Goal: Task Accomplishment & Management: Use online tool/utility

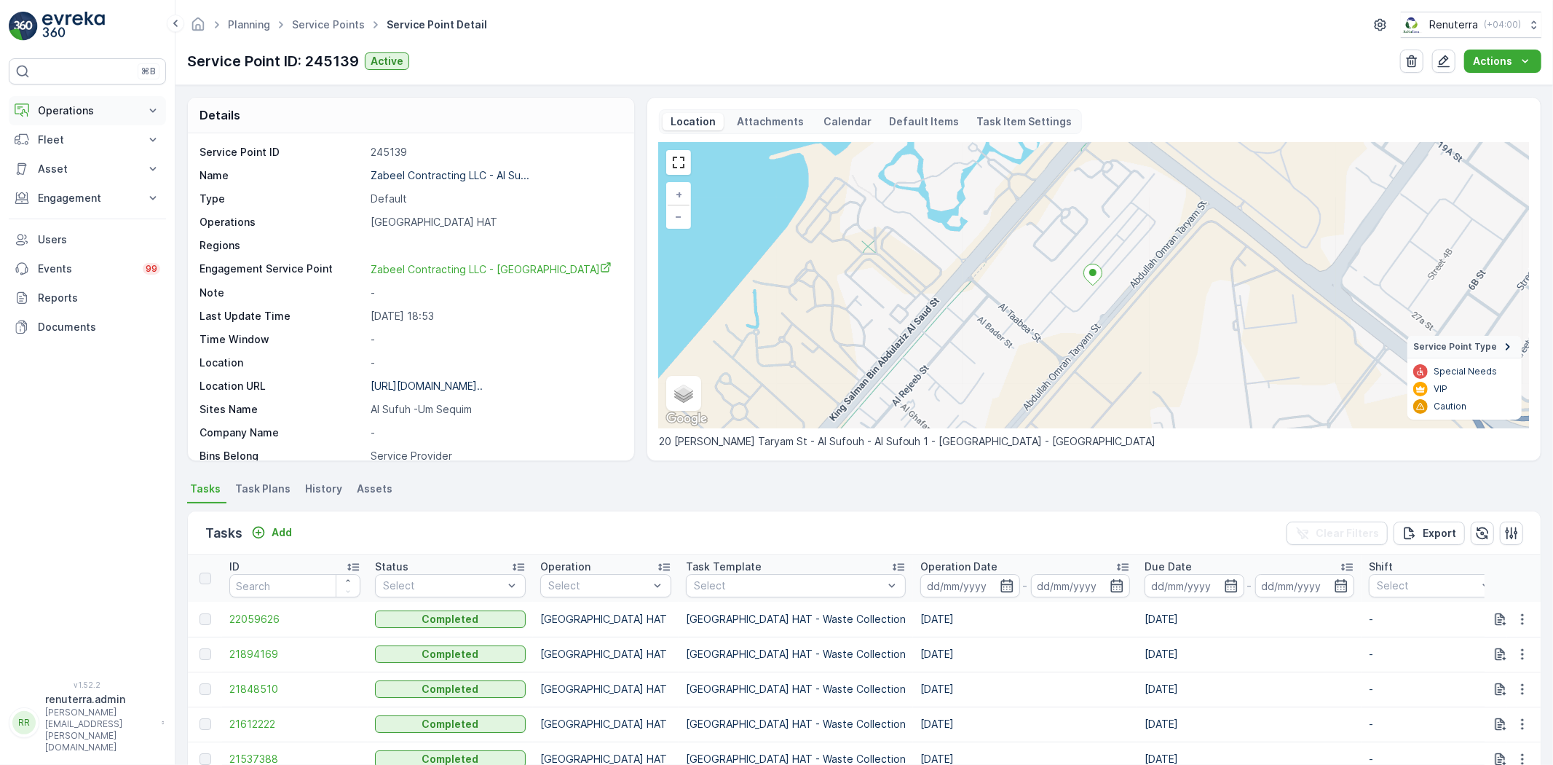
drag, startPoint x: 0, startPoint y: 0, endPoint x: 125, endPoint y: 106, distance: 163.8
click at [125, 106] on p "Operations" at bounding box center [87, 110] width 99 height 15
click at [89, 178] on p "Routes & Tasks" at bounding box center [74, 176] width 75 height 15
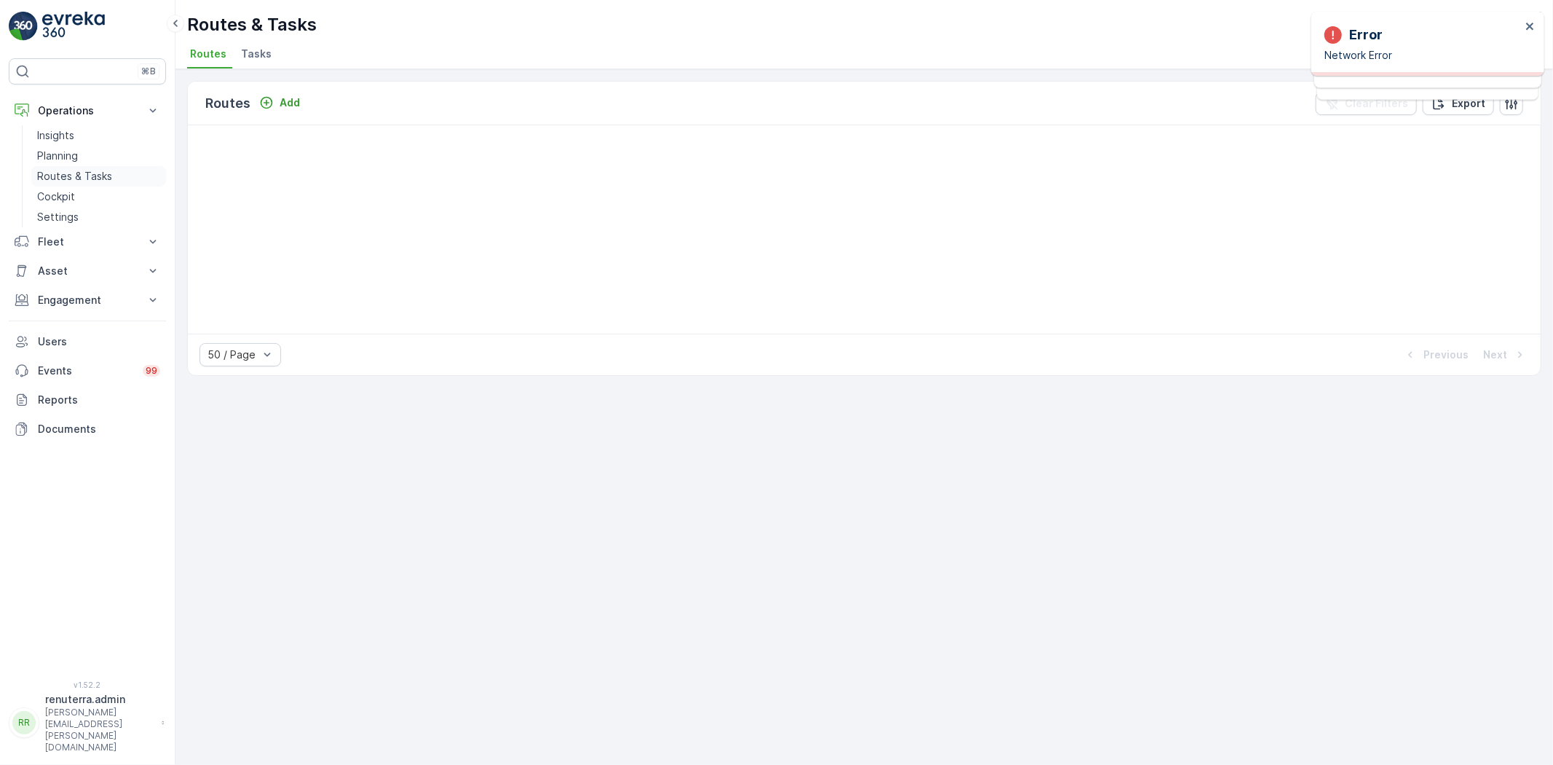
click at [71, 172] on p "Routes & Tasks" at bounding box center [74, 176] width 75 height 15
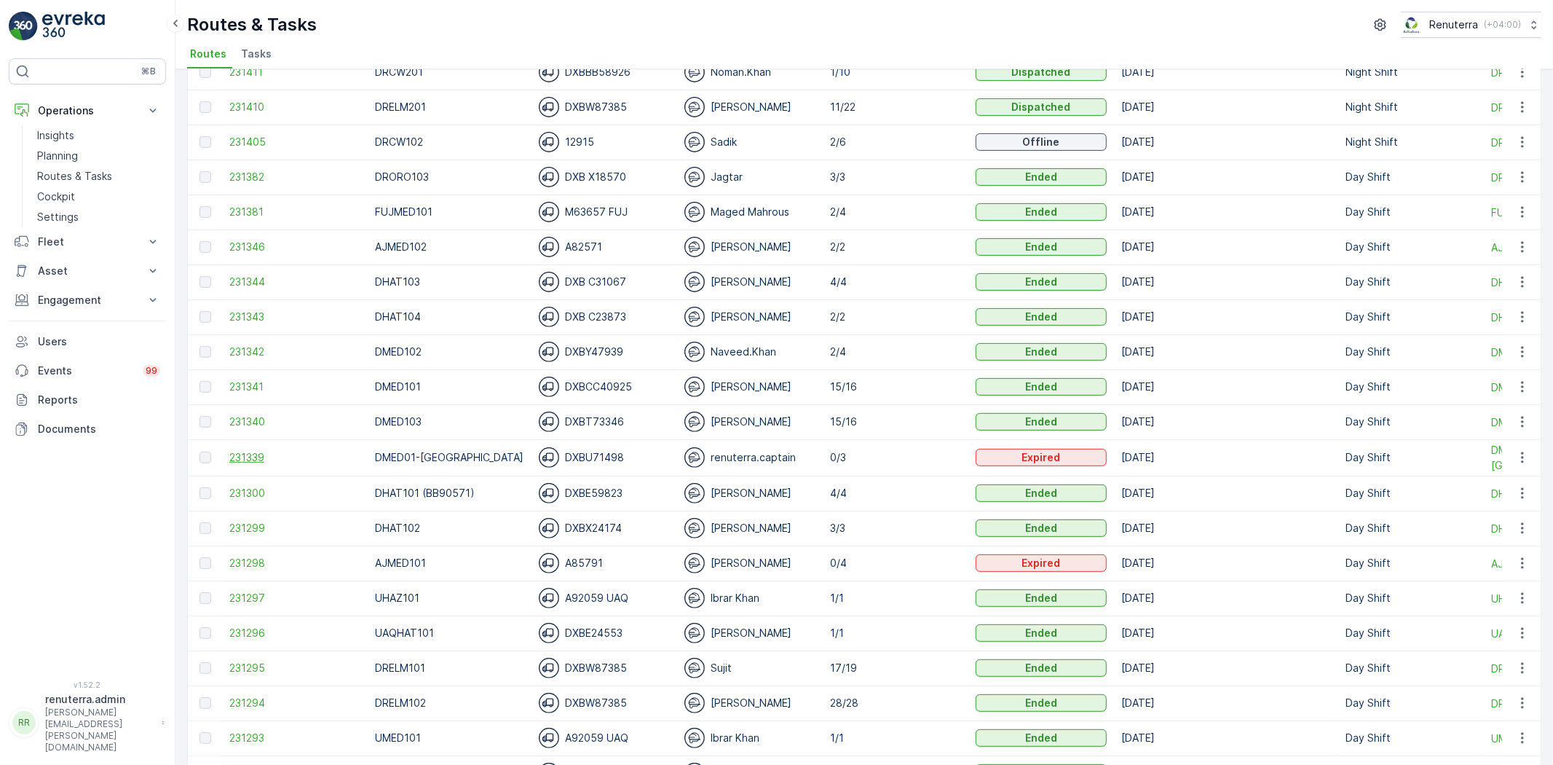
scroll to position [404, 0]
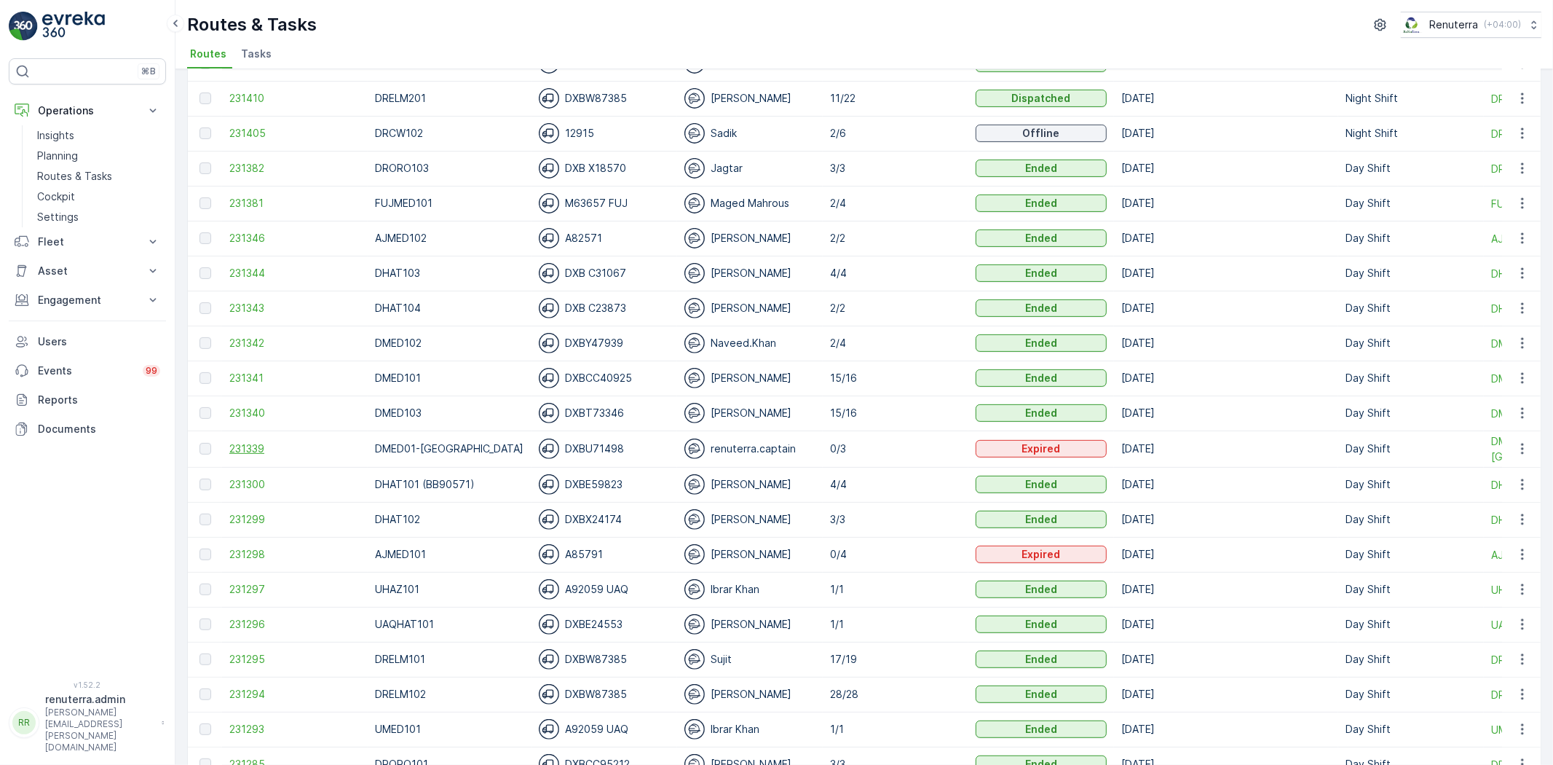
click at [248, 452] on span "231339" at bounding box center [294, 448] width 131 height 15
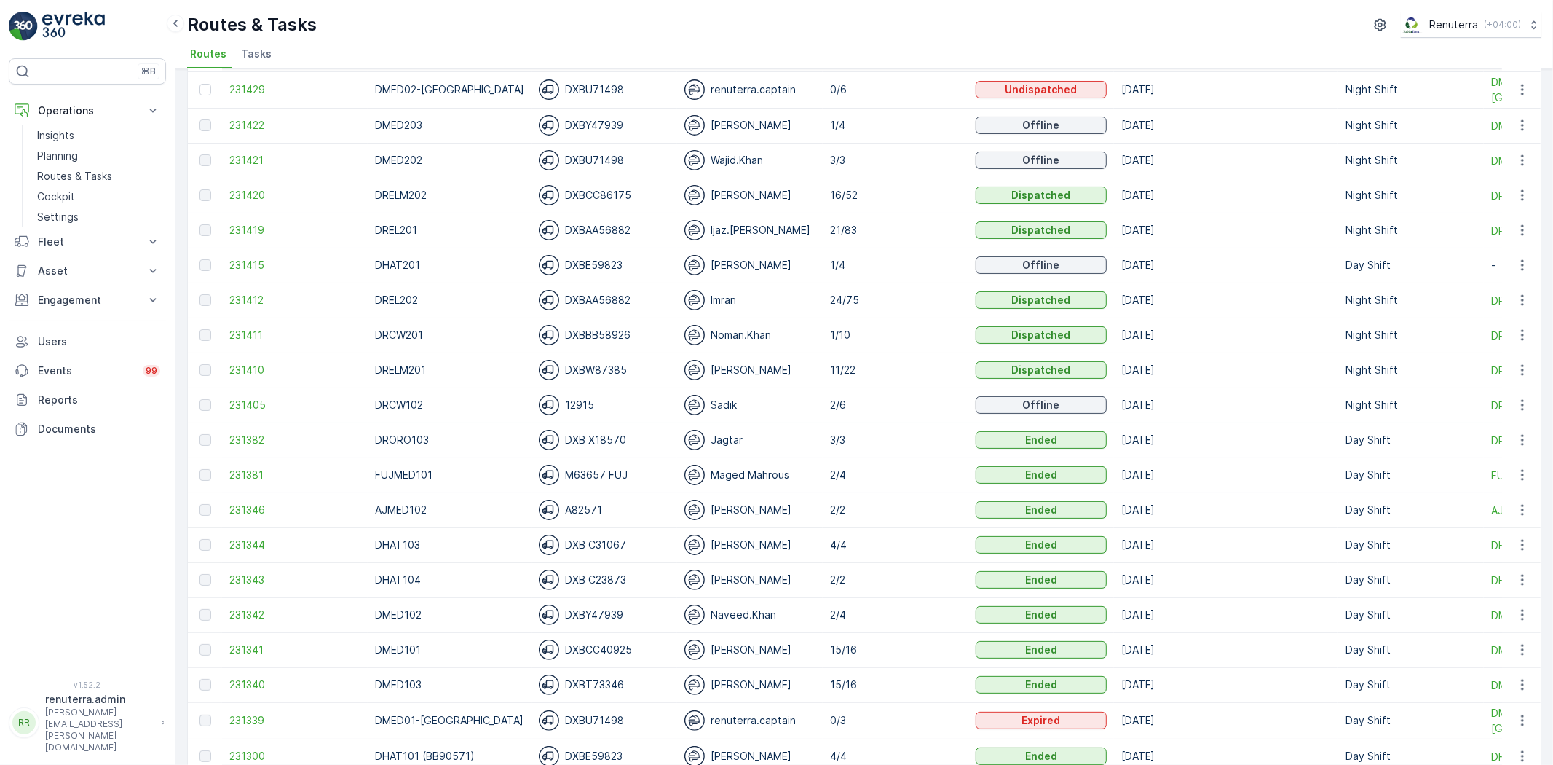
scroll to position [162, 0]
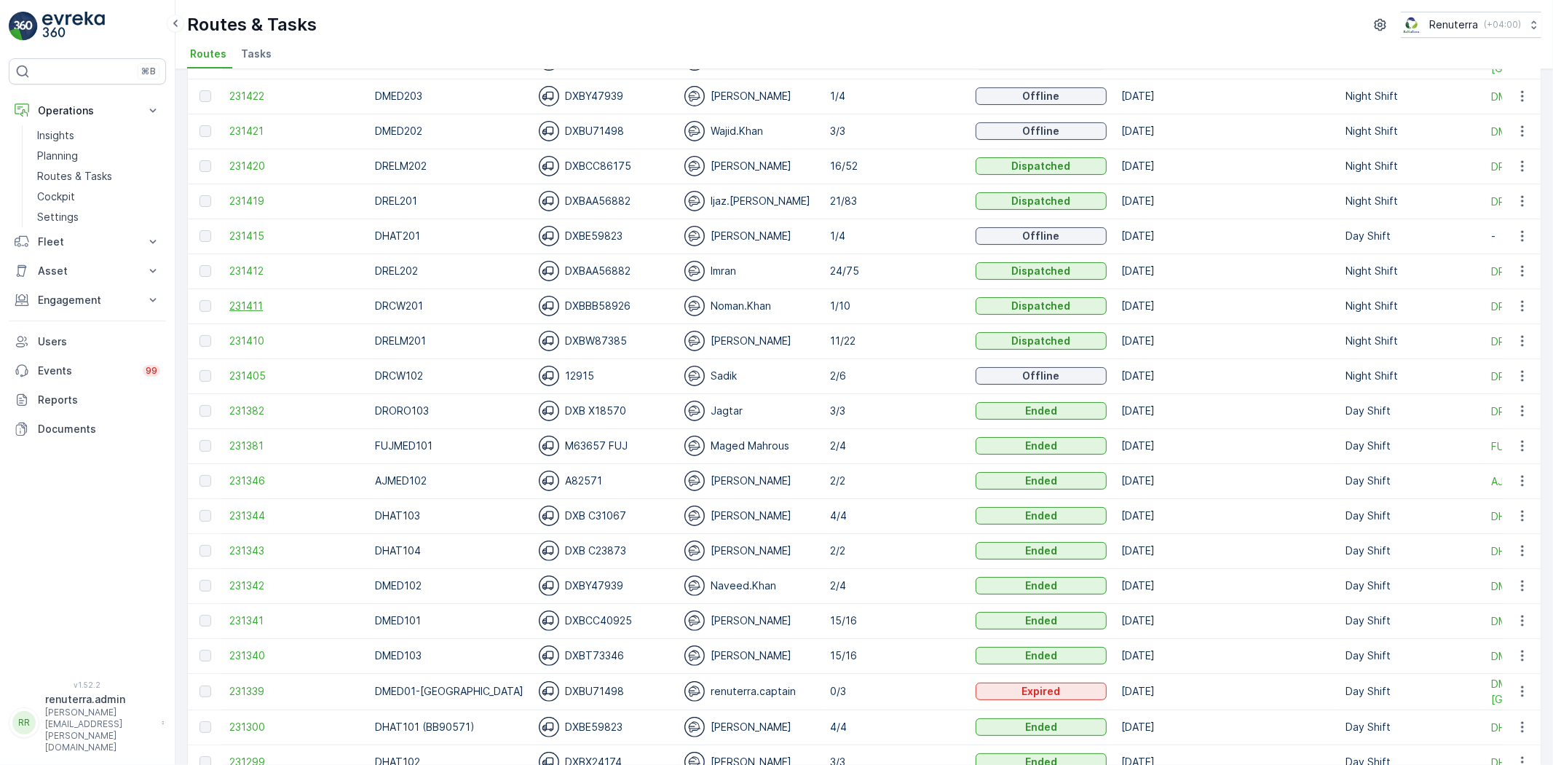
click at [251, 310] on span "231411" at bounding box center [294, 306] width 131 height 15
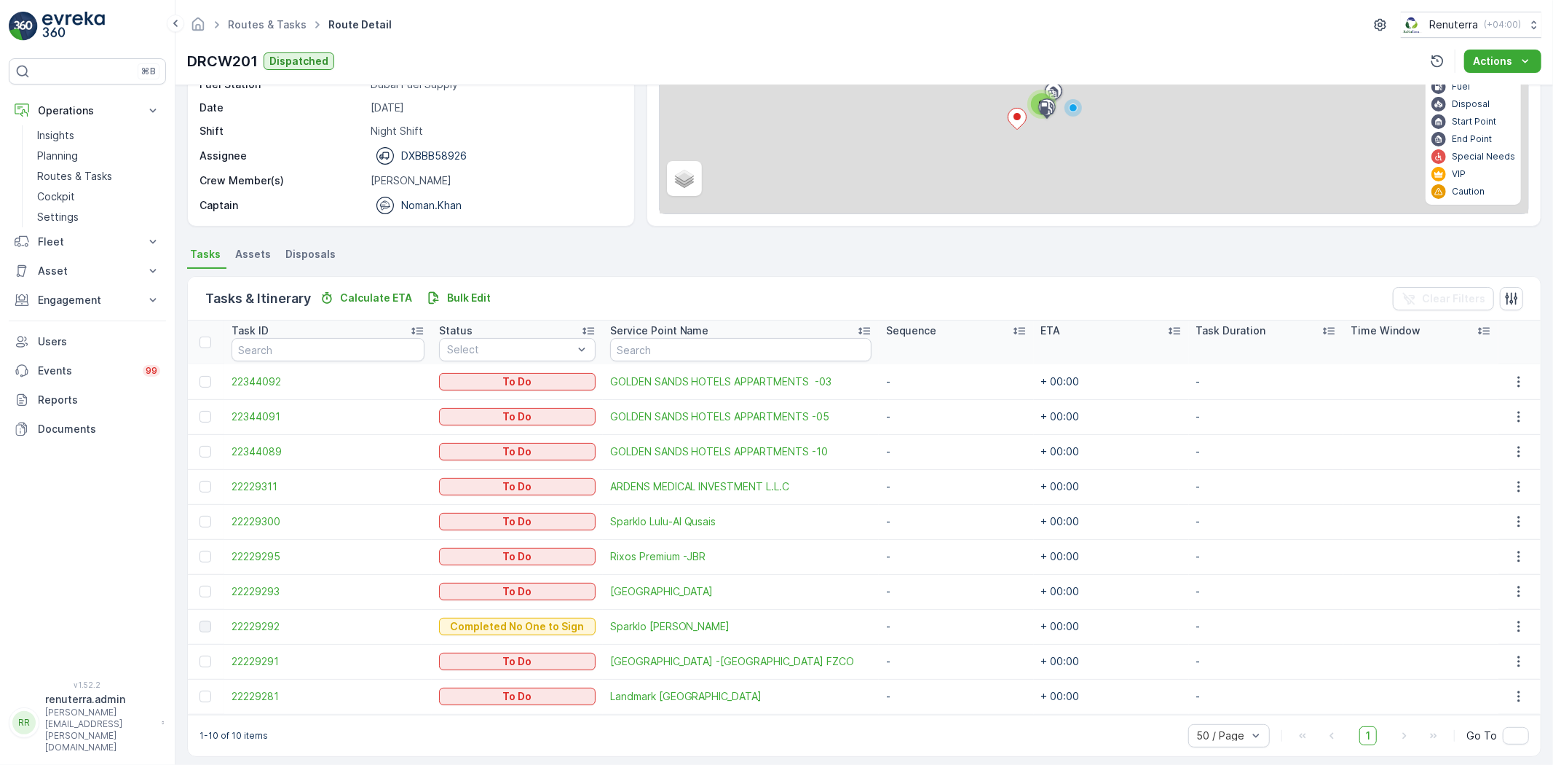
scroll to position [171, 0]
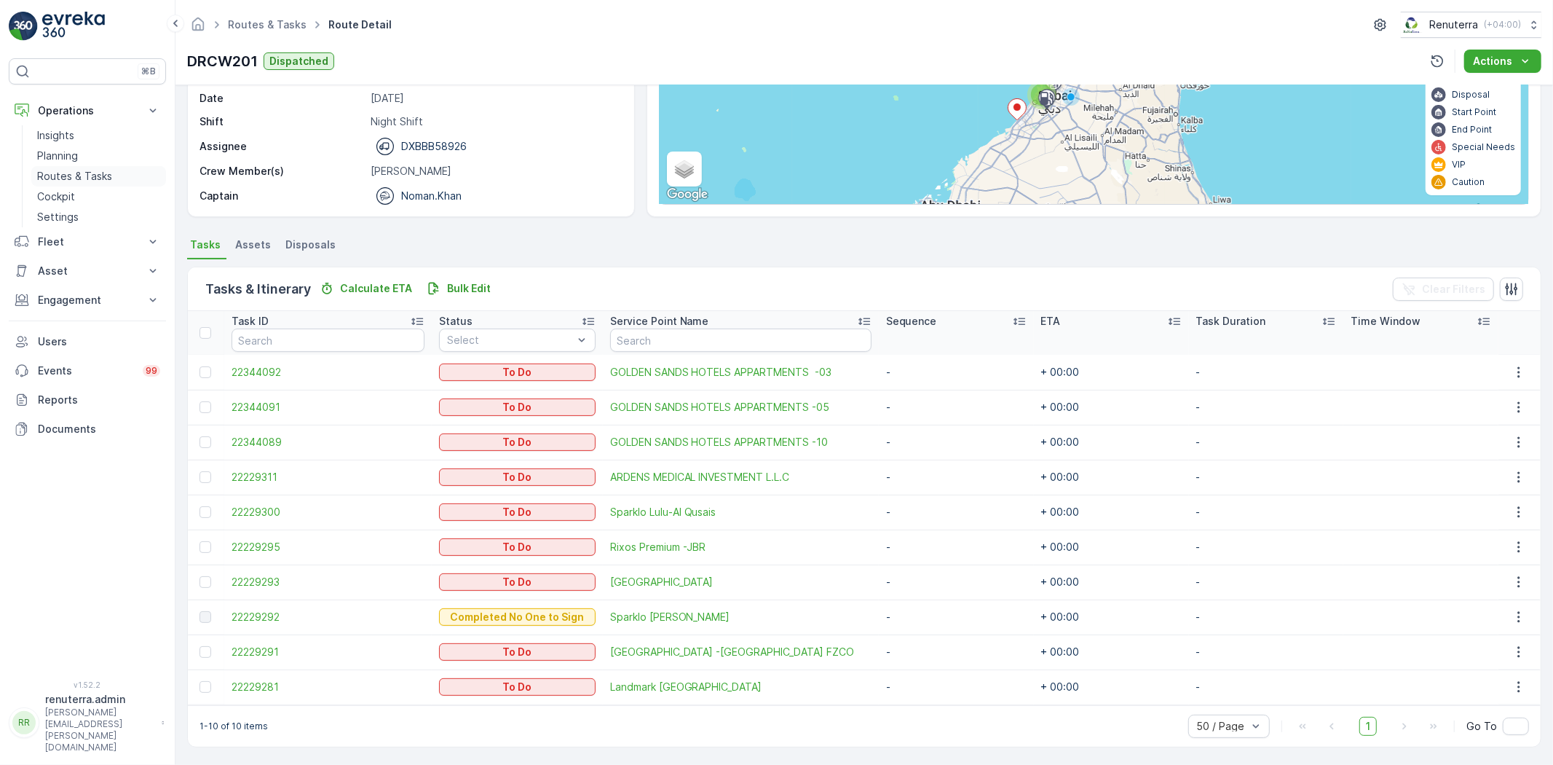
click at [55, 172] on p "Routes & Tasks" at bounding box center [74, 176] width 75 height 15
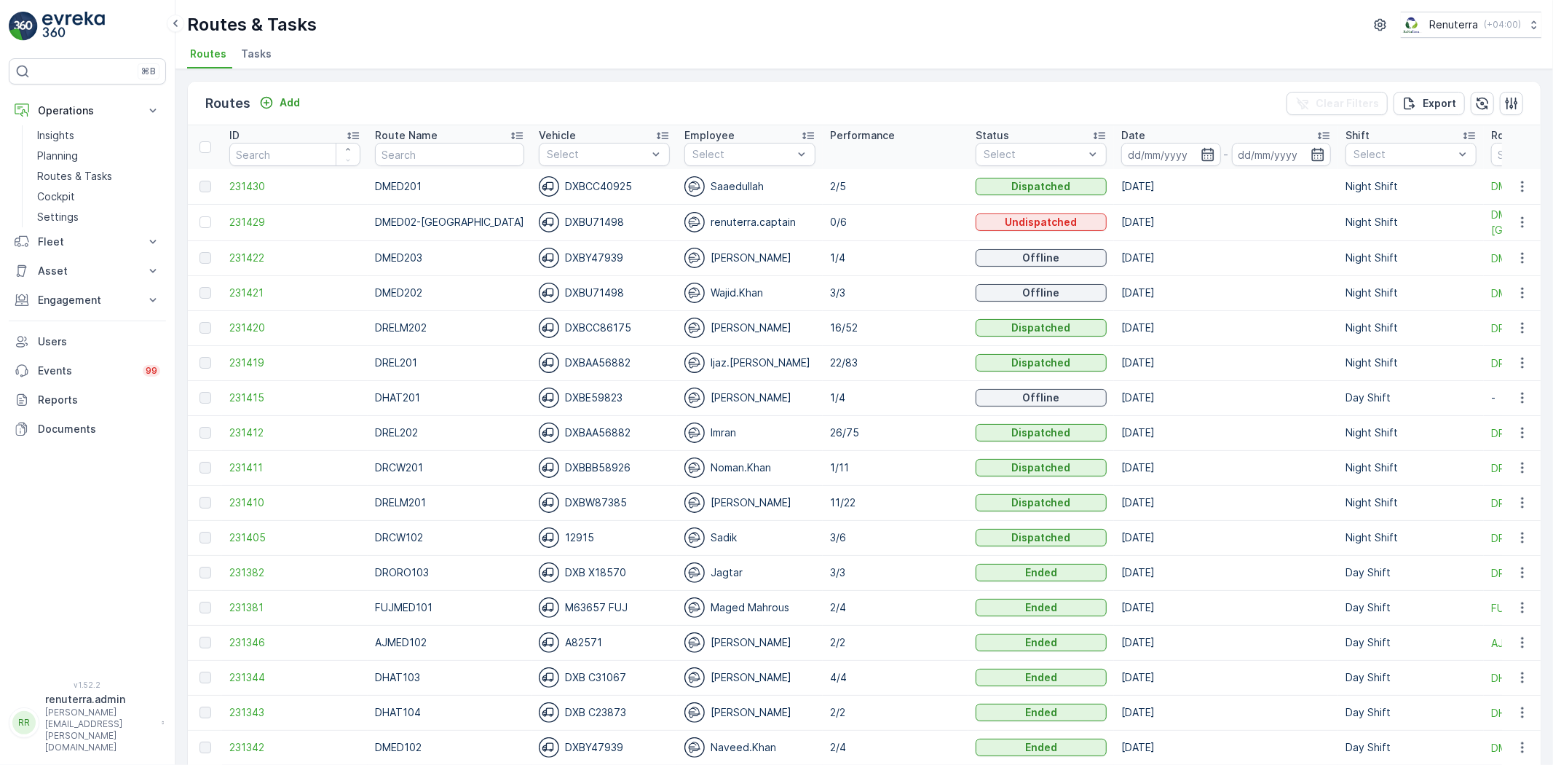
click at [281, 91] on div "Routes Add Clear Filters Export" at bounding box center [864, 104] width 1353 height 44
click at [281, 100] on p "Add" at bounding box center [290, 102] width 20 height 15
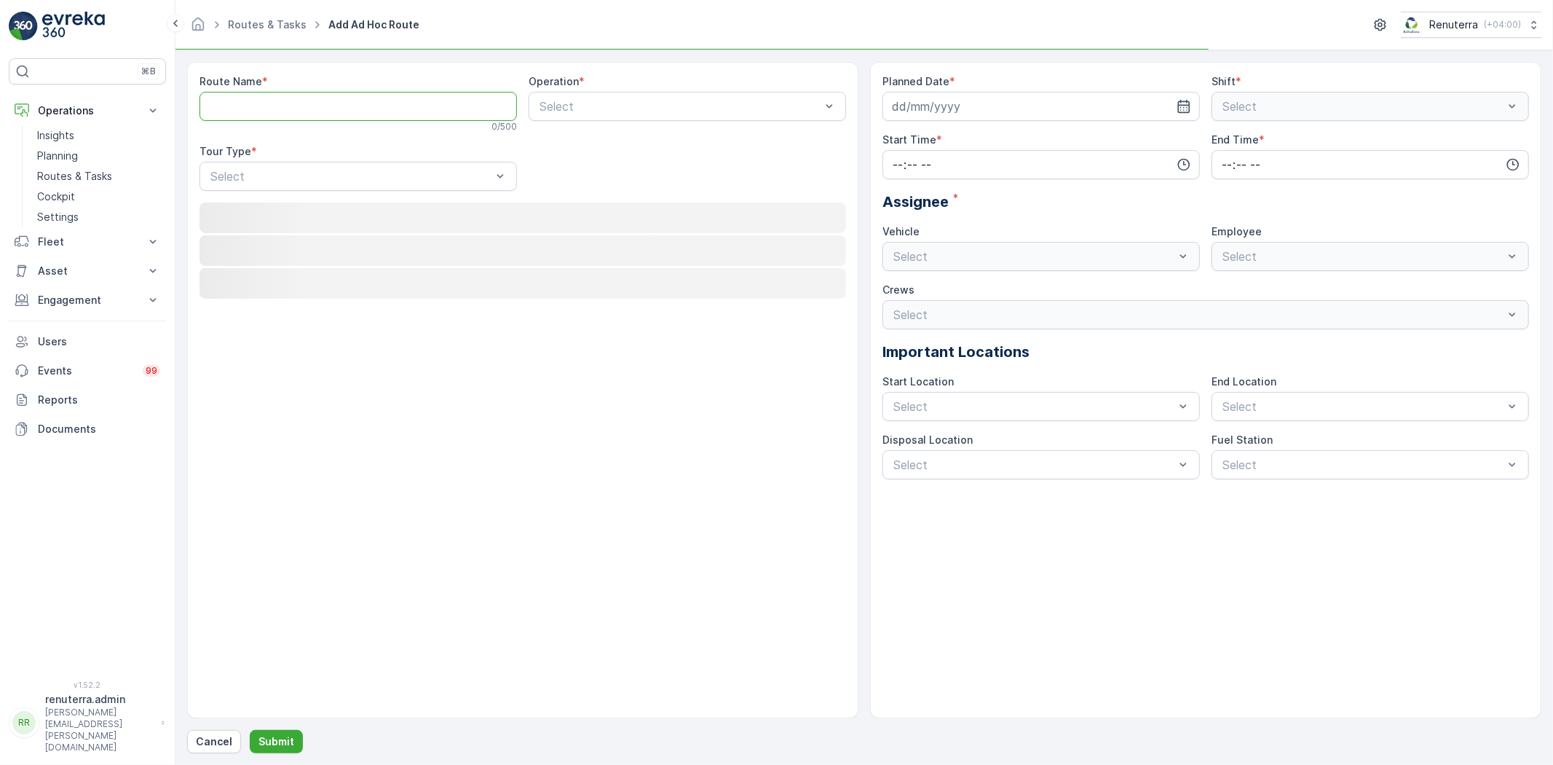
drag, startPoint x: 304, startPoint y: 114, endPoint x: 304, endPoint y: 107, distance: 7.3
click at [304, 114] on Name "Route Name" at bounding box center [359, 106] width 318 height 29
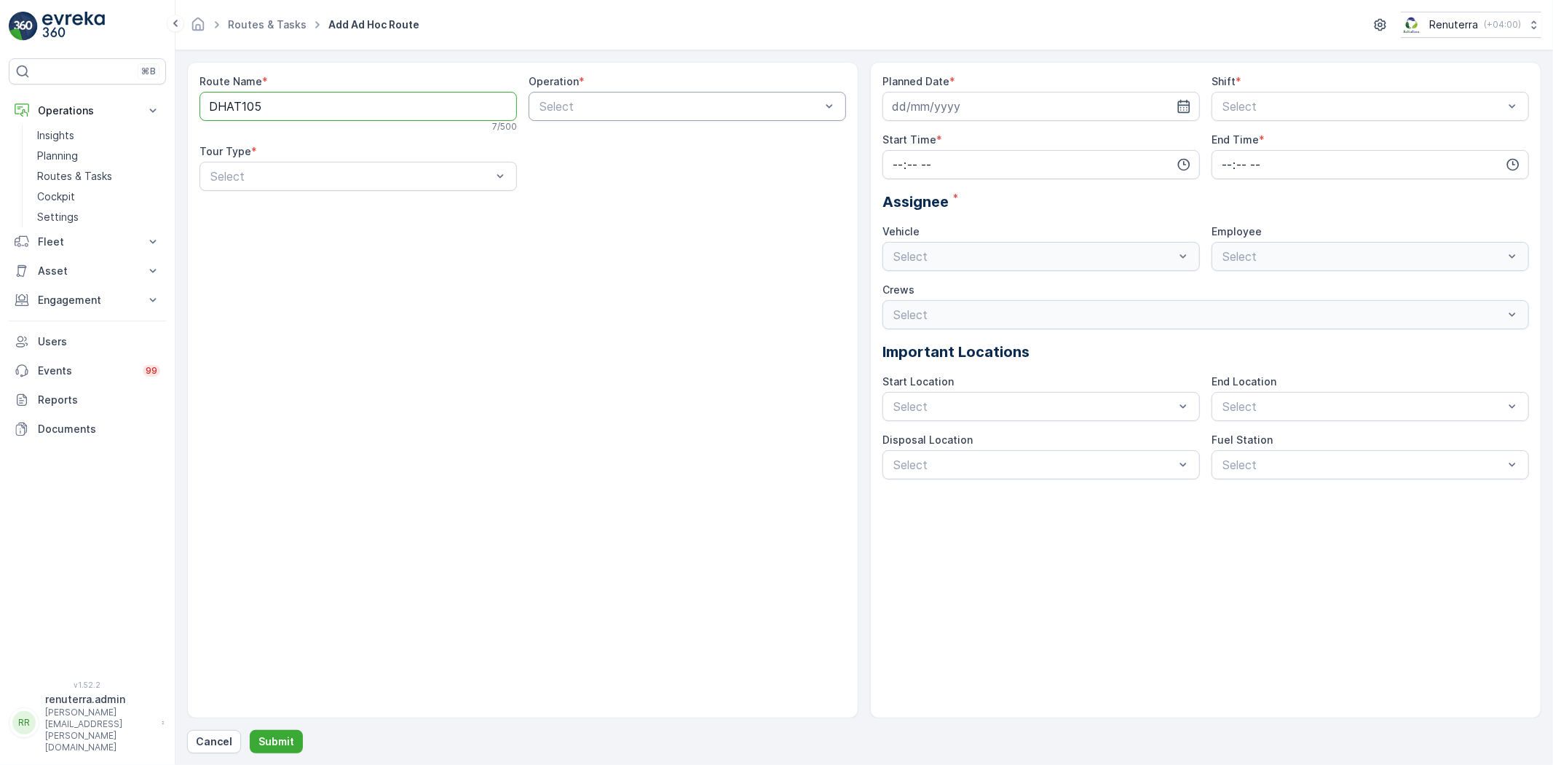
type Name "DHAT105"
click at [556, 115] on div "Select" at bounding box center [688, 106] width 318 height 29
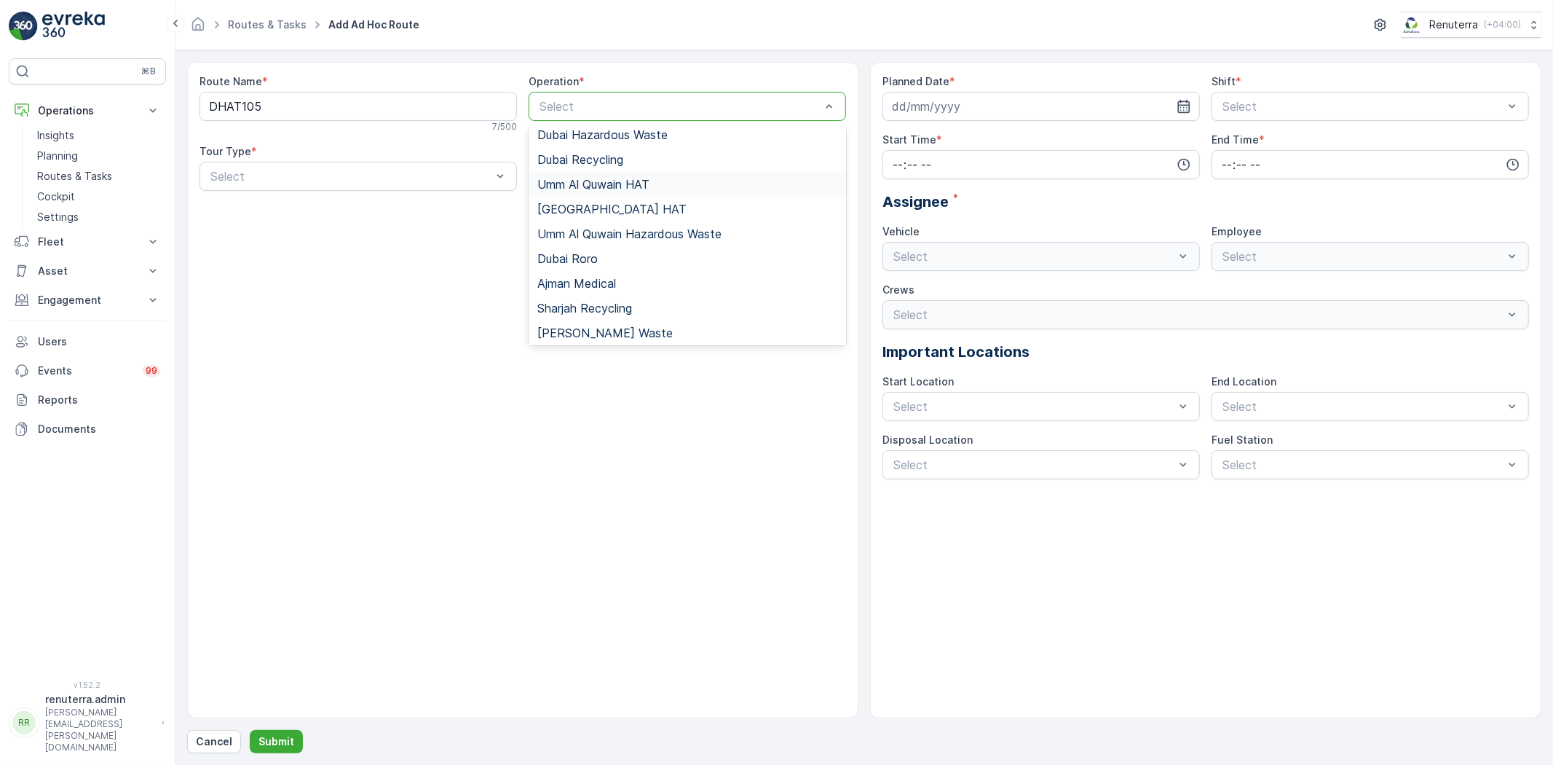
scroll to position [162, 0]
click at [607, 199] on div "[GEOGRAPHIC_DATA] HAT" at bounding box center [687, 203] width 300 height 13
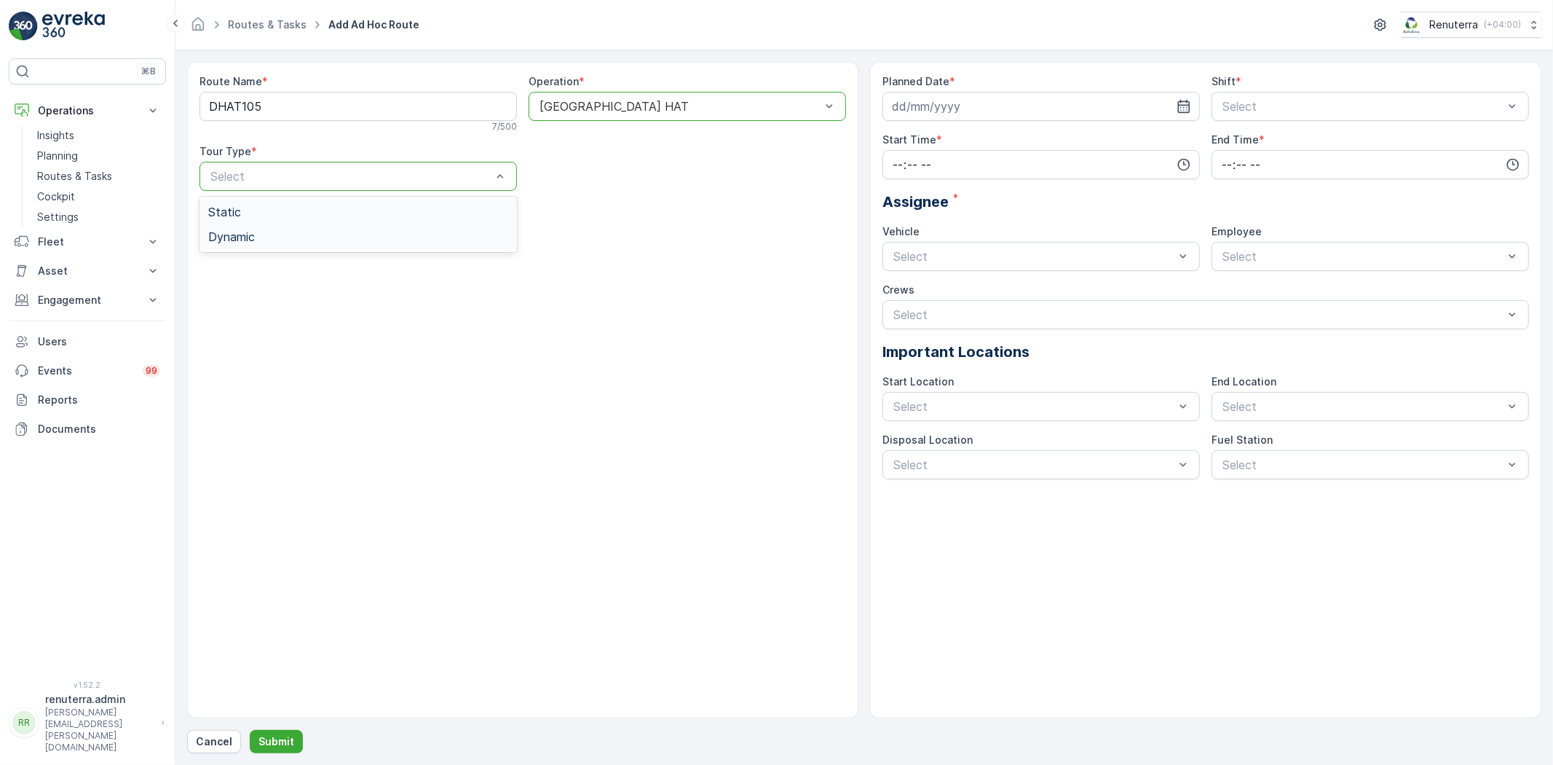
click at [262, 235] on div "Dynamic" at bounding box center [358, 236] width 300 height 13
click at [1187, 99] on icon "button" at bounding box center [1184, 106] width 15 height 15
click at [907, 252] on div "12" at bounding box center [907, 257] width 23 height 23
type input "[DATE]"
drag, startPoint x: 1432, startPoint y: 112, endPoint x: 1349, endPoint y: 114, distance: 83.0
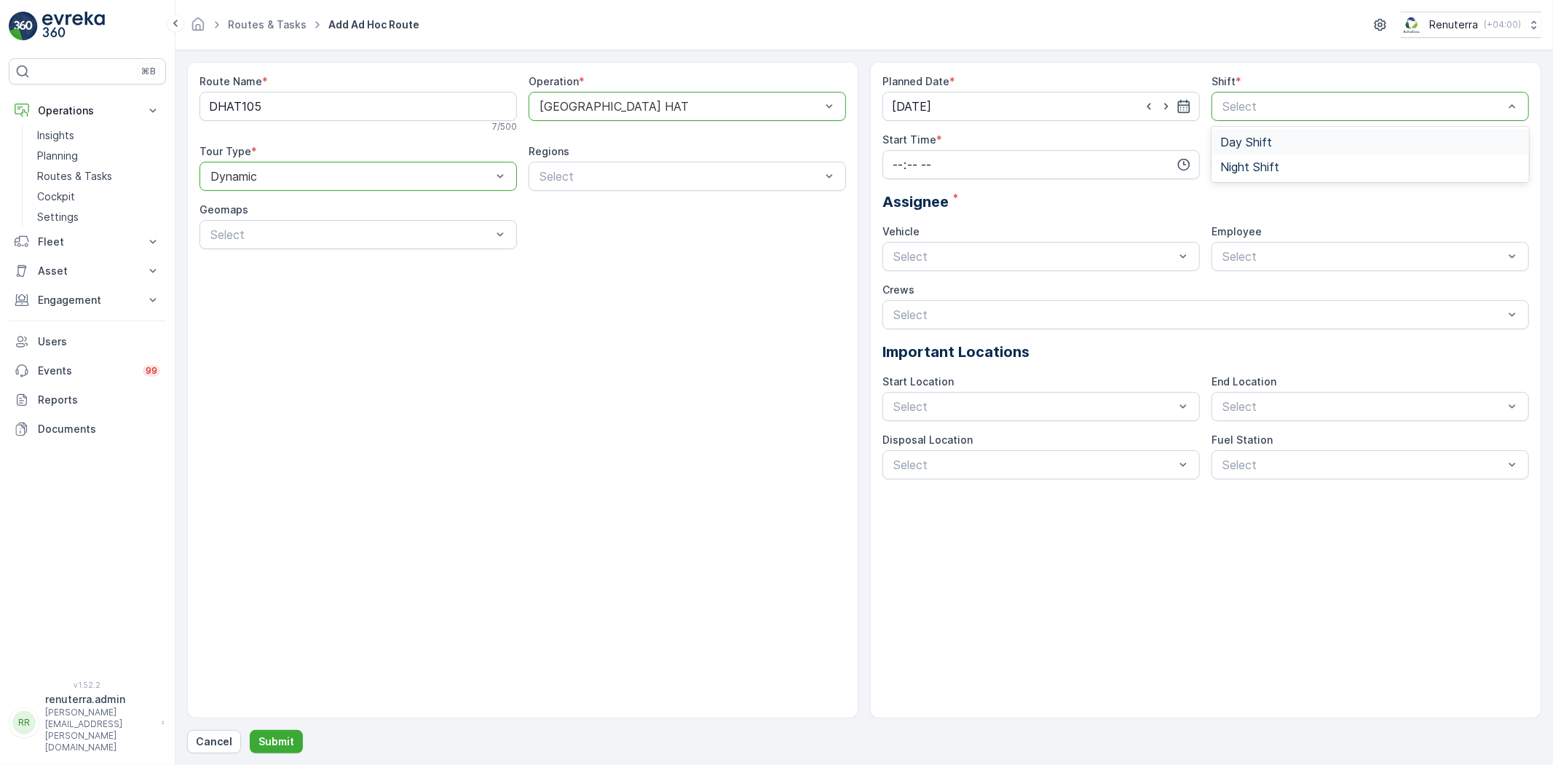
click at [1283, 143] on div "Day Shift" at bounding box center [1371, 141] width 300 height 13
click at [1032, 172] on input "time" at bounding box center [1042, 164] width 318 height 29
click at [905, 316] on div "06" at bounding box center [898, 312] width 25 height 20
type input "06:00"
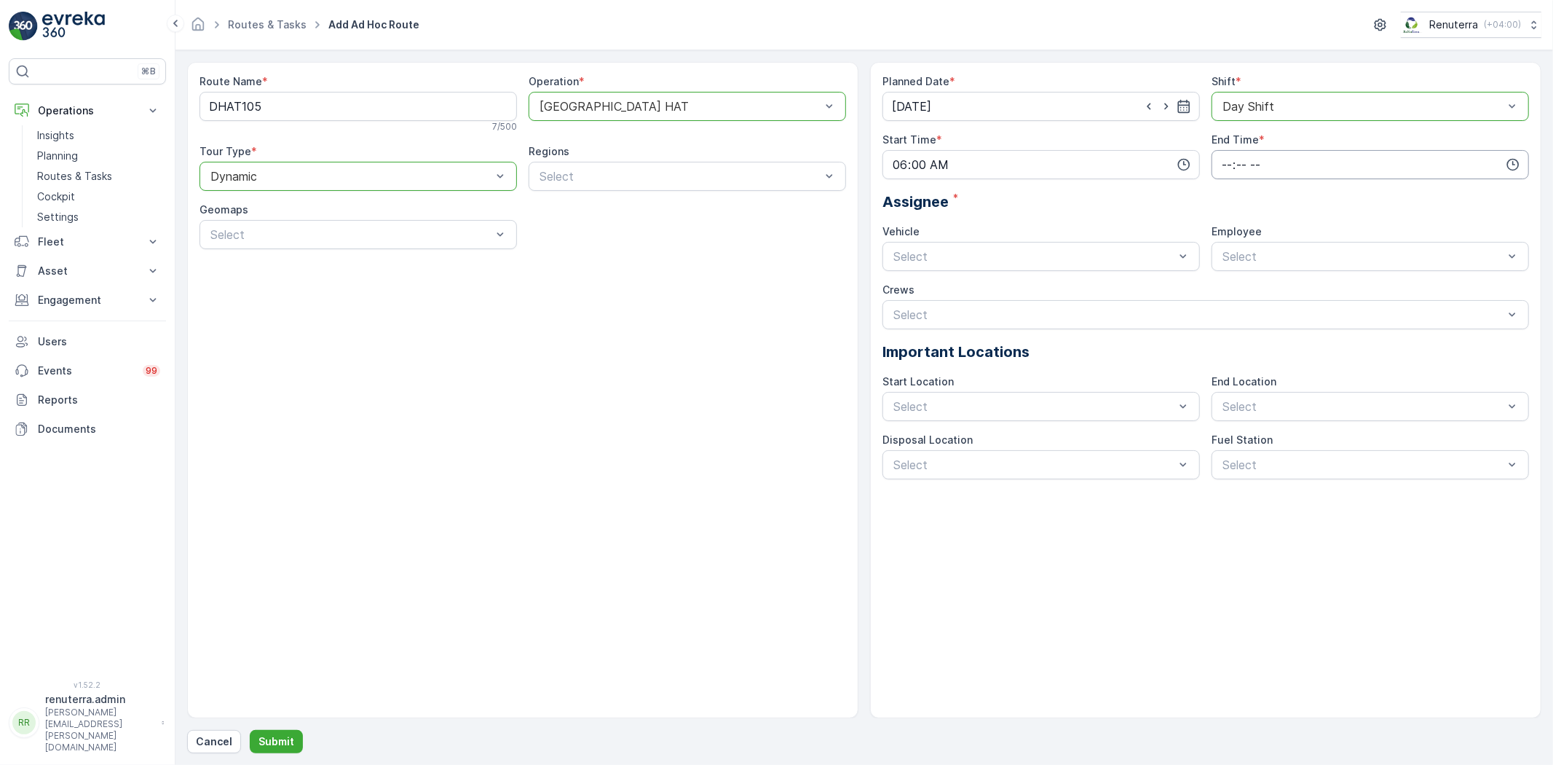
click at [1323, 160] on input "time" at bounding box center [1371, 164] width 318 height 29
drag, startPoint x: 1233, startPoint y: 252, endPoint x: 1213, endPoint y: 262, distance: 22.8
click at [1233, 253] on span "20" at bounding box center [1227, 250] width 12 height 15
type input "20:00"
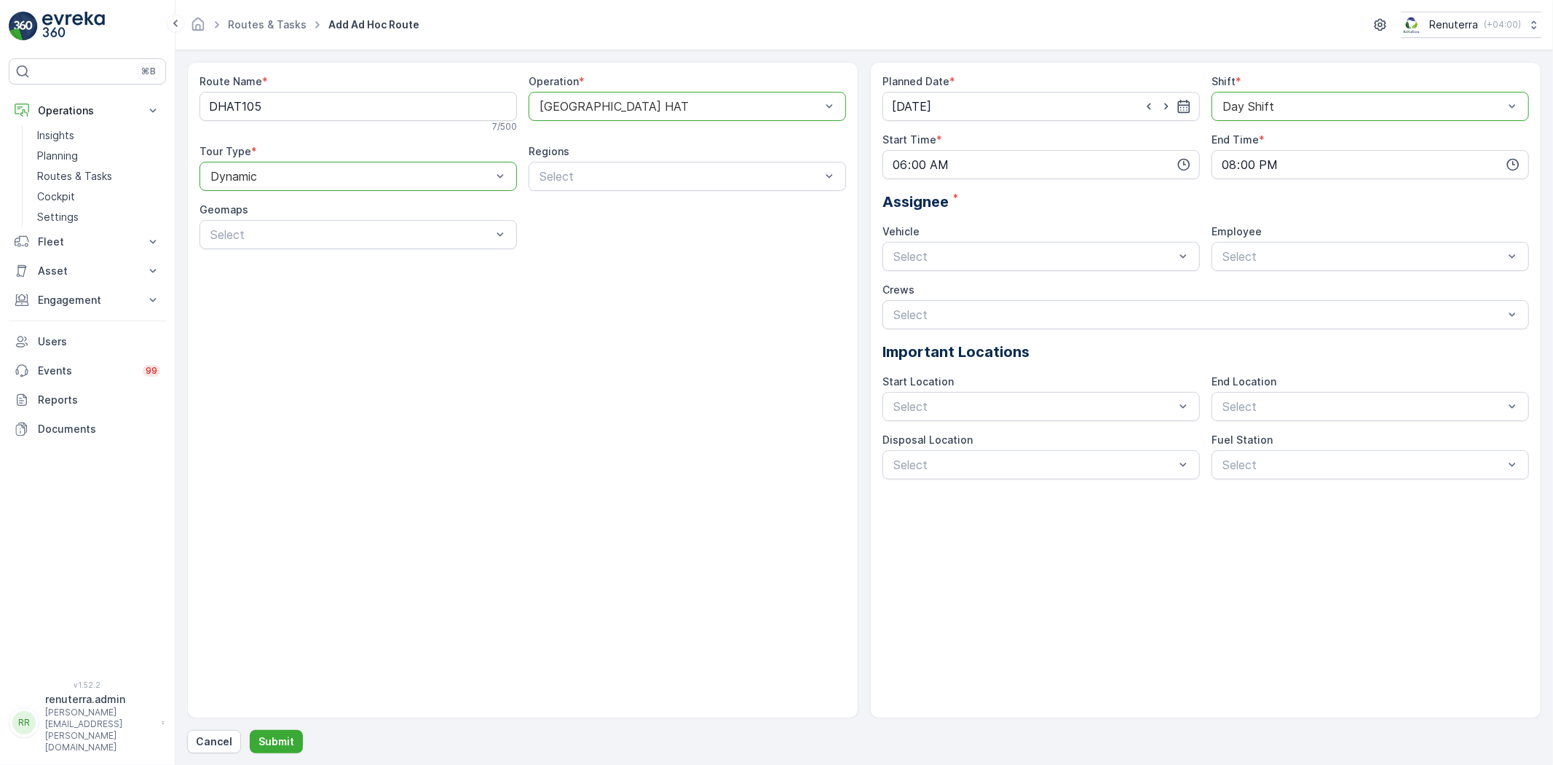
drag, startPoint x: 1087, startPoint y: 201, endPoint x: 1058, endPoint y: 221, distance: 35.6
click at [1087, 201] on div "Assignee *" at bounding box center [1206, 202] width 647 height 22
click at [958, 469] on div "DXBE59823" at bounding box center [1041, 465] width 300 height 13
type input "par"
click at [1266, 288] on div "Parvez" at bounding box center [1371, 291] width 300 height 13
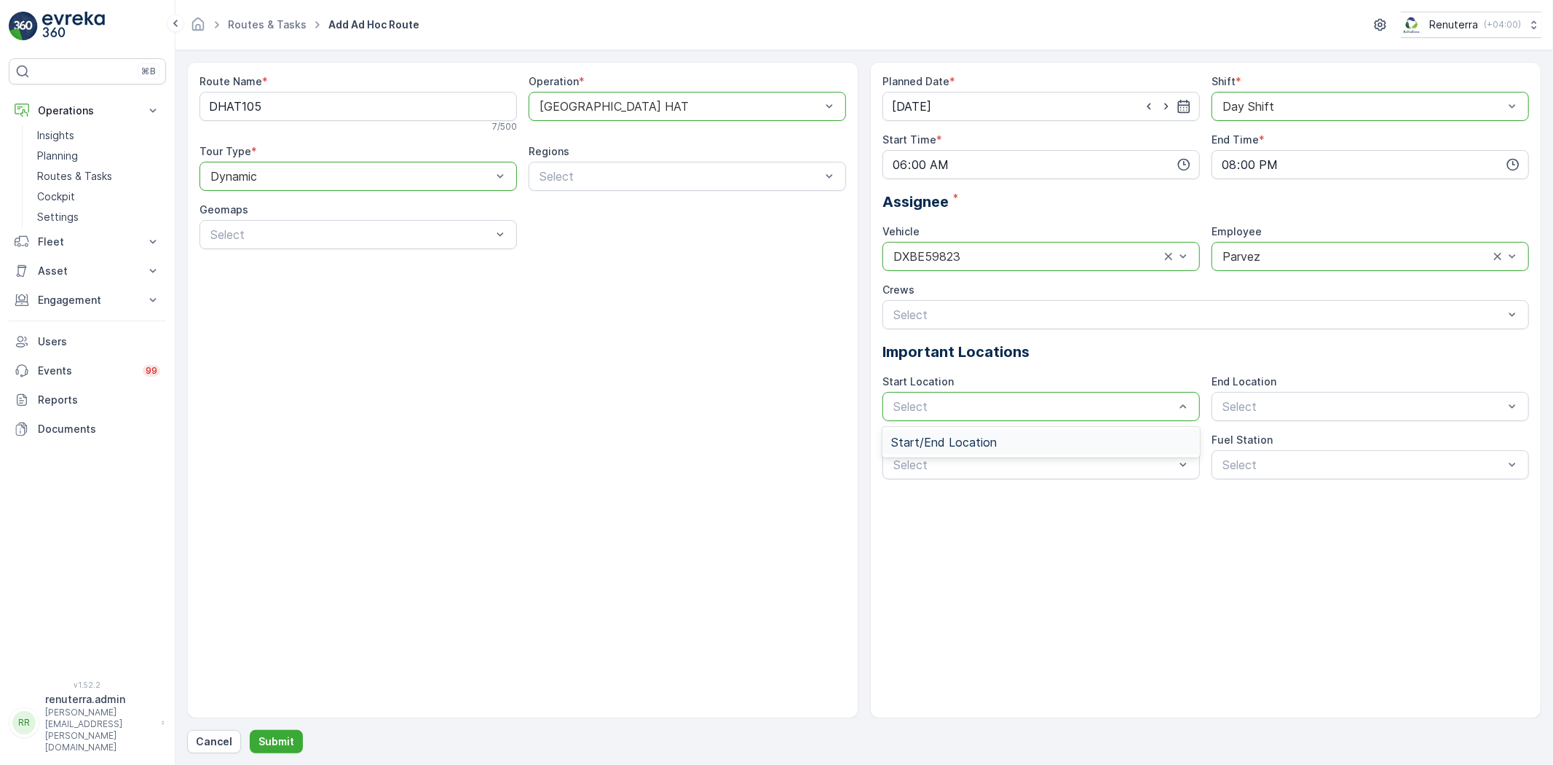
click at [939, 441] on span "Start/End Location" at bounding box center [944, 442] width 106 height 13
click at [1301, 417] on div "Select" at bounding box center [1371, 406] width 318 height 29
drag, startPoint x: 1282, startPoint y: 447, endPoint x: 1249, endPoint y: 455, distance: 33.7
click at [1277, 448] on span "Start/End Location" at bounding box center [1274, 442] width 106 height 13
click at [1015, 430] on div "Planned Date * 12.10.2025 Shift * option Day Shift, selected. Day Shift Start T…" at bounding box center [1206, 276] width 647 height 405
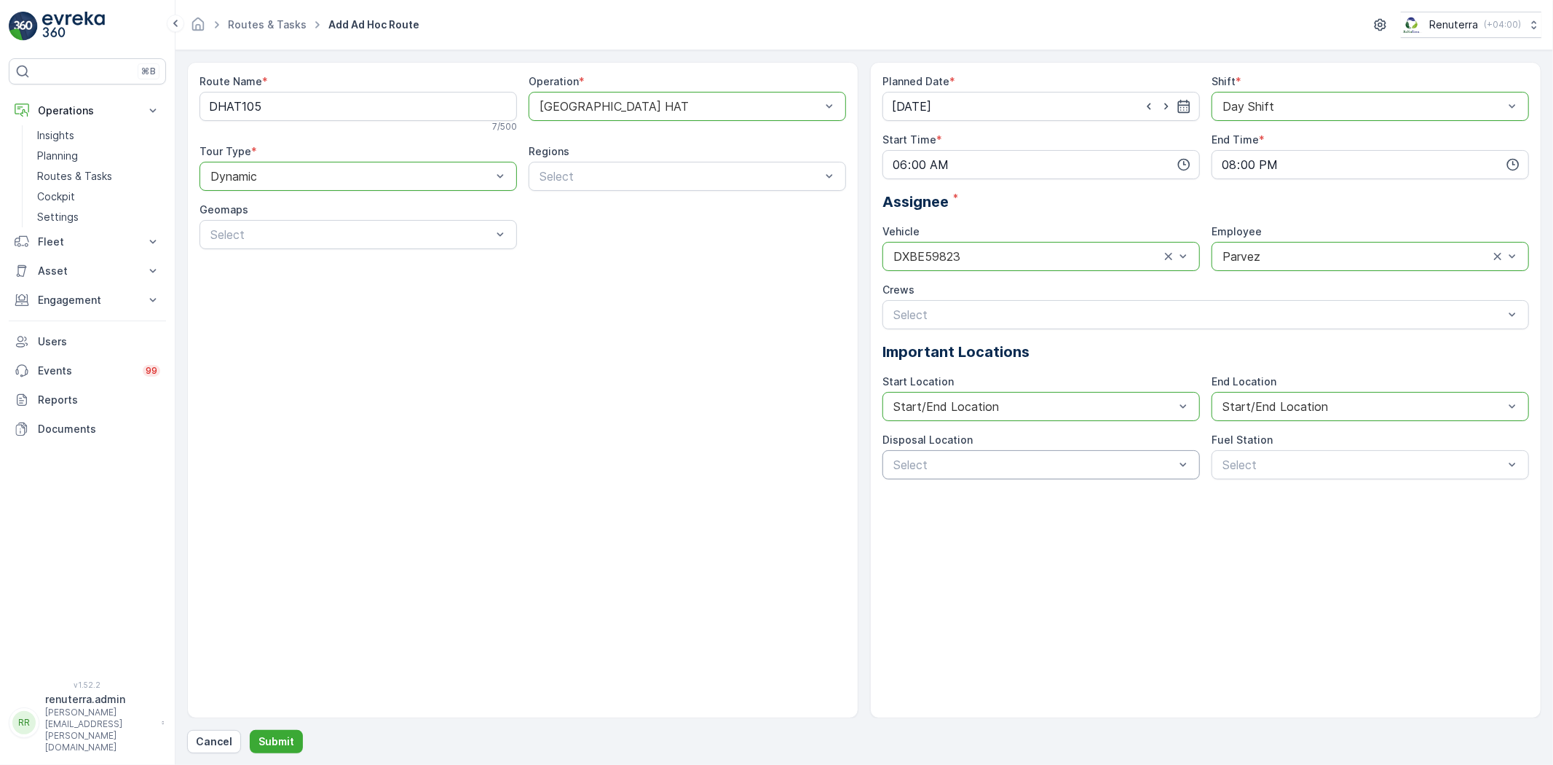
click at [996, 476] on div "Select" at bounding box center [1042, 464] width 318 height 29
click at [972, 524] on div "Planned Date * 12.10.2025 Shift * option Day Shift, selected. Day Shift Start T…" at bounding box center [1205, 390] width 671 height 656
click at [1052, 486] on div "Planned Date * 12.10.2025 Shift * option Day Shift, selected. Day Shift Start T…" at bounding box center [1205, 390] width 671 height 656
drag, startPoint x: 1025, startPoint y: 495, endPoint x: 1221, endPoint y: 490, distance: 196.0
click at [1025, 496] on div "Al Qusais landfill" at bounding box center [1041, 500] width 300 height 13
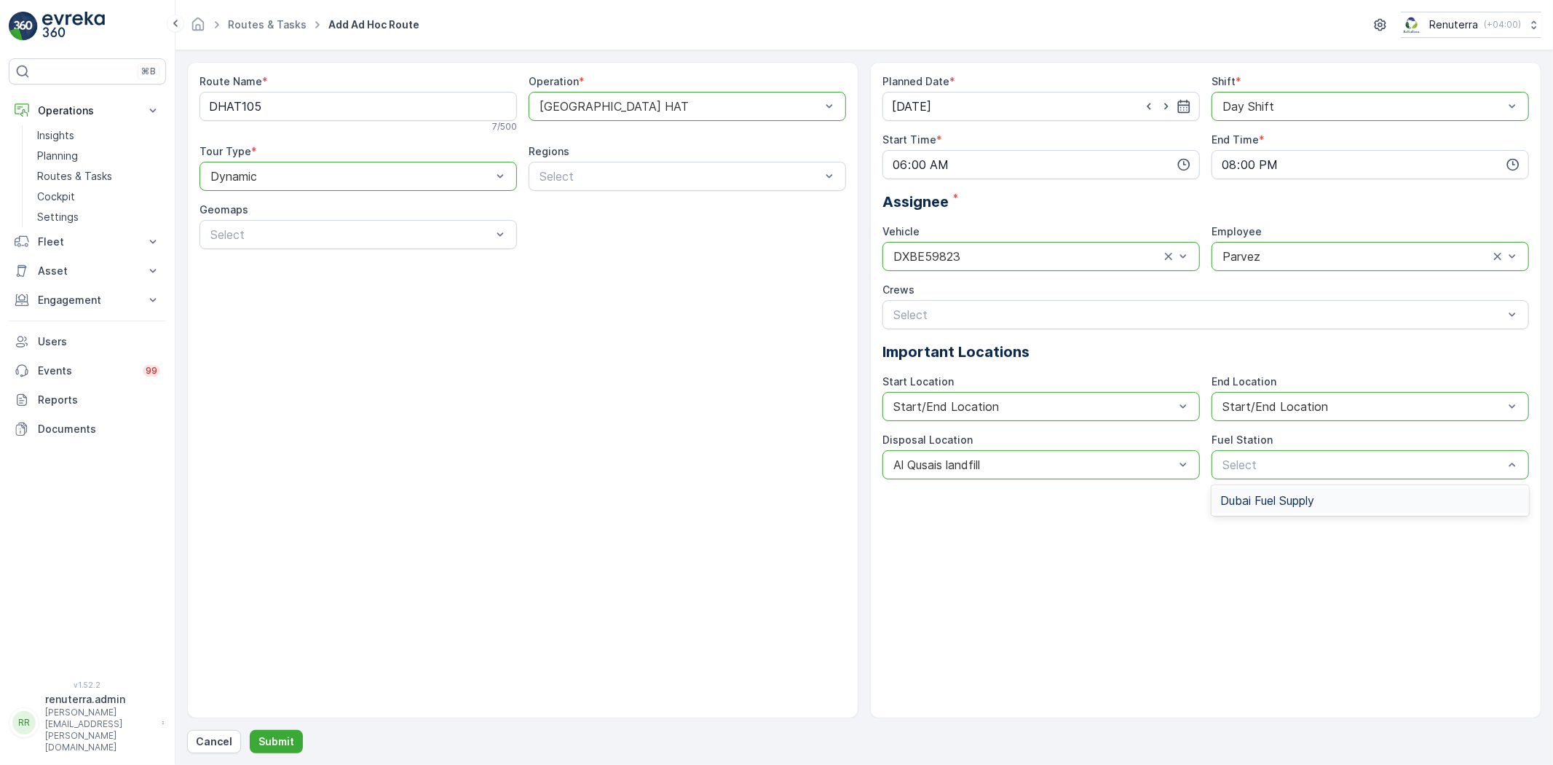
click at [1257, 505] on span "Dubai Fuel Supply" at bounding box center [1268, 500] width 94 height 13
click at [279, 741] on p "Submit" at bounding box center [277, 741] width 36 height 15
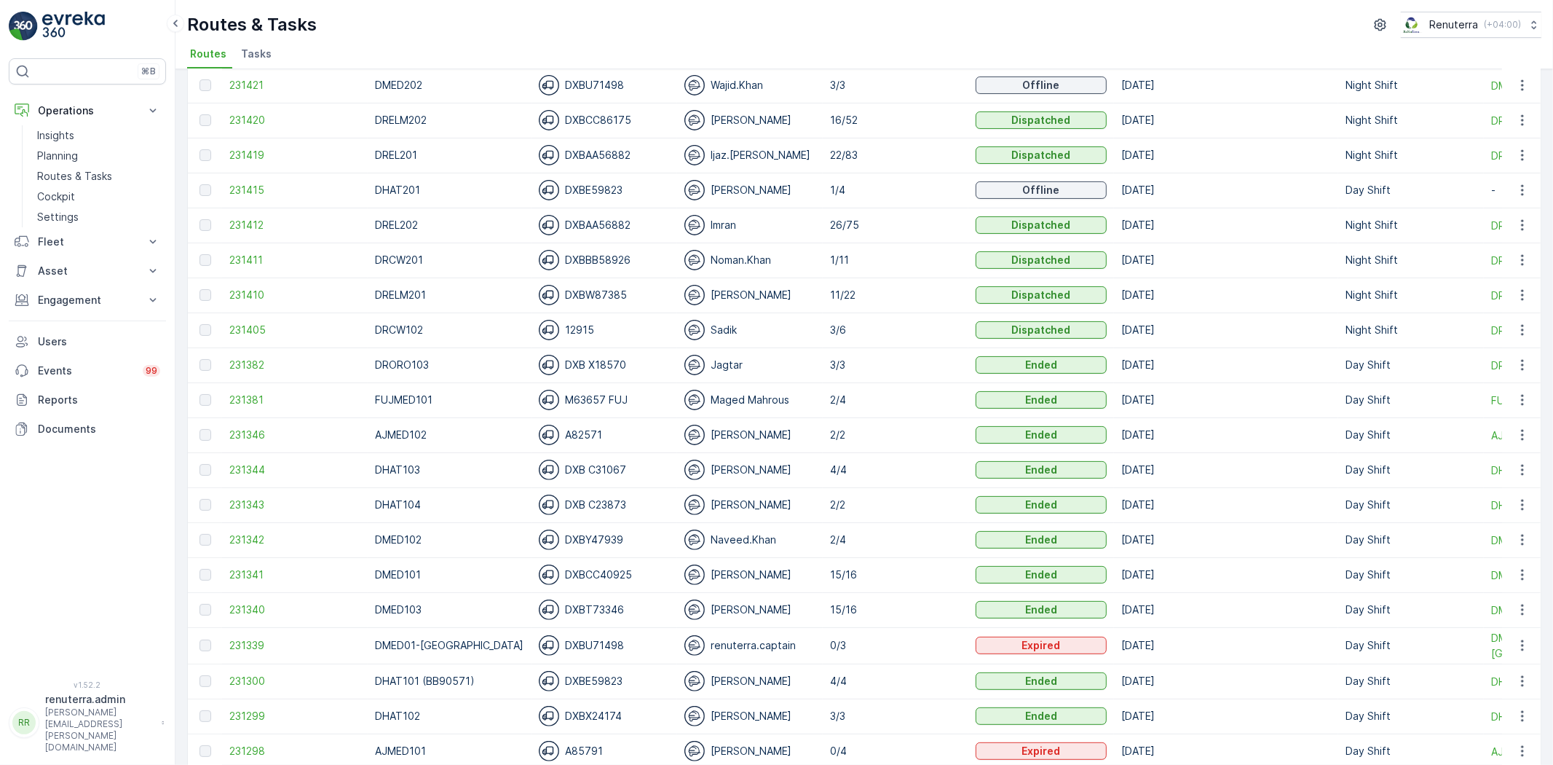
scroll to position [323, 0]
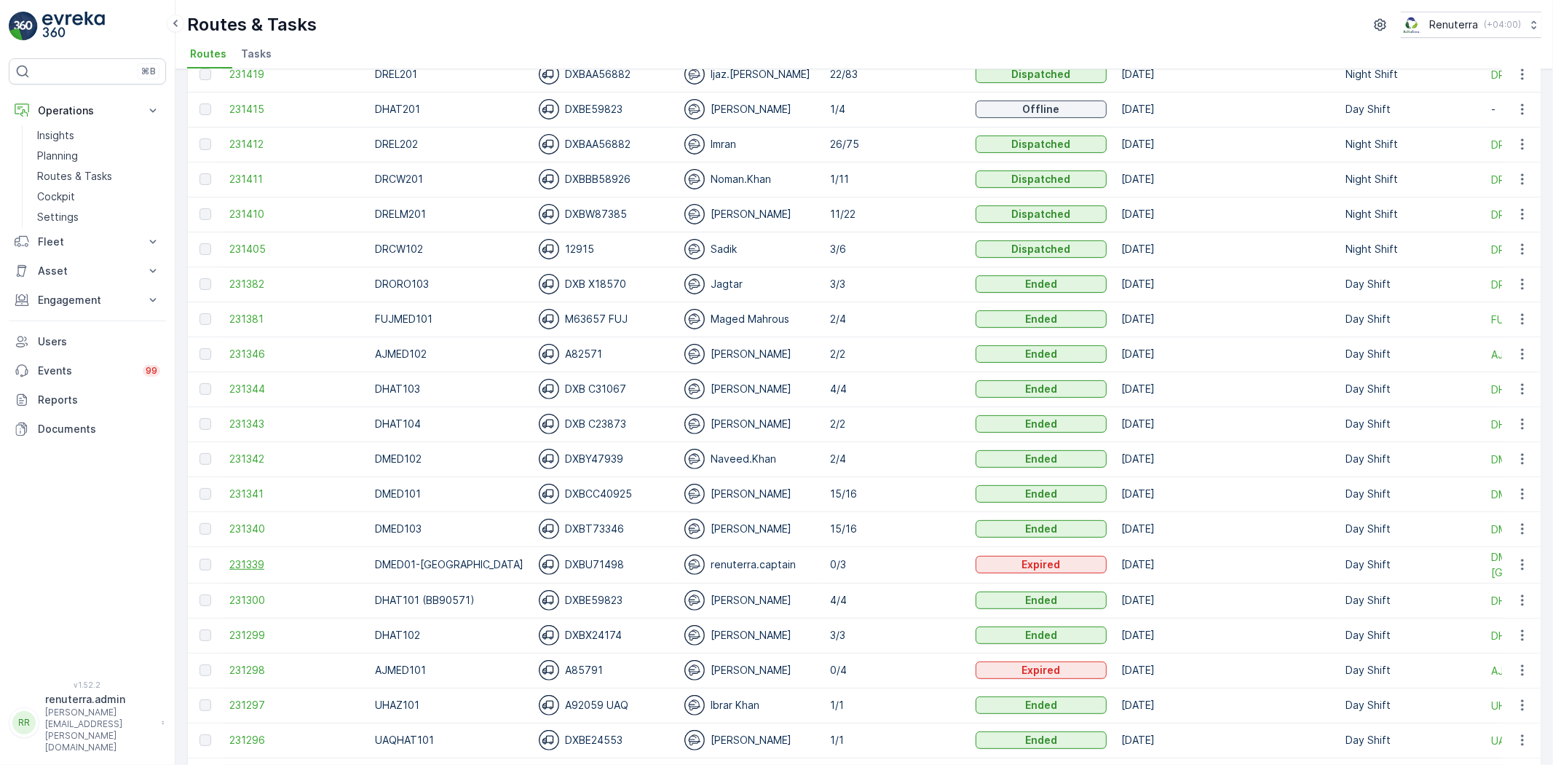
click at [243, 561] on span "231339" at bounding box center [294, 564] width 131 height 15
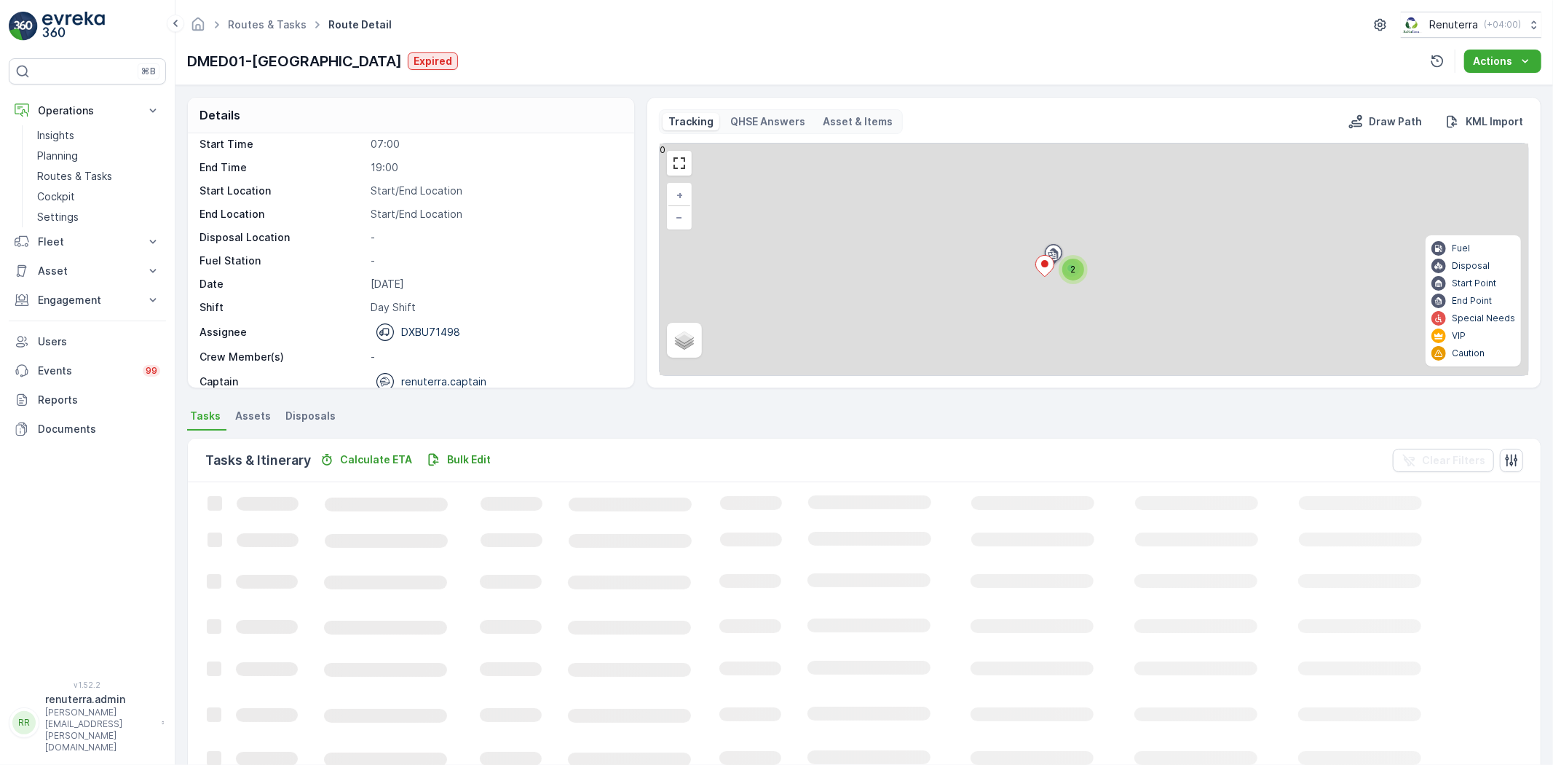
scroll to position [46, 0]
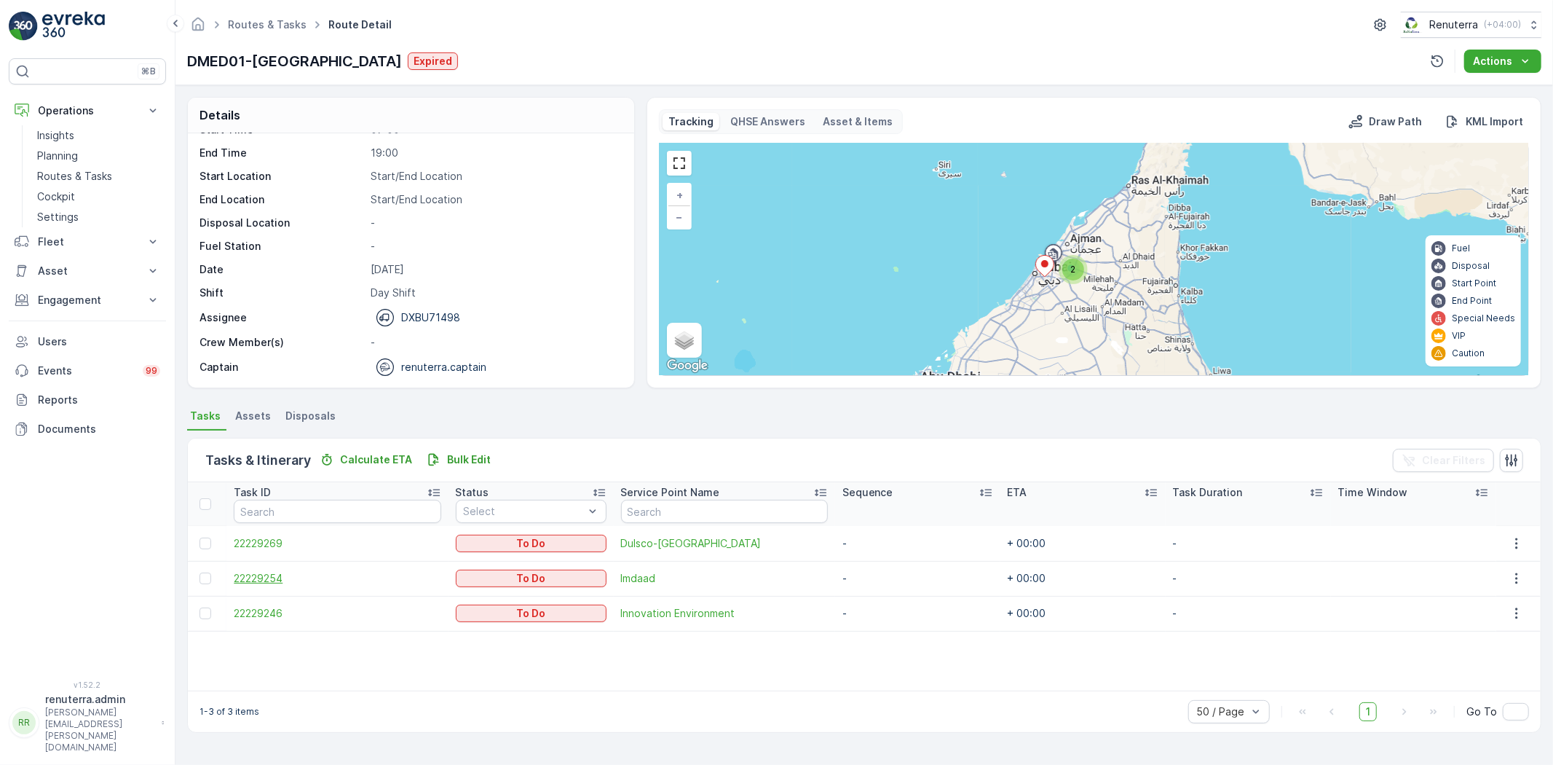
click at [262, 583] on span "22229254" at bounding box center [337, 578] width 207 height 15
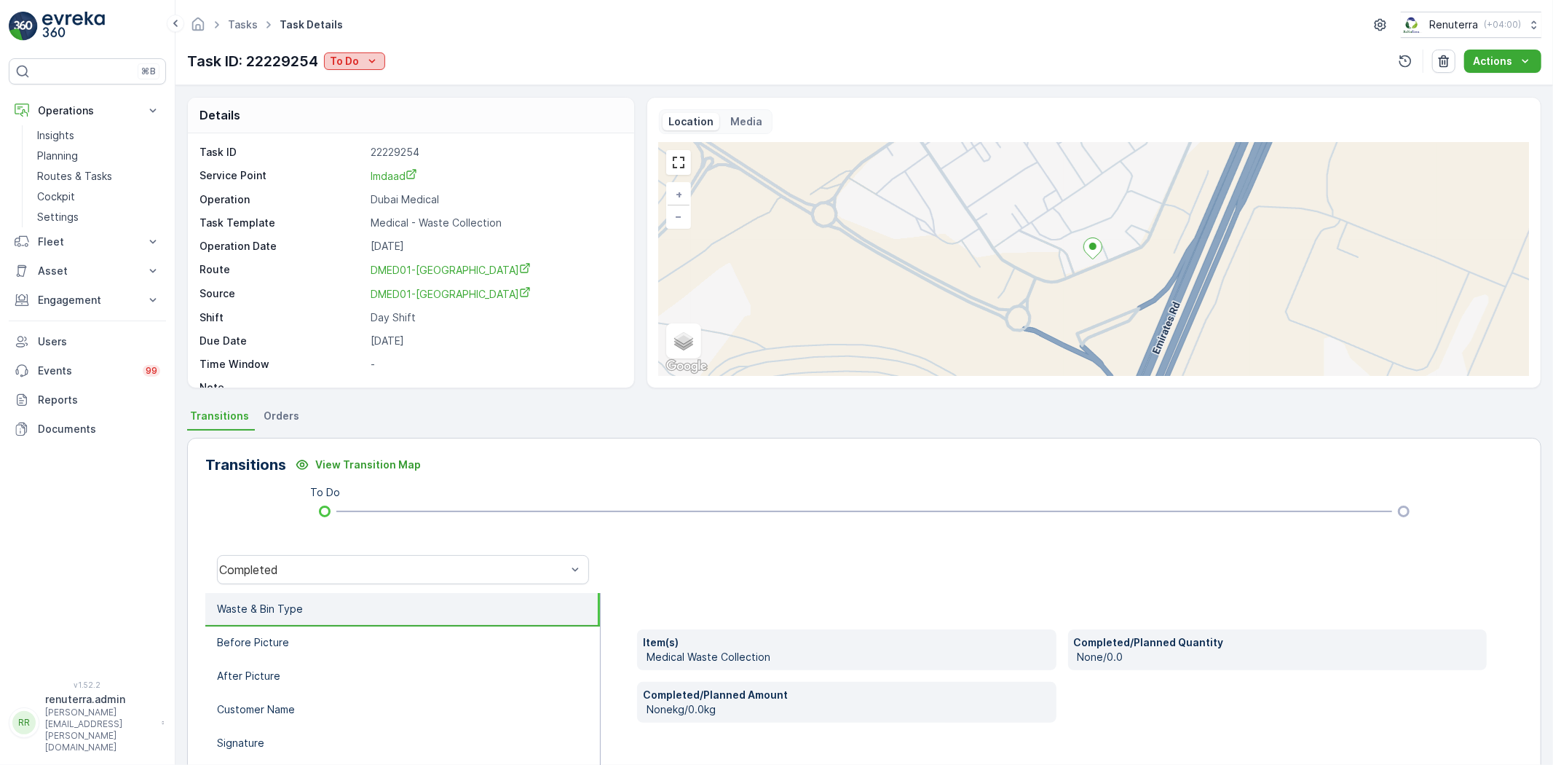
click at [352, 66] on p "To Do" at bounding box center [344, 61] width 29 height 15
click at [355, 77] on span "Completed" at bounding box center [361, 83] width 55 height 15
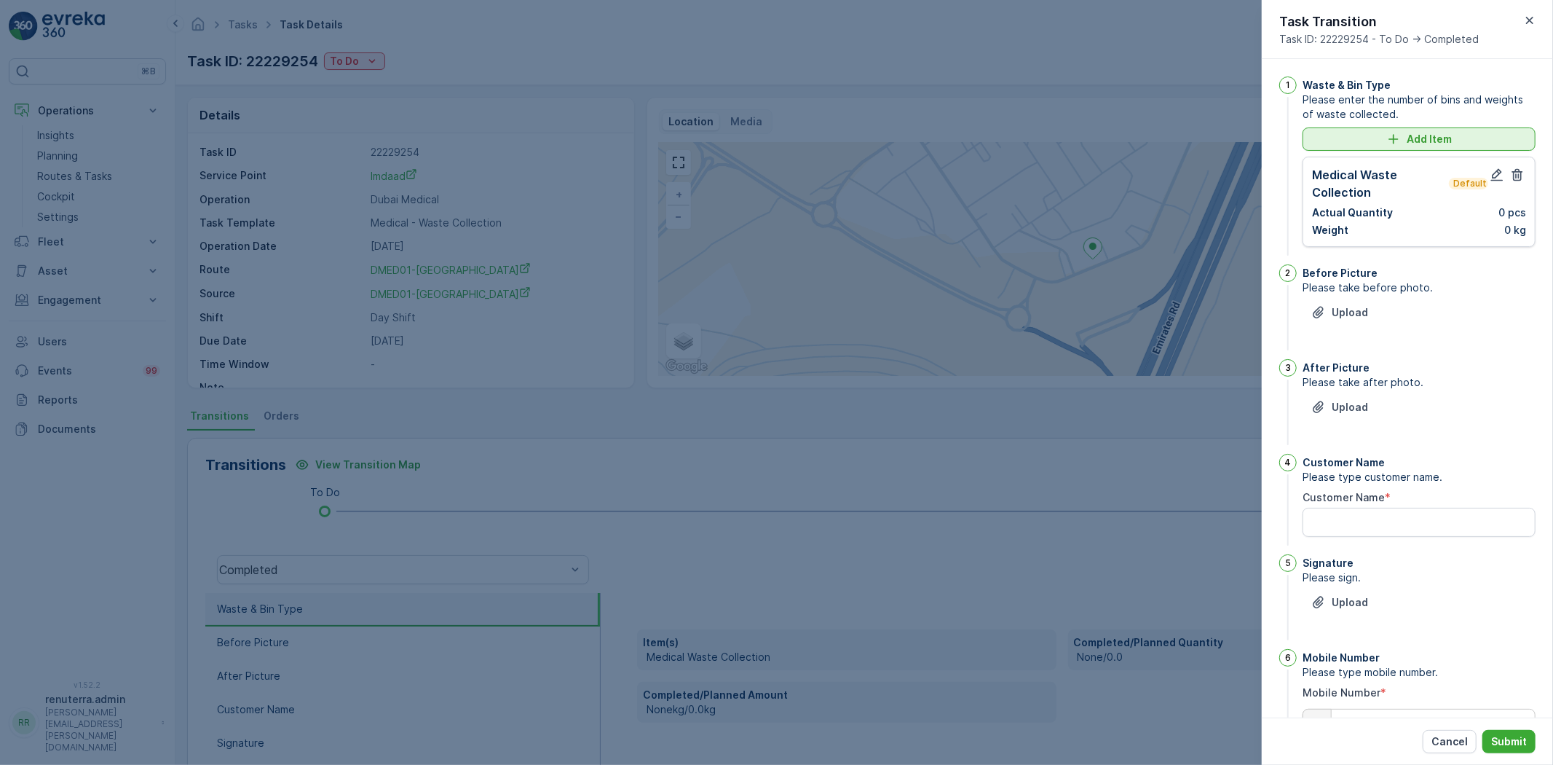
click at [1449, 133] on p "Add Item" at bounding box center [1429, 139] width 45 height 15
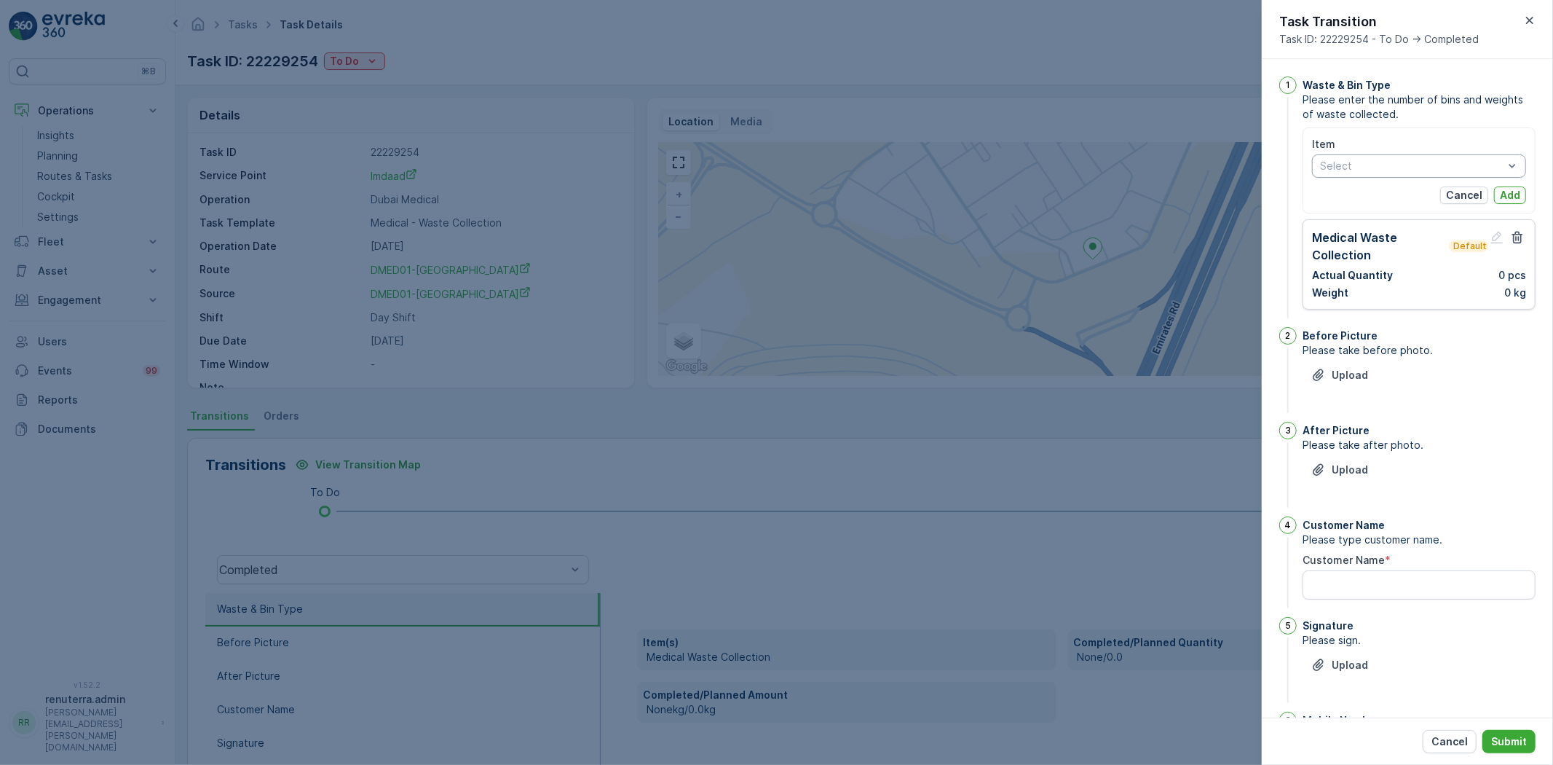
click at [1197, 215] on div at bounding box center [776, 382] width 1553 height 765
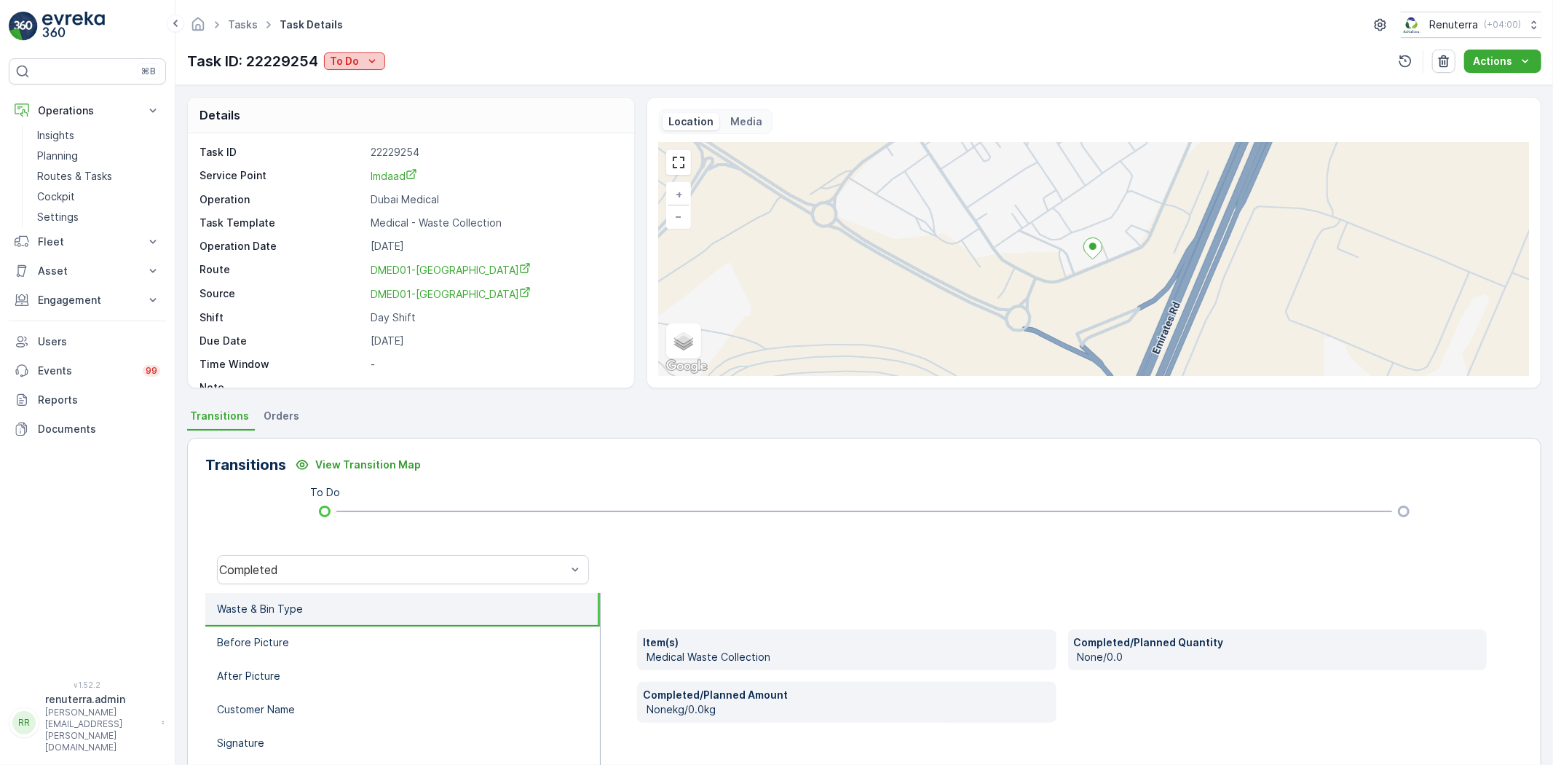
click at [341, 63] on p "To Do" at bounding box center [344, 61] width 29 height 15
click at [335, 82] on span "Completed" at bounding box center [361, 83] width 55 height 15
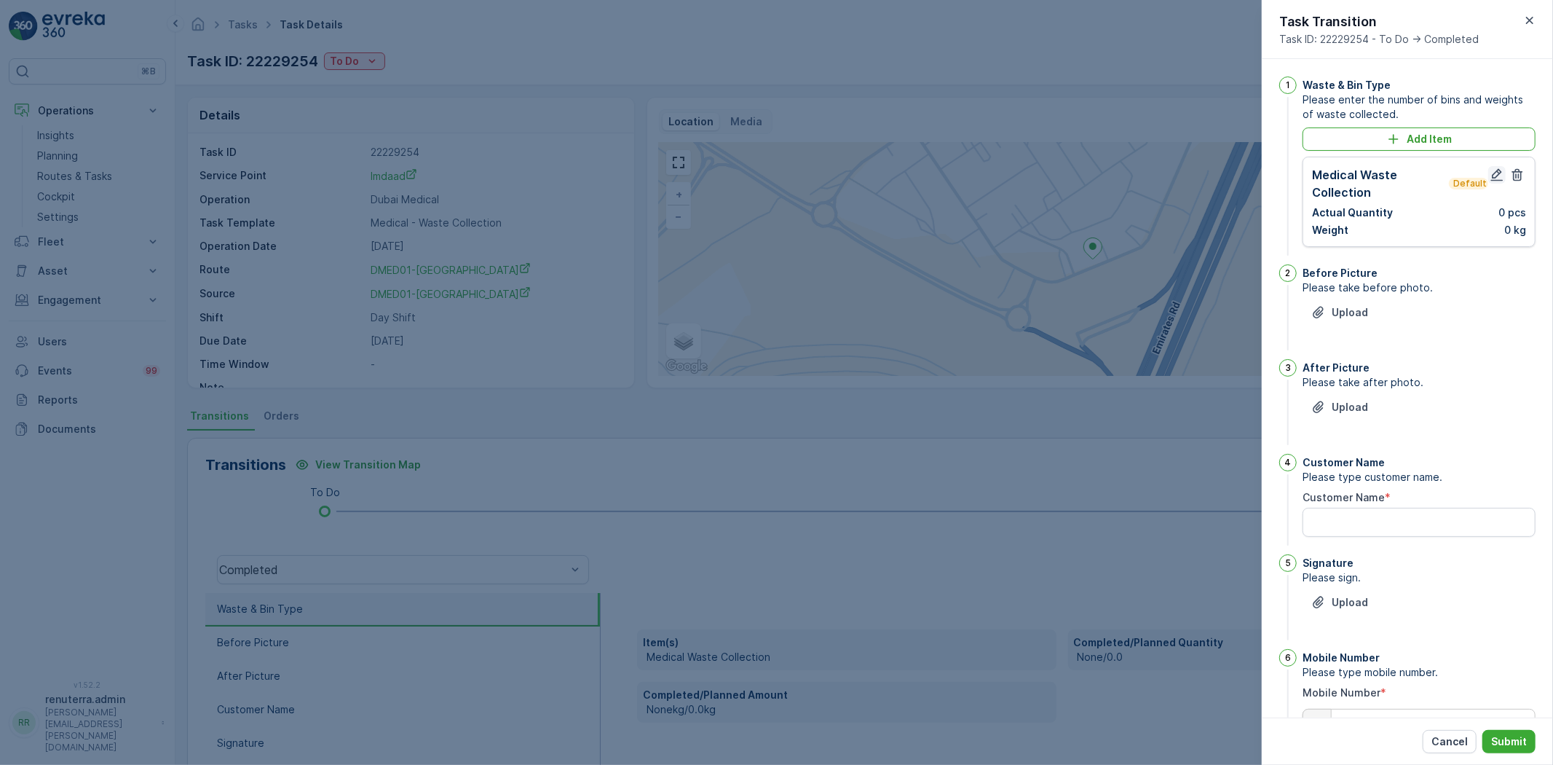
click at [1497, 169] on icon "button" at bounding box center [1497, 175] width 15 height 15
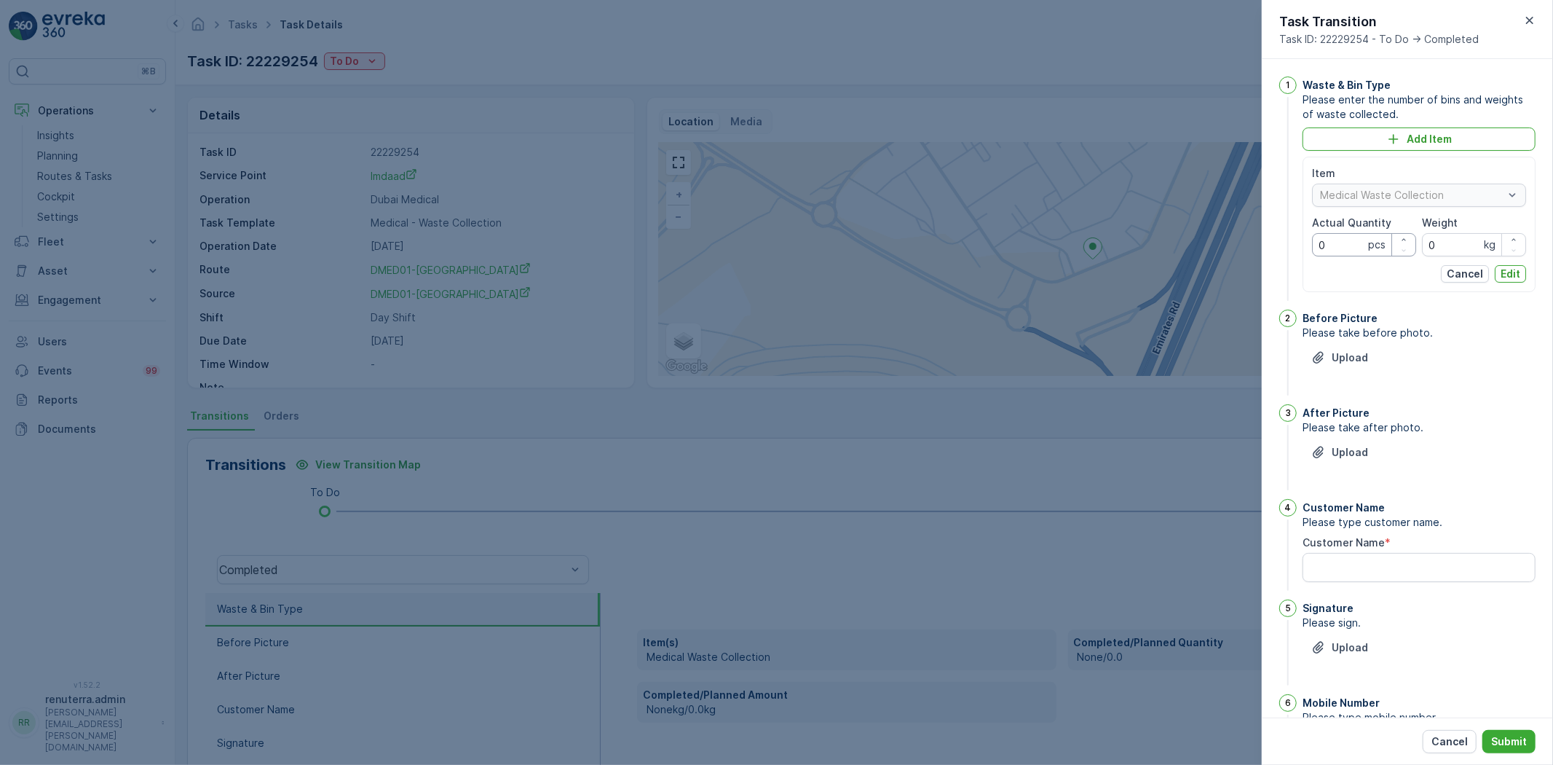
click at [1353, 243] on Quantity "0" at bounding box center [1364, 244] width 104 height 23
type Quantity "956"
click at [1470, 256] on div "Item Medical Waste Collection Actual Quantity 956 pcs Weight 0 kg Cancel Edit" at bounding box center [1419, 224] width 214 height 117
click at [1465, 251] on input "0" at bounding box center [1474, 244] width 104 height 23
type input "1499.5"
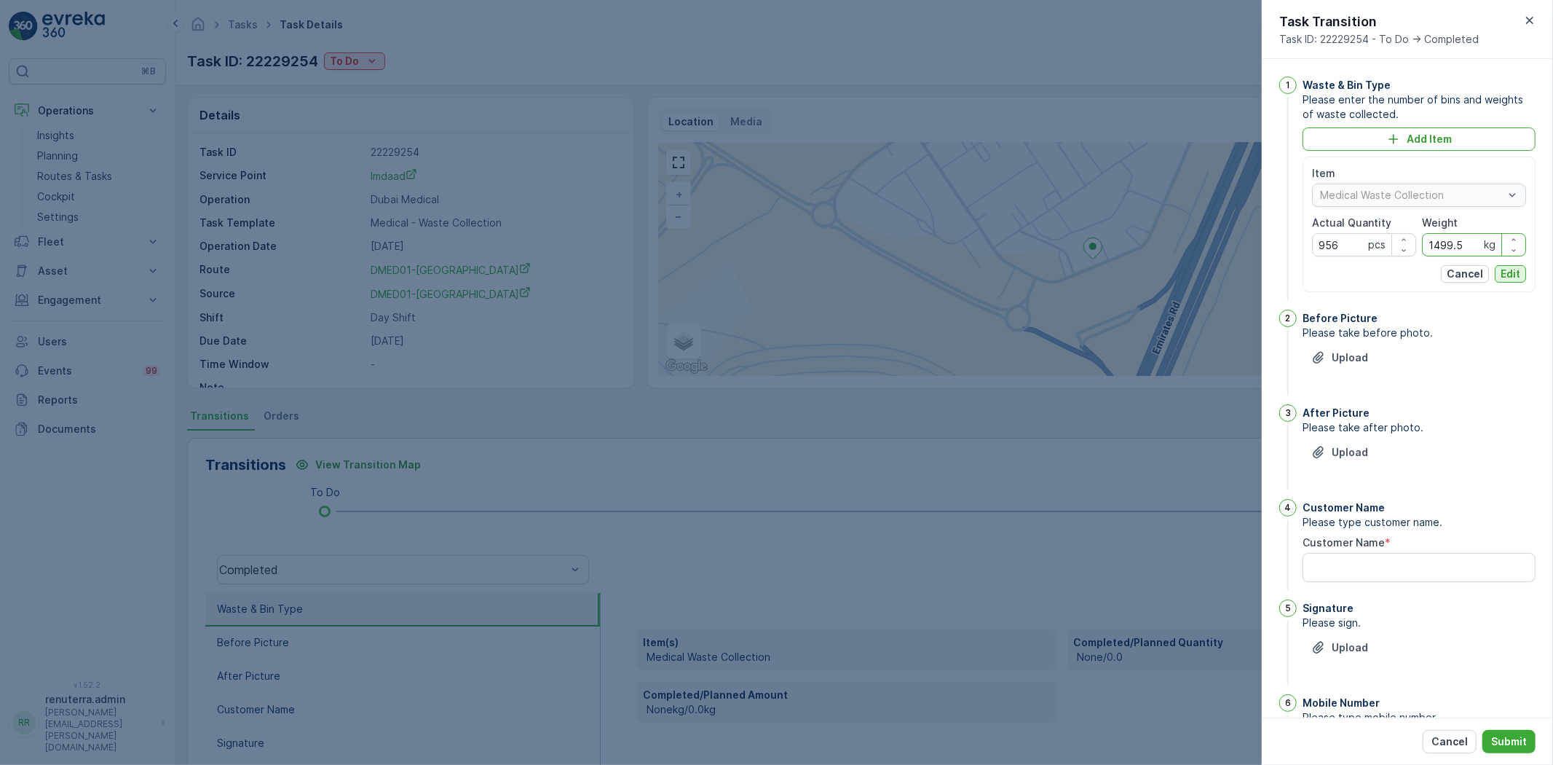
click at [1502, 267] on p "Edit" at bounding box center [1511, 274] width 20 height 15
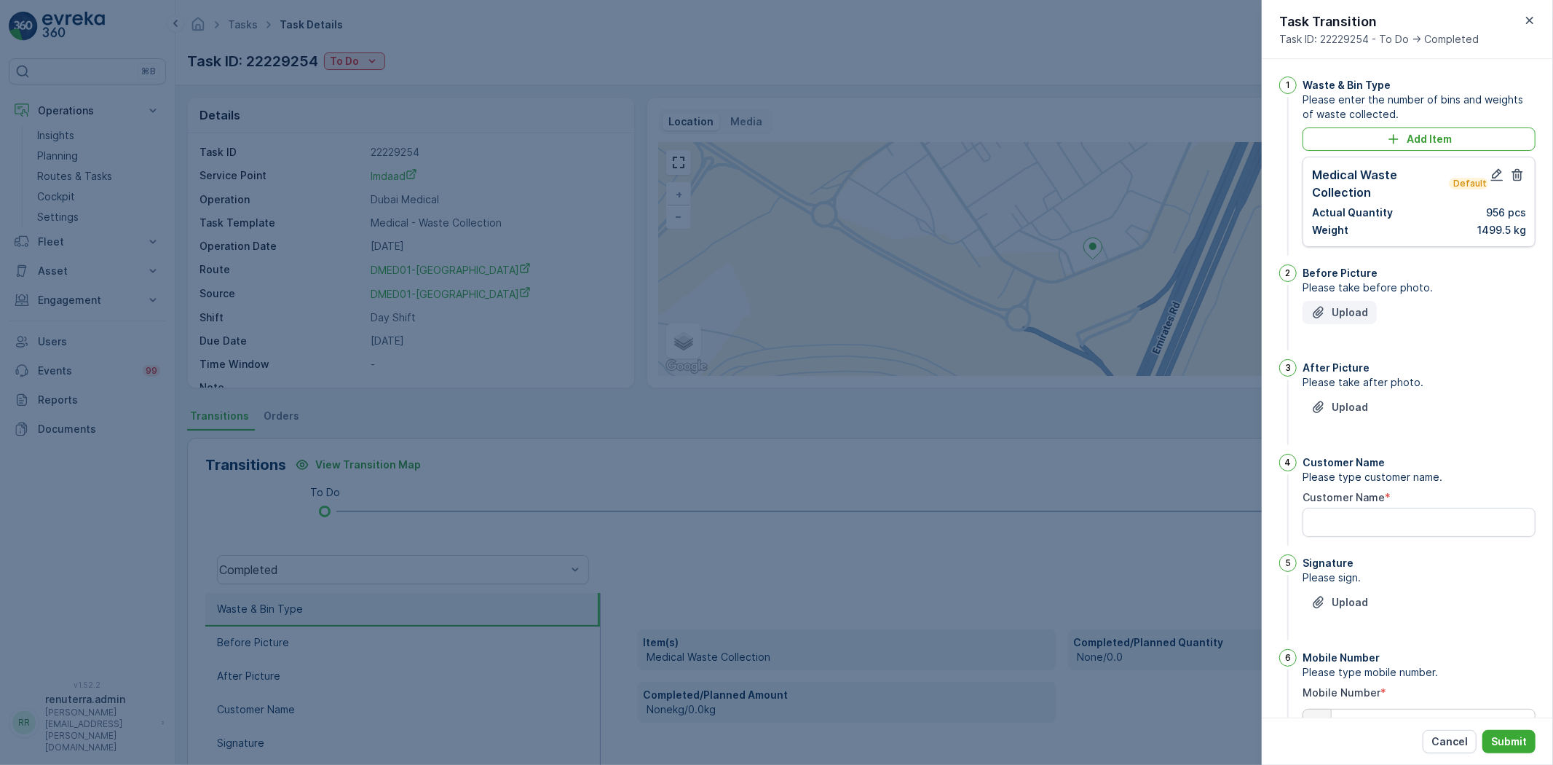
click at [1355, 316] on p "Upload" at bounding box center [1350, 312] width 36 height 15
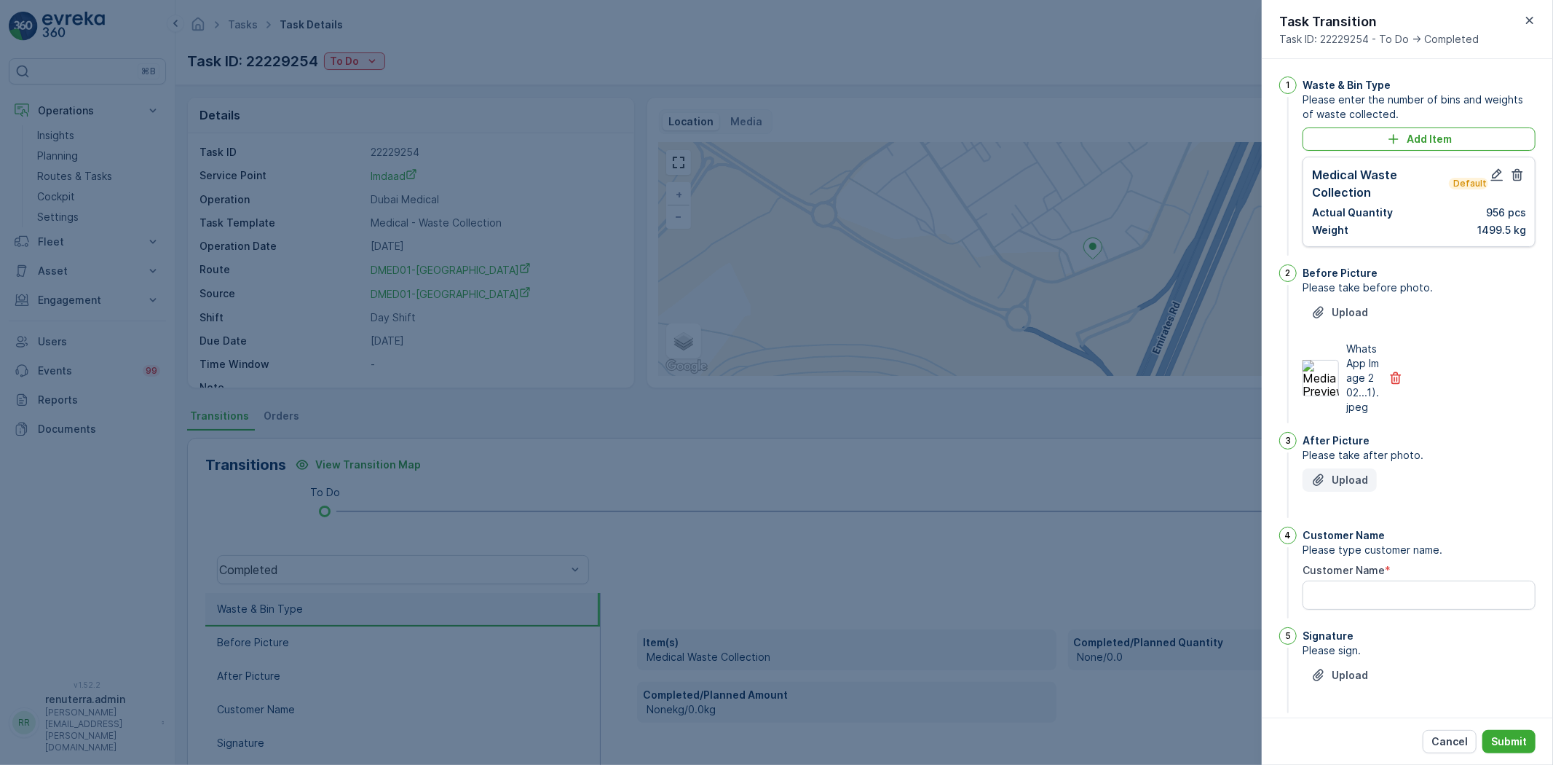
click at [1324, 487] on icon "Upload File" at bounding box center [1319, 480] width 15 height 15
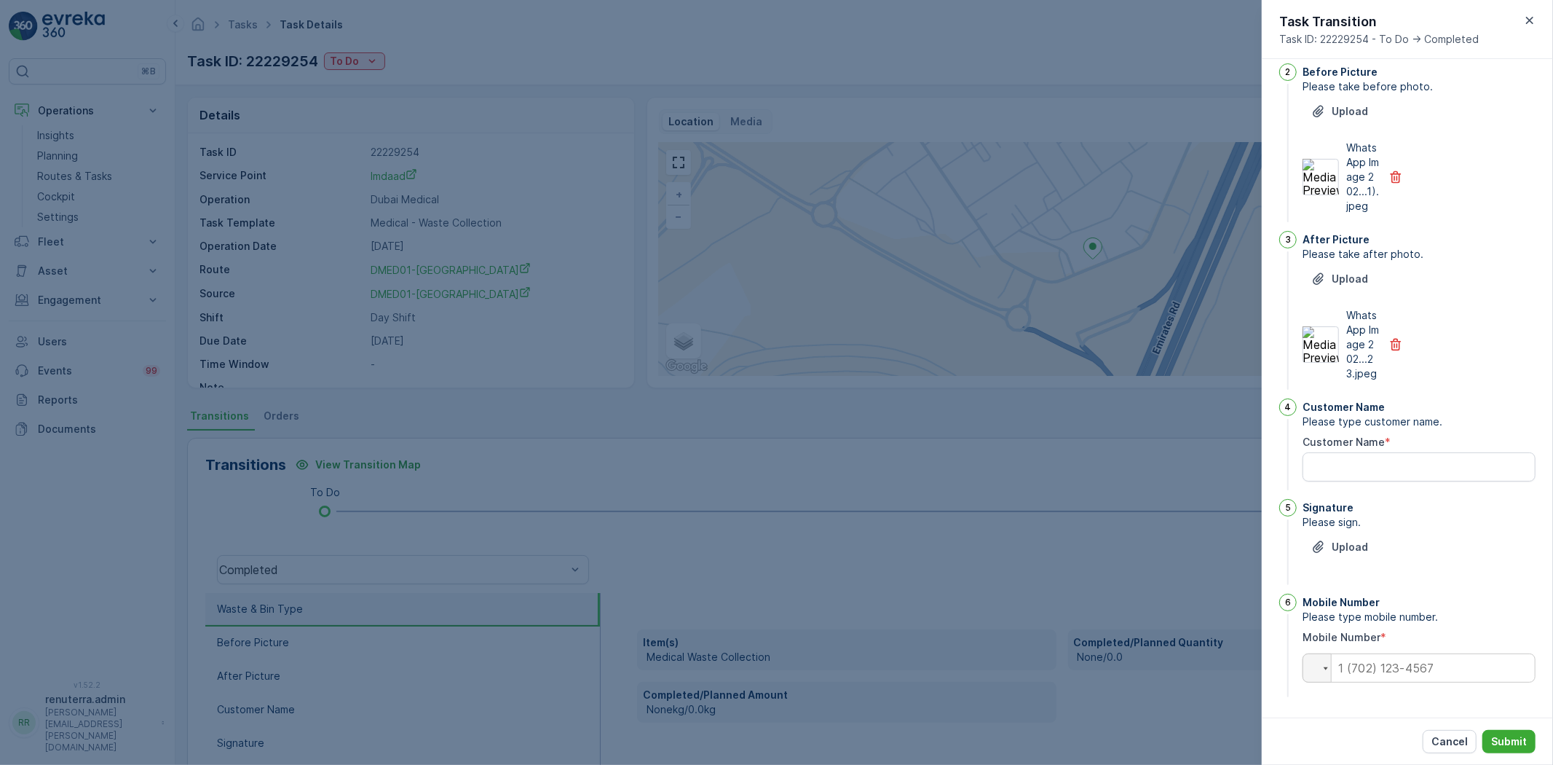
scroll to position [230, 0]
click at [1357, 544] on p "Upload" at bounding box center [1350, 547] width 36 height 15
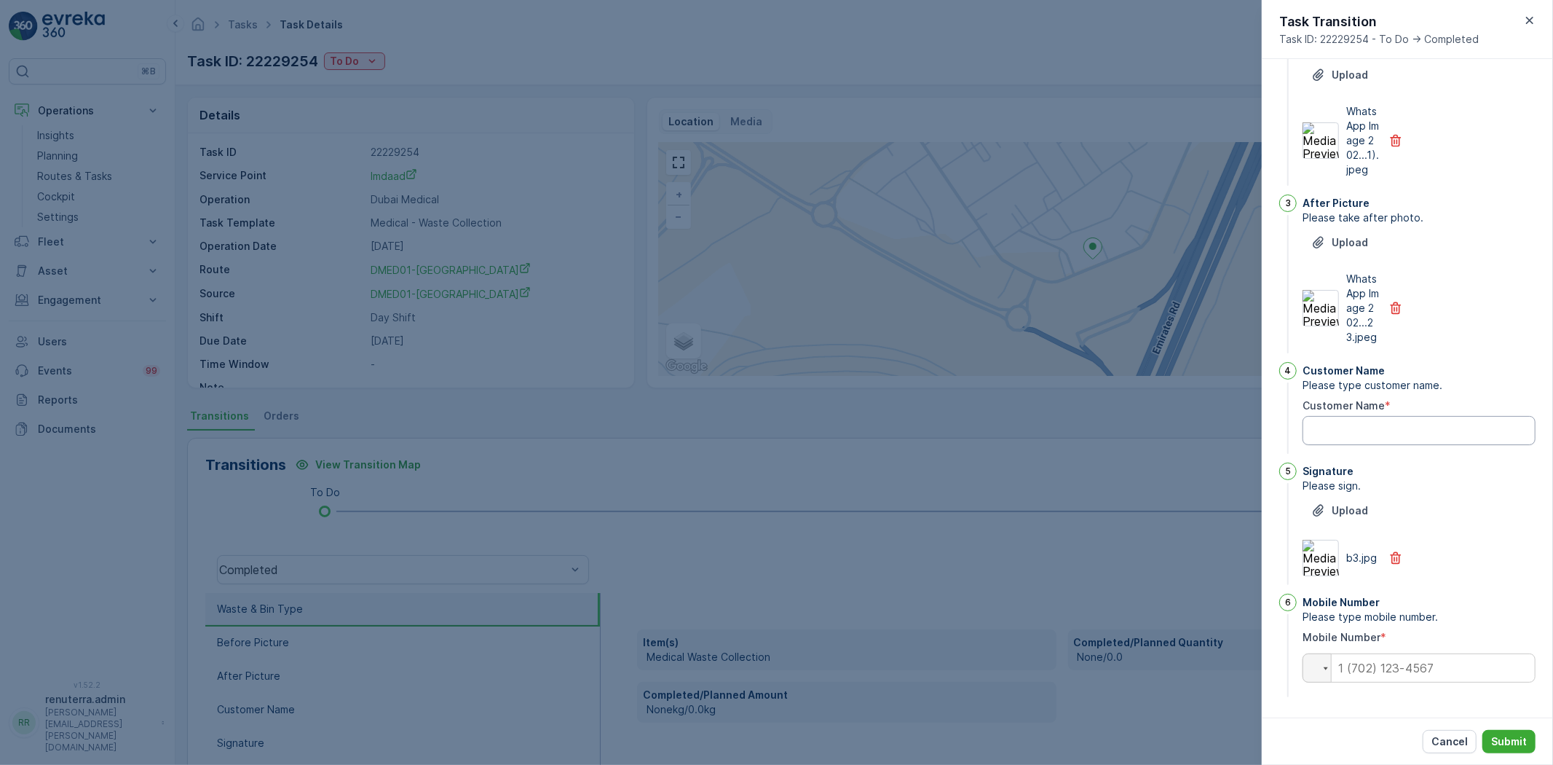
scroll to position [267, 0]
click at [1402, 417] on Name "Customer Name" at bounding box center [1419, 430] width 233 height 29
type Name "056208220"
click at [1428, 666] on input "tel" at bounding box center [1419, 667] width 233 height 29
drag, startPoint x: 1307, startPoint y: 425, endPoint x: 1408, endPoint y: 436, distance: 101.7
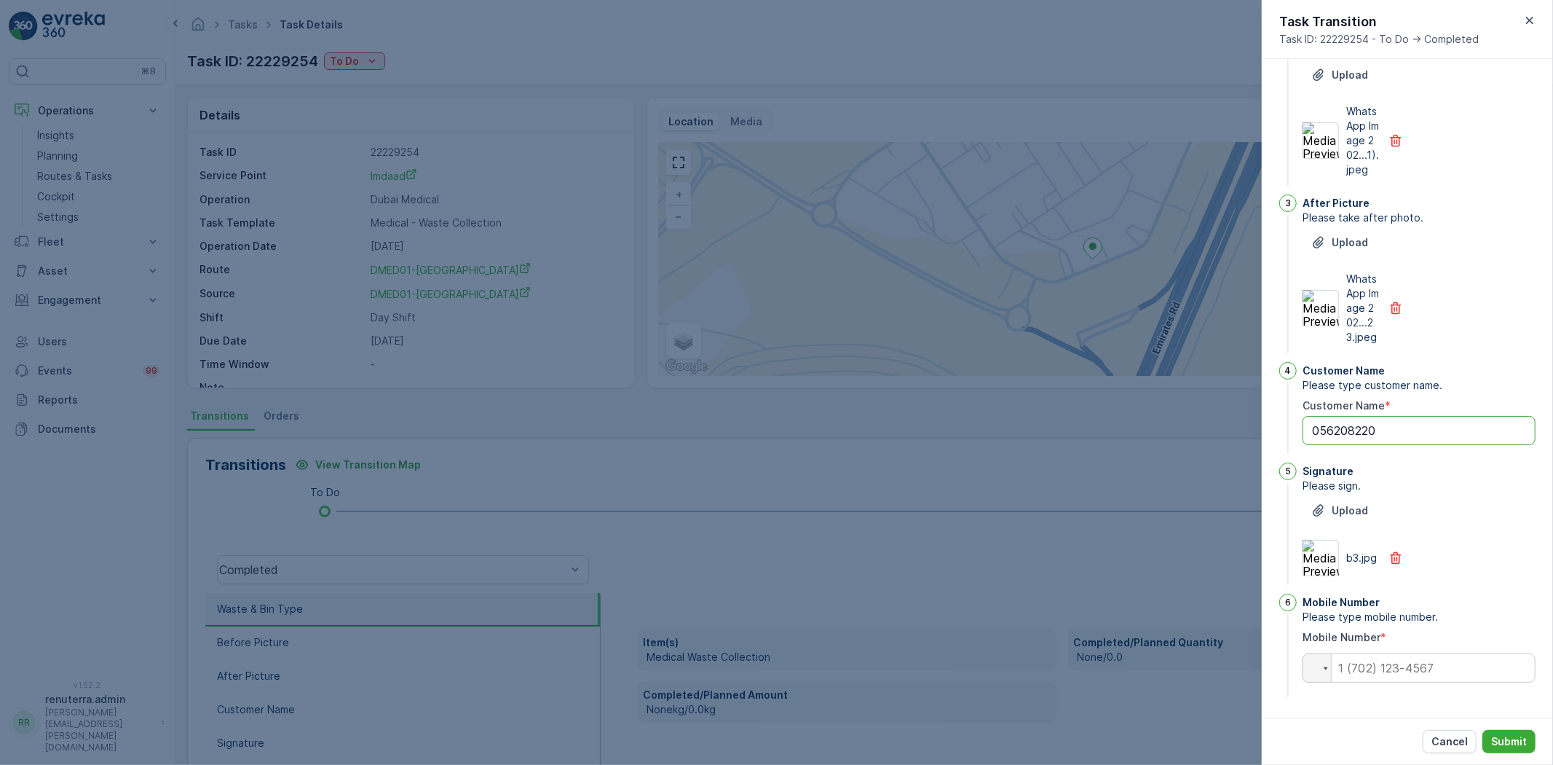
click at [1408, 436] on Name "056208220" at bounding box center [1419, 430] width 233 height 29
click at [1372, 661] on input "tel" at bounding box center [1419, 667] width 233 height 29
type input "056208220"
click at [1365, 419] on Name "Customer Name" at bounding box center [1419, 430] width 233 height 29
type Name "ghayas"
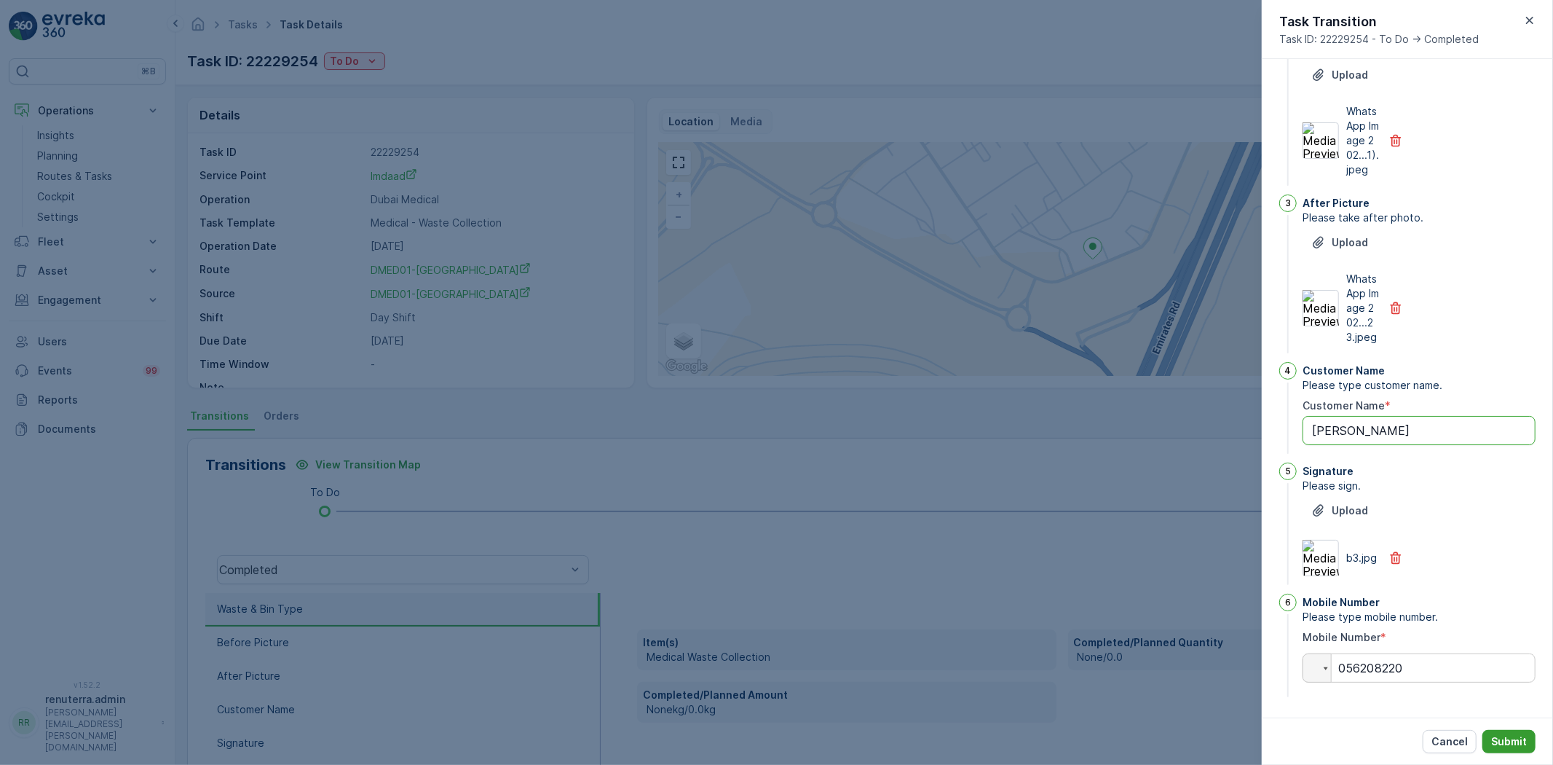
click at [1503, 741] on p "Submit" at bounding box center [1510, 741] width 36 height 15
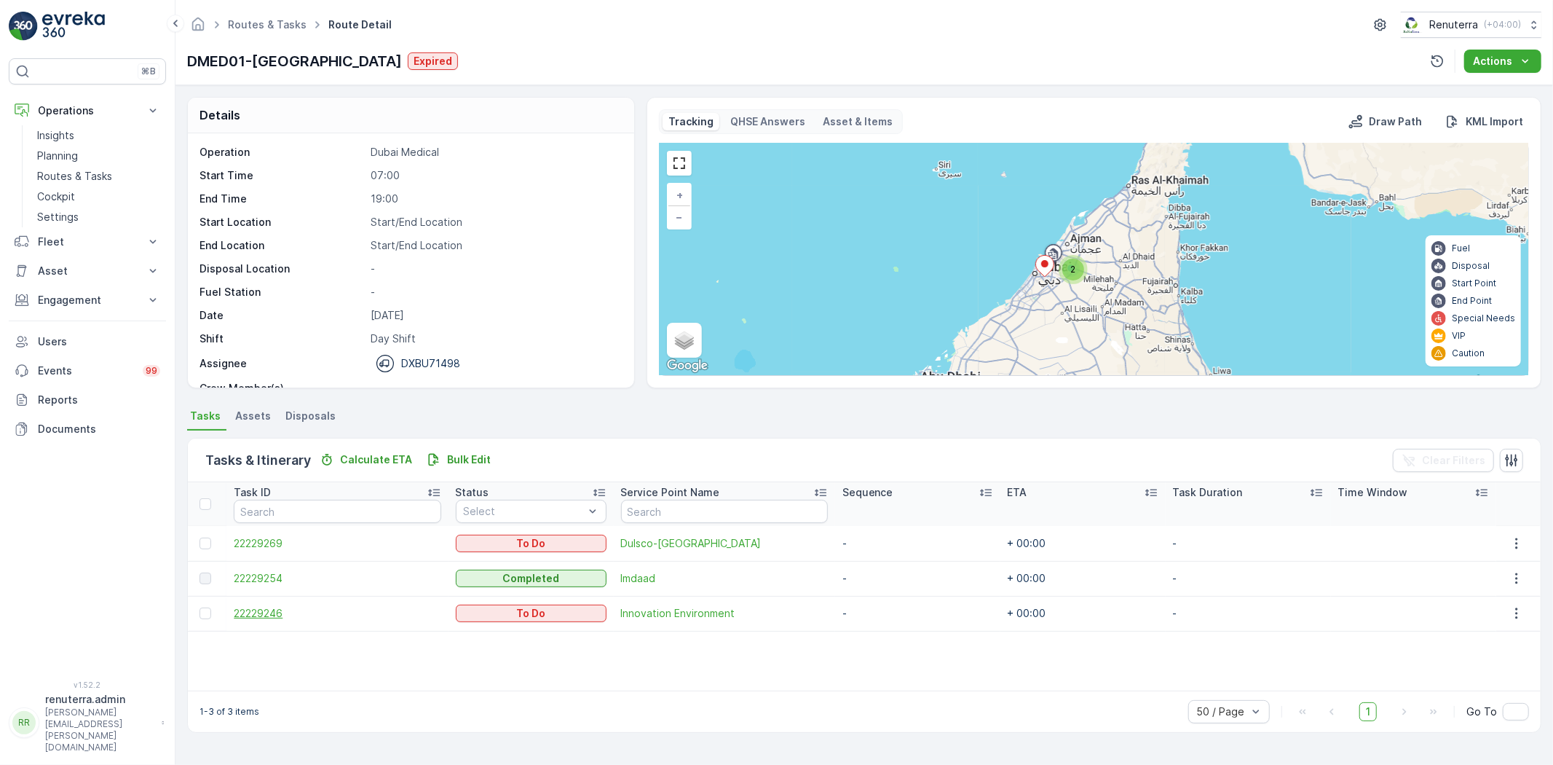
click at [259, 617] on span "22229246" at bounding box center [337, 613] width 207 height 15
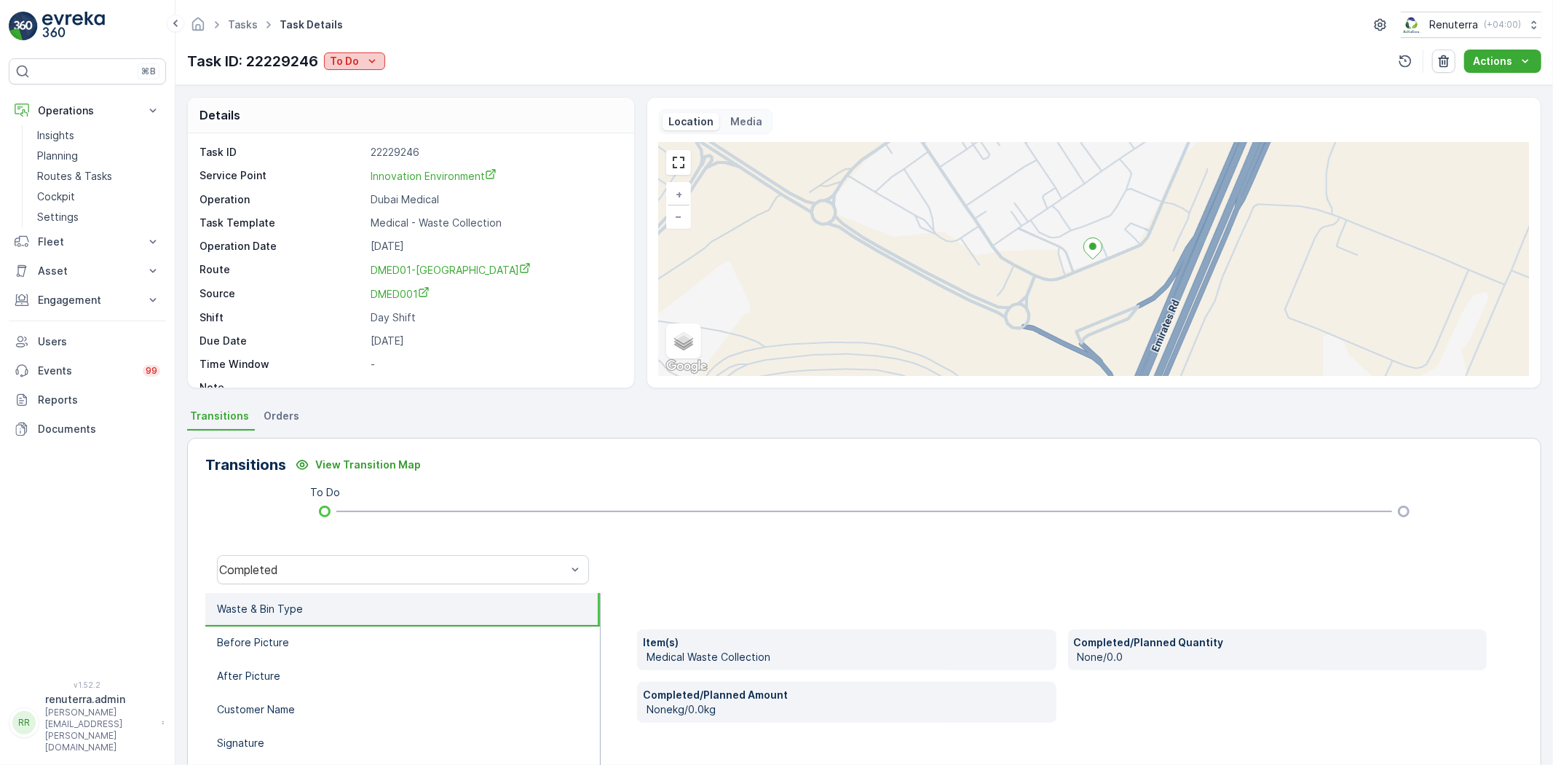
click at [352, 68] on button "To Do" at bounding box center [354, 60] width 61 height 17
click at [355, 81] on span "Completed" at bounding box center [361, 83] width 55 height 15
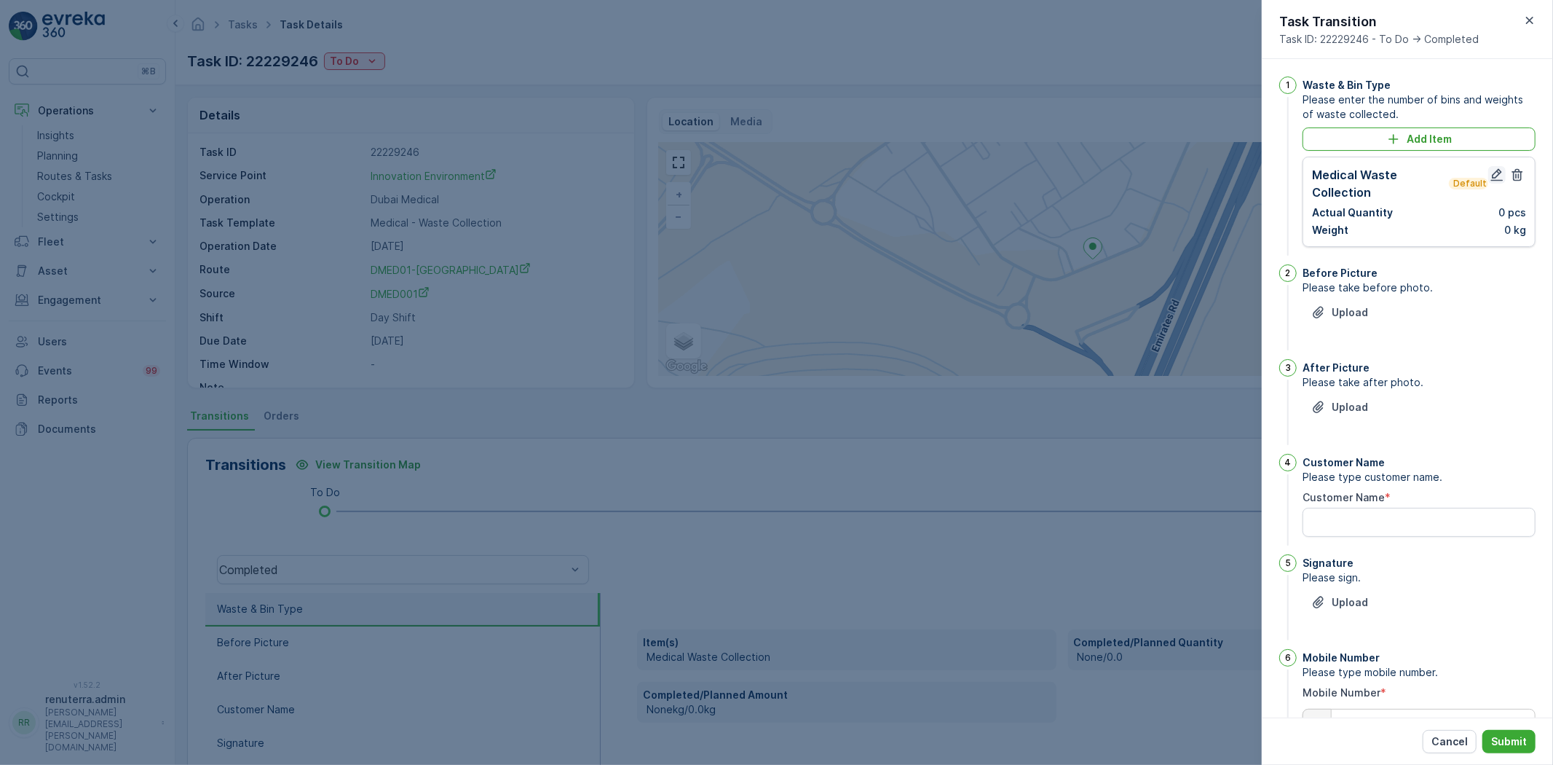
click at [1491, 168] on icon "button" at bounding box center [1497, 175] width 15 height 15
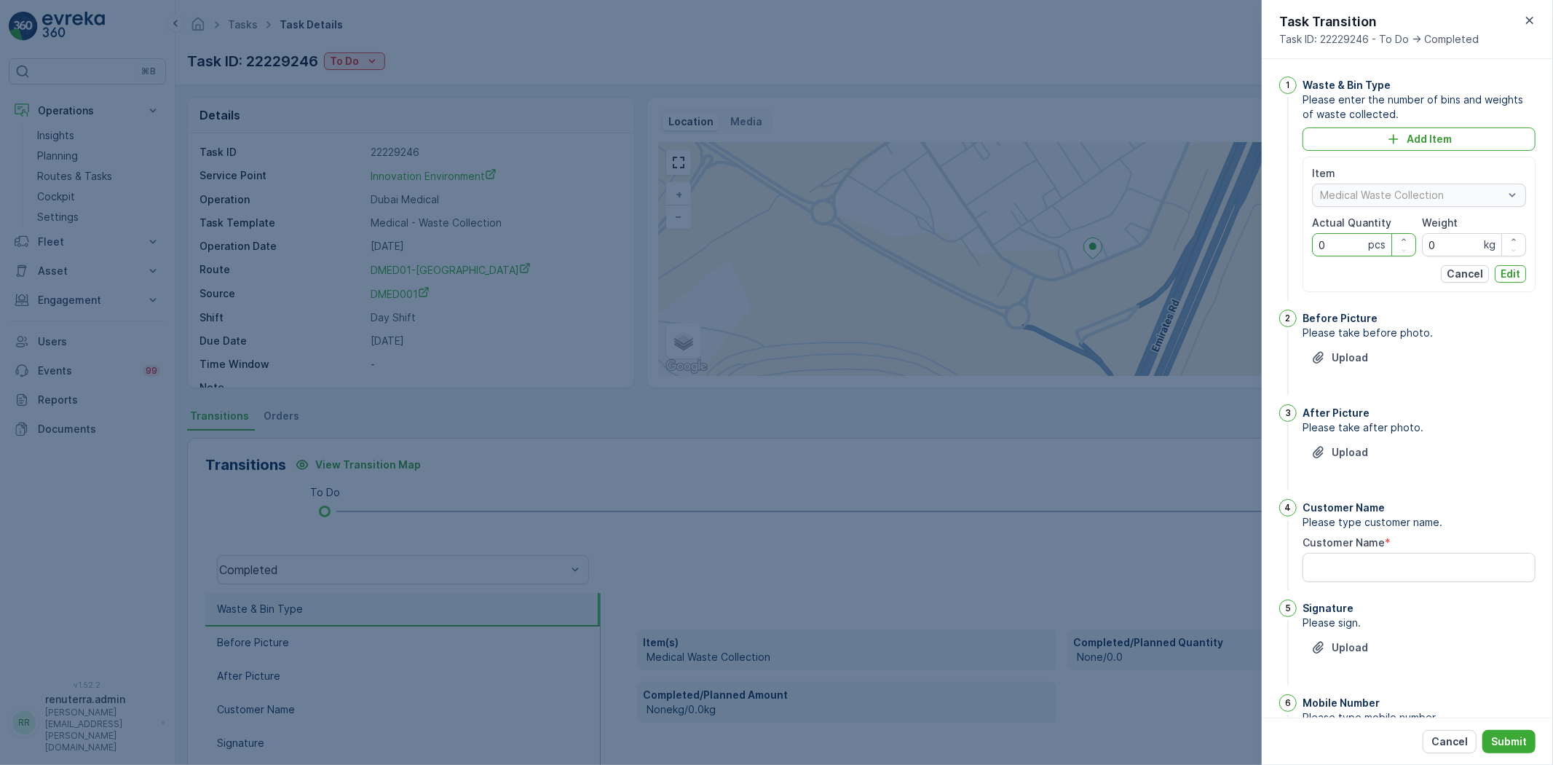
click at [1366, 238] on Quantity "0" at bounding box center [1364, 244] width 104 height 23
type Quantity "20"
click at [1465, 240] on input "0" at bounding box center [1474, 244] width 104 height 23
type input "231"
click at [1506, 275] on p "Edit" at bounding box center [1511, 274] width 20 height 15
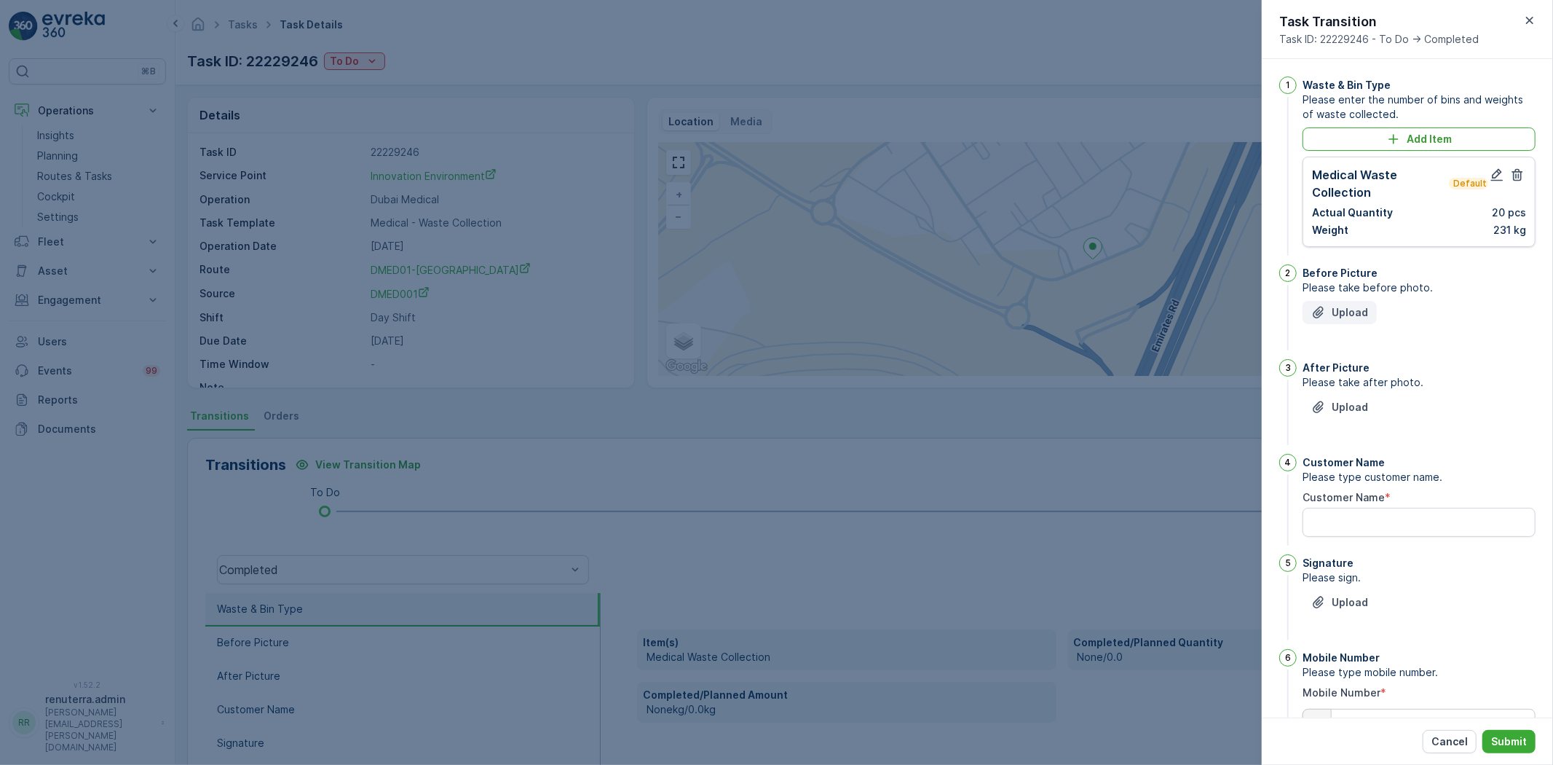
click at [1363, 319] on p "Upload" at bounding box center [1350, 312] width 36 height 15
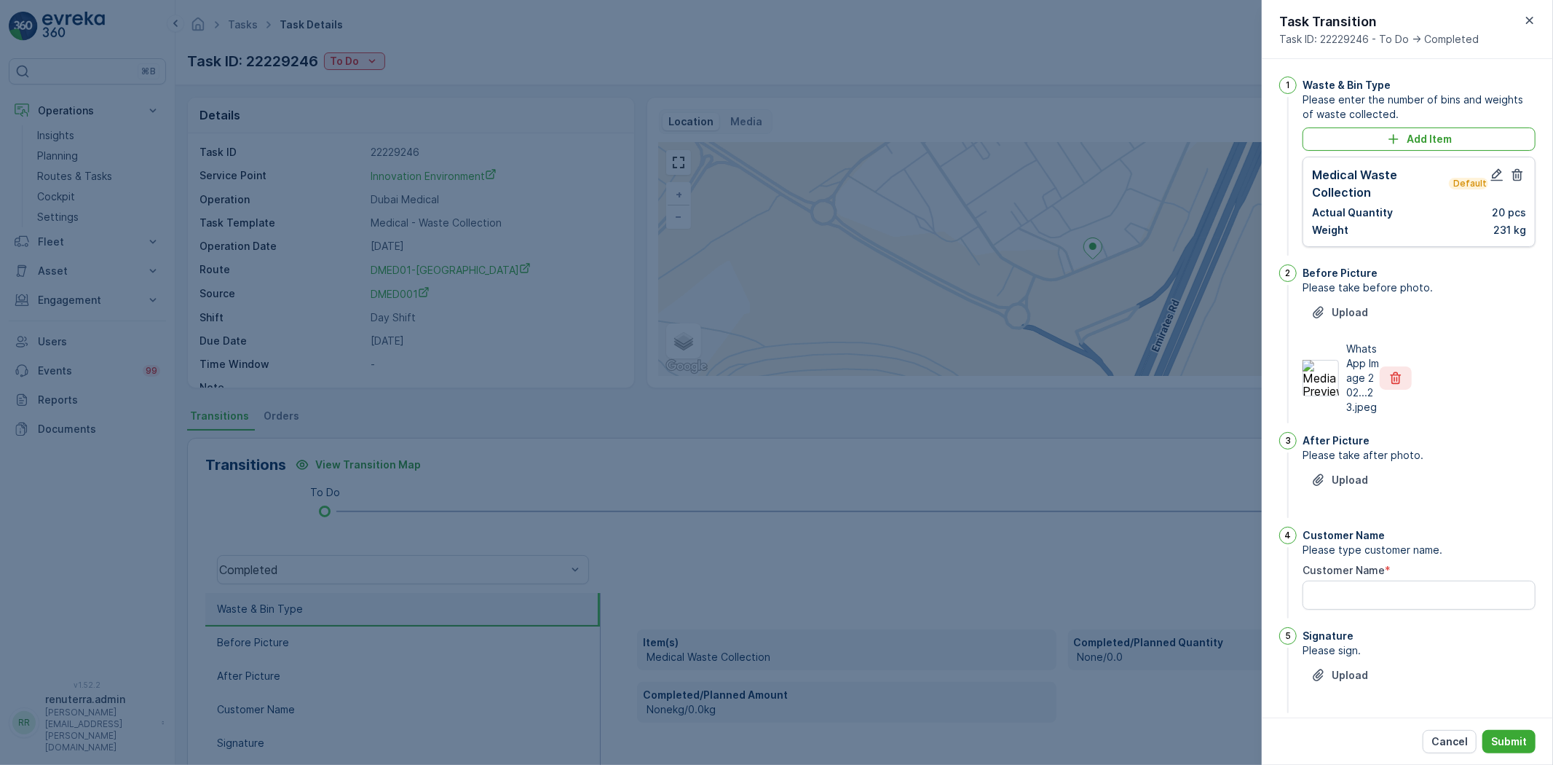
click at [1392, 379] on icon "button" at bounding box center [1396, 378] width 15 height 15
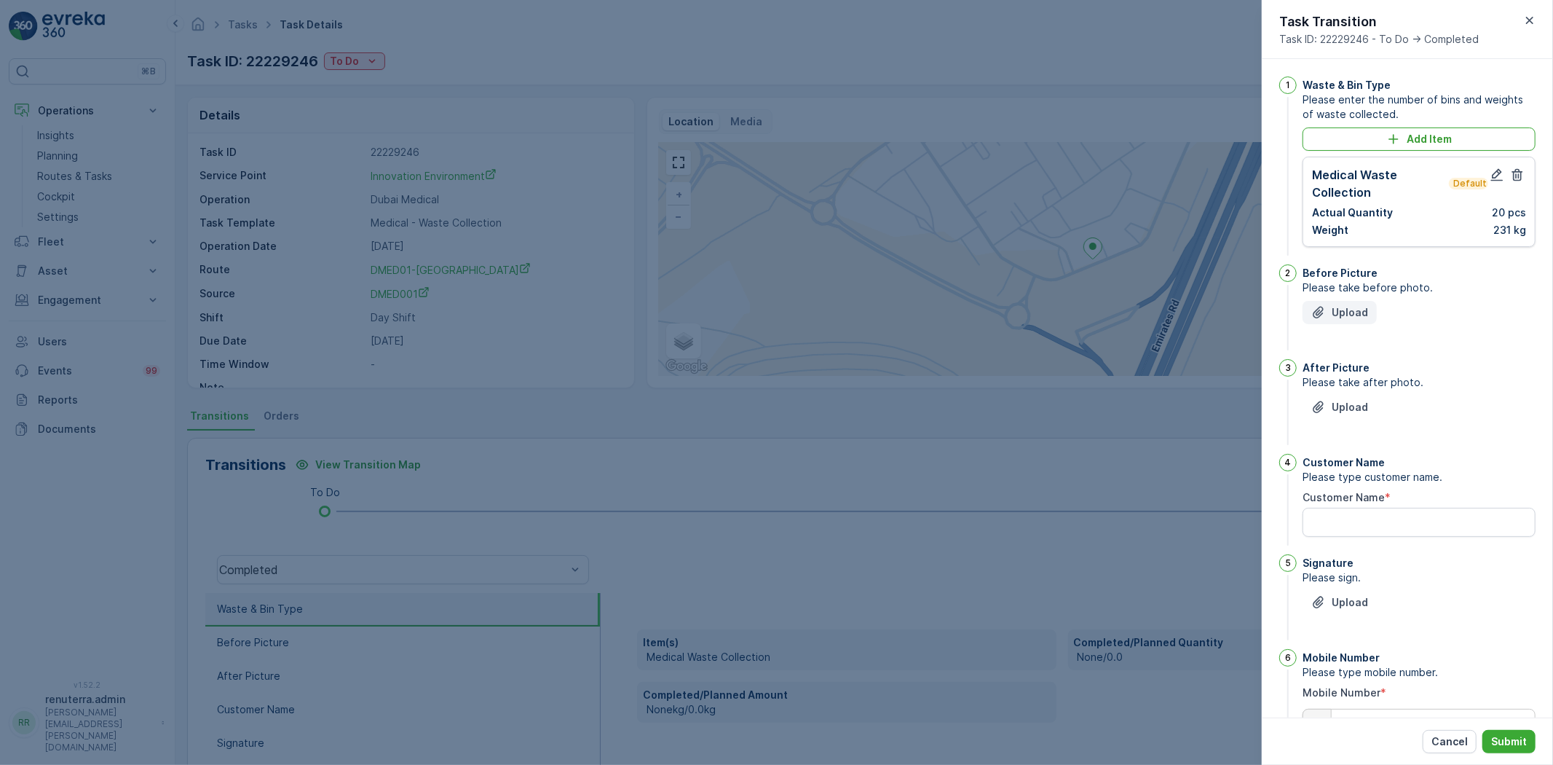
click at [1358, 309] on p "Upload" at bounding box center [1350, 312] width 36 height 15
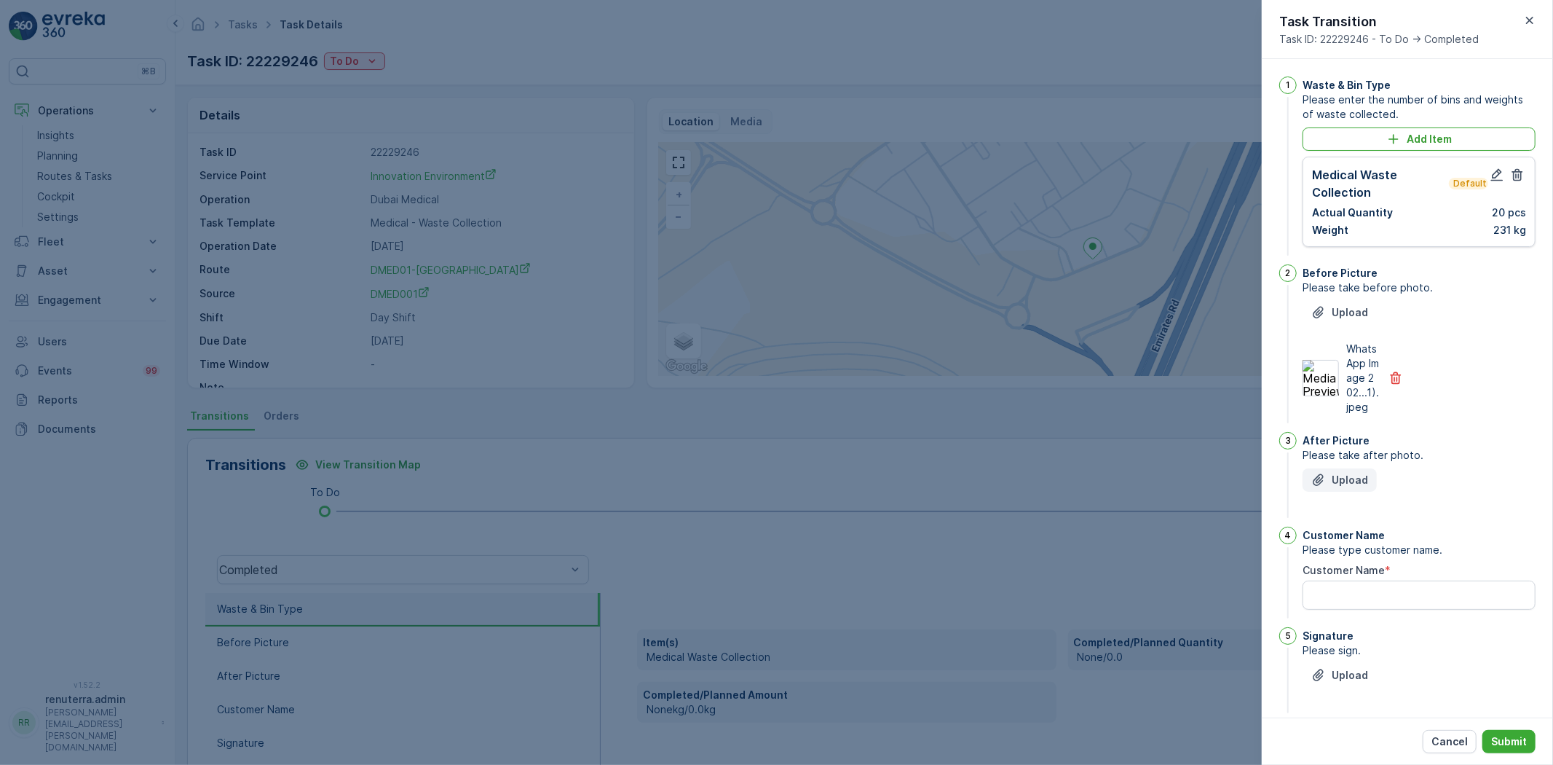
click at [1346, 487] on p "Upload" at bounding box center [1350, 480] width 36 height 15
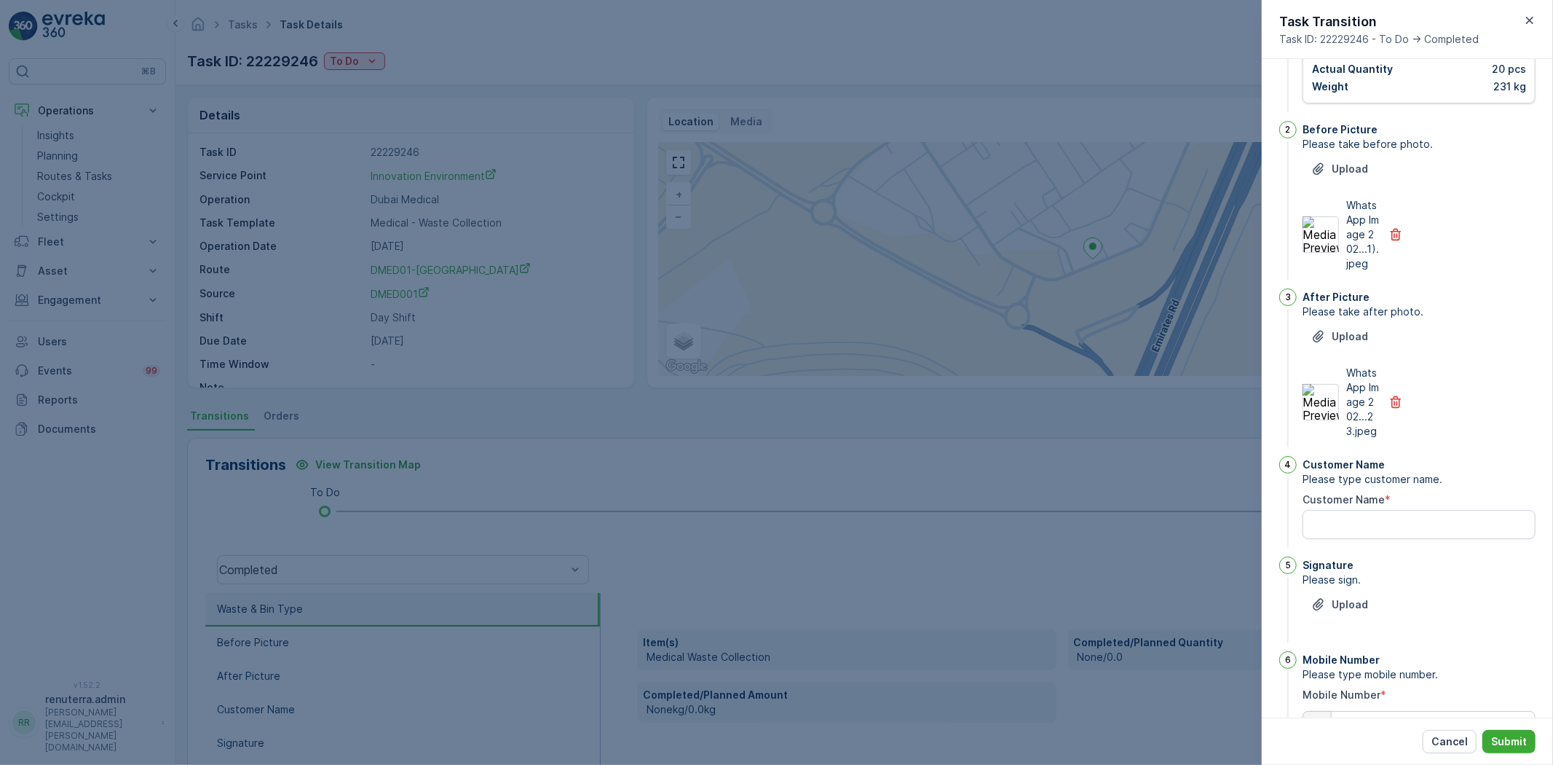
scroll to position [162, 0]
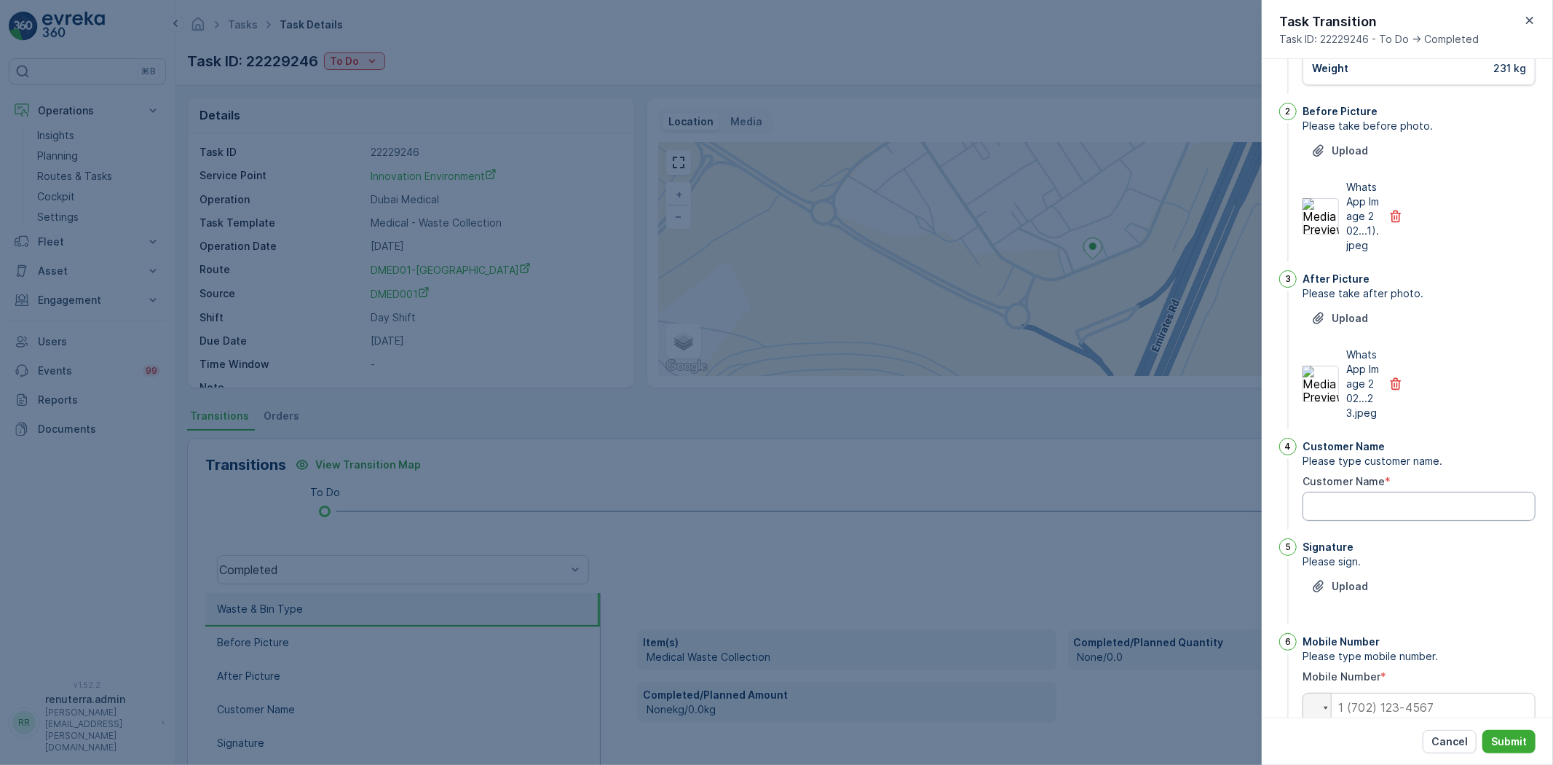
click at [1397, 521] on Name "Customer Name" at bounding box center [1419, 506] width 233 height 29
click at [1376, 532] on div "Customer Name Please type customer name. Customer Name *" at bounding box center [1419, 485] width 233 height 95
click at [1387, 521] on Name "Customer Name" at bounding box center [1419, 506] width 233 height 29
type Name "Dipak"
click at [1345, 594] on p "Upload" at bounding box center [1350, 586] width 36 height 15
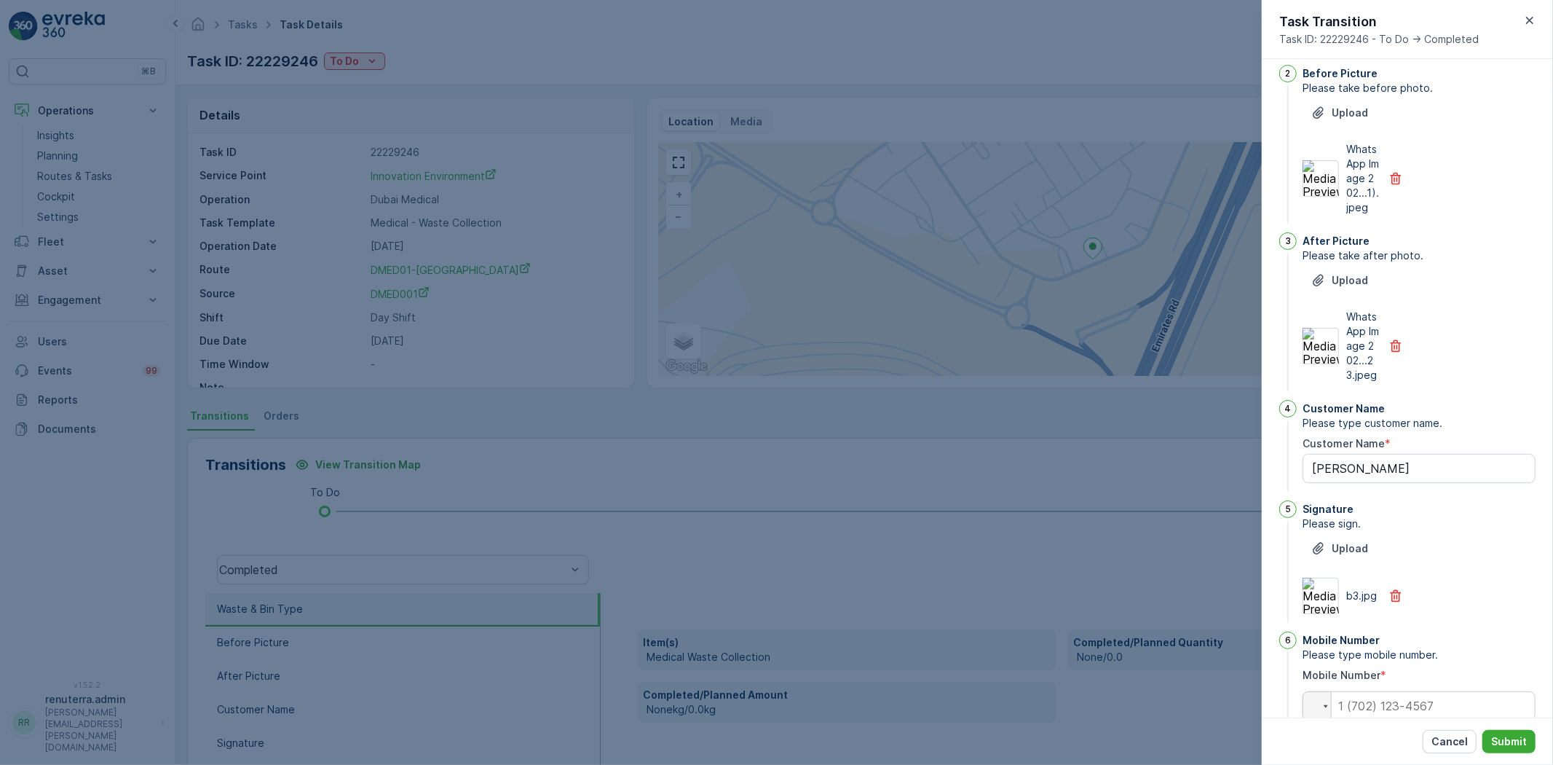
scroll to position [267, 0]
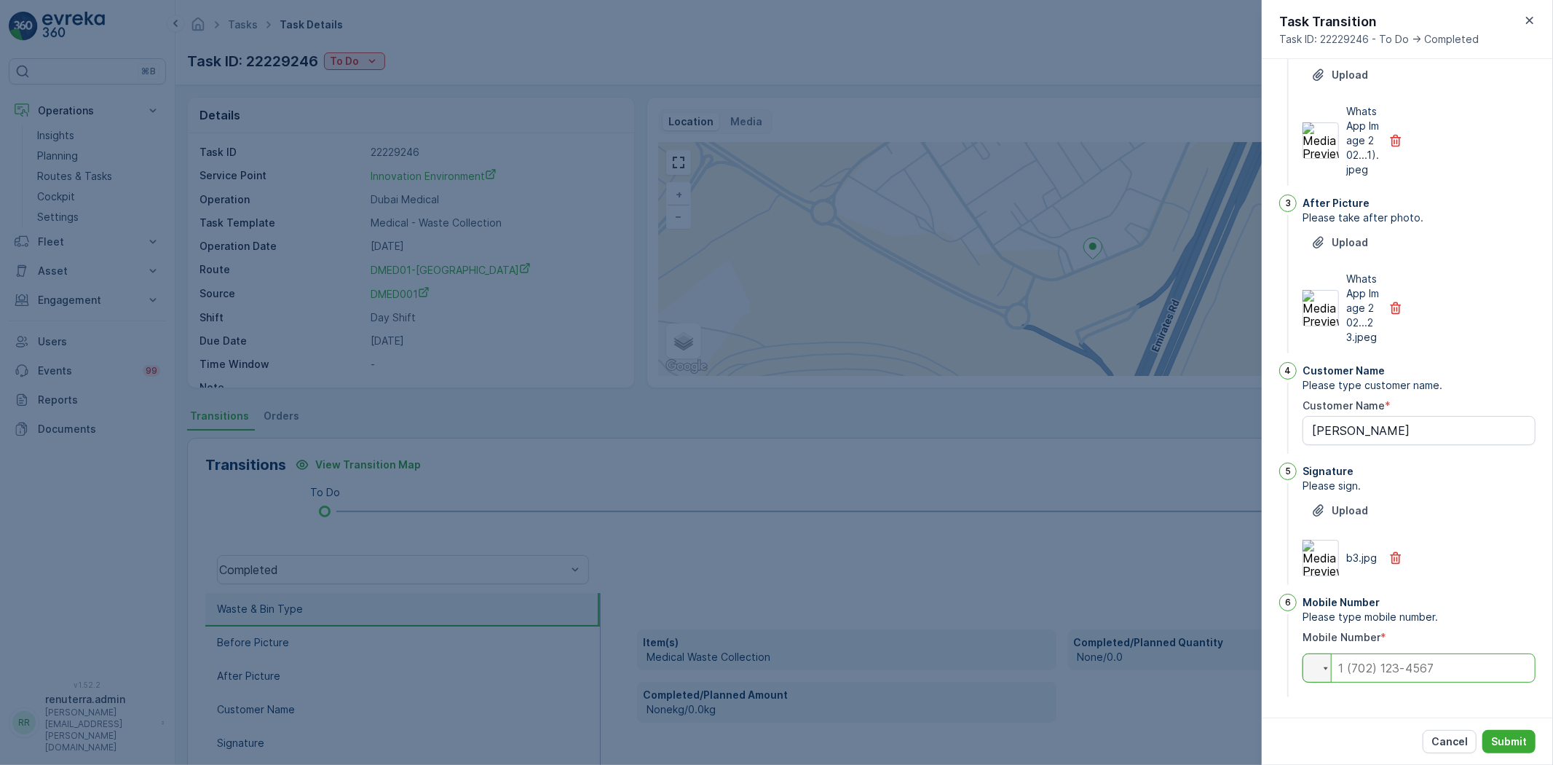
click at [1427, 674] on input "tel" at bounding box center [1419, 667] width 233 height 29
type input "0"
click at [1501, 736] on p "Submit" at bounding box center [1510, 741] width 36 height 15
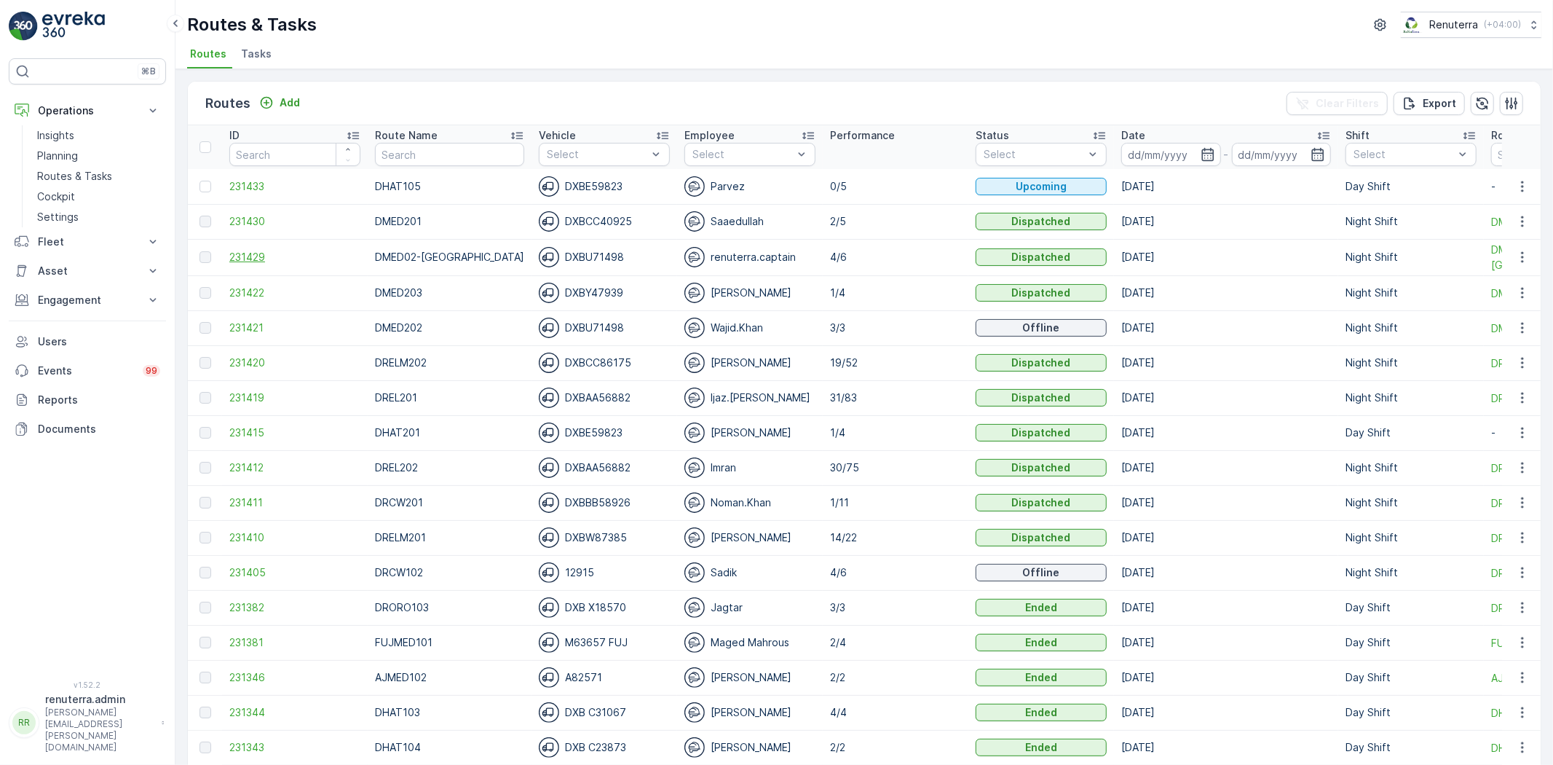
click at [229, 251] on span "231429" at bounding box center [294, 257] width 131 height 15
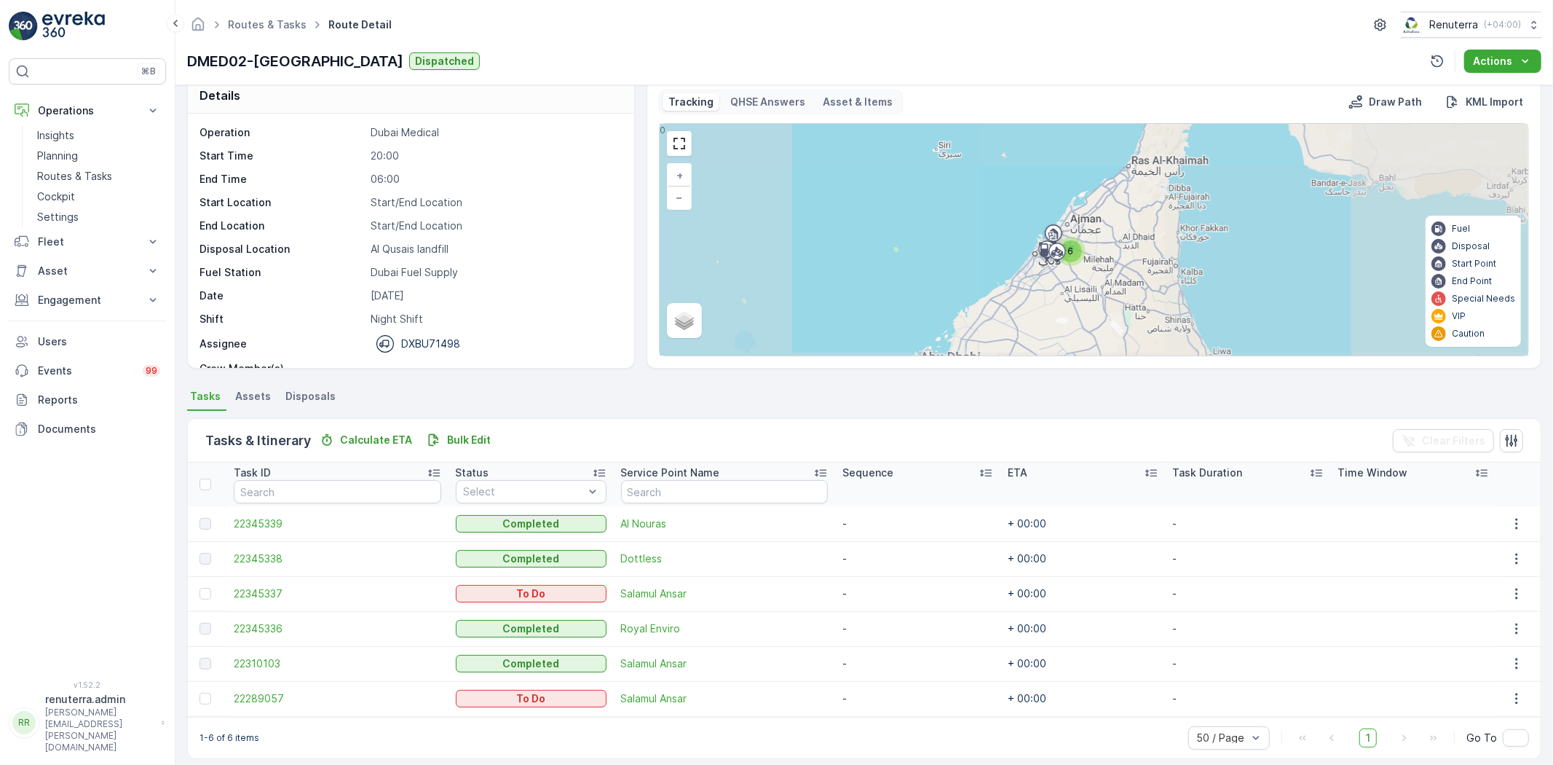
scroll to position [32, 0]
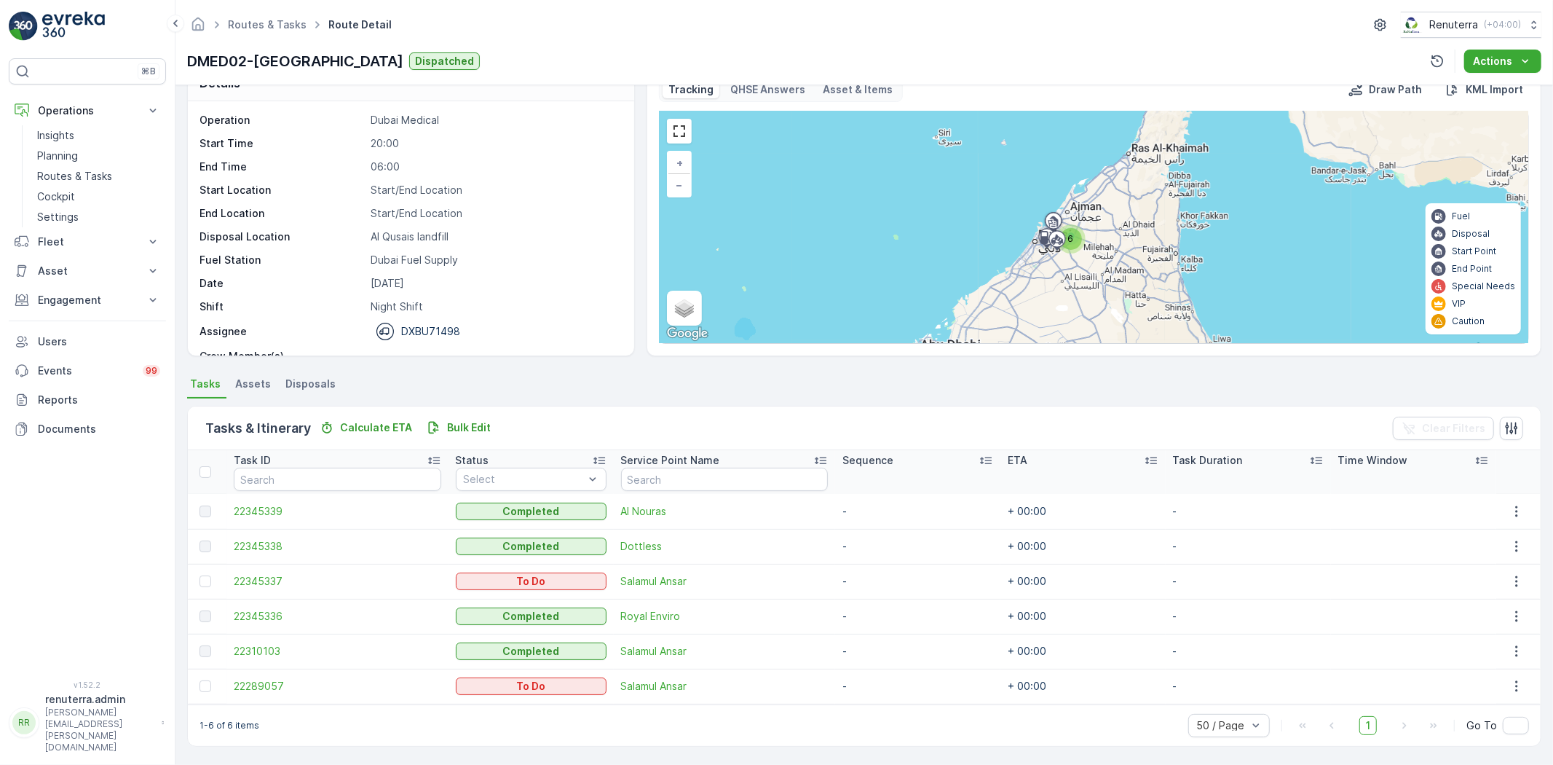
drag, startPoint x: 205, startPoint y: 579, endPoint x: 210, endPoint y: 625, distance: 46.2
click at [205, 578] on div at bounding box center [206, 581] width 12 height 12
click at [200, 575] on input "checkbox" at bounding box center [200, 575] width 0 height 0
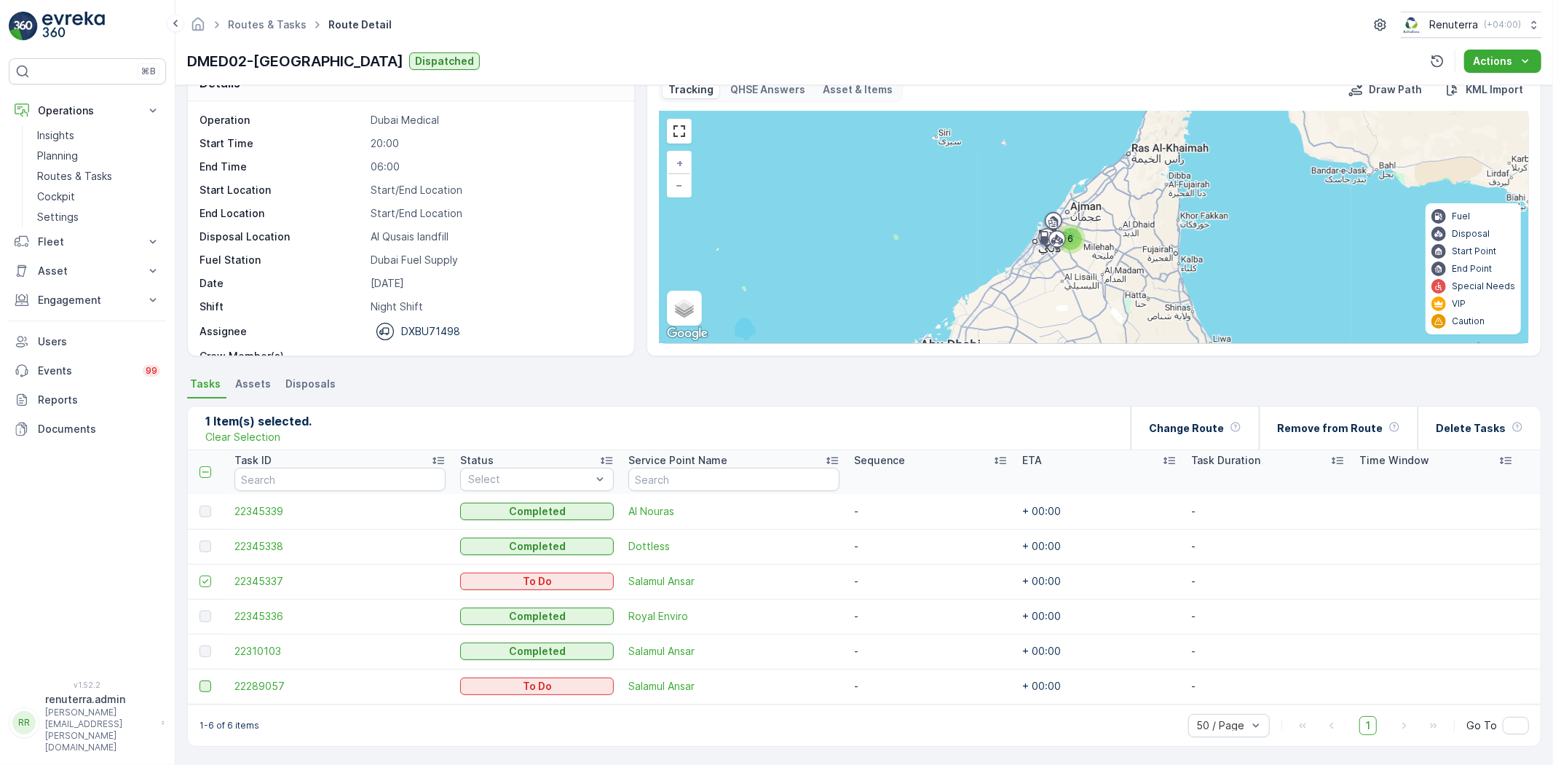
click at [202, 681] on div at bounding box center [206, 686] width 12 height 12
click at [200, 680] on input "checkbox" at bounding box center [200, 680] width 0 height 0
click at [1210, 421] on p "Change Route" at bounding box center [1186, 428] width 75 height 15
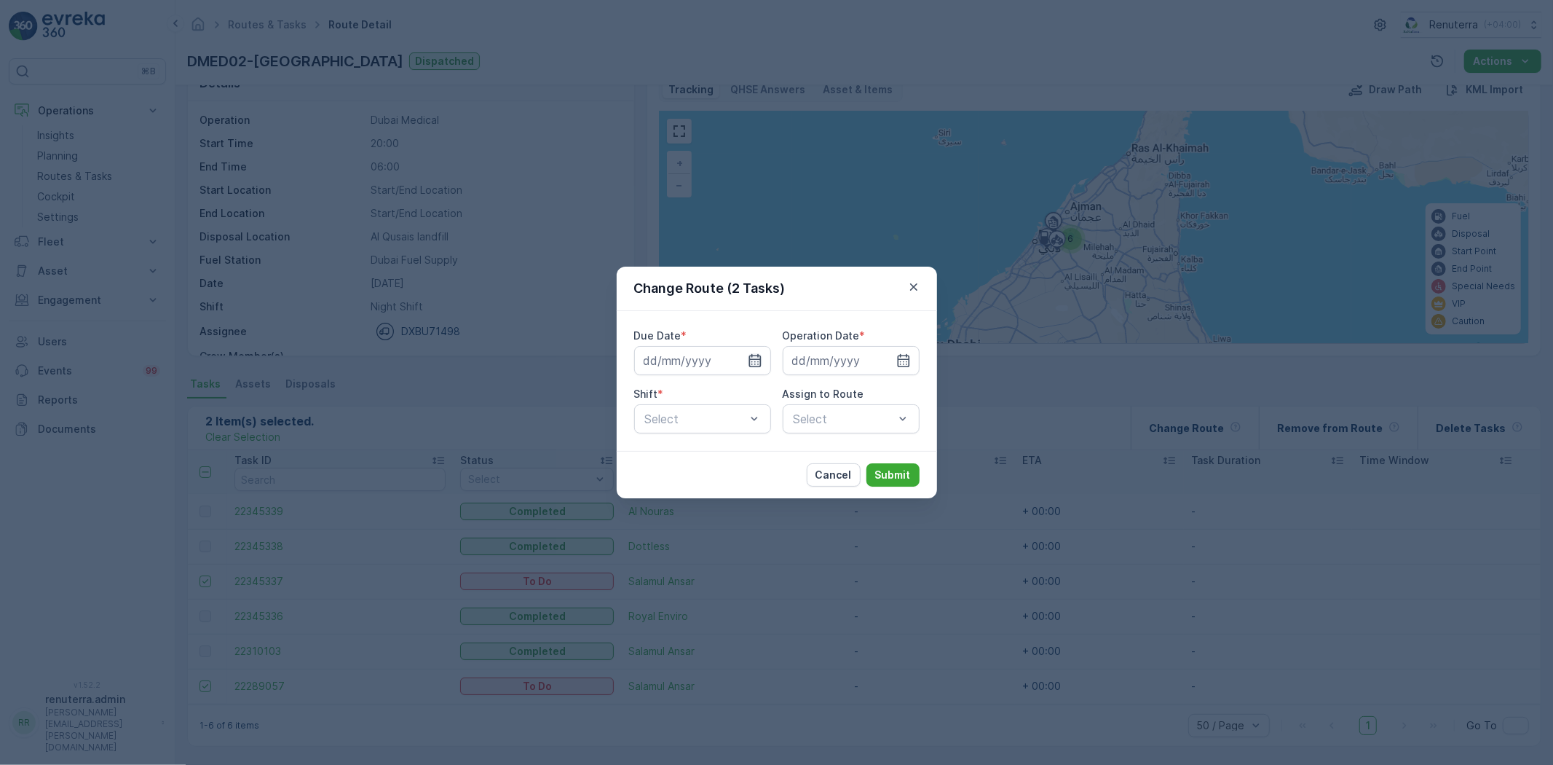
click at [752, 361] on icon "button" at bounding box center [755, 360] width 15 height 15
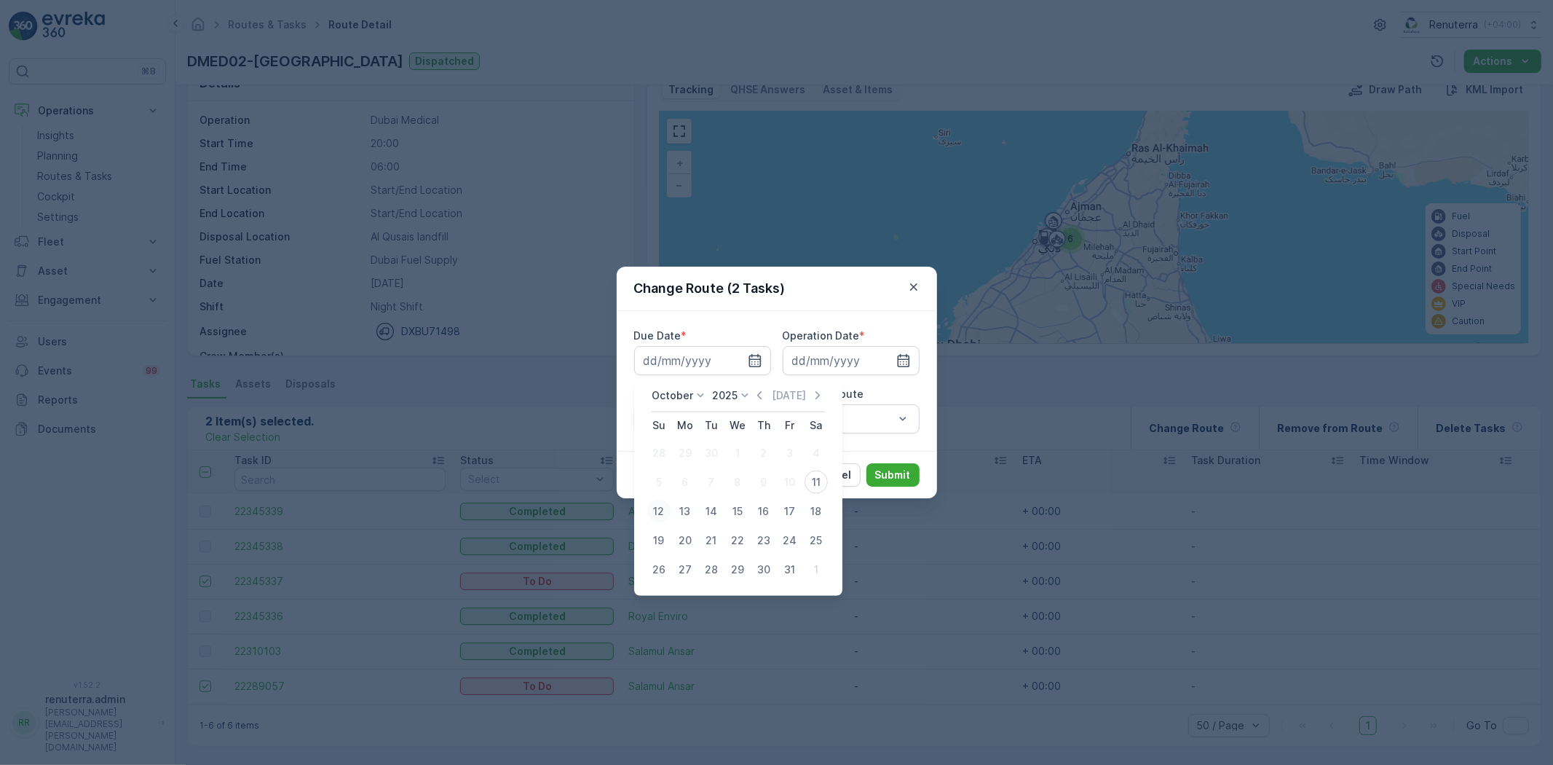
click at [664, 510] on div "12" at bounding box center [658, 511] width 23 height 23
type input "[DATE]"
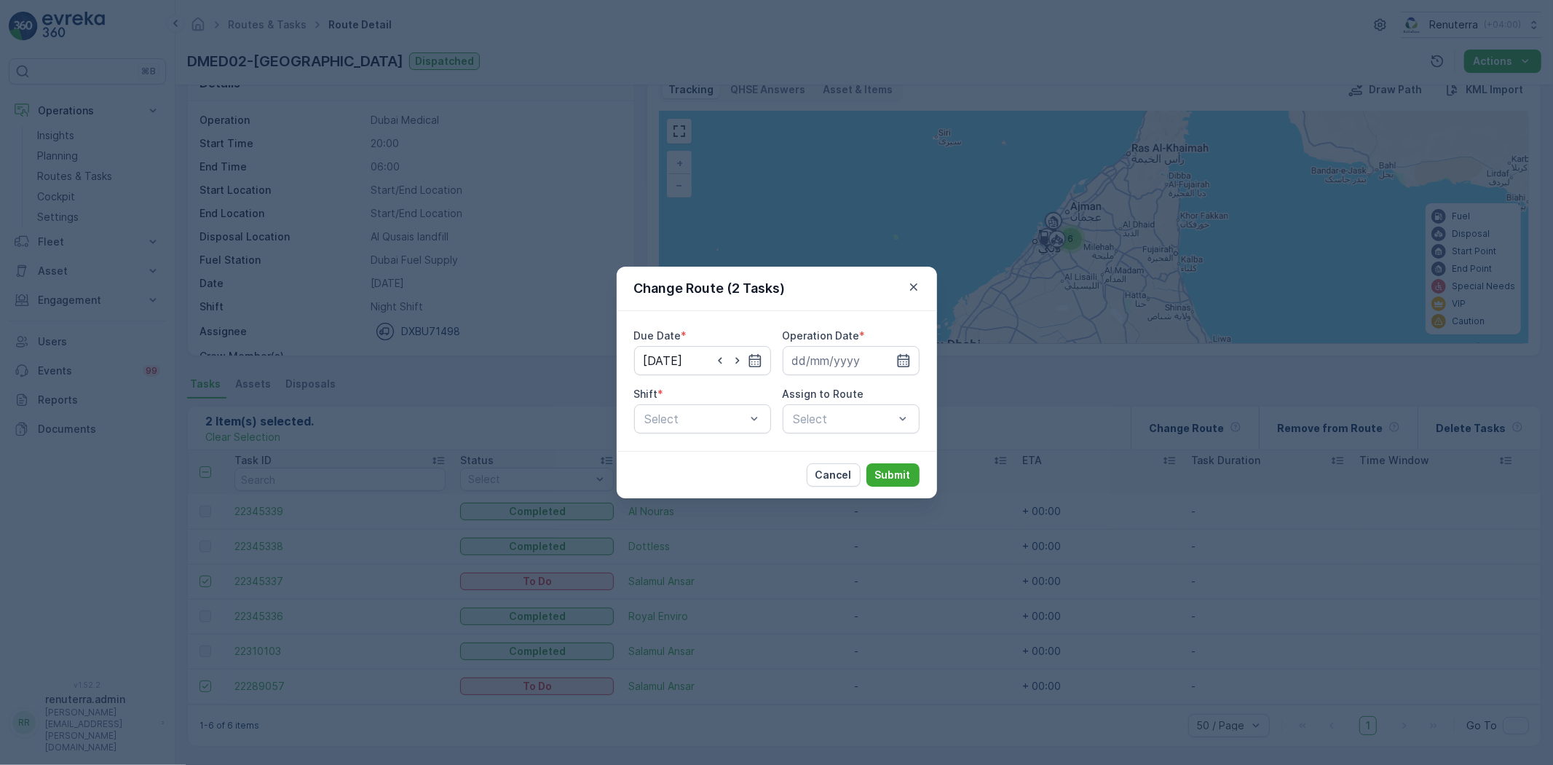
click at [894, 355] on input at bounding box center [851, 360] width 137 height 29
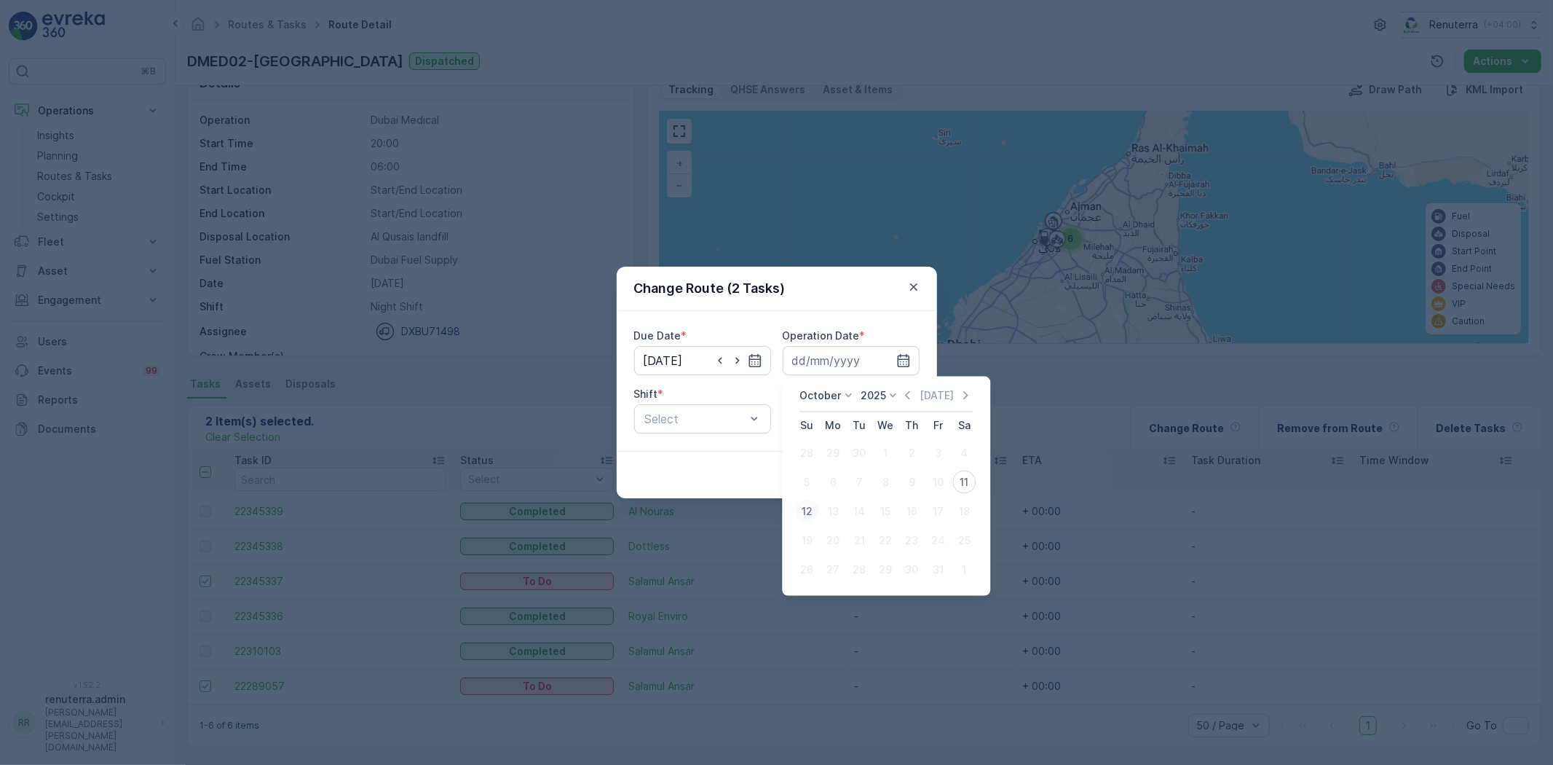
click at [808, 511] on div "12" at bounding box center [806, 511] width 23 height 23
type input "[DATE]"
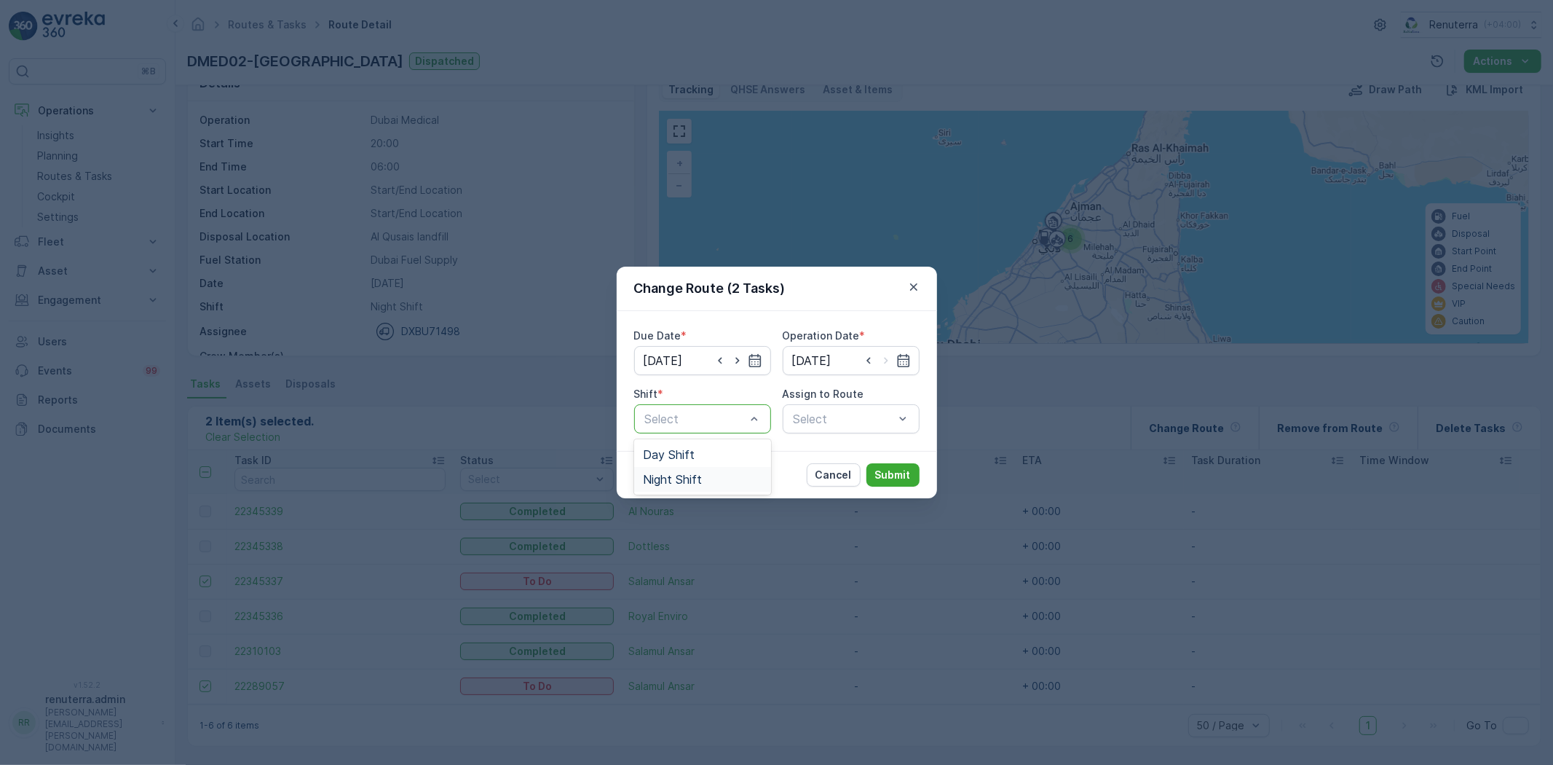
click at [661, 479] on span "Night Shift" at bounding box center [672, 479] width 59 height 13
click at [829, 418] on div "Select" at bounding box center [851, 418] width 137 height 29
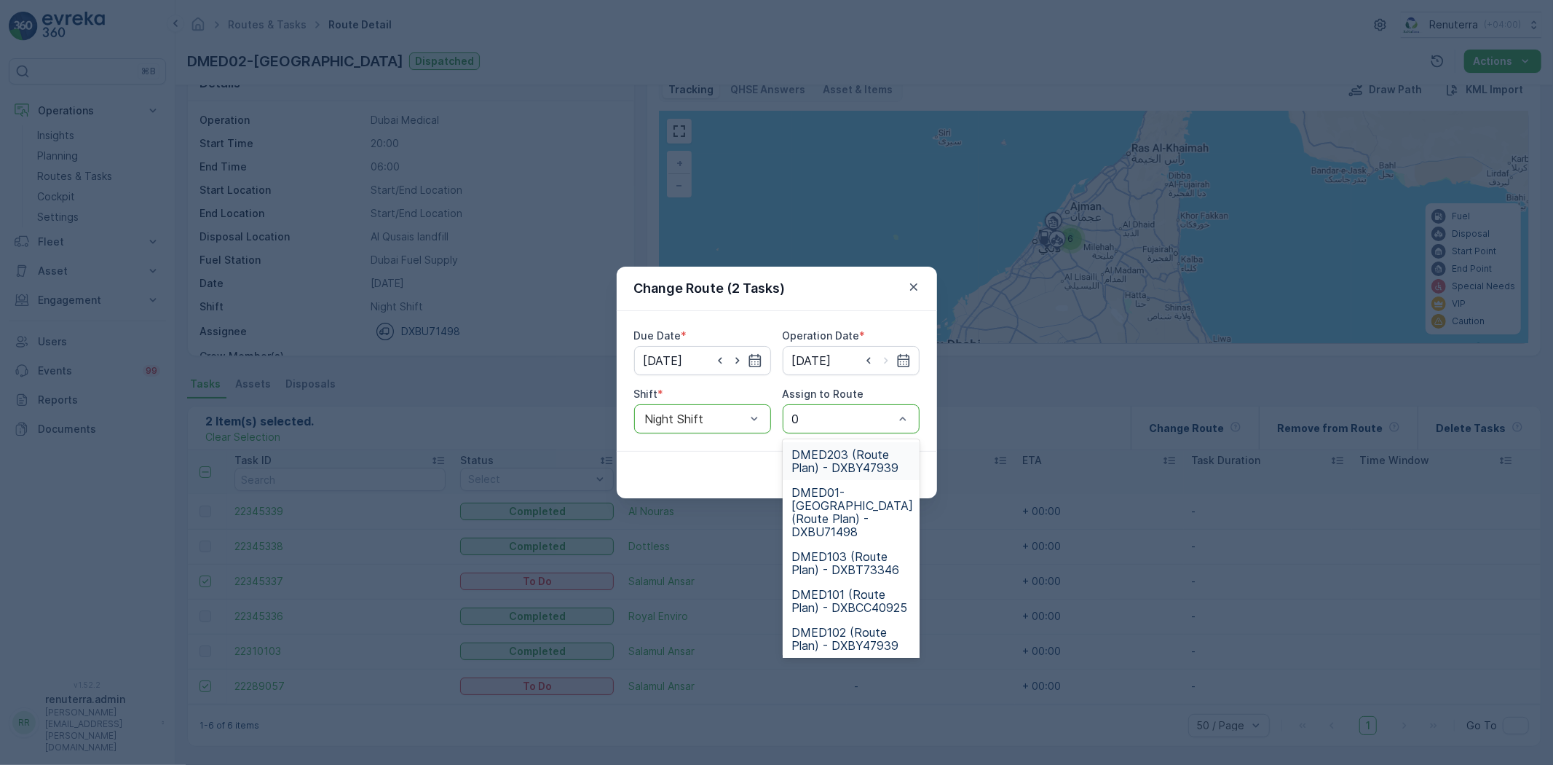
type input "02"
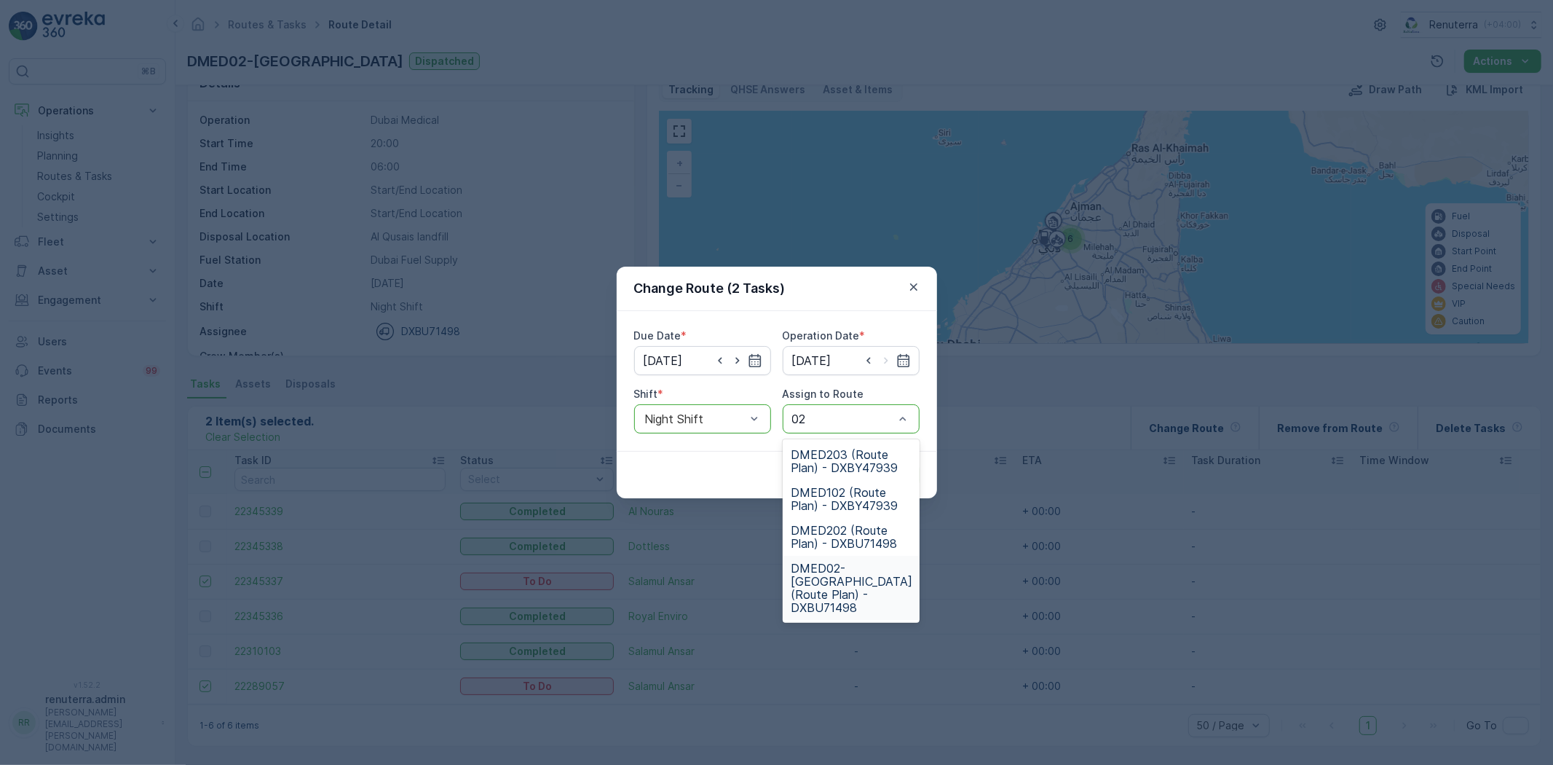
click at [830, 576] on span "DMED02-Khawaneej Yard (Route Plan) - DXBU71498" at bounding box center [853, 587] width 122 height 52
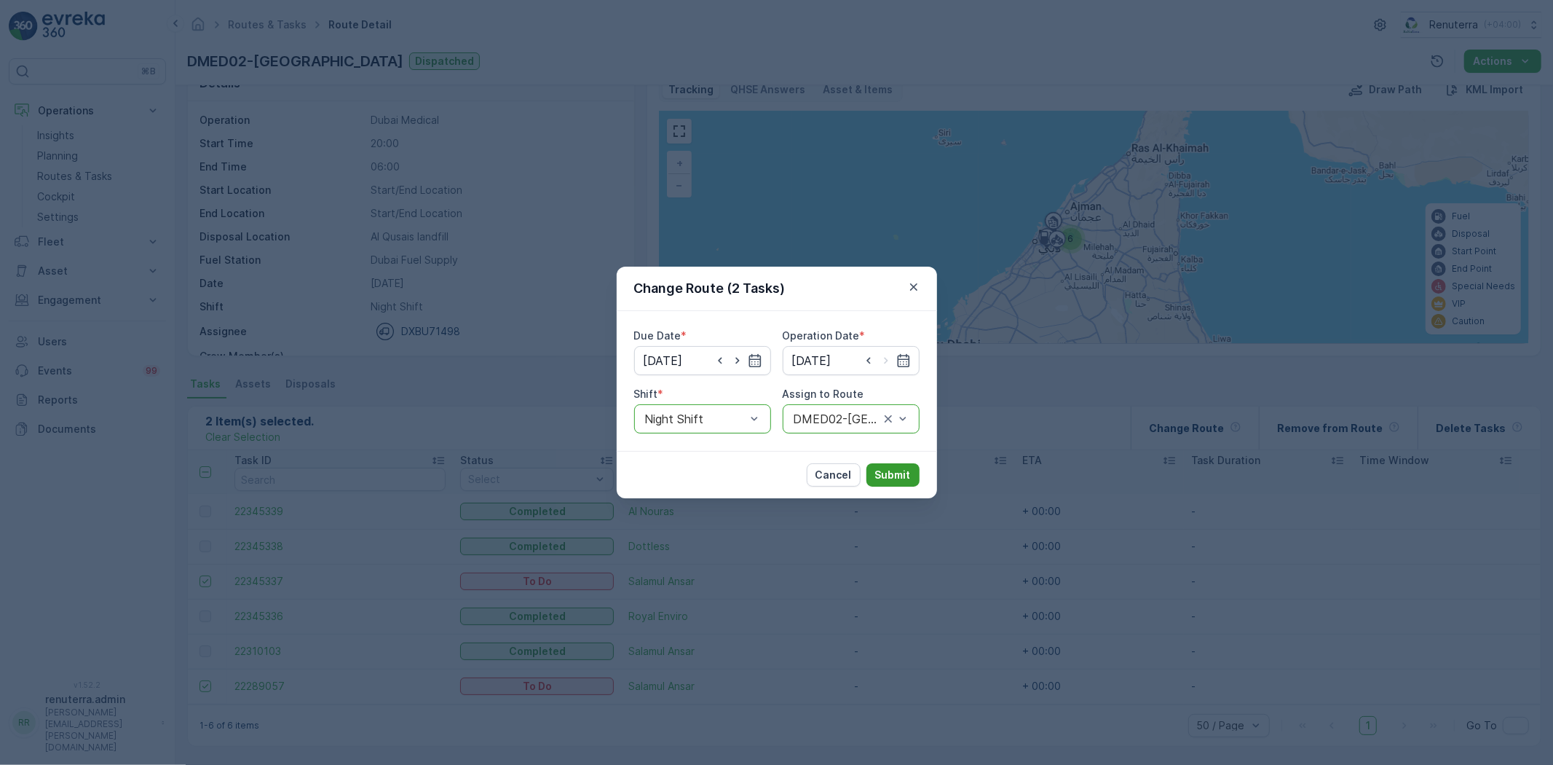
click at [893, 468] on p "Submit" at bounding box center [893, 475] width 36 height 15
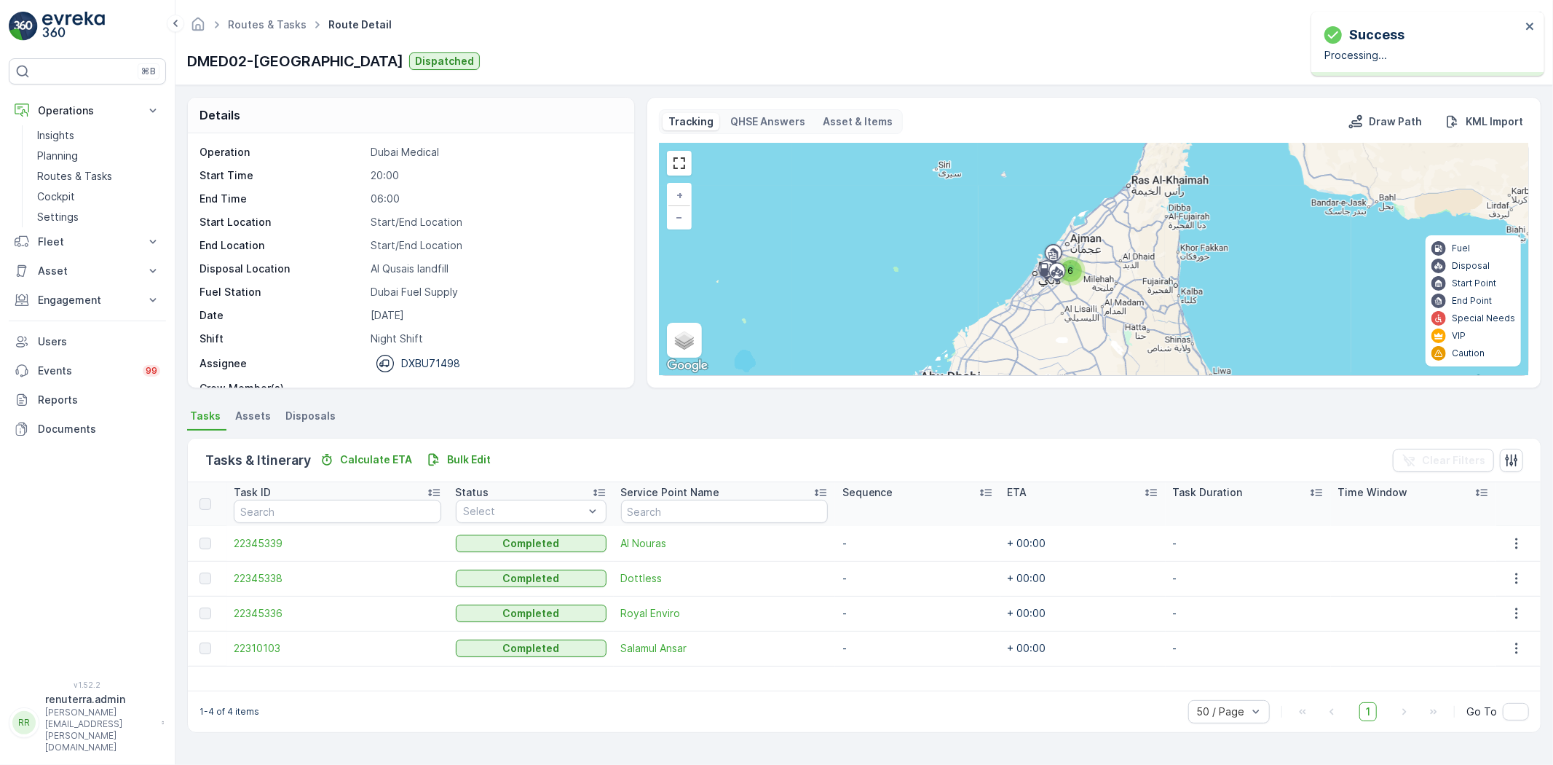
scroll to position [0, 0]
click at [79, 173] on p "Routes & Tasks" at bounding box center [74, 176] width 75 height 15
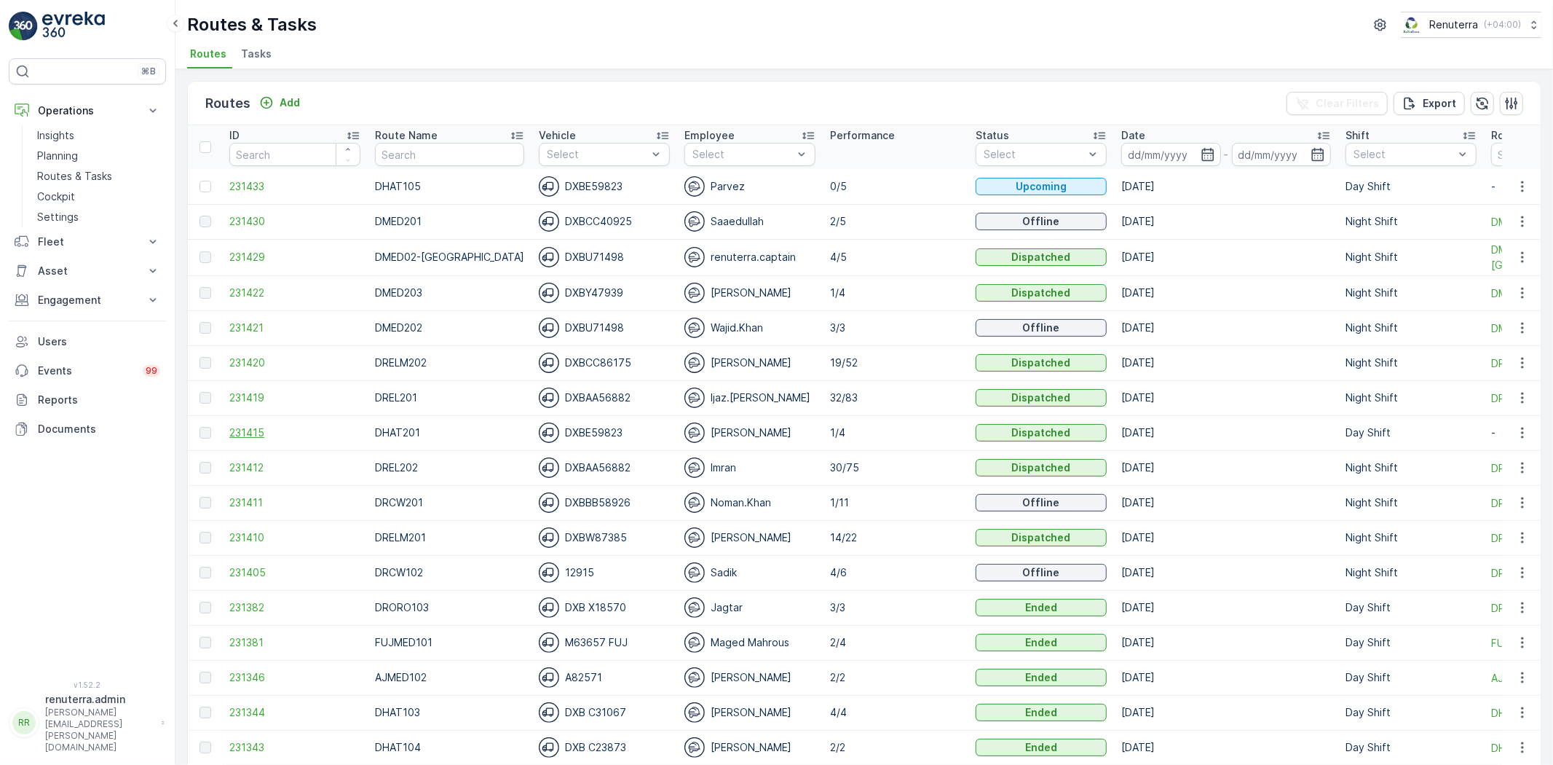
click at [250, 435] on span "231415" at bounding box center [294, 432] width 131 height 15
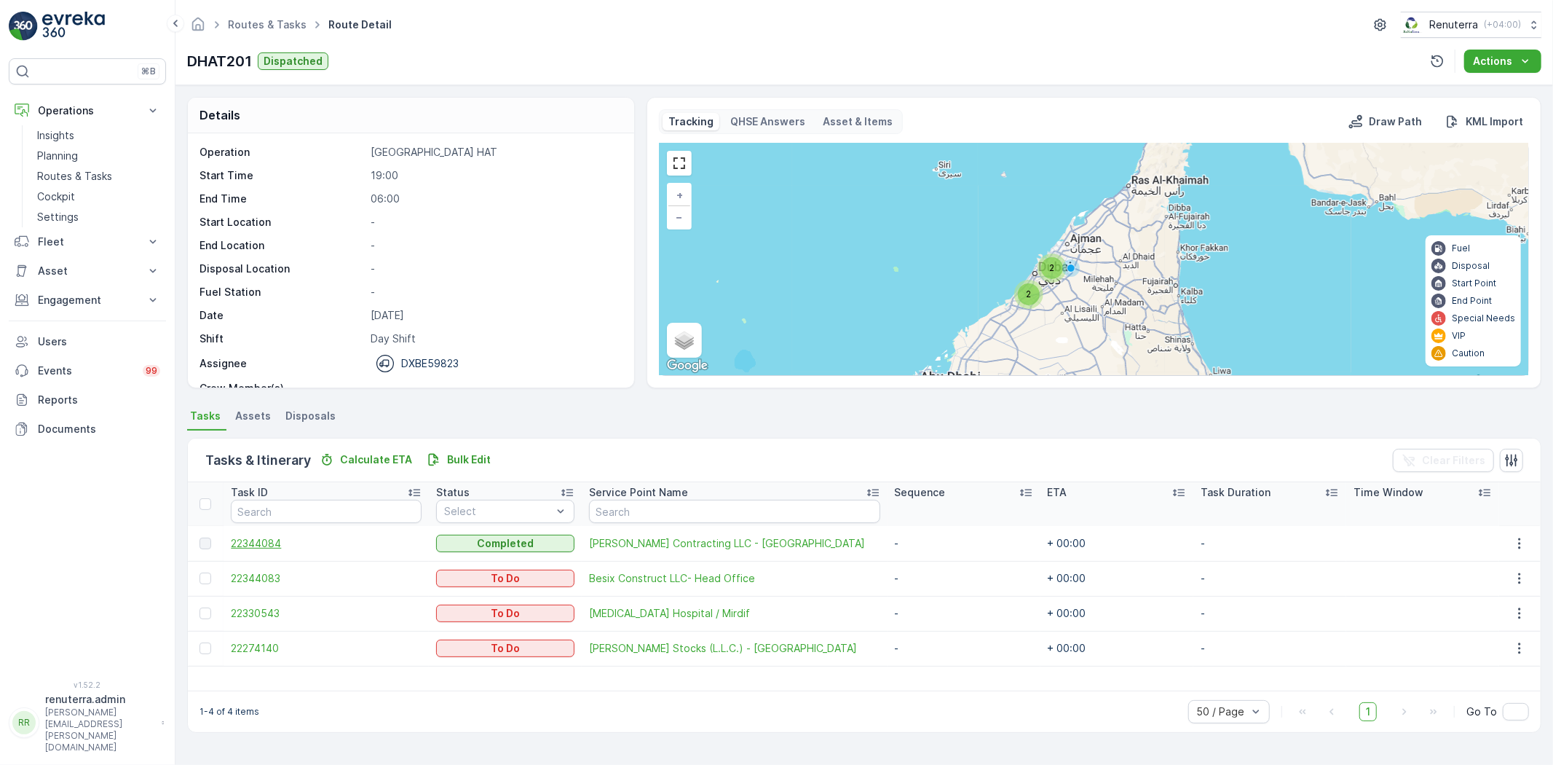
click at [275, 544] on span "22344084" at bounding box center [326, 543] width 191 height 15
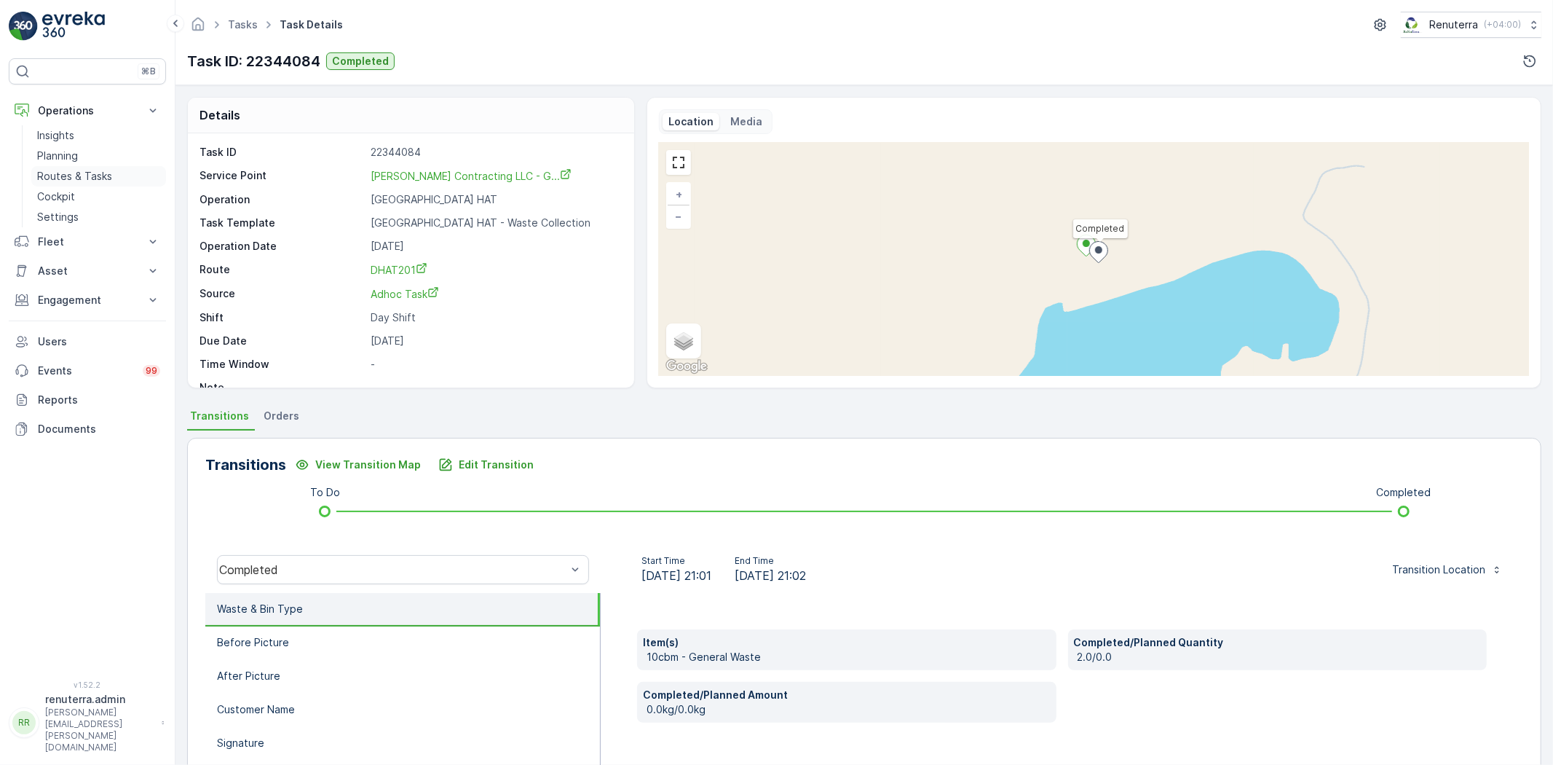
click at [75, 170] on p "Routes & Tasks" at bounding box center [74, 176] width 75 height 15
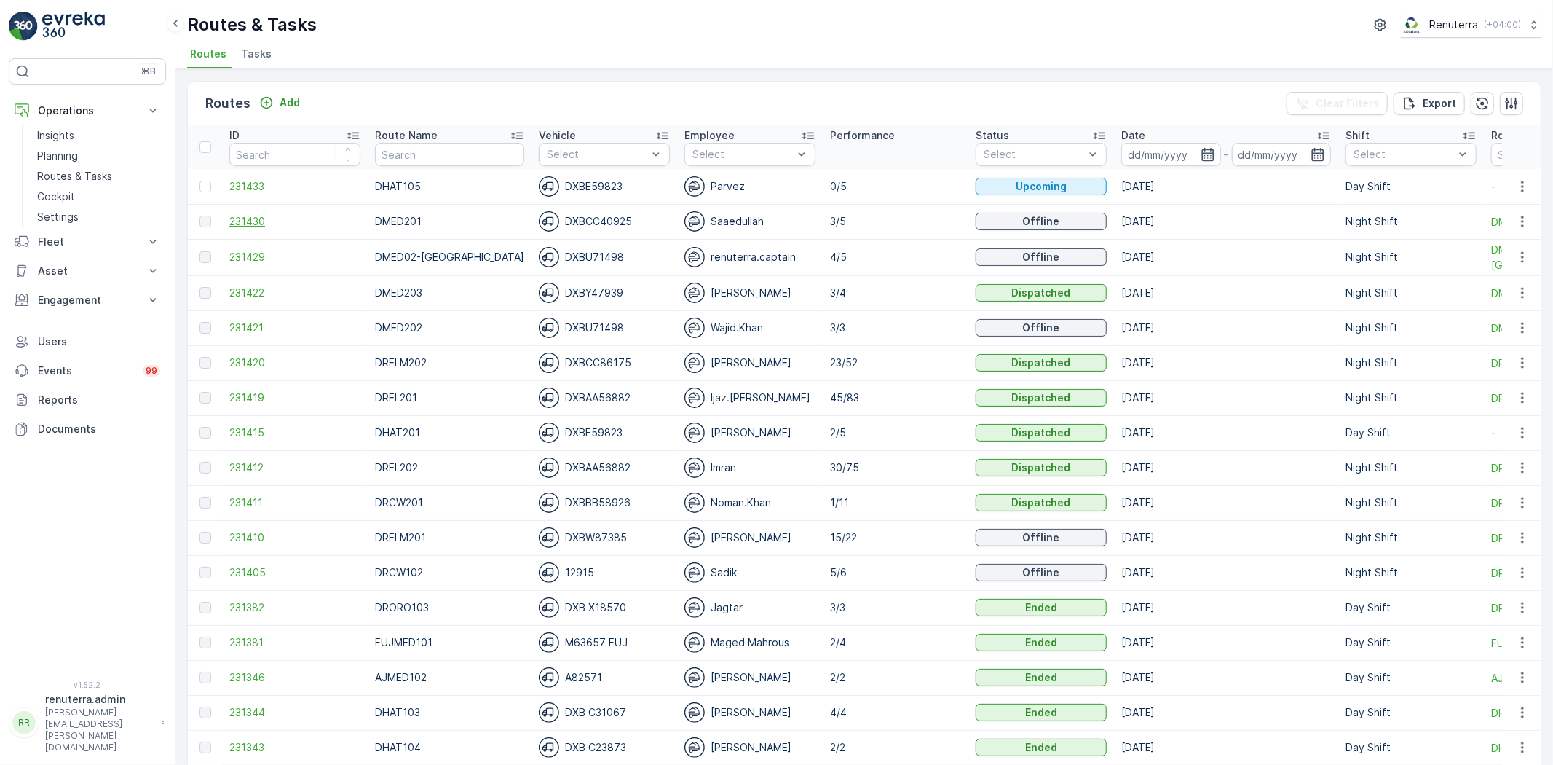
click at [238, 214] on span "231430" at bounding box center [294, 221] width 131 height 15
click at [251, 287] on span "231422" at bounding box center [294, 292] width 131 height 15
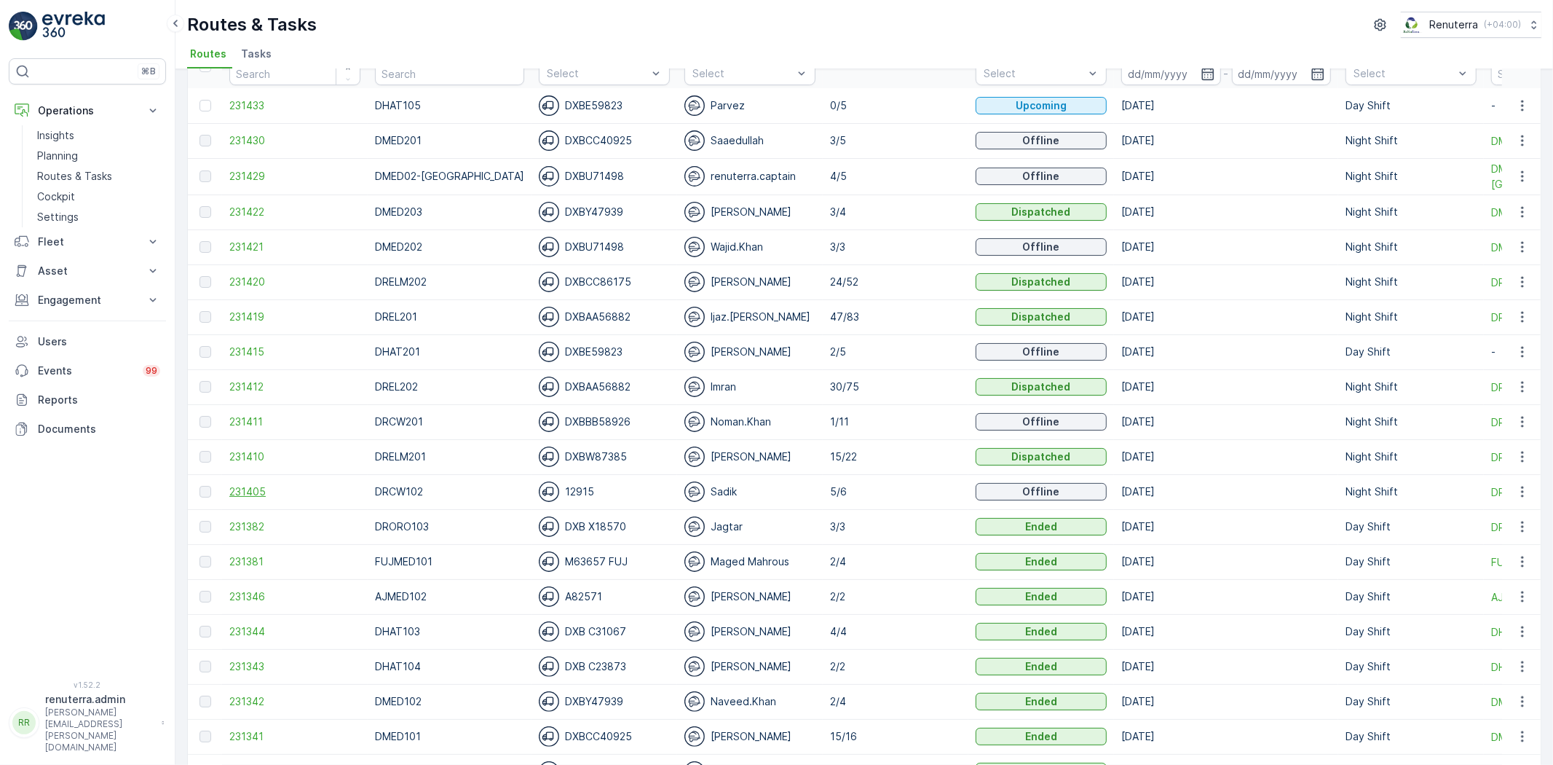
click at [237, 493] on span "231405" at bounding box center [294, 491] width 131 height 15
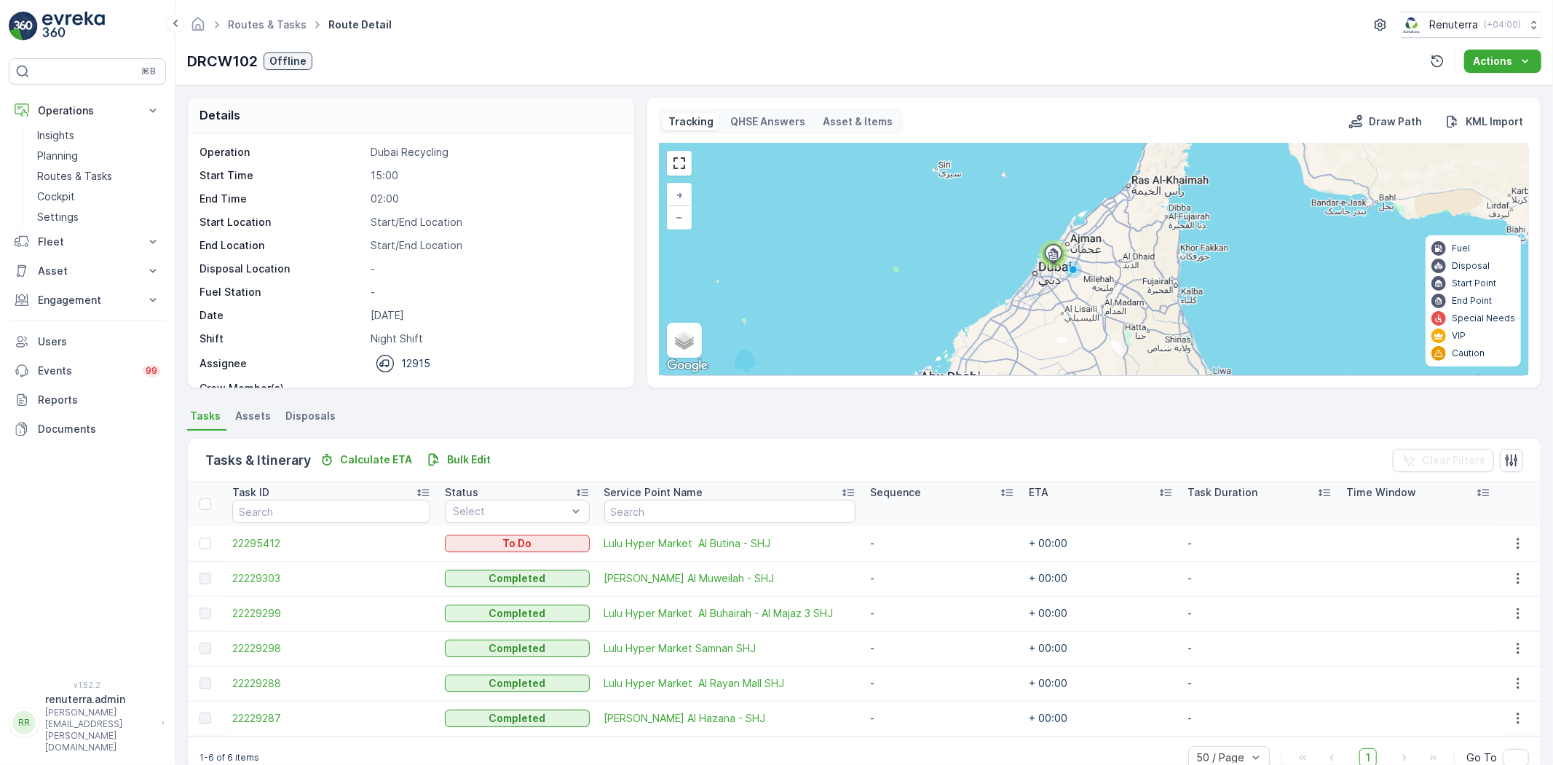
click at [239, 678] on span "22229288" at bounding box center [331, 683] width 198 height 15
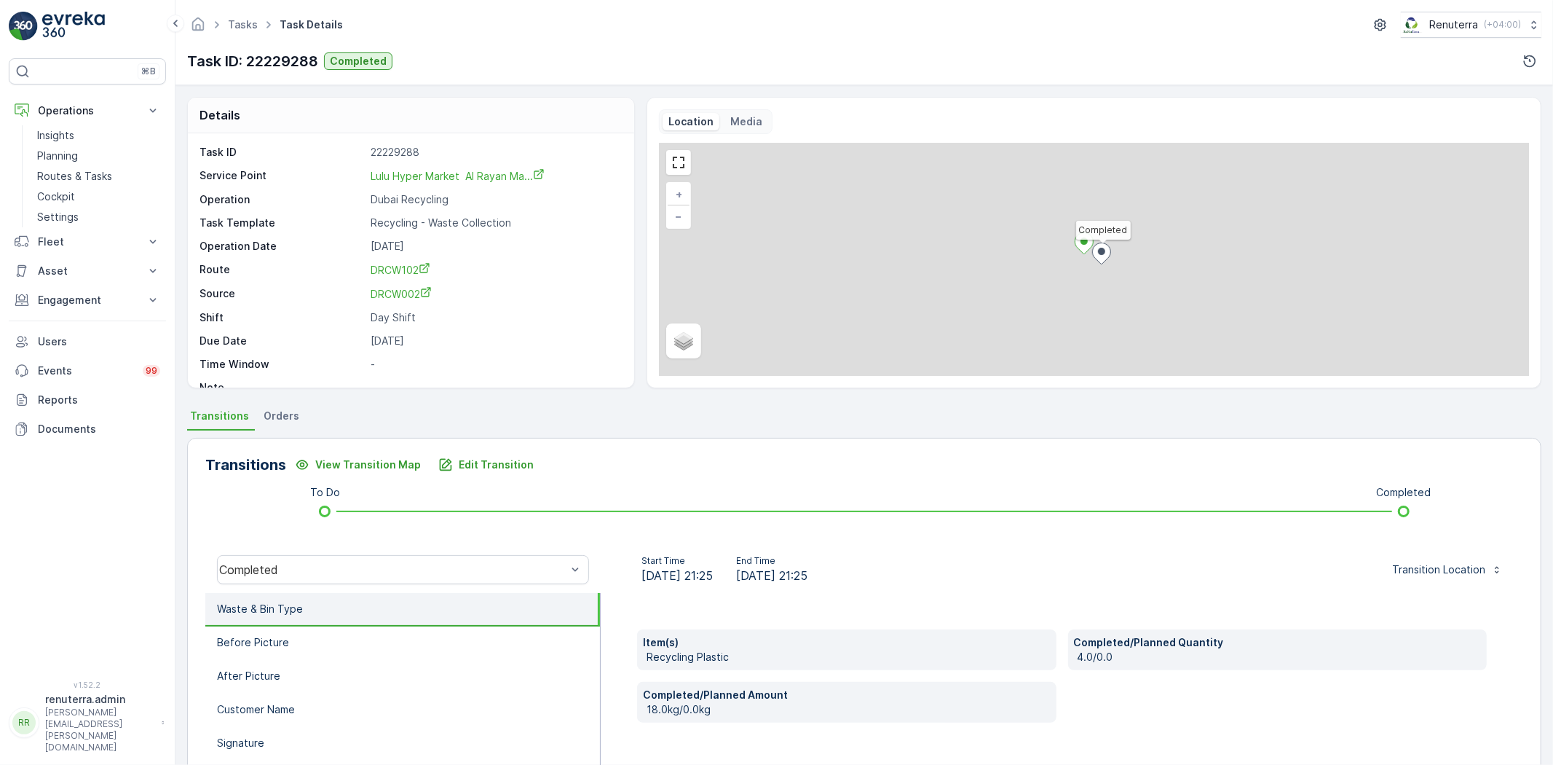
scroll to position [153, 0]
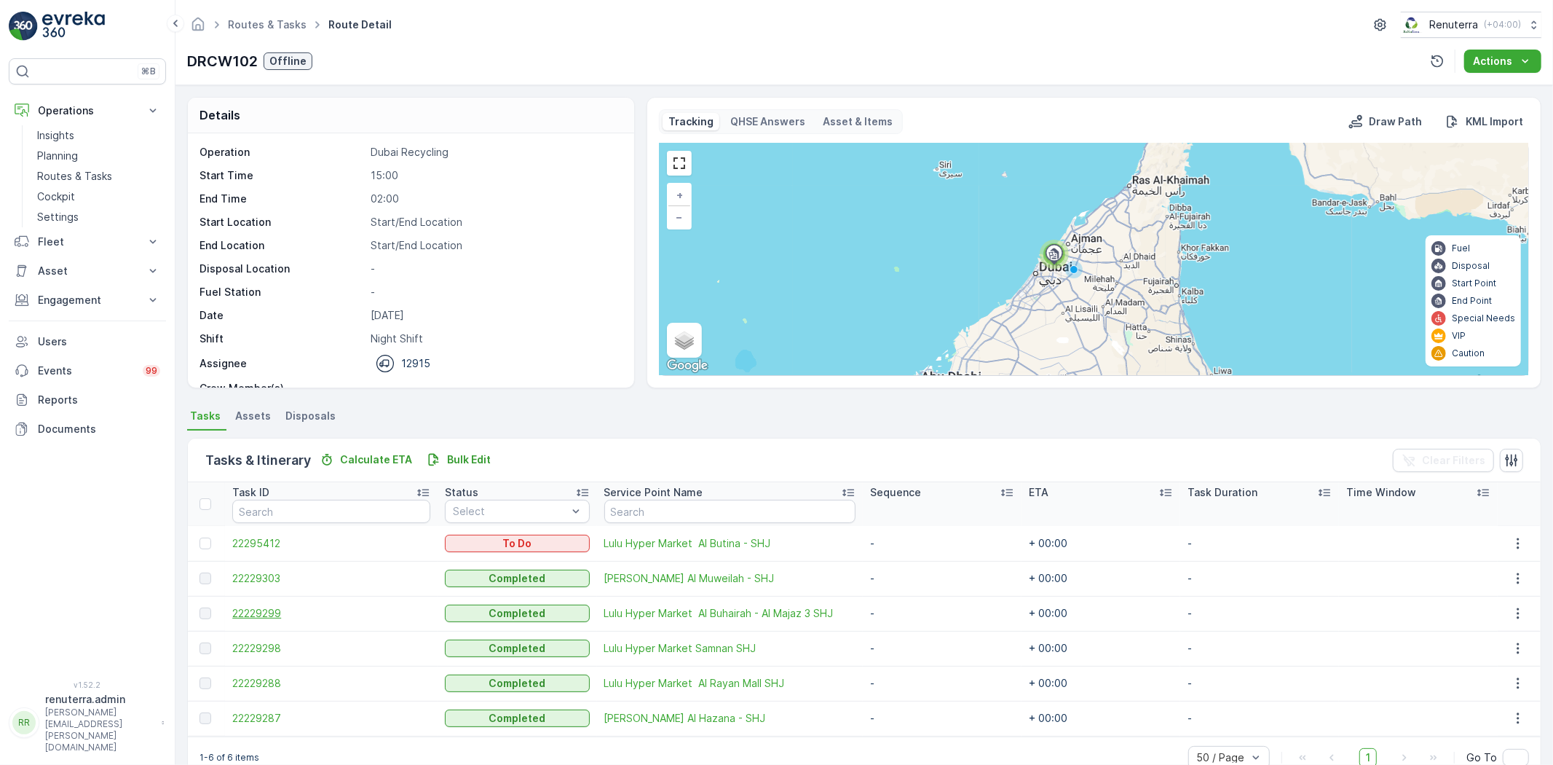
click at [274, 617] on span "22229299" at bounding box center [331, 613] width 198 height 15
click at [267, 724] on span "22229287" at bounding box center [331, 718] width 198 height 15
click at [263, 648] on span "22229298" at bounding box center [331, 648] width 198 height 15
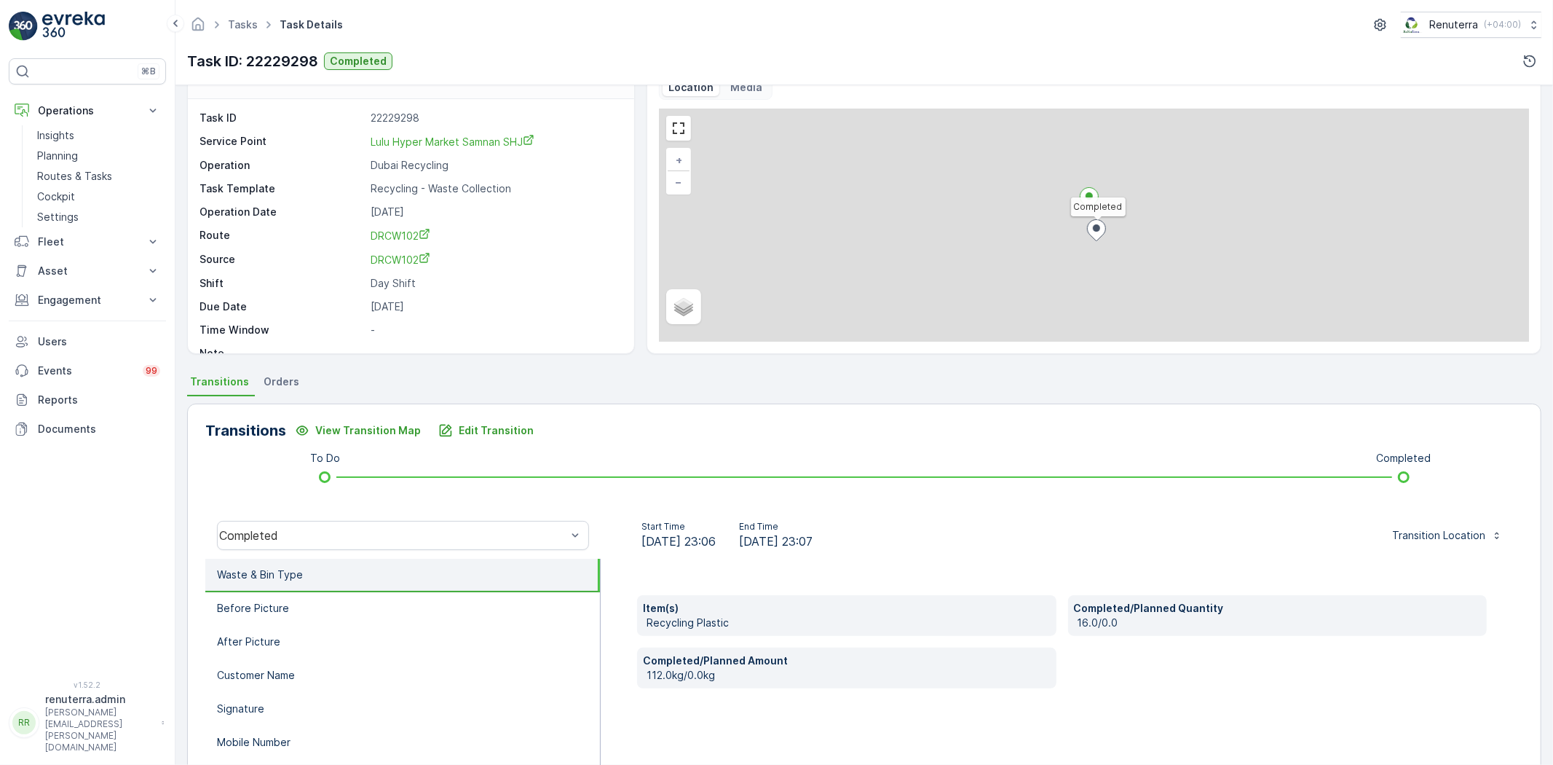
scroll to position [81, 0]
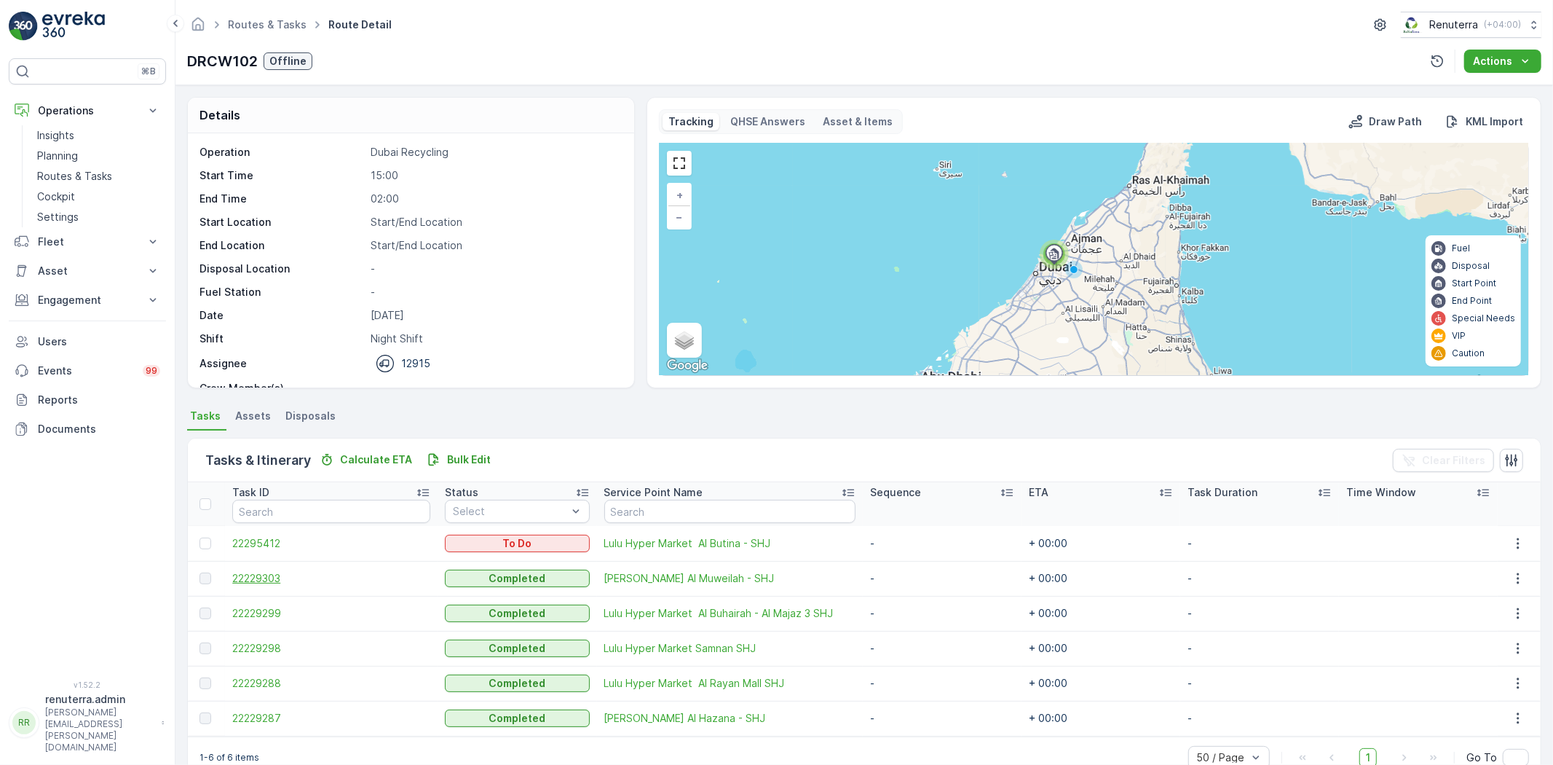
click at [267, 584] on span "22229303" at bounding box center [331, 578] width 198 height 15
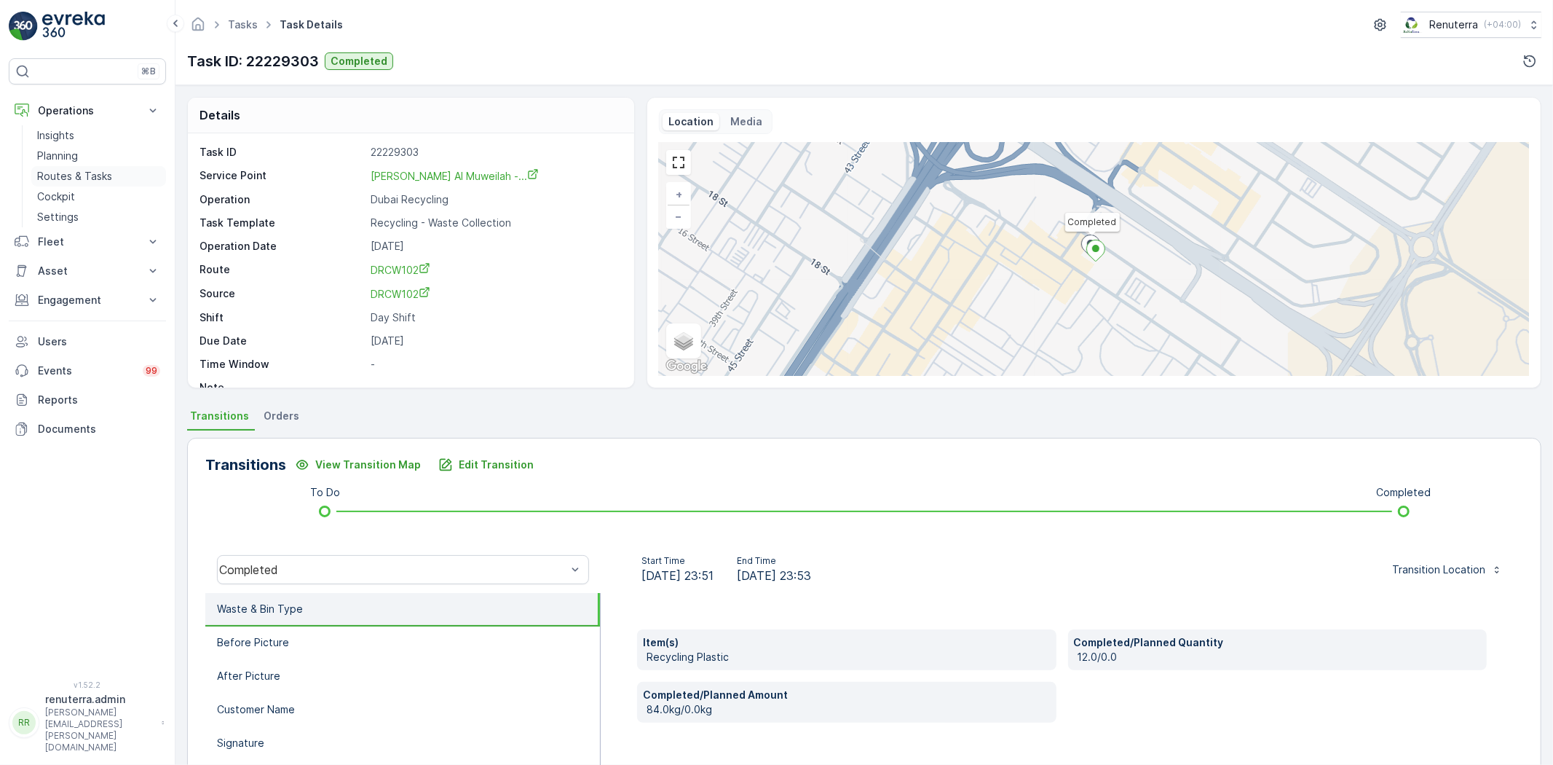
click at [99, 170] on p "Routes & Tasks" at bounding box center [74, 176] width 75 height 15
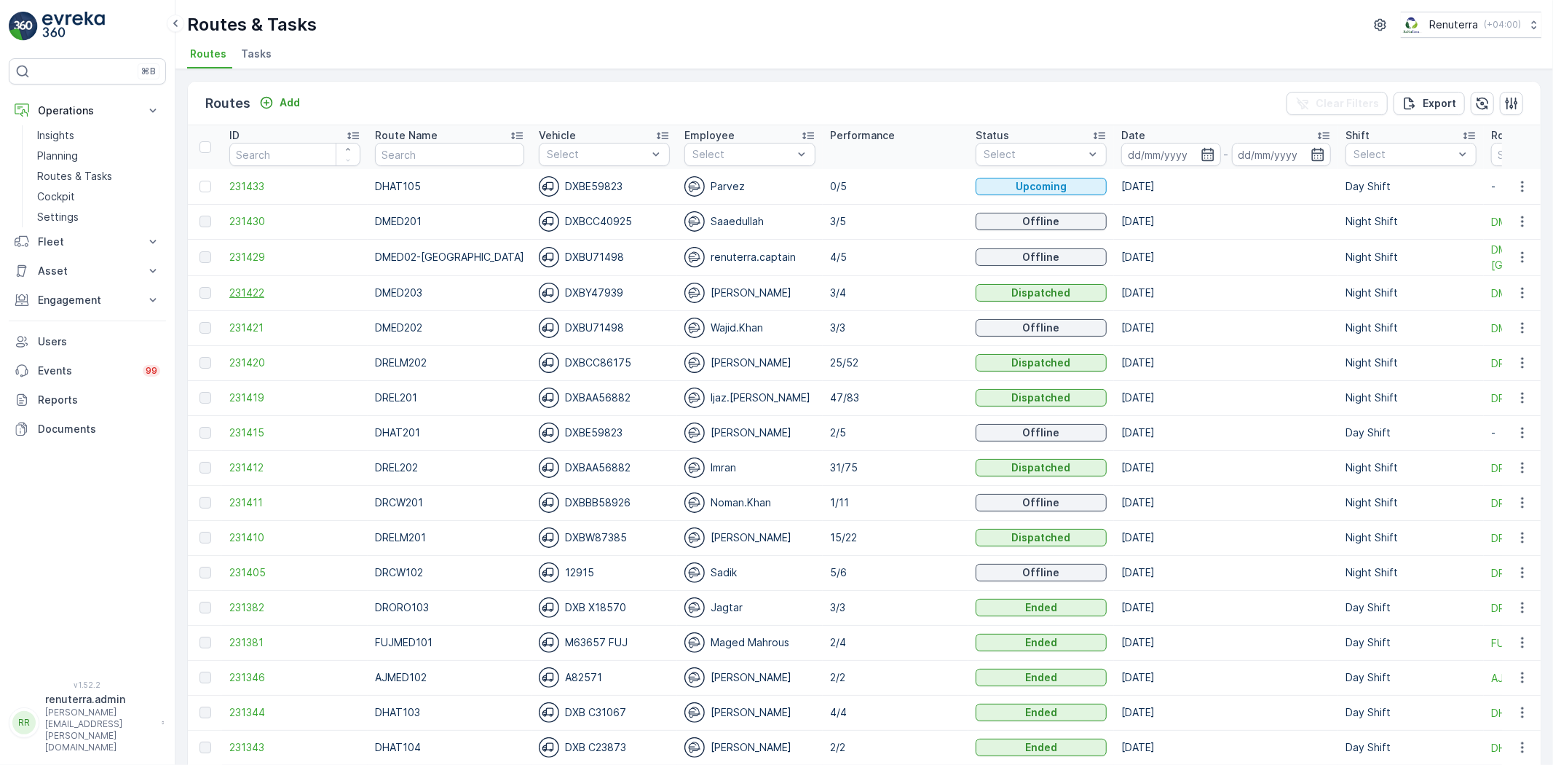
click at [270, 296] on span "231422" at bounding box center [294, 292] width 131 height 15
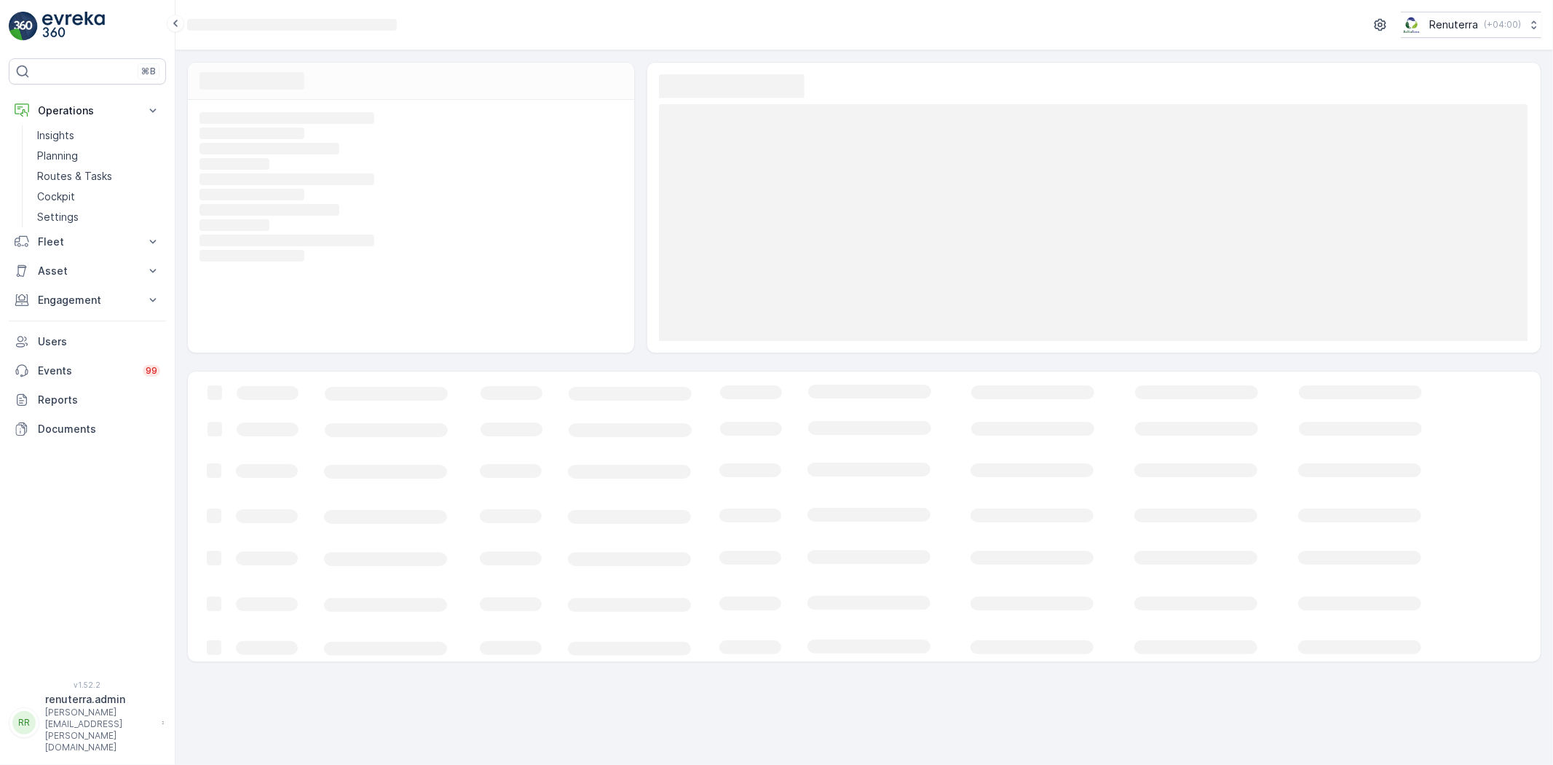
drag, startPoint x: 1081, startPoint y: 593, endPoint x: 1081, endPoint y: 605, distance: 12.4
click at [1081, 593] on icon "Loading..." at bounding box center [887, 516] width 1398 height 290
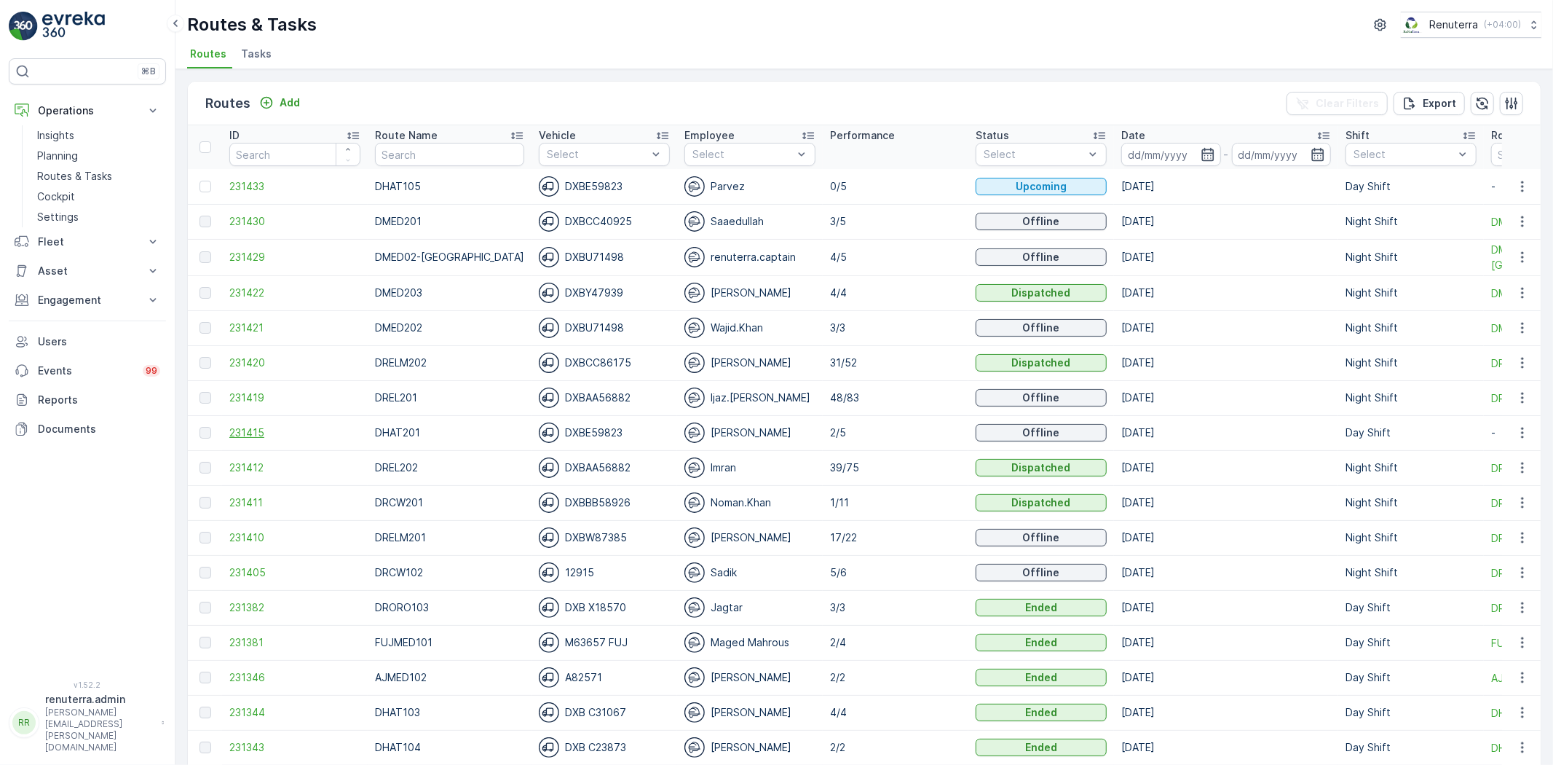
click at [248, 432] on span "231415" at bounding box center [294, 432] width 131 height 15
click at [251, 503] on span "231411" at bounding box center [294, 502] width 131 height 15
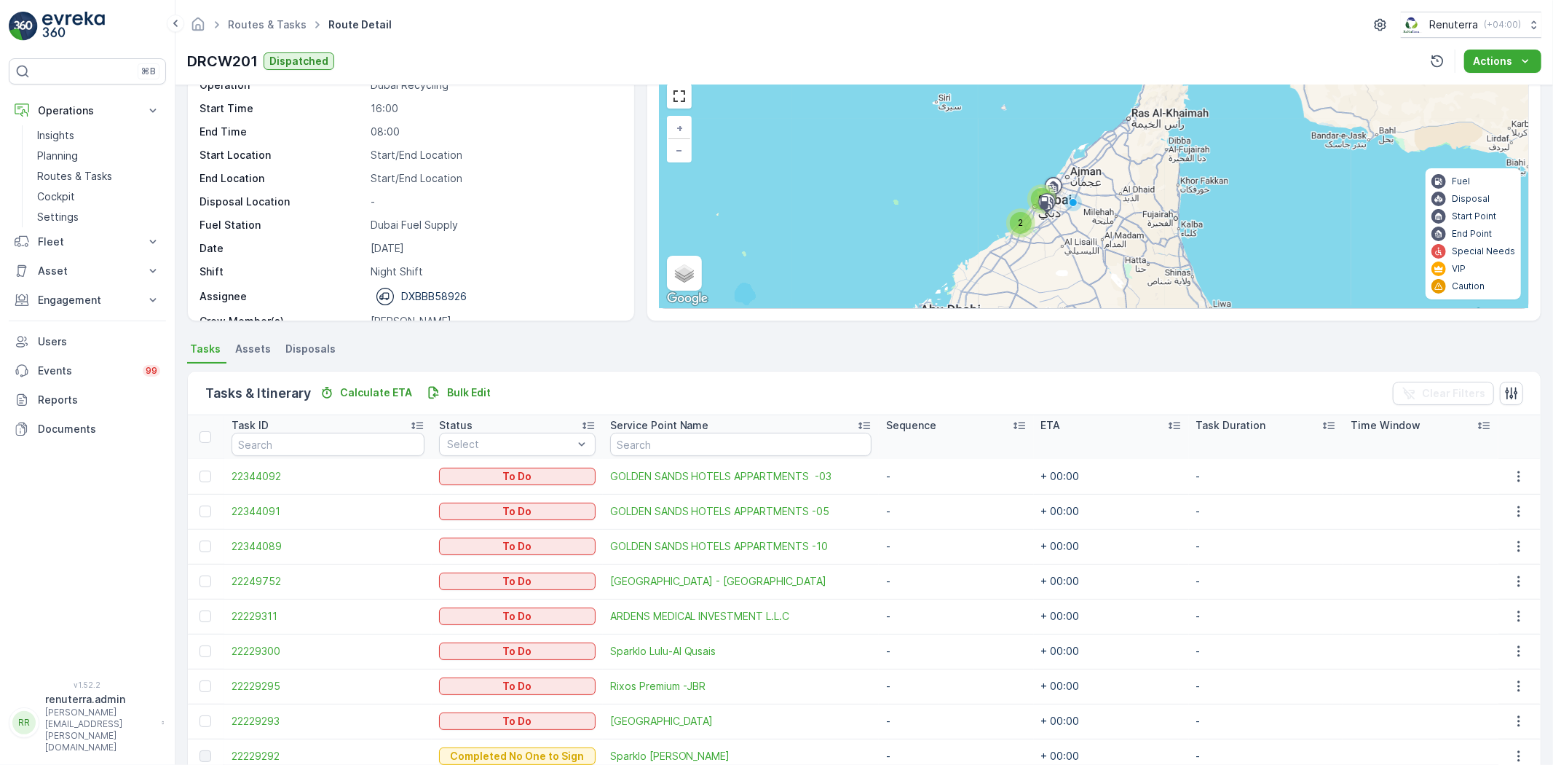
scroll to position [207, 0]
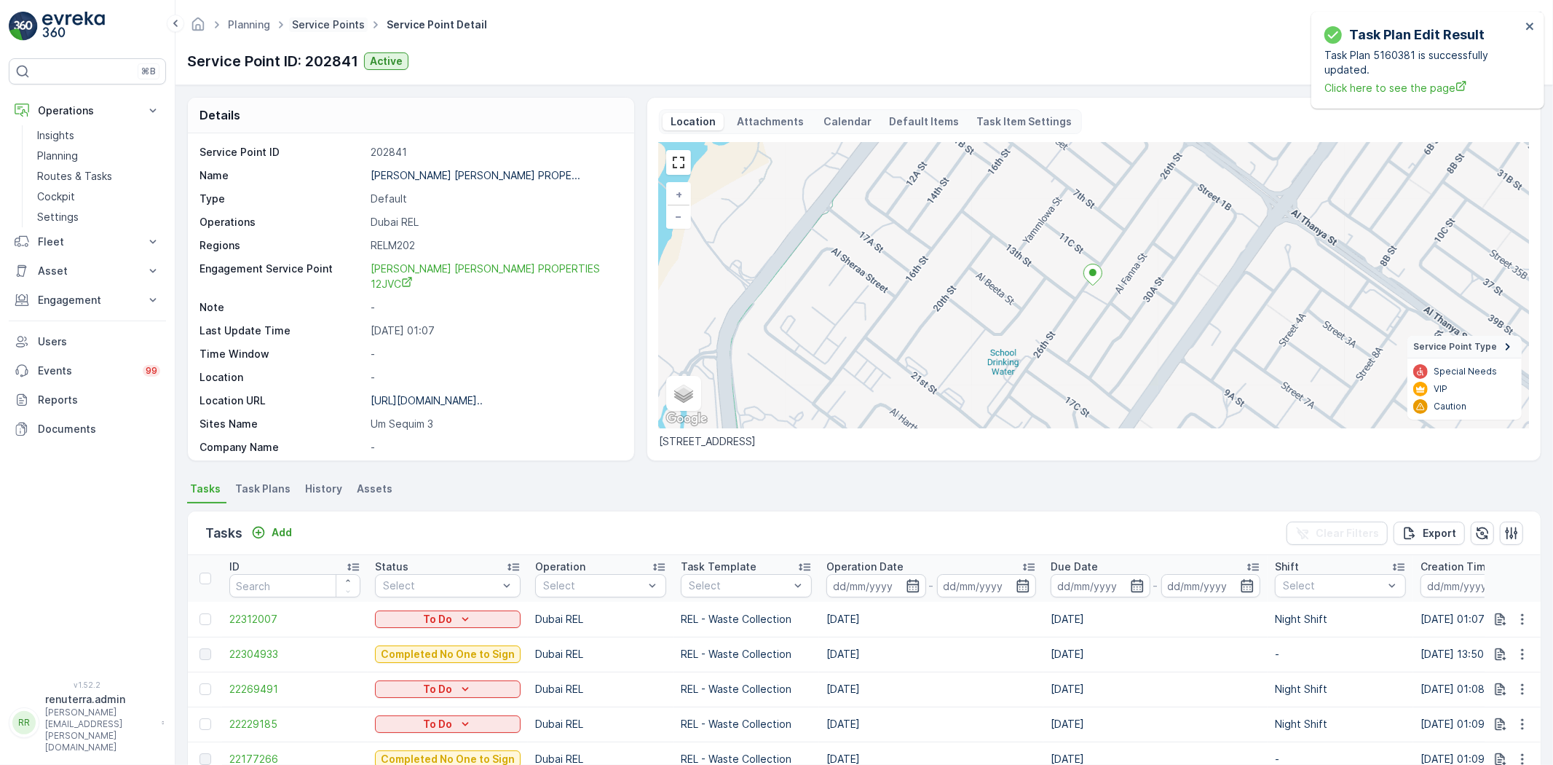
click at [310, 23] on link "Service Points" at bounding box center [328, 24] width 73 height 12
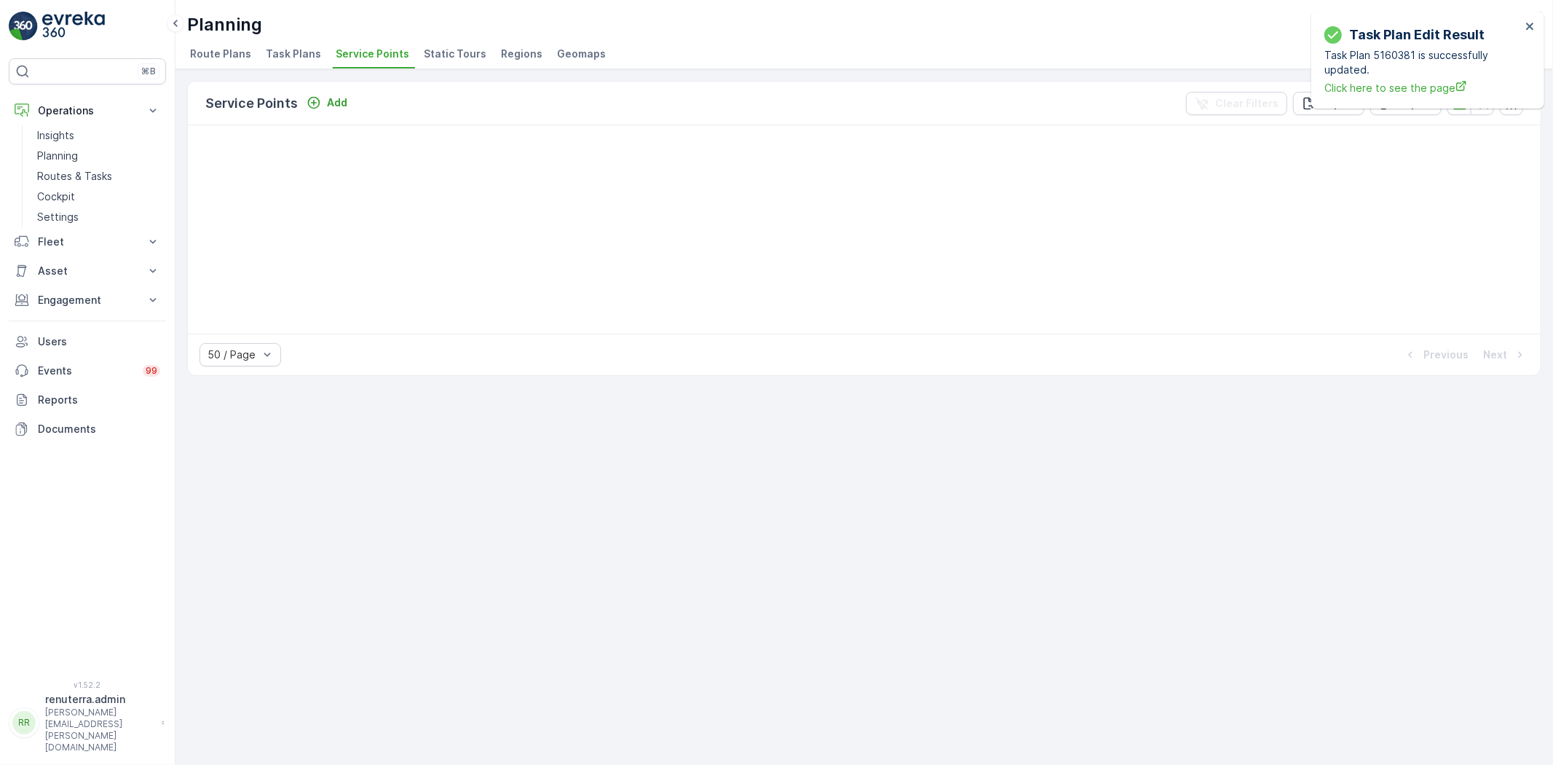
click at [360, 56] on span "Service Points" at bounding box center [373, 54] width 74 height 15
click at [67, 150] on p "Planning" at bounding box center [57, 156] width 41 height 15
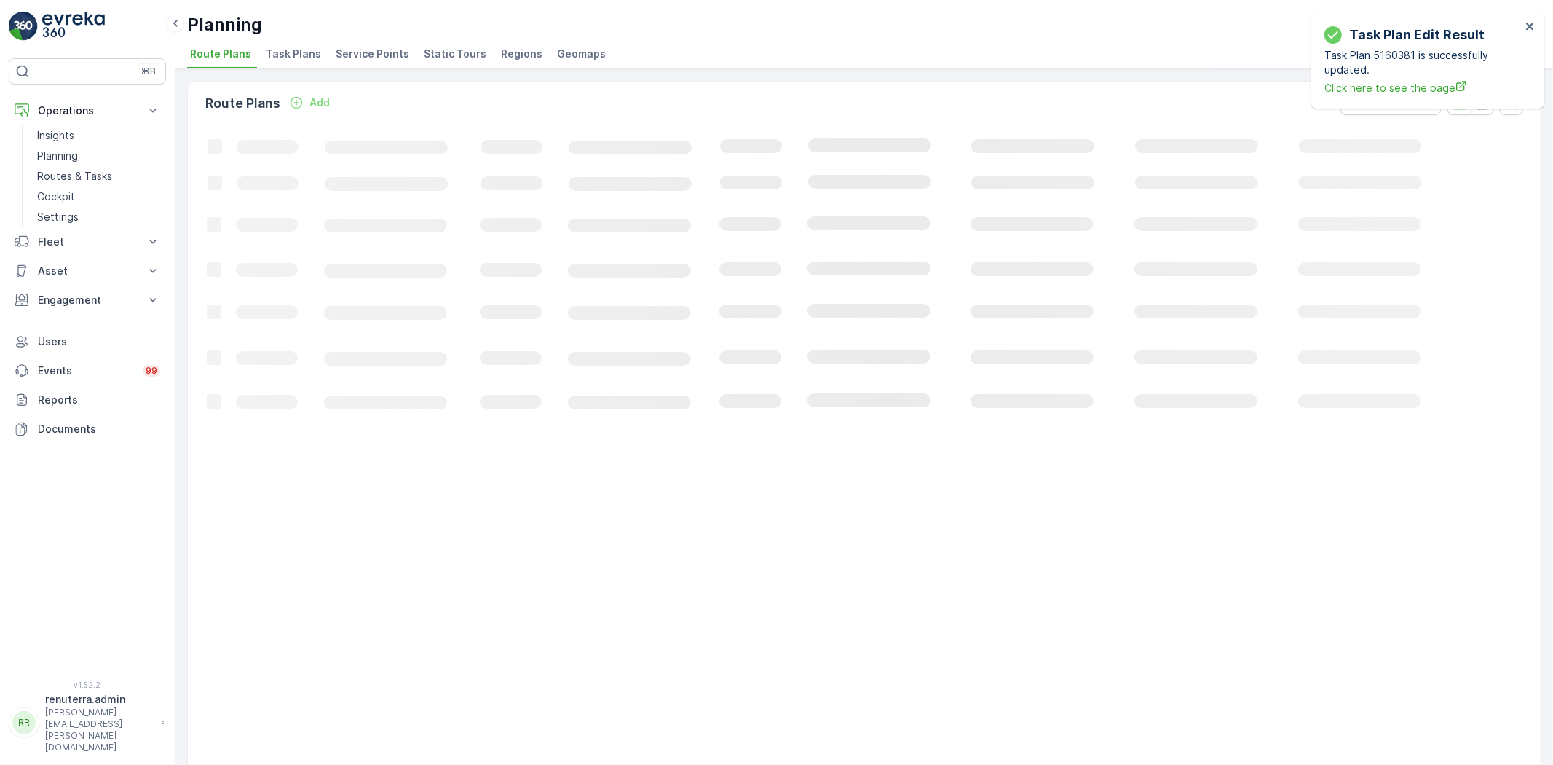
click at [386, 51] on span "Service Points" at bounding box center [373, 54] width 74 height 15
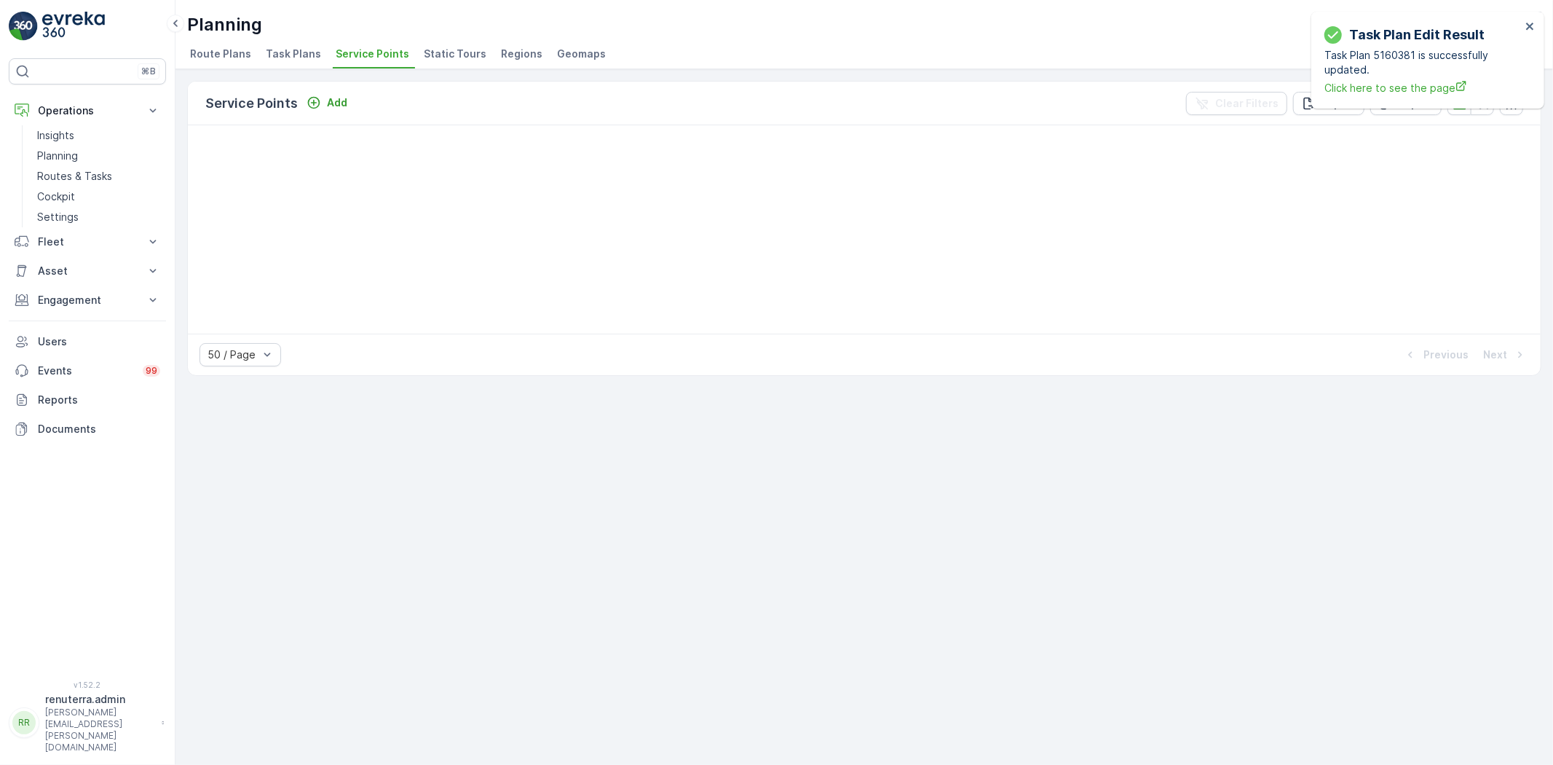
click at [1123, 513] on div "Service Points Add Clear Filters Export Import 50 / Page Previous Next" at bounding box center [865, 417] width 1378 height 696
click at [59, 151] on p "Planning" at bounding box center [57, 156] width 41 height 15
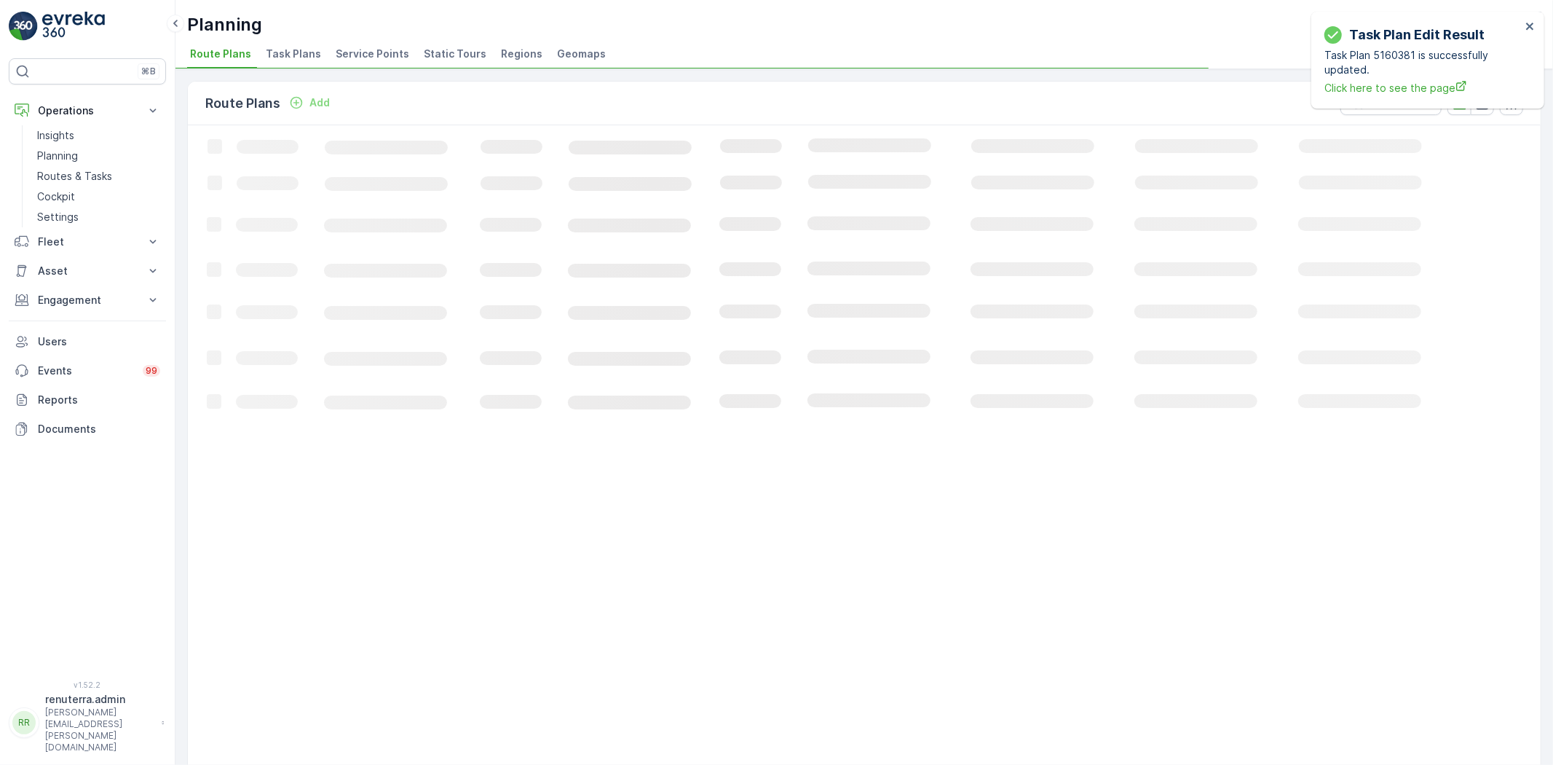
click at [373, 52] on span "Service Points" at bounding box center [373, 54] width 74 height 15
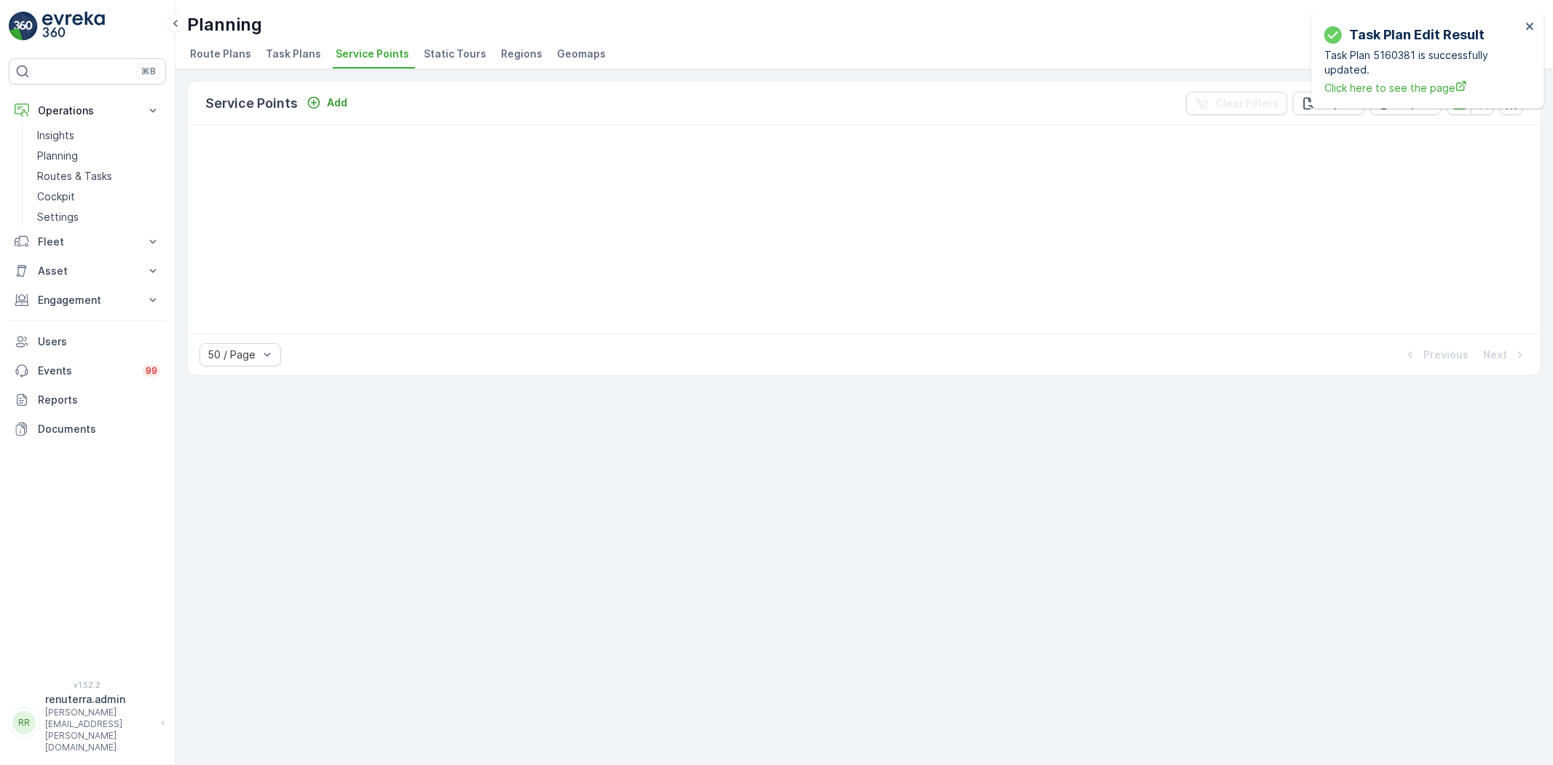
click at [519, 417] on div "Service Points Add Clear Filters Export Import 50 / Page Previous Next" at bounding box center [865, 417] width 1378 height 696
click at [82, 153] on link "Planning" at bounding box center [98, 156] width 135 height 20
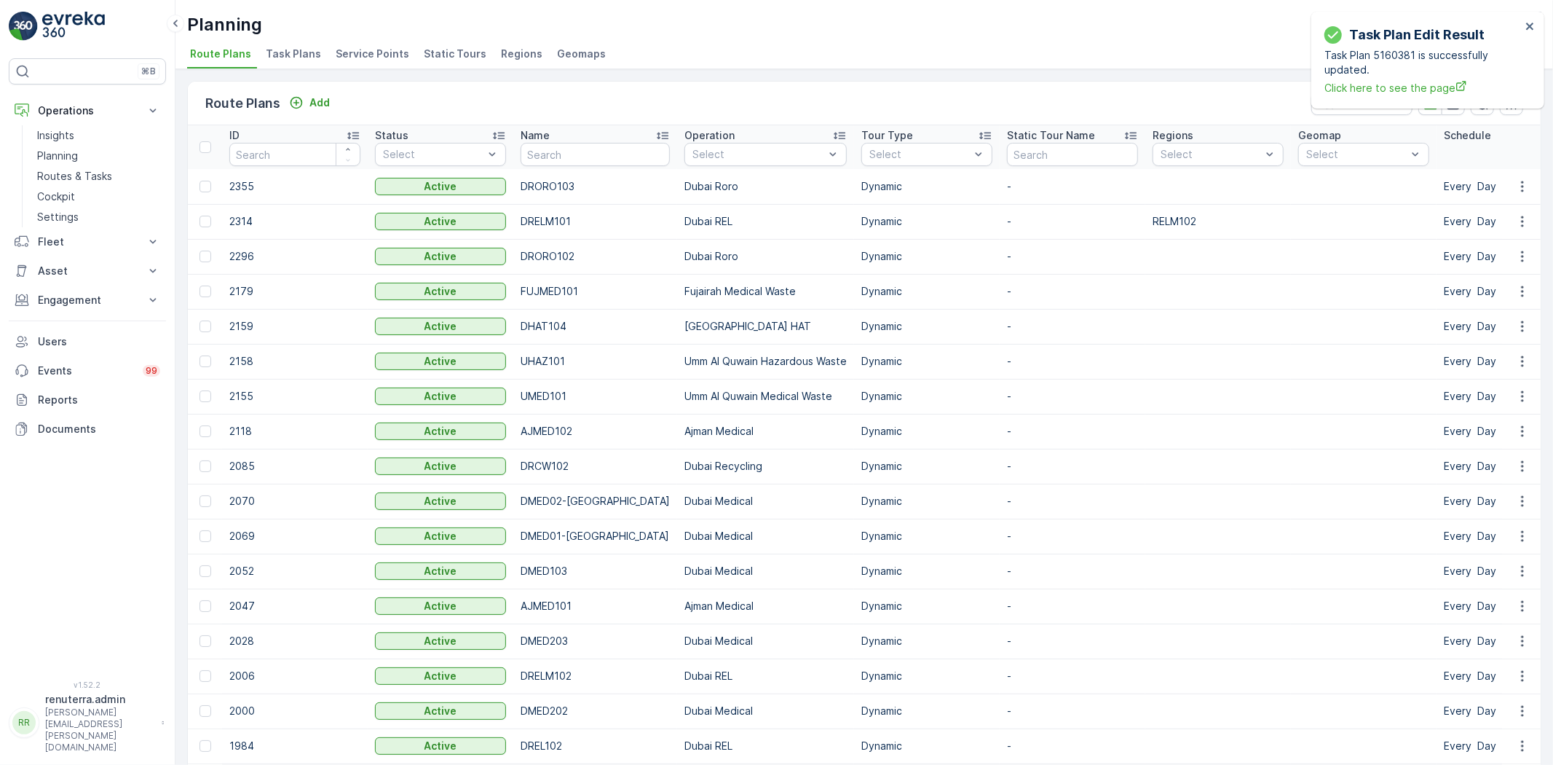
click at [387, 56] on span "Service Points" at bounding box center [373, 54] width 74 height 15
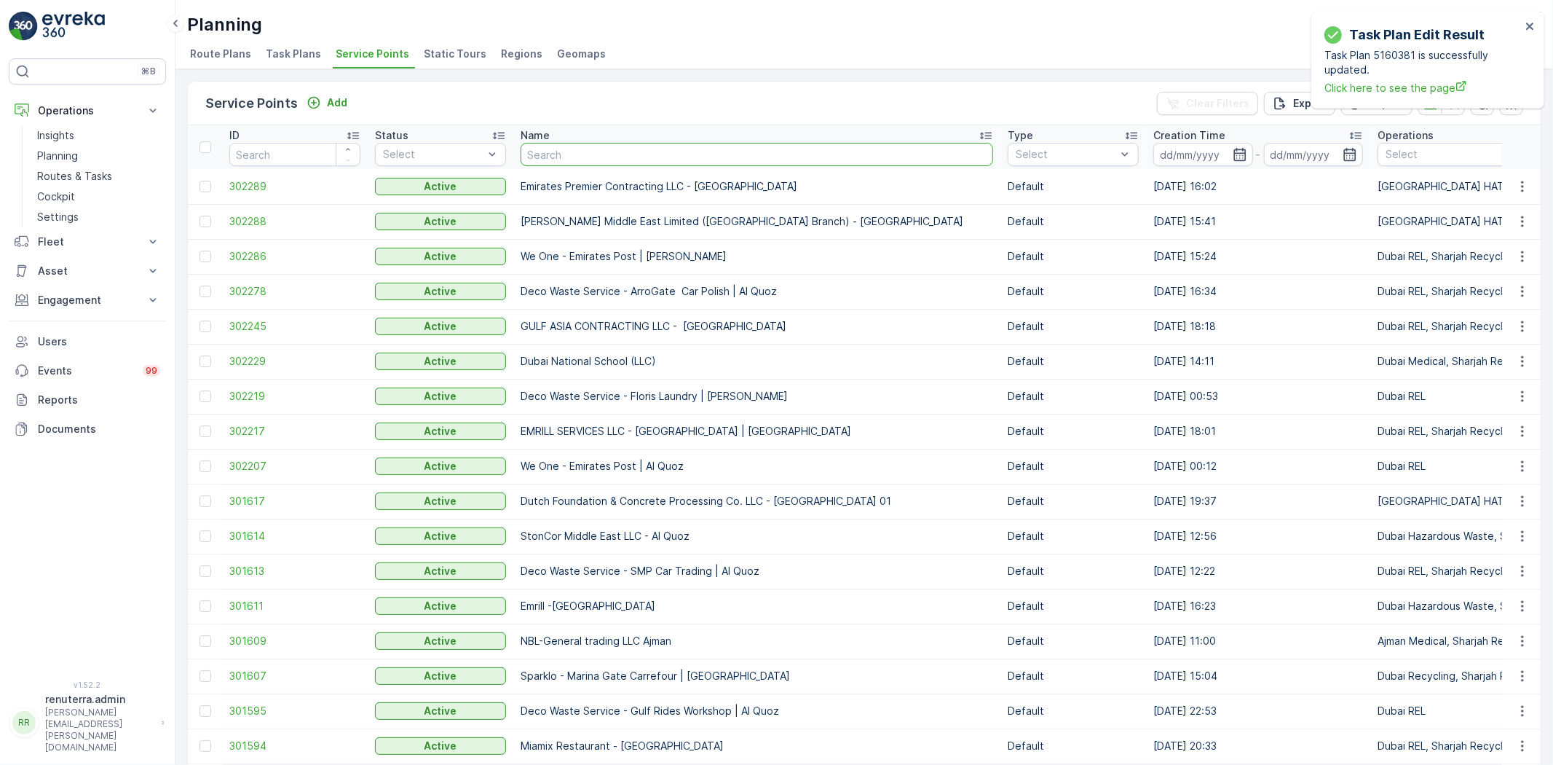
click at [597, 151] on input "text" at bounding box center [757, 154] width 473 height 23
type input "finja"
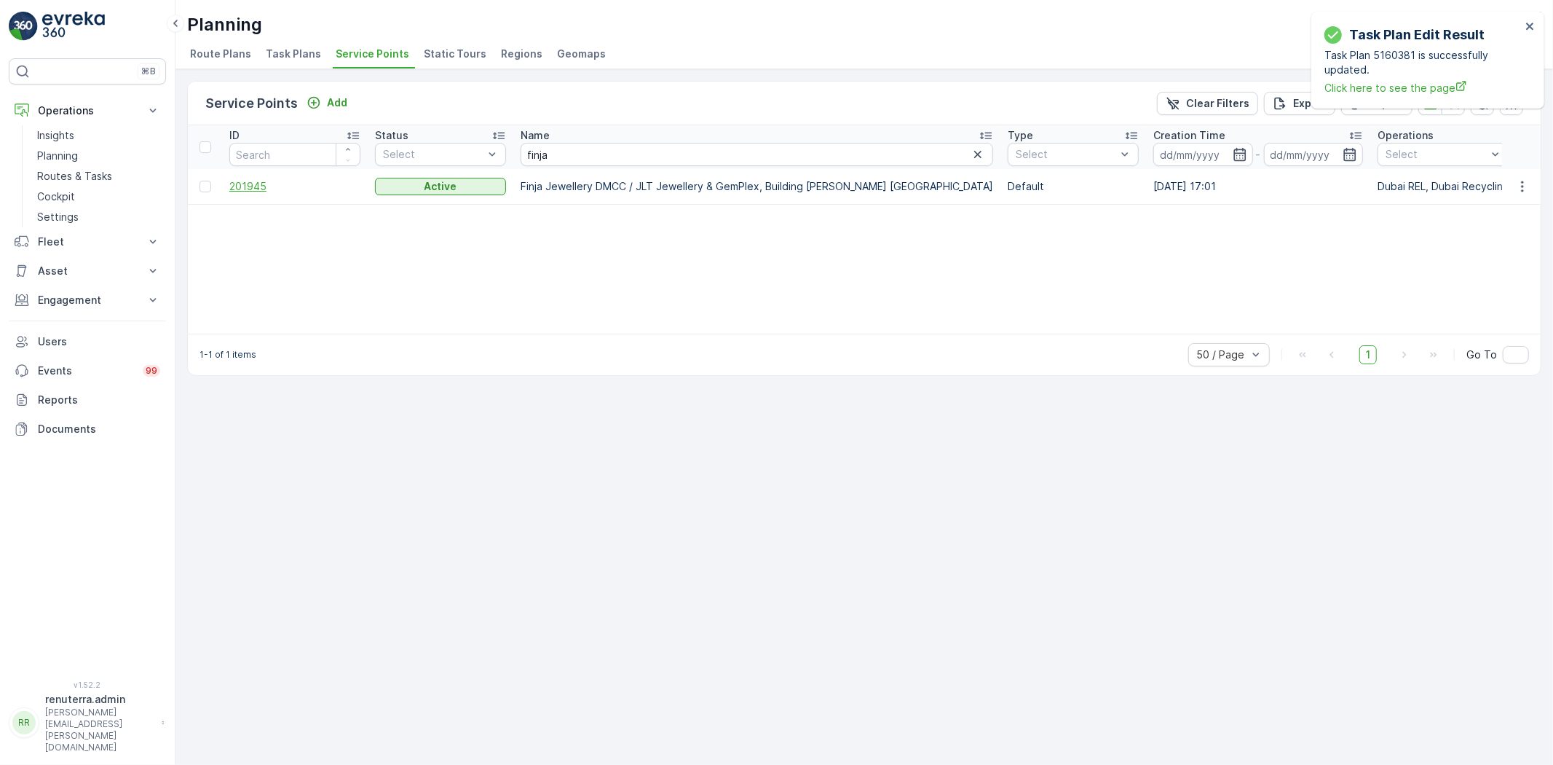
click at [245, 179] on span "201945" at bounding box center [294, 186] width 131 height 15
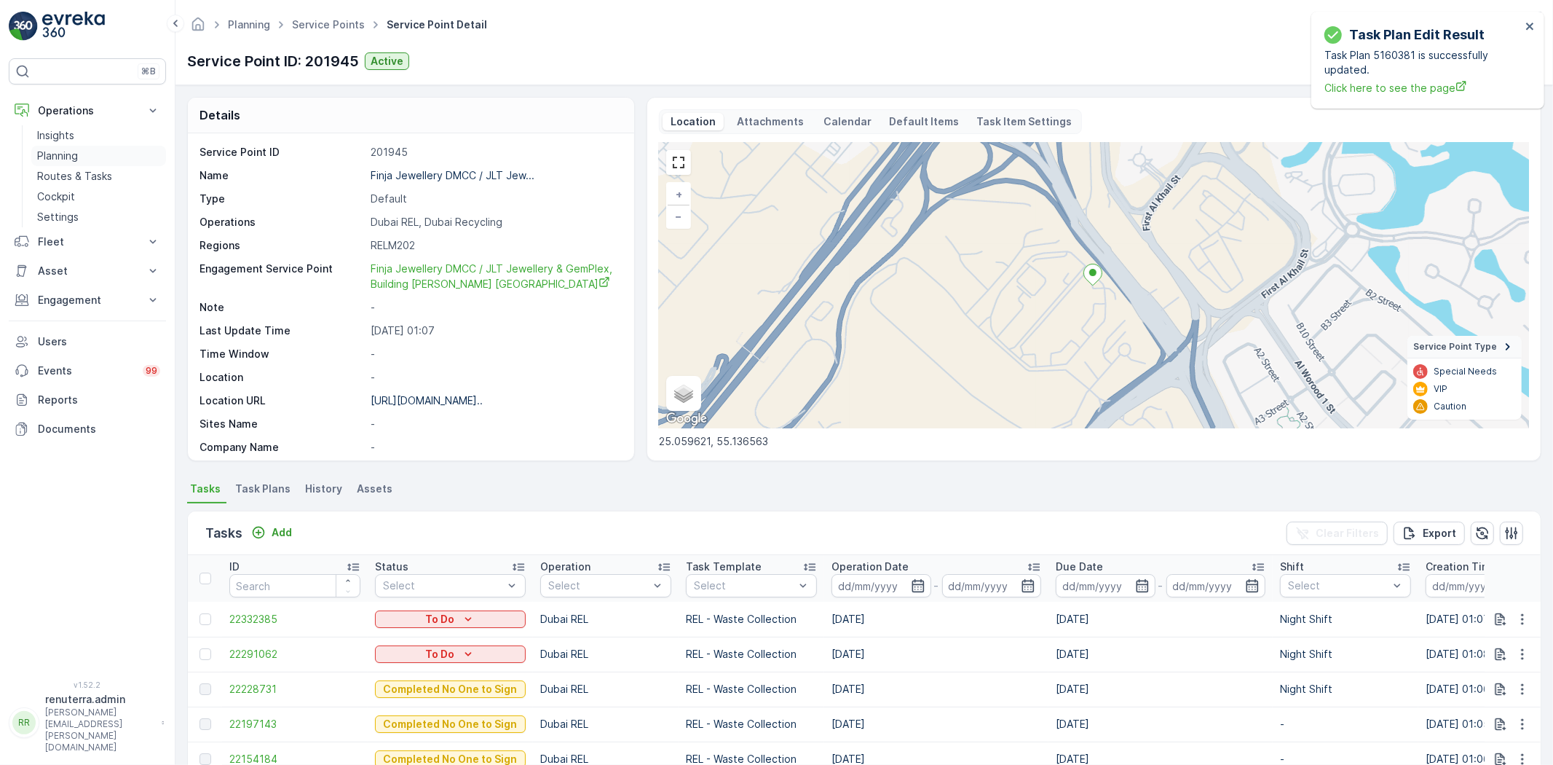
click at [73, 156] on p "Planning" at bounding box center [57, 156] width 41 height 15
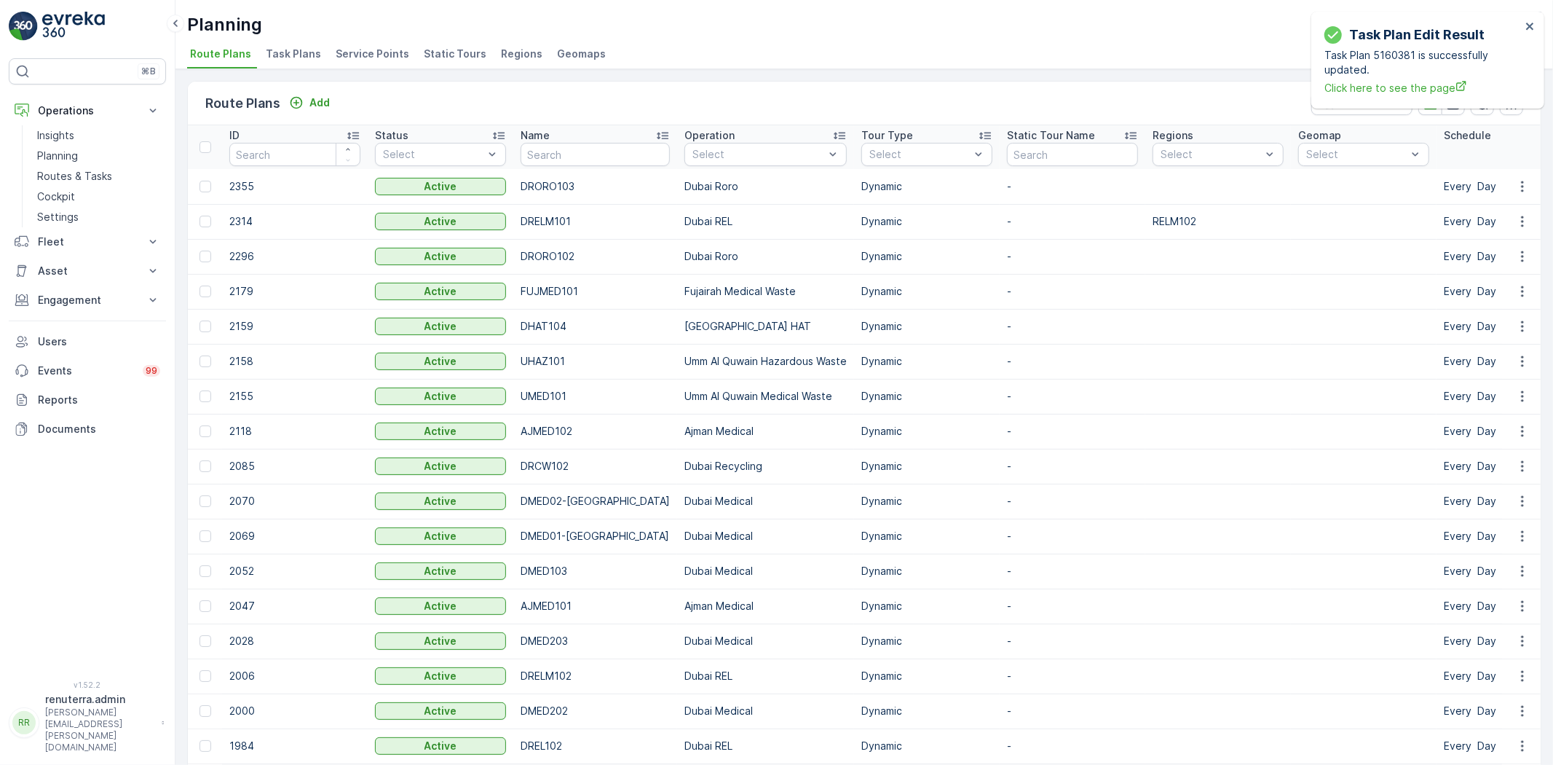
click at [354, 55] on span "Service Points" at bounding box center [373, 54] width 74 height 15
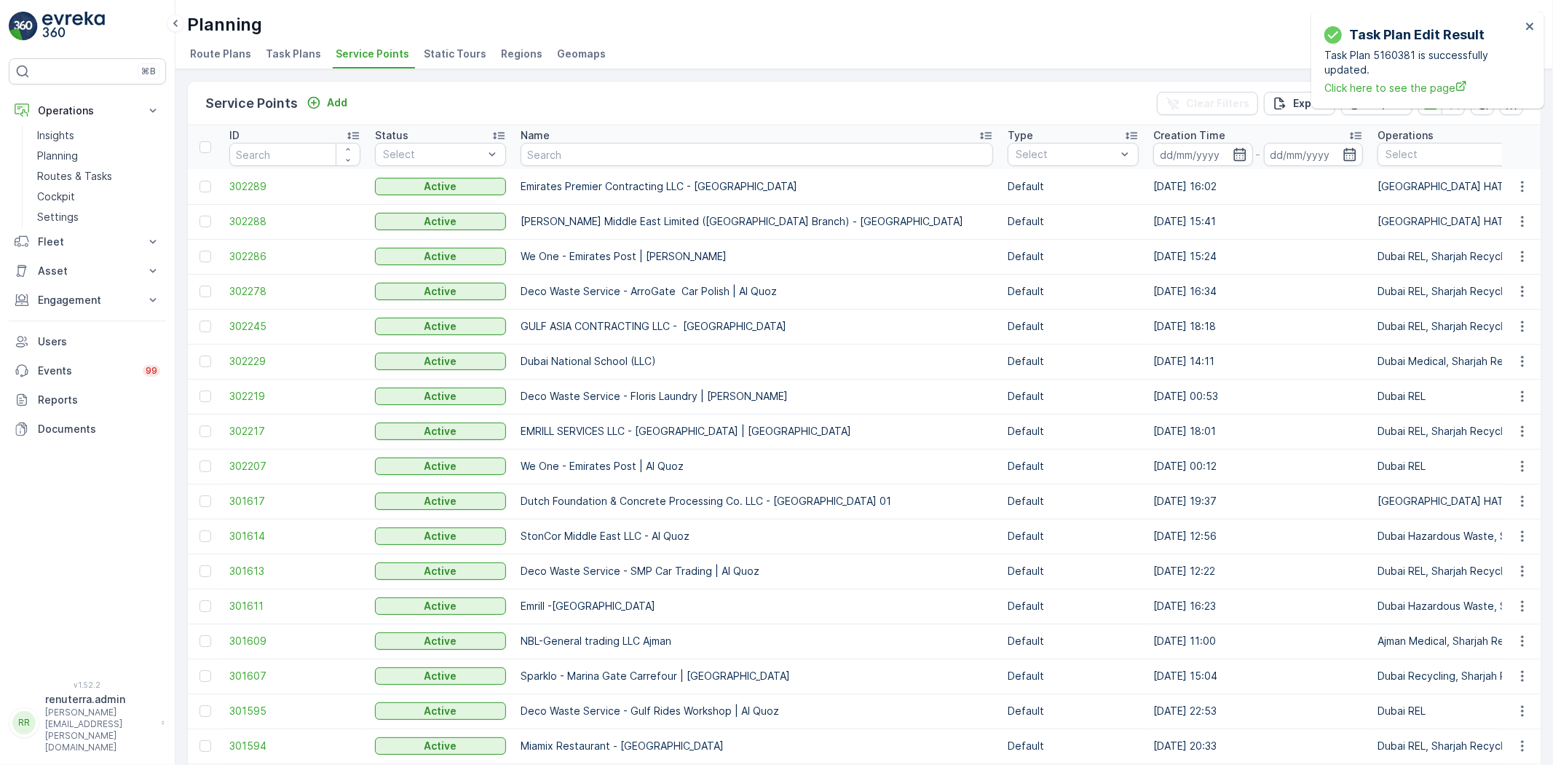
click at [565, 160] on input "text" at bounding box center [757, 154] width 473 height 23
type input "royal"
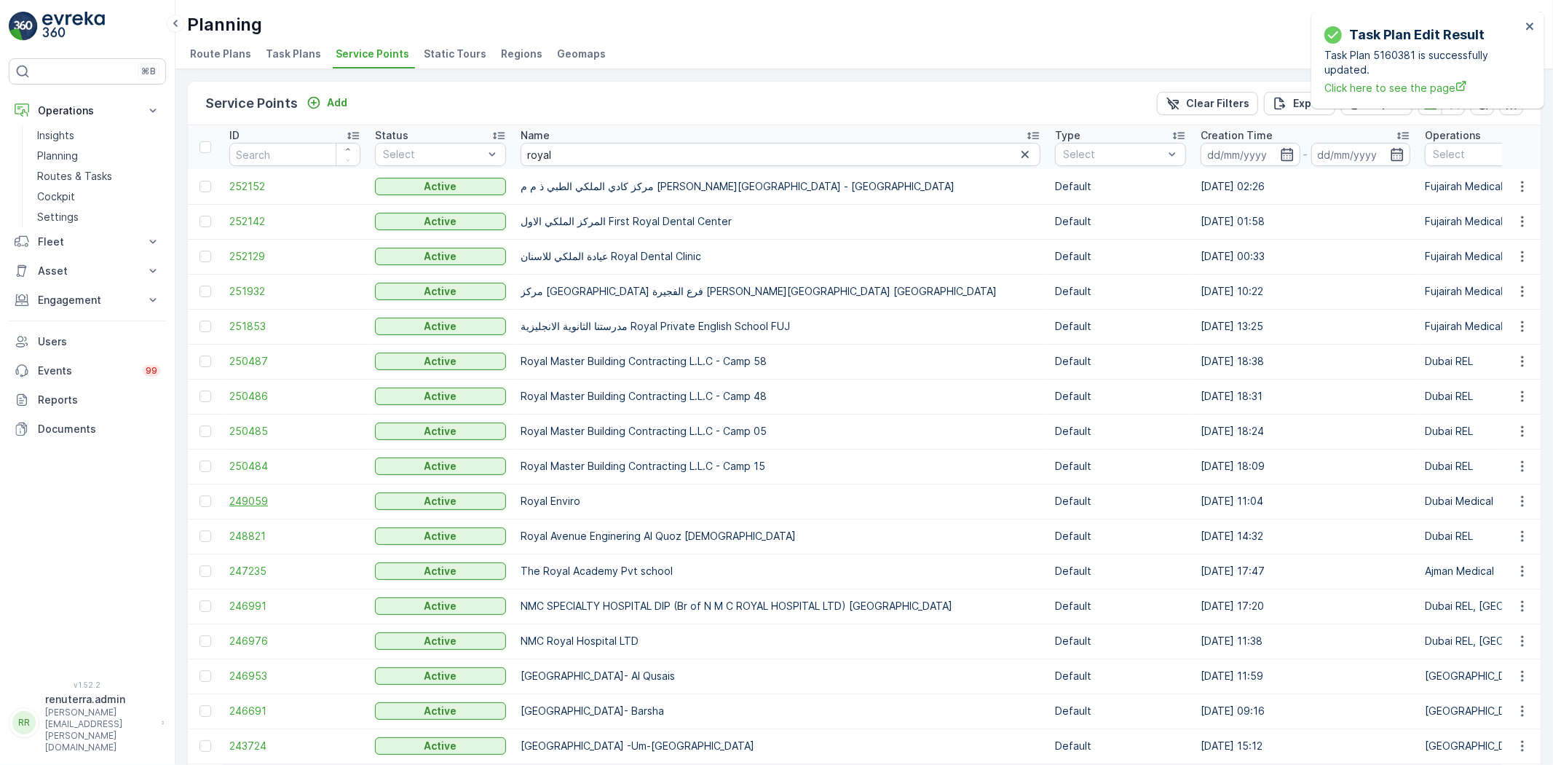
click at [260, 500] on span "249059" at bounding box center [294, 501] width 131 height 15
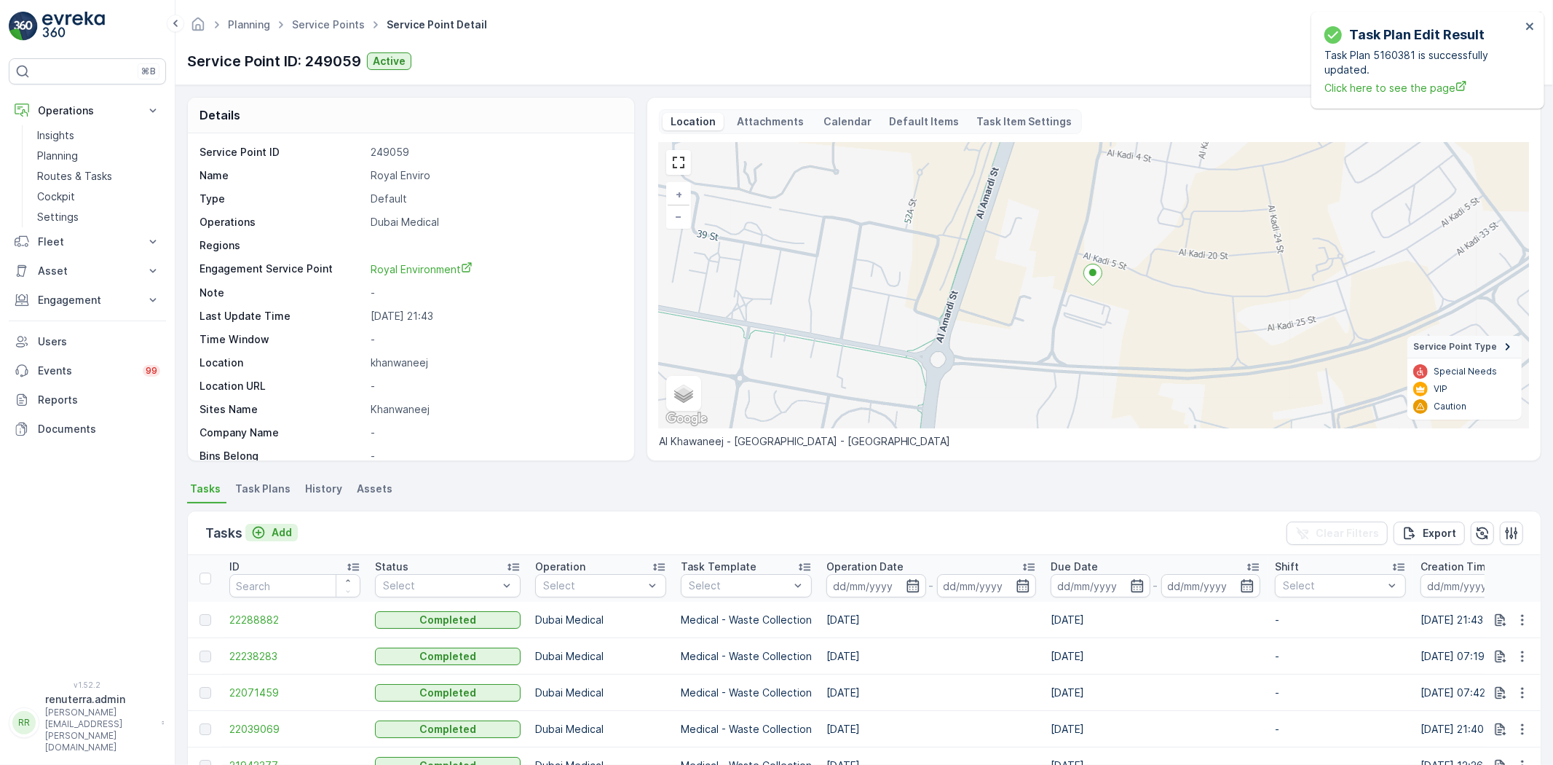
click at [286, 527] on p "Add" at bounding box center [282, 532] width 20 height 15
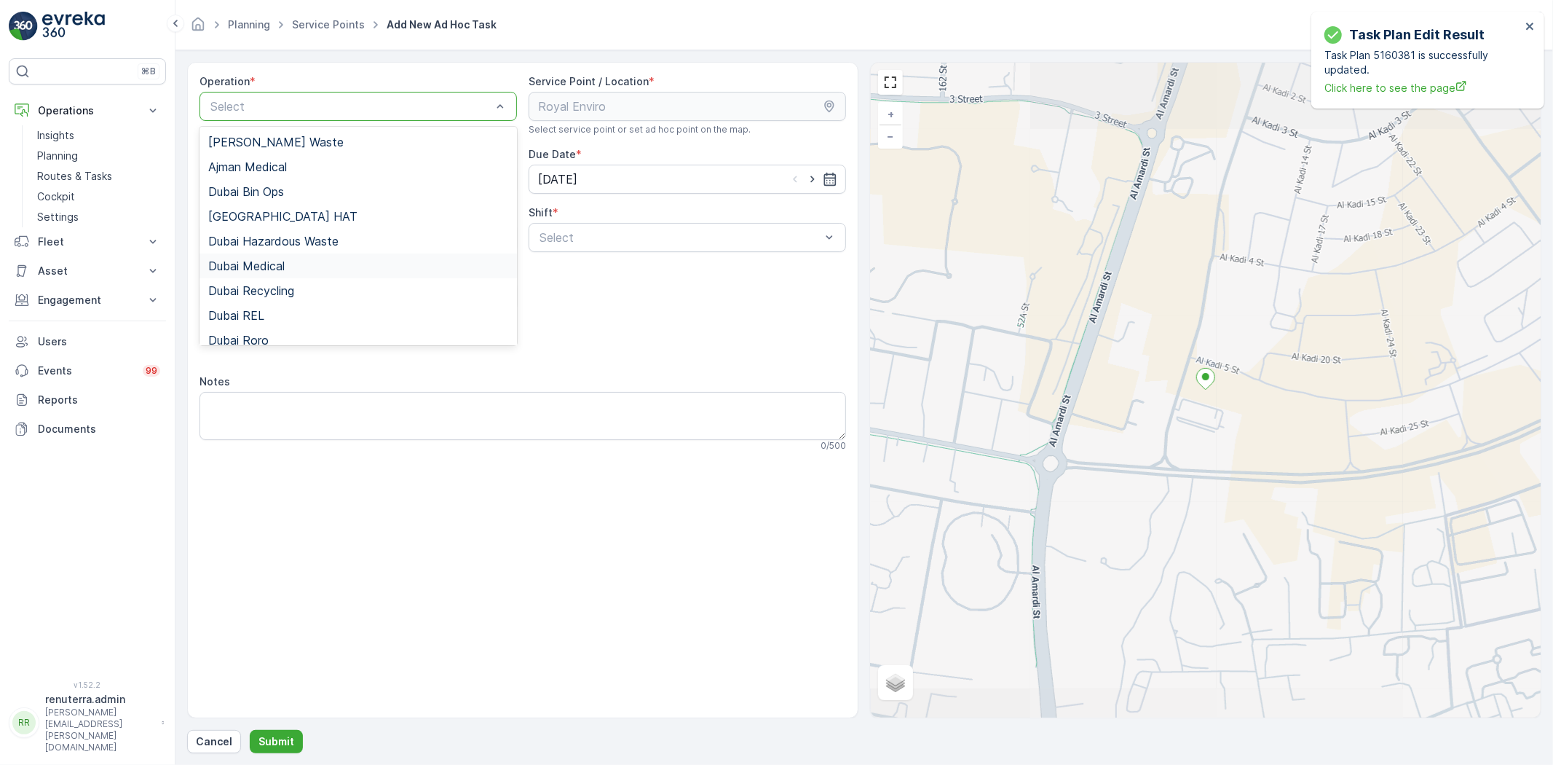
click at [301, 270] on div "Dubai Medical" at bounding box center [358, 265] width 300 height 13
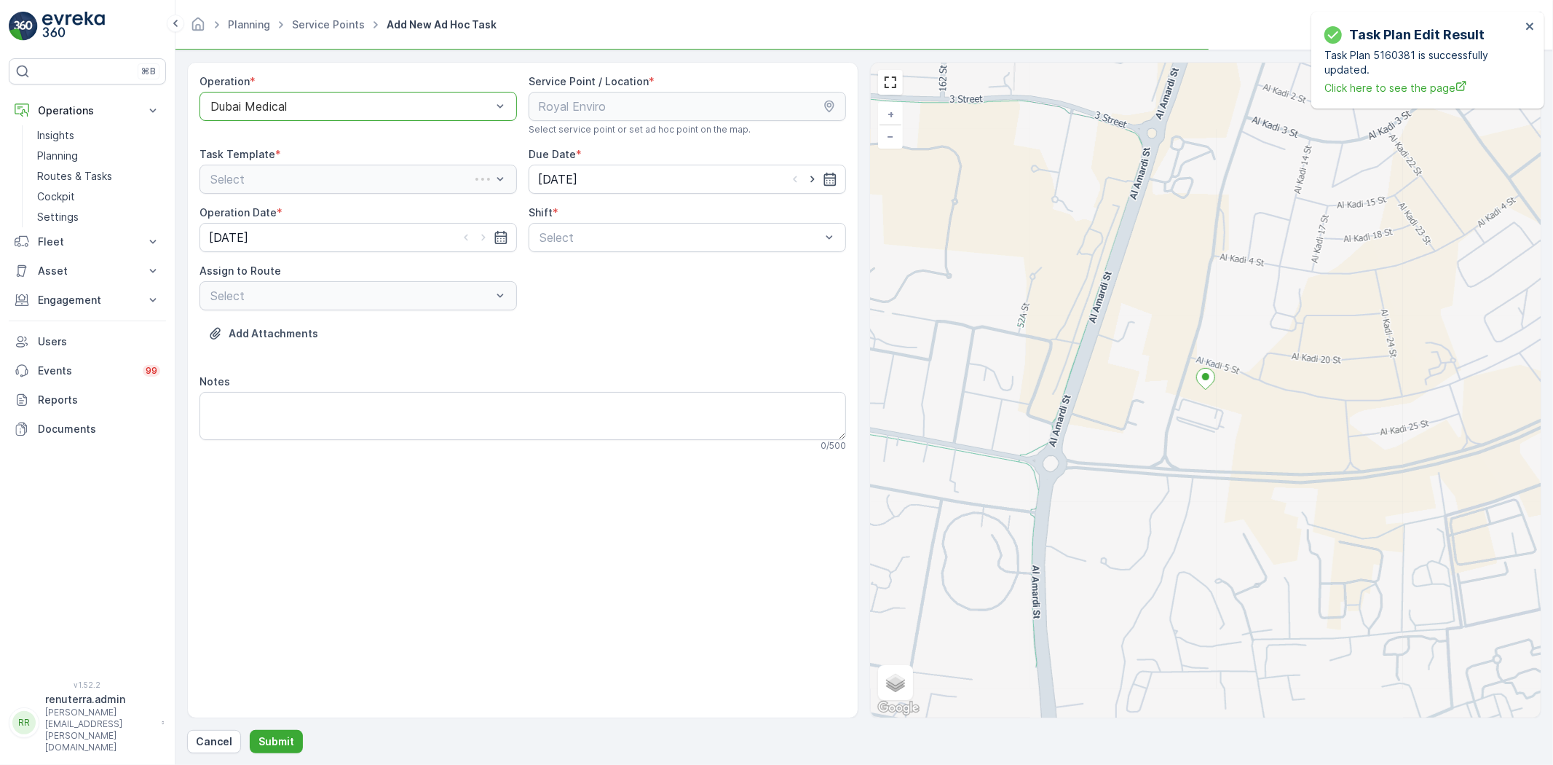
click at [612, 256] on div "Operation * option Dubai Medical, selected. Dubai Medical Service Point / Locat…" at bounding box center [523, 268] width 647 height 389
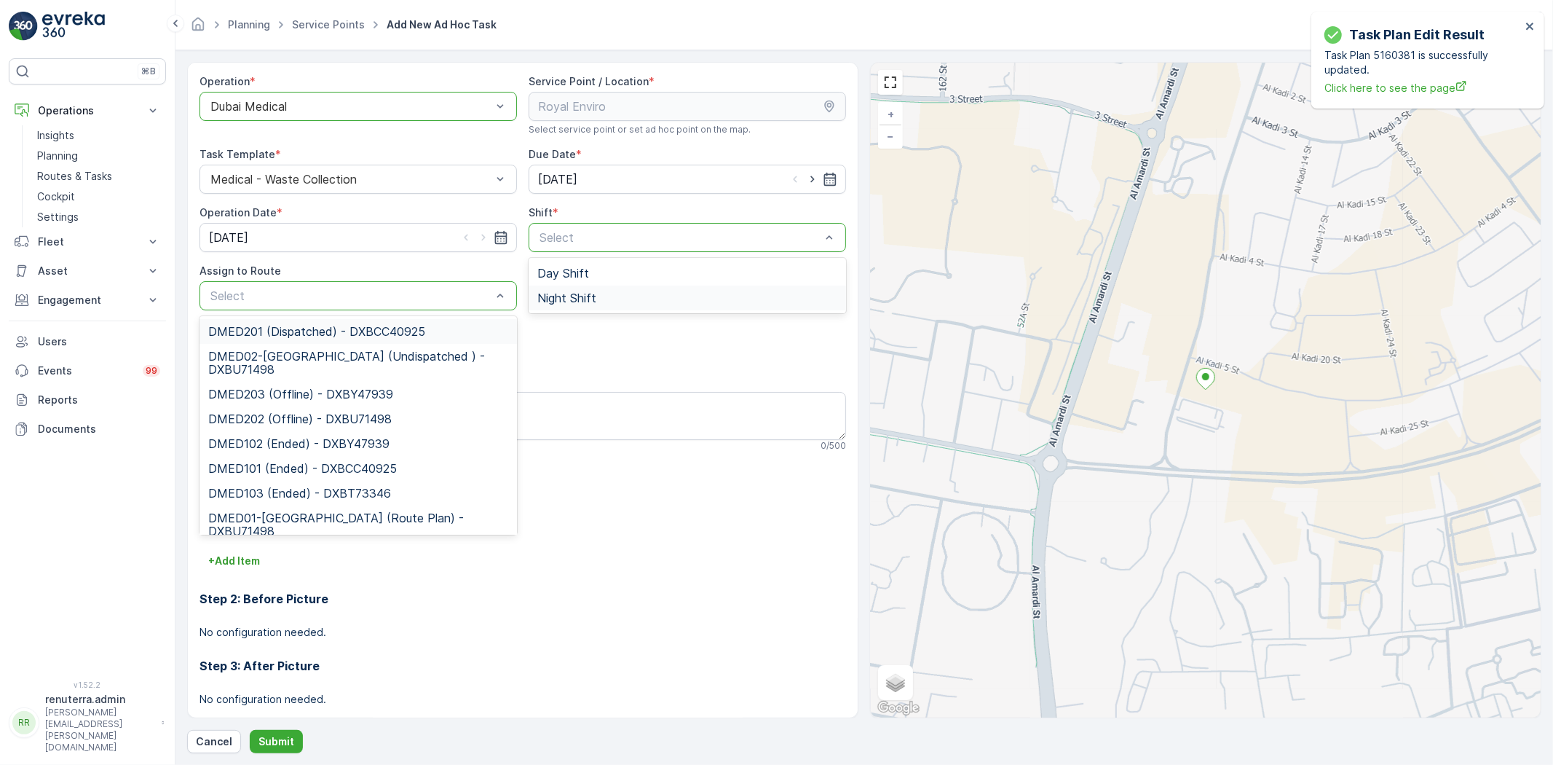
click at [571, 291] on span "Night Shift" at bounding box center [566, 297] width 59 height 13
click at [334, 372] on span "DMED02-Khawaneej Yard (Undispatched ) - DXBU71498" at bounding box center [358, 363] width 300 height 26
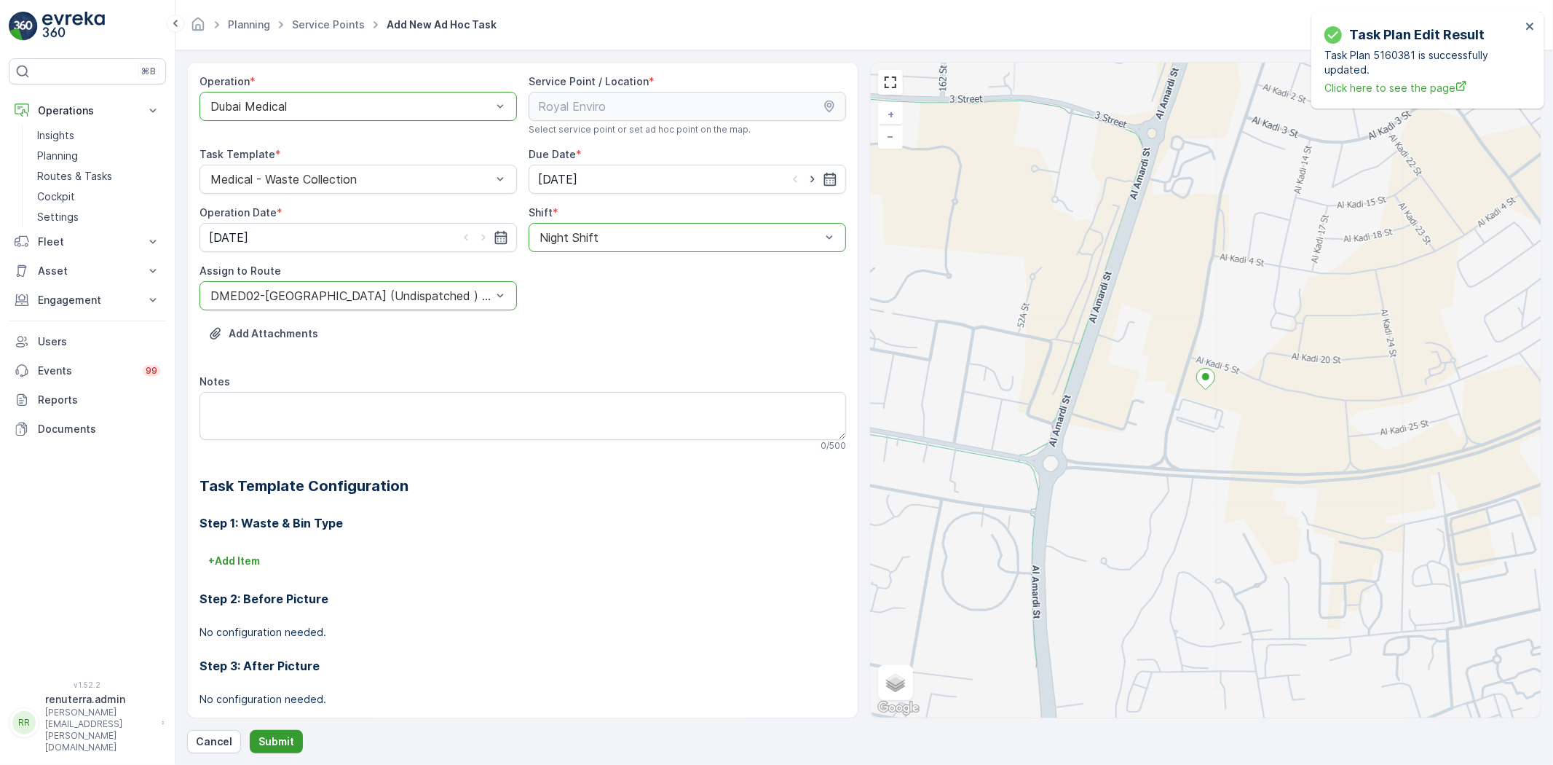
click at [259, 737] on p "Submit" at bounding box center [277, 741] width 36 height 15
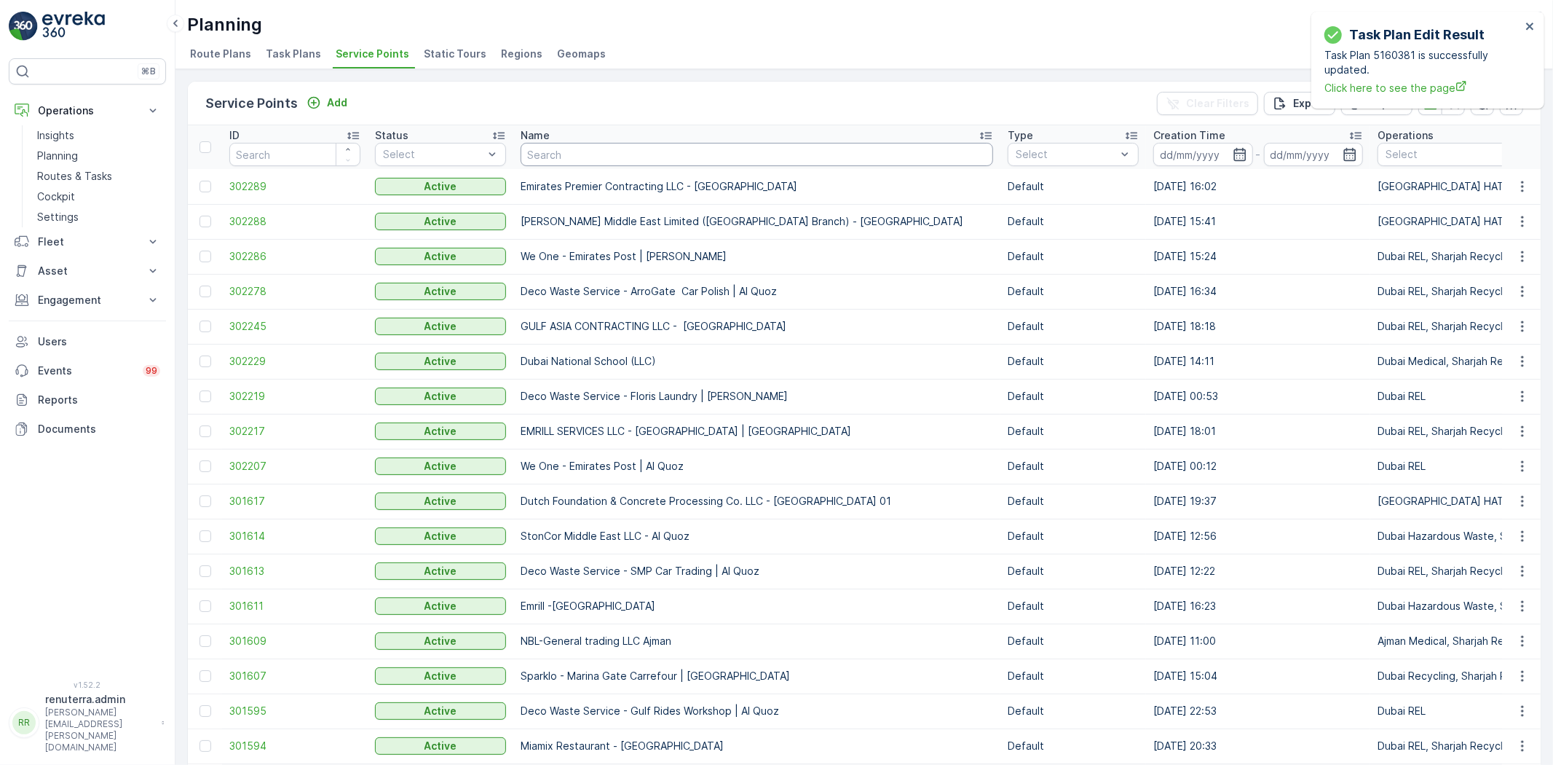
click at [658, 149] on input "text" at bounding box center [757, 154] width 473 height 23
type input "salam"
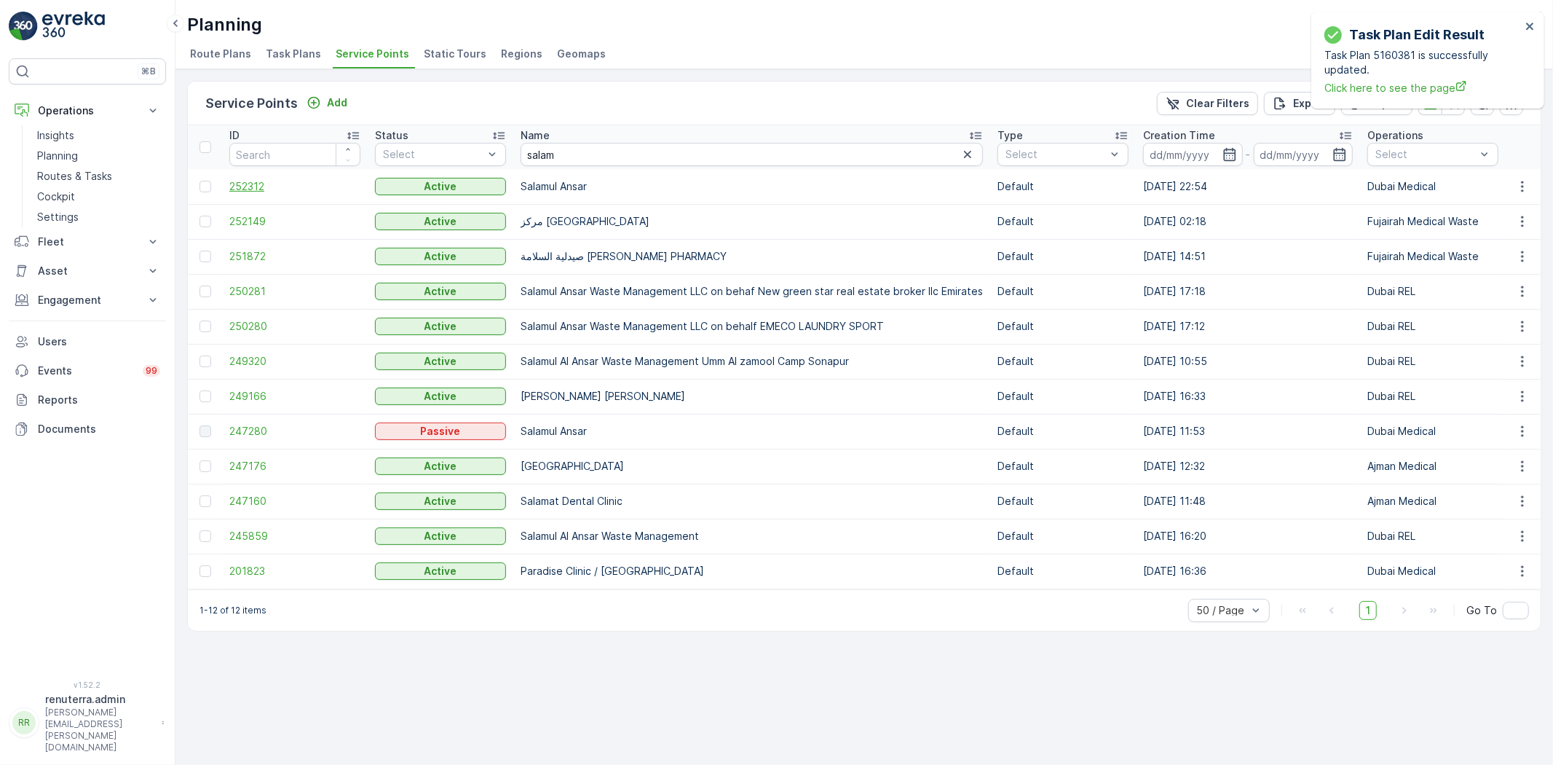
click at [245, 184] on span "252312" at bounding box center [294, 186] width 131 height 15
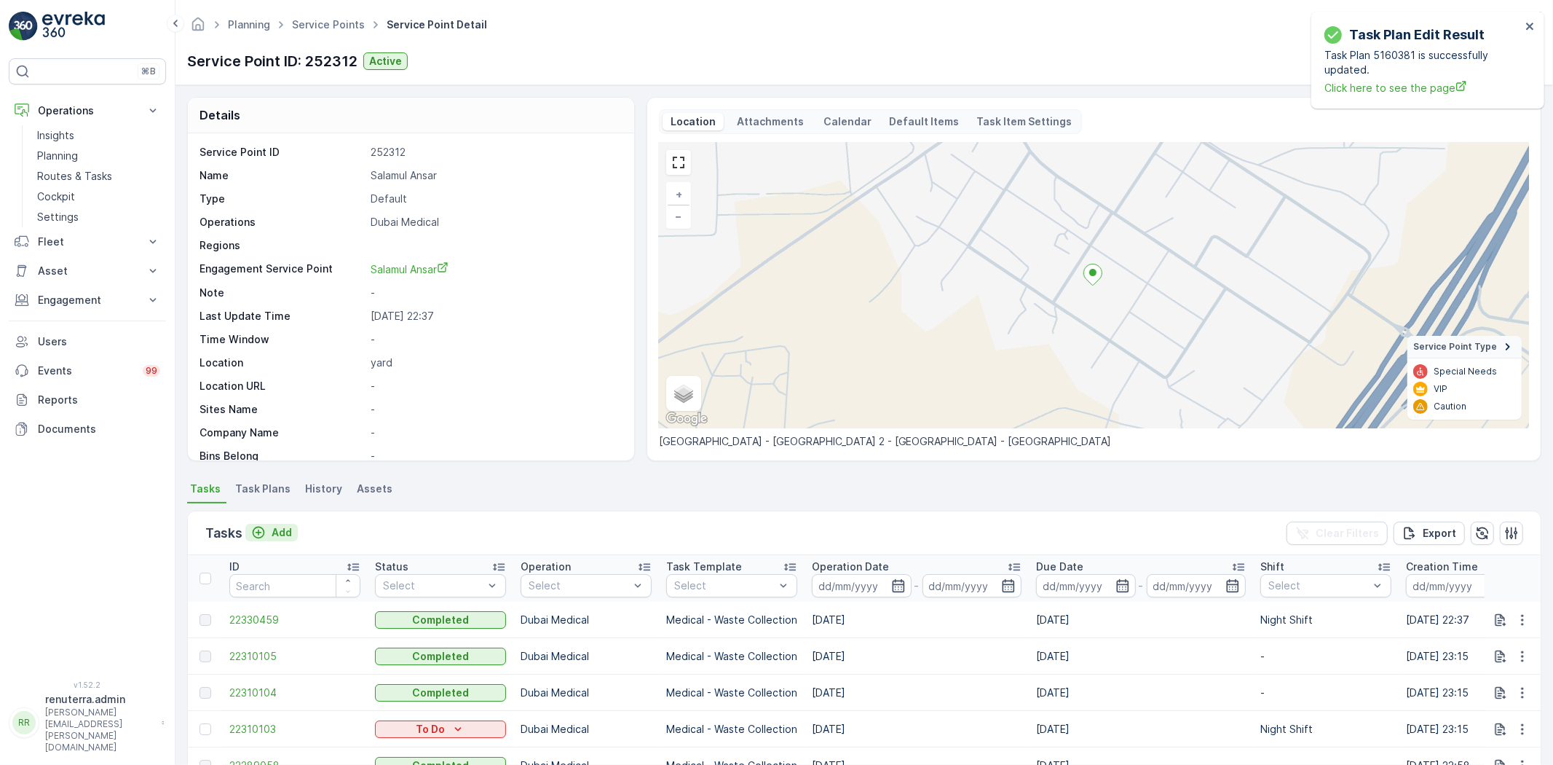
click at [285, 535] on p "Add" at bounding box center [282, 532] width 20 height 15
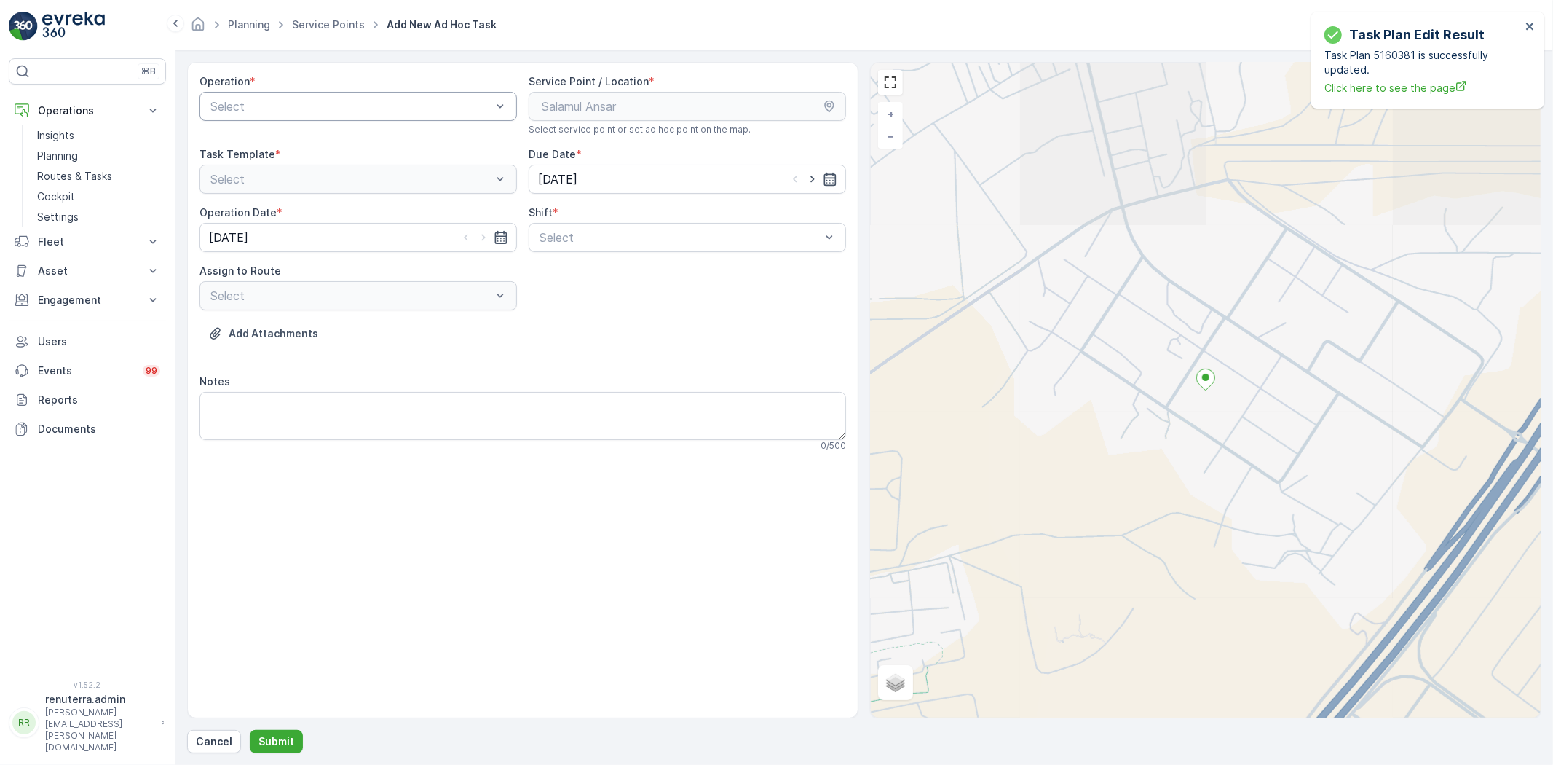
click at [319, 117] on div "Select" at bounding box center [359, 106] width 318 height 29
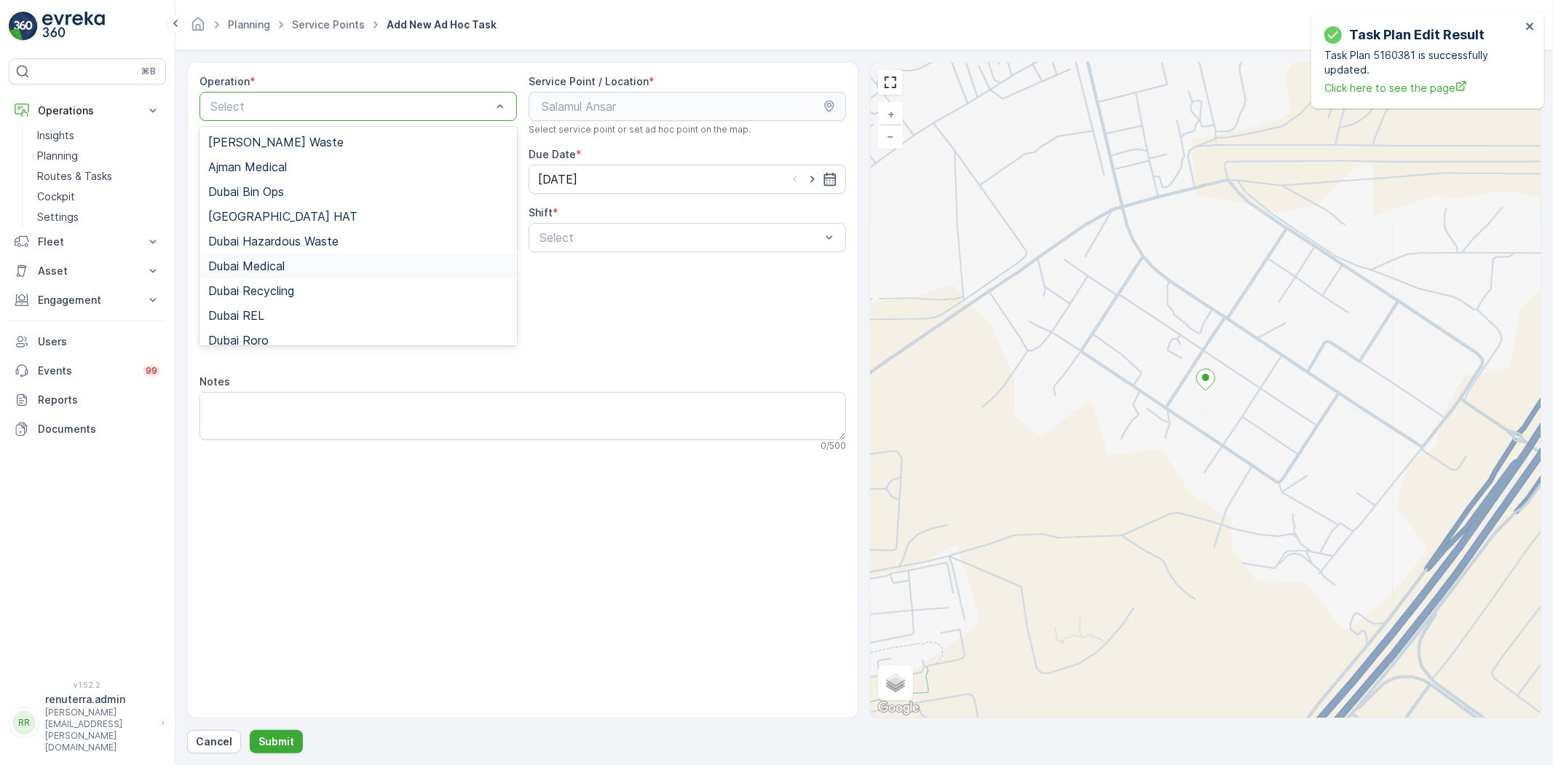
click at [282, 259] on span "Dubai Medical" at bounding box center [246, 265] width 76 height 13
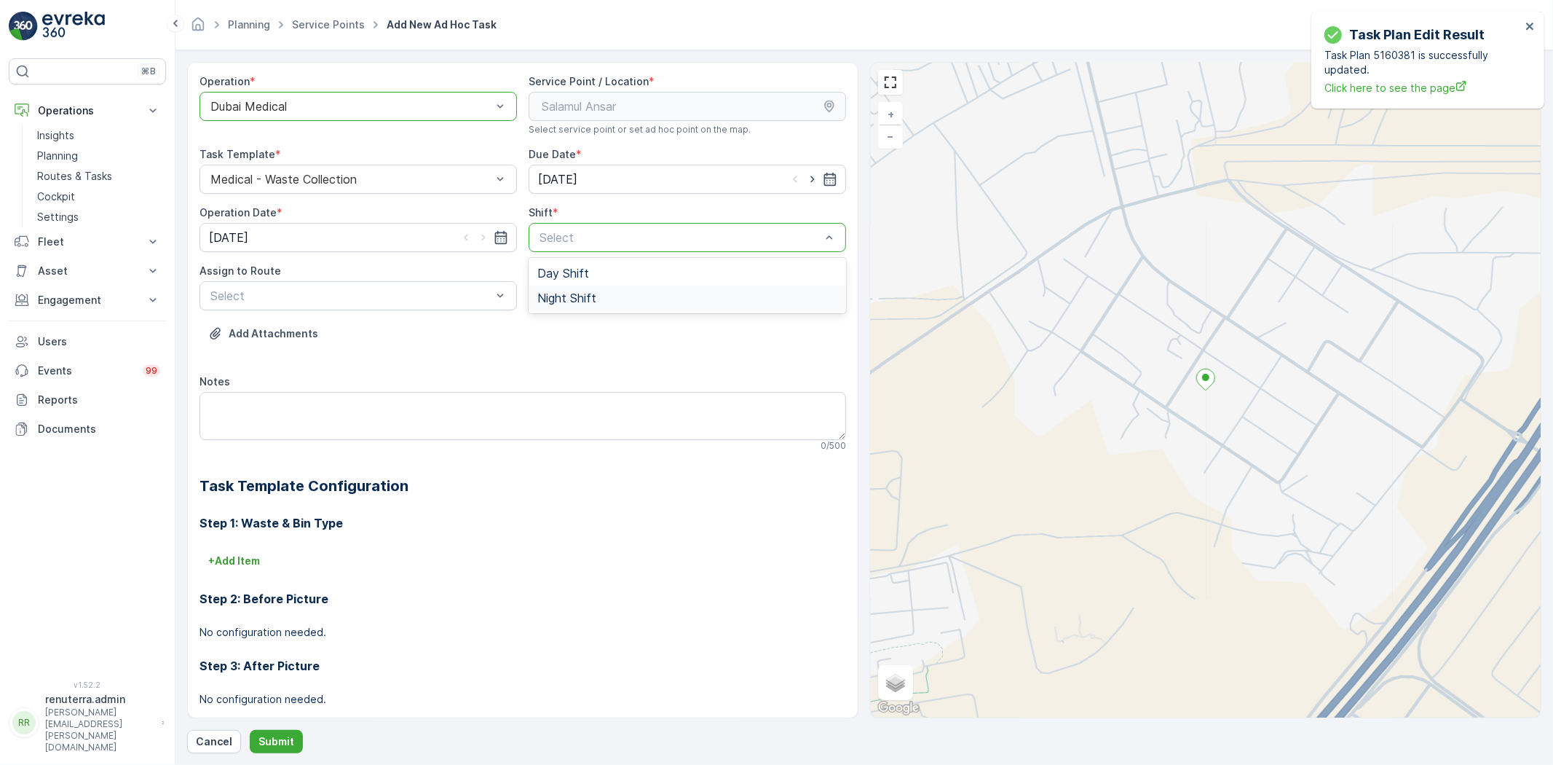
click at [569, 291] on span "Night Shift" at bounding box center [566, 297] width 59 height 13
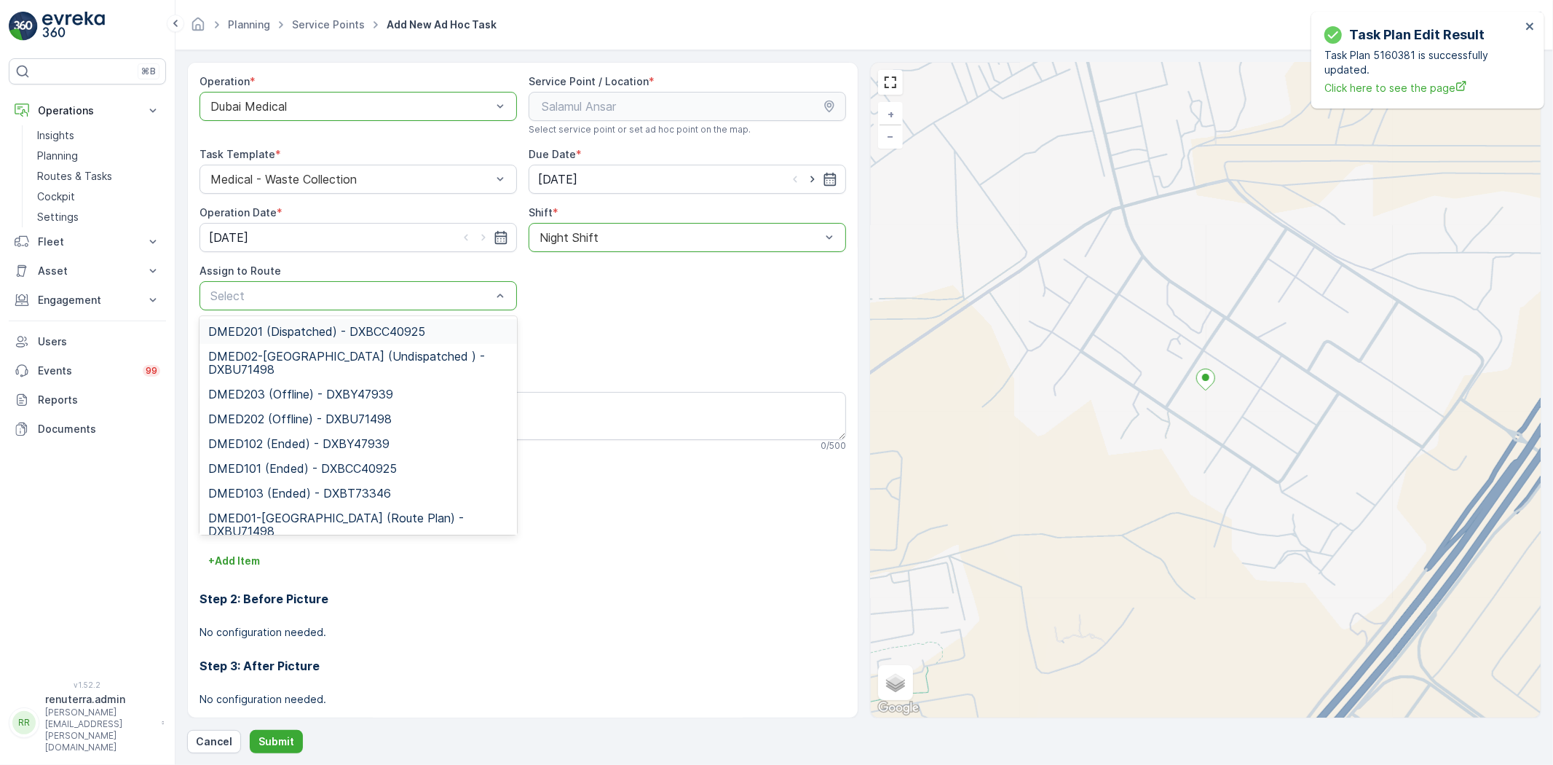
click at [415, 306] on div "Select" at bounding box center [359, 295] width 318 height 29
click at [332, 364] on span "DMED02-Khawaneej Yard (Undispatched ) - DXBU71498" at bounding box center [358, 363] width 300 height 26
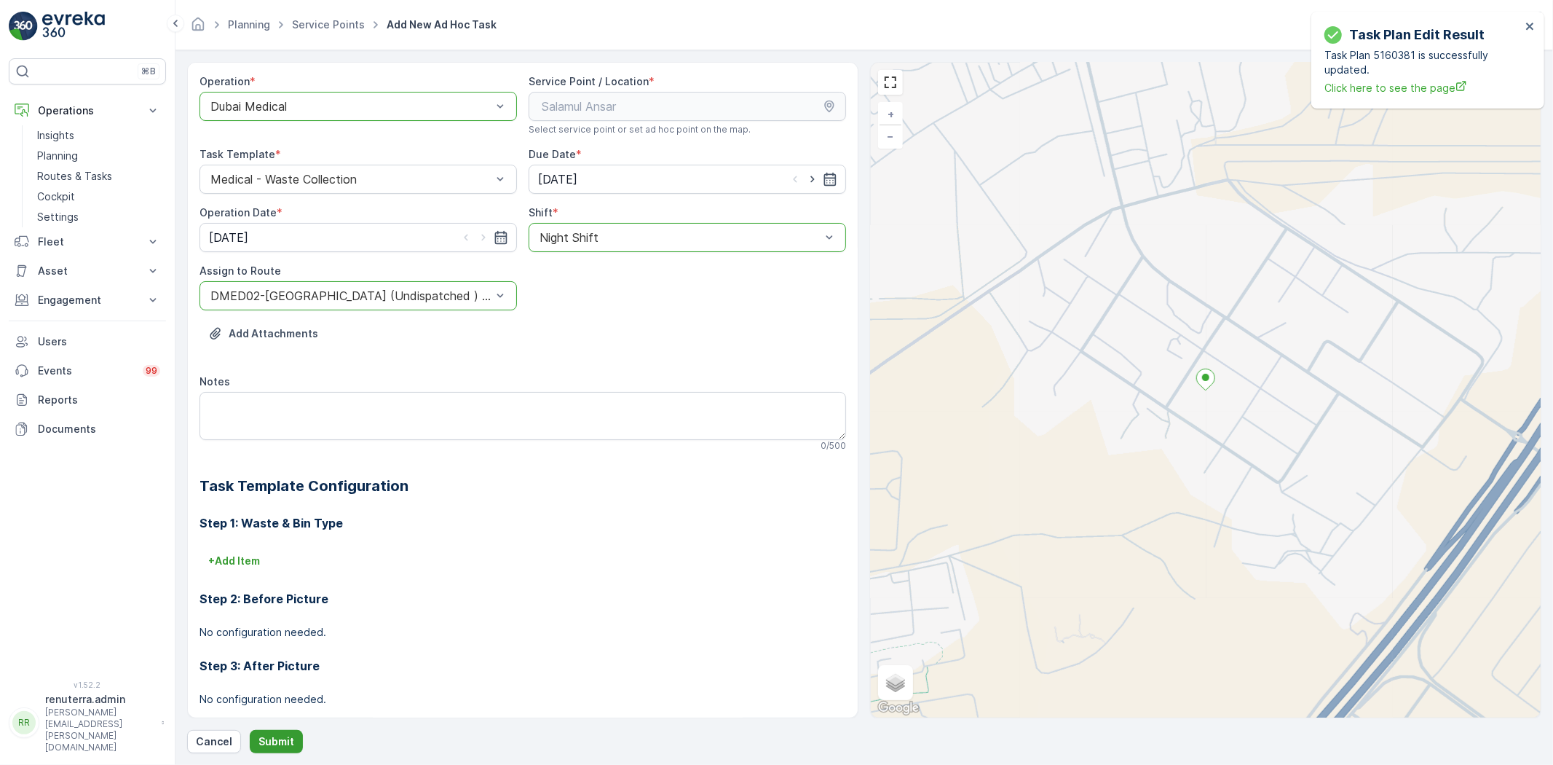
click at [283, 744] on p "Submit" at bounding box center [277, 741] width 36 height 15
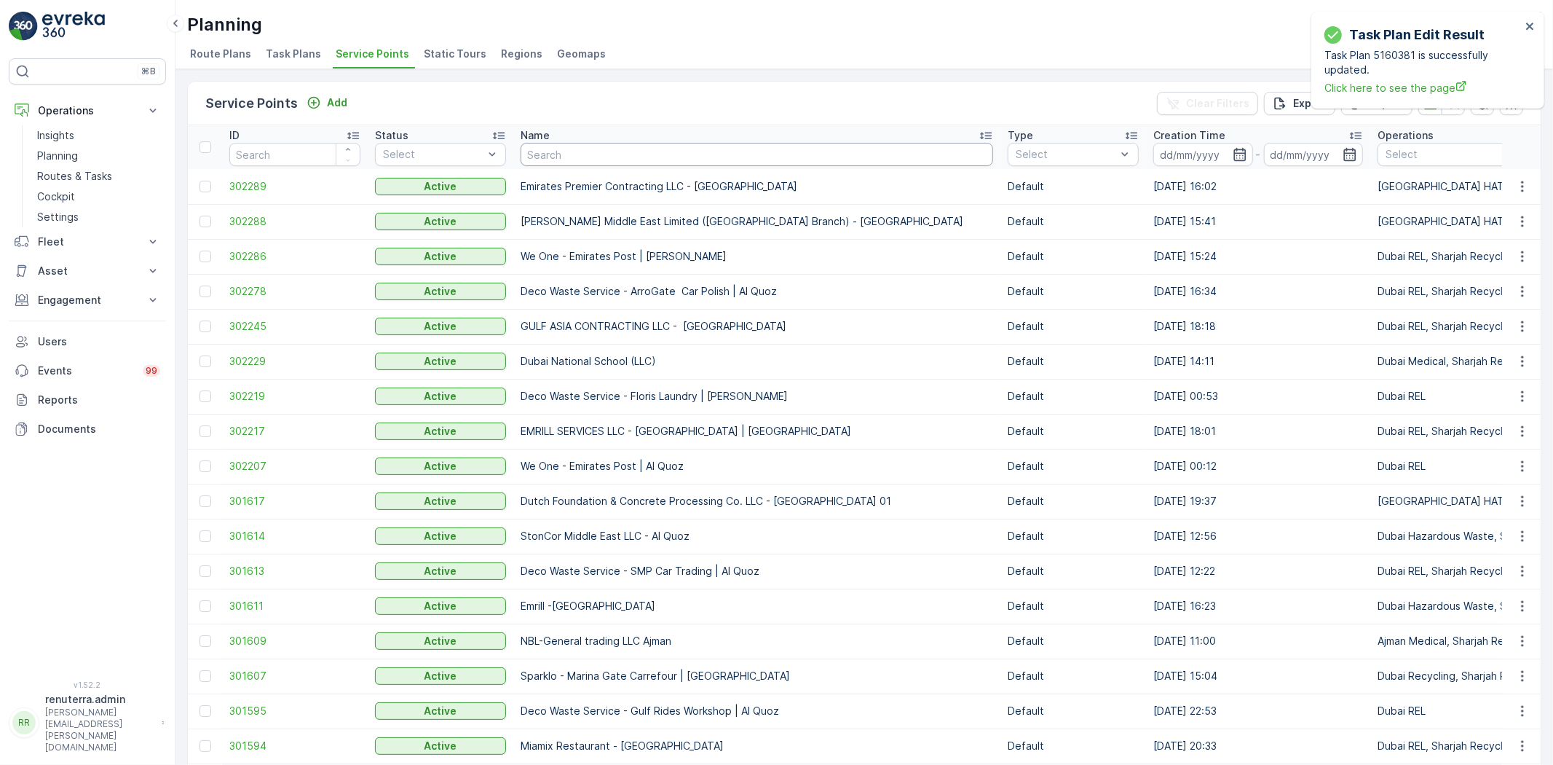
click at [710, 151] on input "text" at bounding box center [757, 154] width 473 height 23
type input "dott"
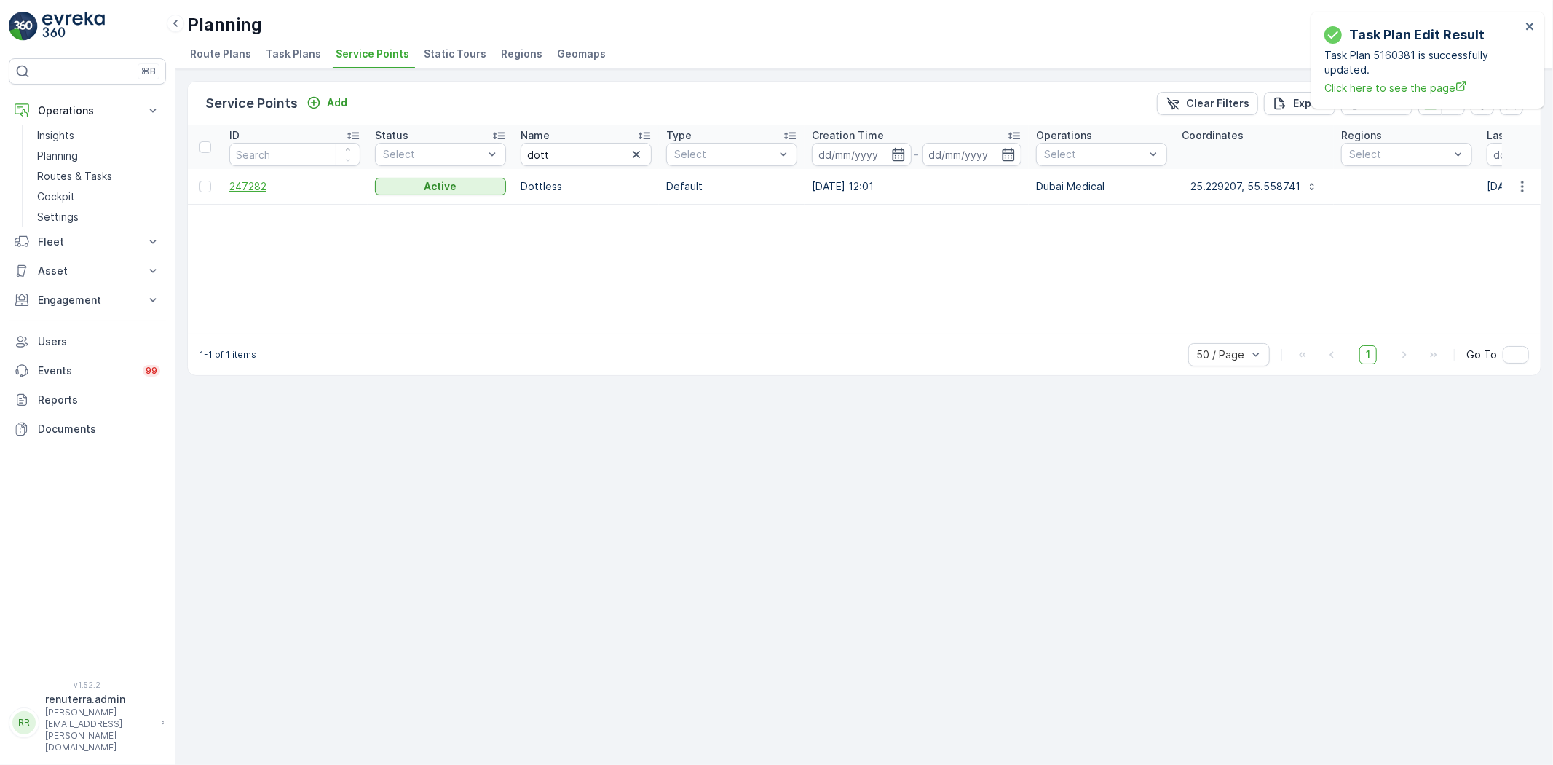
click at [255, 182] on span "247282" at bounding box center [294, 186] width 131 height 15
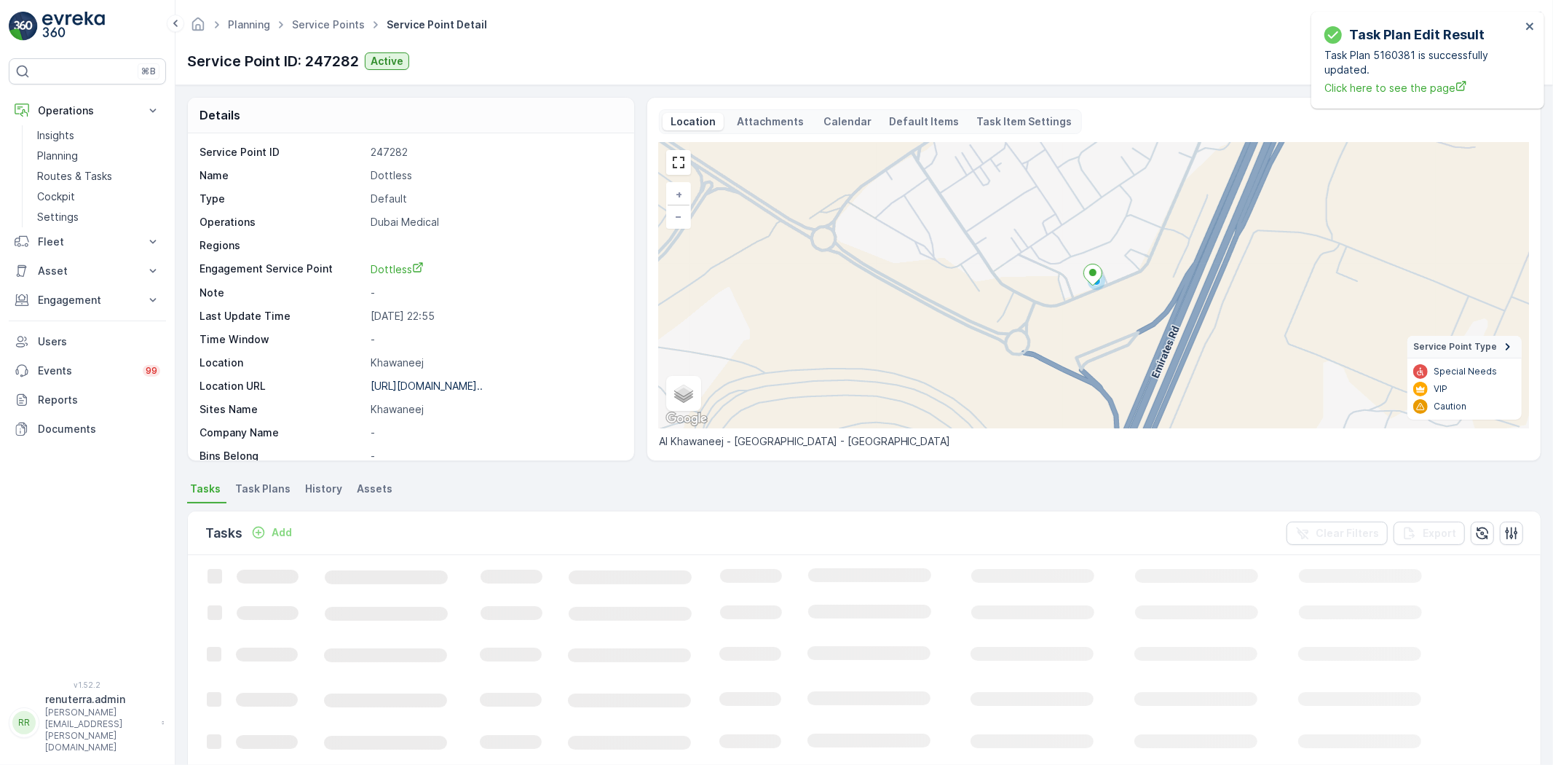
click at [272, 536] on p "Add" at bounding box center [282, 532] width 20 height 15
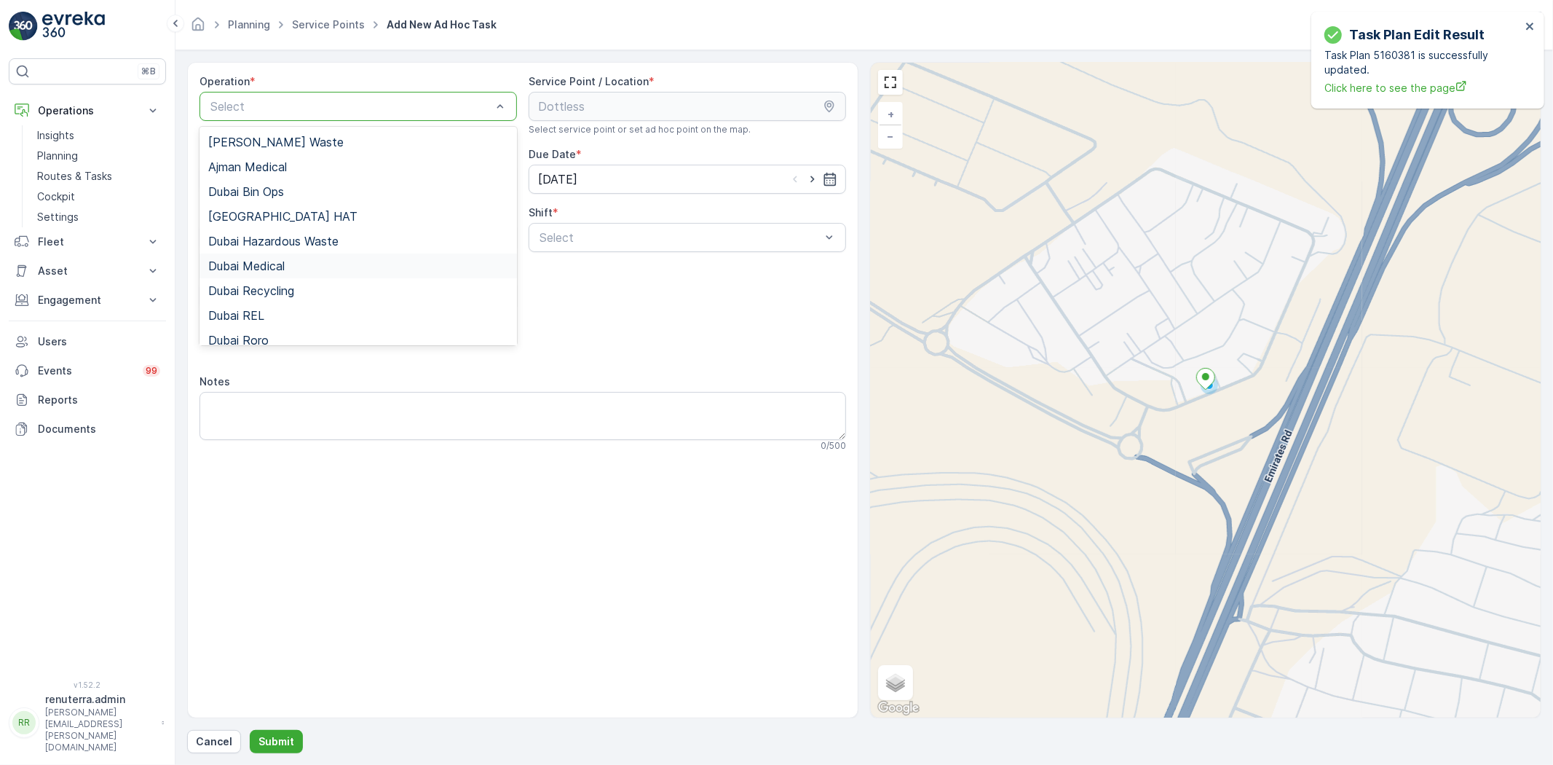
drag, startPoint x: 274, startPoint y: 271, endPoint x: 328, endPoint y: 258, distance: 55.5
click at [274, 272] on span "Dubai Medical" at bounding box center [246, 265] width 76 height 13
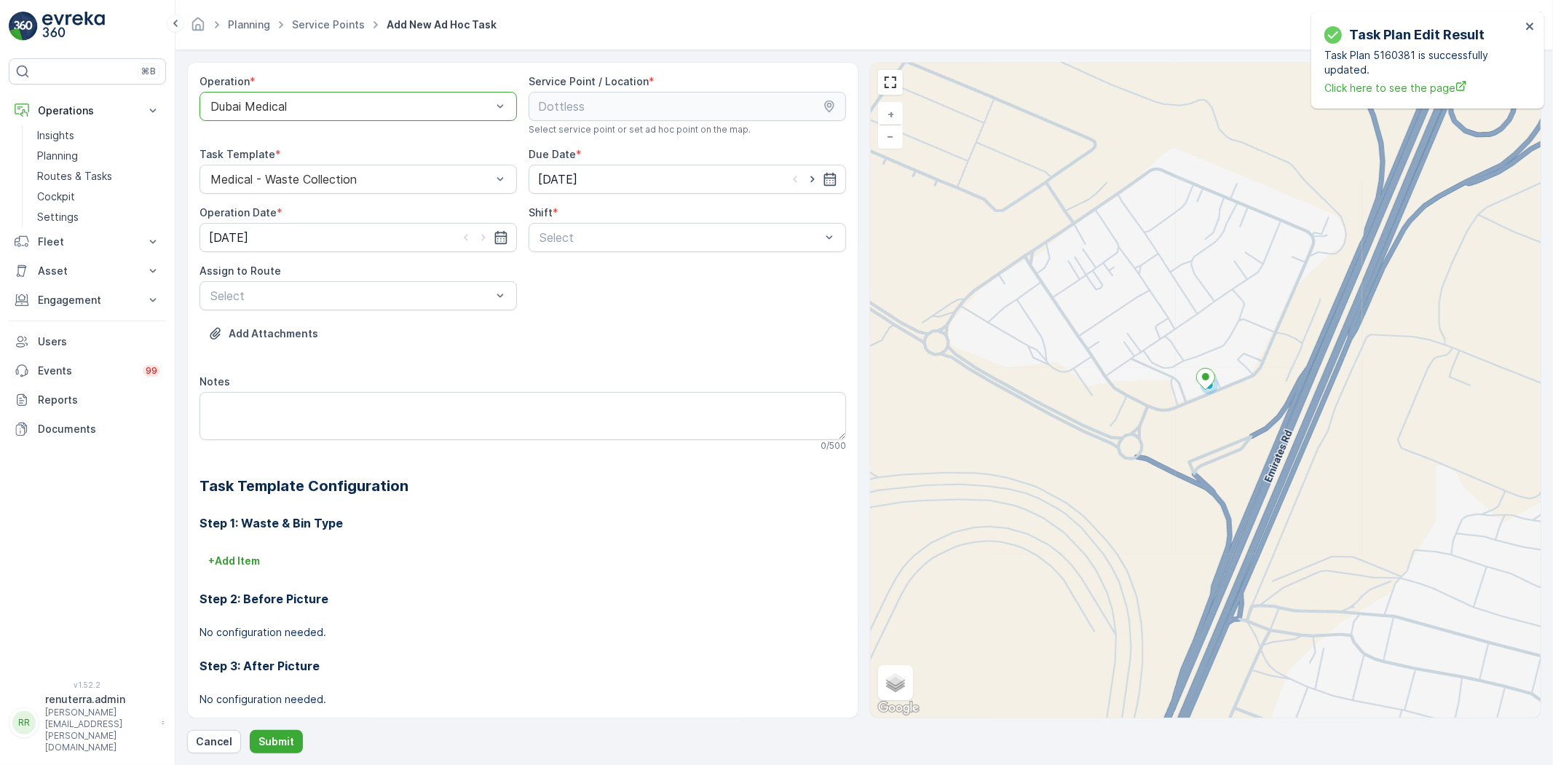
click at [578, 221] on div "Shift * Select" at bounding box center [688, 228] width 318 height 47
click at [559, 292] on span "Night Shift" at bounding box center [566, 297] width 59 height 13
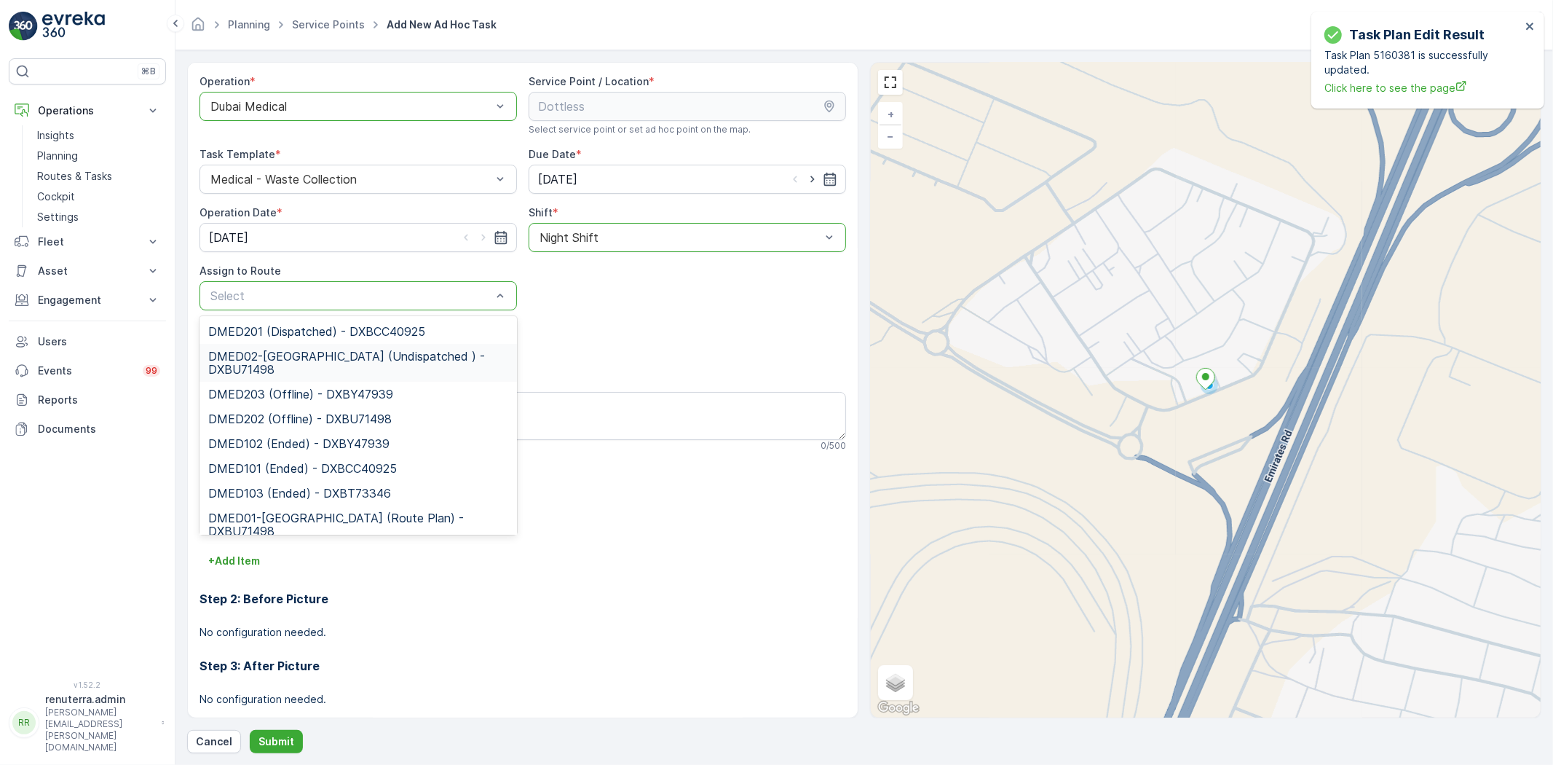
click at [361, 364] on span "DMED02-Khawaneej Yard (Undispatched ) - DXBU71498" at bounding box center [358, 363] width 300 height 26
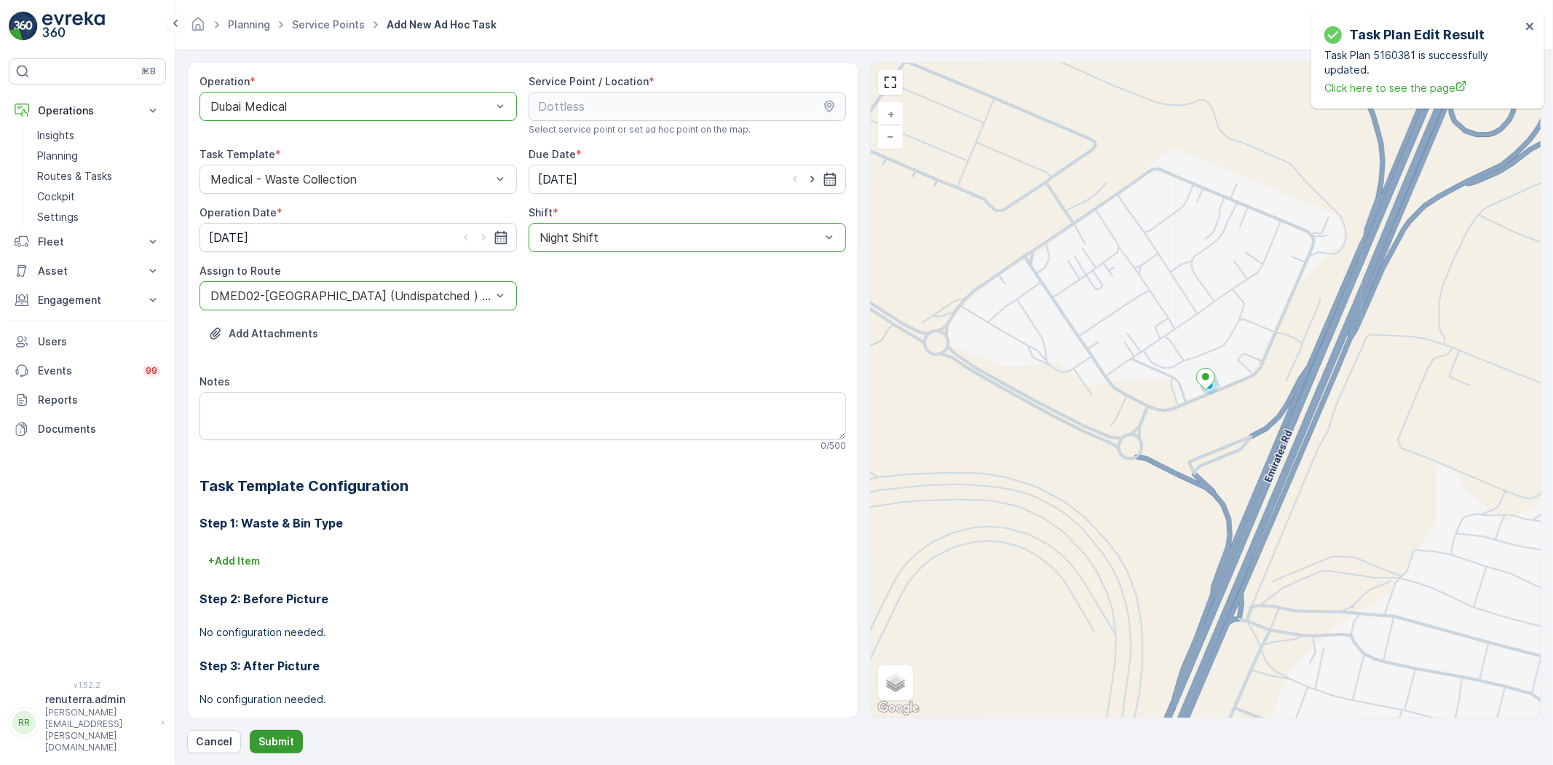
click at [265, 730] on button "Submit" at bounding box center [276, 741] width 53 height 23
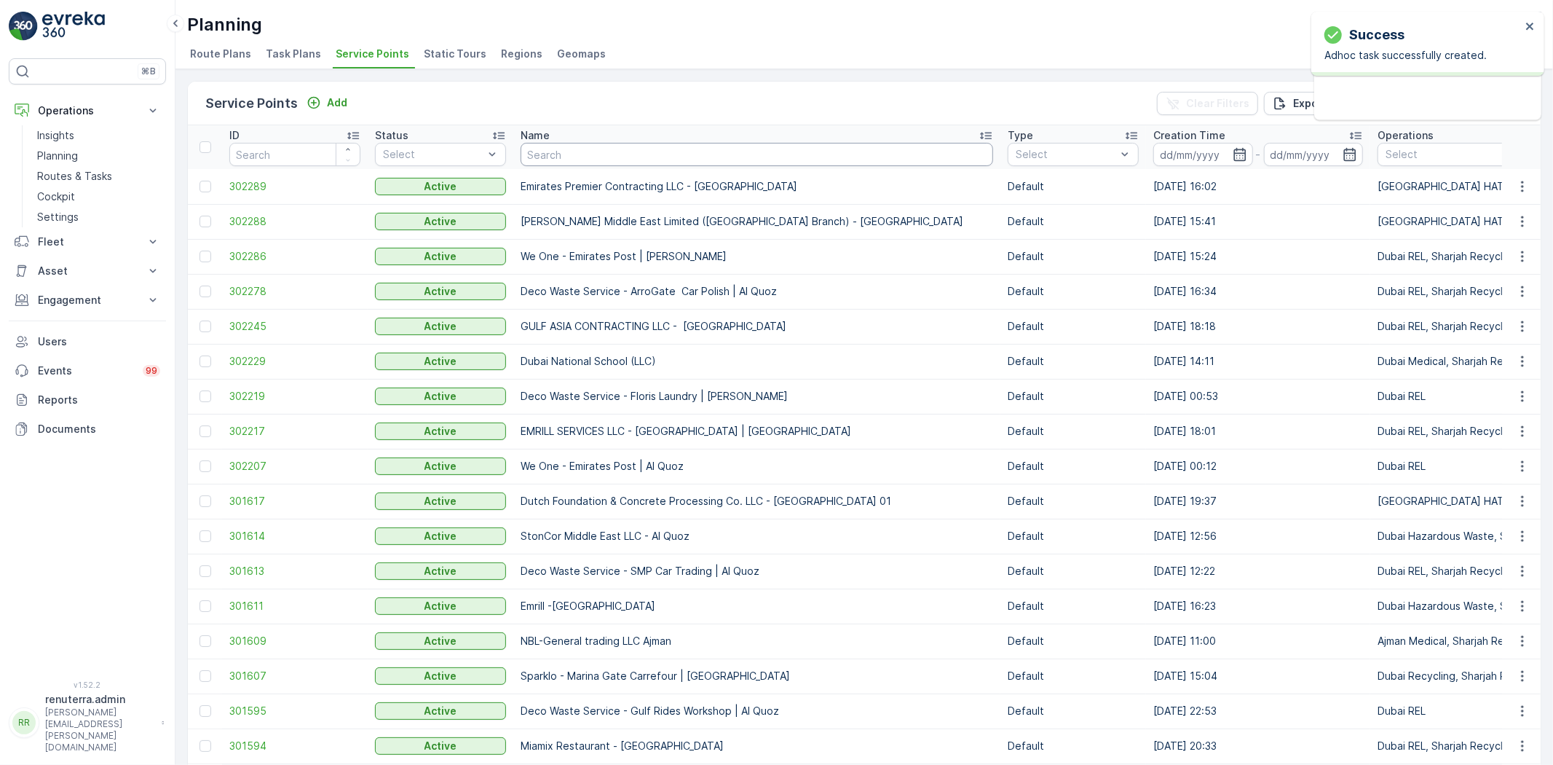
click at [620, 160] on input "text" at bounding box center [757, 154] width 473 height 23
type input "al no"
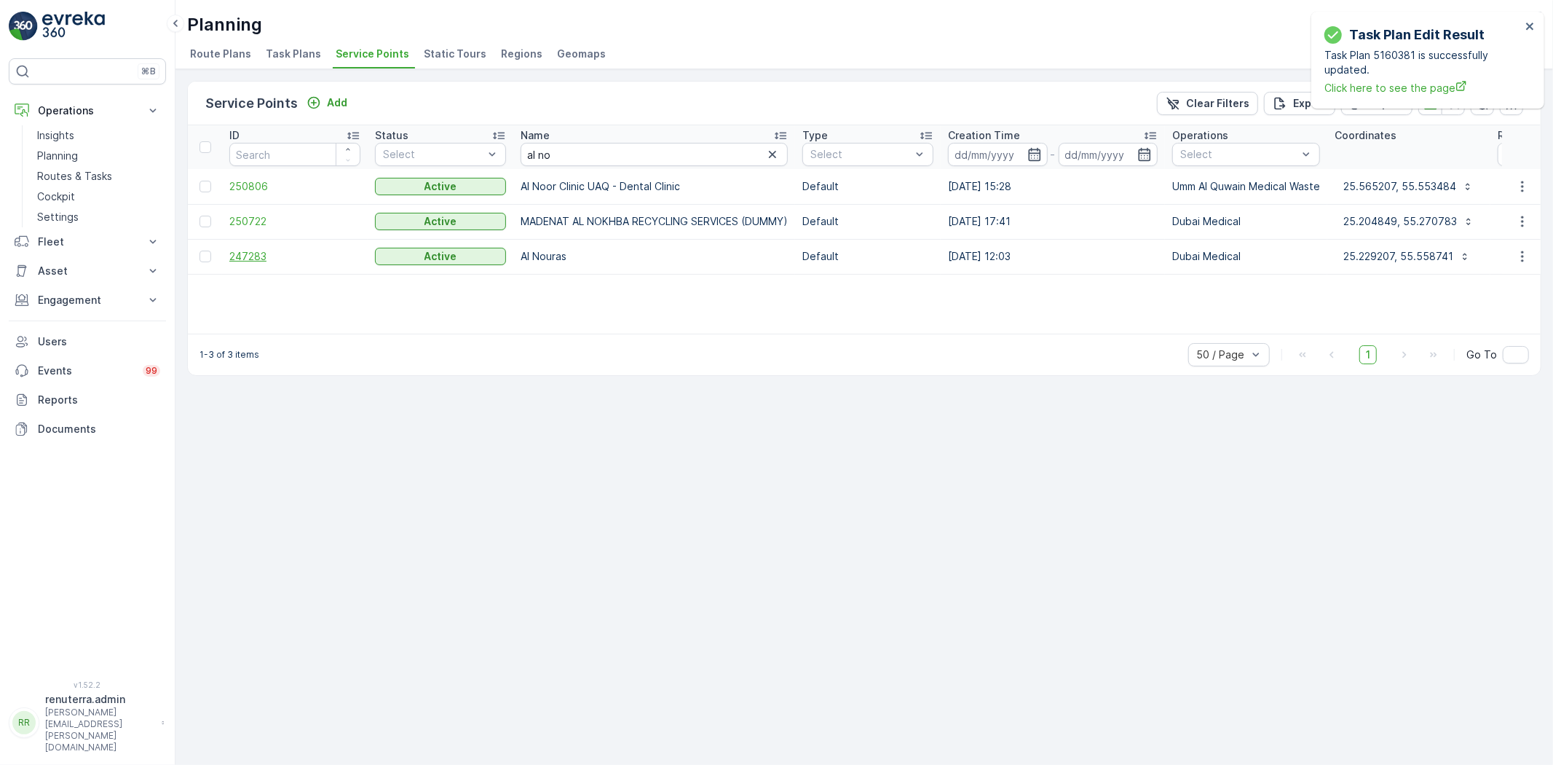
click at [235, 251] on span "247283" at bounding box center [294, 256] width 131 height 15
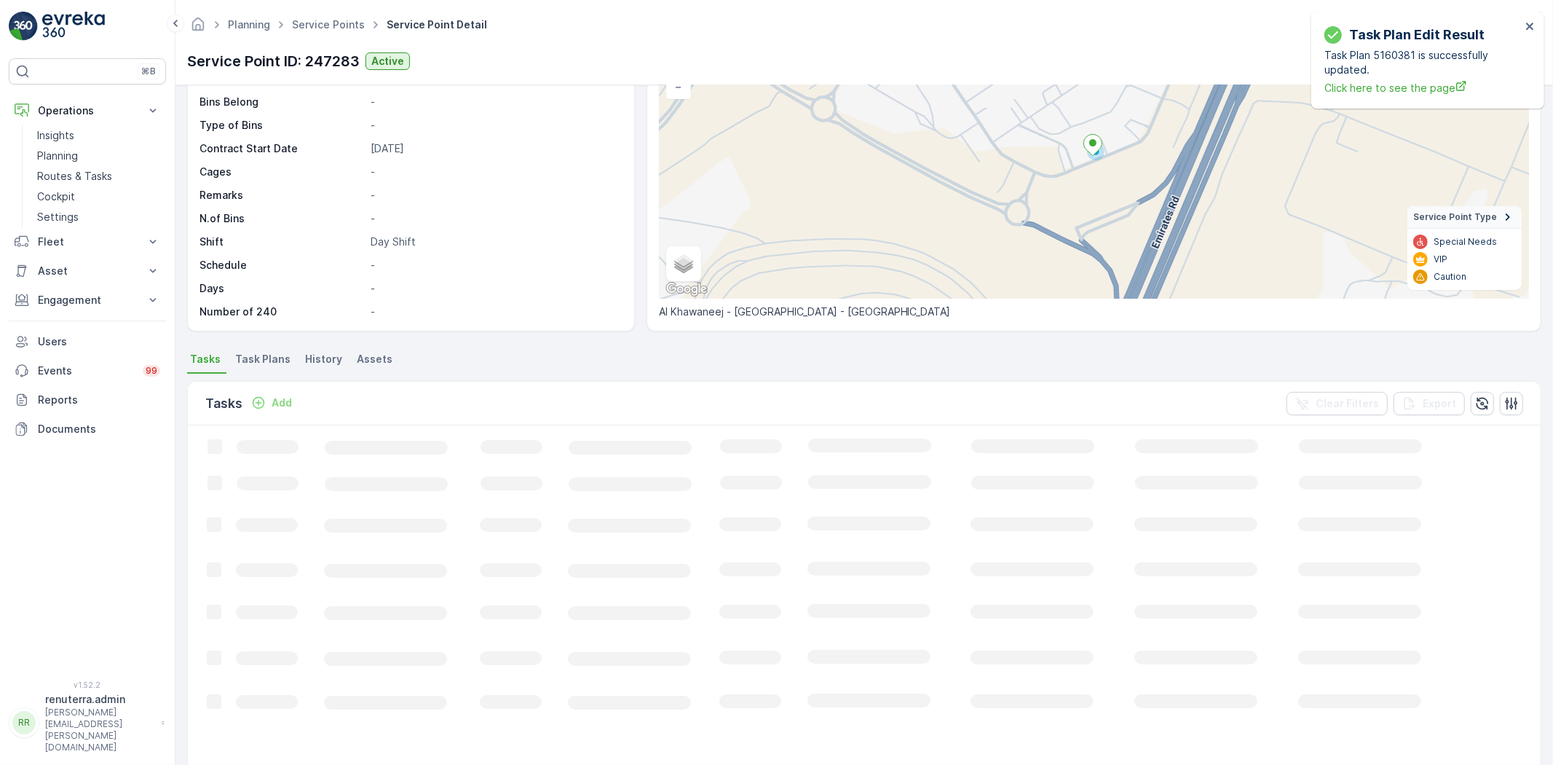
scroll to position [162, 0]
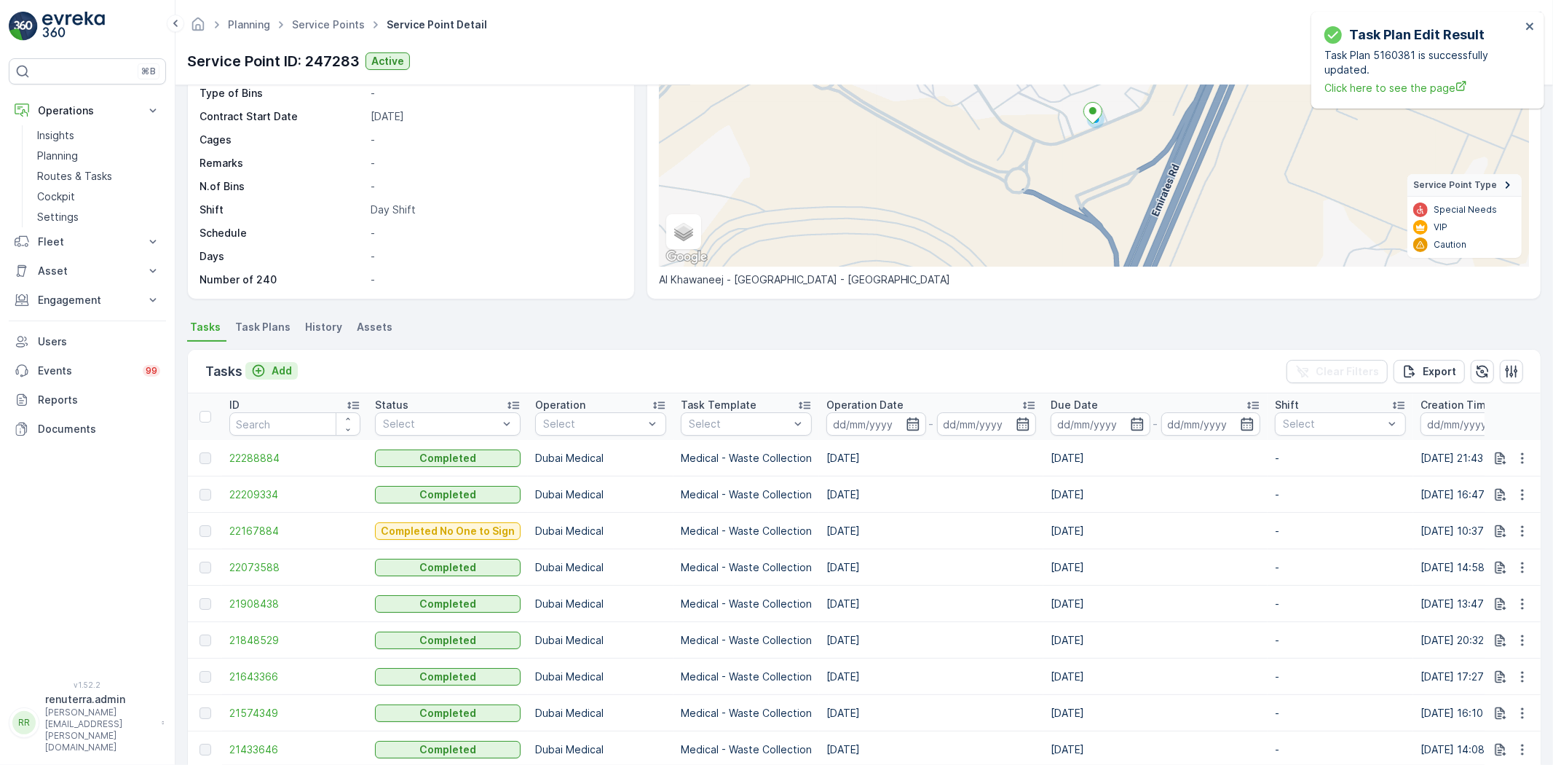
click at [287, 377] on button "Add" at bounding box center [271, 370] width 52 height 17
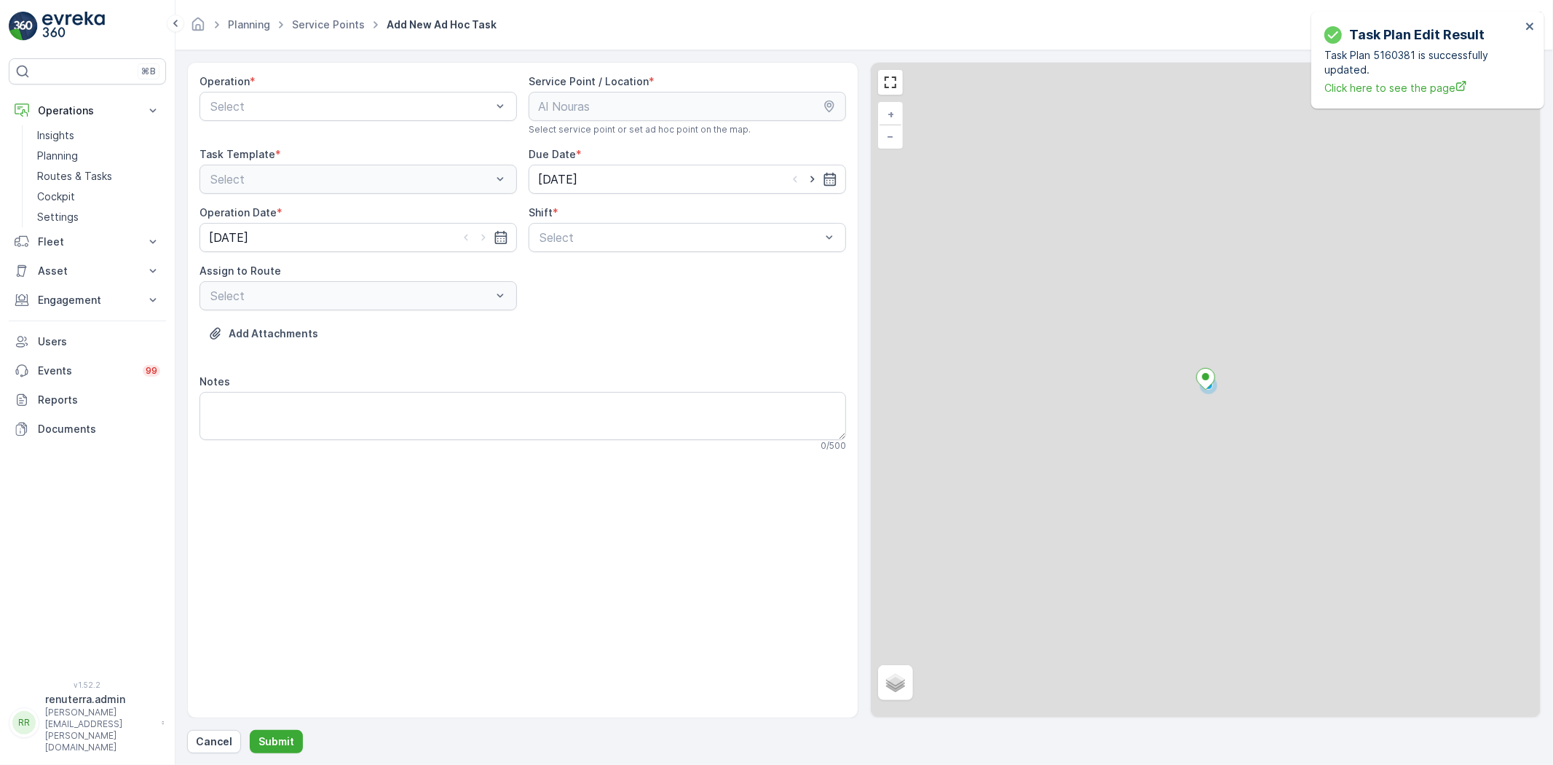
click at [290, 122] on div "Operation * Select" at bounding box center [359, 104] width 318 height 61
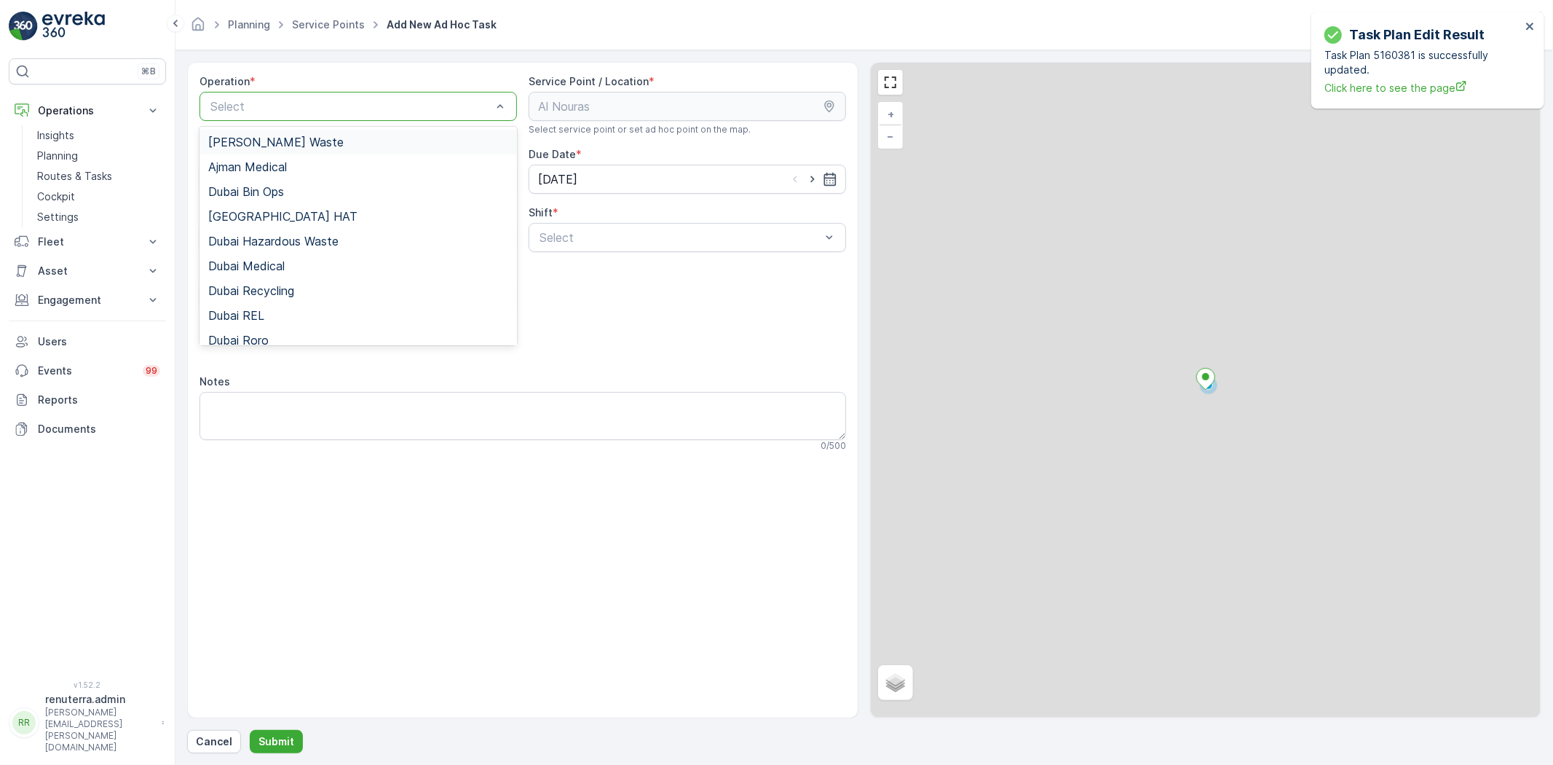
click at [293, 117] on div "Select" at bounding box center [359, 106] width 318 height 29
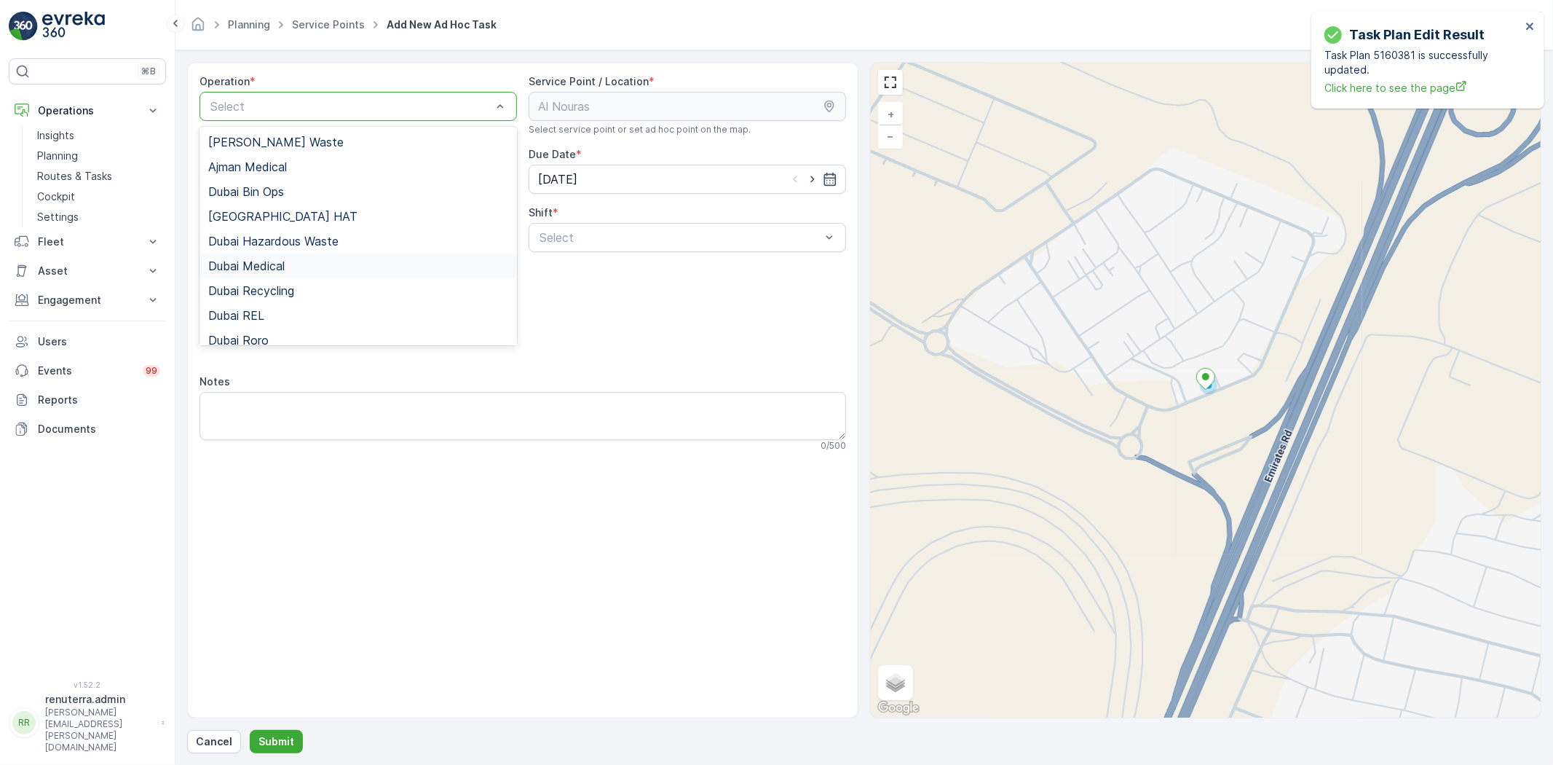
click at [288, 267] on div "Dubai Medical" at bounding box center [358, 265] width 300 height 13
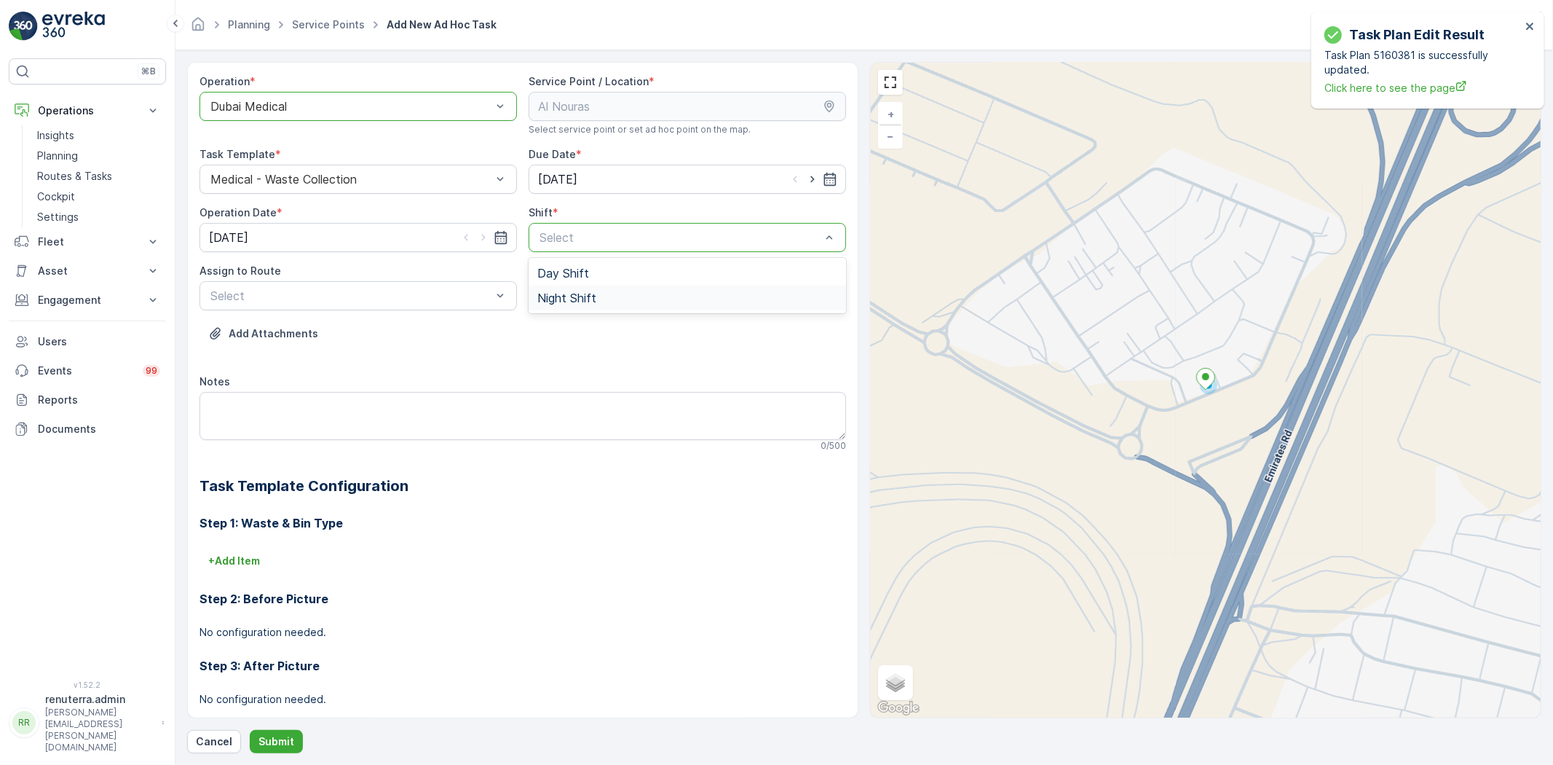
click at [548, 293] on span "Night Shift" at bounding box center [566, 297] width 59 height 13
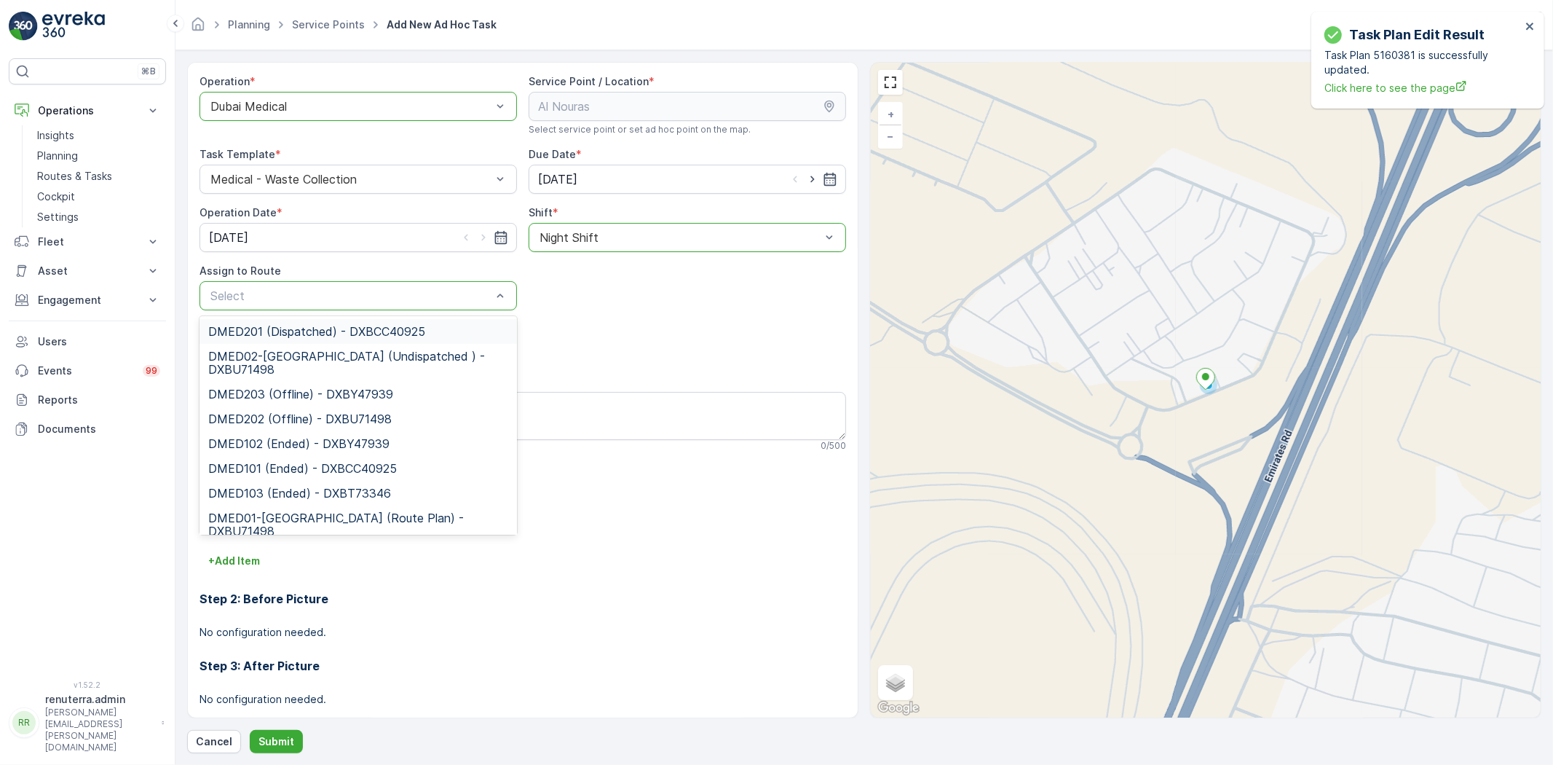
click at [348, 339] on div "DMED201 (Dispatched) - DXBCC40925" at bounding box center [359, 331] width 318 height 25
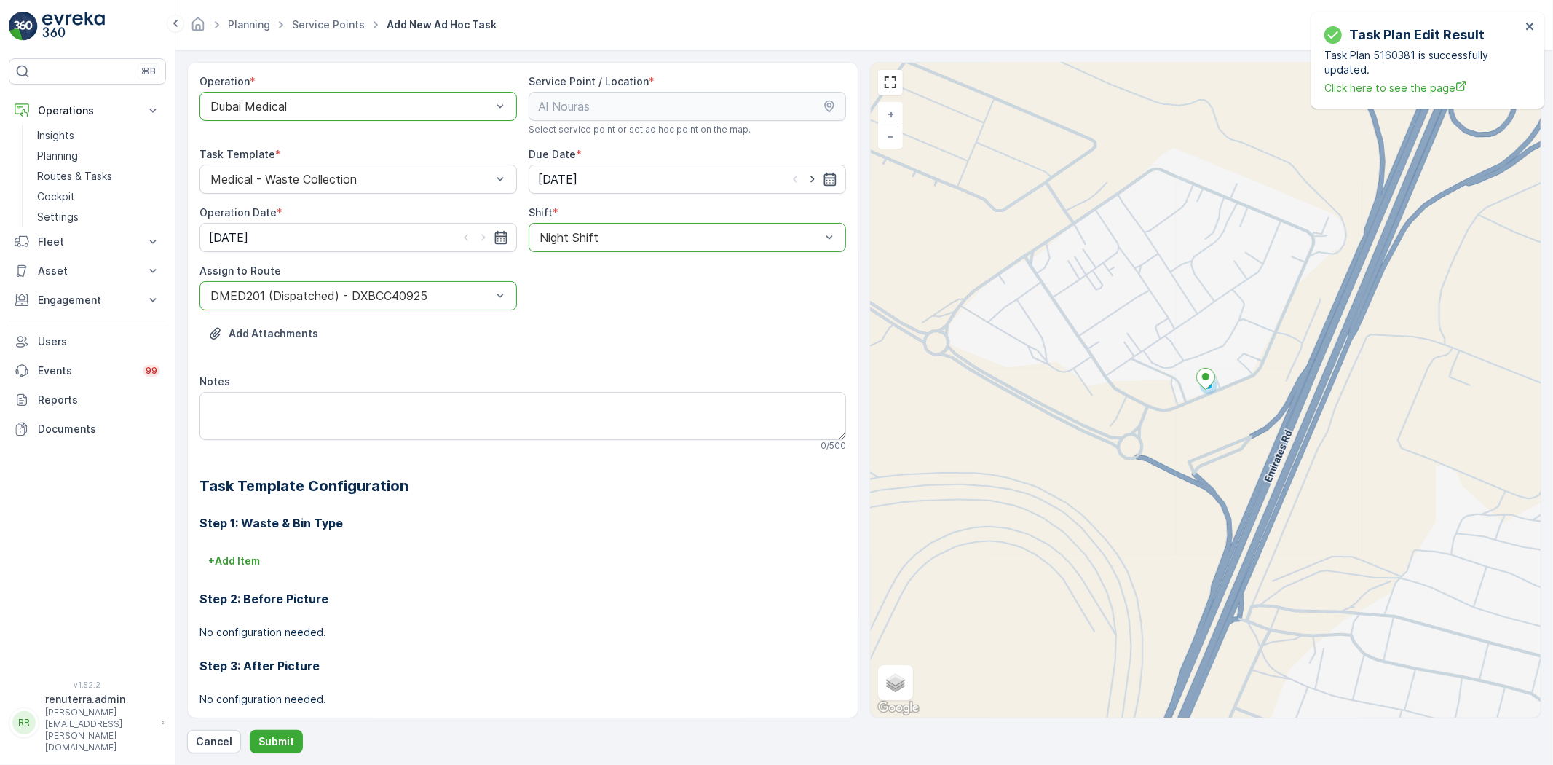
click at [350, 302] on div at bounding box center [351, 295] width 284 height 13
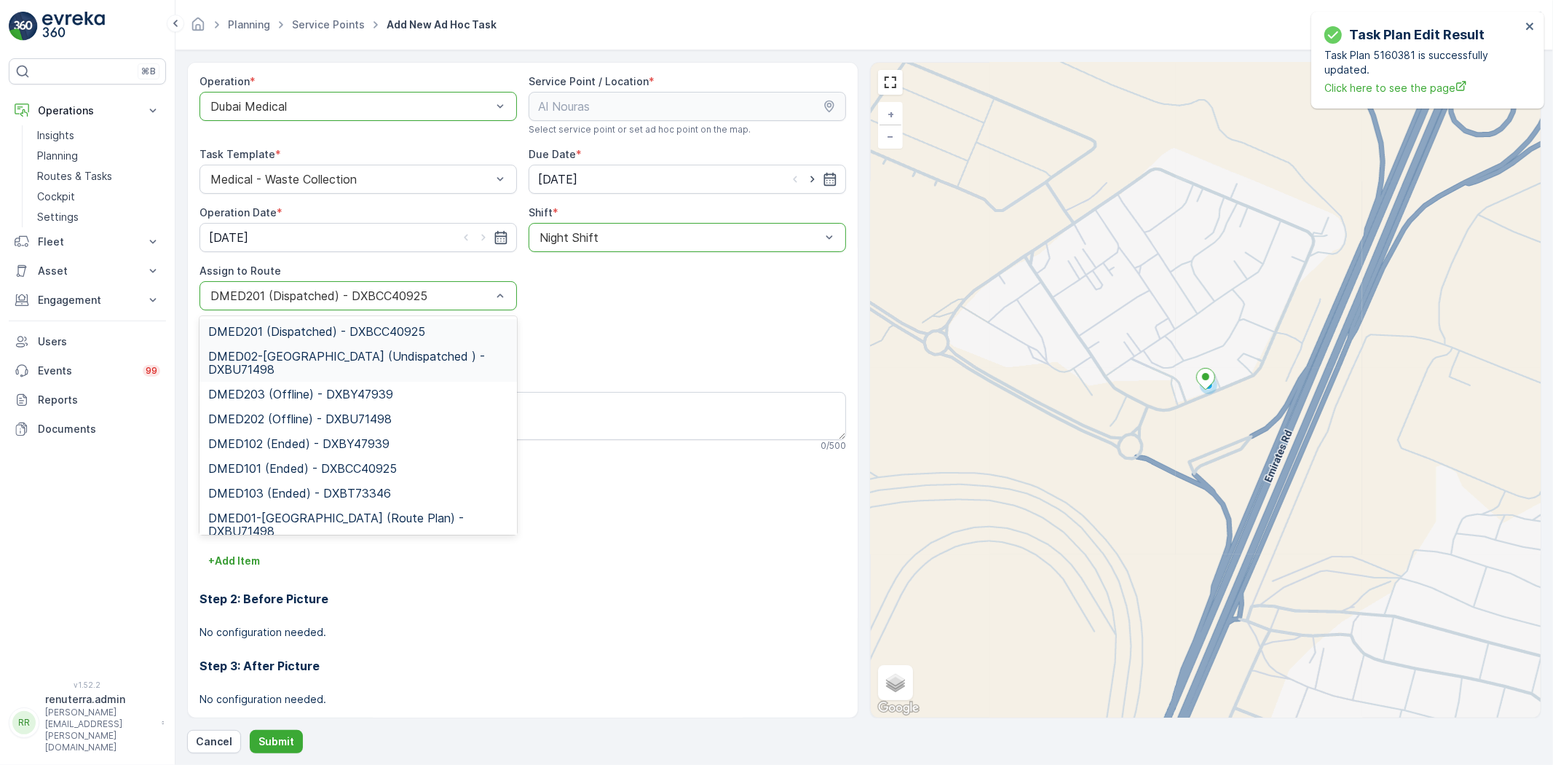
click at [332, 361] on span "DMED02-Khawaneej Yard (Undispatched ) - DXBU71498" at bounding box center [358, 363] width 300 height 26
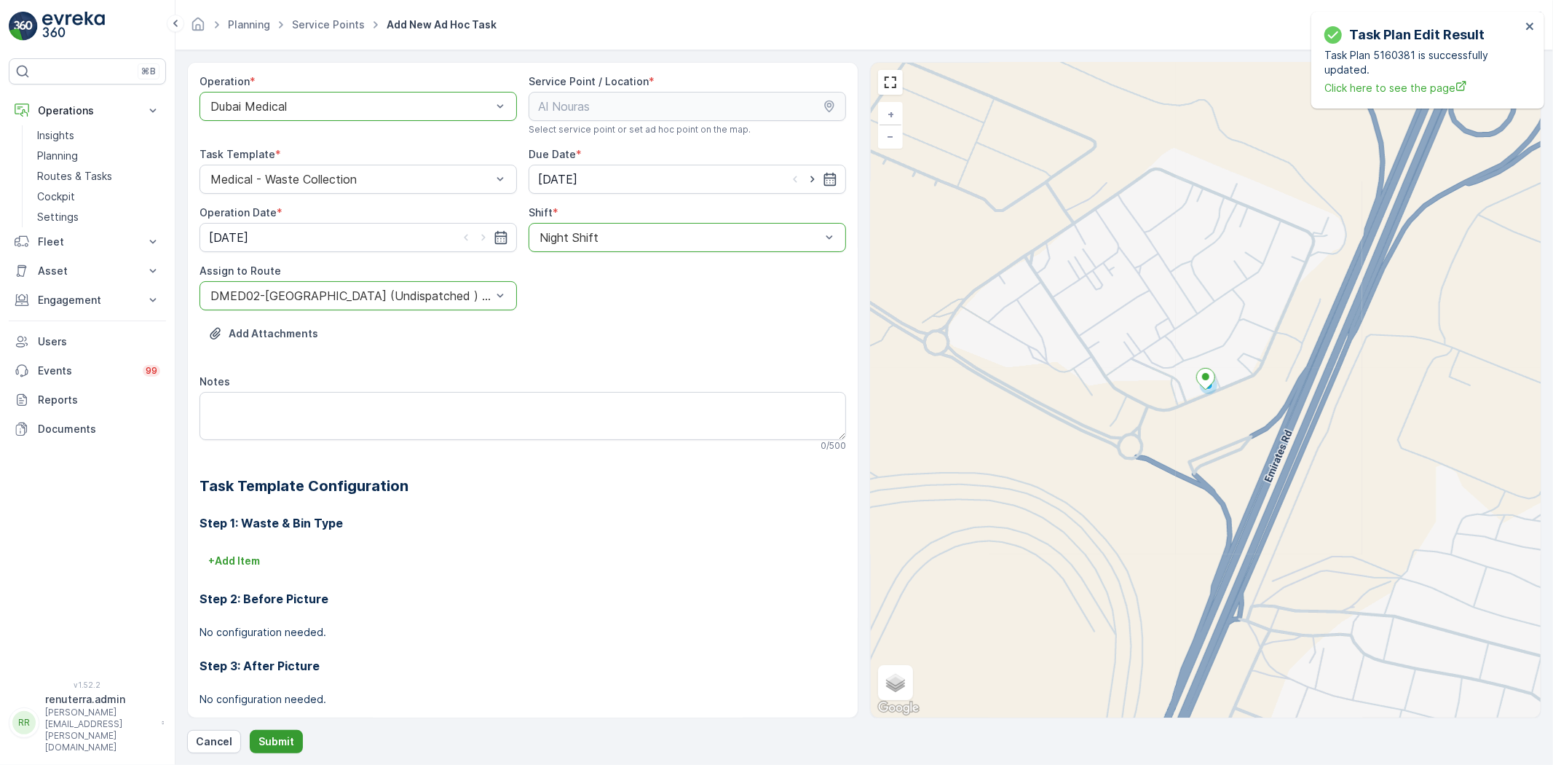
click at [250, 738] on button "Submit" at bounding box center [276, 741] width 53 height 23
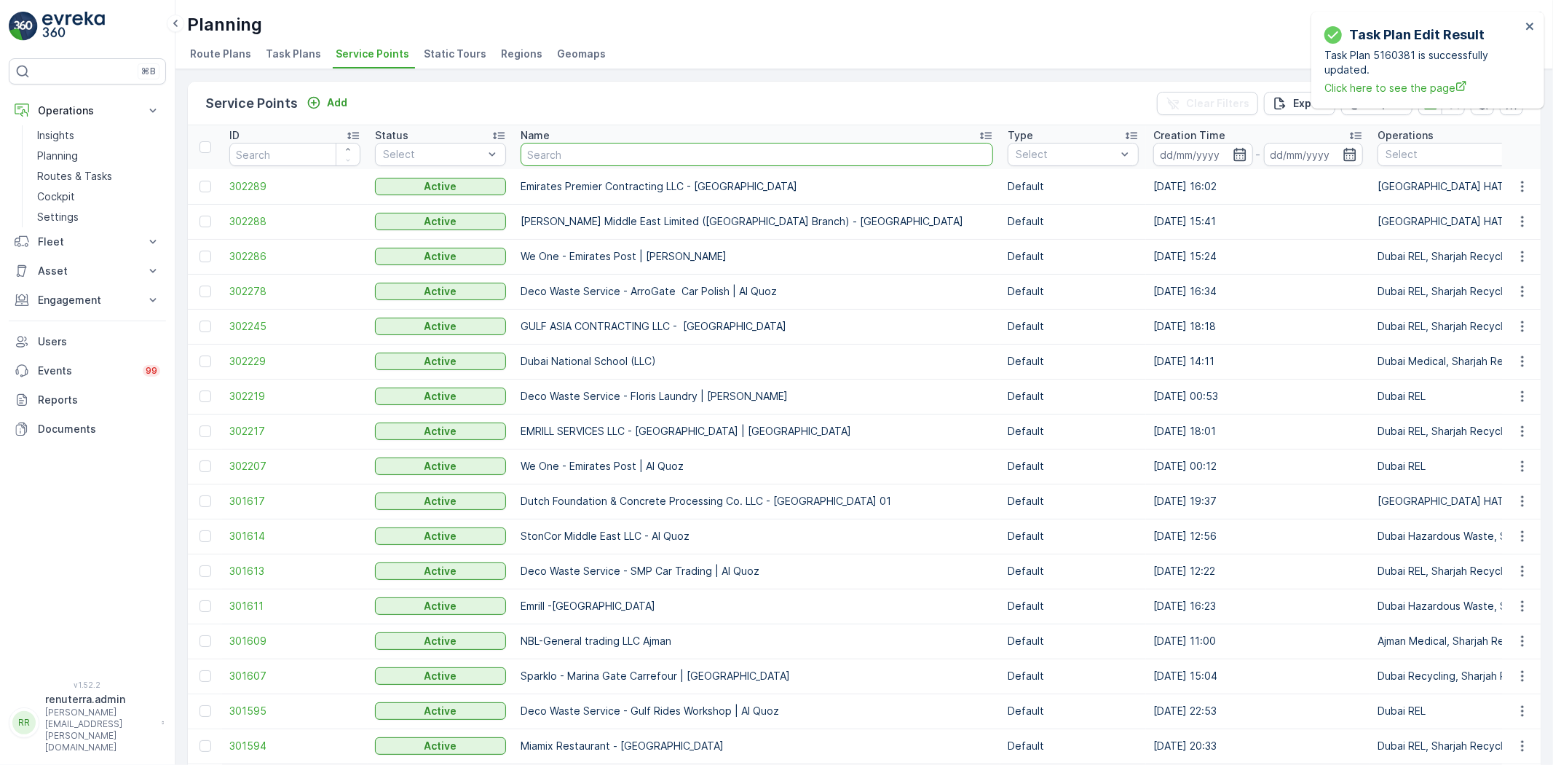
click at [552, 149] on input "text" at bounding box center [757, 154] width 473 height 23
type input "saudi"
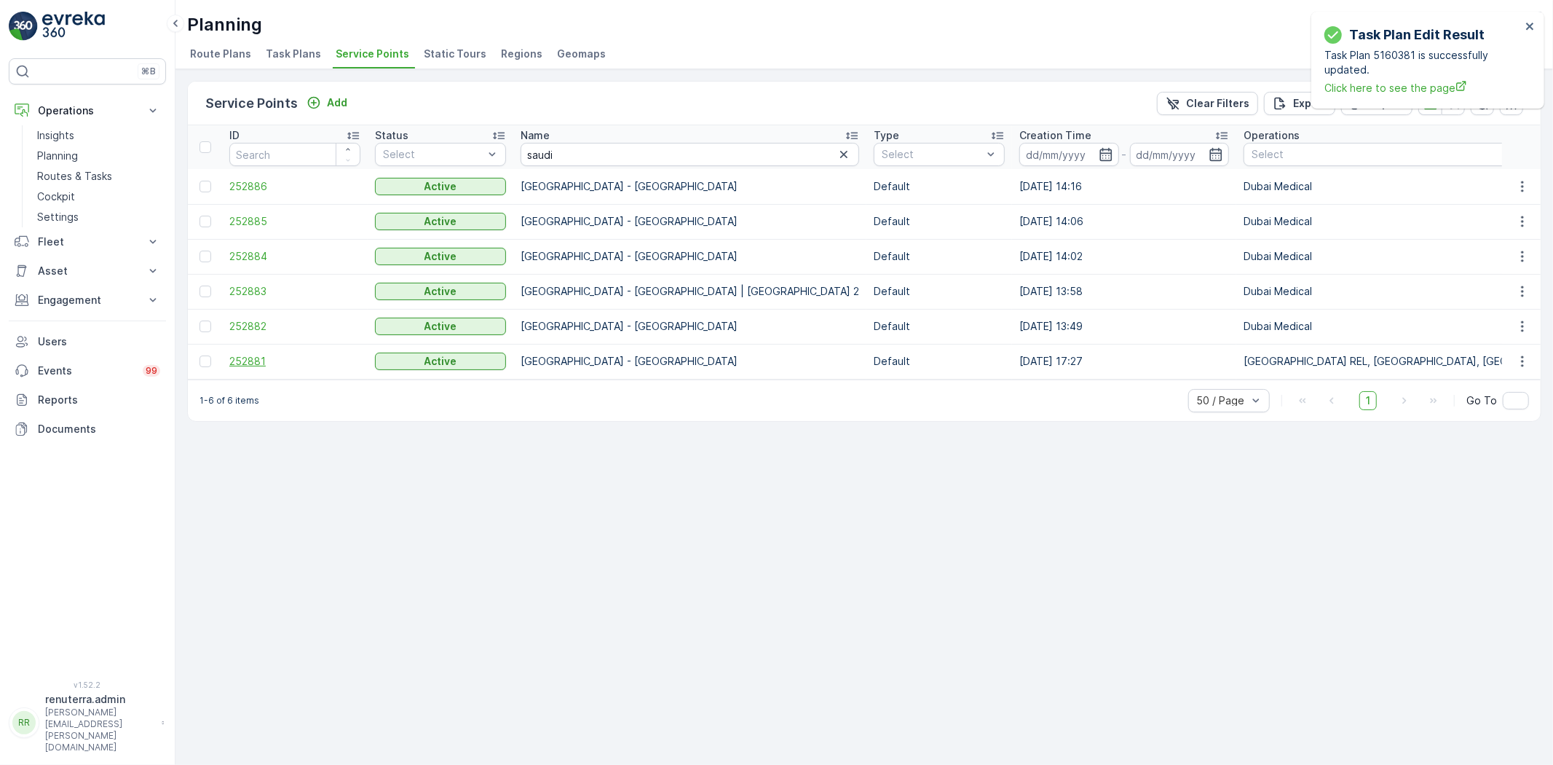
click at [252, 354] on span "252881" at bounding box center [294, 361] width 131 height 15
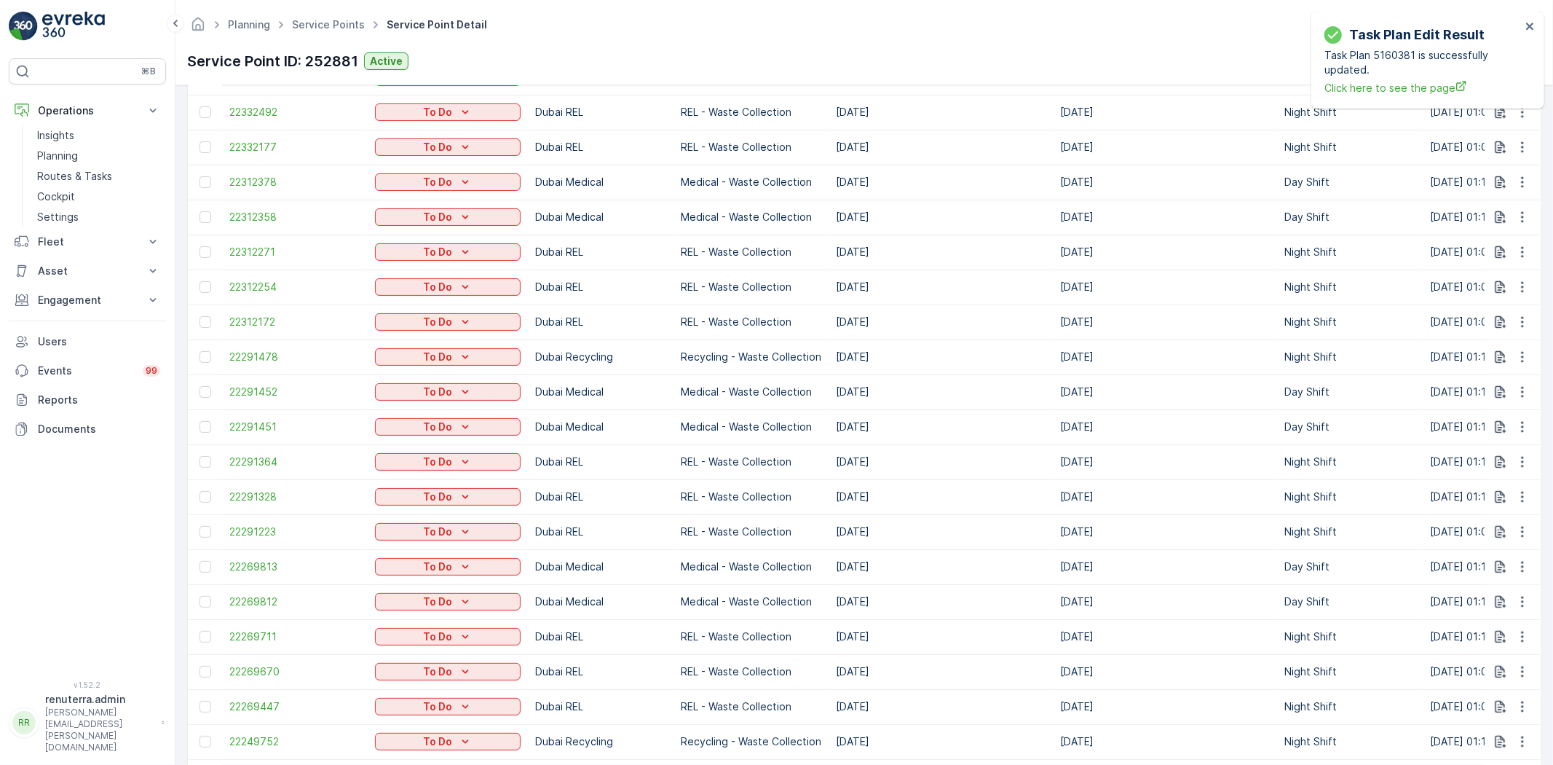
scroll to position [728, 0]
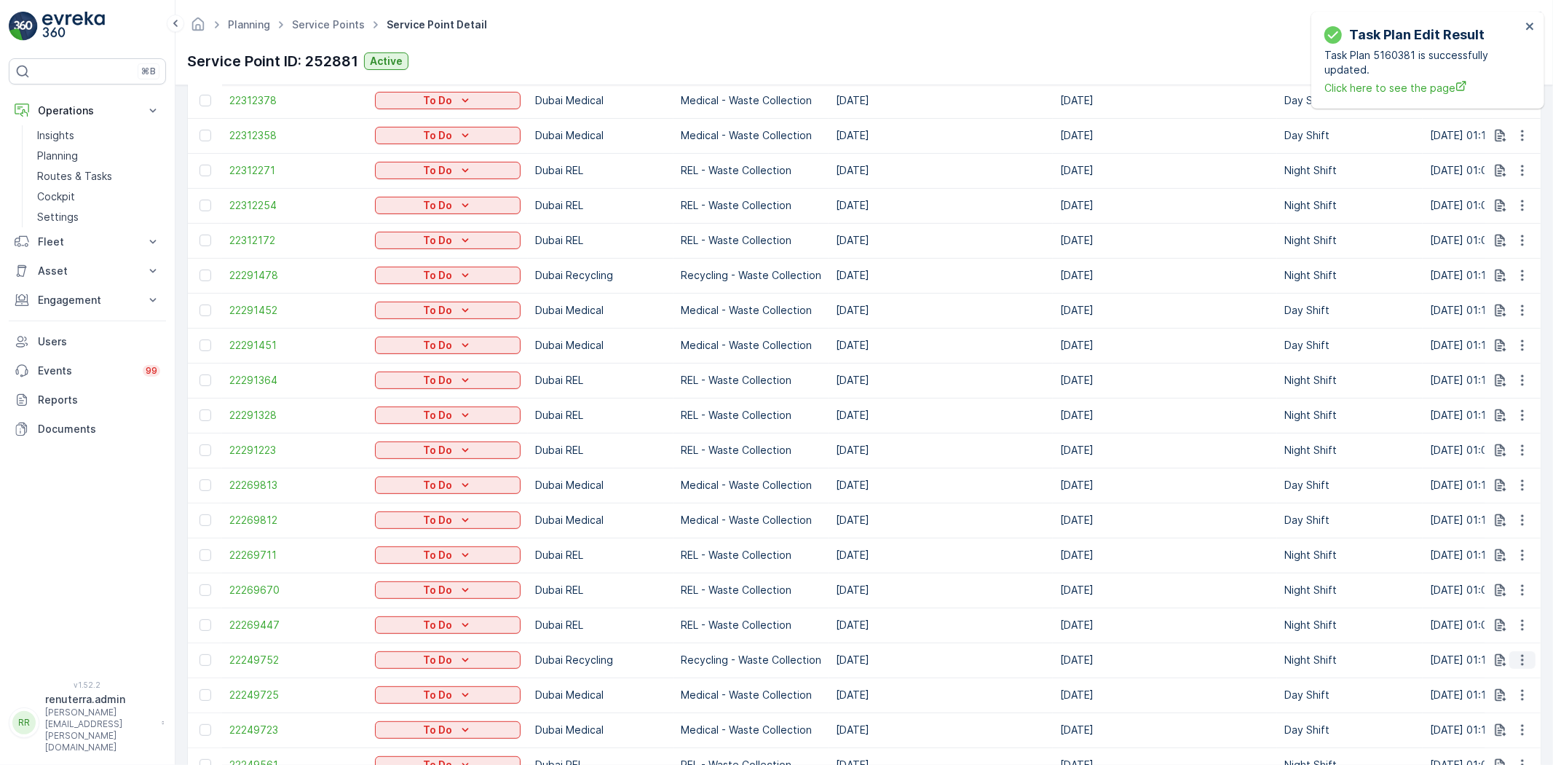
click at [1518, 656] on icon "button" at bounding box center [1523, 660] width 15 height 15
click at [1503, 548] on span "See More Details" at bounding box center [1492, 549] width 84 height 15
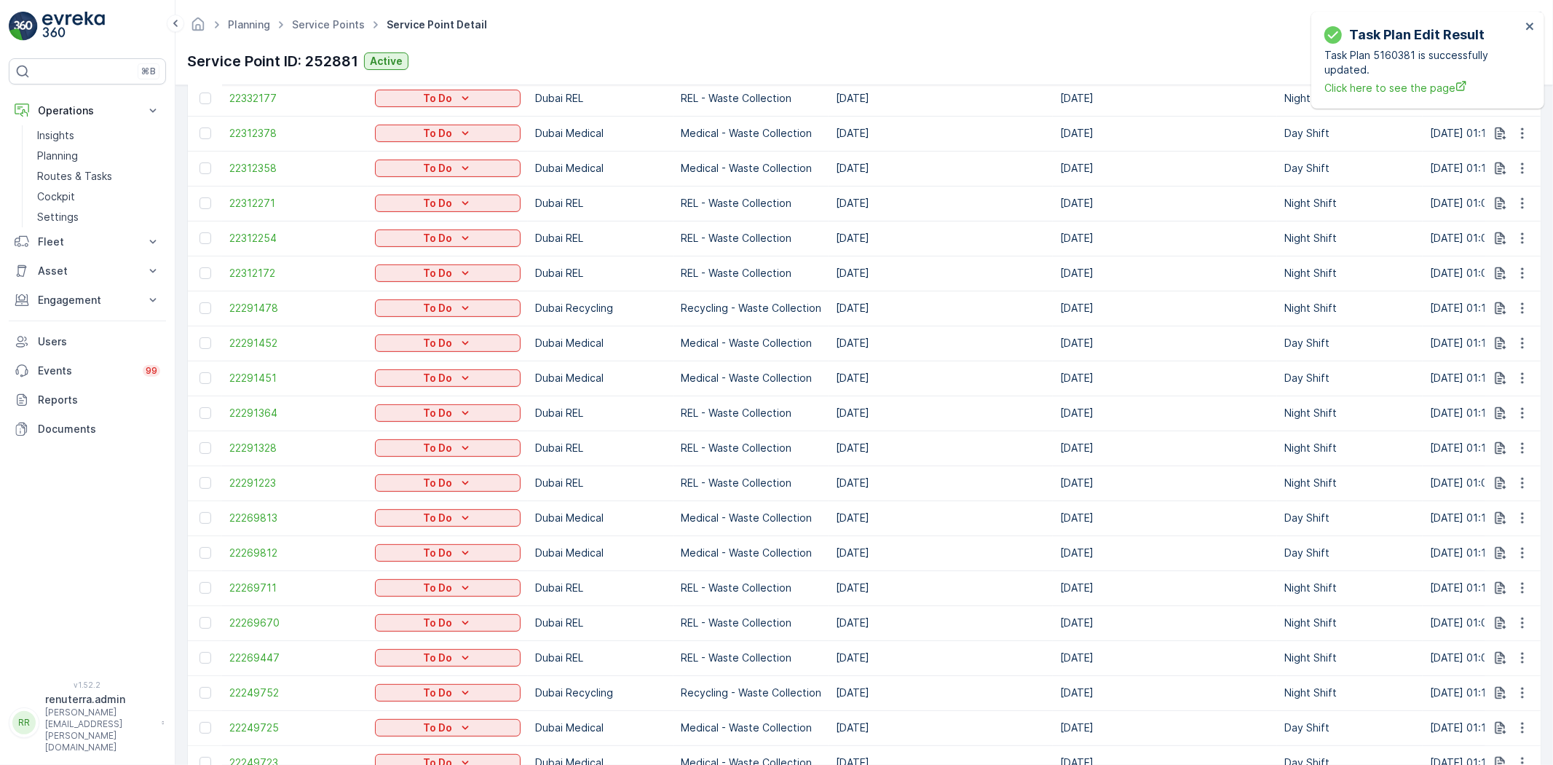
scroll to position [728, 0]
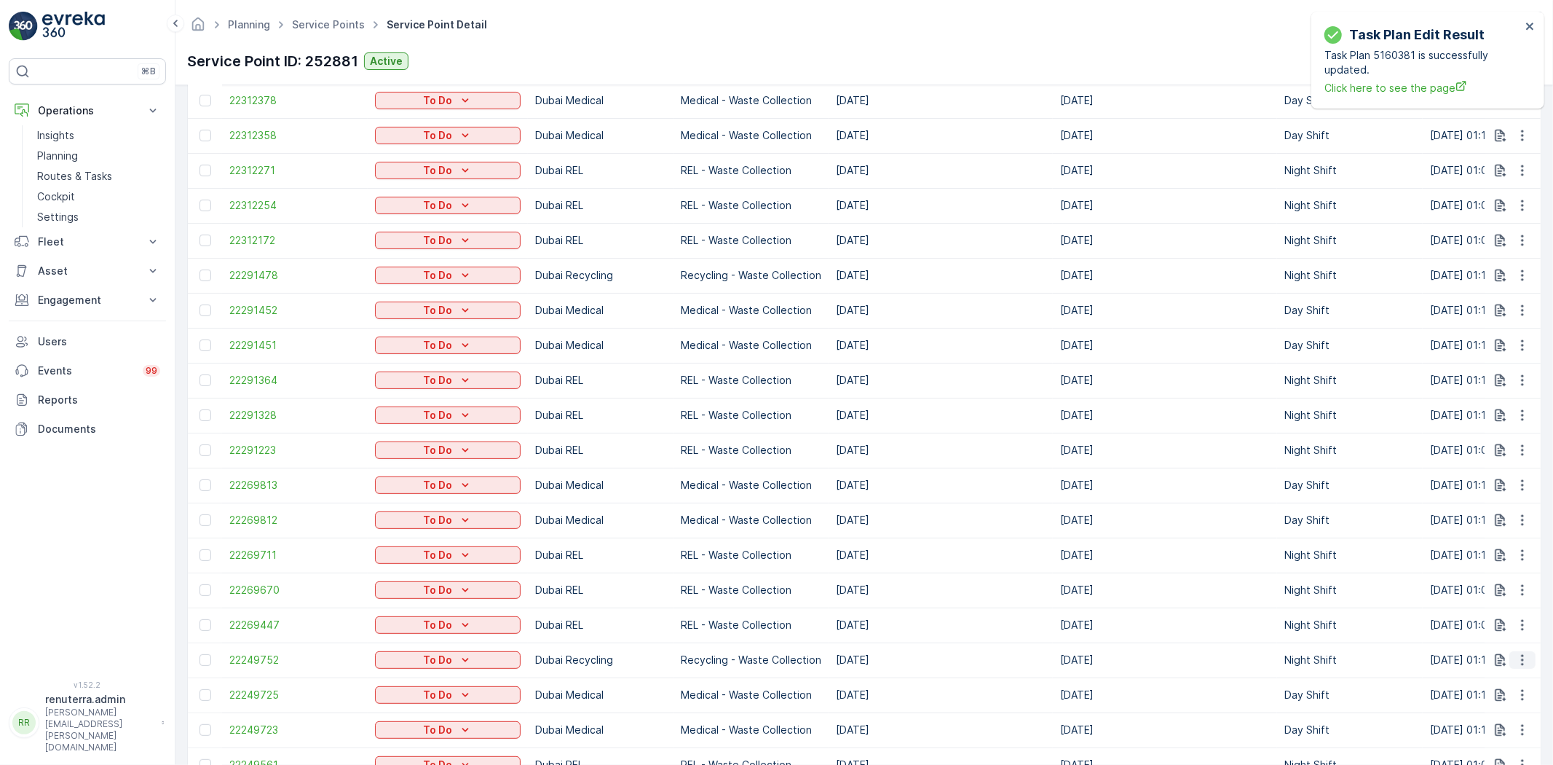
click at [1526, 656] on icon "button" at bounding box center [1523, 660] width 15 height 15
click at [1480, 581] on div "Change Route" at bounding box center [1499, 590] width 110 height 20
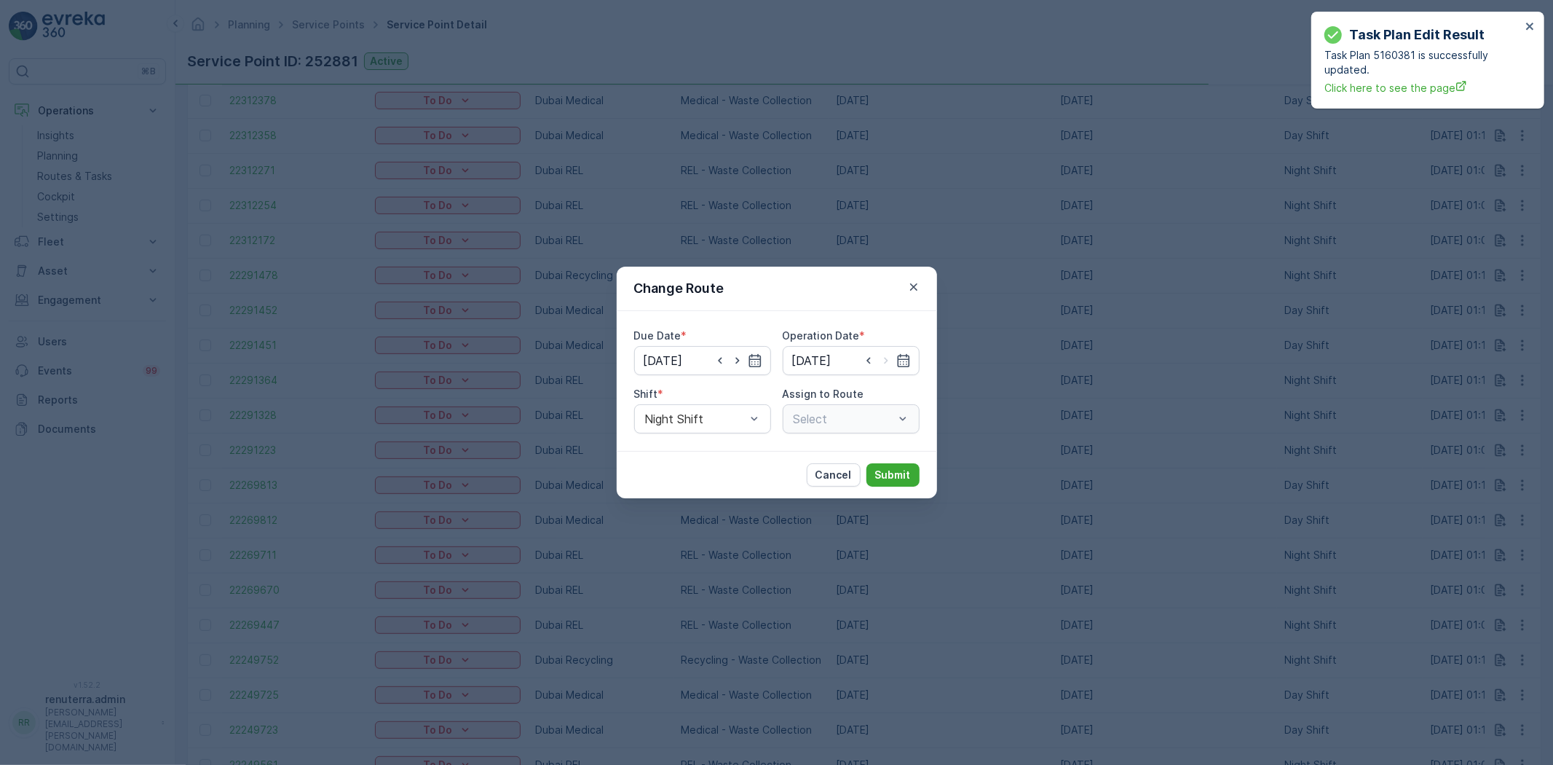
type input "[DATE]"
click at [723, 359] on icon "button" at bounding box center [720, 360] width 15 height 15
type input "[DATE]"
click at [907, 358] on icon "button" at bounding box center [904, 360] width 15 height 15
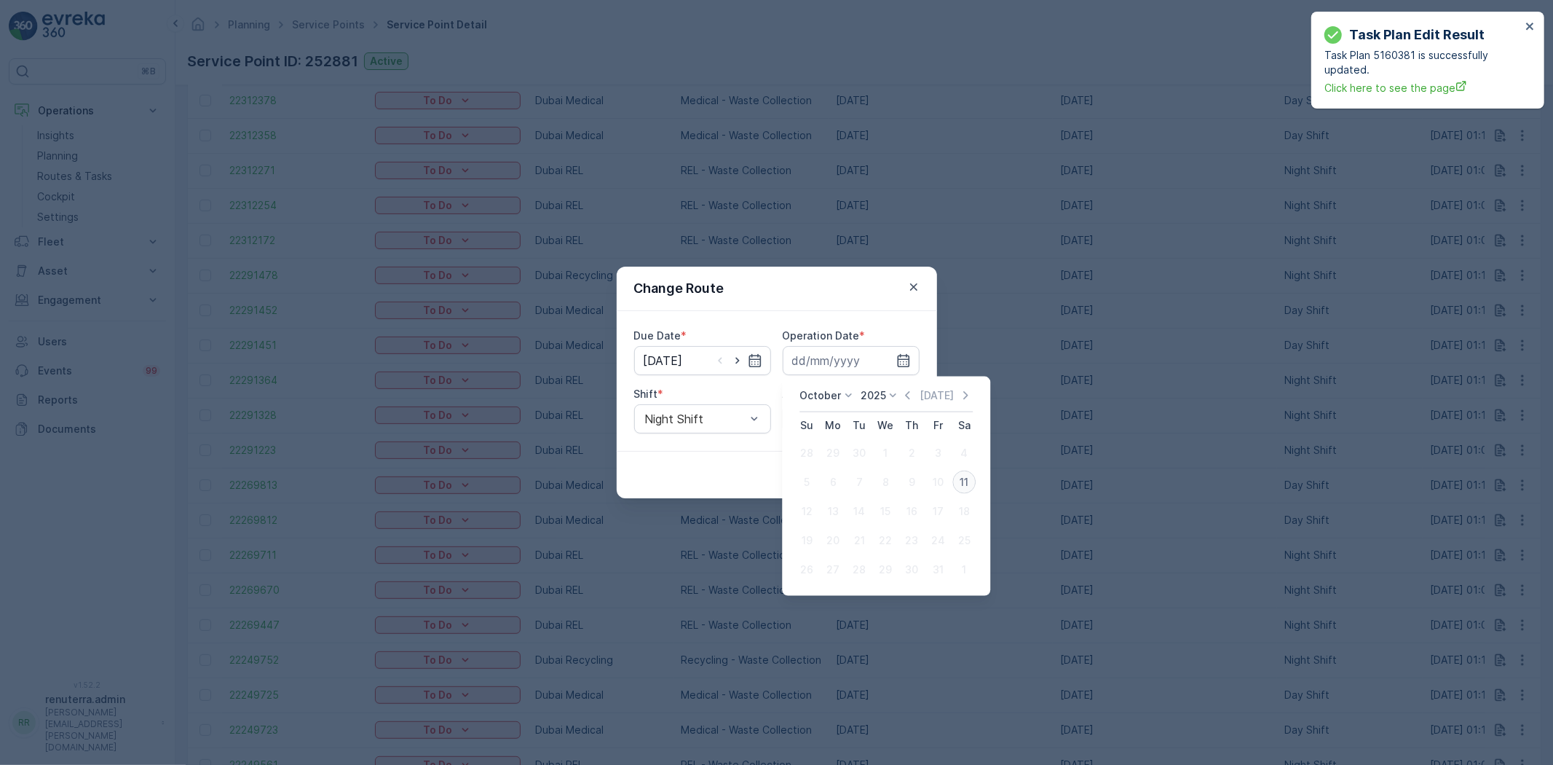
click at [964, 486] on div "11" at bounding box center [964, 481] width 23 height 23
type input "[DATE]"
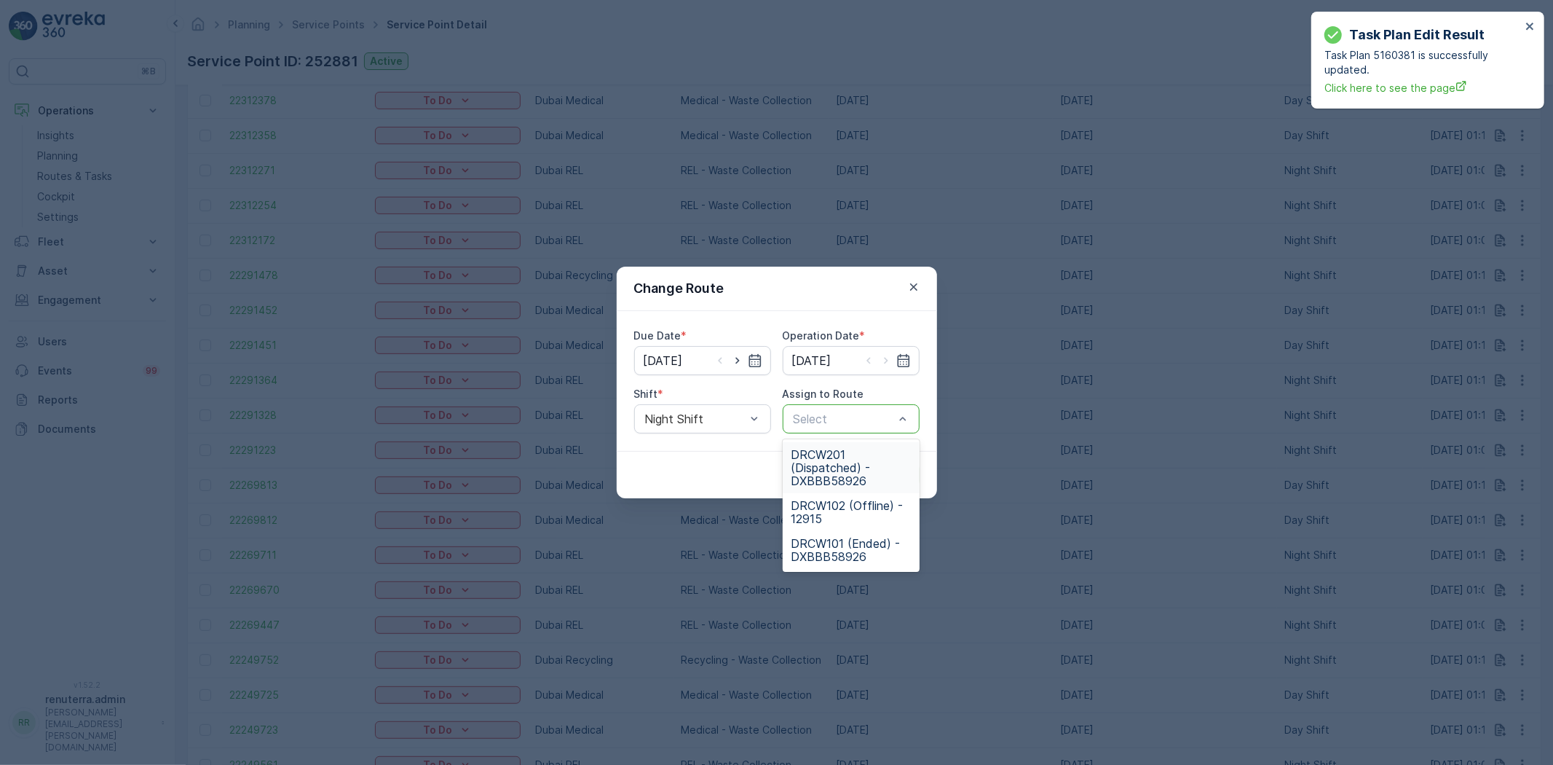
click at [838, 462] on span "DRCW201 (Dispatched) - DXBBB58926" at bounding box center [851, 467] width 119 height 39
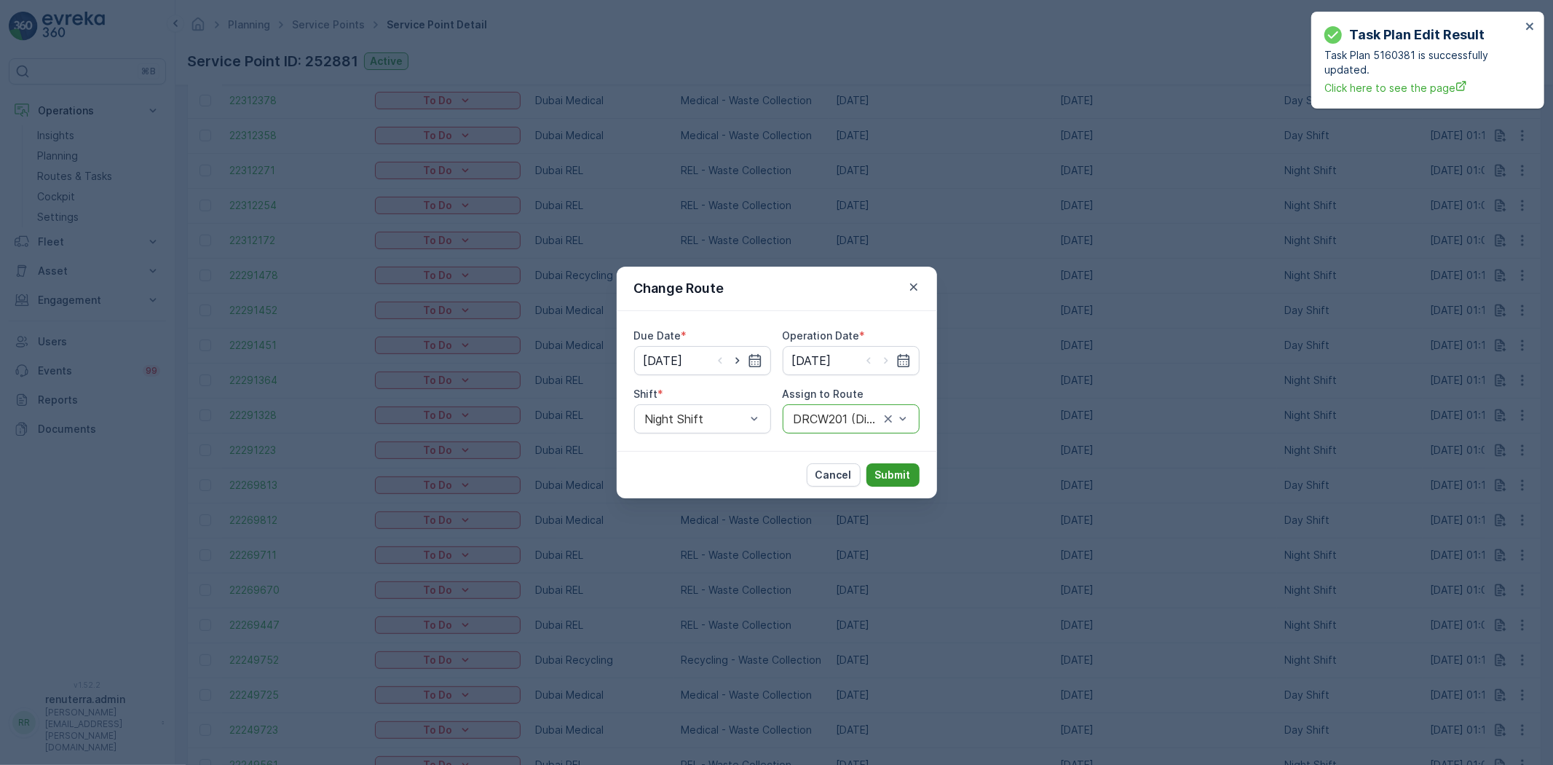
click at [898, 478] on p "Submit" at bounding box center [893, 475] width 36 height 15
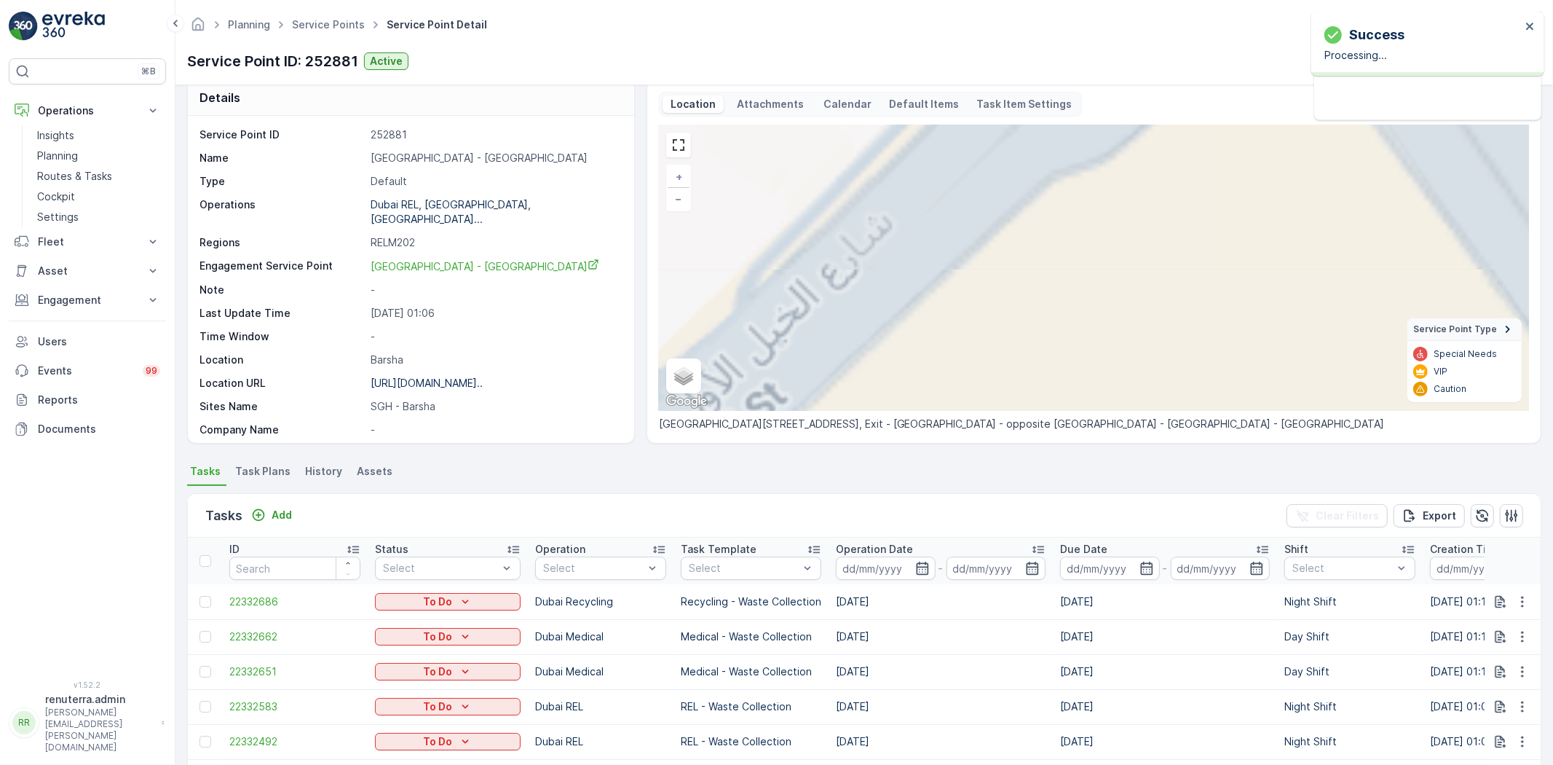
scroll to position [0, 0]
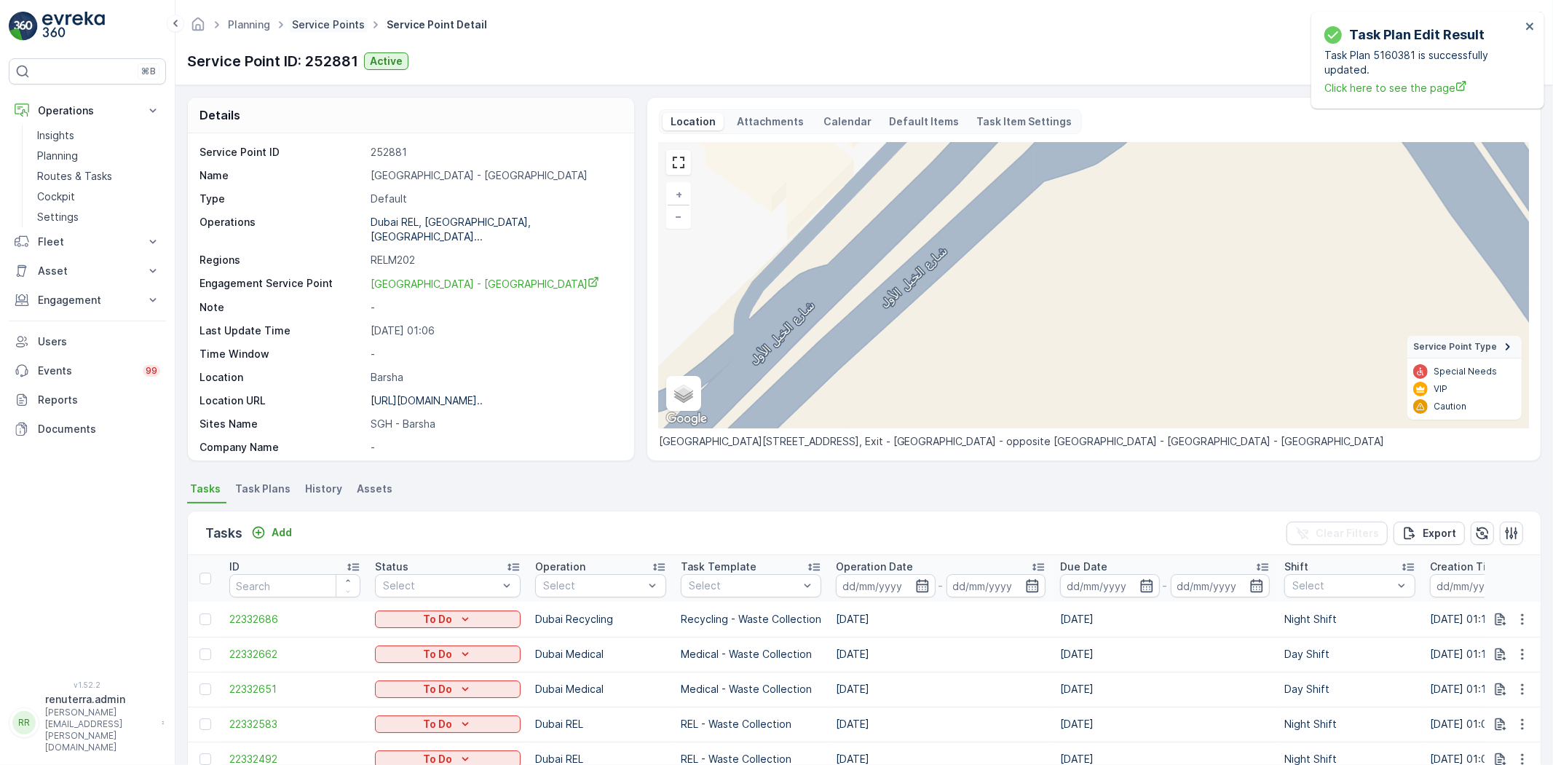
click at [325, 23] on link "Service Points" at bounding box center [328, 24] width 73 height 12
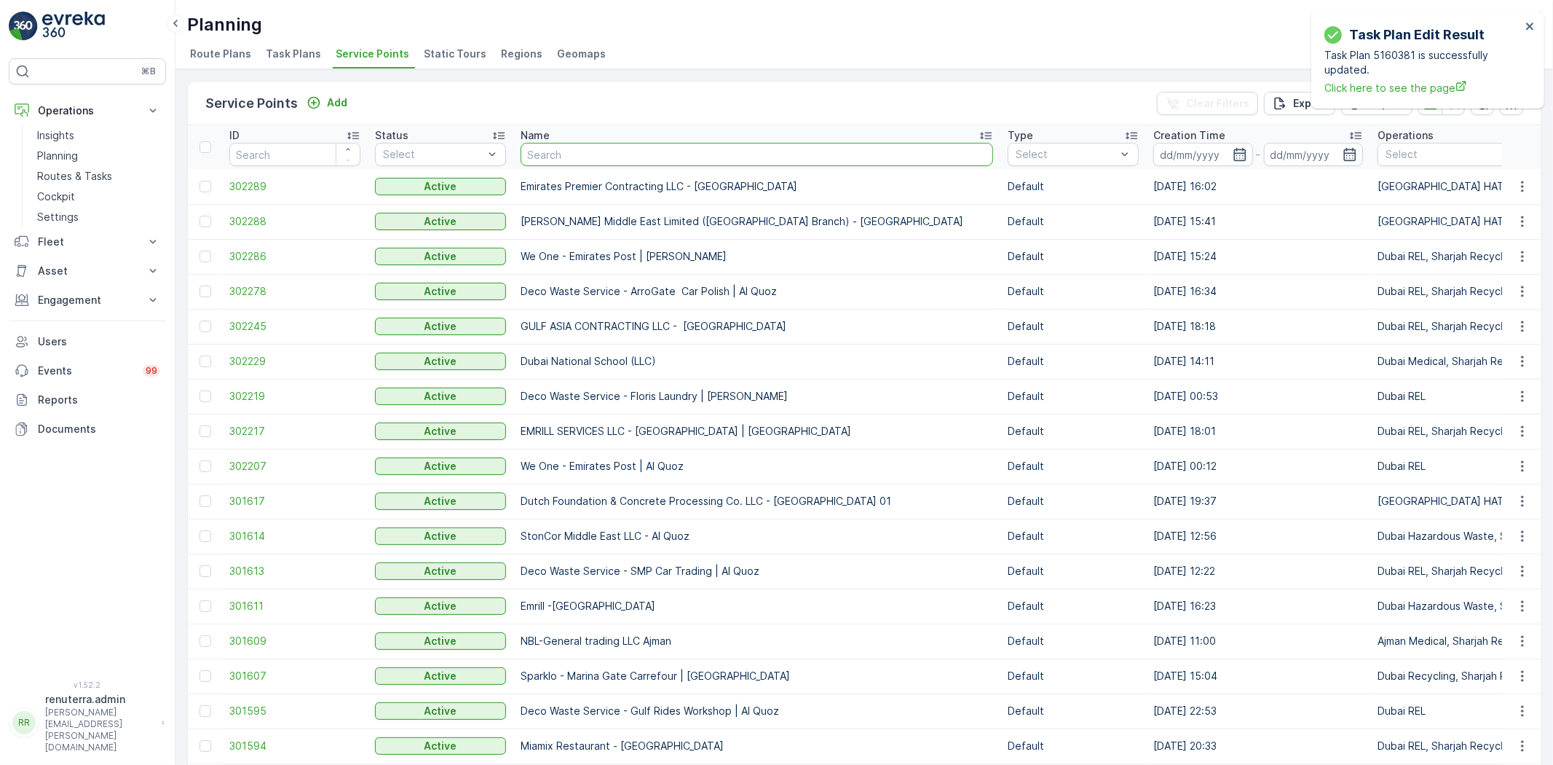
click at [641, 154] on input "text" at bounding box center [757, 154] width 473 height 23
paste input "Reliable Properties LLC-[GEOGRAPHIC_DATA]"
type input "Reliable Properties LLC-[GEOGRAPHIC_DATA]"
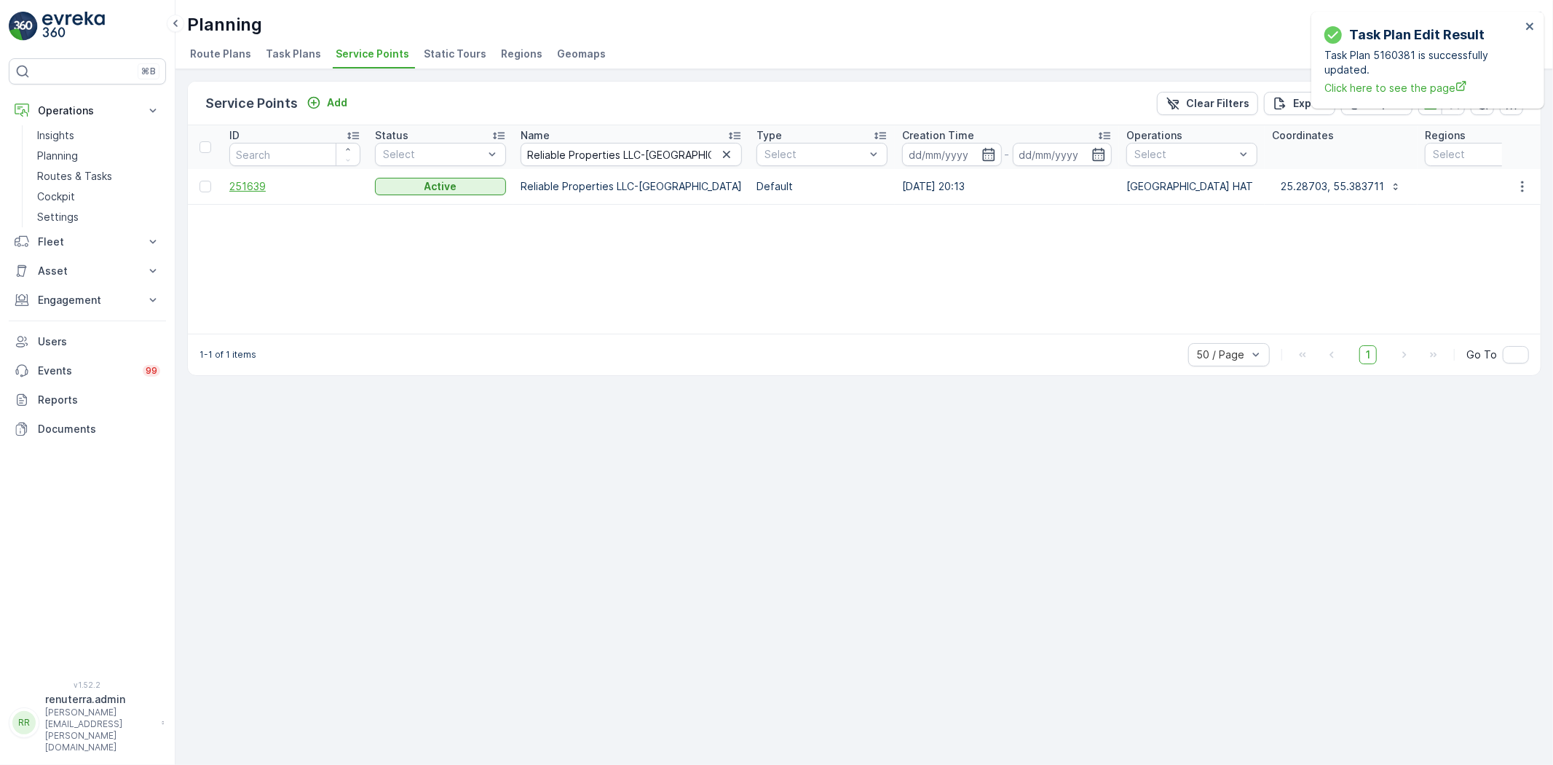
click at [260, 181] on span "251639" at bounding box center [294, 186] width 131 height 15
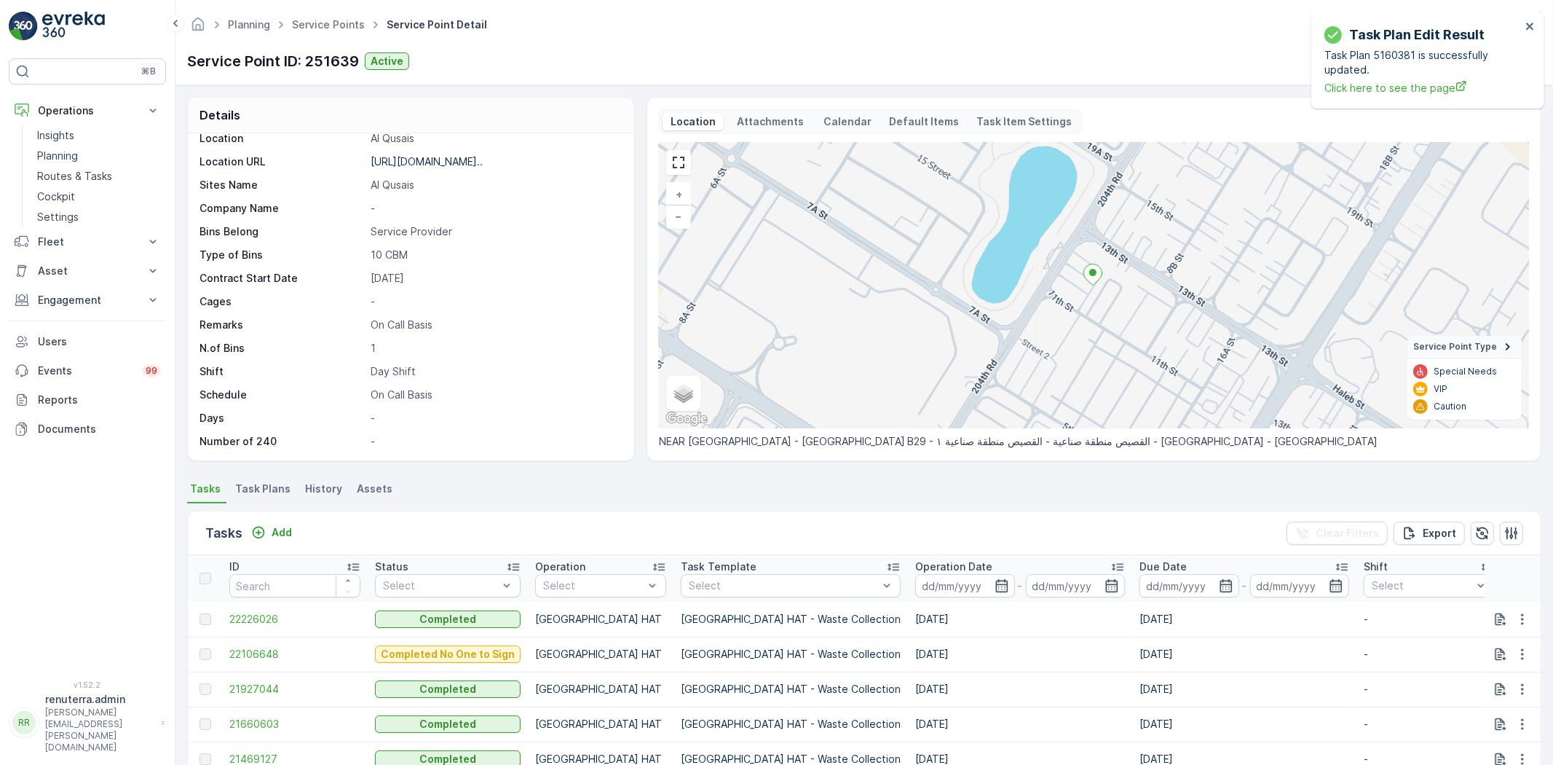
scroll to position [81, 0]
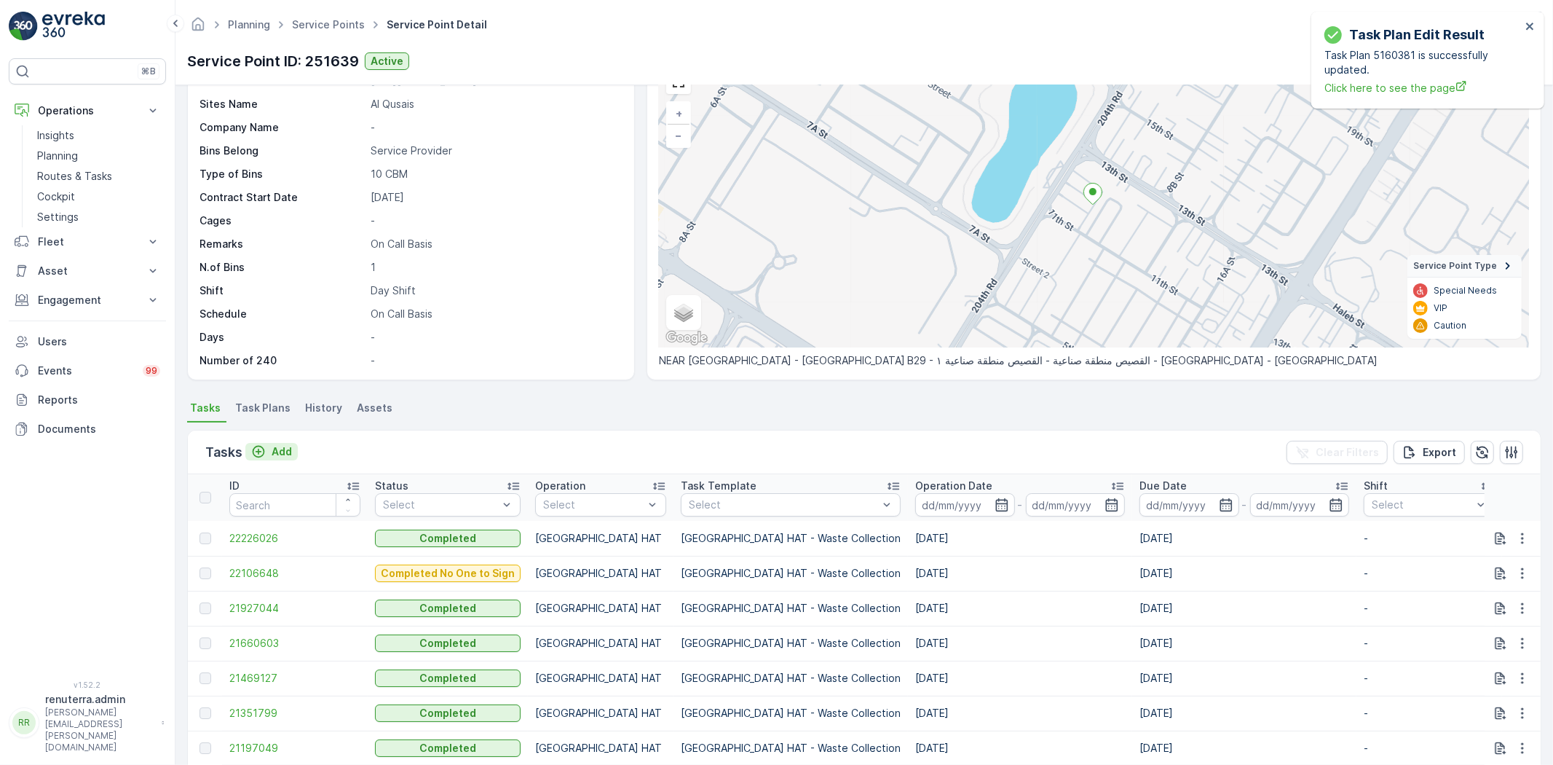
click at [267, 445] on div "Add" at bounding box center [271, 451] width 41 height 15
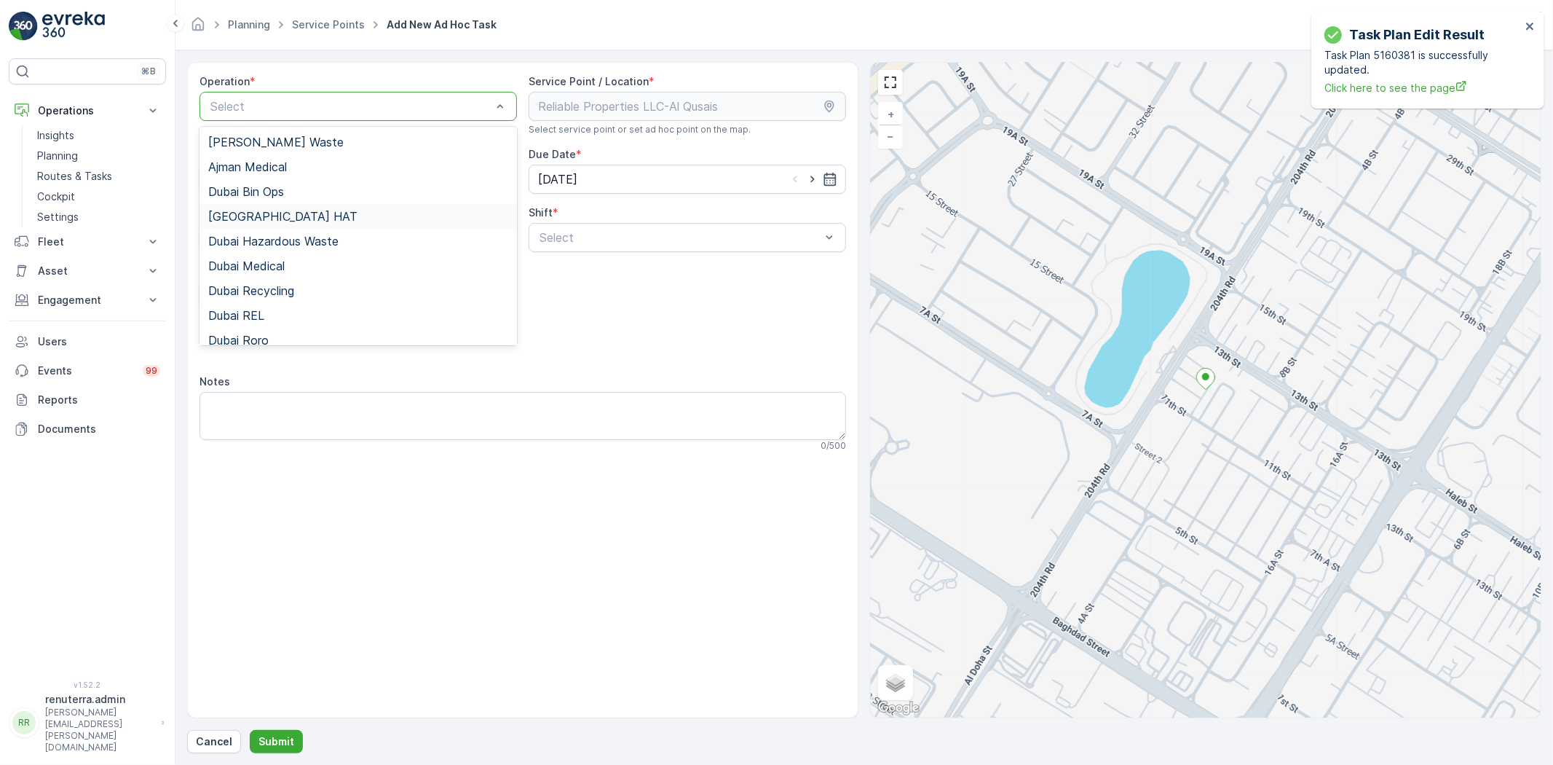
click at [282, 214] on div "[GEOGRAPHIC_DATA] HAT" at bounding box center [358, 216] width 300 height 13
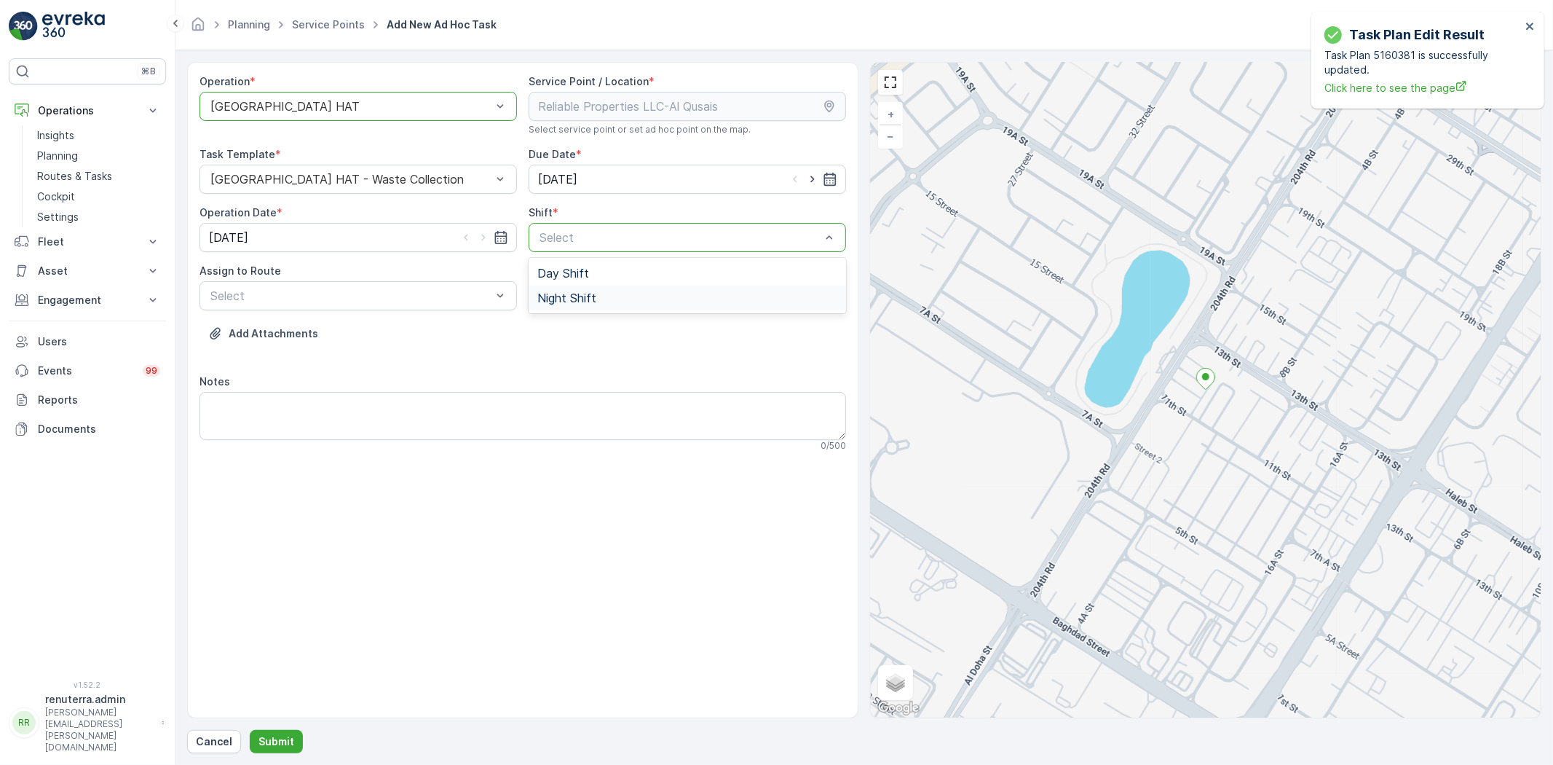
click at [590, 291] on span "Night Shift" at bounding box center [566, 297] width 59 height 13
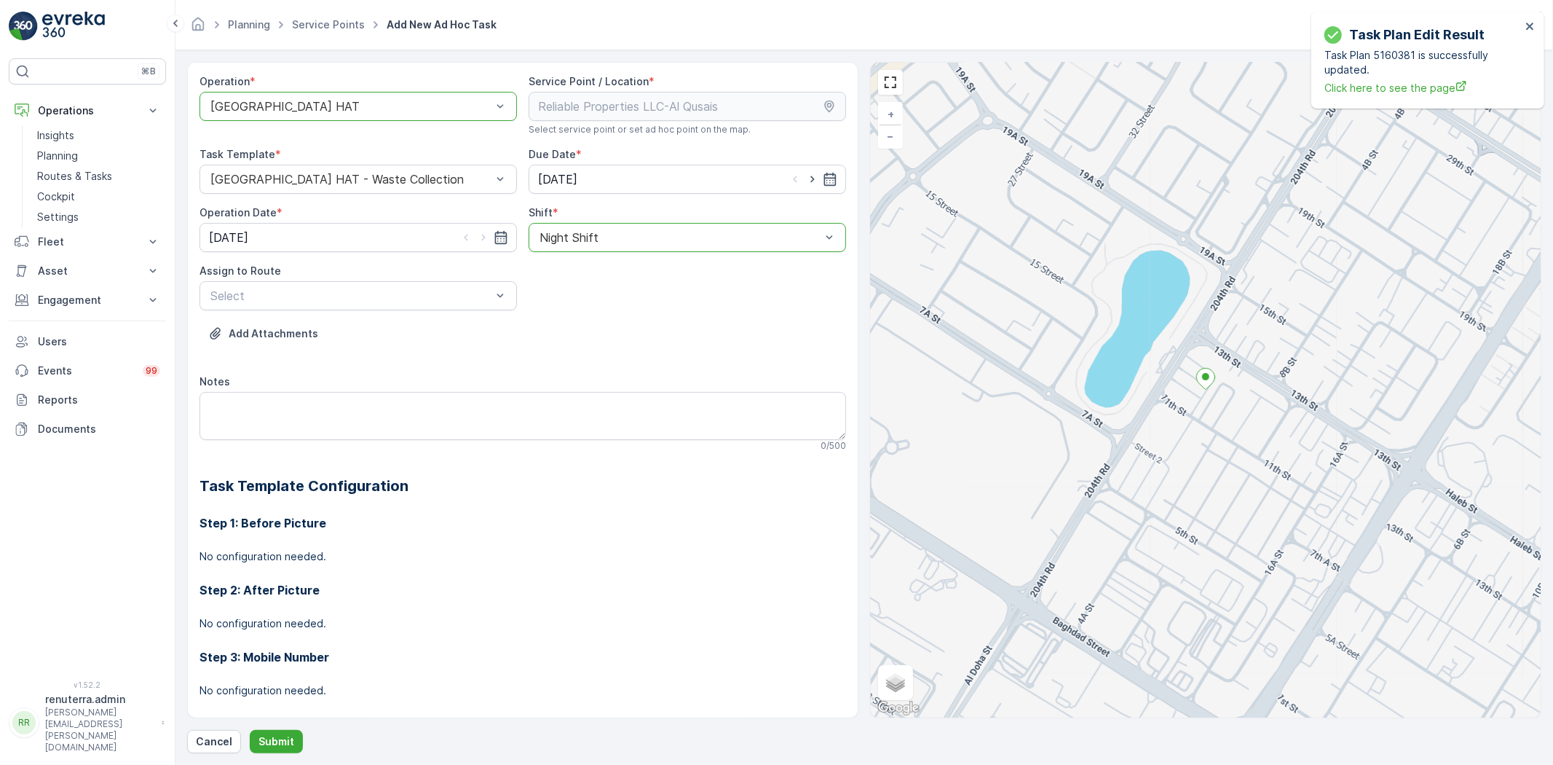
drag, startPoint x: 586, startPoint y: 242, endPoint x: 586, endPoint y: 255, distance: 13.1
click at [580, 277] on span "Day Shift" at bounding box center [563, 273] width 52 height 13
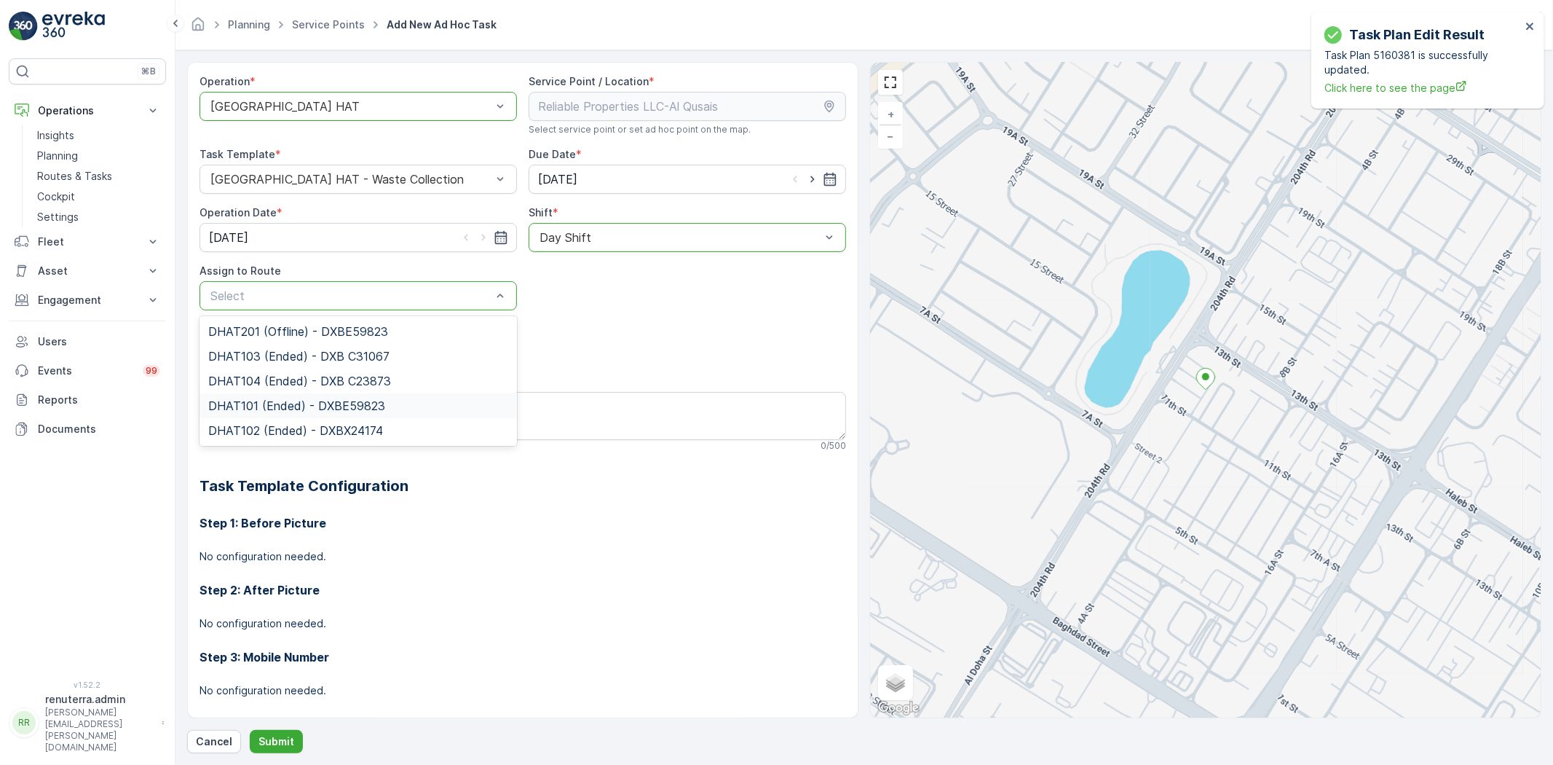
click at [341, 403] on span "DHAT101 (Ended) - DXBE59823" at bounding box center [296, 405] width 177 height 13
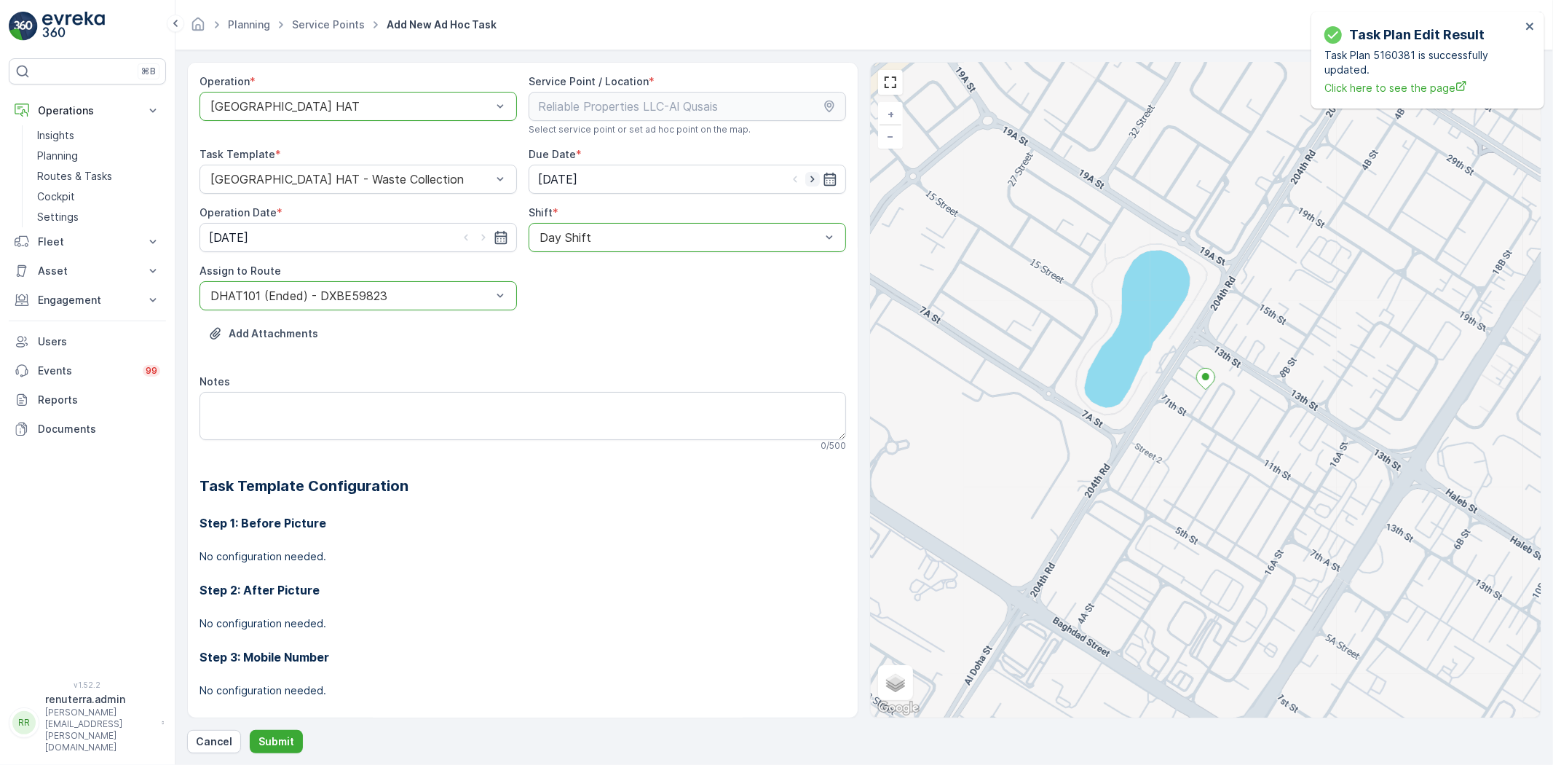
click at [814, 181] on icon "button" at bounding box center [812, 179] width 15 height 15
type input "[DATE]"
click at [486, 240] on icon "button" at bounding box center [483, 237] width 15 height 15
type input "[DATE]"
click at [273, 734] on p "Submit" at bounding box center [277, 741] width 36 height 15
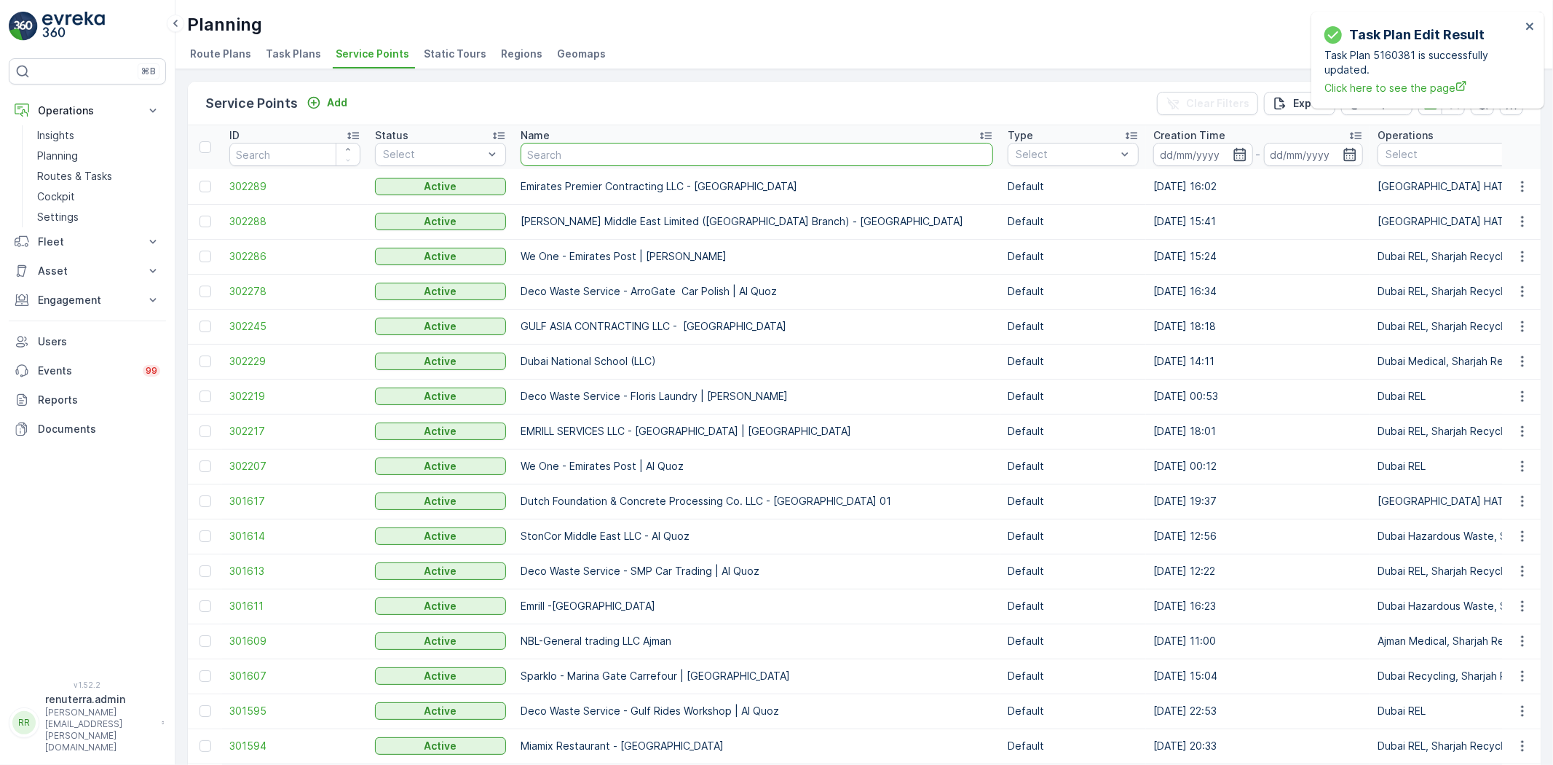
click at [575, 159] on input "text" at bounding box center [757, 154] width 473 height 23
paste input "Besix Construct LLC-1JC"
type input "Besix Construct LLC-1JC"
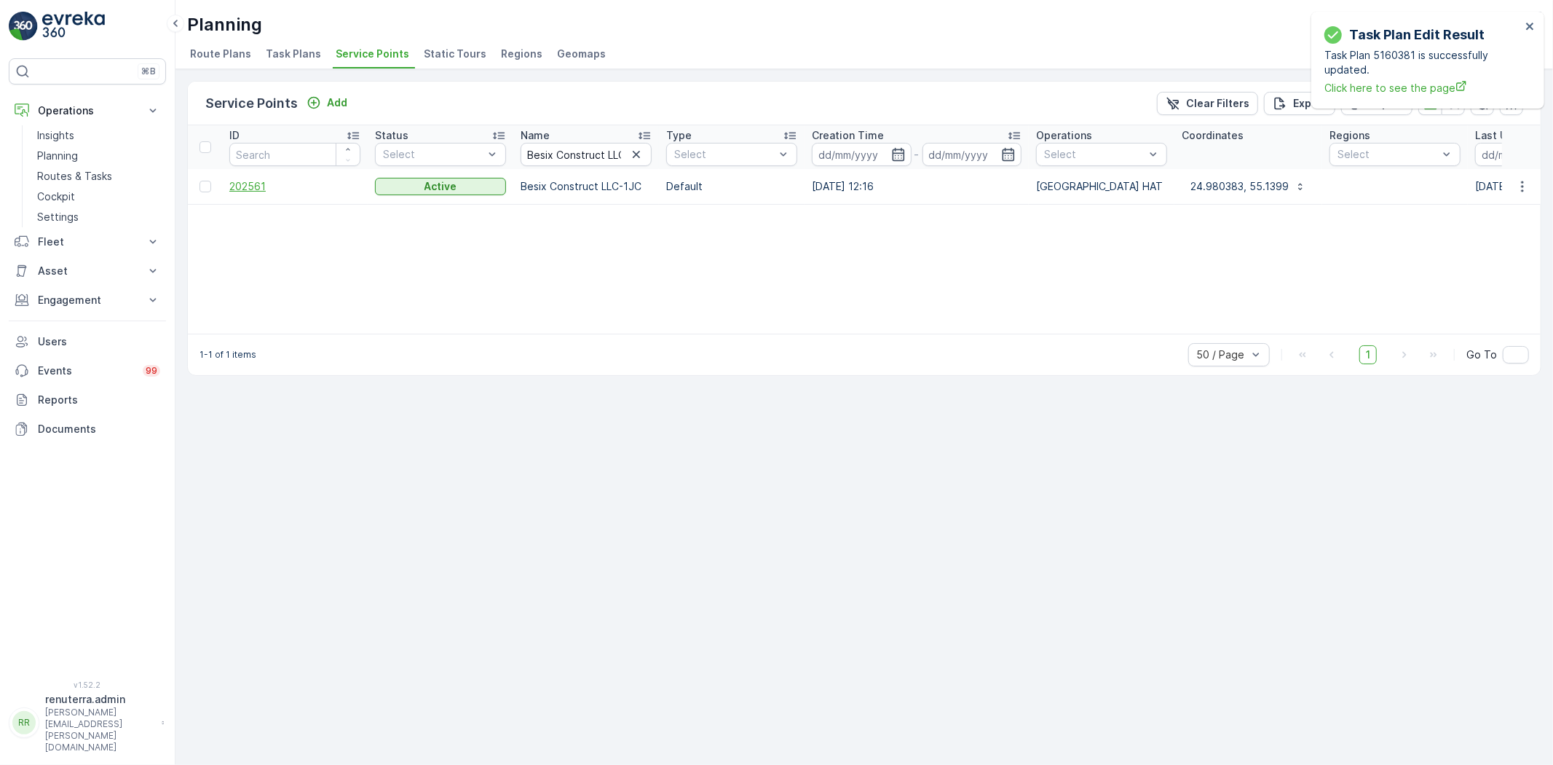
click at [262, 191] on span "202561" at bounding box center [294, 186] width 131 height 15
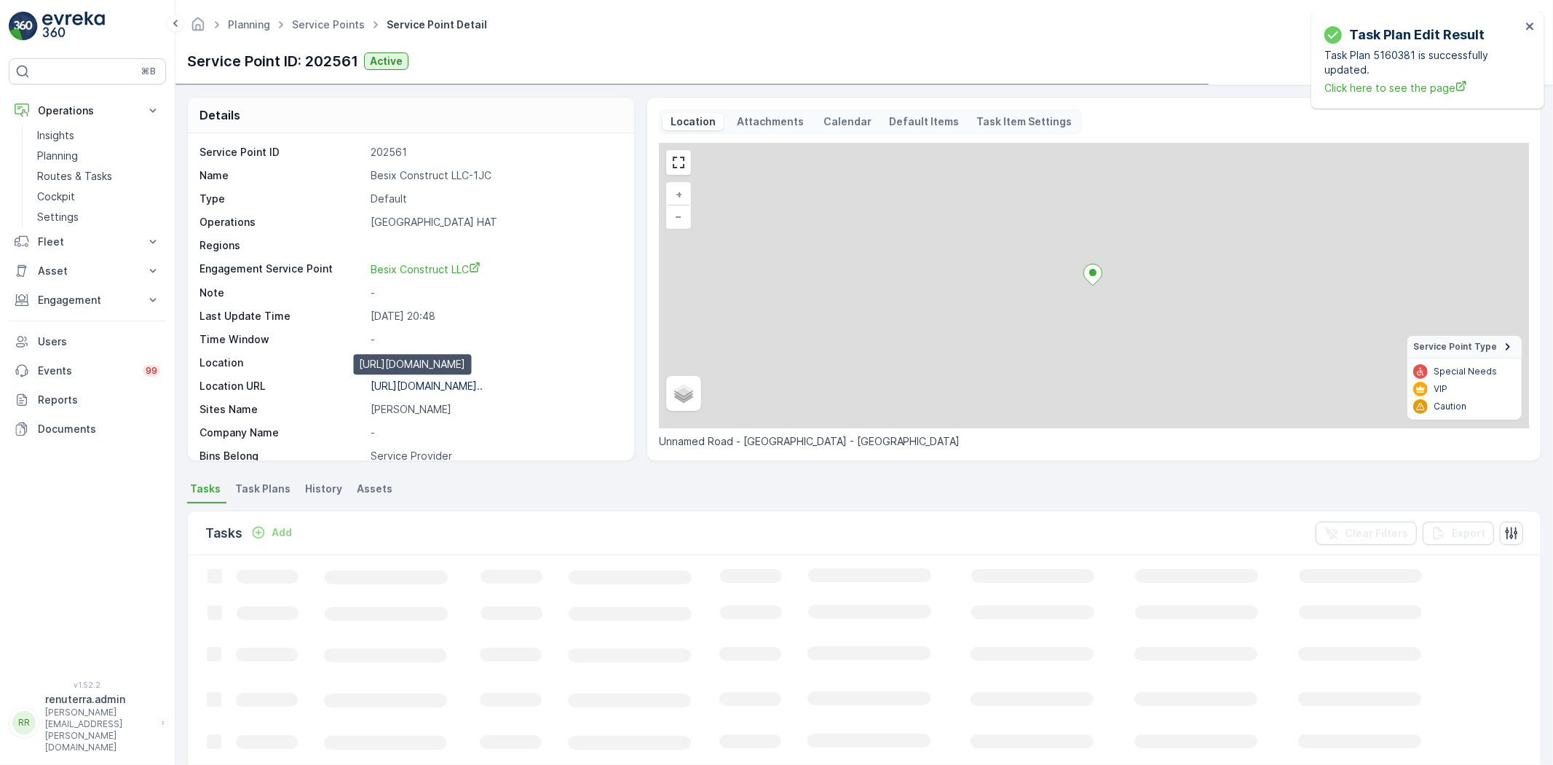
scroll to position [81, 0]
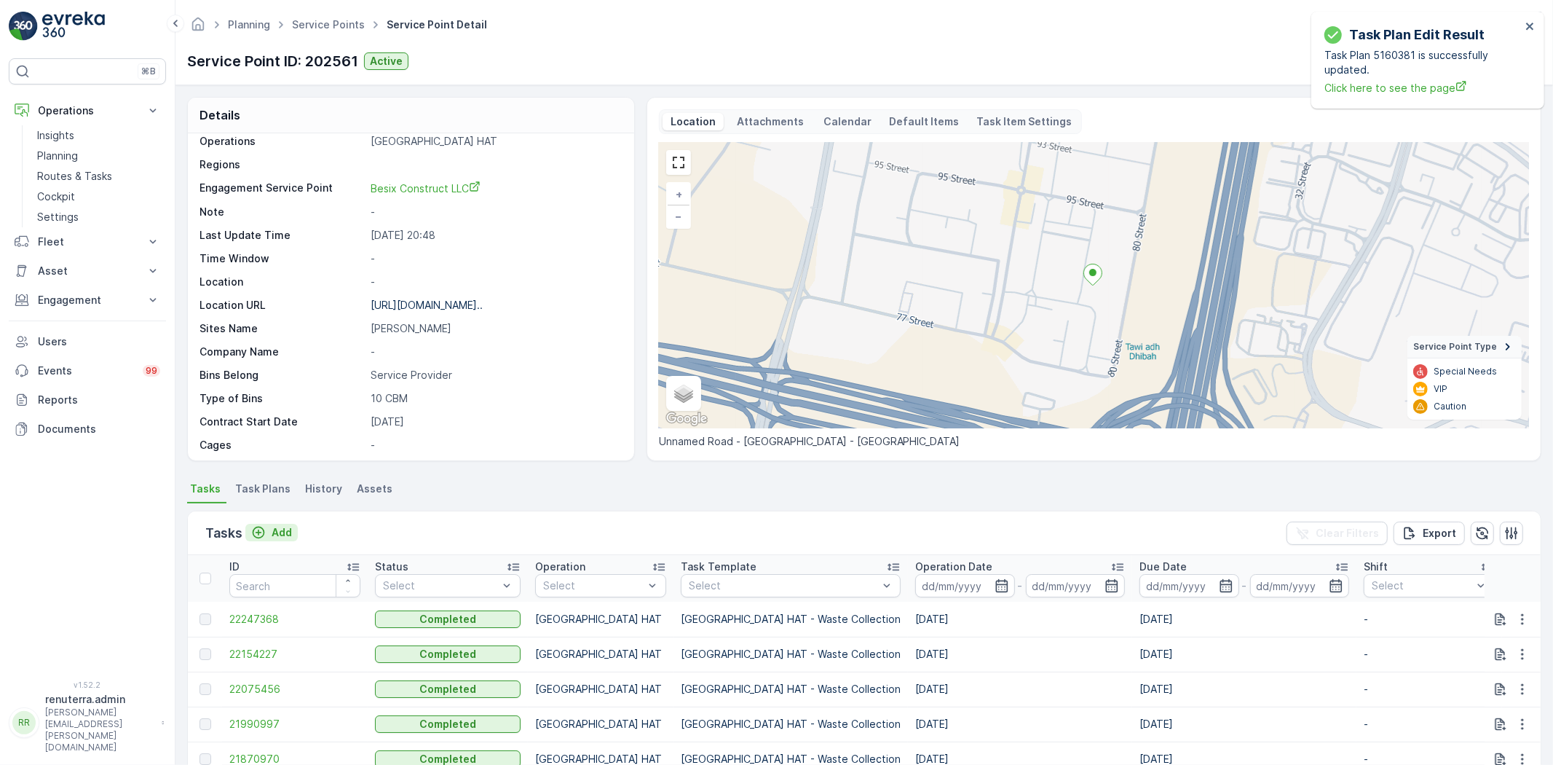
click at [267, 533] on div "Add" at bounding box center [271, 532] width 41 height 15
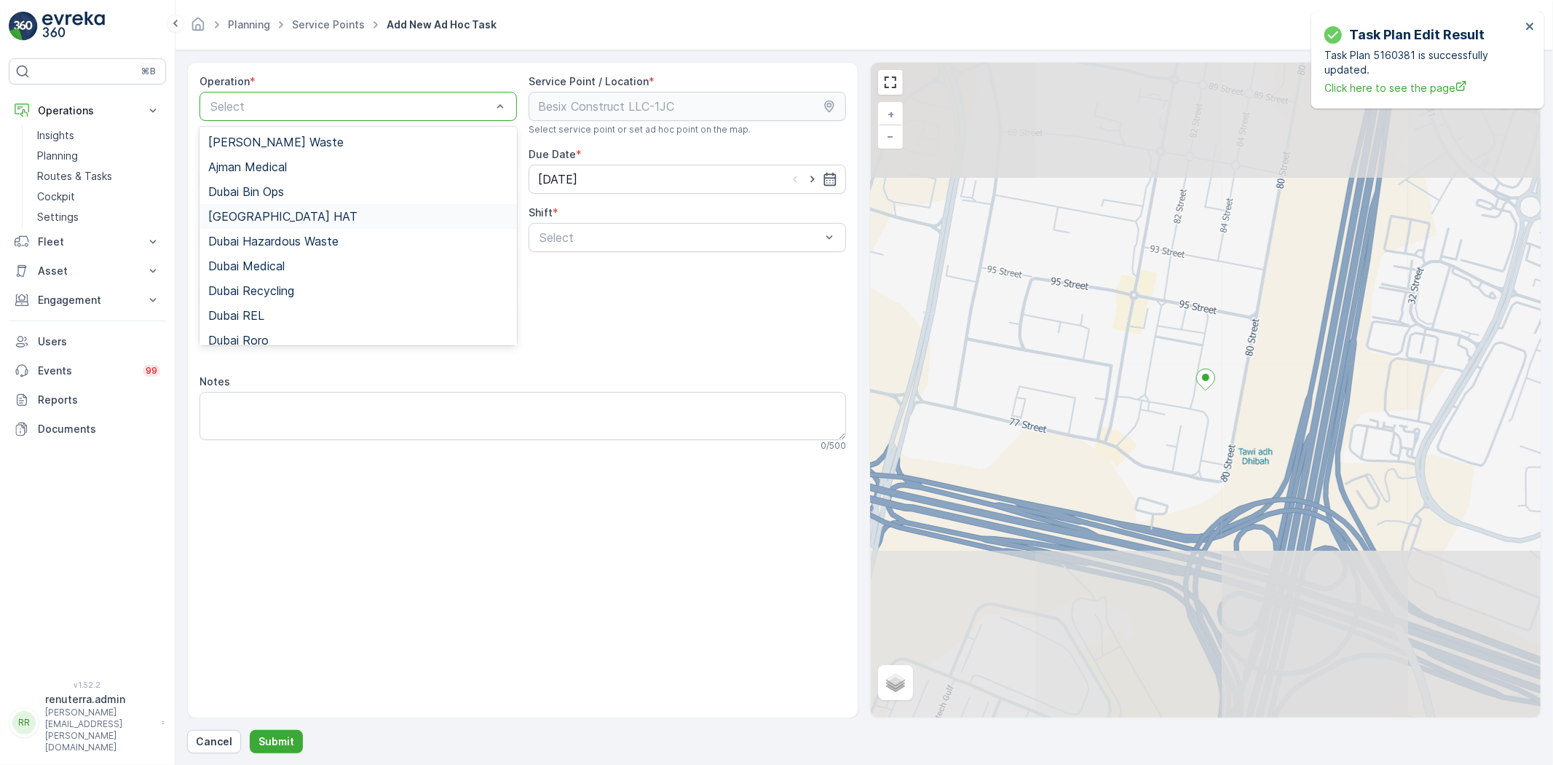
click at [272, 217] on div "Dubai HAT" at bounding box center [358, 216] width 300 height 13
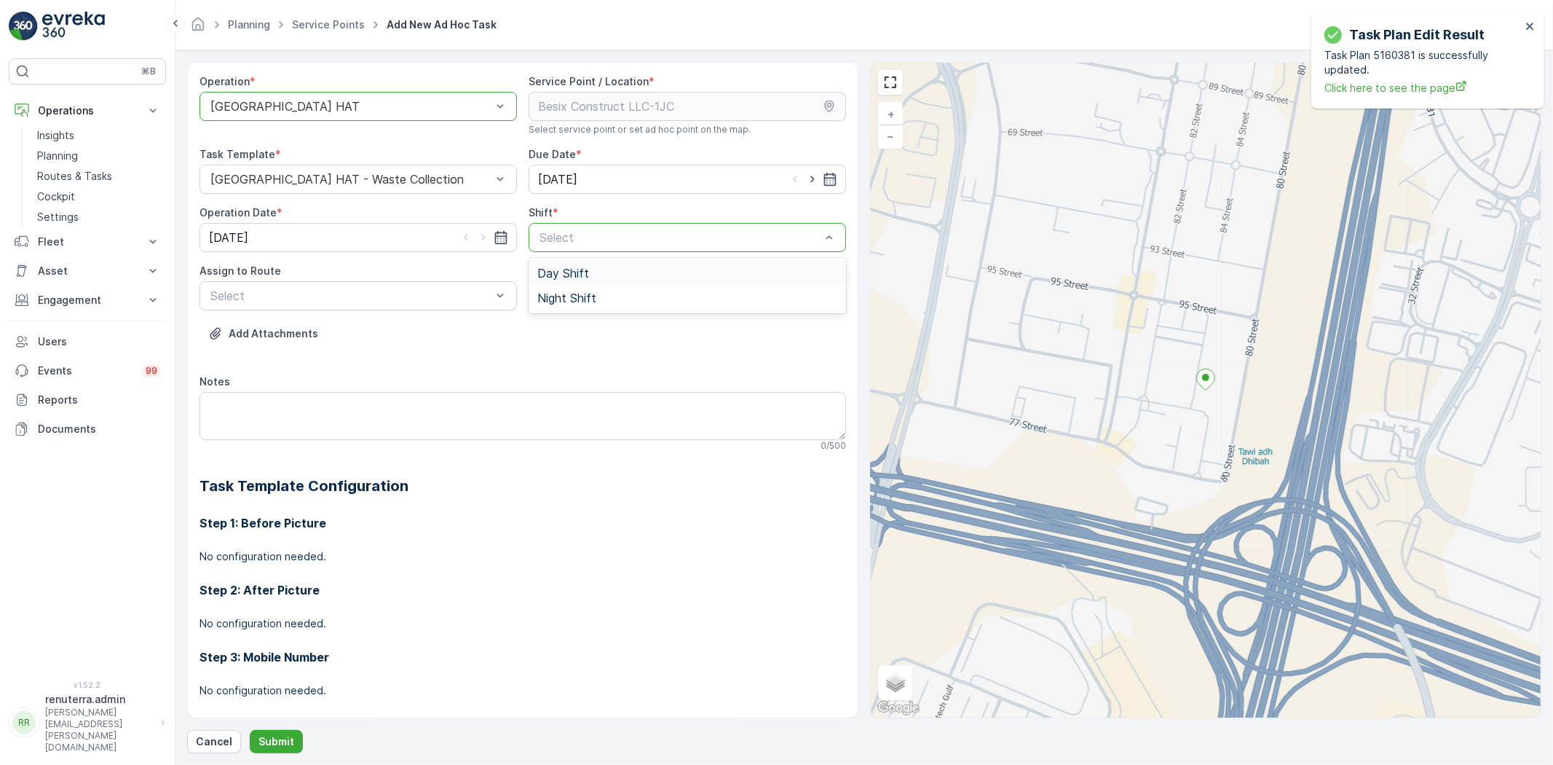
click at [615, 246] on div "Select" at bounding box center [688, 237] width 318 height 29
click at [583, 277] on span "Day Shift" at bounding box center [563, 273] width 52 height 13
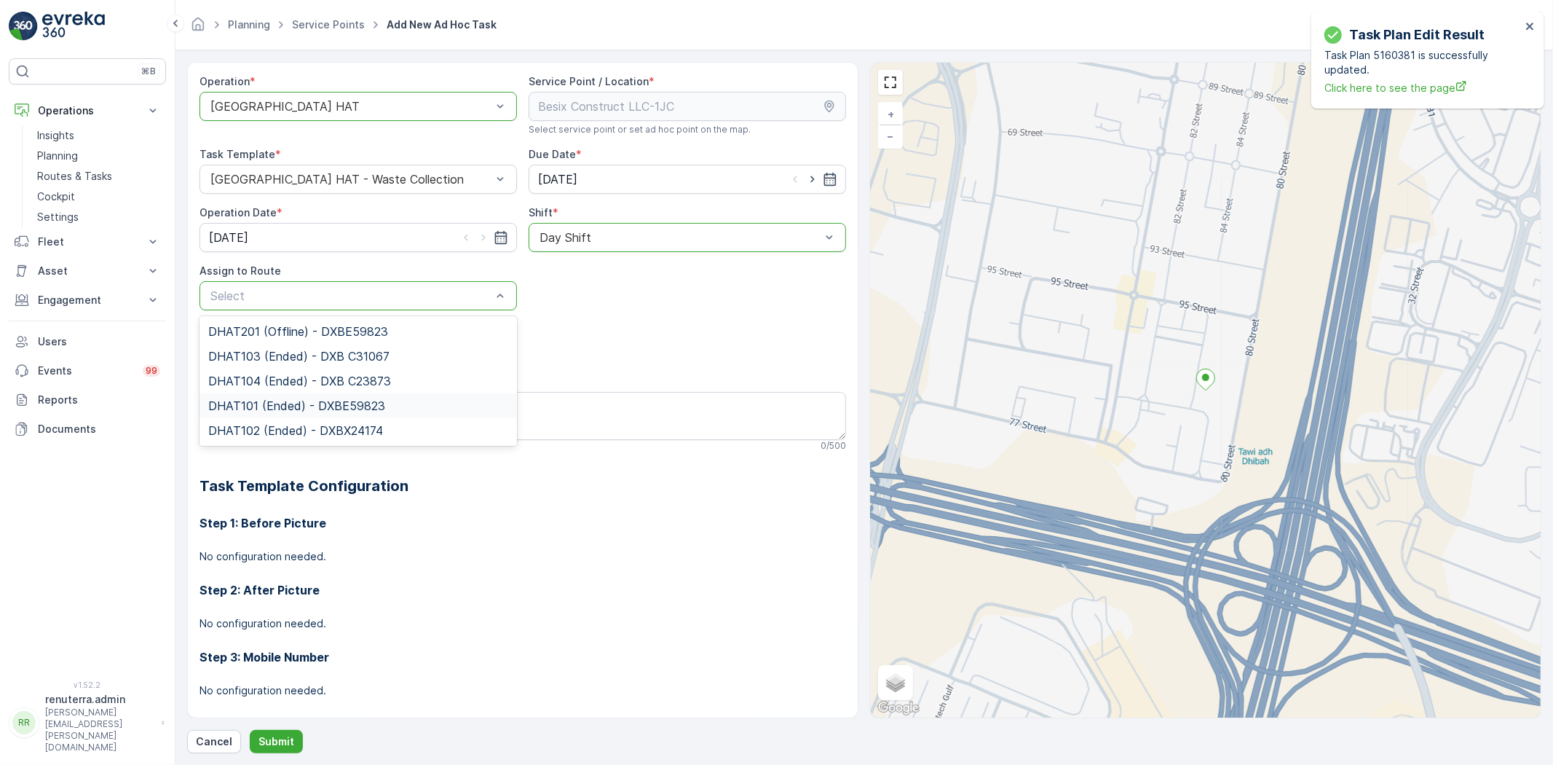
click at [303, 408] on span "DHAT101 (Ended) - DXBE59823" at bounding box center [296, 405] width 177 height 13
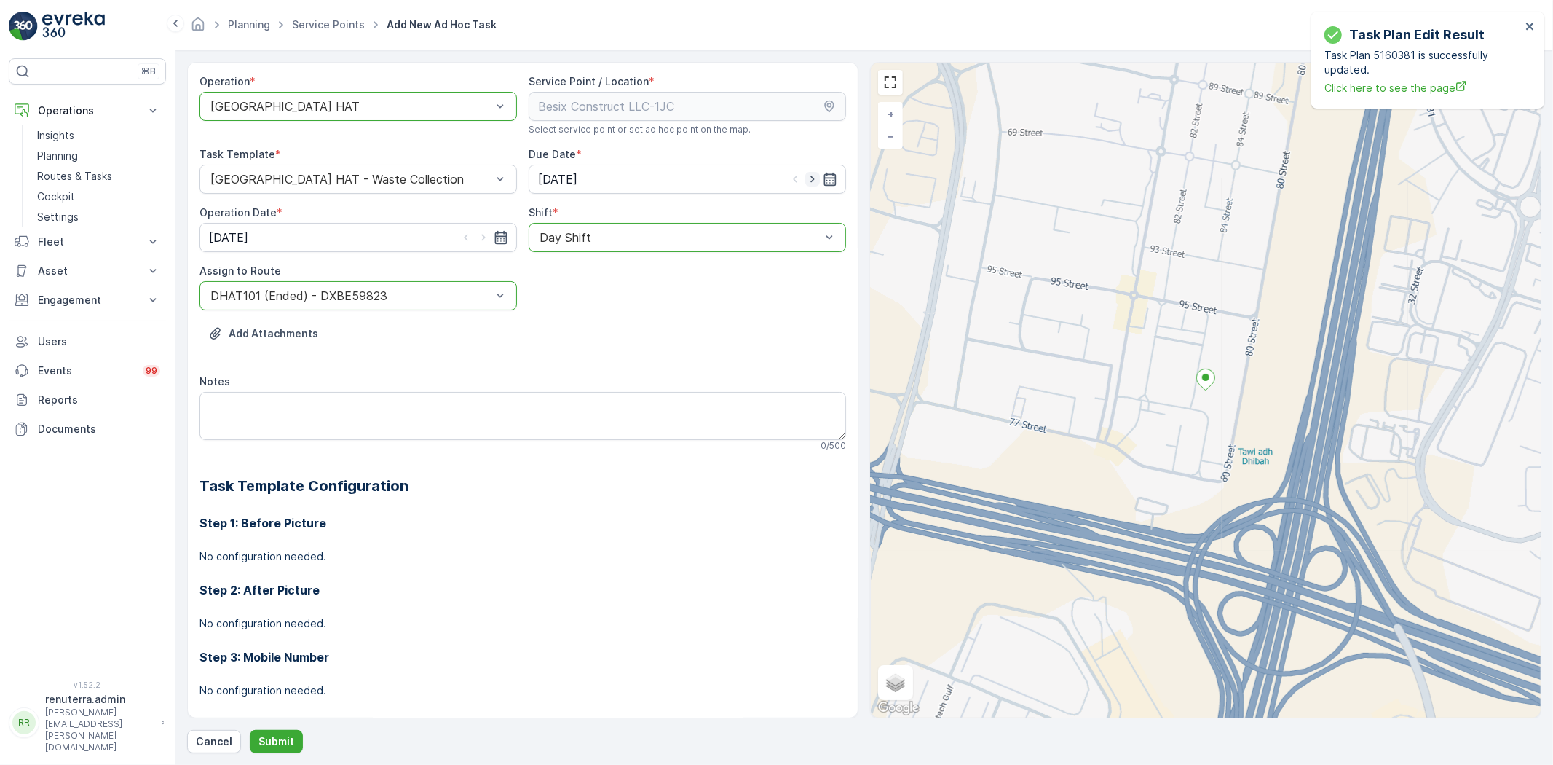
click at [813, 179] on icon "button" at bounding box center [812, 179] width 15 height 15
type input "[DATE]"
click at [482, 242] on icon "button" at bounding box center [483, 237] width 15 height 15
type input "[DATE]"
click at [270, 737] on p "Submit" at bounding box center [277, 741] width 36 height 15
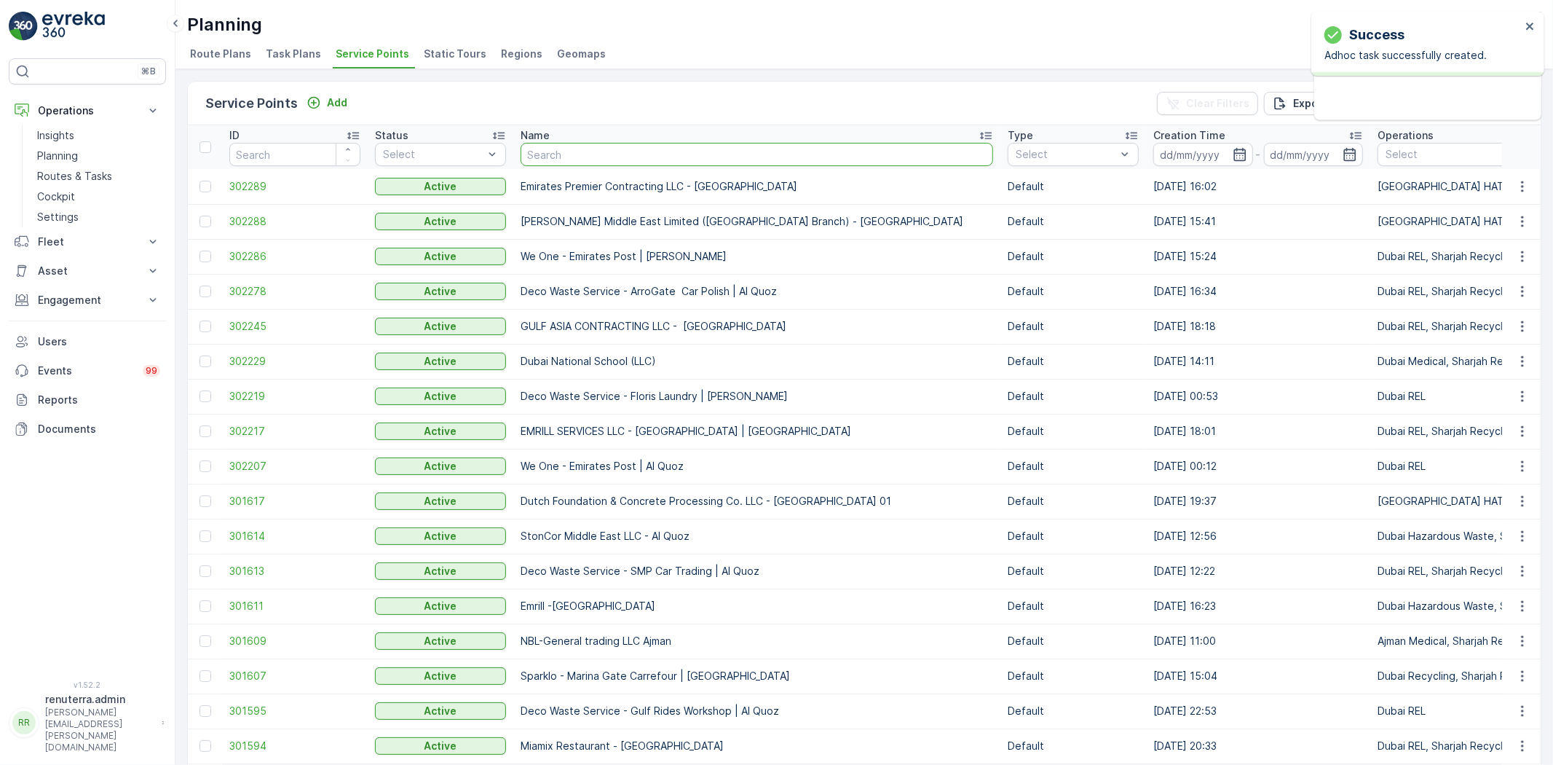
click at [594, 148] on input "text" at bounding box center [757, 154] width 473 height 23
paste input "Italian Planters L.L.C - Al Muntazah Complex | Furjan"
type input "Italian Planters L.L.C - Al Muntazah Complex | Furjan"
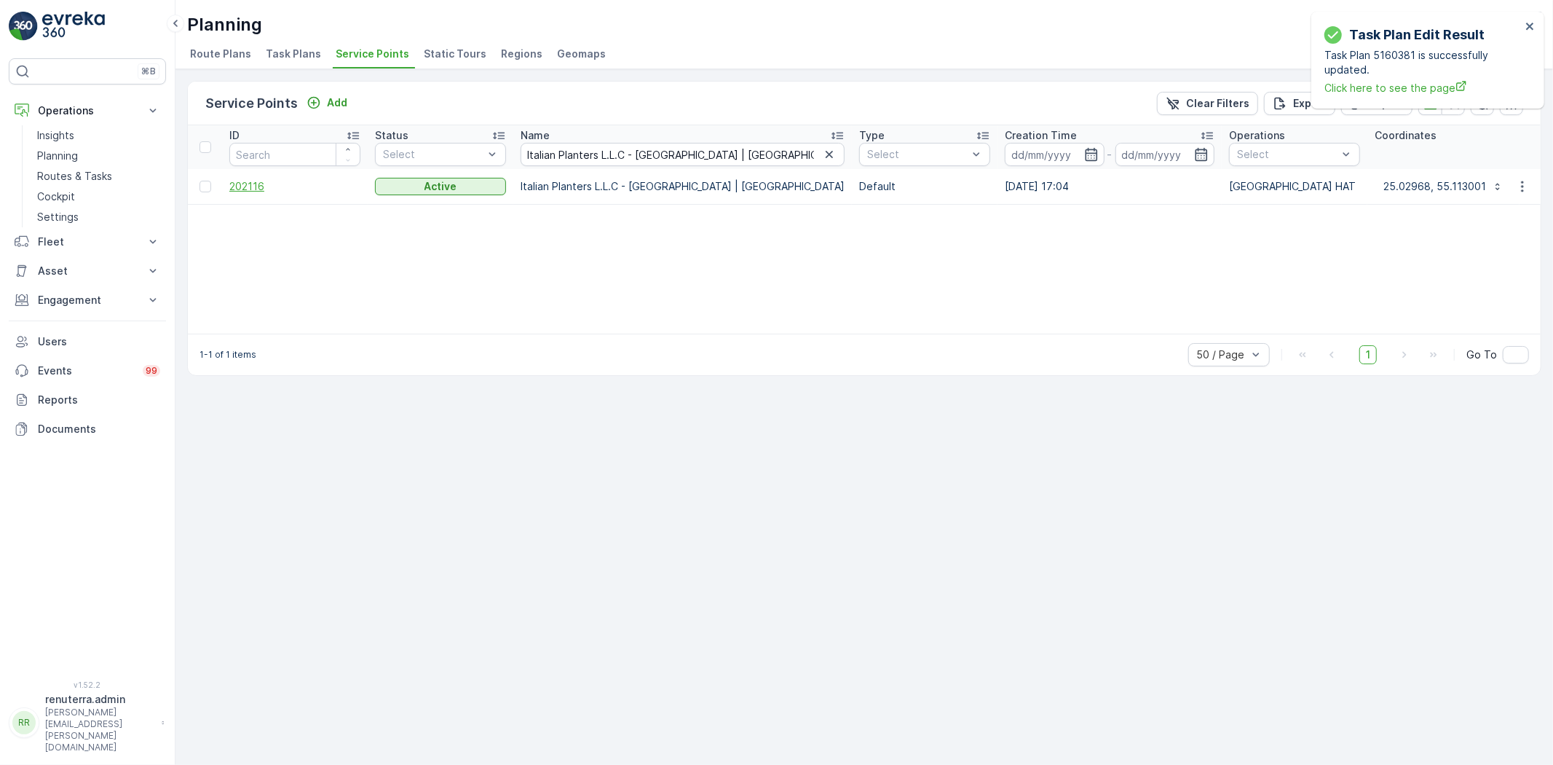
click at [235, 179] on span "202116" at bounding box center [294, 186] width 131 height 15
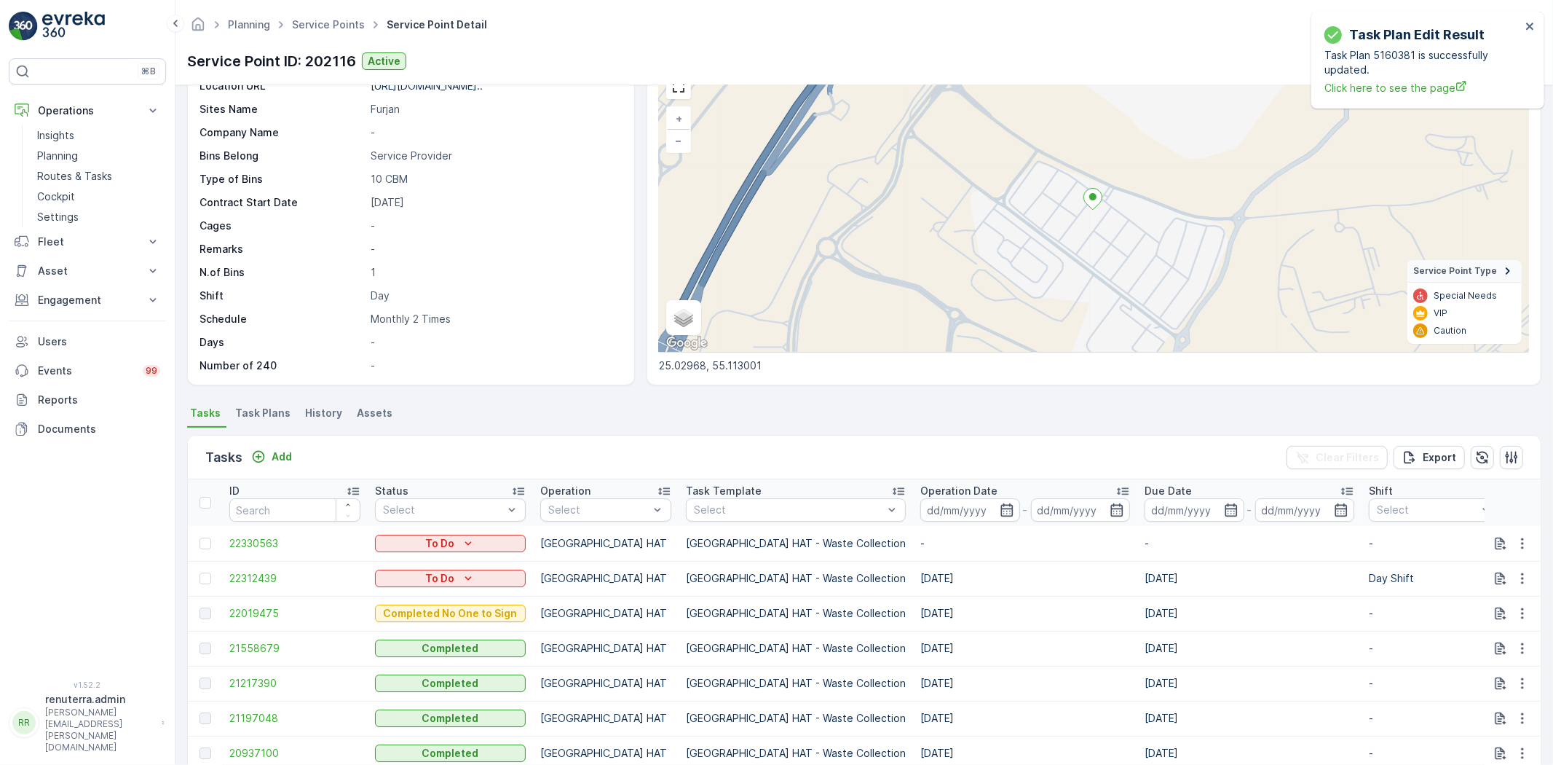
scroll to position [81, 0]
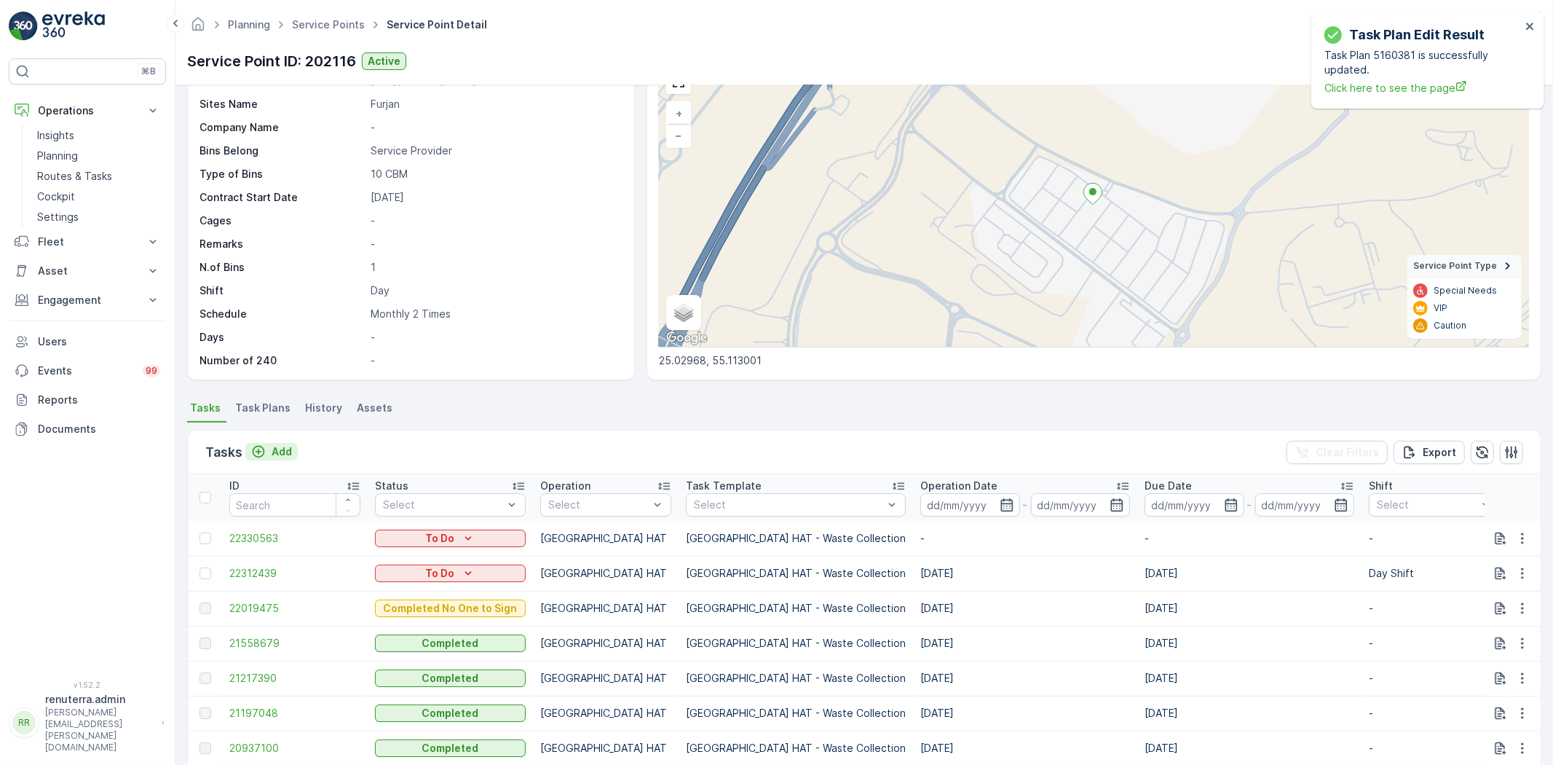
click at [277, 446] on p "Add" at bounding box center [282, 451] width 20 height 15
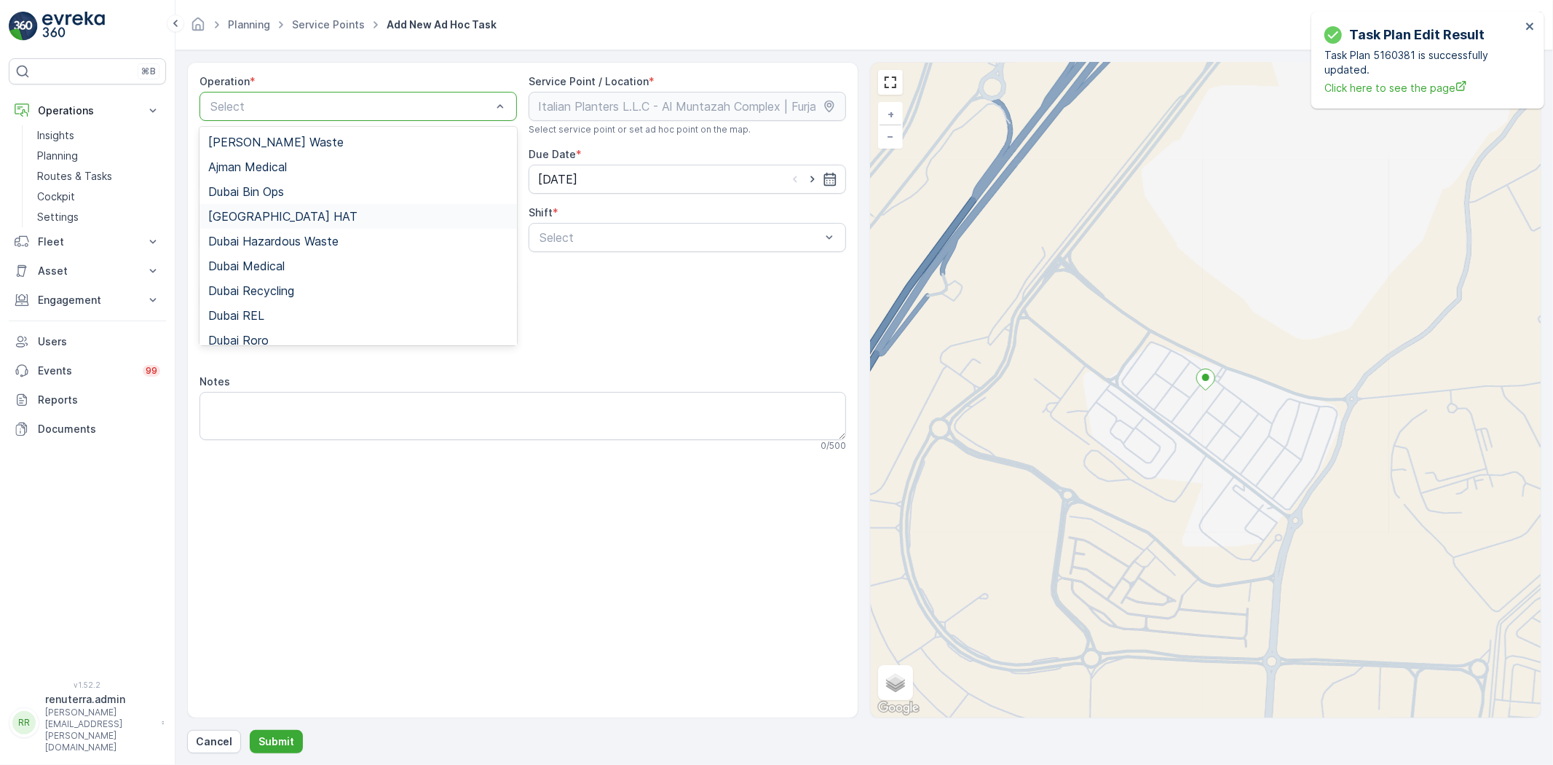
click at [263, 223] on div "[GEOGRAPHIC_DATA] HAT" at bounding box center [359, 216] width 318 height 25
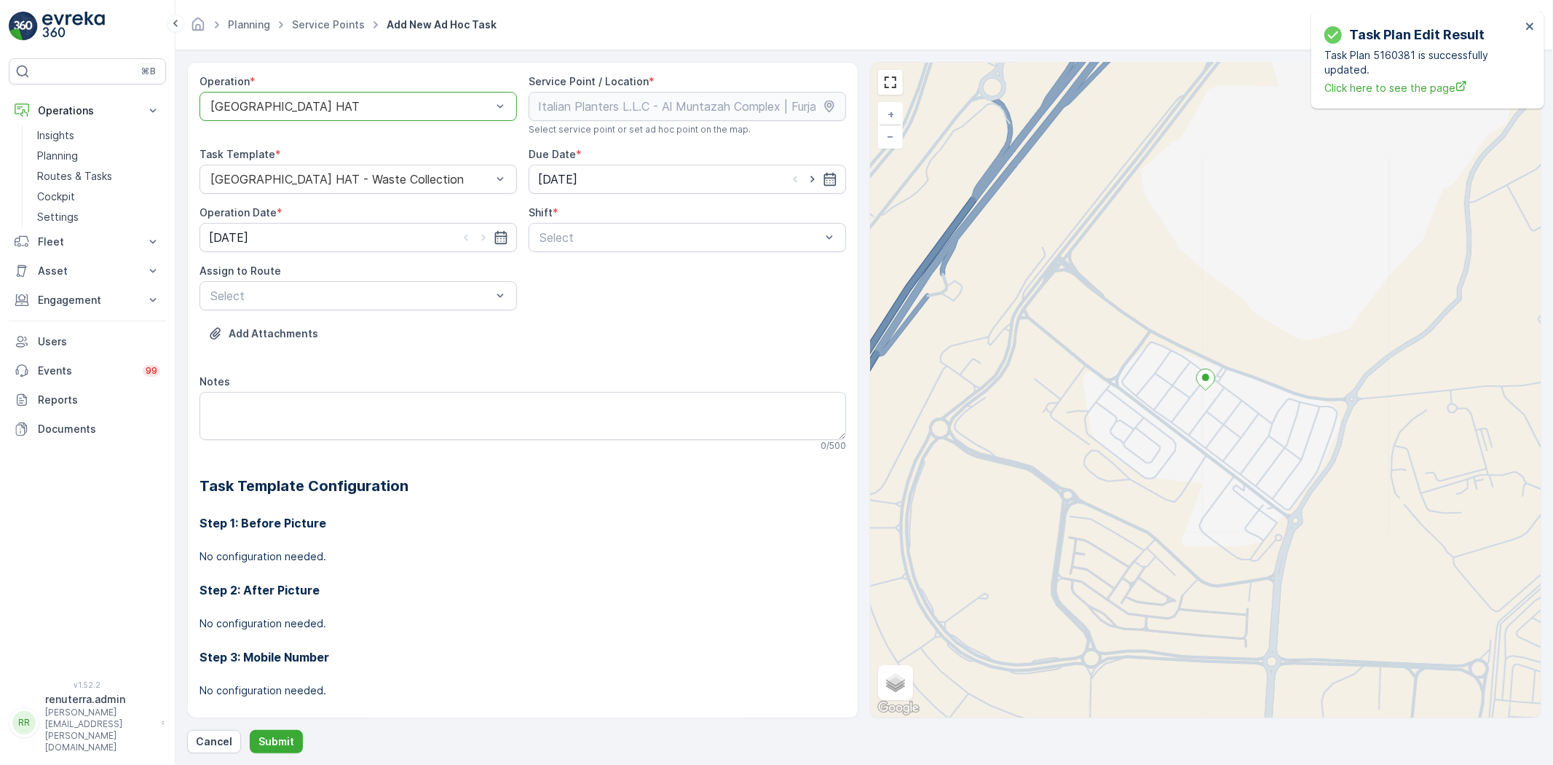
click at [578, 278] on span "Day Shift" at bounding box center [563, 273] width 52 height 13
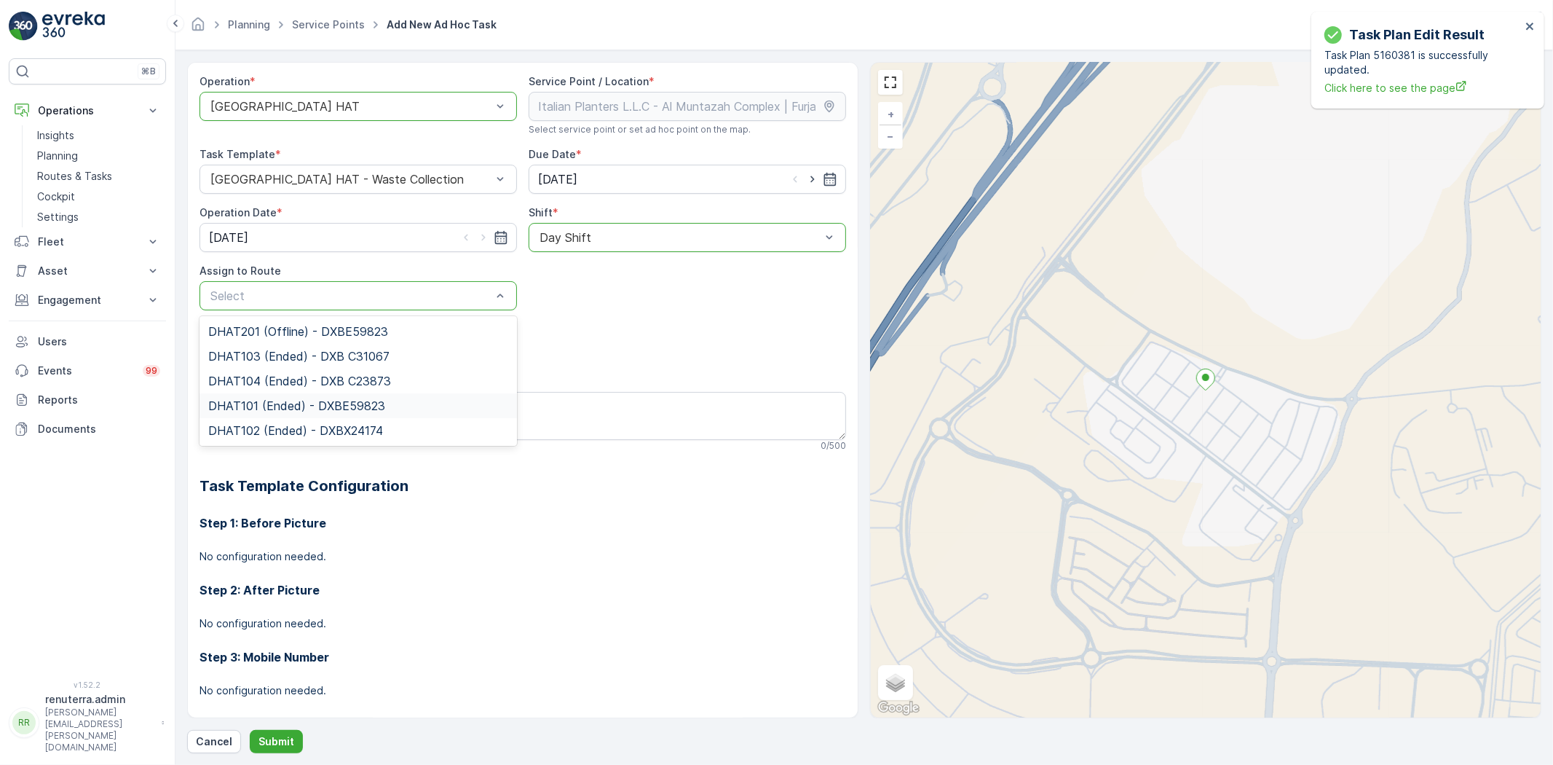
click at [299, 399] on span "DHAT101 (Ended) - DXBE59823" at bounding box center [296, 405] width 177 height 13
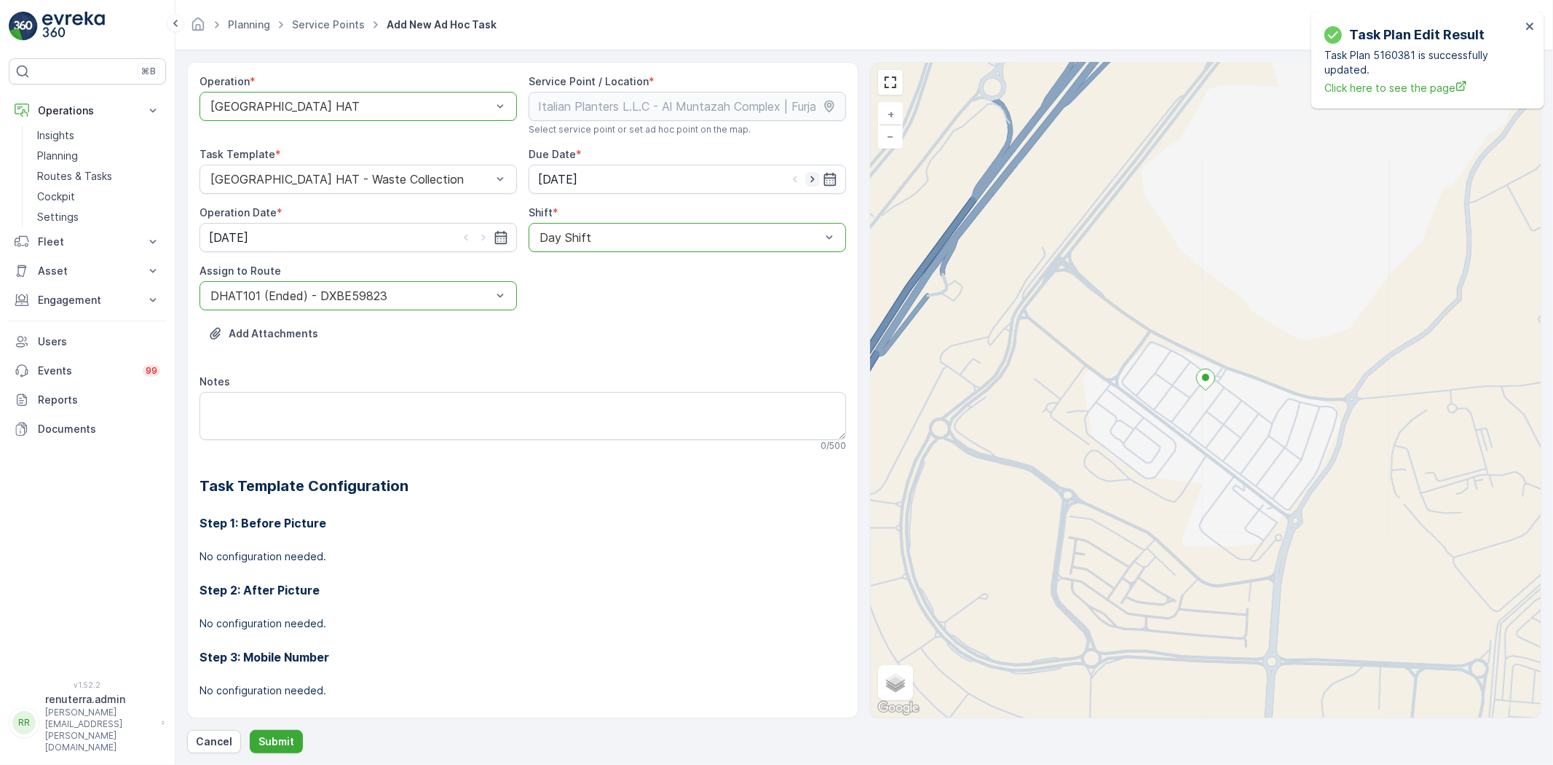
click at [813, 183] on icon "button" at bounding box center [812, 179] width 15 height 15
type input "[DATE]"
click at [482, 236] on icon "button" at bounding box center [483, 238] width 4 height 7
type input "[DATE]"
click at [293, 734] on button "Submit" at bounding box center [276, 741] width 53 height 23
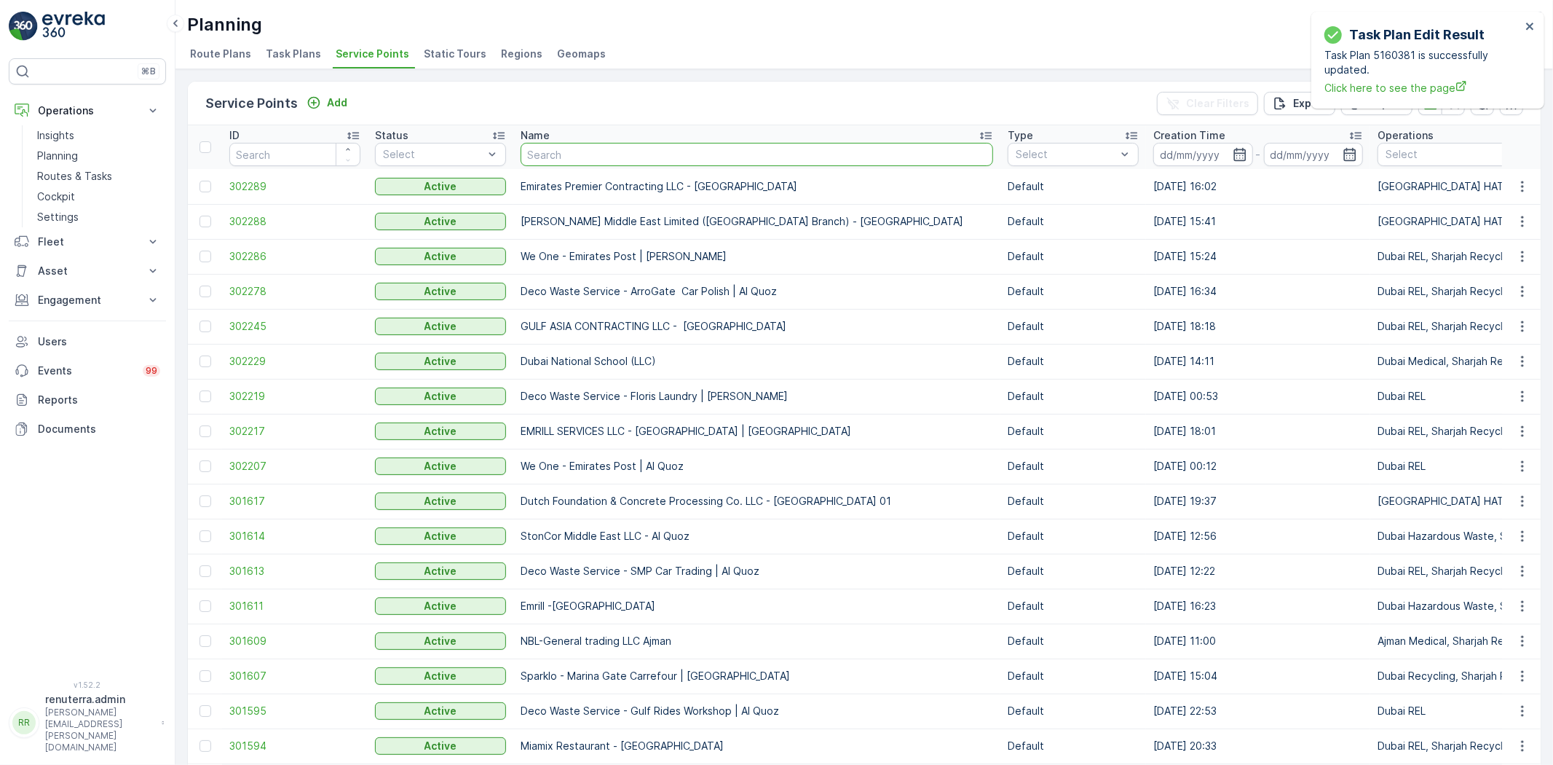
click at [628, 154] on input "text" at bounding box center [757, 154] width 473 height 23
paste input "Emrill / Jumeirah Al Safa"
type input "Emrill / Jumeirah Al Safa"
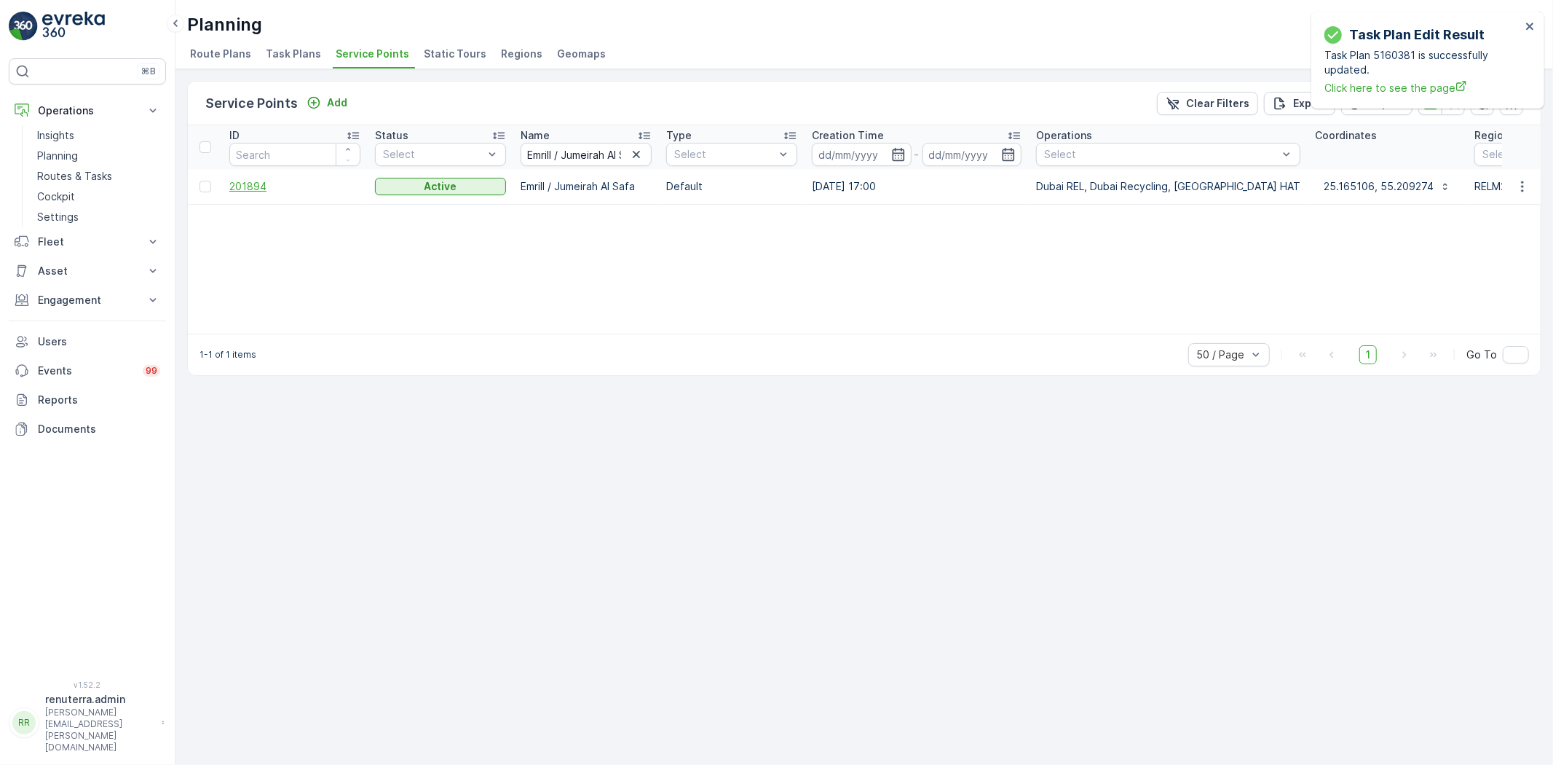
click at [256, 184] on span "201894" at bounding box center [294, 186] width 131 height 15
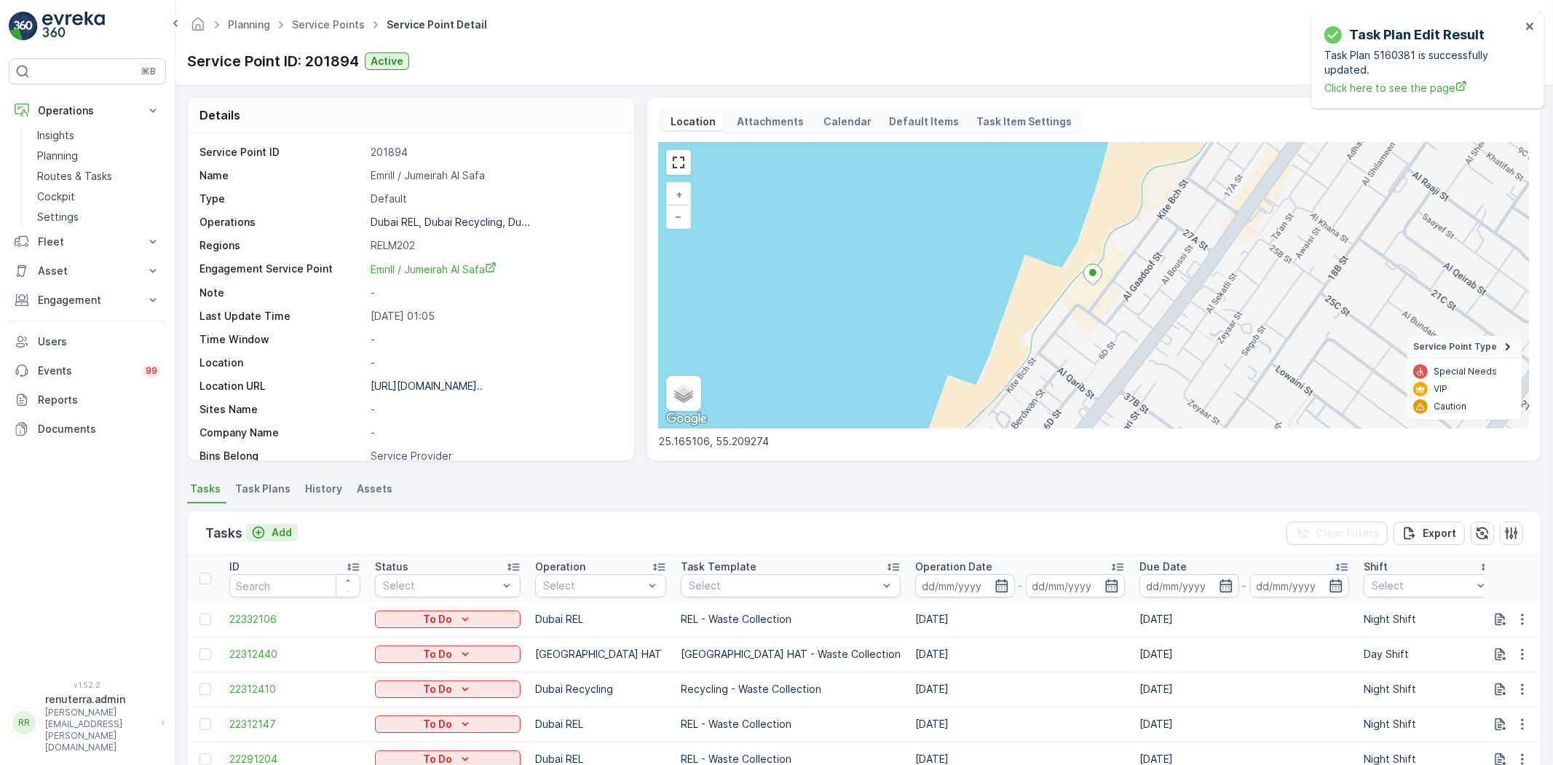
click at [290, 532] on p "Add" at bounding box center [282, 532] width 20 height 15
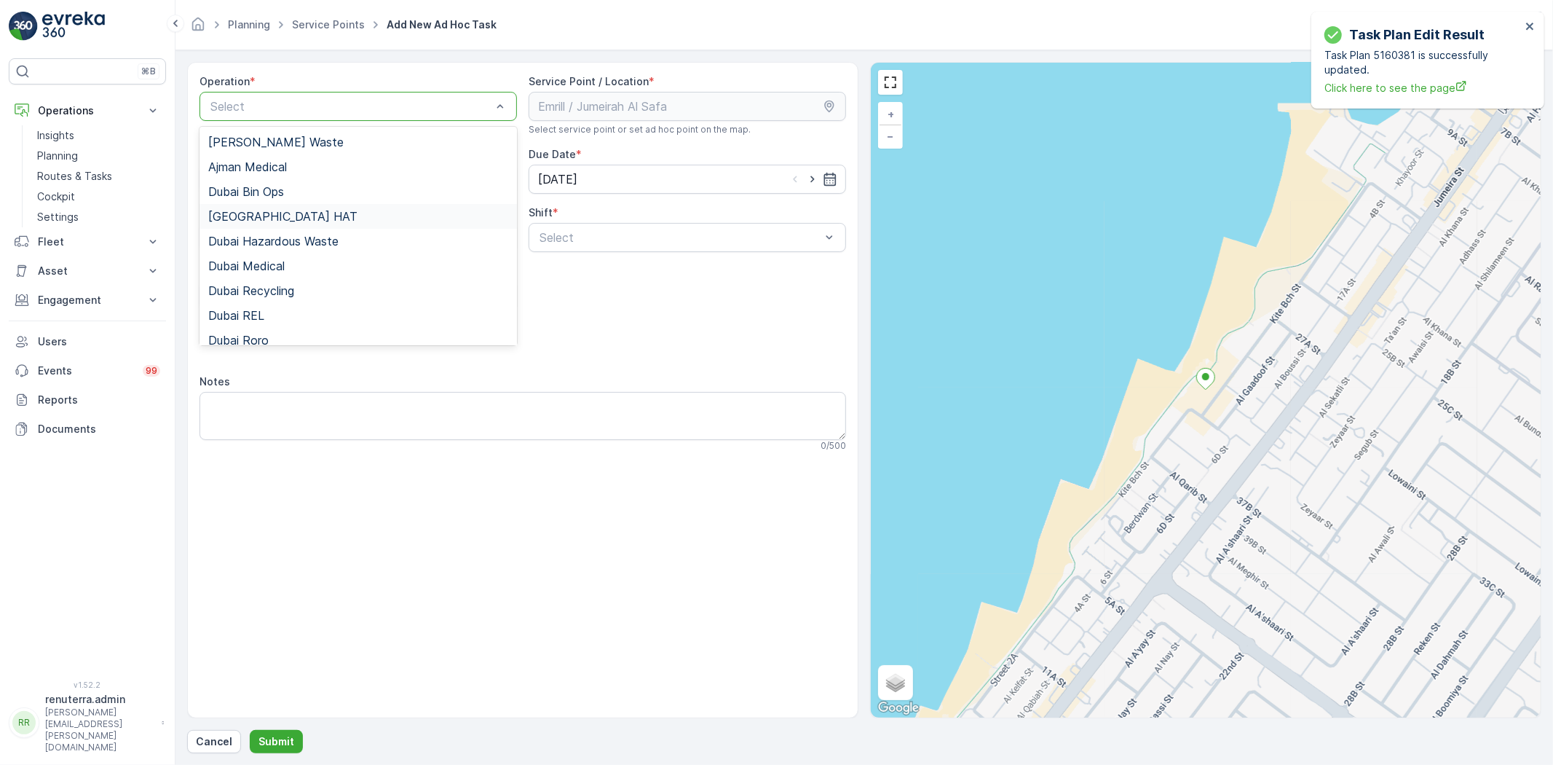
click at [289, 224] on div "[GEOGRAPHIC_DATA] HAT" at bounding box center [359, 216] width 318 height 25
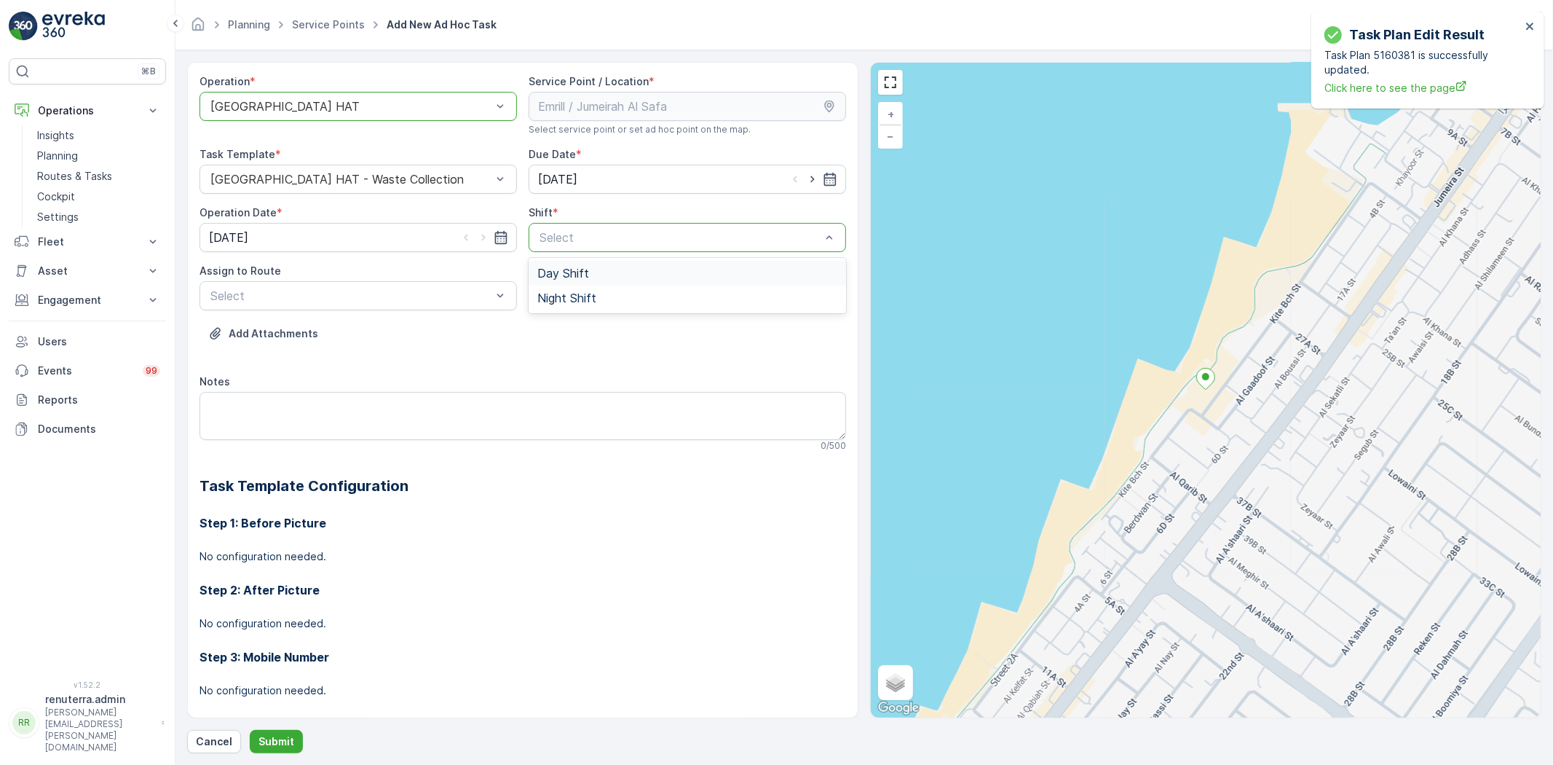
click at [565, 280] on div "Day Shift" at bounding box center [688, 273] width 318 height 25
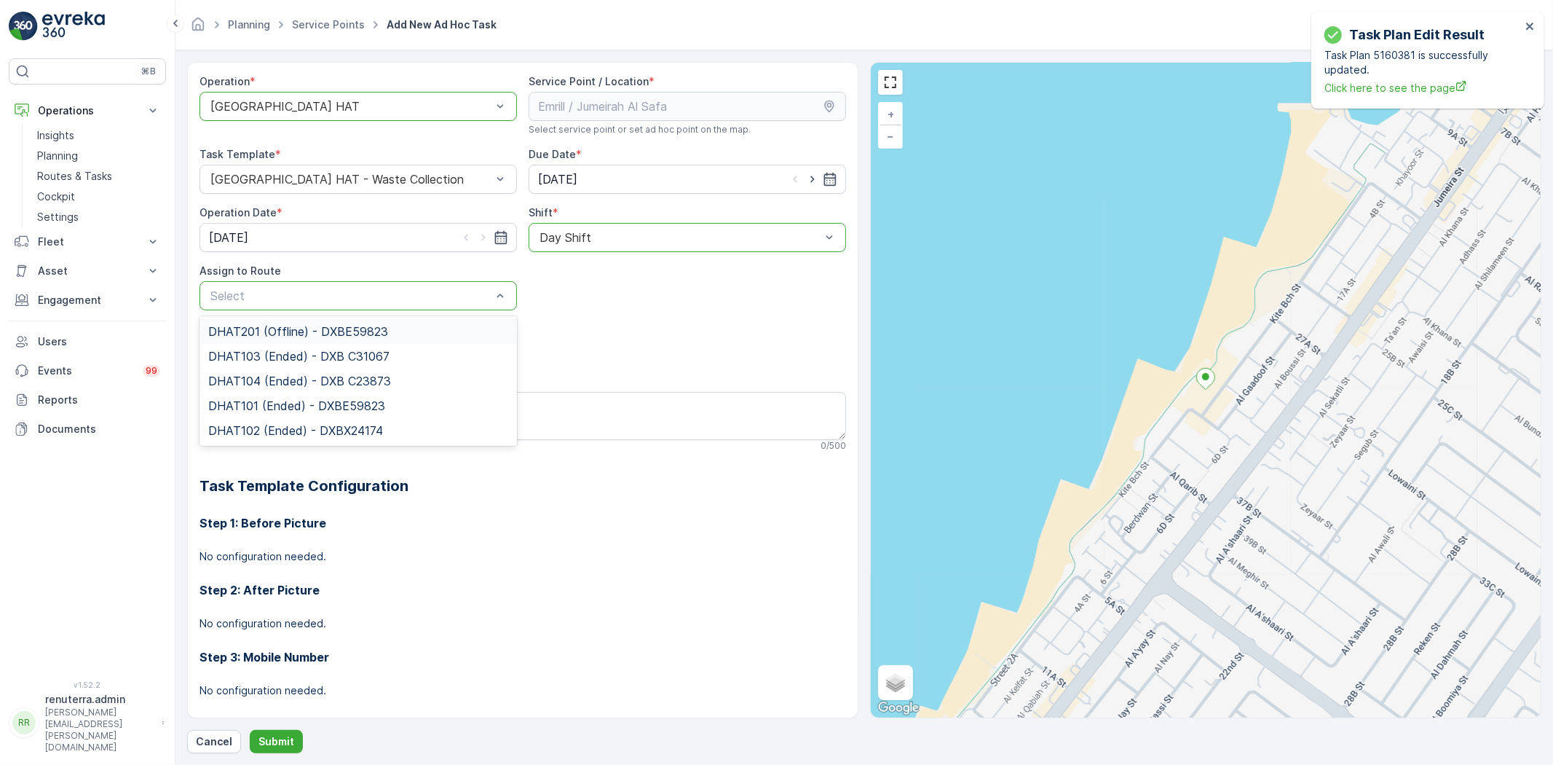
click at [358, 304] on div "Select" at bounding box center [359, 295] width 318 height 29
click at [309, 399] on span "DHAT101 (Ended) - DXBE59823" at bounding box center [296, 405] width 177 height 13
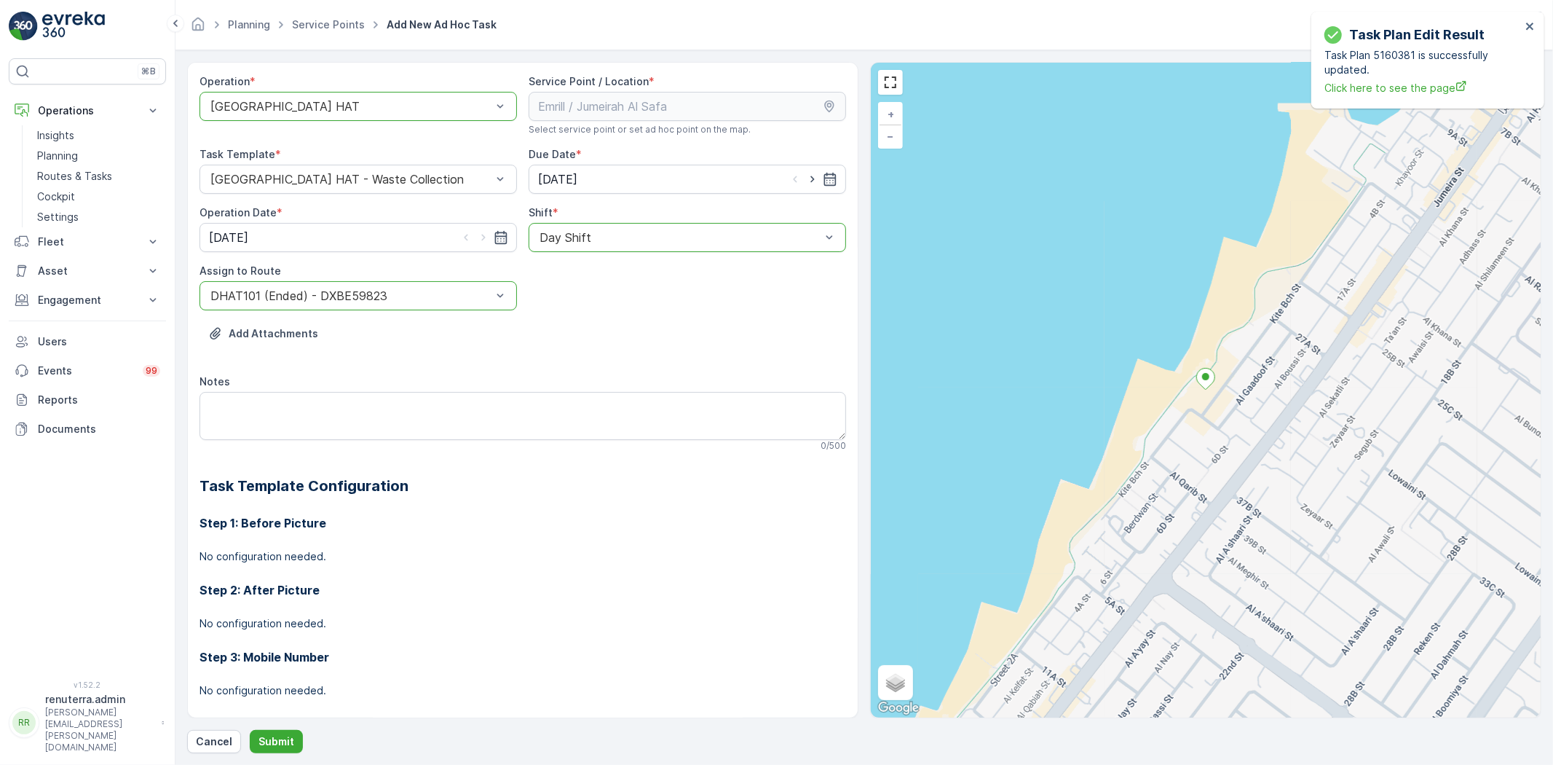
drag, startPoint x: 811, startPoint y: 176, endPoint x: 722, endPoint y: 197, distance: 91.5
click at [810, 176] on icon "button" at bounding box center [812, 179] width 15 height 15
type input "[DATE]"
drag, startPoint x: 481, startPoint y: 237, endPoint x: 461, endPoint y: 259, distance: 30.4
click at [481, 236] on icon "button" at bounding box center [483, 237] width 15 height 15
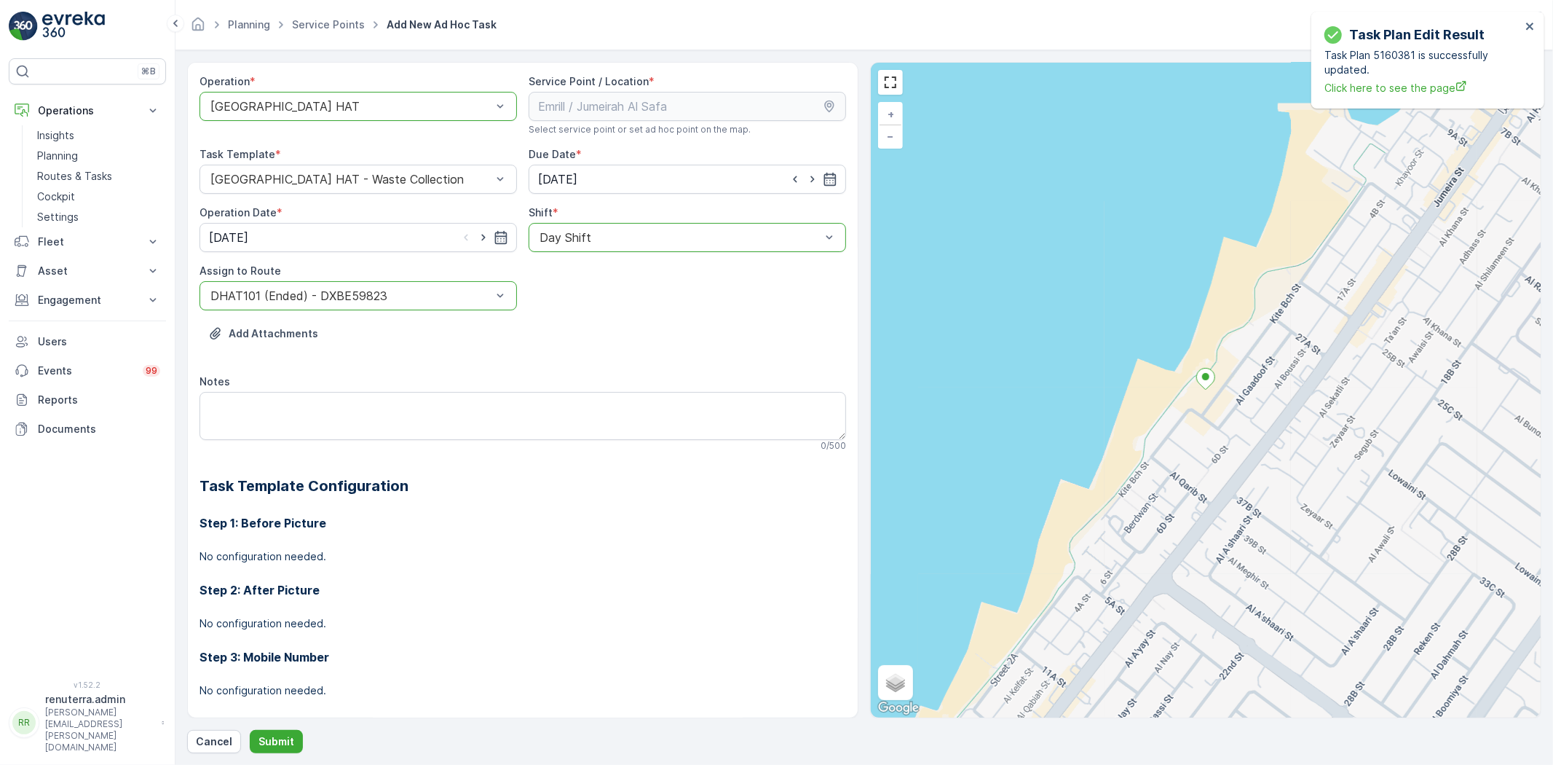
type input "[DATE]"
click at [278, 734] on p "Submit" at bounding box center [277, 741] width 36 height 15
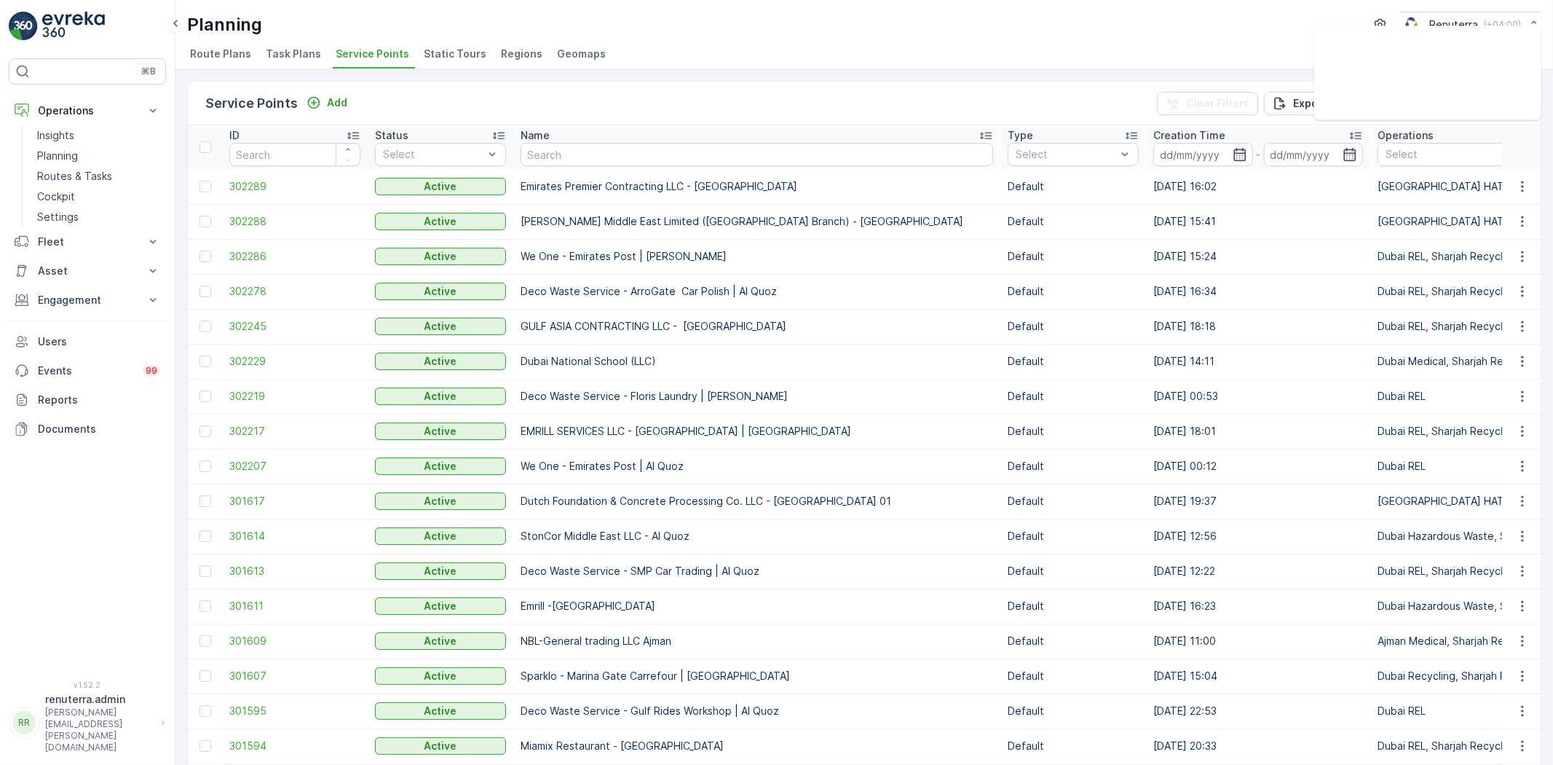
click at [551, 165] on th "Name" at bounding box center [756, 147] width 487 height 44
click at [563, 157] on input "text" at bounding box center [757, 154] width 473 height 23
paste input "Dutch Foundation & Concrete Processing Co. LLC -[GEOGRAPHIC_DATA]"
type input "Dutch Foundation & Concrete Processing Co. LLC -[GEOGRAPHIC_DATA]"
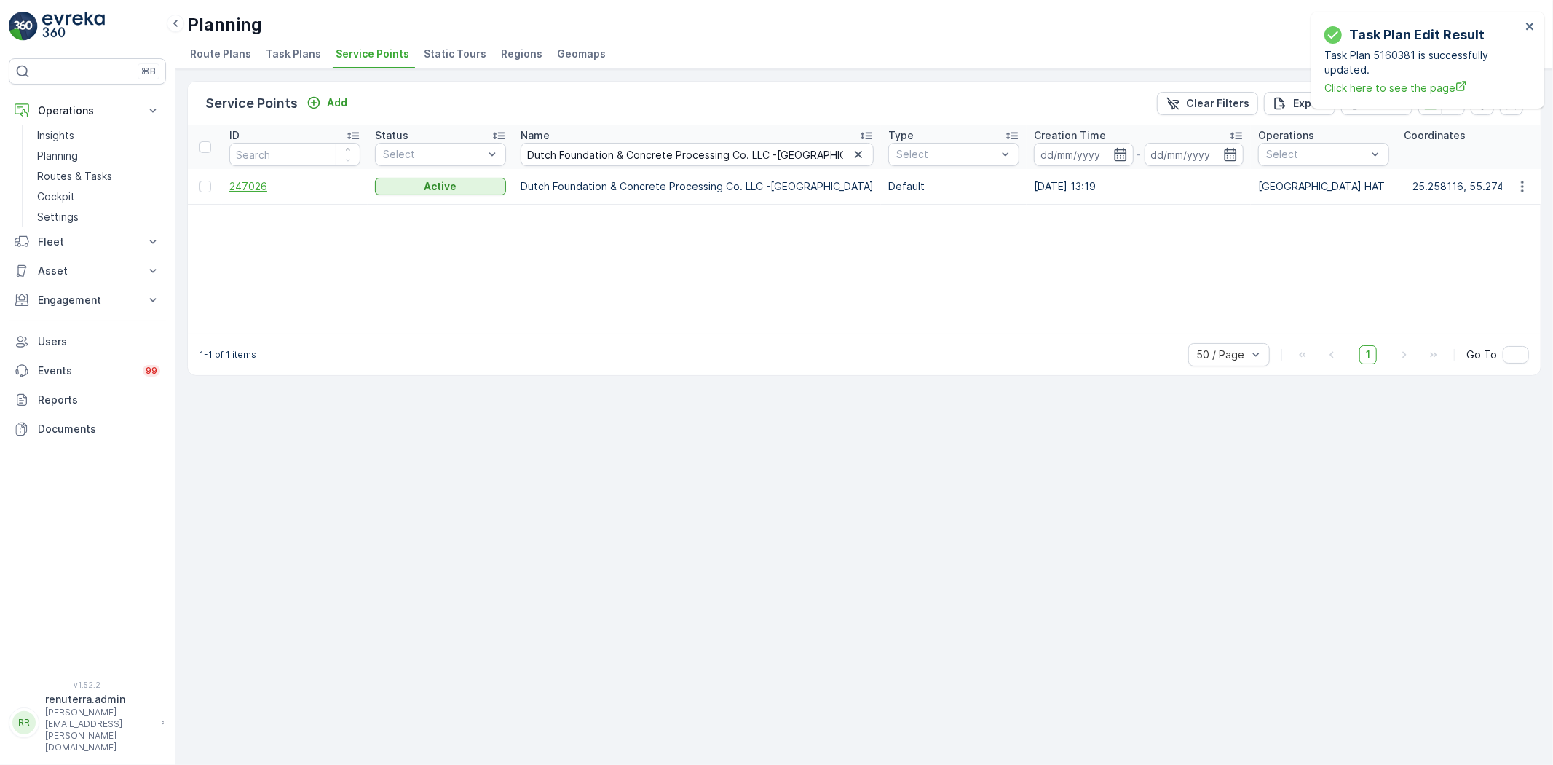
click at [263, 181] on span "247026" at bounding box center [294, 186] width 131 height 15
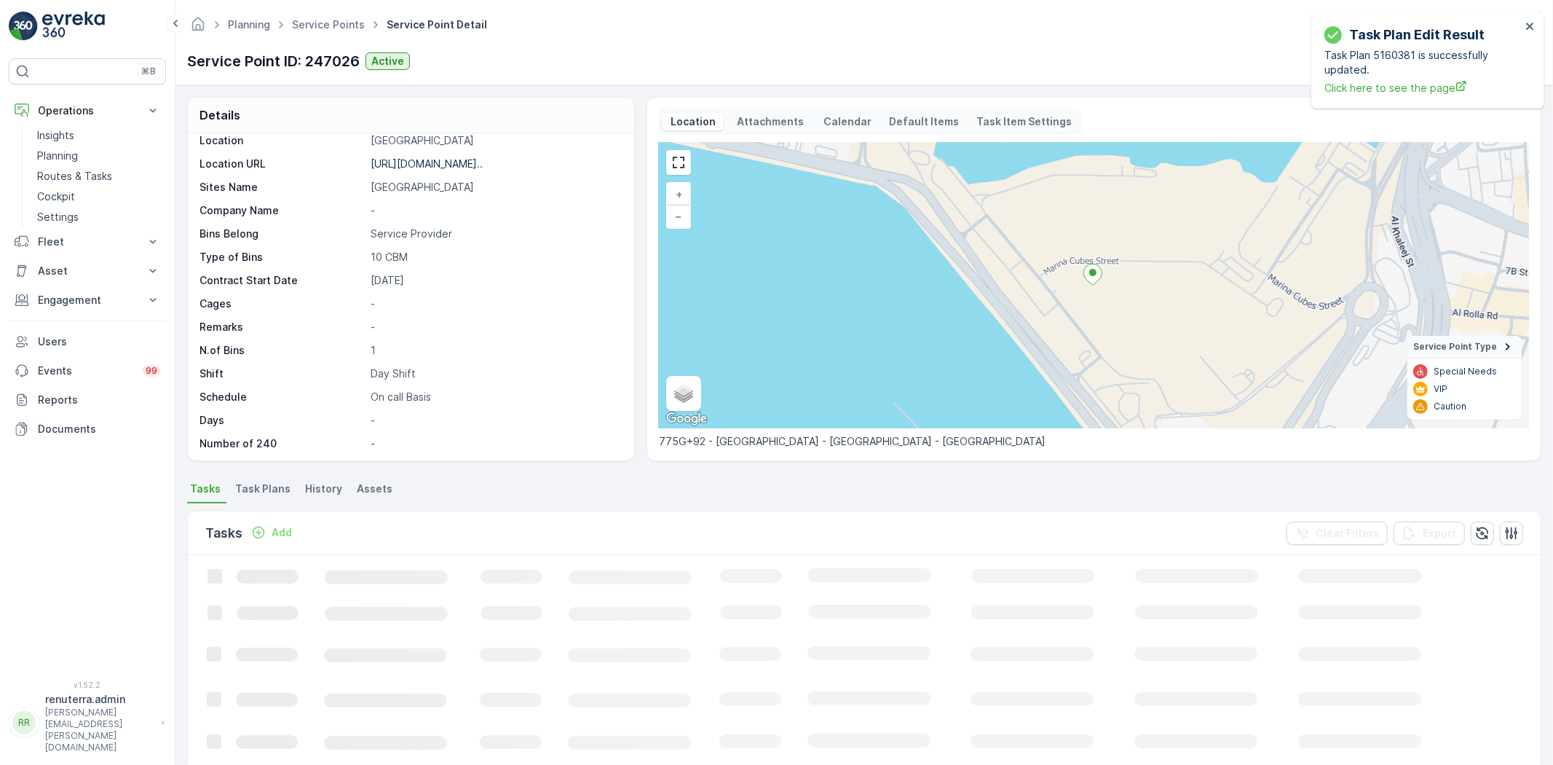
scroll to position [239, 0]
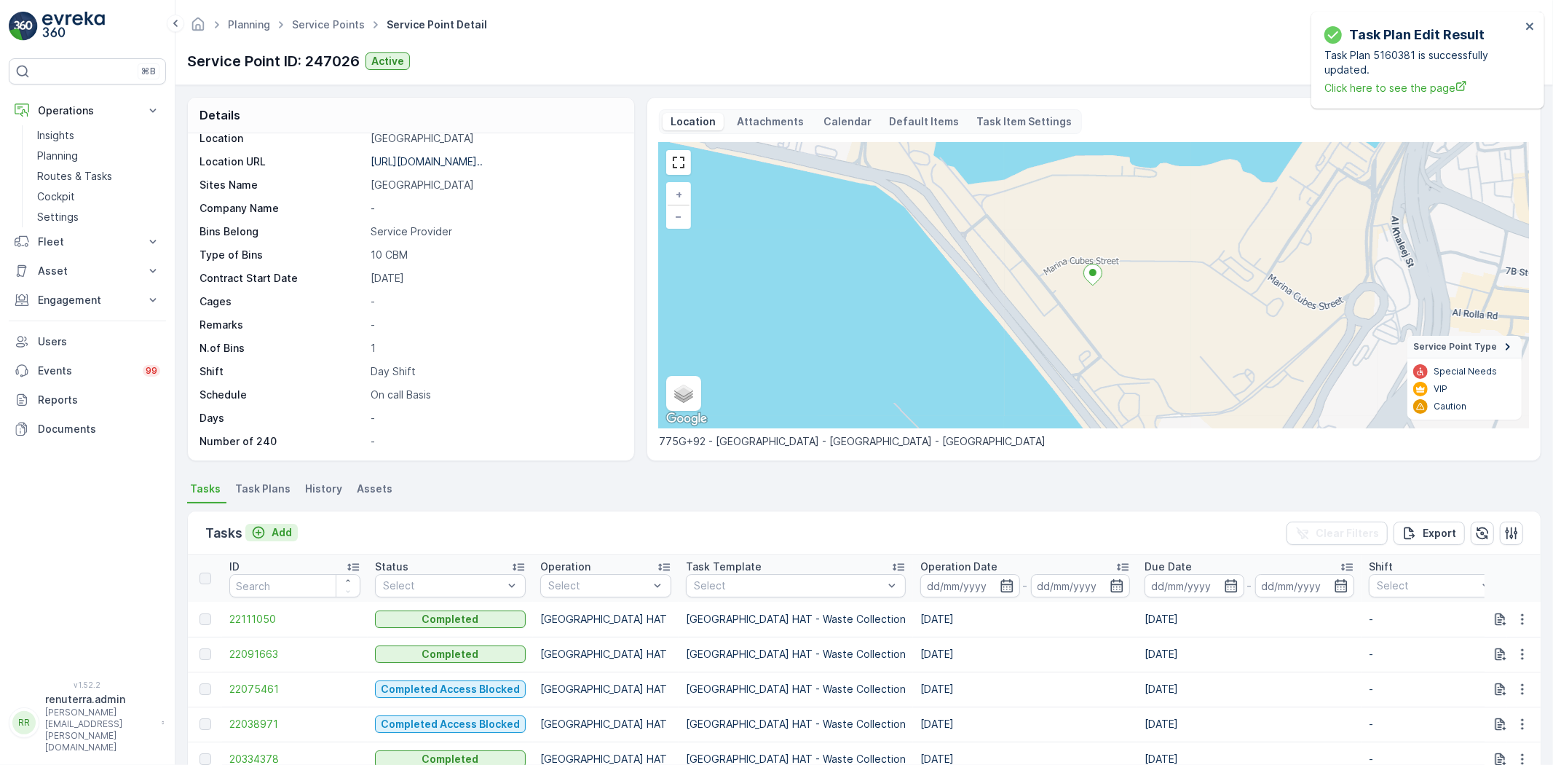
click at [274, 530] on p "Add" at bounding box center [282, 532] width 20 height 15
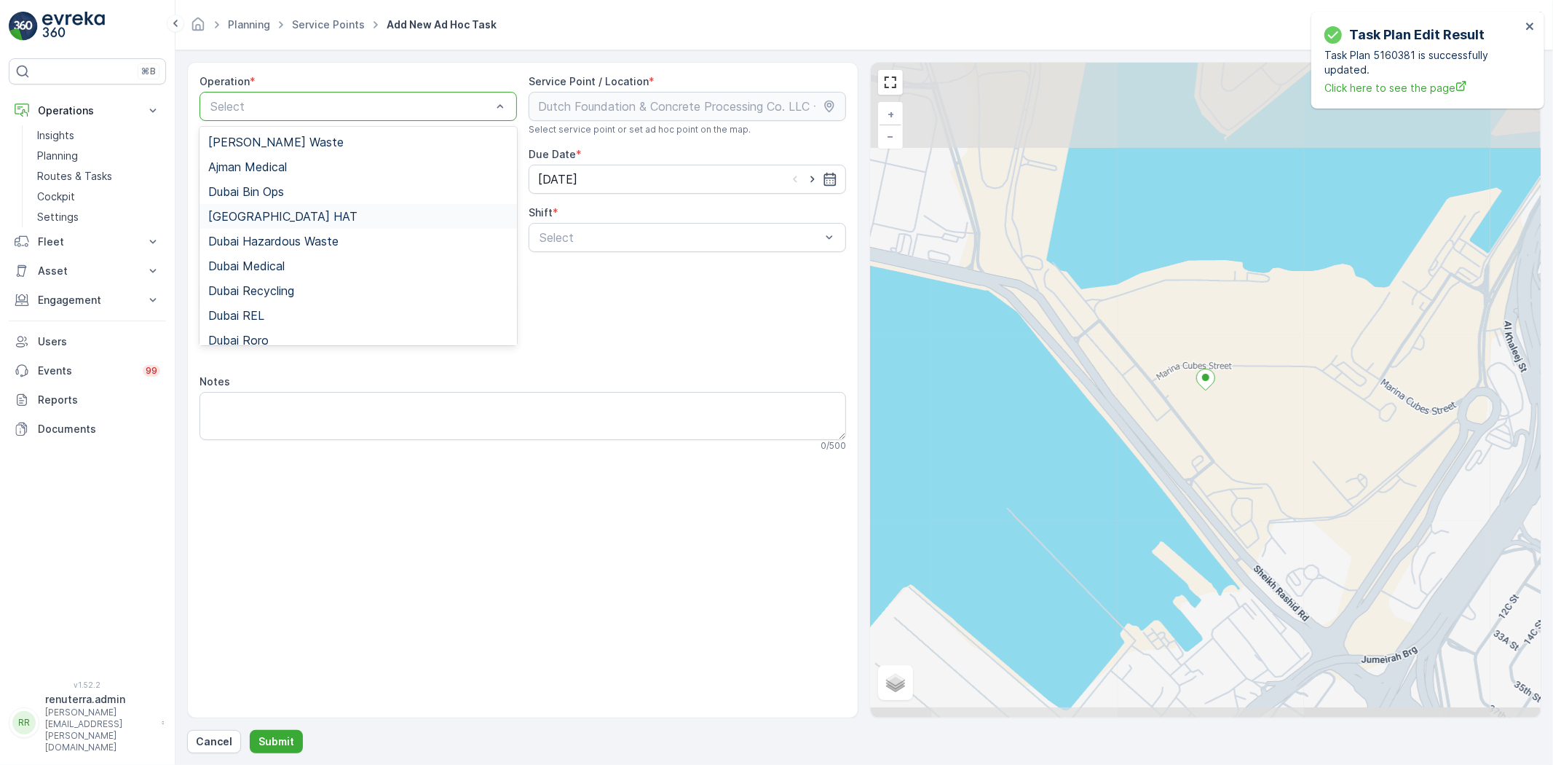
click at [268, 222] on div "[GEOGRAPHIC_DATA] HAT" at bounding box center [358, 216] width 300 height 13
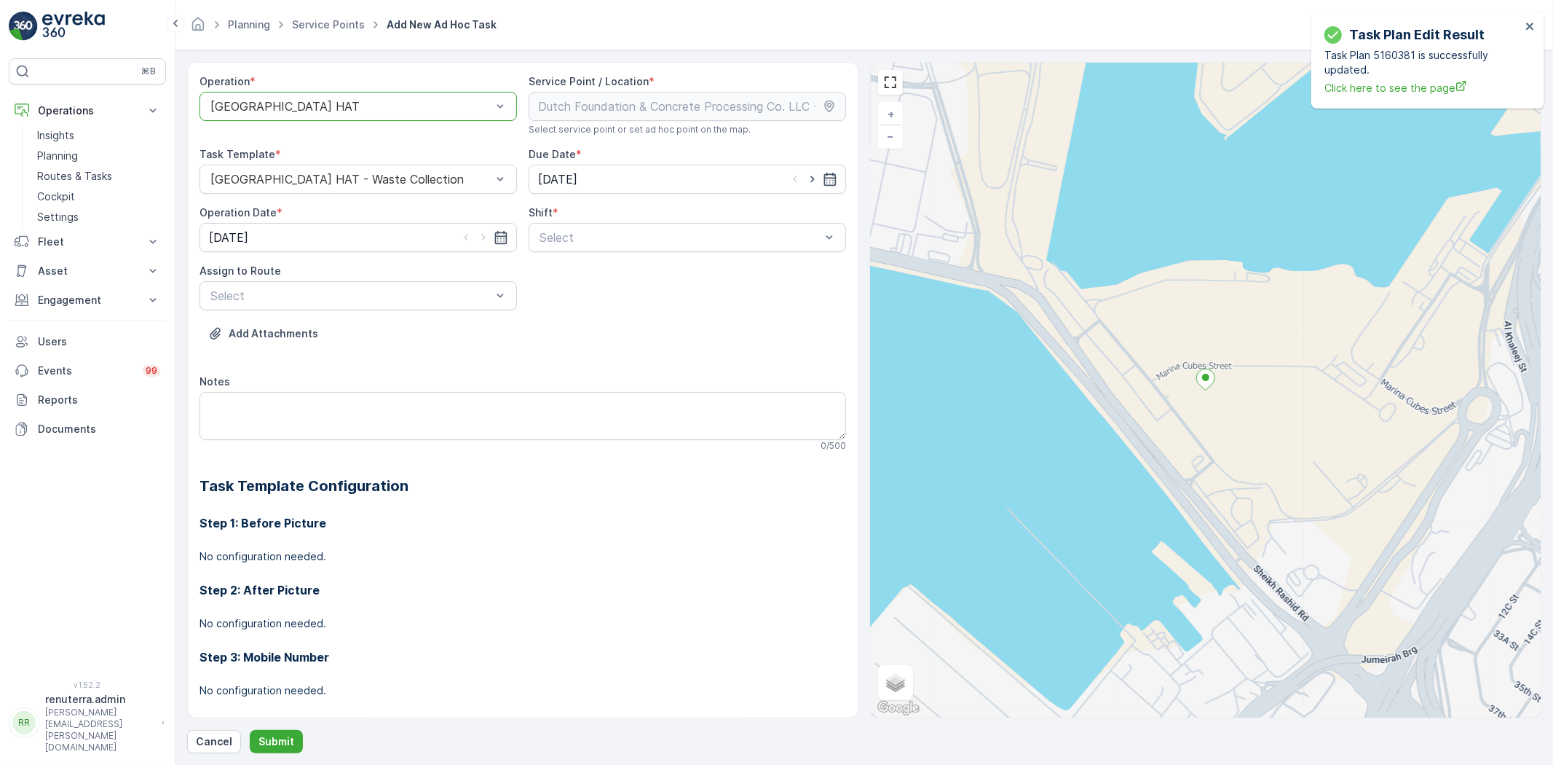
click at [572, 274] on span "Day Shift" at bounding box center [563, 273] width 52 height 13
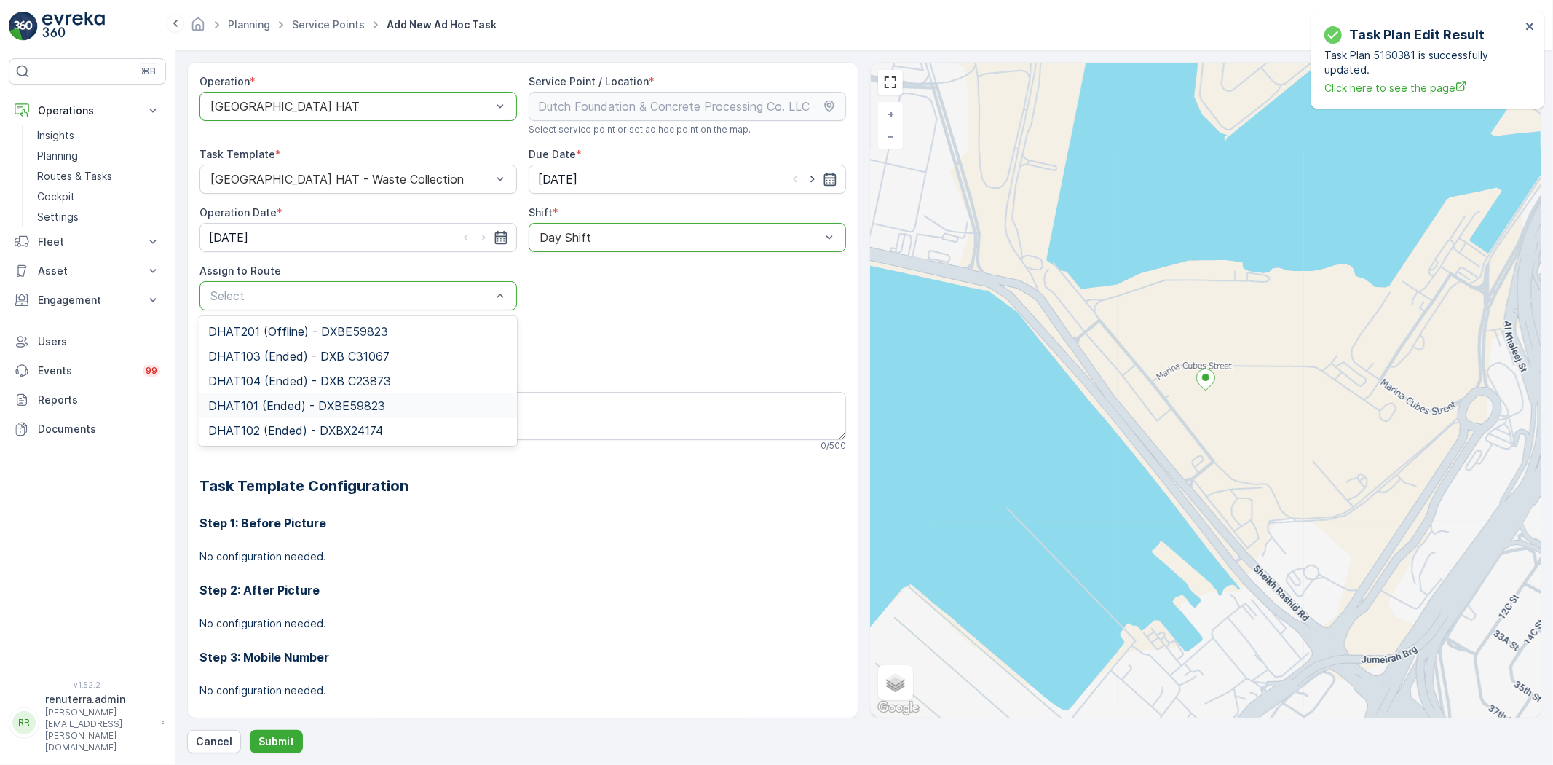
click at [296, 403] on span "DHAT101 (Ended) - DXBE59823" at bounding box center [296, 405] width 177 height 13
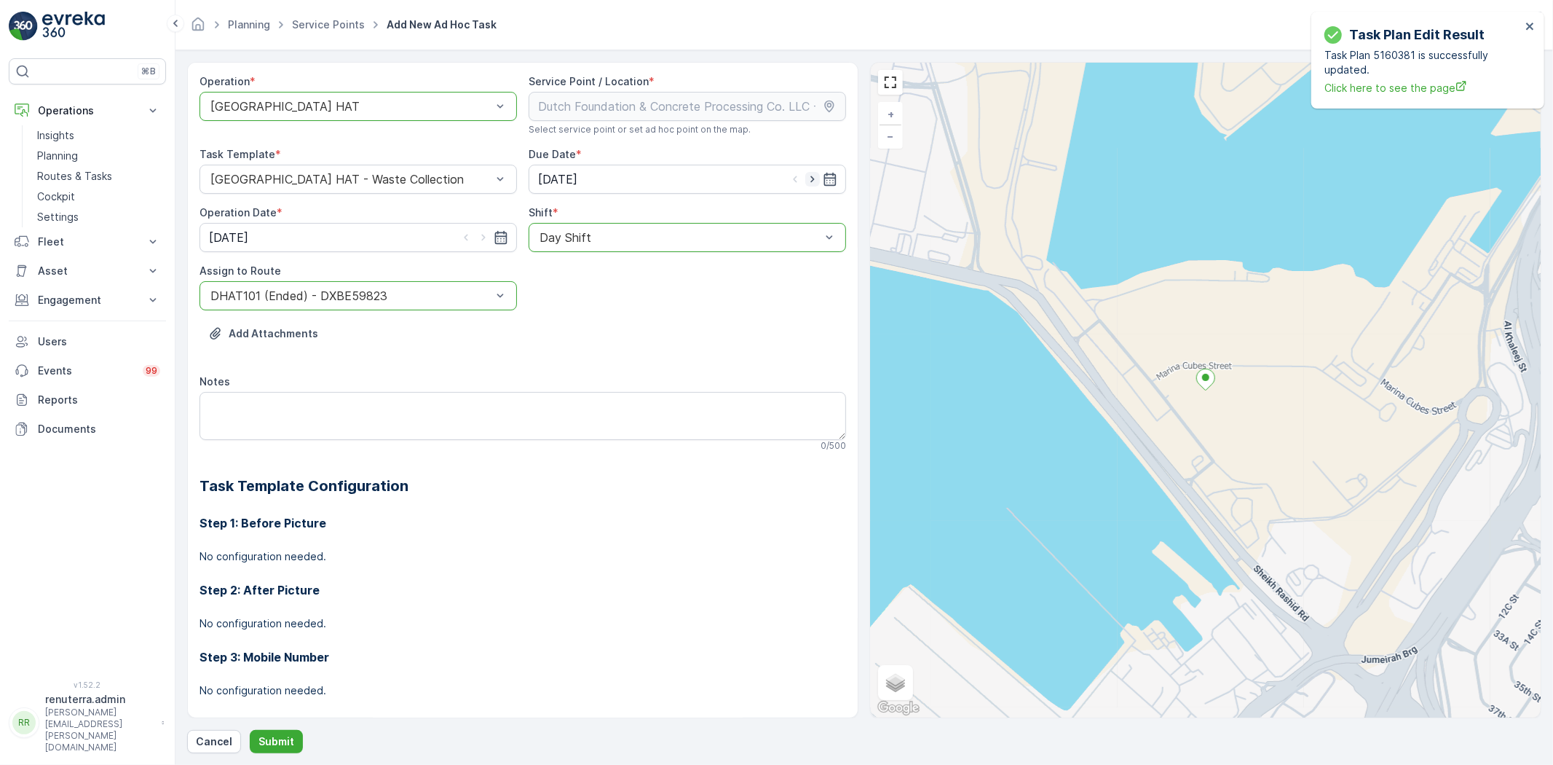
click at [813, 179] on icon "button" at bounding box center [812, 179] width 15 height 15
type input "[DATE]"
click at [484, 237] on icon "button" at bounding box center [483, 237] width 15 height 15
type input "[DATE]"
click at [278, 751] on button "Submit" at bounding box center [276, 741] width 53 height 23
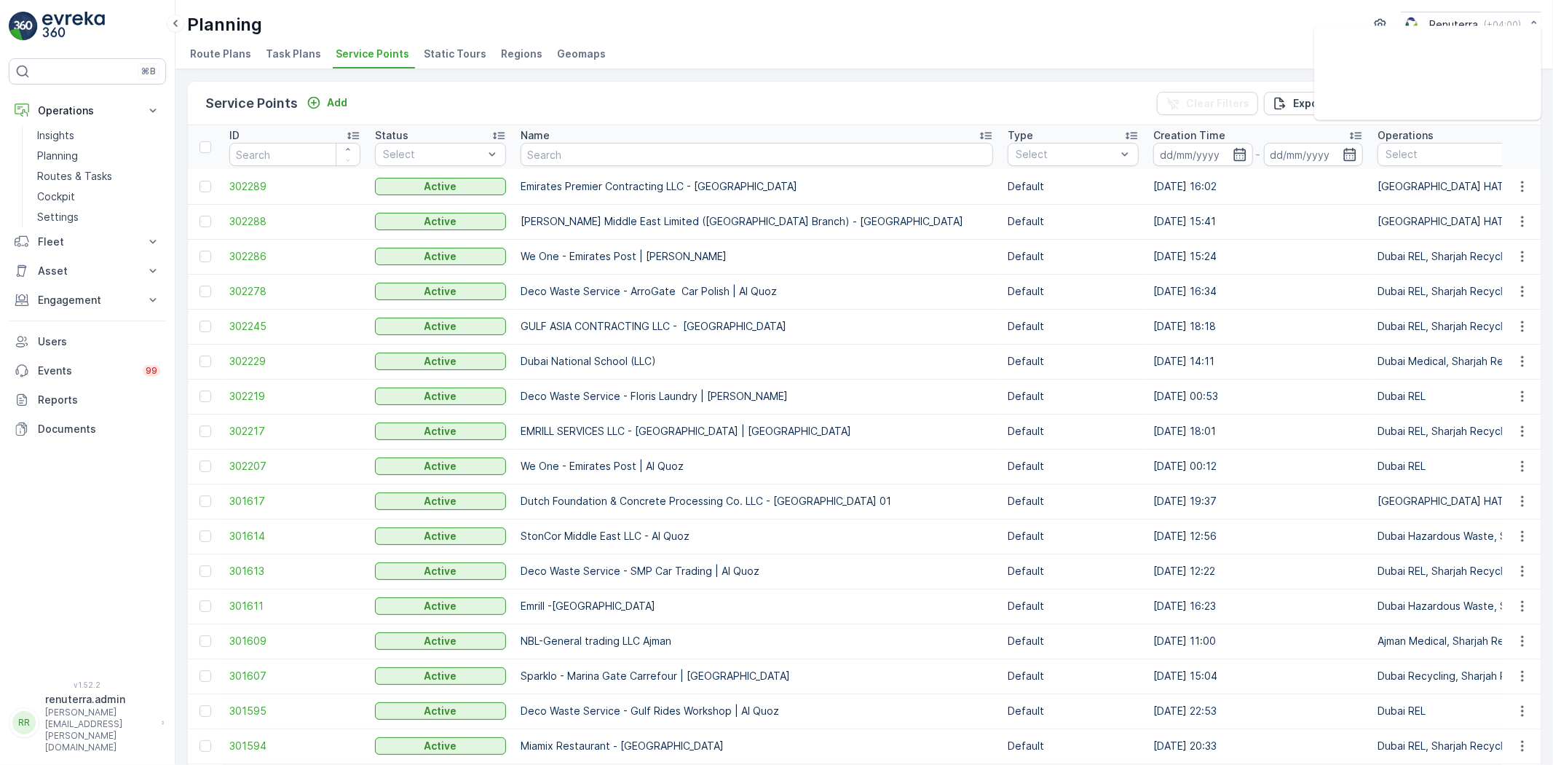
click at [572, 141] on div "Name" at bounding box center [757, 135] width 473 height 15
click at [567, 149] on input "text" at bounding box center [757, 154] width 473 height 23
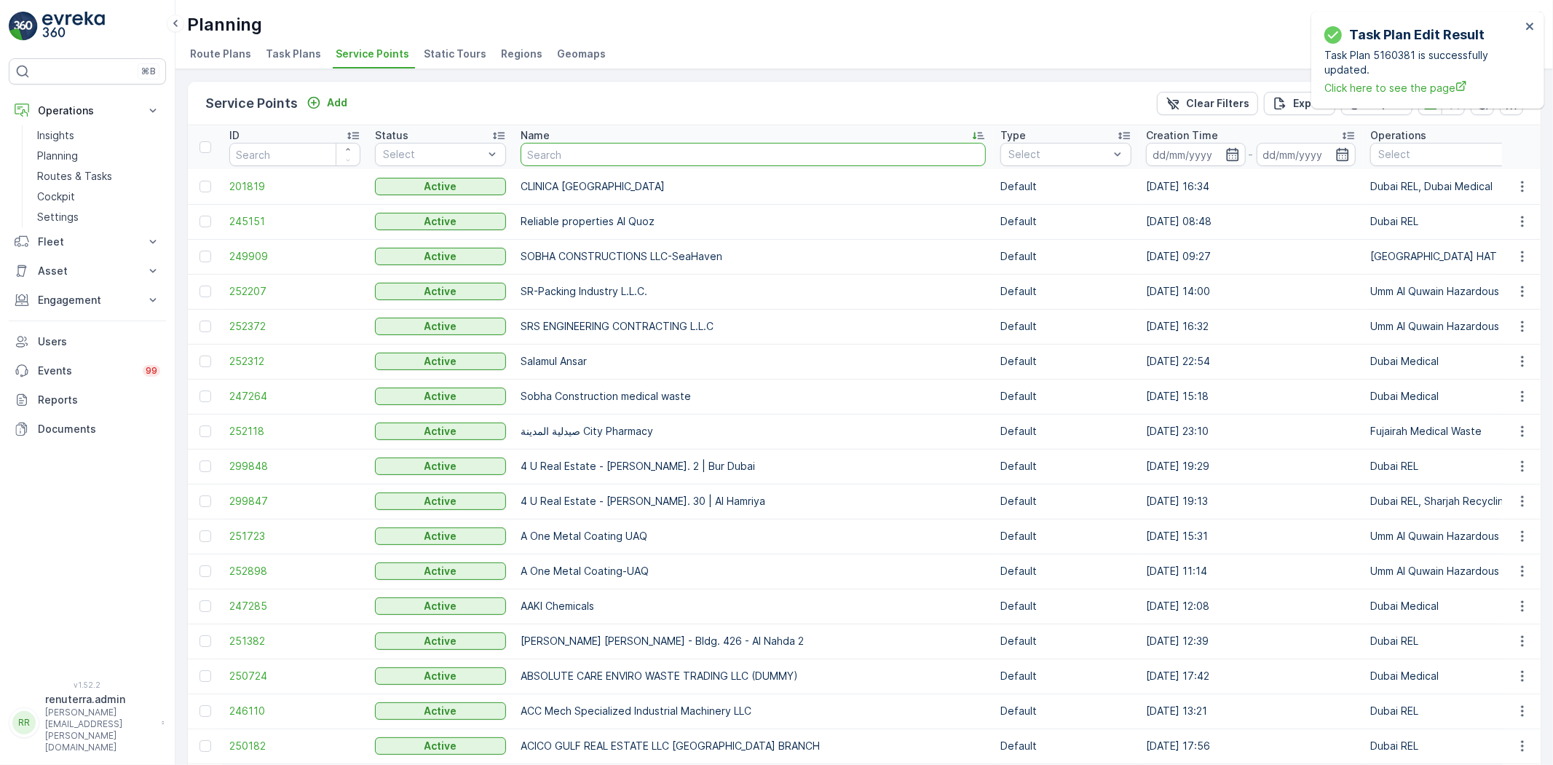
type input "Al Serh Al Kabeer Construction LLC - JVC"
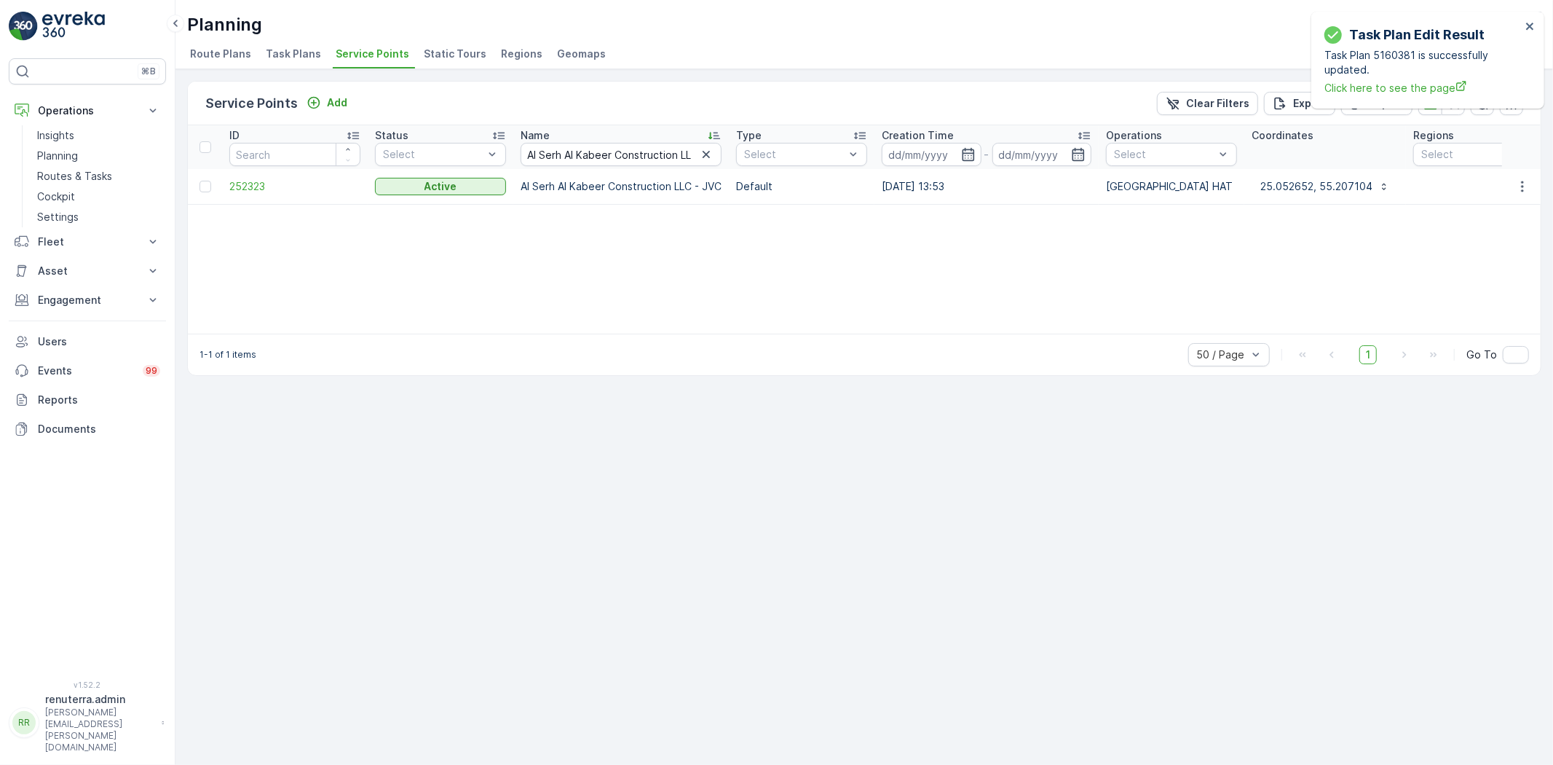
click at [243, 177] on td "252323" at bounding box center [295, 186] width 146 height 35
click at [242, 181] on span "252323" at bounding box center [294, 186] width 131 height 15
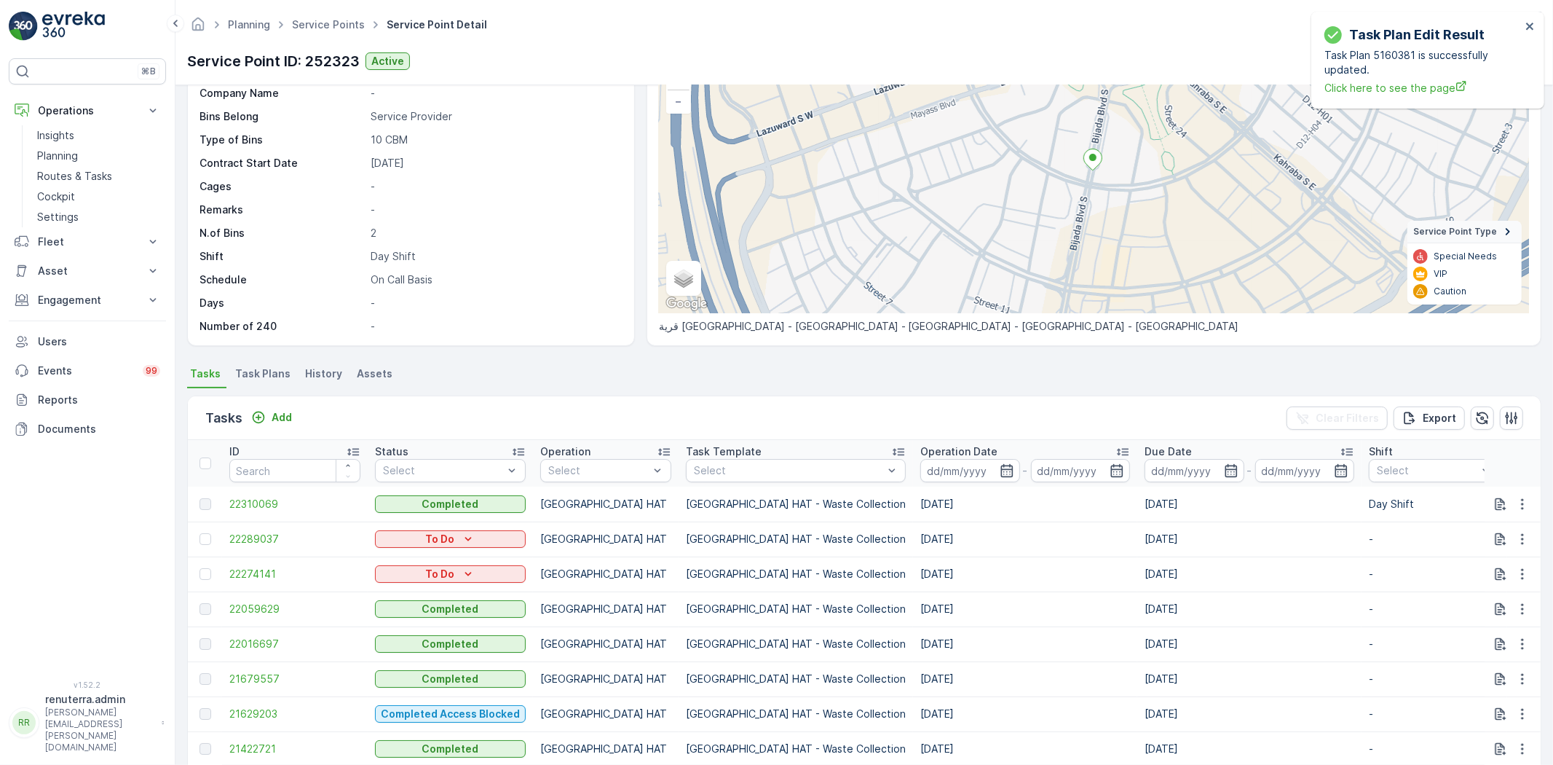
scroll to position [162, 0]
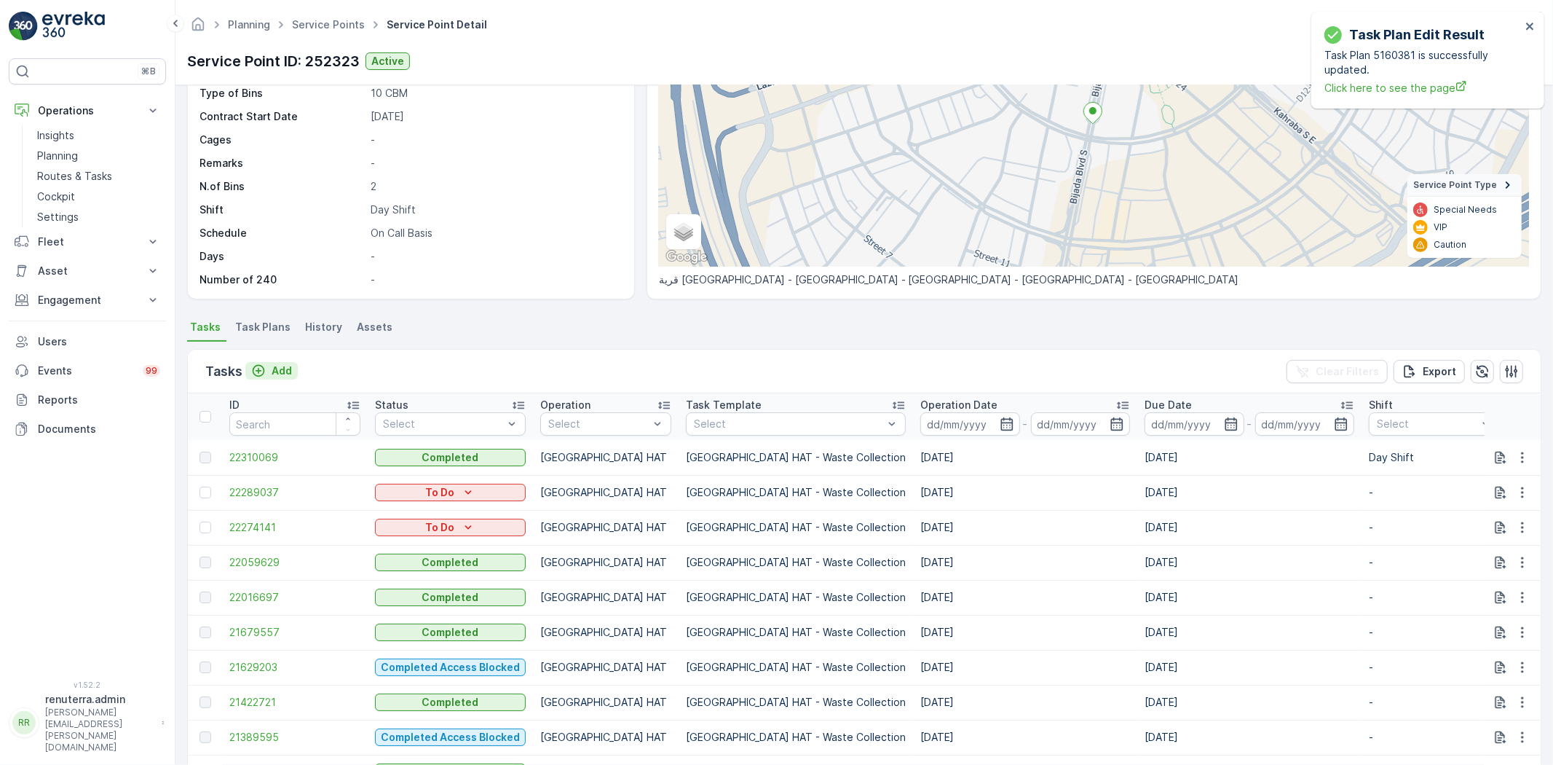
click at [282, 373] on p "Add" at bounding box center [282, 370] width 20 height 15
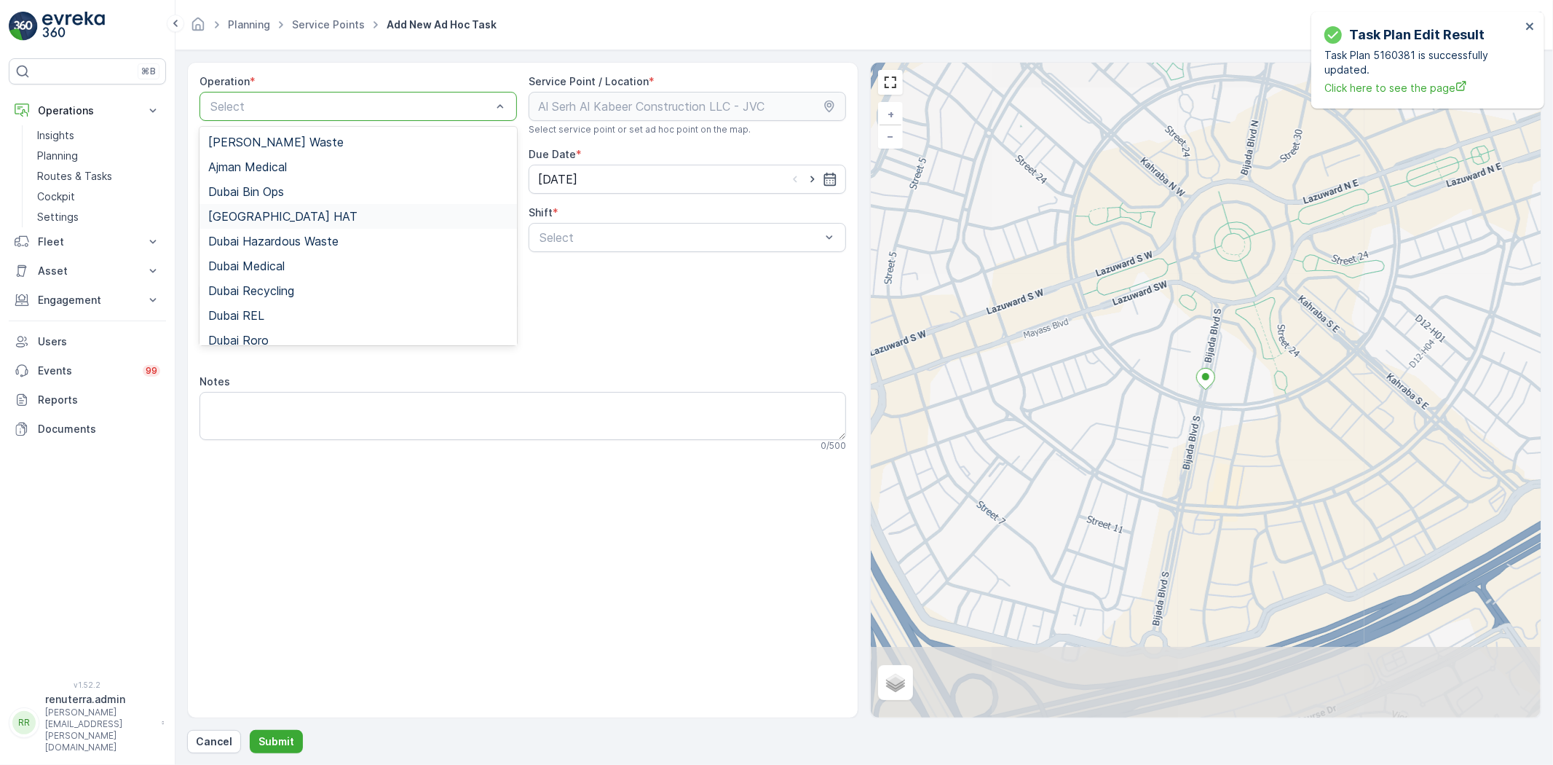
click at [286, 219] on div "[GEOGRAPHIC_DATA] HAT" at bounding box center [358, 216] width 300 height 13
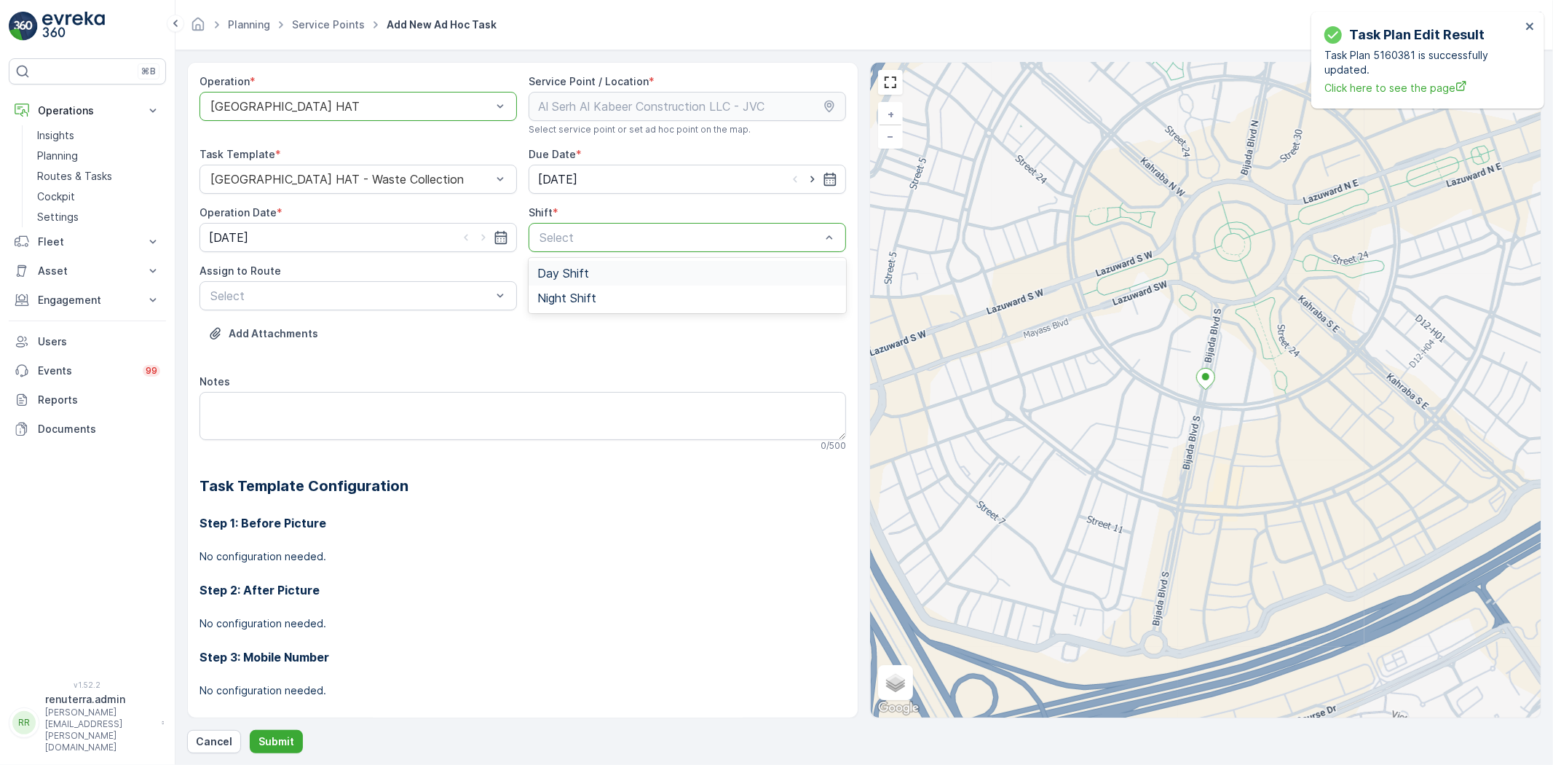
click at [585, 278] on span "Day Shift" at bounding box center [563, 273] width 52 height 13
click at [369, 287] on div "Select" at bounding box center [359, 295] width 318 height 29
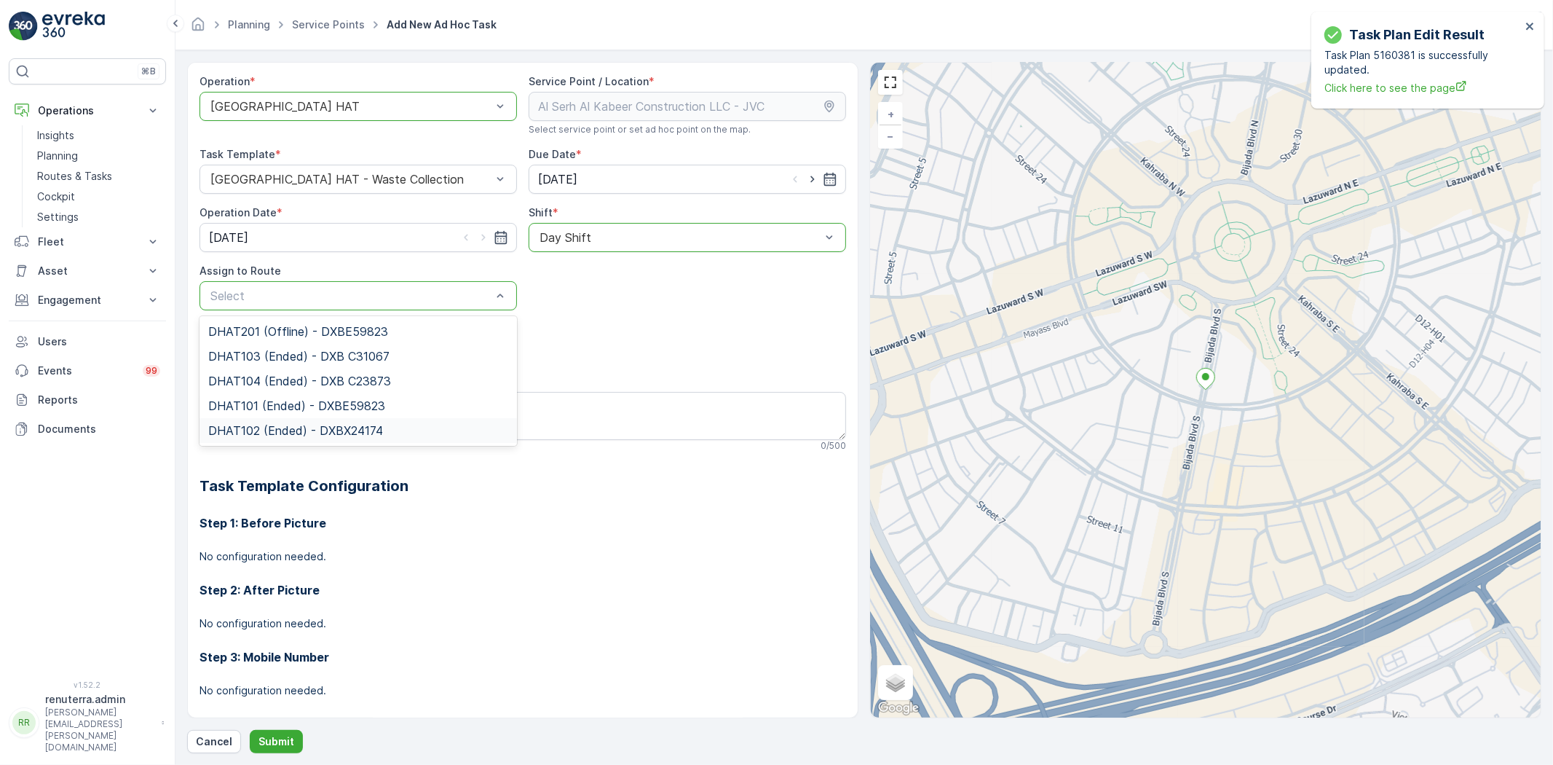
click at [272, 427] on span "DHAT102 (Ended) - DXBX24174" at bounding box center [295, 430] width 175 height 13
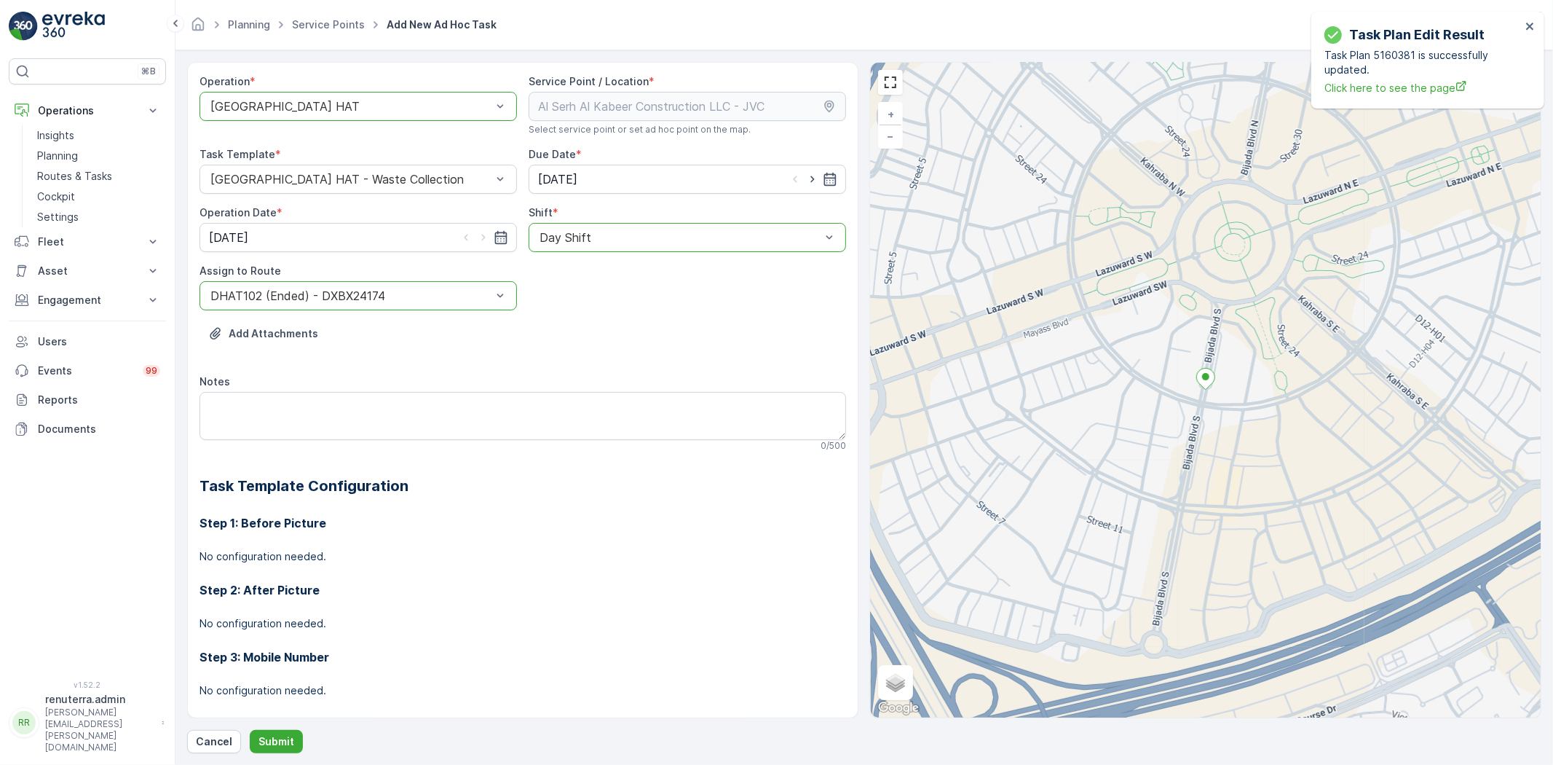
drag, startPoint x: 811, startPoint y: 176, endPoint x: 763, endPoint y: 197, distance: 52.9
click at [811, 176] on icon "button" at bounding box center [812, 179] width 15 height 15
type input "[DATE]"
click at [476, 235] on icon "button" at bounding box center [483, 237] width 15 height 15
type input "[DATE]"
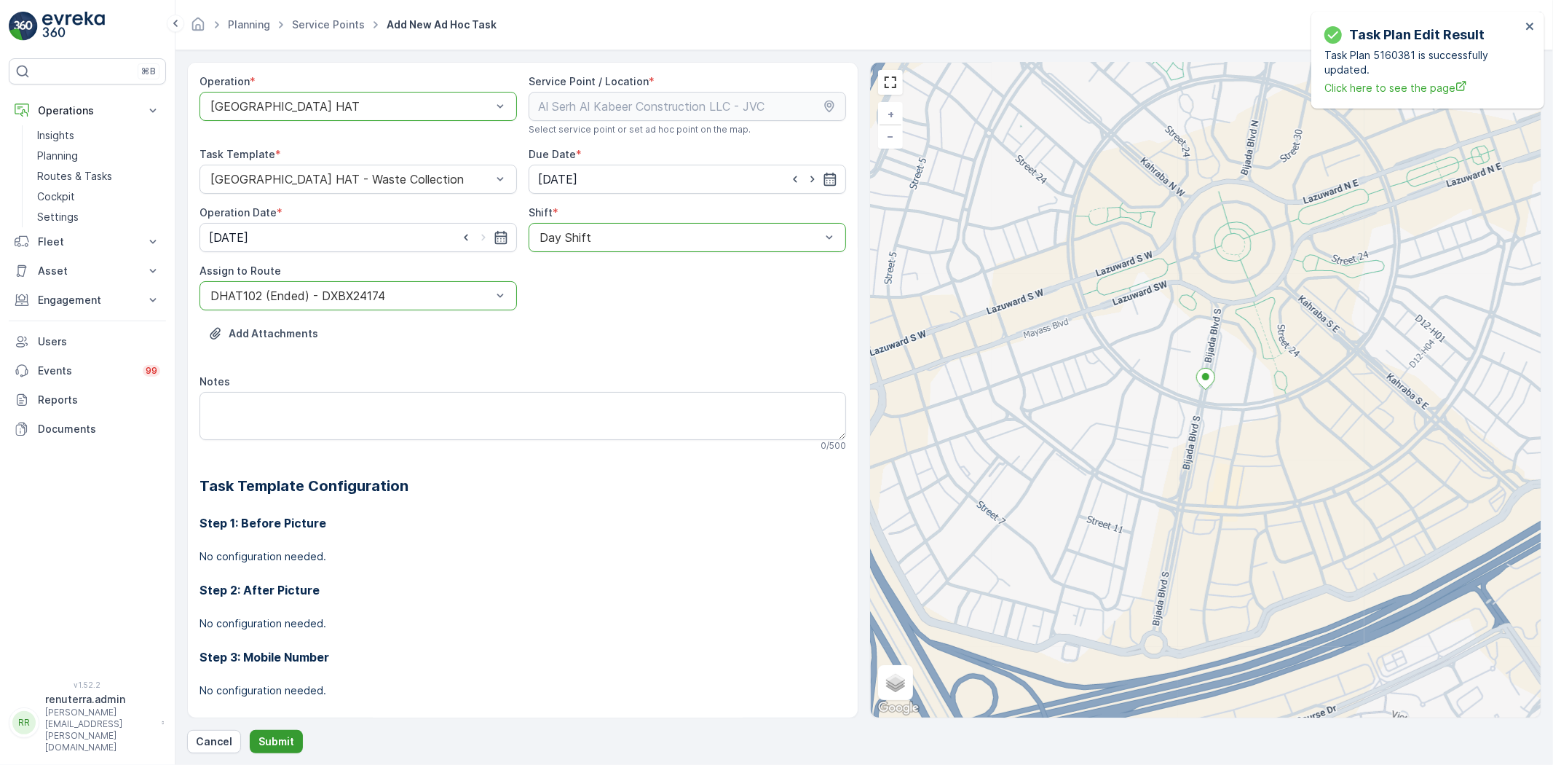
click at [275, 738] on p "Submit" at bounding box center [277, 741] width 36 height 15
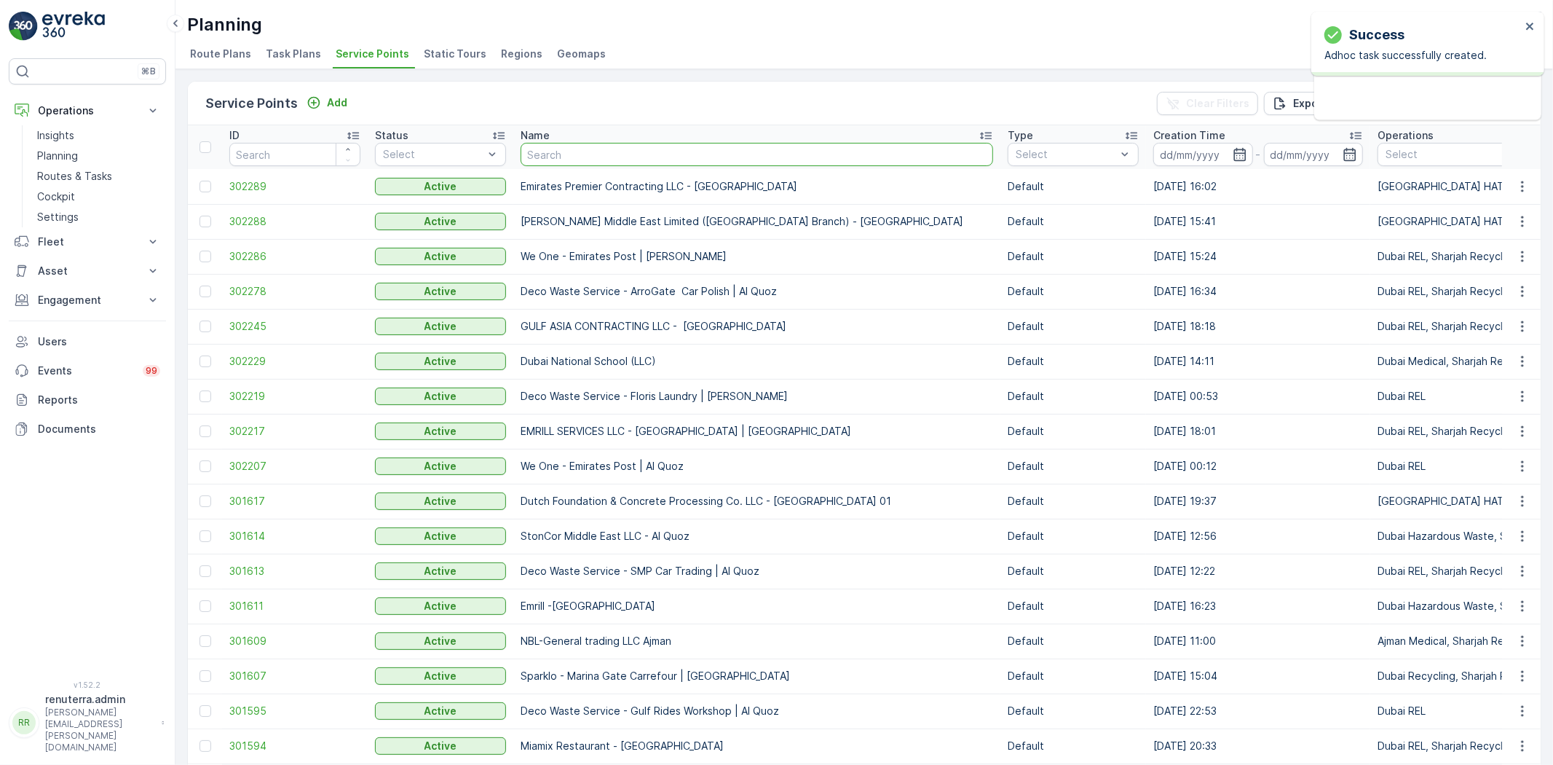
click at [593, 146] on input "text" at bounding box center [757, 154] width 473 height 23
paste input "Al Tayer Stocks (L.L.C.) - NMC Al Nadha Block A & B"
type input "Al Tayer Stocks (L.L.C.) - NMC Al Nadha Block A & B"
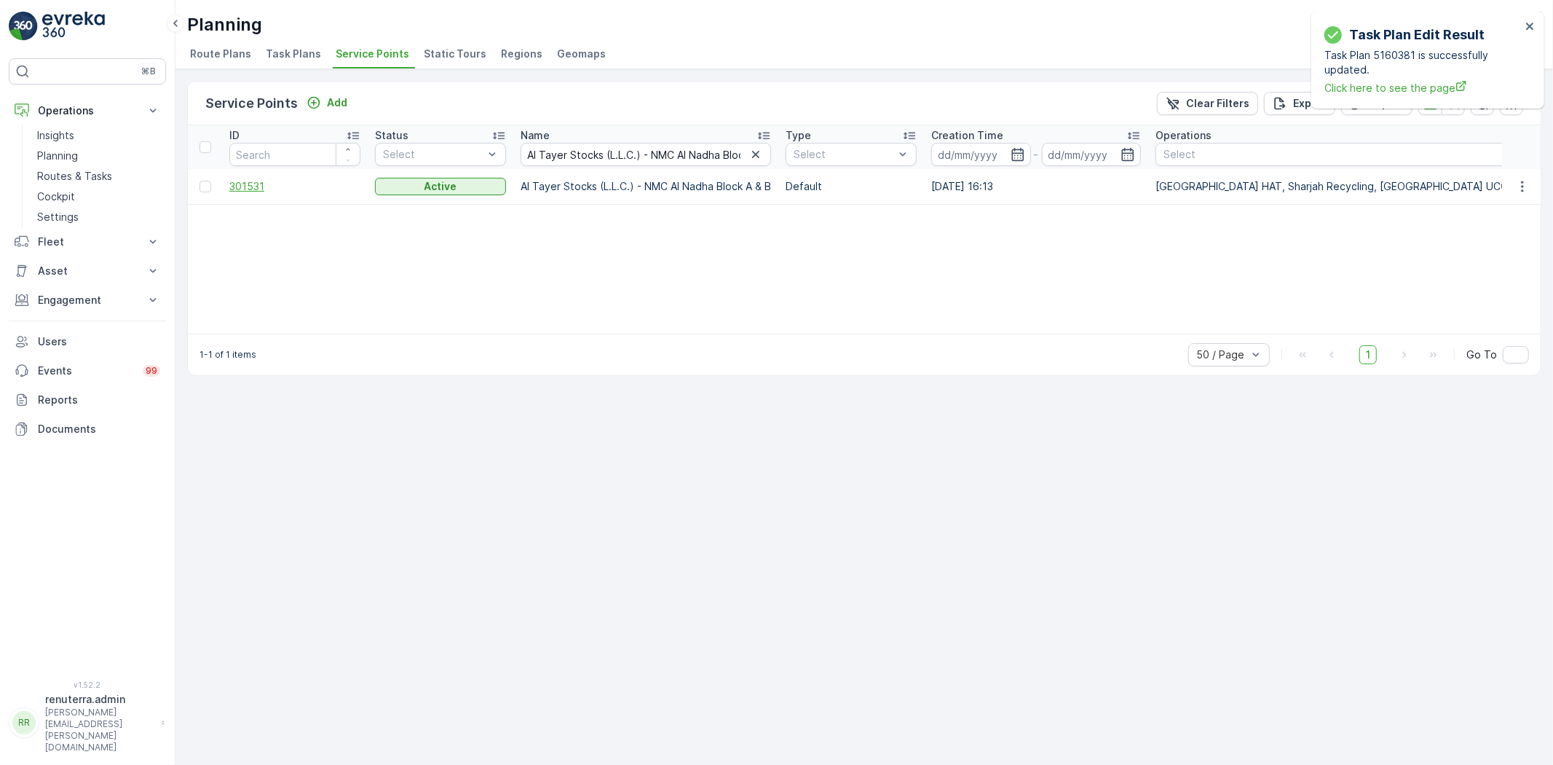
click at [256, 184] on span "301531" at bounding box center [294, 186] width 131 height 15
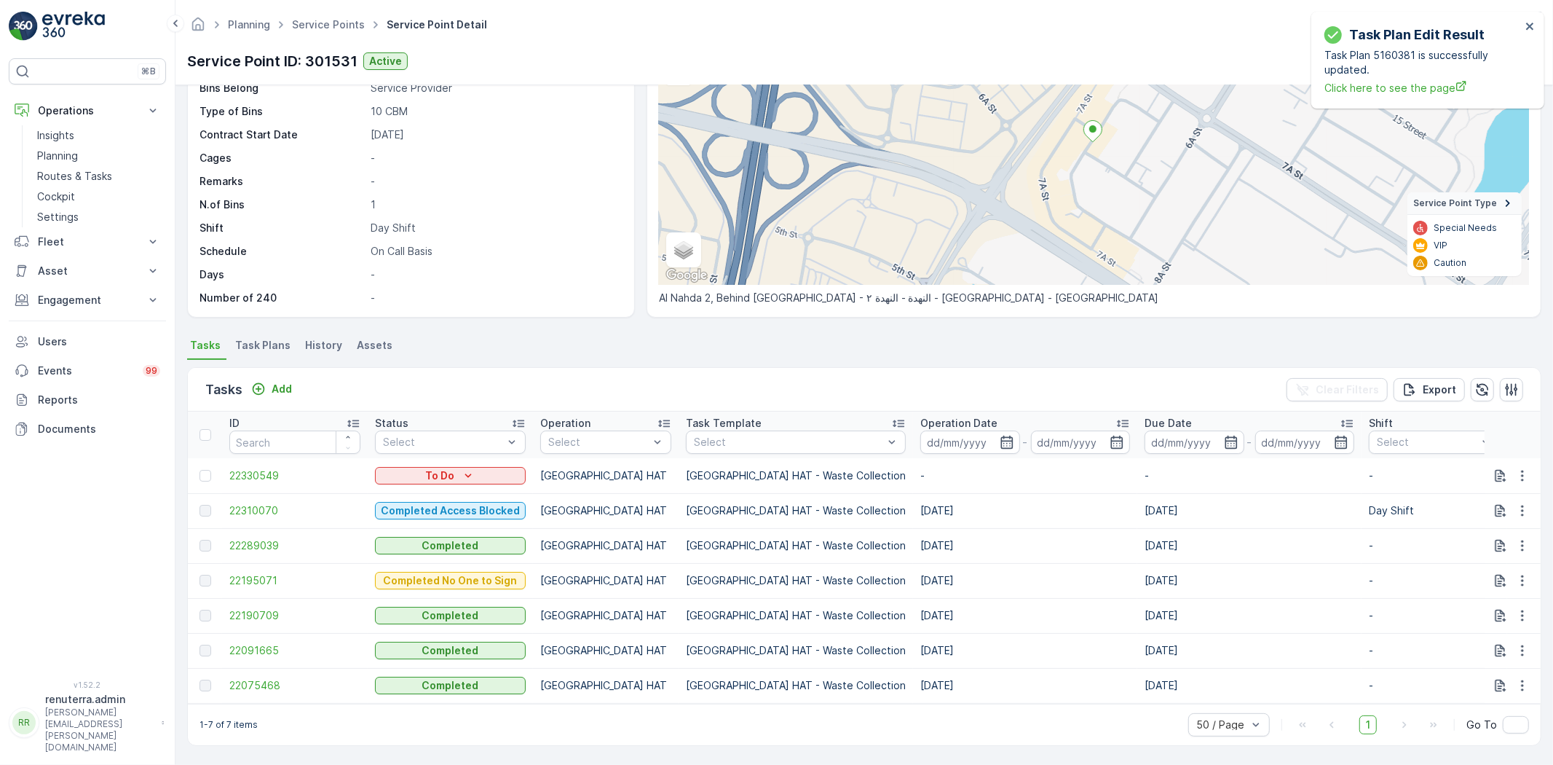
scroll to position [139, 0]
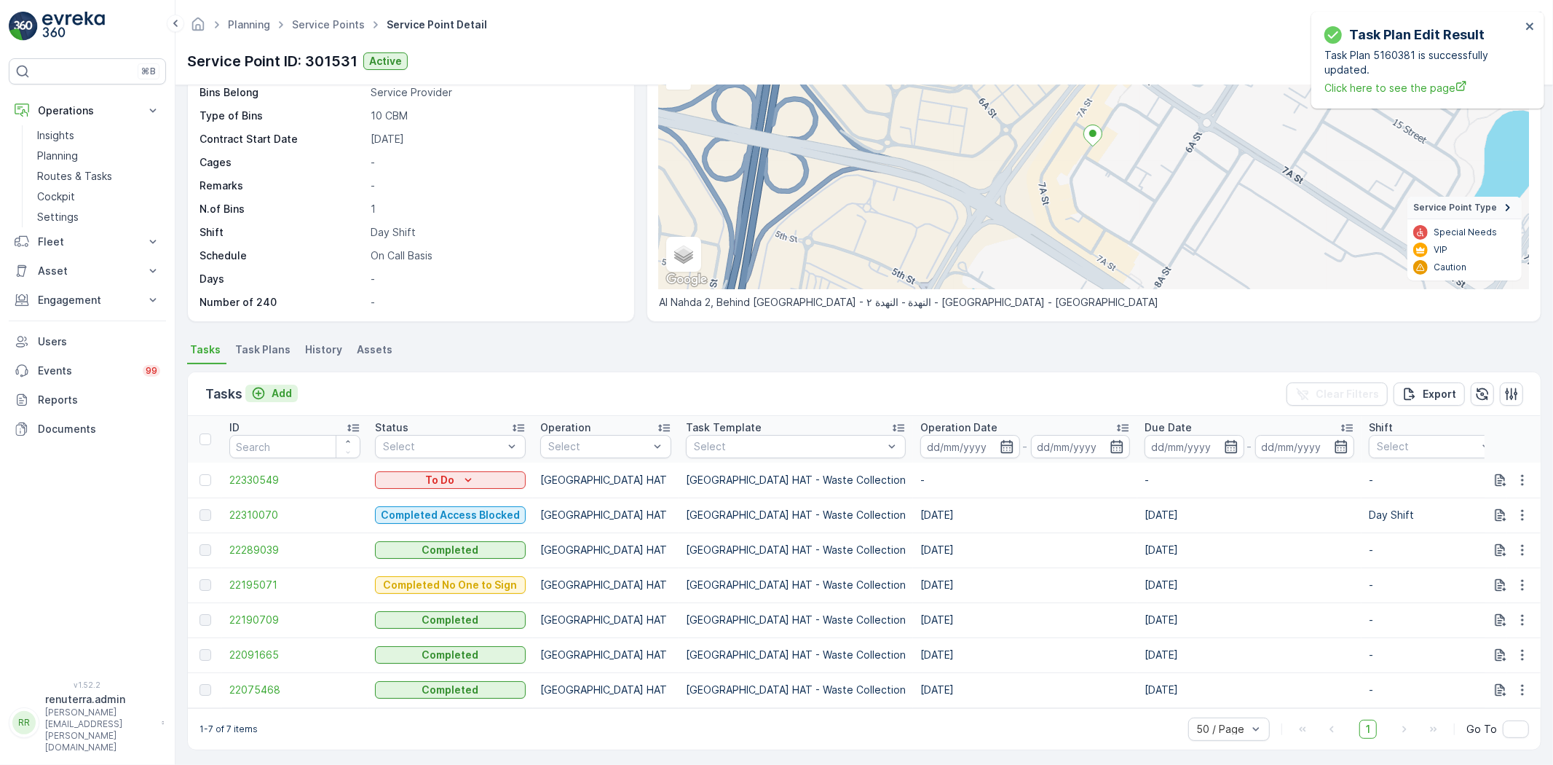
click at [290, 393] on p "Add" at bounding box center [282, 393] width 20 height 15
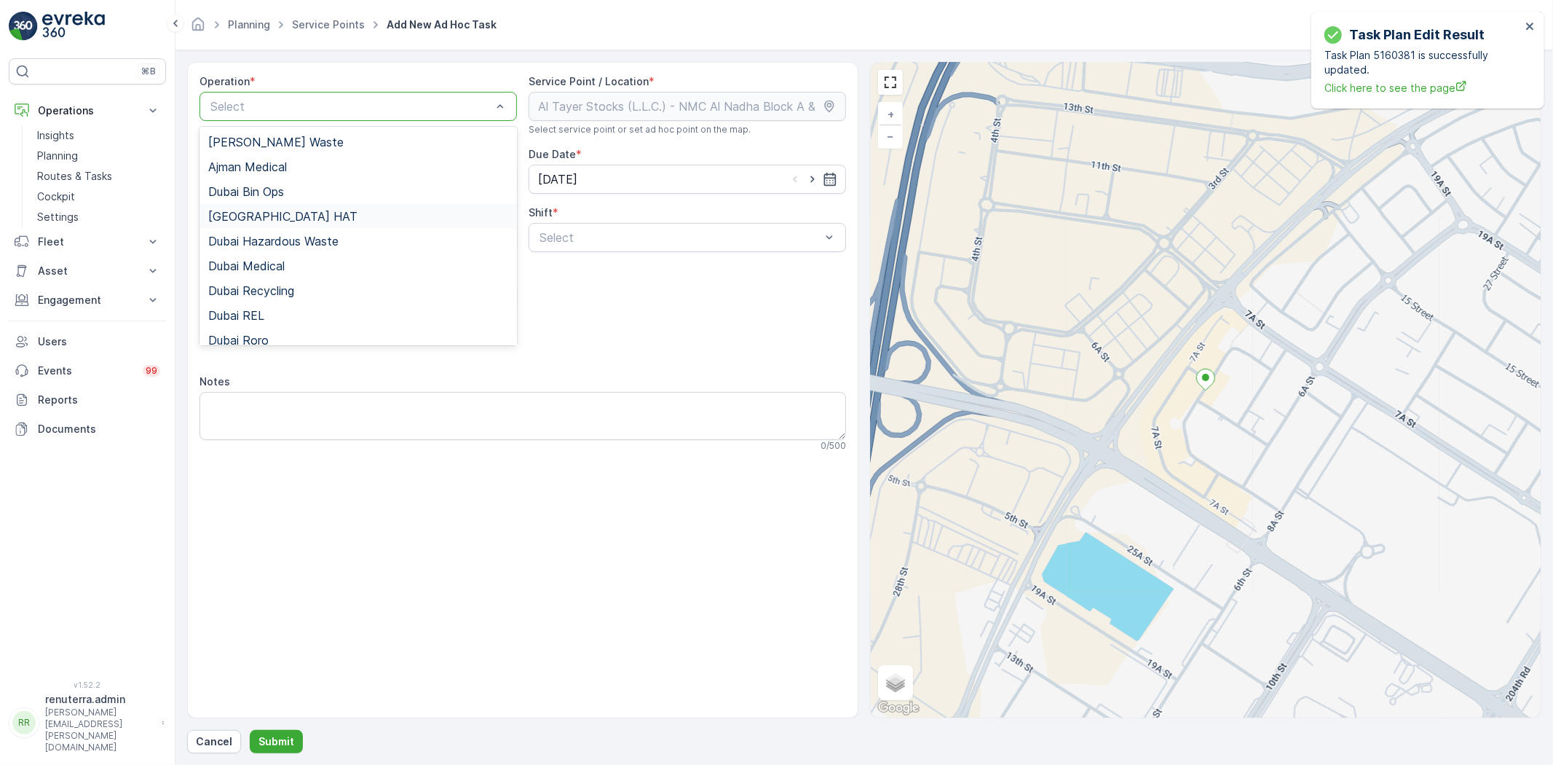
click at [270, 210] on div "[GEOGRAPHIC_DATA] HAT" at bounding box center [358, 216] width 300 height 13
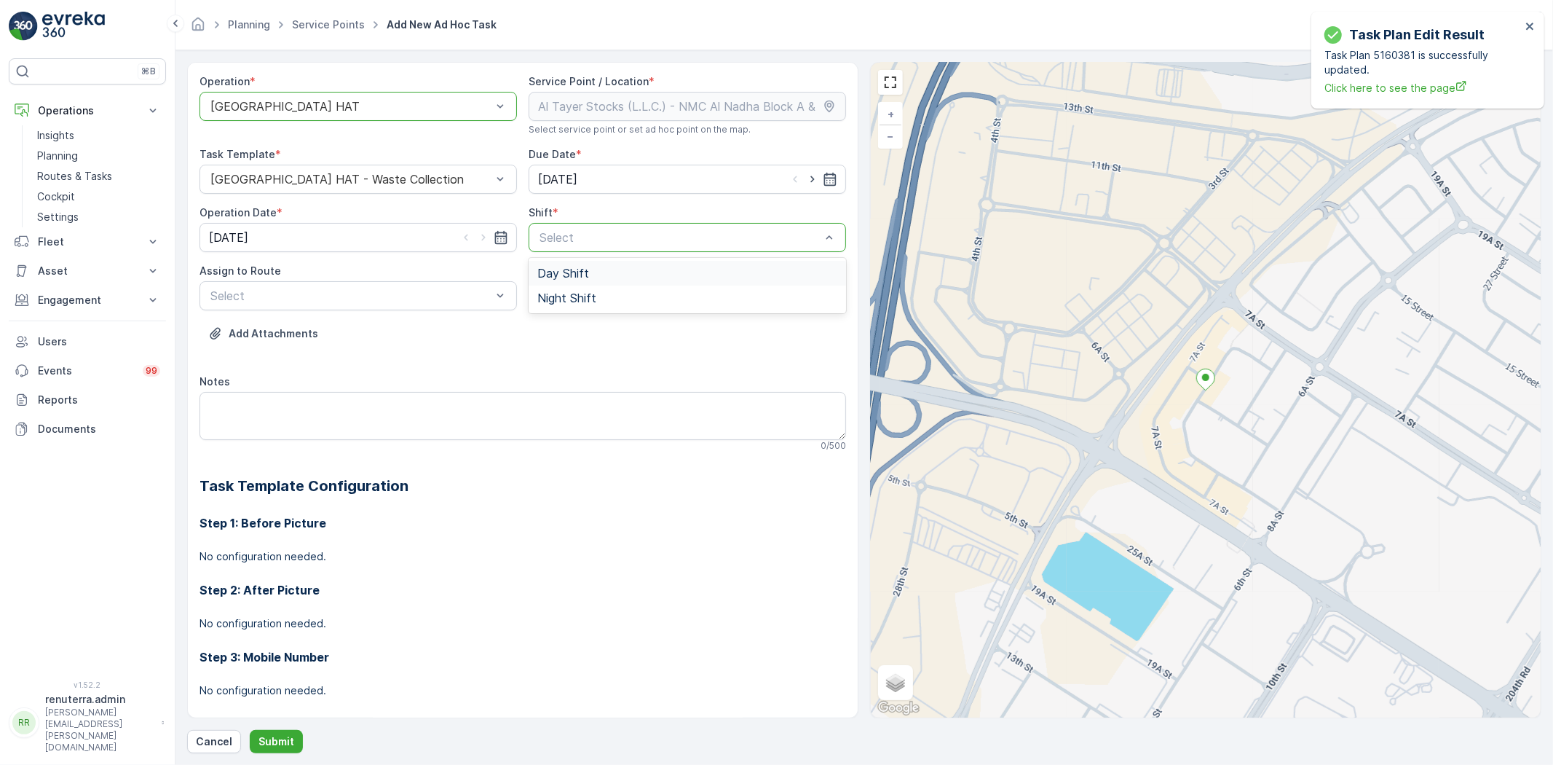
click at [562, 275] on span "Day Shift" at bounding box center [563, 273] width 52 height 13
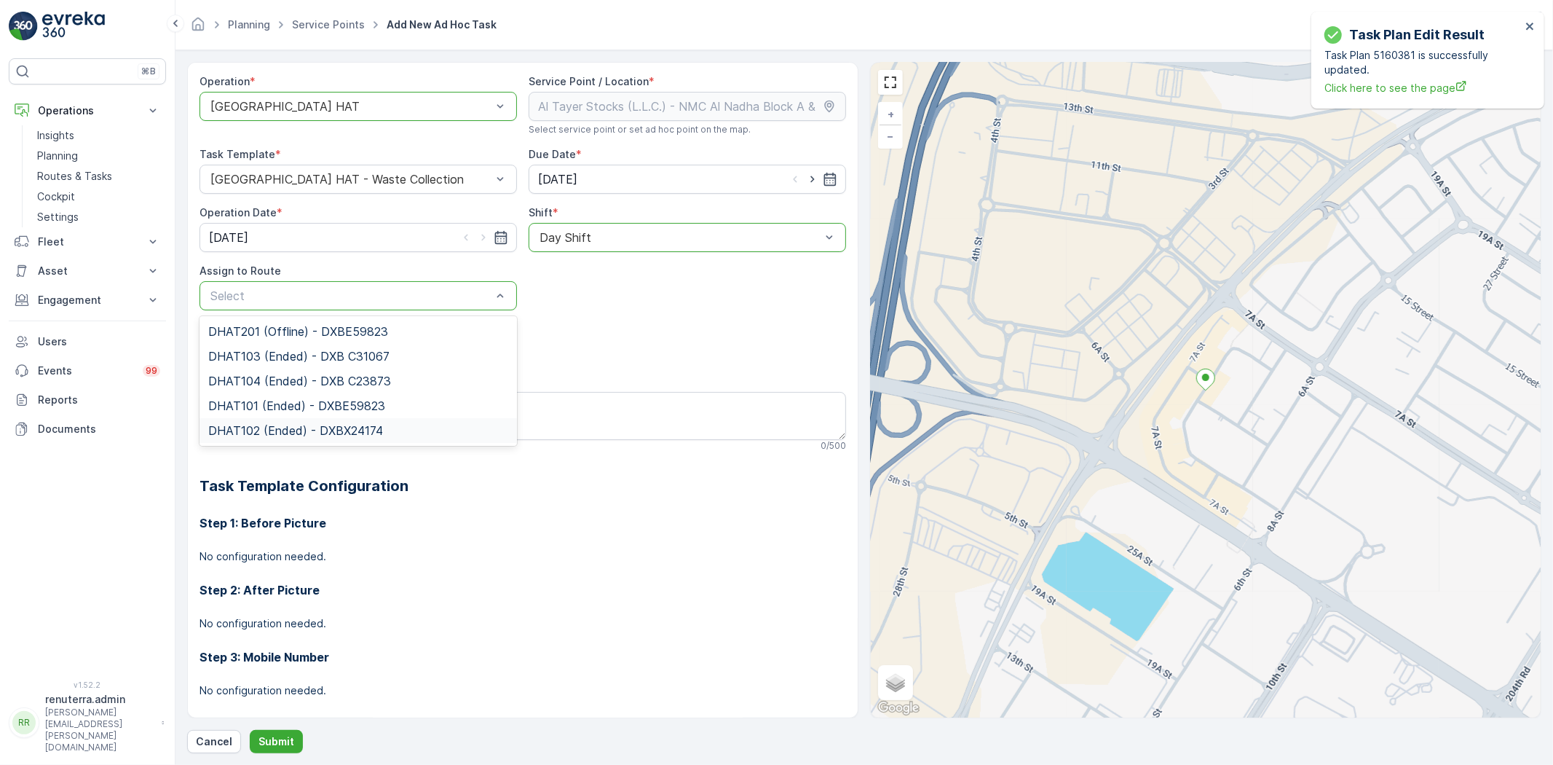
click at [267, 435] on span "DHAT102 (Ended) - DXBX24174" at bounding box center [295, 430] width 175 height 13
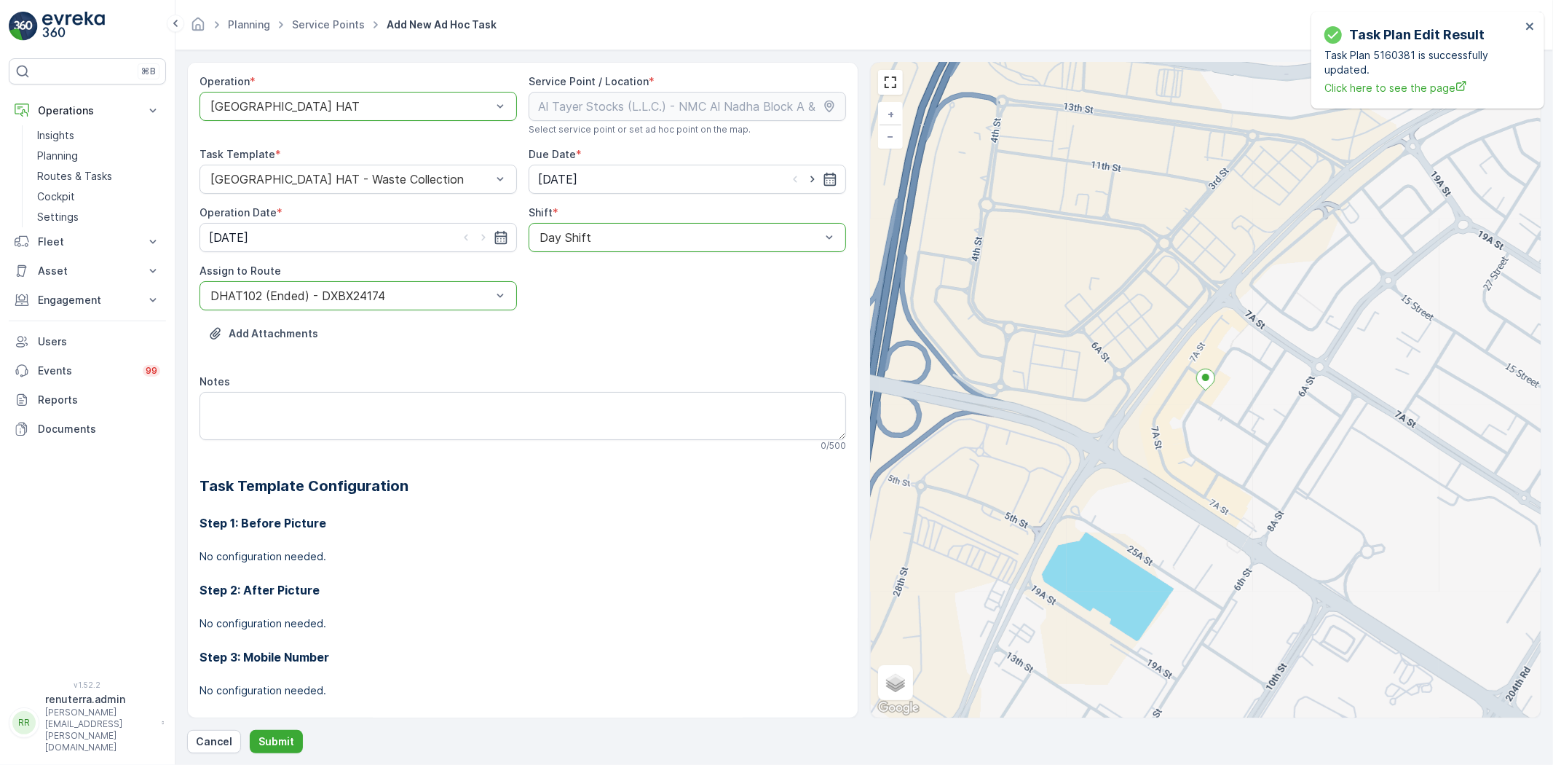
click at [807, 173] on icon "button" at bounding box center [812, 179] width 15 height 15
type input "[DATE]"
click at [479, 238] on icon "button" at bounding box center [483, 237] width 15 height 15
type input "[DATE]"
click at [277, 738] on p "Submit" at bounding box center [277, 741] width 36 height 15
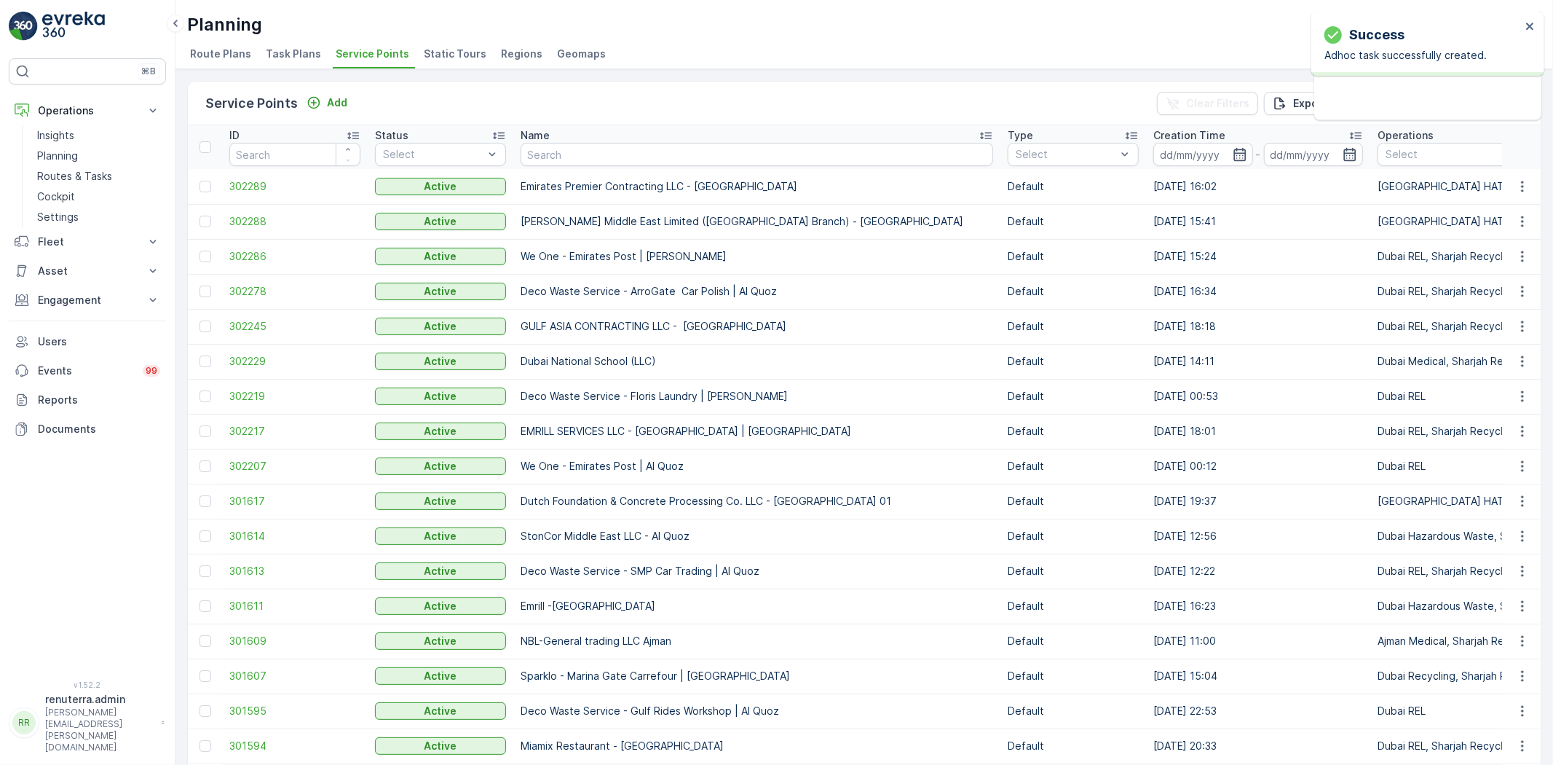
click at [648, 169] on td "Emirates Premier Contracting LLC - [GEOGRAPHIC_DATA]" at bounding box center [756, 186] width 487 height 35
click at [649, 156] on input "text" at bounding box center [757, 154] width 473 height 23
paste input "Cost Plus Contracting LLC - [GEOGRAPHIC_DATA]"
type input "Cost Plus Contracting LLC - [GEOGRAPHIC_DATA]"
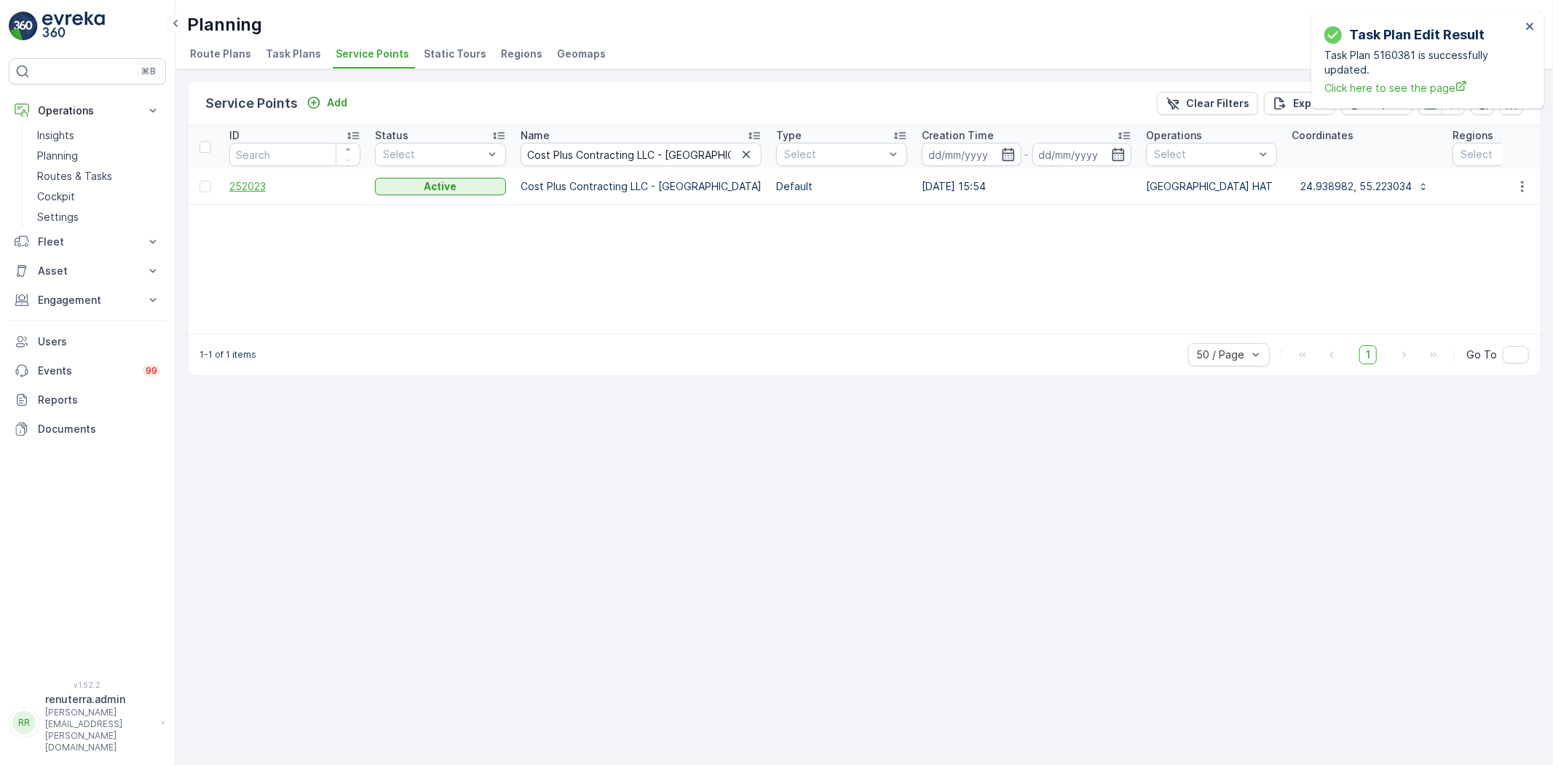
click at [234, 190] on span "252023" at bounding box center [294, 186] width 131 height 15
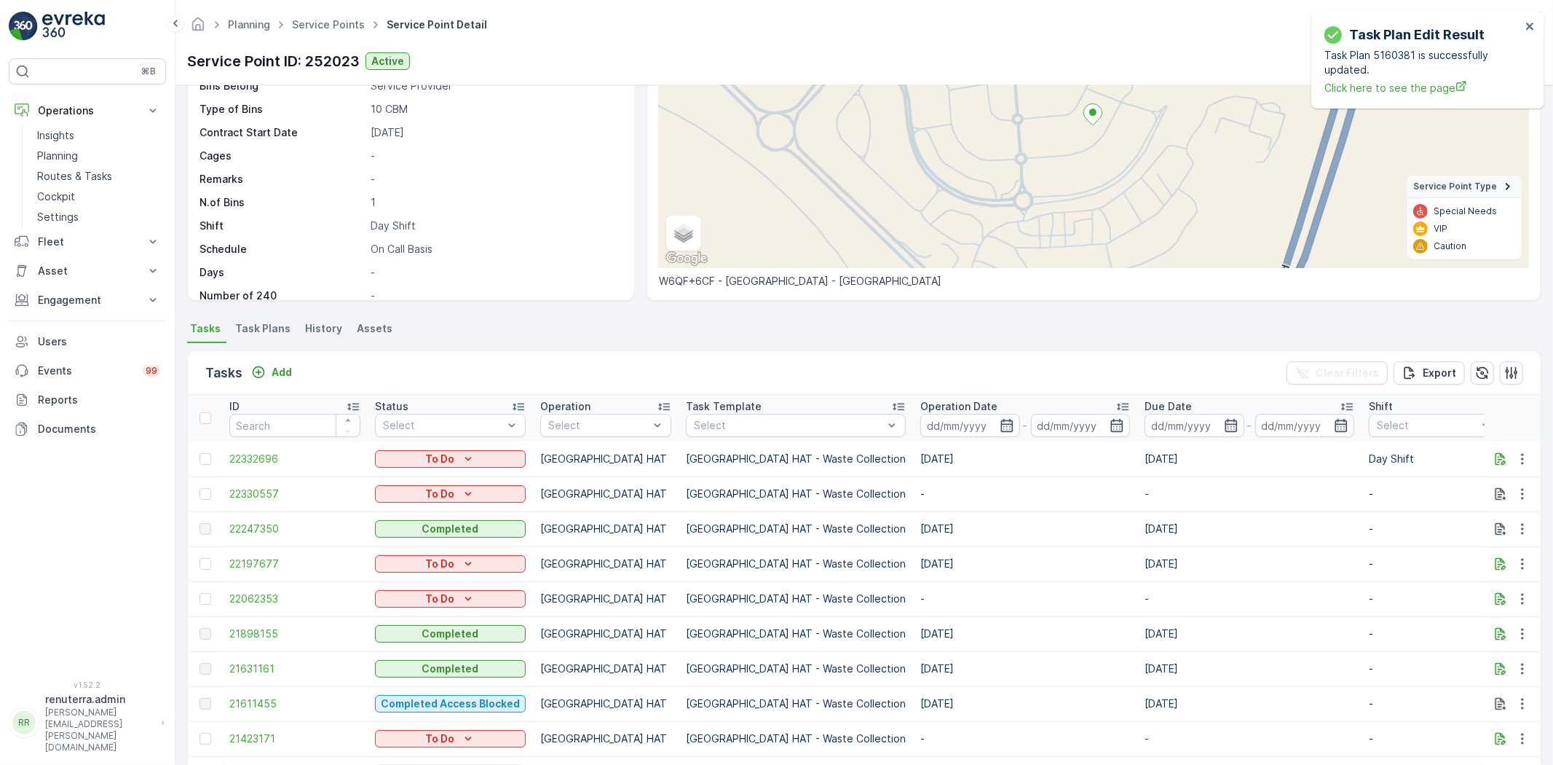
scroll to position [162, 0]
click at [279, 367] on p "Add" at bounding box center [282, 370] width 20 height 15
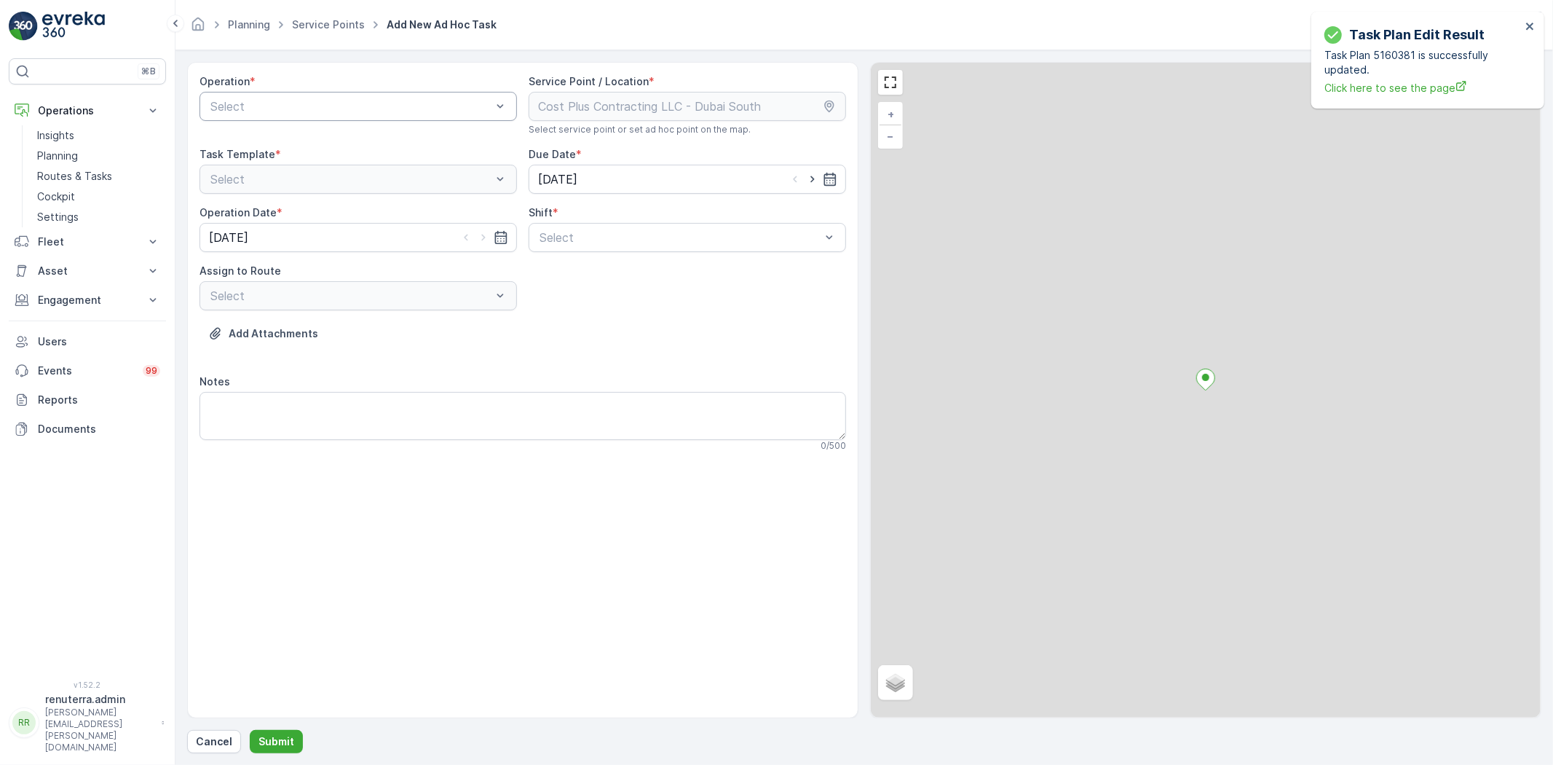
click at [269, 120] on div "Select" at bounding box center [359, 106] width 318 height 29
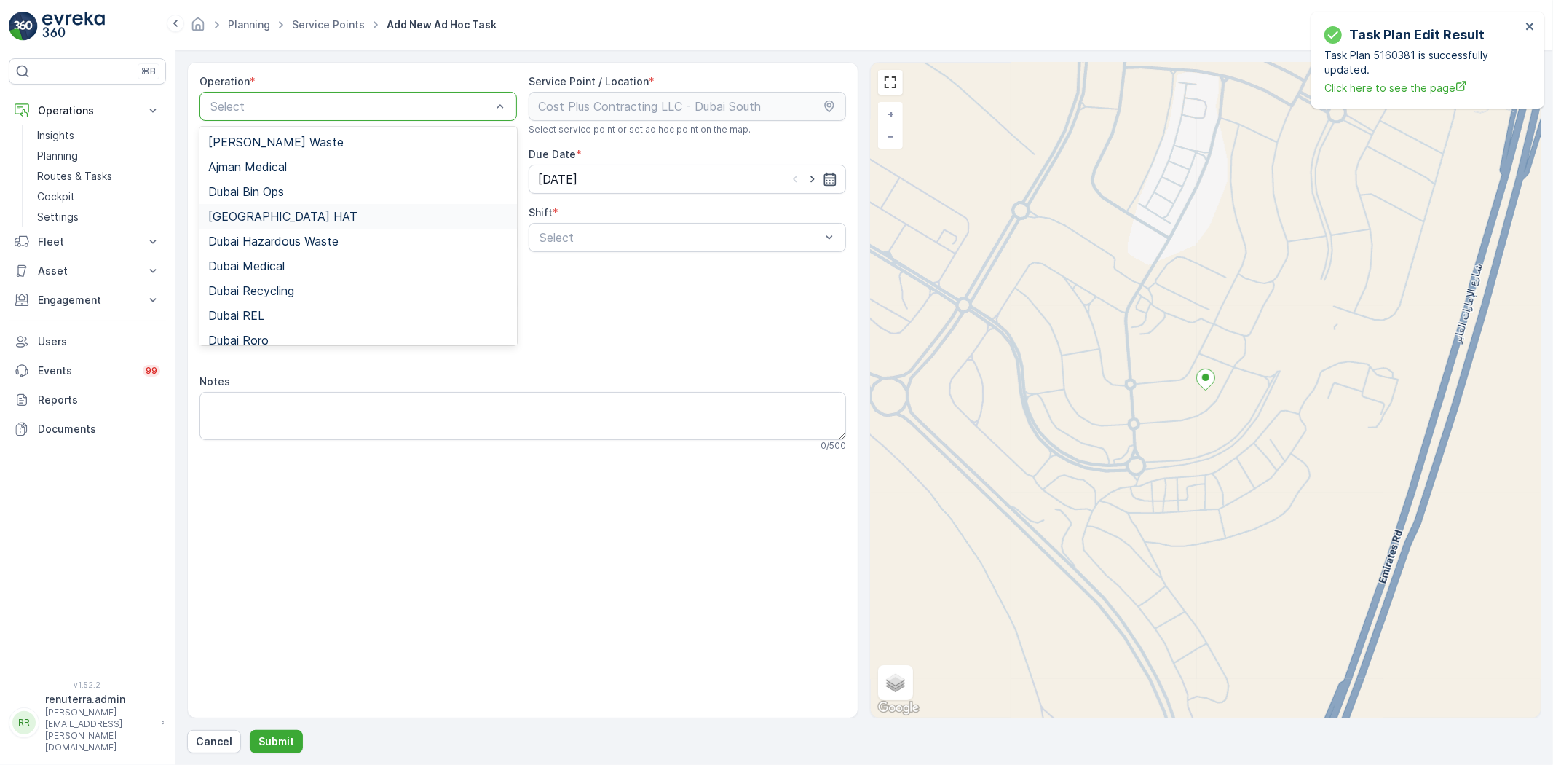
click at [277, 216] on div "[GEOGRAPHIC_DATA] HAT" at bounding box center [358, 216] width 300 height 13
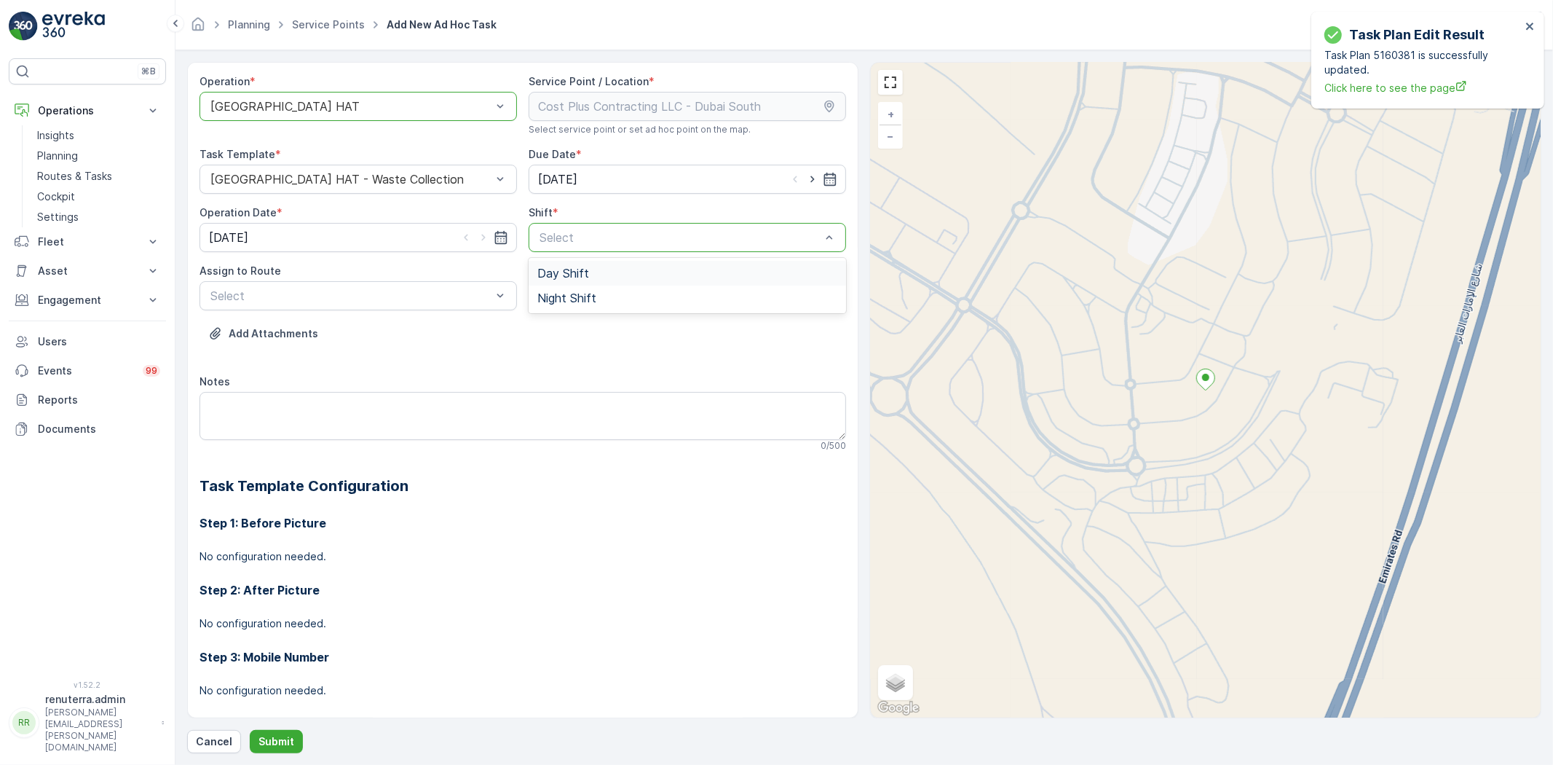
click at [604, 277] on div "Day Shift" at bounding box center [687, 273] width 300 height 13
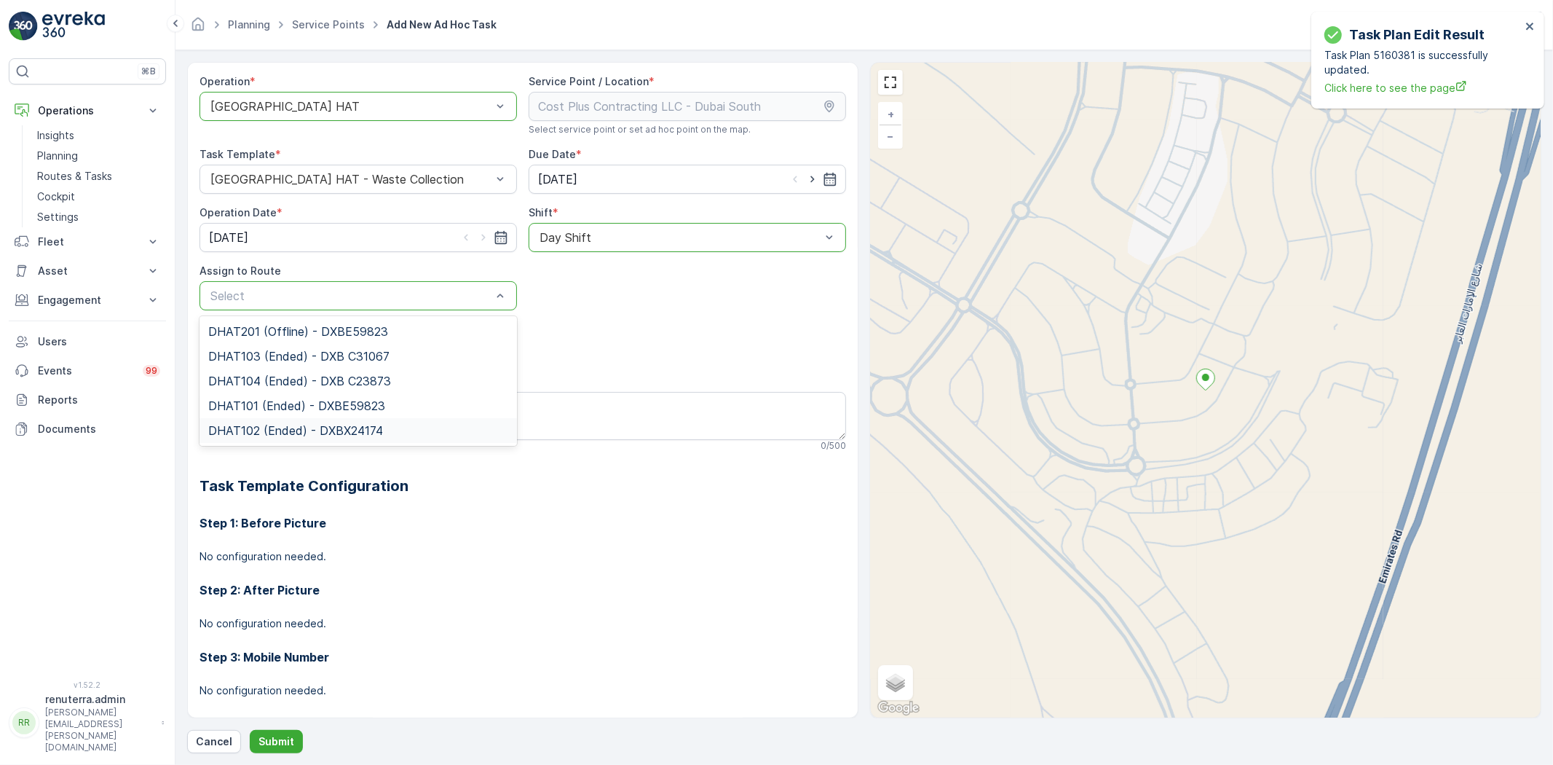
click at [290, 430] on span "DHAT102 (Ended) - DXBX24174" at bounding box center [295, 430] width 175 height 13
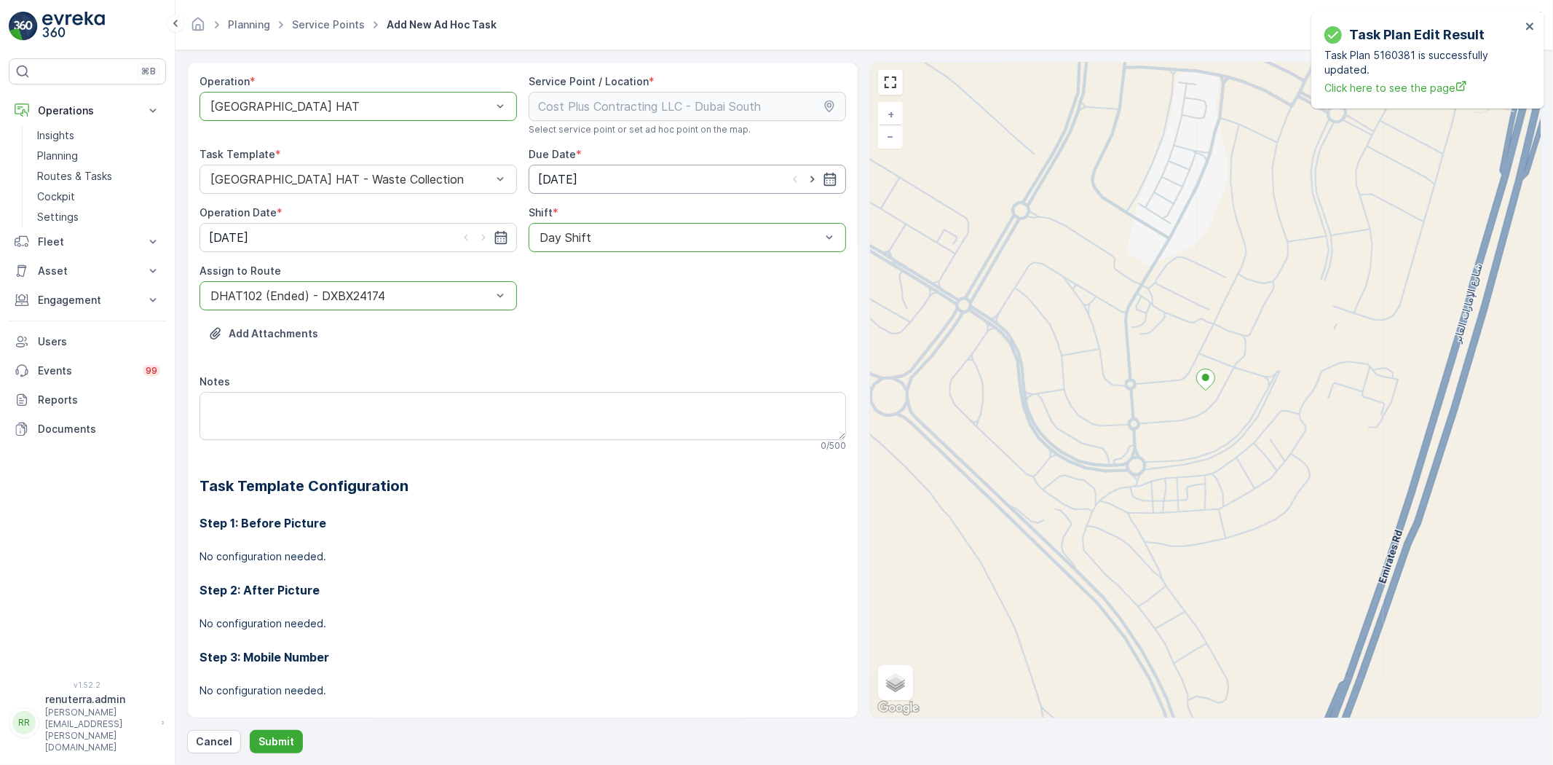
click at [811, 186] on input "[DATE]" at bounding box center [688, 179] width 318 height 29
click at [807, 176] on icon "button" at bounding box center [812, 179] width 15 height 15
type input "[DATE]"
click at [482, 241] on icon "button" at bounding box center [483, 237] width 15 height 15
type input "[DATE]"
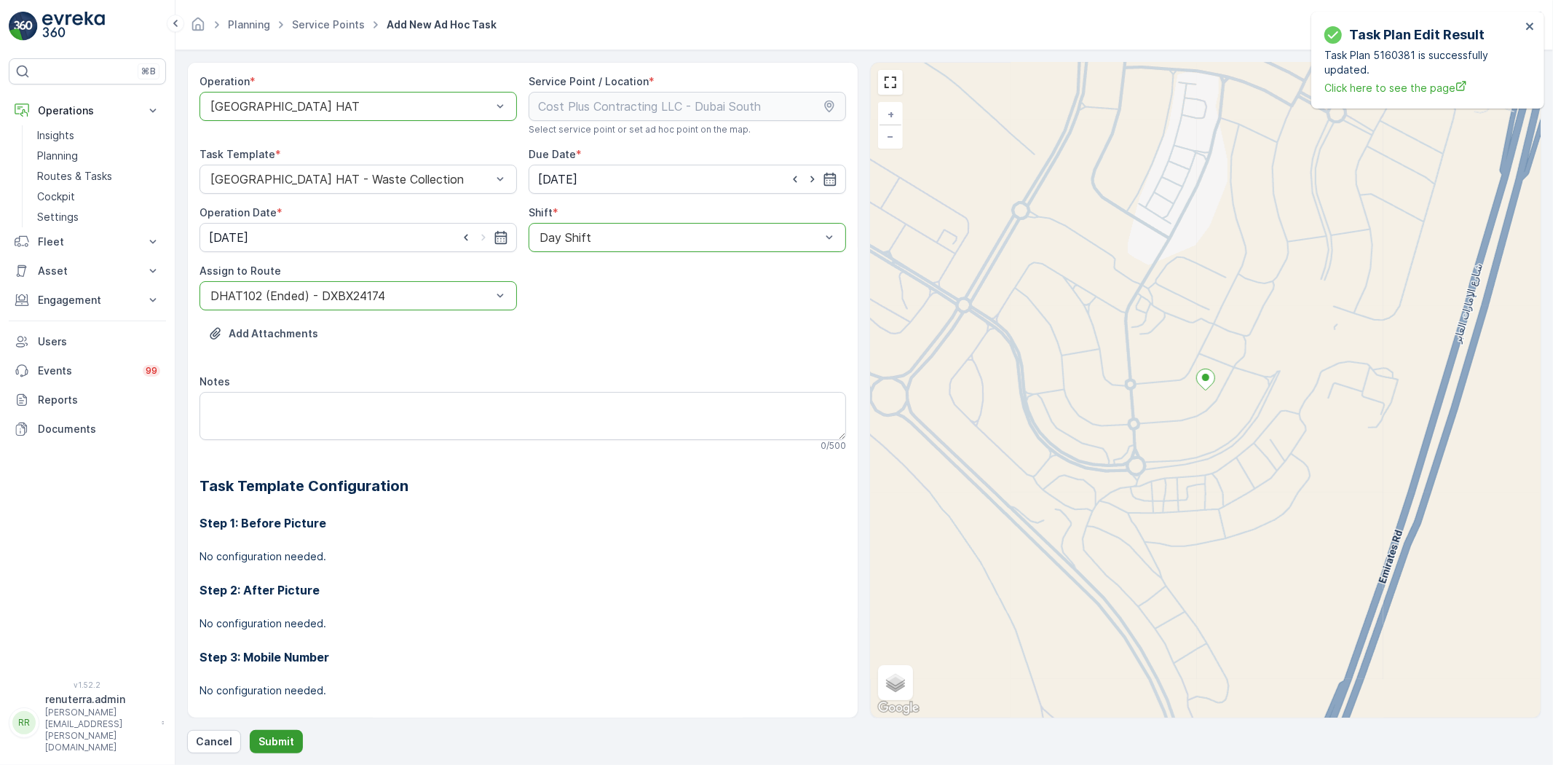
click at [283, 746] on p "Submit" at bounding box center [277, 741] width 36 height 15
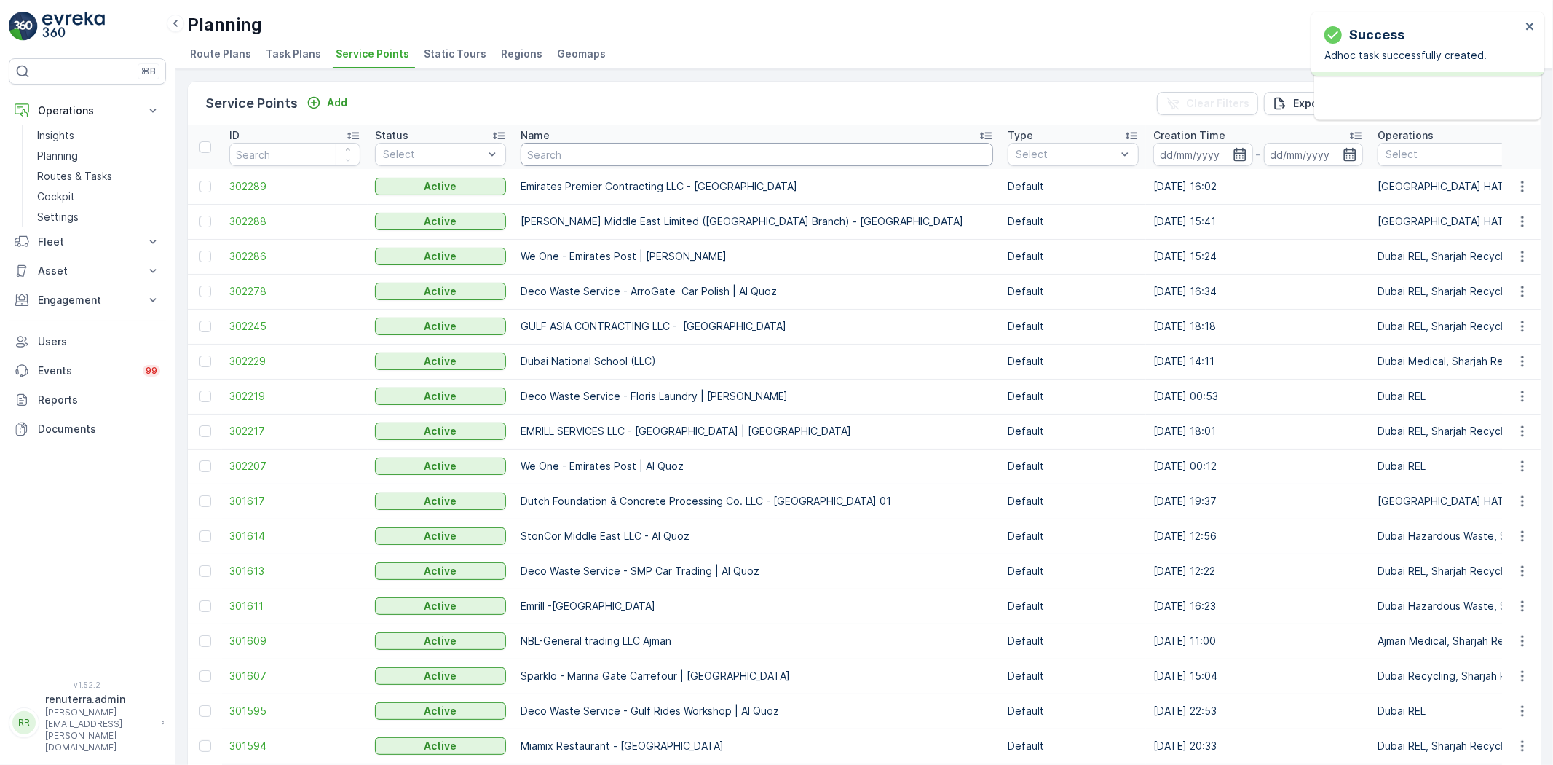
click at [620, 159] on input "text" at bounding box center [757, 154] width 473 height 23
paste input "Zabeel Contracting LLC - [GEOGRAPHIC_DATA]"
type input "Zabeel Contracting LLC - [GEOGRAPHIC_DATA]"
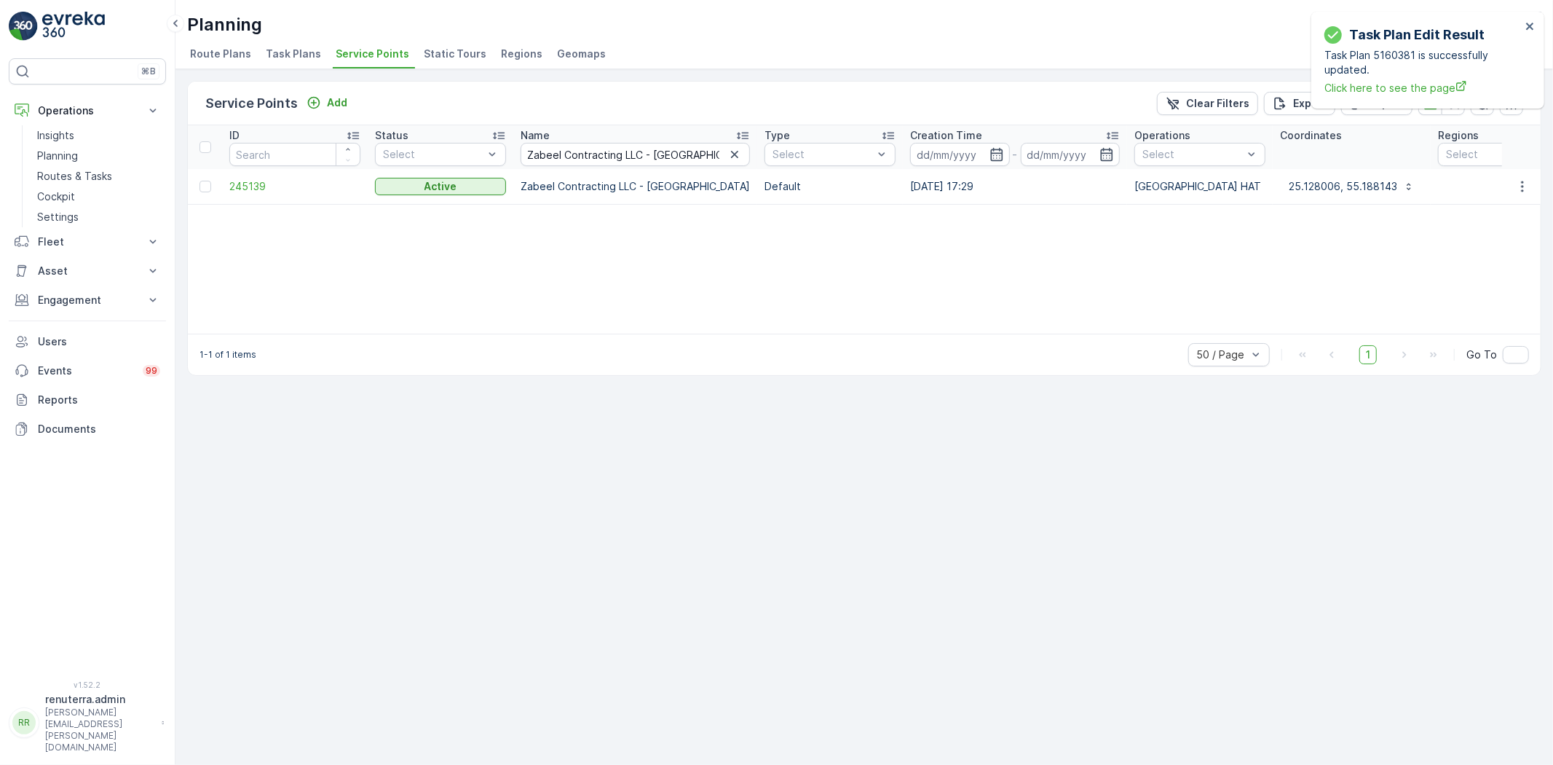
click at [260, 199] on td "245139" at bounding box center [295, 186] width 146 height 35
click at [263, 189] on span "245139" at bounding box center [294, 186] width 131 height 15
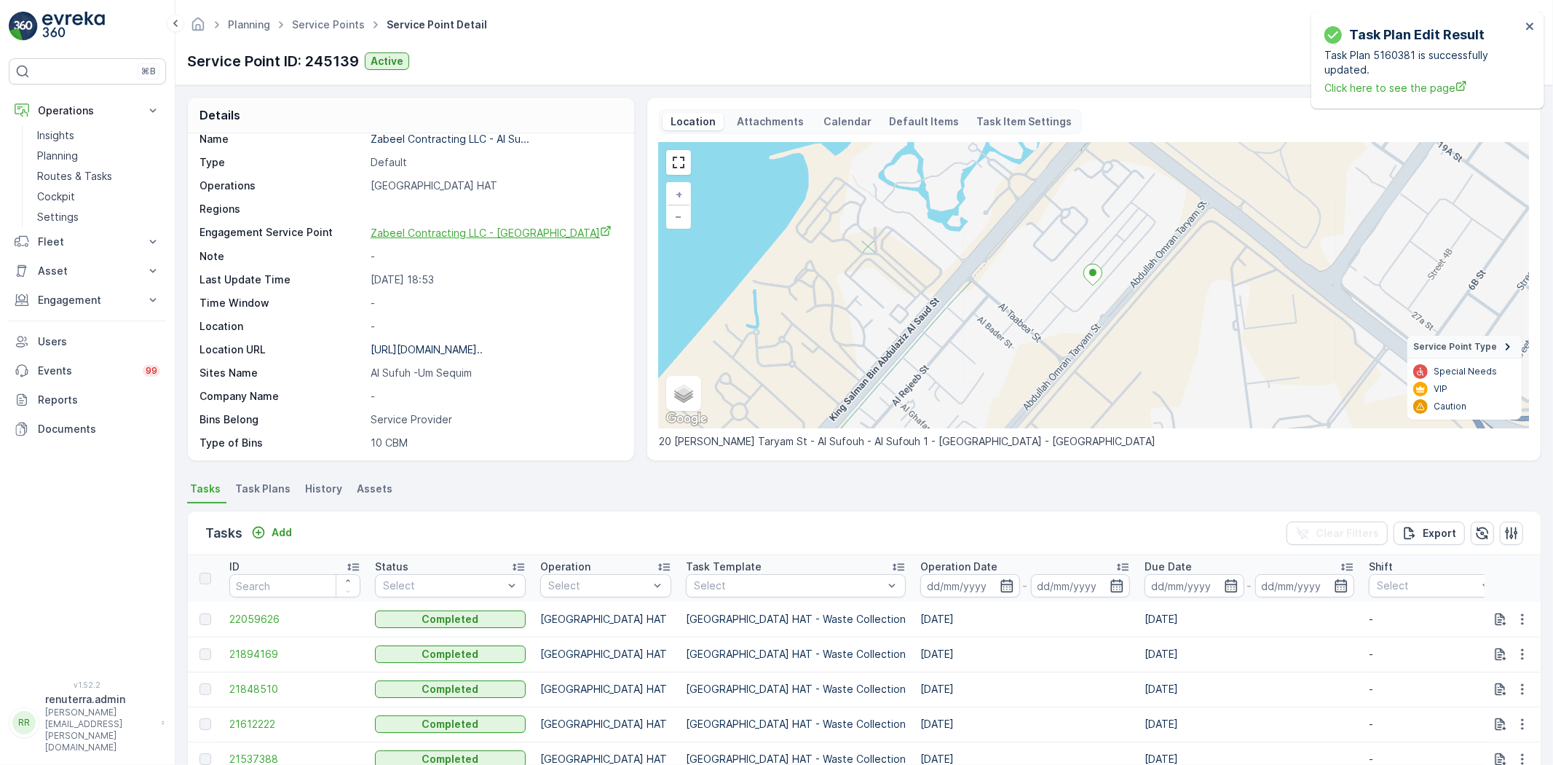
scroll to position [162, 0]
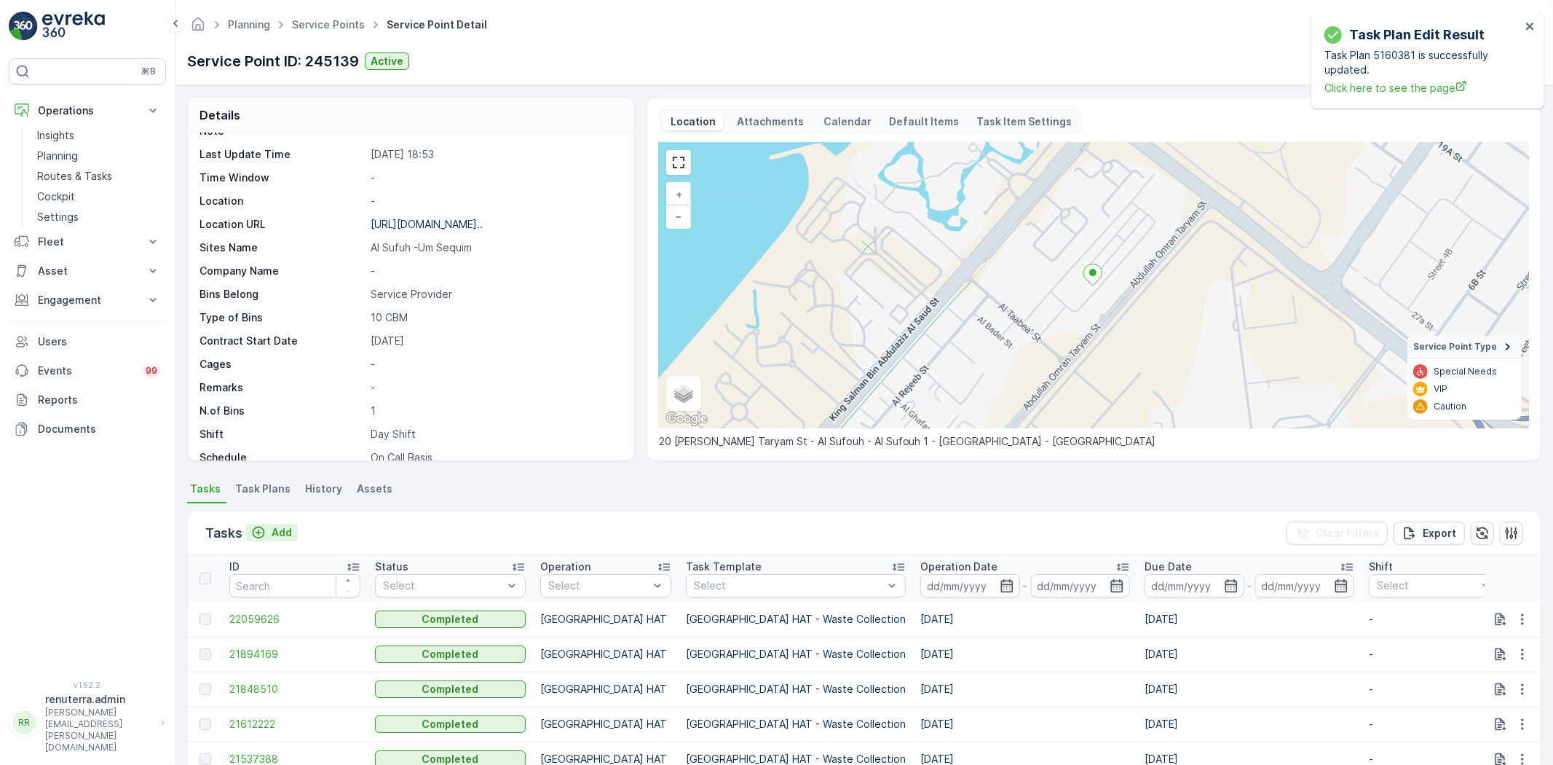
click at [283, 532] on p "Add" at bounding box center [282, 532] width 20 height 15
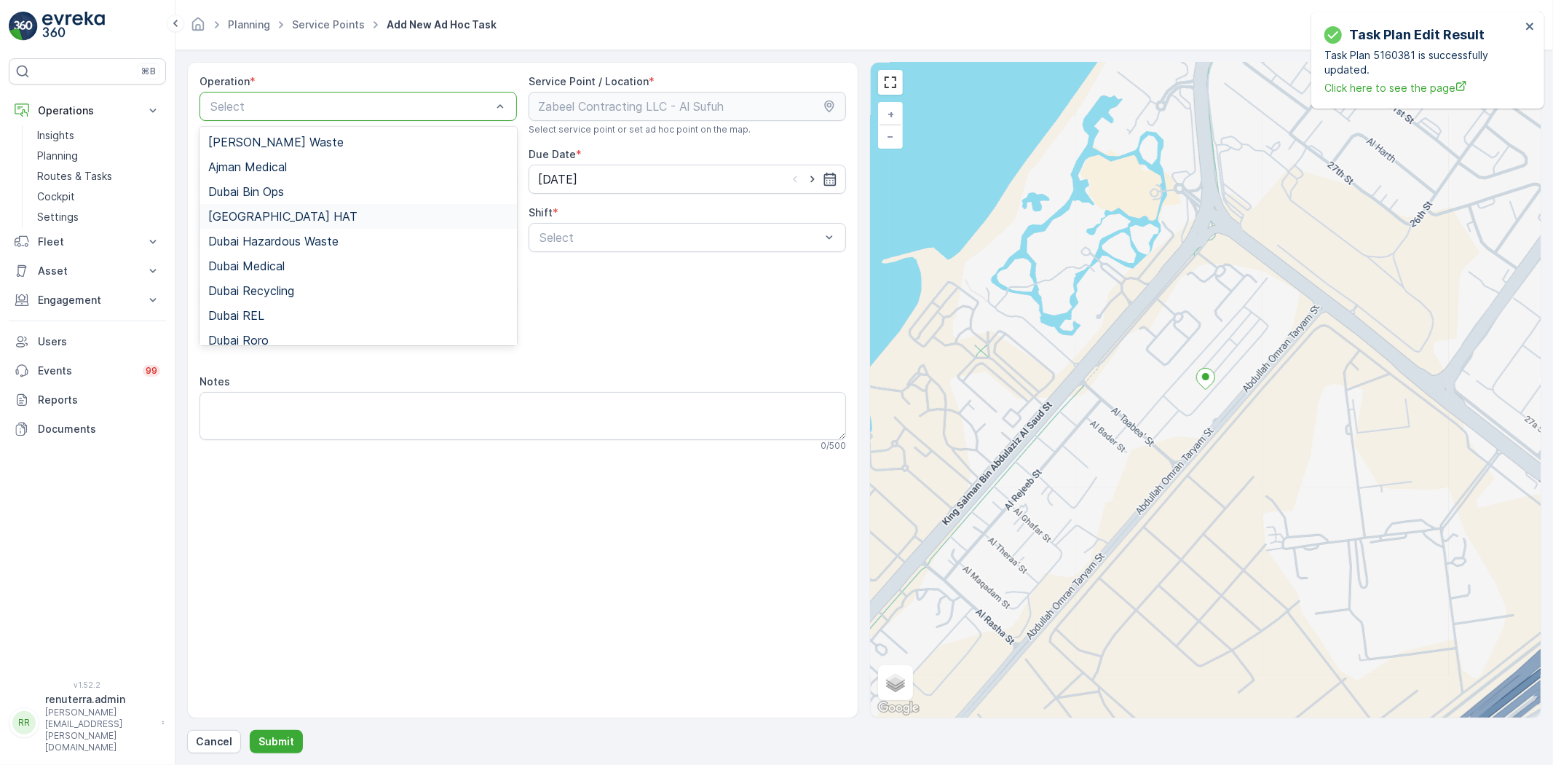
click at [294, 213] on div "[GEOGRAPHIC_DATA] HAT" at bounding box center [358, 216] width 300 height 13
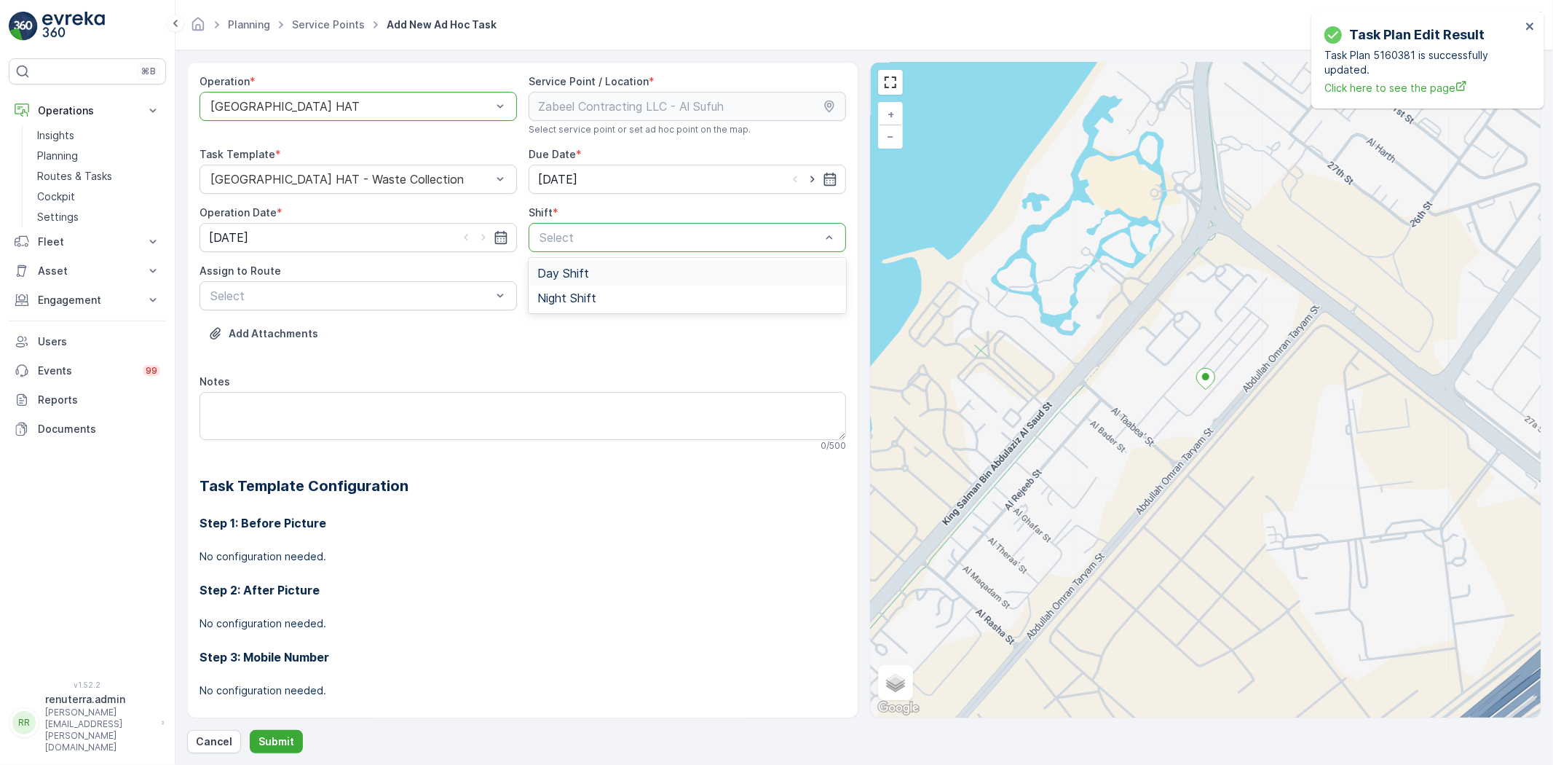
click at [602, 251] on div "Select" at bounding box center [688, 237] width 318 height 29
click at [601, 273] on div "Day Shift" at bounding box center [687, 273] width 300 height 13
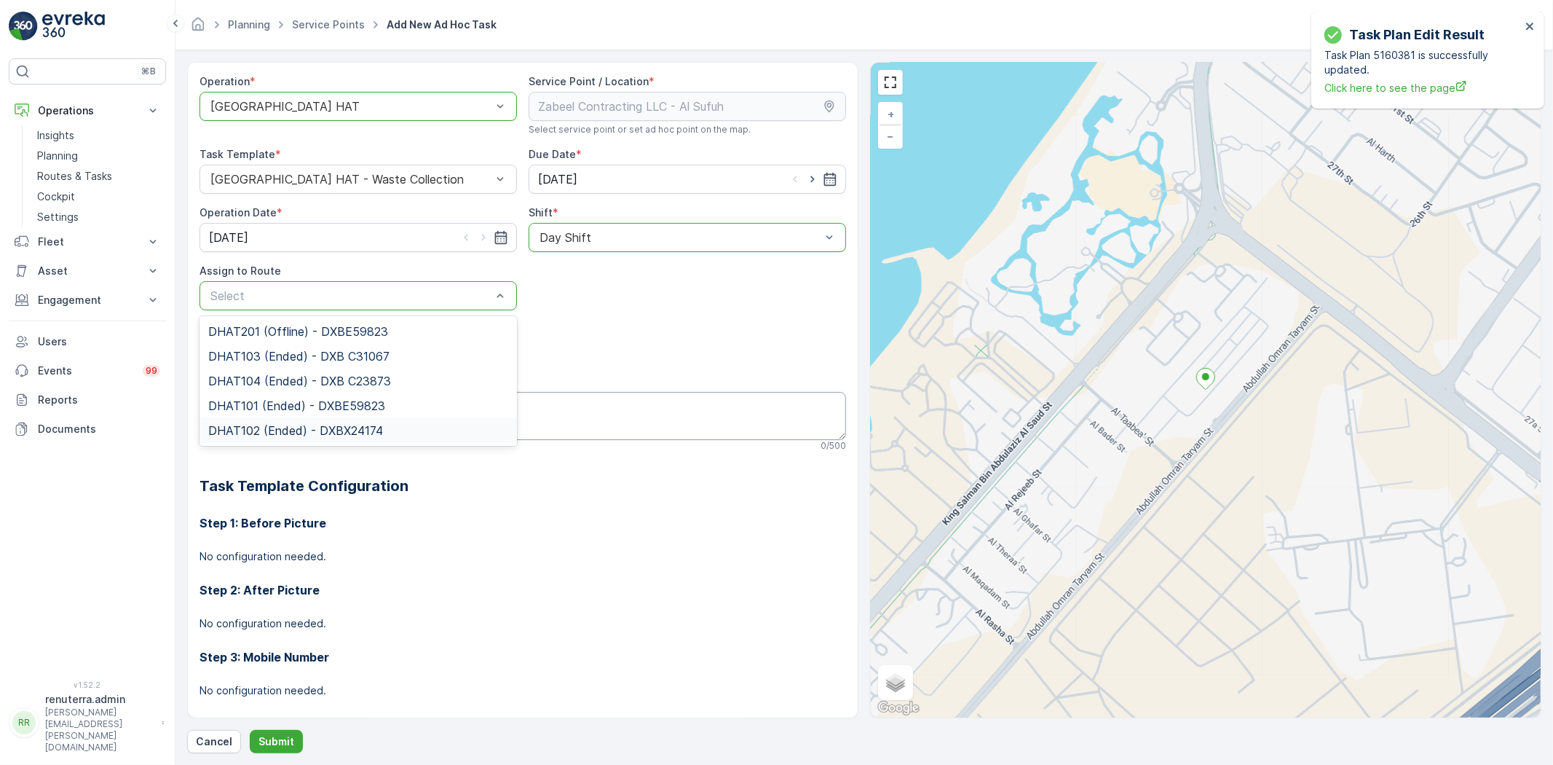
click at [265, 428] on span "DHAT102 (Ended) - DXBX24174" at bounding box center [295, 430] width 175 height 13
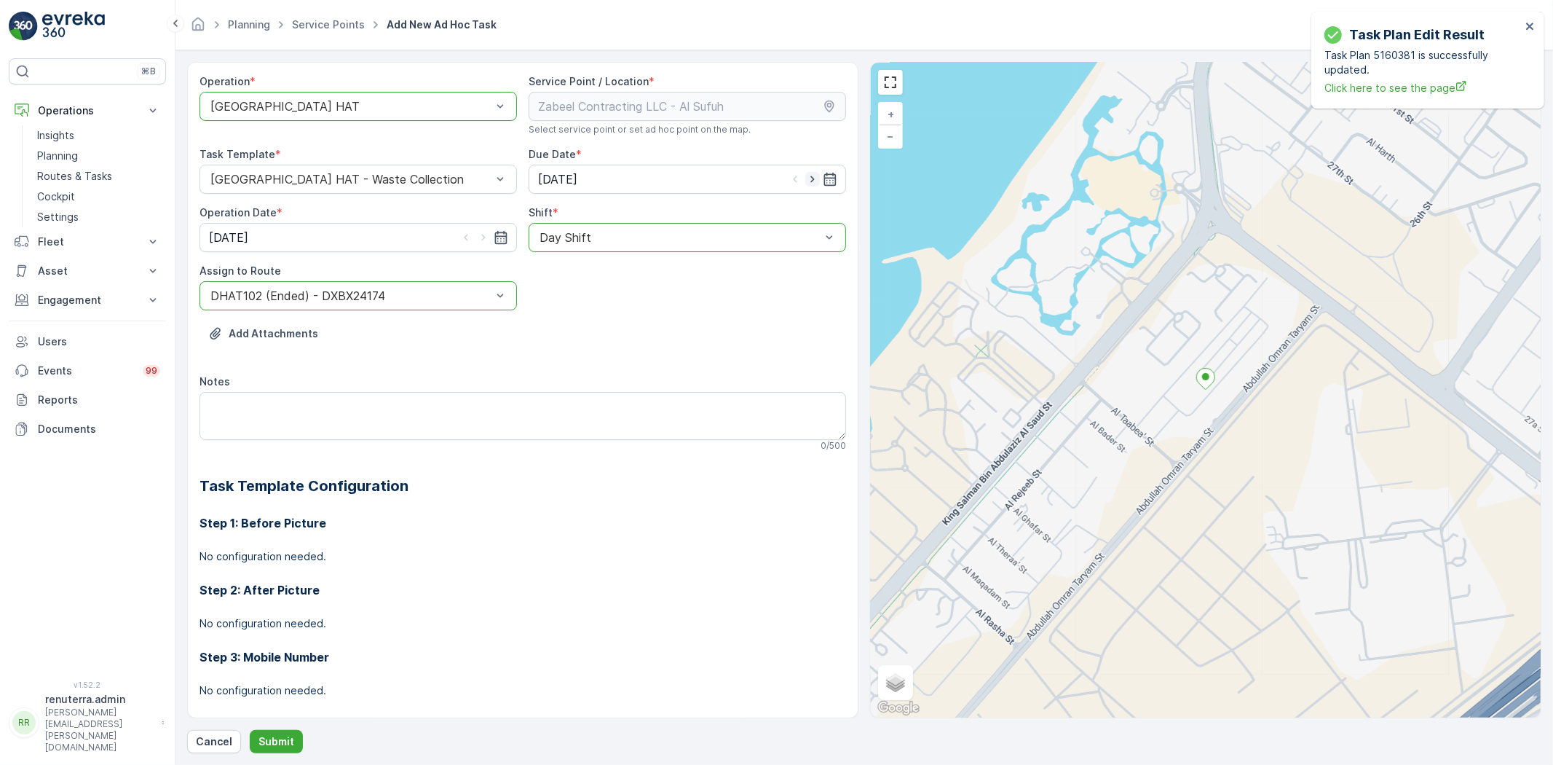
click at [805, 178] on icon "button" at bounding box center [812, 179] width 15 height 15
type input "[DATE]"
click at [483, 241] on icon "button" at bounding box center [483, 237] width 15 height 15
type input "[DATE]"
click at [285, 736] on p "Submit" at bounding box center [277, 741] width 36 height 15
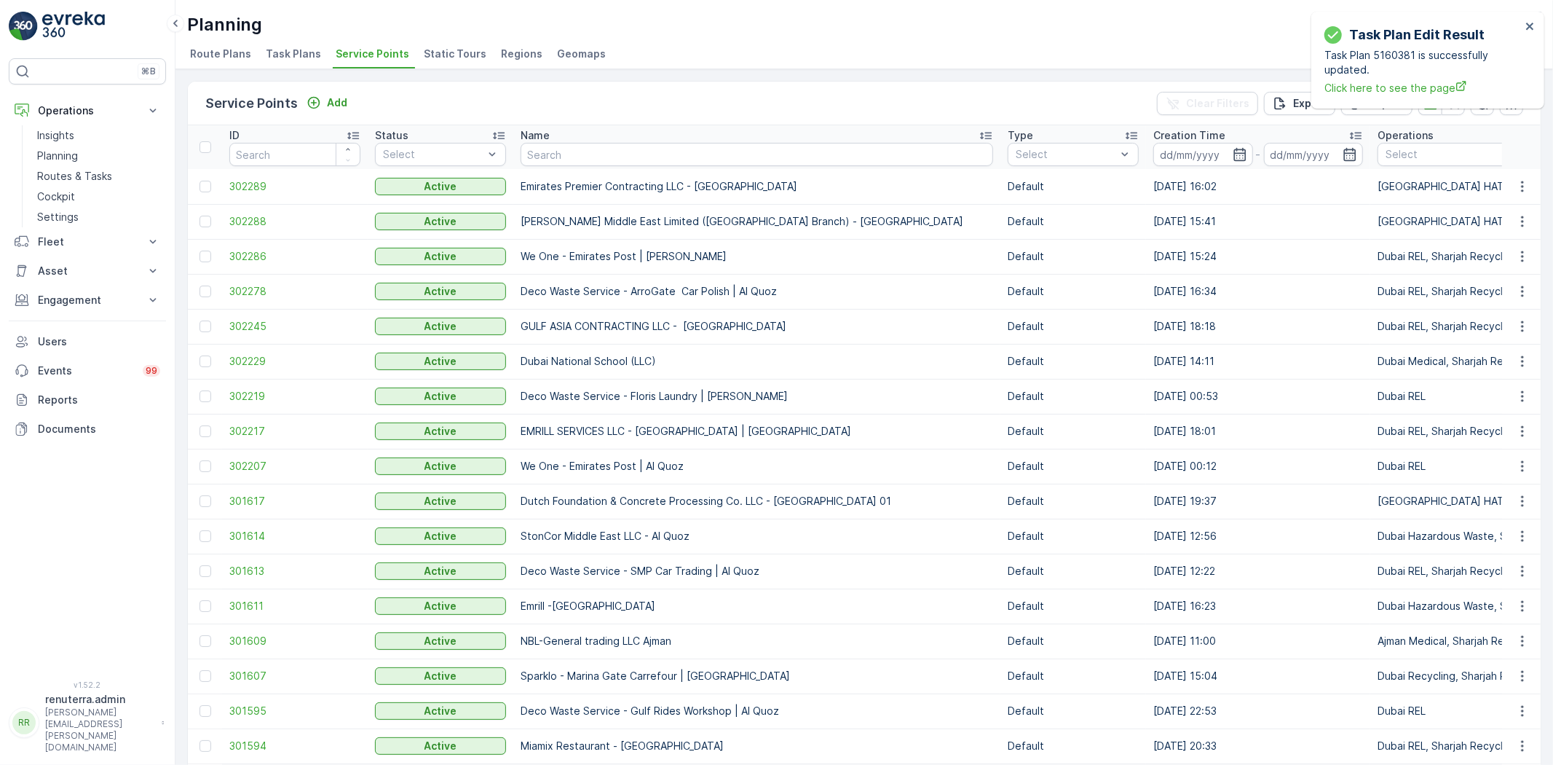
click at [666, 134] on div "Name" at bounding box center [757, 135] width 473 height 15
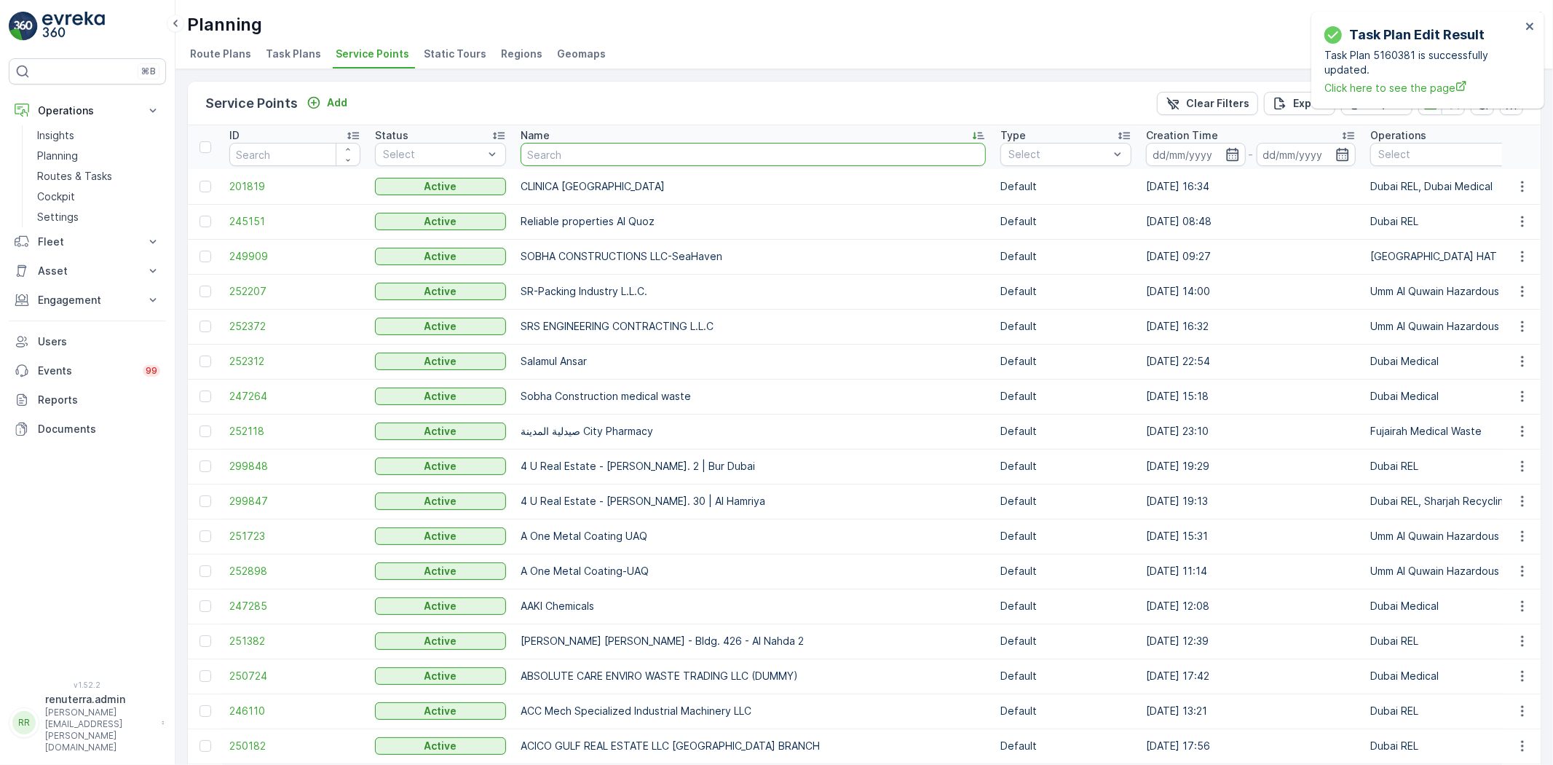
type input "DELTA AL WADI CONTRACTING (L.L.C)"
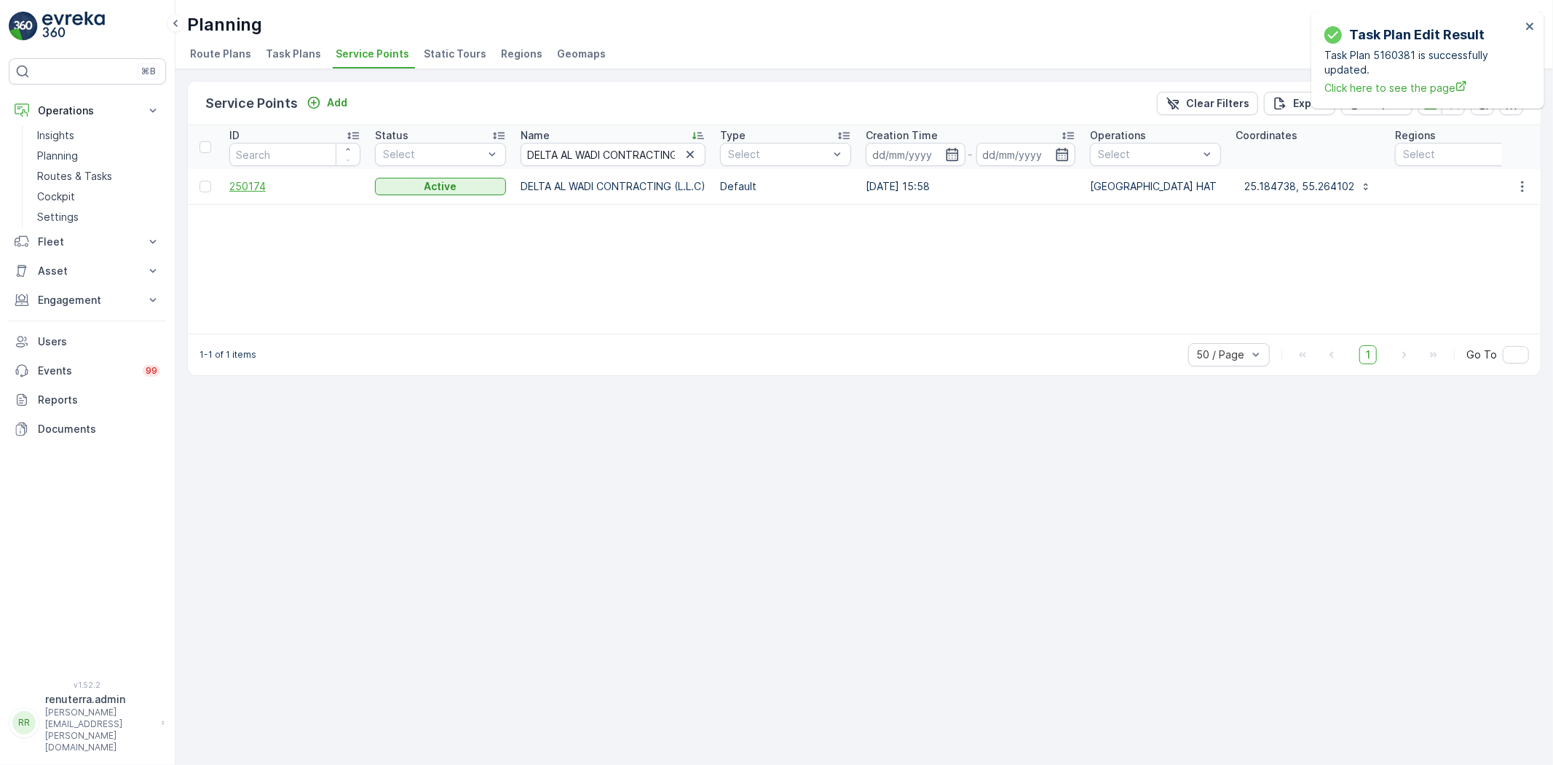
click at [267, 179] on span "250174" at bounding box center [294, 186] width 131 height 15
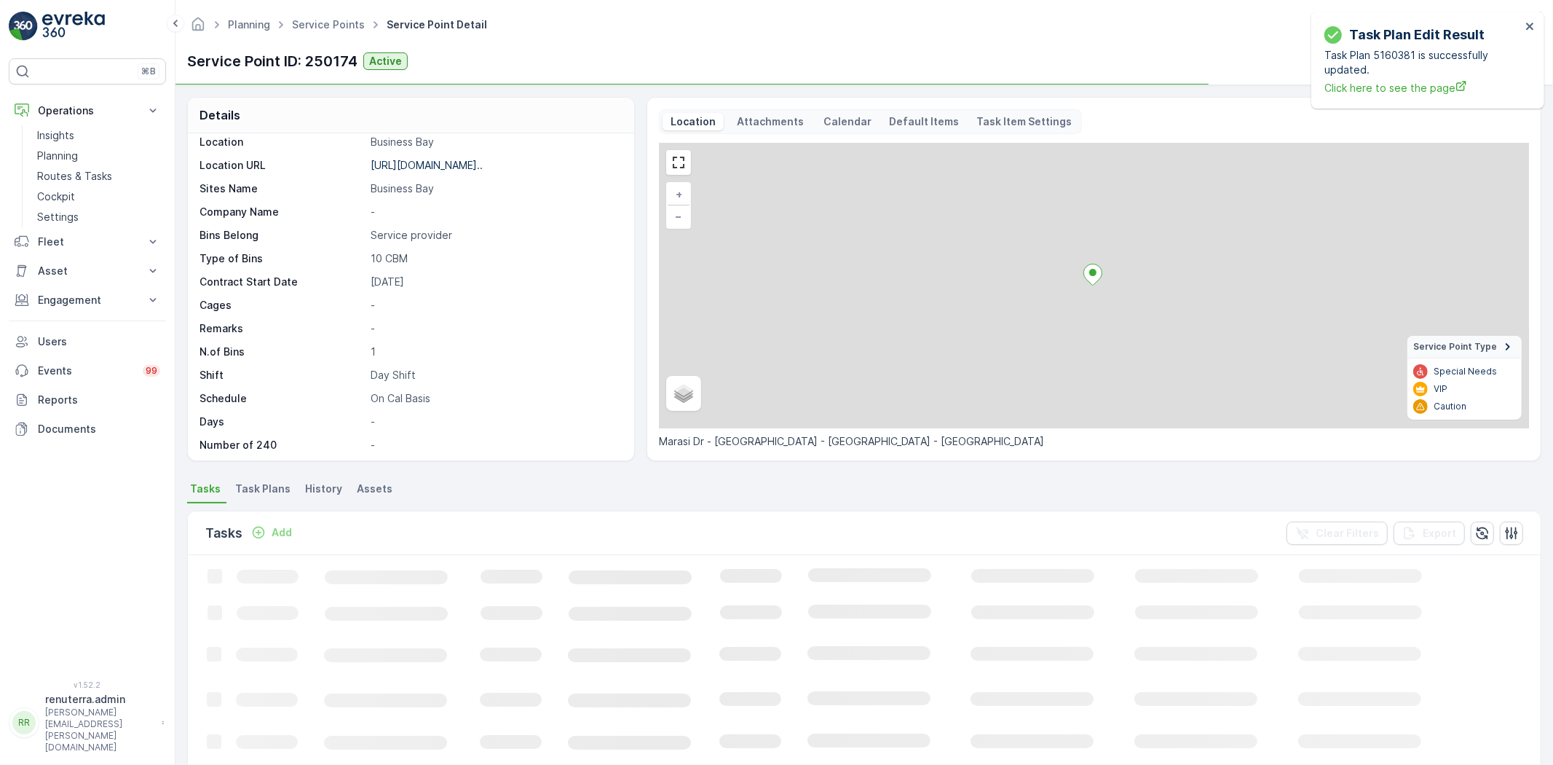
scroll to position [224, 0]
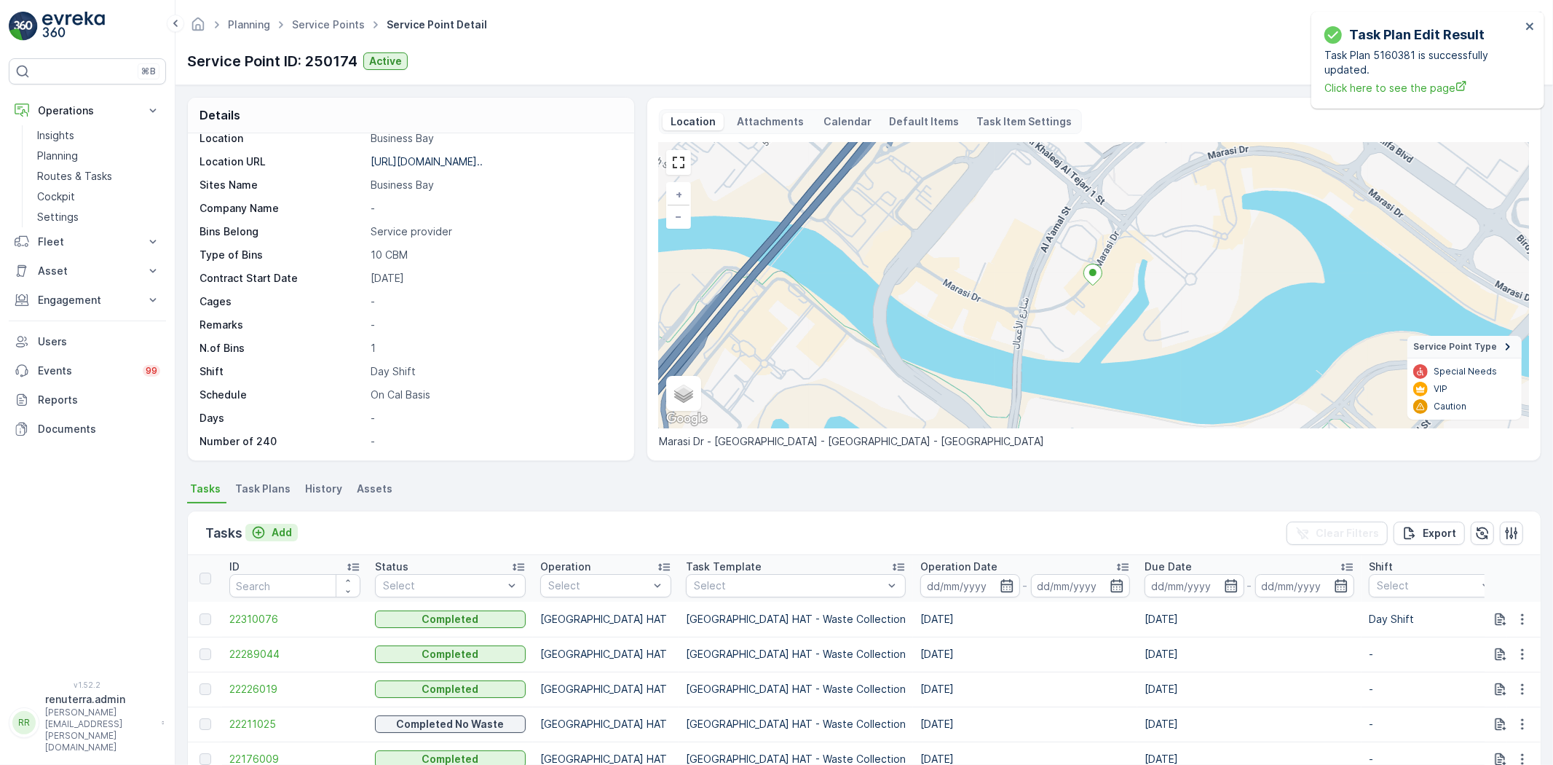
click at [286, 532] on p "Add" at bounding box center [282, 532] width 20 height 15
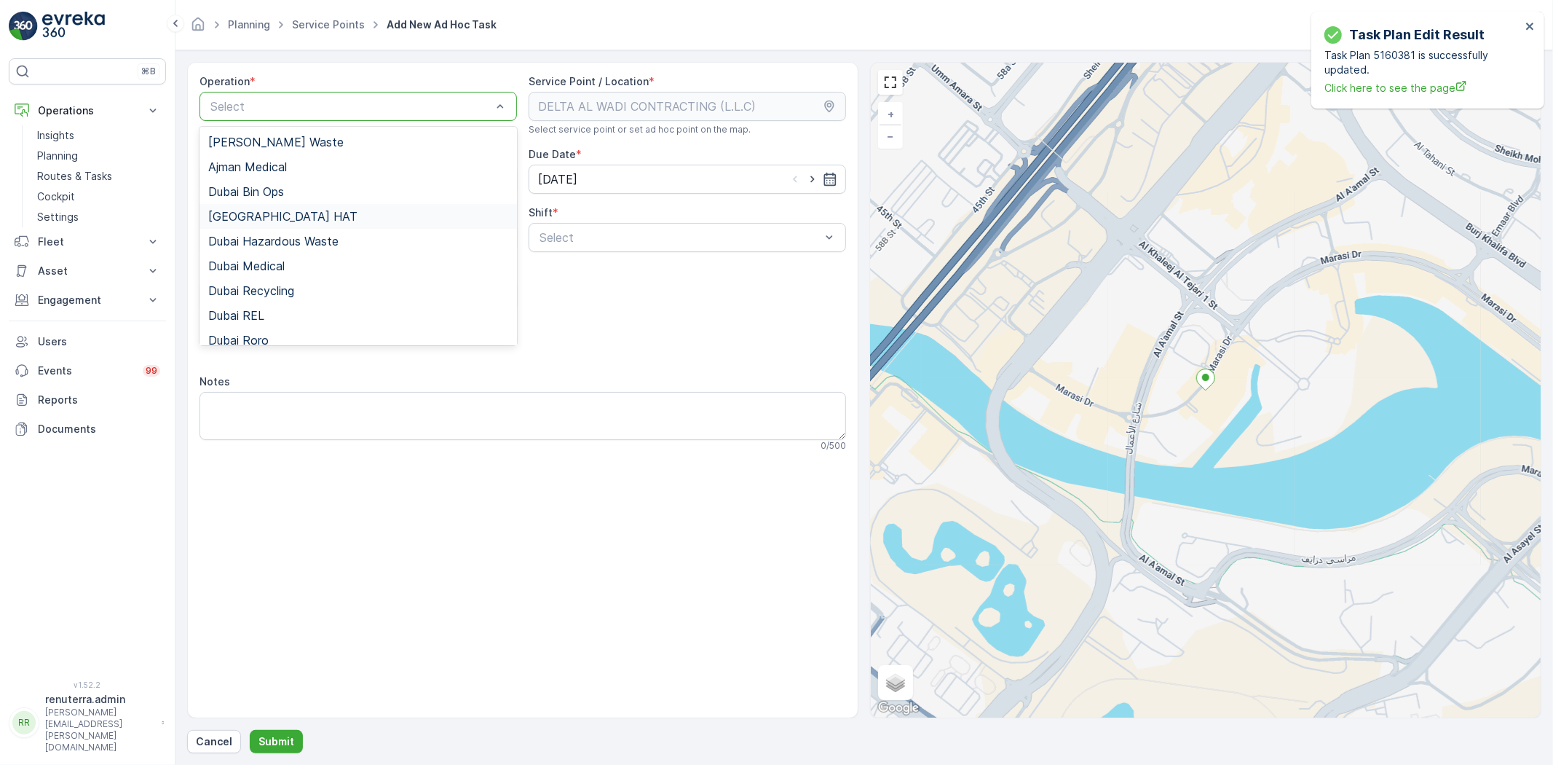
click at [270, 217] on div "[GEOGRAPHIC_DATA] HAT" at bounding box center [358, 216] width 300 height 13
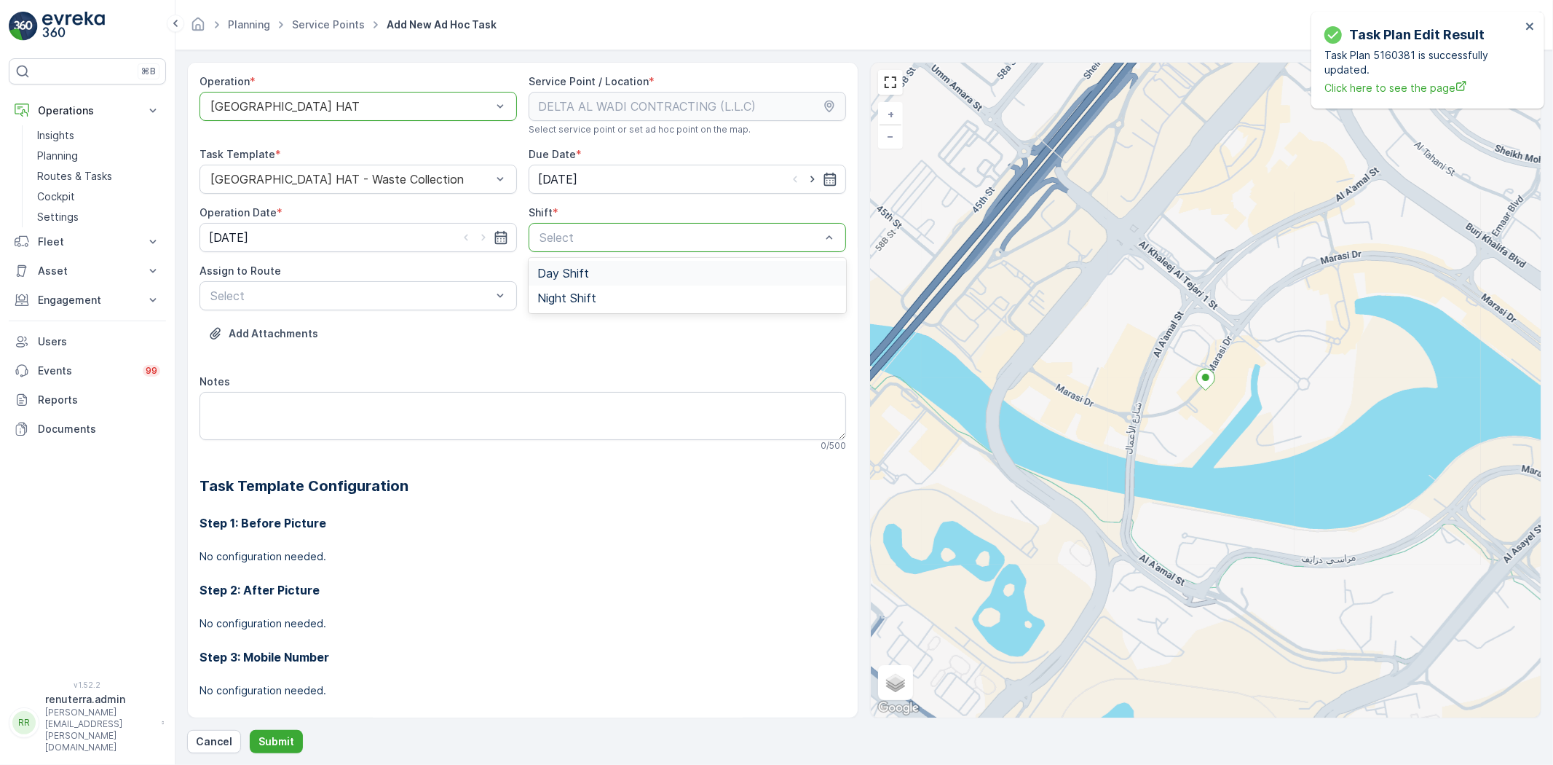
drag, startPoint x: 574, startPoint y: 271, endPoint x: 497, endPoint y: 271, distance: 76.5
click at [573, 271] on span "Day Shift" at bounding box center [563, 273] width 52 height 13
click at [408, 280] on div "Assign to Route Select" at bounding box center [359, 287] width 318 height 47
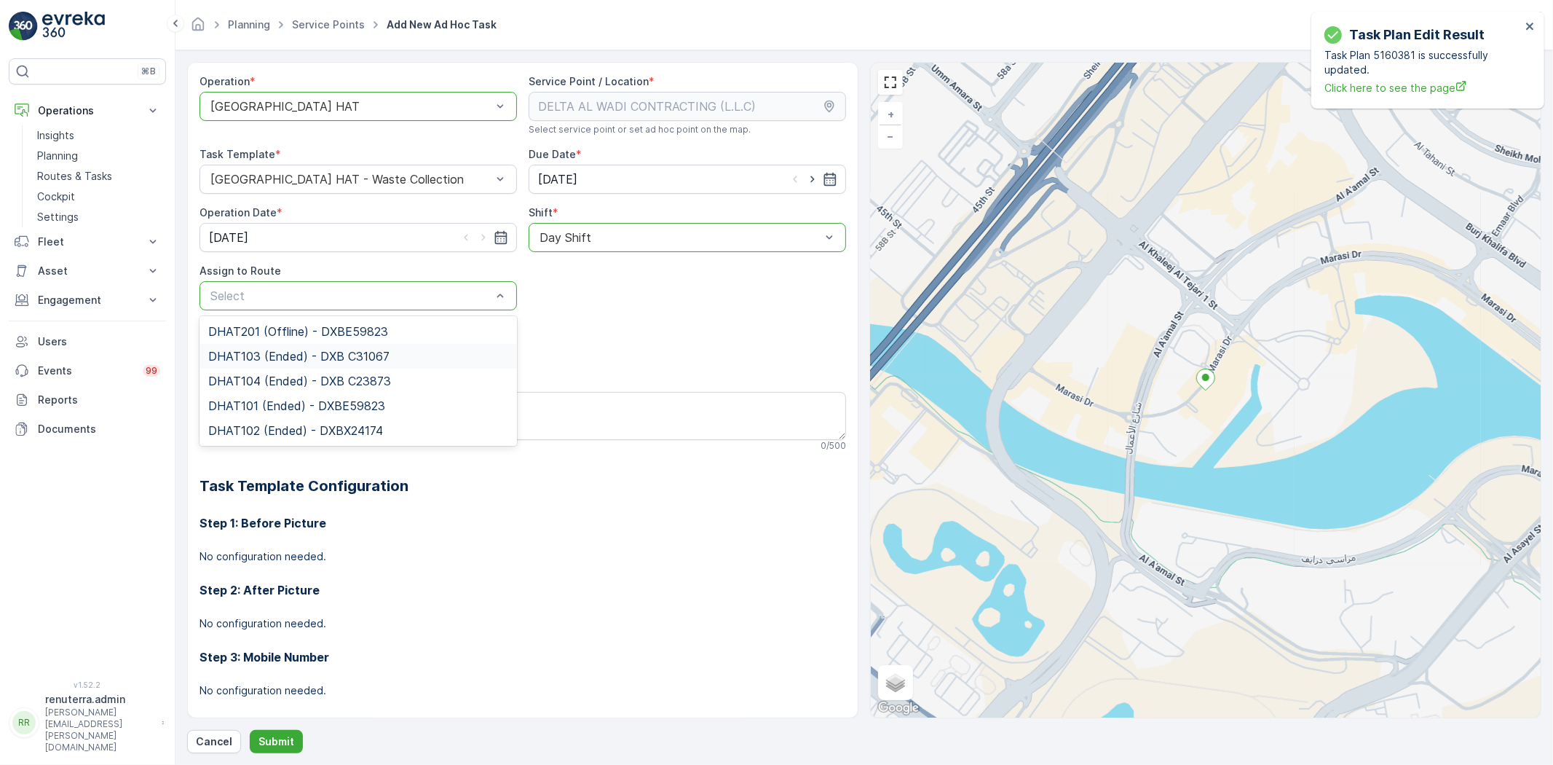
click at [275, 352] on span "DHAT103 (Ended) - DXB C31067" at bounding box center [298, 356] width 181 height 13
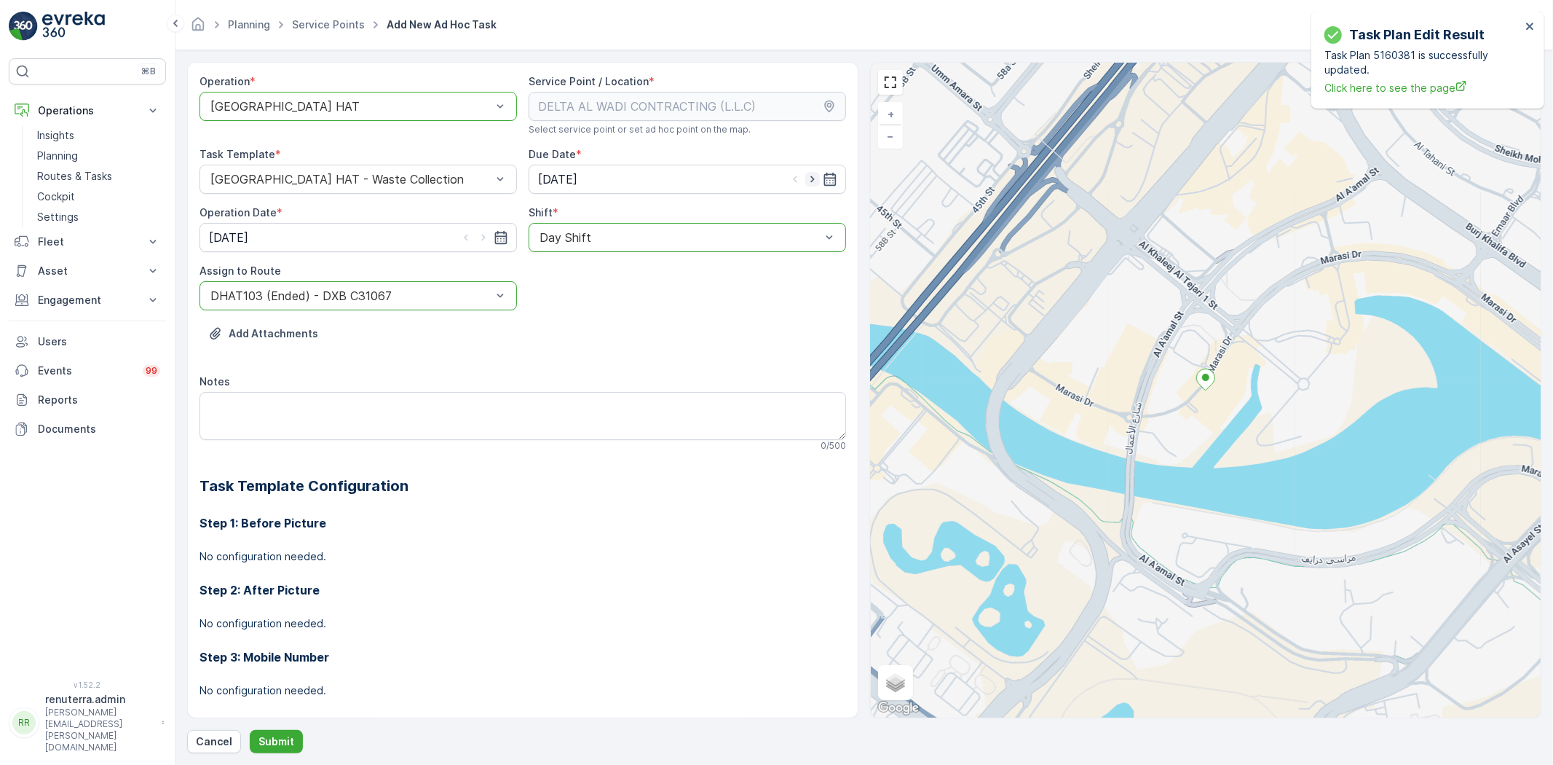
click at [807, 175] on icon "button" at bounding box center [812, 179] width 15 height 15
type input "[DATE]"
click at [481, 235] on icon "button" at bounding box center [483, 238] width 4 height 7
type input "[DATE]"
click at [283, 736] on p "Submit" at bounding box center [277, 741] width 36 height 15
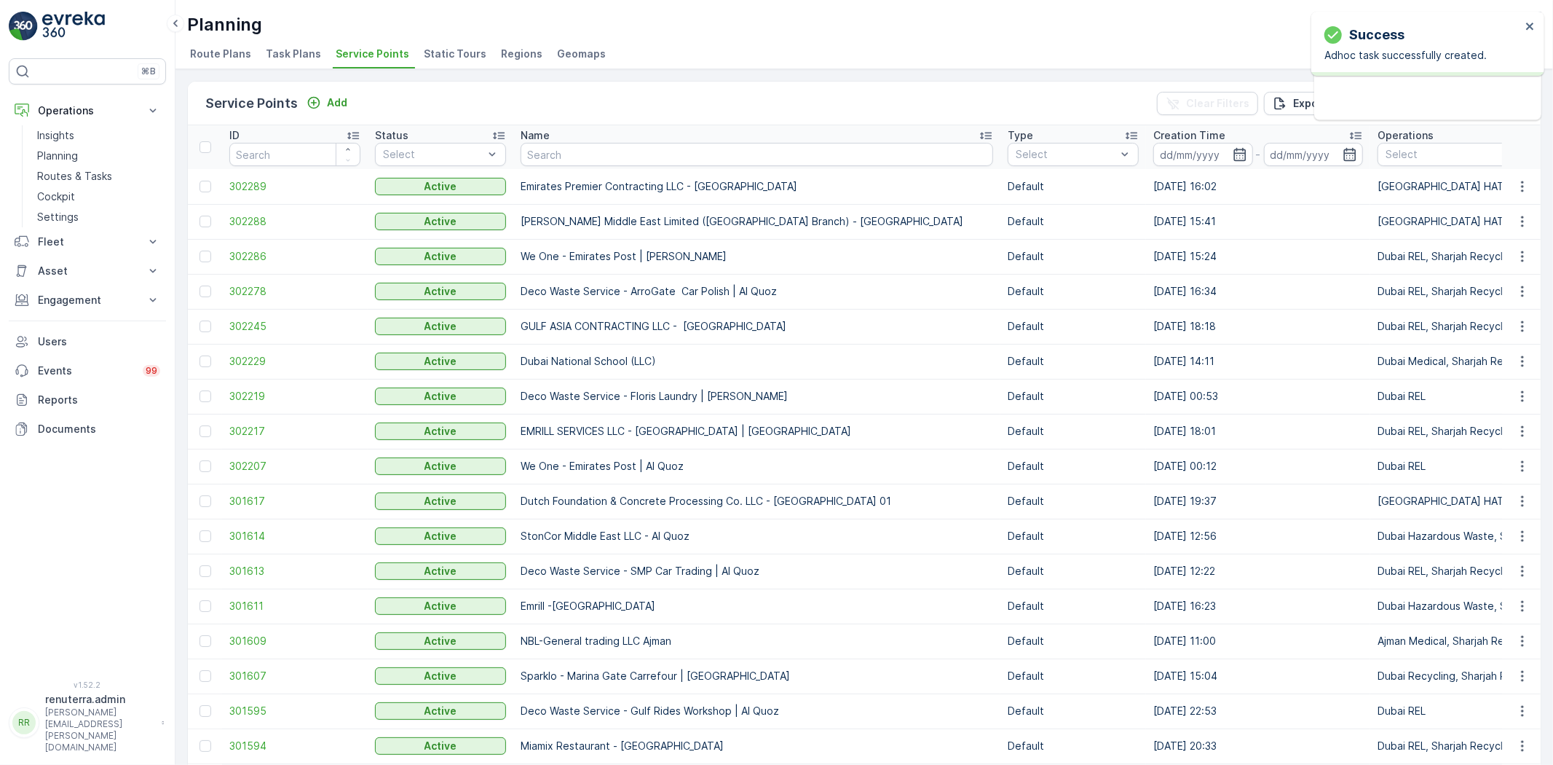
click at [564, 146] on input "text" at bounding box center [757, 154] width 473 height 23
paste input "ARABIAN CONSTRUCTION COMPANY L.L.C. - OMNIYAT | [GEOGRAPHIC_DATA]"
type input "ARABIAN CONSTRUCTION COMPANY L.L.C. - OMNIYAT | [GEOGRAPHIC_DATA]"
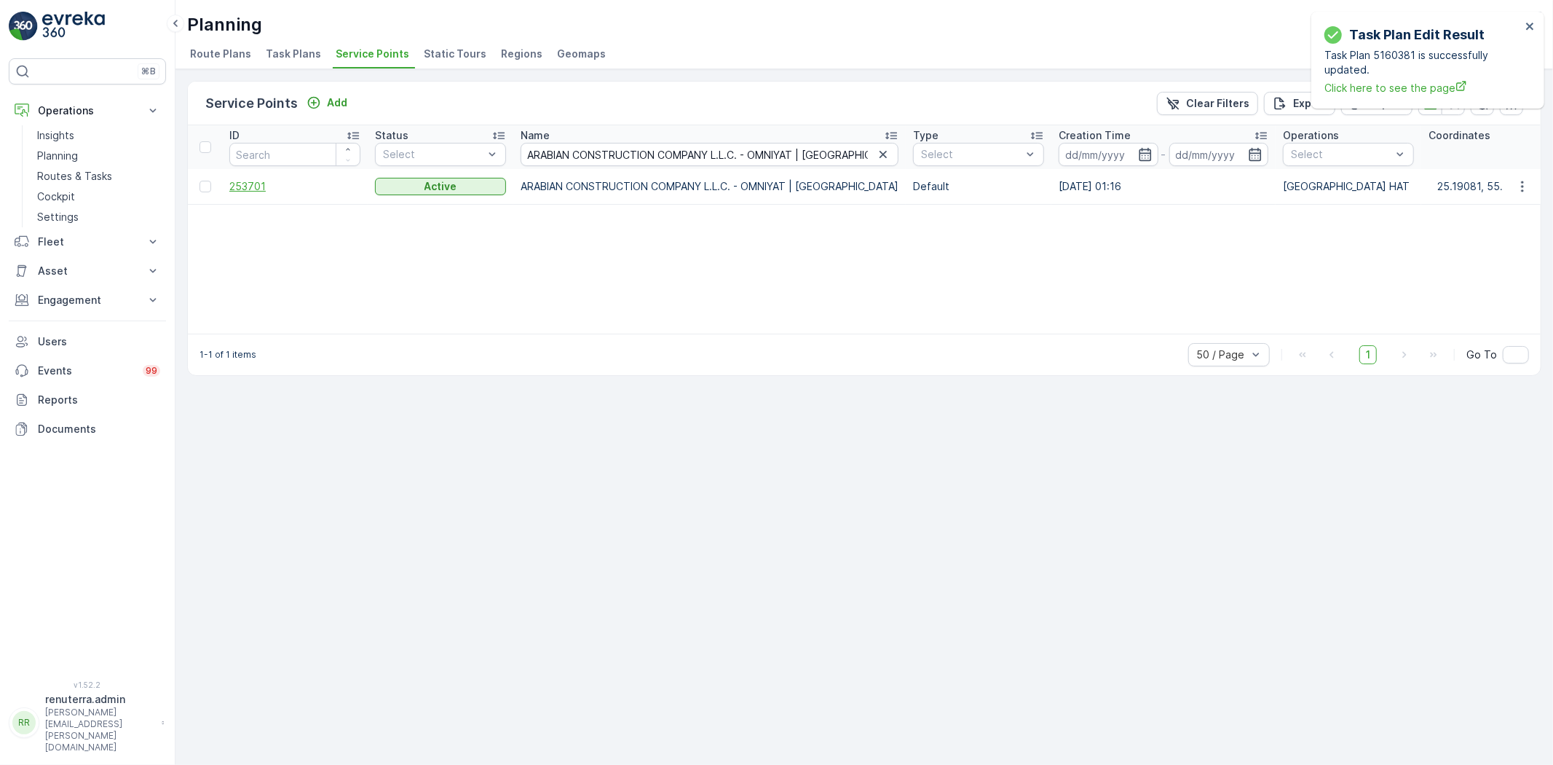
click at [257, 179] on span "253701" at bounding box center [294, 186] width 131 height 15
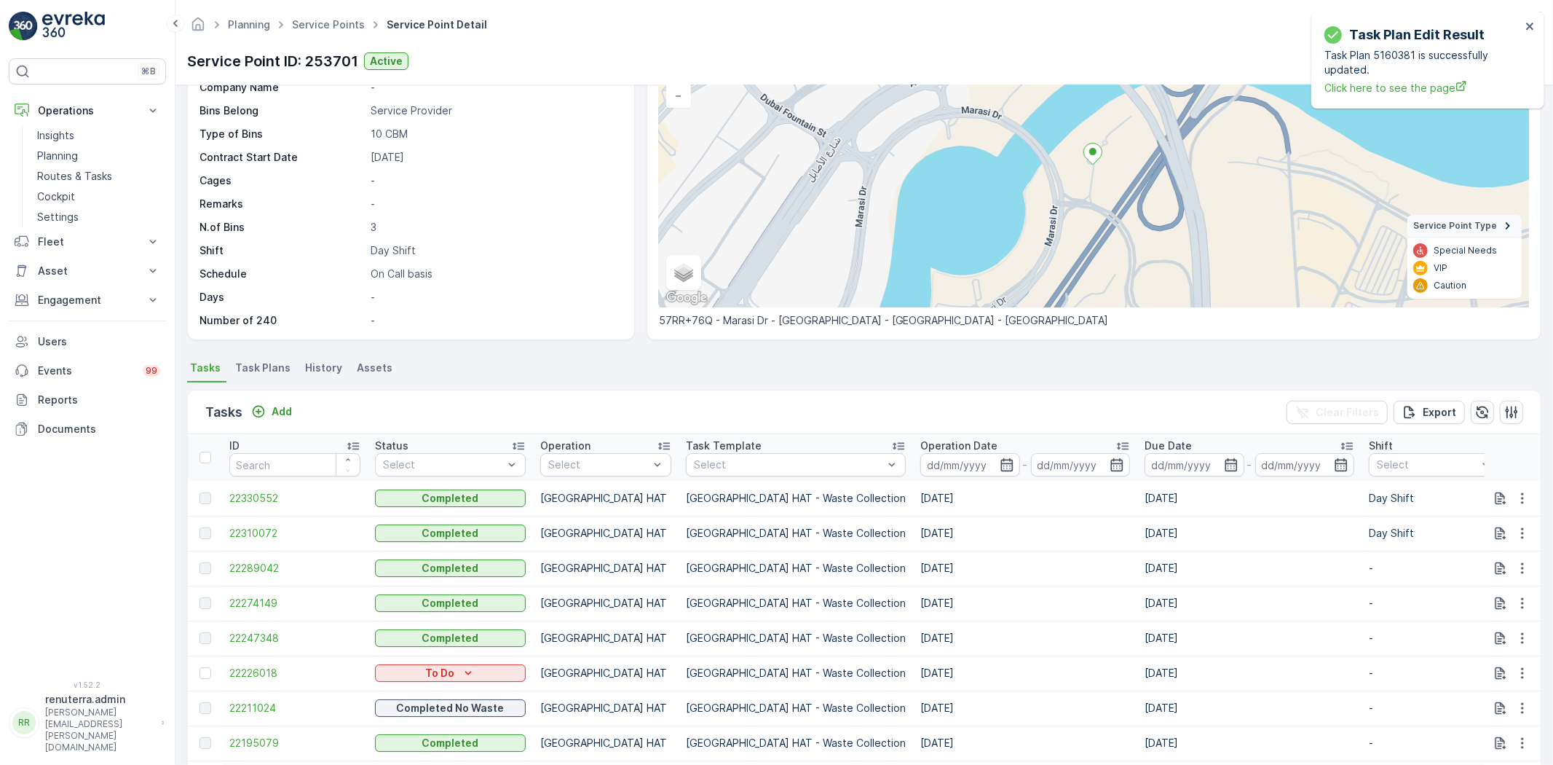
scroll to position [162, 0]
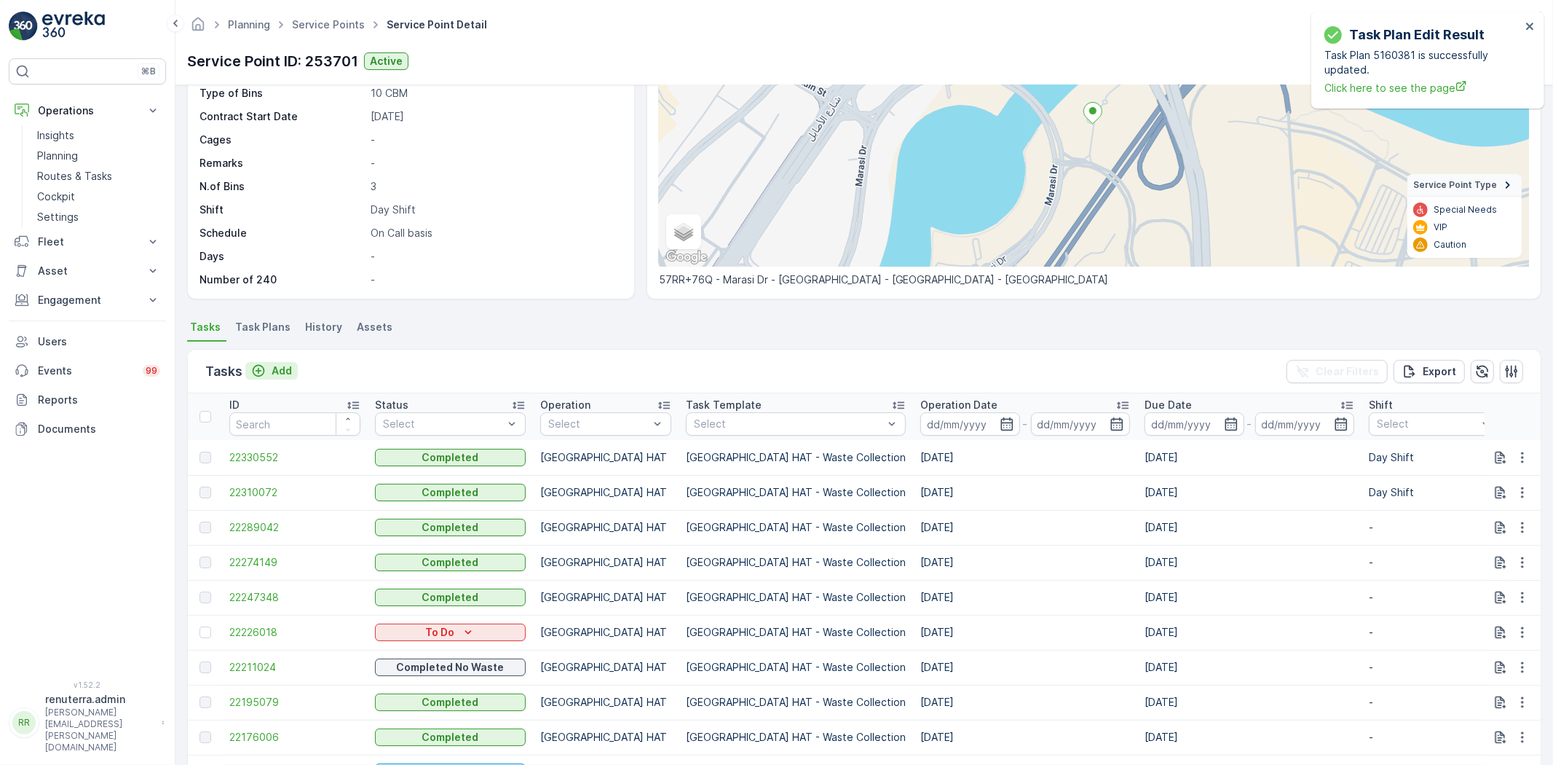
click at [285, 362] on button "Add" at bounding box center [271, 370] width 52 height 17
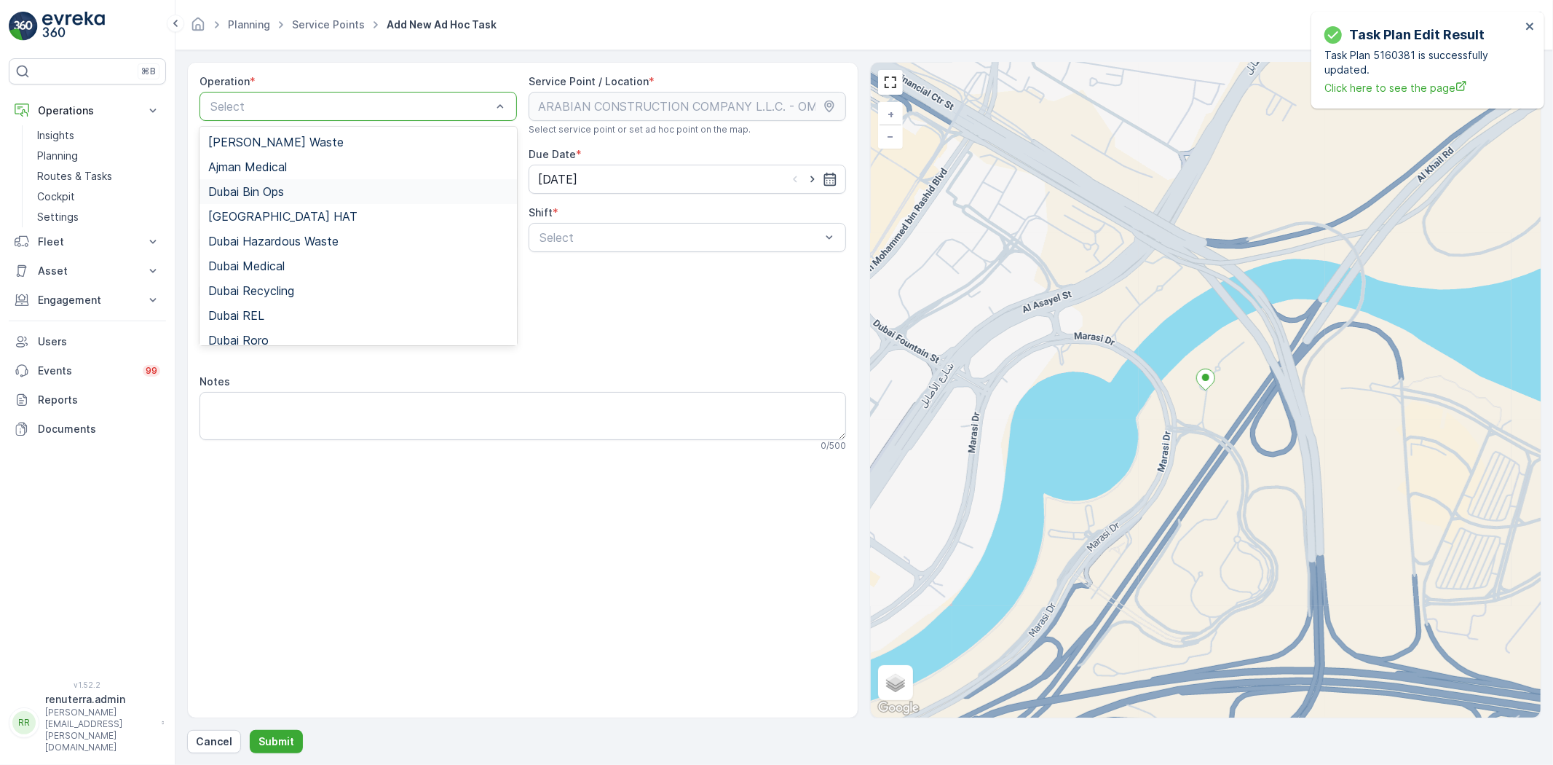
click at [280, 200] on div "Dubai Bin Ops" at bounding box center [359, 191] width 318 height 25
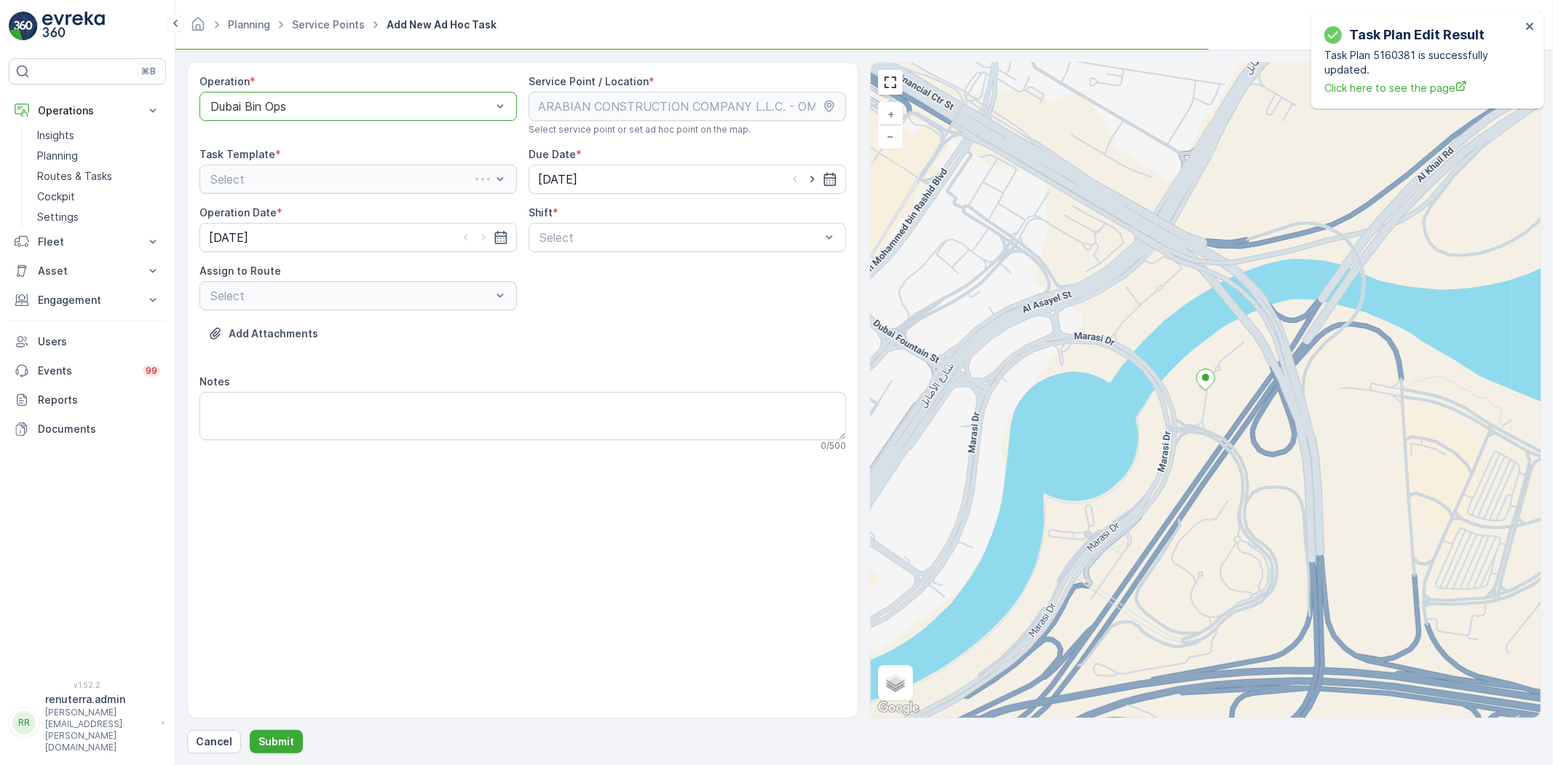
click at [285, 119] on div "Dubai Bin Ops" at bounding box center [359, 106] width 318 height 29
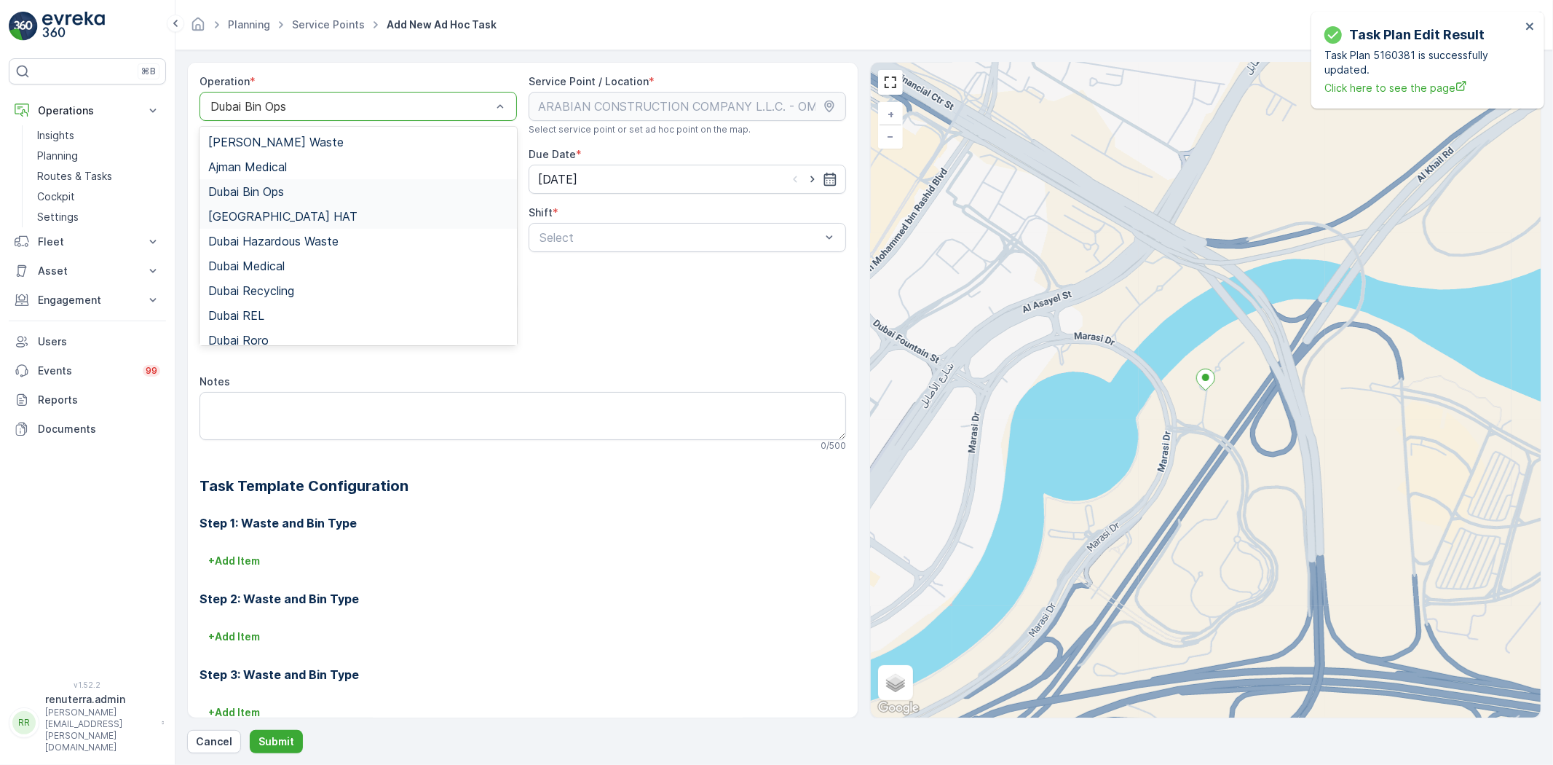
click at [267, 210] on div "[GEOGRAPHIC_DATA] HAT" at bounding box center [358, 216] width 300 height 13
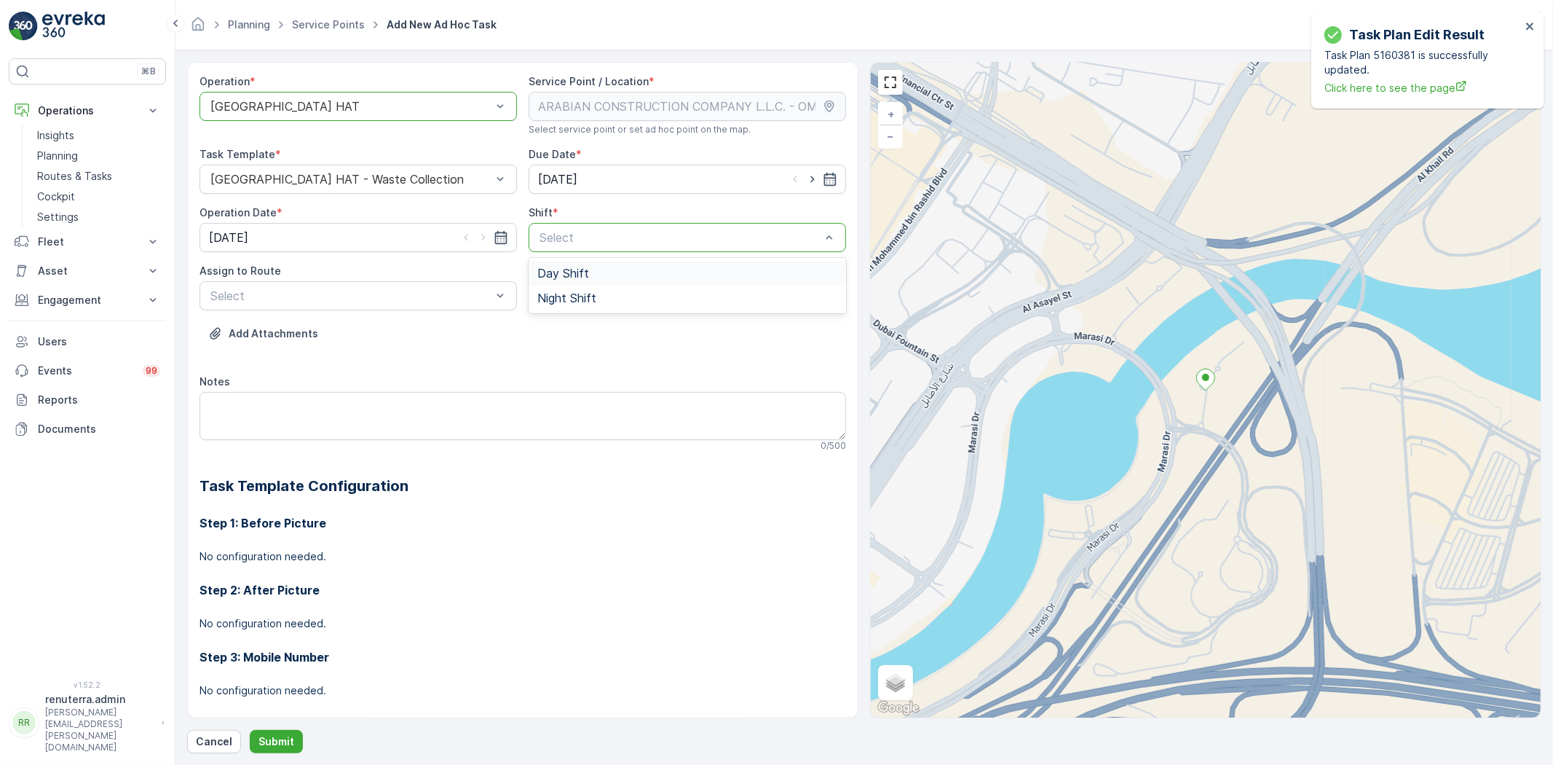
drag, startPoint x: 552, startPoint y: 226, endPoint x: 550, endPoint y: 236, distance: 10.4
click at [552, 226] on div "Select" at bounding box center [688, 237] width 318 height 29
click at [569, 272] on span "Day Shift" at bounding box center [563, 273] width 52 height 13
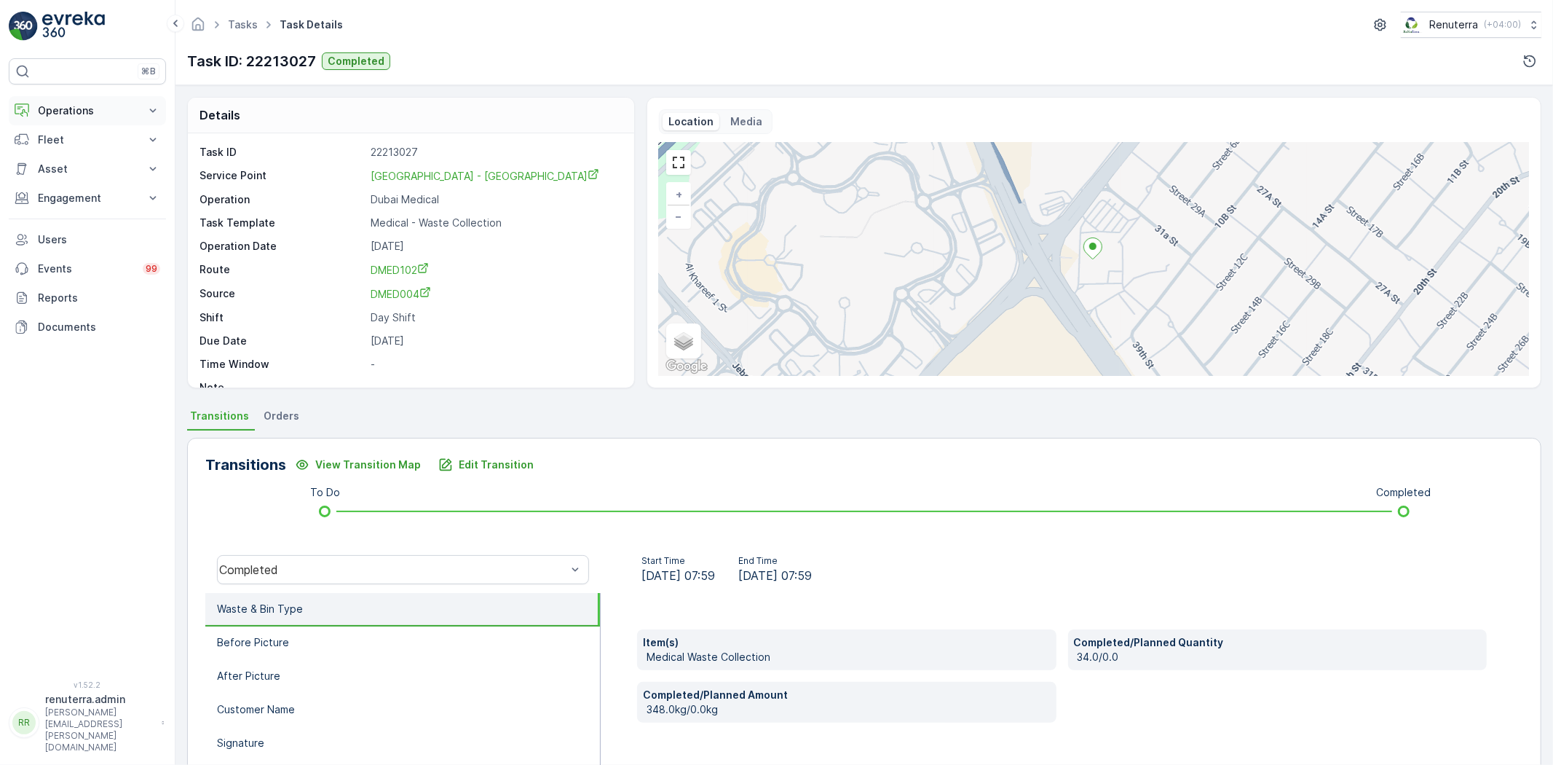
click at [58, 100] on button "Operations" at bounding box center [87, 110] width 157 height 29
click at [64, 175] on p "Routes & Tasks" at bounding box center [74, 176] width 75 height 15
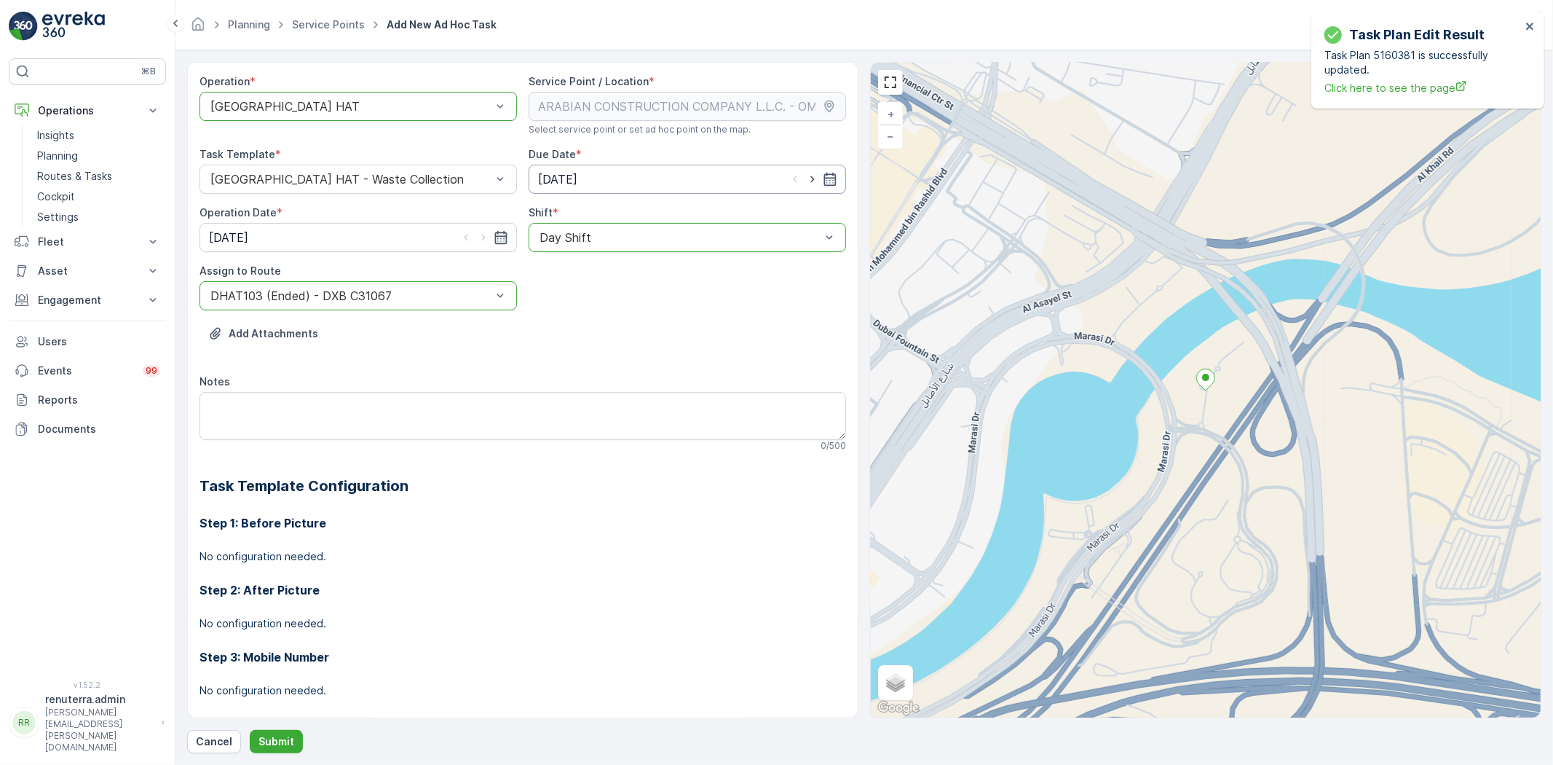
click at [805, 178] on icon "button" at bounding box center [812, 179] width 15 height 15
type input "[DATE]"
click at [481, 245] on input "[DATE]" at bounding box center [359, 237] width 318 height 29
click at [226, 387] on div "12" at bounding box center [224, 388] width 23 height 23
type input "[DATE]"
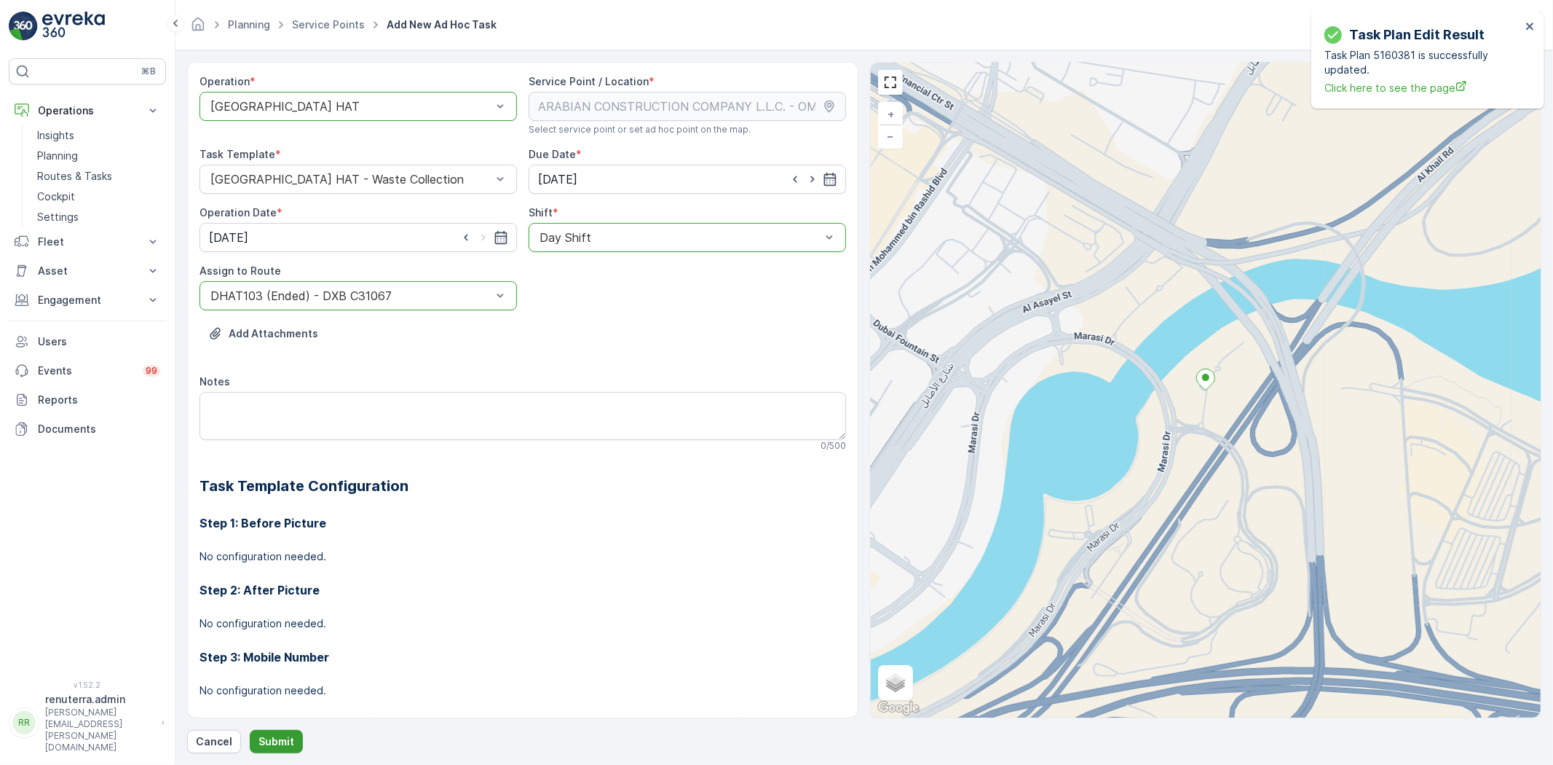
click at [275, 741] on p "Submit" at bounding box center [277, 741] width 36 height 15
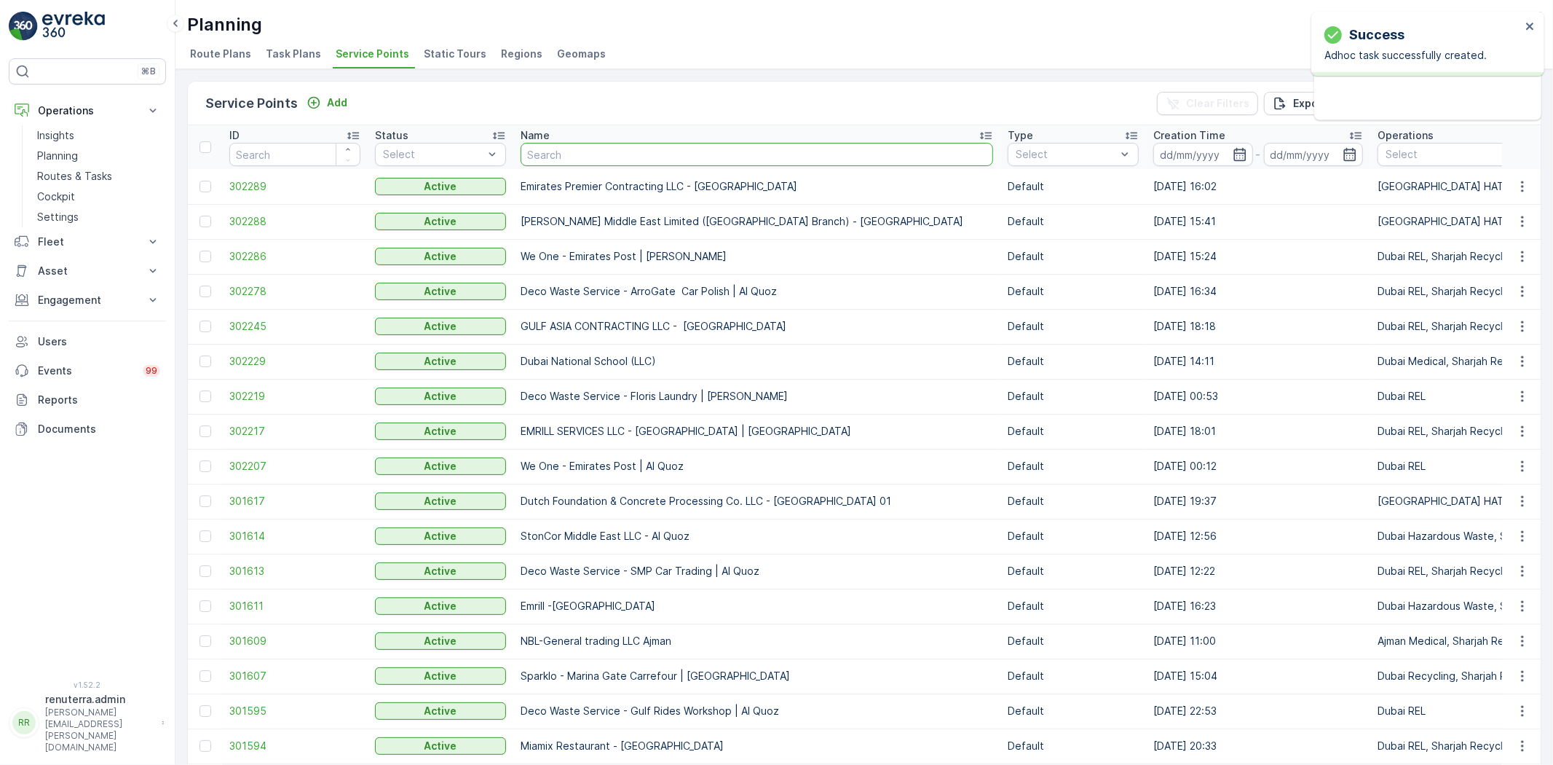
click at [552, 155] on input "text" at bounding box center [757, 154] width 473 height 23
paste input "SOBHA CONSTRUCTIONS LLC-SeaHaven"
type input "SOBHA CONSTRUCTIONS LLC-SeaHaven"
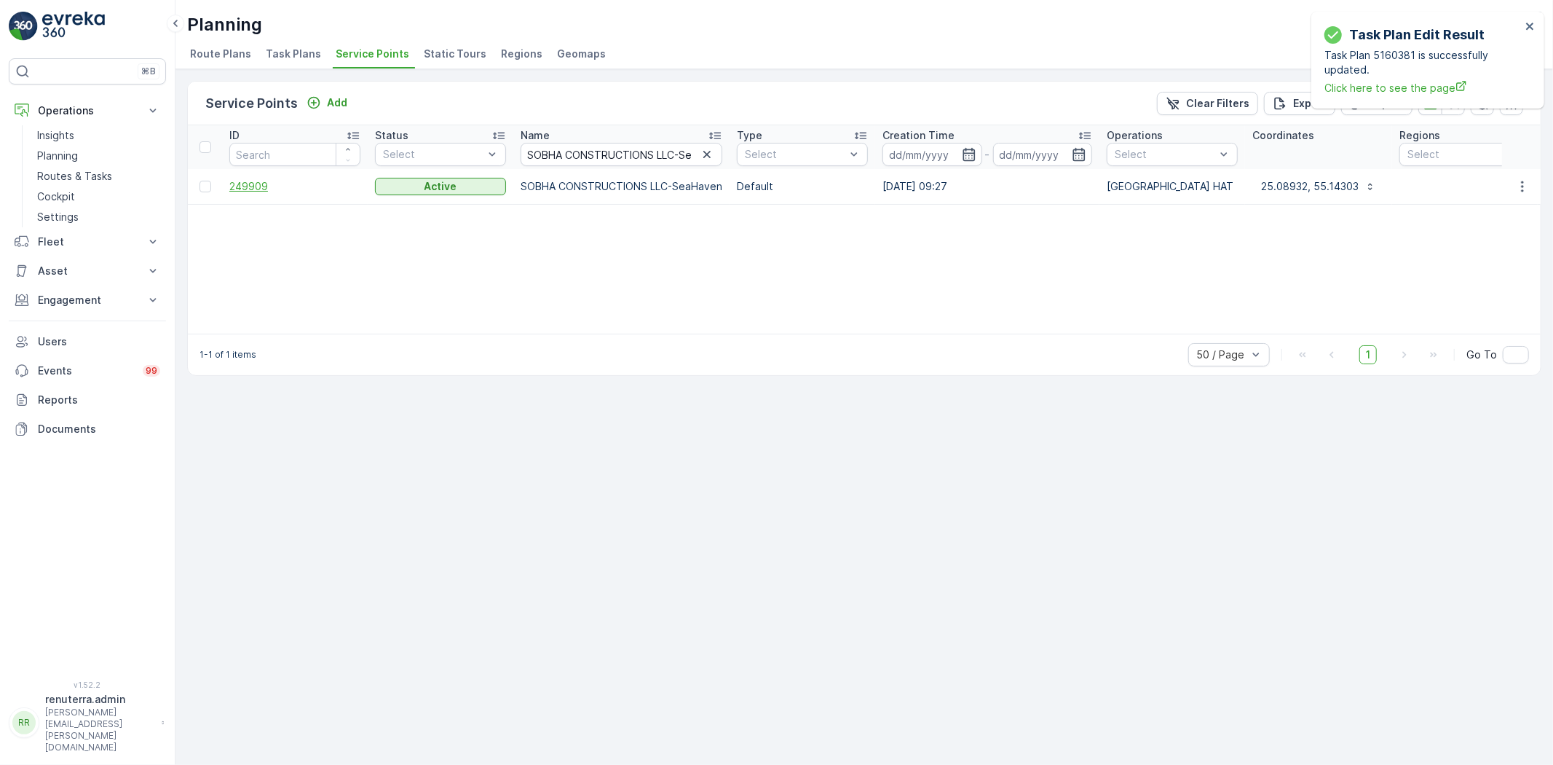
click at [244, 180] on span "249909" at bounding box center [294, 186] width 131 height 15
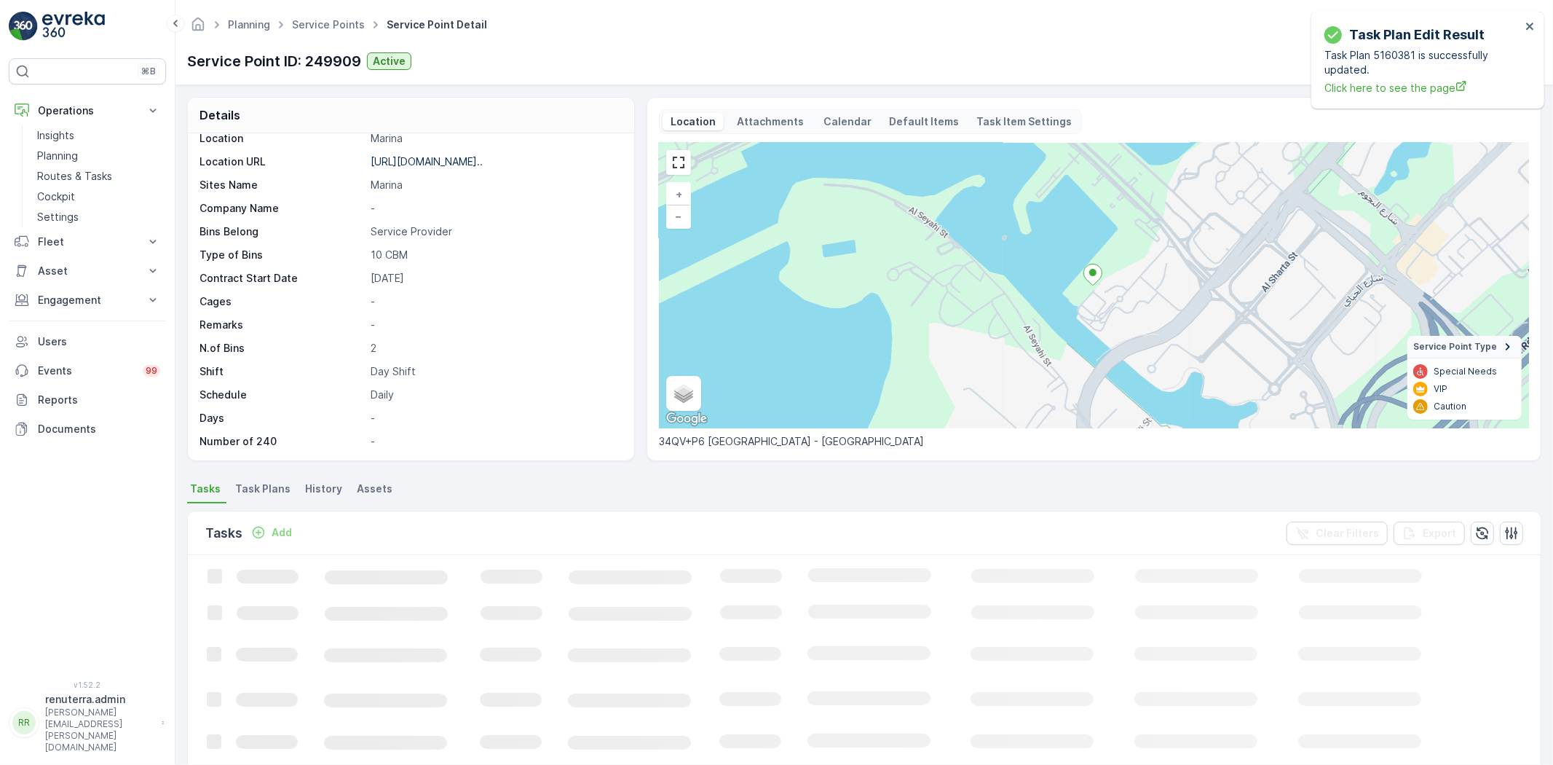
scroll to position [81, 0]
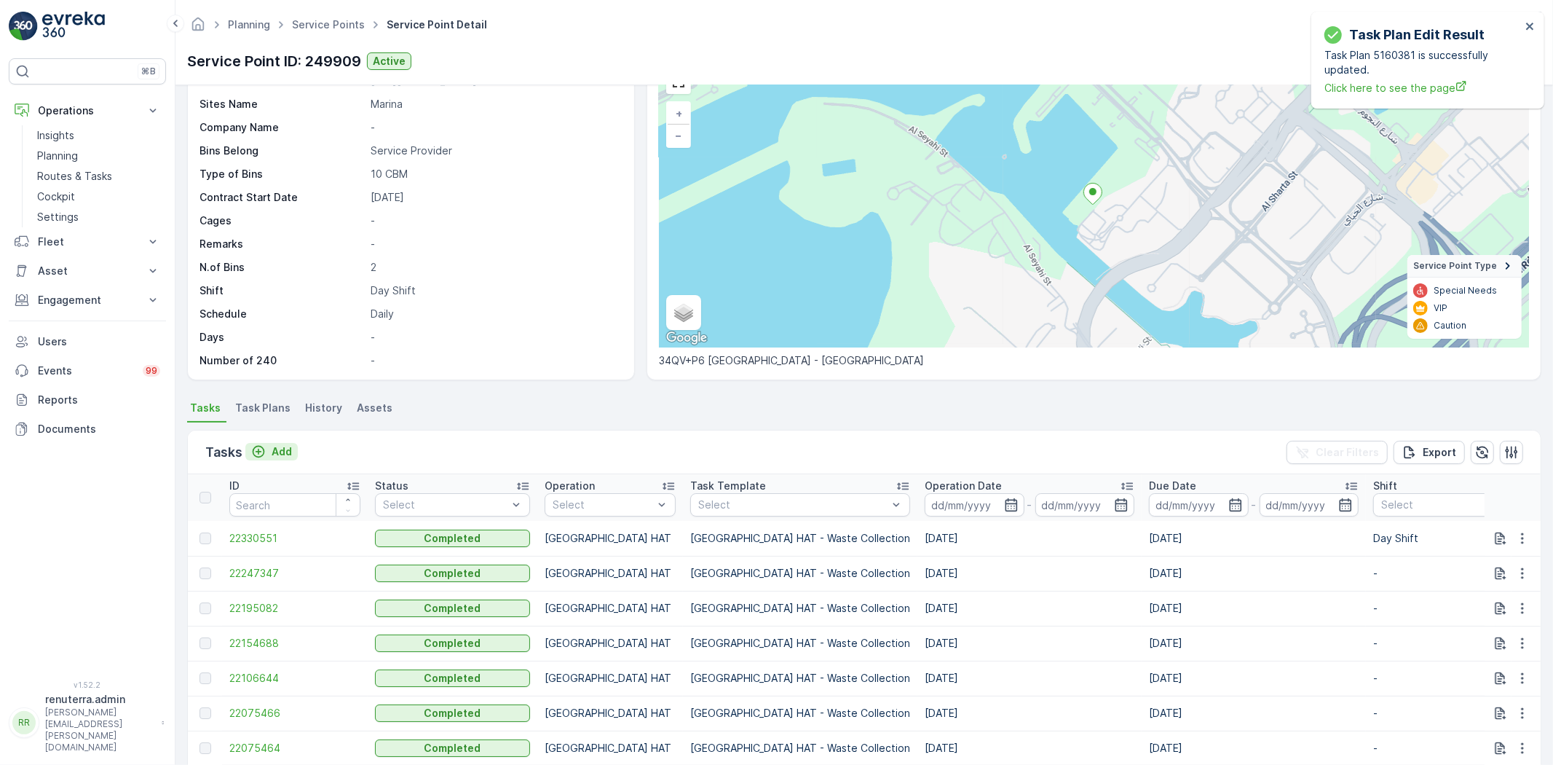
click at [277, 449] on p "Add" at bounding box center [282, 451] width 20 height 15
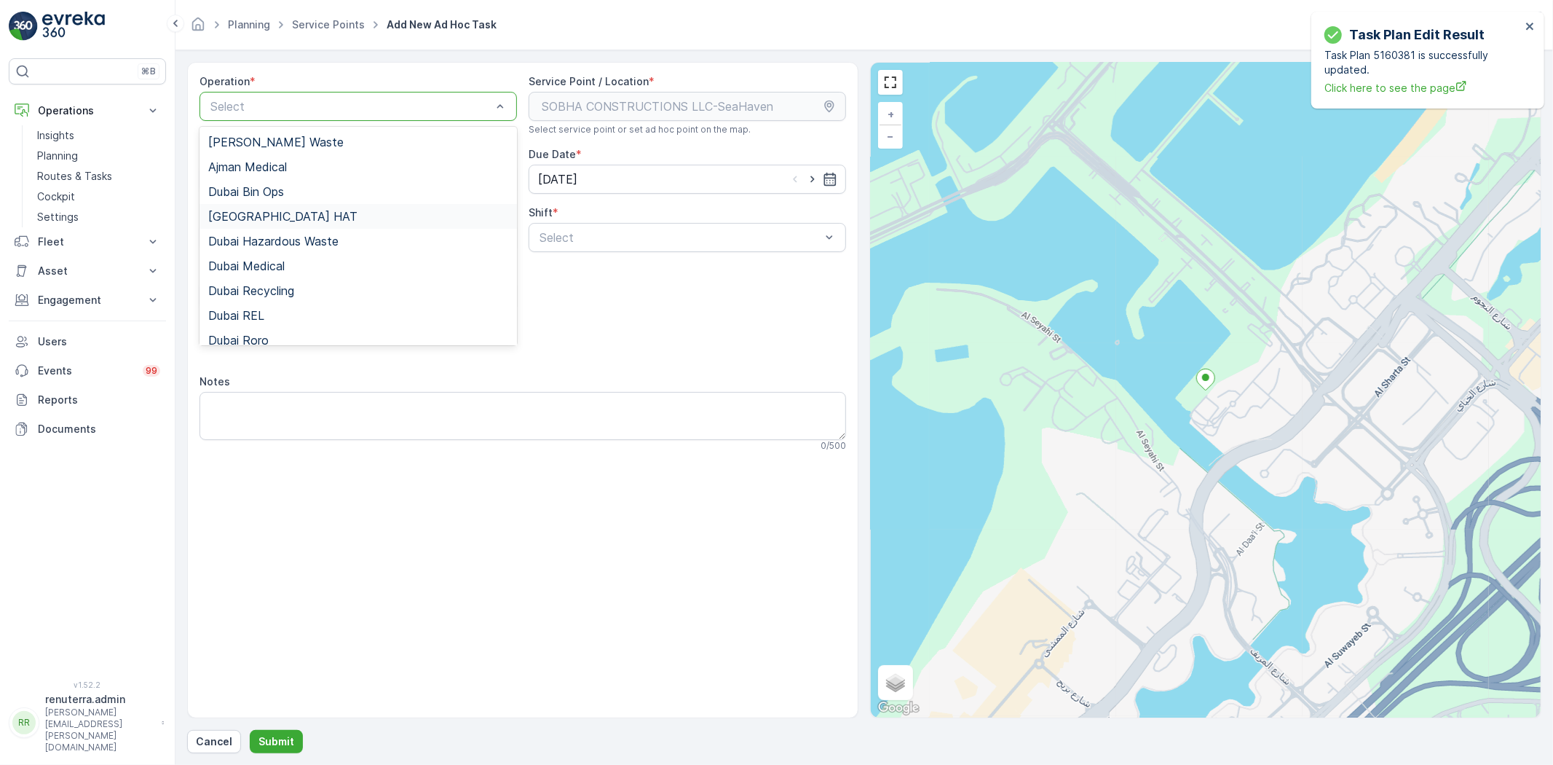
click at [283, 215] on div "[GEOGRAPHIC_DATA] HAT" at bounding box center [358, 216] width 300 height 13
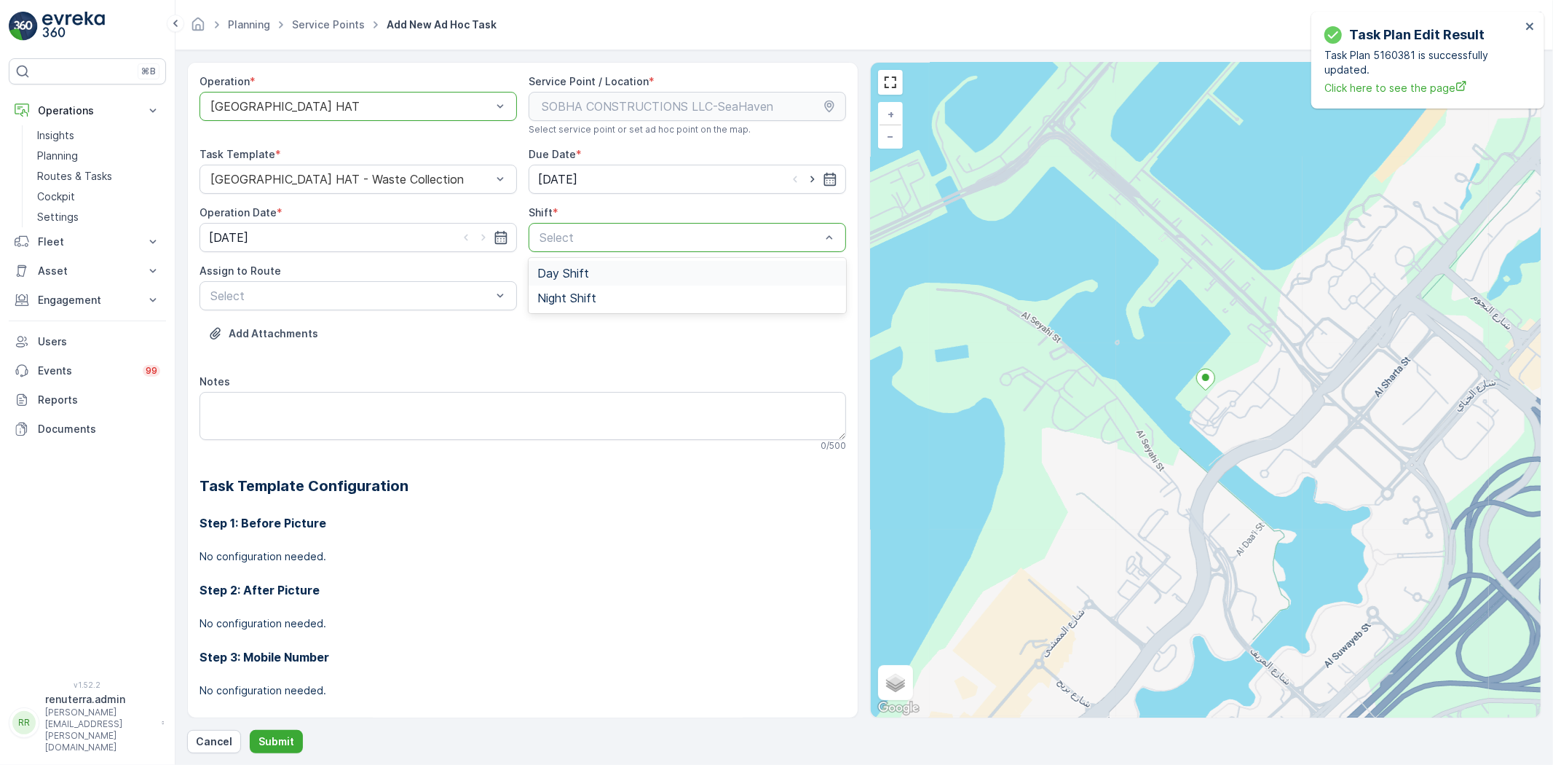
click at [574, 271] on span "Day Shift" at bounding box center [563, 273] width 52 height 13
click at [332, 304] on div "Select" at bounding box center [359, 295] width 318 height 29
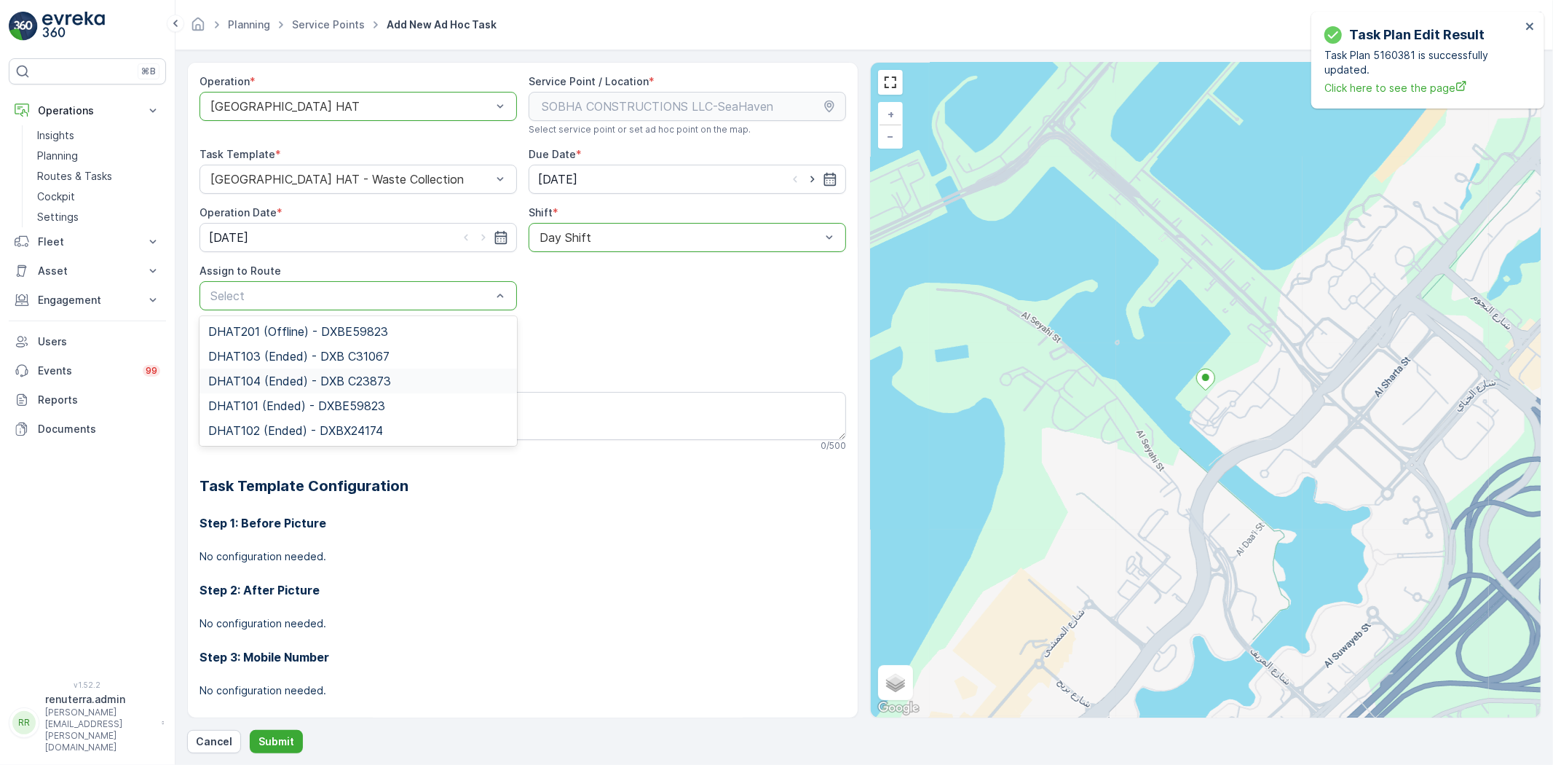
click at [297, 382] on span "DHAT104 (Ended) - DXB C23873" at bounding box center [299, 380] width 183 height 13
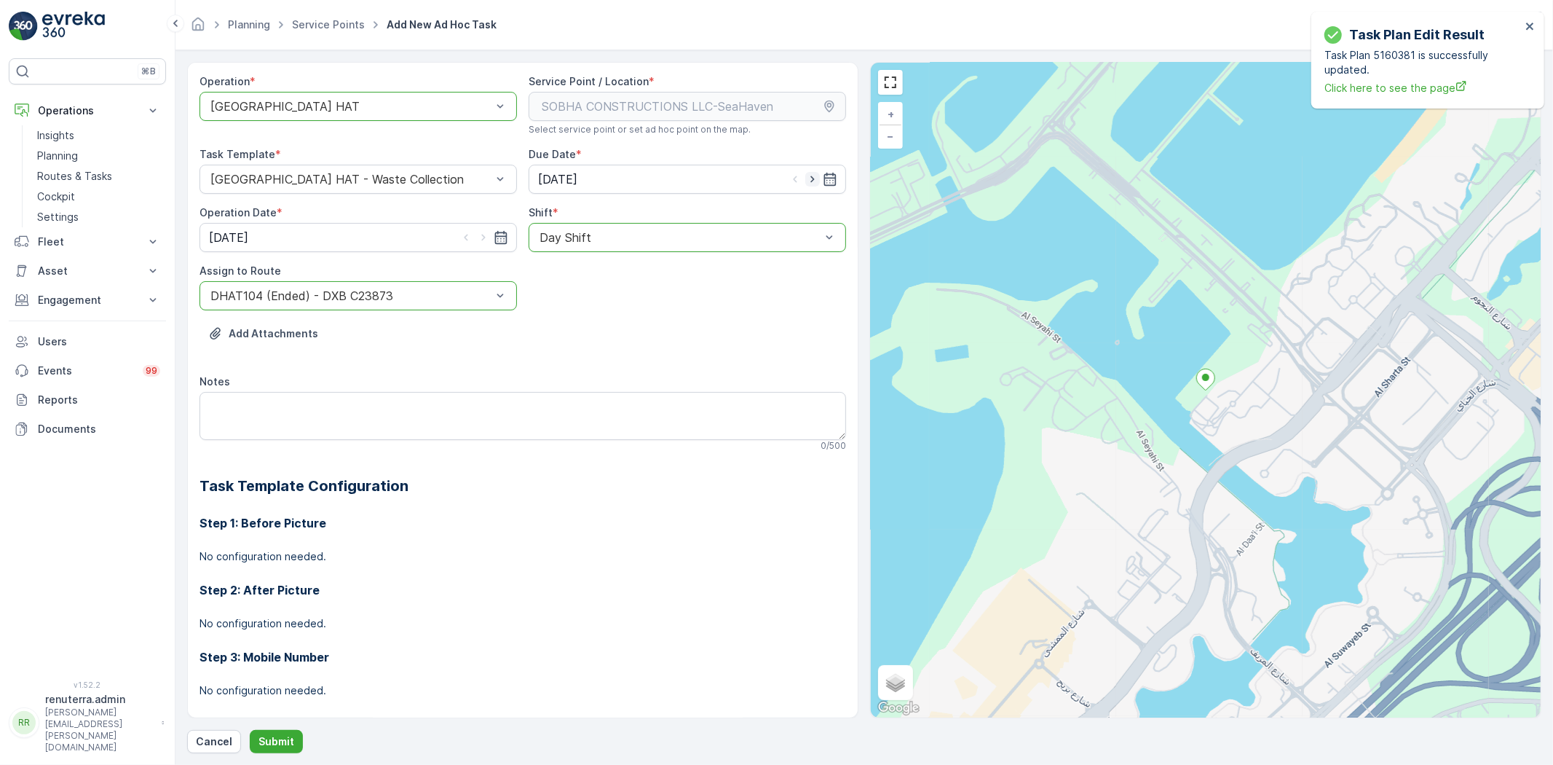
click at [807, 181] on icon "button" at bounding box center [812, 179] width 15 height 15
type input "[DATE]"
click at [476, 237] on icon "button" at bounding box center [483, 237] width 15 height 15
type input "[DATE]"
click at [291, 730] on button "Submit" at bounding box center [276, 741] width 53 height 23
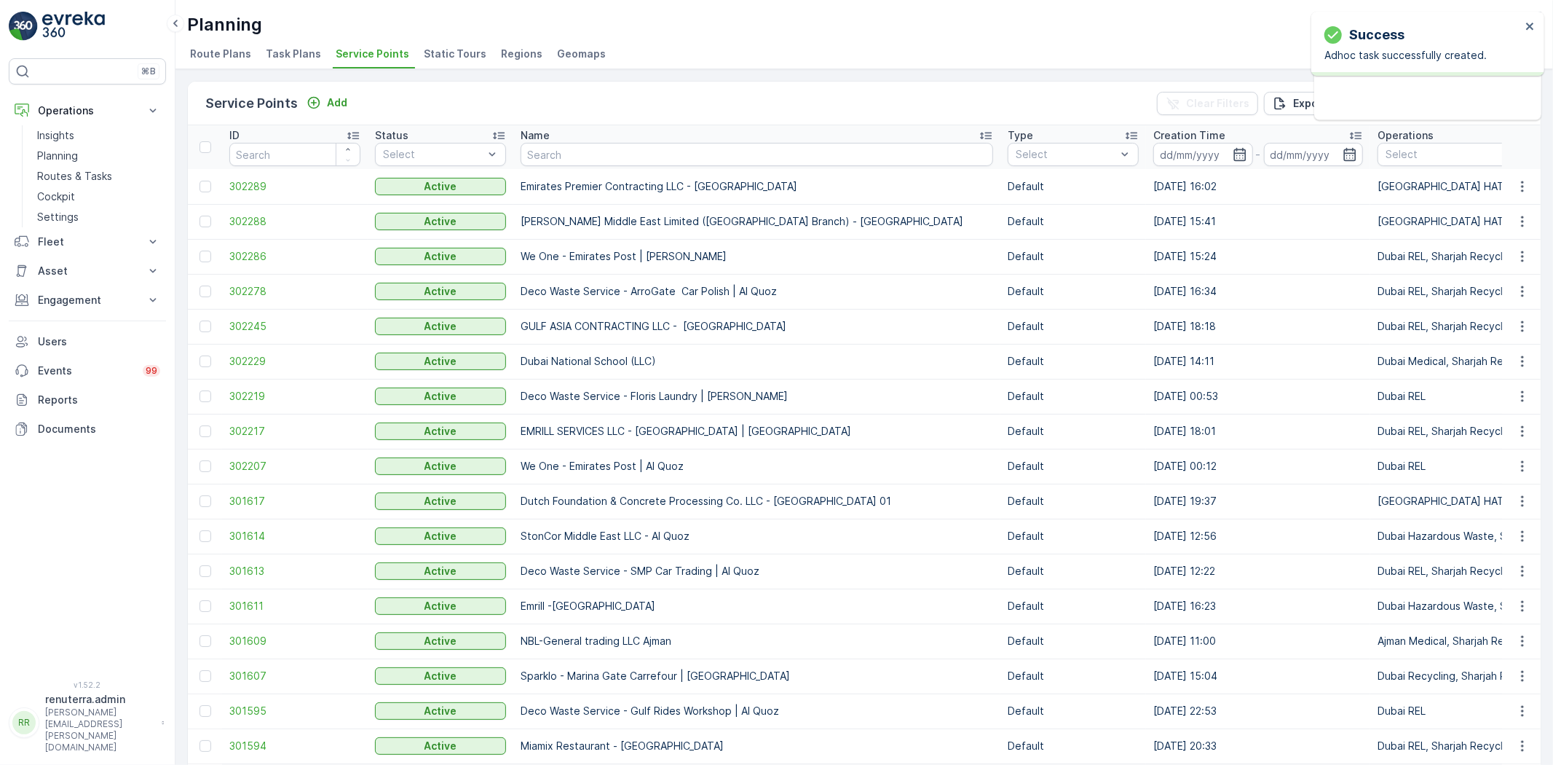
click at [566, 159] on input "text" at bounding box center [757, 154] width 473 height 23
click at [570, 154] on input "text" at bounding box center [757, 154] width 473 height 23
paste input "GEOharbour Dubai island project"
type input "GEOharbour Dubai island project"
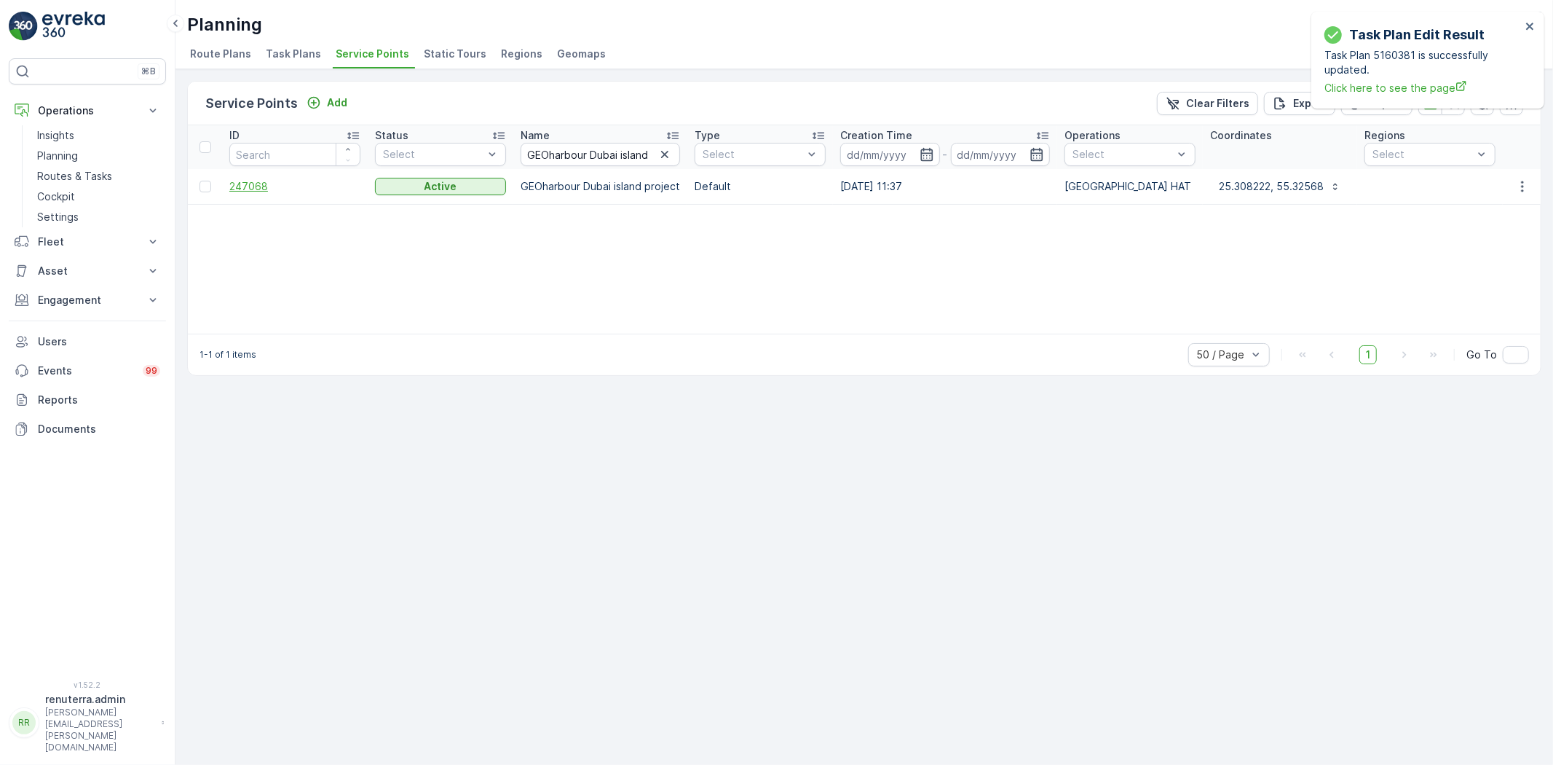
click at [257, 184] on span "247068" at bounding box center [294, 186] width 131 height 15
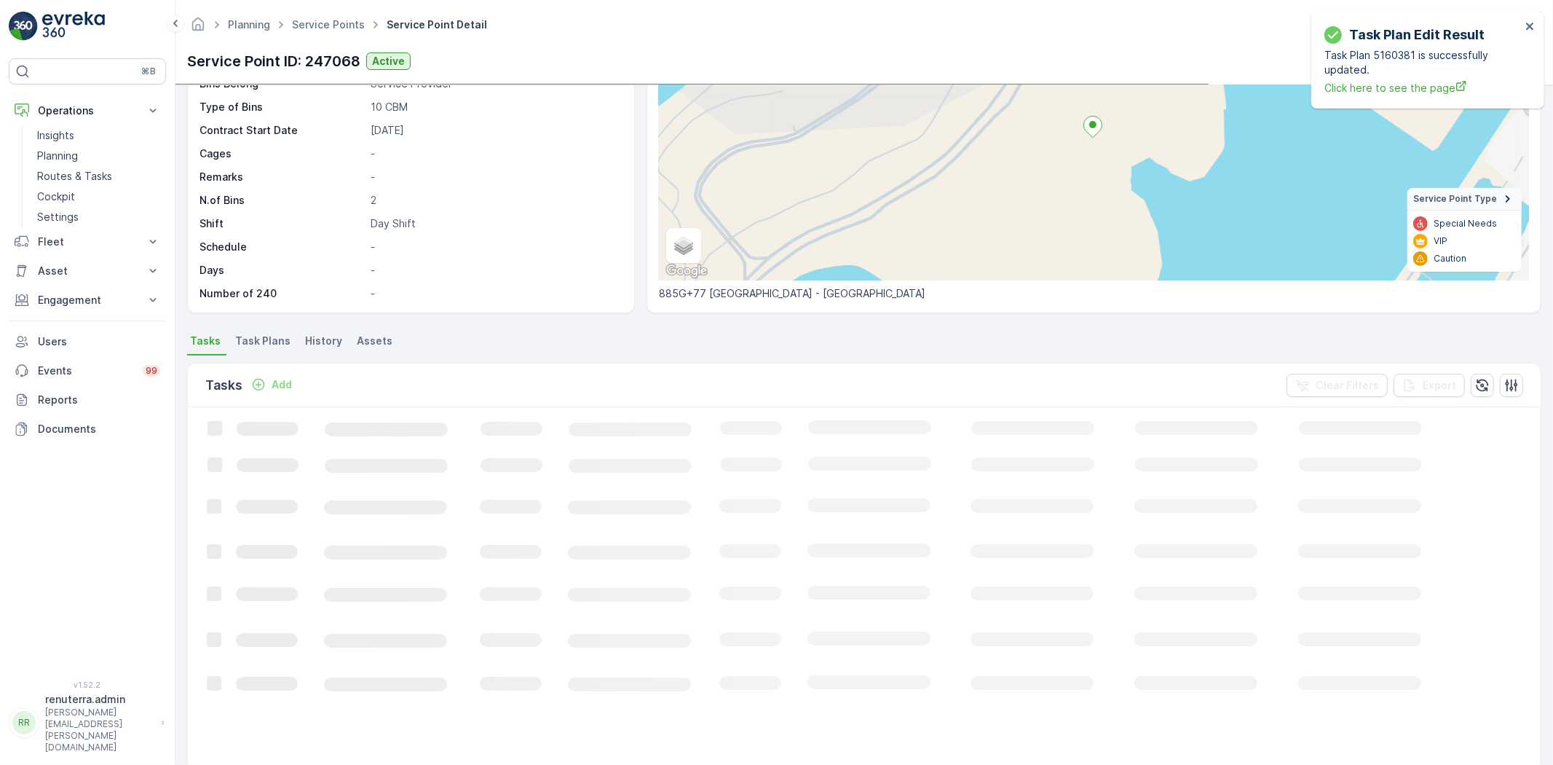
scroll to position [162, 0]
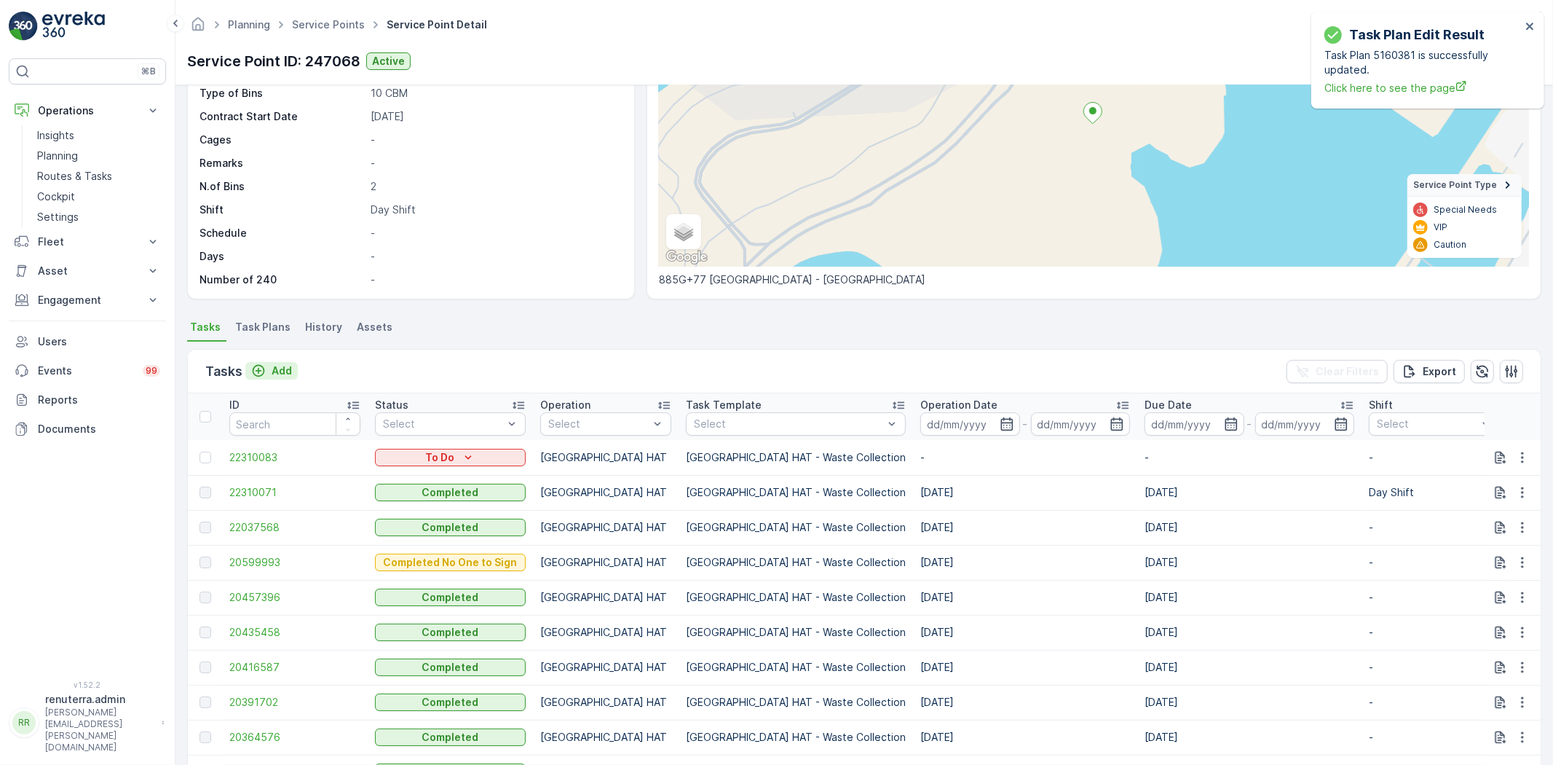
click at [279, 373] on p "Add" at bounding box center [282, 370] width 20 height 15
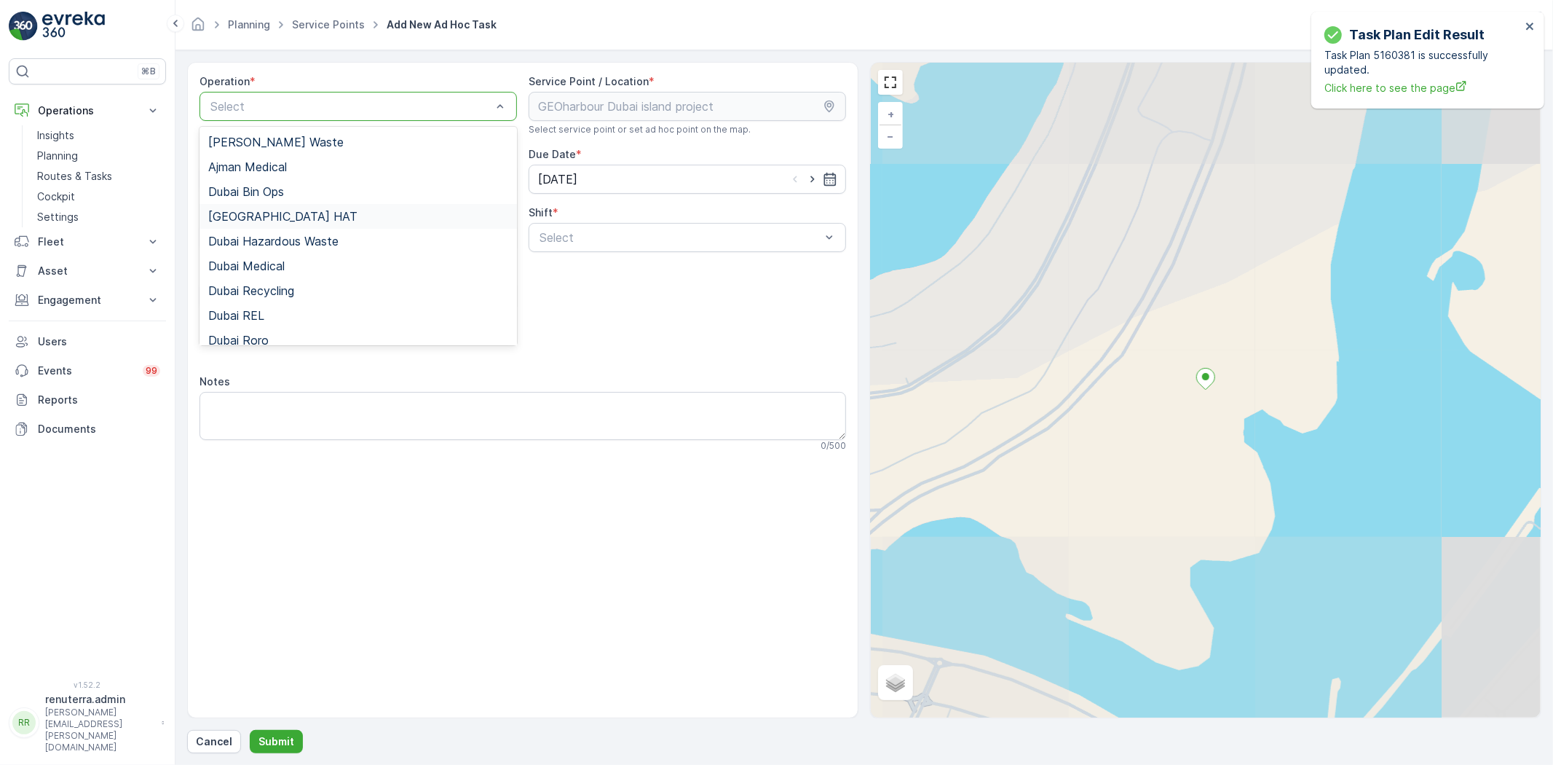
click at [284, 205] on div "[GEOGRAPHIC_DATA] HAT" at bounding box center [359, 216] width 318 height 25
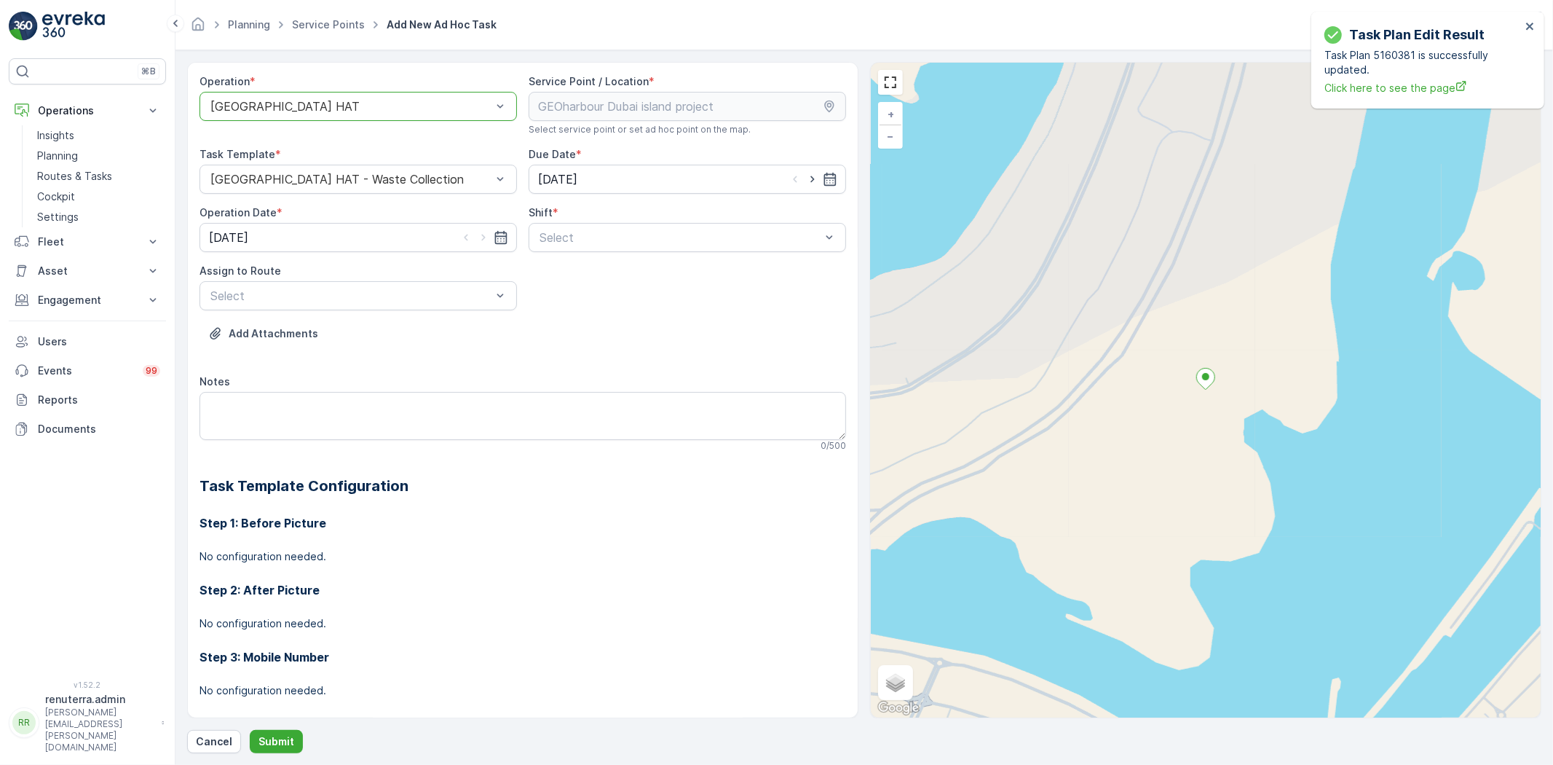
click at [565, 278] on span "Day Shift" at bounding box center [563, 273] width 52 height 13
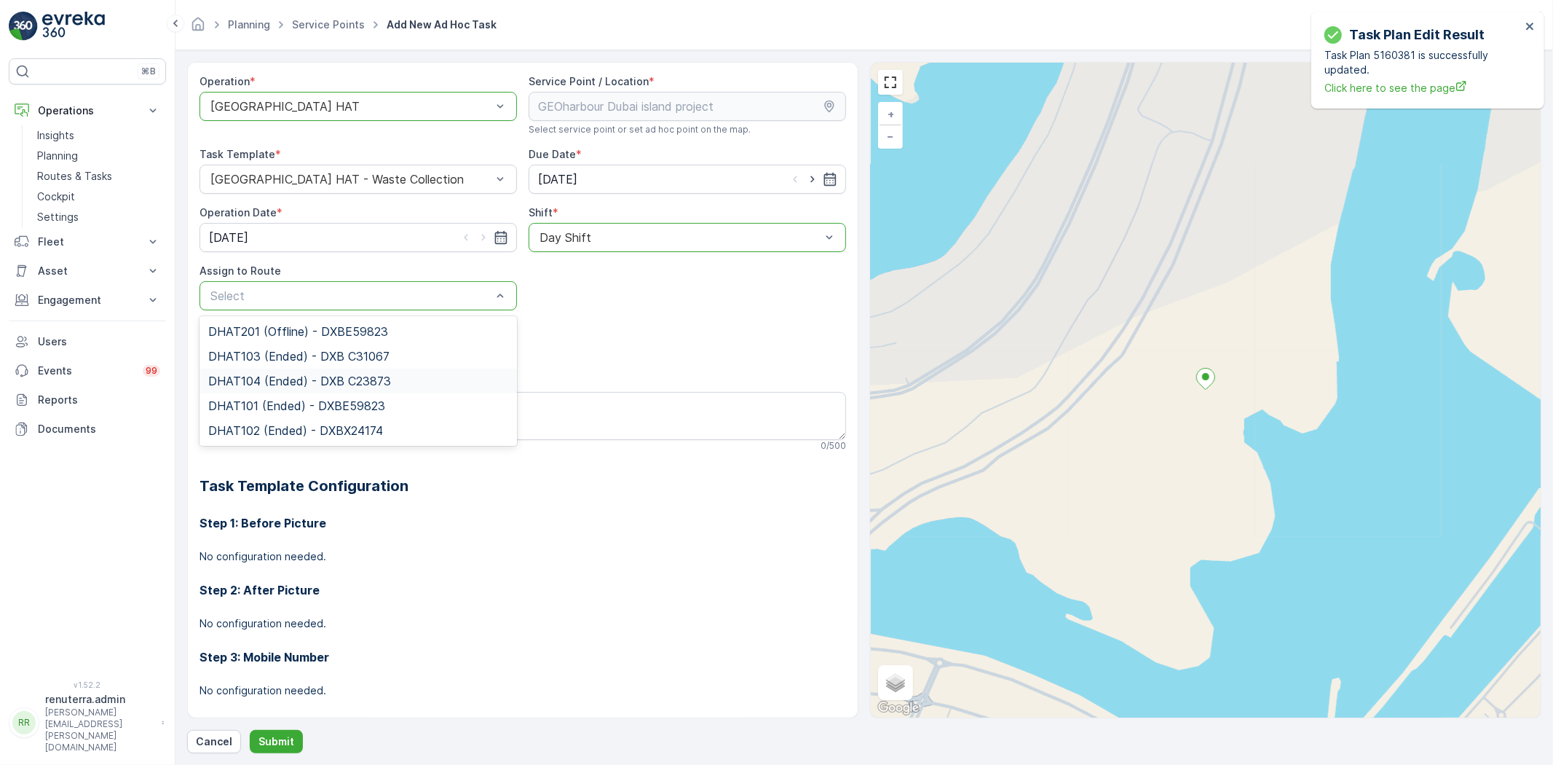
click at [311, 386] on span "DHAT104 (Ended) - DXB C23873" at bounding box center [299, 380] width 183 height 13
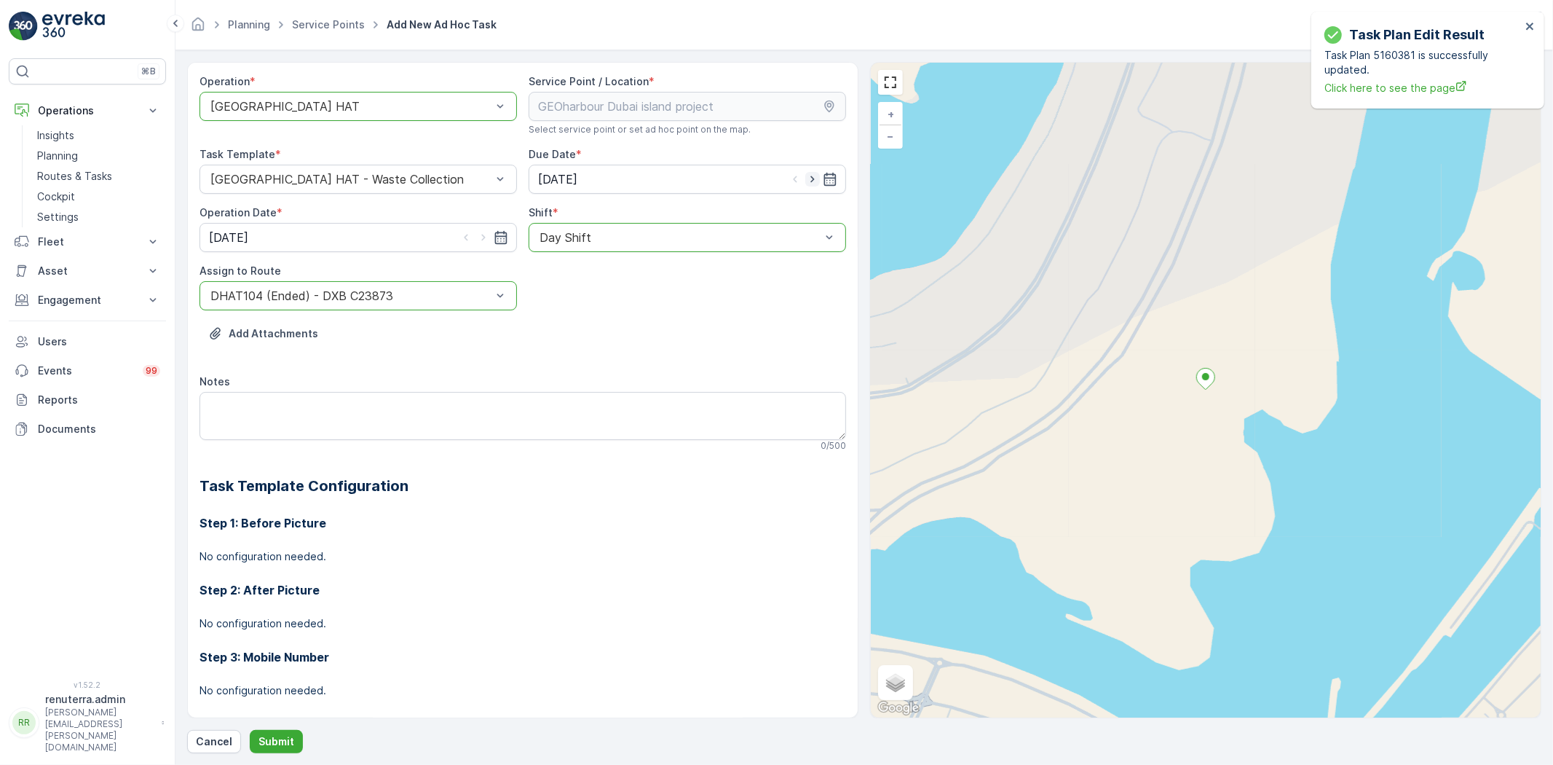
click at [811, 177] on icon "button" at bounding box center [812, 179] width 15 height 15
type input "[DATE]"
drag, startPoint x: 484, startPoint y: 239, endPoint x: 465, endPoint y: 269, distance: 36.0
click at [484, 238] on icon "button" at bounding box center [483, 237] width 15 height 15
type input "[DATE]"
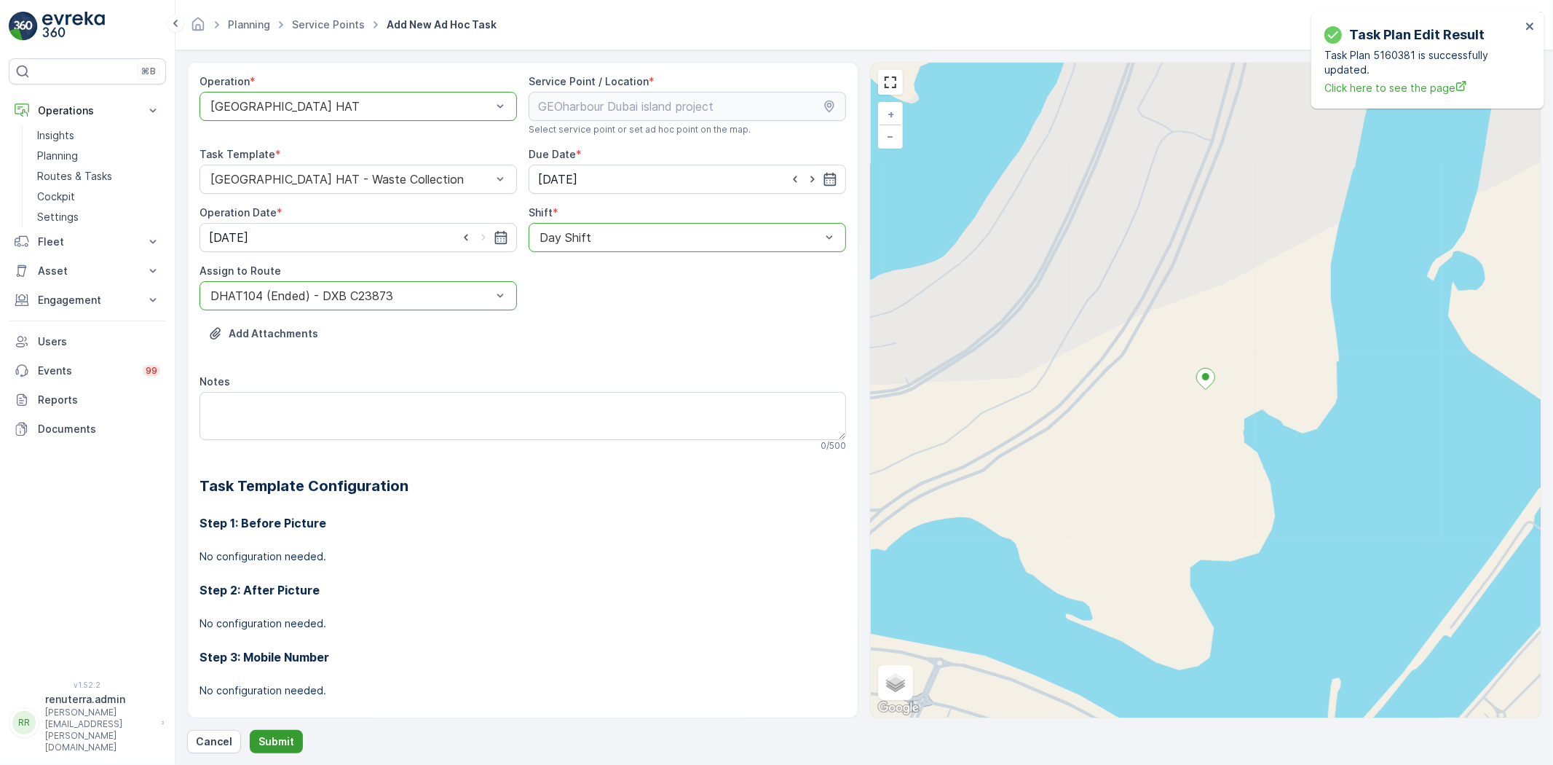
click at [275, 733] on button "Submit" at bounding box center [276, 741] width 53 height 23
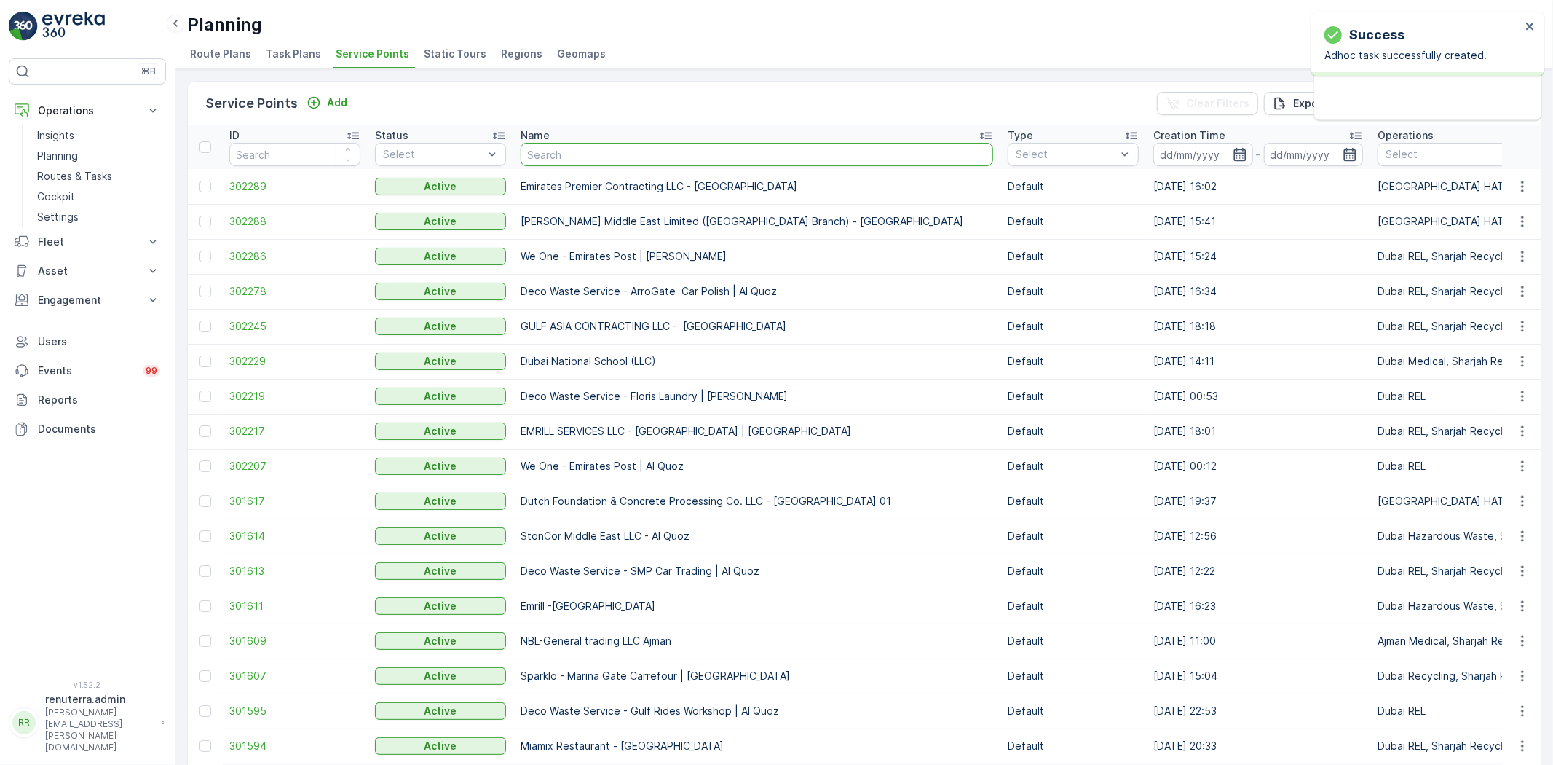
click at [561, 144] on input "text" at bounding box center [757, 154] width 473 height 23
paste input "NABC Mamzar"
type input "NABC Mamzar"
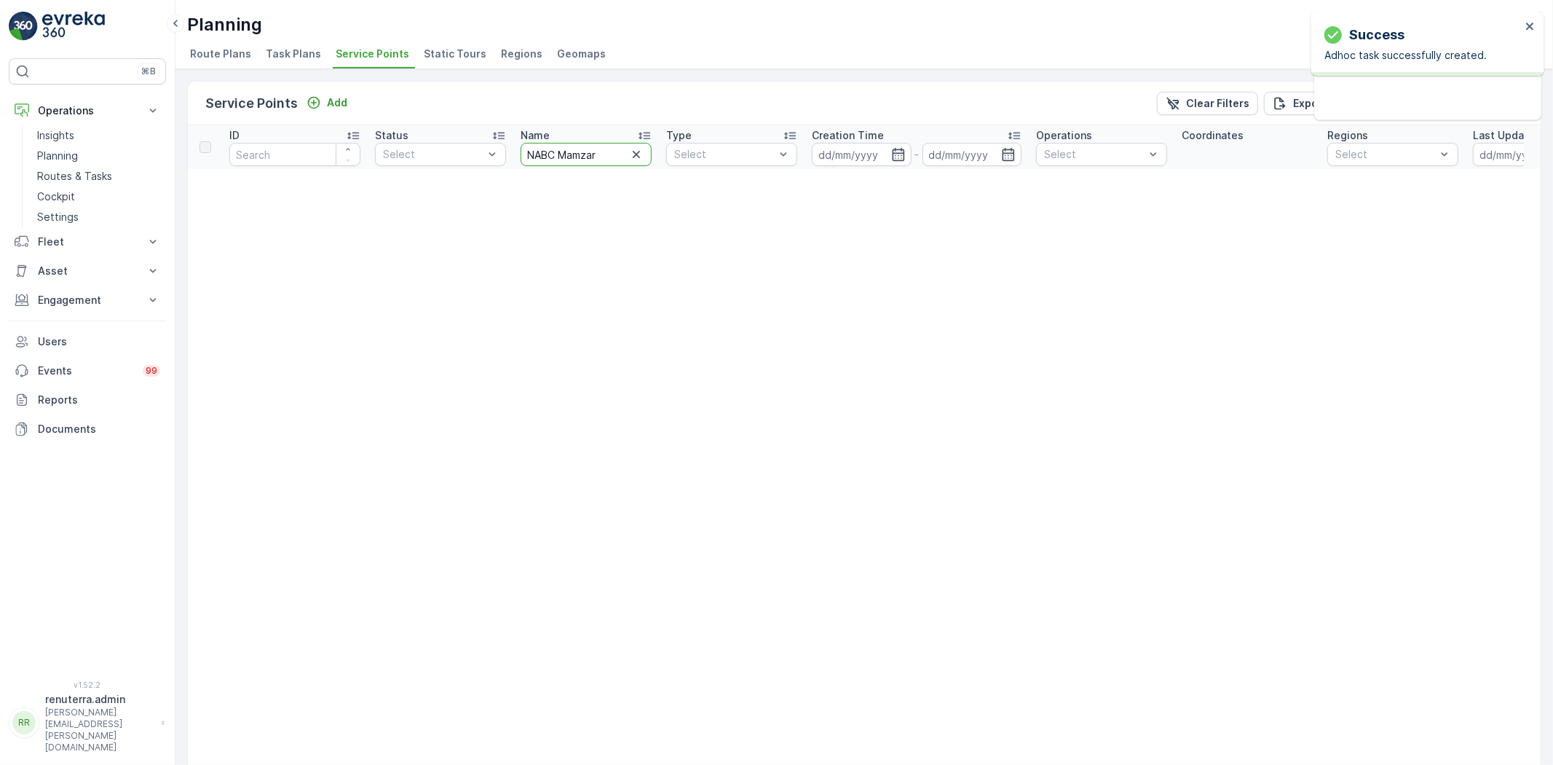
click at [604, 156] on input "NABC Mamzar" at bounding box center [586, 154] width 131 height 23
type input "NABC"
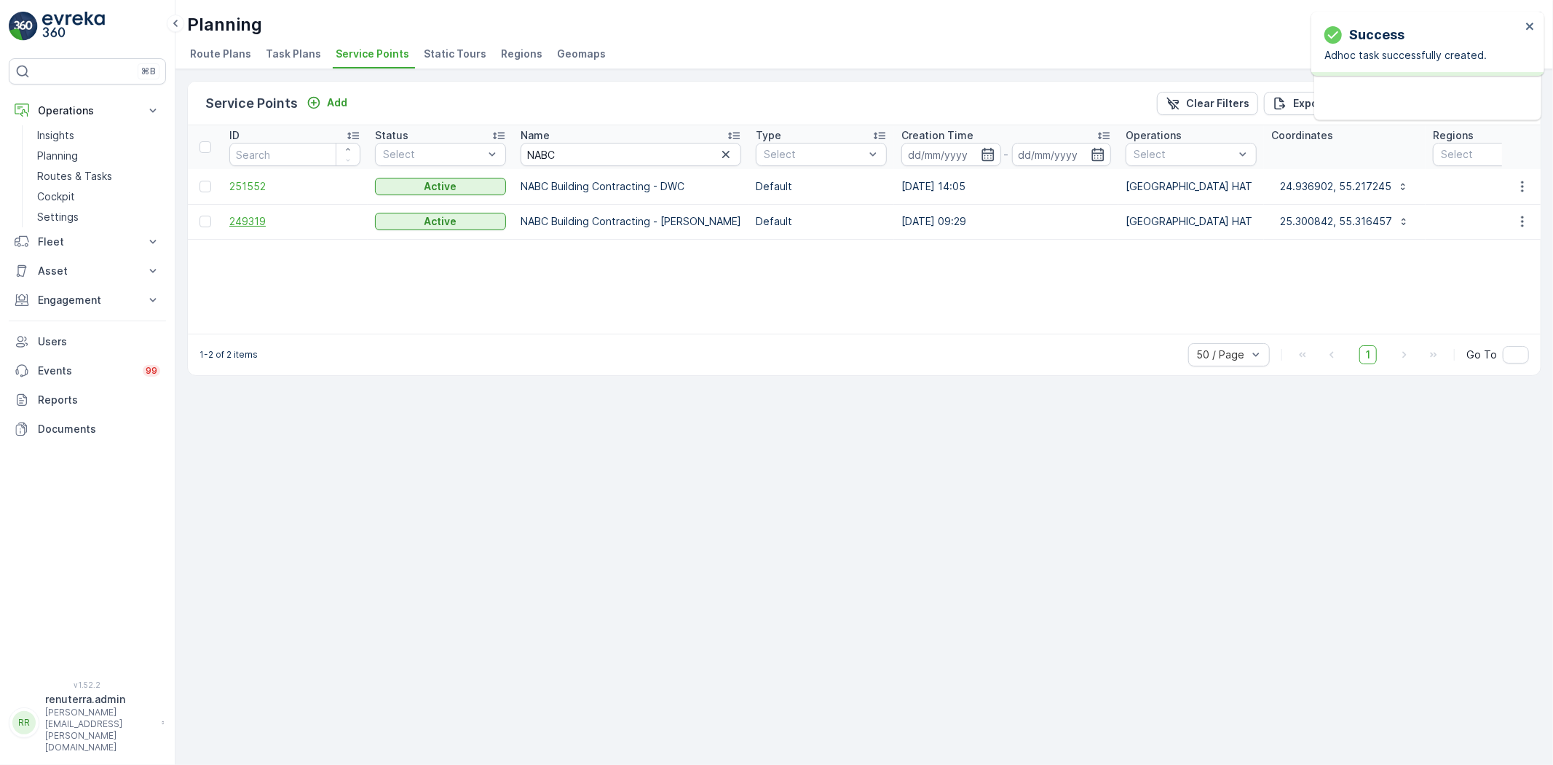
click at [246, 218] on span "249319" at bounding box center [294, 221] width 131 height 15
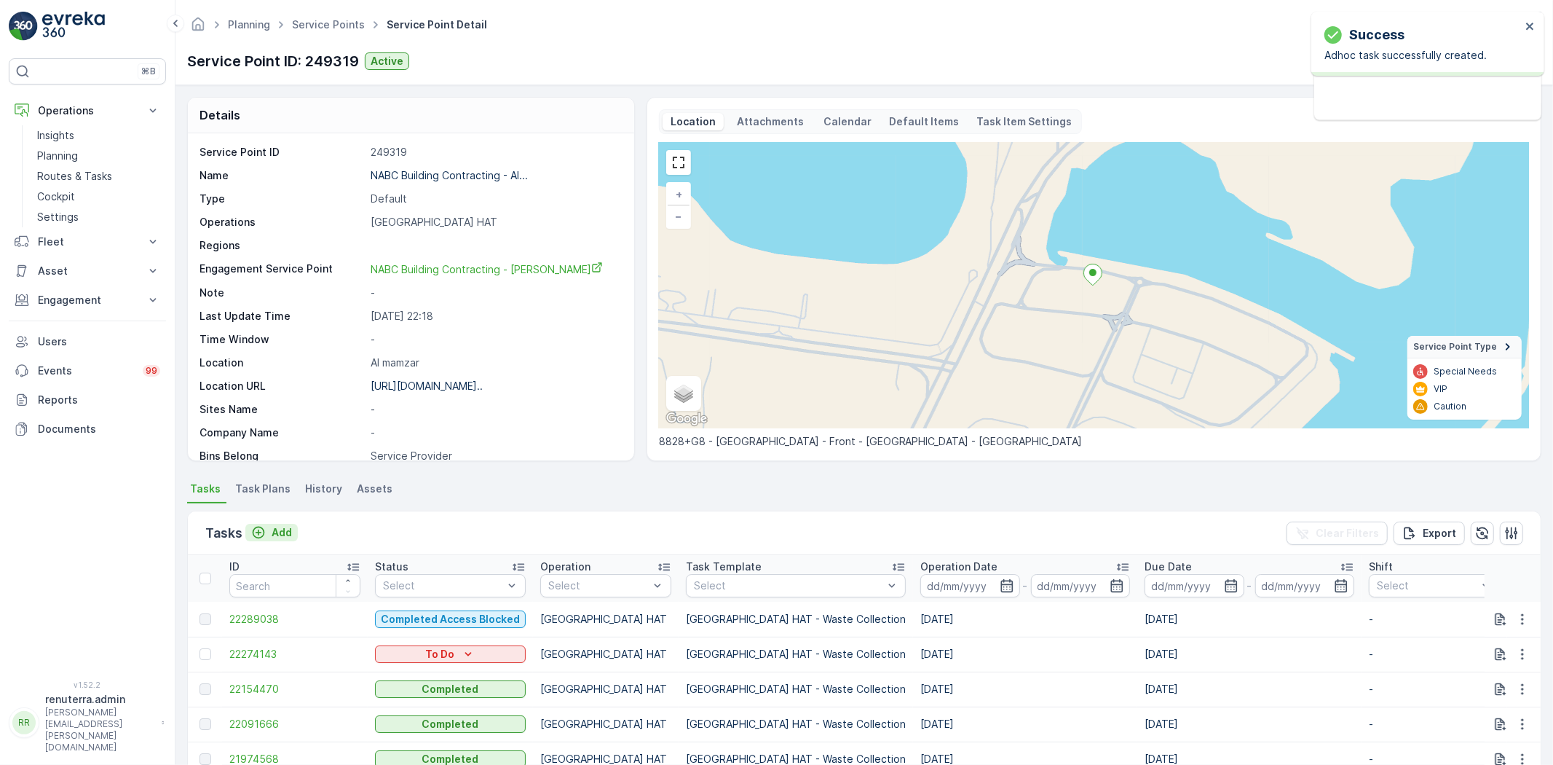
click at [289, 527] on p "Add" at bounding box center [282, 532] width 20 height 15
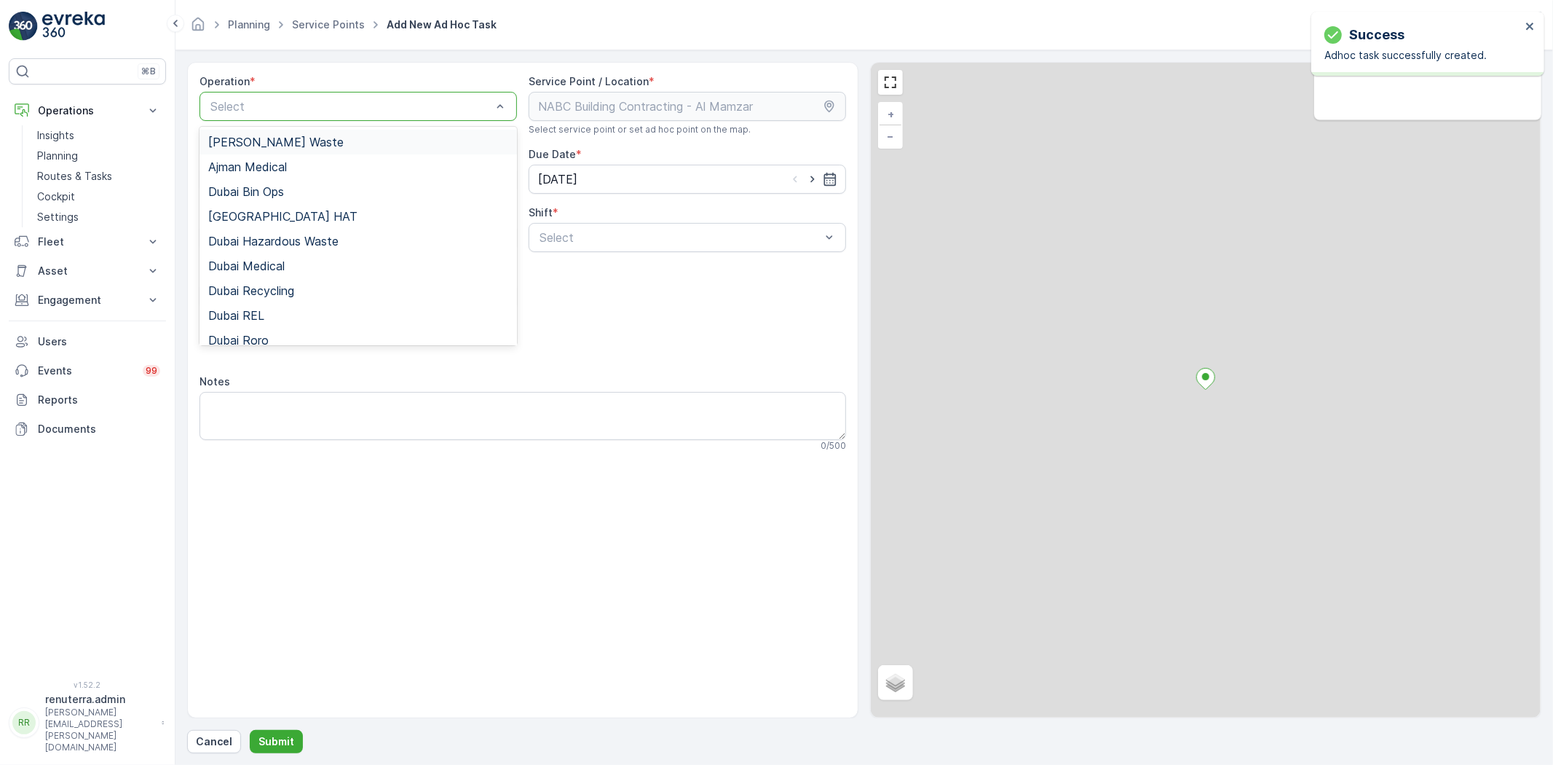
click at [268, 95] on div "Select" at bounding box center [359, 106] width 318 height 29
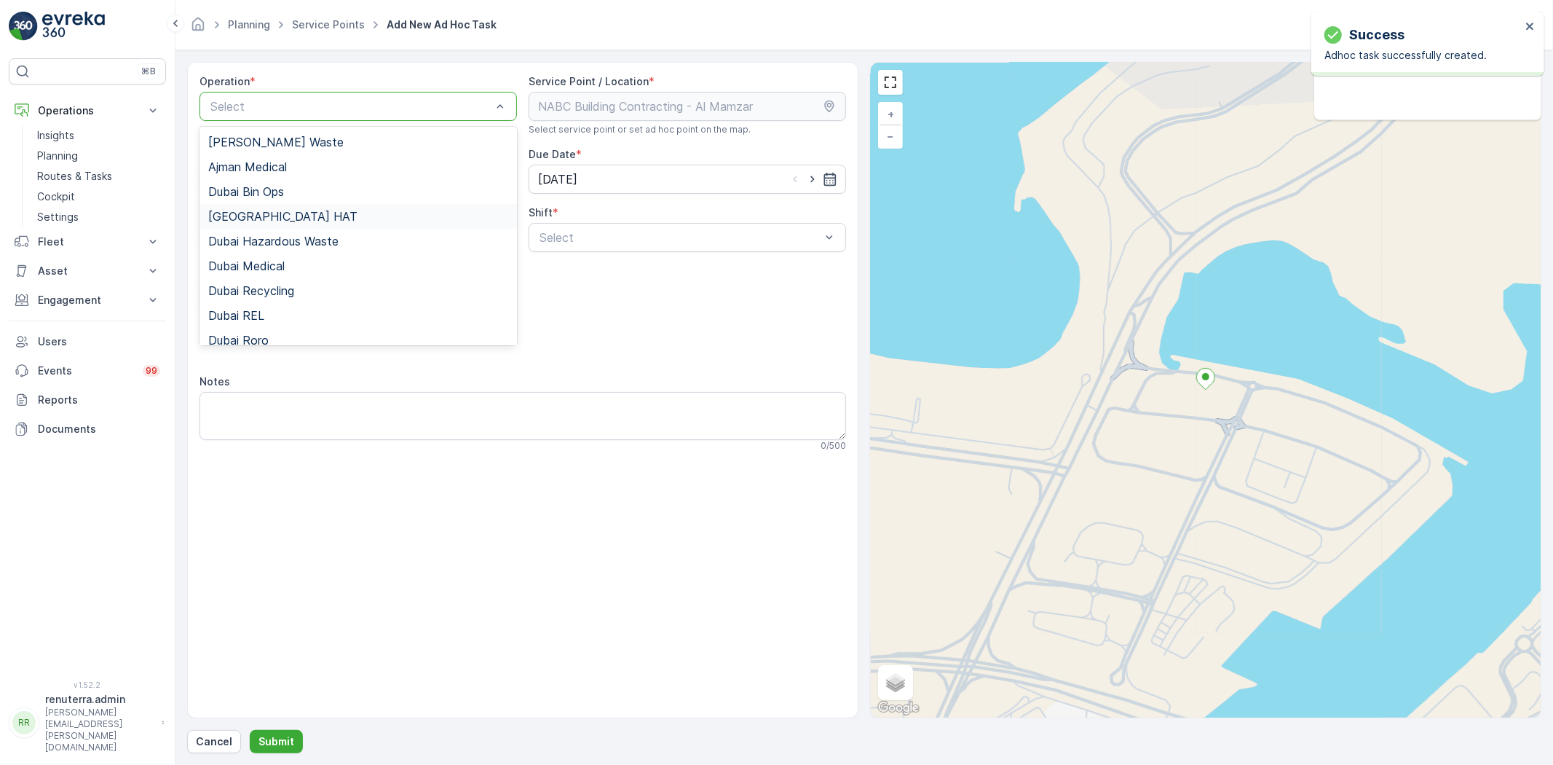
click at [275, 216] on div "[GEOGRAPHIC_DATA] HAT" at bounding box center [358, 216] width 300 height 13
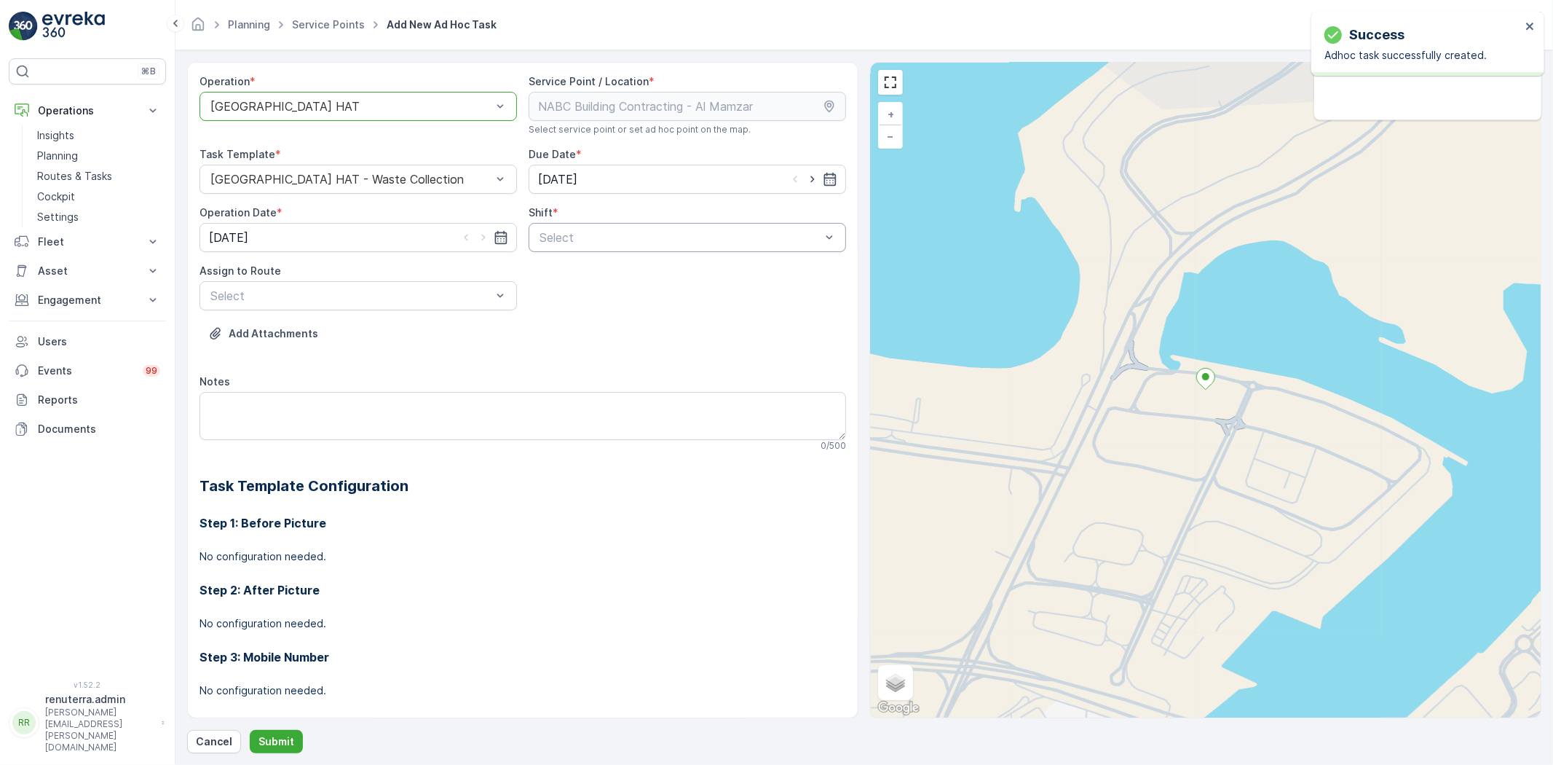
click at [563, 248] on div "Select" at bounding box center [688, 237] width 318 height 29
click at [570, 268] on span "Day Shift" at bounding box center [563, 273] width 52 height 13
click at [800, 181] on div at bounding box center [813, 179] width 50 height 15
click at [808, 178] on icon "button" at bounding box center [812, 179] width 15 height 15
type input "[DATE]"
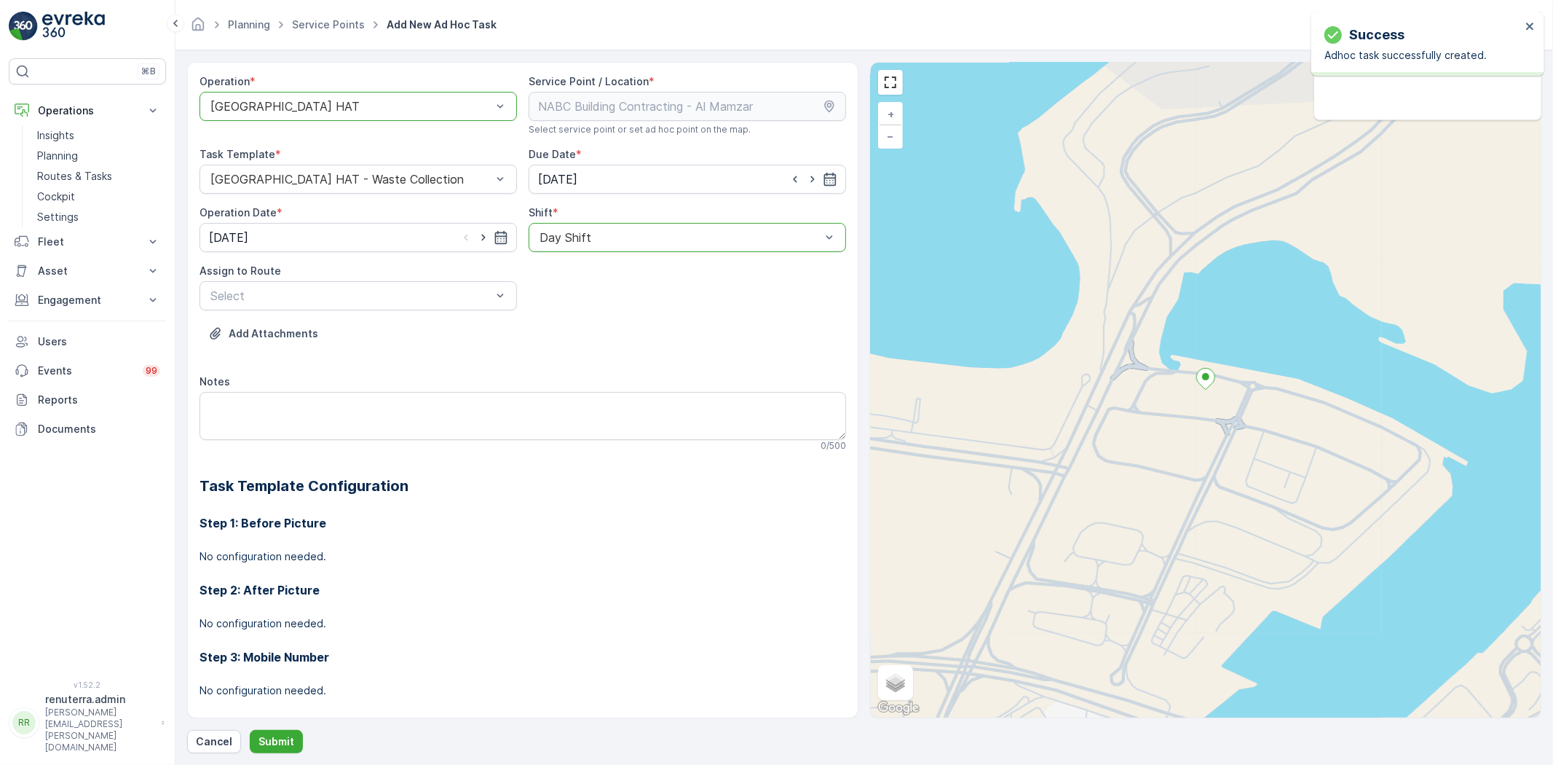
drag, startPoint x: 484, startPoint y: 234, endPoint x: 449, endPoint y: 272, distance: 51.0
click at [483, 234] on icon "button" at bounding box center [483, 237] width 15 height 15
type input "[DATE]"
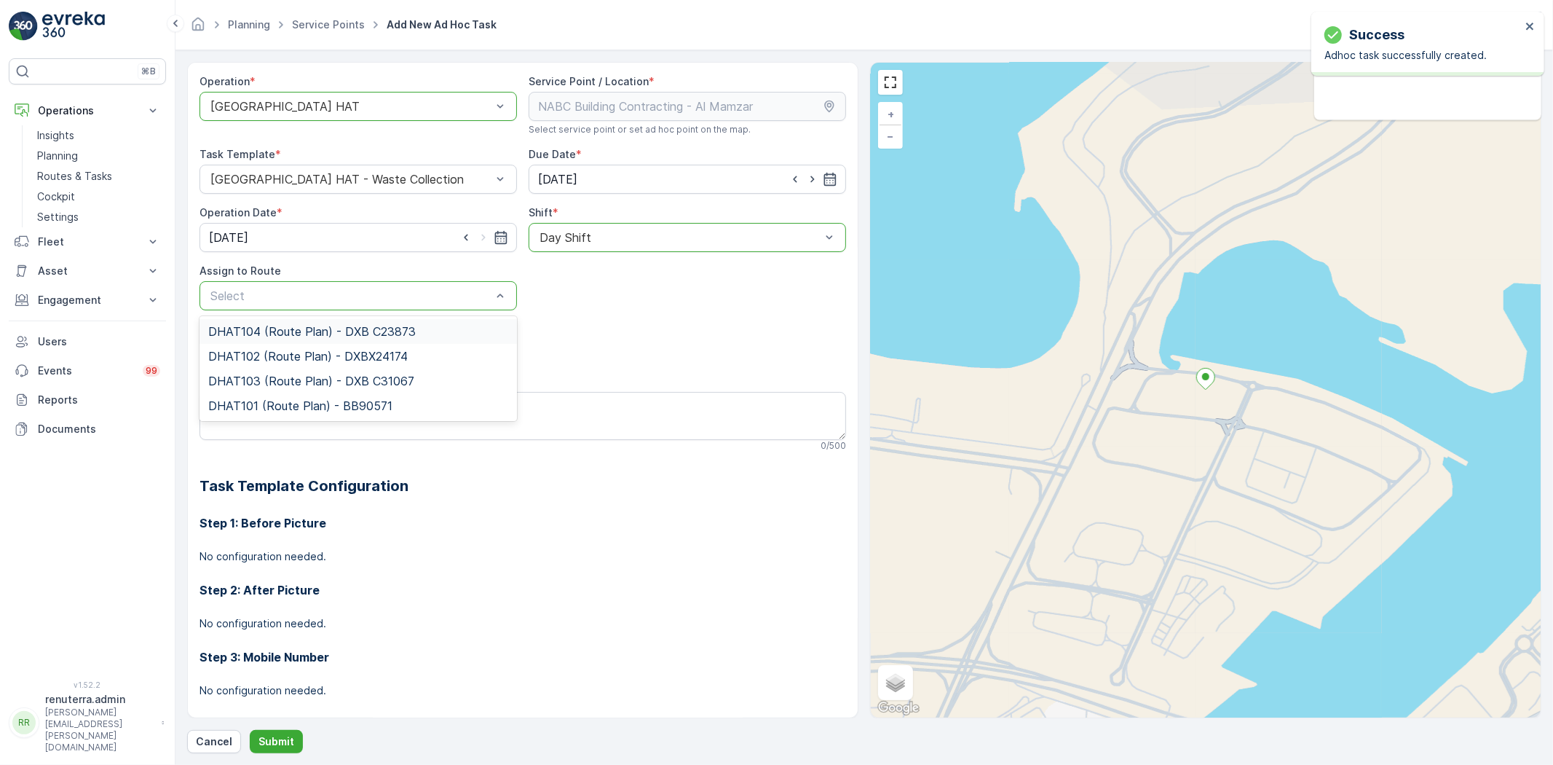
drag, startPoint x: 262, startPoint y: 331, endPoint x: 240, endPoint y: 315, distance: 27.5
click at [259, 330] on span "DHAT104 (Route Plan) - DXB C23873" at bounding box center [312, 331] width 208 height 13
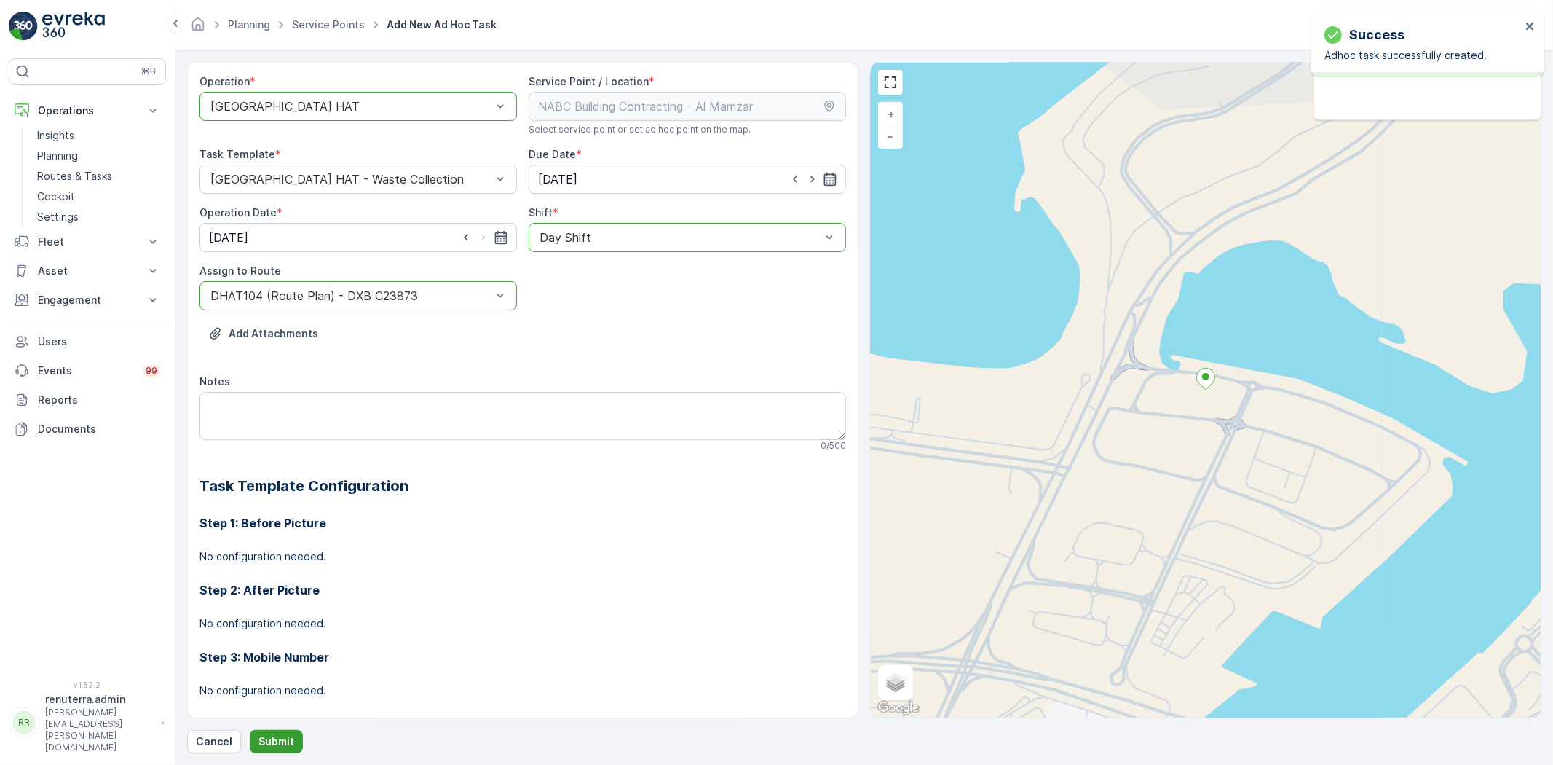
click at [267, 734] on p "Submit" at bounding box center [277, 741] width 36 height 15
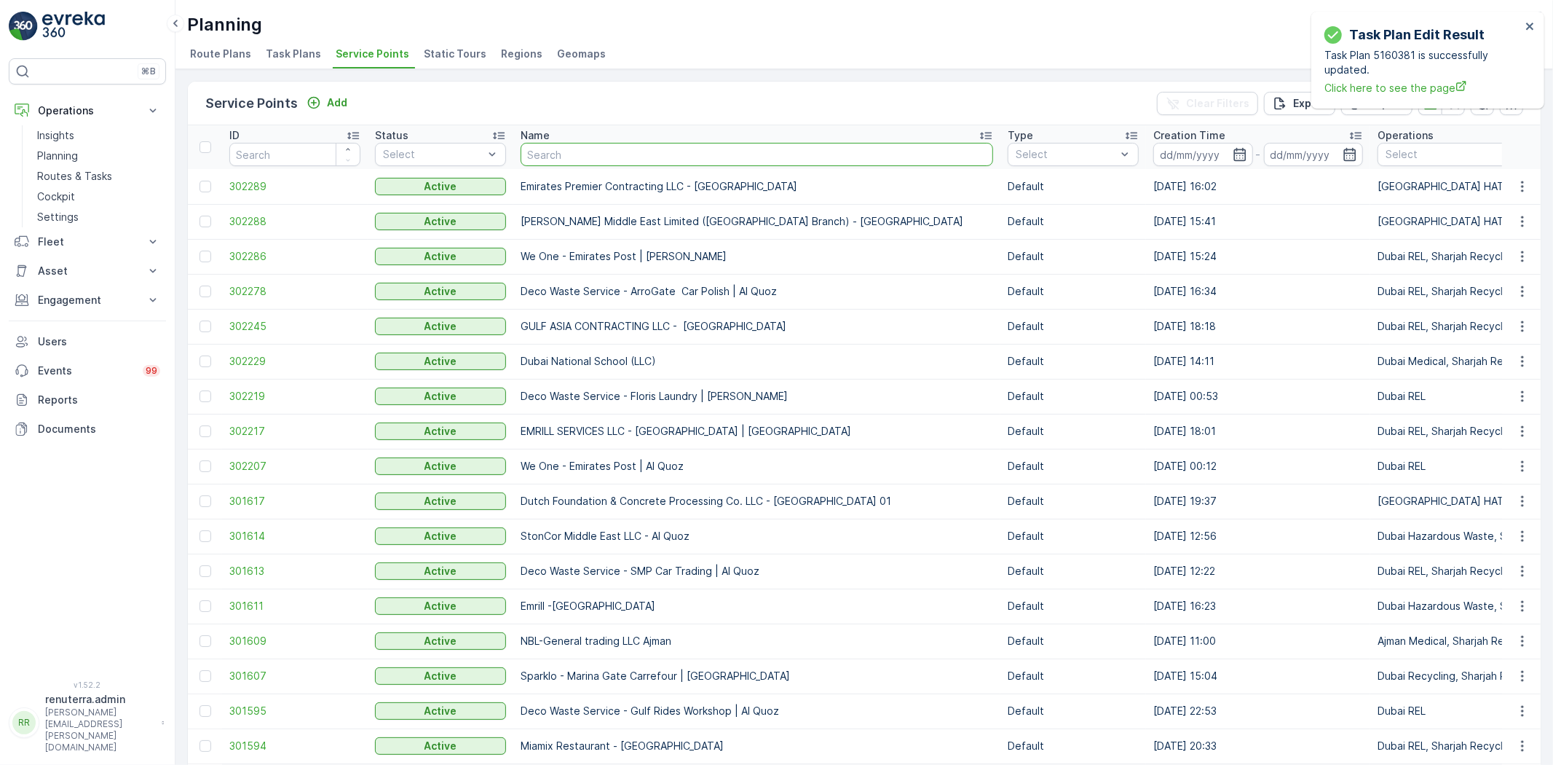
click at [580, 155] on input "text" at bounding box center [757, 154] width 473 height 23
paste input "Italian Planters L.L.C -DWTC"
type input "Italian Planters L.L.C -DWTC"
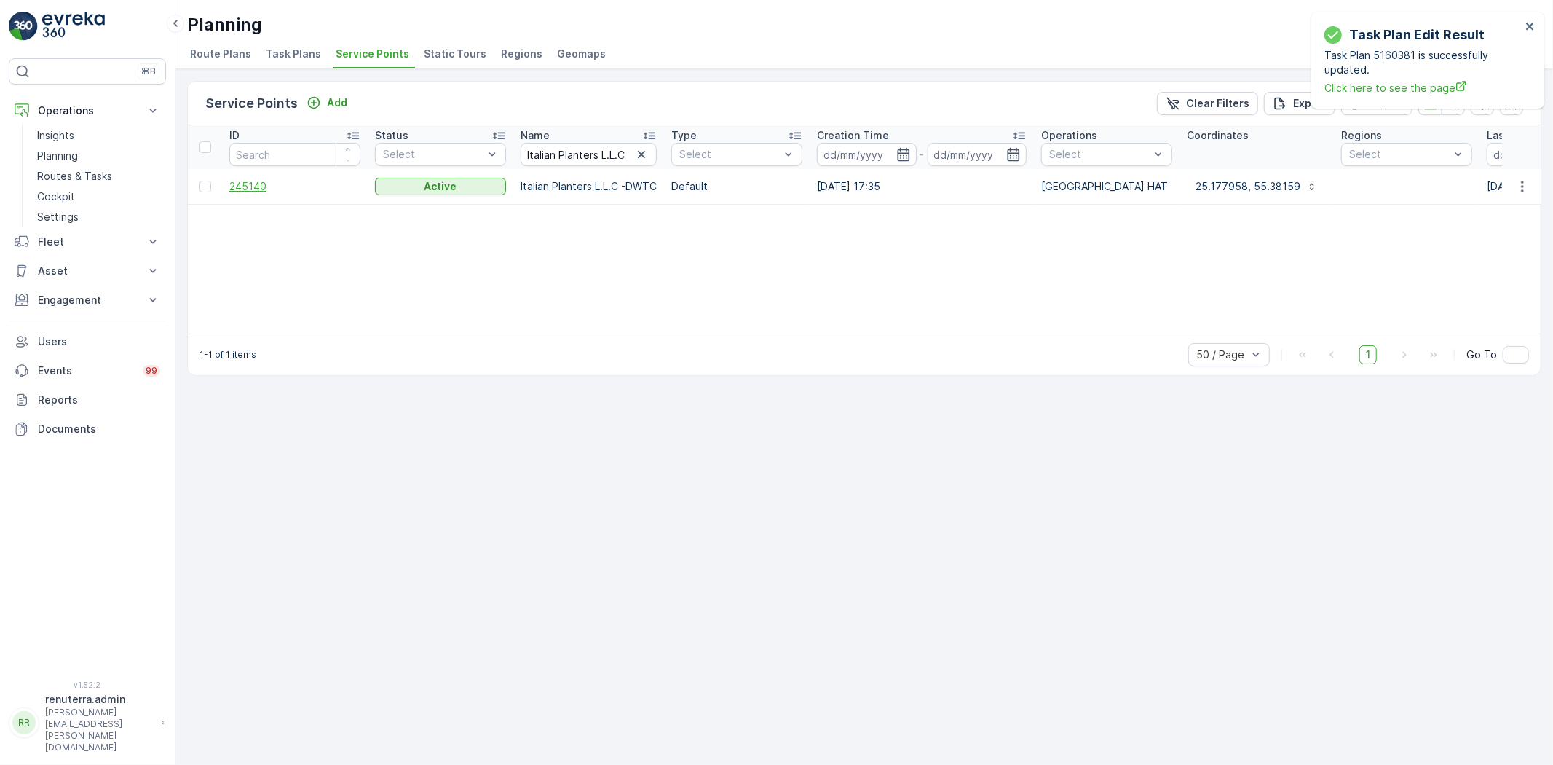
click at [240, 185] on span "245140" at bounding box center [294, 186] width 131 height 15
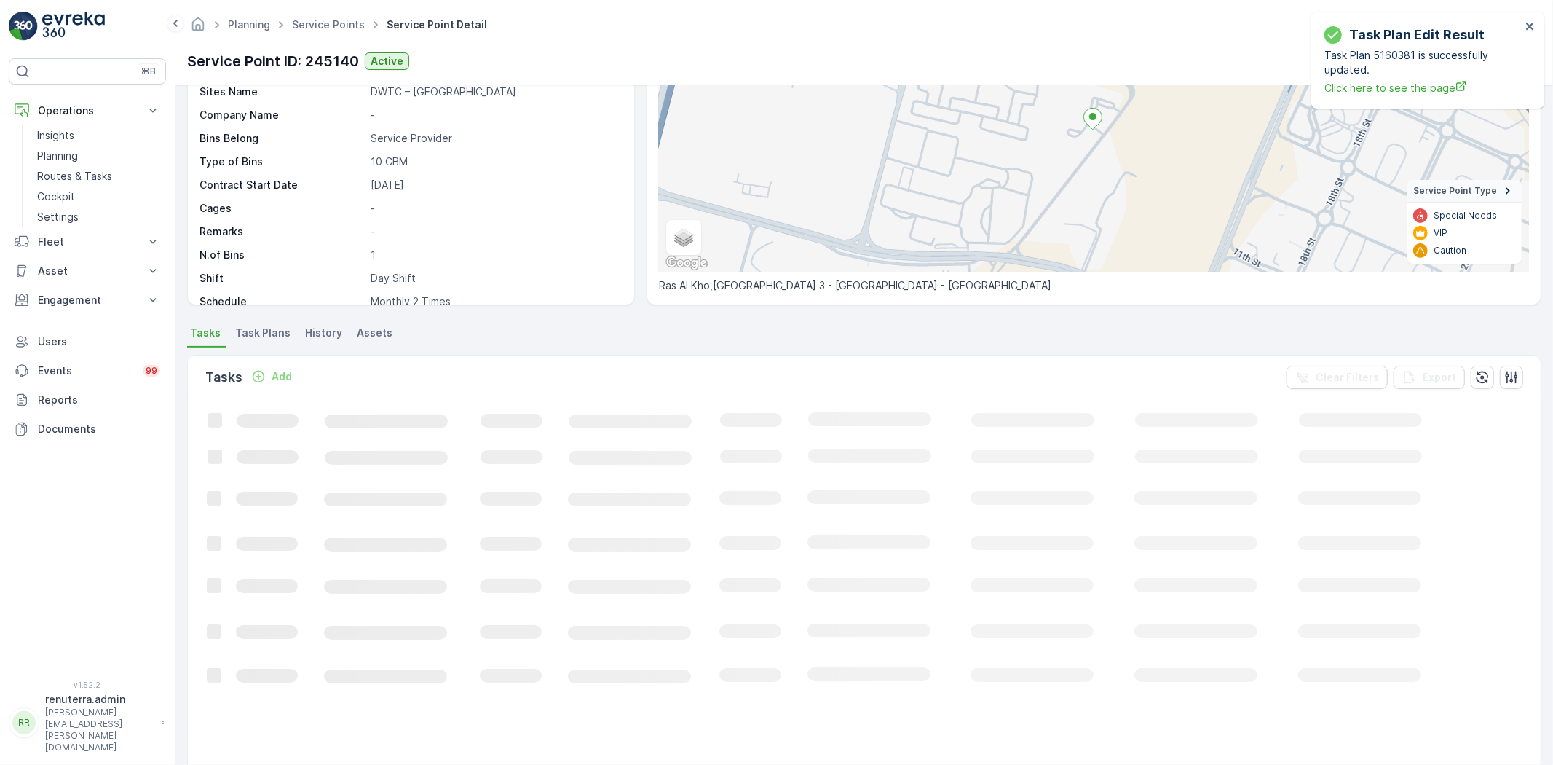
scroll to position [162, 0]
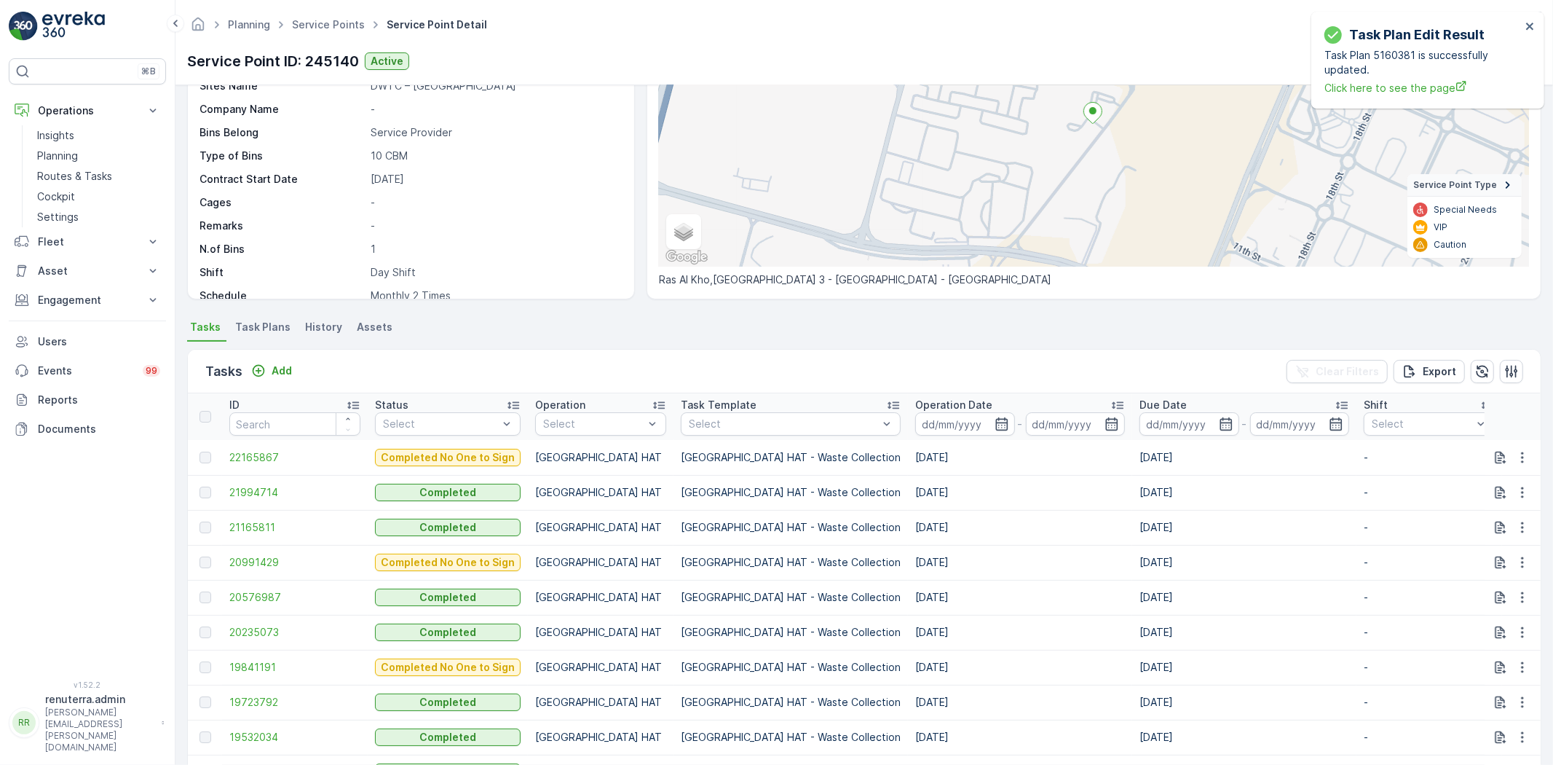
click at [265, 379] on div "Add" at bounding box center [271, 371] width 52 height 18
click at [267, 374] on div "Add" at bounding box center [271, 370] width 41 height 15
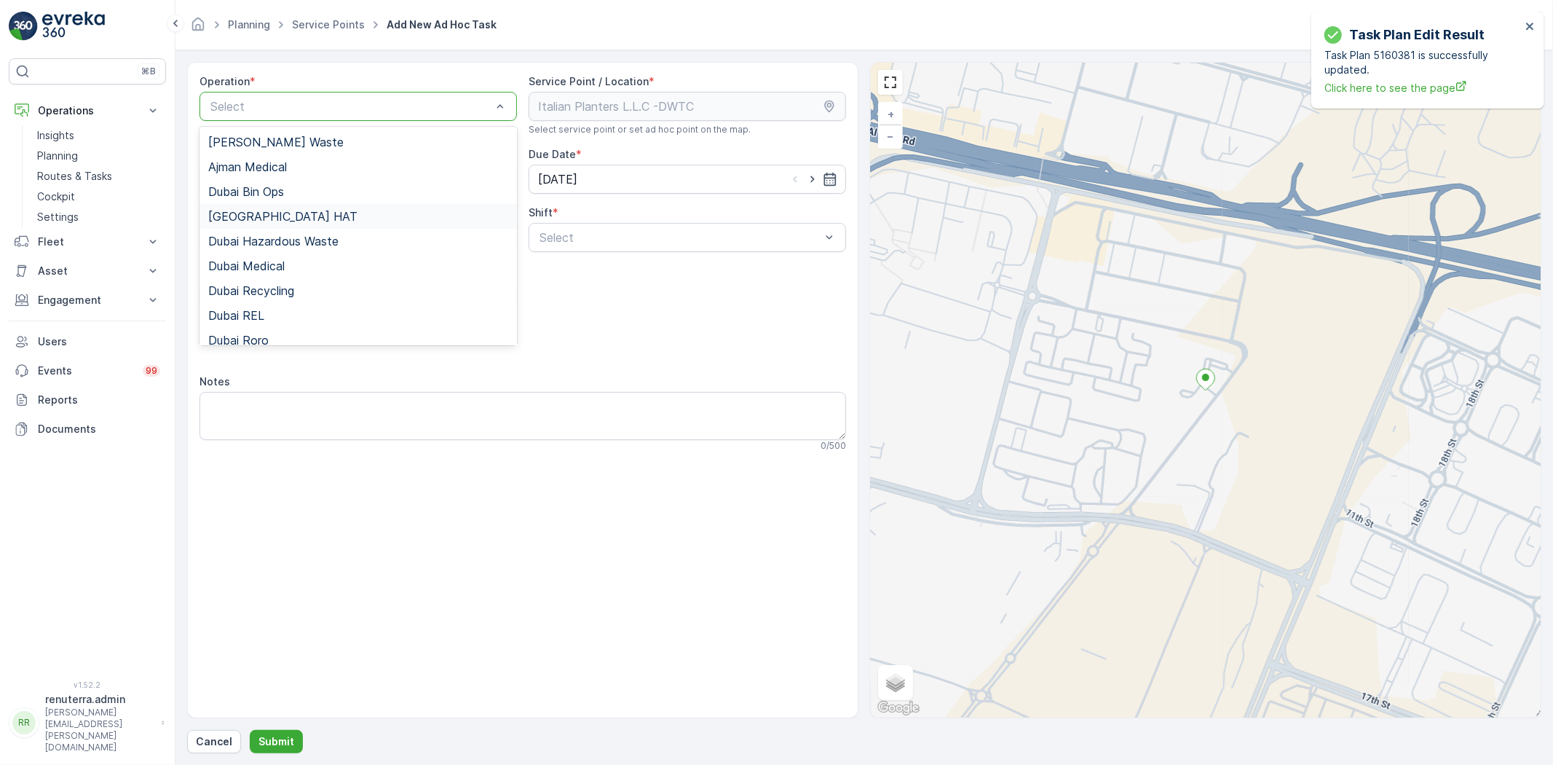
click at [245, 210] on span "[GEOGRAPHIC_DATA] HAT" at bounding box center [282, 216] width 149 height 13
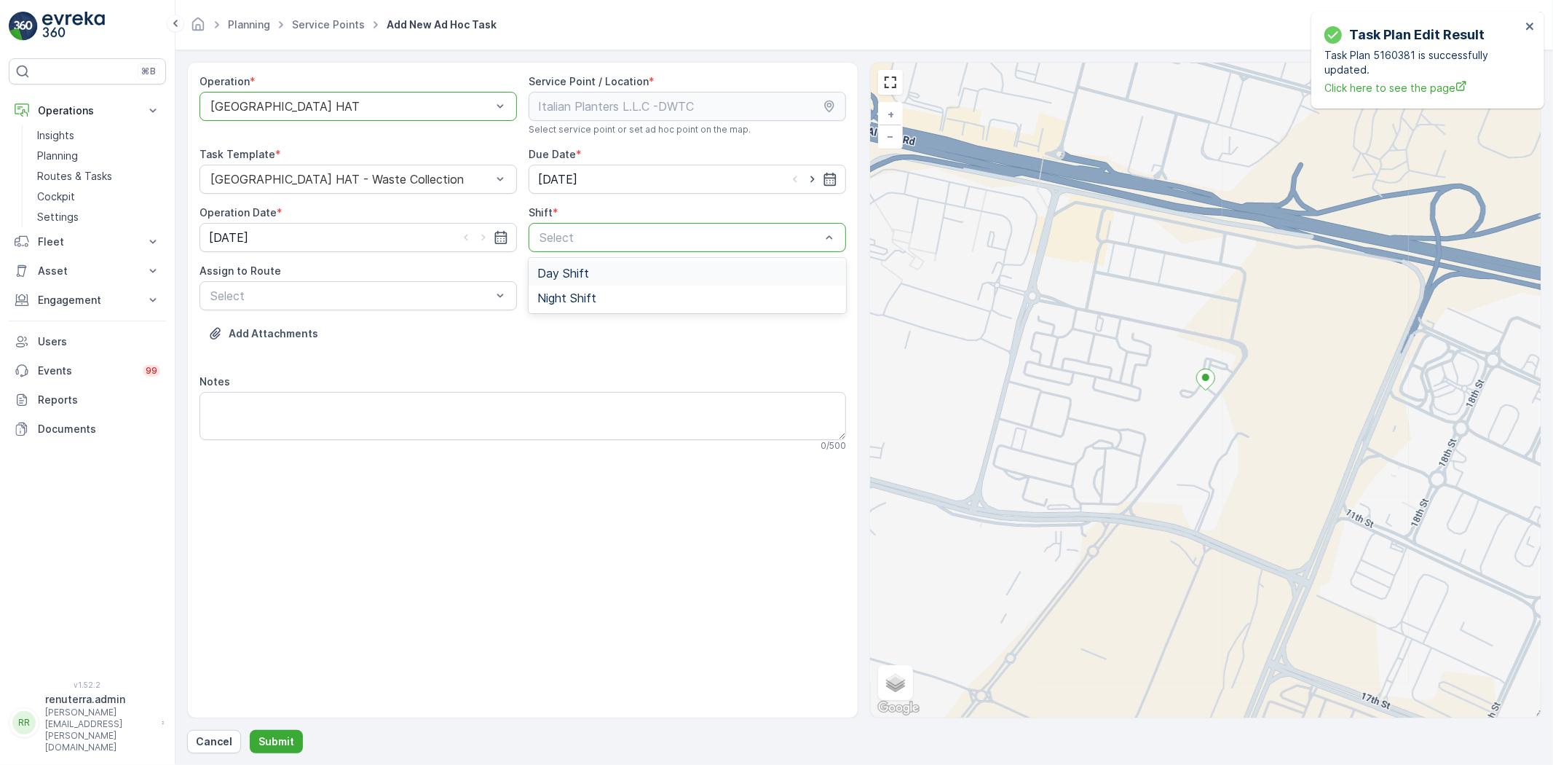
click at [580, 271] on span "Day Shift" at bounding box center [563, 273] width 52 height 13
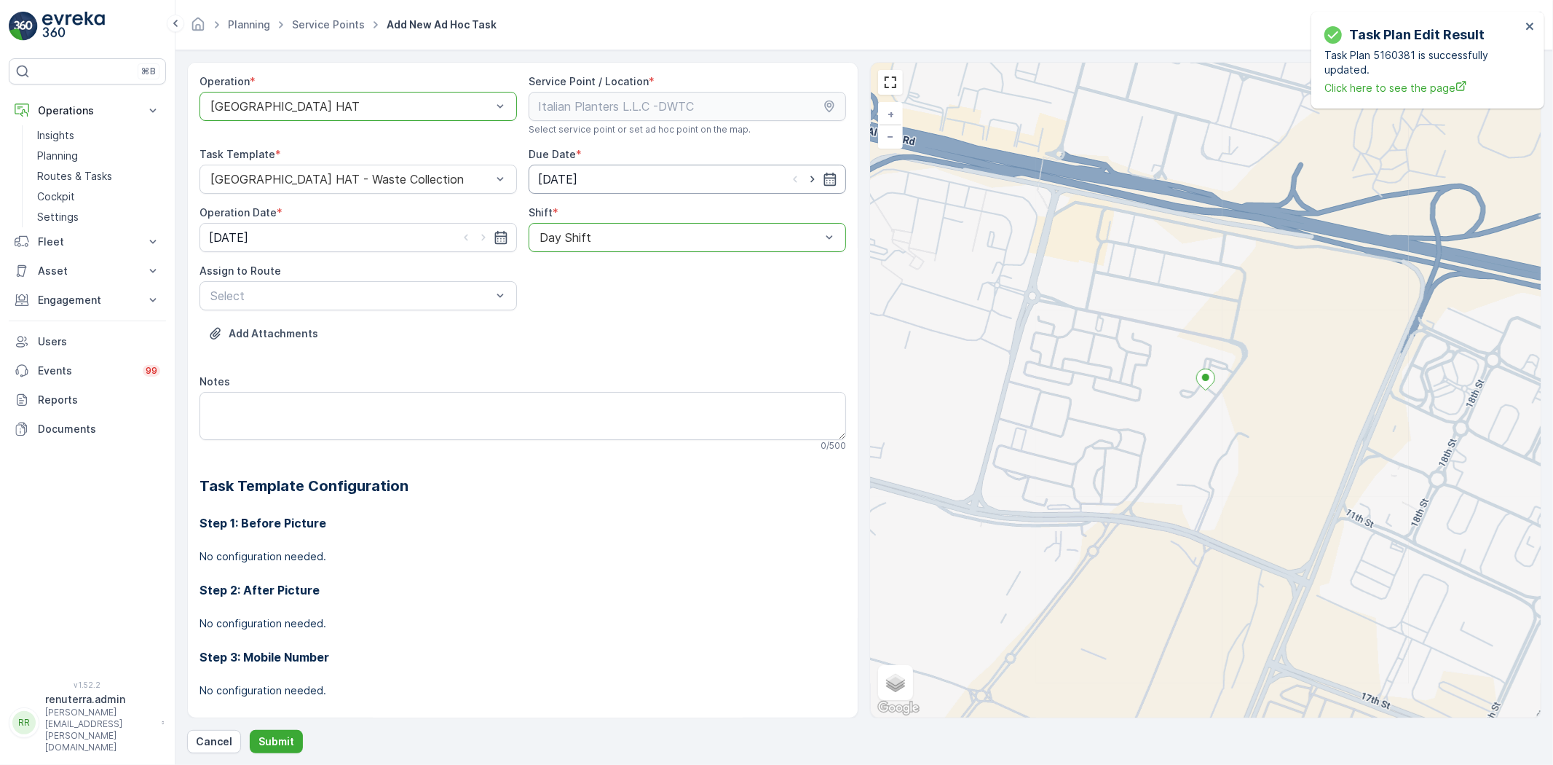
click at [805, 173] on icon "button" at bounding box center [812, 179] width 15 height 15
type input "[DATE]"
drag, startPoint x: 486, startPoint y: 234, endPoint x: 468, endPoint y: 261, distance: 32.5
click at [485, 234] on icon "button" at bounding box center [483, 237] width 15 height 15
type input "[DATE]"
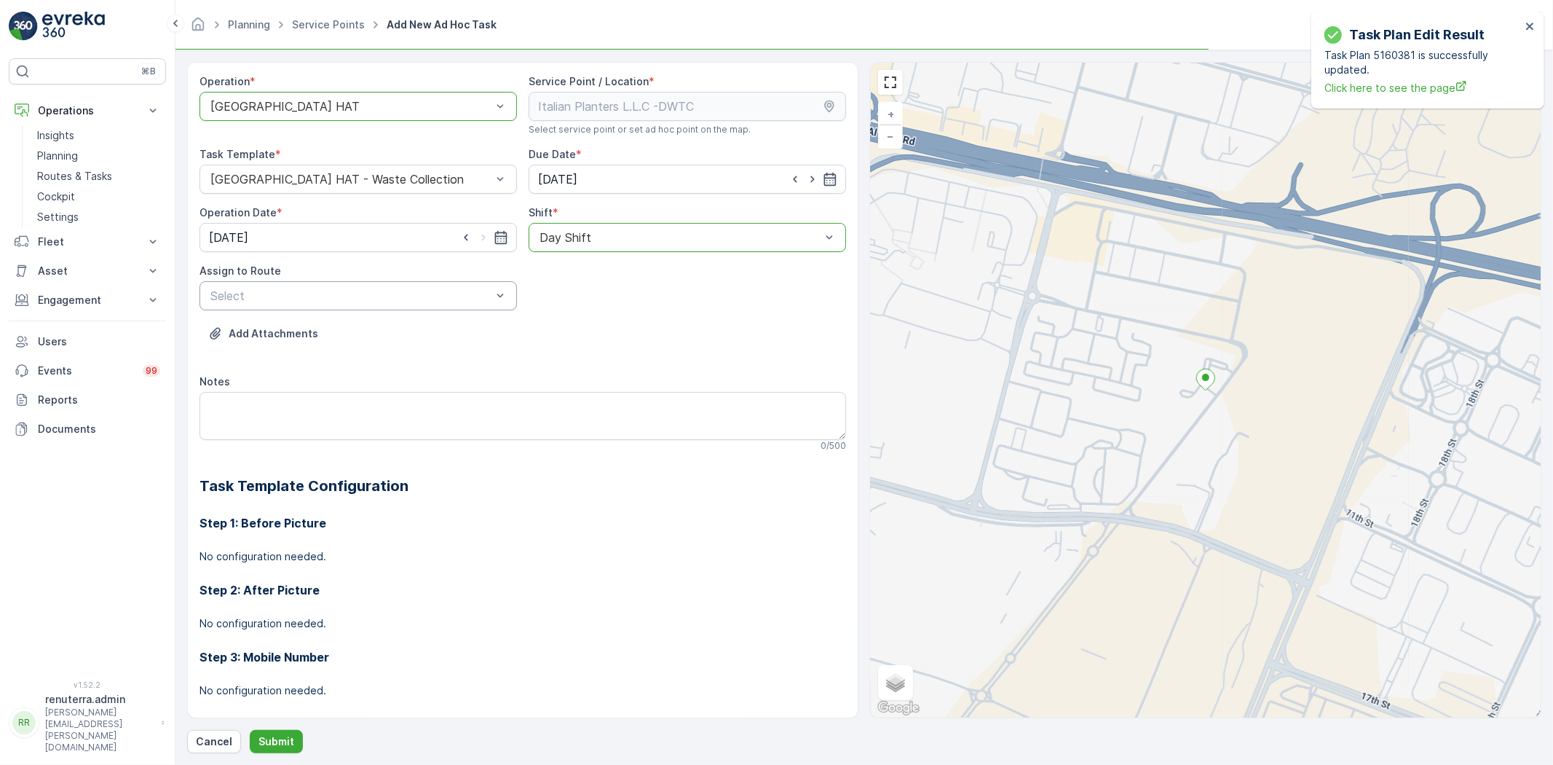
drag, startPoint x: 383, startPoint y: 318, endPoint x: 383, endPoint y: 304, distance: 13.1
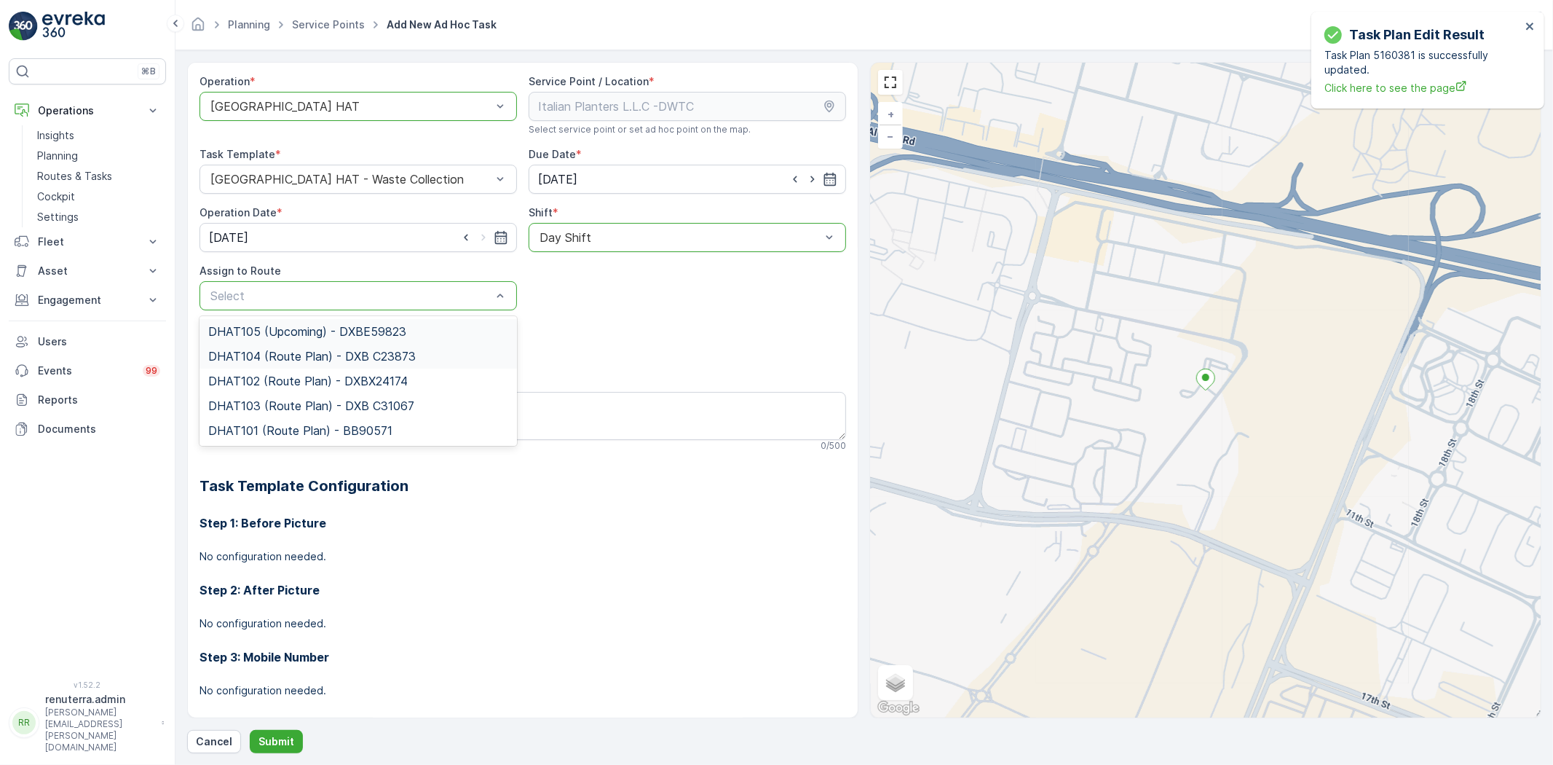
click at [302, 325] on span "DHAT105 (Upcoming) - DXBE59823" at bounding box center [307, 331] width 198 height 13
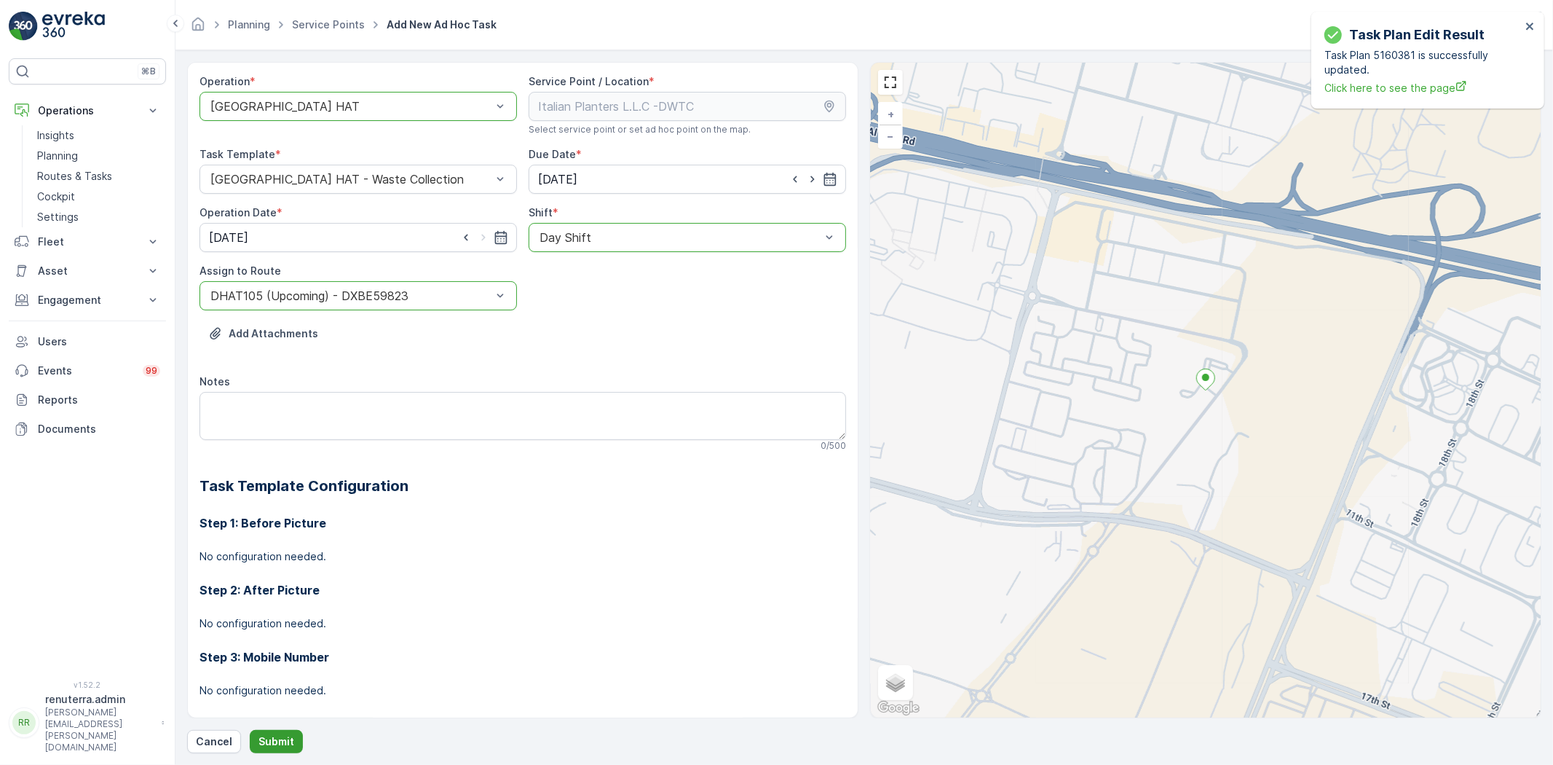
click at [259, 736] on p "Submit" at bounding box center [277, 741] width 36 height 15
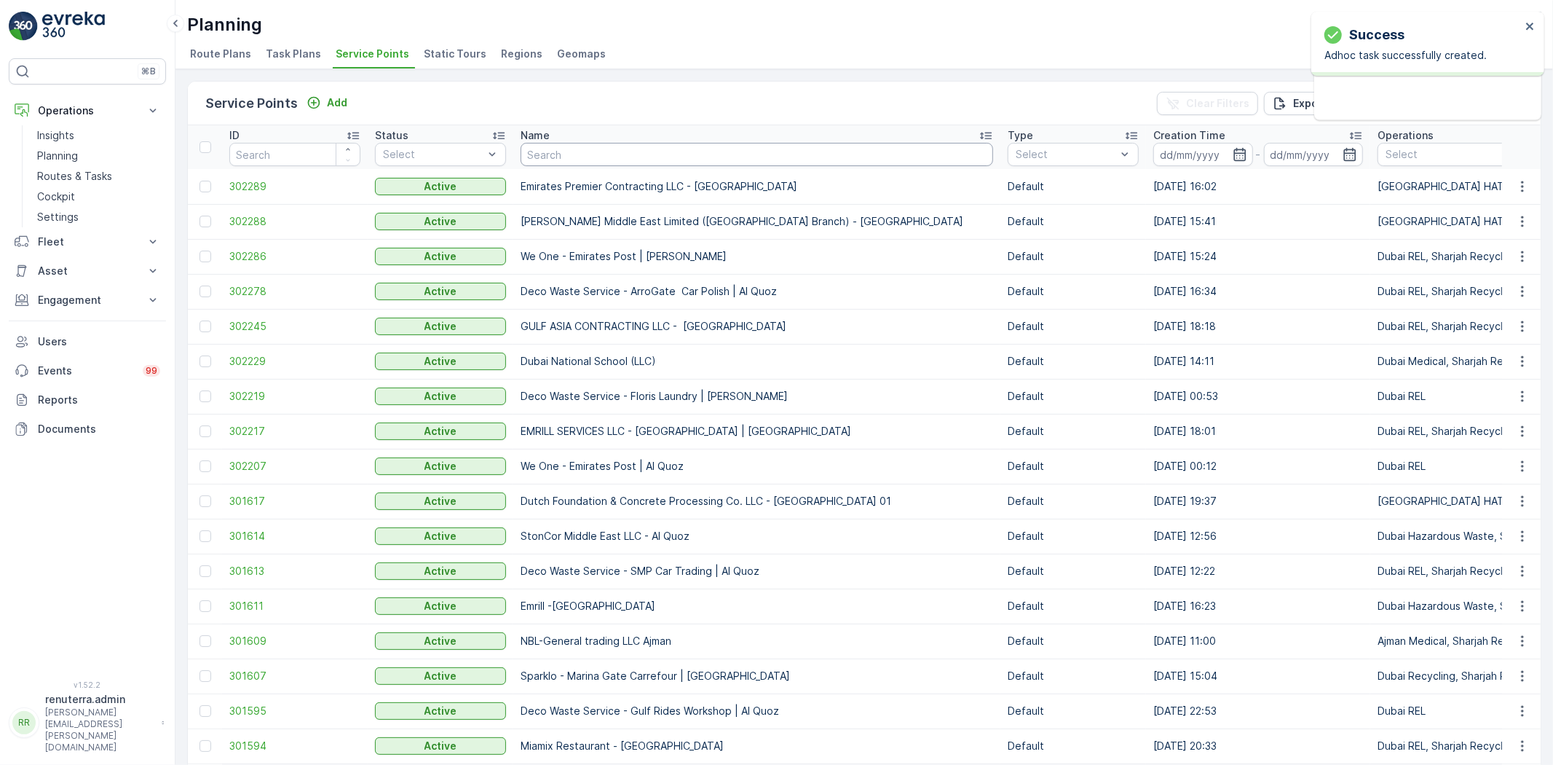
click at [610, 155] on input "text" at bounding box center [757, 154] width 473 height 23
paste input "MUSABBEH [PERSON_NAME] (Al Fattan Properties LLC)"
type input "MUSABBEH [PERSON_NAME] (Al Fattan Properties LLC)"
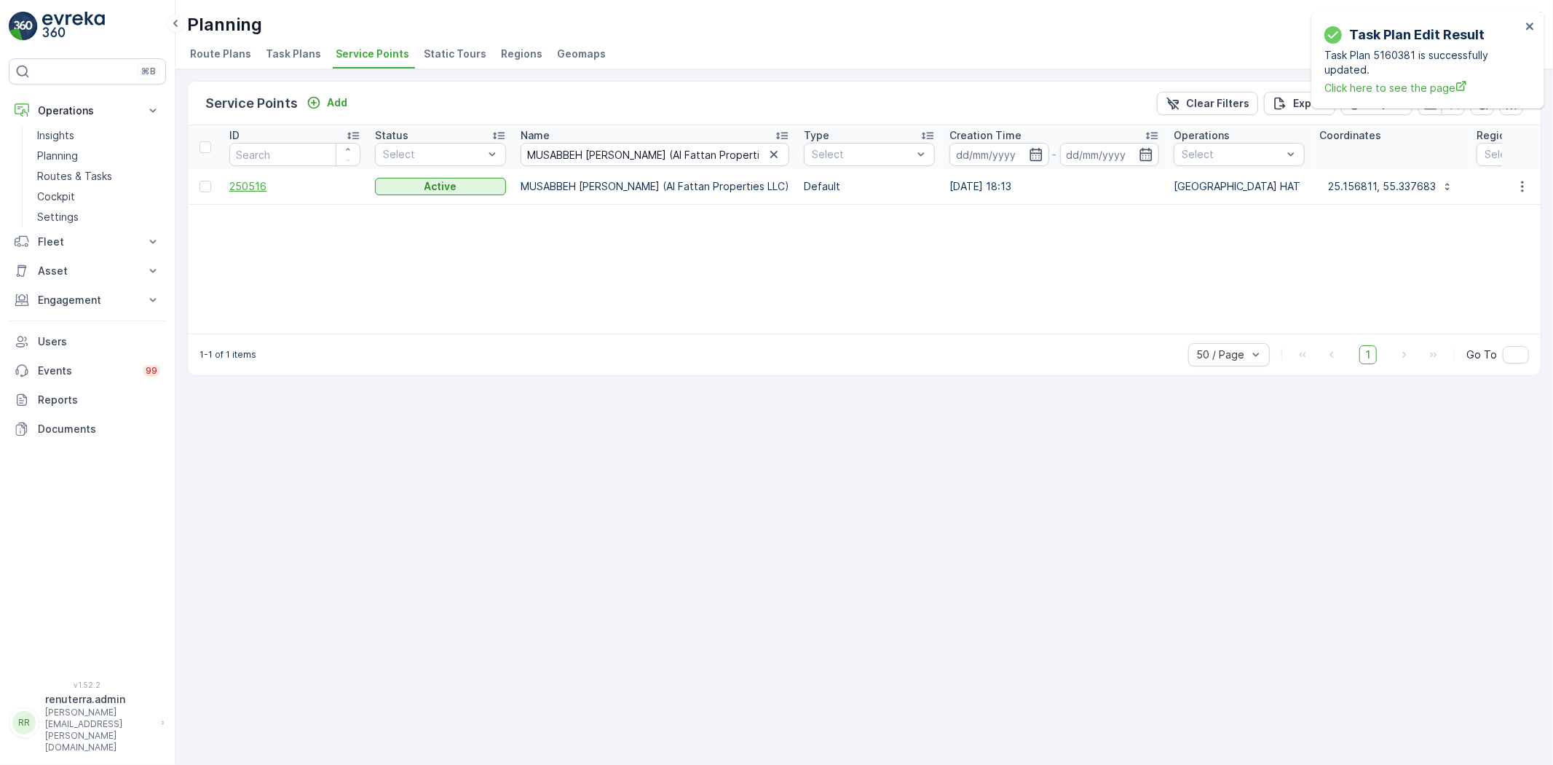
click at [264, 187] on span "250516" at bounding box center [294, 186] width 131 height 15
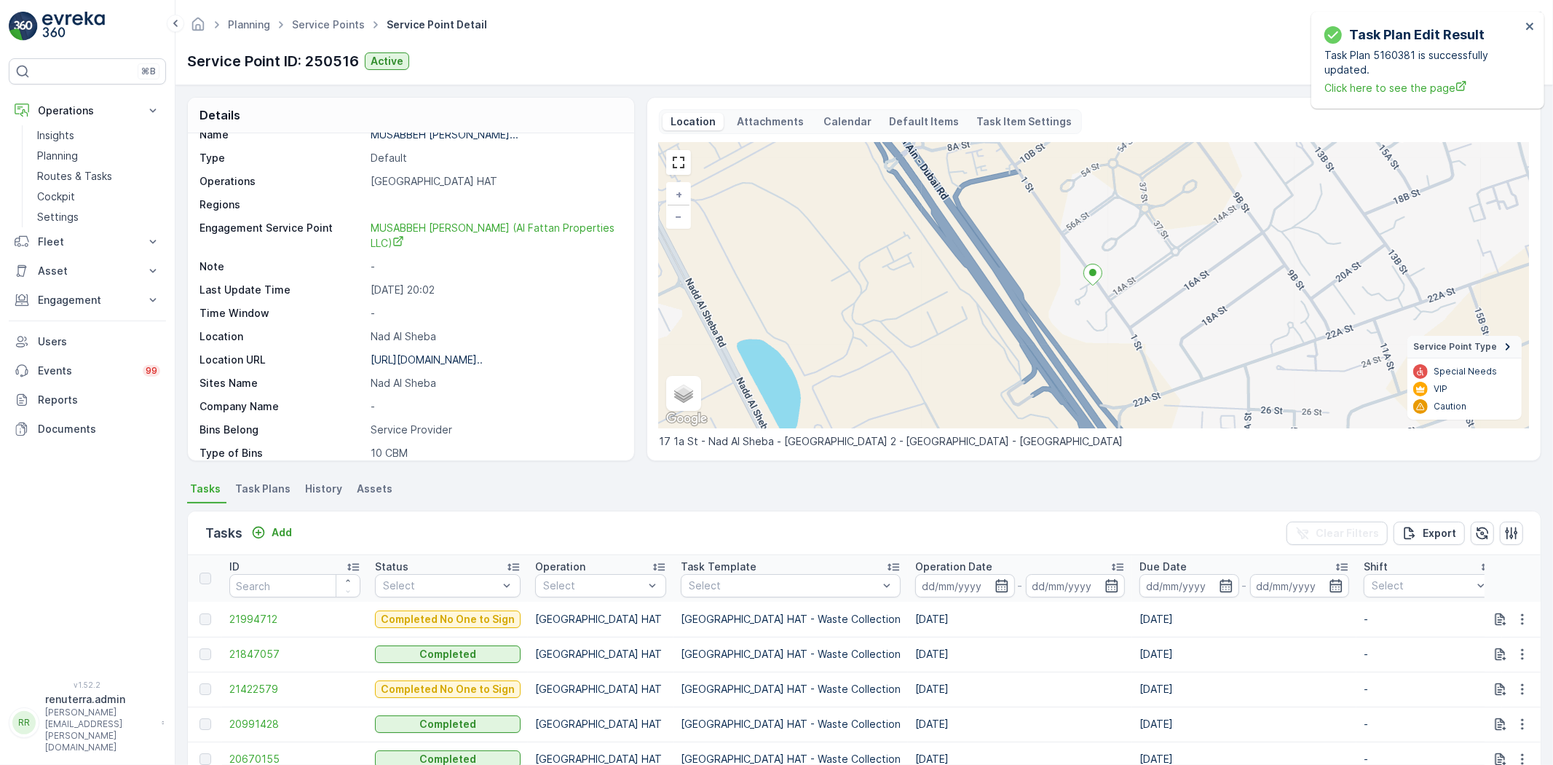
scroll to position [81, 0]
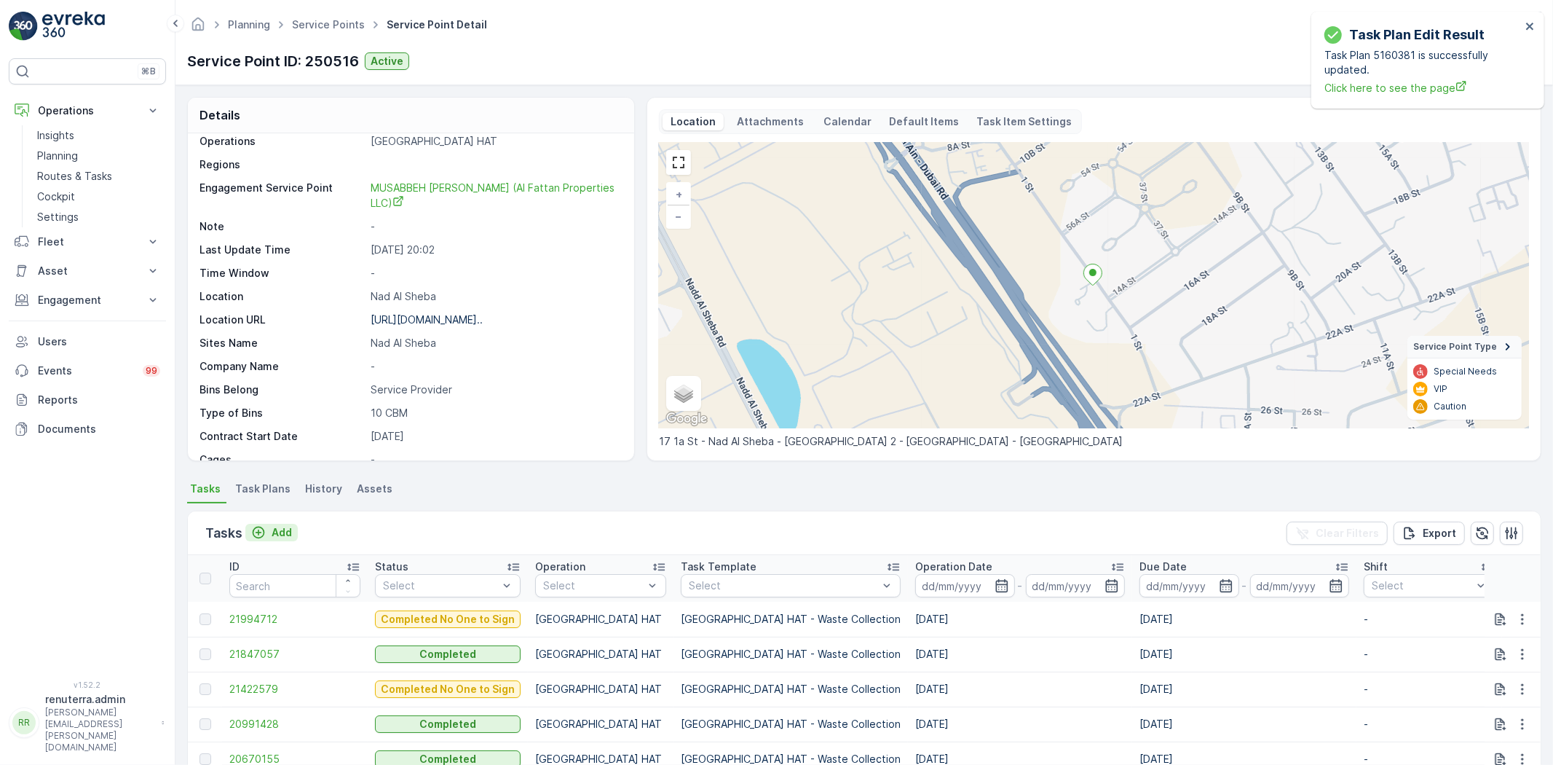
click at [279, 529] on p "Add" at bounding box center [282, 532] width 20 height 15
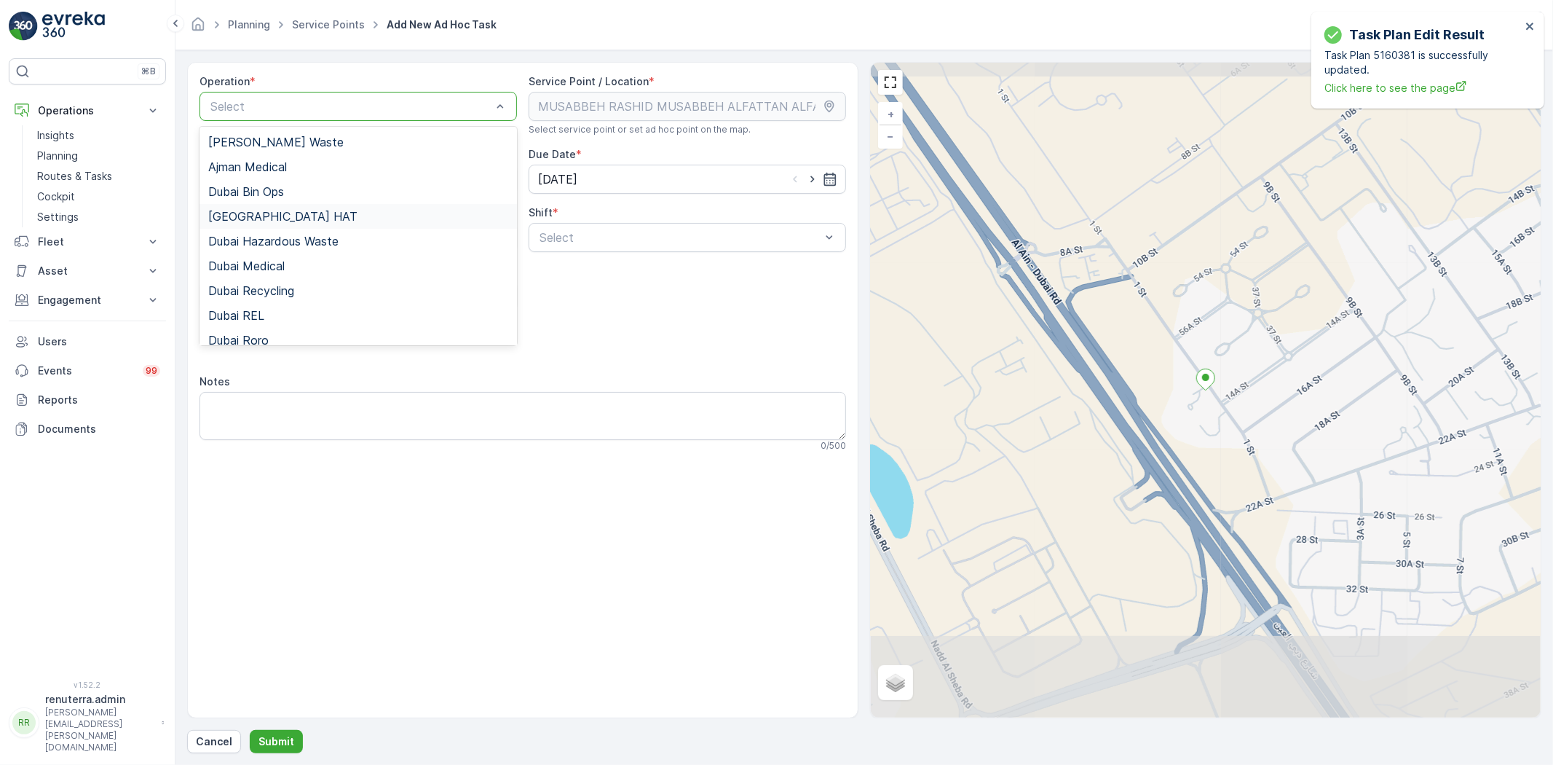
click at [277, 220] on div "[GEOGRAPHIC_DATA] HAT" at bounding box center [358, 216] width 300 height 13
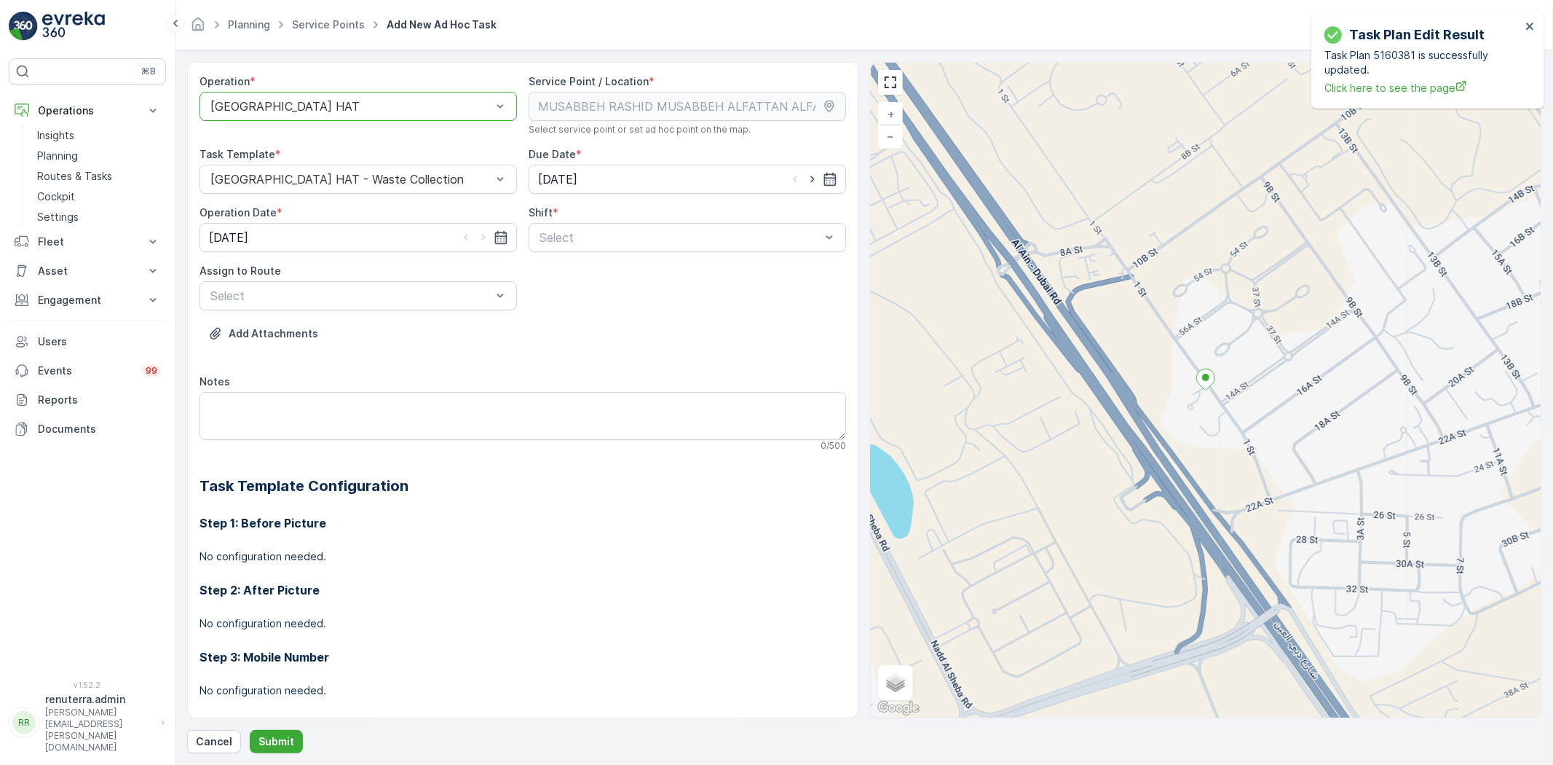
click at [563, 264] on div "Day Shift" at bounding box center [688, 273] width 318 height 25
drag, startPoint x: 805, startPoint y: 176, endPoint x: 717, endPoint y: 199, distance: 91.2
click at [805, 175] on icon "button" at bounding box center [812, 179] width 15 height 15
type input "[DATE]"
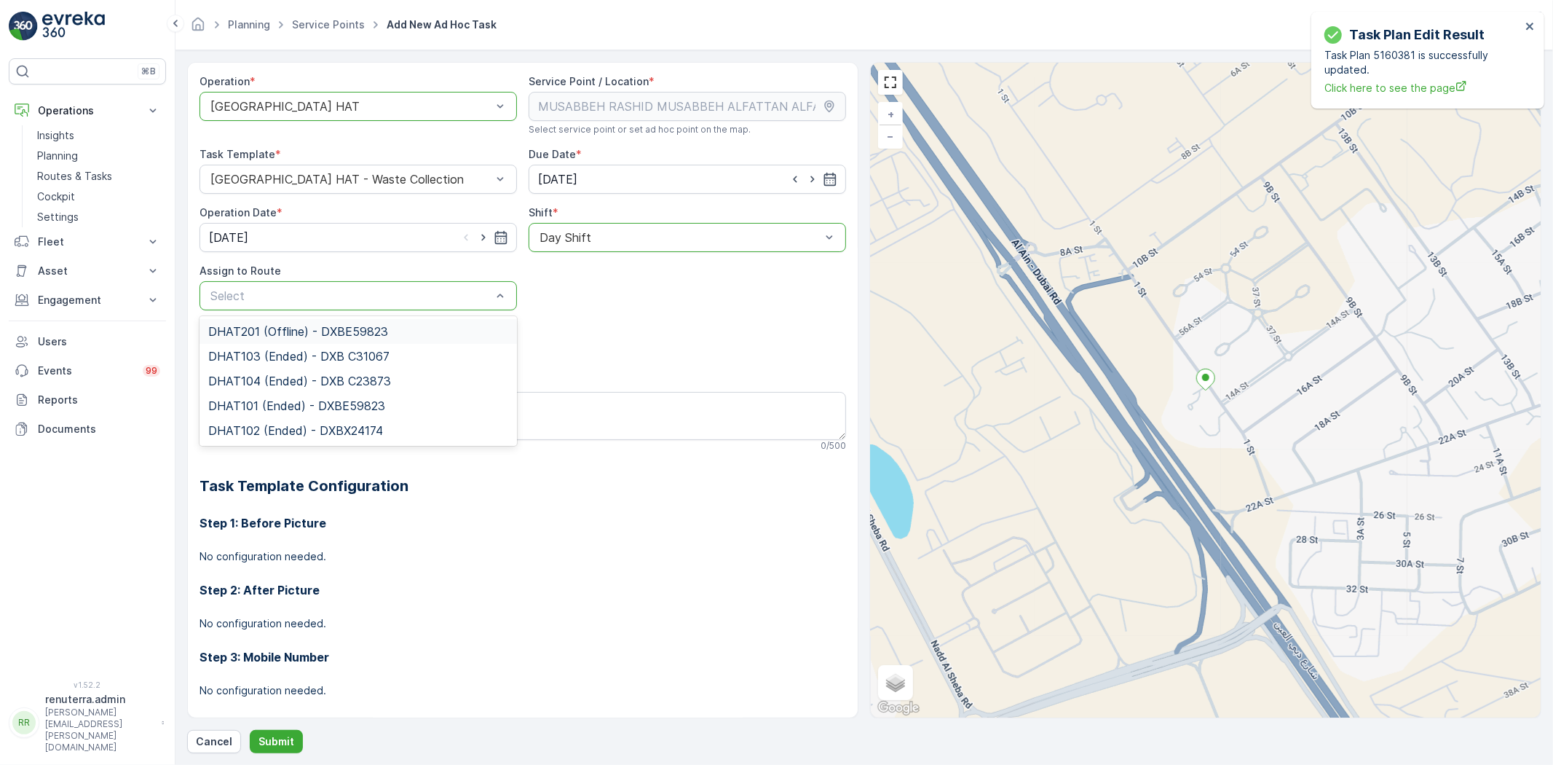
drag, startPoint x: 489, startPoint y: 301, endPoint x: 384, endPoint y: 316, distance: 106.7
click at [481, 241] on icon "button" at bounding box center [483, 237] width 15 height 15
type input "[DATE]"
click at [278, 329] on span "DHAT105 (Upcoming) - DXBE59823" at bounding box center [307, 331] width 198 height 13
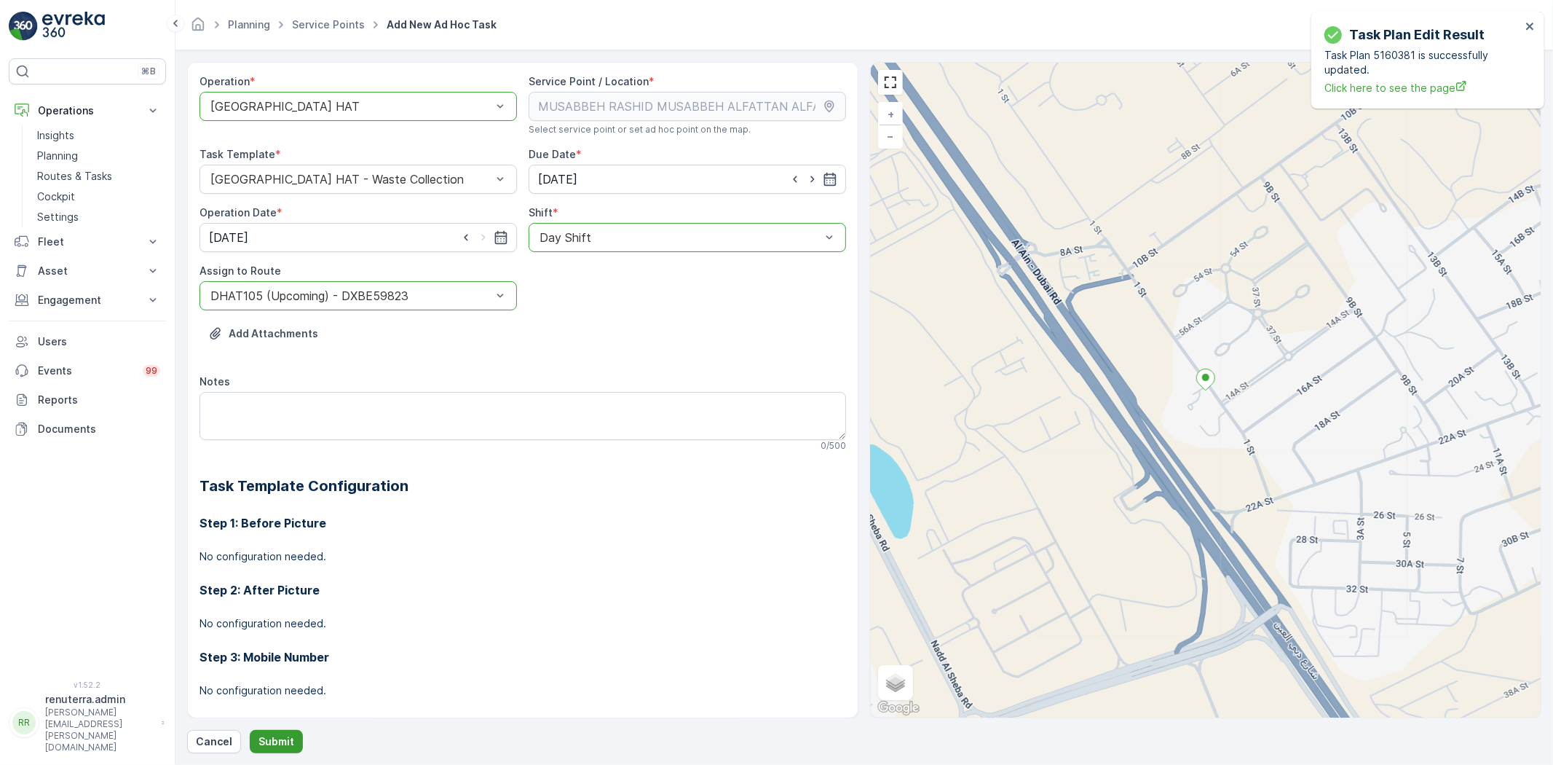
click at [275, 741] on p "Submit" at bounding box center [277, 741] width 36 height 15
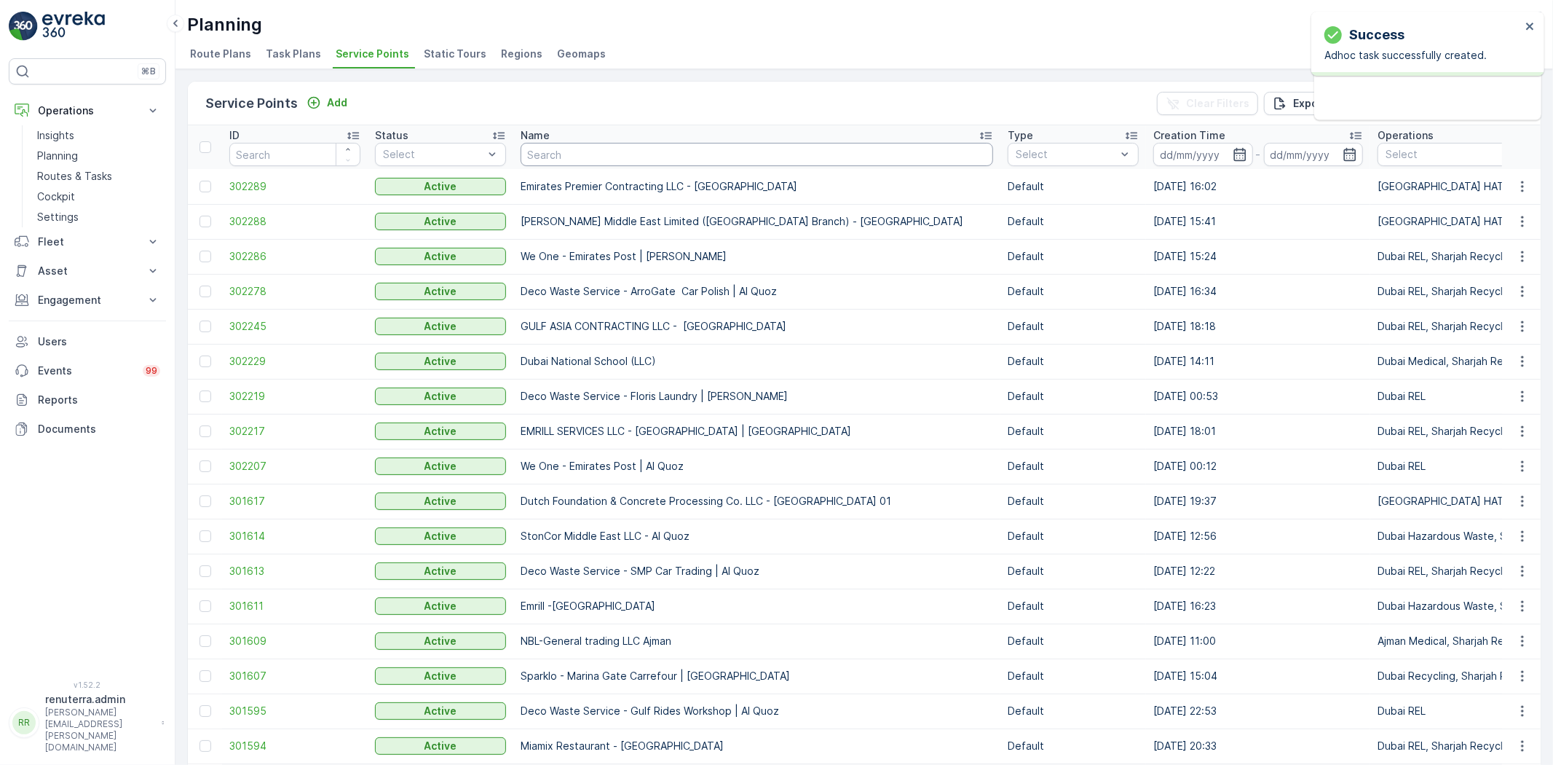
click at [645, 153] on input "text" at bounding box center [757, 154] width 473 height 23
paste input "Italian Planters L.L.C - Casa Family | [GEOGRAPHIC_DATA]"
type input "Italian Planters L.L.C - Casa Family | [GEOGRAPHIC_DATA]"
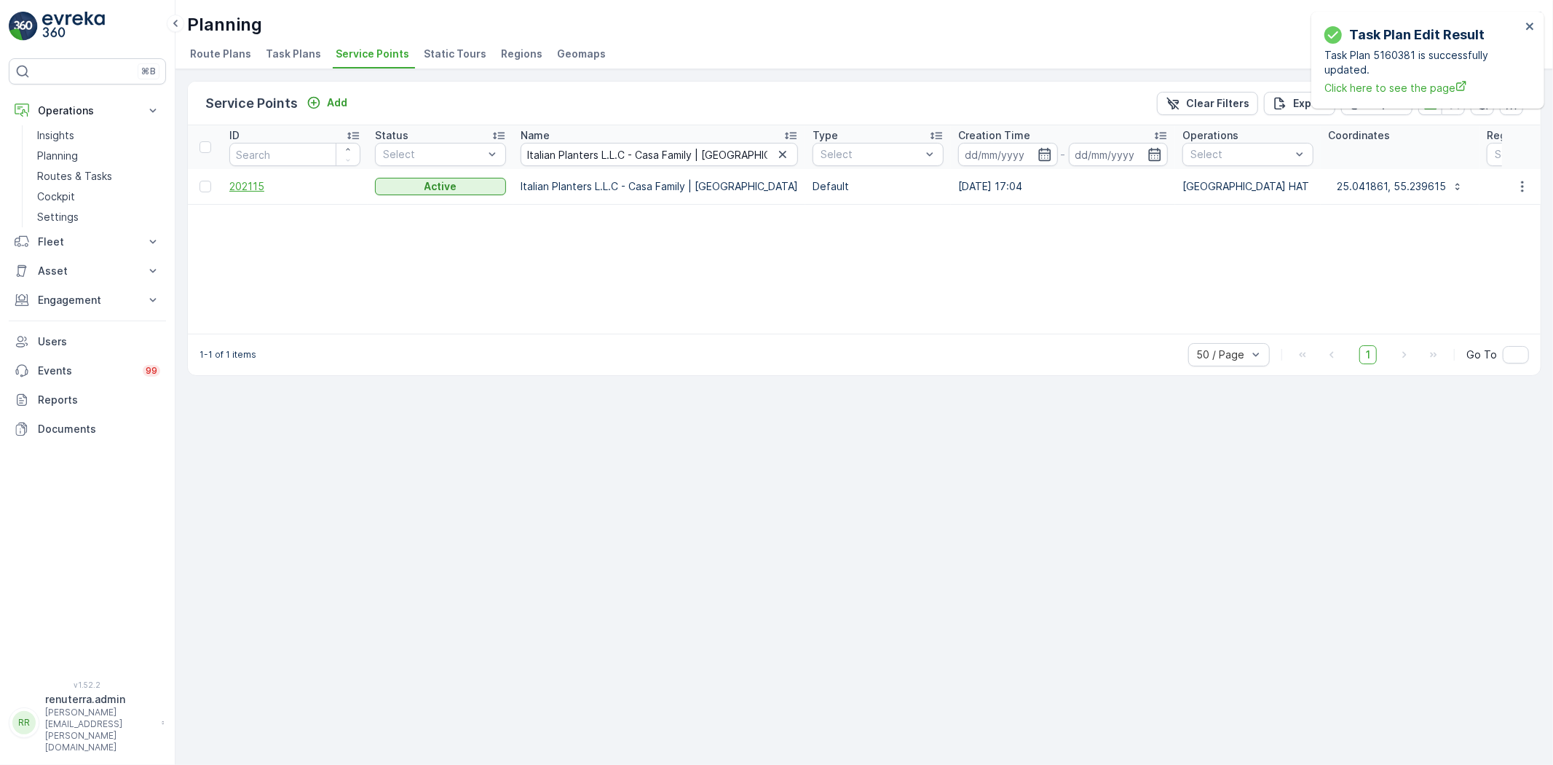
click at [253, 189] on span "202115" at bounding box center [294, 186] width 131 height 15
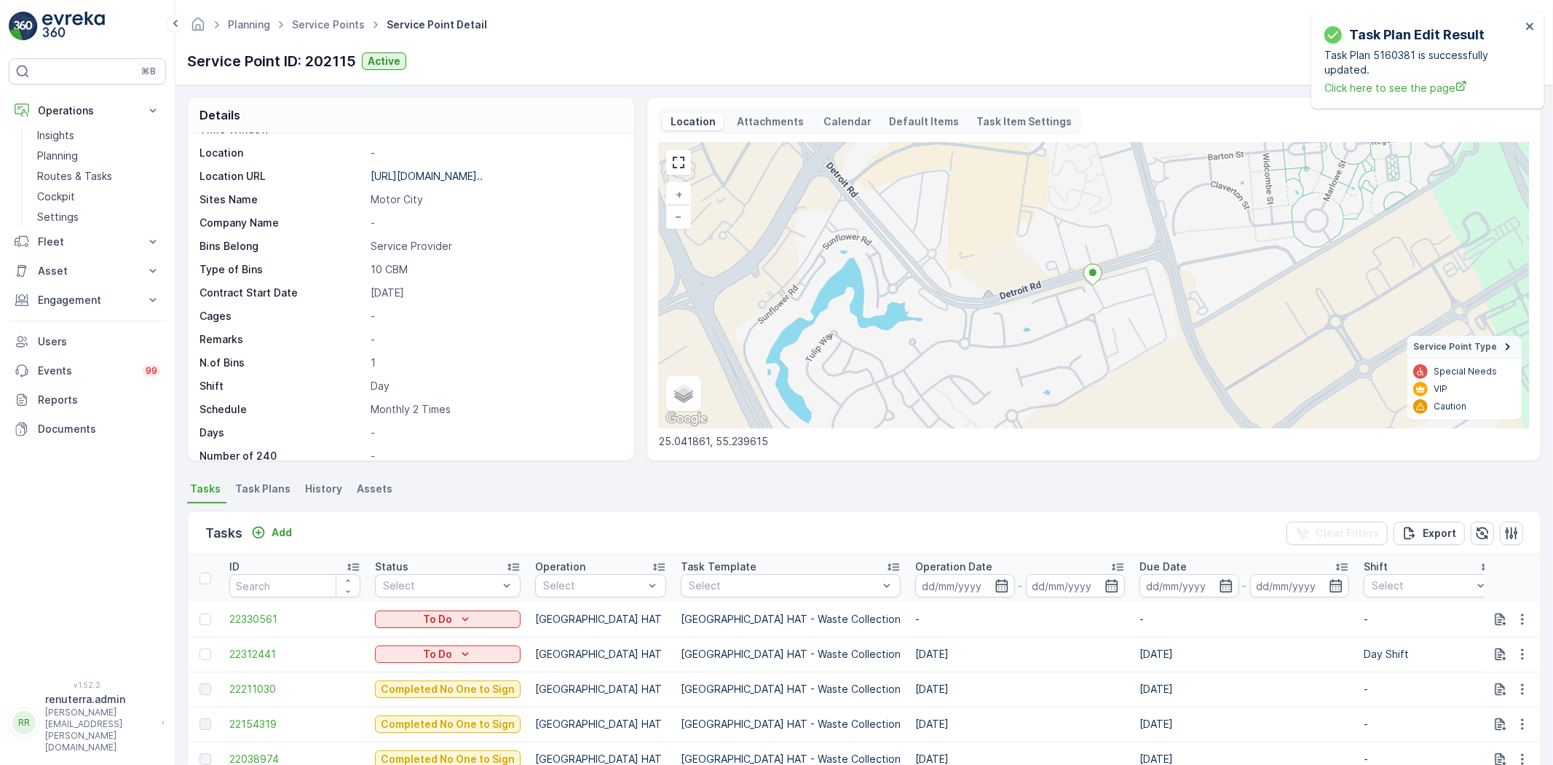
scroll to position [162, 0]
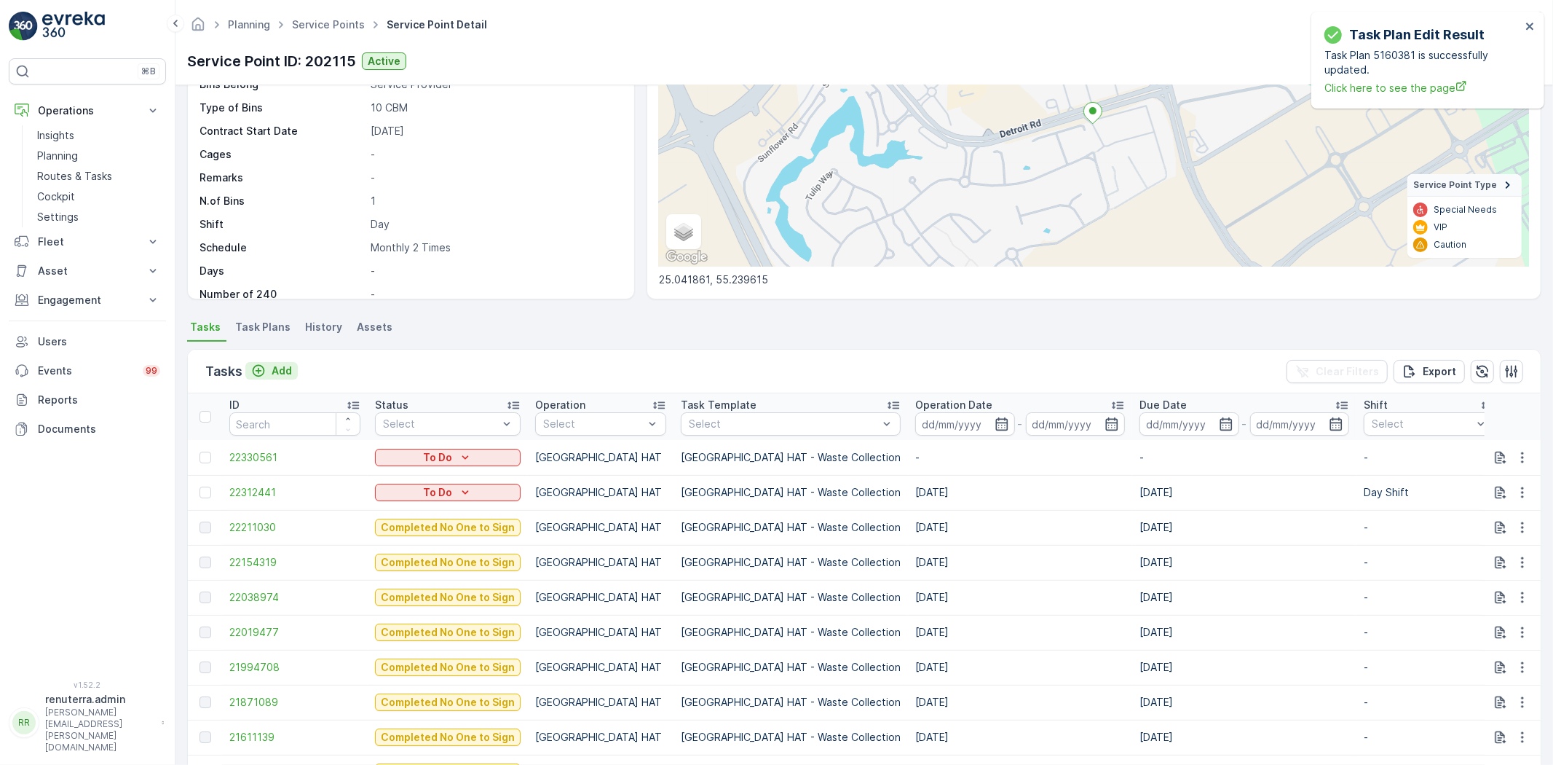
click at [279, 369] on p "Add" at bounding box center [282, 370] width 20 height 15
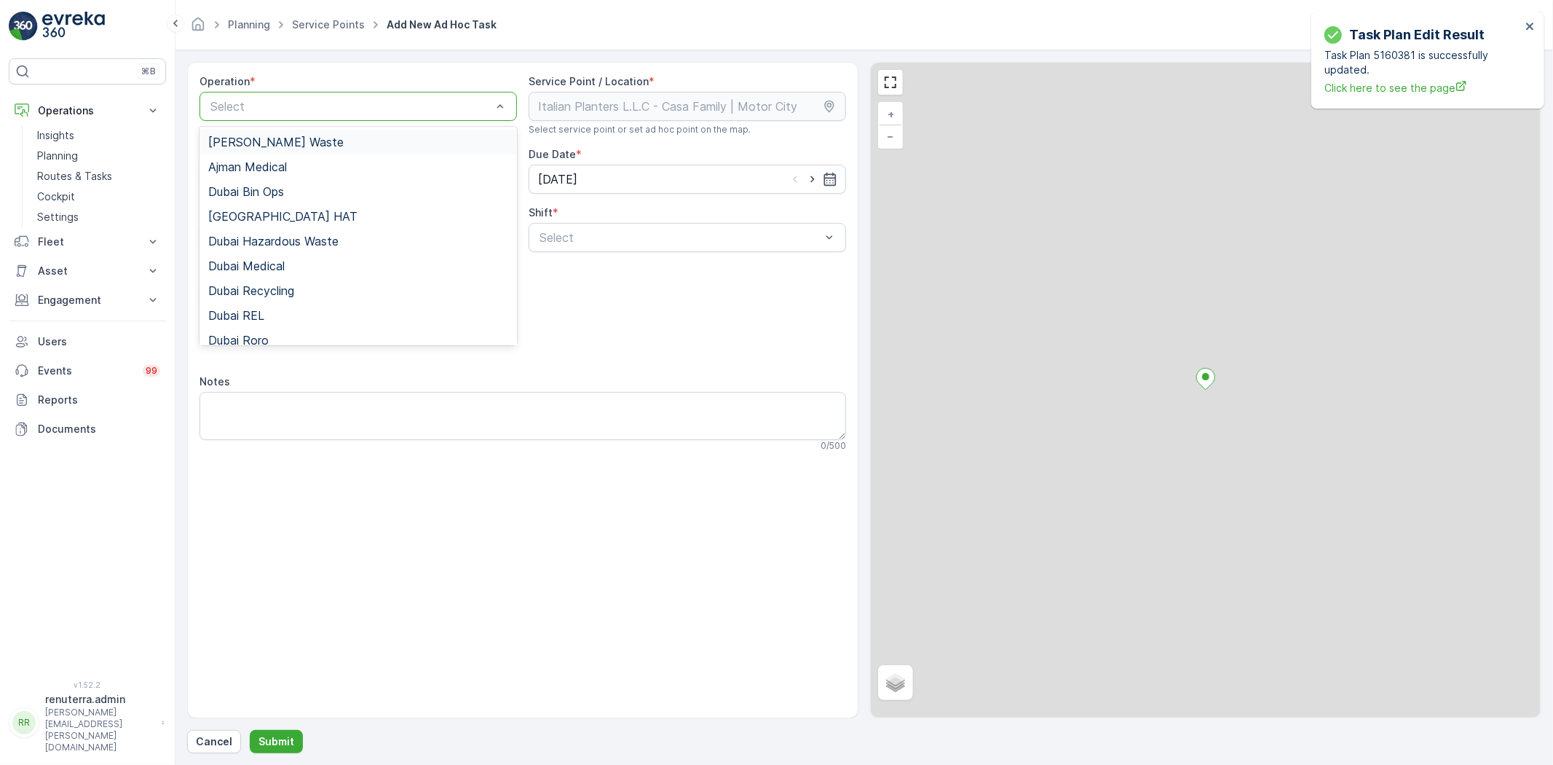
click at [299, 115] on div "Select" at bounding box center [359, 106] width 318 height 29
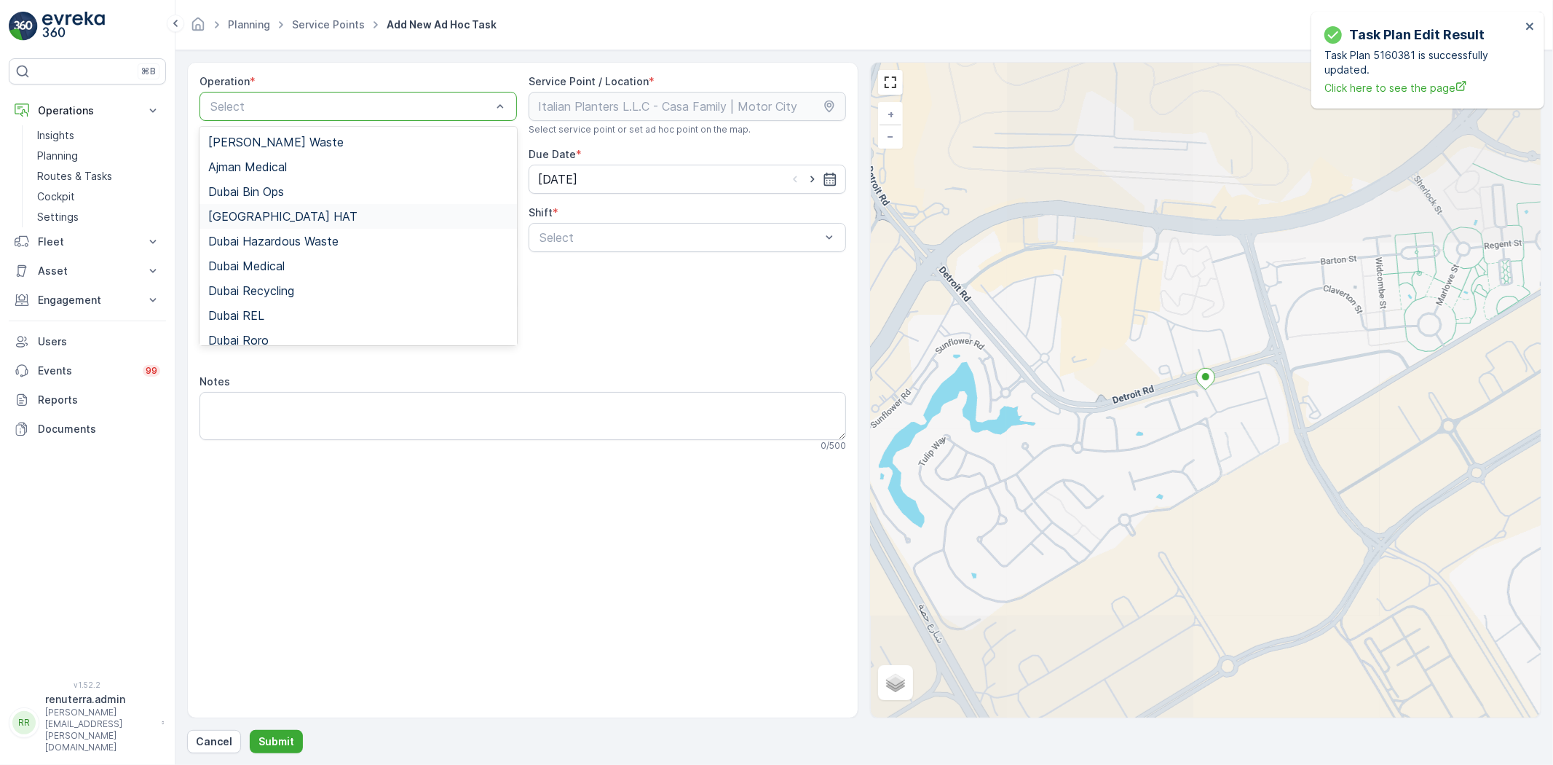
click at [285, 221] on div "[GEOGRAPHIC_DATA] HAT" at bounding box center [358, 216] width 300 height 13
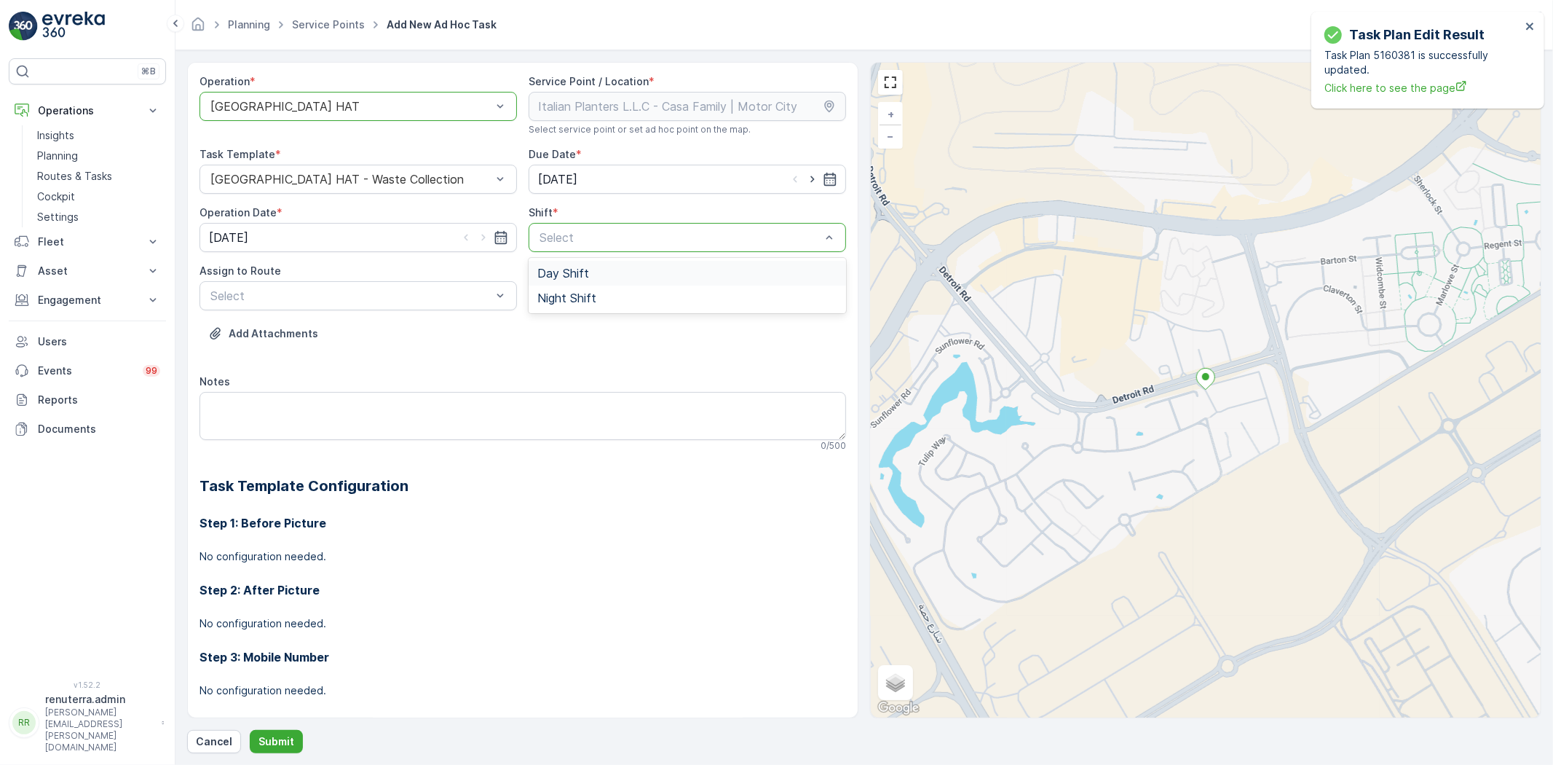
click at [595, 274] on div "Day Shift" at bounding box center [687, 273] width 300 height 13
click at [805, 179] on icon "button" at bounding box center [812, 179] width 15 height 15
type input "[DATE]"
click at [478, 236] on icon "button" at bounding box center [483, 237] width 15 height 15
type input "[DATE]"
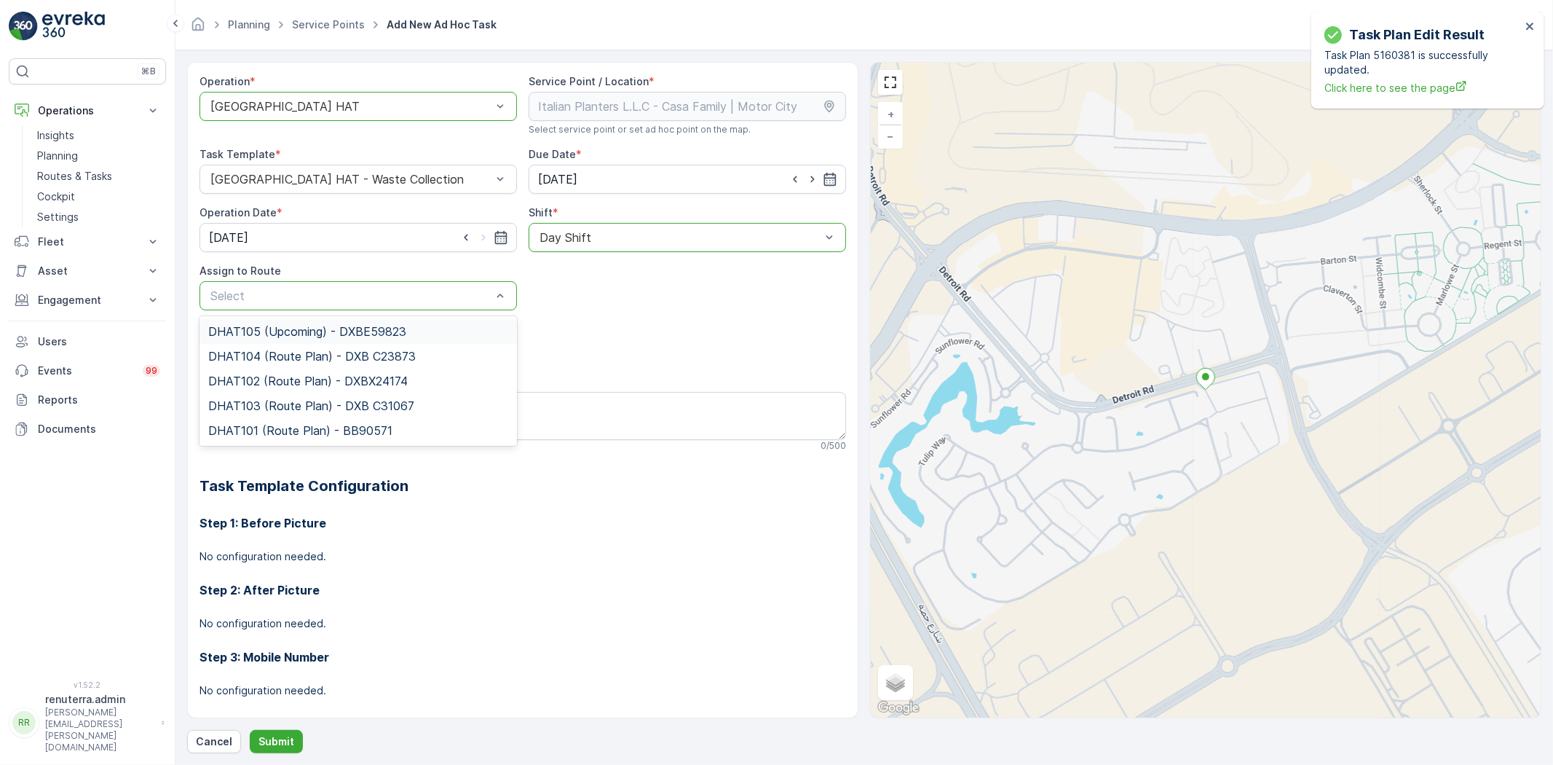
drag, startPoint x: 368, startPoint y: 331, endPoint x: 353, endPoint y: 370, distance: 41.9
click at [367, 331] on span "DHAT105 (Upcoming) - DXBE59823" at bounding box center [307, 331] width 198 height 13
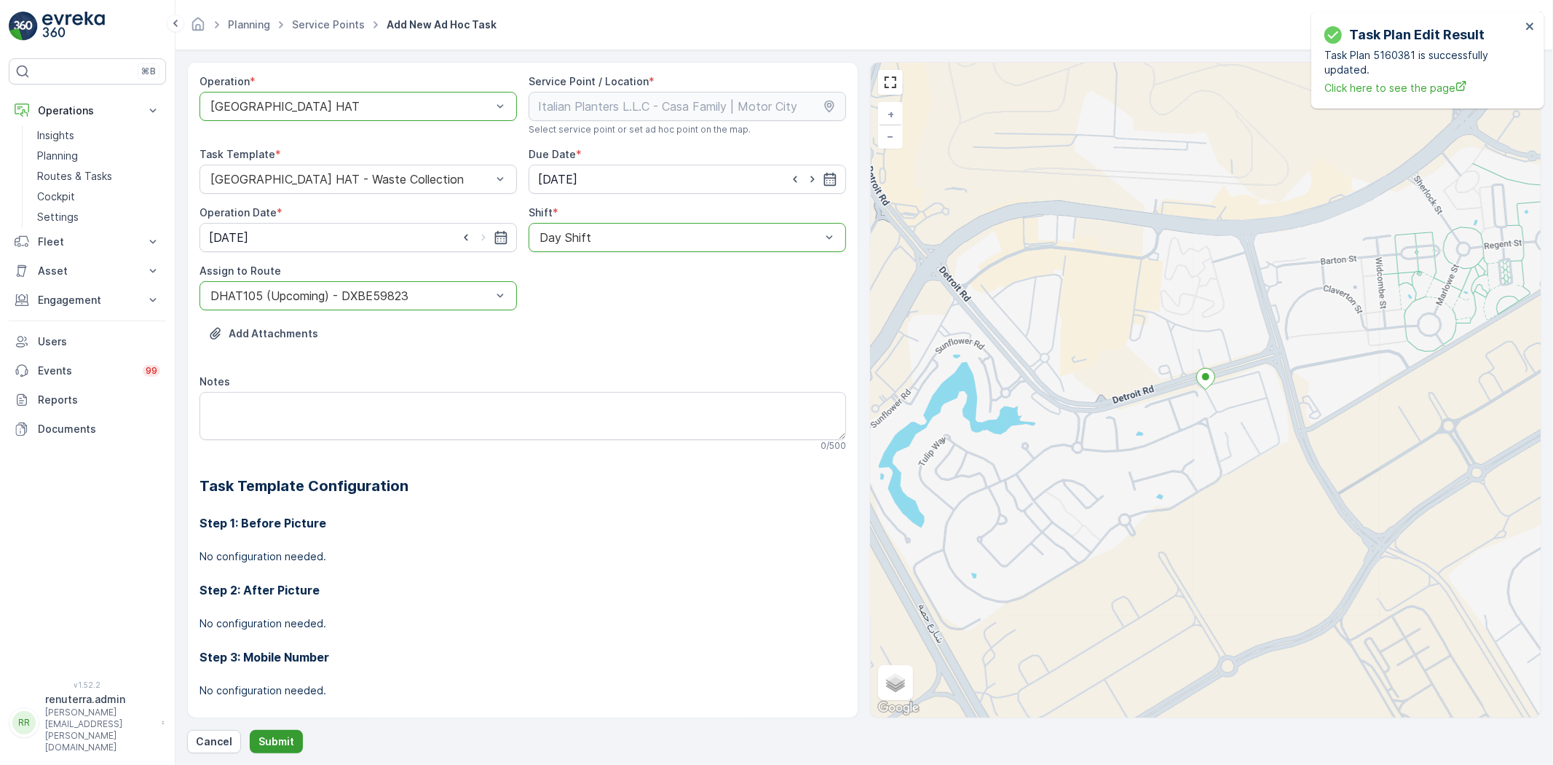
click at [289, 738] on p "Submit" at bounding box center [277, 741] width 36 height 15
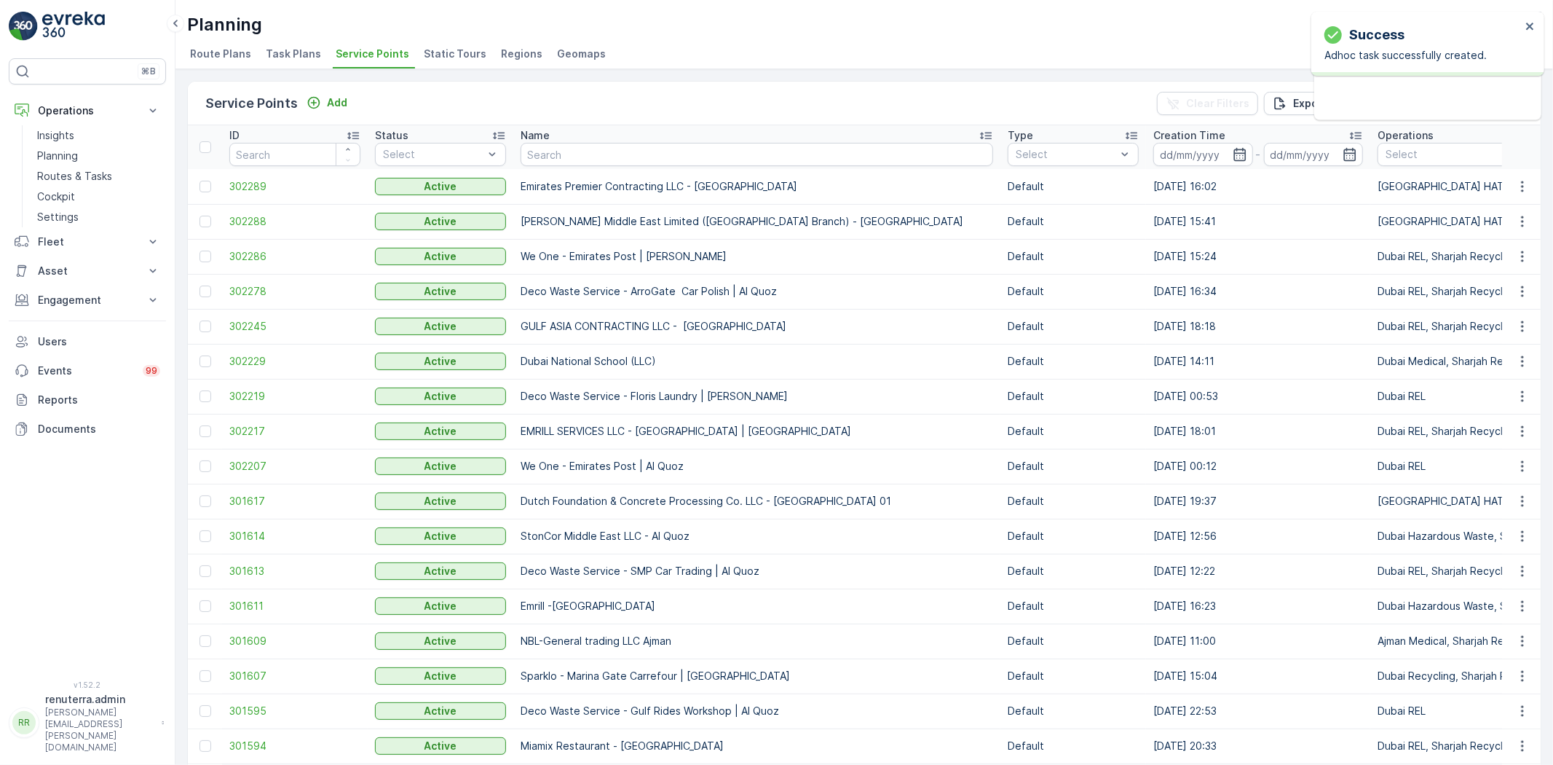
click at [564, 157] on input "text" at bounding box center [757, 154] width 473 height 23
paste input "Al Fattan Properties / [GEOGRAPHIC_DATA]"
type input "Al Fattan Properties / [GEOGRAPHIC_DATA]"
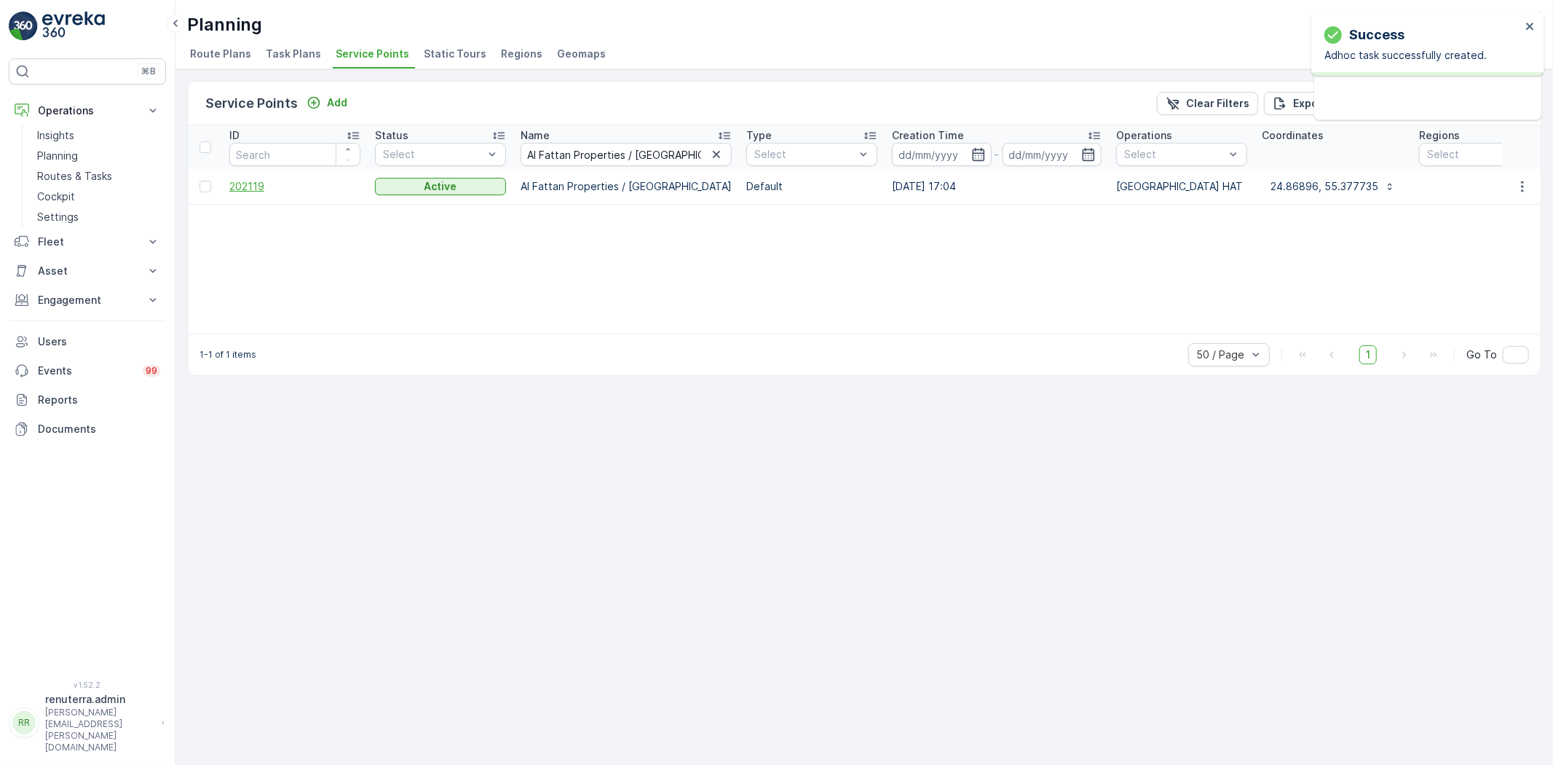
click at [277, 182] on span "202119" at bounding box center [294, 186] width 131 height 15
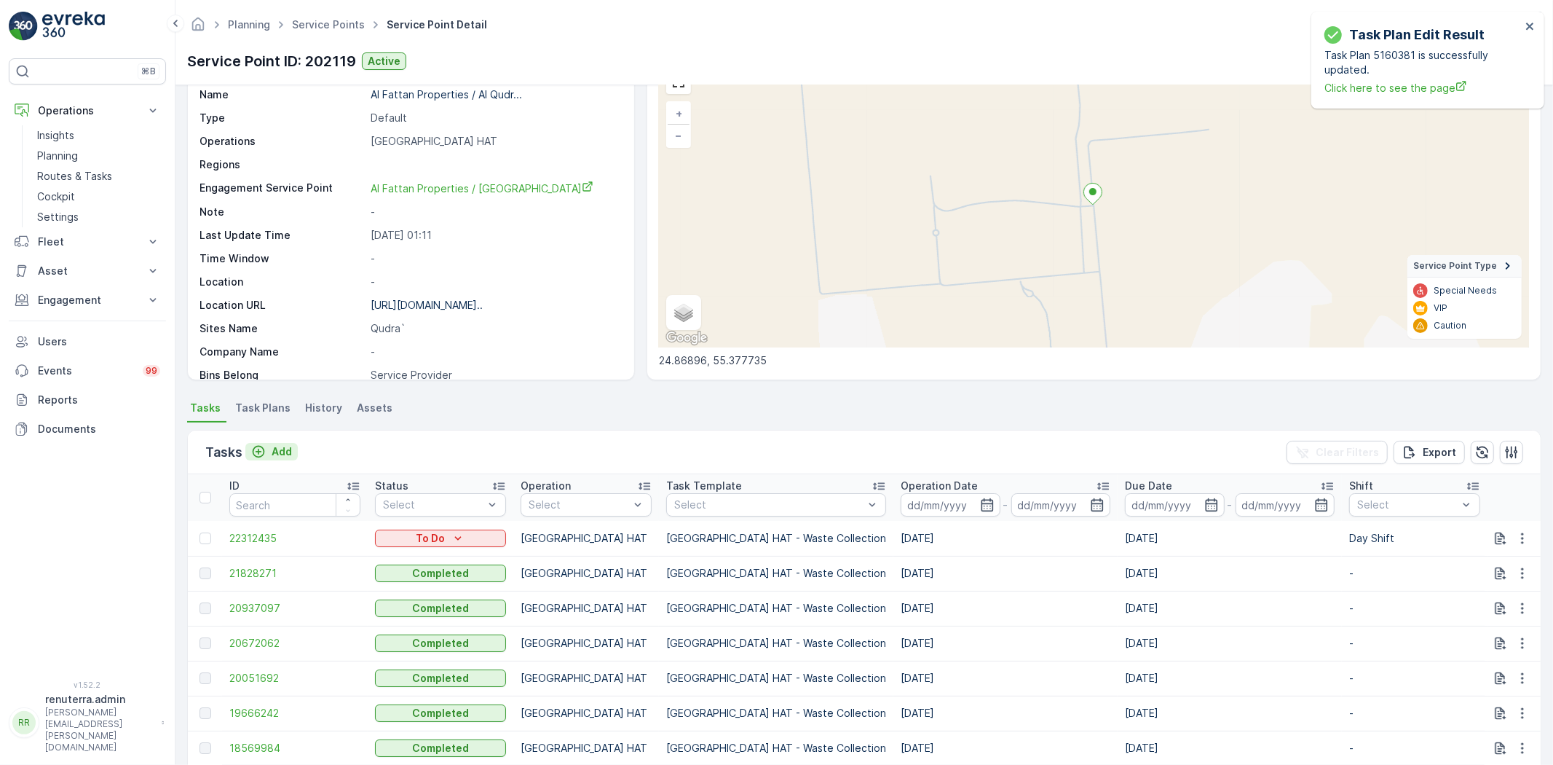
drag, startPoint x: 291, startPoint y: 460, endPoint x: 280, endPoint y: 447, distance: 16.5
click at [290, 459] on div "Add" at bounding box center [271, 452] width 52 height 18
click at [279, 444] on p "Add" at bounding box center [282, 451] width 20 height 15
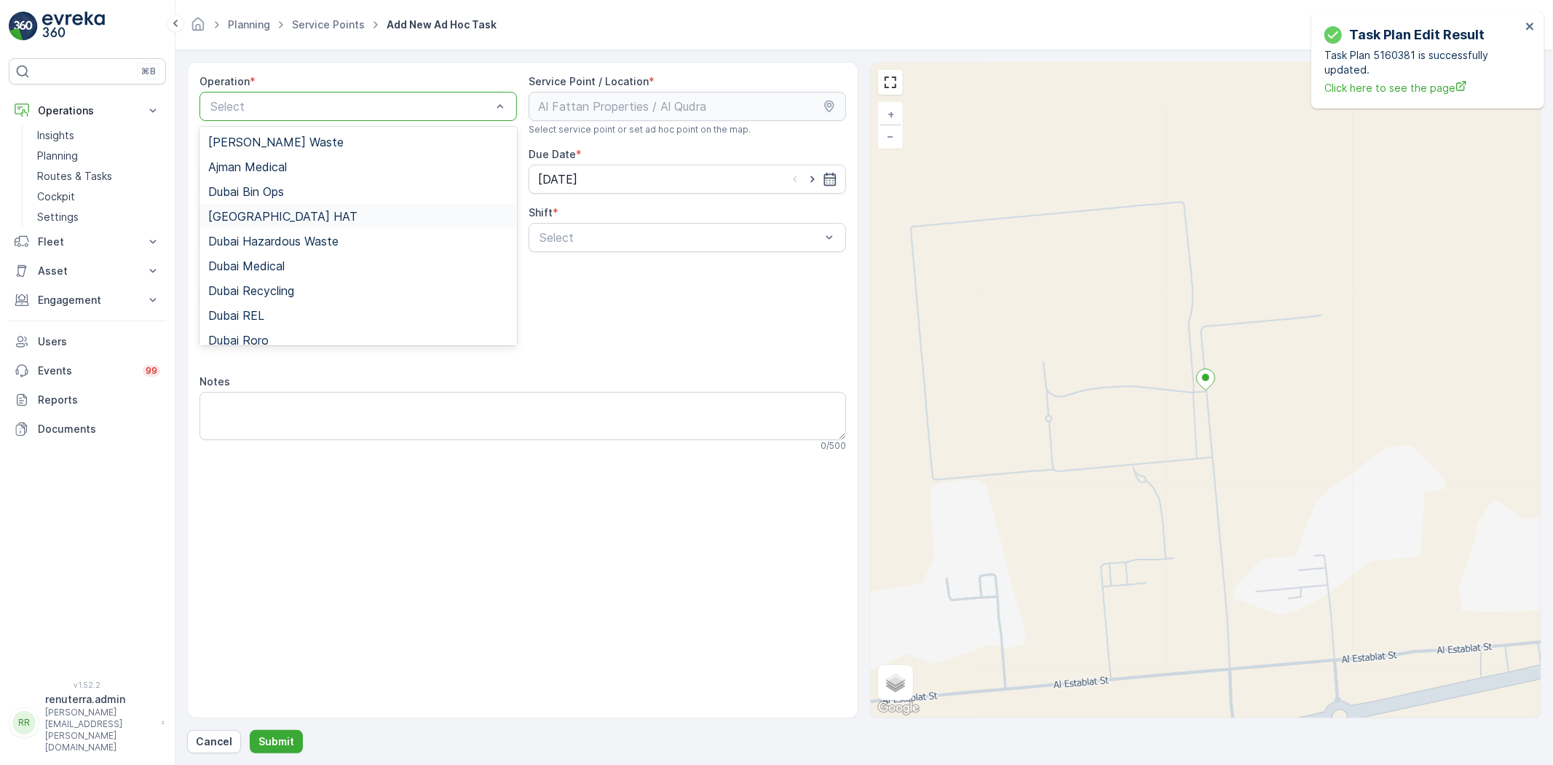
click at [274, 213] on div "[GEOGRAPHIC_DATA] HAT" at bounding box center [358, 216] width 300 height 13
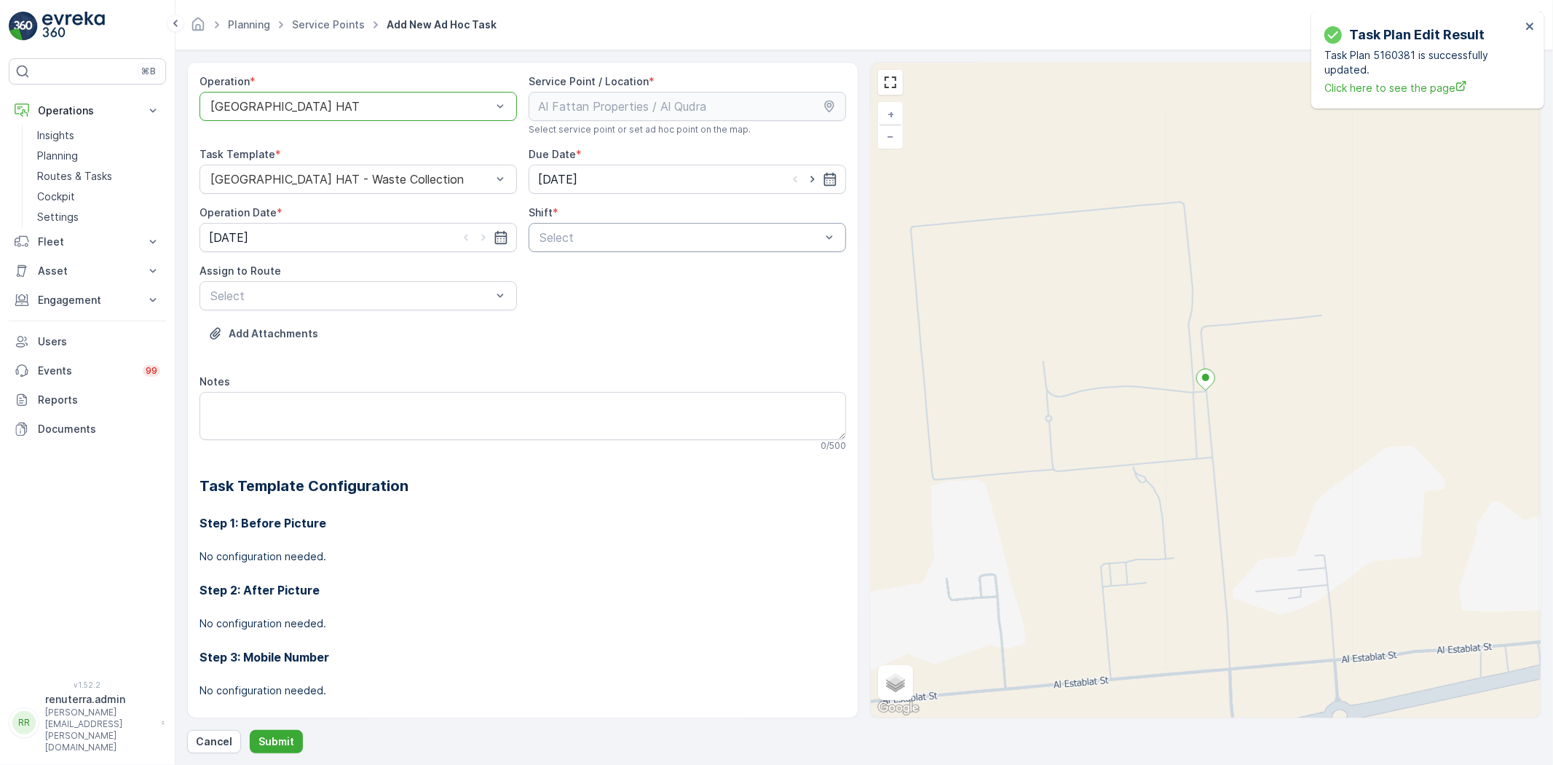
drag, startPoint x: 689, startPoint y: 216, endPoint x: 649, endPoint y: 232, distance: 42.9
click at [687, 218] on div "Shift *" at bounding box center [688, 212] width 318 height 15
click at [586, 268] on div "Day Shift" at bounding box center [687, 273] width 300 height 13
click at [818, 165] on input "[DATE]" at bounding box center [688, 179] width 318 height 29
click at [808, 178] on icon "button" at bounding box center [812, 179] width 15 height 15
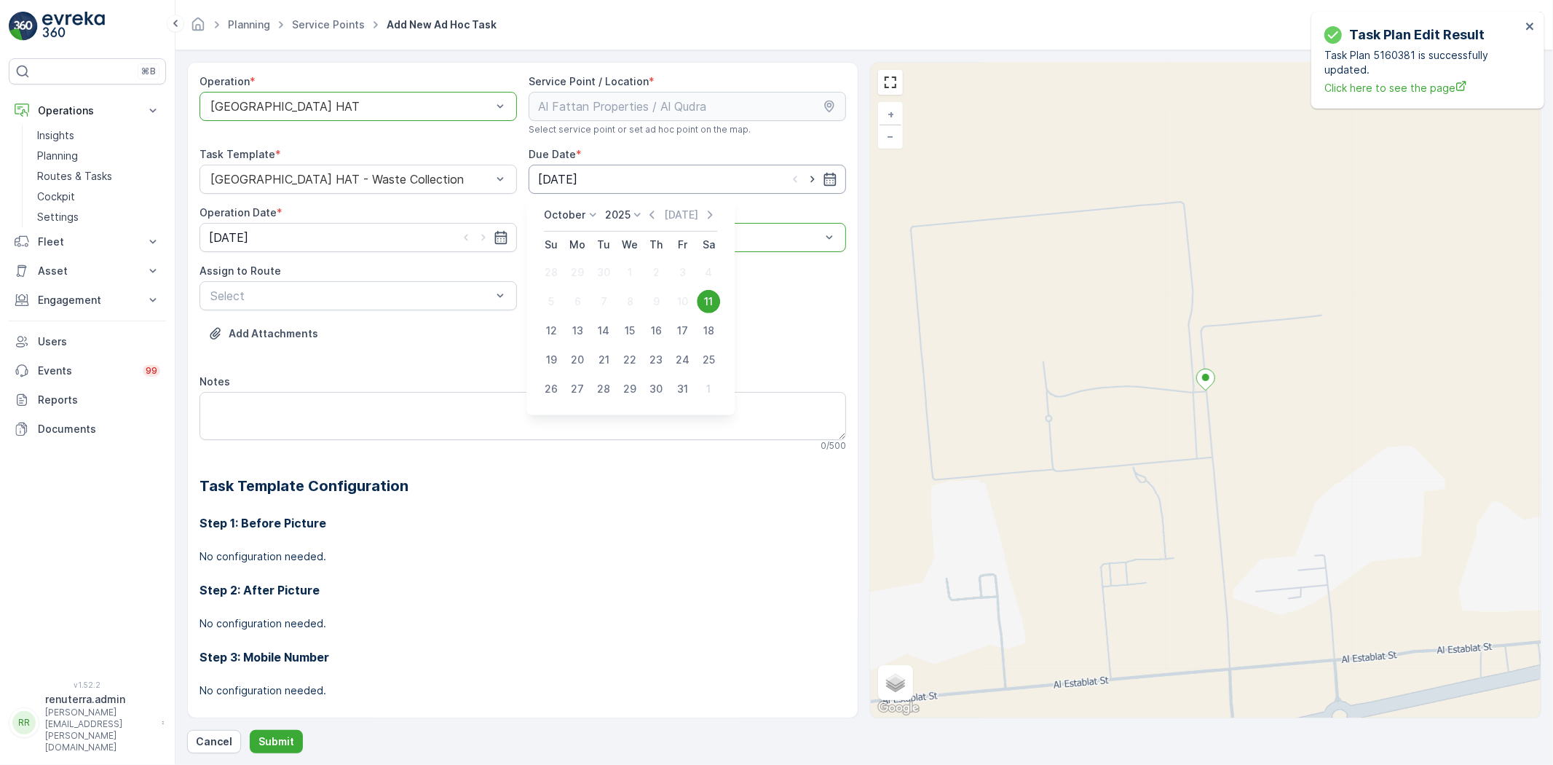
type input "[DATE]"
click at [481, 237] on icon "button" at bounding box center [483, 237] width 15 height 15
type input "[DATE]"
click at [401, 304] on div "Select" at bounding box center [359, 295] width 318 height 29
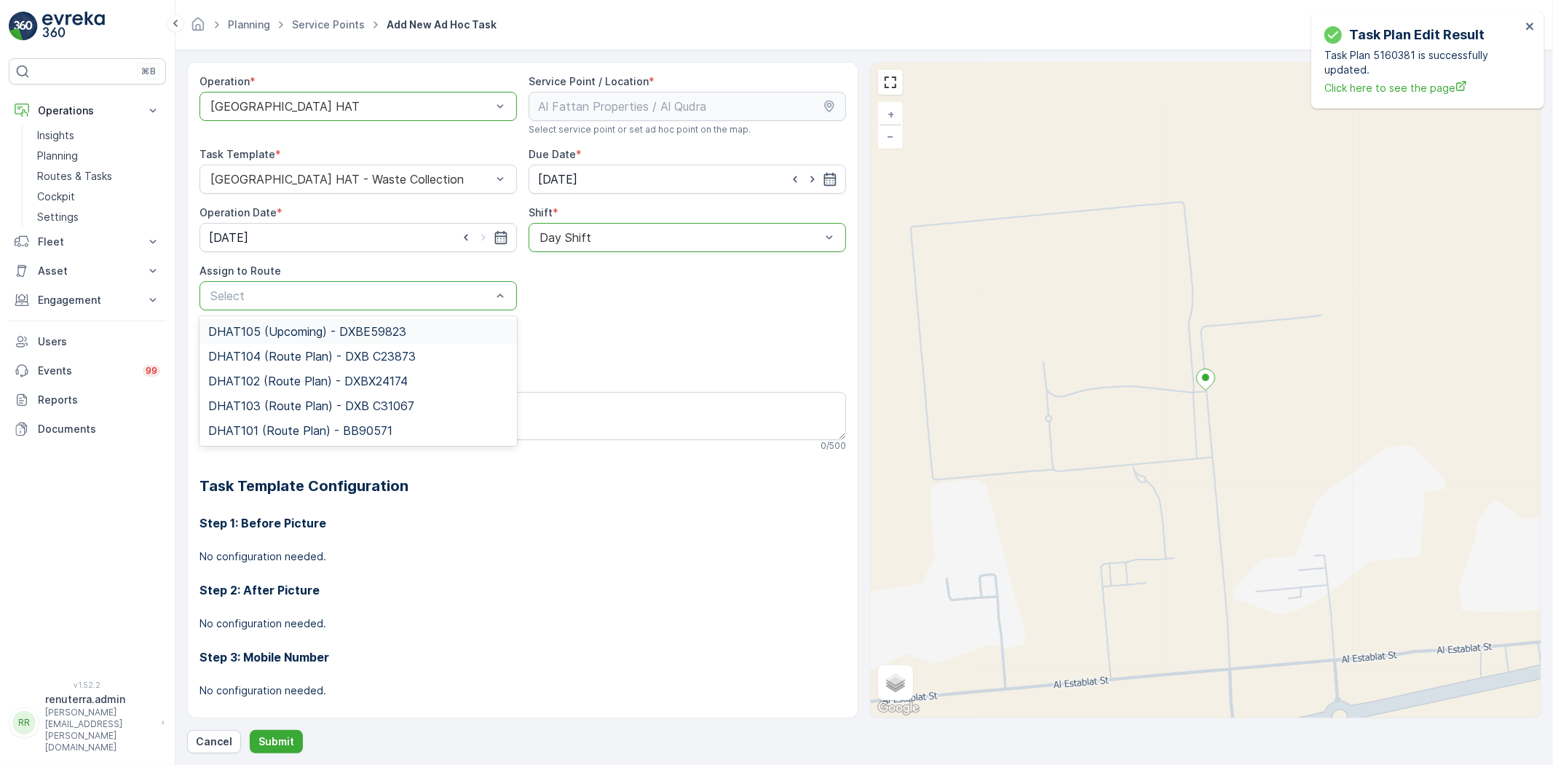
click at [385, 323] on div "DHAT105 (Upcoming) - DXBE59823" at bounding box center [359, 331] width 318 height 25
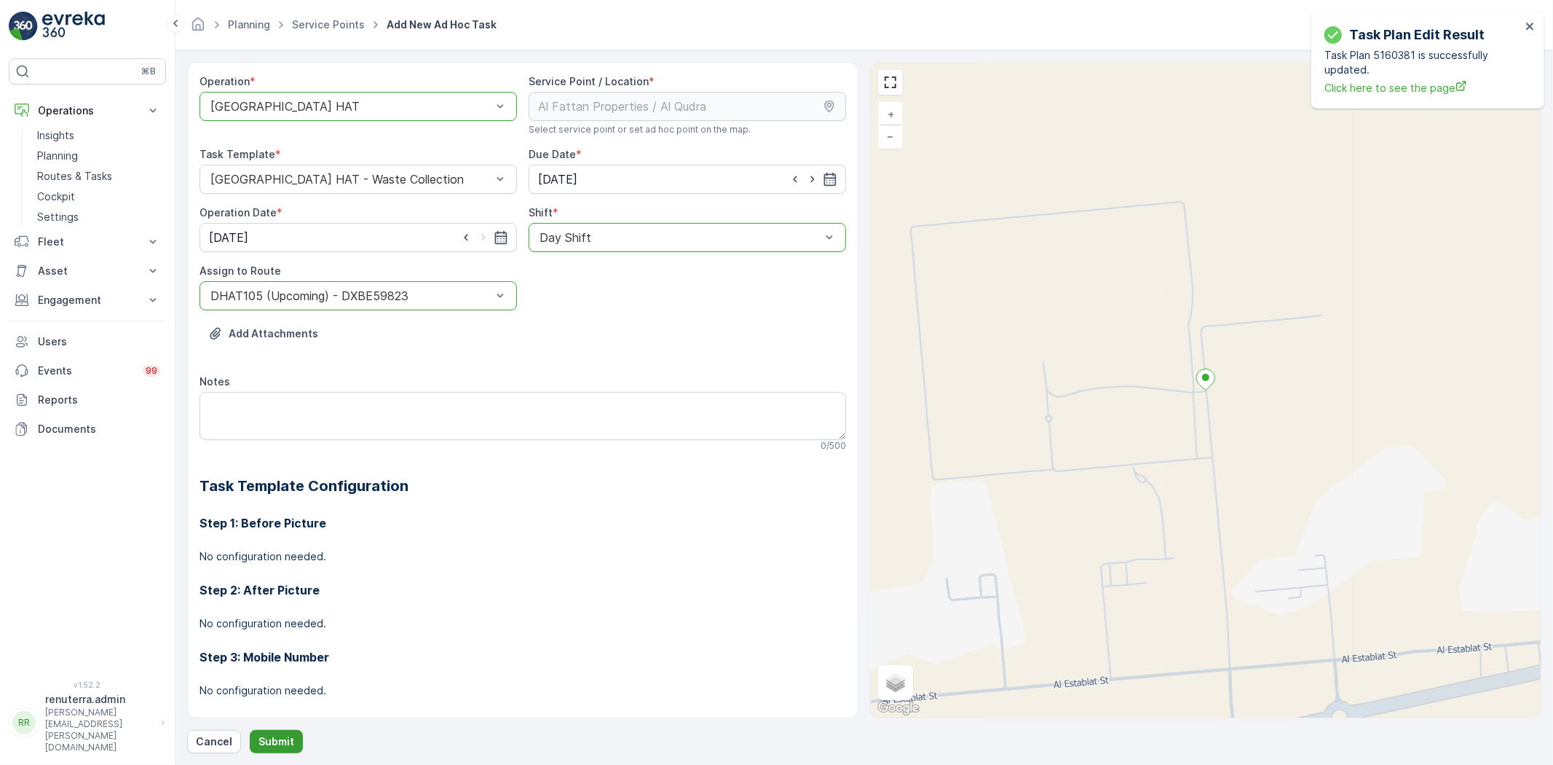
click at [284, 738] on p "Submit" at bounding box center [277, 741] width 36 height 15
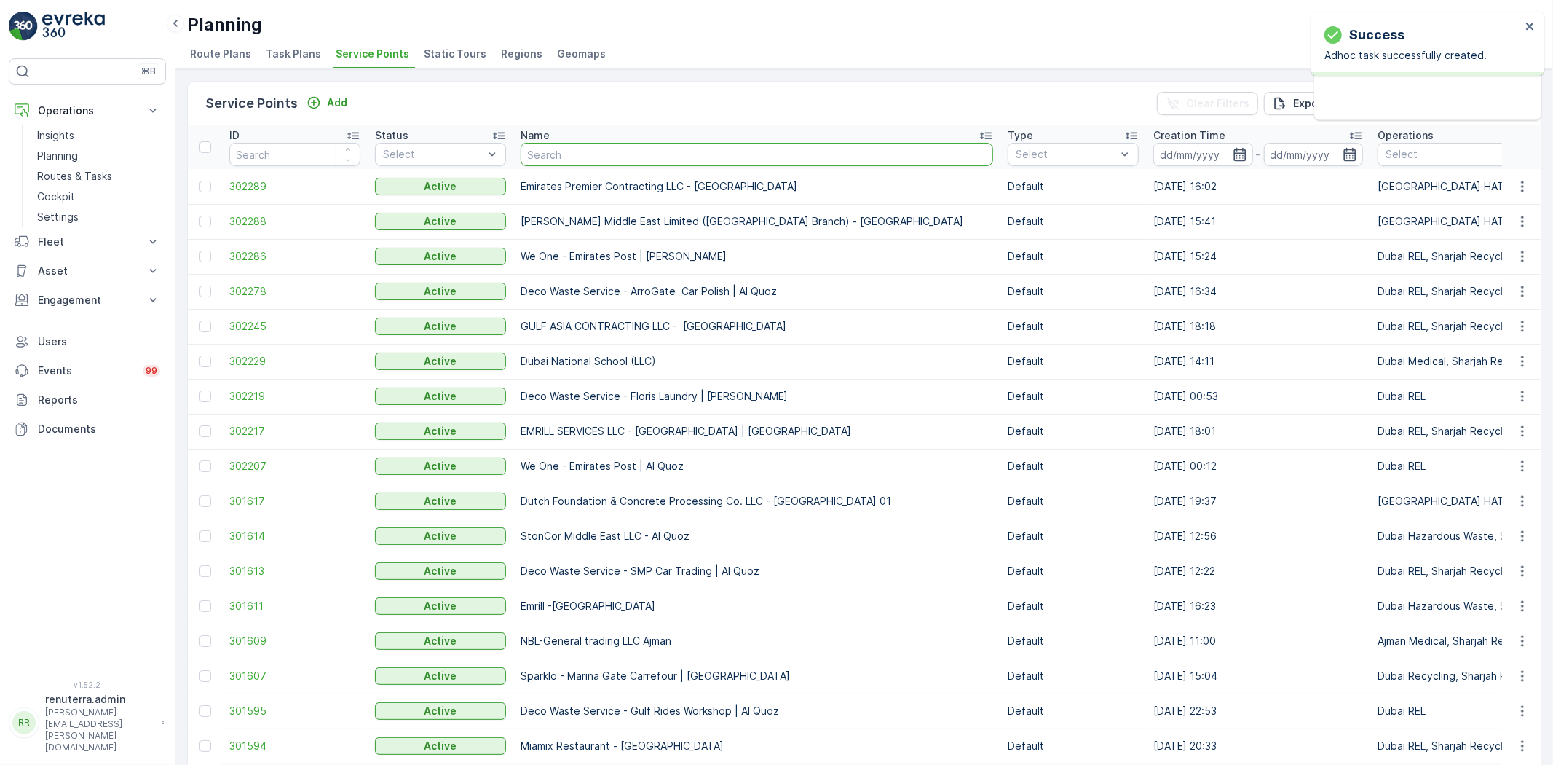
click at [583, 151] on input "text" at bounding box center [757, 154] width 473 height 23
paste input "SOBHA CONSTRUCTIONS LLC - [GEOGRAPHIC_DATA] Module 1 | [GEOGRAPHIC_DATA]"
type input "SOBHA CONSTRUCTIONS LLC - [GEOGRAPHIC_DATA] Module 1 | [GEOGRAPHIC_DATA]"
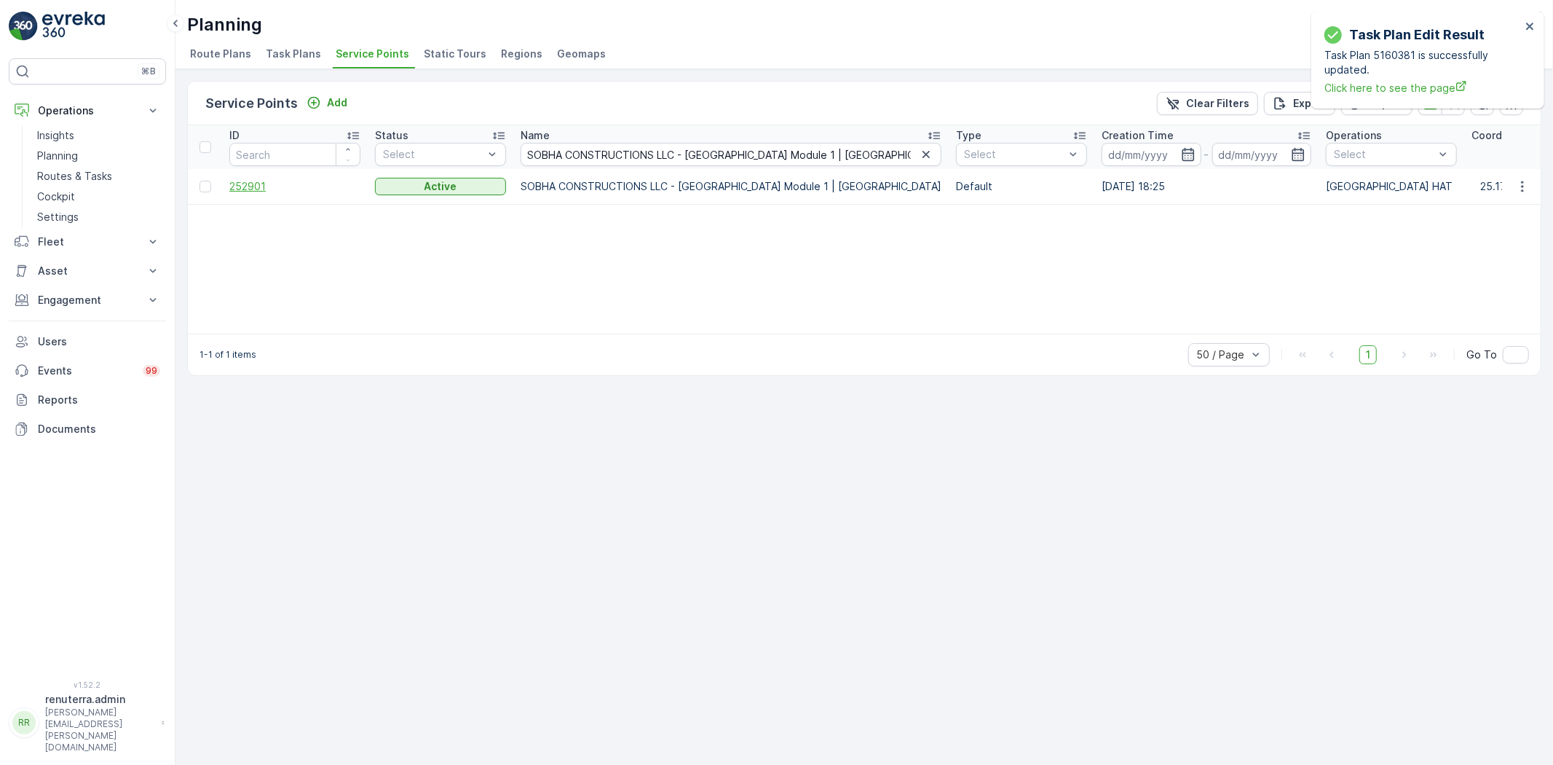
click at [267, 184] on span "252901" at bounding box center [294, 186] width 131 height 15
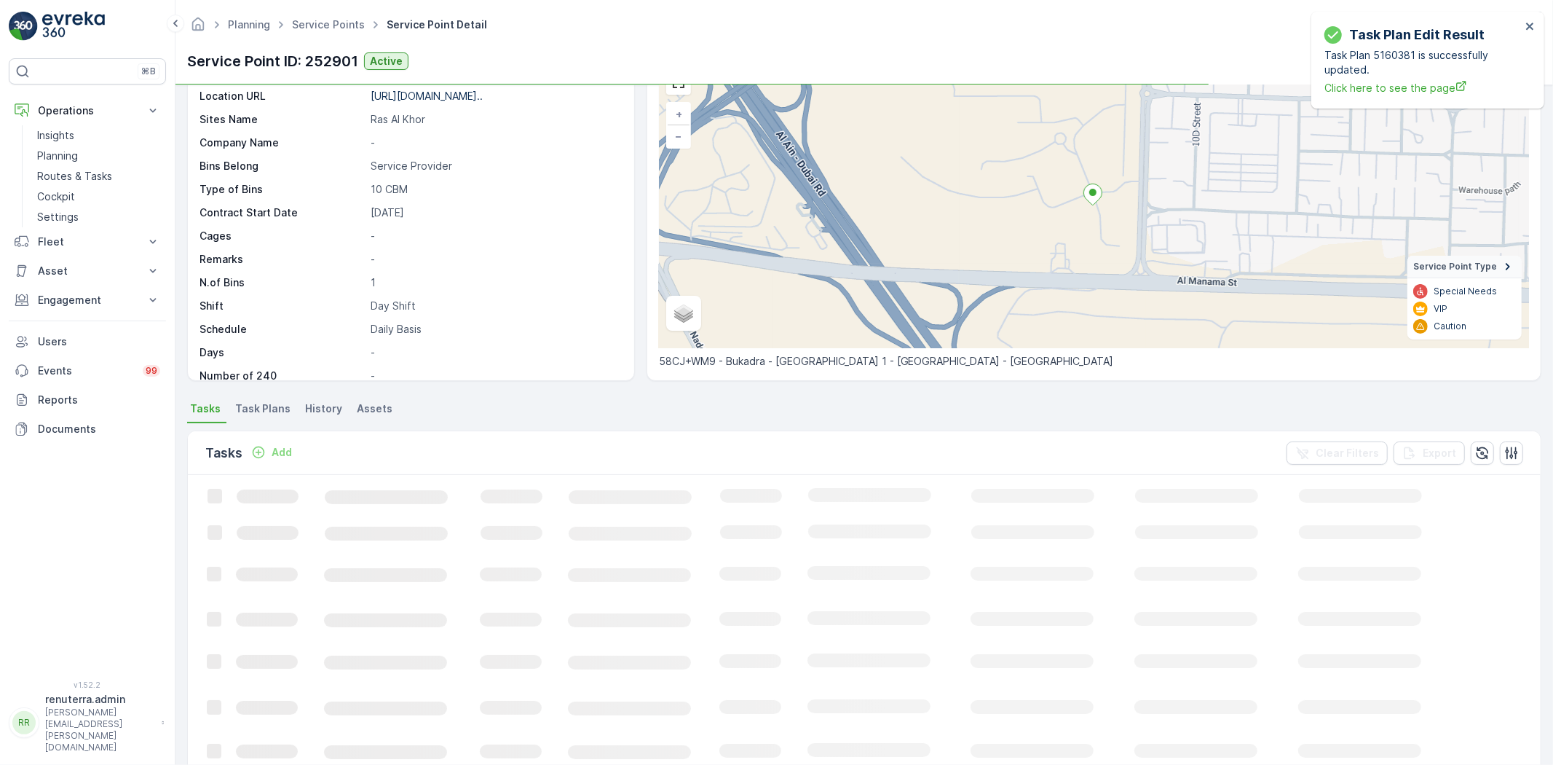
scroll to position [81, 0]
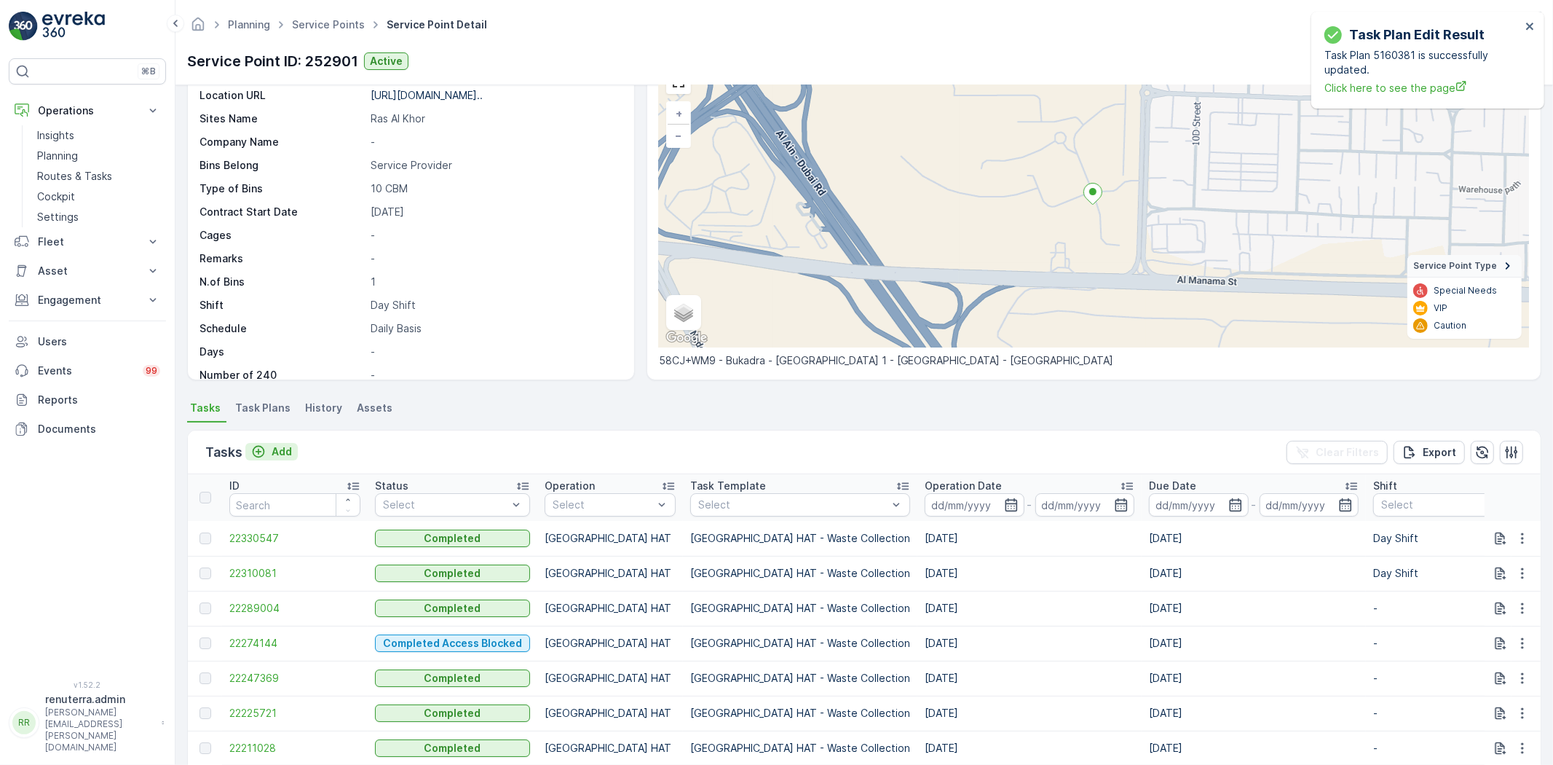
click at [283, 448] on p "Add" at bounding box center [282, 451] width 20 height 15
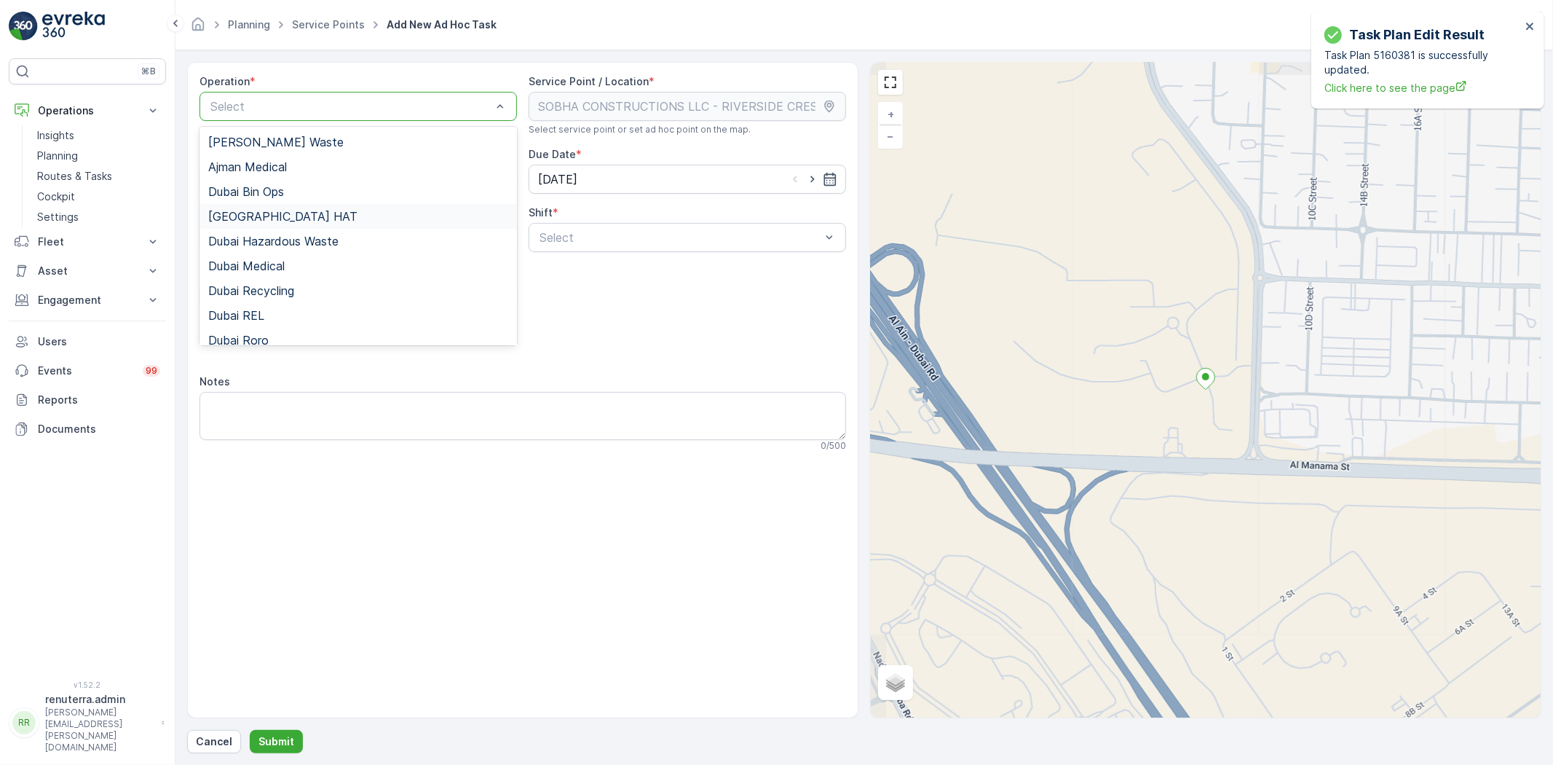
click at [290, 208] on div "[GEOGRAPHIC_DATA] HAT" at bounding box center [359, 216] width 318 height 25
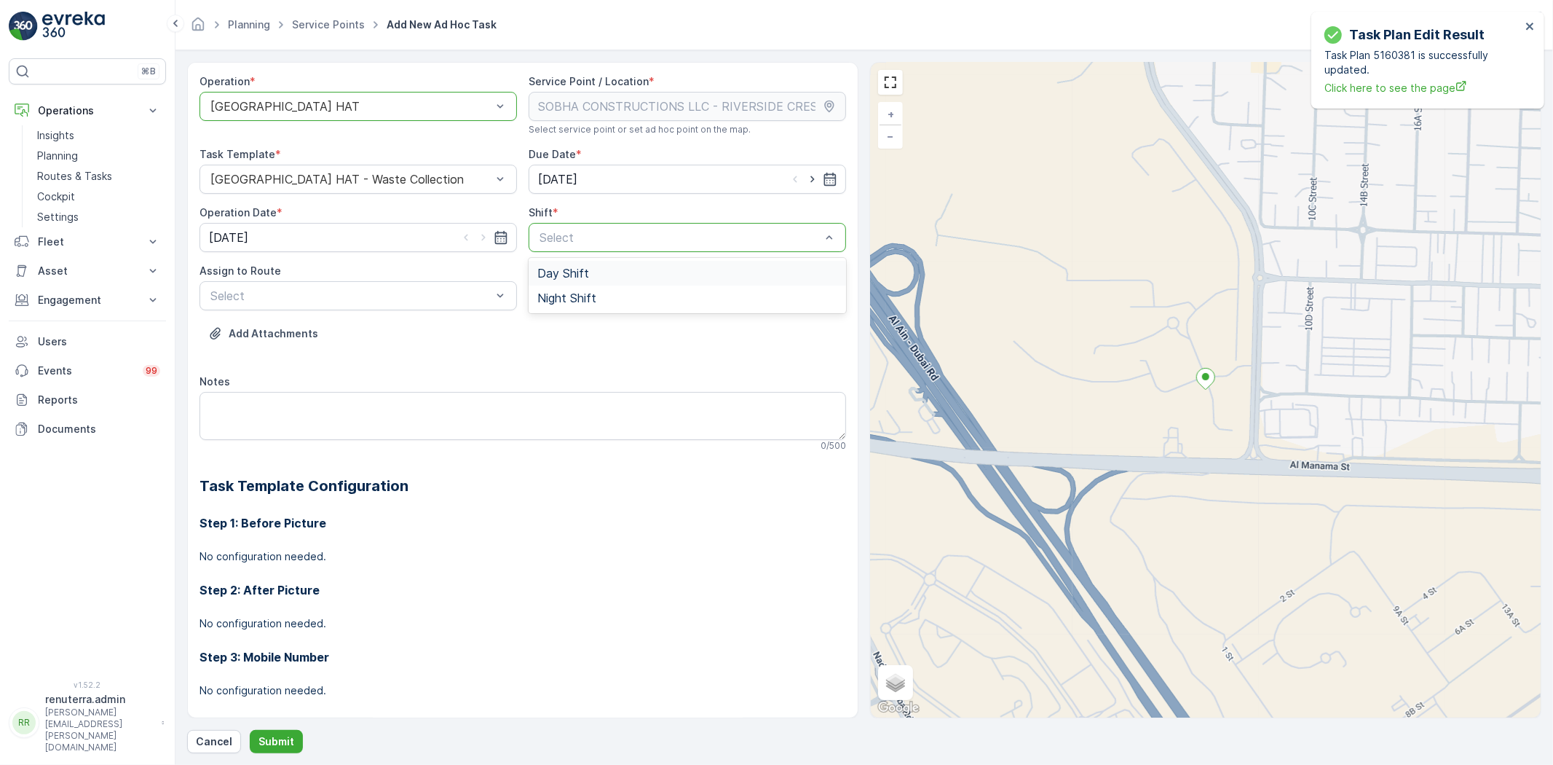
drag, startPoint x: 569, startPoint y: 279, endPoint x: 591, endPoint y: 264, distance: 26.3
click at [570, 279] on div "Day Shift" at bounding box center [688, 273] width 318 height 25
click at [812, 177] on icon "button" at bounding box center [812, 179] width 15 height 15
type input "[DATE]"
click at [481, 235] on icon "button" at bounding box center [483, 238] width 4 height 7
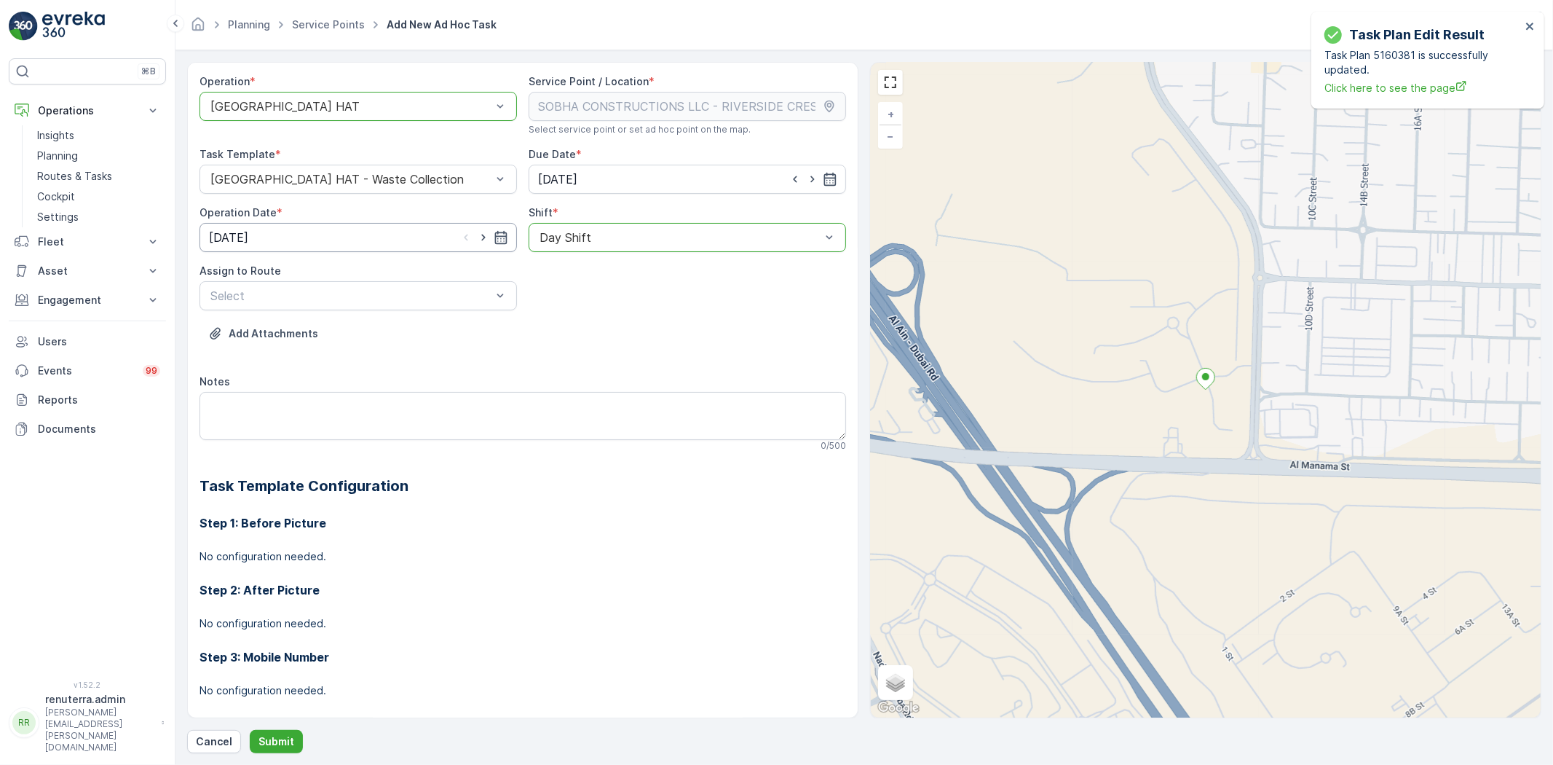
type input "[DATE]"
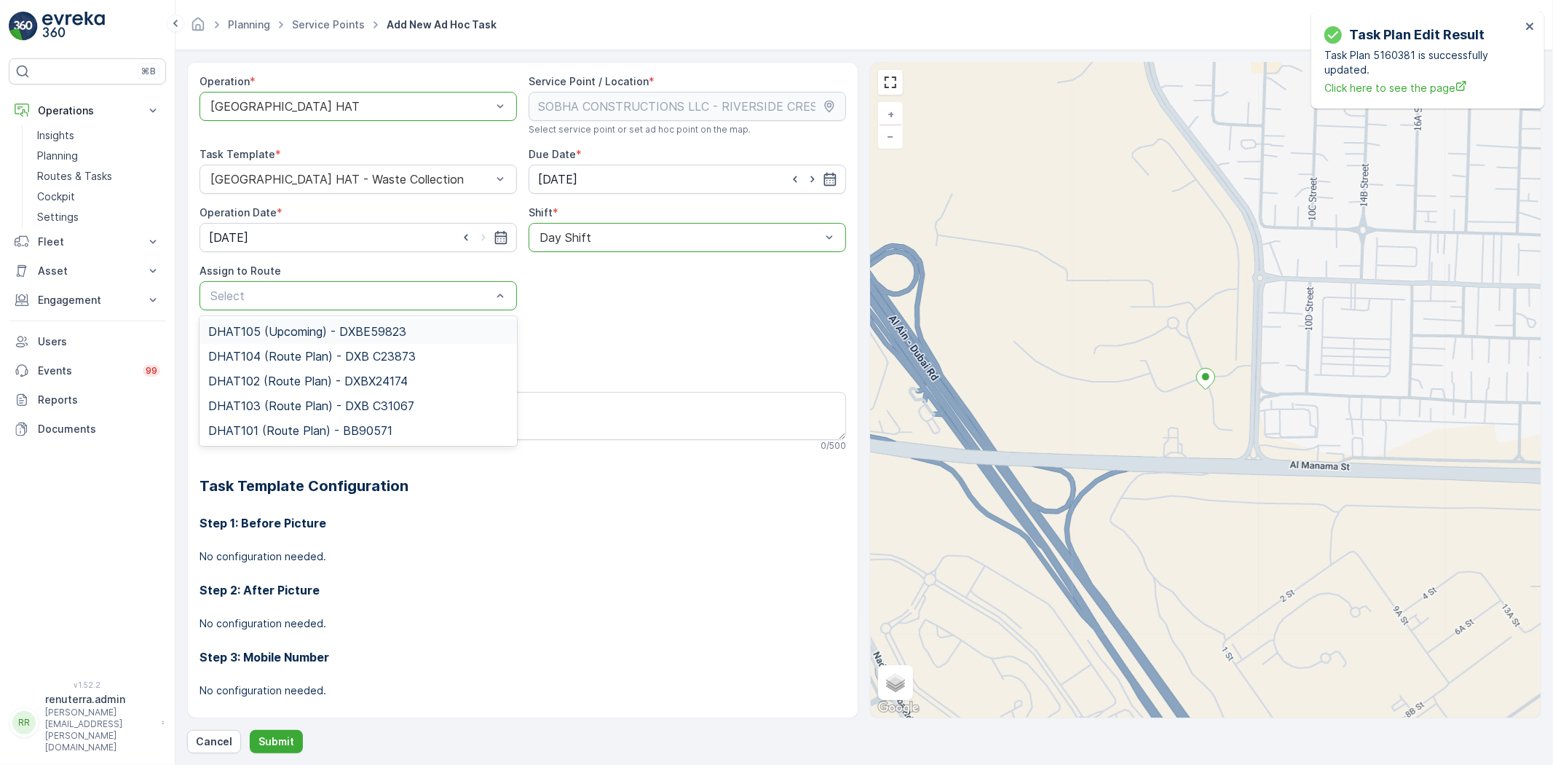
click at [285, 323] on div "DHAT105 (Upcoming) - DXBE59823" at bounding box center [359, 331] width 318 height 25
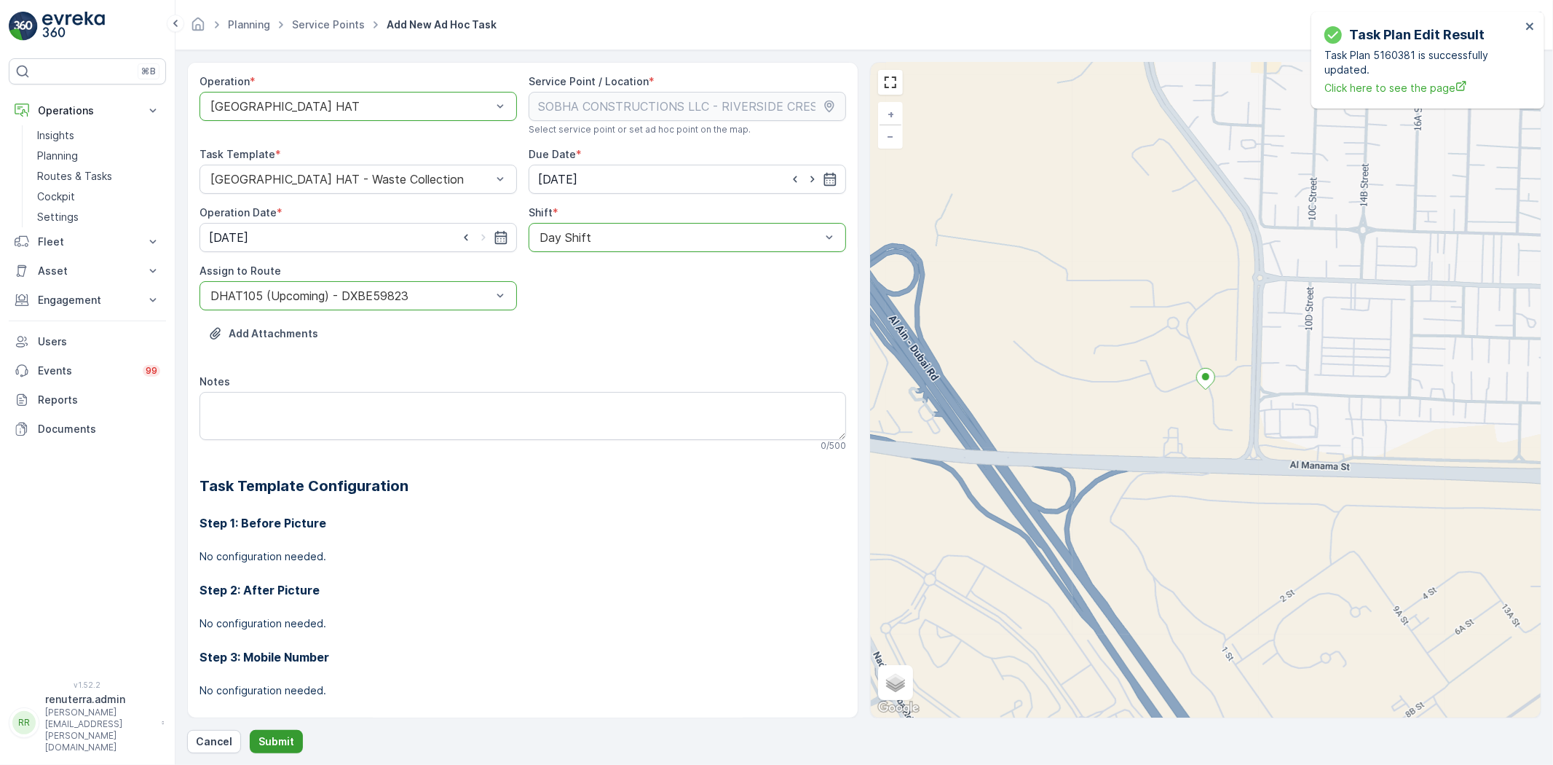
click at [269, 748] on button "Submit" at bounding box center [276, 741] width 53 height 23
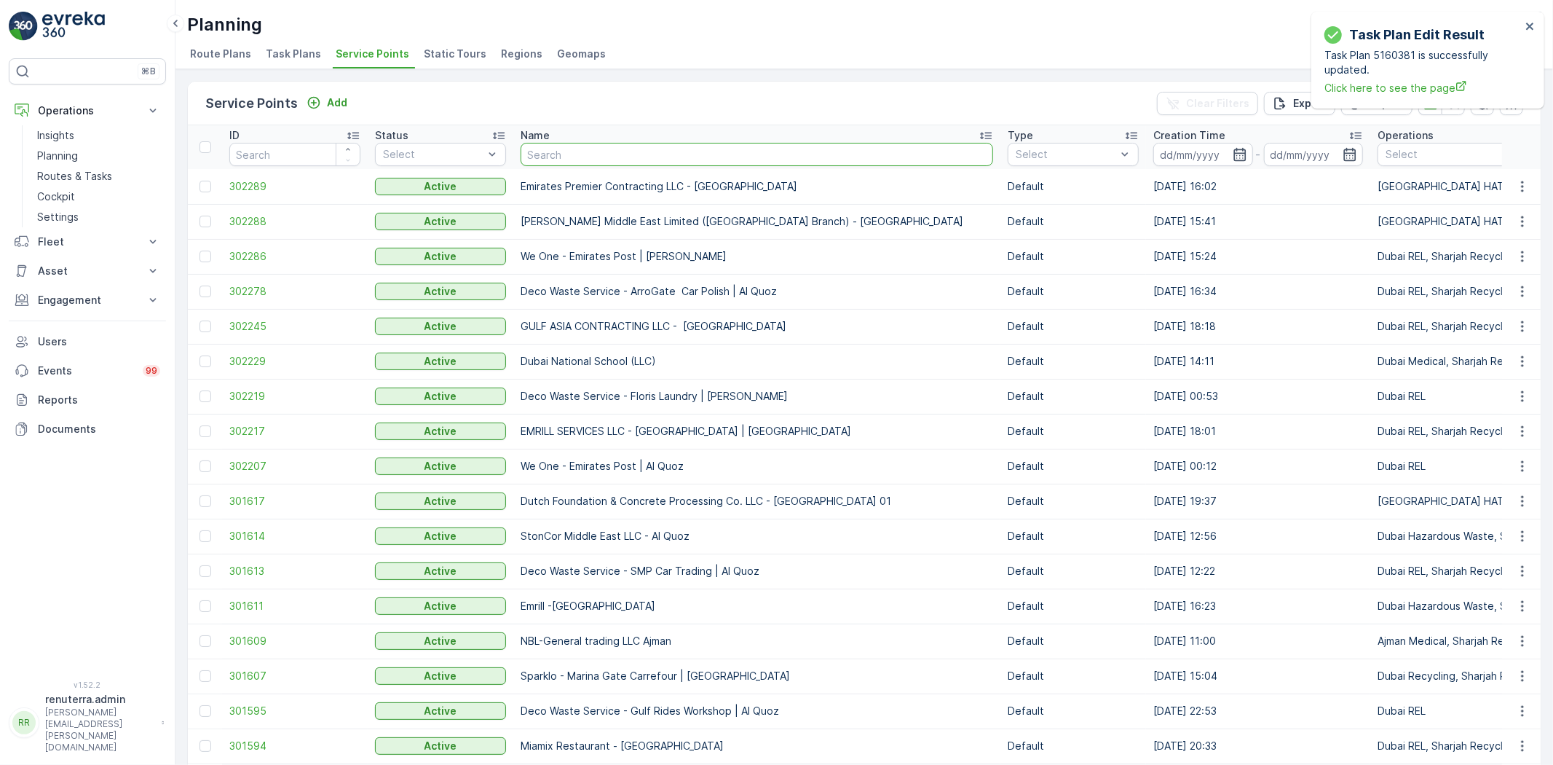
click at [639, 157] on input "text" at bounding box center [757, 154] width 473 height 23
paste input "Berkely Al marooj Furjan"
type input "Berkely Al marooj Furjan"
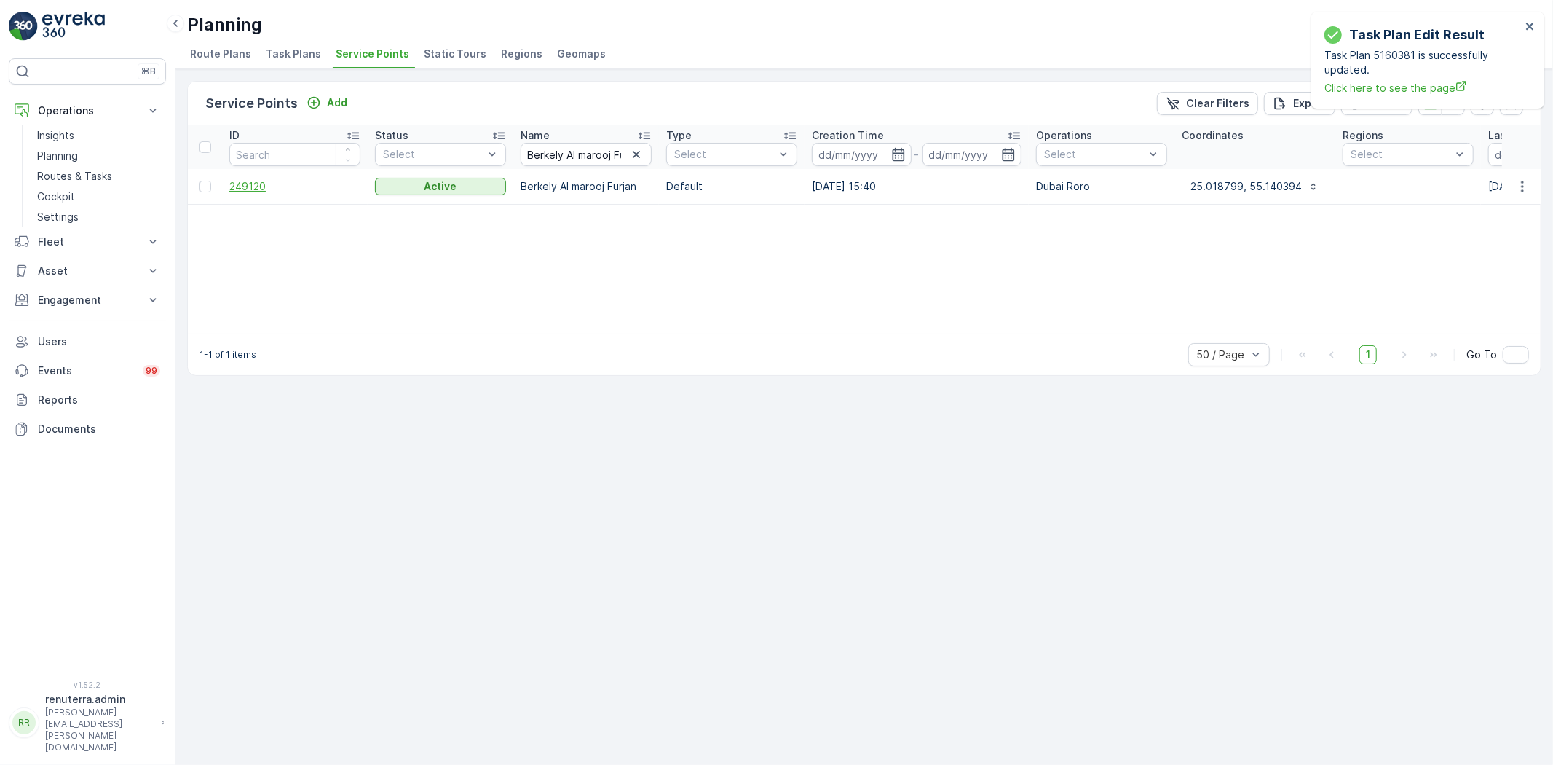
click at [237, 179] on span "249120" at bounding box center [294, 186] width 131 height 15
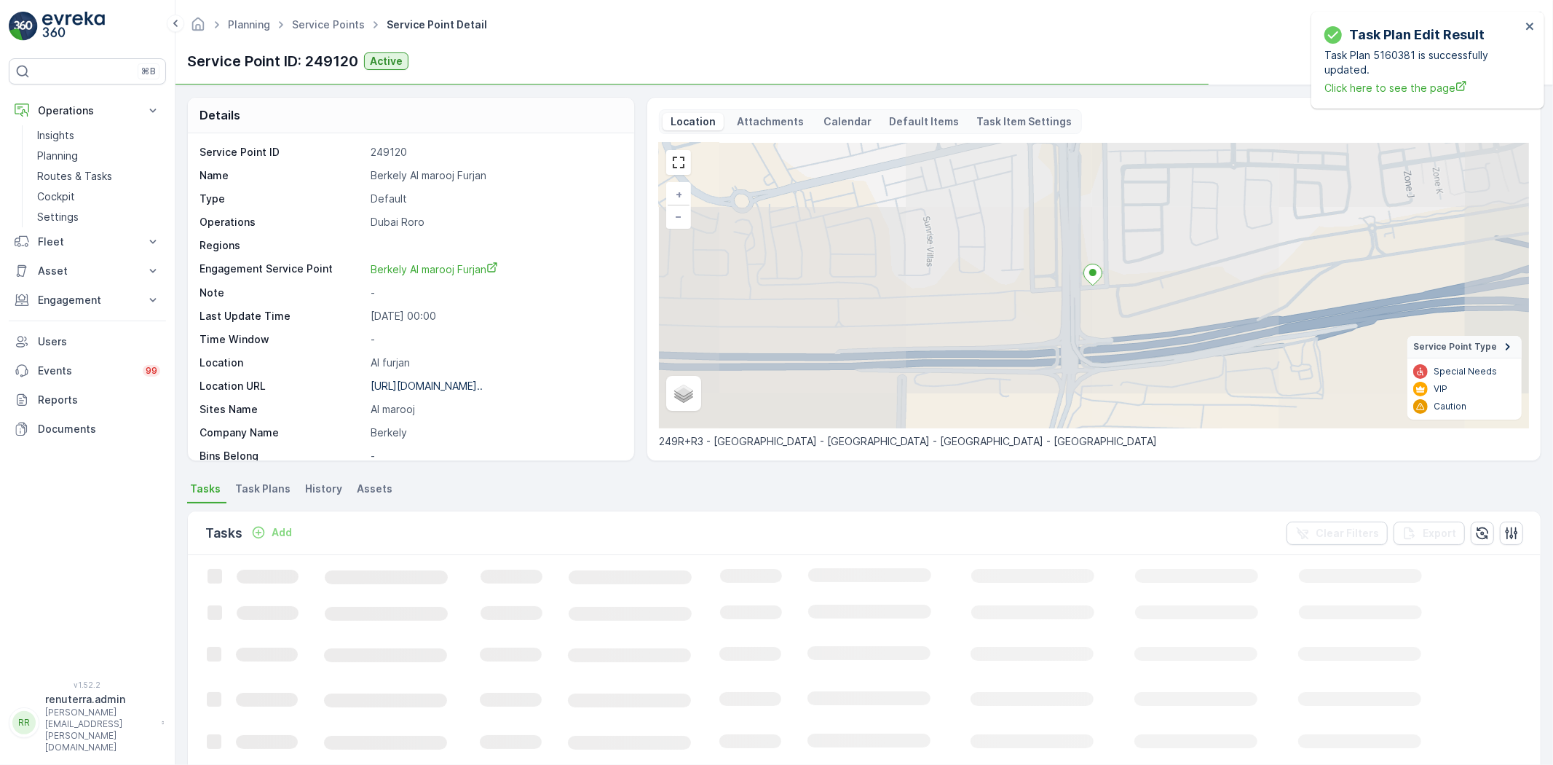
scroll to position [162, 0]
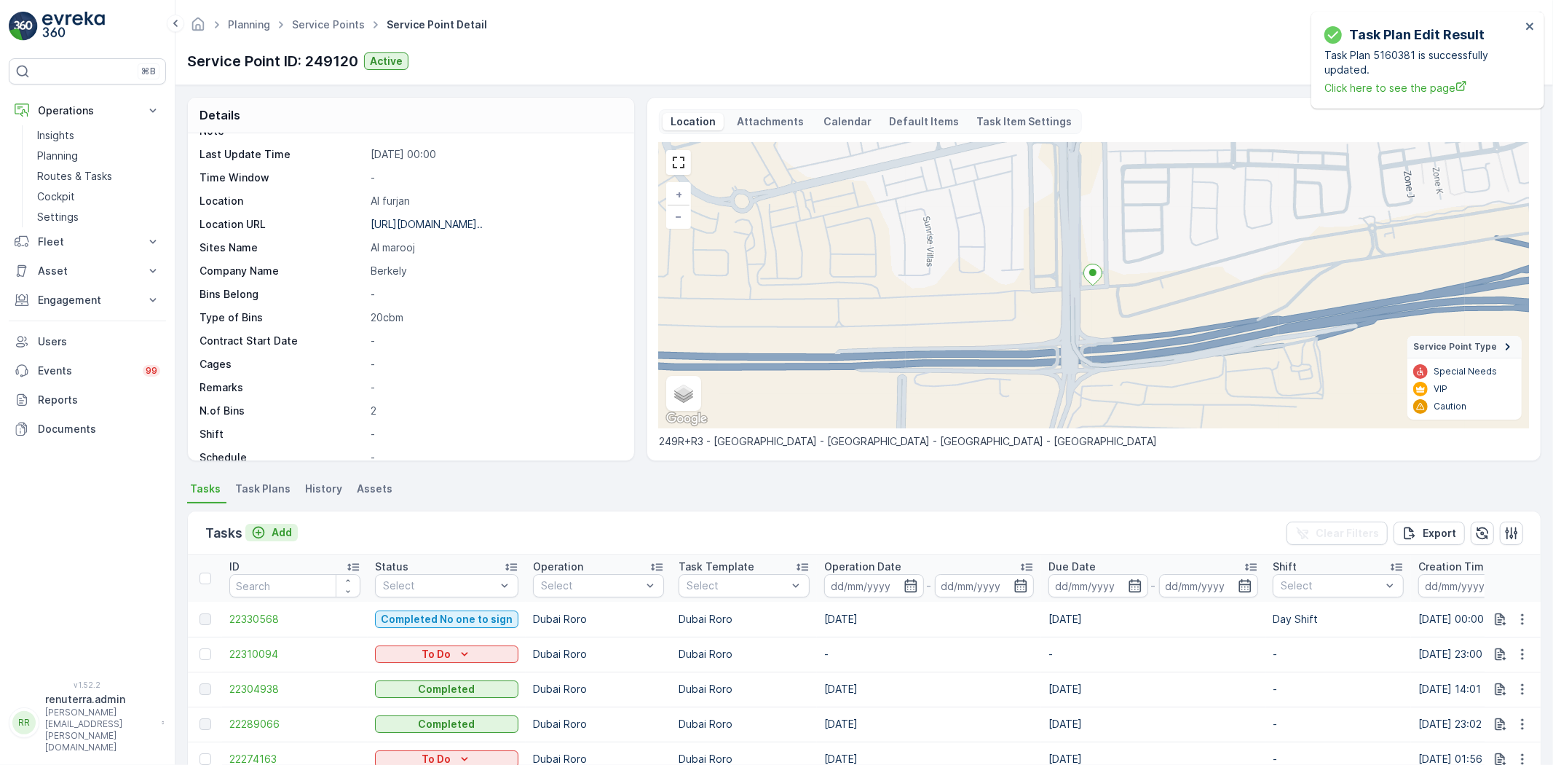
click at [263, 526] on icon "Add" at bounding box center [258, 532] width 15 height 15
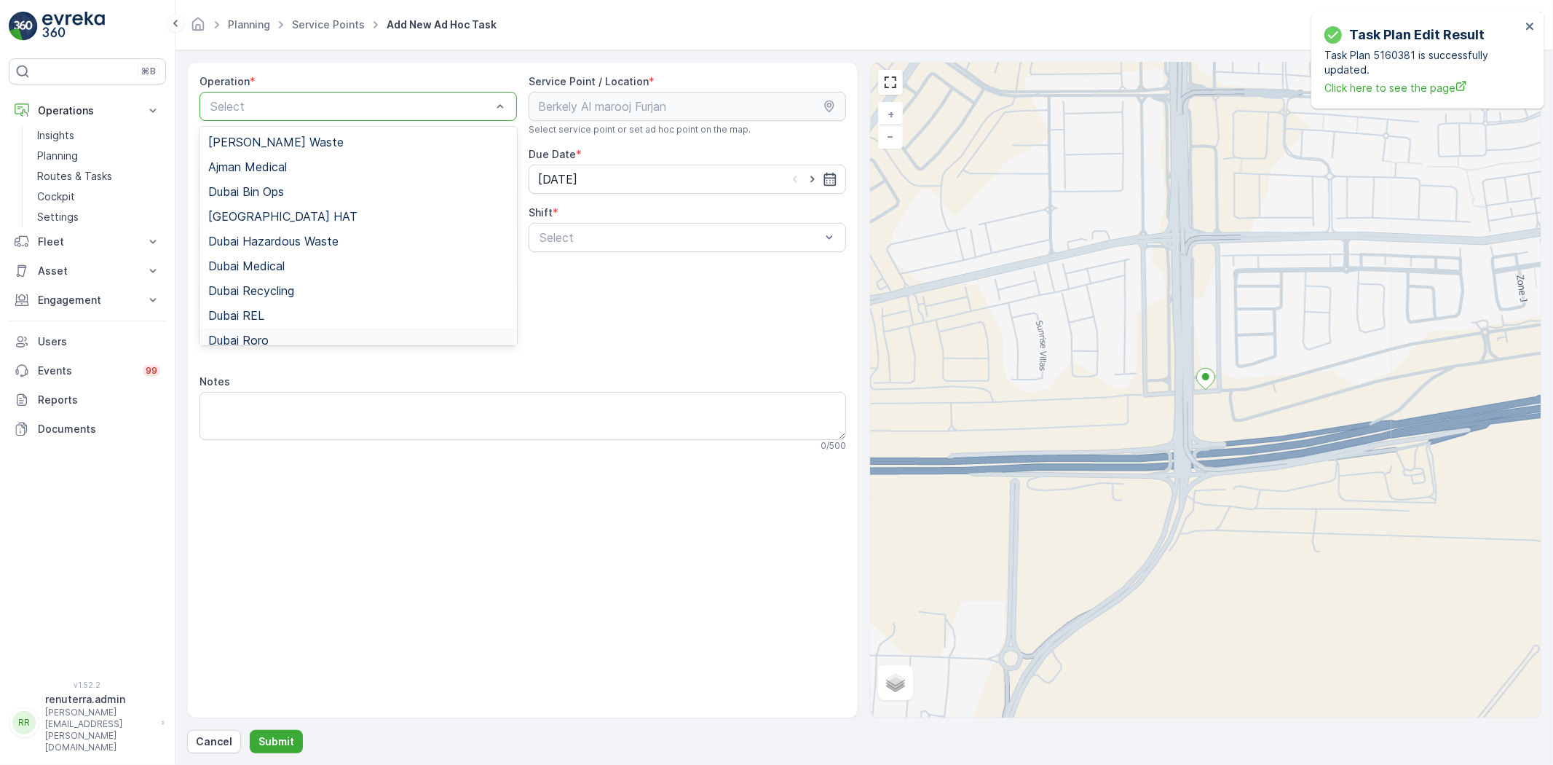
click at [262, 336] on span "Dubai Roro" at bounding box center [238, 340] width 60 height 13
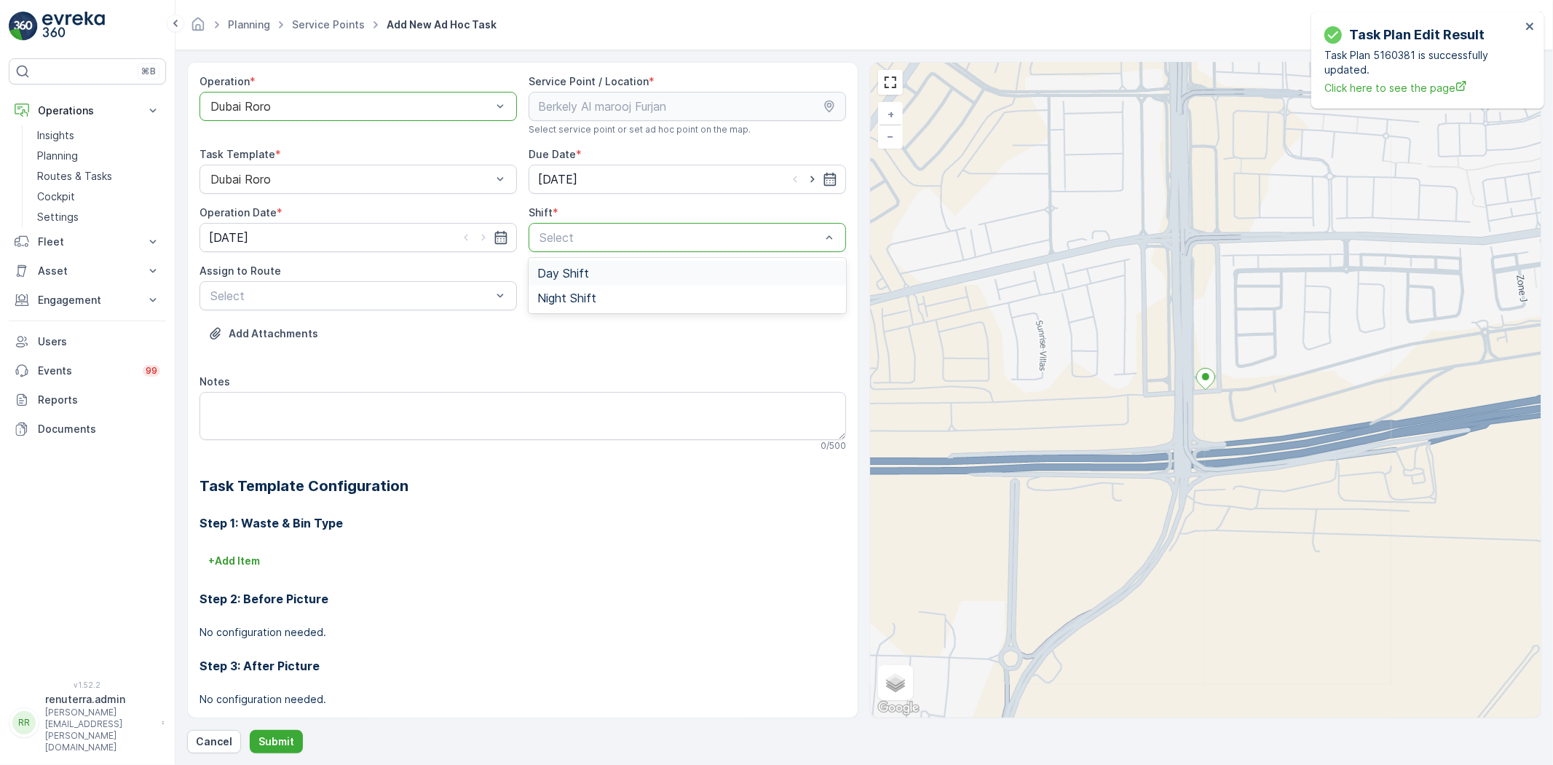
click at [607, 271] on div "Day Shift" at bounding box center [687, 273] width 300 height 13
click at [811, 177] on icon "button" at bounding box center [812, 179] width 15 height 15
type input "[DATE]"
click at [478, 232] on icon "button" at bounding box center [483, 237] width 15 height 15
type input "[DATE]"
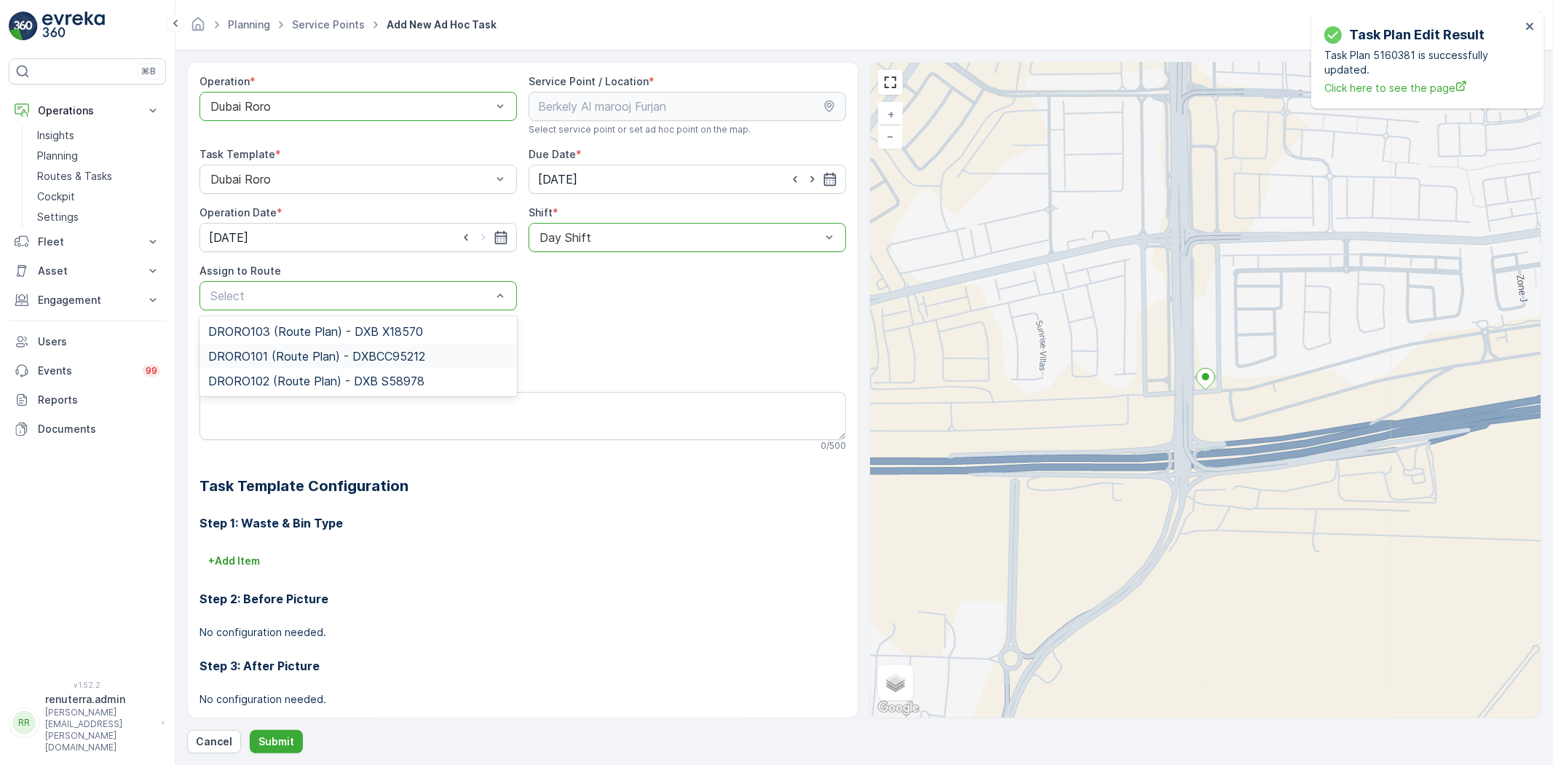
click at [312, 353] on span "DRORO101 (Route Plan) - DXBCC95212" at bounding box center [316, 356] width 217 height 13
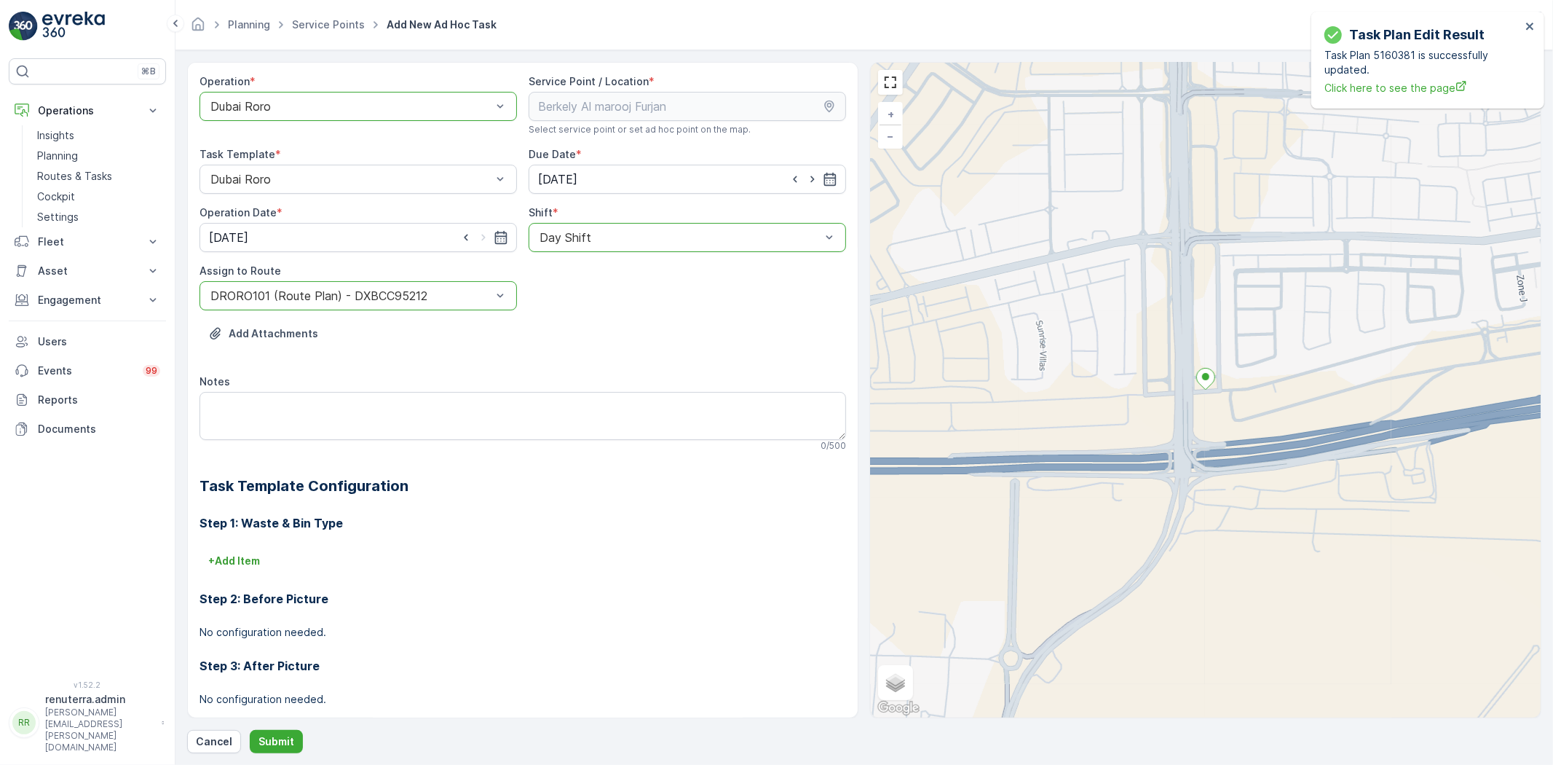
click at [307, 289] on div at bounding box center [351, 295] width 284 height 13
click at [300, 326] on span "DRORO103 (Route Plan) - DXB X18570" at bounding box center [315, 331] width 215 height 13
click at [262, 744] on p "Submit" at bounding box center [277, 741] width 36 height 15
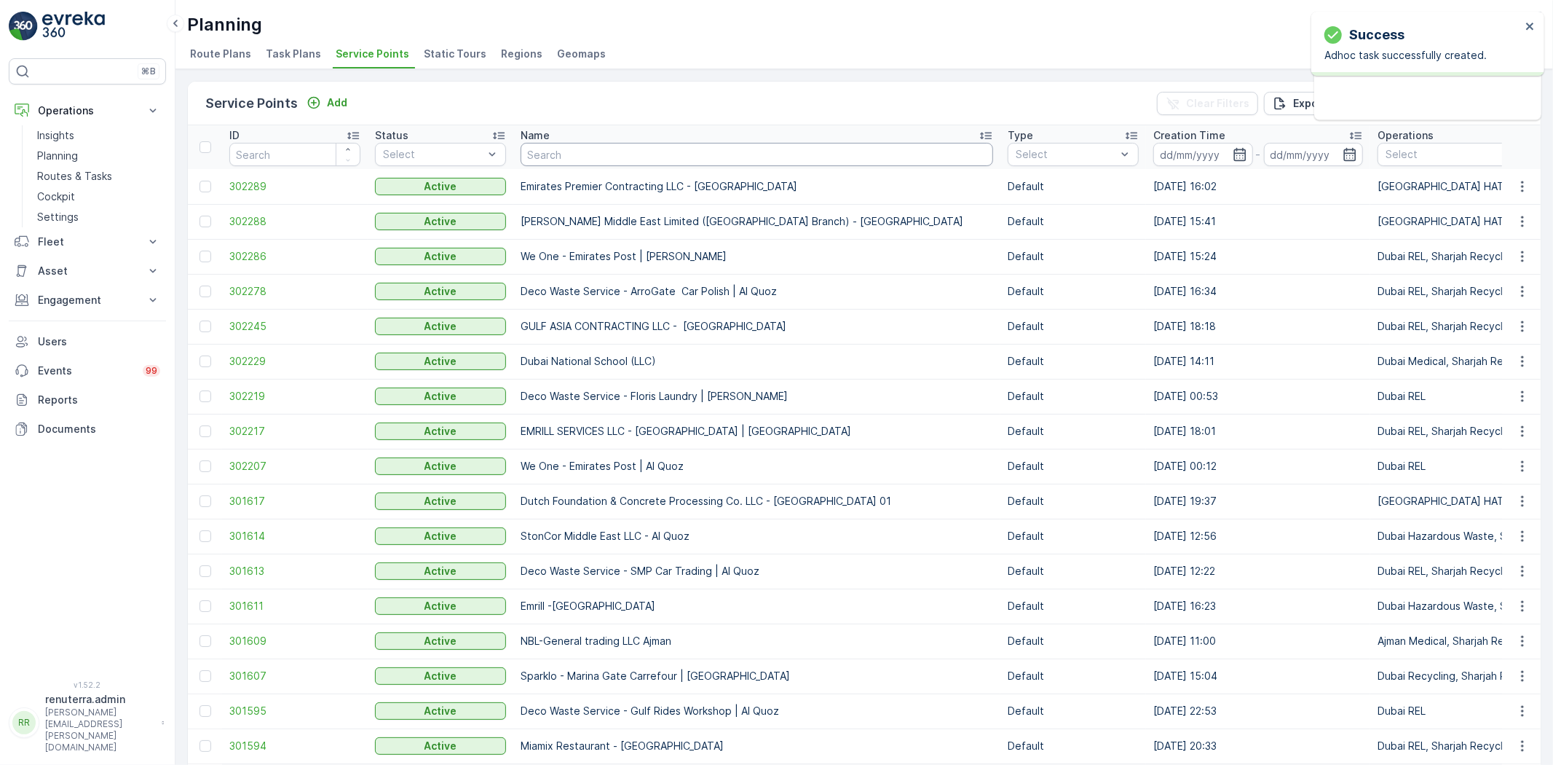
click at [561, 154] on input "text" at bounding box center [757, 154] width 473 height 23
paste input "[GEOGRAPHIC_DATA] - [GEOGRAPHIC_DATA]"
type input "[GEOGRAPHIC_DATA] - [GEOGRAPHIC_DATA]"
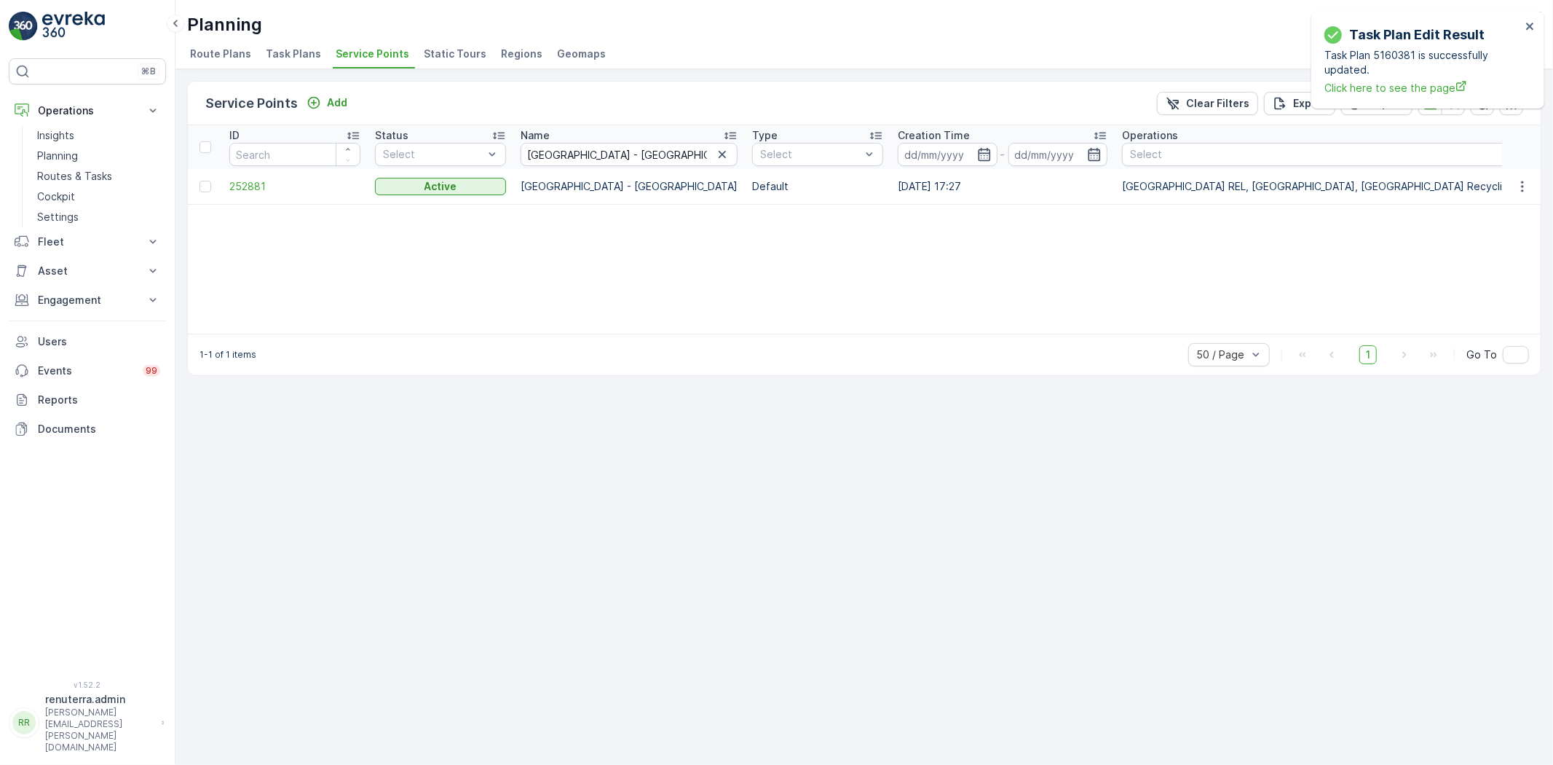
click at [259, 197] on td "252881" at bounding box center [295, 186] width 146 height 35
click at [259, 195] on td "252881" at bounding box center [295, 186] width 146 height 35
click at [259, 188] on span "252881" at bounding box center [294, 186] width 131 height 15
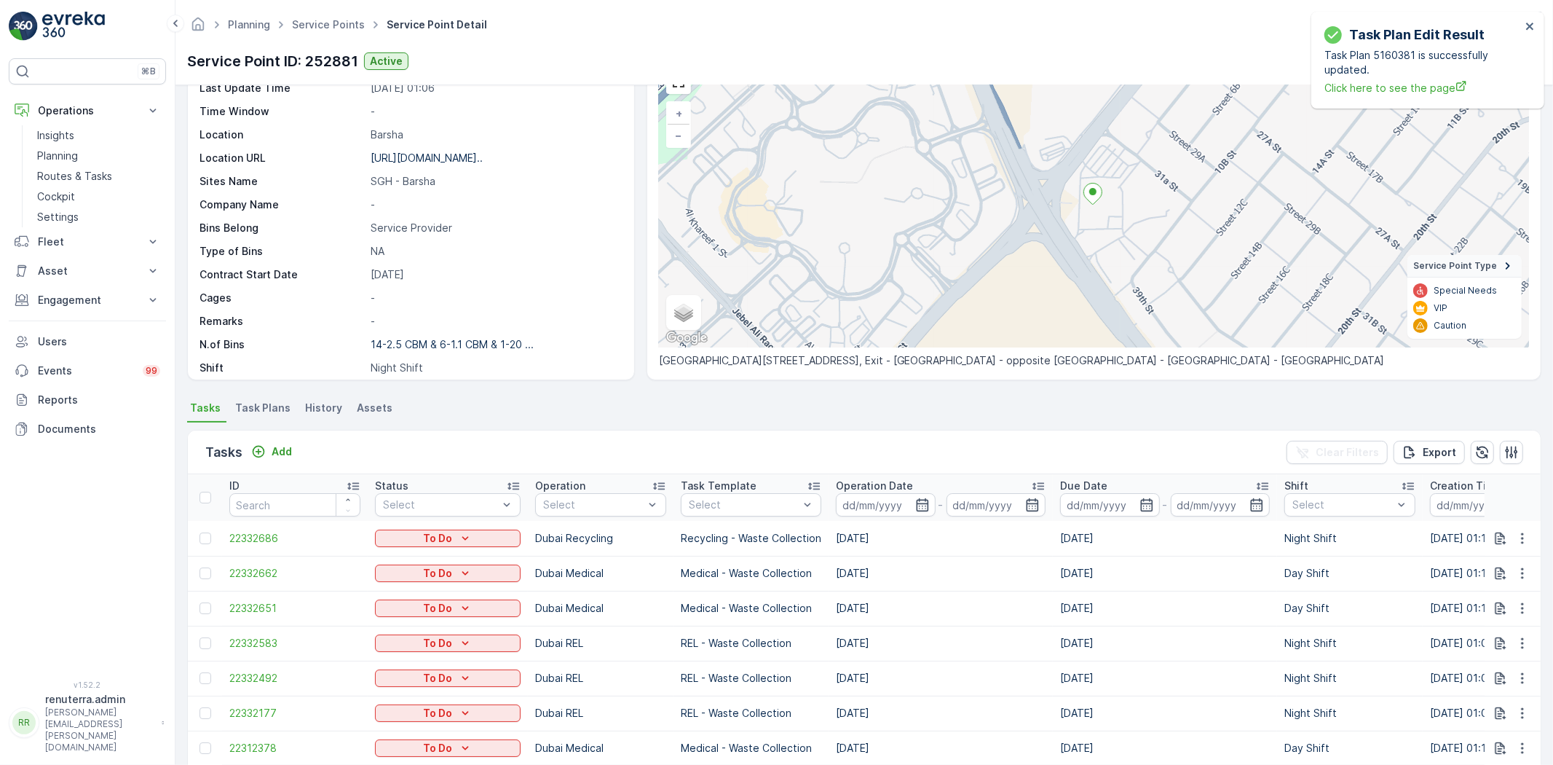
scroll to position [162, 0]
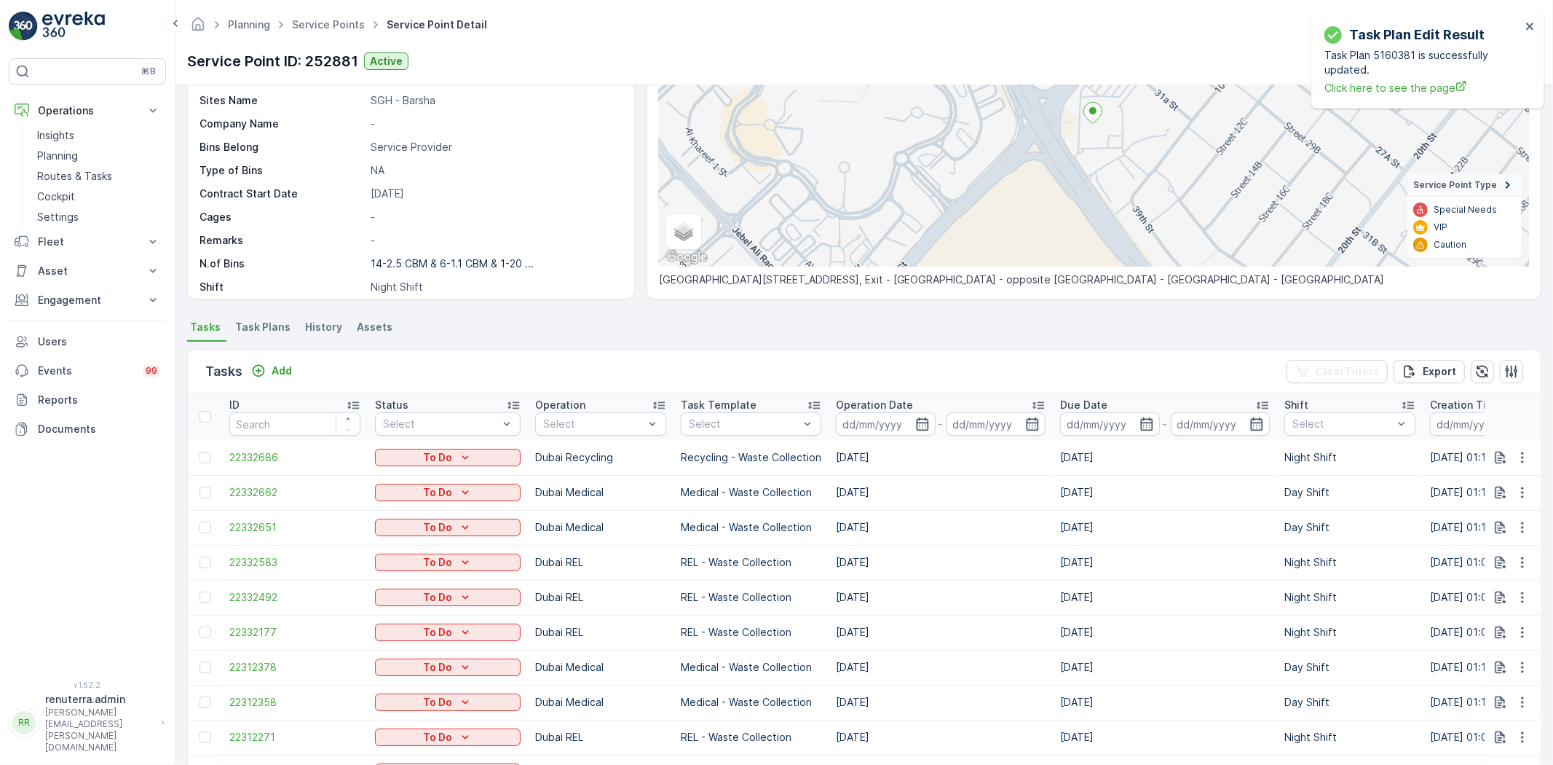
click at [296, 379] on div "Add" at bounding box center [271, 371] width 52 height 18
click at [292, 375] on button "Add" at bounding box center [271, 370] width 52 height 17
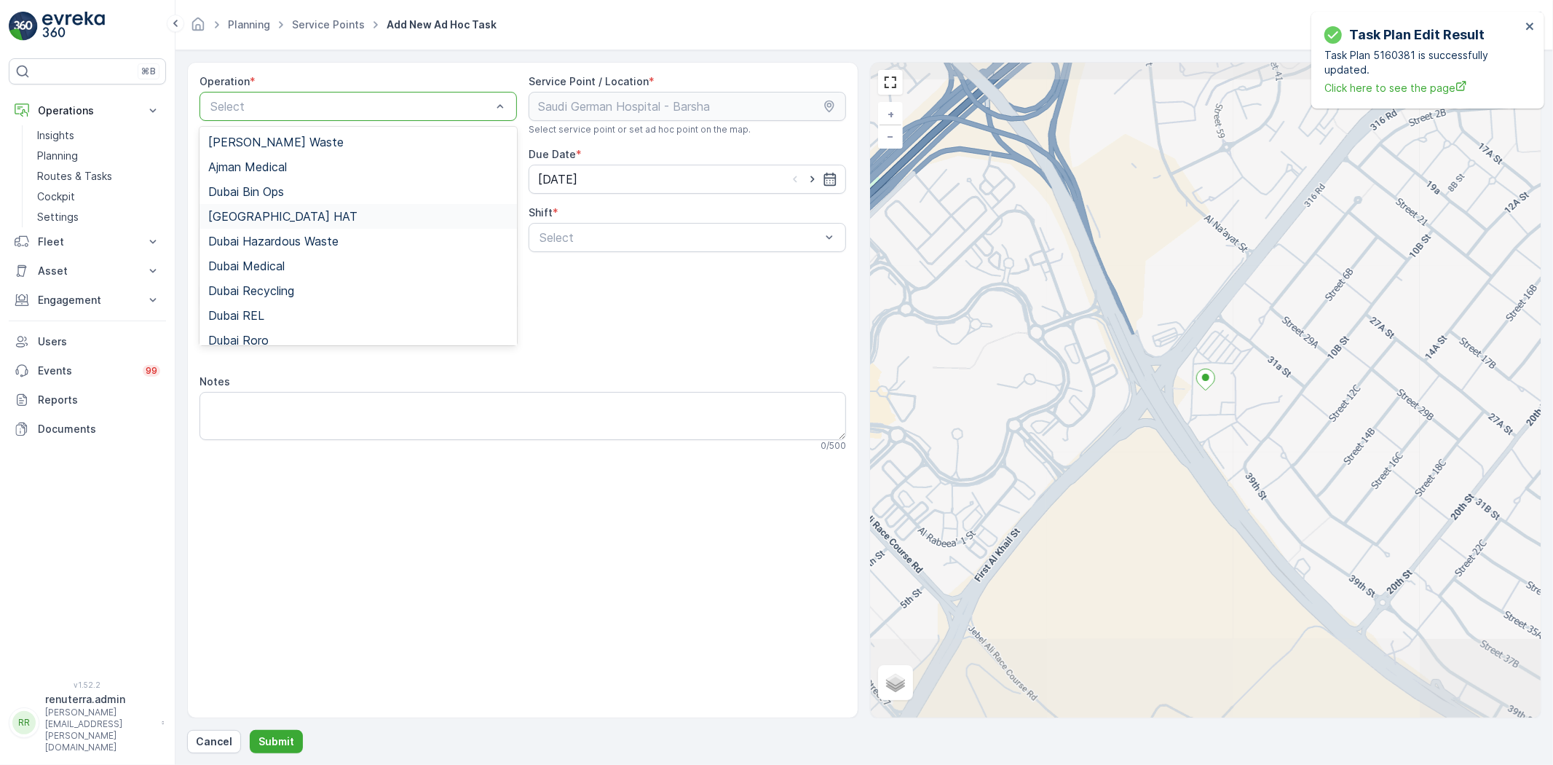
click at [279, 216] on div "[GEOGRAPHIC_DATA] HAT" at bounding box center [358, 216] width 300 height 13
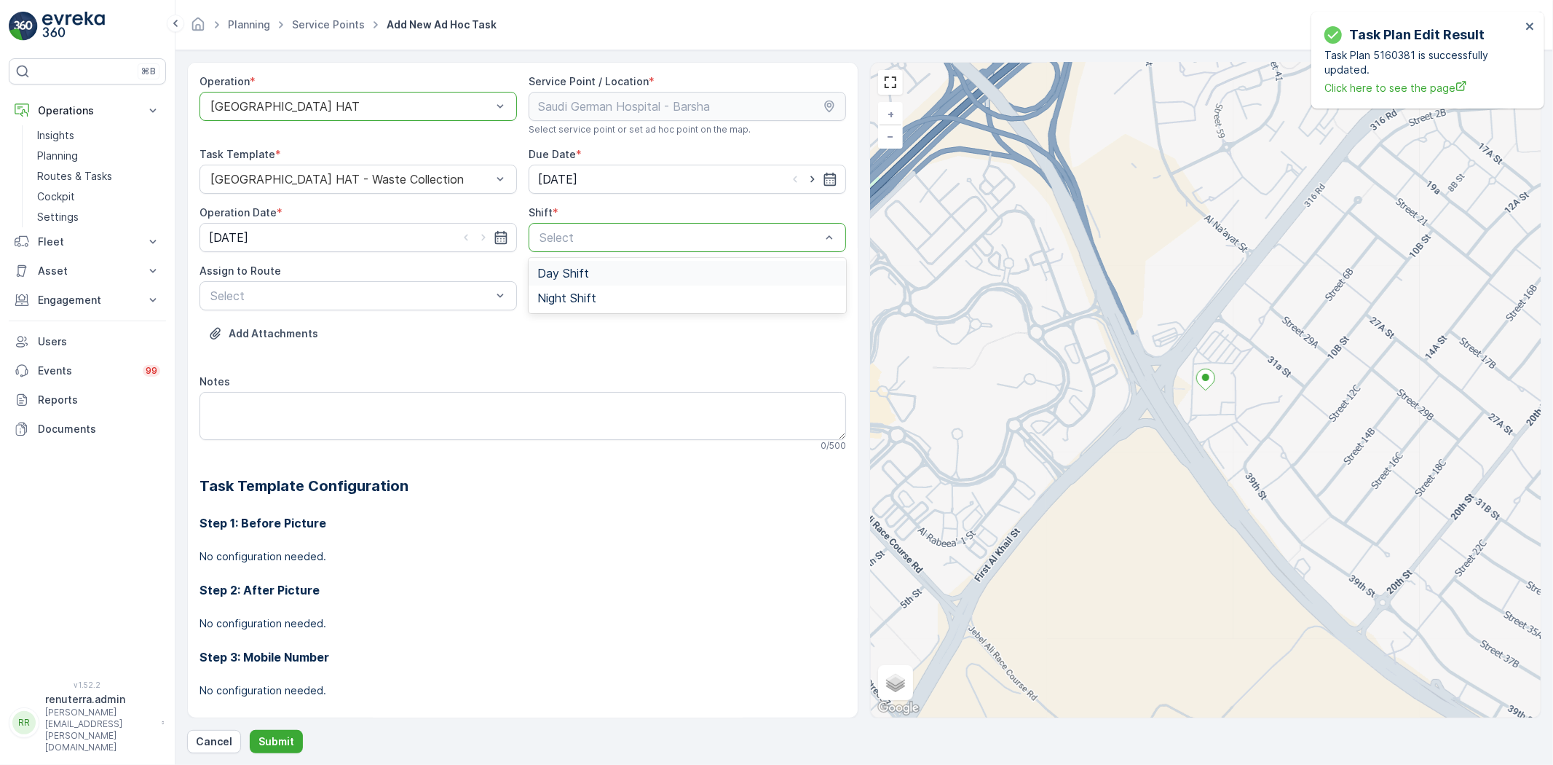
click at [583, 278] on span "Day Shift" at bounding box center [563, 273] width 52 height 13
click at [814, 182] on icon "button" at bounding box center [812, 179] width 15 height 15
type input "[DATE]"
click at [411, 113] on div "[GEOGRAPHIC_DATA] HAT" at bounding box center [359, 106] width 318 height 29
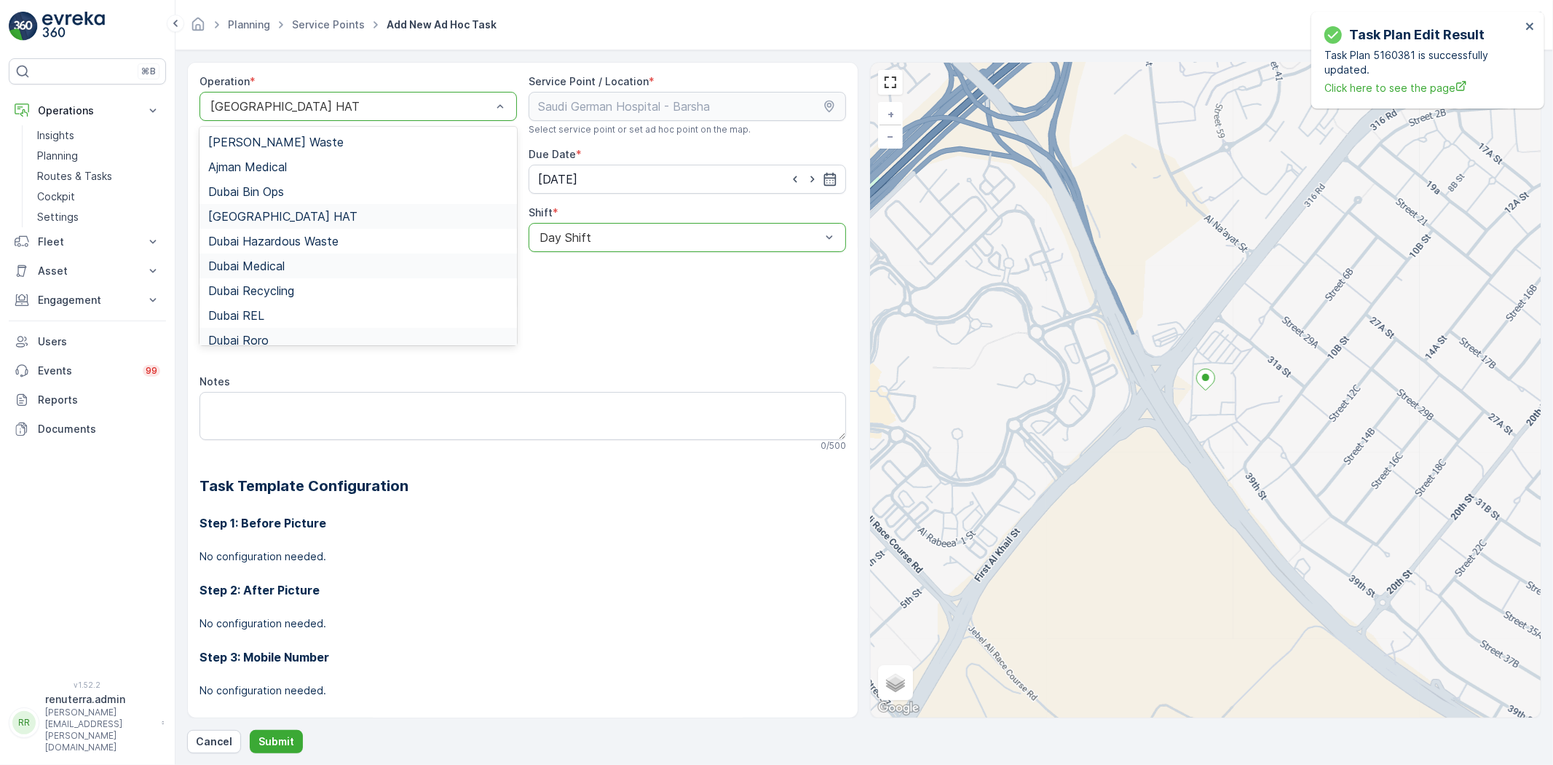
scroll to position [81, 0]
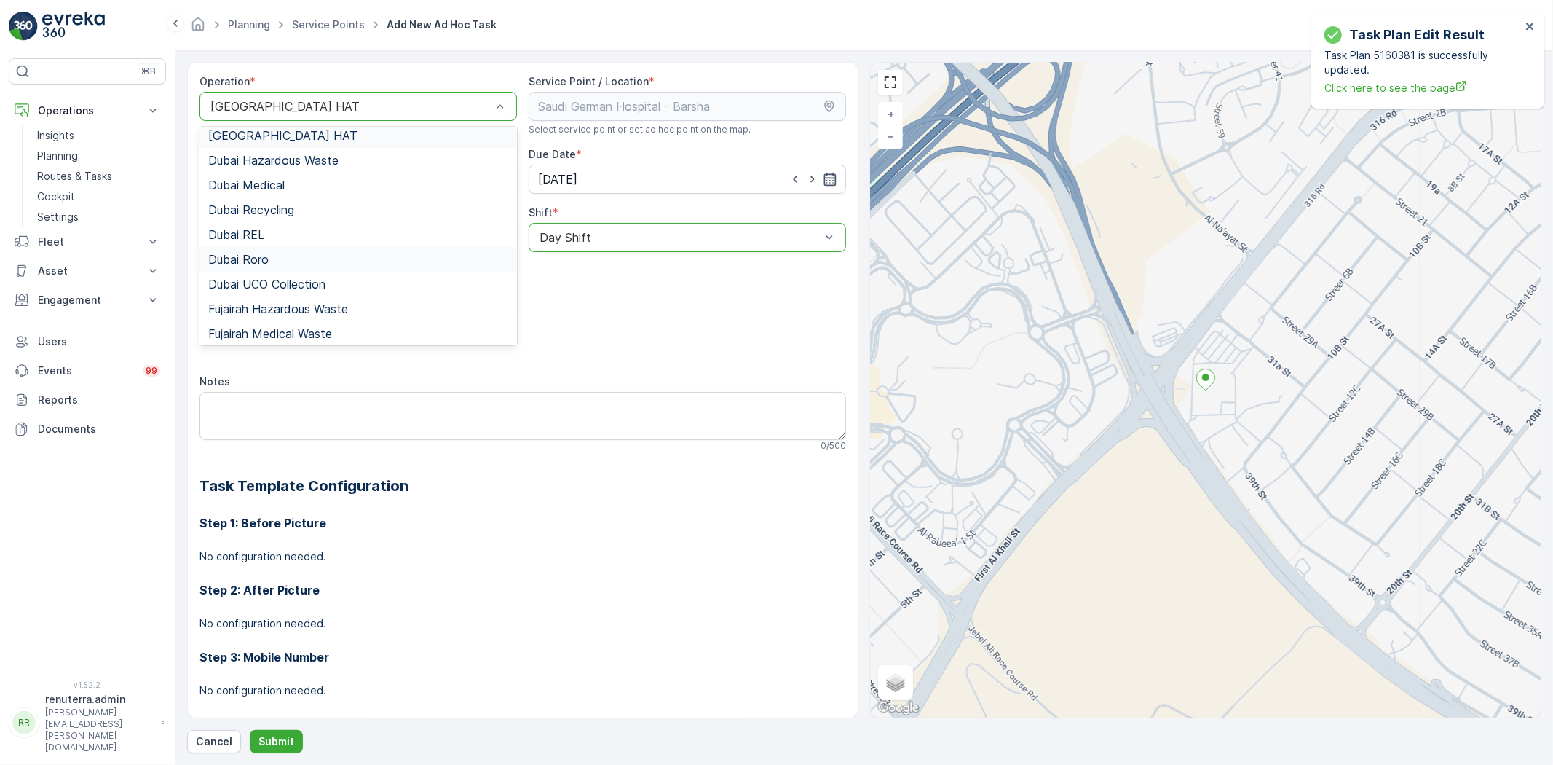
click at [290, 249] on div "Dubai Roro" at bounding box center [359, 259] width 318 height 25
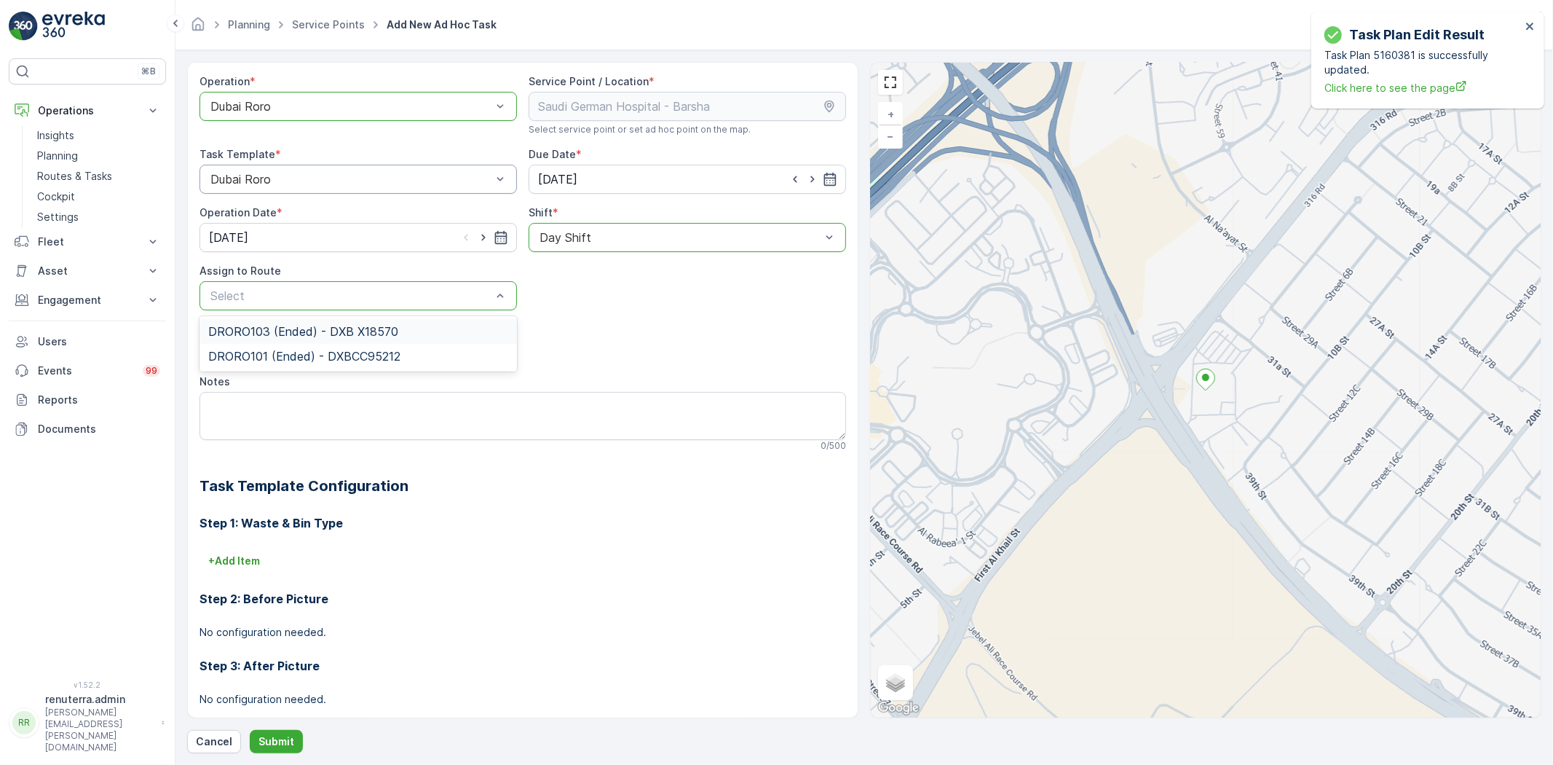
click at [294, 325] on span "DRORO103 (Ended) - DXB X18570" at bounding box center [303, 331] width 190 height 13
click at [479, 235] on icon "button" at bounding box center [483, 237] width 15 height 15
type input "[DATE]"
click at [295, 736] on button "Submit" at bounding box center [276, 741] width 53 height 23
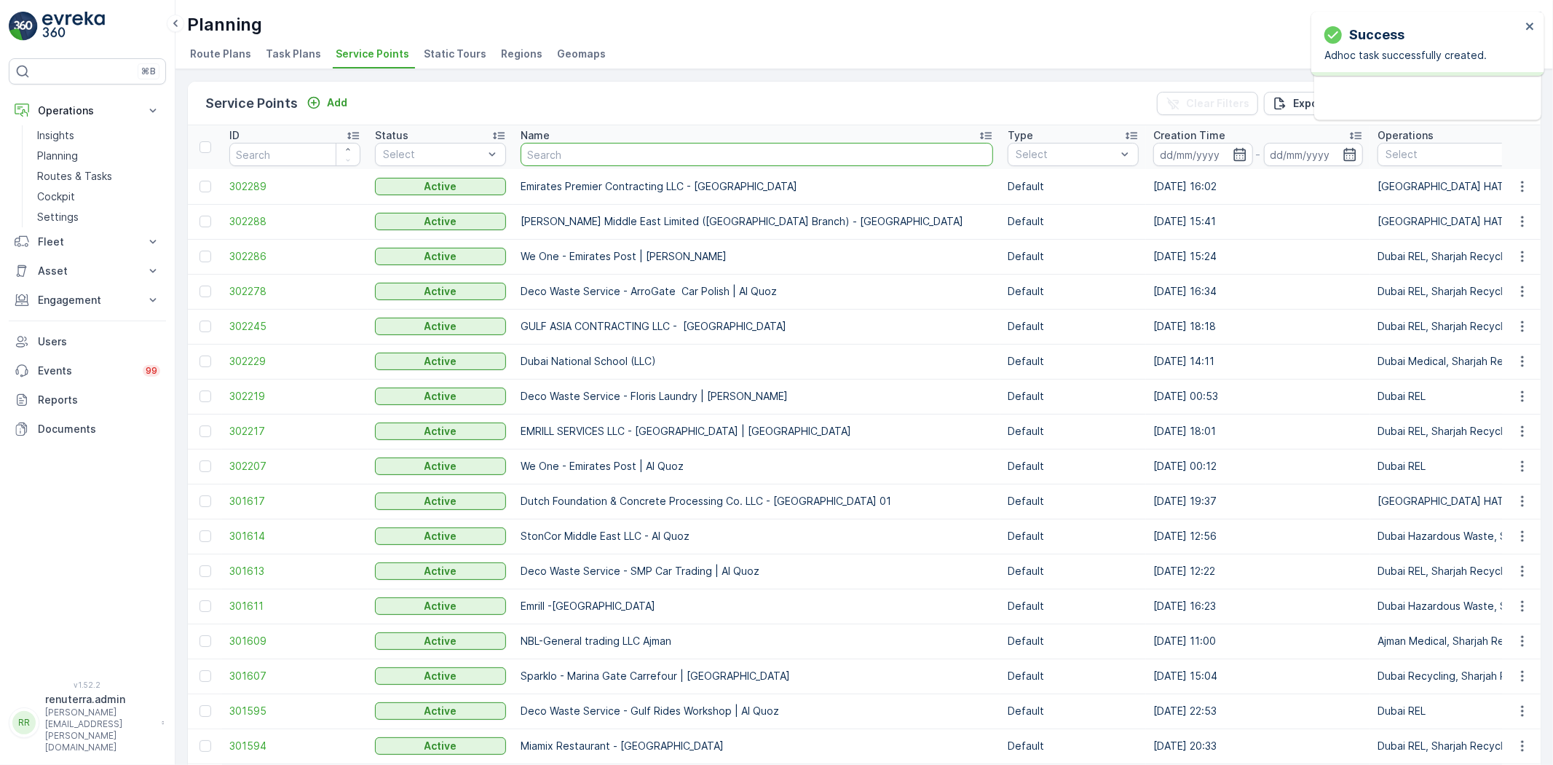
click at [615, 162] on input "text" at bounding box center [757, 154] width 473 height 23
paste input "Deco Waste Service - Cheshno | Jabel Ali (Dlivery)"
type input "Deco Waste Service - Cheshno | Jabel Ali (Dlivery)"
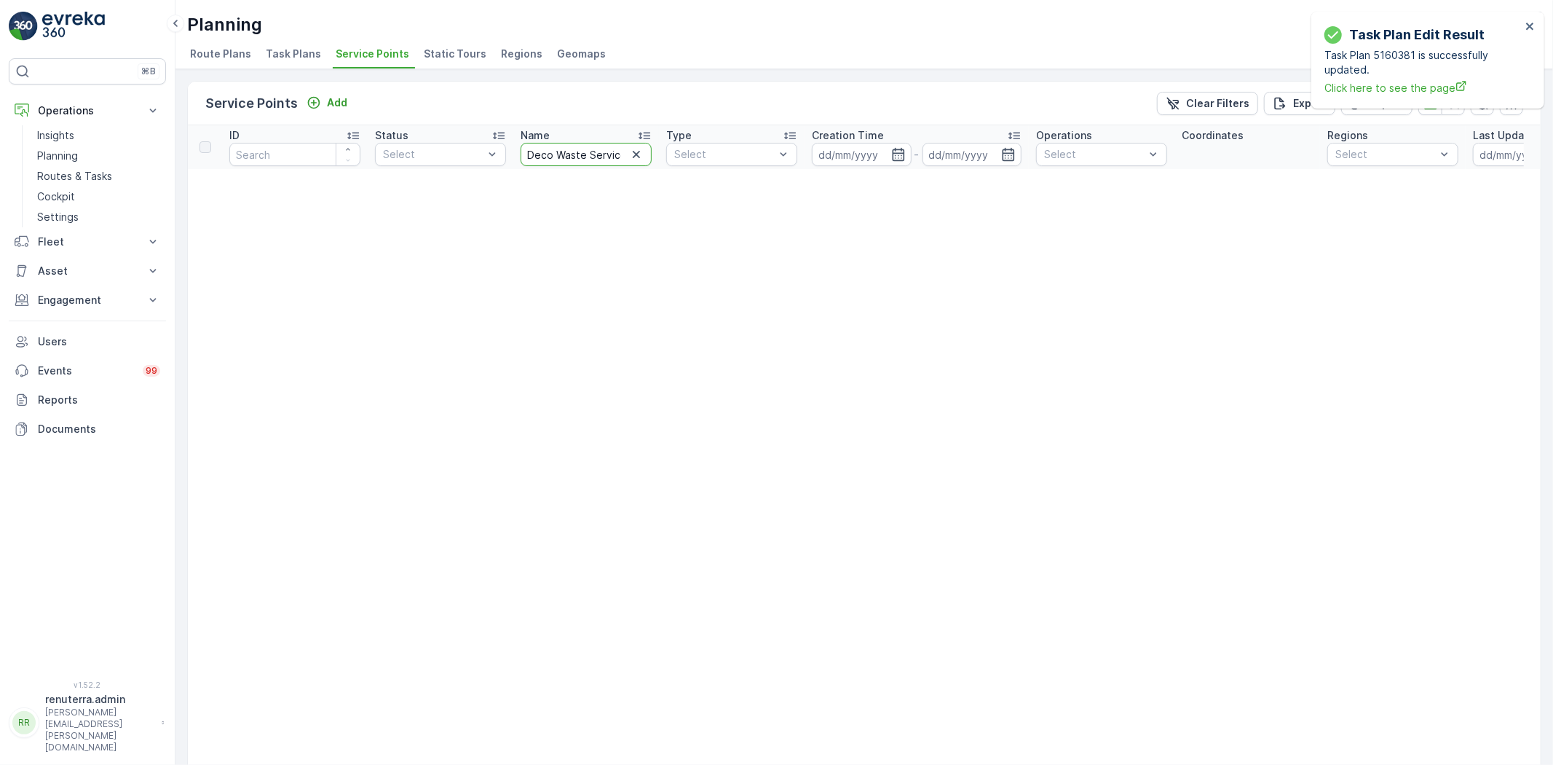
click at [623, 156] on input "Deco Waste Service - Cheshno | Jabel Ali (Dlivery)" at bounding box center [586, 154] width 131 height 23
type input "Deco Waste Service - Cheshno | [PERSON_NAME]"
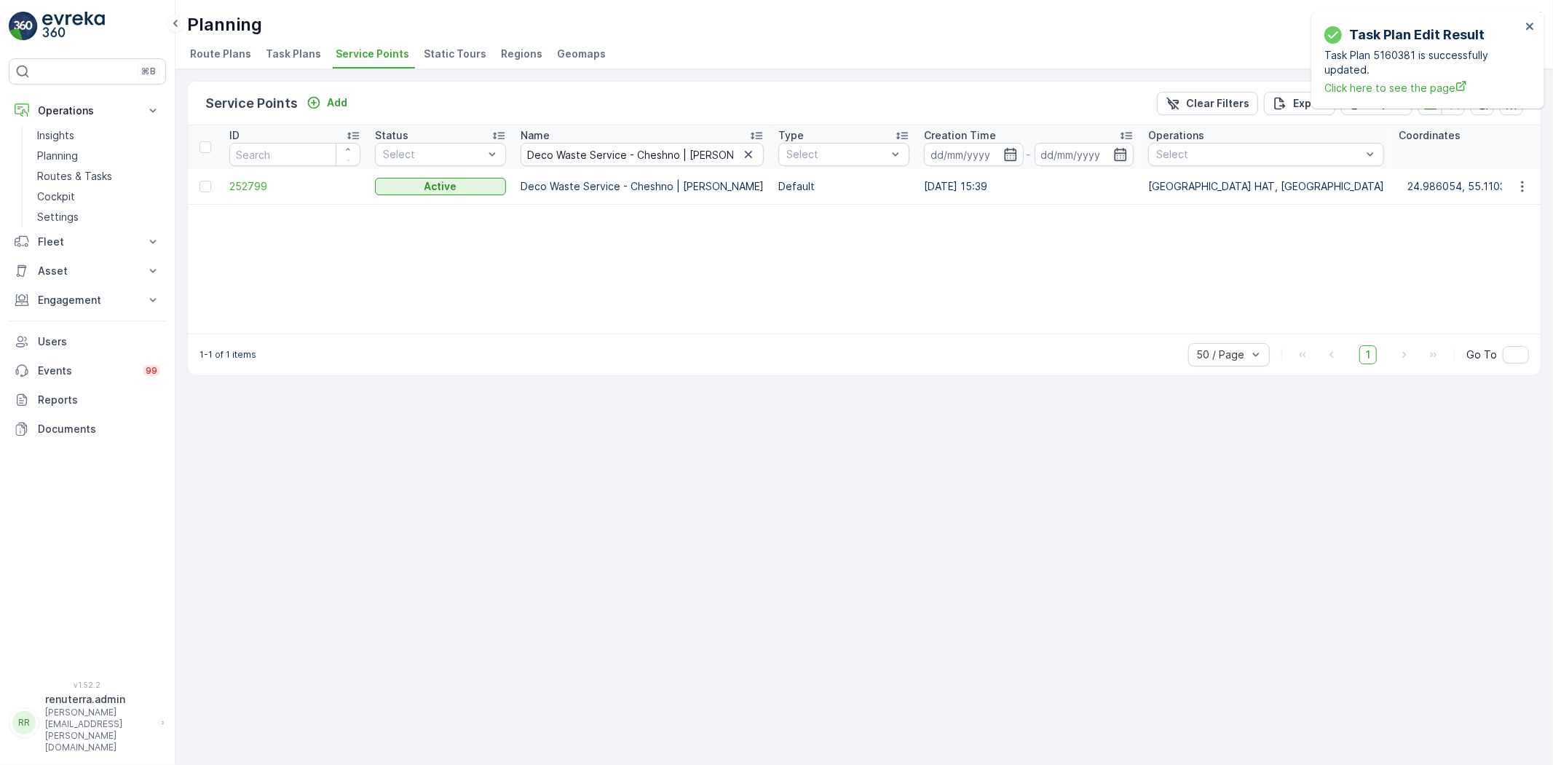
click at [239, 176] on td "252799" at bounding box center [295, 186] width 146 height 35
click at [242, 179] on span "252799" at bounding box center [294, 186] width 131 height 15
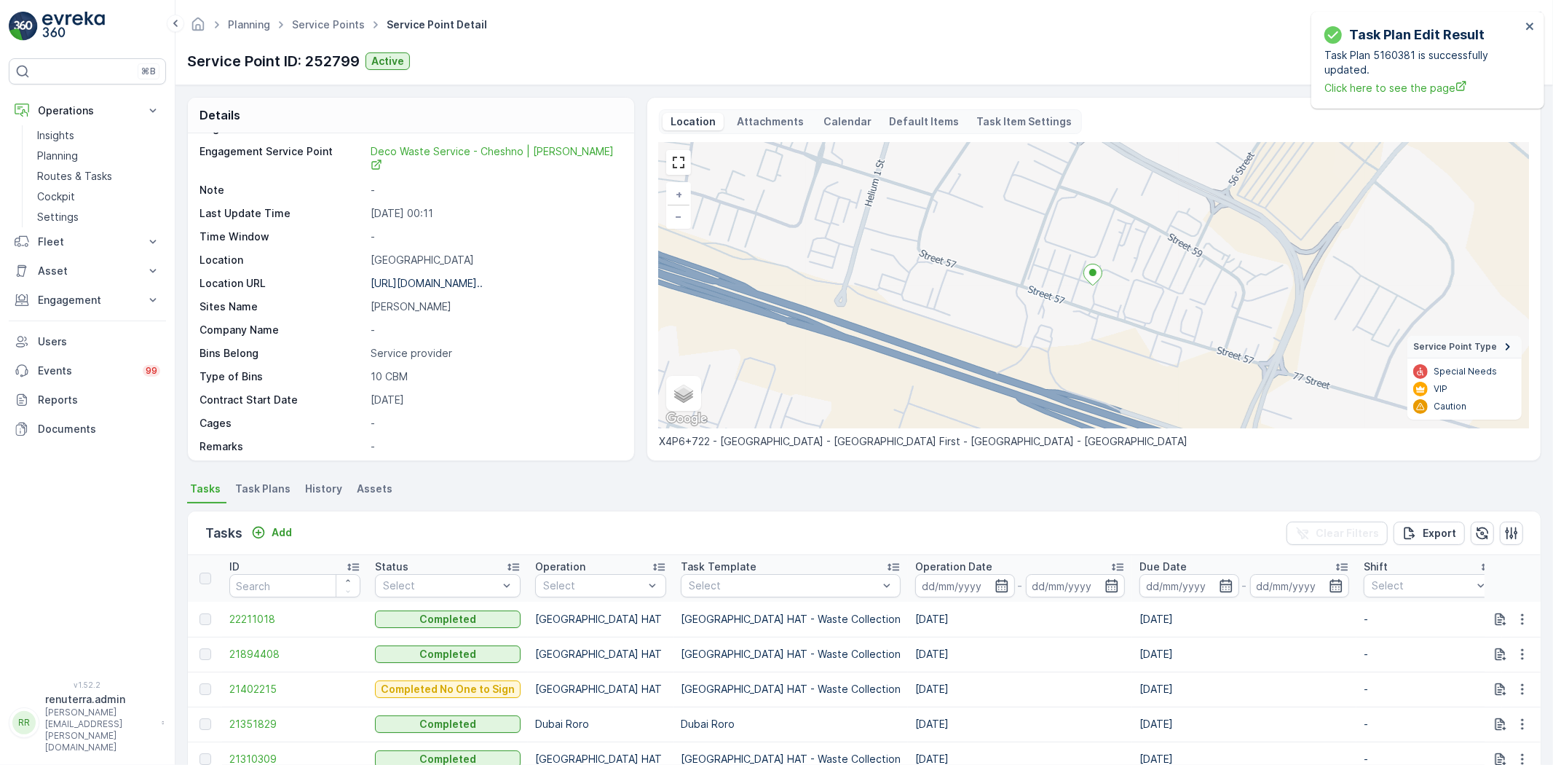
scroll to position [224, 0]
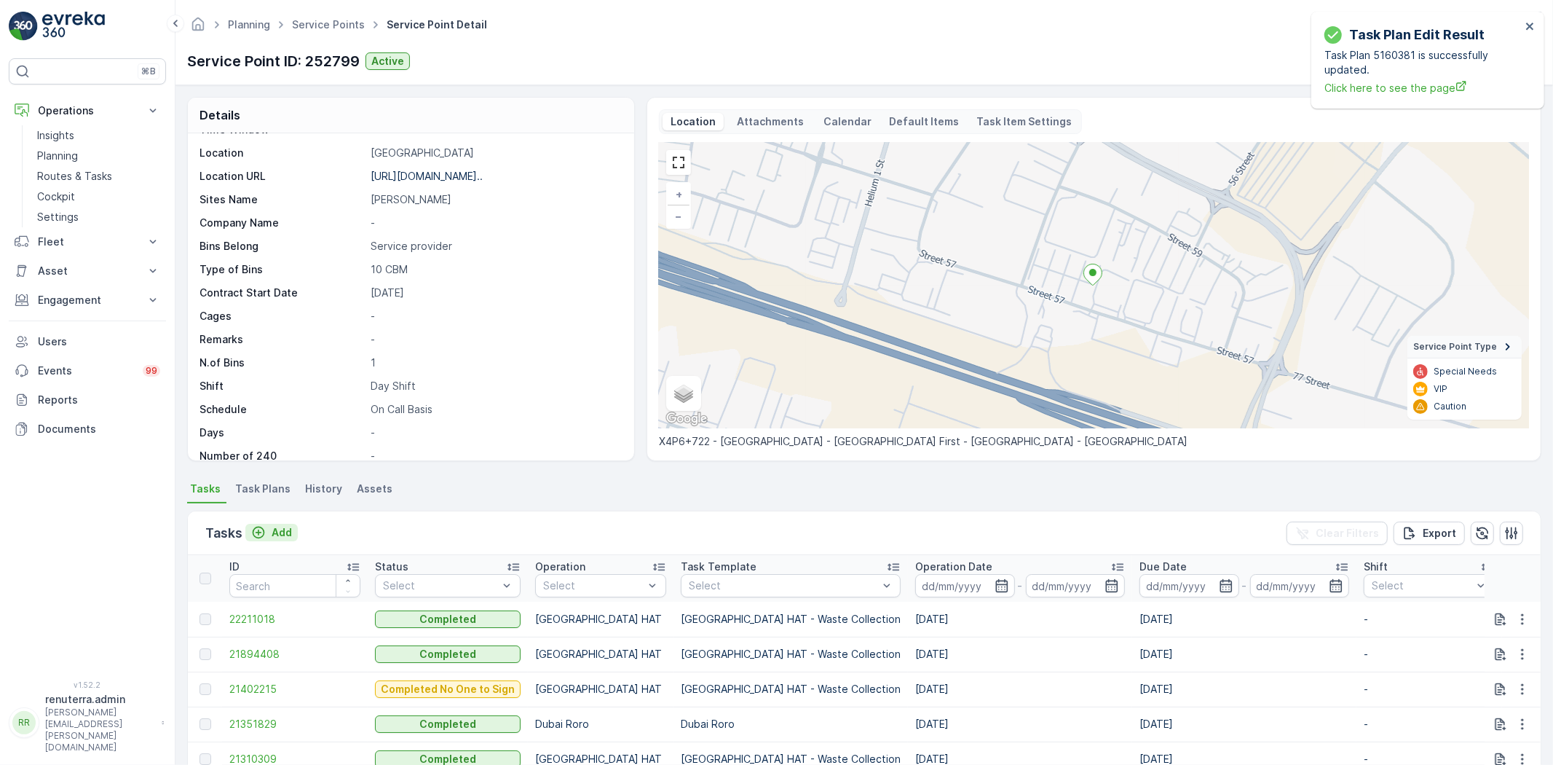
click at [287, 529] on p "Add" at bounding box center [282, 532] width 20 height 15
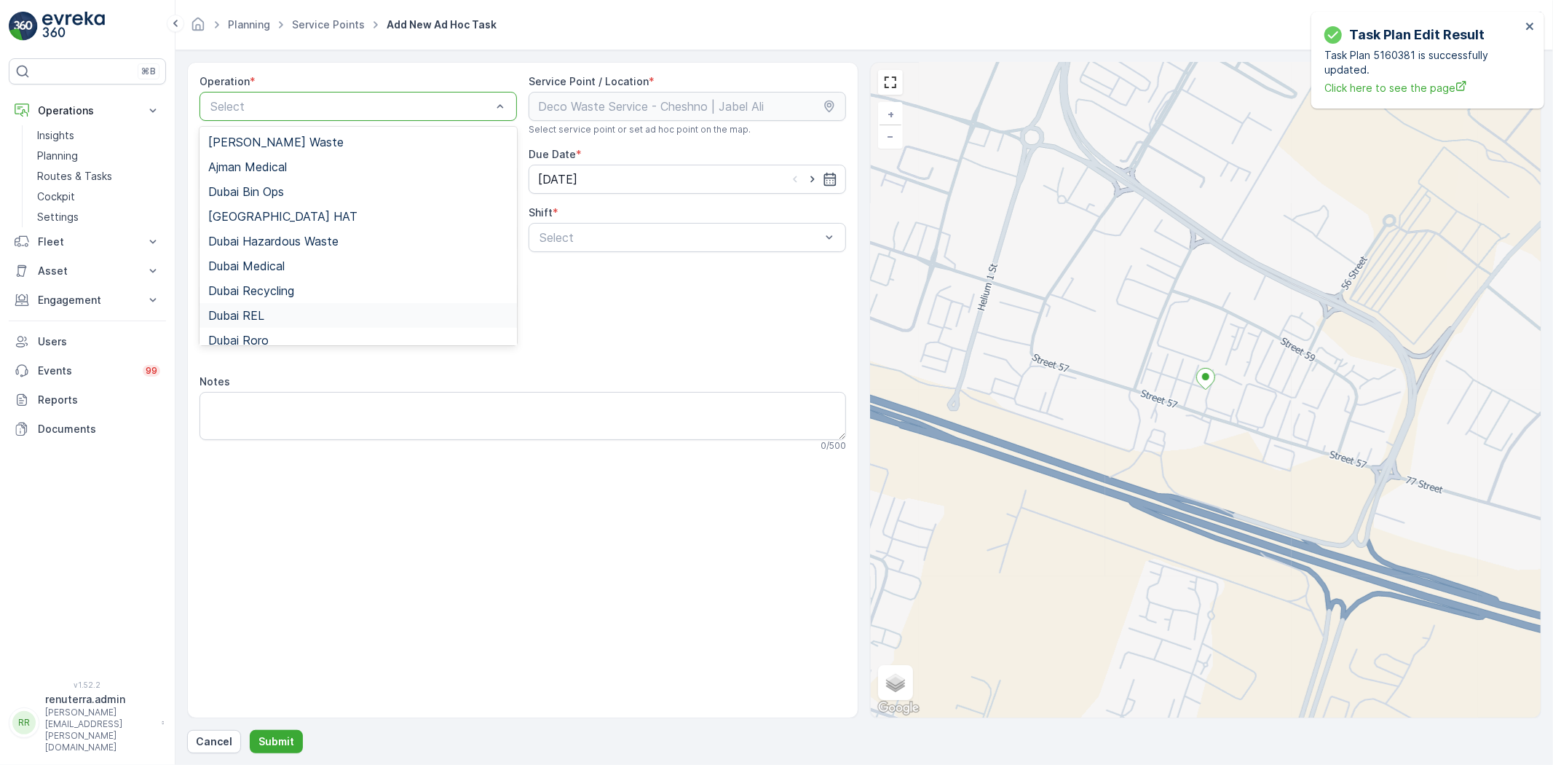
click at [319, 322] on div "Dubai REL" at bounding box center [359, 315] width 318 height 25
click at [316, 106] on div at bounding box center [351, 106] width 284 height 13
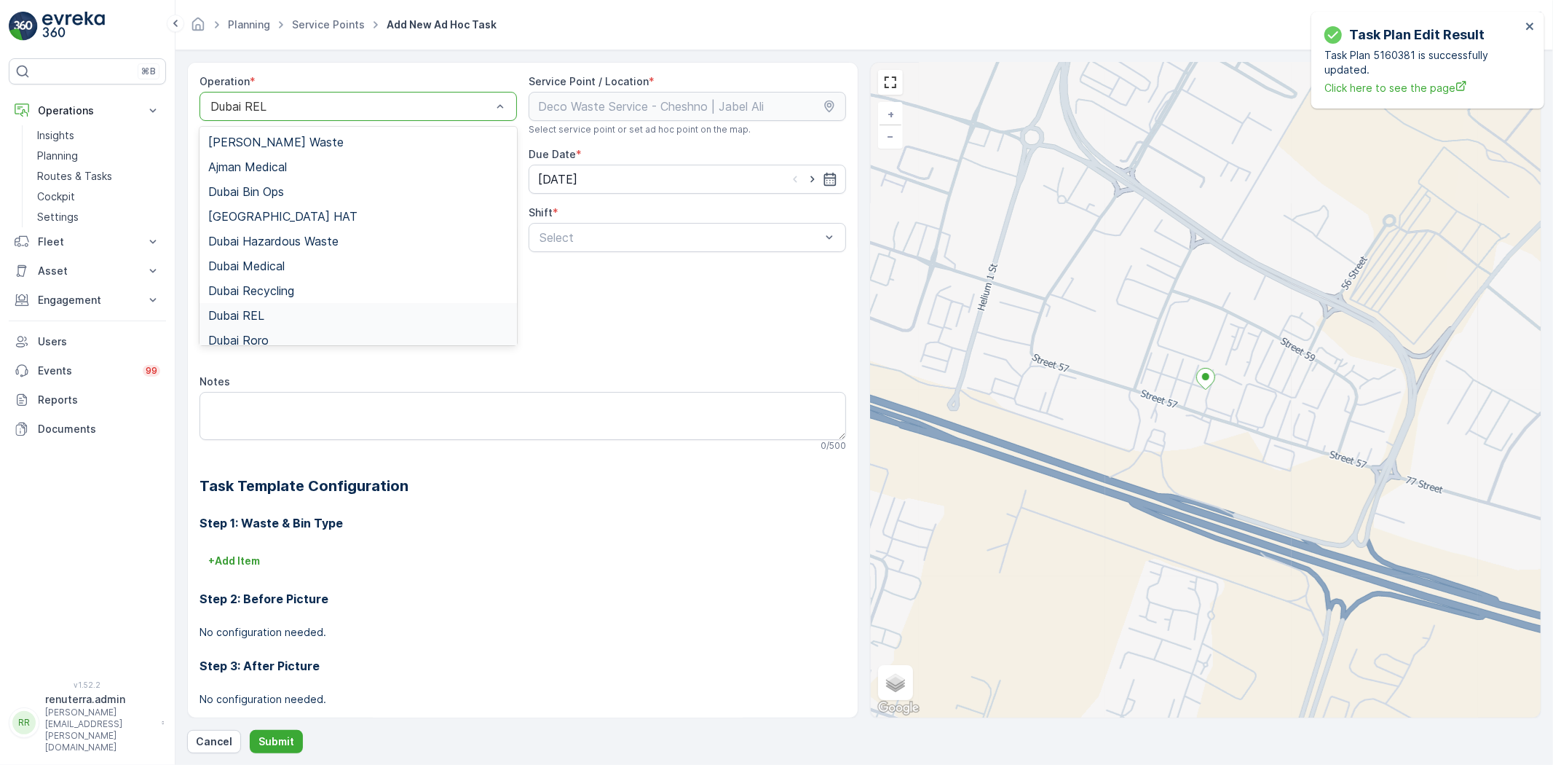
click at [269, 337] on div "Dubai Roro" at bounding box center [358, 340] width 300 height 13
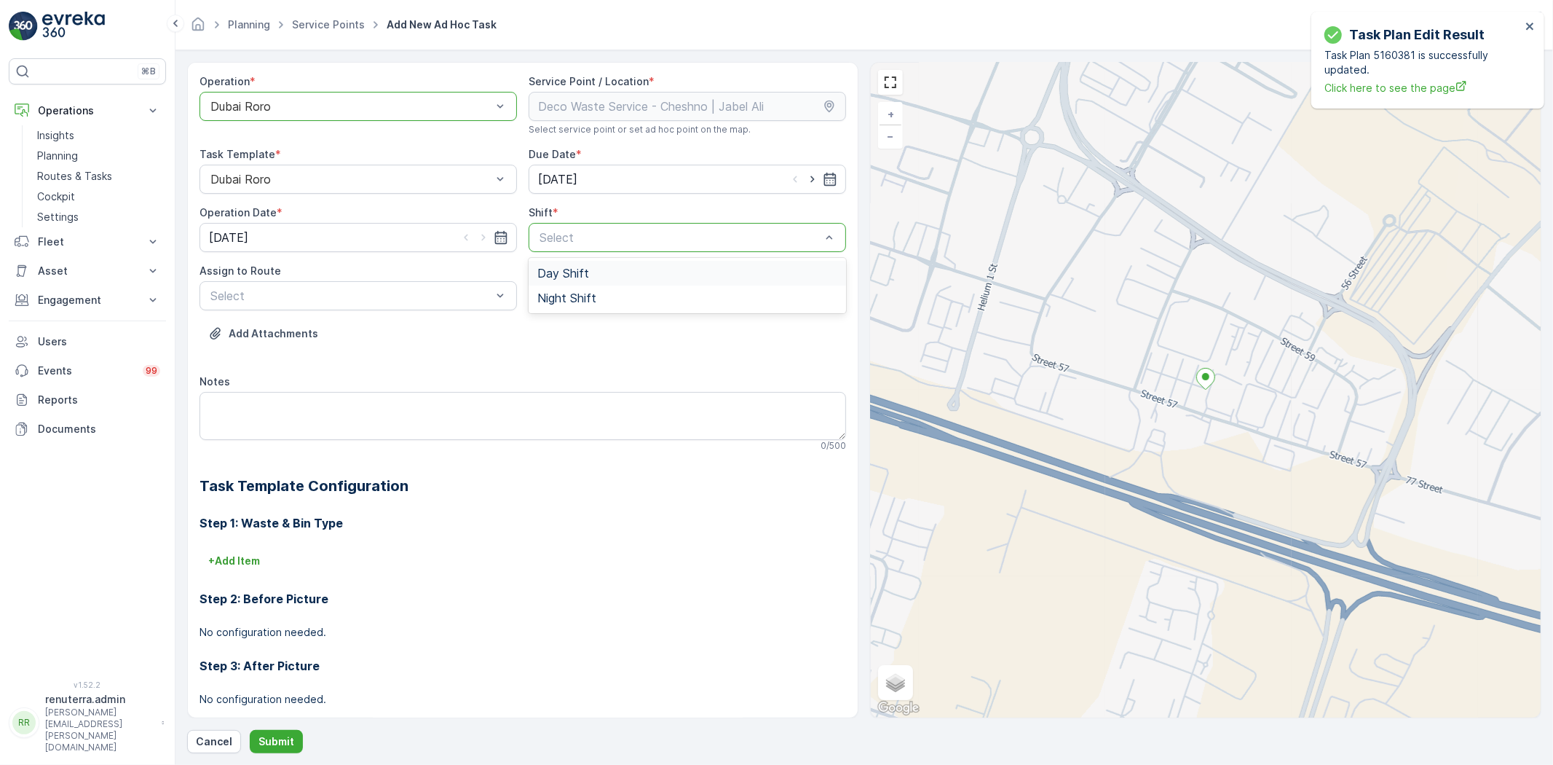
click at [559, 275] on span "Day Shift" at bounding box center [563, 273] width 52 height 13
click at [324, 339] on div "DRORO103 (Ended) - DXB X18570" at bounding box center [359, 331] width 318 height 25
click at [805, 179] on icon "button" at bounding box center [812, 179] width 15 height 15
type input "[DATE]"
drag, startPoint x: 486, startPoint y: 235, endPoint x: 470, endPoint y: 242, distance: 17.6
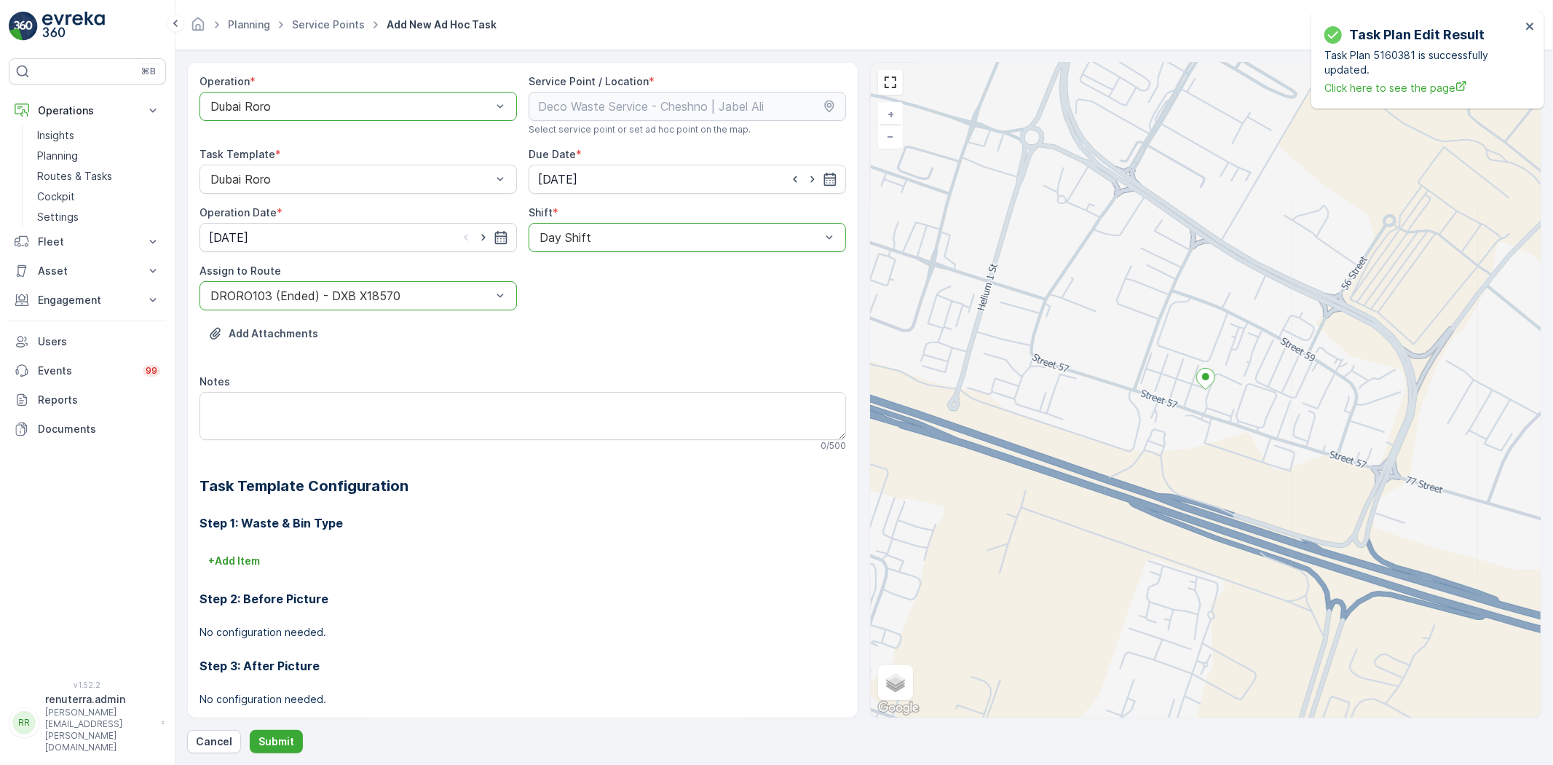
click at [486, 235] on icon "button" at bounding box center [483, 237] width 15 height 15
type input "[DATE]"
click at [277, 730] on button "Submit" at bounding box center [276, 741] width 53 height 23
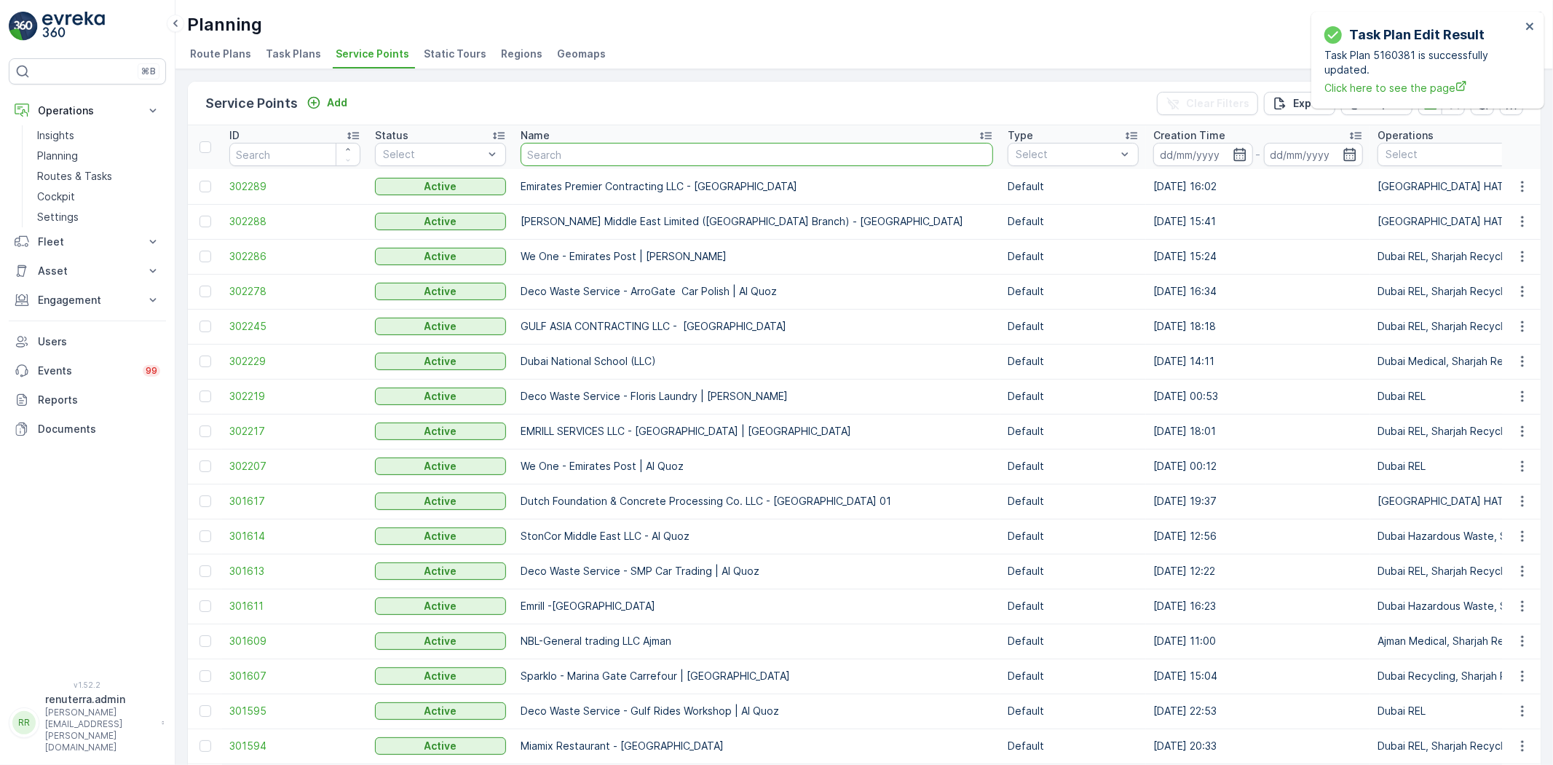
click at [556, 155] on input "text" at bounding box center [757, 154] width 473 height 23
type input "rox"
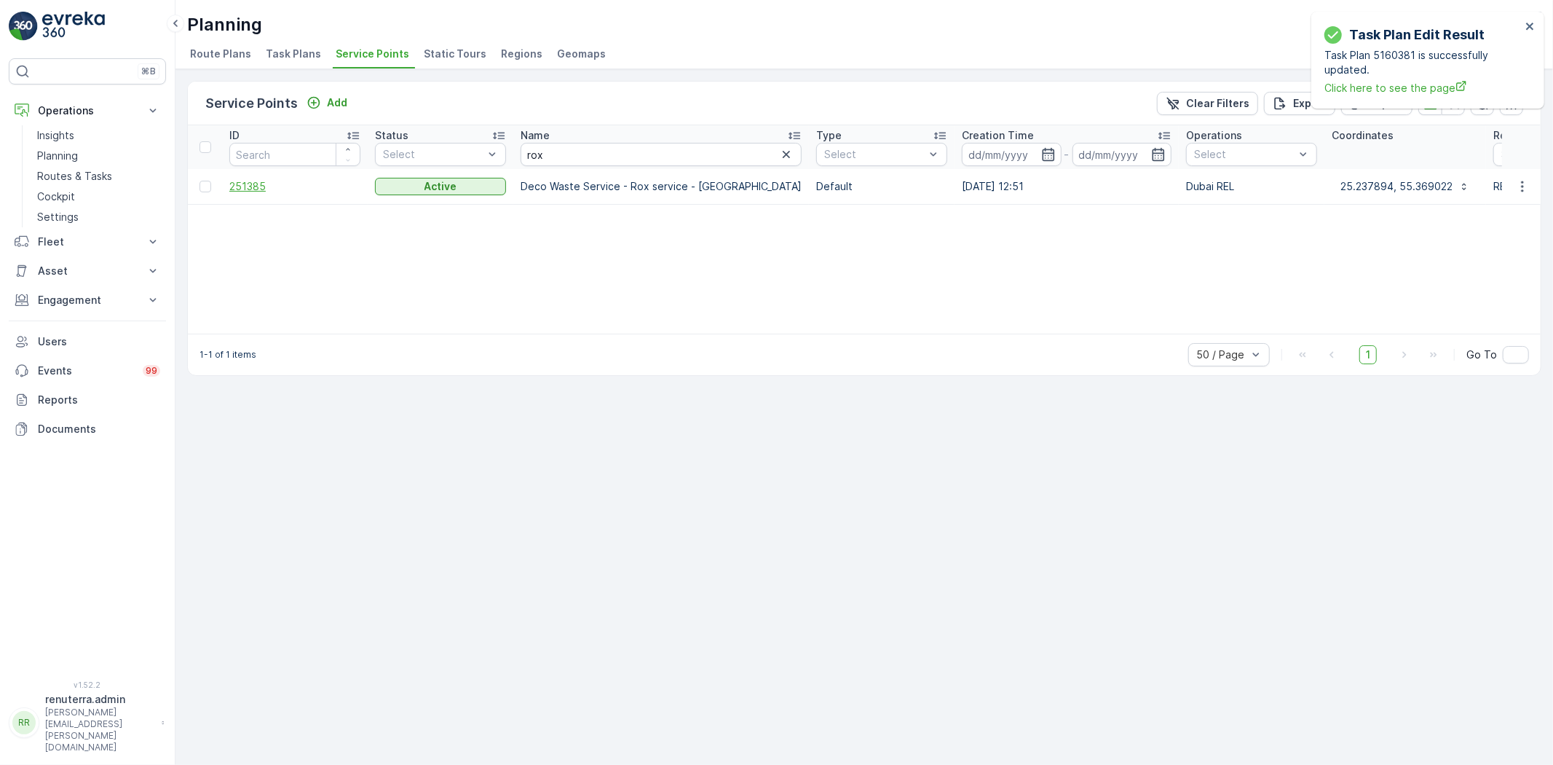
click at [245, 187] on span "251385" at bounding box center [294, 186] width 131 height 15
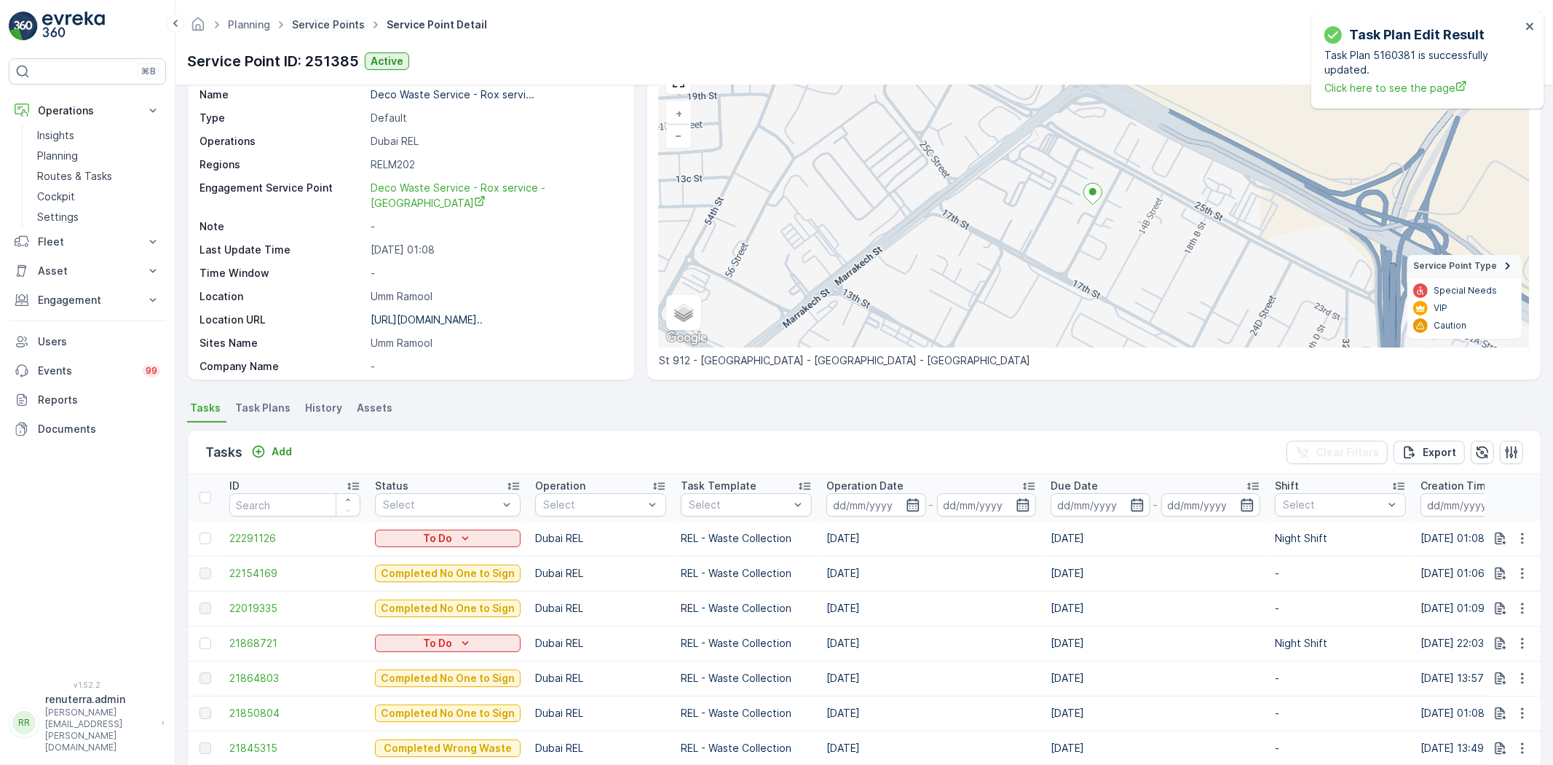
click at [339, 28] on link "Service Points" at bounding box center [328, 24] width 73 height 12
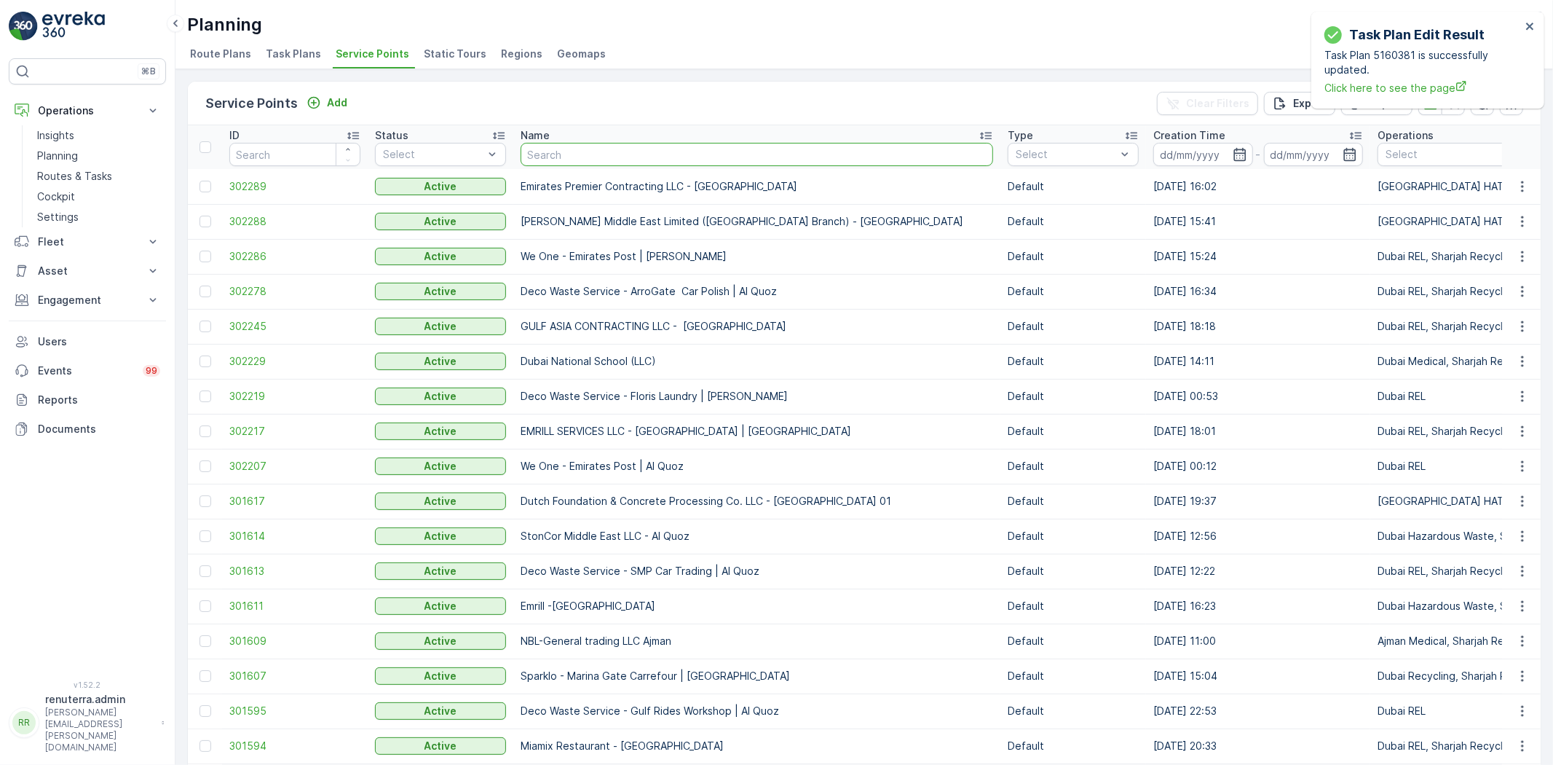
click at [594, 150] on input "text" at bounding box center [757, 154] width 473 height 23
type input "beena"
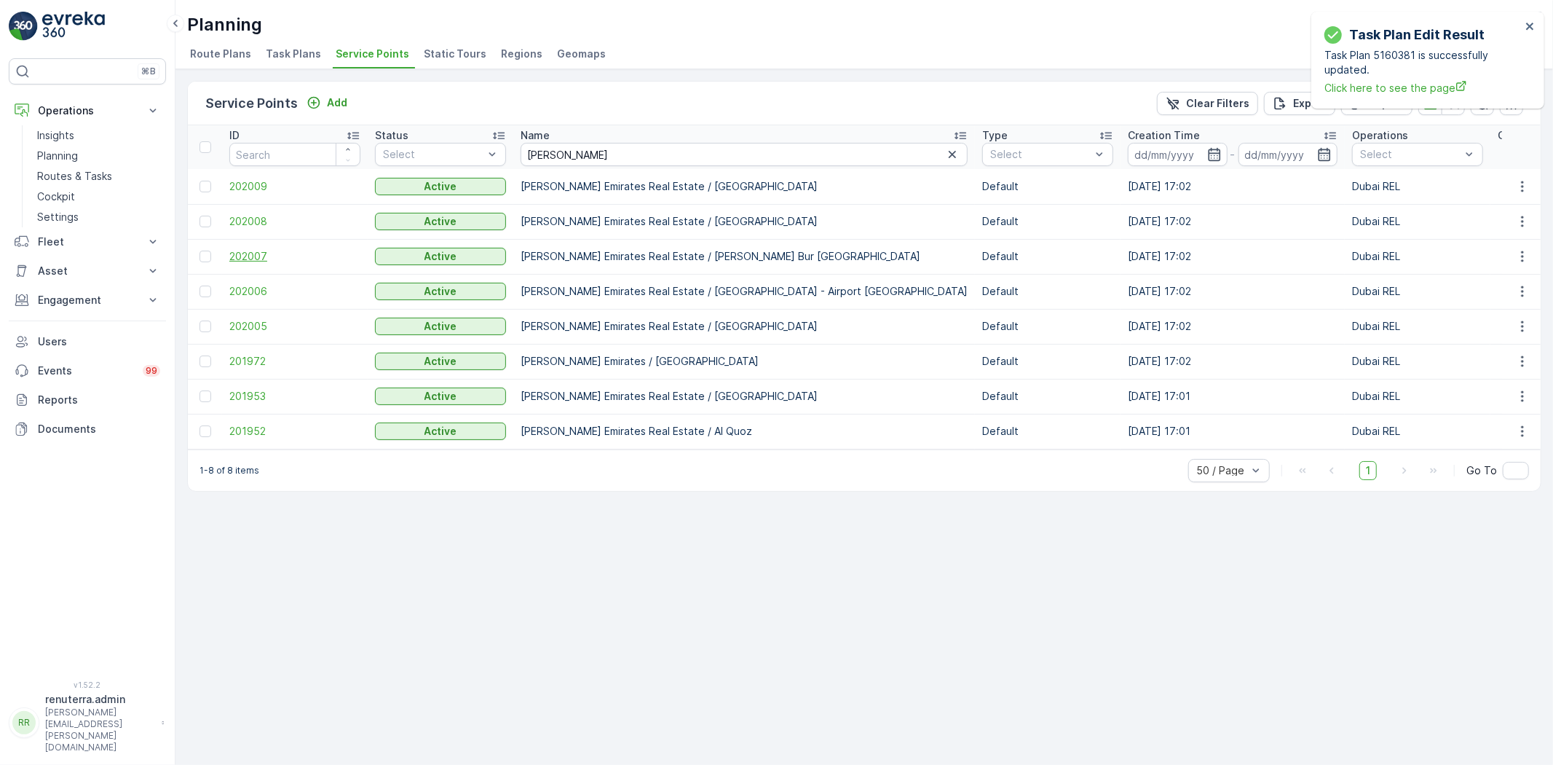
click at [244, 256] on span "202007" at bounding box center [294, 256] width 131 height 15
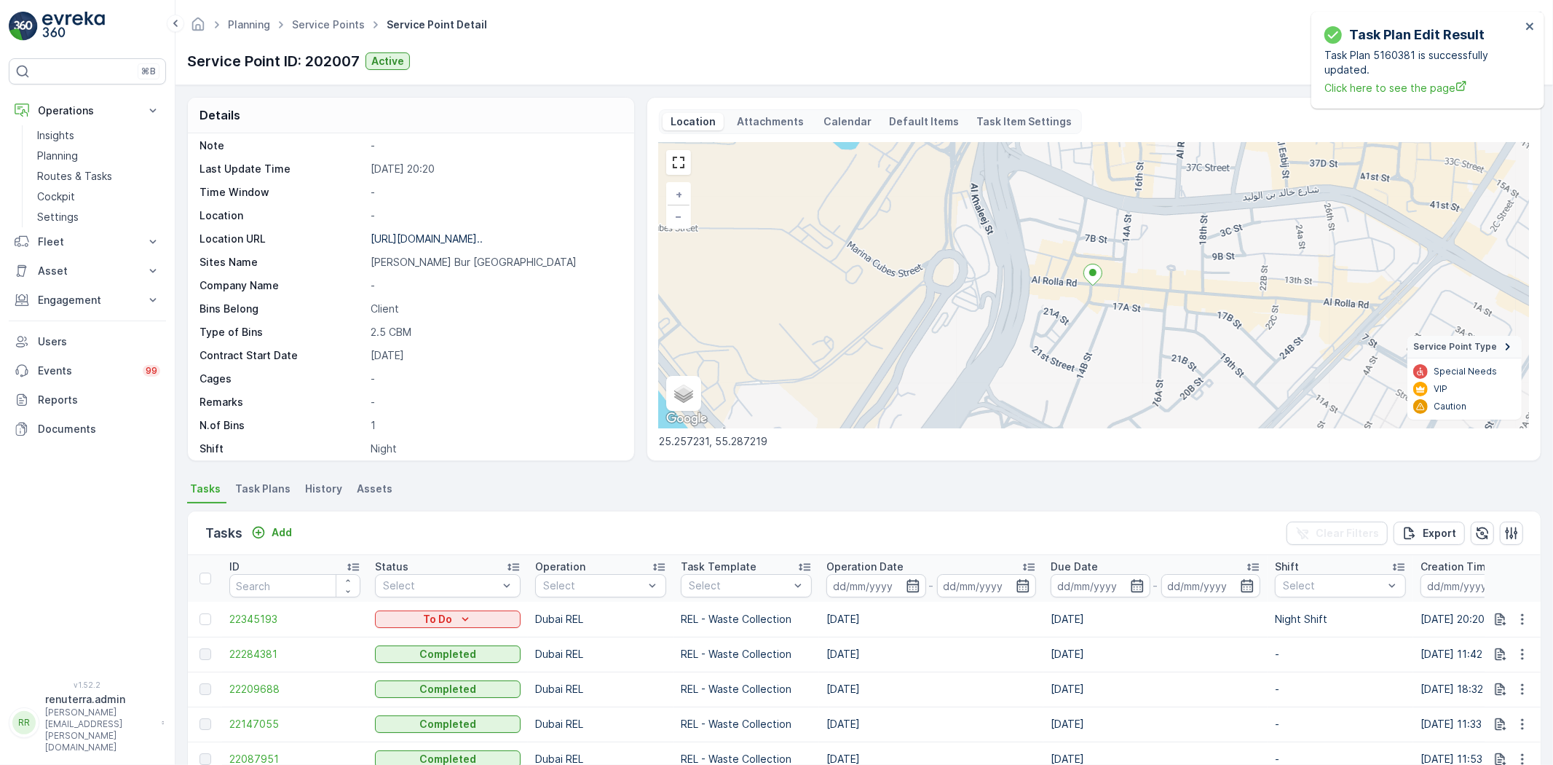
scroll to position [224, 0]
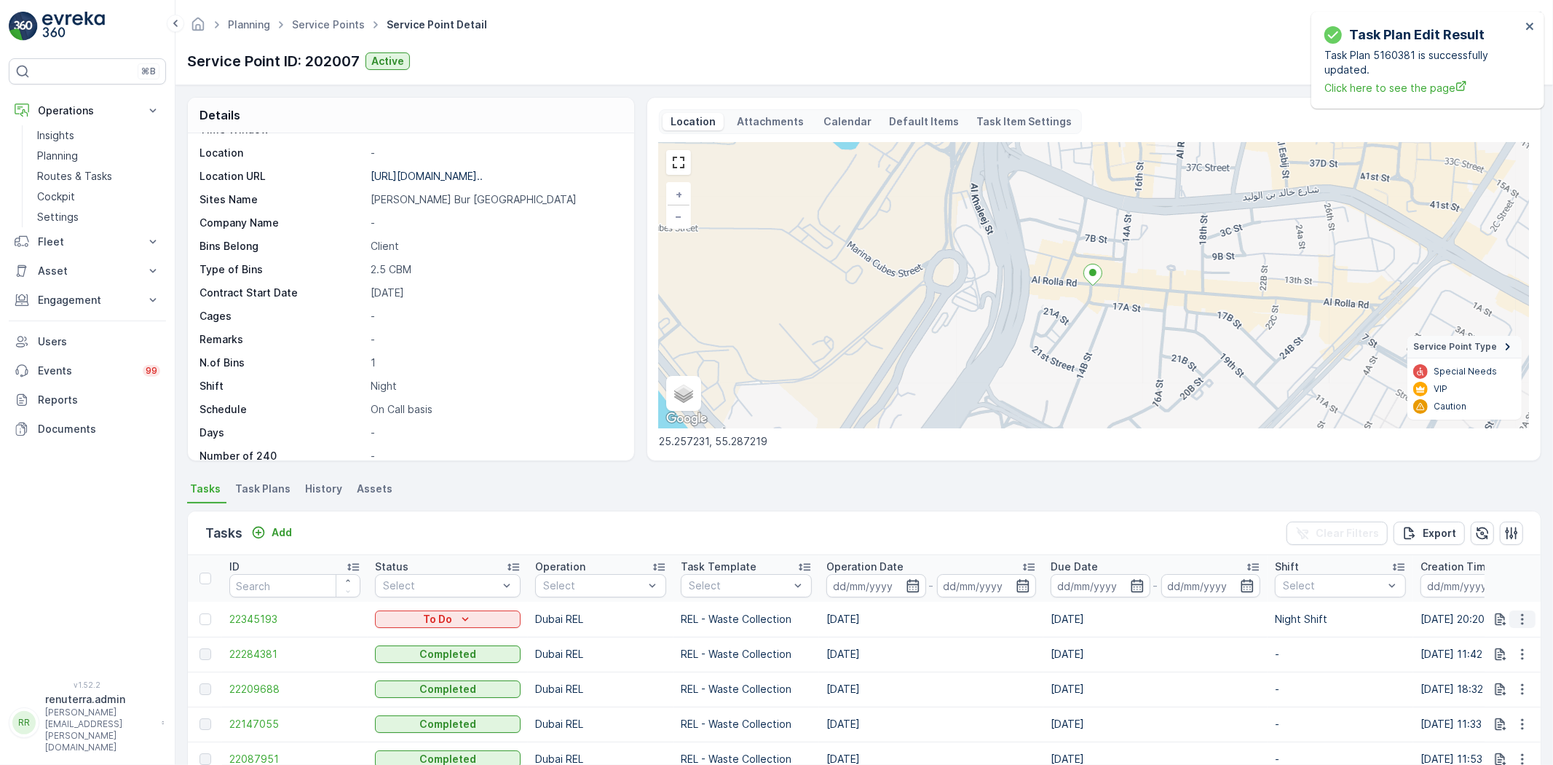
click at [1526, 621] on icon "button" at bounding box center [1523, 619] width 15 height 15
click at [1488, 682] on span "Change Route" at bounding box center [1485, 681] width 71 height 15
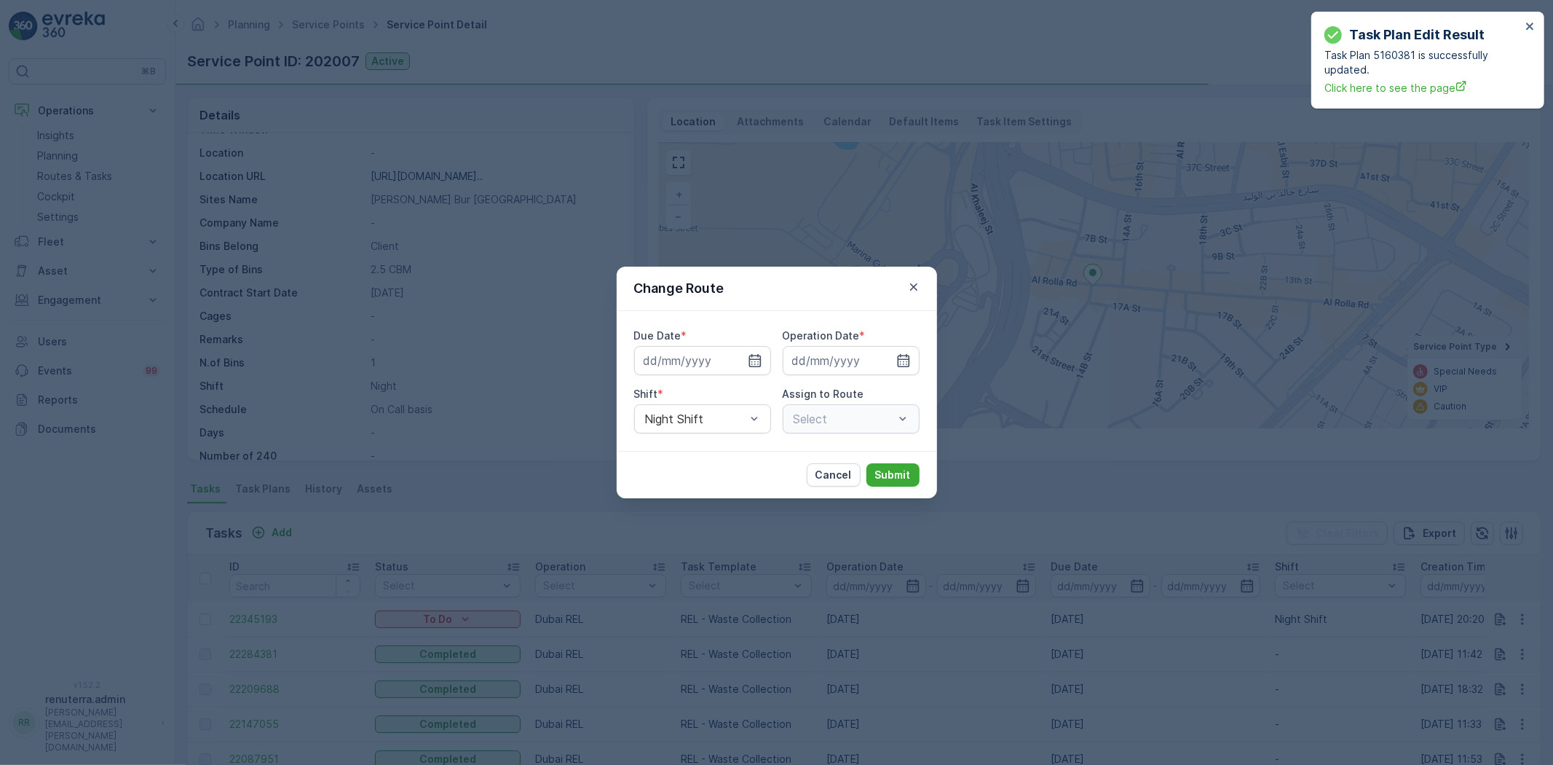
type input "[DATE]"
click at [911, 287] on icon "button" at bounding box center [914, 287] width 15 height 15
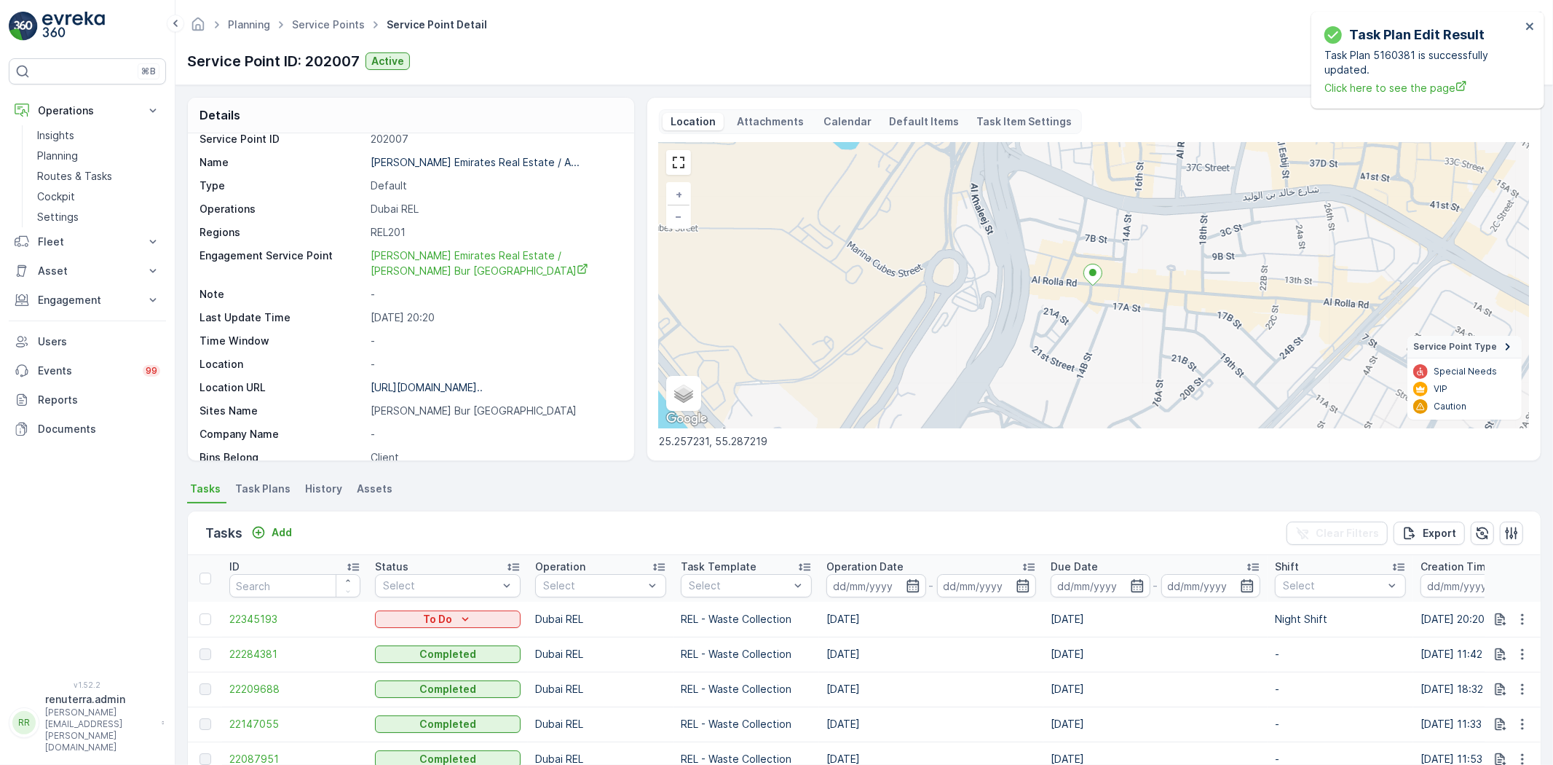
scroll to position [0, 0]
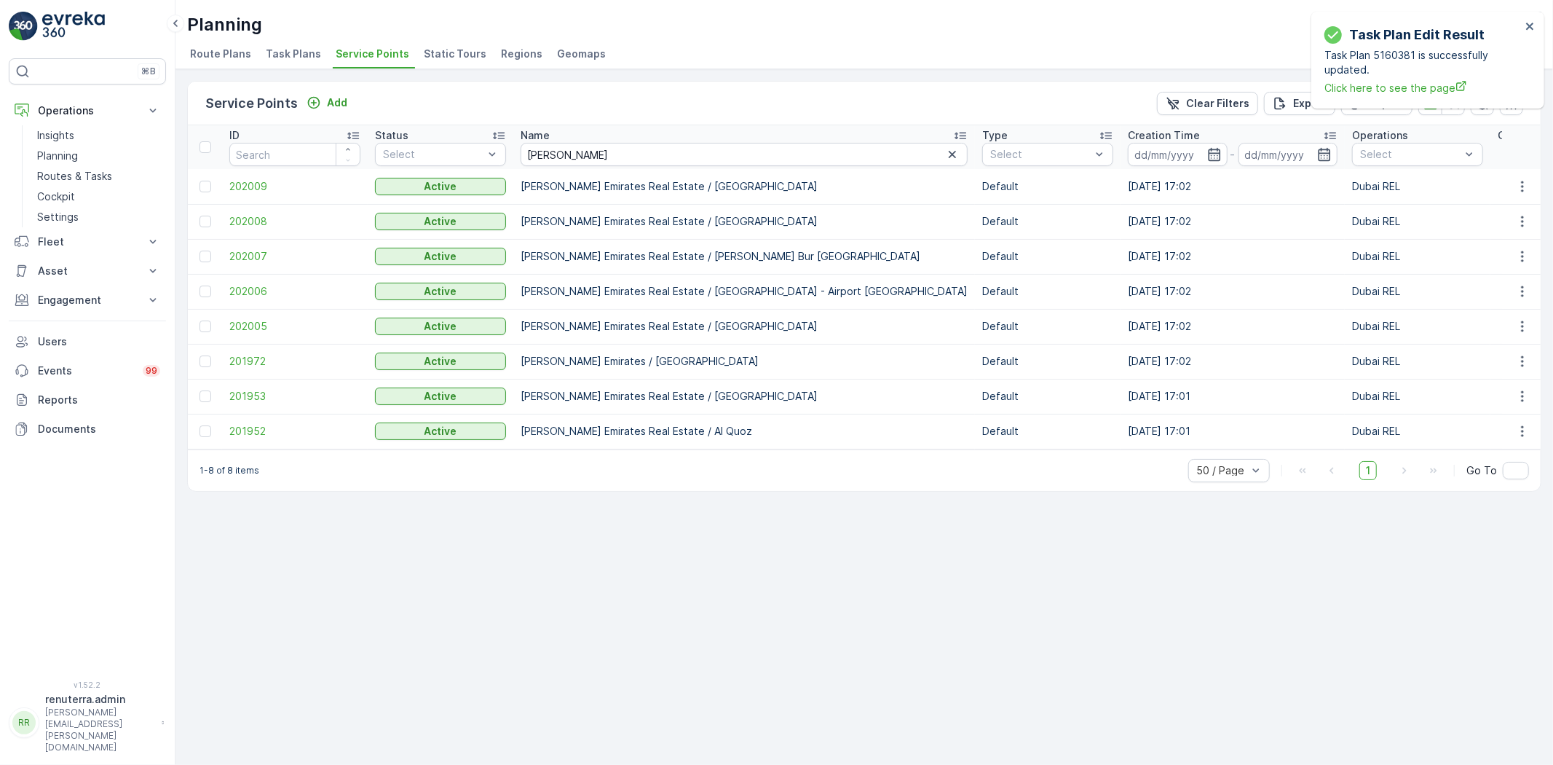
drag, startPoint x: 848, startPoint y: 157, endPoint x: 812, endPoint y: 157, distance: 36.4
click at [945, 157] on icon "button" at bounding box center [952, 154] width 15 height 15
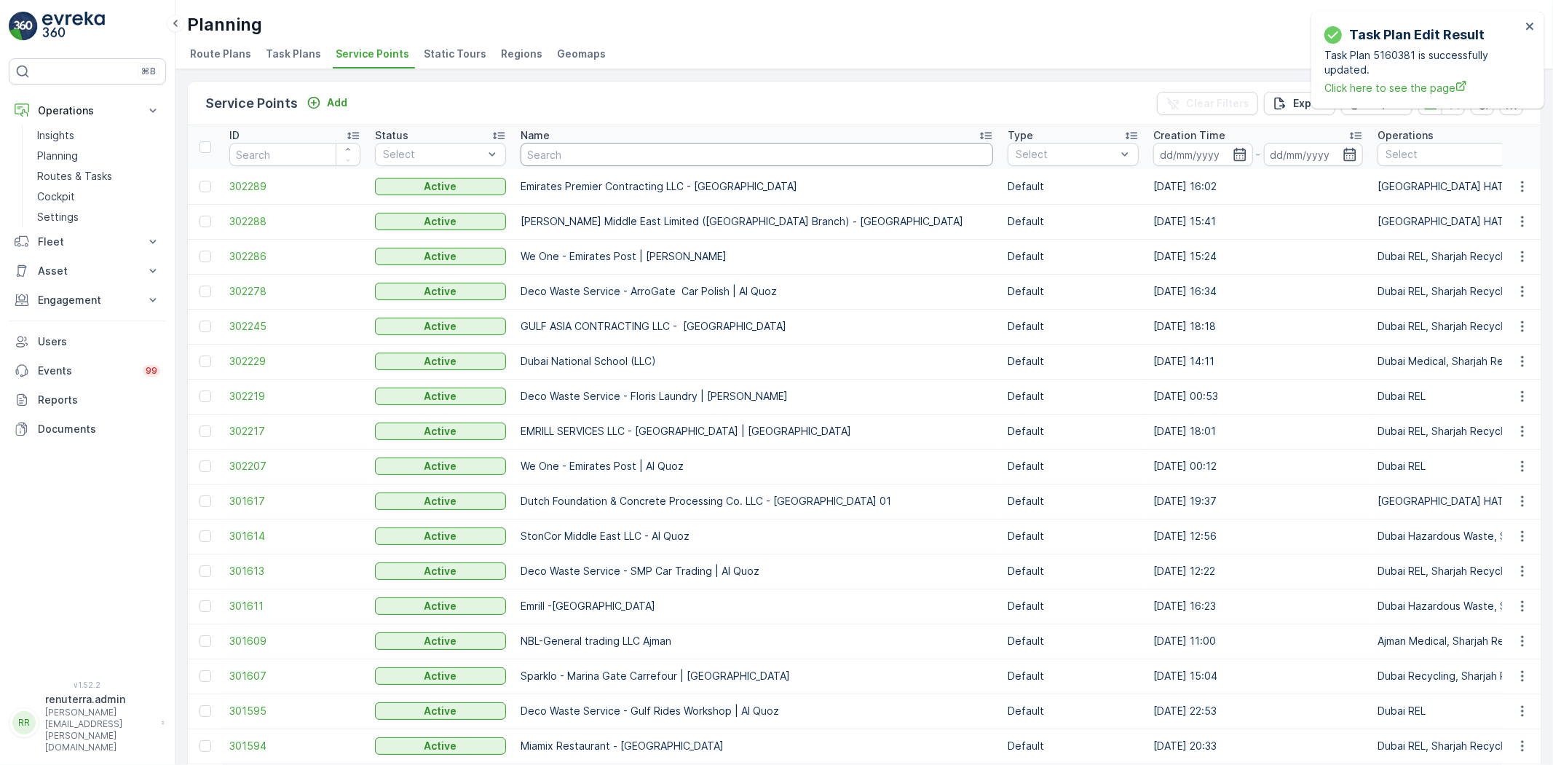
click at [566, 151] on input "text" at bounding box center [757, 154] width 473 height 23
type input "\"
type input "De"
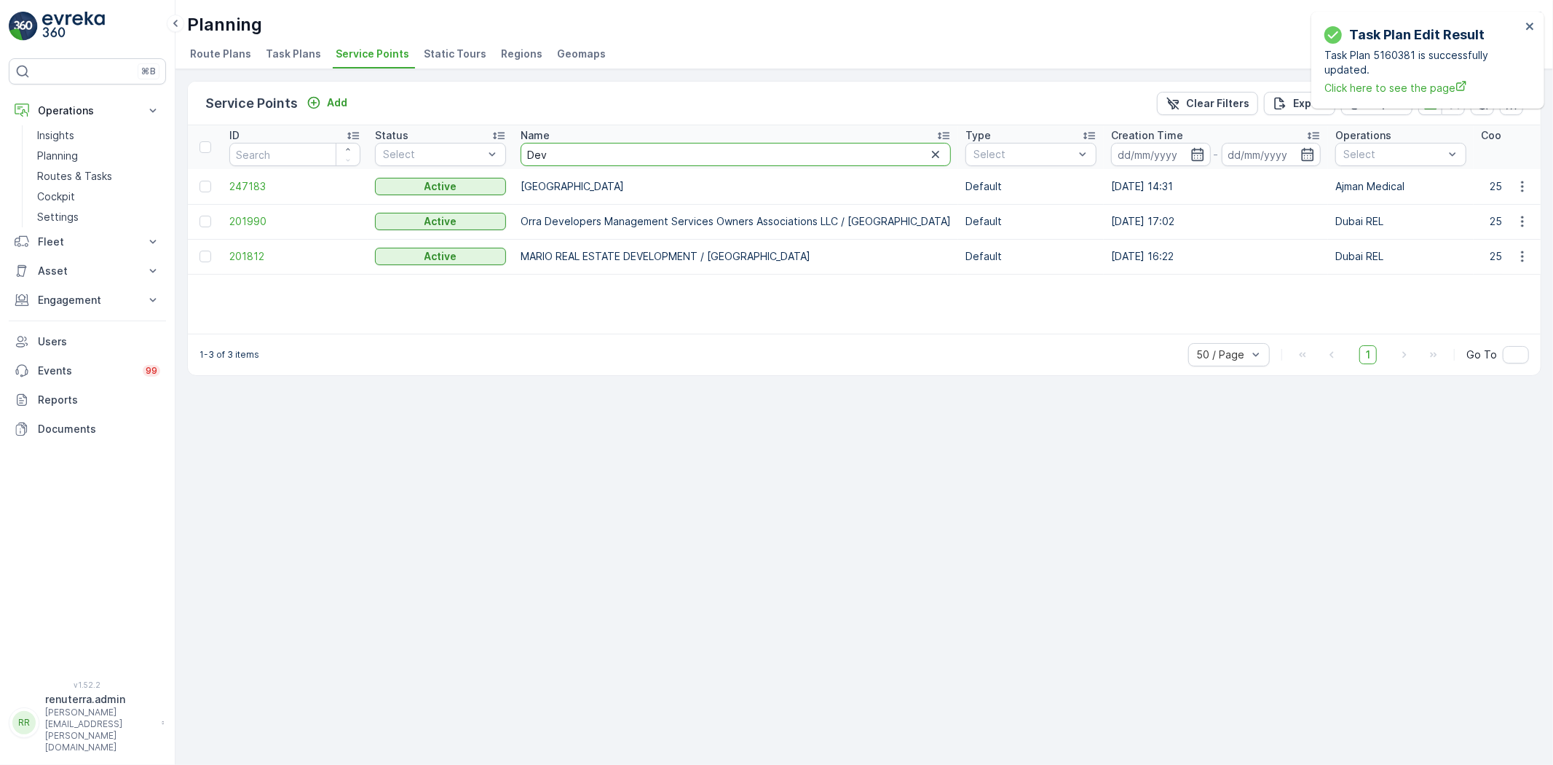
click at [584, 158] on input "Dev" at bounding box center [736, 154] width 430 height 23
type input "Deco waste"
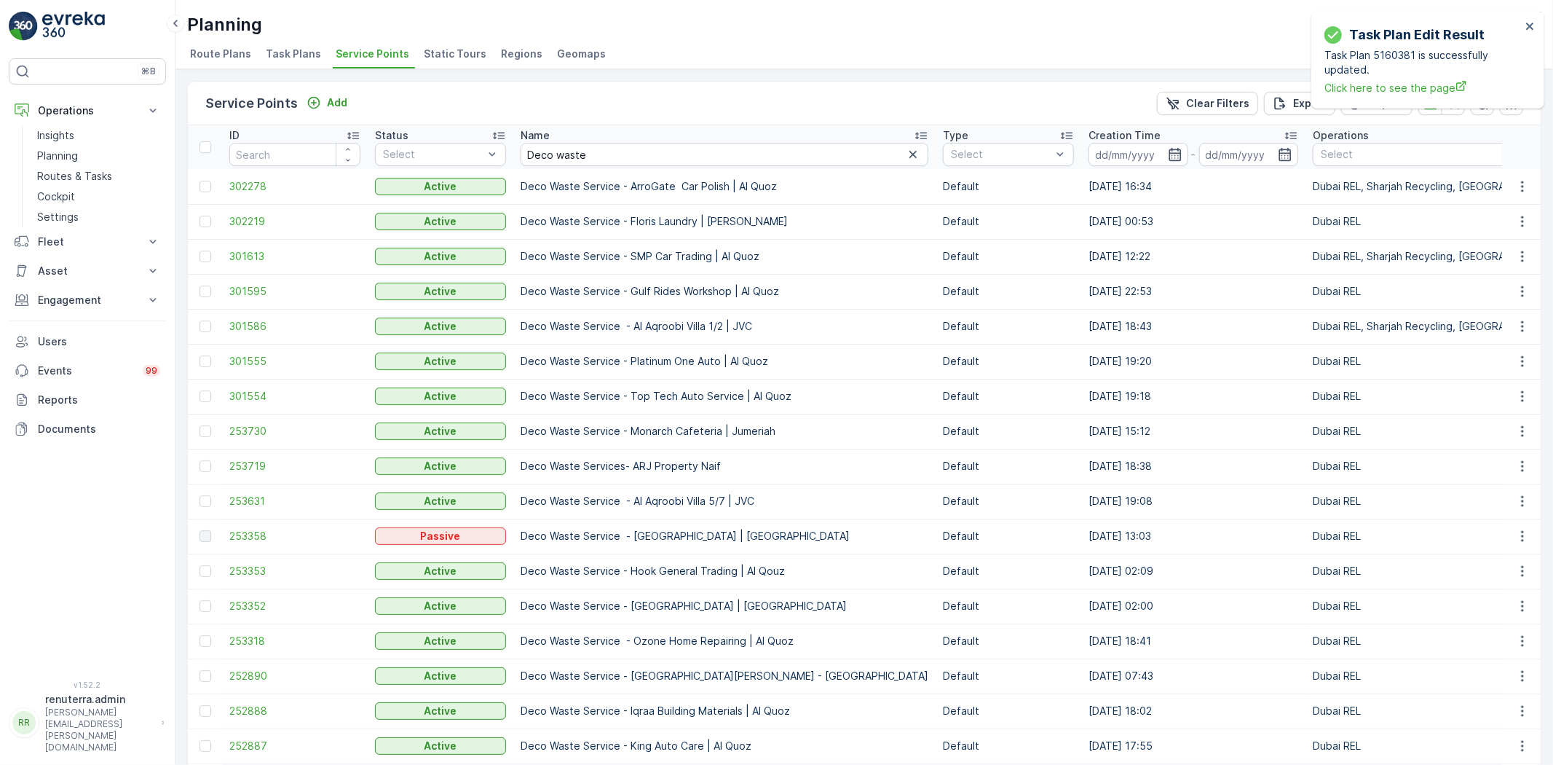
click at [622, 156] on input "Deco waste" at bounding box center [725, 154] width 408 height 23
type input "Deco waste Se"
type input "Deco waste Ser"
click at [663, 147] on input "Deco waste Service" at bounding box center [725, 154] width 408 height 23
type input "Deco waste Service"
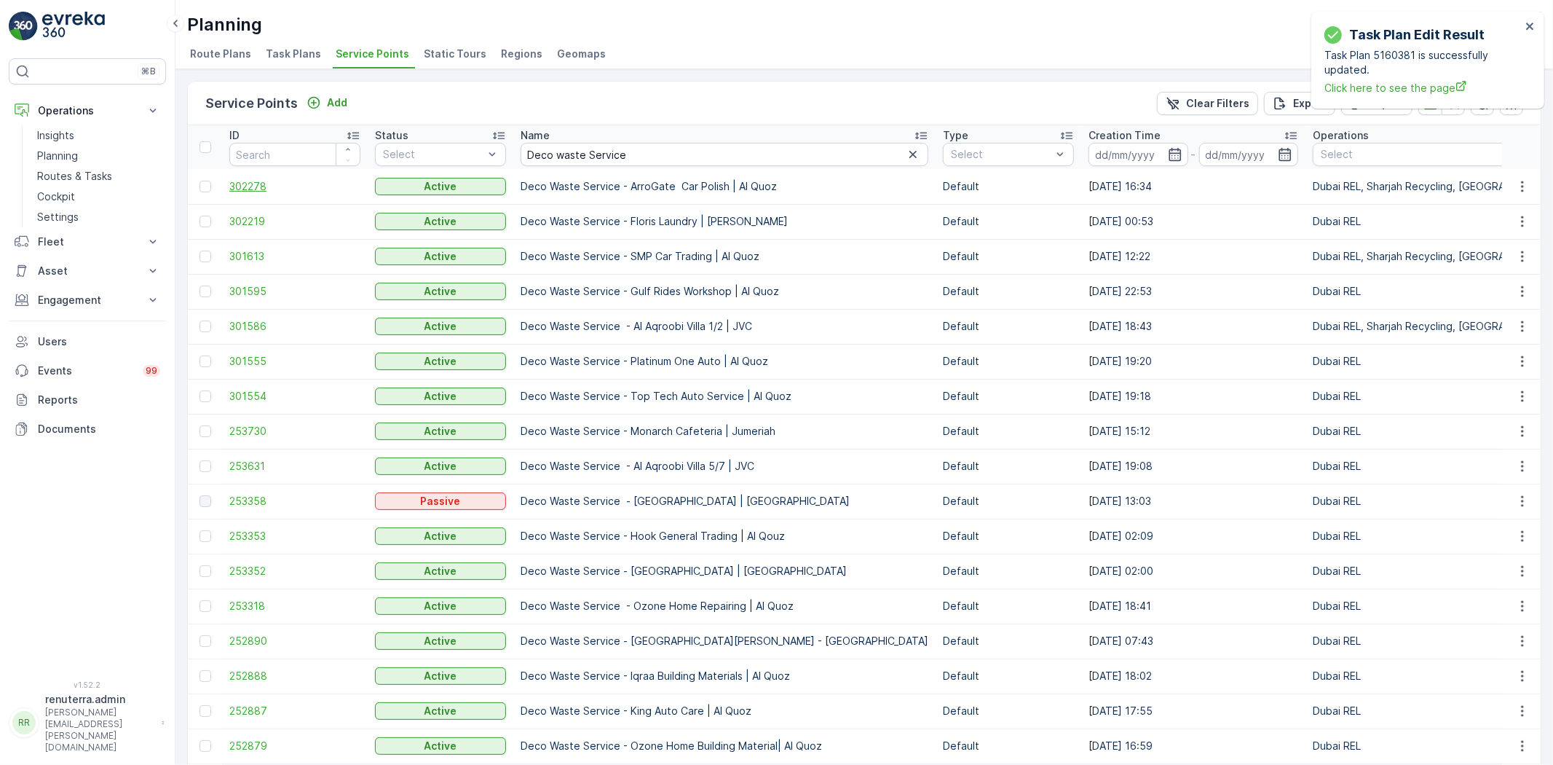
click at [238, 184] on span "302278" at bounding box center [294, 186] width 131 height 15
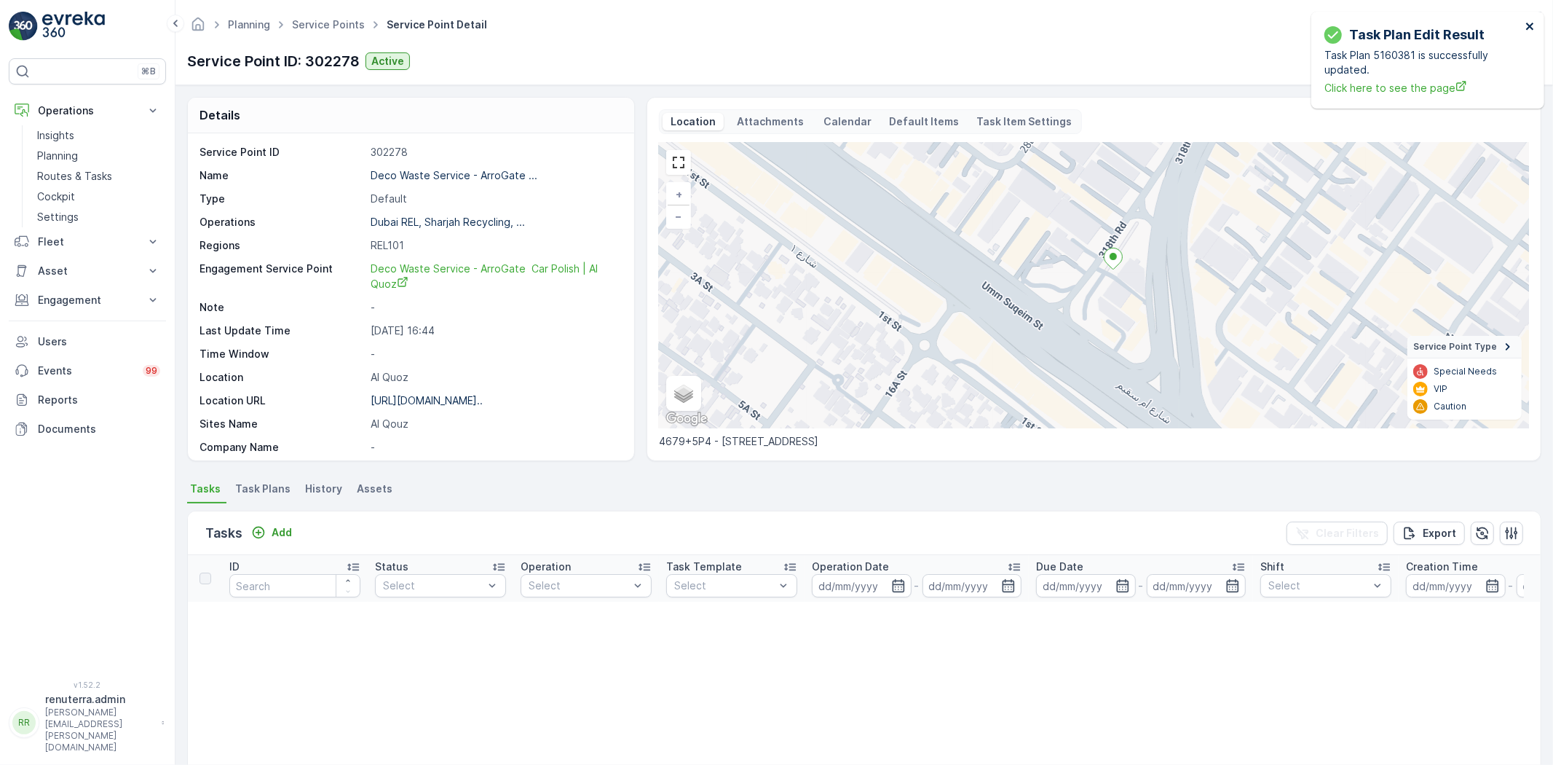
drag, startPoint x: 1526, startPoint y: 23, endPoint x: 1534, endPoint y: 31, distance: 10.8
click at [1526, 24] on icon "close" at bounding box center [1531, 26] width 10 height 12
click at [1447, 64] on icon "button" at bounding box center [1444, 61] width 15 height 15
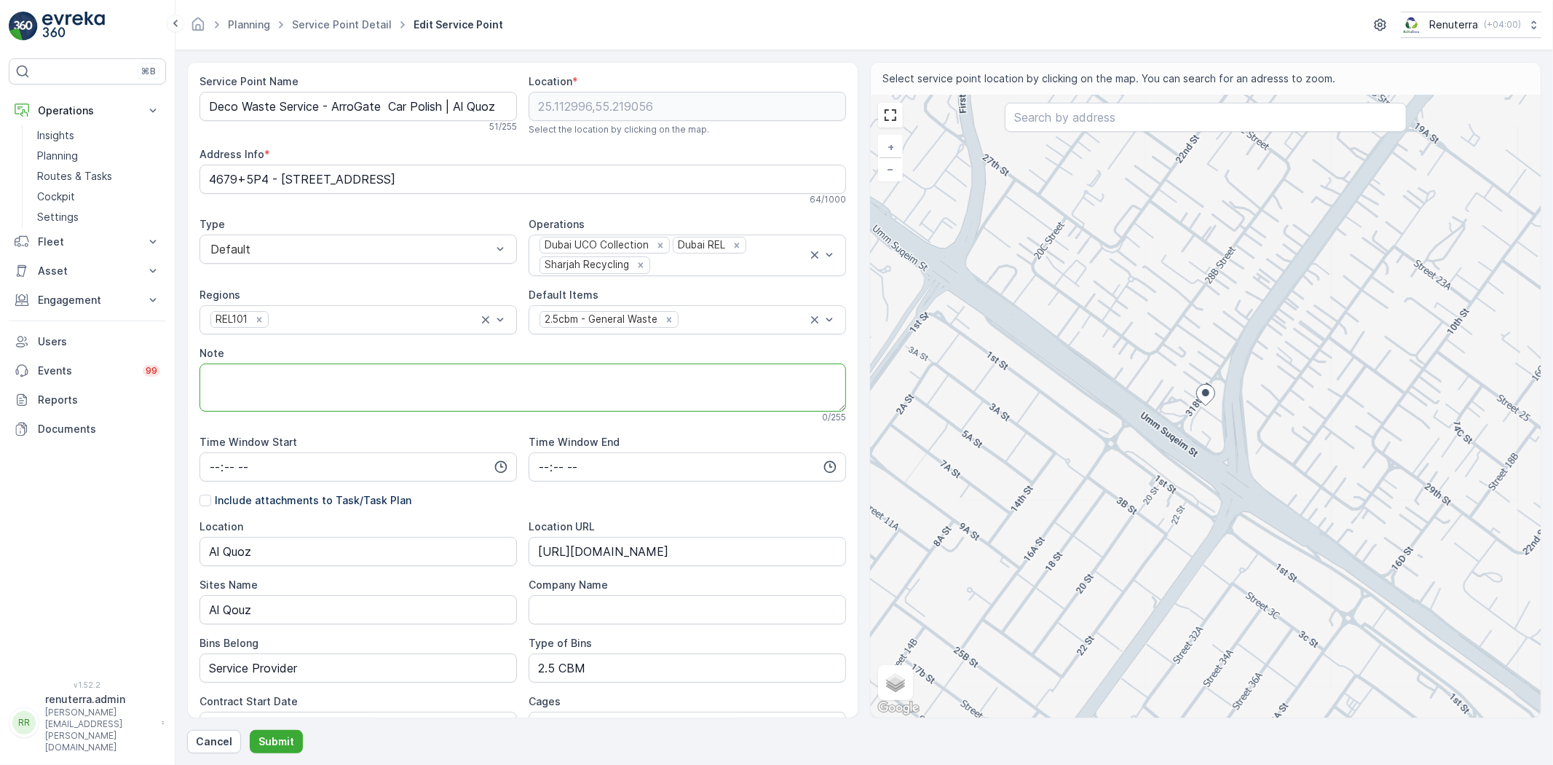
click at [299, 395] on textarea "Note" at bounding box center [523, 387] width 647 height 48
paste textarea "052 7883792"
click at [202, 379] on textarea "052 7883792" at bounding box center [523, 387] width 647 height 48
type textarea "POC 052 7883792"
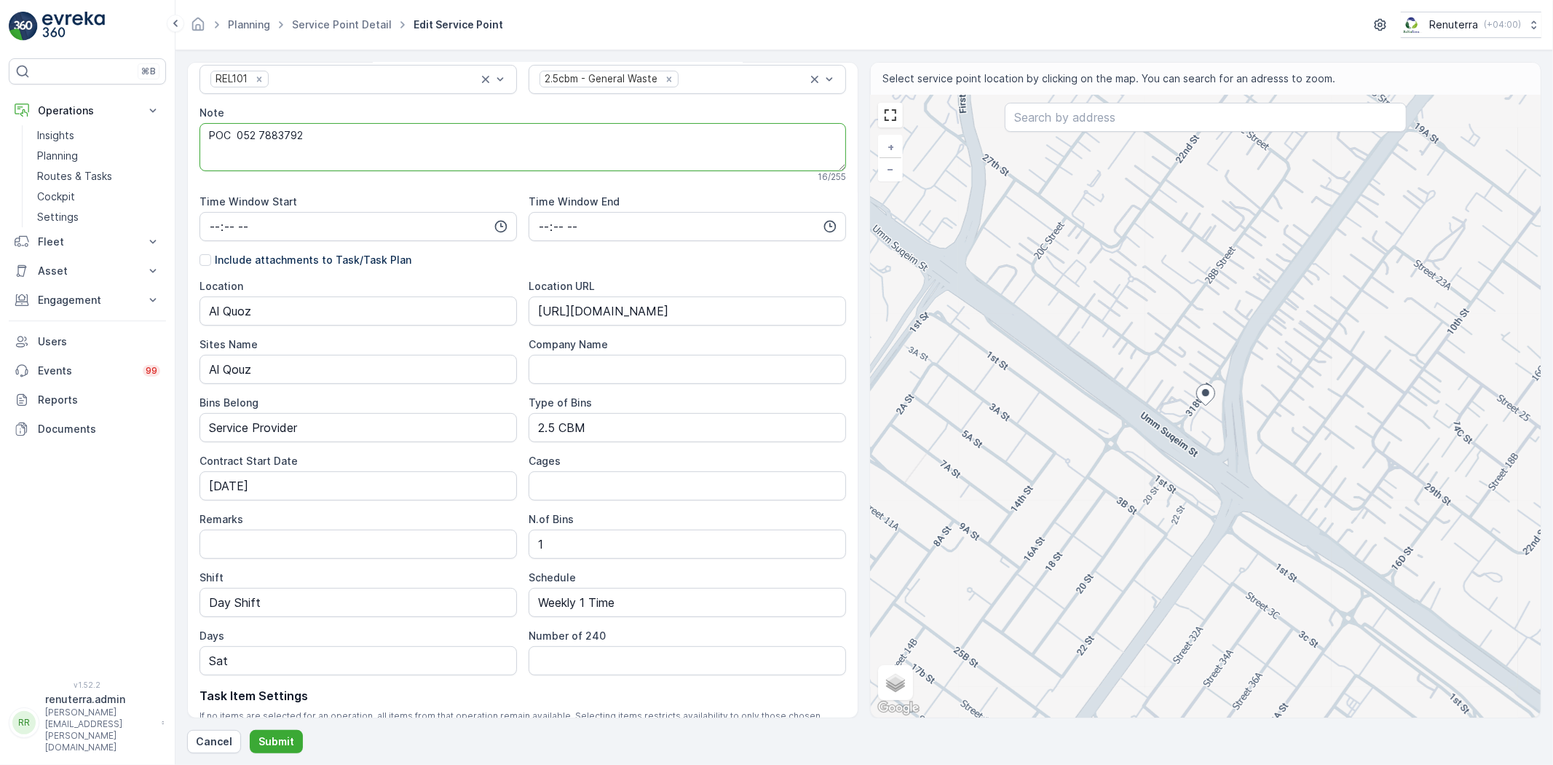
scroll to position [243, 0]
click at [272, 734] on p "Submit" at bounding box center [277, 741] width 36 height 15
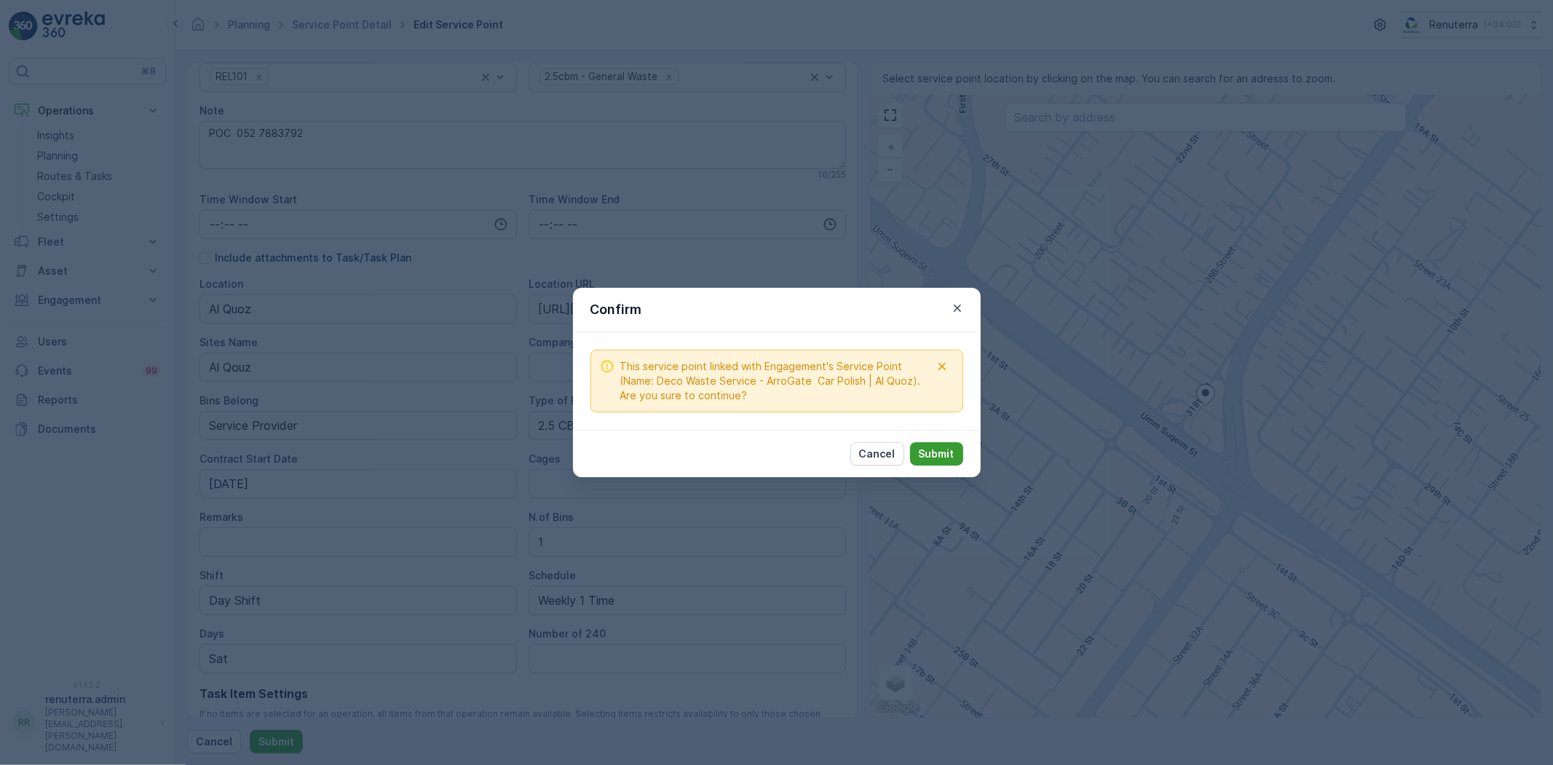
click at [930, 447] on p "Submit" at bounding box center [937, 453] width 36 height 15
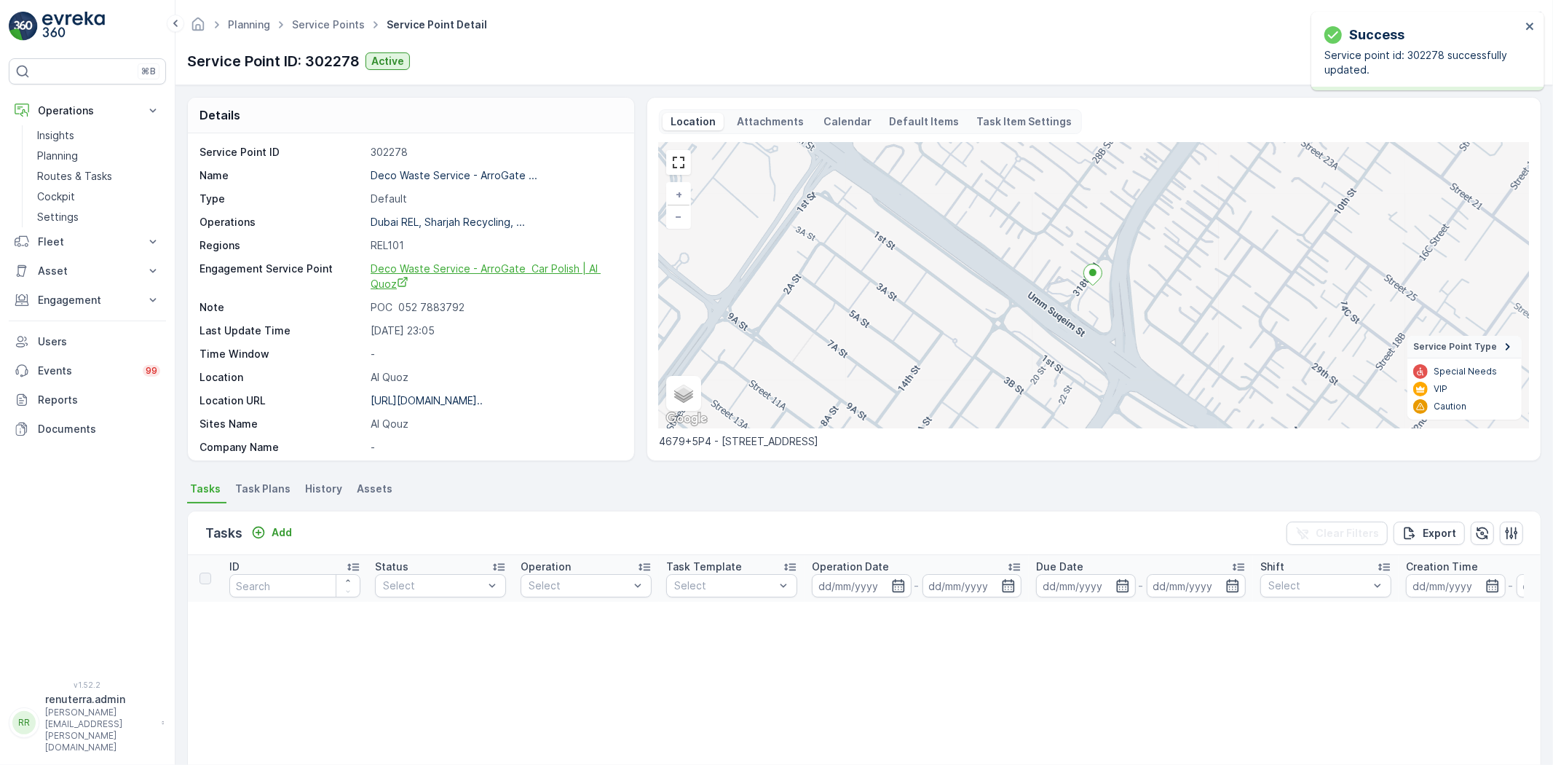
scroll to position [81, 0]
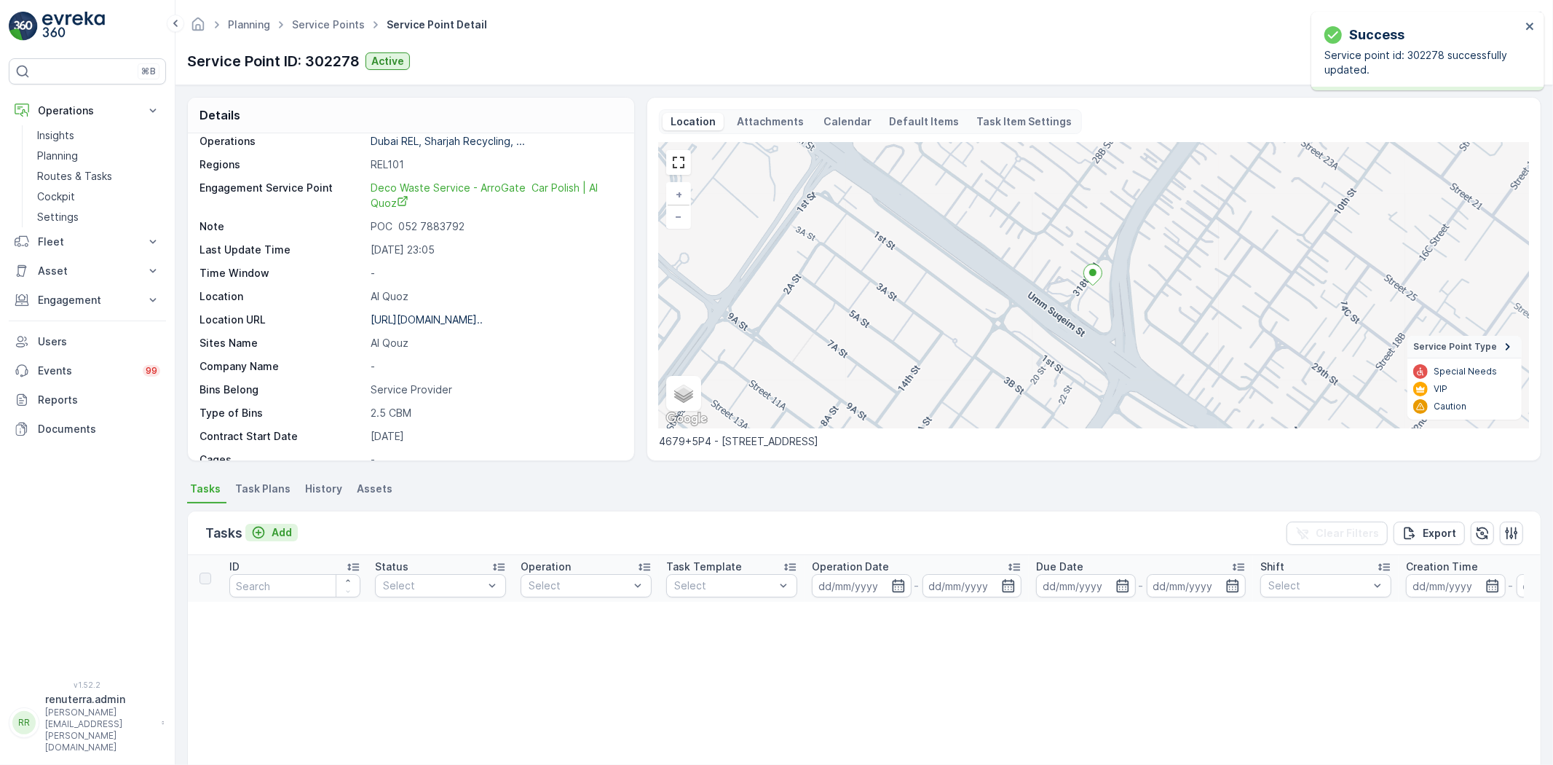
click at [280, 529] on p "Add" at bounding box center [282, 532] width 20 height 15
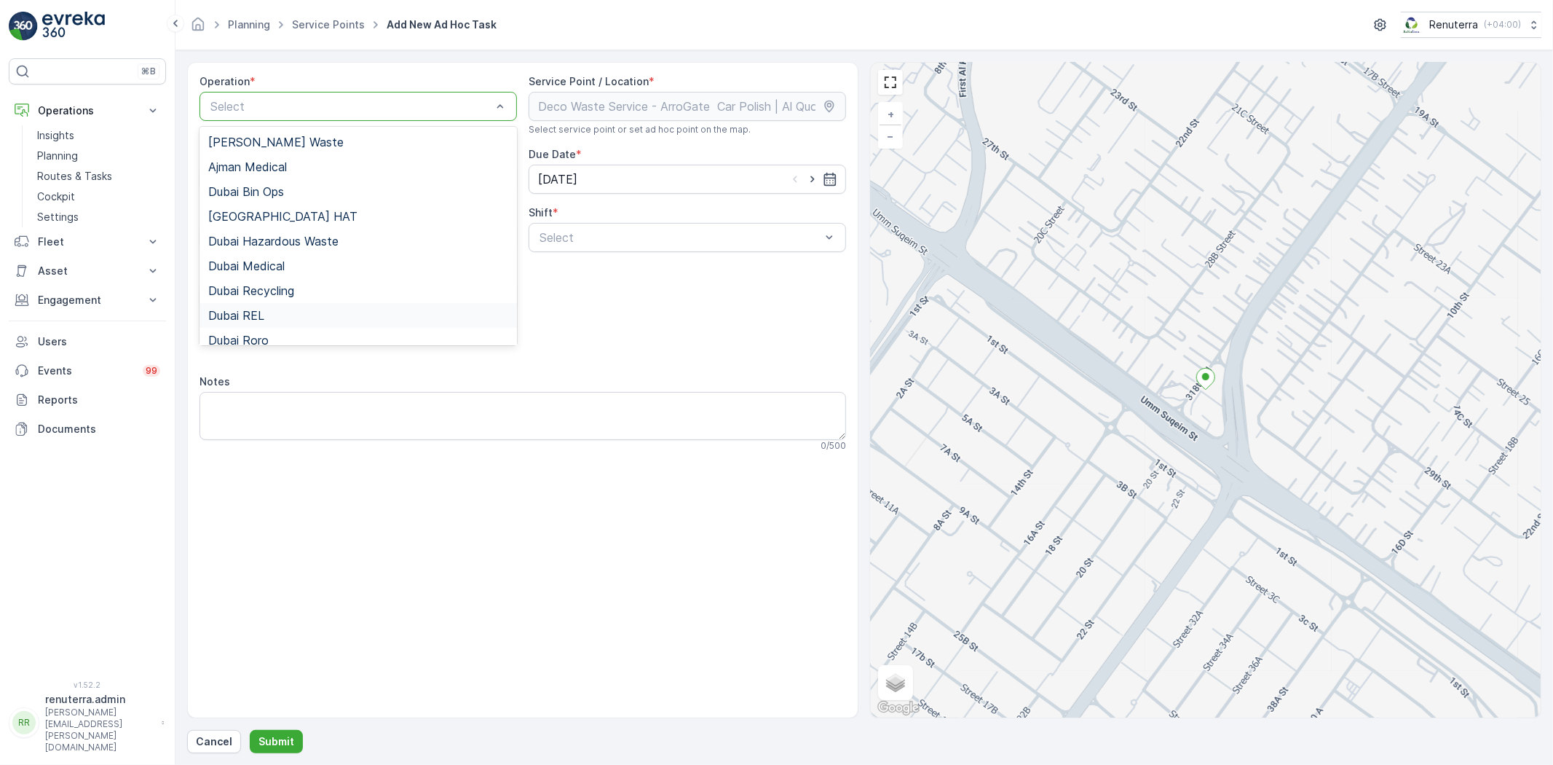
click at [259, 315] on span "Dubai REL" at bounding box center [236, 315] width 56 height 13
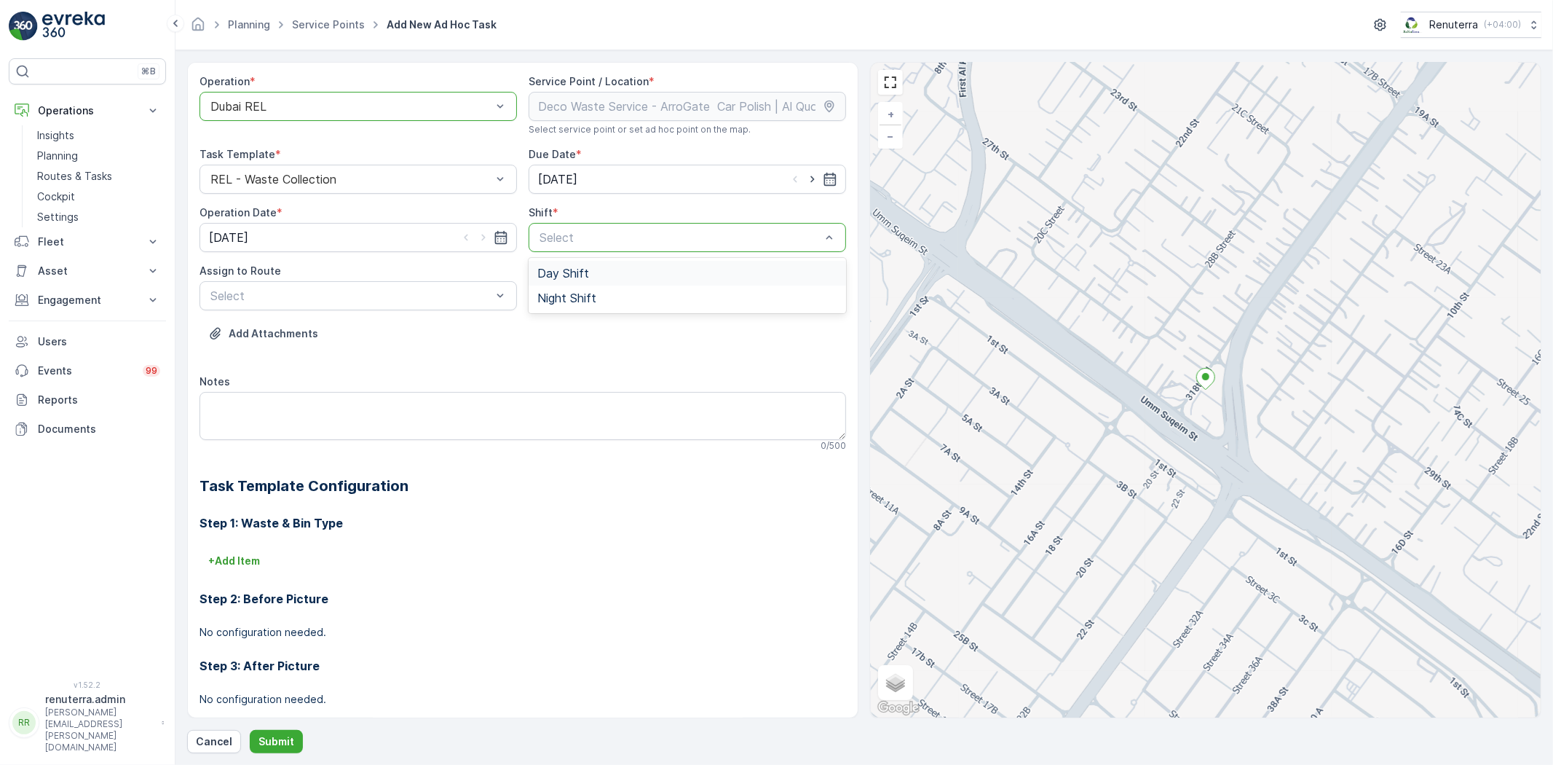
click at [606, 267] on div "Day Shift" at bounding box center [687, 273] width 300 height 13
click at [366, 304] on div "Select" at bounding box center [359, 295] width 318 height 29
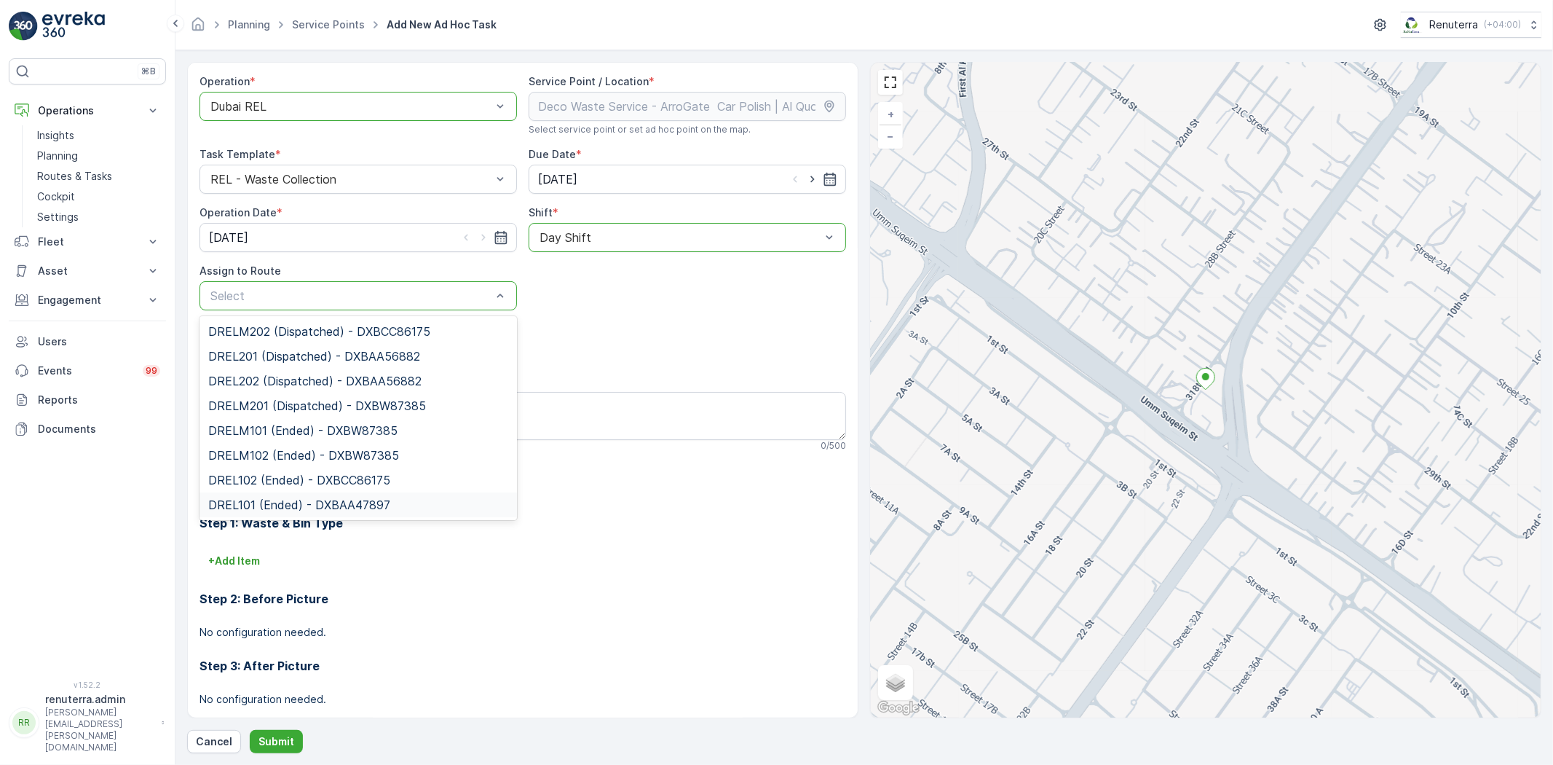
click at [280, 508] on span "DREL101 (Ended) - DXBAA47897" at bounding box center [299, 504] width 182 height 13
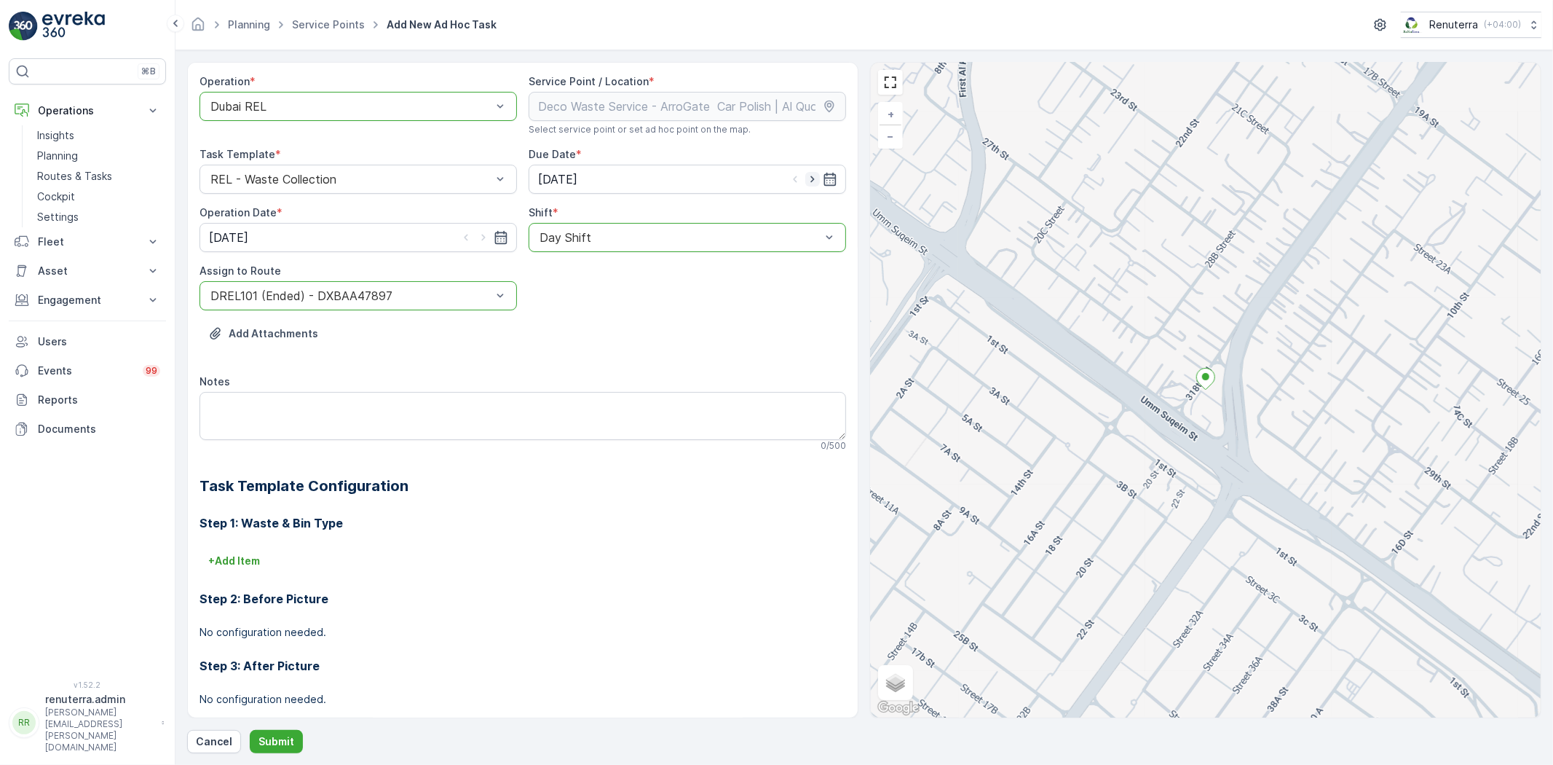
click at [807, 178] on icon "button" at bounding box center [812, 179] width 15 height 15
type input "[DATE]"
click at [476, 239] on icon "button" at bounding box center [483, 237] width 15 height 15
type input "[DATE]"
click at [283, 747] on p "Submit" at bounding box center [277, 741] width 36 height 15
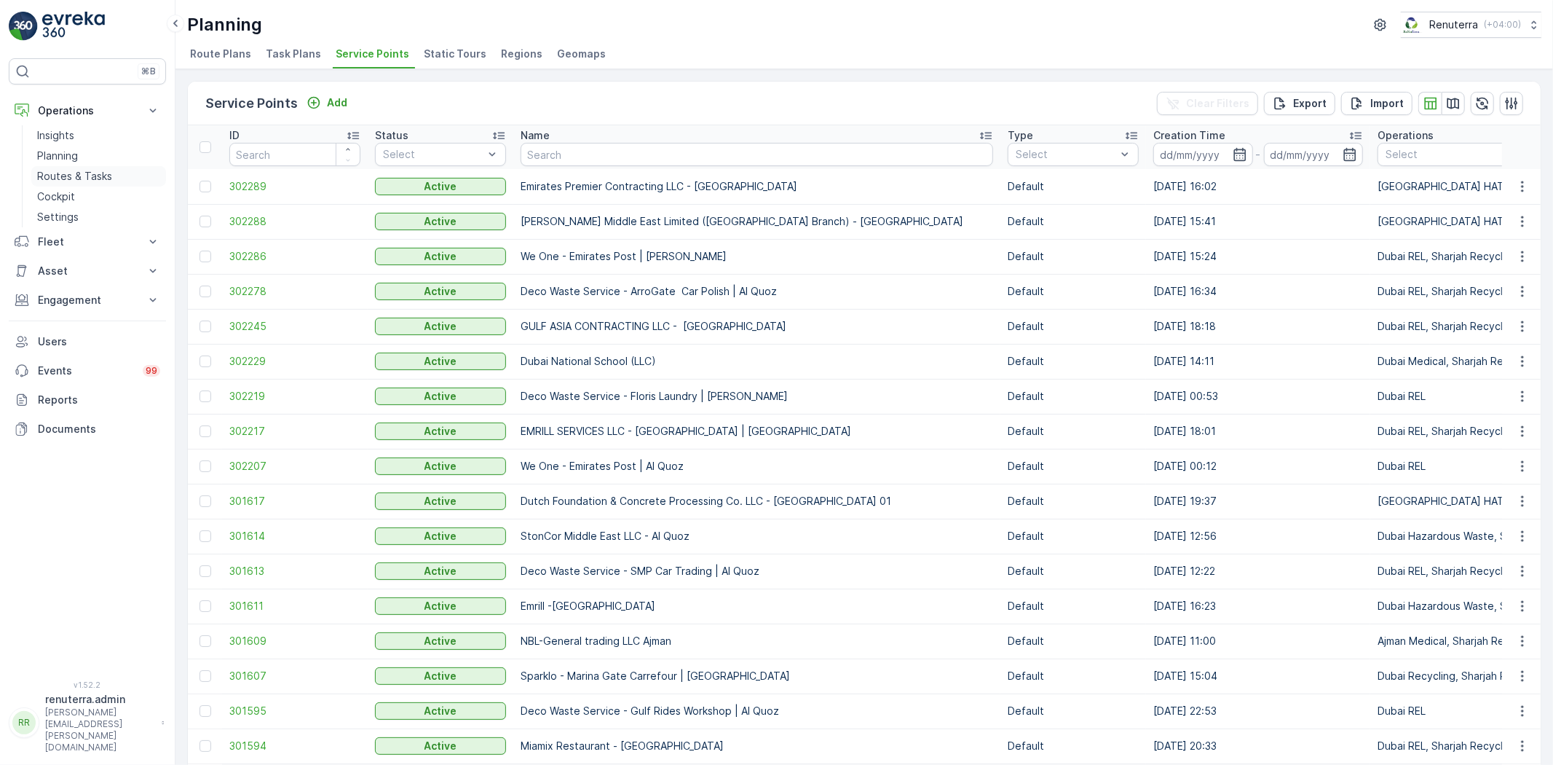
click at [55, 173] on p "Routes & Tasks" at bounding box center [74, 176] width 75 height 15
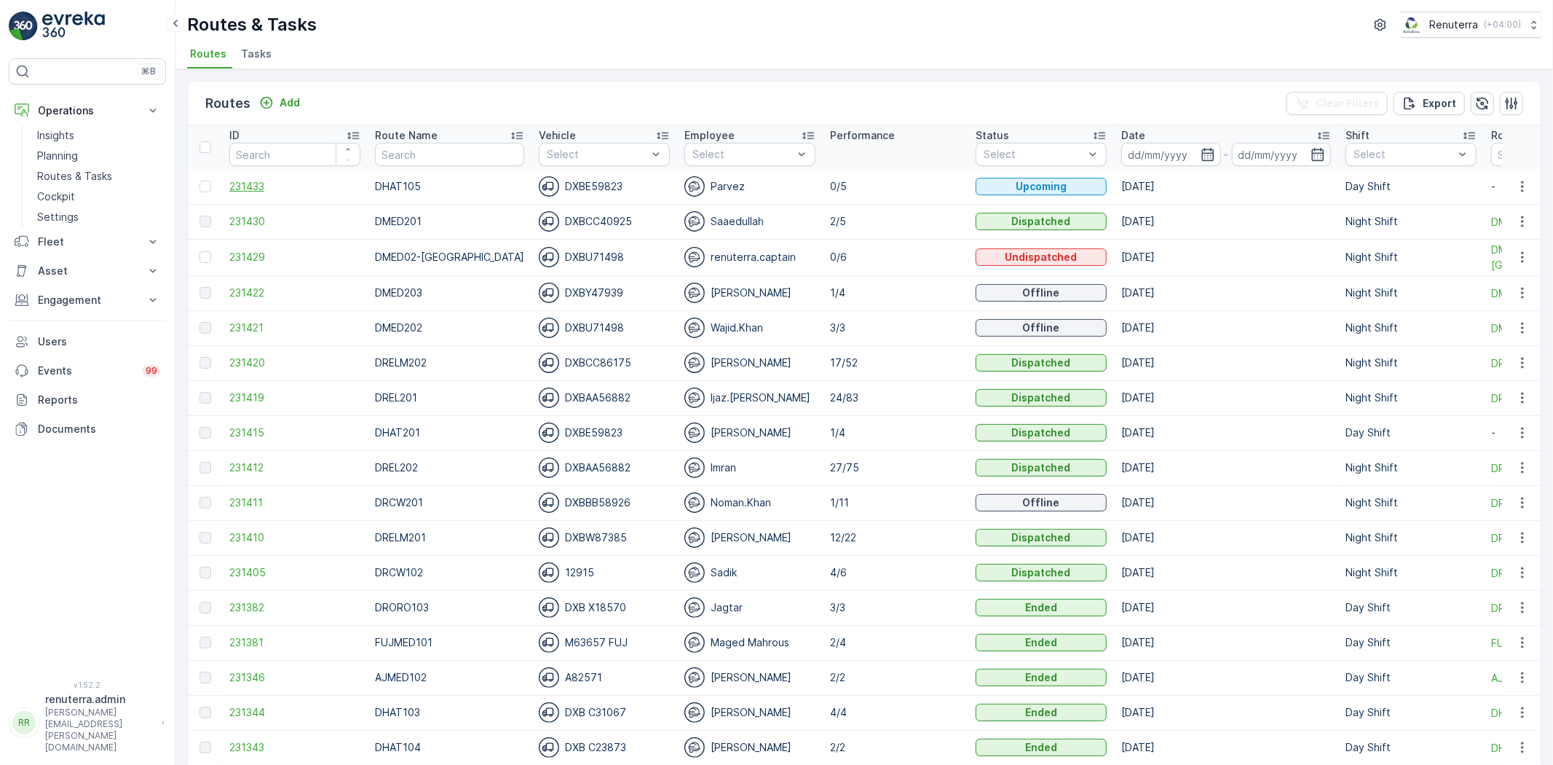
click at [253, 192] on span "231433" at bounding box center [294, 186] width 131 height 15
click at [95, 179] on p "Routes & Tasks" at bounding box center [74, 176] width 75 height 15
click at [264, 54] on span "Tasks" at bounding box center [256, 54] width 31 height 15
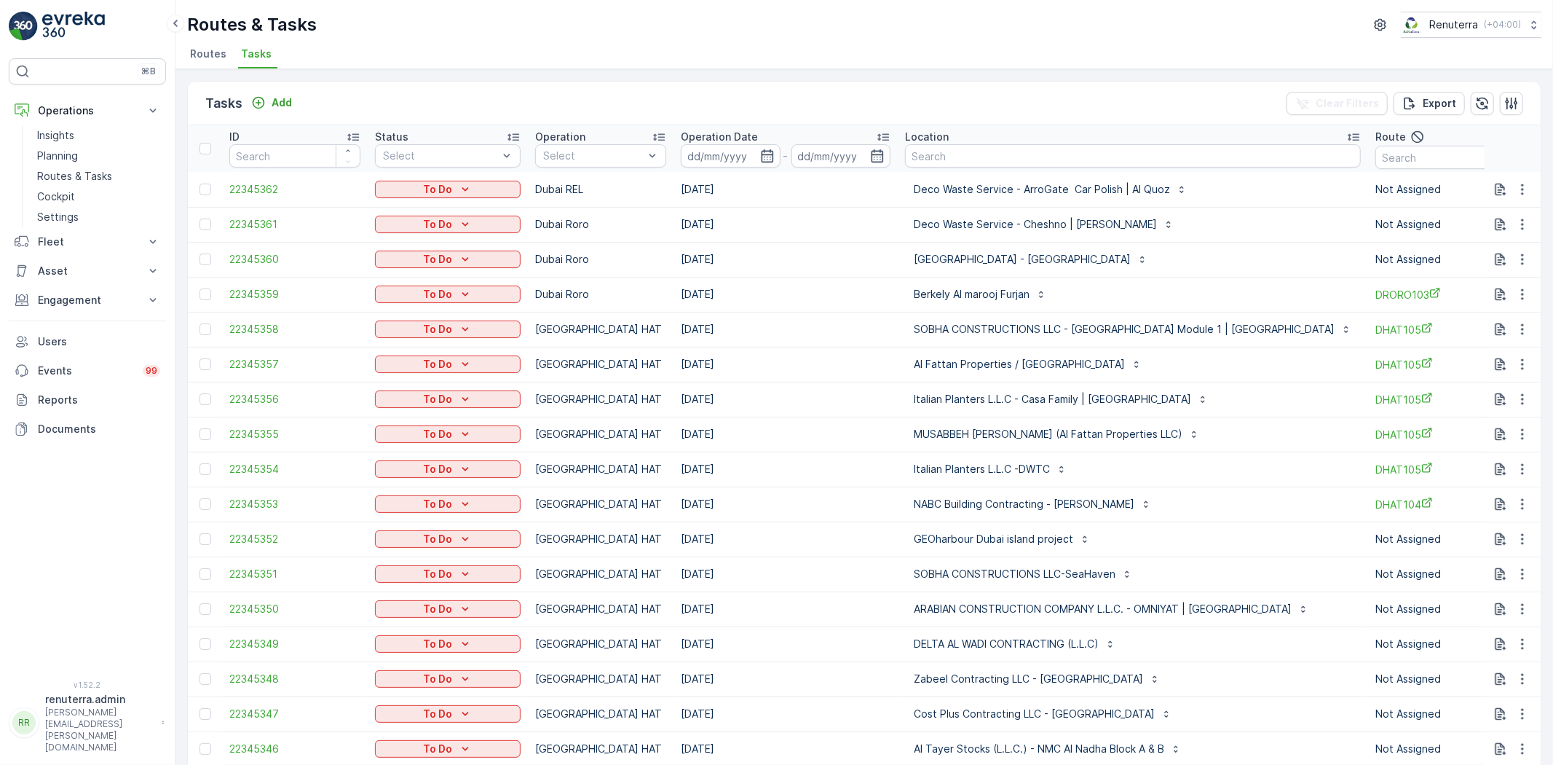
click at [823, 189] on td "[DATE]" at bounding box center [786, 189] width 224 height 35
click at [1519, 186] on icon "button" at bounding box center [1523, 189] width 15 height 15
click at [1493, 255] on span "Change Route" at bounding box center [1485, 251] width 71 height 15
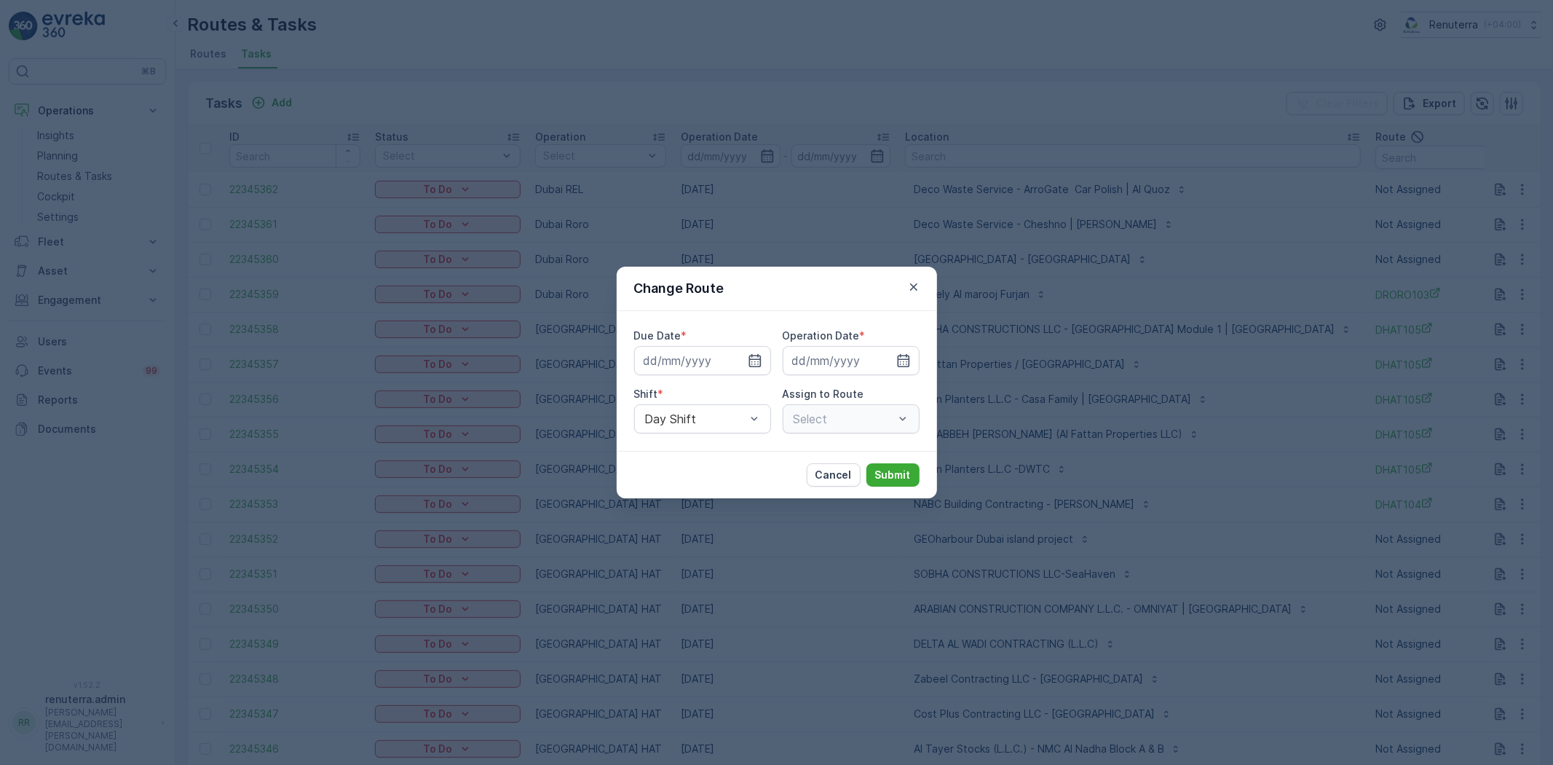
type input "[DATE]"
click at [825, 401] on div "Assign to Route Select" at bounding box center [851, 410] width 137 height 47
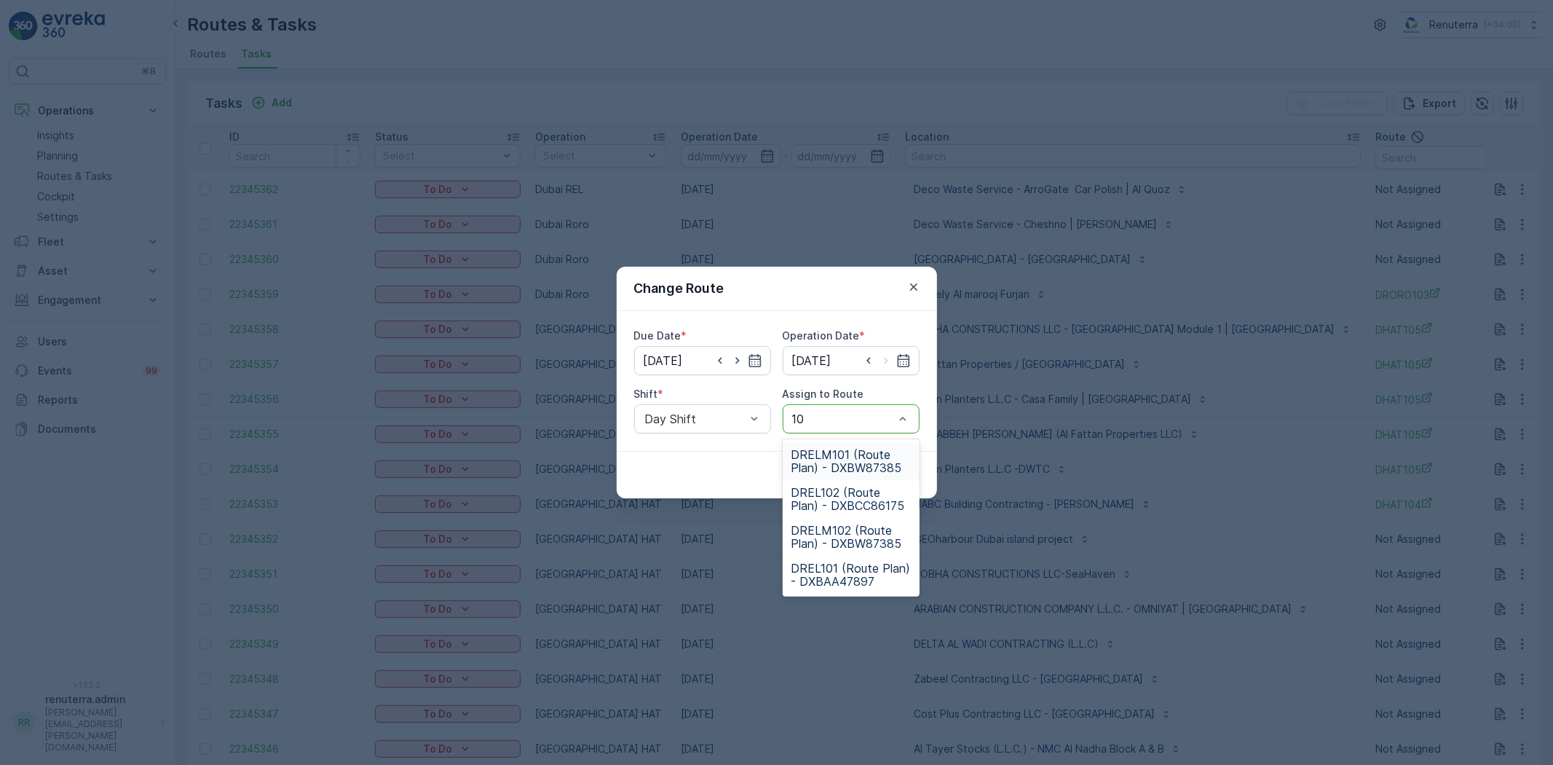
type input "101"
click at [816, 486] on span "DREL101 (Route Plan) - DXBAA47897" at bounding box center [851, 499] width 119 height 26
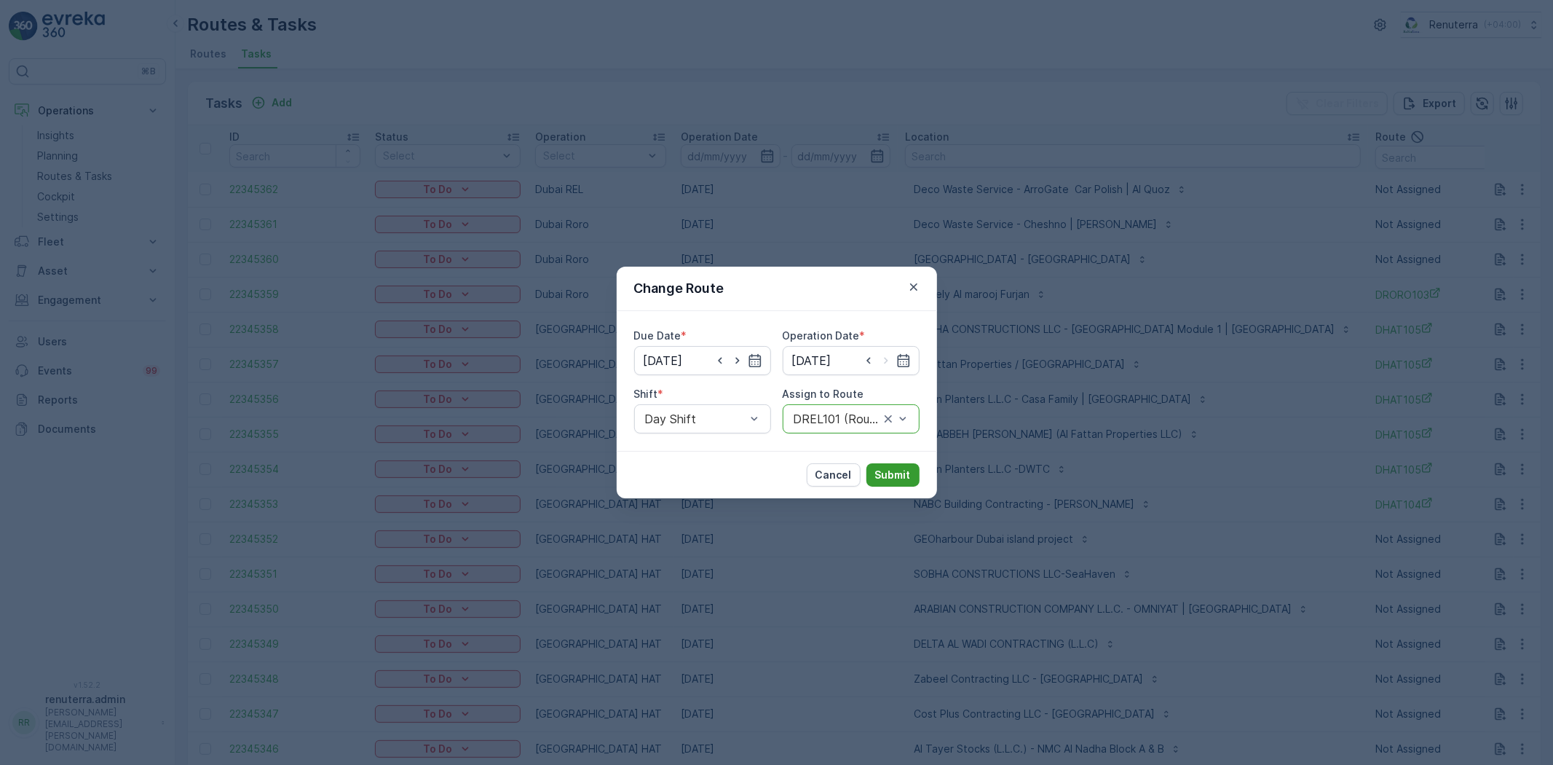
click at [906, 474] on p "Submit" at bounding box center [893, 475] width 36 height 15
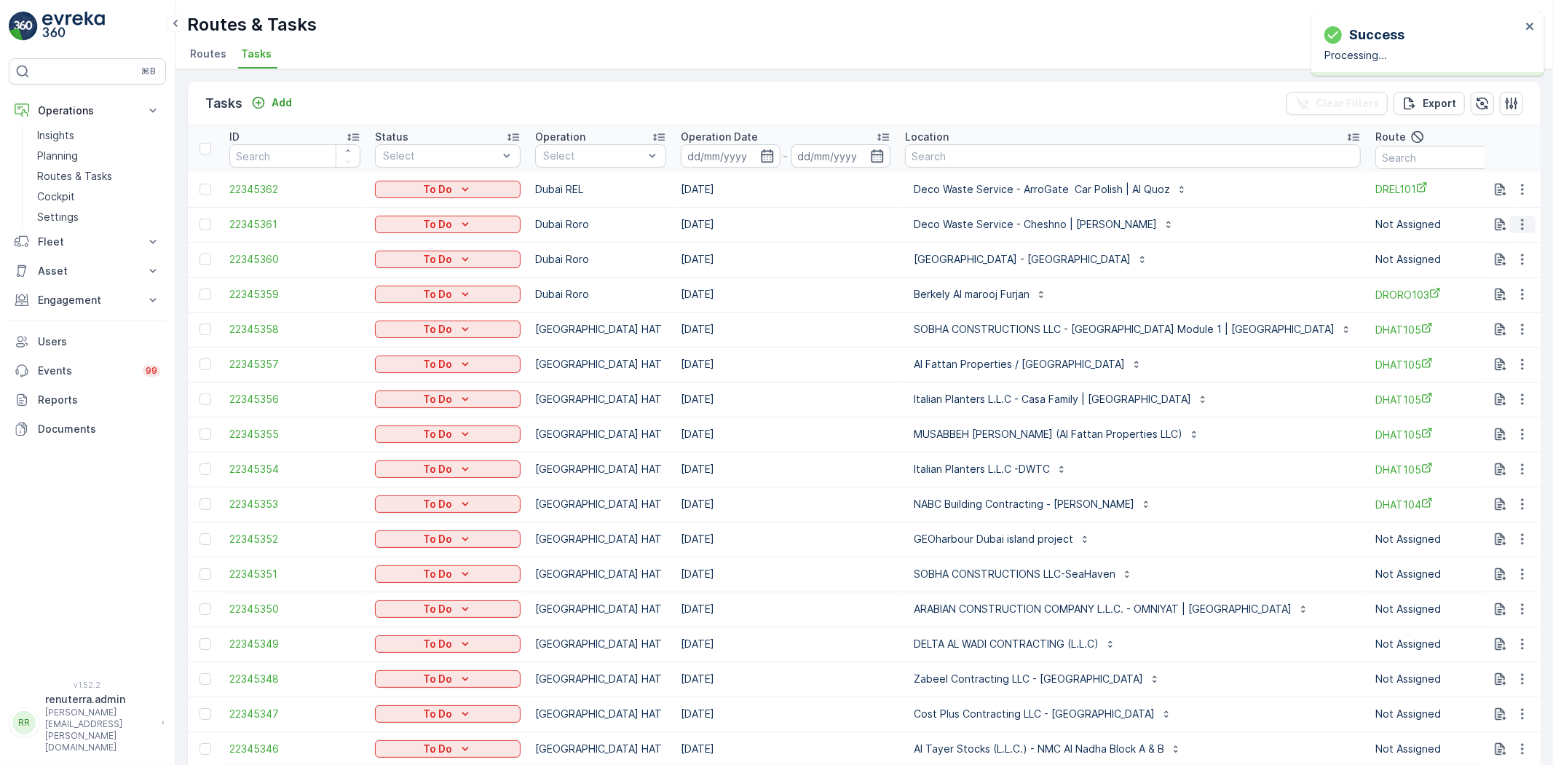
click at [1521, 223] on icon "button" at bounding box center [1523, 224] width 15 height 15
click at [1510, 284] on span "Change Route" at bounding box center [1485, 286] width 71 height 15
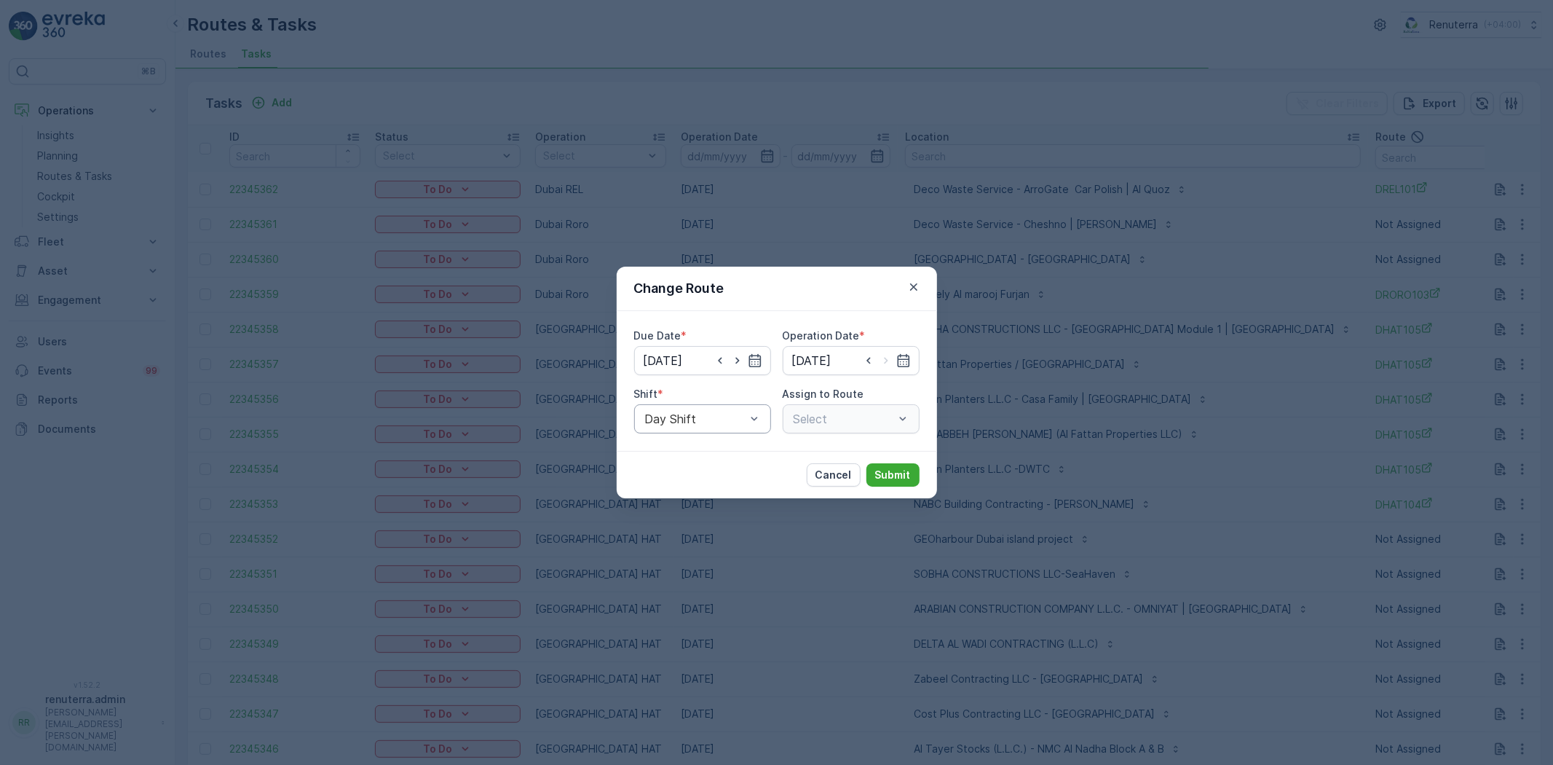
type input "[DATE]"
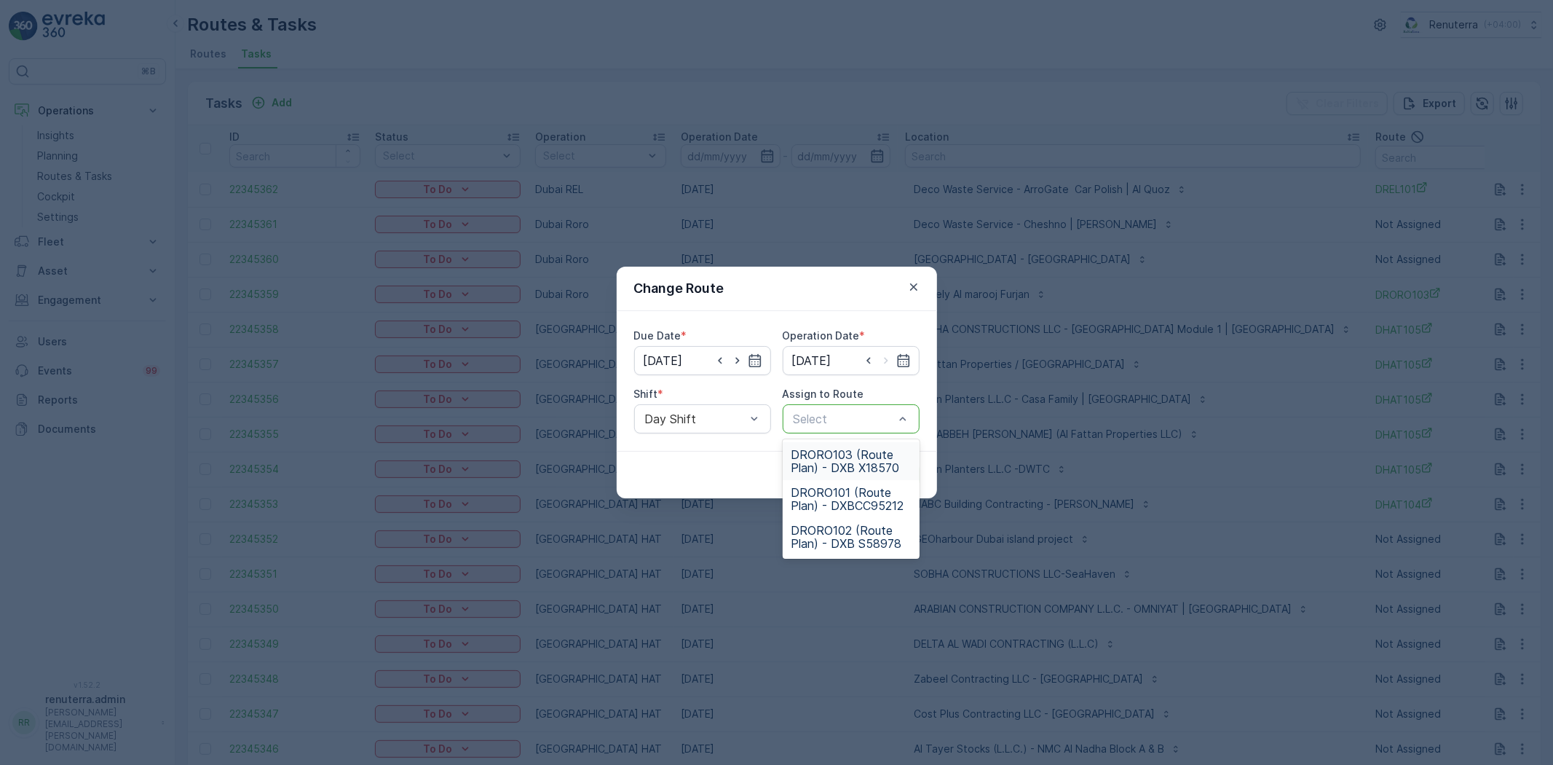
drag, startPoint x: 848, startPoint y: 462, endPoint x: 856, endPoint y: 456, distance: 9.9
click at [848, 462] on span "DRORO103 (Route Plan) - DXB X18570" at bounding box center [851, 461] width 119 height 26
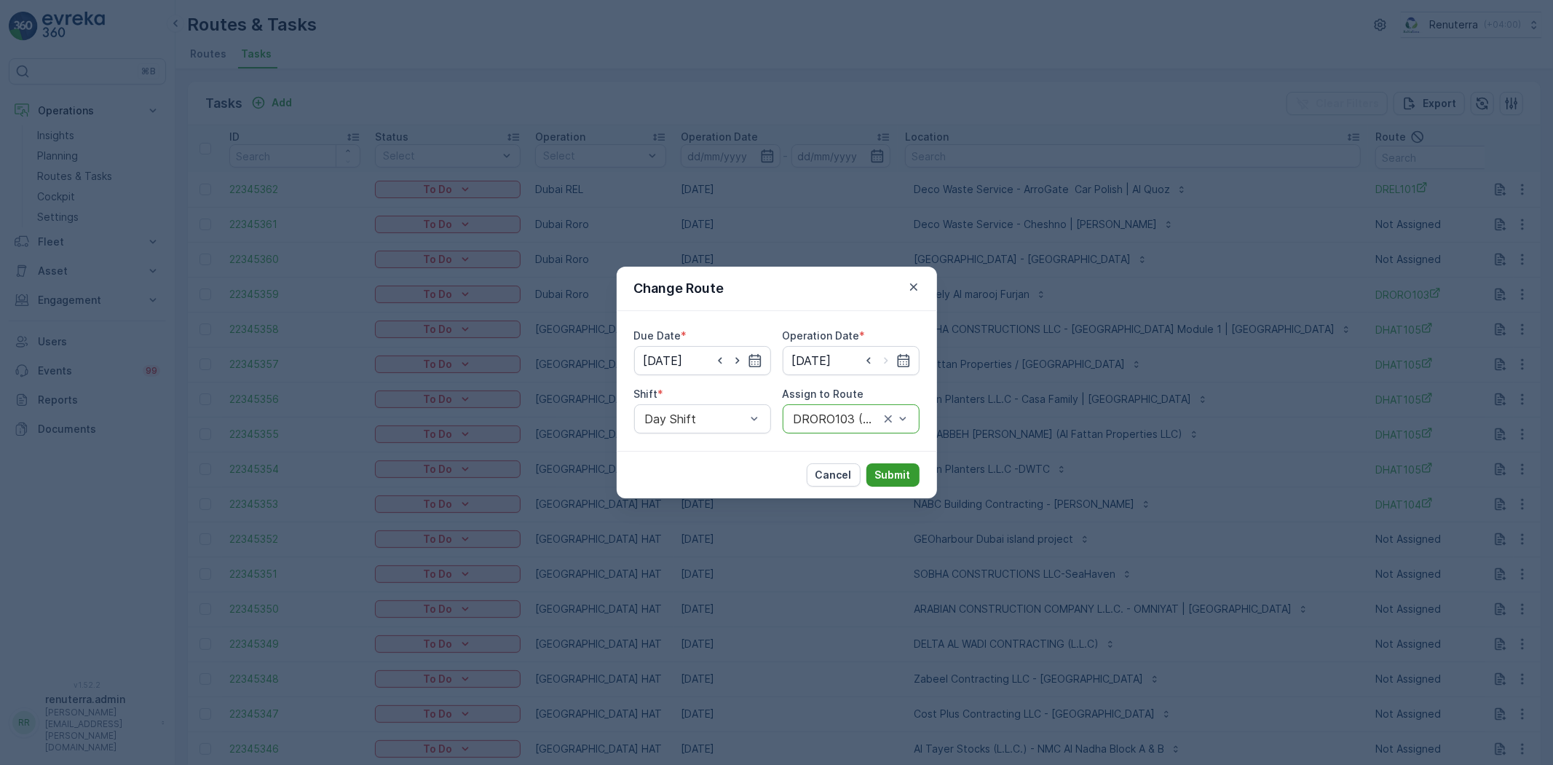
click at [907, 481] on p "Submit" at bounding box center [893, 475] width 36 height 15
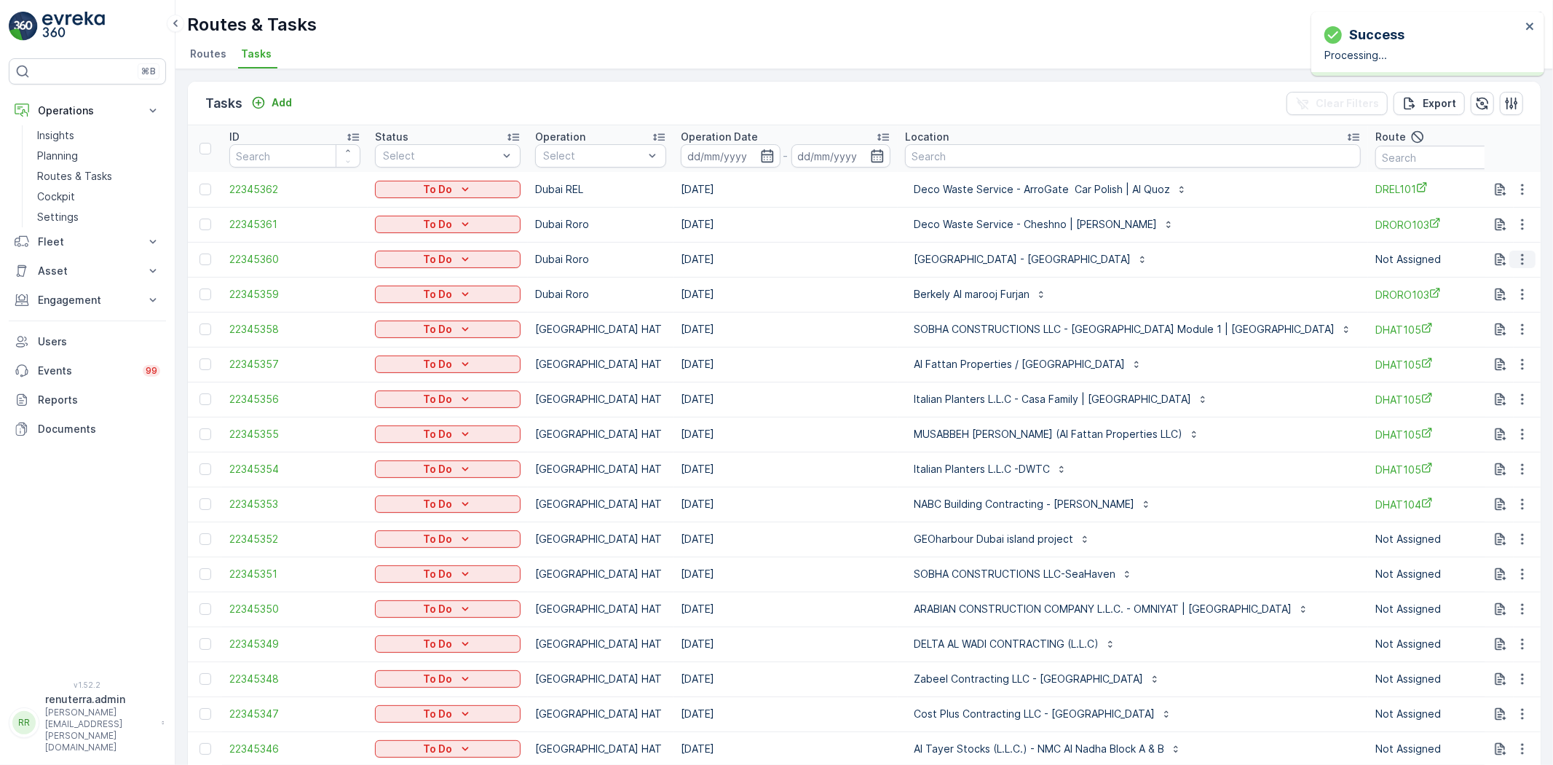
drag, startPoint x: 1510, startPoint y: 255, endPoint x: 1521, endPoint y: 256, distance: 10.9
click at [1513, 255] on button "button" at bounding box center [1523, 259] width 26 height 17
click at [1490, 318] on span "Change Route" at bounding box center [1485, 321] width 71 height 15
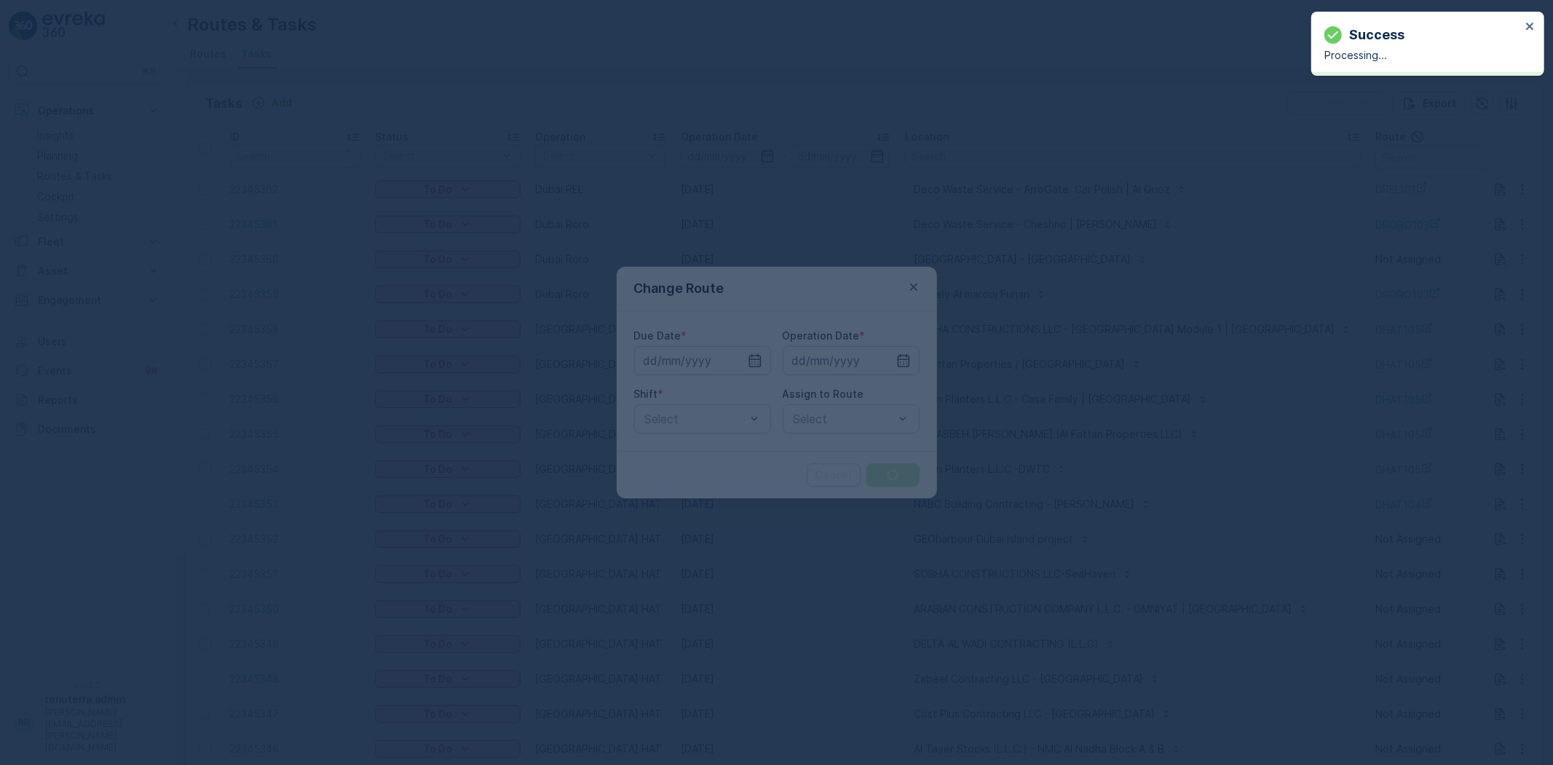
type input "[DATE]"
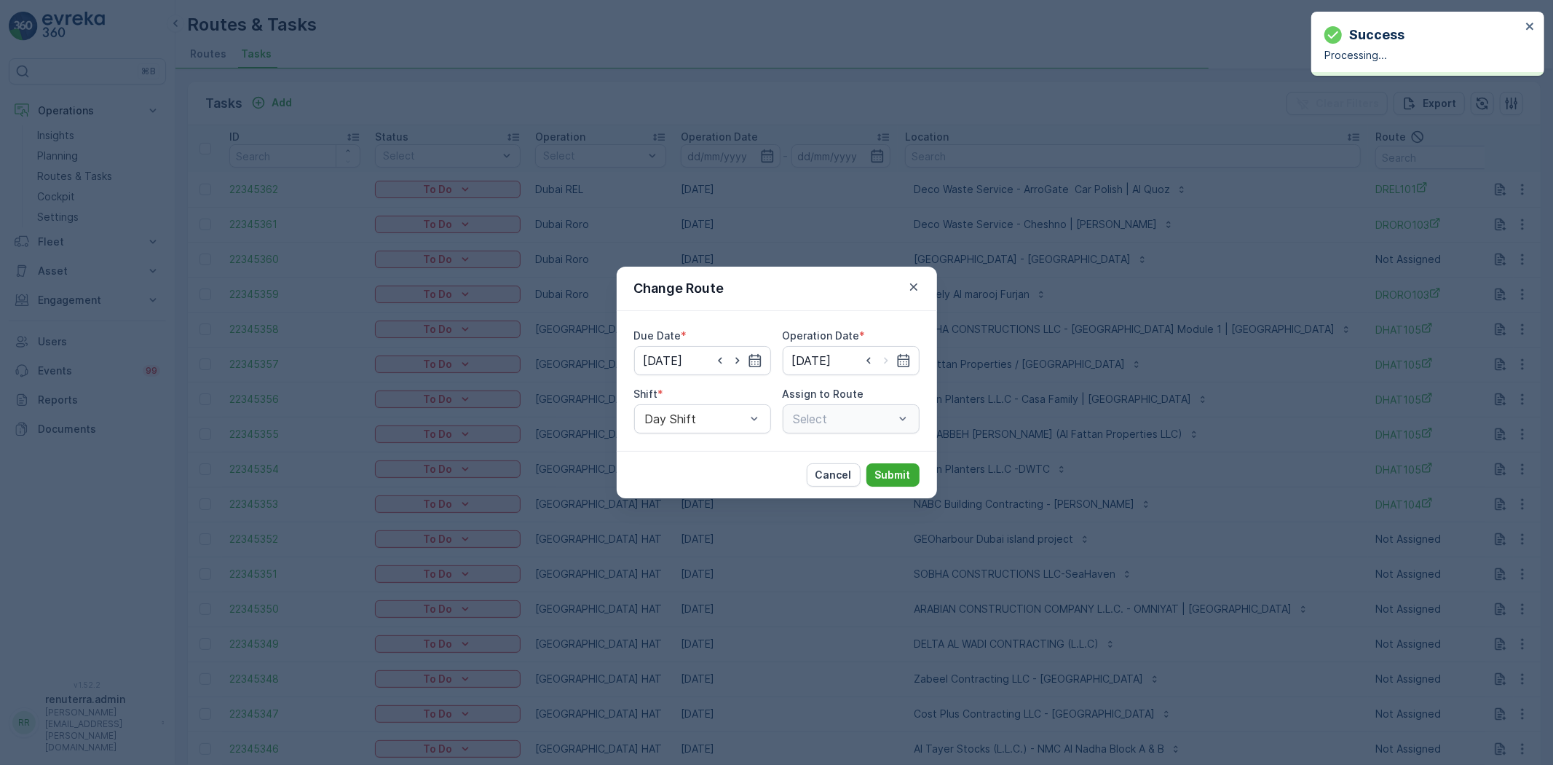
click at [850, 425] on div "Select" at bounding box center [851, 418] width 137 height 29
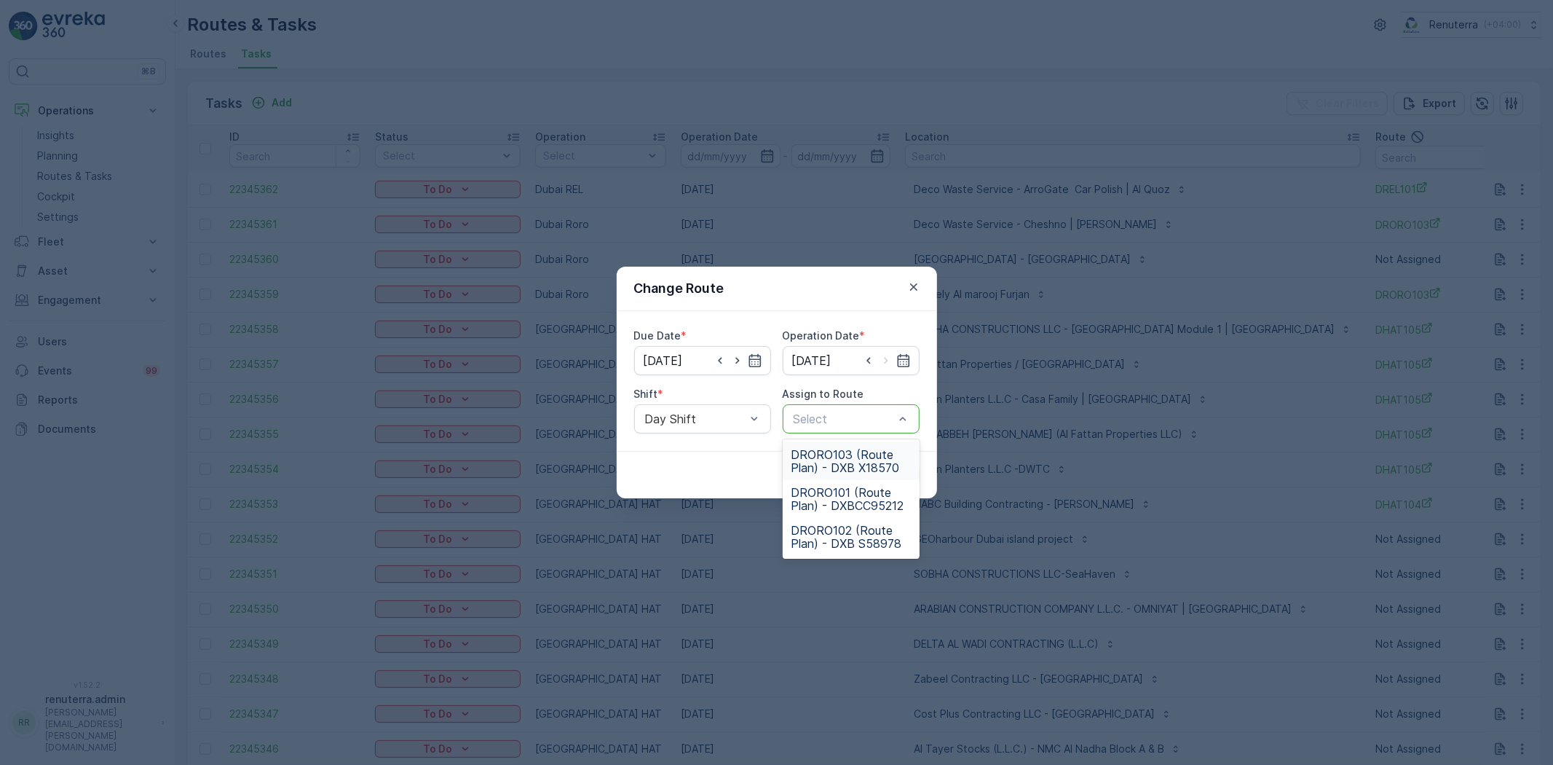
click at [850, 468] on span "DRORO103 (Route Plan) - DXB X18570" at bounding box center [851, 461] width 119 height 26
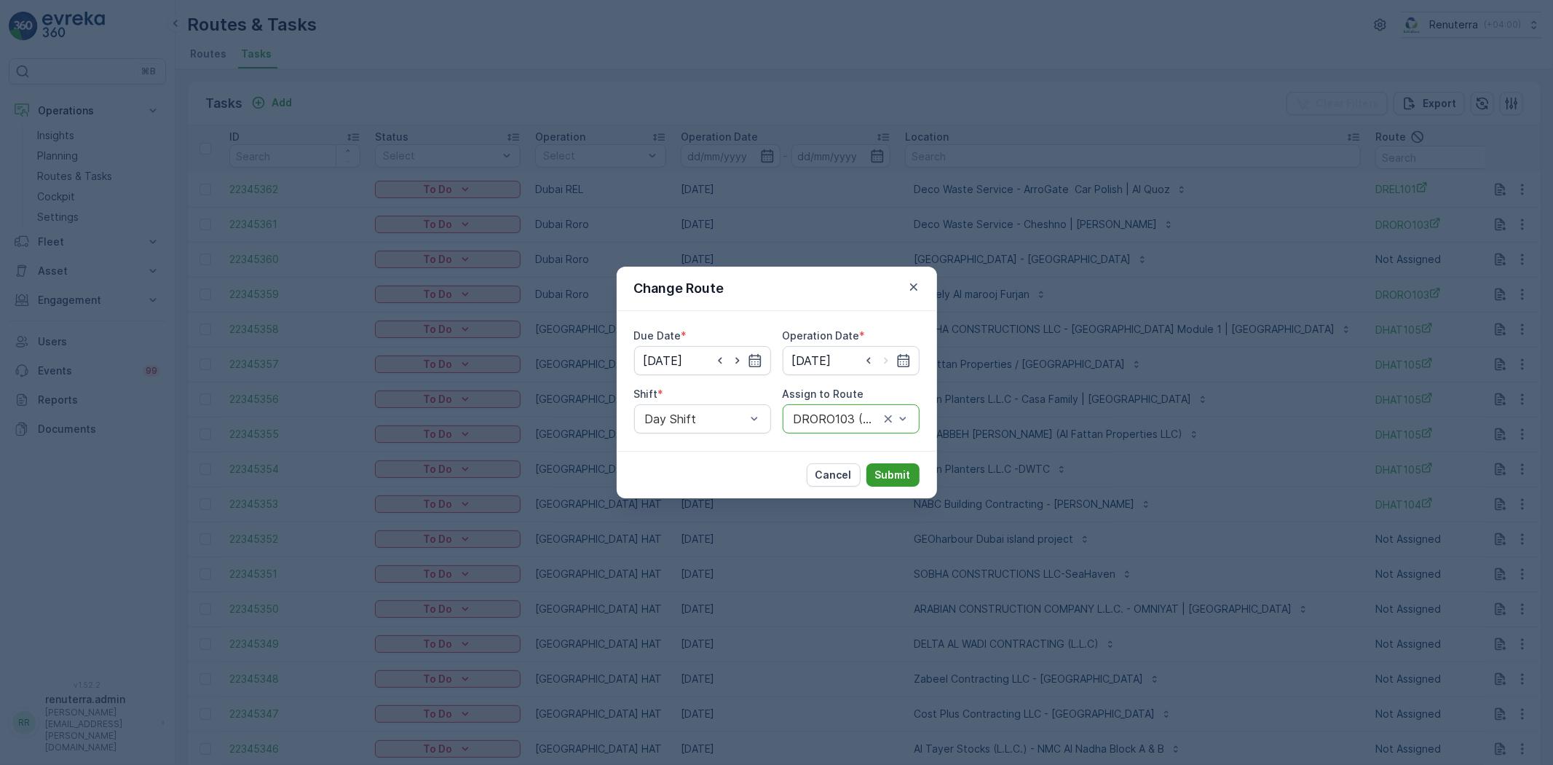
click at [907, 468] on p "Submit" at bounding box center [893, 475] width 36 height 15
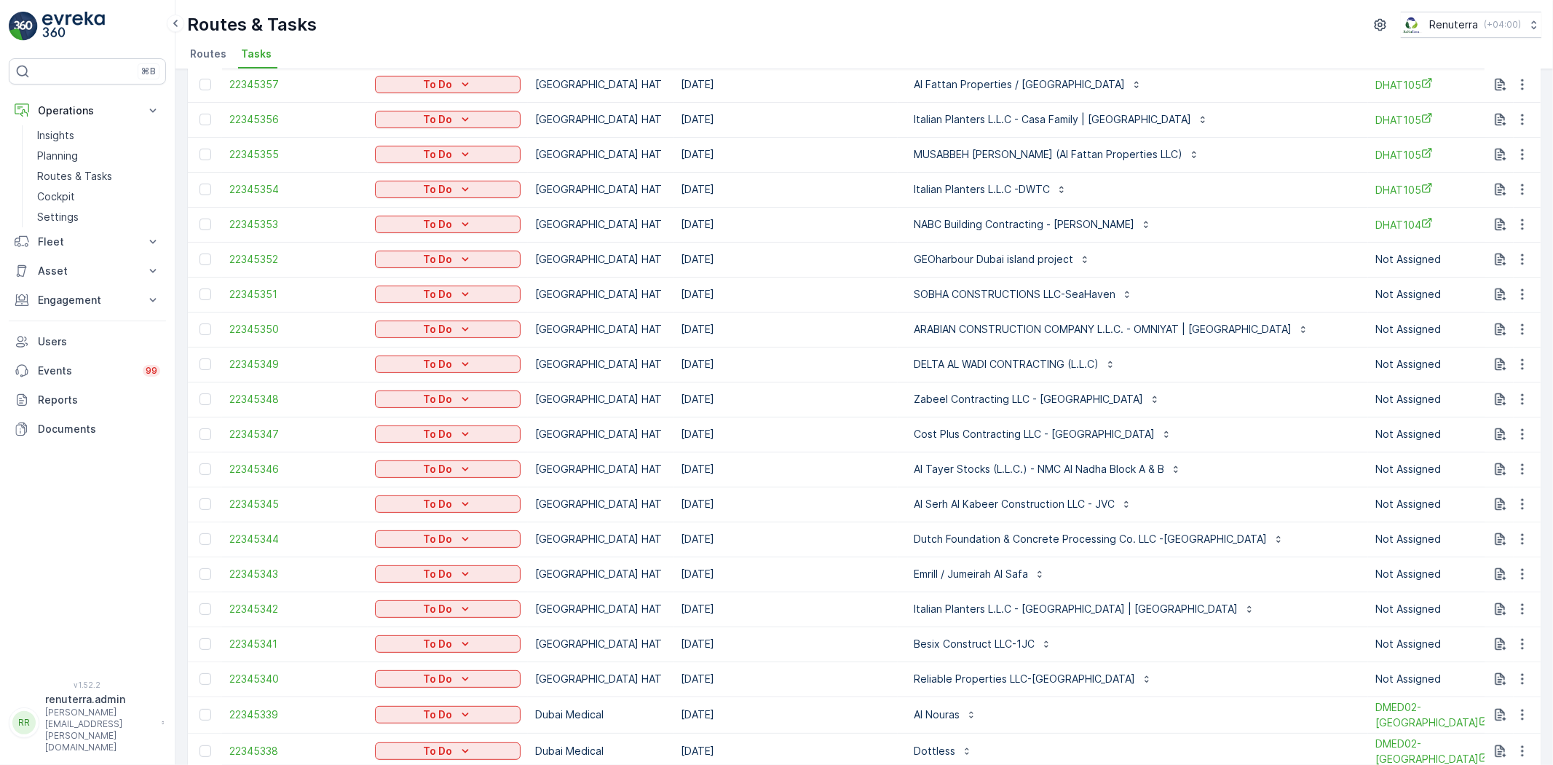
scroll to position [243, 0]
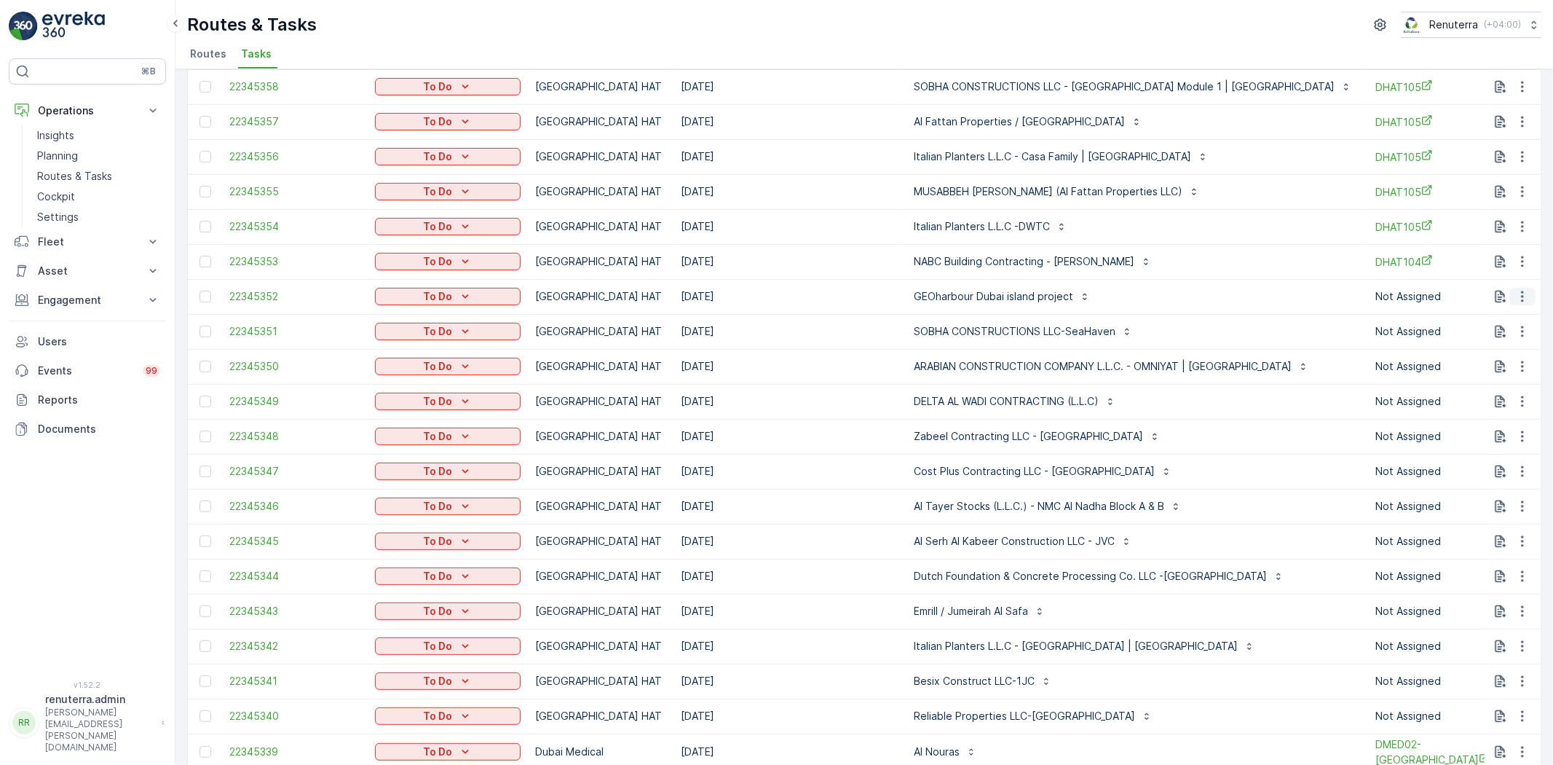
click at [1525, 294] on icon "button" at bounding box center [1523, 296] width 15 height 15
click at [1493, 360] on span "Change Route" at bounding box center [1485, 358] width 71 height 15
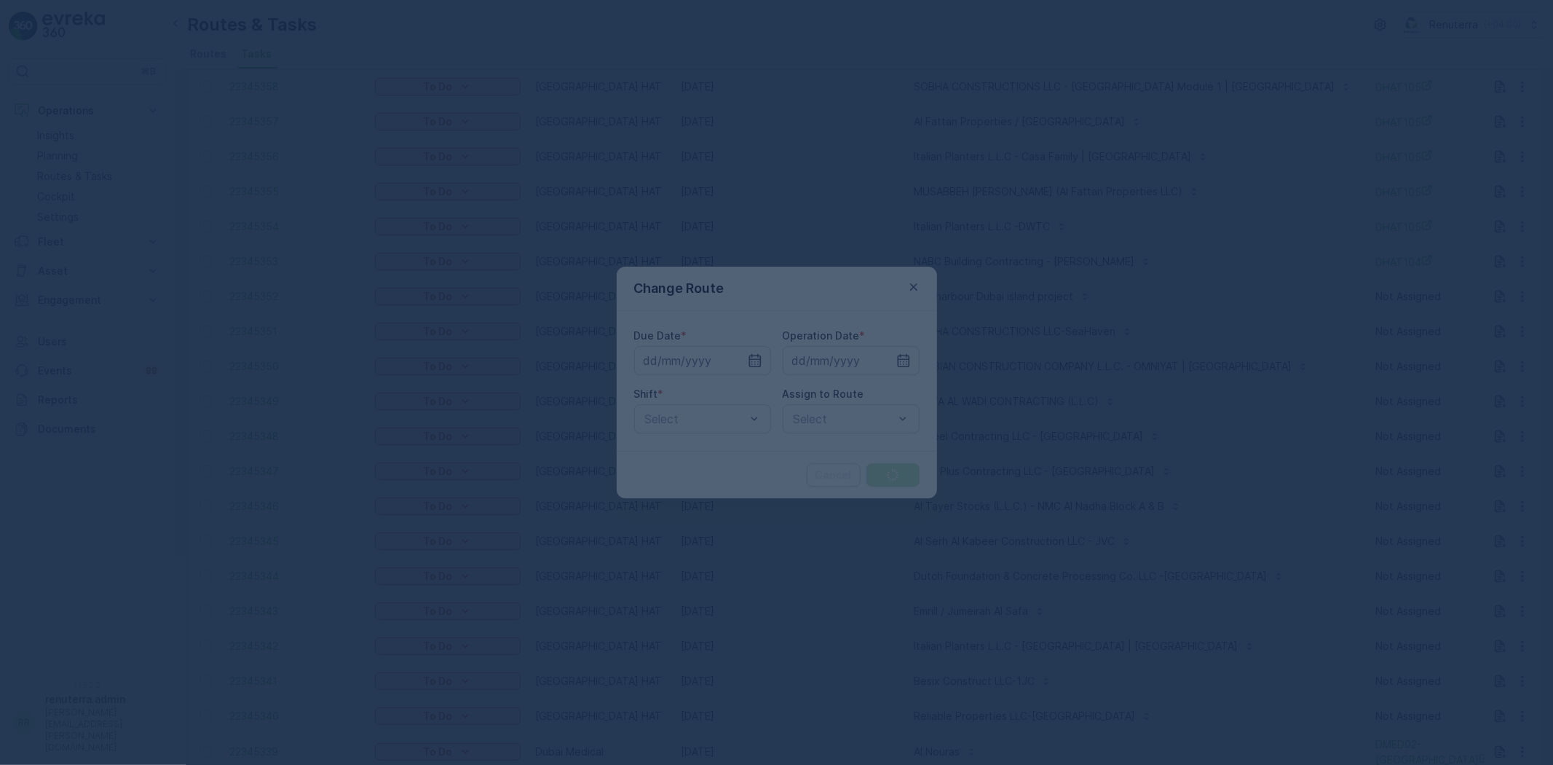
type input "[DATE]"
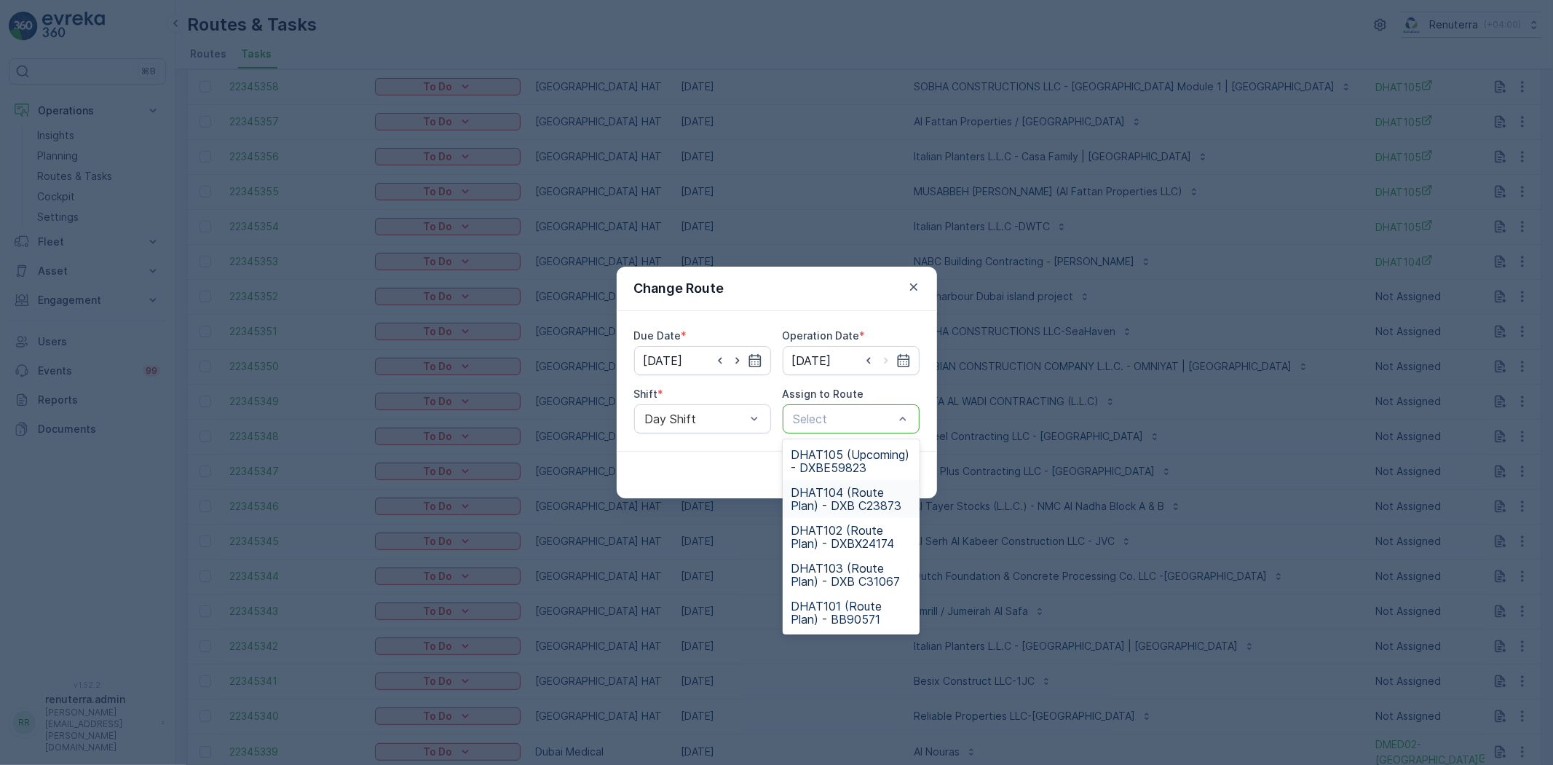
click at [849, 496] on span "DHAT104 (Route Plan) - DXB C23873" at bounding box center [851, 499] width 119 height 26
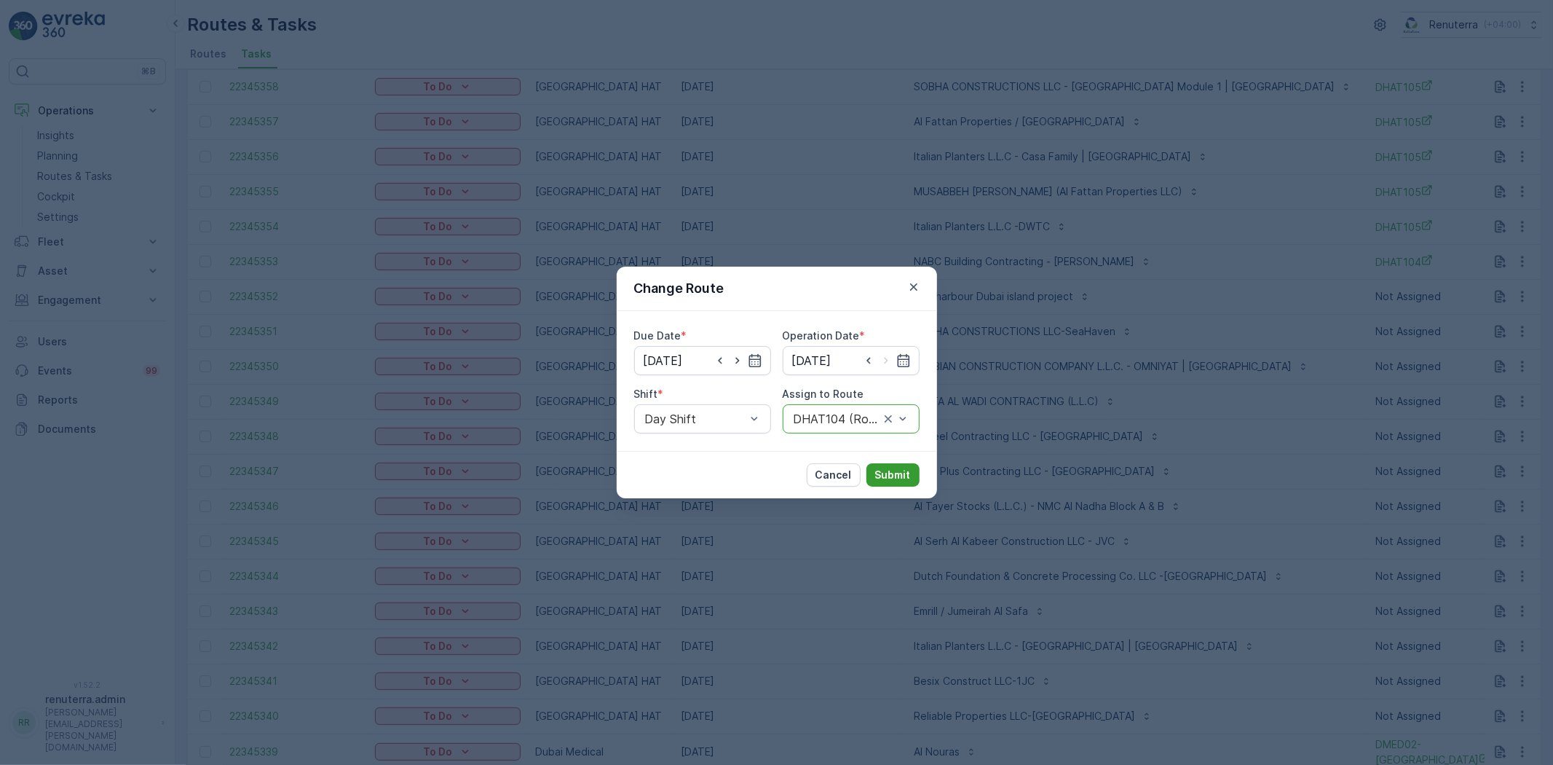
click at [907, 469] on p "Submit" at bounding box center [893, 475] width 36 height 15
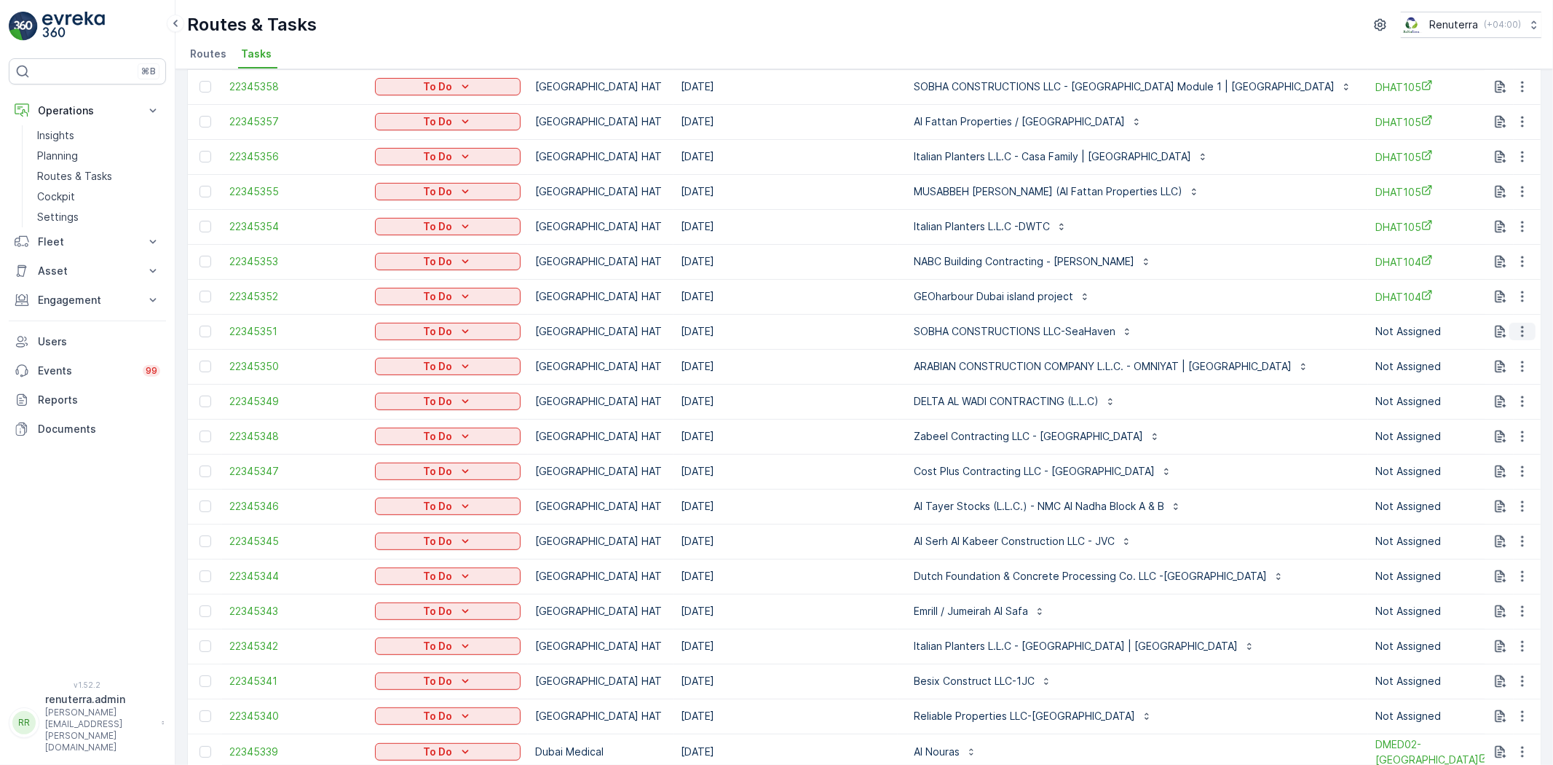
click at [1524, 331] on icon "button" at bounding box center [1523, 331] width 15 height 15
click at [1496, 398] on span "Change Route" at bounding box center [1485, 393] width 71 height 15
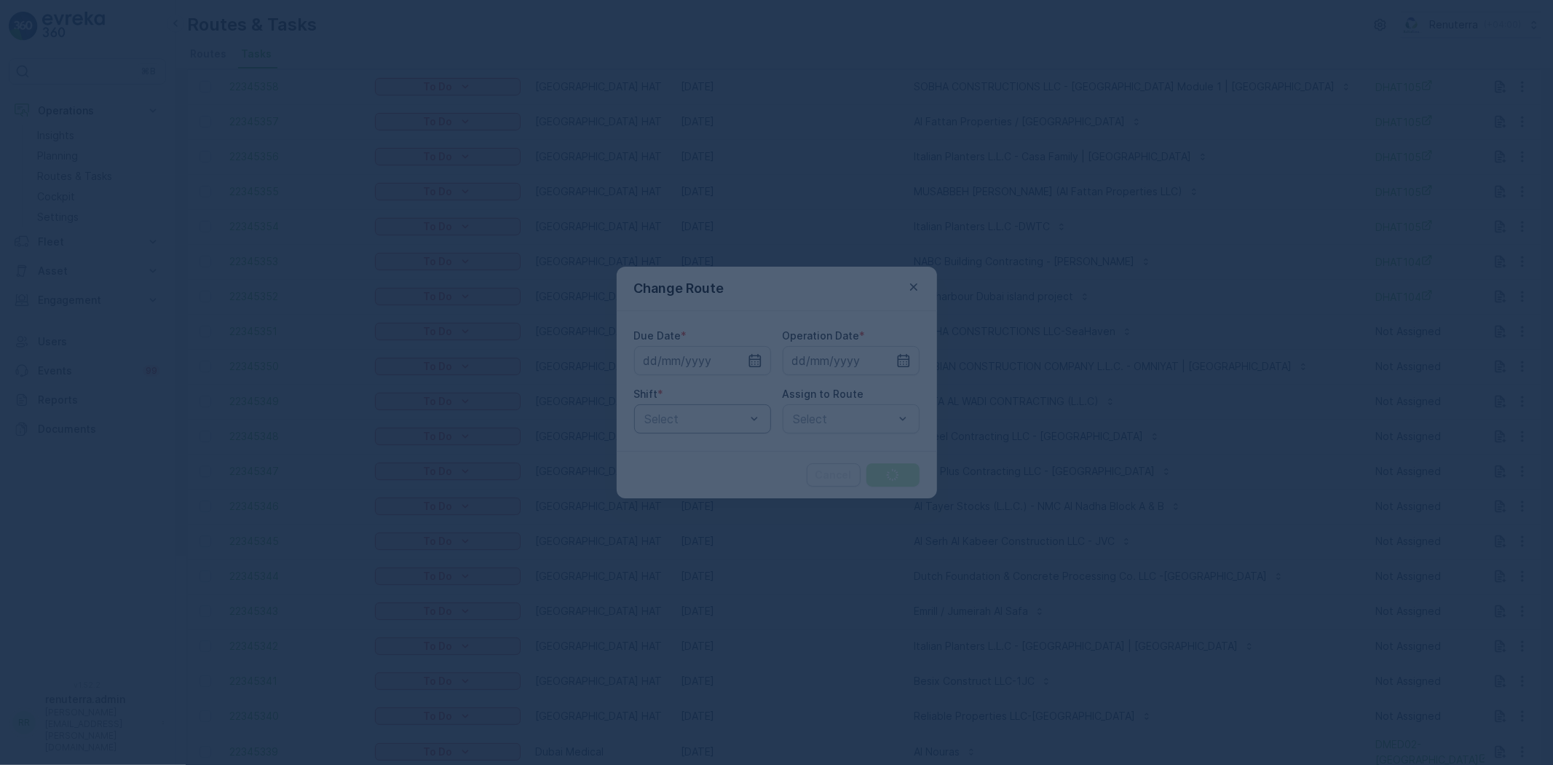
type input "[DATE]"
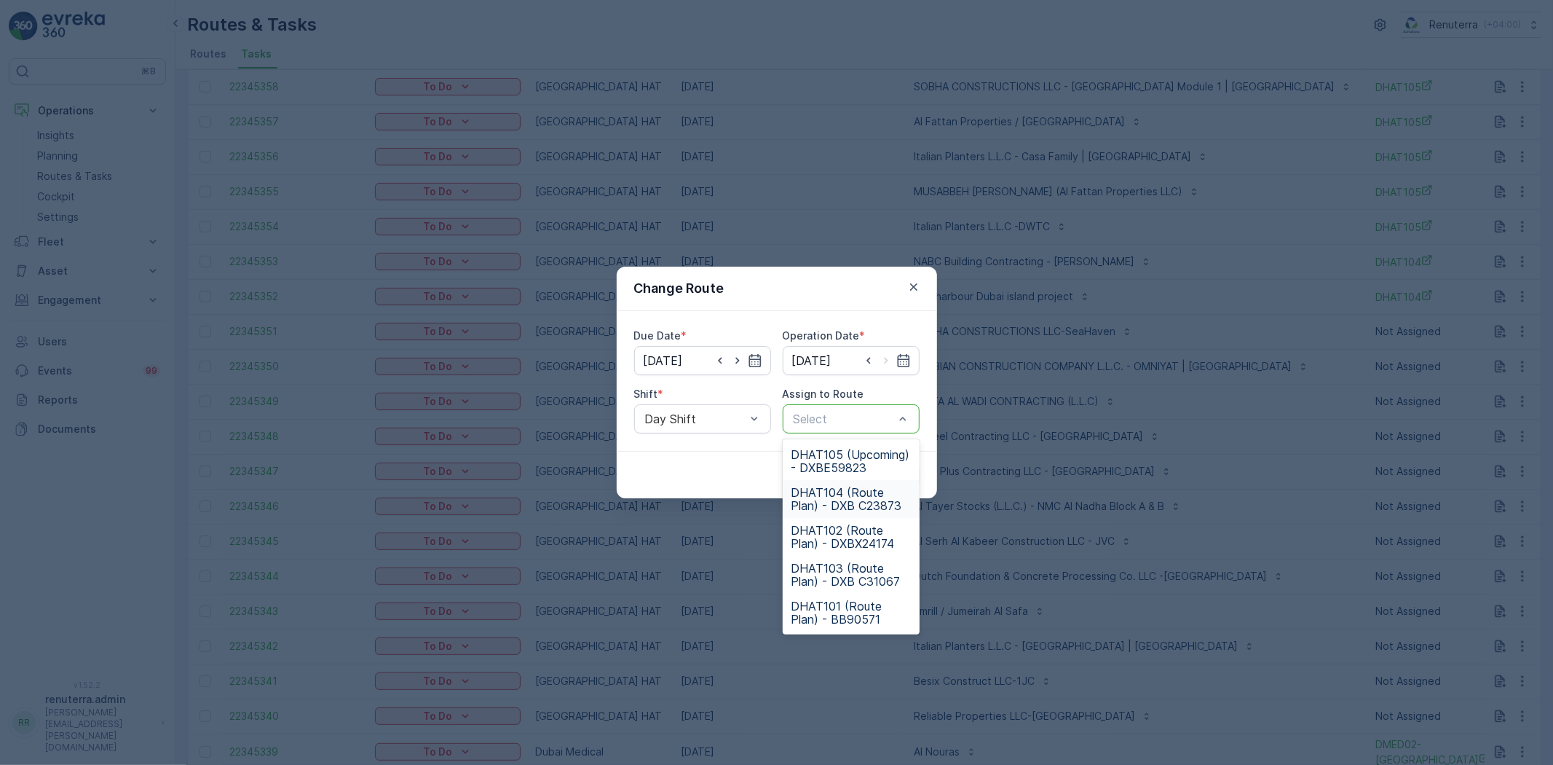
click at [817, 513] on div "DHAT104 (Route Plan) - DXB C23873" at bounding box center [851, 499] width 137 height 38
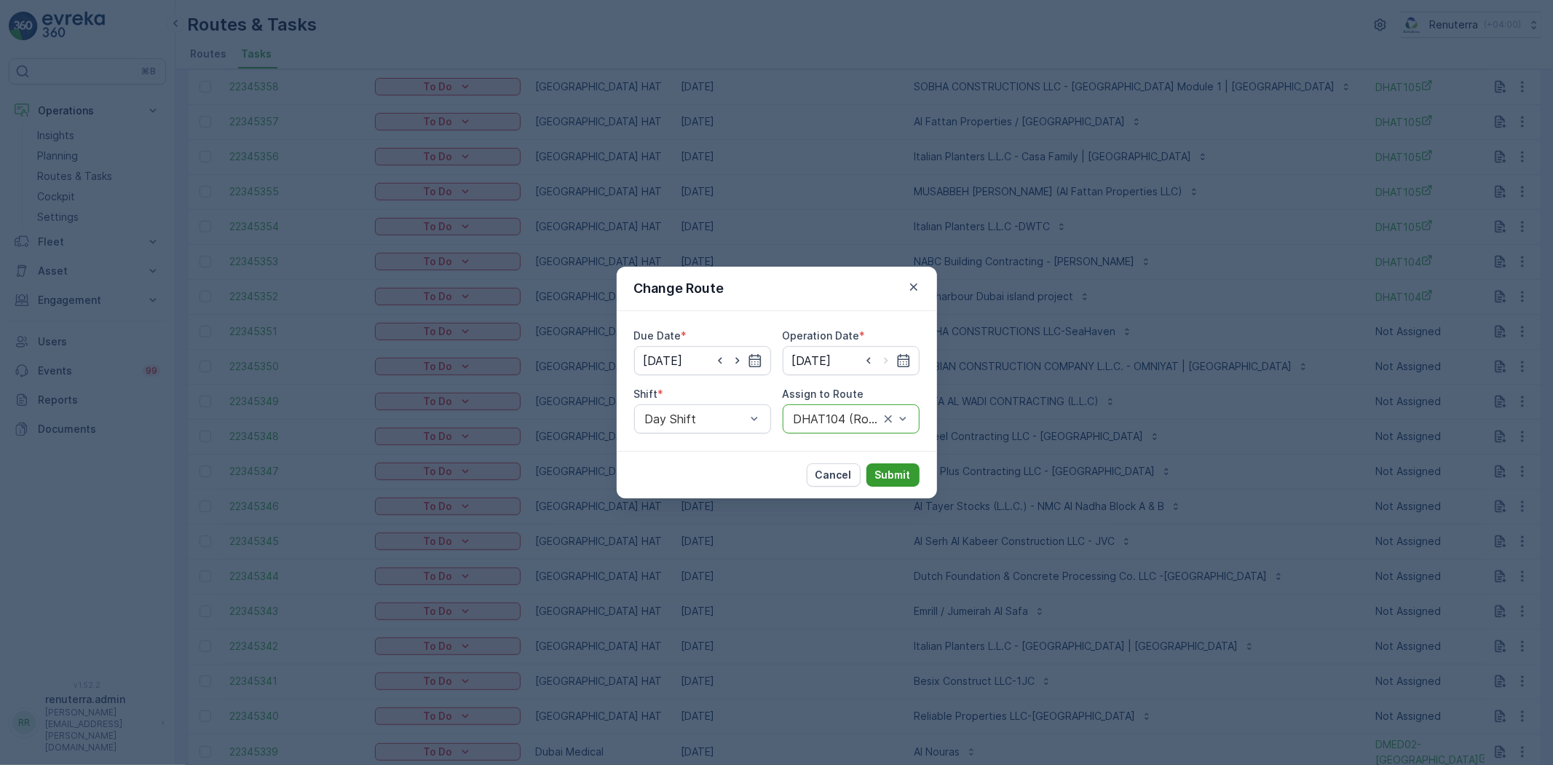
click at [885, 477] on p "Submit" at bounding box center [893, 475] width 36 height 15
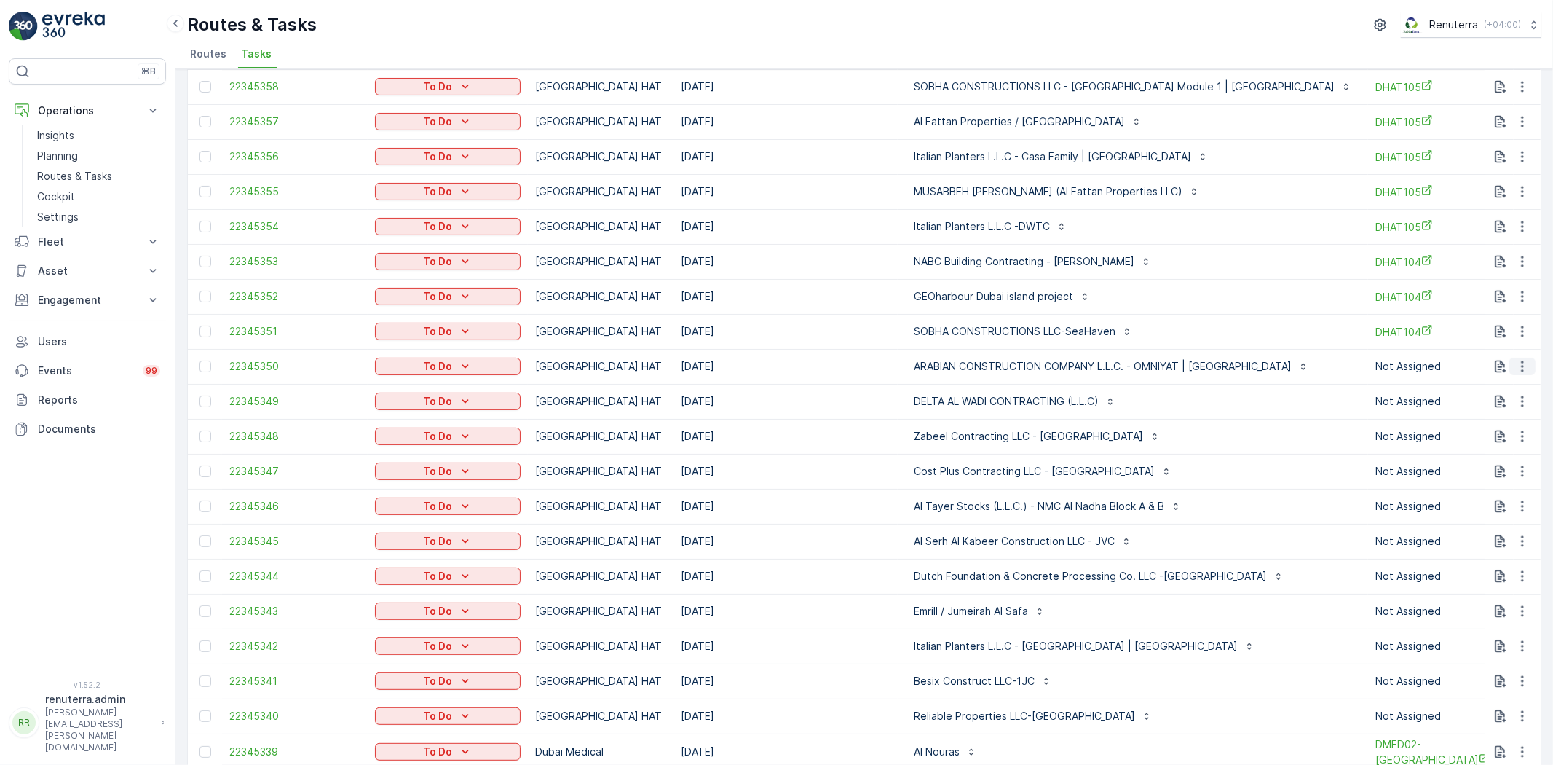
click at [1510, 358] on button "button" at bounding box center [1523, 366] width 26 height 17
click at [1496, 423] on span "Change Route" at bounding box center [1485, 428] width 71 height 15
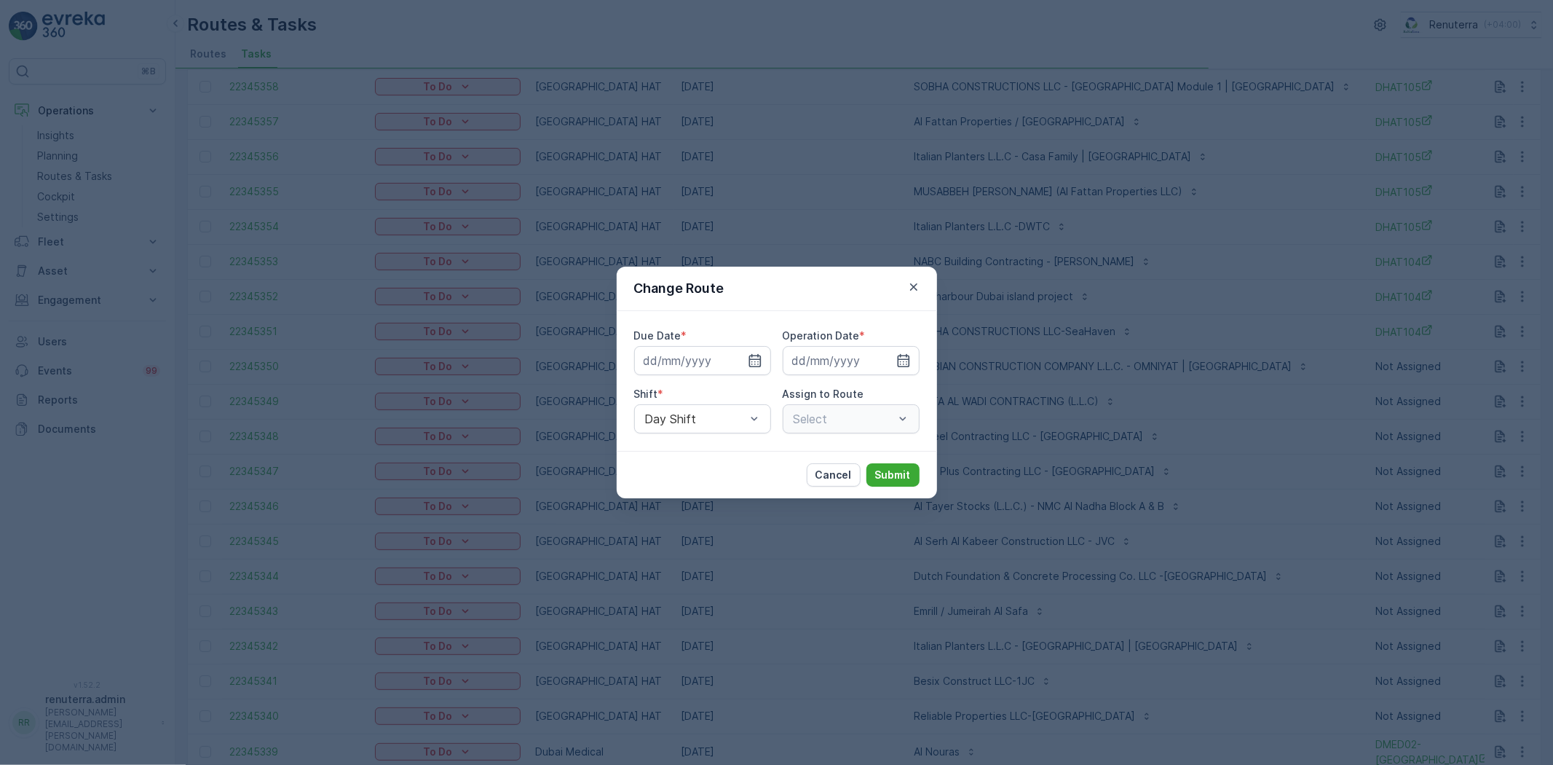
type input "[DATE]"
click at [840, 417] on div "Select" at bounding box center [851, 418] width 137 height 29
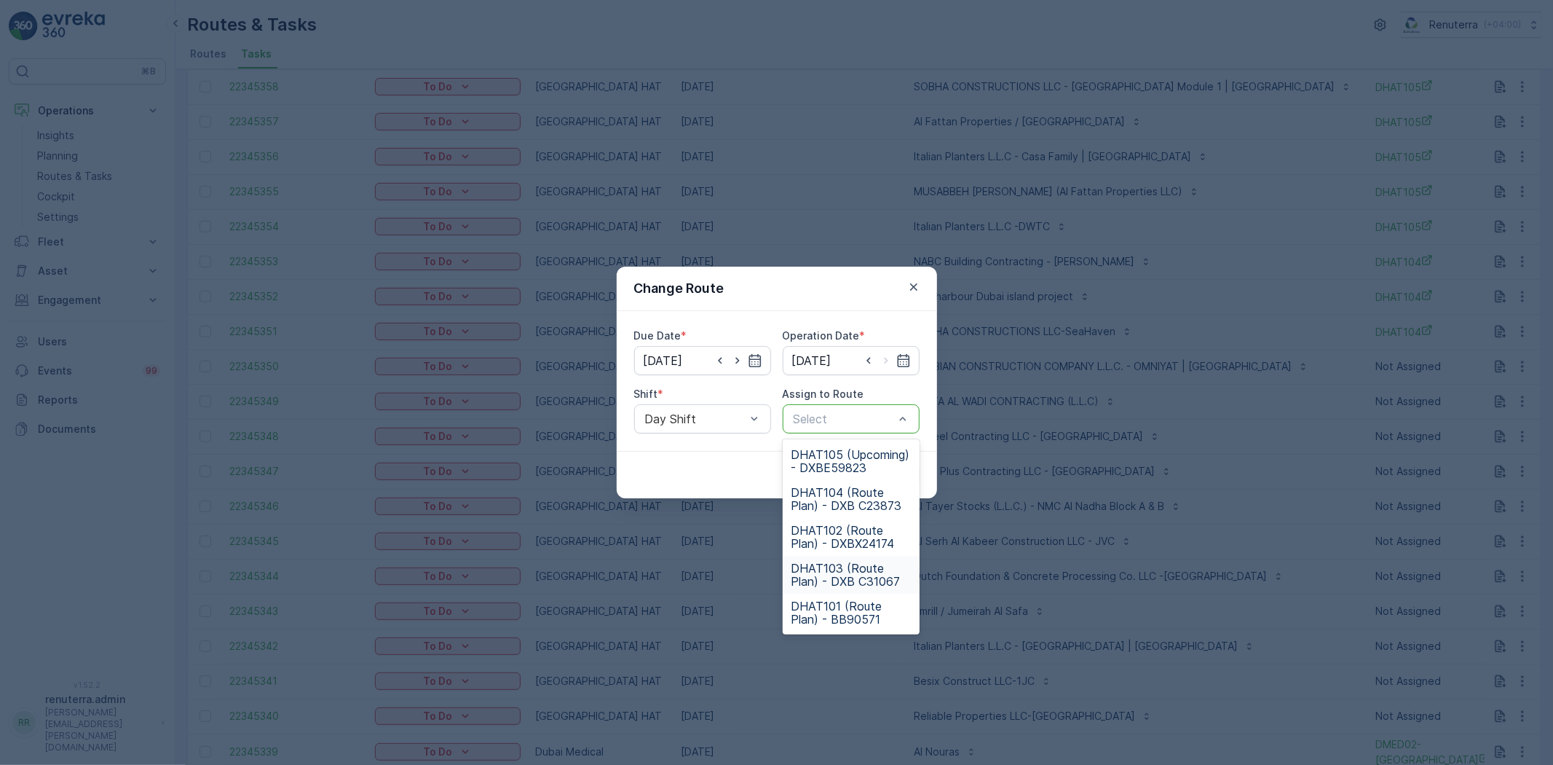
click at [831, 561] on span "DHAT103 (Route Plan) - DXB C31067" at bounding box center [851, 574] width 119 height 26
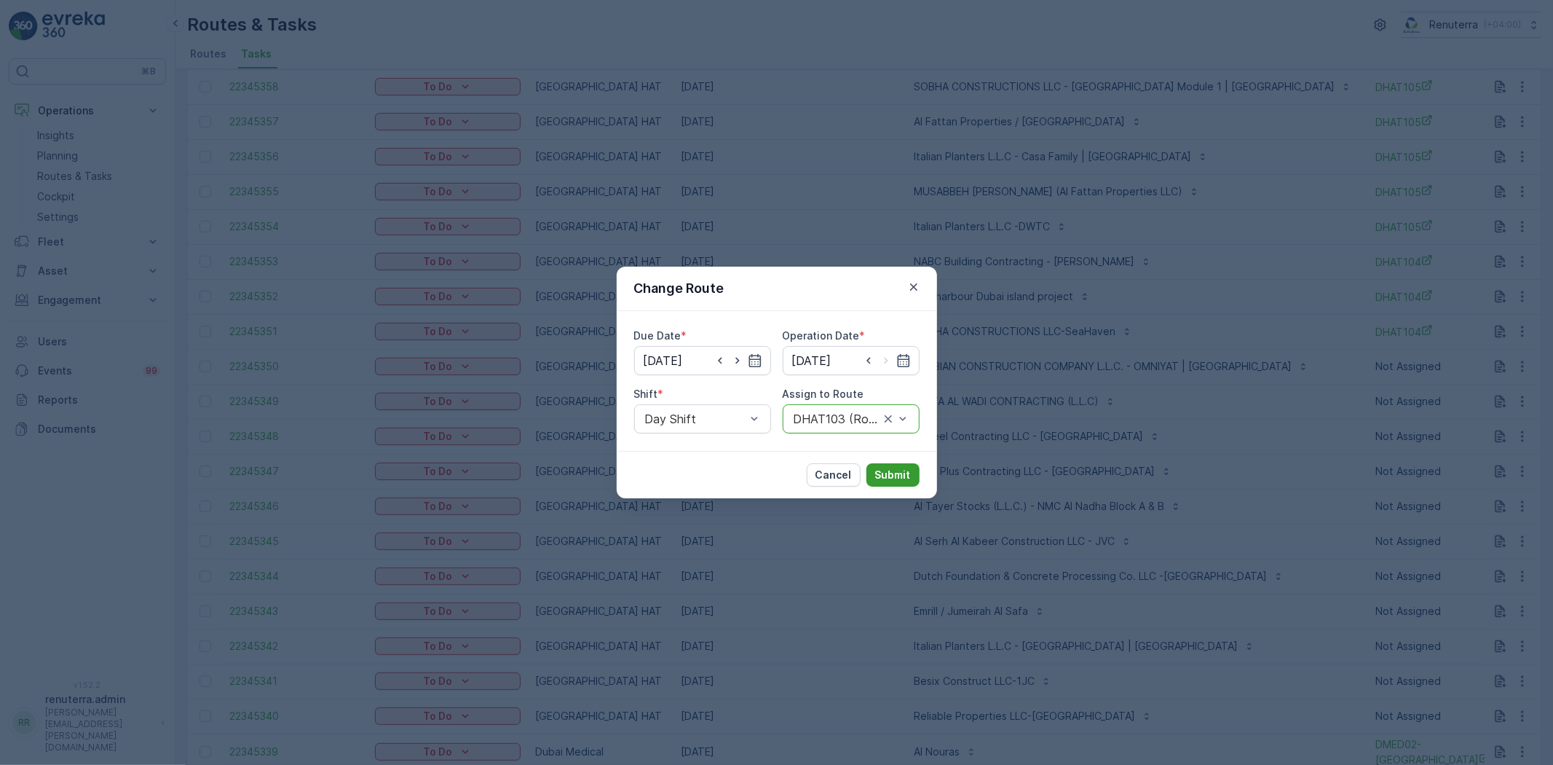
click at [899, 468] on p "Submit" at bounding box center [893, 475] width 36 height 15
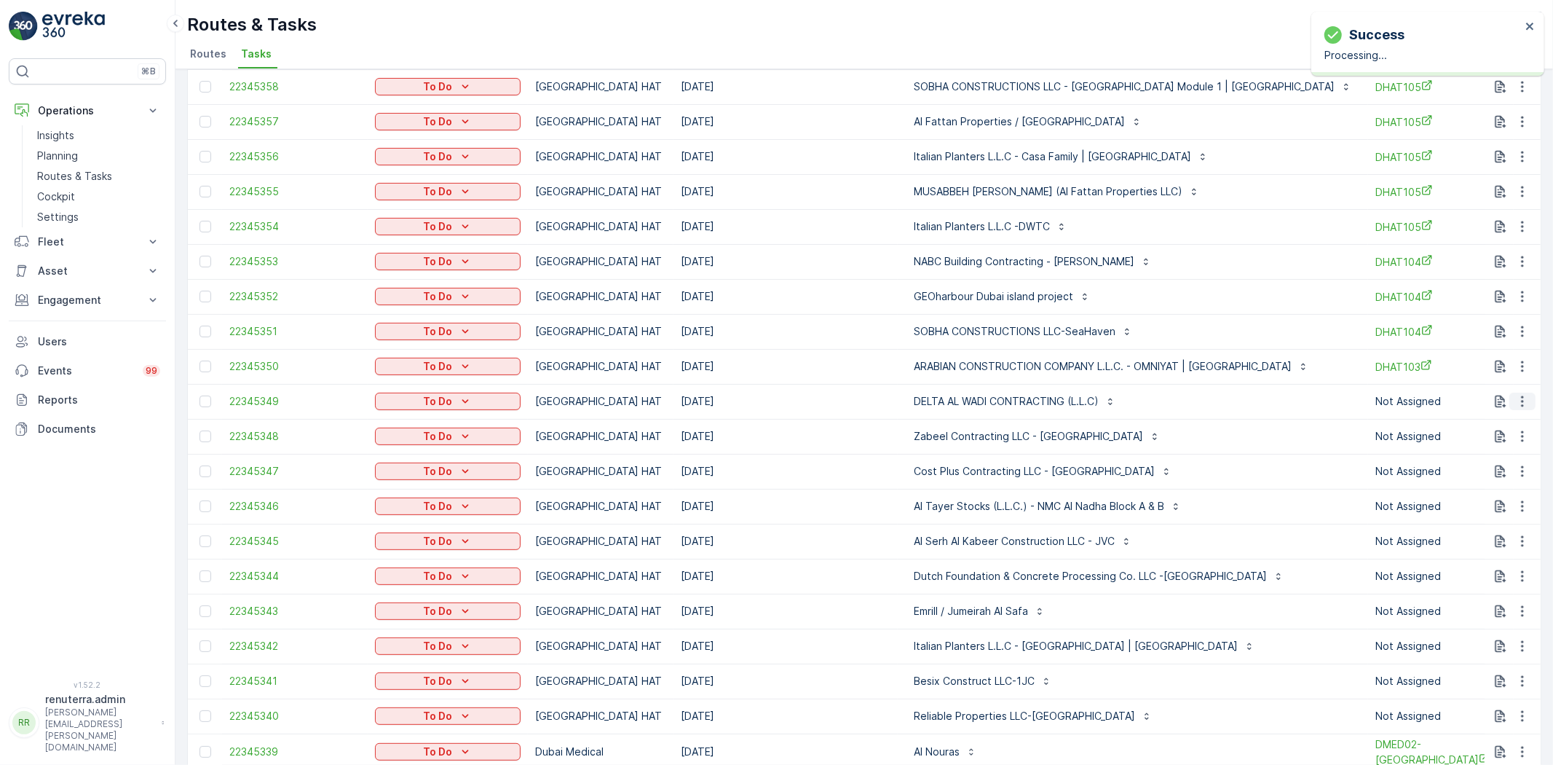
click at [1521, 401] on icon "button" at bounding box center [1523, 401] width 15 height 15
click at [1492, 456] on span "Change Route" at bounding box center [1485, 463] width 71 height 15
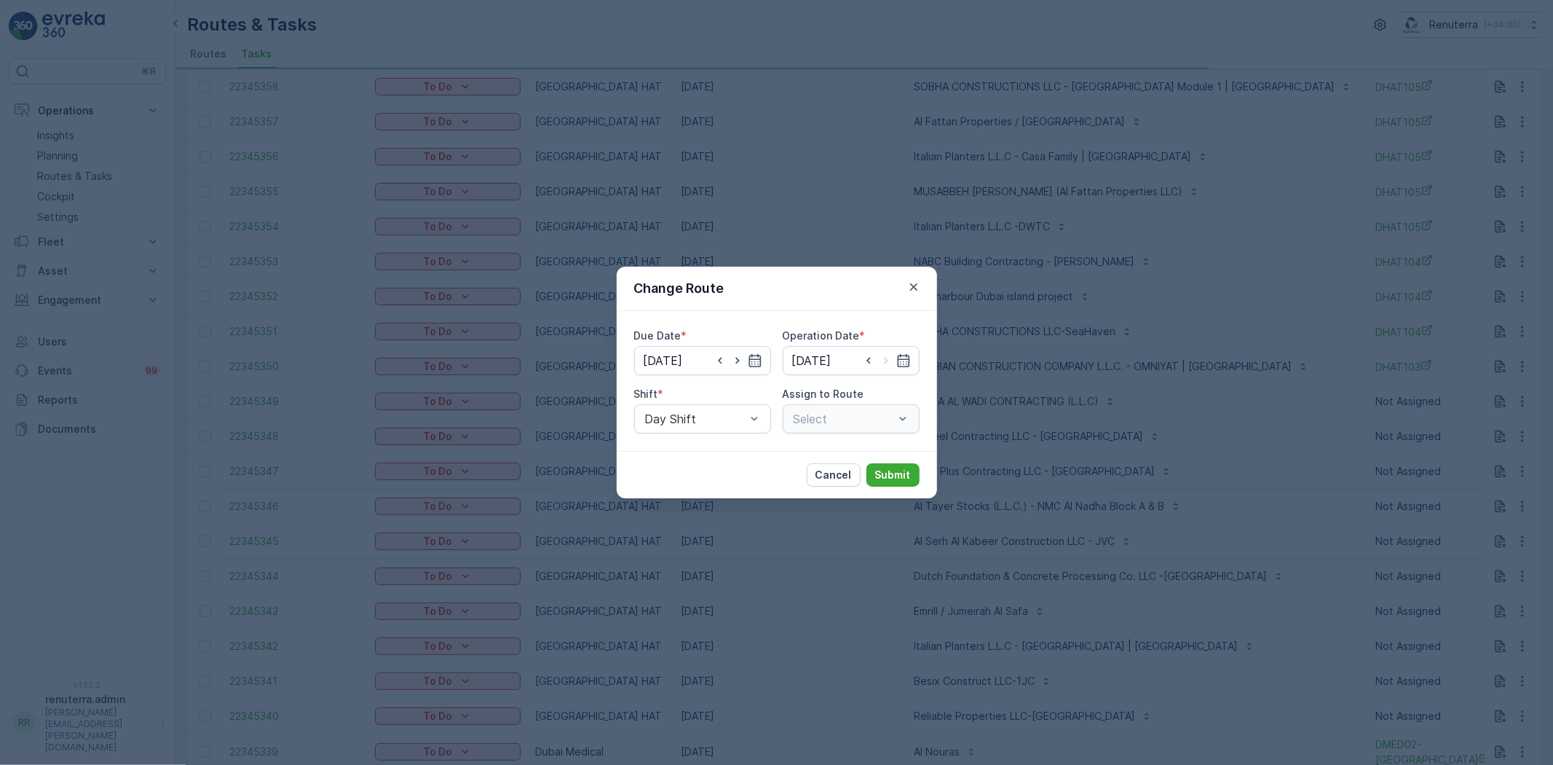
type input "[DATE]"
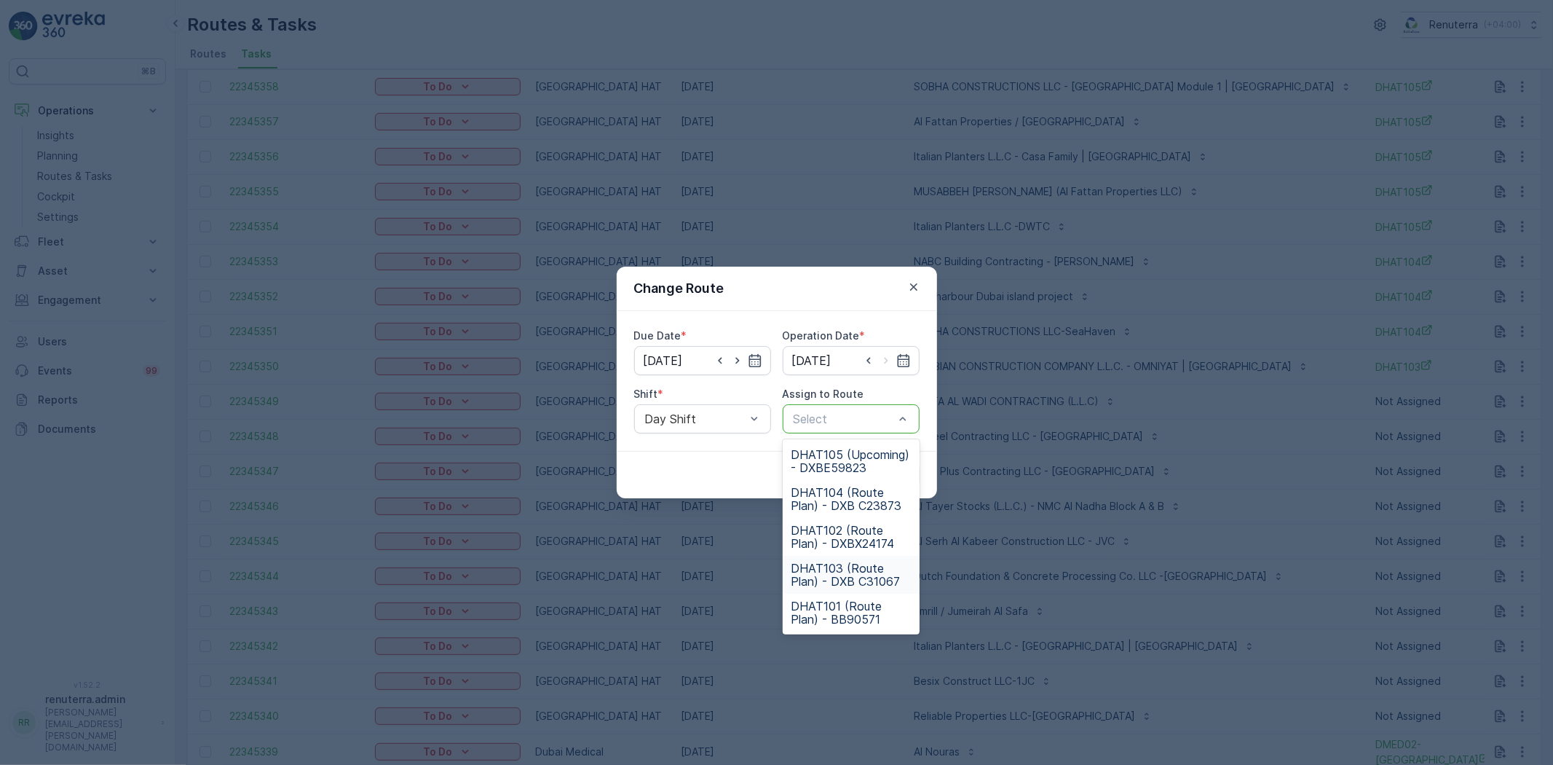
click at [840, 577] on span "DHAT103 (Route Plan) - DXB C31067" at bounding box center [851, 574] width 119 height 26
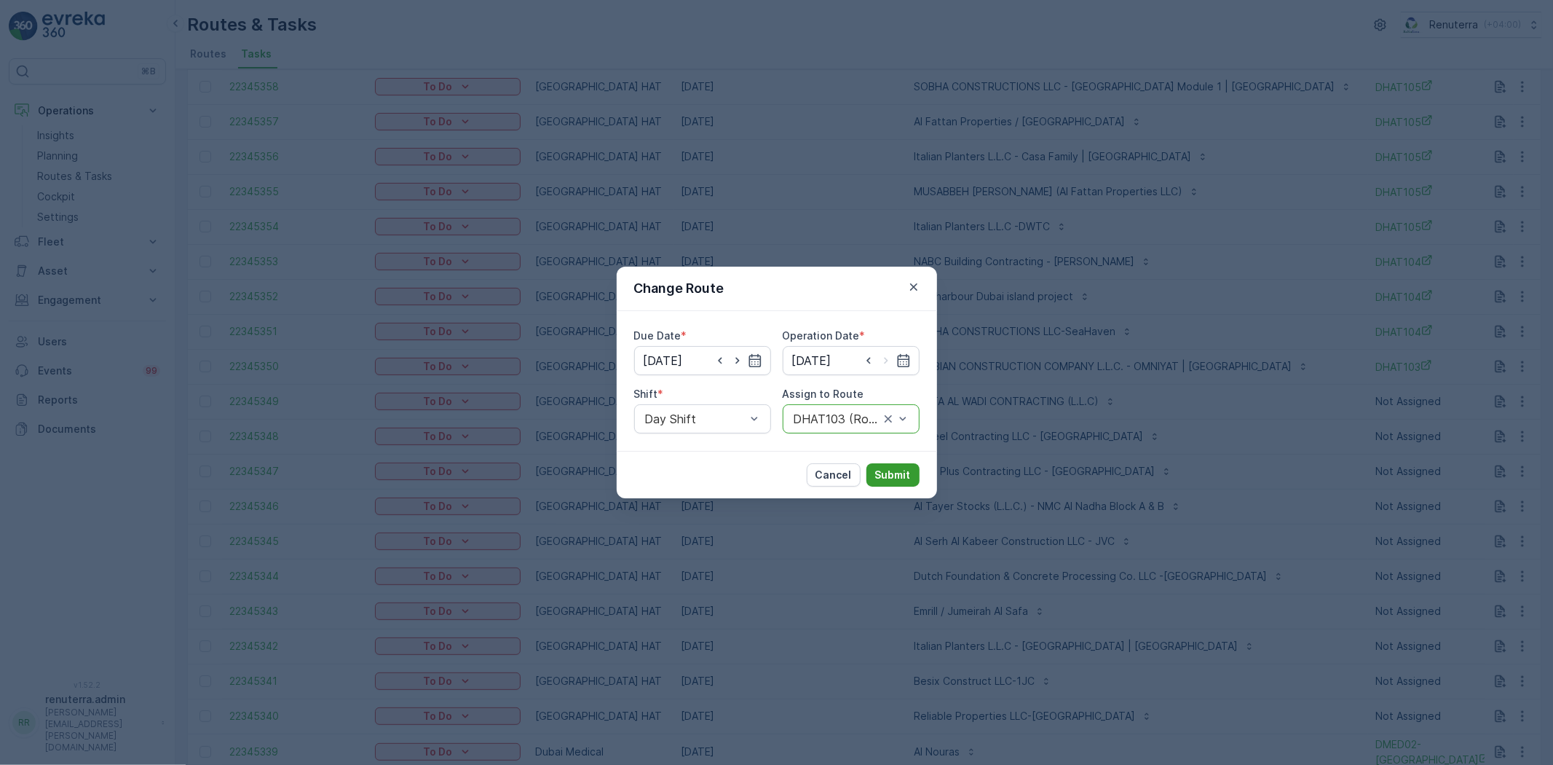
click at [901, 481] on p "Submit" at bounding box center [893, 475] width 36 height 15
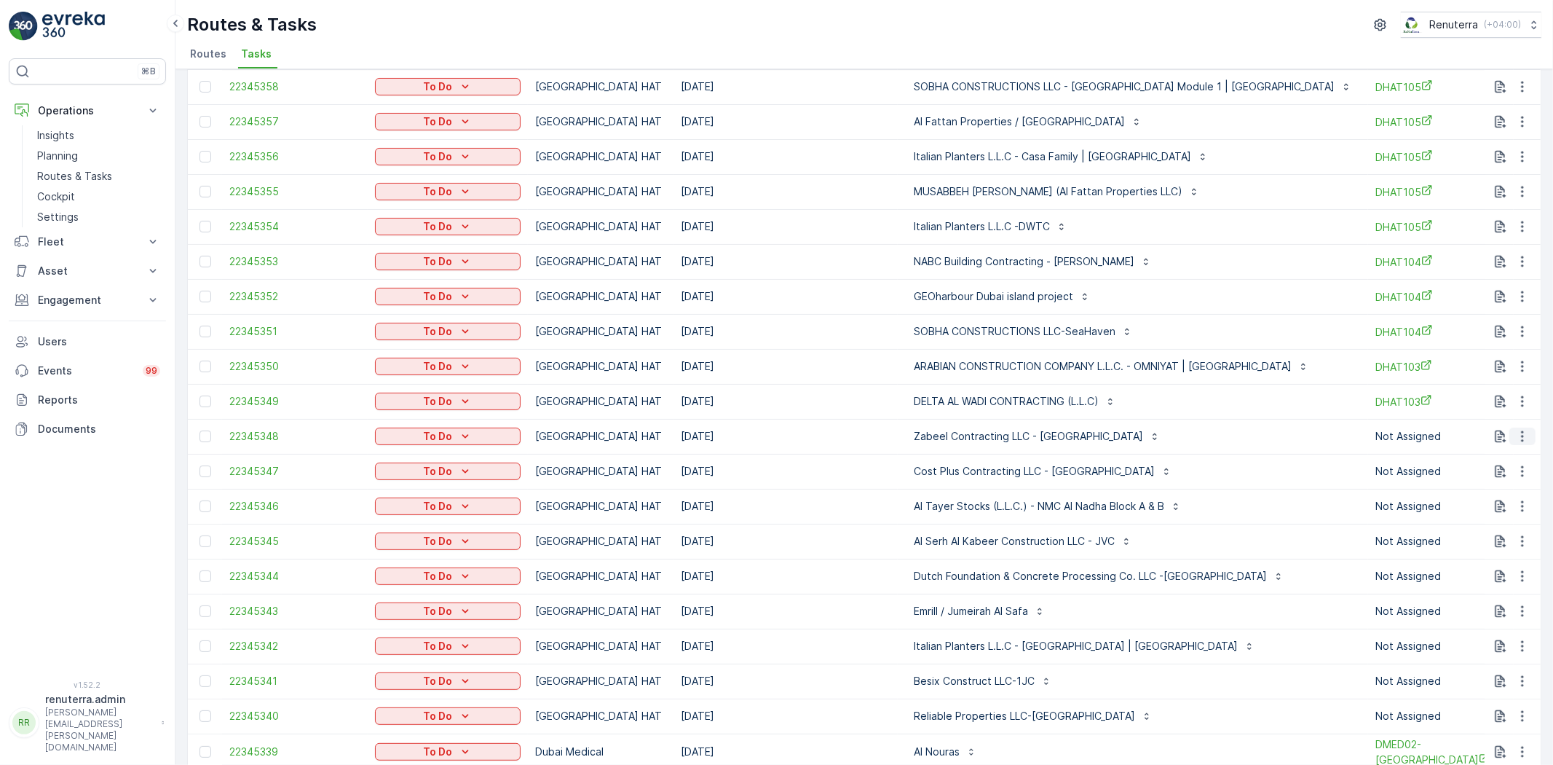
click at [1526, 438] on icon "button" at bounding box center [1523, 436] width 15 height 15
click at [1510, 491] on span "Change Route" at bounding box center [1485, 498] width 71 height 15
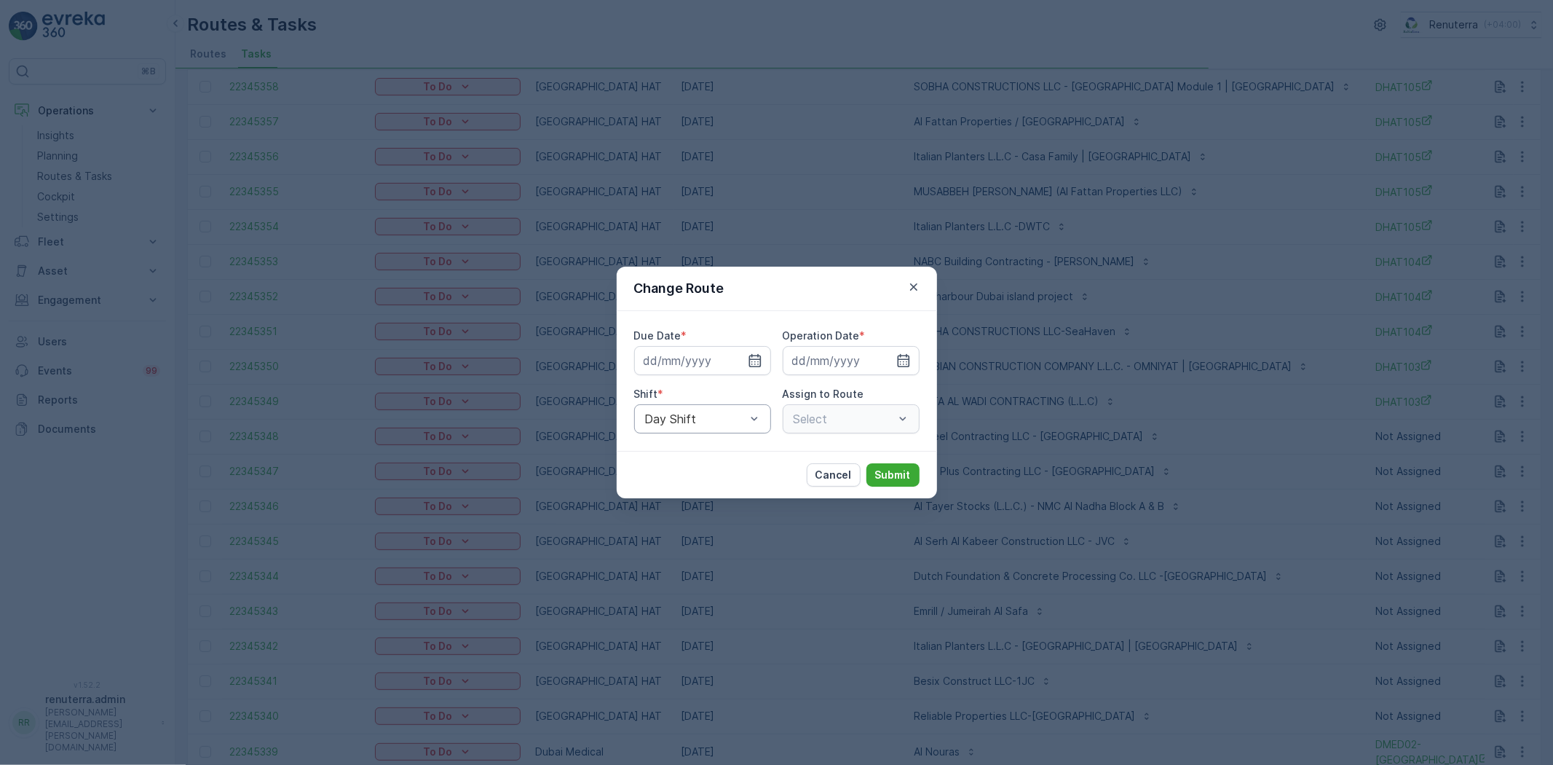
type input "[DATE]"
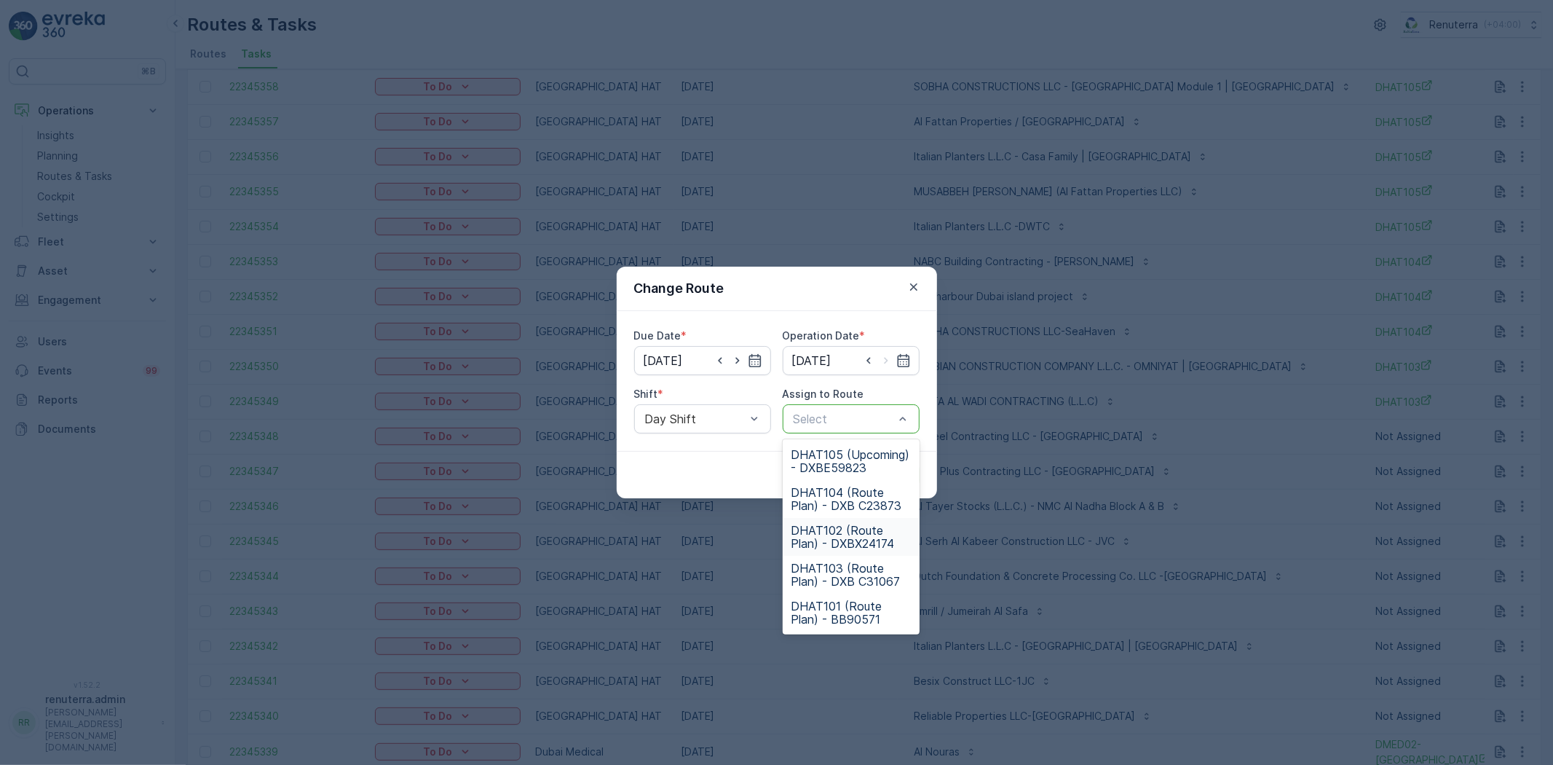
click at [840, 540] on span "DHAT102 (Route Plan) - DXBX24174" at bounding box center [851, 537] width 119 height 26
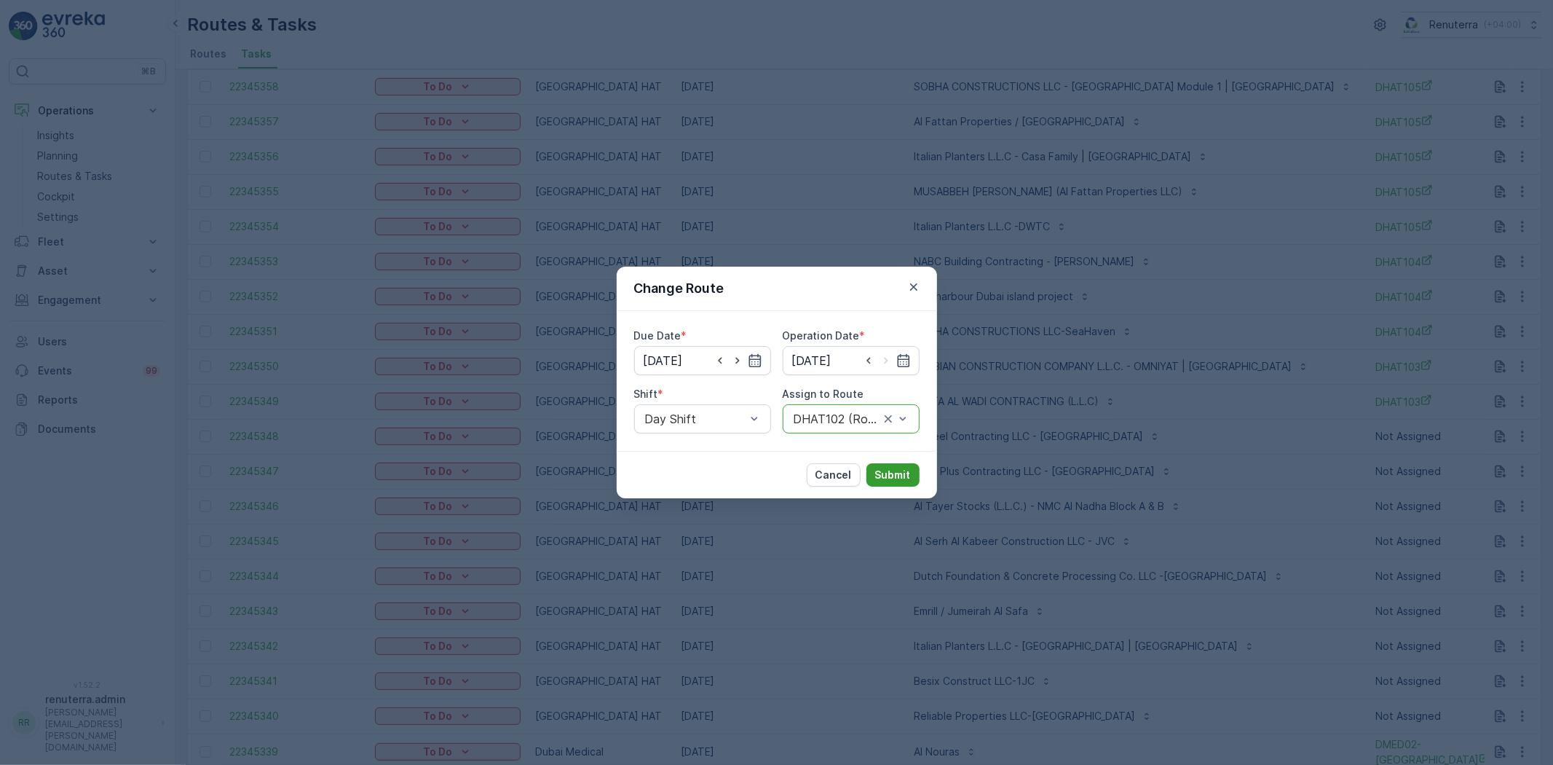
click at [899, 481] on p "Submit" at bounding box center [893, 475] width 36 height 15
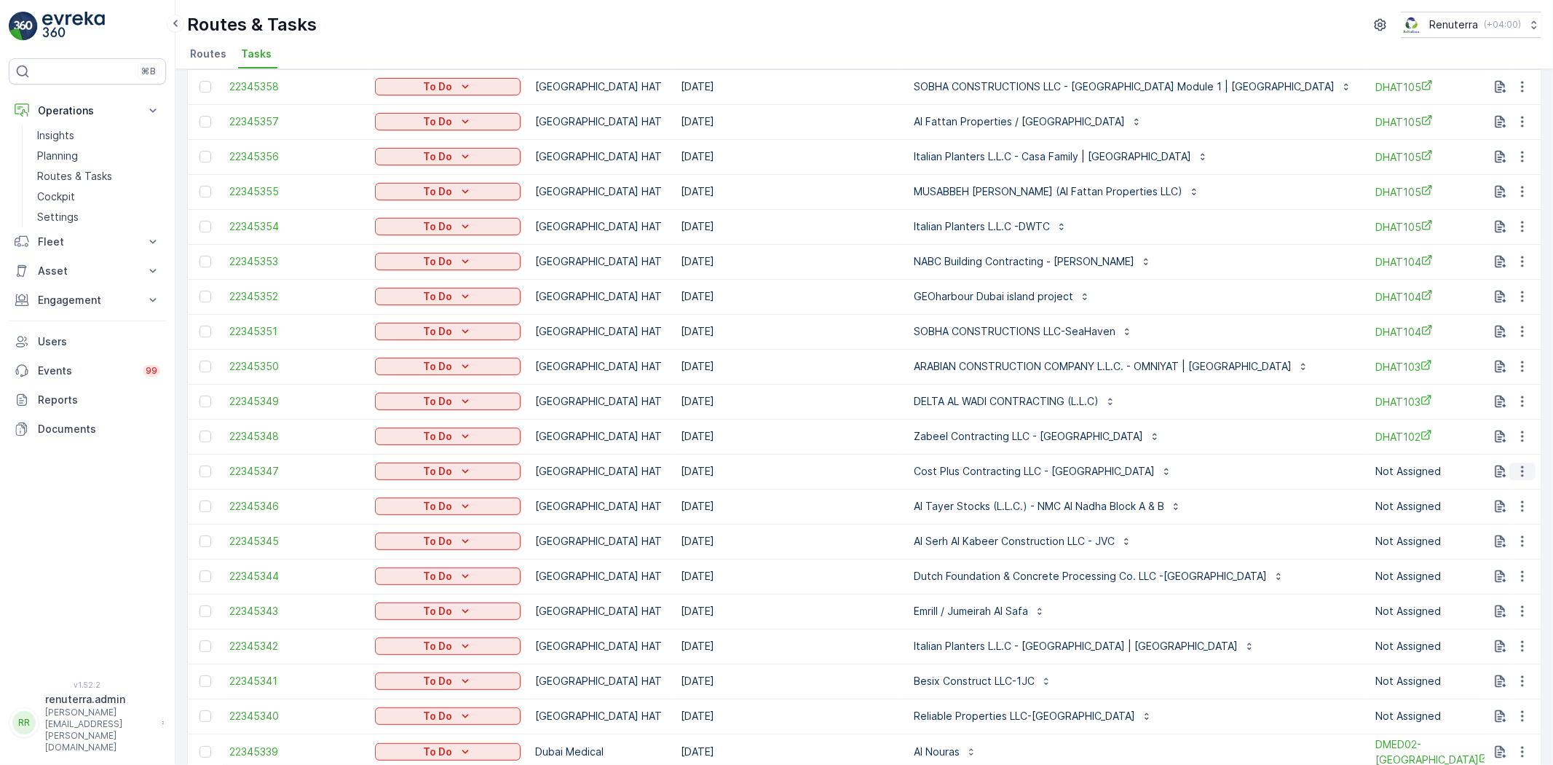
click at [1523, 473] on icon "button" at bounding box center [1523, 471] width 15 height 15
click at [1500, 526] on span "Change Route" at bounding box center [1485, 533] width 71 height 15
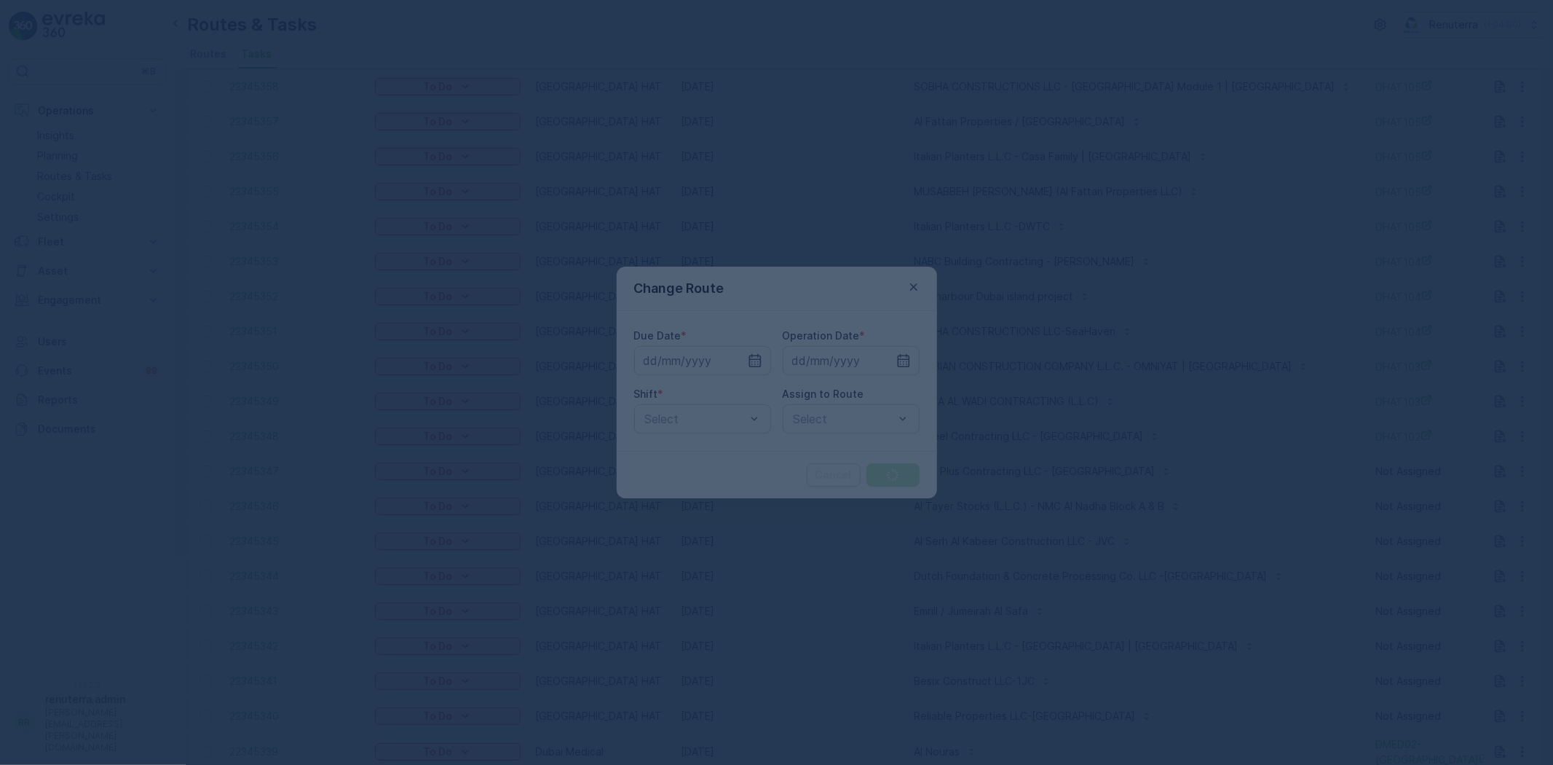
type input "[DATE]"
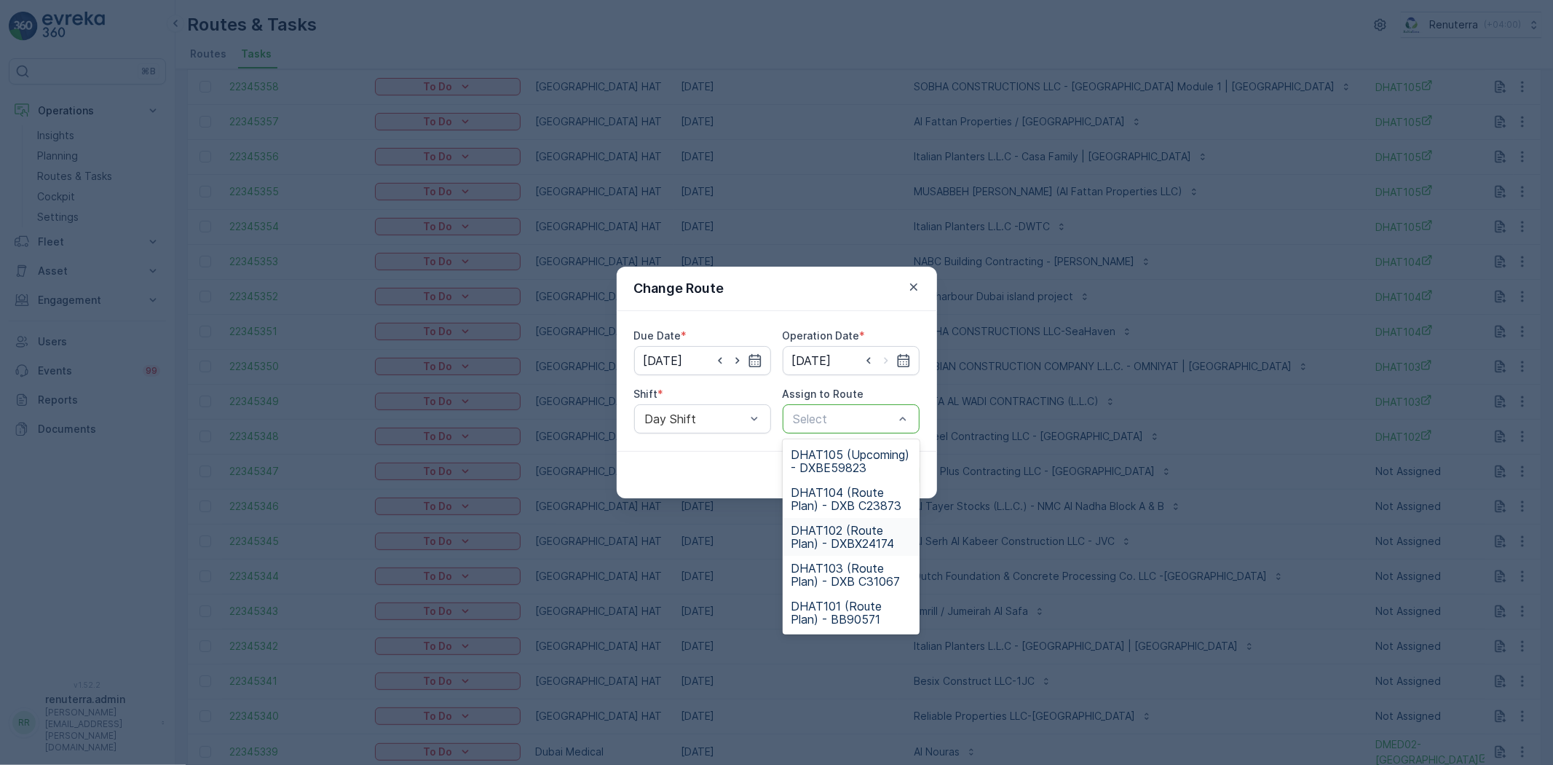
click at [819, 535] on span "DHAT102 (Route Plan) - DXBX24174" at bounding box center [851, 537] width 119 height 26
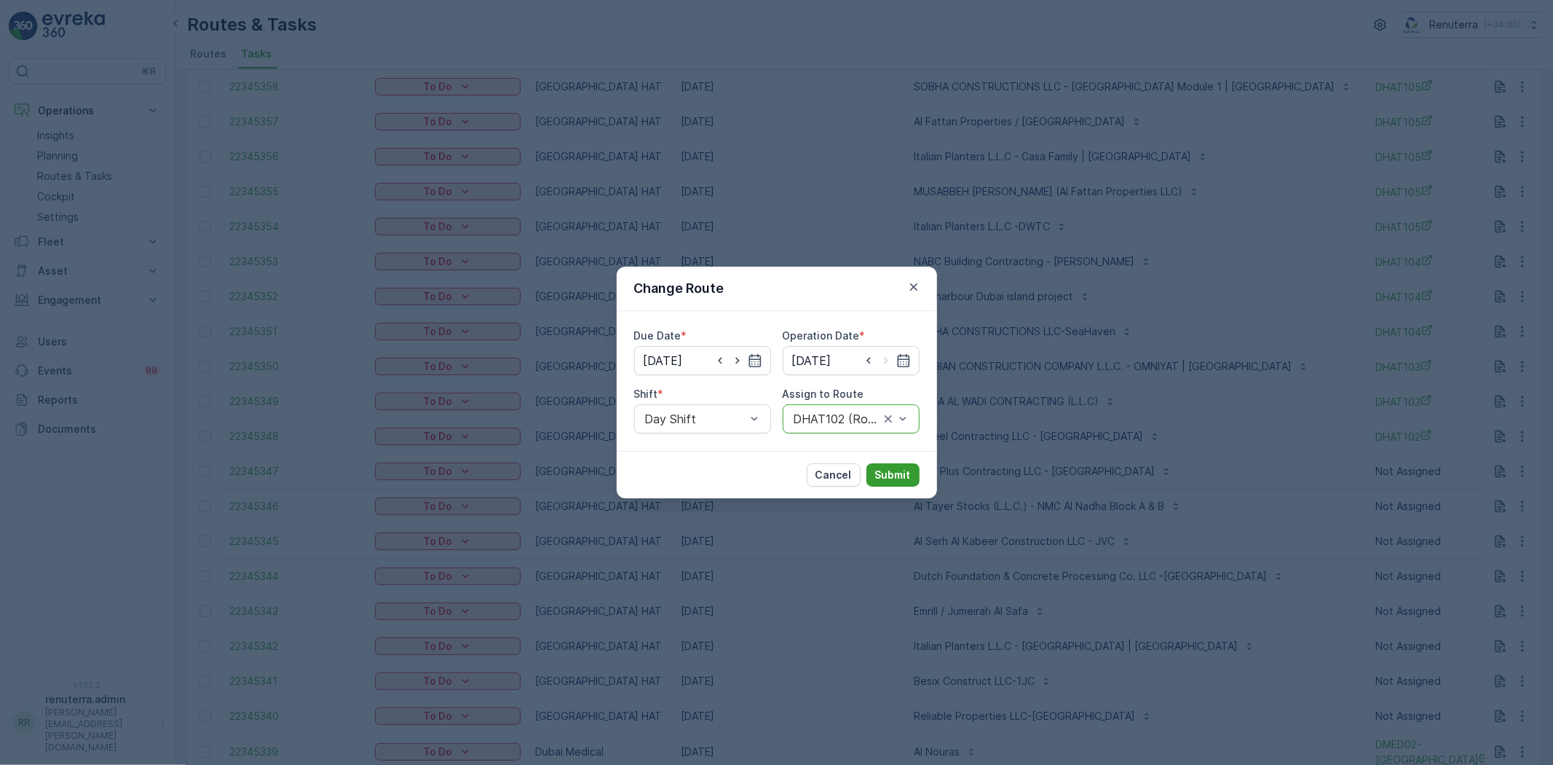
click at [901, 474] on p "Submit" at bounding box center [893, 475] width 36 height 15
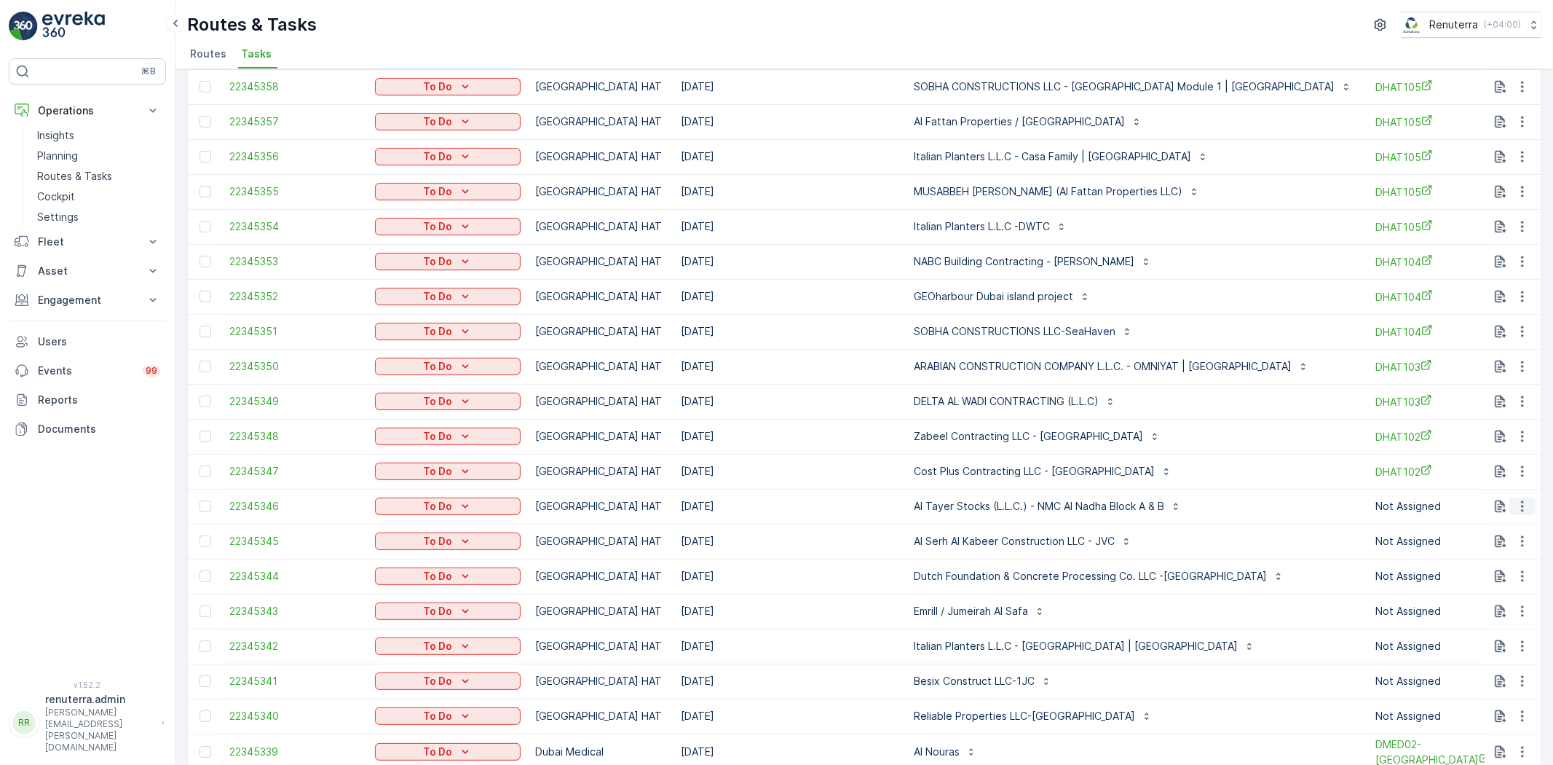
click at [1516, 504] on icon "button" at bounding box center [1523, 506] width 15 height 15
click at [1494, 558] on div "Change Route" at bounding box center [1499, 568] width 110 height 20
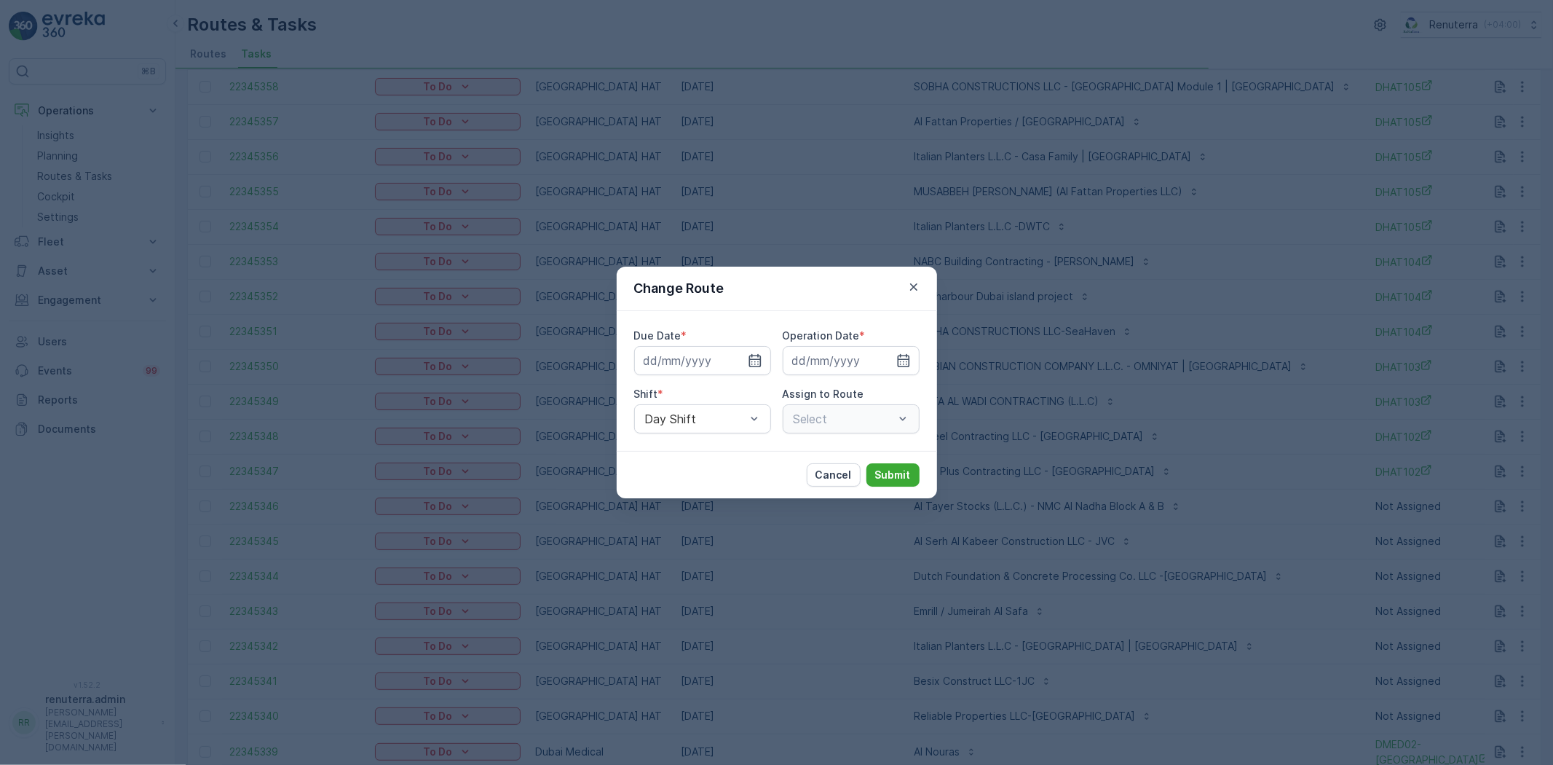
type input "[DATE]"
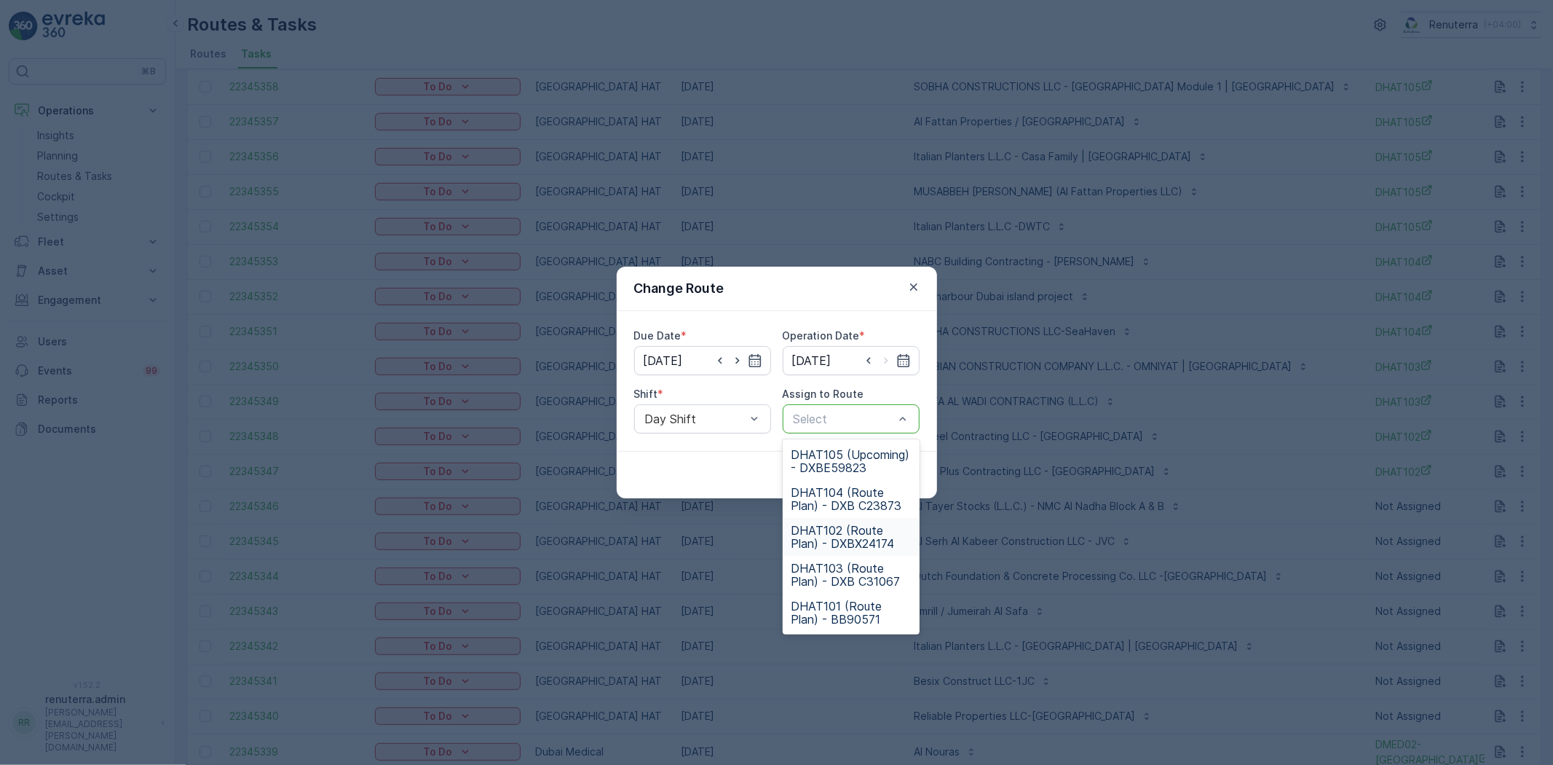
click at [825, 535] on span "DHAT102 (Route Plan) - DXBX24174" at bounding box center [851, 537] width 119 height 26
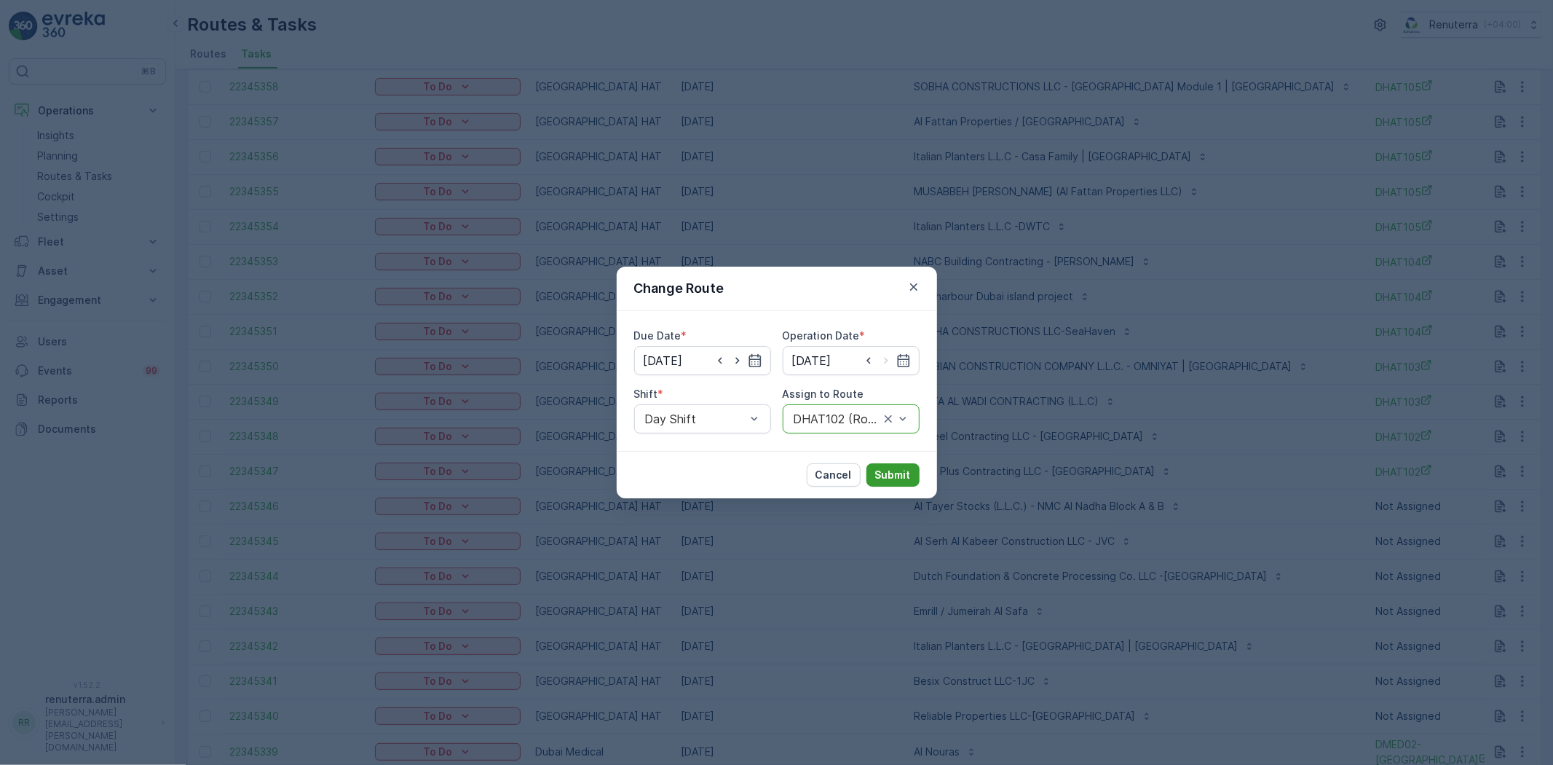
click at [892, 471] on p "Submit" at bounding box center [893, 475] width 36 height 15
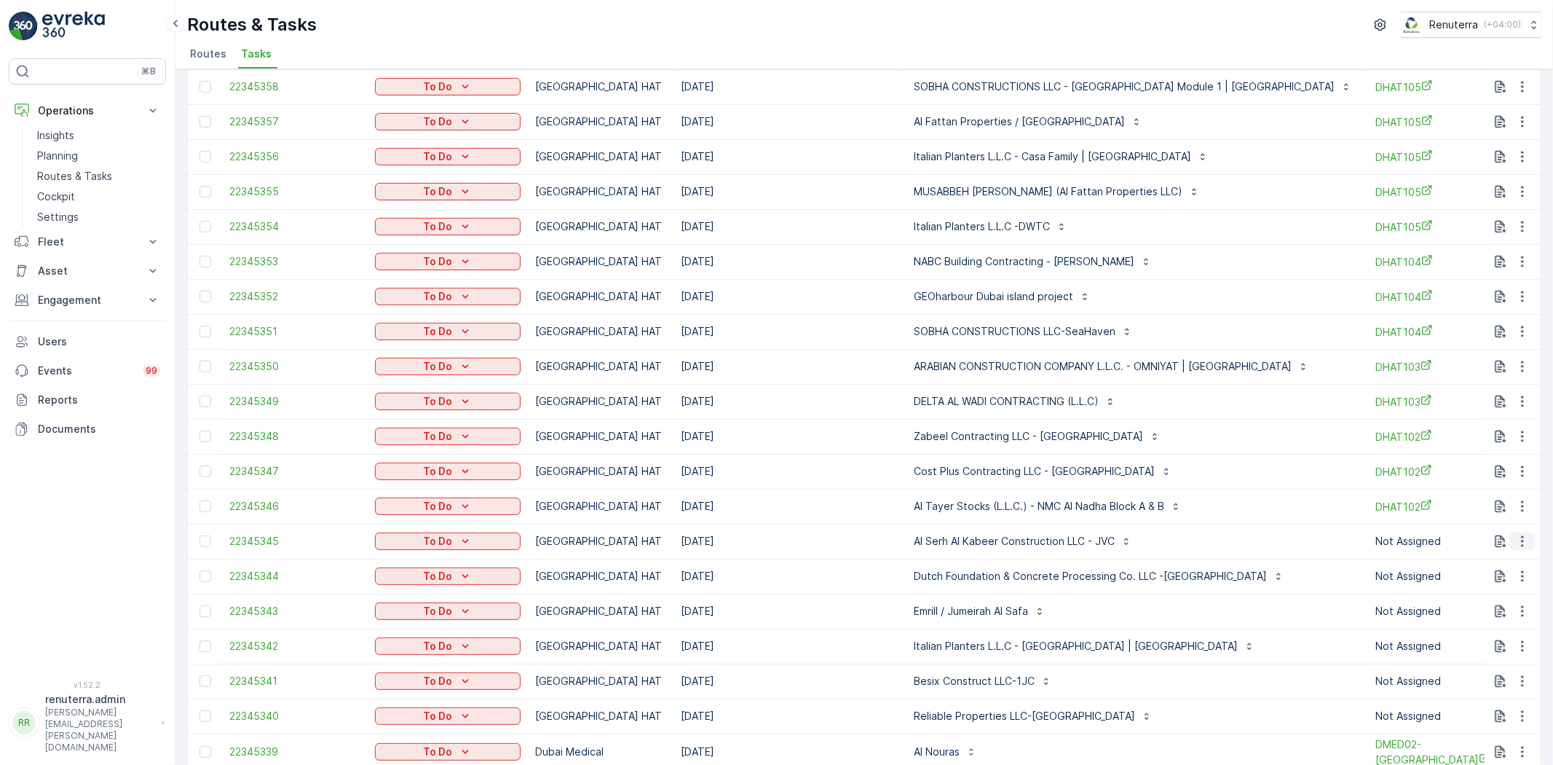
click at [1510, 543] on button "button" at bounding box center [1523, 540] width 26 height 17
click at [1493, 595] on div "Change Route" at bounding box center [1499, 603] width 110 height 20
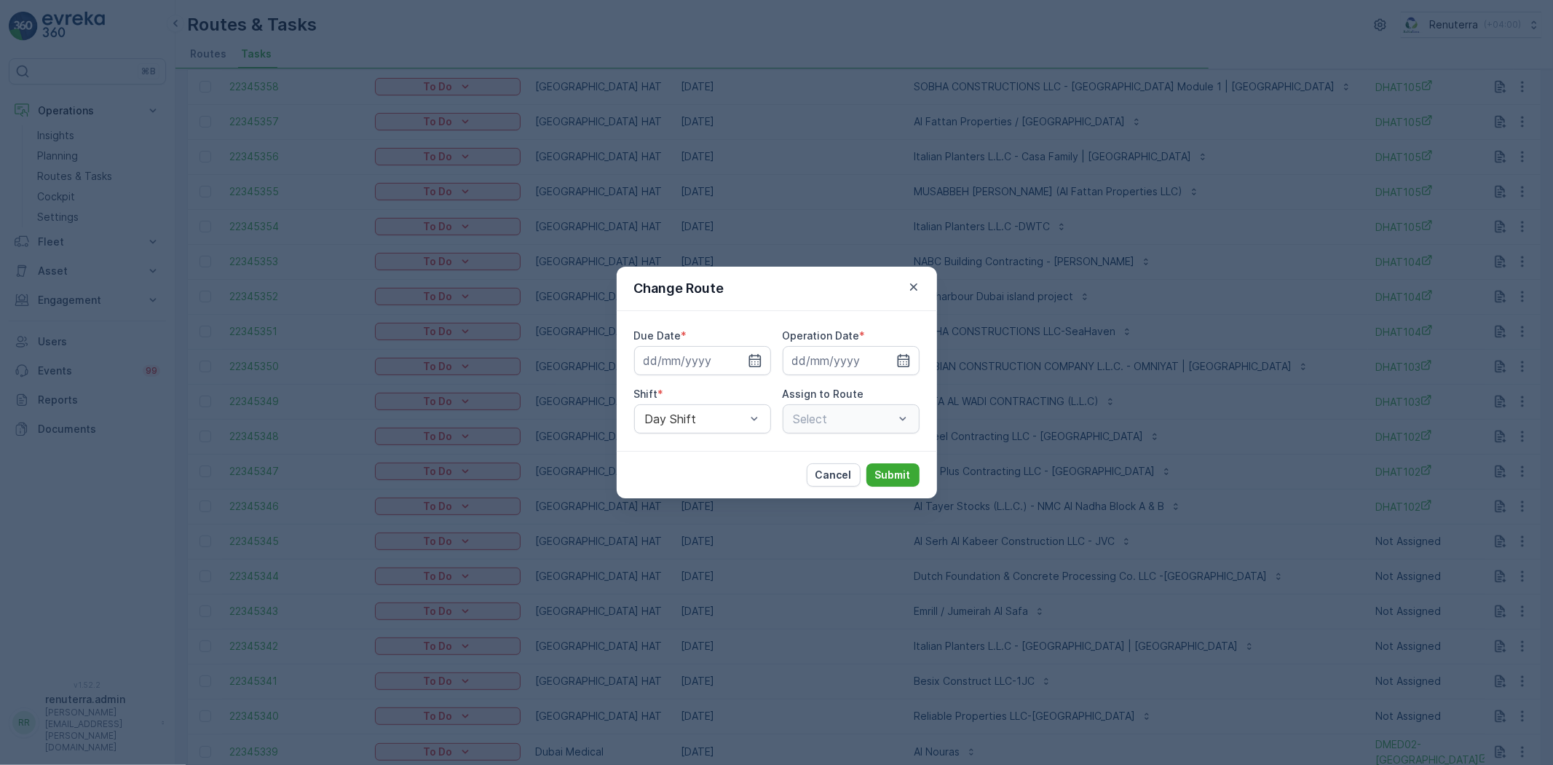
type input "[DATE]"
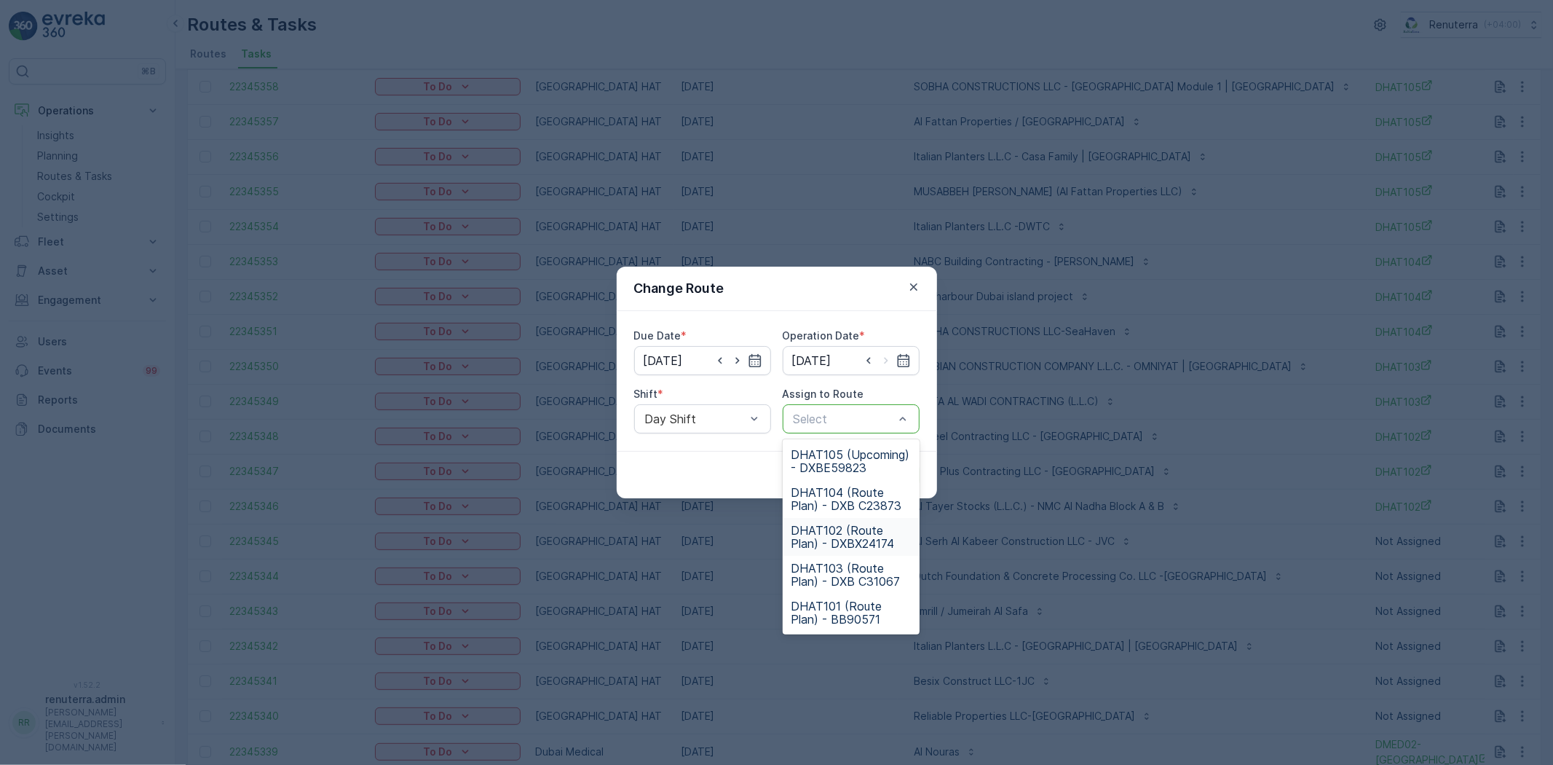
click at [835, 540] on span "DHAT102 (Route Plan) - DXBX24174" at bounding box center [851, 537] width 119 height 26
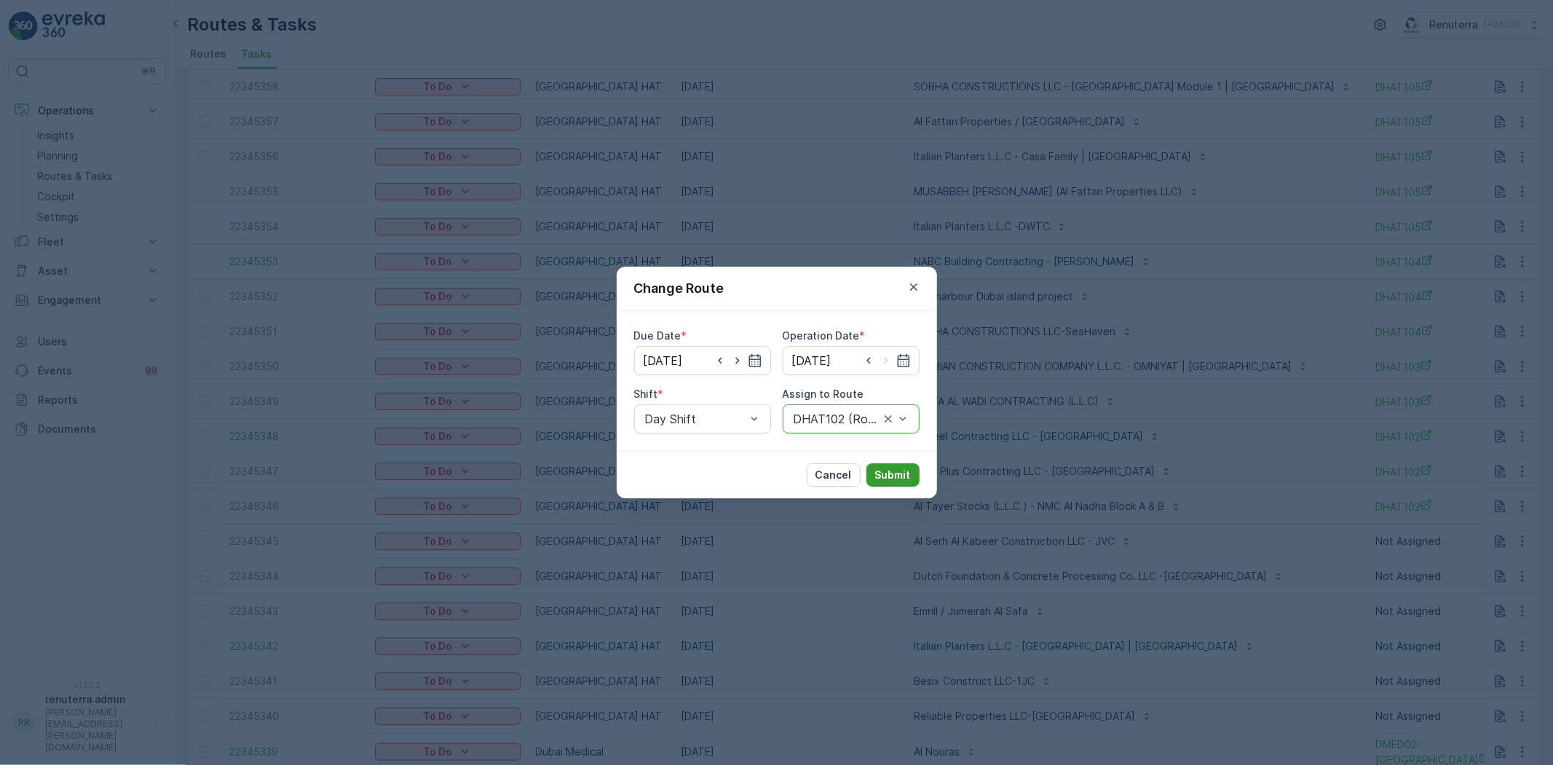
click at [887, 478] on p "Submit" at bounding box center [893, 475] width 36 height 15
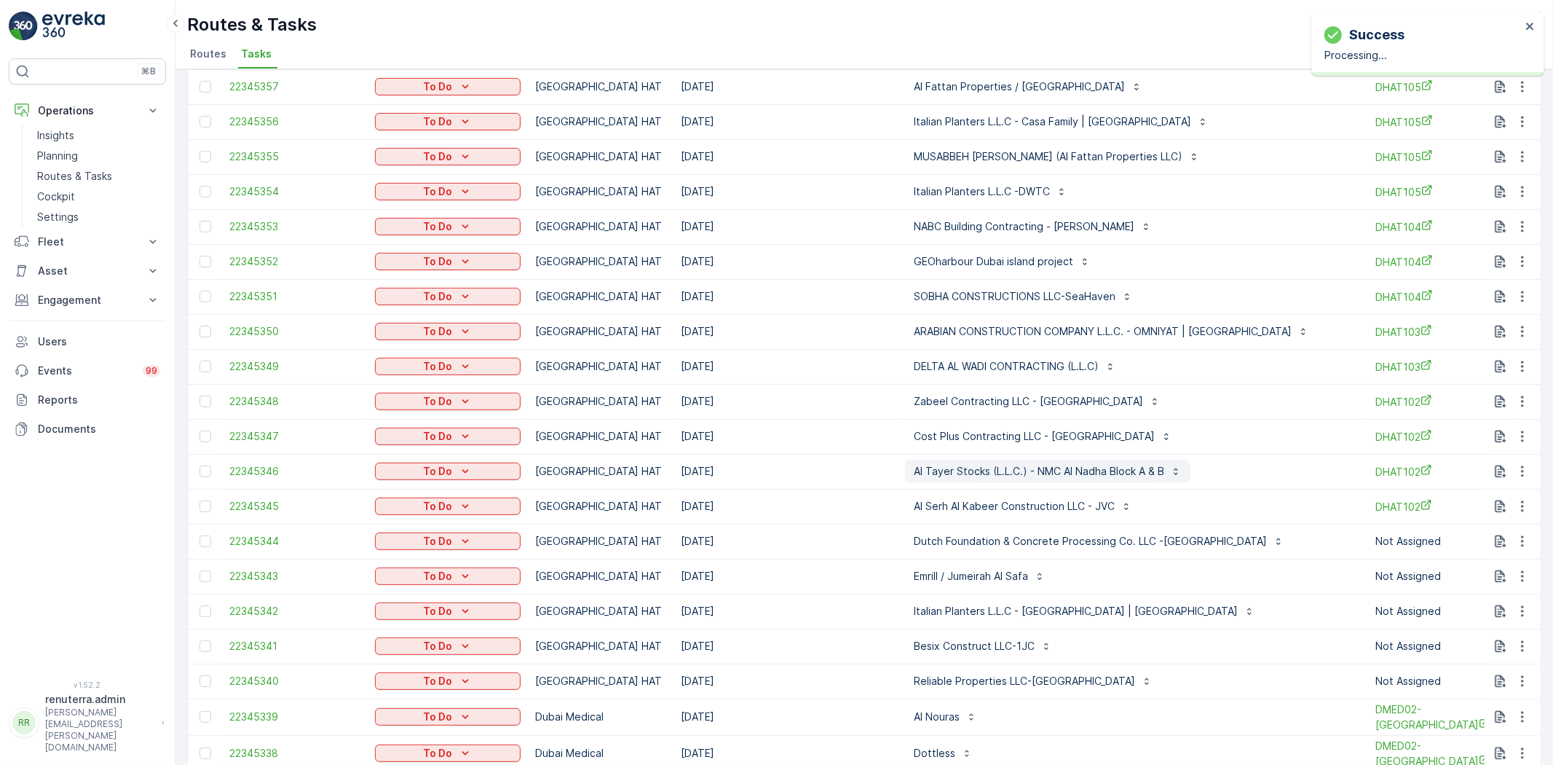
scroll to position [323, 0]
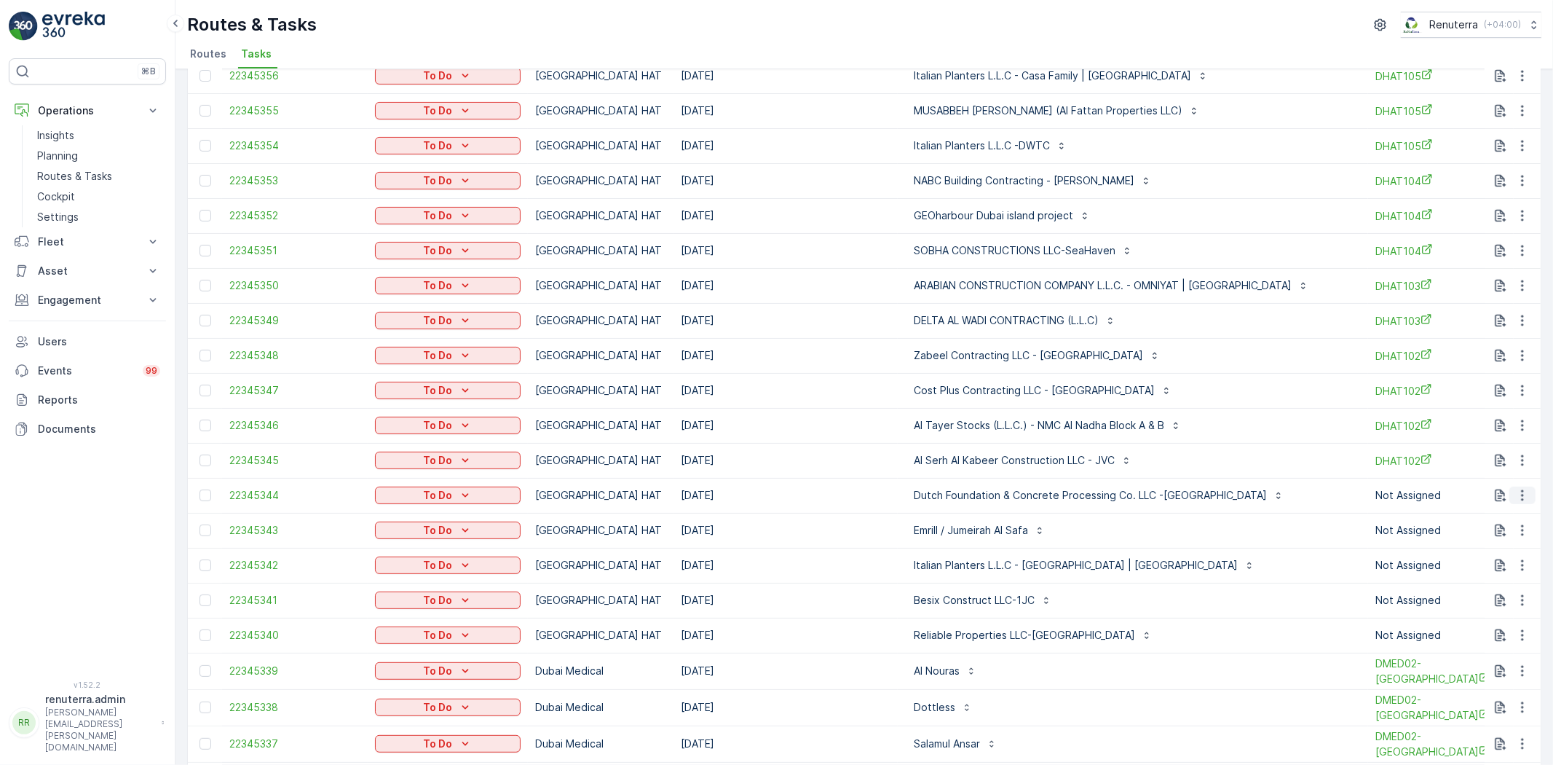
click at [1531, 498] on button "button" at bounding box center [1523, 494] width 26 height 17
click at [1508, 553] on span "Change Route" at bounding box center [1485, 557] width 71 height 15
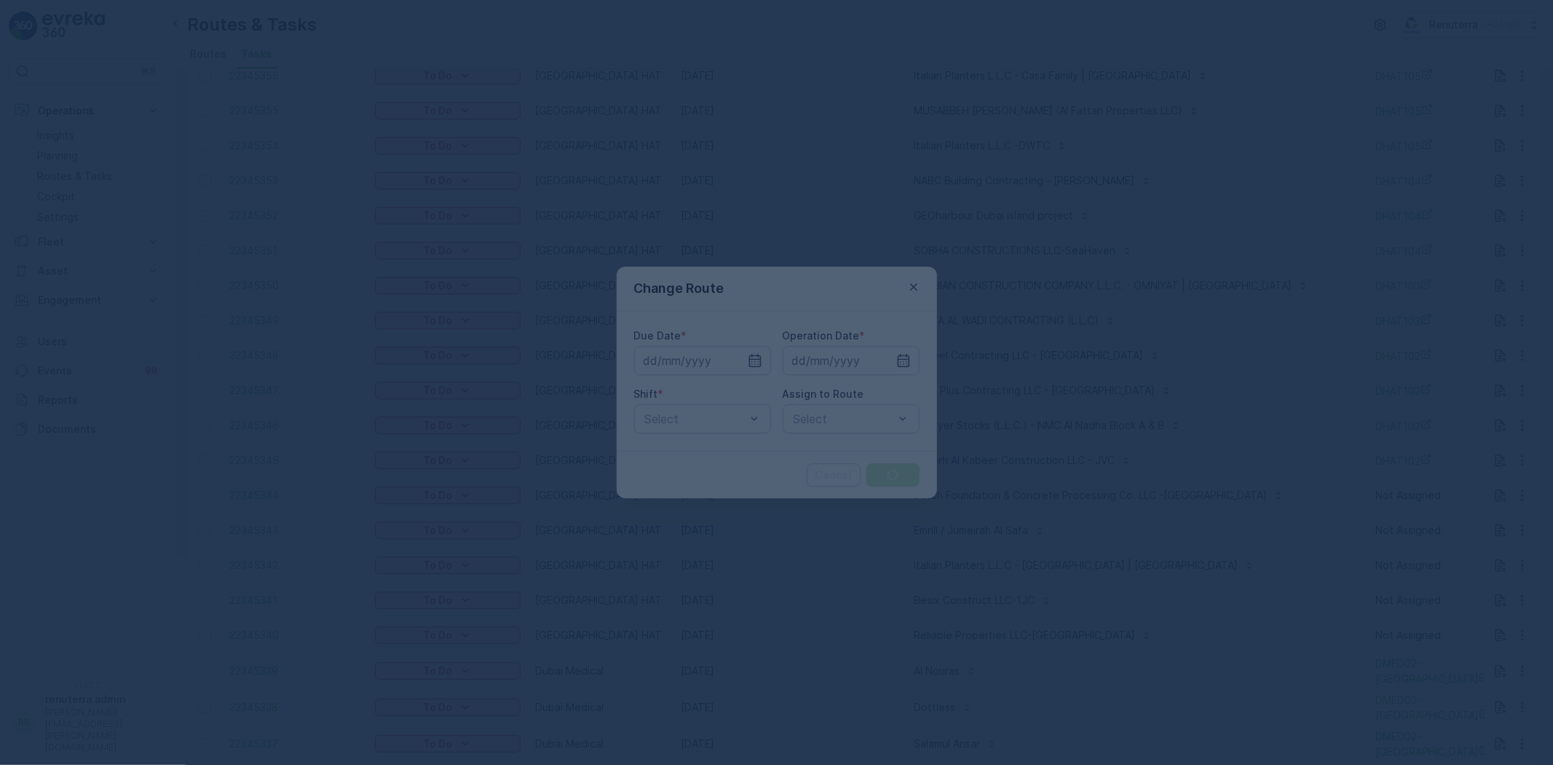
type input "[DATE]"
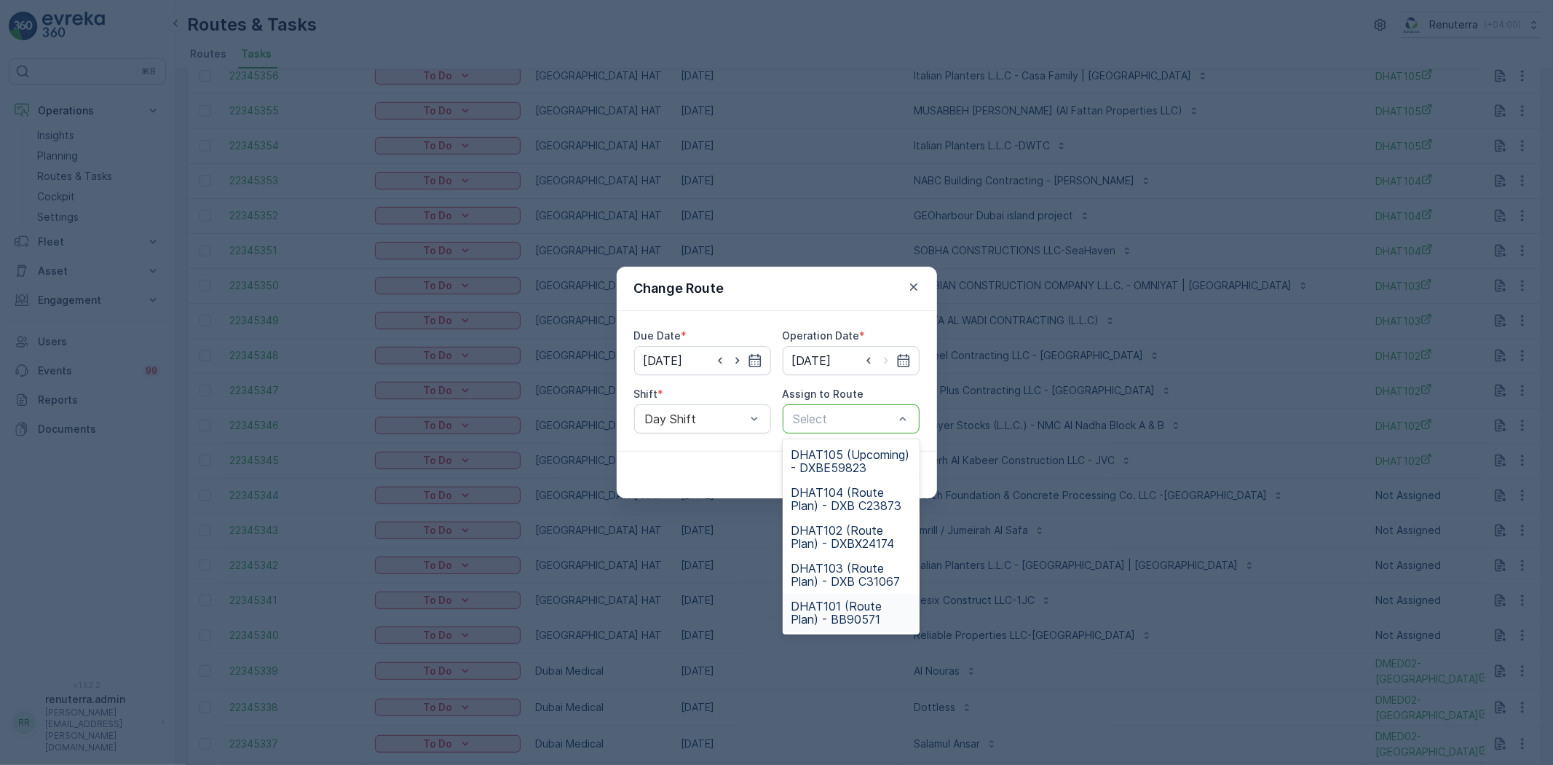
click at [832, 615] on span "DHAT101 (Route Plan) - BB90571" at bounding box center [851, 612] width 119 height 26
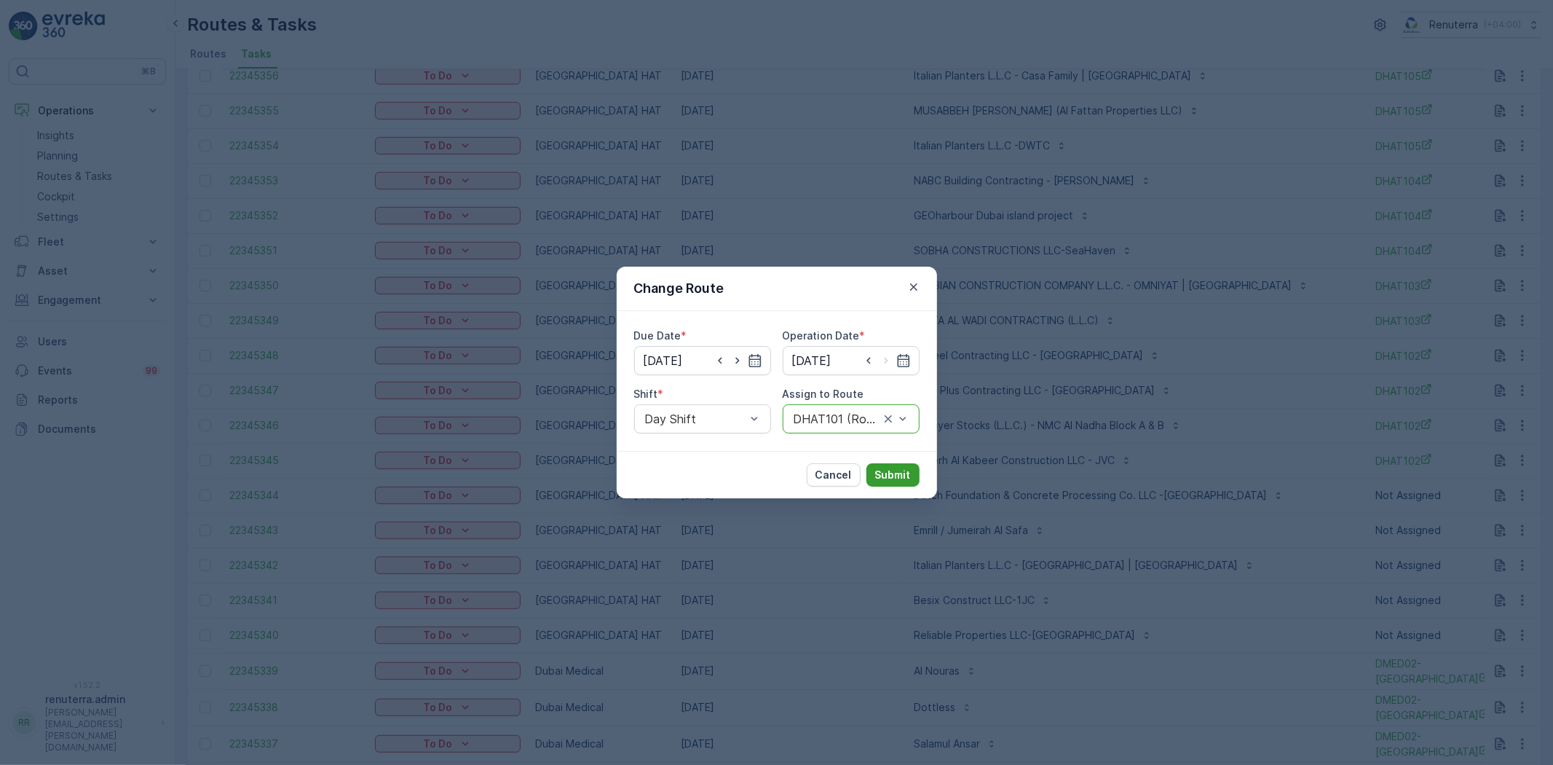
click at [886, 468] on p "Submit" at bounding box center [893, 475] width 36 height 15
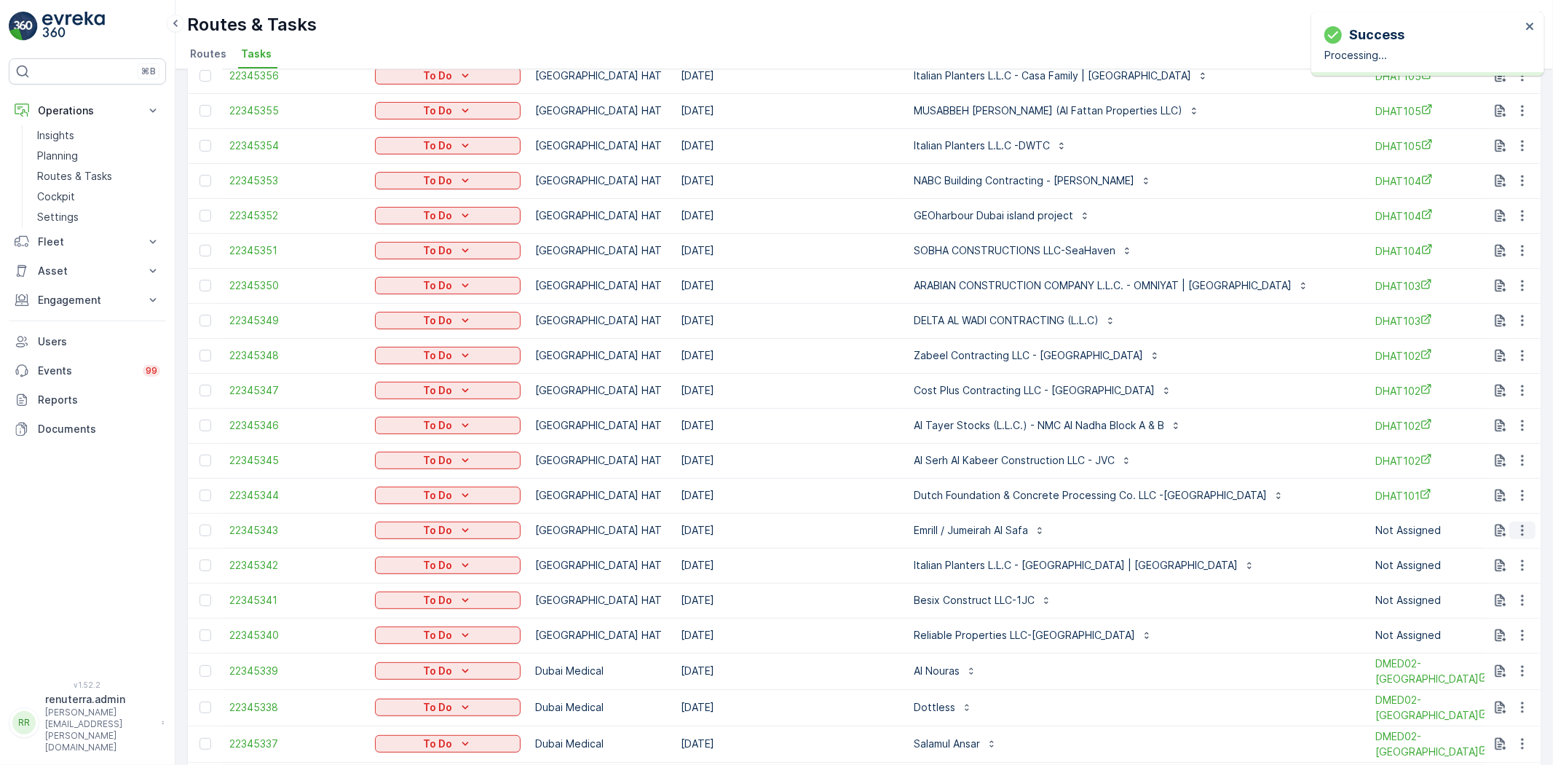
click at [1522, 529] on icon "button" at bounding box center [1523, 530] width 15 height 15
click at [1502, 597] on span "Change Route" at bounding box center [1485, 592] width 71 height 15
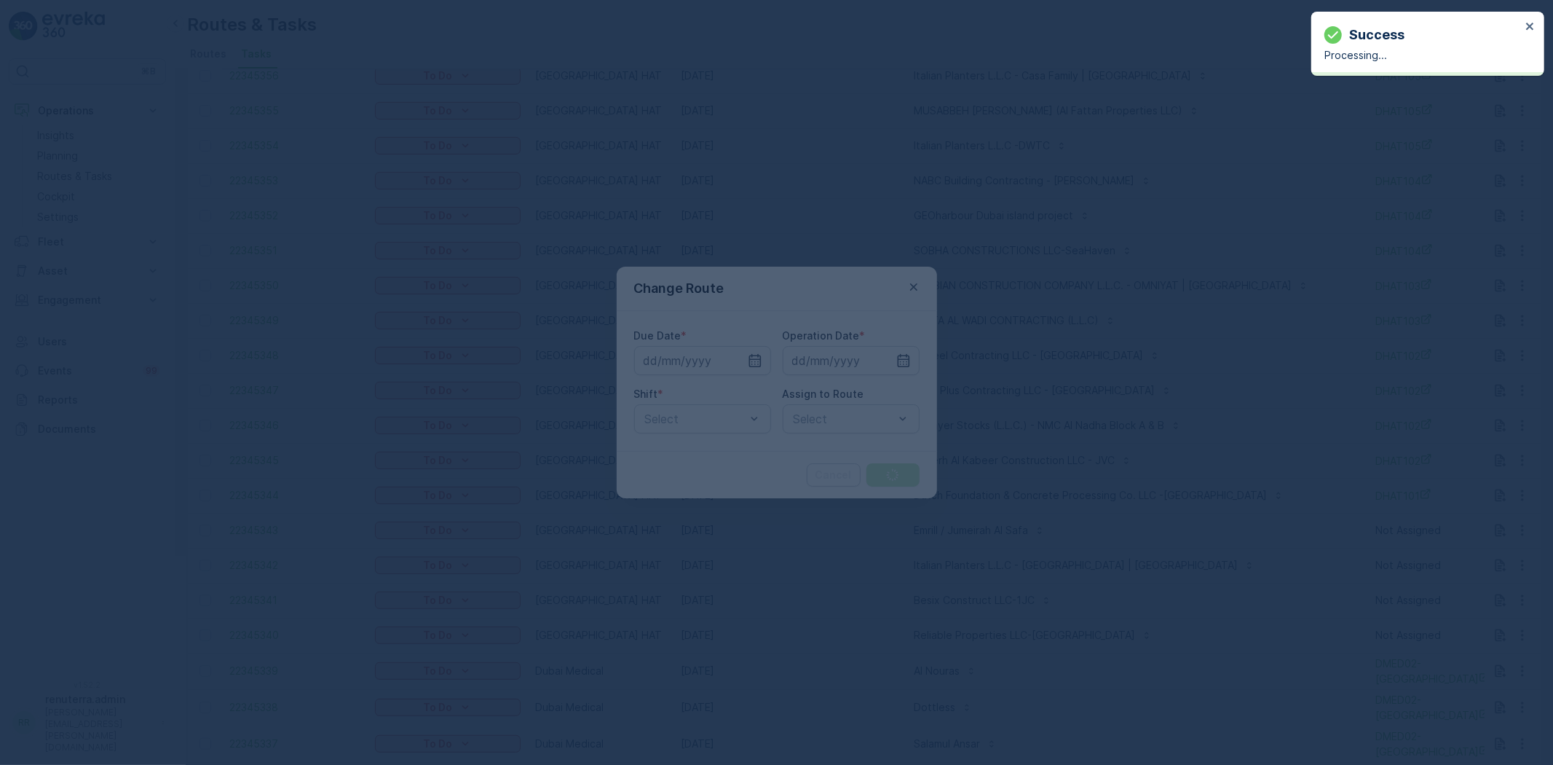
type input "[DATE]"
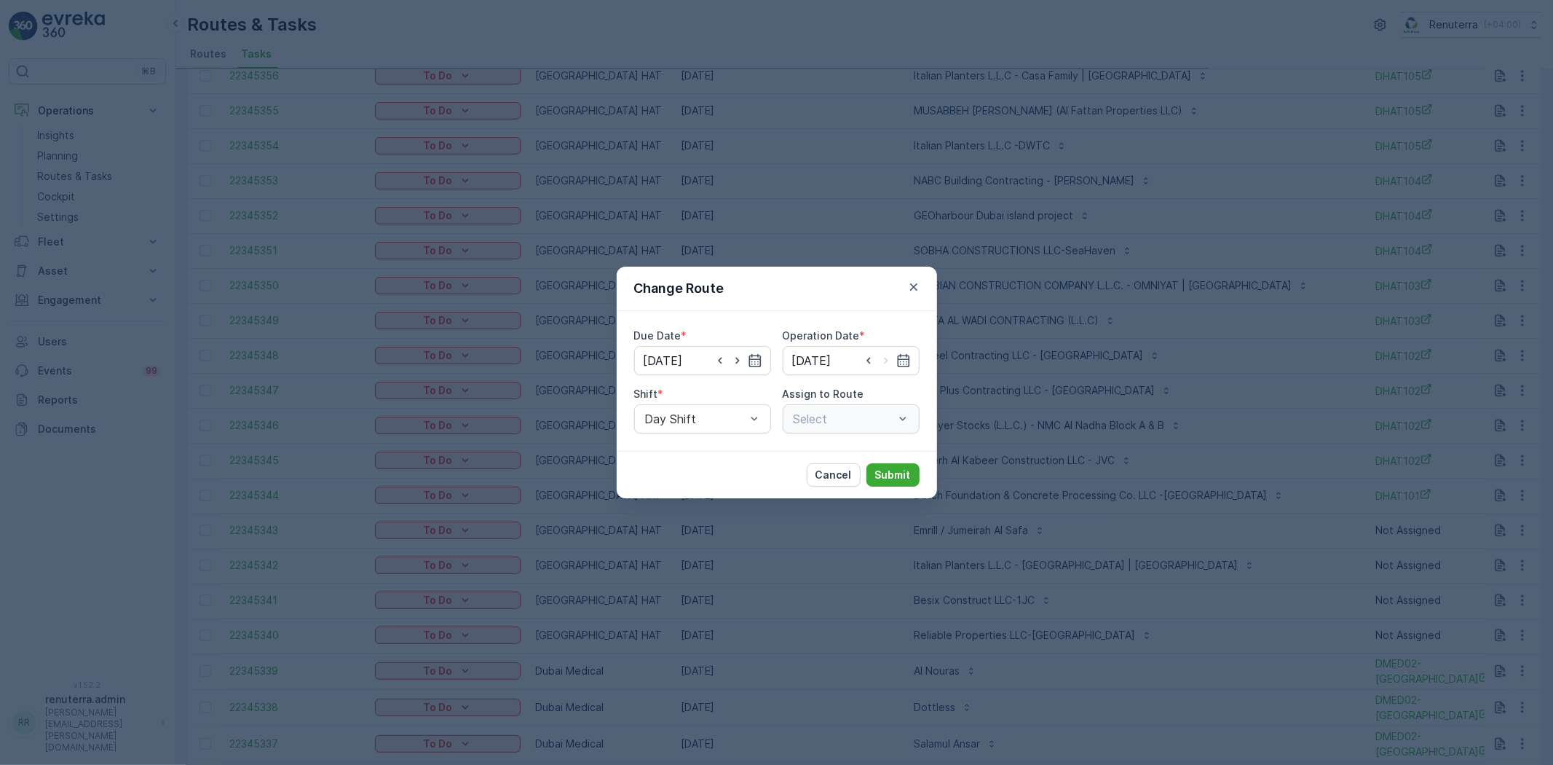
click at [811, 432] on div "Select" at bounding box center [851, 418] width 137 height 29
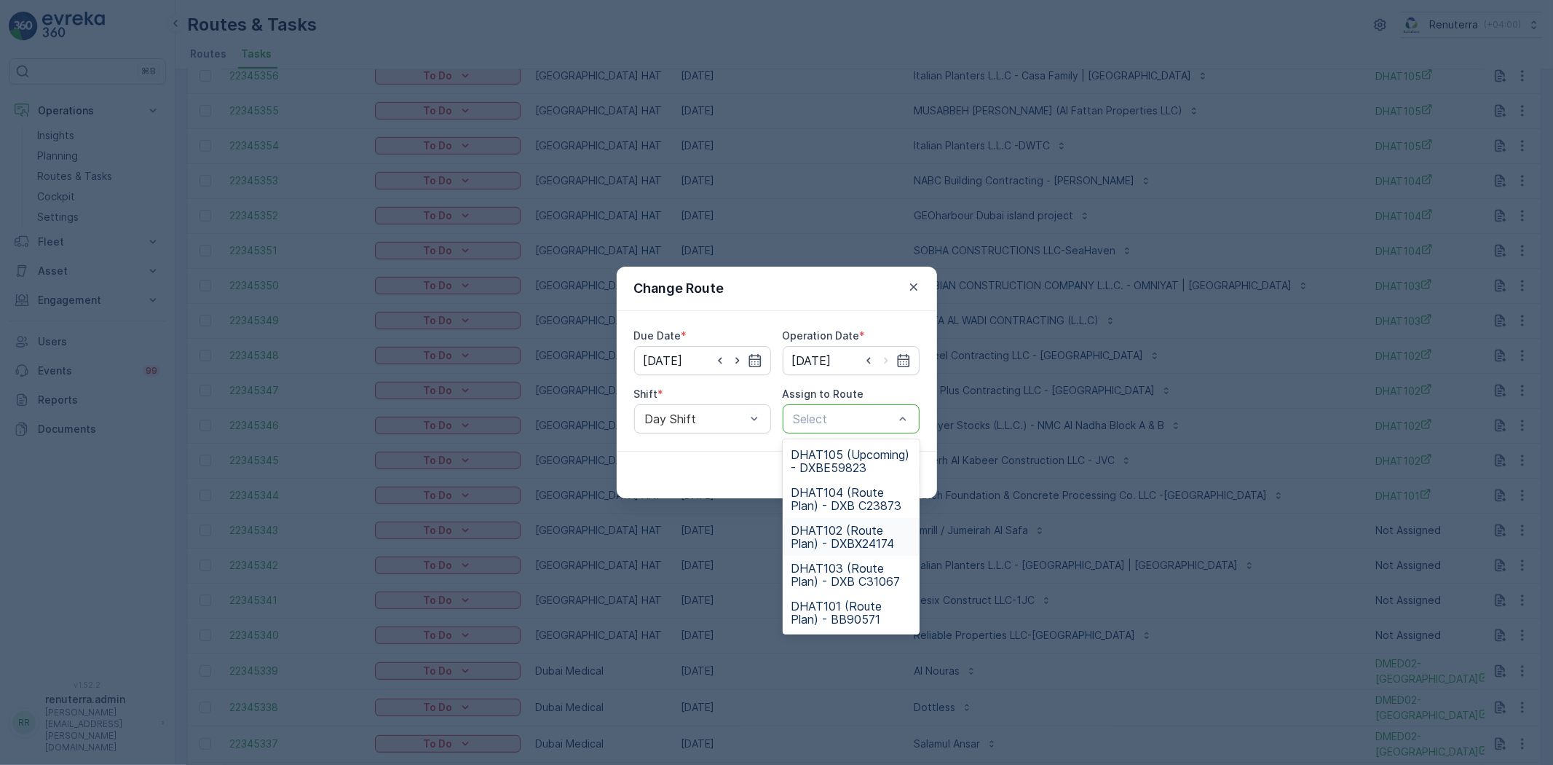
click at [821, 536] on span "DHAT102 (Route Plan) - DXBX24174" at bounding box center [851, 537] width 119 height 26
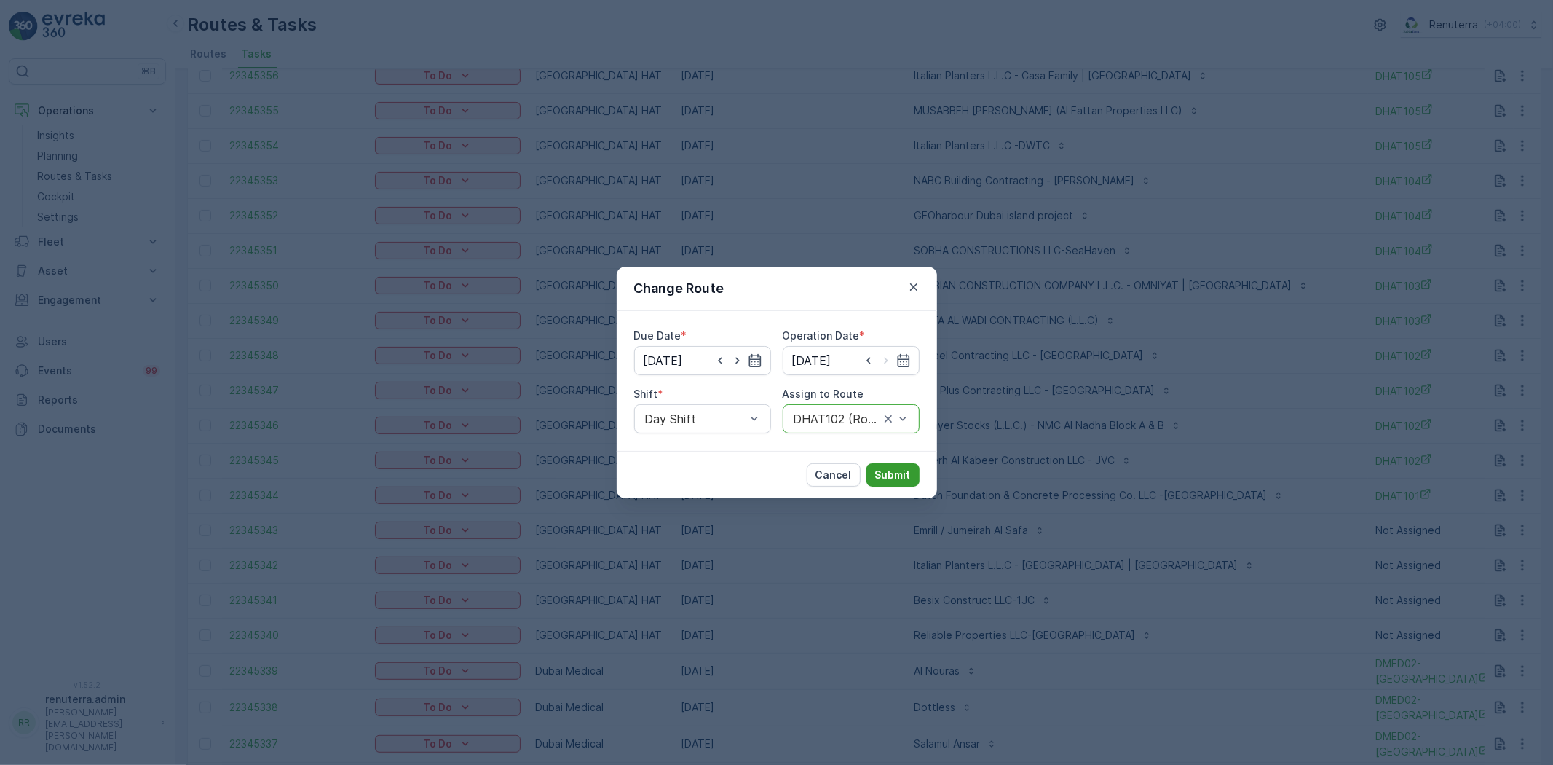
click at [885, 481] on p "Submit" at bounding box center [893, 475] width 36 height 15
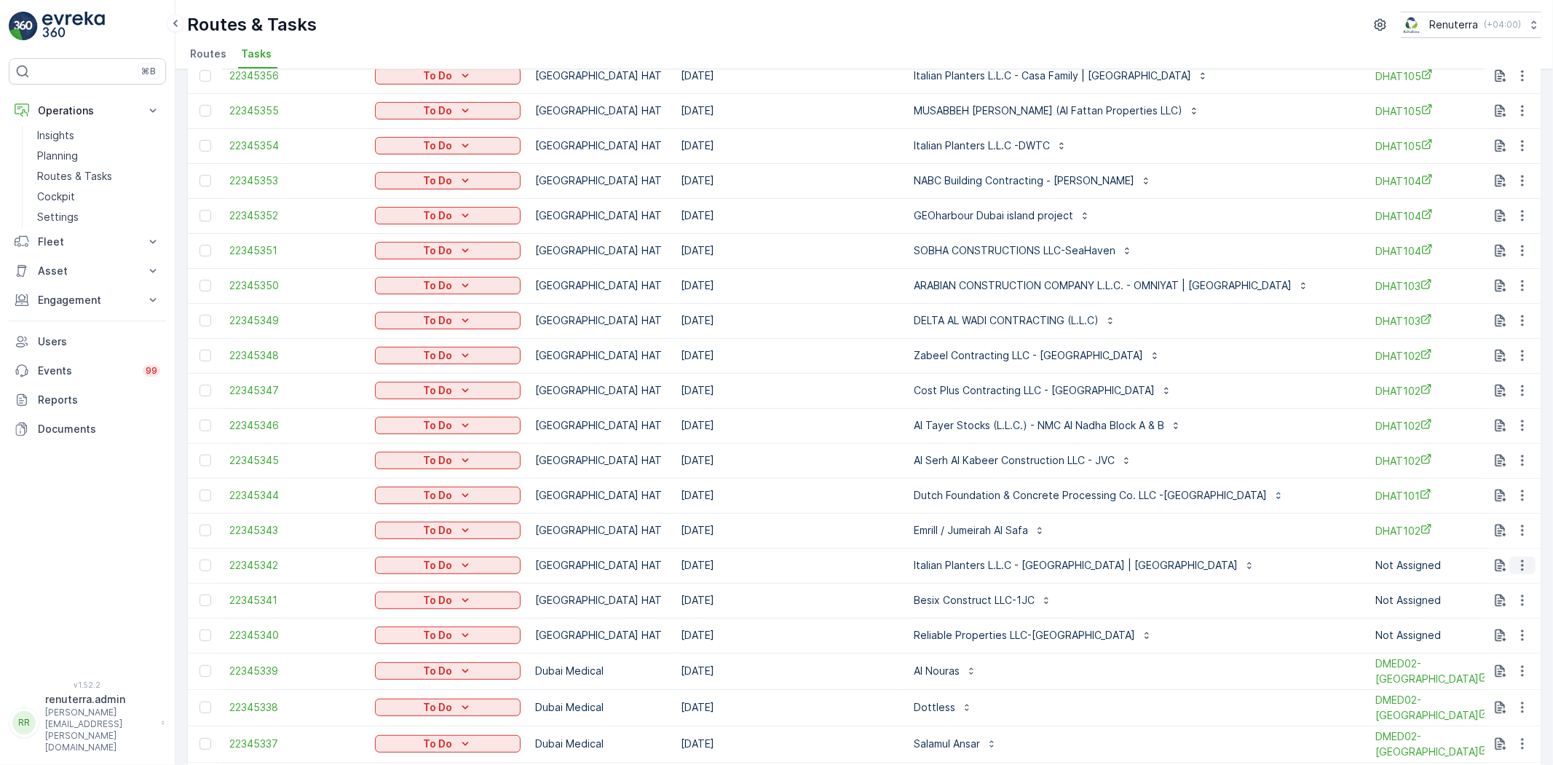
click at [1523, 565] on icon "button" at bounding box center [1523, 565] width 15 height 15
click at [1496, 620] on span "Change Route" at bounding box center [1485, 627] width 71 height 15
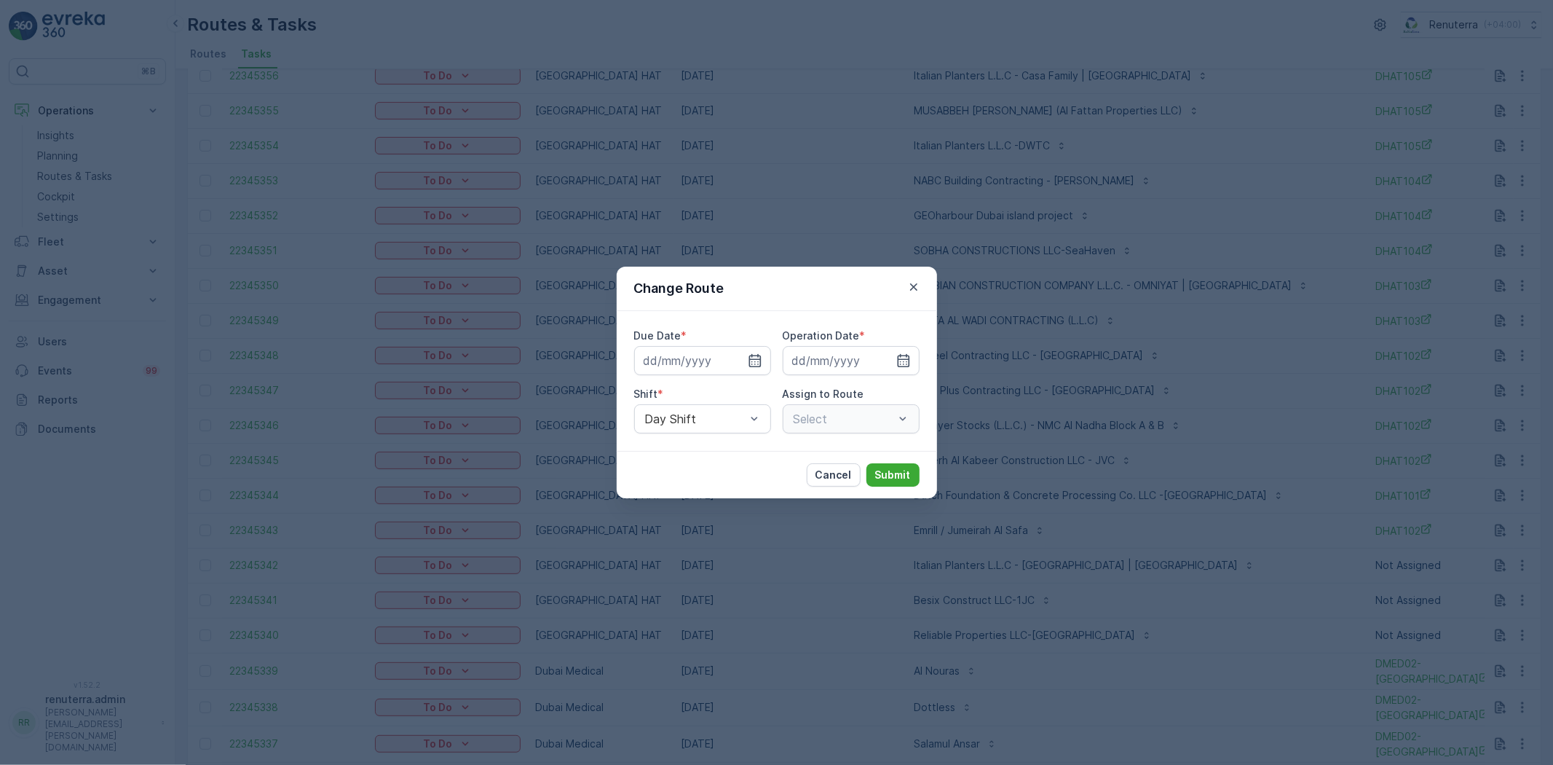
type input "[DATE]"
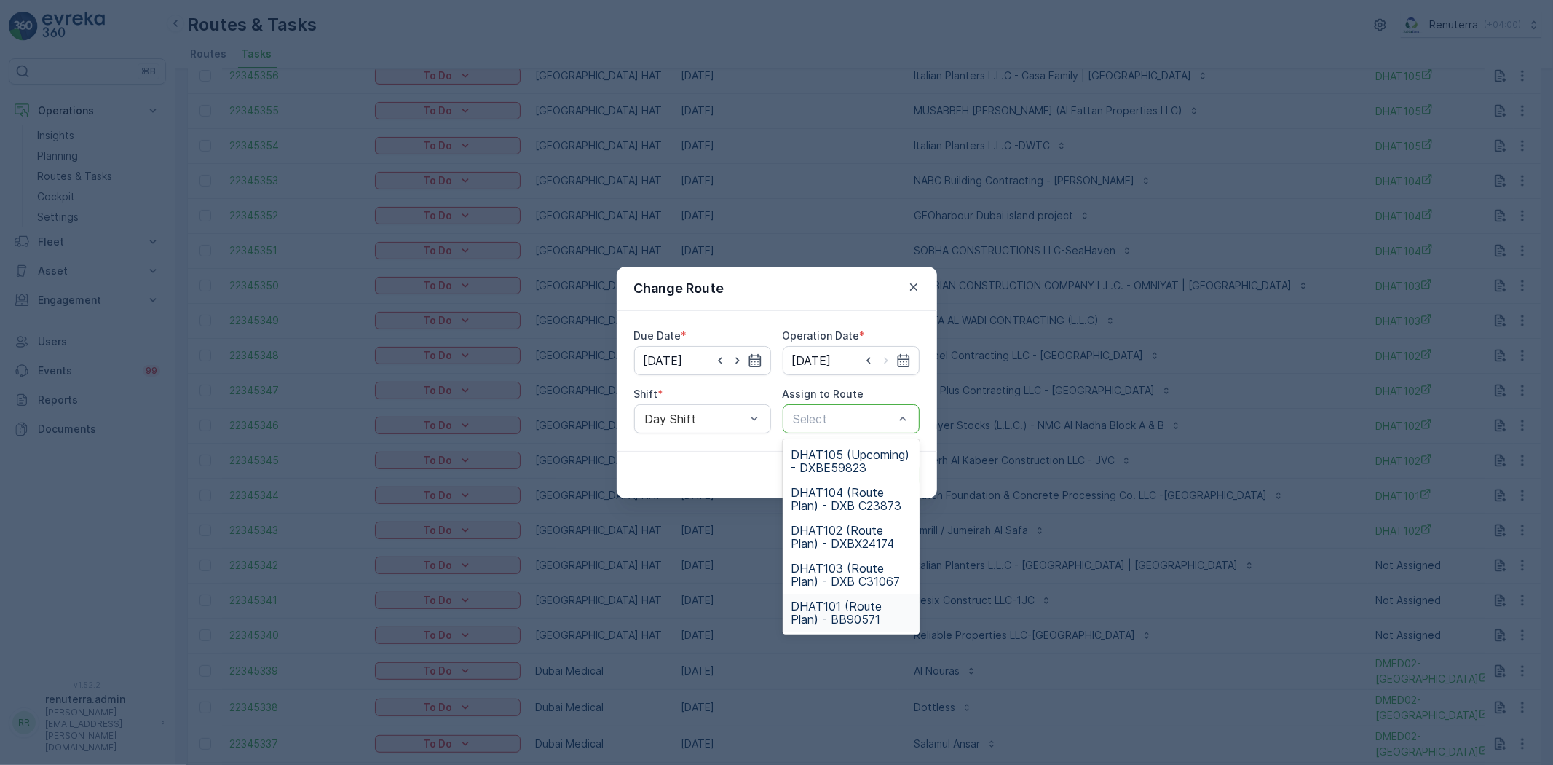
click at [826, 600] on span "DHAT101 (Route Plan) - BB90571" at bounding box center [851, 612] width 119 height 26
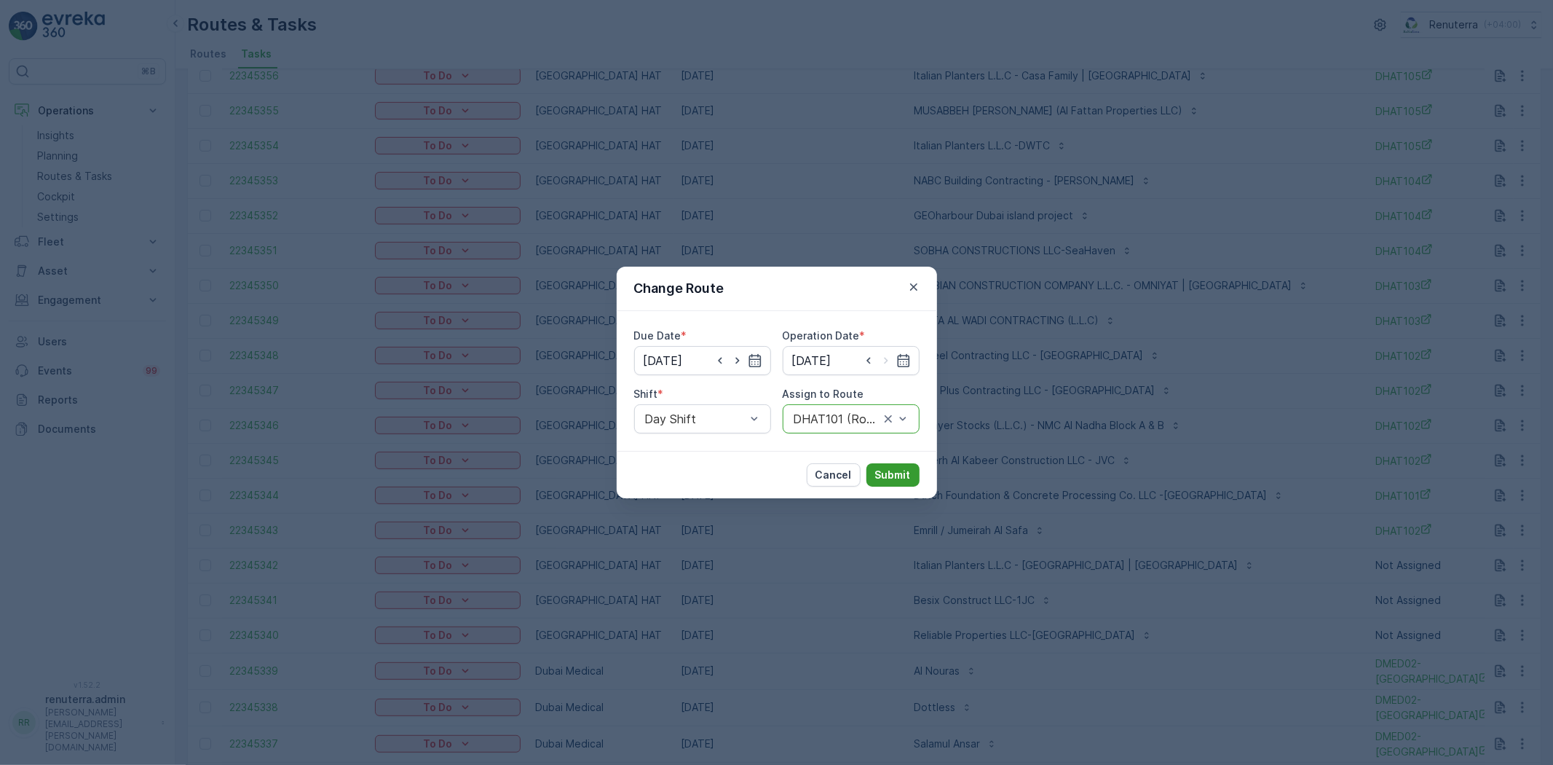
click at [897, 470] on p "Submit" at bounding box center [893, 475] width 36 height 15
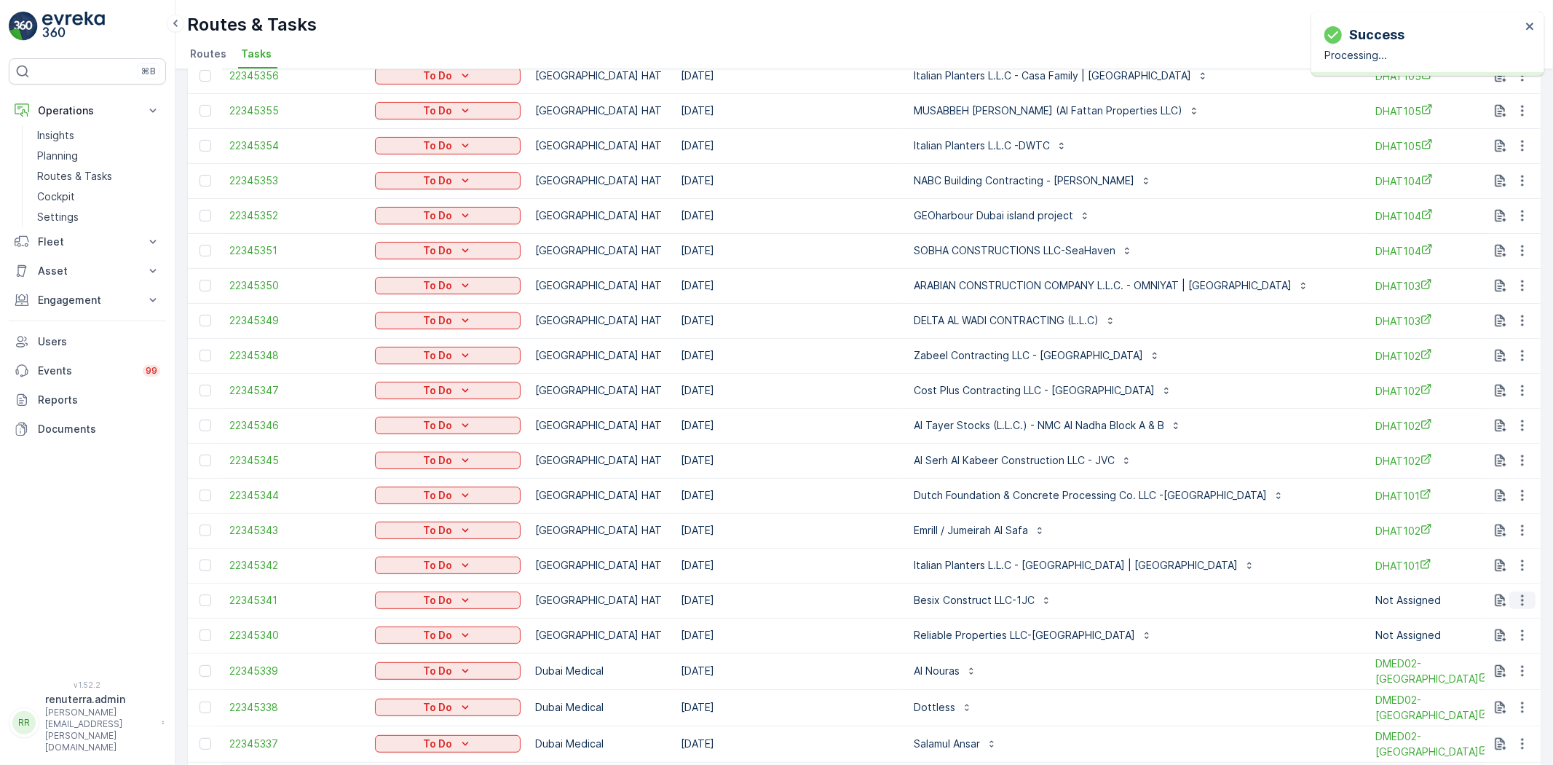
click at [1517, 595] on icon "button" at bounding box center [1523, 600] width 15 height 15
click at [1486, 658] on span "Change Route" at bounding box center [1485, 662] width 71 height 15
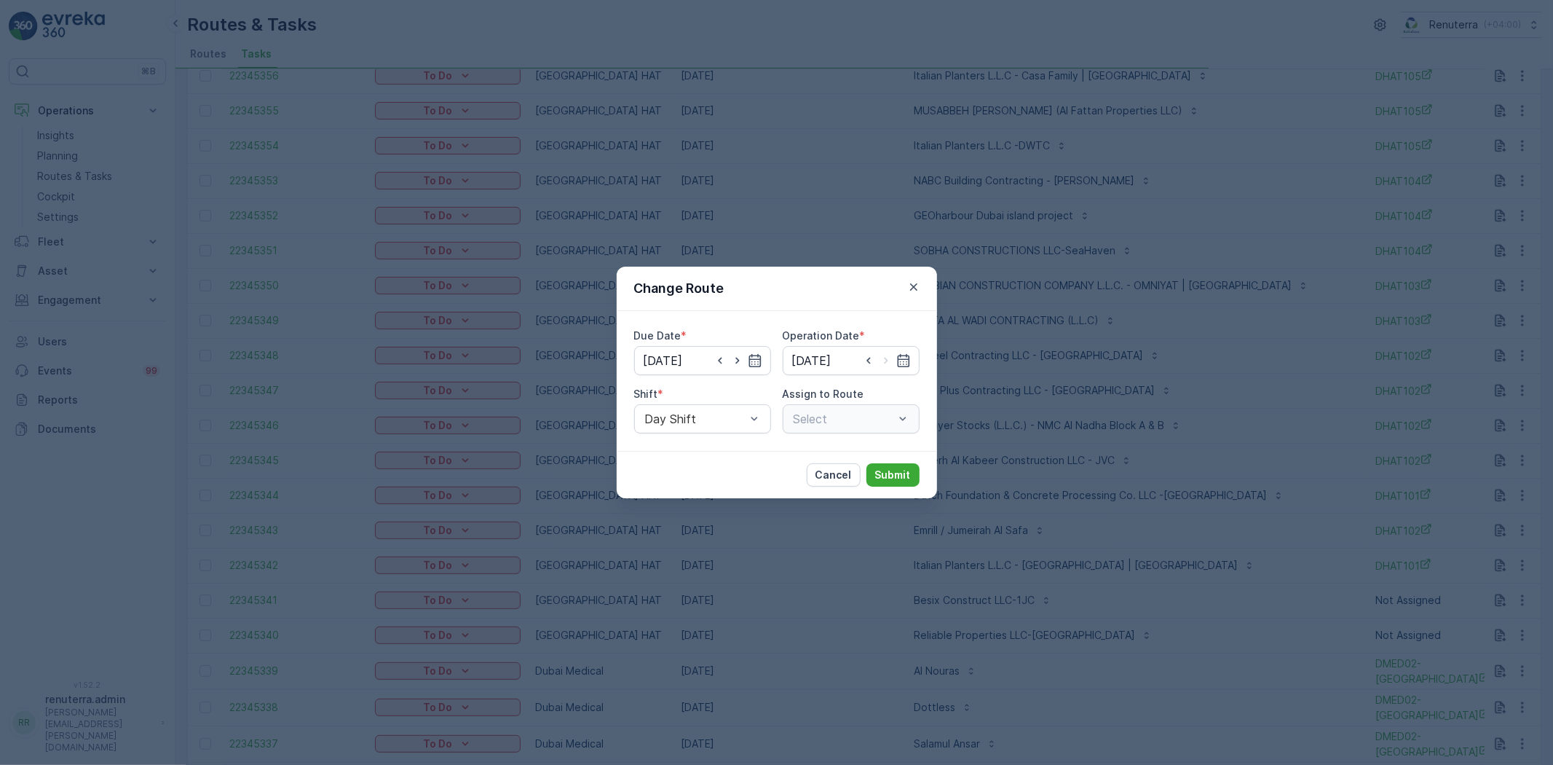
type input "[DATE]"
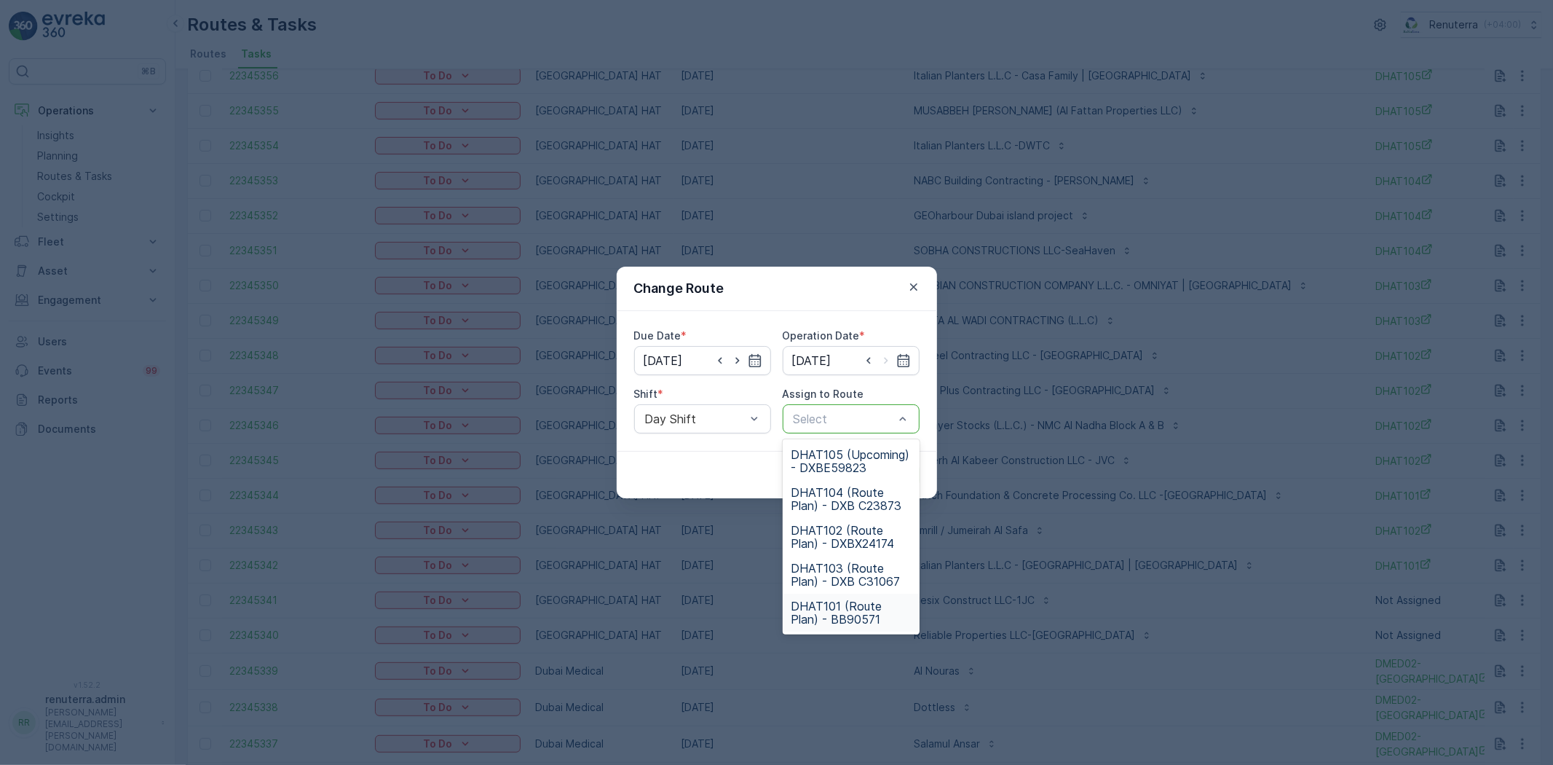
click at [834, 606] on span "DHAT101 (Route Plan) - BB90571" at bounding box center [851, 612] width 119 height 26
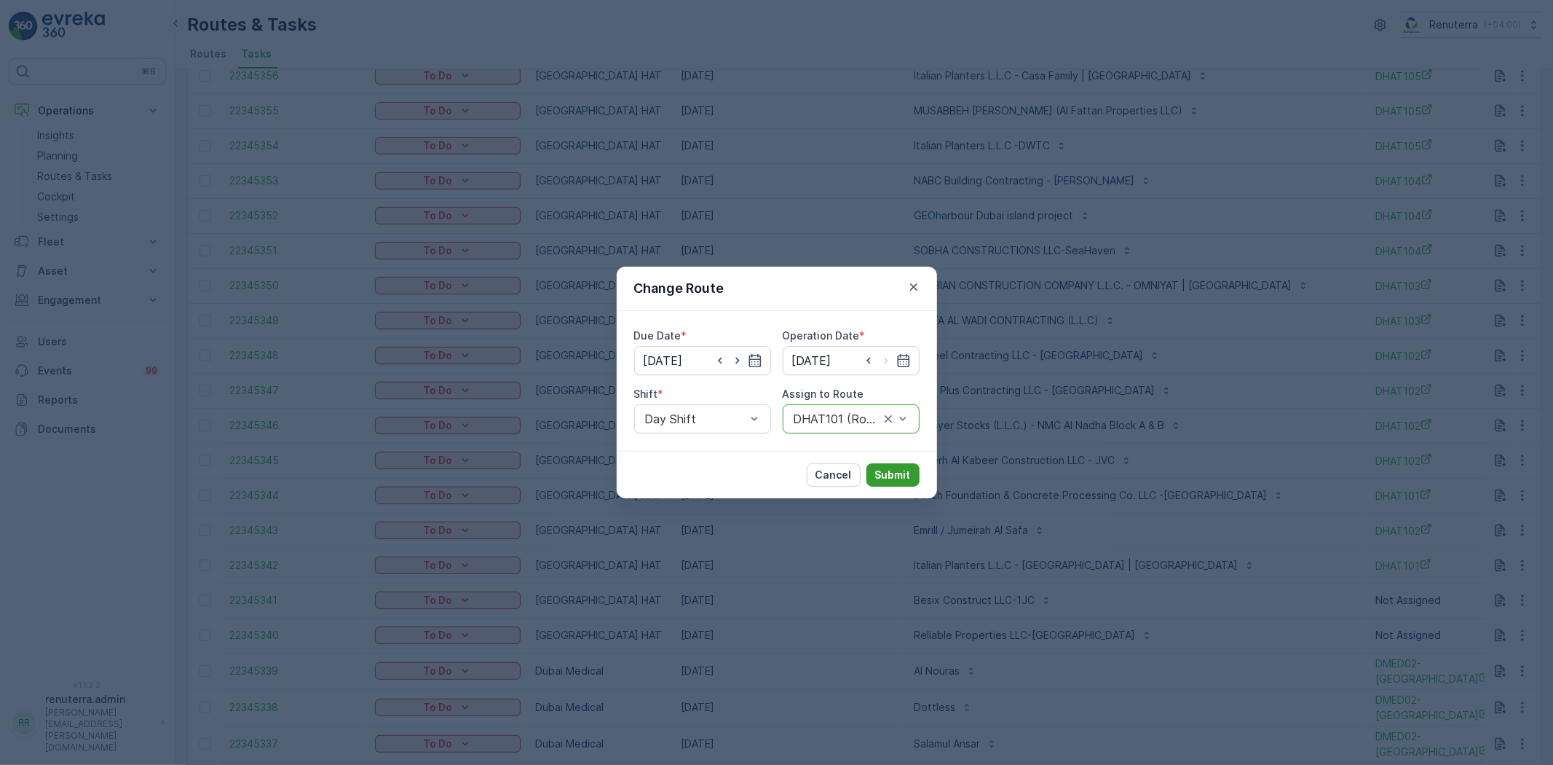
click at [876, 476] on p "Submit" at bounding box center [893, 475] width 36 height 15
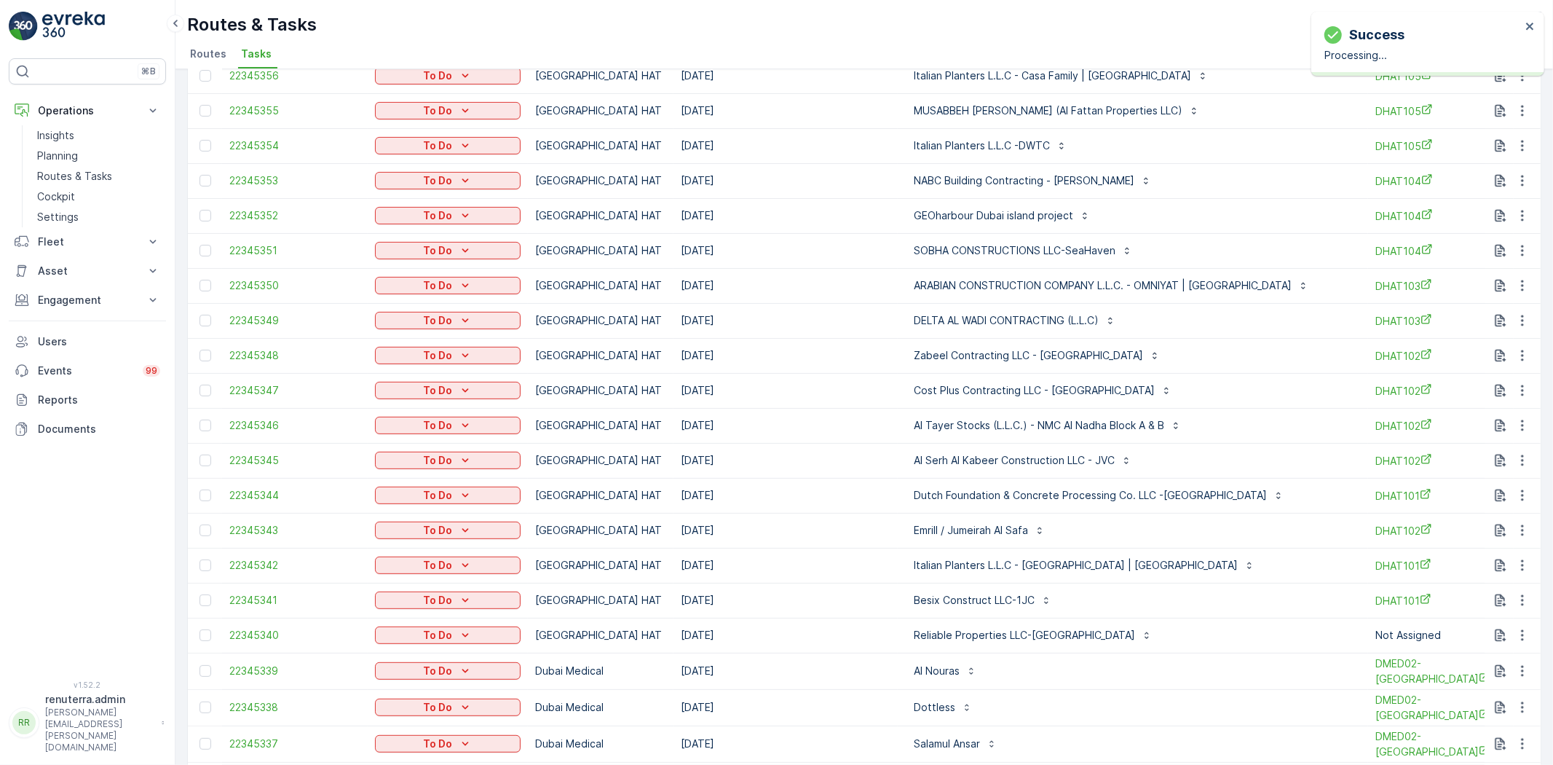
scroll to position [404, 0]
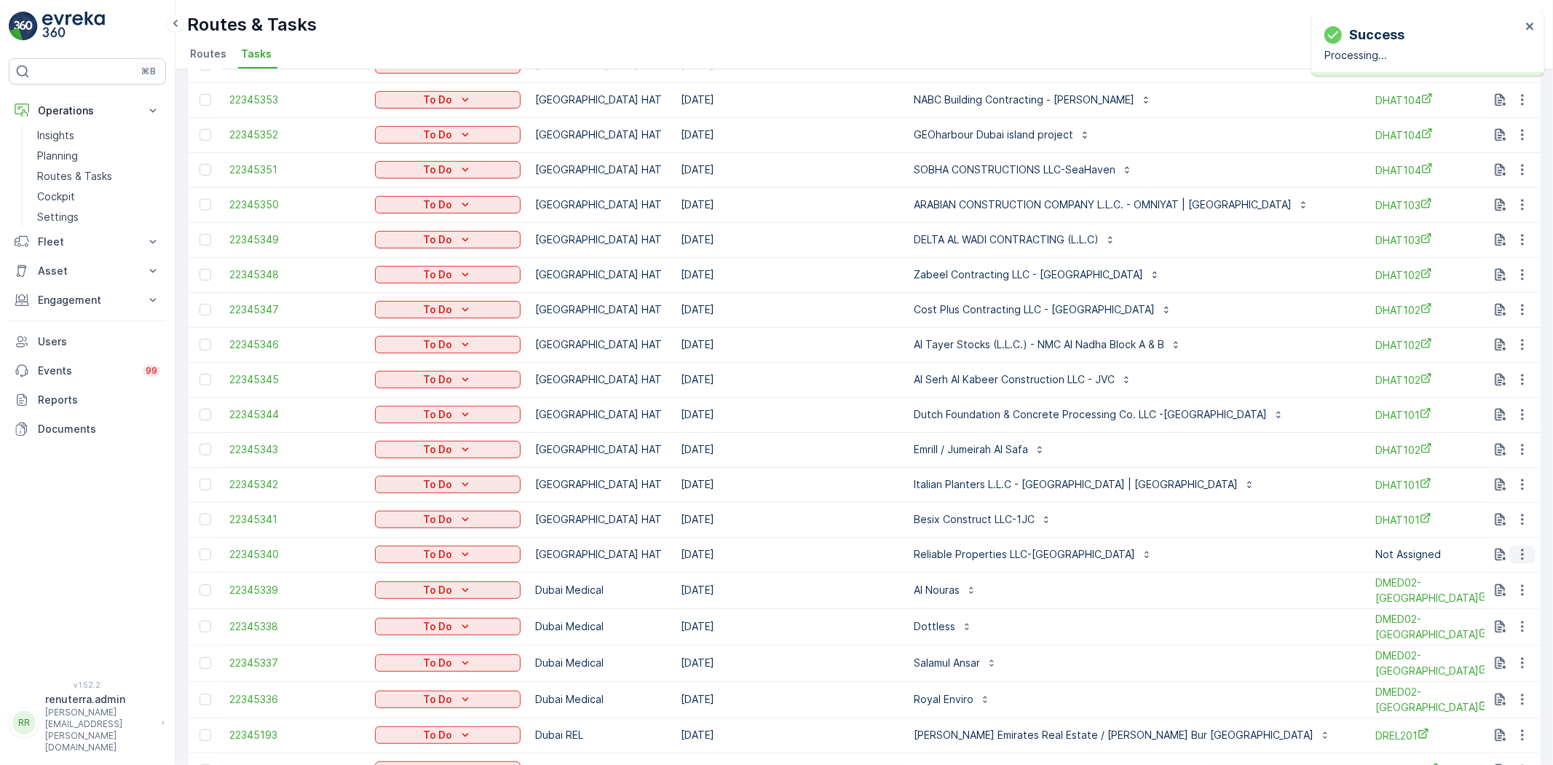
click at [1518, 547] on icon "button" at bounding box center [1523, 554] width 15 height 15
click at [1479, 614] on span "Change Route" at bounding box center [1485, 616] width 71 height 15
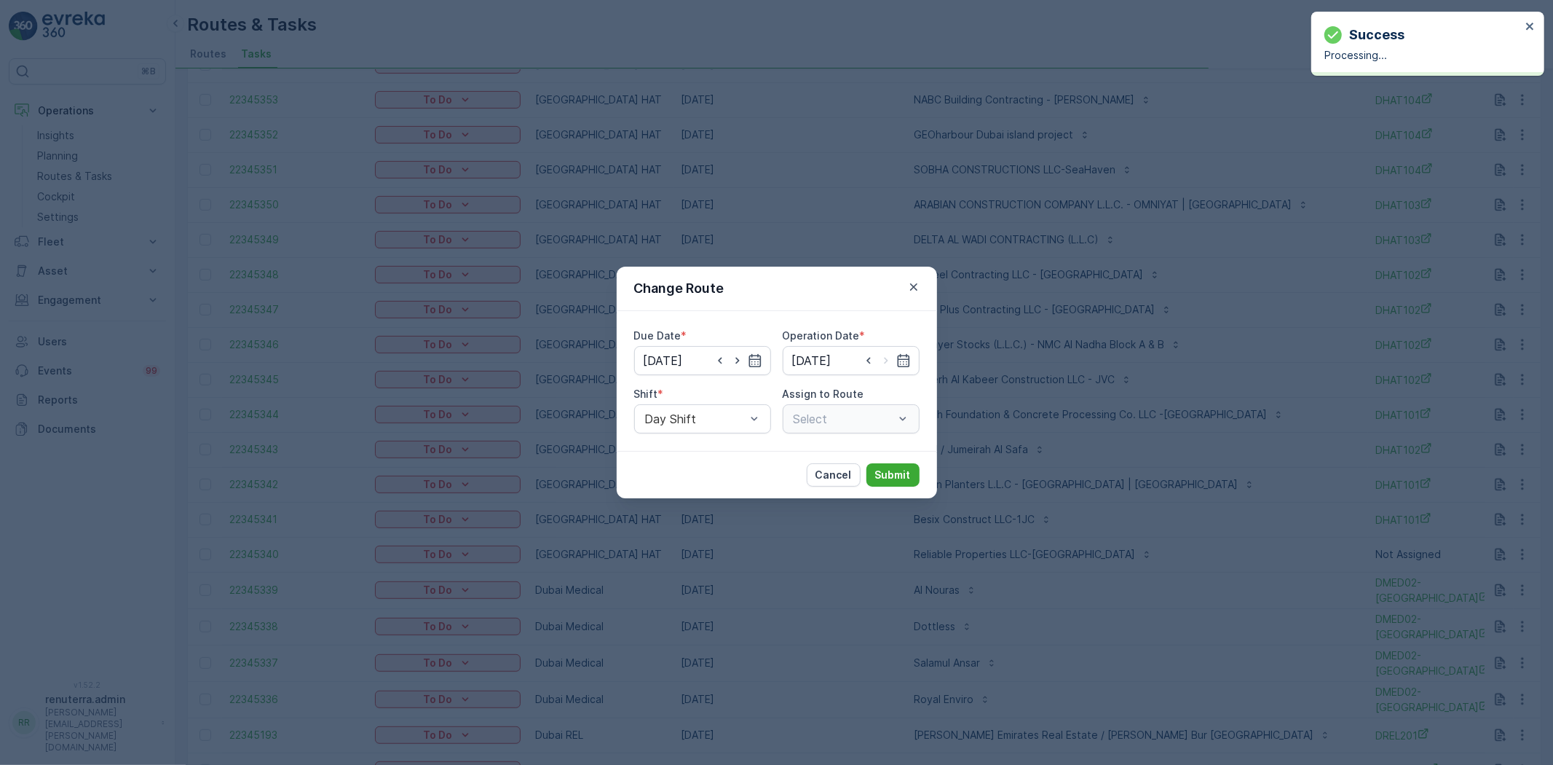
type input "[DATE]"
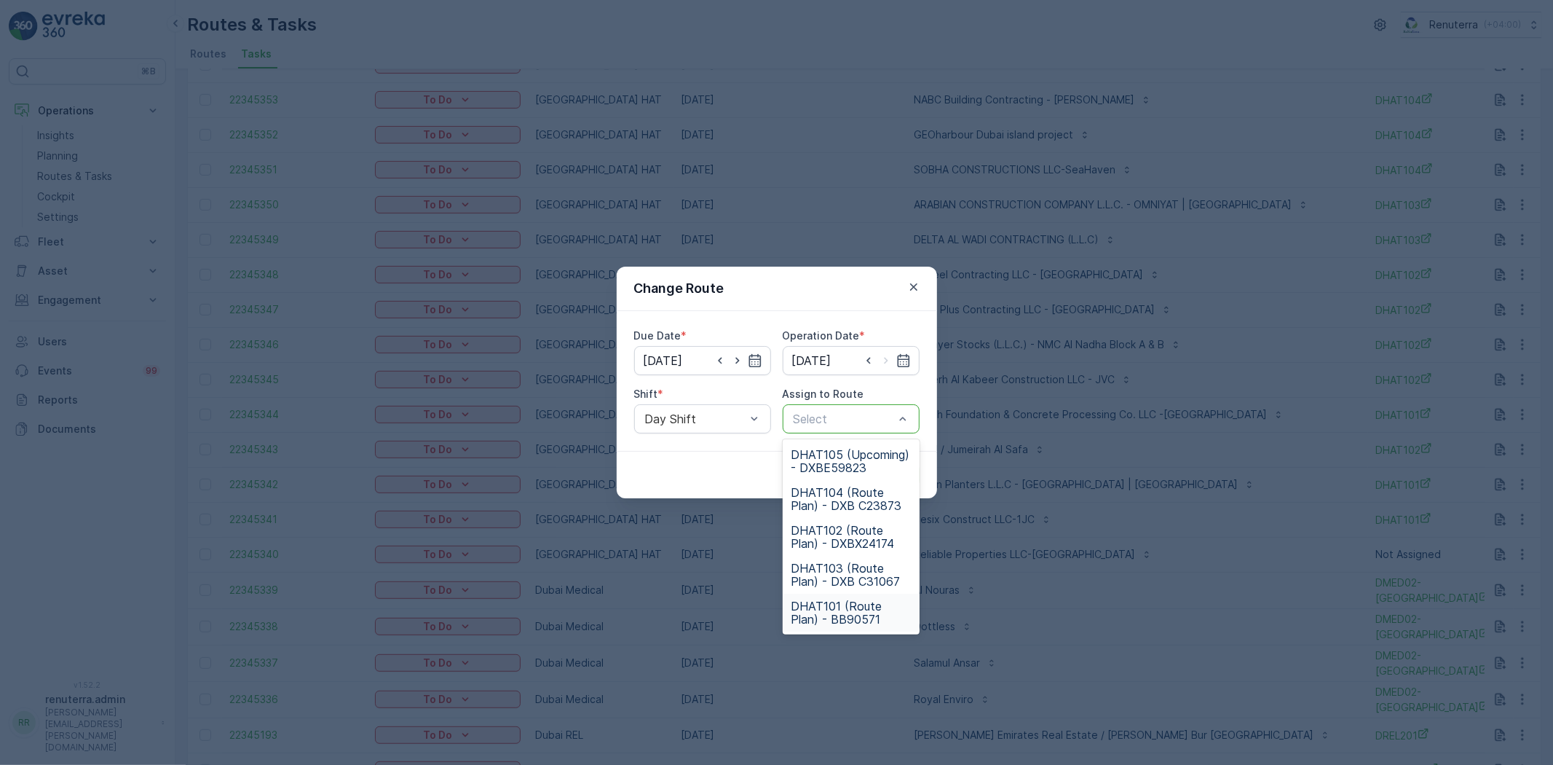
click at [845, 621] on span "DHAT101 (Route Plan) - BB90571" at bounding box center [851, 612] width 119 height 26
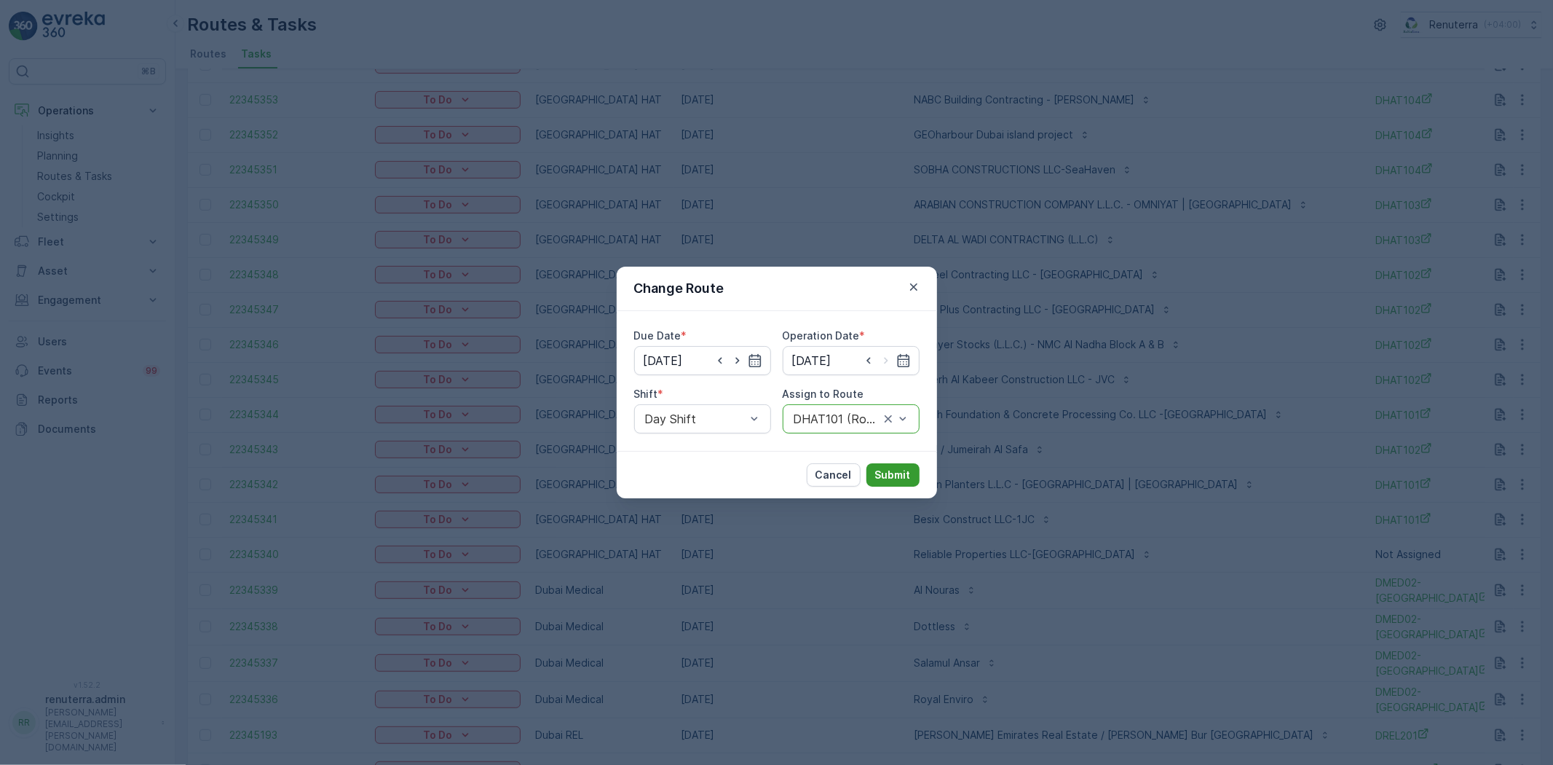
click at [881, 470] on p "Submit" at bounding box center [893, 475] width 36 height 15
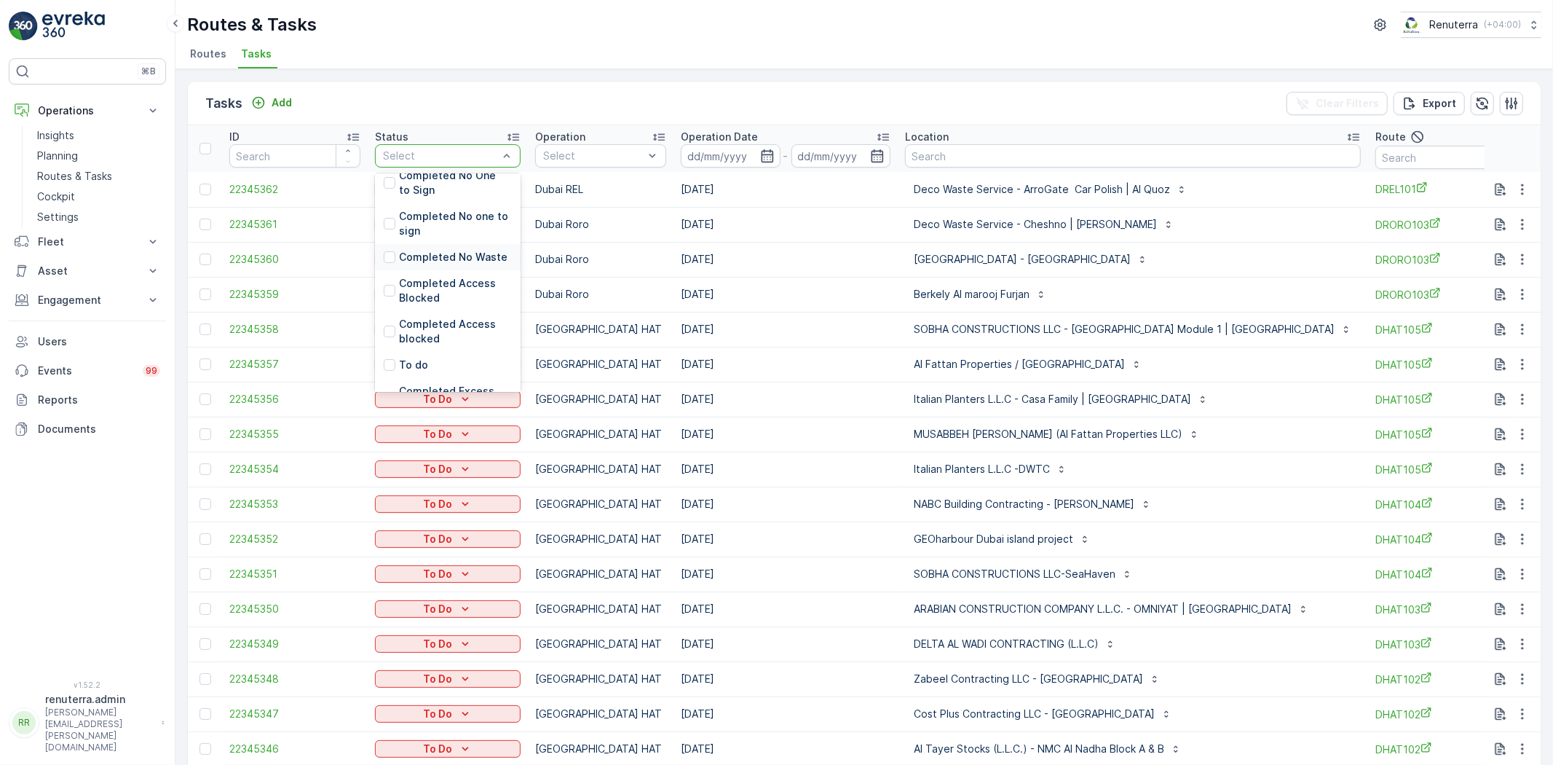
scroll to position [0, 0]
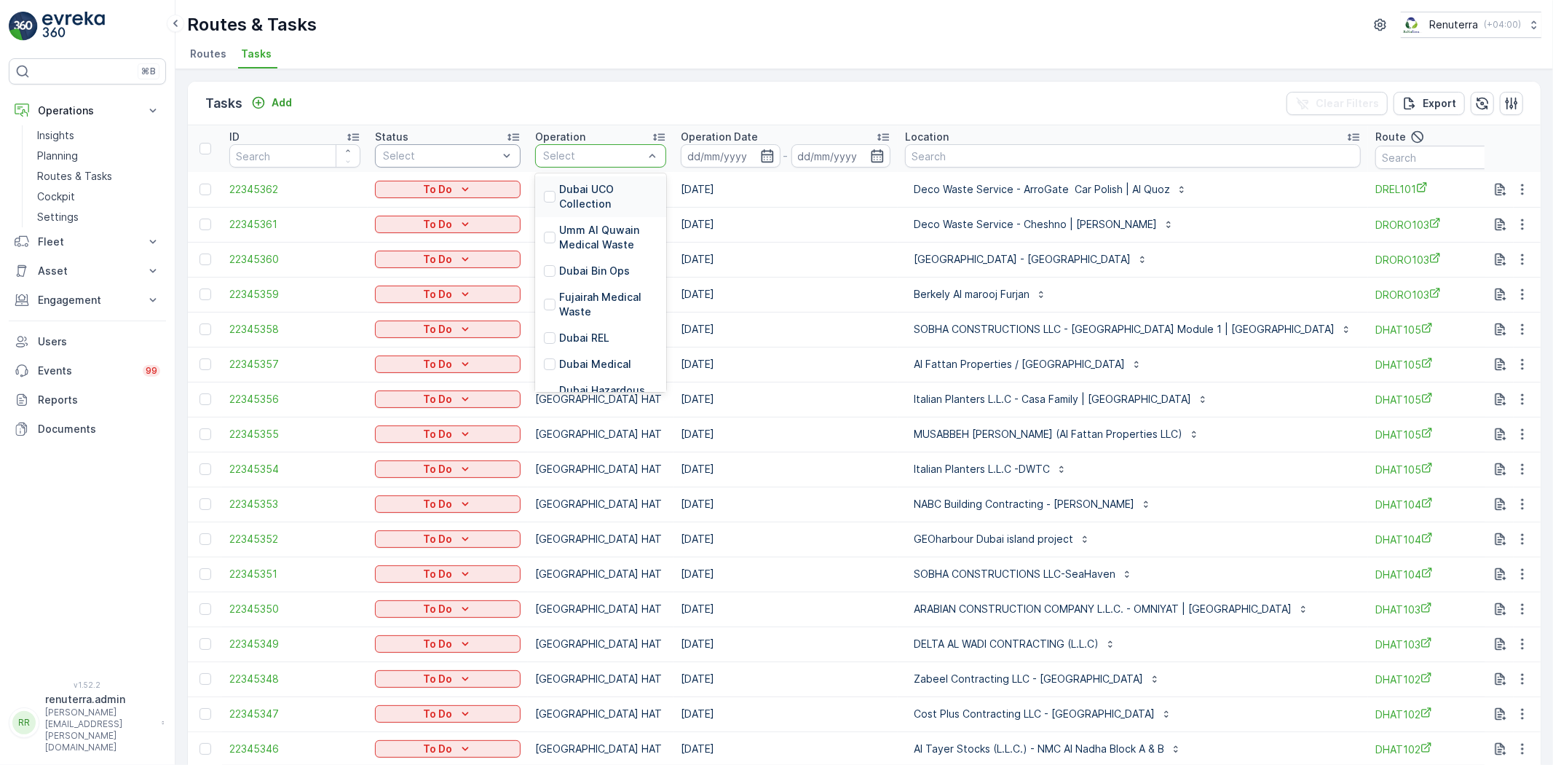
click at [566, 146] on div "Select" at bounding box center [600, 155] width 131 height 23
click at [586, 342] on p "Dubai REL" at bounding box center [584, 338] width 50 height 15
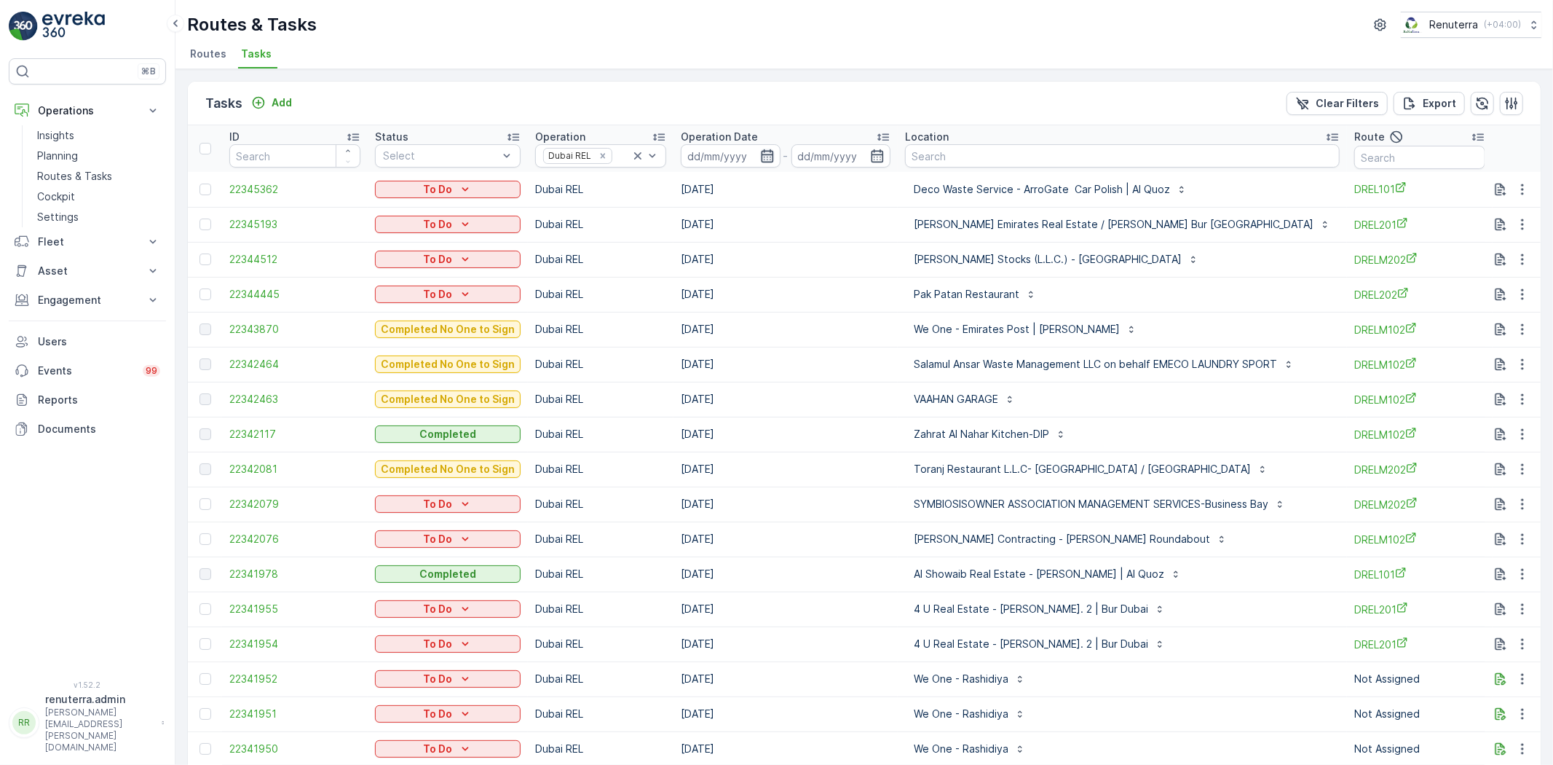
click at [763, 150] on icon "button" at bounding box center [767, 155] width 12 height 13
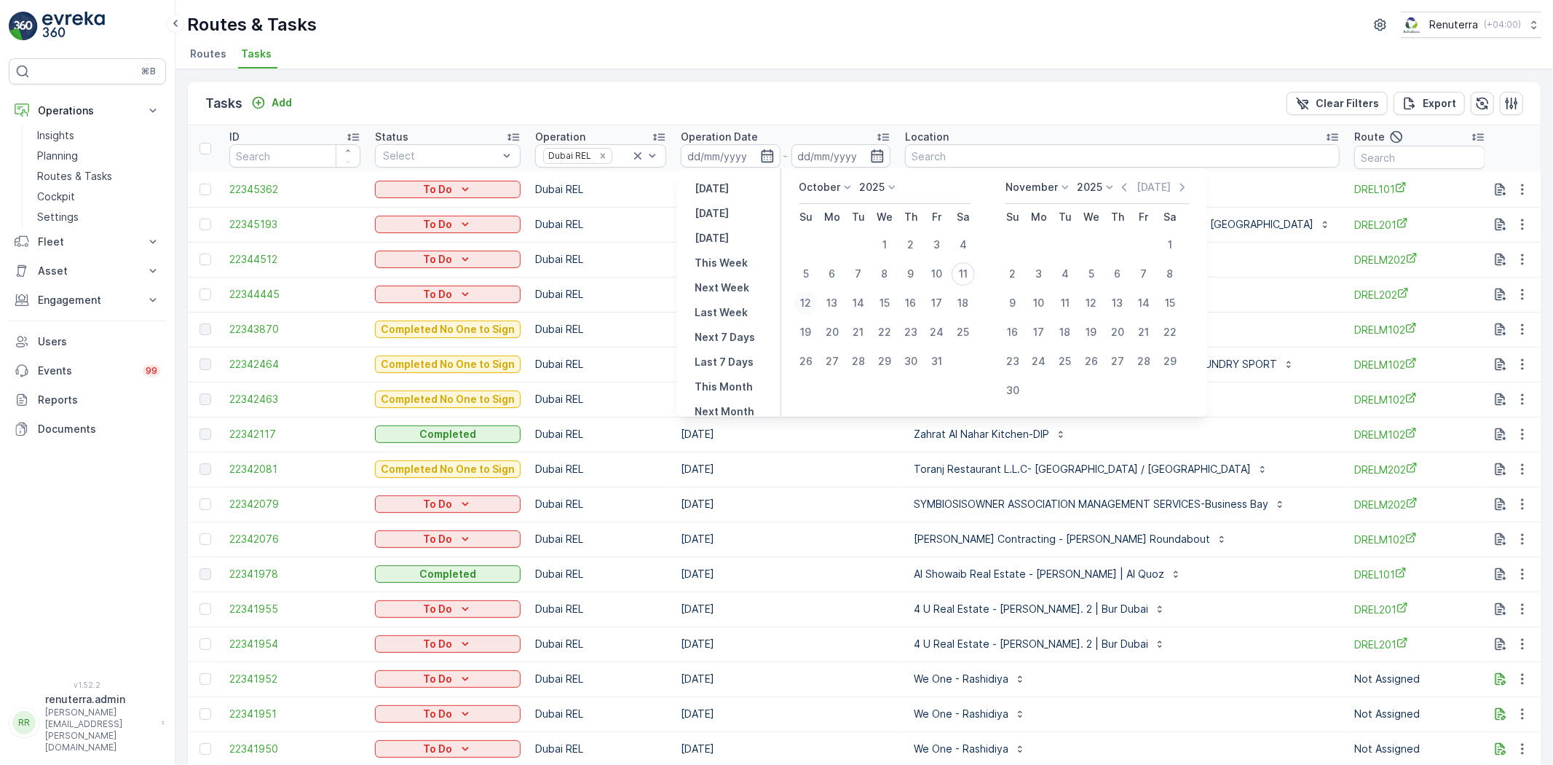
click at [808, 301] on div "12" at bounding box center [806, 302] width 23 height 23
type input "[DATE]"
click at [808, 301] on div "12" at bounding box center [806, 302] width 23 height 23
type input "[DATE]"
click at [808, 301] on div "12" at bounding box center [806, 302] width 23 height 23
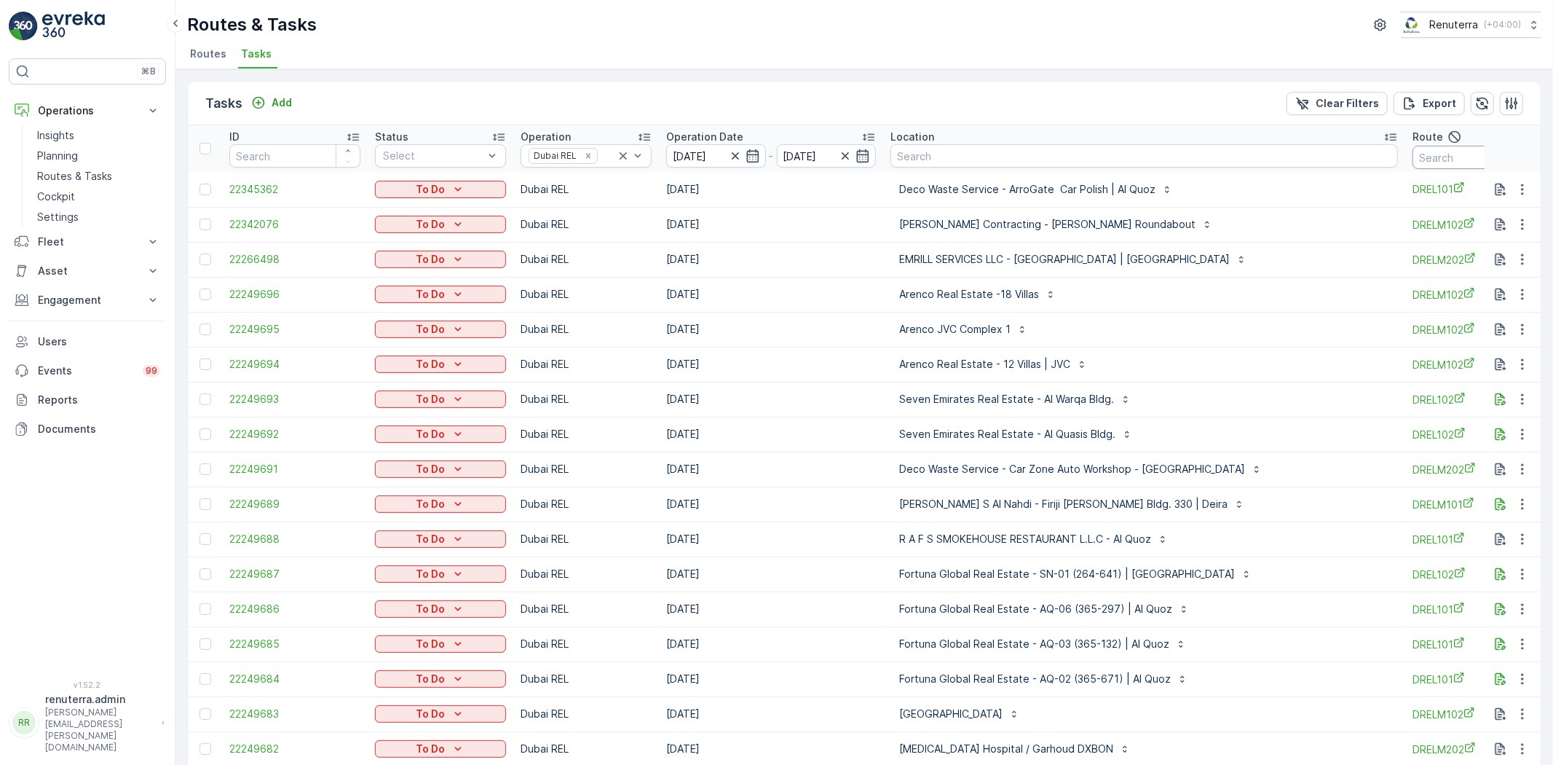
click at [1413, 157] on input "text" at bounding box center [1478, 157] width 131 height 23
type input "drelm102"
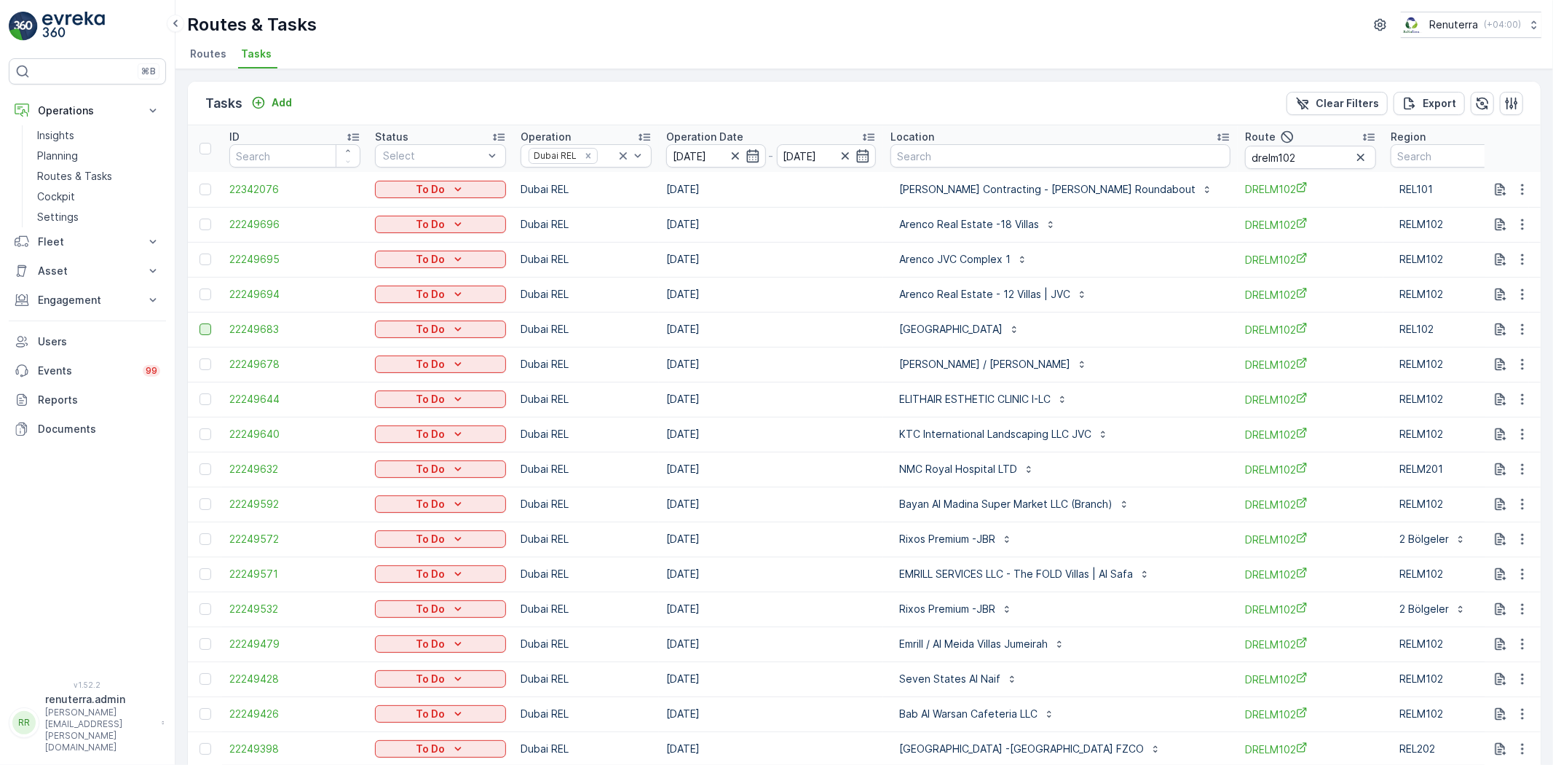
click at [204, 331] on div at bounding box center [206, 329] width 12 height 12
click at [200, 323] on input "checkbox" at bounding box center [200, 323] width 0 height 0
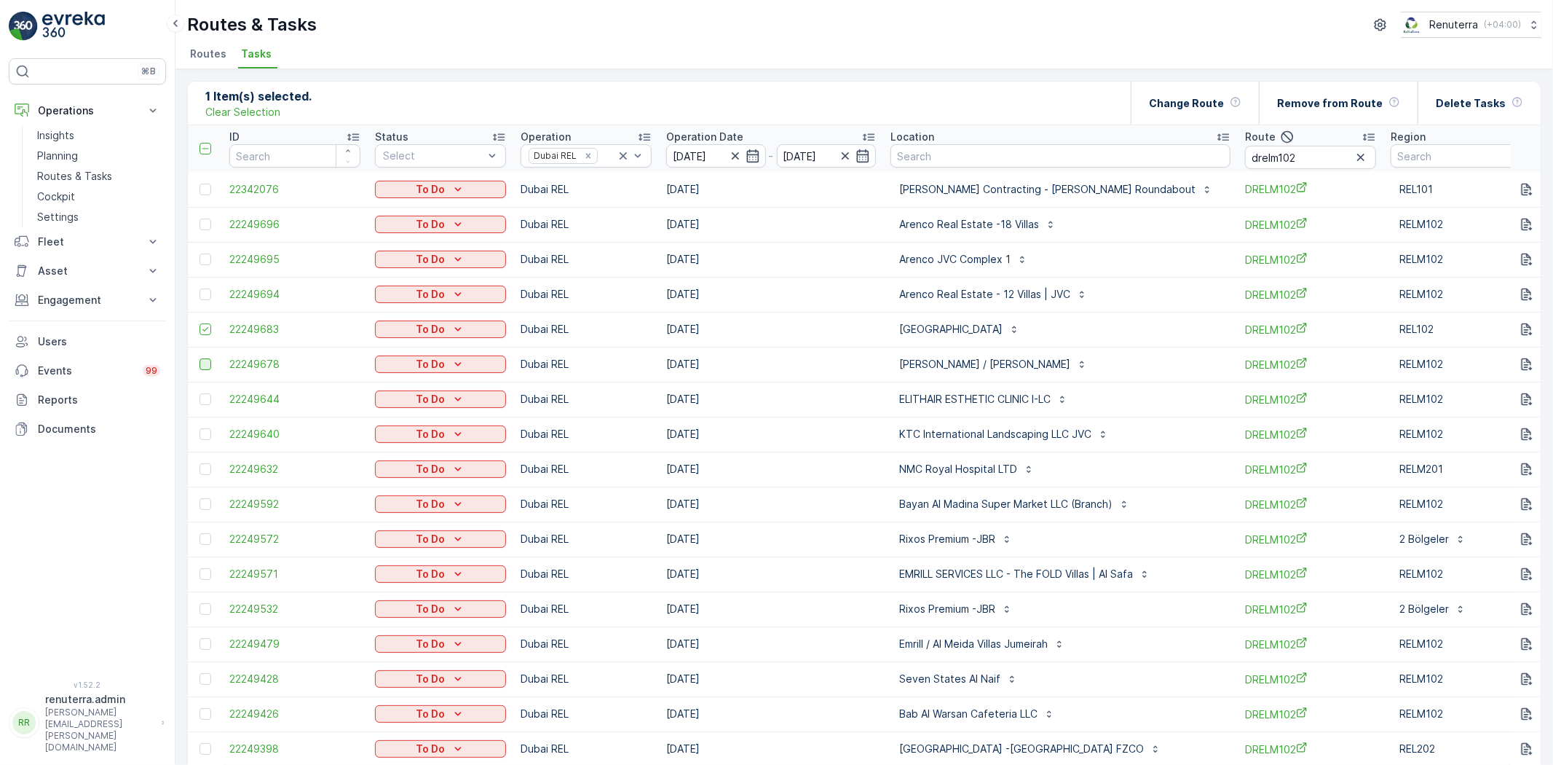
click at [202, 367] on div at bounding box center [206, 364] width 12 height 12
click at [200, 358] on input "checkbox" at bounding box center [200, 358] width 0 height 0
click at [212, 397] on div at bounding box center [207, 399] width 15 height 12
click at [200, 393] on input "checkbox" at bounding box center [200, 393] width 0 height 0
click at [207, 397] on icon at bounding box center [205, 399] width 6 height 4
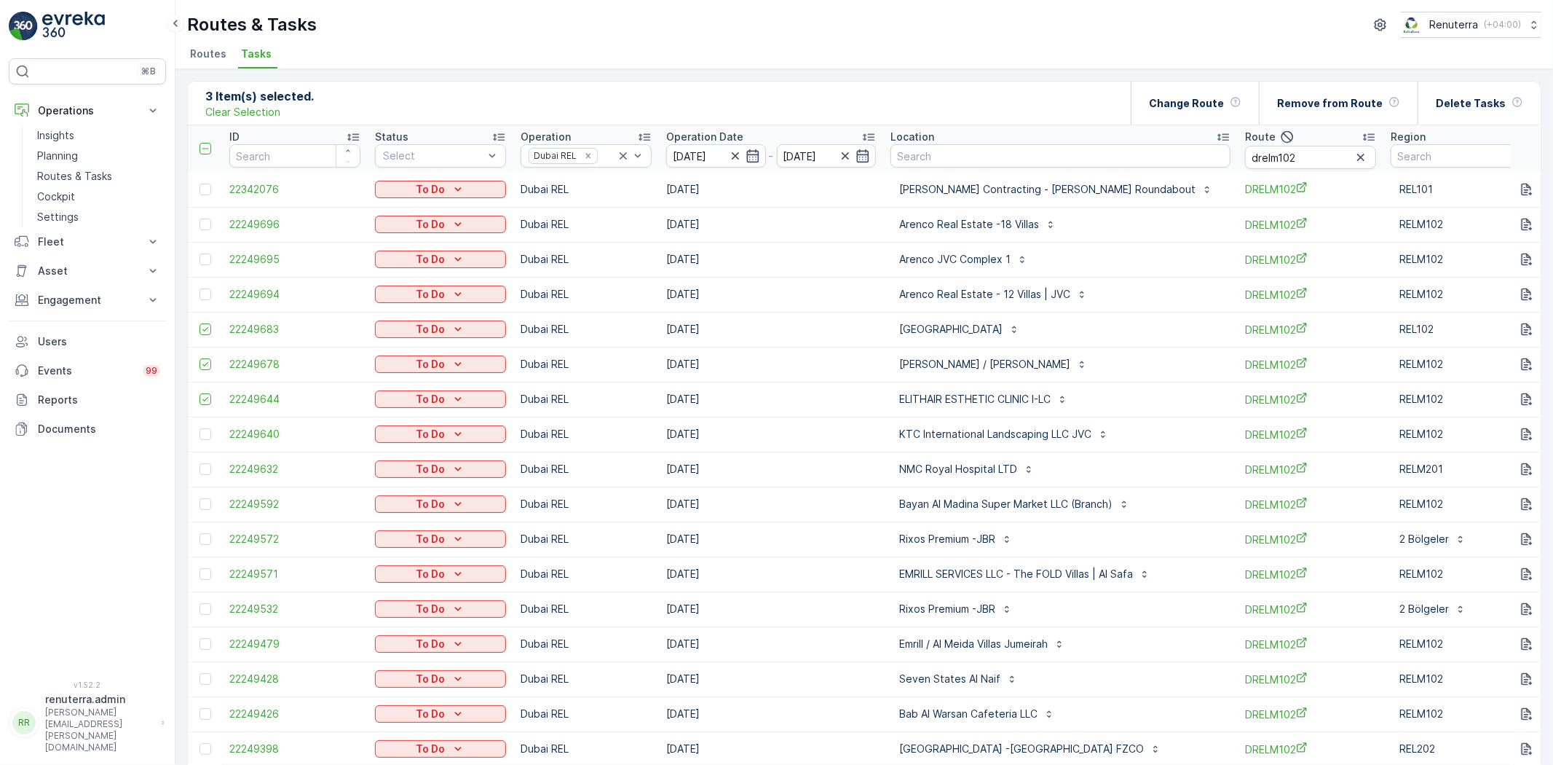
click at [200, 393] on input "checkbox" at bounding box center [200, 393] width 0 height 0
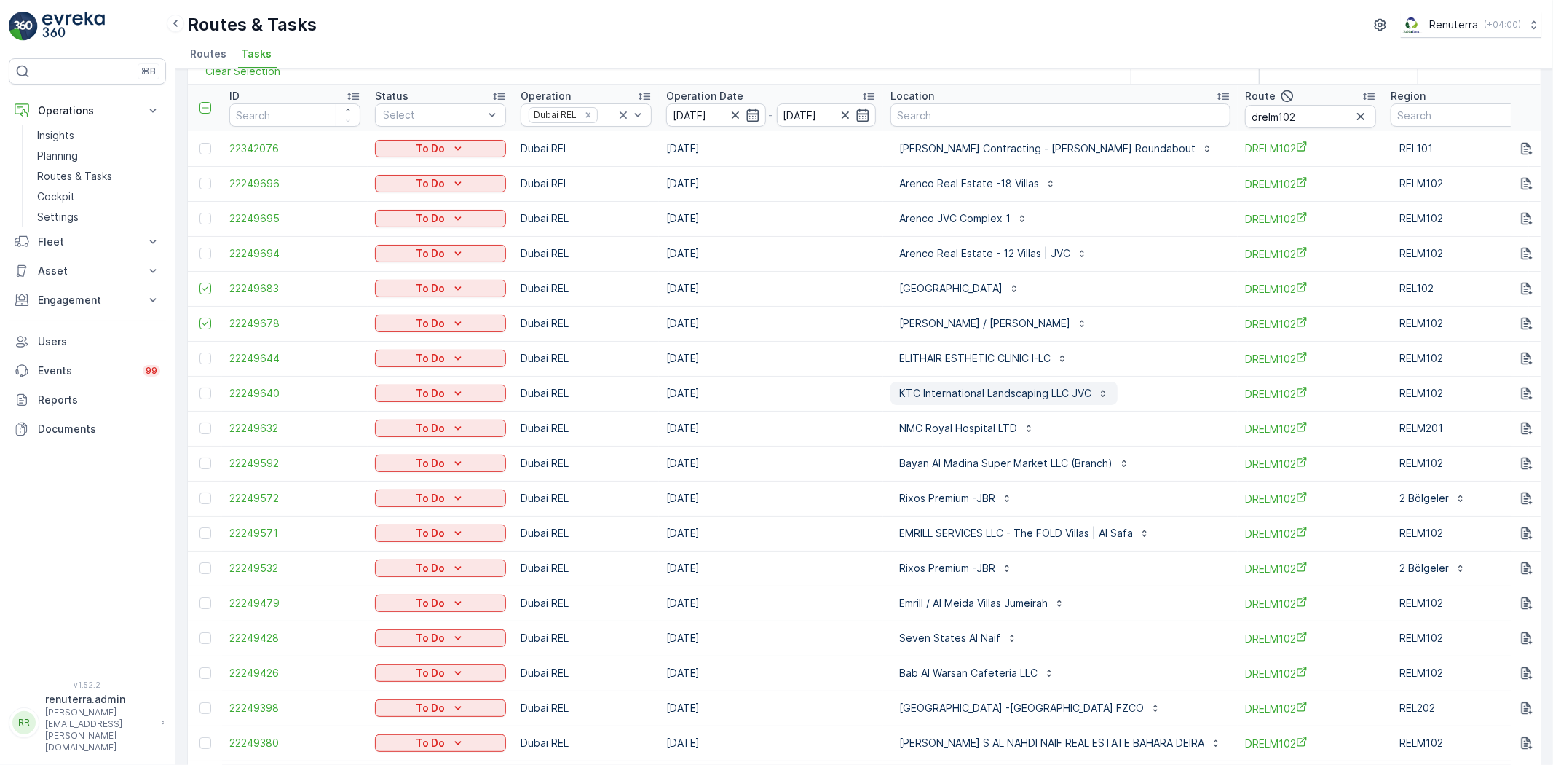
scroll to position [81, 0]
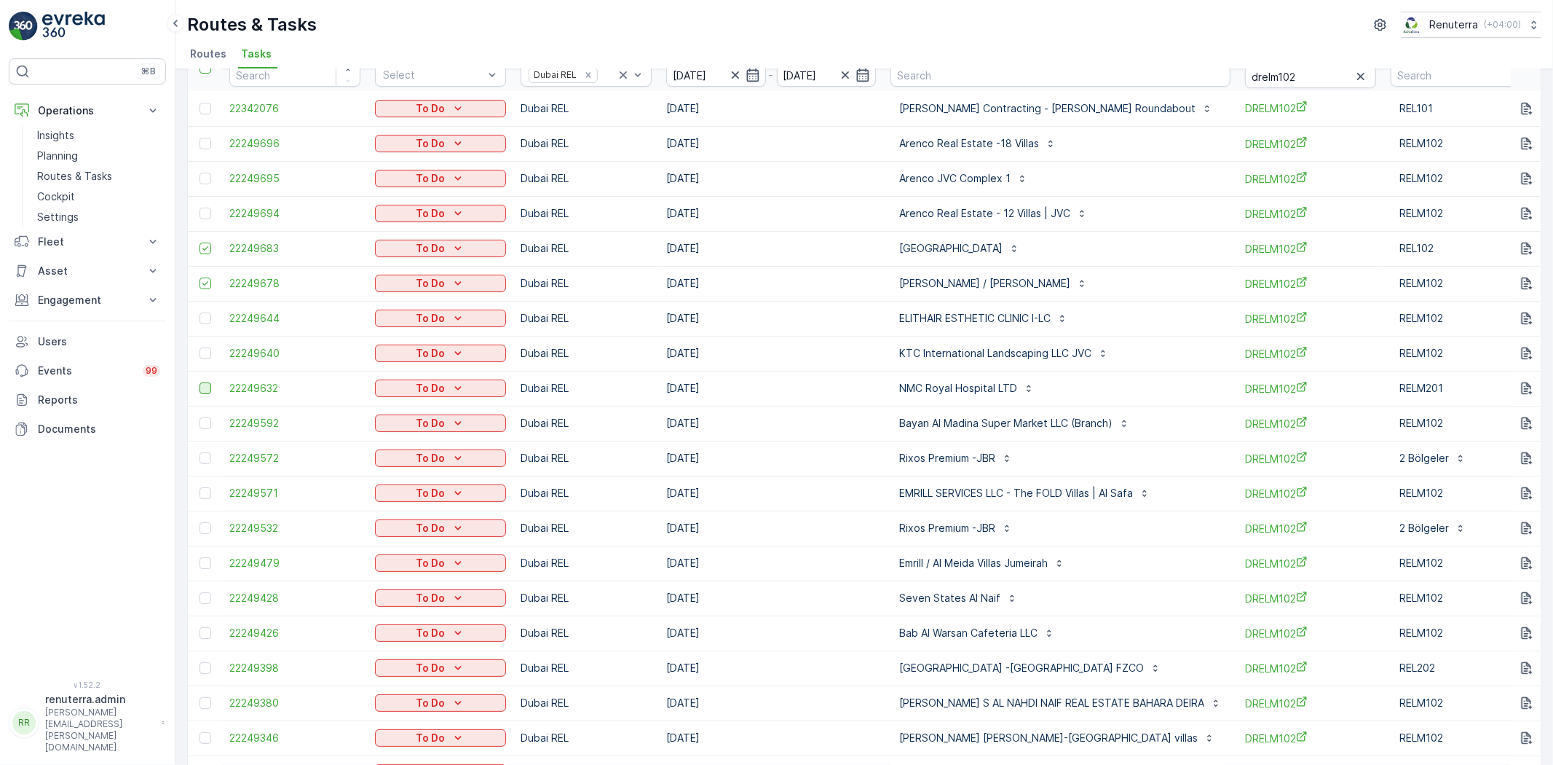
click at [208, 383] on div at bounding box center [206, 388] width 12 height 12
click at [200, 382] on input "checkbox" at bounding box center [200, 382] width 0 height 0
click at [202, 454] on div at bounding box center [206, 458] width 12 height 12
click at [200, 452] on input "checkbox" at bounding box center [200, 452] width 0 height 0
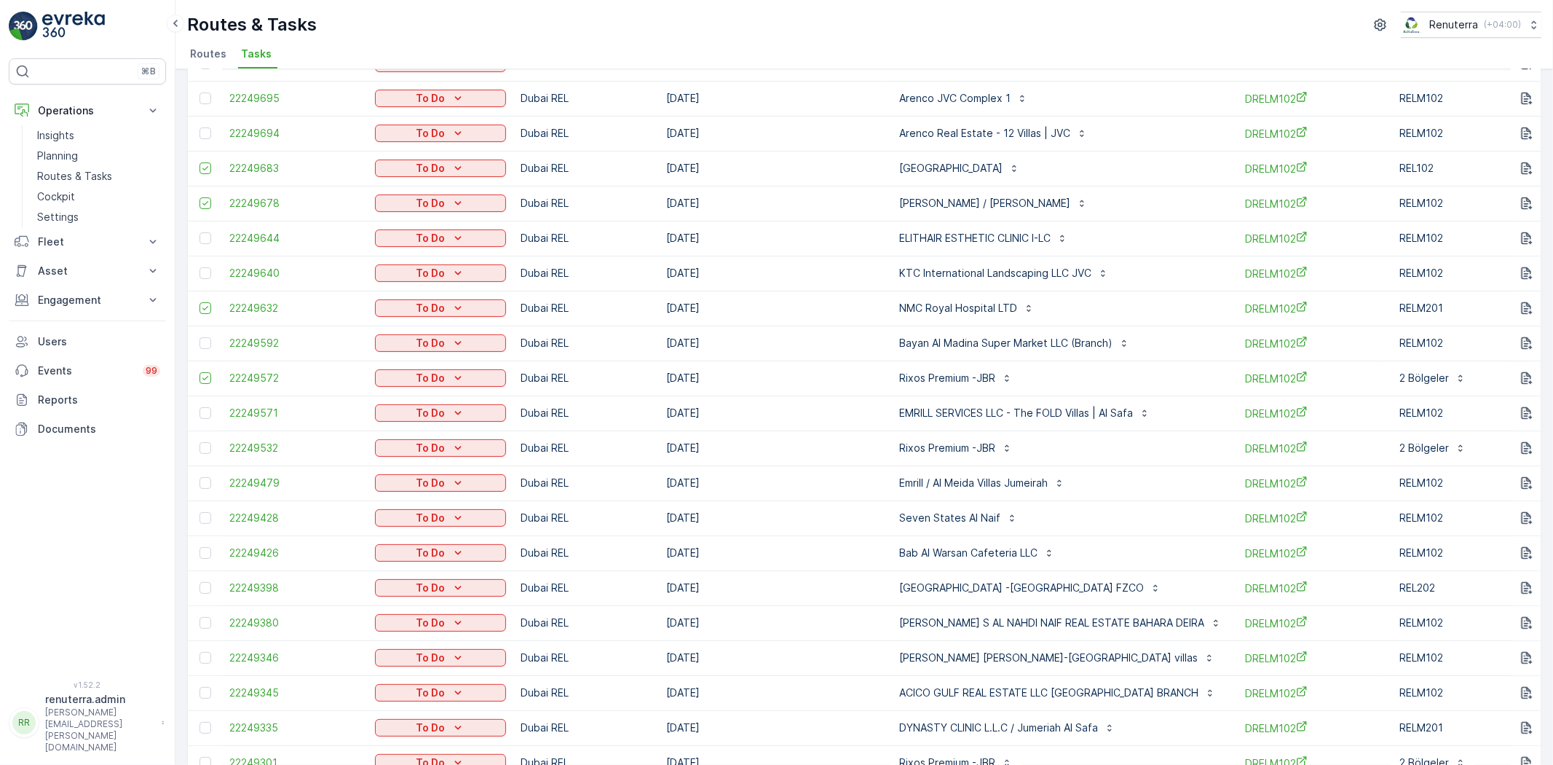
scroll to position [162, 0]
click at [207, 447] on div at bounding box center [206, 447] width 12 height 12
click at [200, 441] on input "checkbox" at bounding box center [200, 441] width 0 height 0
drag, startPoint x: 205, startPoint y: 513, endPoint x: 256, endPoint y: 512, distance: 51.0
click at [207, 514] on div at bounding box center [206, 517] width 12 height 12
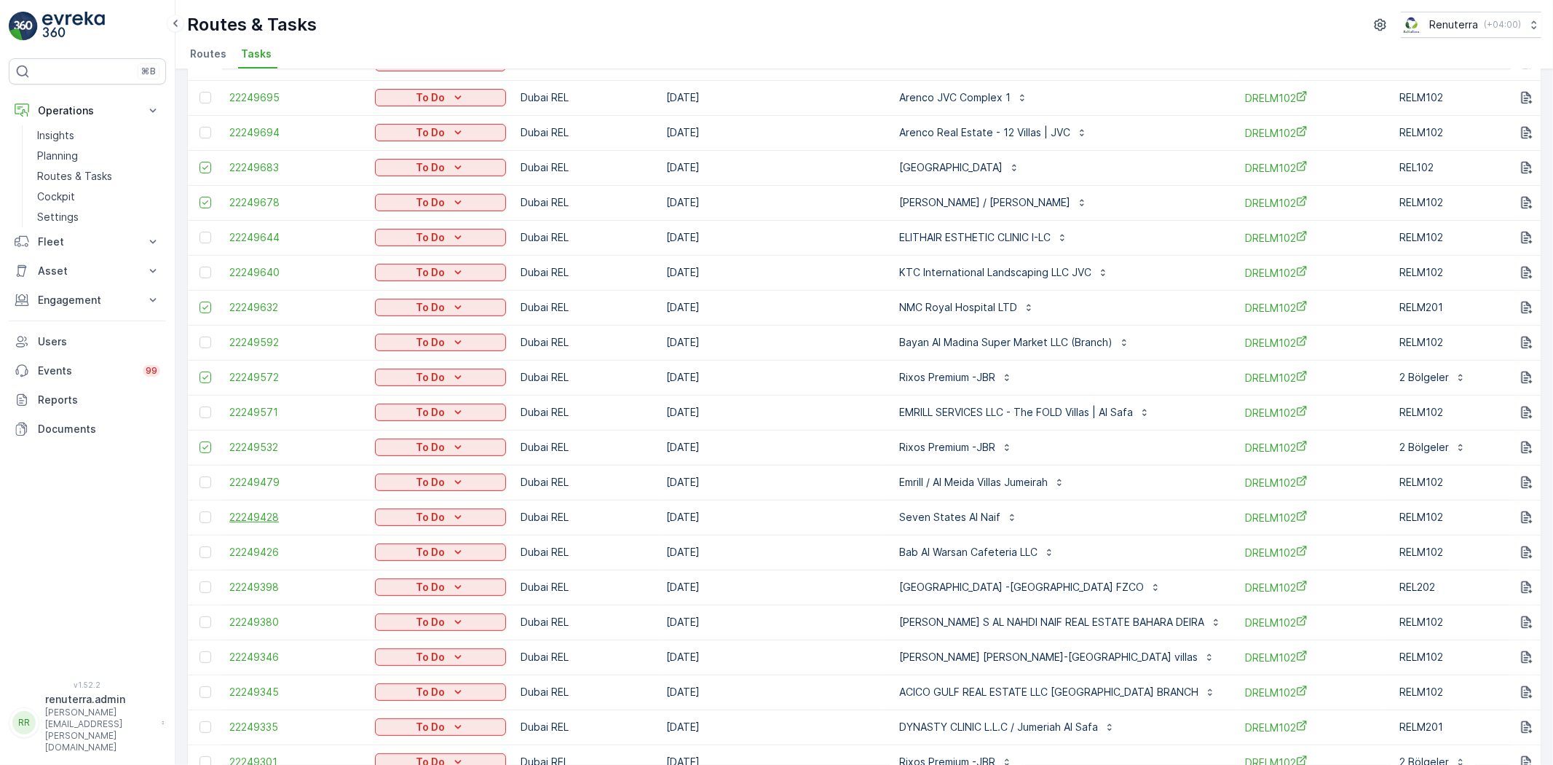
click at [200, 511] on input "checkbox" at bounding box center [200, 511] width 0 height 0
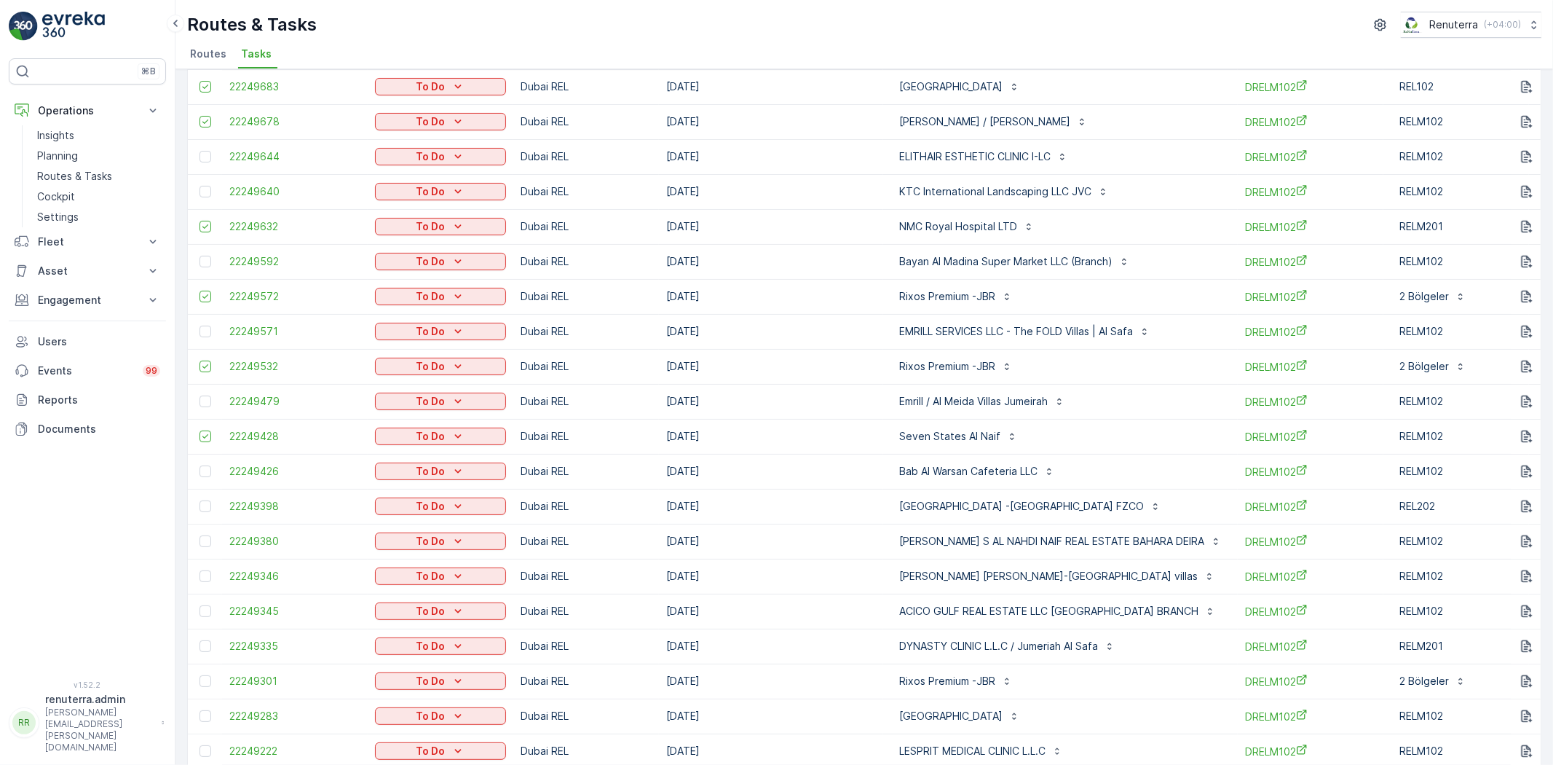
click at [202, 546] on td at bounding box center [205, 541] width 34 height 35
click at [205, 541] on div at bounding box center [206, 541] width 12 height 12
click at [200, 535] on input "checkbox" at bounding box center [200, 535] width 0 height 0
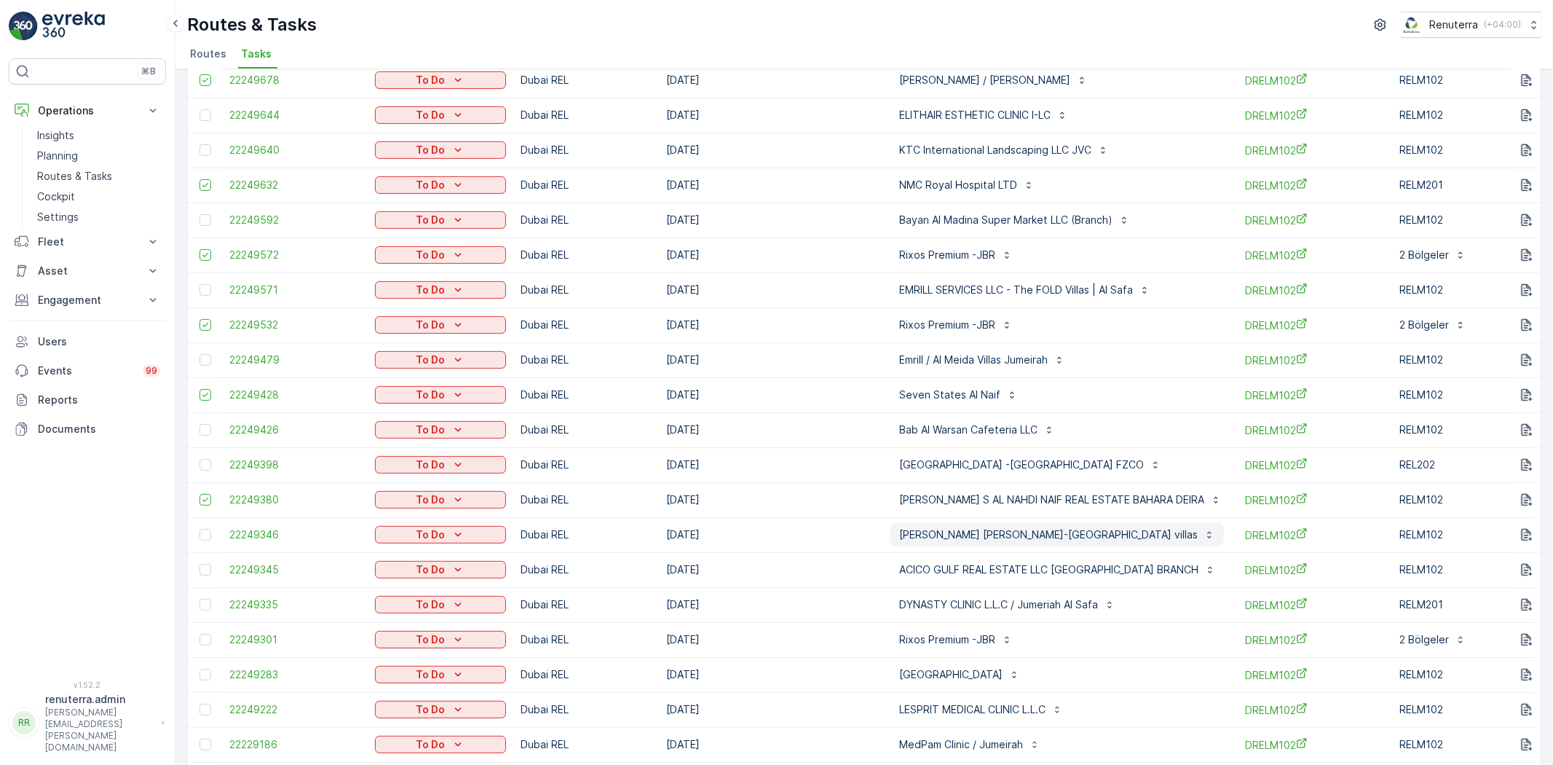
scroll to position [323, 0]
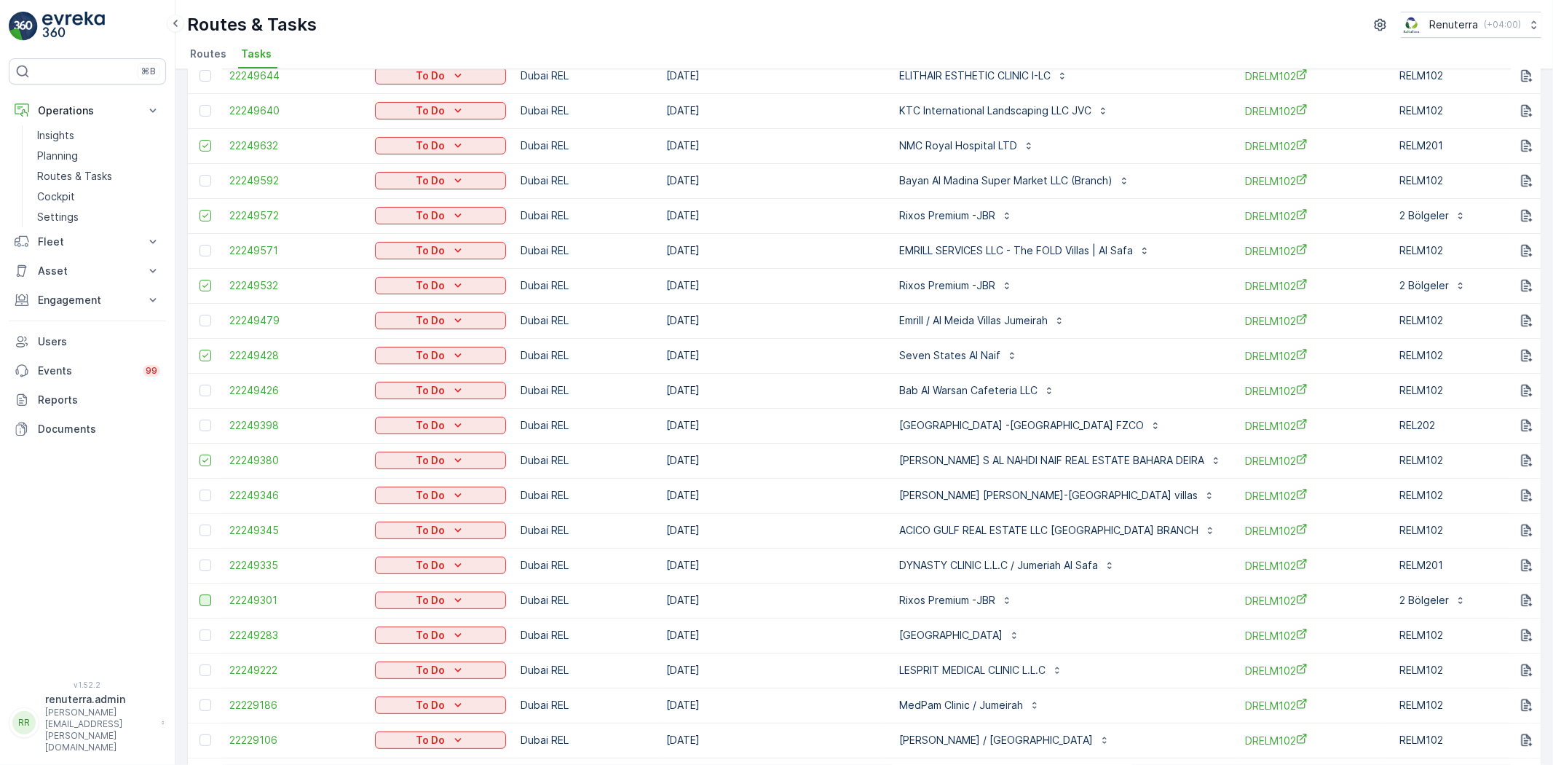
click at [205, 601] on div at bounding box center [206, 600] width 12 height 12
click at [200, 594] on input "checkbox" at bounding box center [200, 594] width 0 height 0
click at [201, 634] on div at bounding box center [206, 635] width 12 height 12
click at [200, 629] on input "checkbox" at bounding box center [200, 629] width 0 height 0
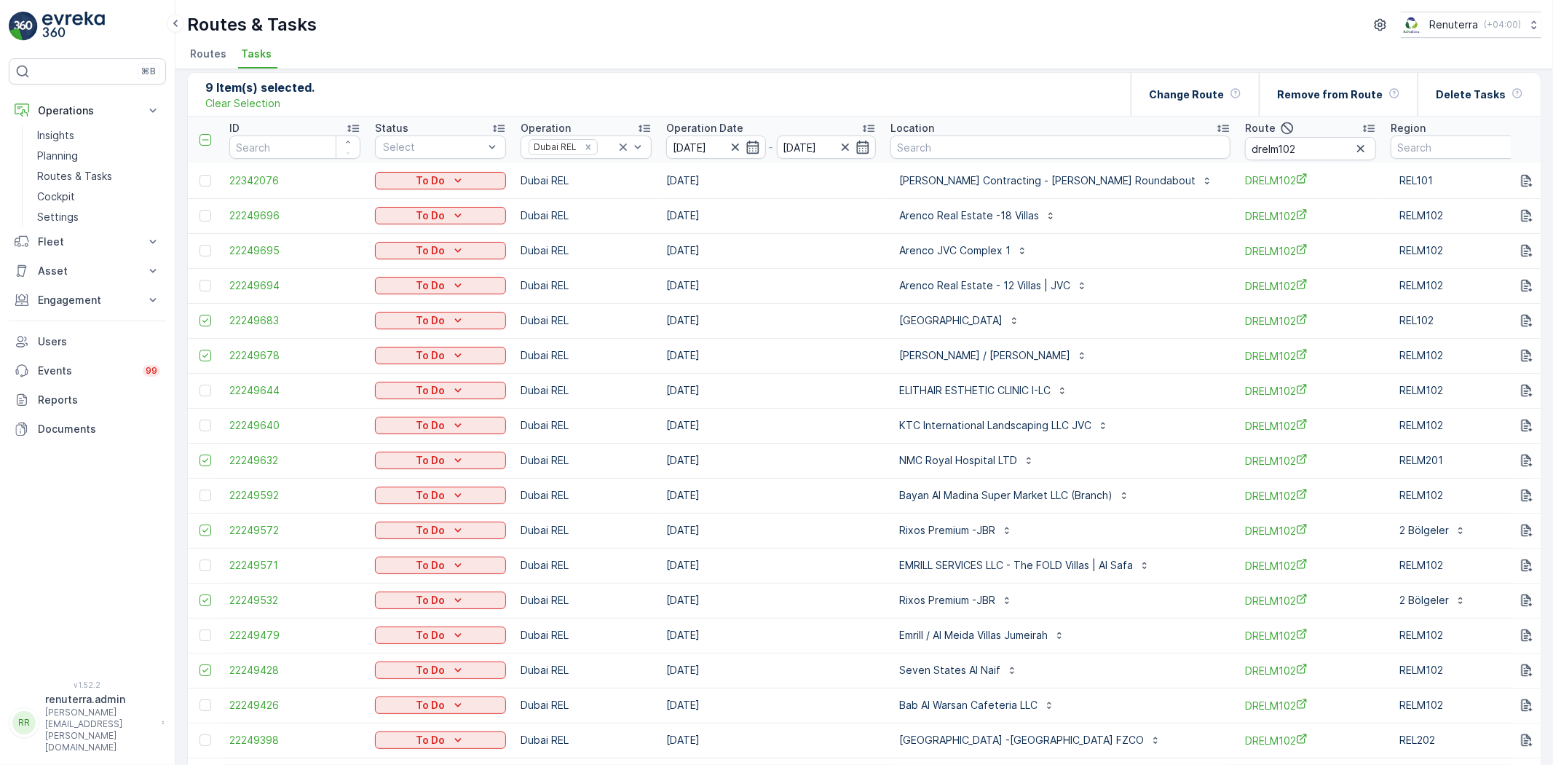
scroll to position [0, 0]
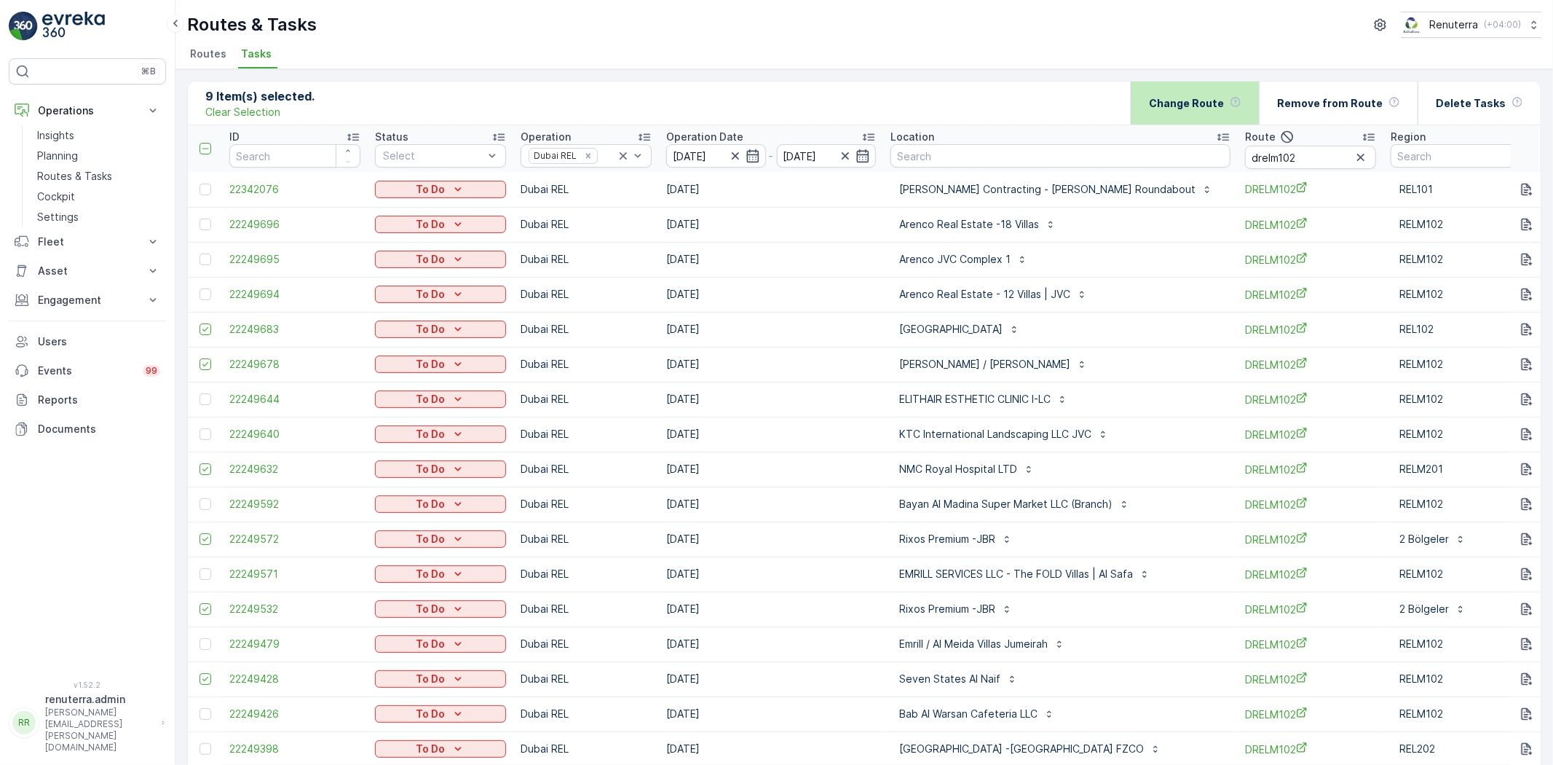
click at [1206, 92] on div "Change Route" at bounding box center [1195, 103] width 92 height 43
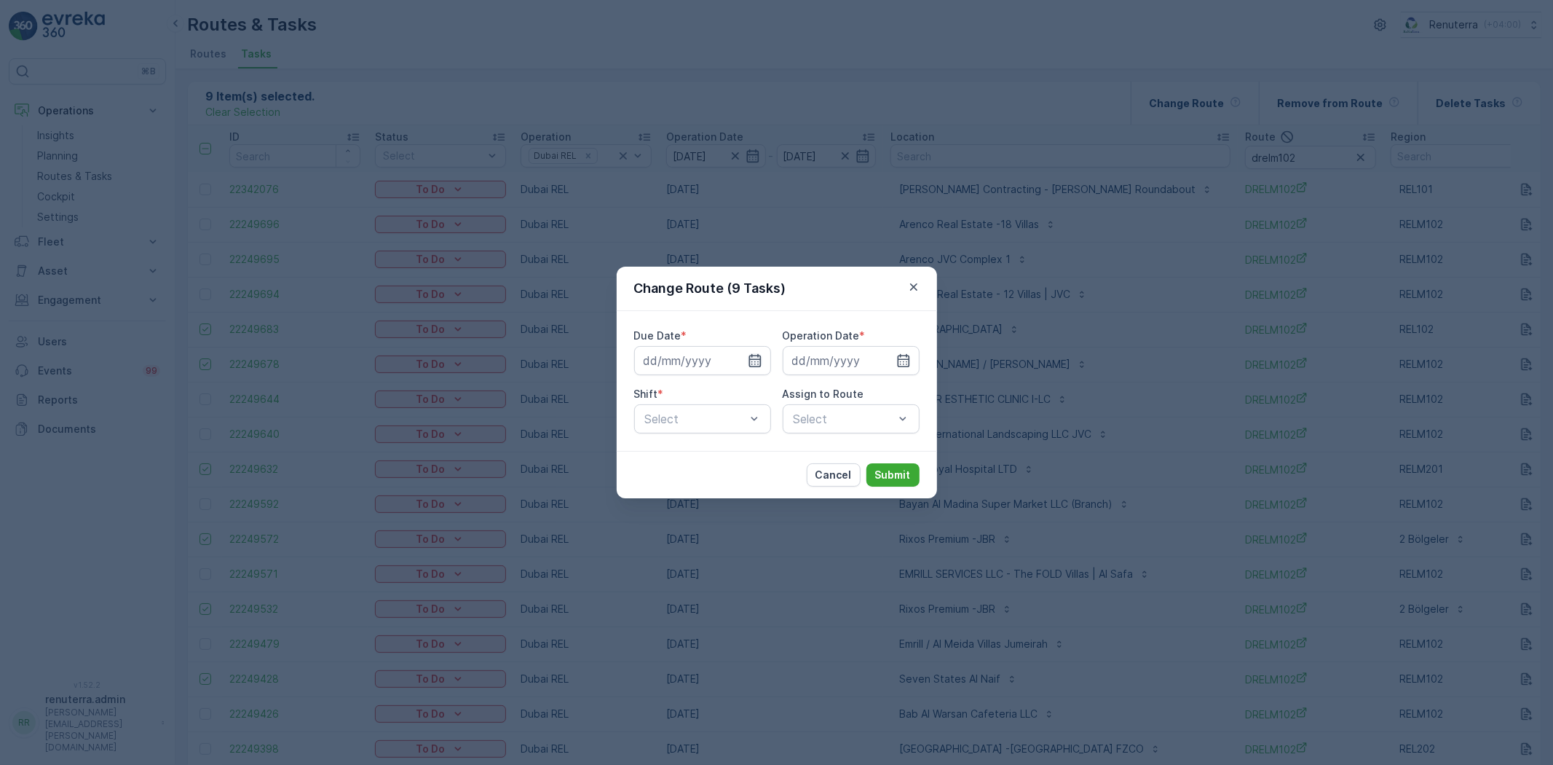
click at [749, 355] on icon "button" at bounding box center [755, 360] width 15 height 15
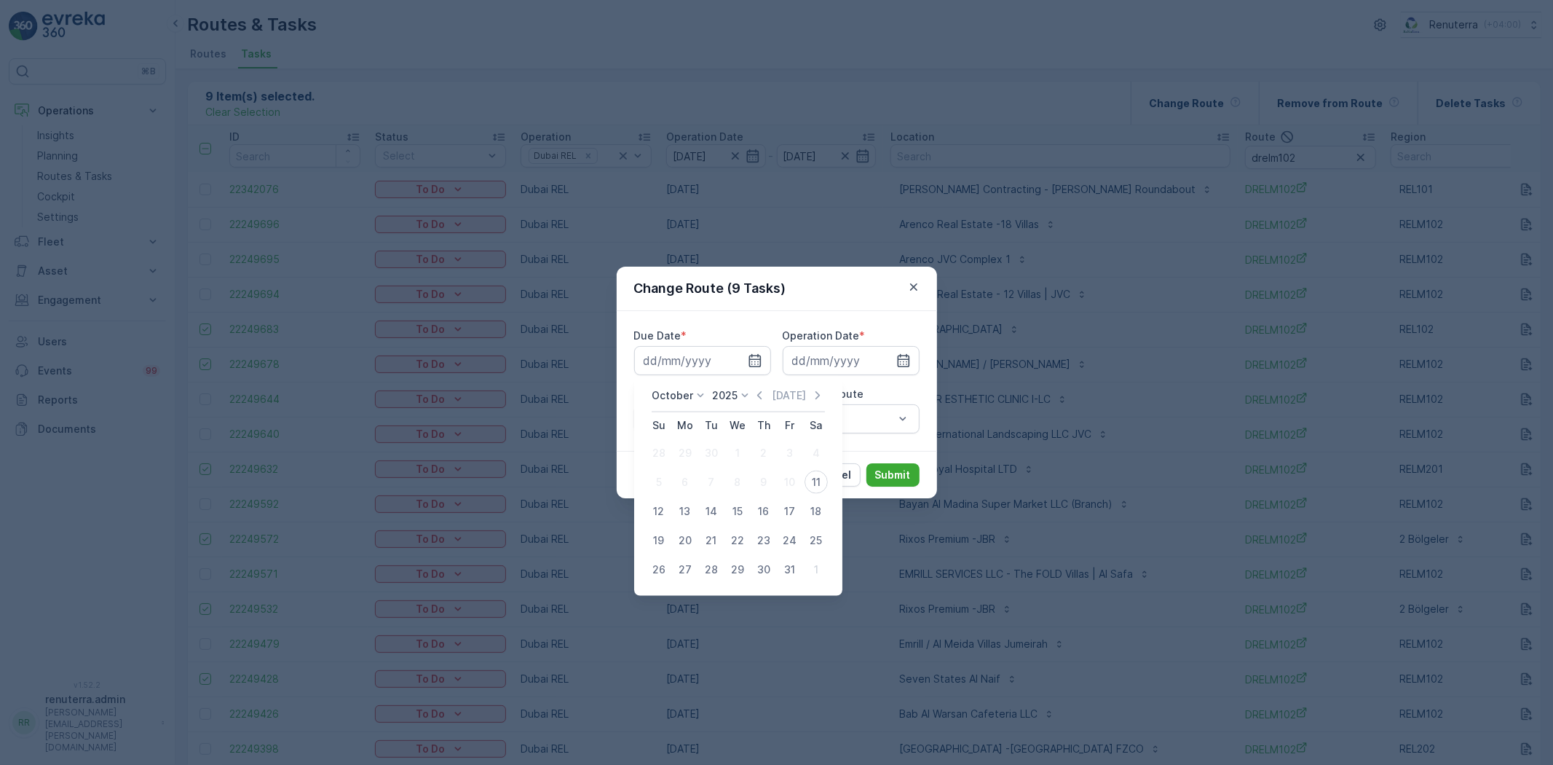
click at [659, 511] on div "12" at bounding box center [658, 511] width 23 height 23
type input "[DATE]"
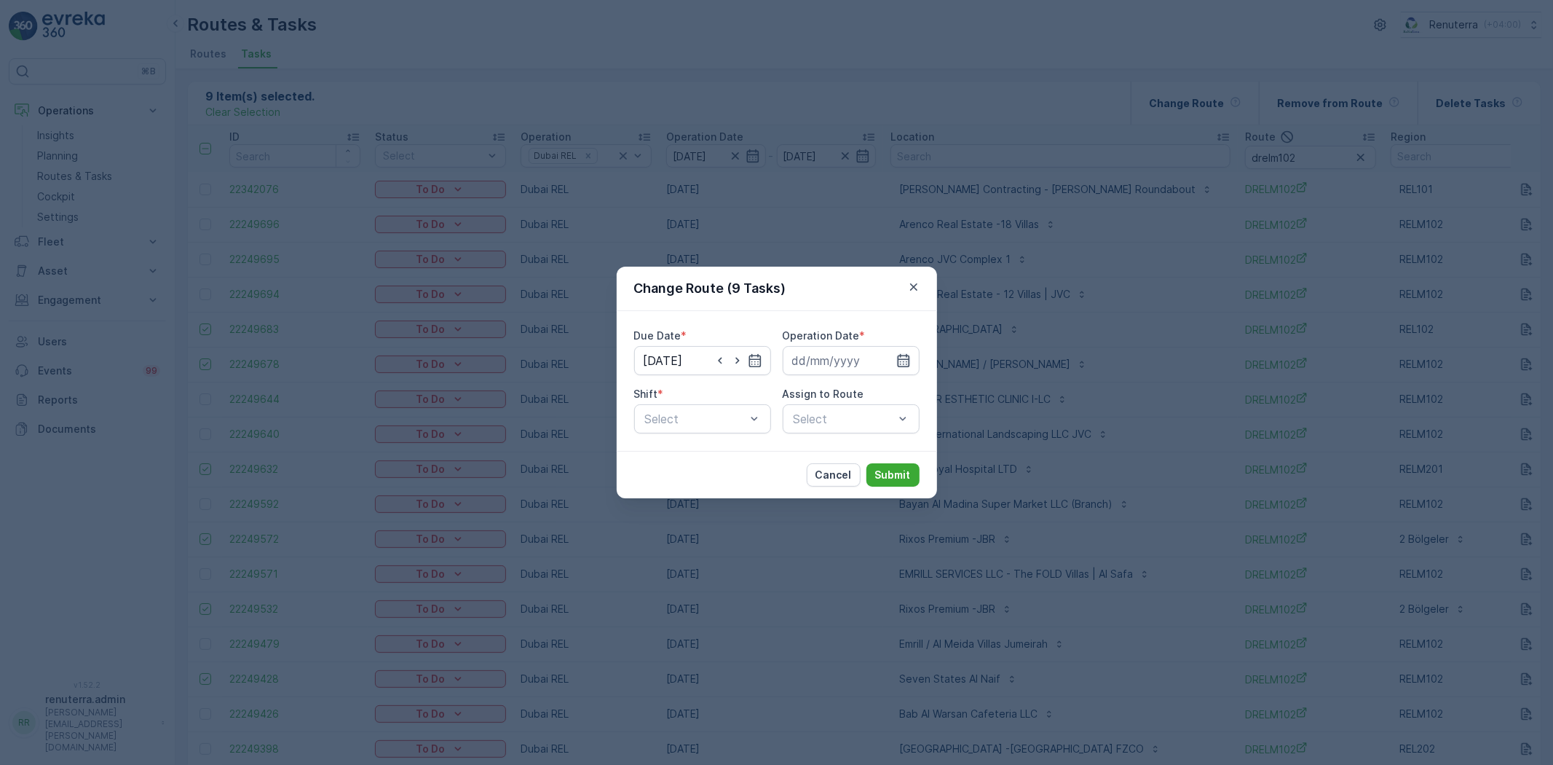
click at [907, 360] on icon "button" at bounding box center [904, 360] width 15 height 15
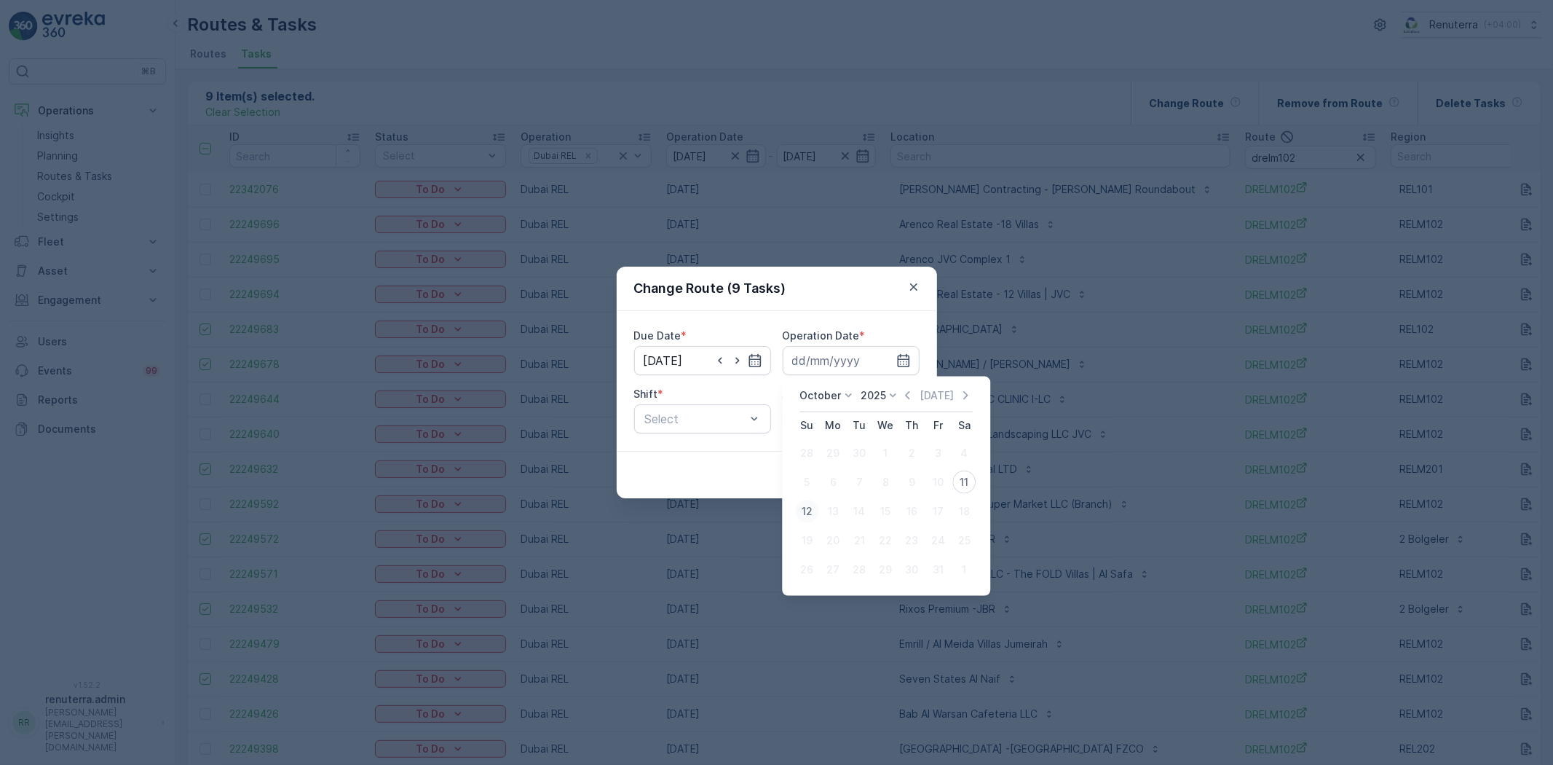
click at [798, 513] on div "12" at bounding box center [806, 511] width 23 height 23
type input "[DATE]"
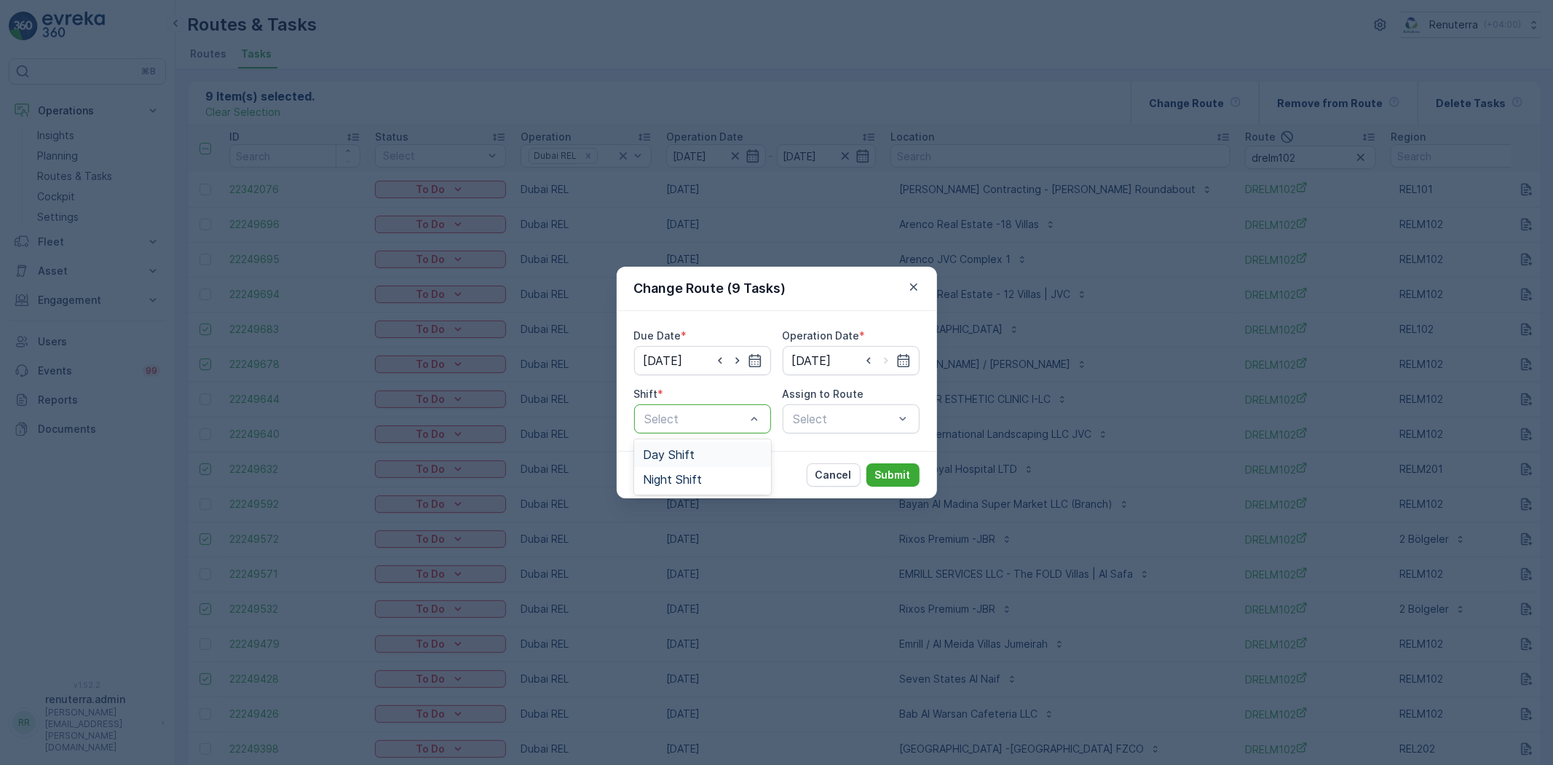
click at [666, 453] on span "Day Shift" at bounding box center [669, 454] width 52 height 13
click at [840, 437] on div "Due Date * 12.10.2025 Operation Date * 12.10.2025 Shift * option Day Shift, sel…" at bounding box center [777, 381] width 320 height 140
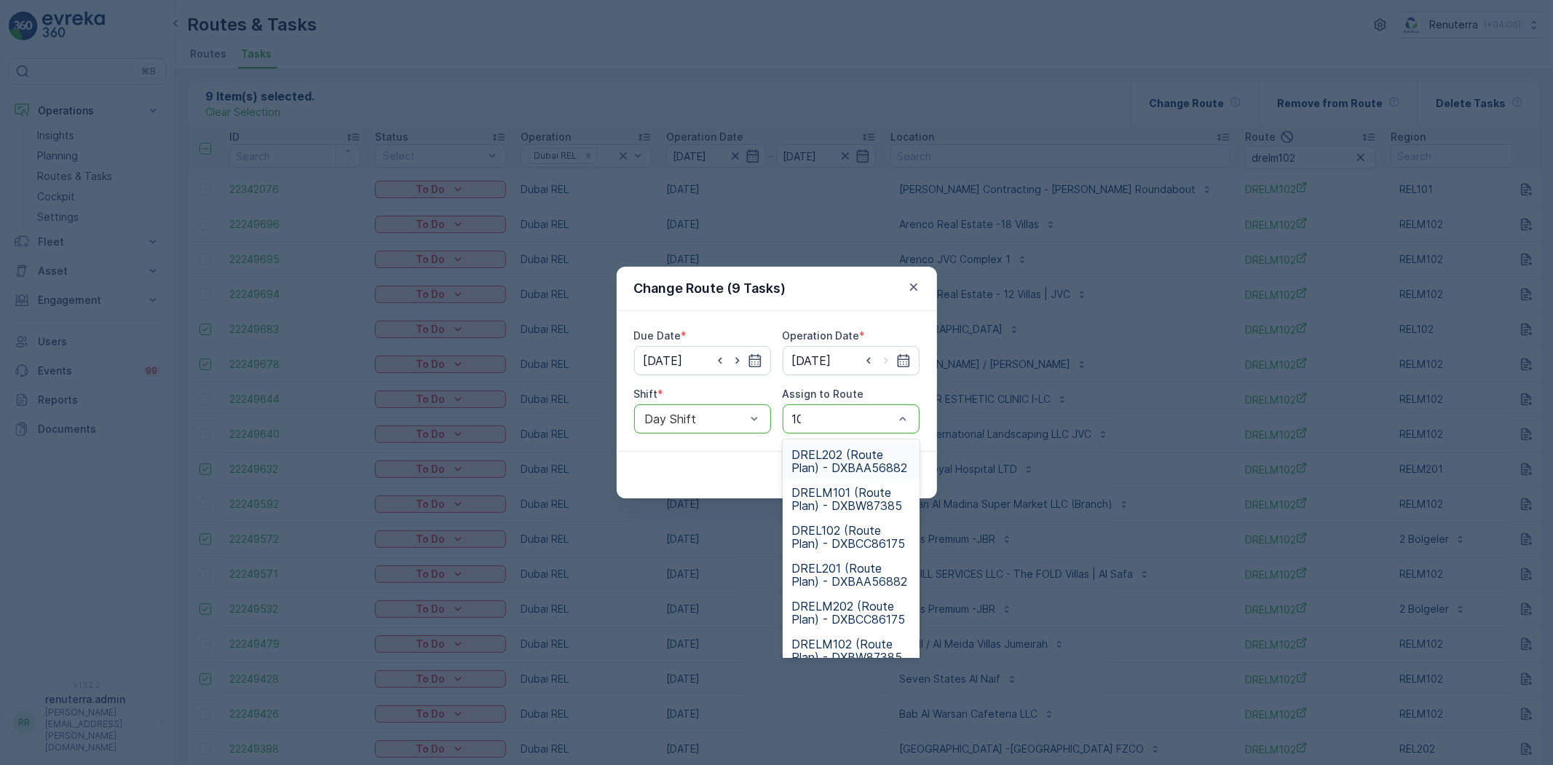
type input "101"
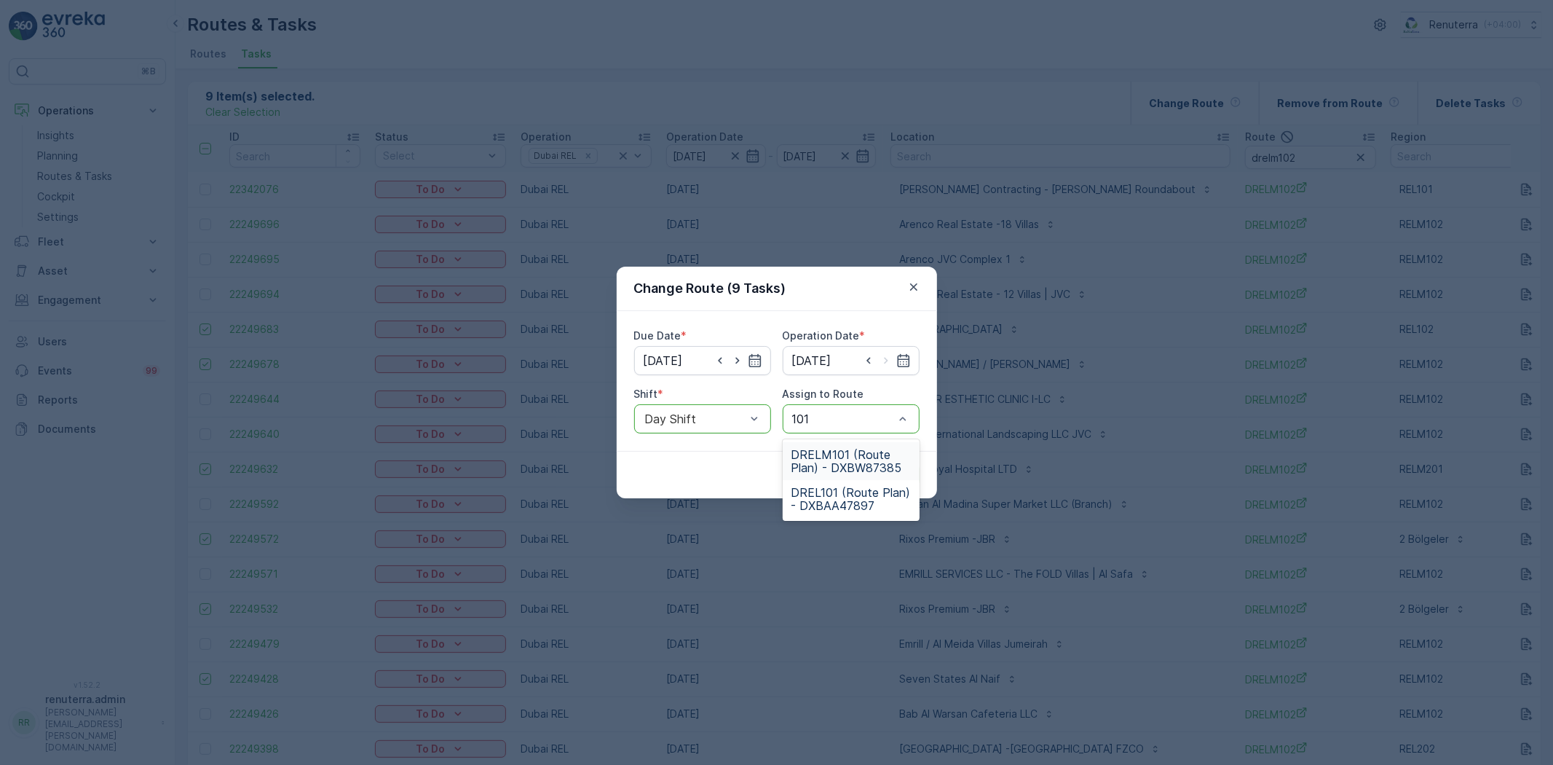
click at [824, 452] on span "DRELM101 (Route Plan) - DXBW87385" at bounding box center [851, 461] width 119 height 26
click at [893, 473] on p "Submit" at bounding box center [893, 475] width 36 height 15
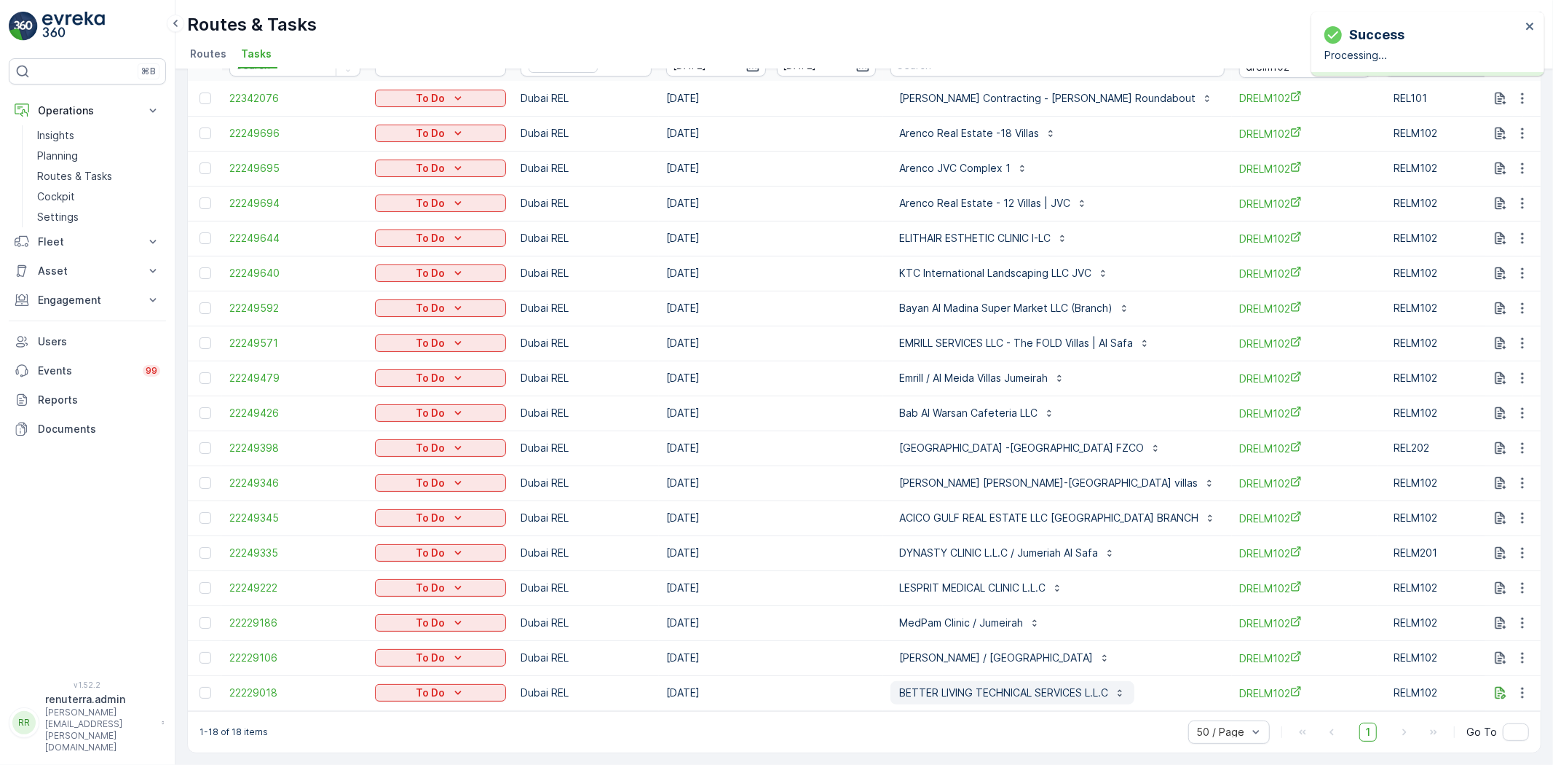
scroll to position [0, 1]
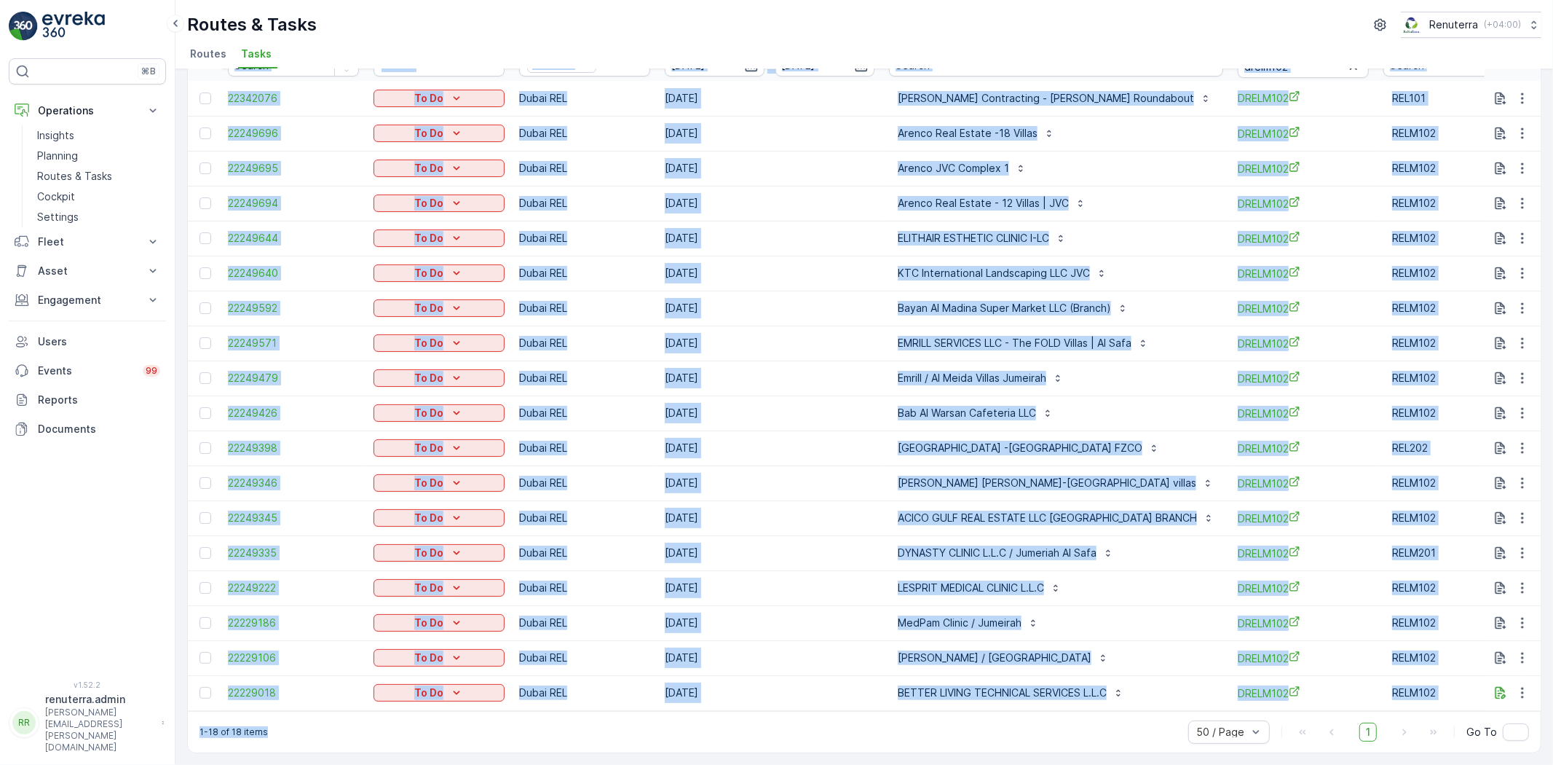
drag, startPoint x: 870, startPoint y: 709, endPoint x: 923, endPoint y: 706, distance: 53.2
click at [923, 706] on div "Tasks Add Clear Filters Export ID Status Select Operation Dubai REL Operation D…" at bounding box center [864, 371] width 1355 height 763
click at [964, 545] on p "DYNASTY CLINIC L.L.C / Jumeriah Al Safa" at bounding box center [997, 552] width 199 height 15
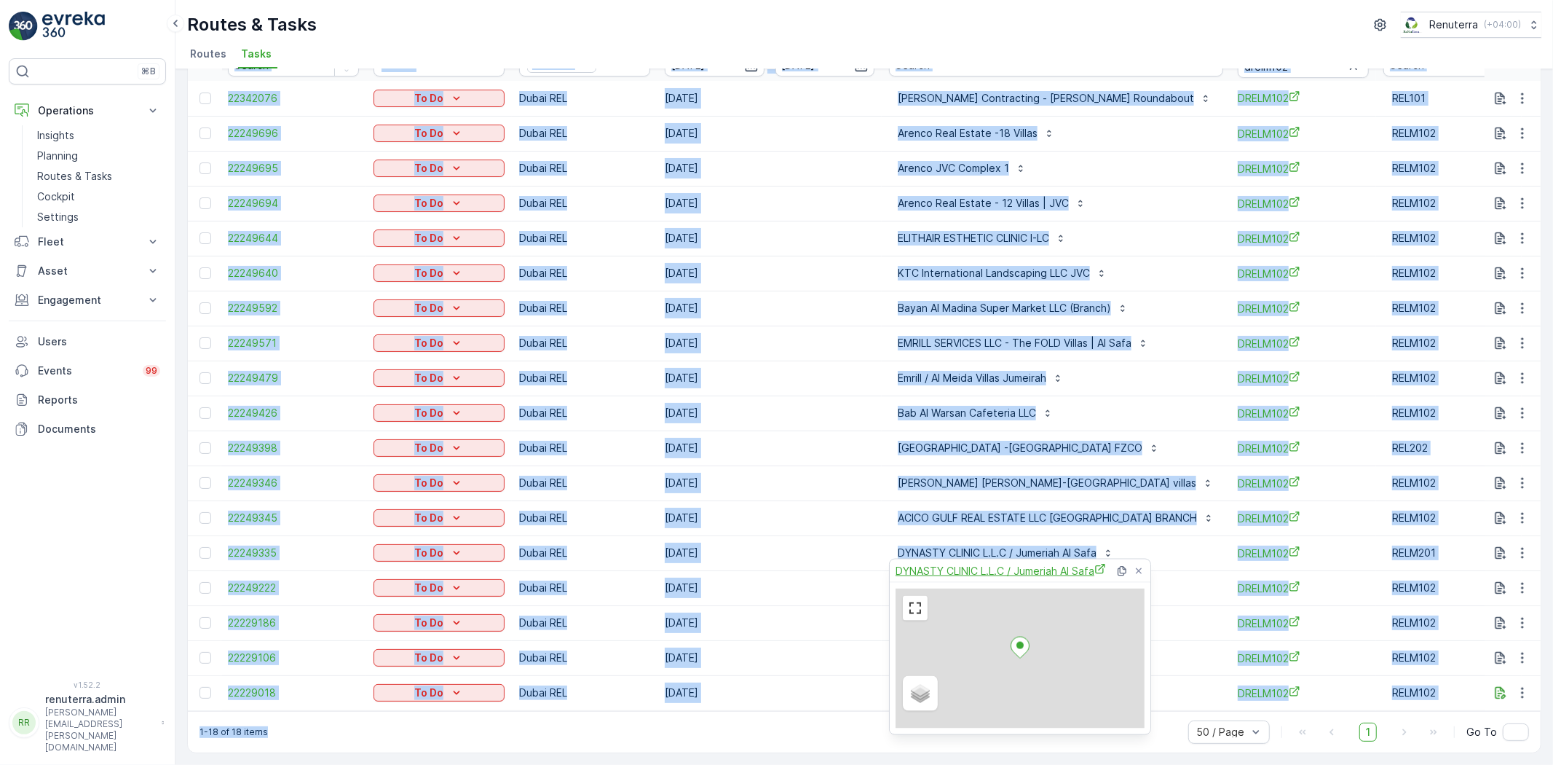
click at [958, 563] on span "DYNASTY CLINIC L.L.C / Jumeriah Al Safa" at bounding box center [1001, 570] width 210 height 15
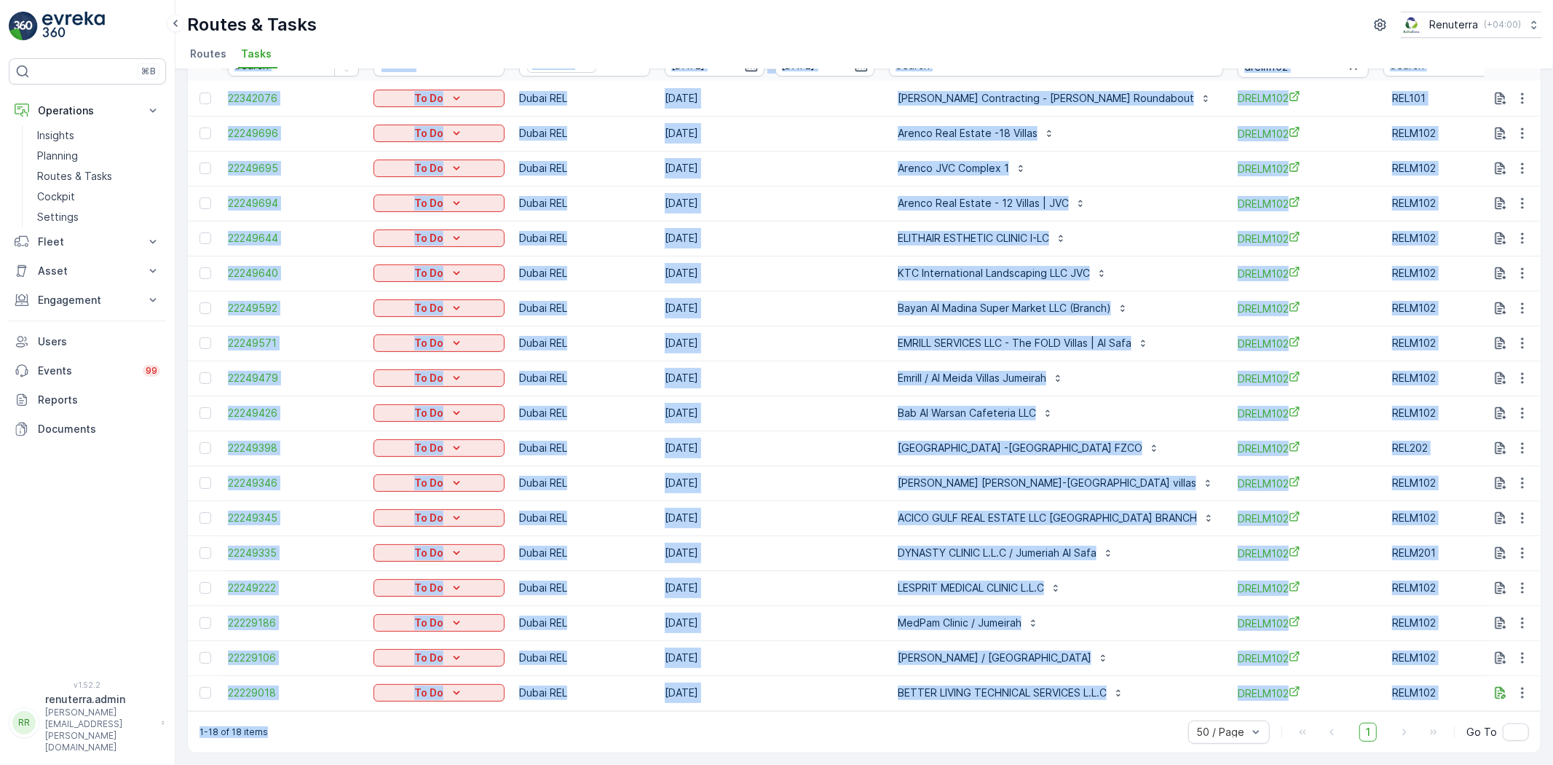
click at [768, 746] on div "1-18 of 18 items 50 / Page 1 Go To" at bounding box center [864, 732] width 1353 height 42
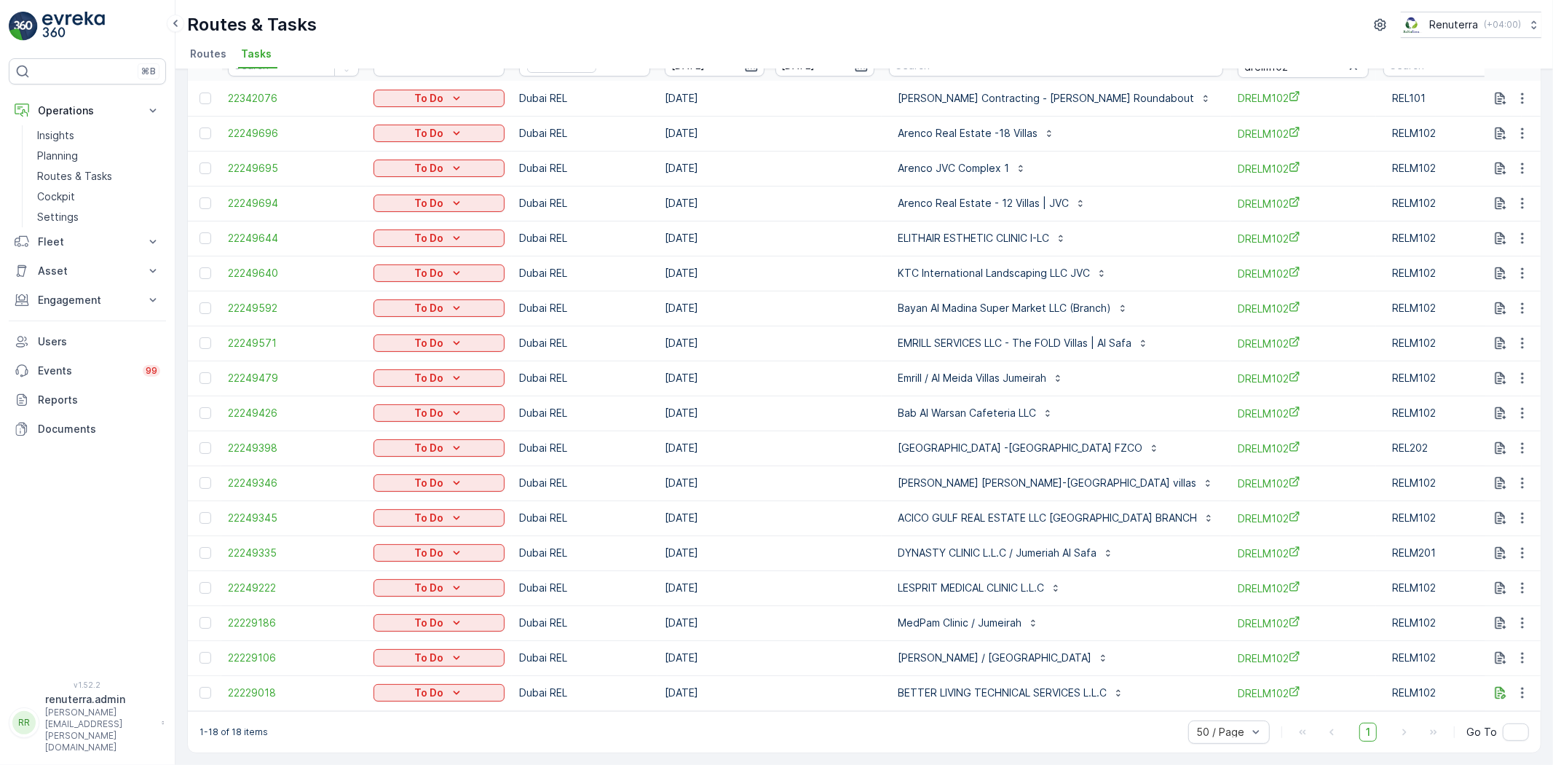
click at [832, 695] on td "[DATE]" at bounding box center [770, 692] width 224 height 35
click at [1516, 546] on icon "button" at bounding box center [1523, 552] width 15 height 15
click at [1491, 614] on span "Change Route" at bounding box center [1485, 608] width 71 height 15
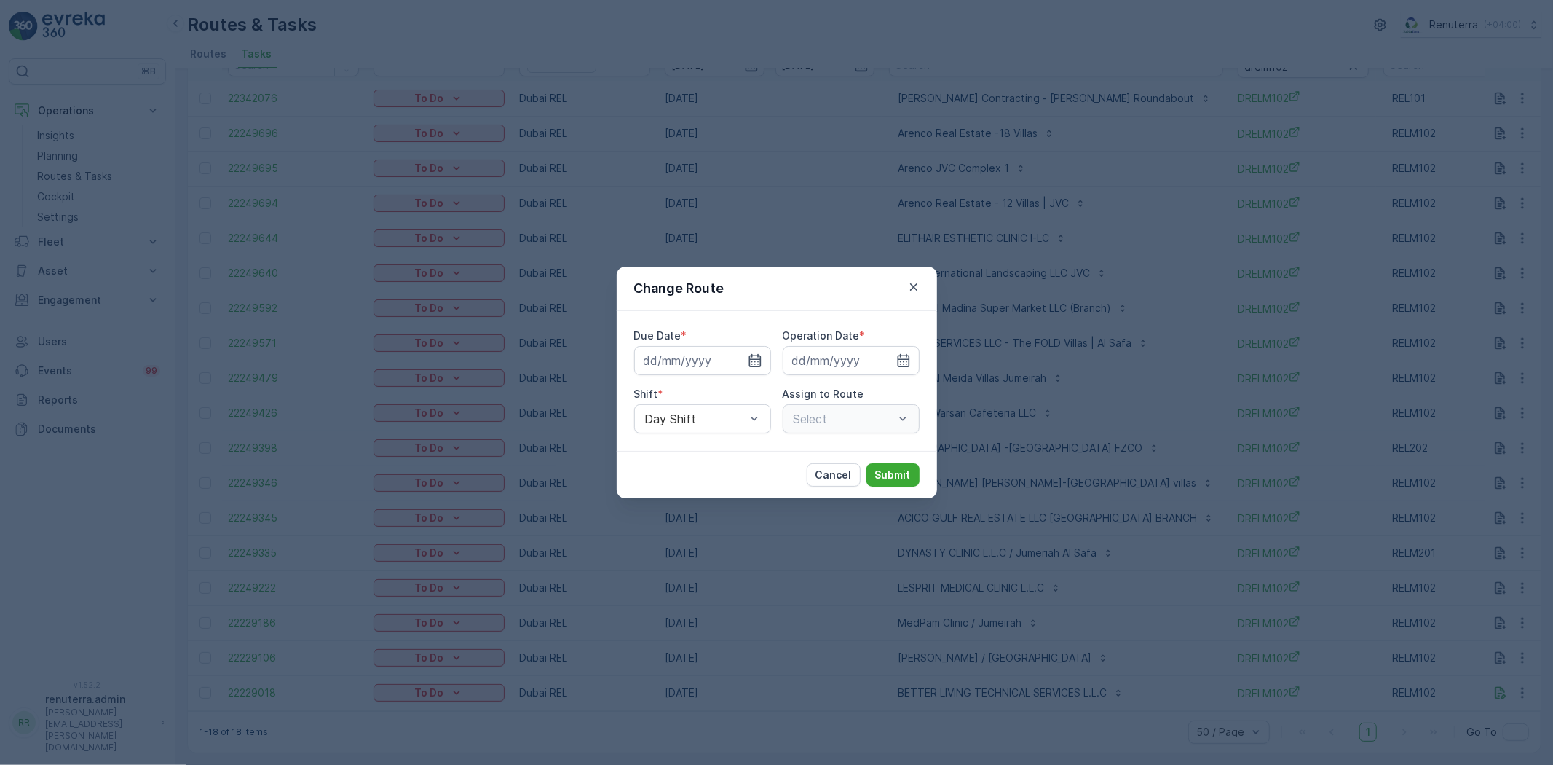
type input "[DATE]"
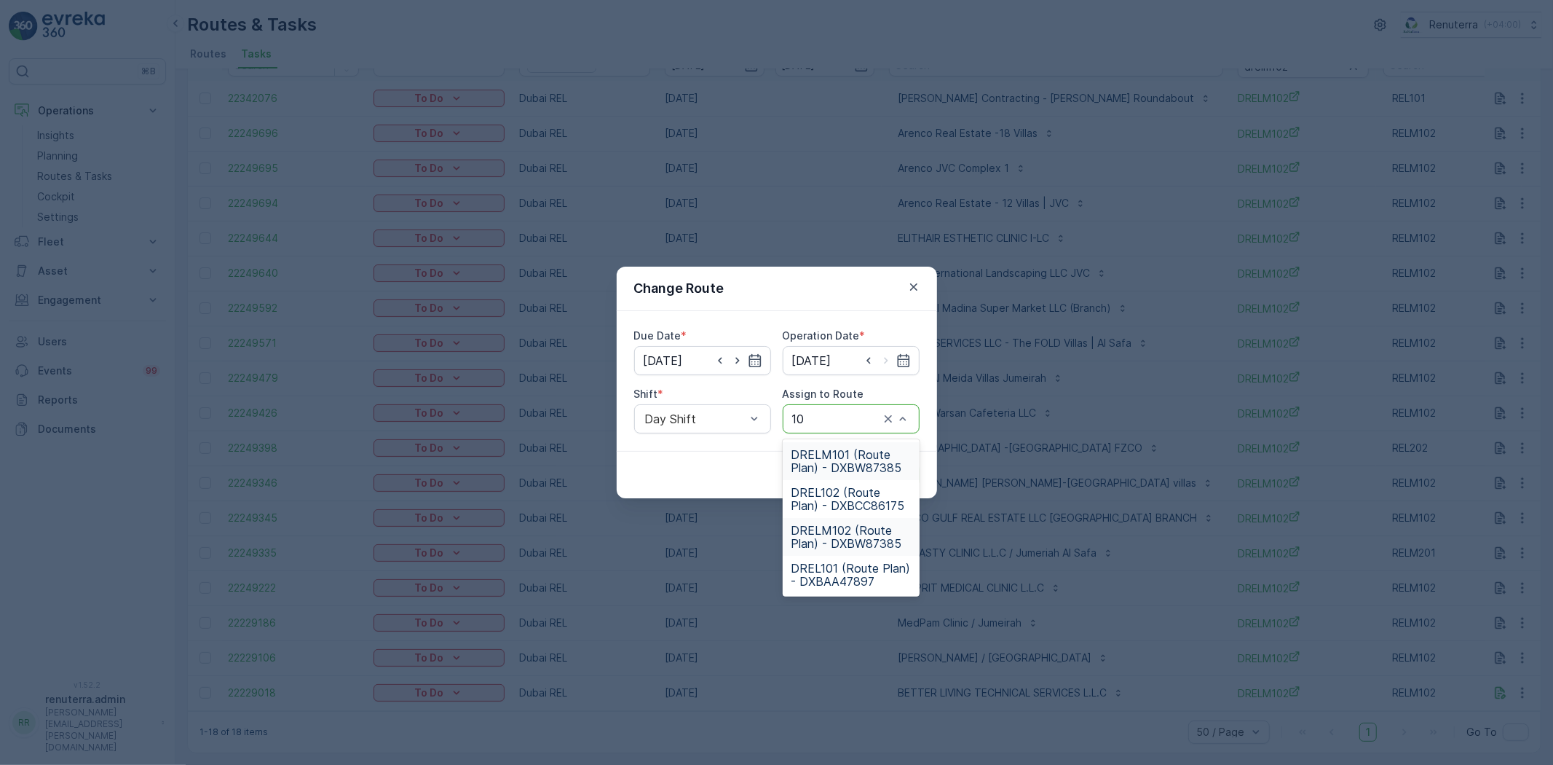
type input "101"
click at [859, 448] on span "DRELM101 (Route Plan) - DXBW87385" at bounding box center [851, 461] width 119 height 26
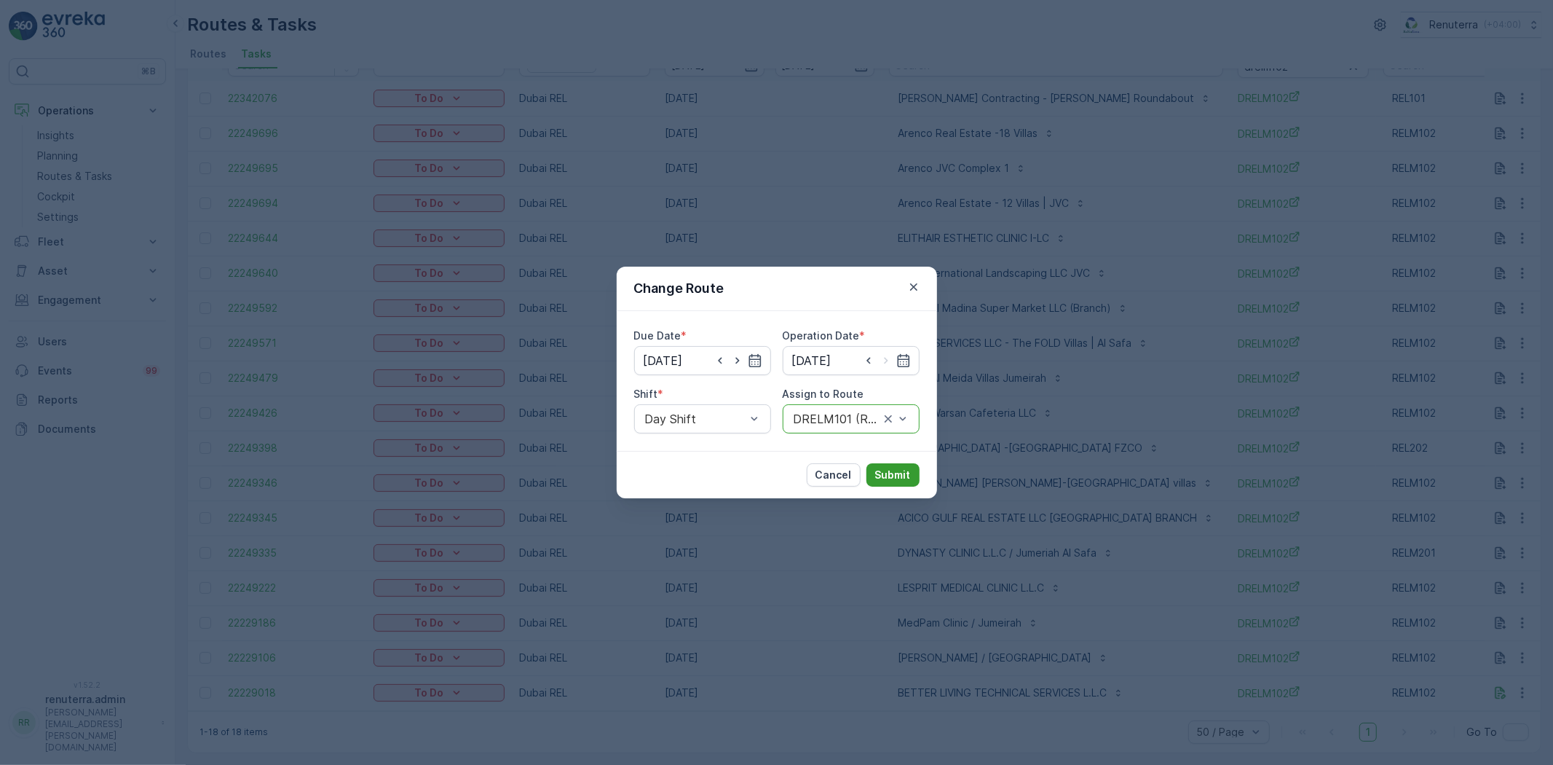
click at [907, 449] on div "Due Date * 12.10.2025 Operation Date * 12.10.2025 Shift * Day Shift Assign to R…" at bounding box center [777, 381] width 320 height 140
click at [907, 472] on p "Submit" at bounding box center [893, 475] width 36 height 15
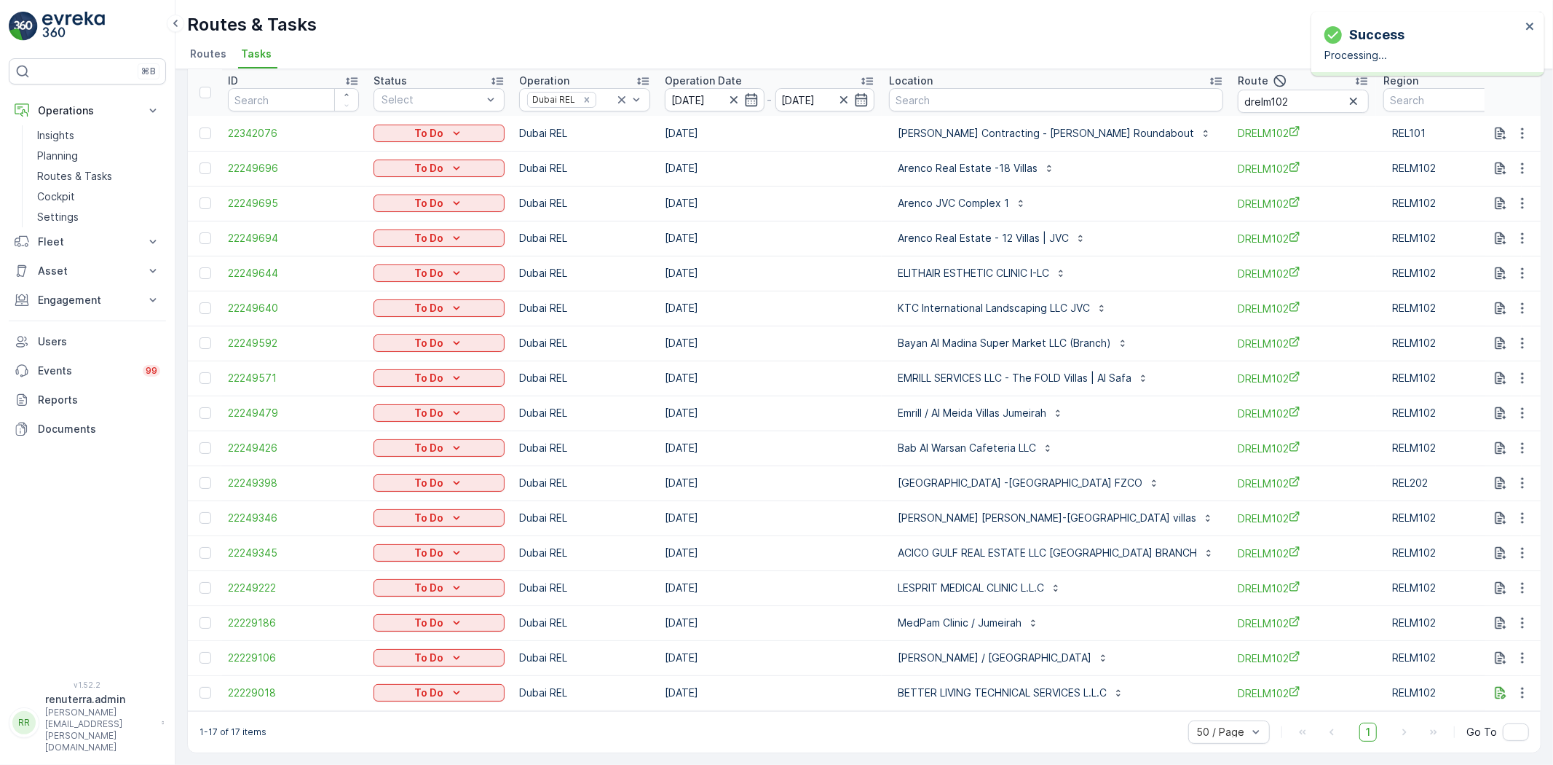
scroll to position [62, 0]
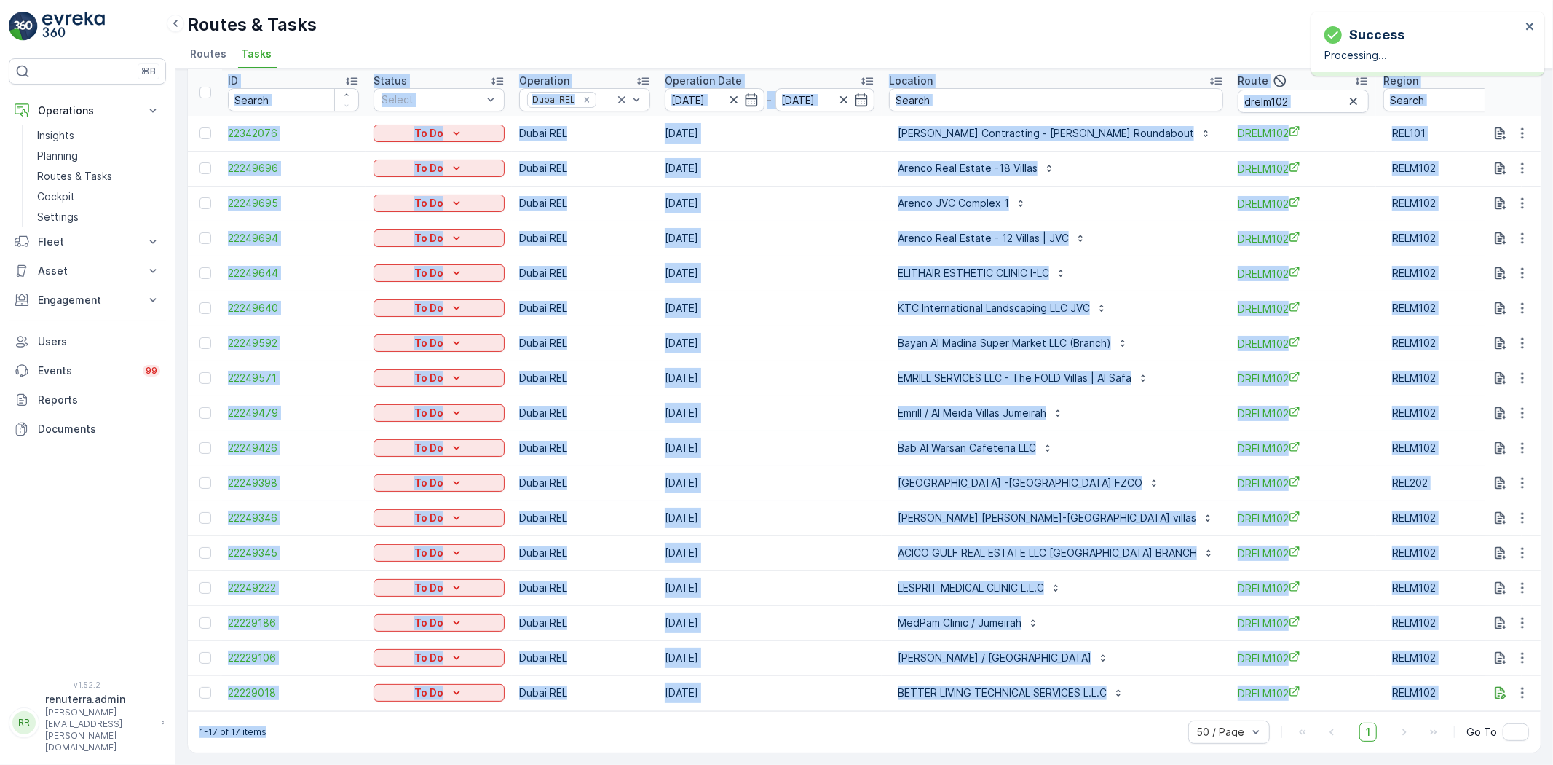
drag, startPoint x: 978, startPoint y: 714, endPoint x: 1012, endPoint y: 708, distance: 34.7
click at [1012, 708] on div "Tasks Add Clear Filters Export ID Status Select Operation Dubai REL Operation D…" at bounding box center [864, 389] width 1355 height 728
click at [949, 511] on p "SAADI ABDULRAHIM HASSAN ALRAIS-Jumeriah villas" at bounding box center [1047, 518] width 299 height 15
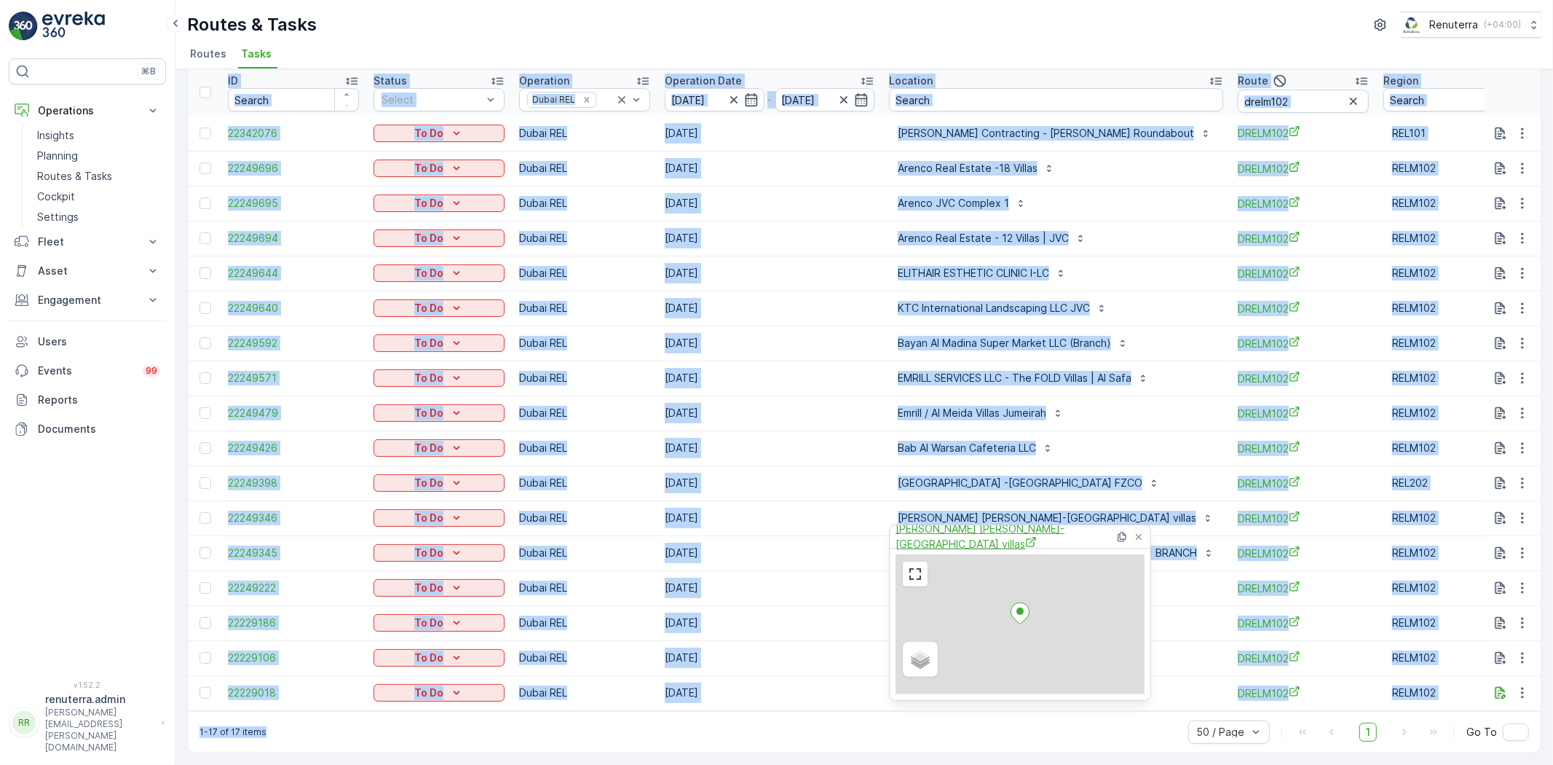
click at [926, 527] on span "SAADI ABDULRAHIM HASSAN ALRAIS-Jumeriah villas" at bounding box center [1005, 536] width 219 height 30
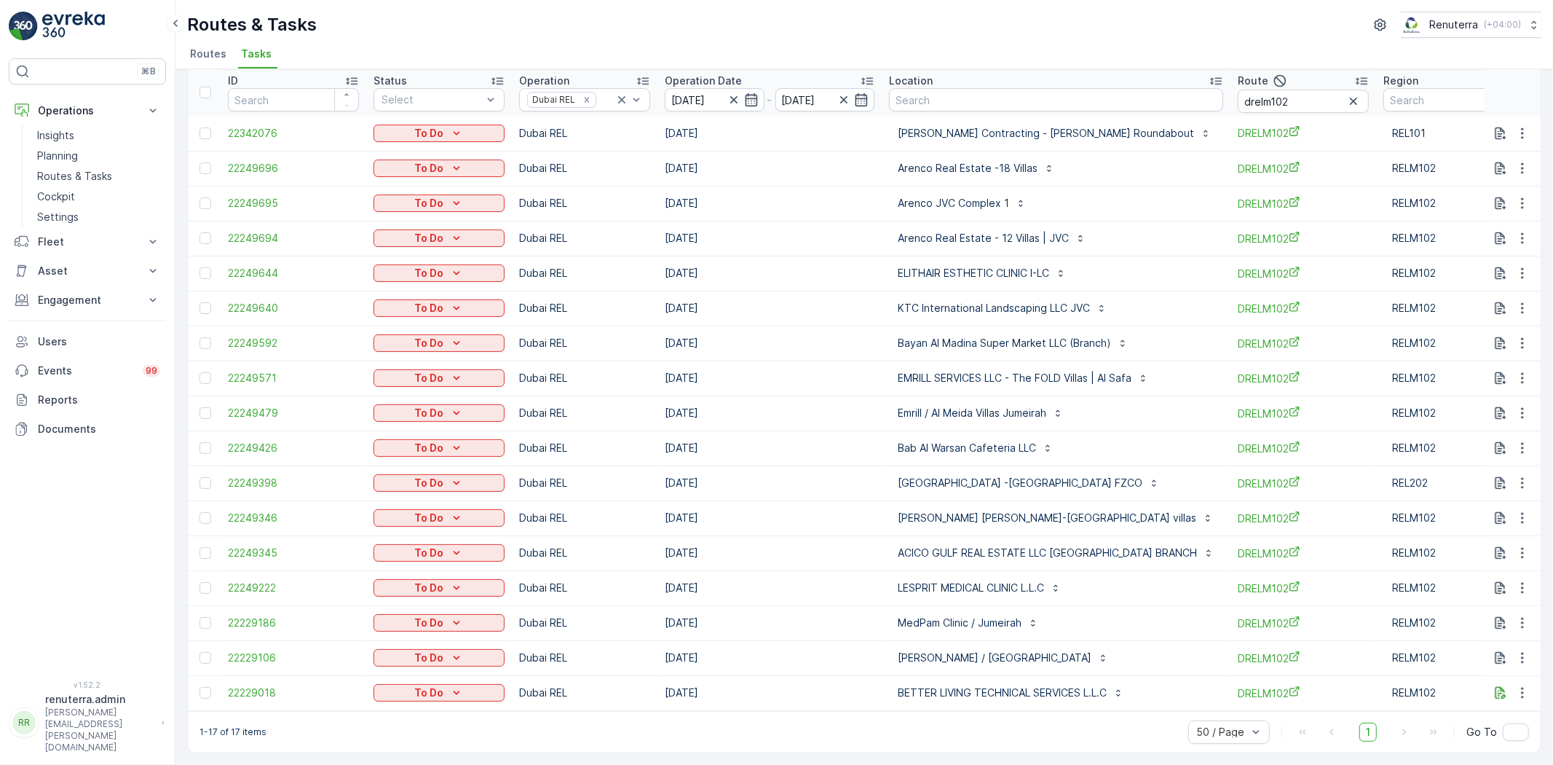
click at [851, 622] on td "[DATE]" at bounding box center [770, 622] width 224 height 35
click at [1524, 511] on icon "button" at bounding box center [1523, 518] width 15 height 15
click at [1508, 577] on span "Change Route" at bounding box center [1485, 574] width 71 height 15
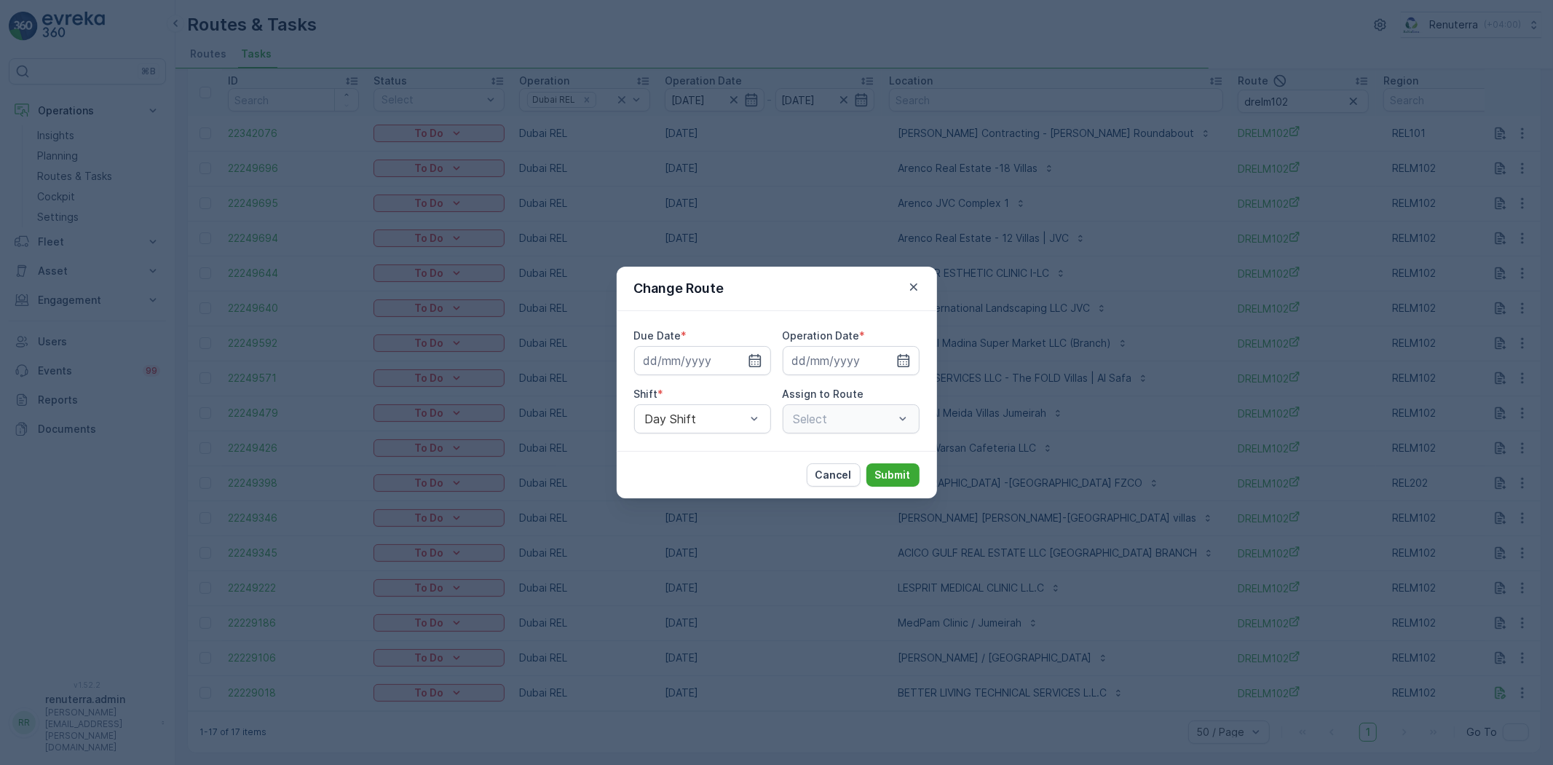
type input "[DATE]"
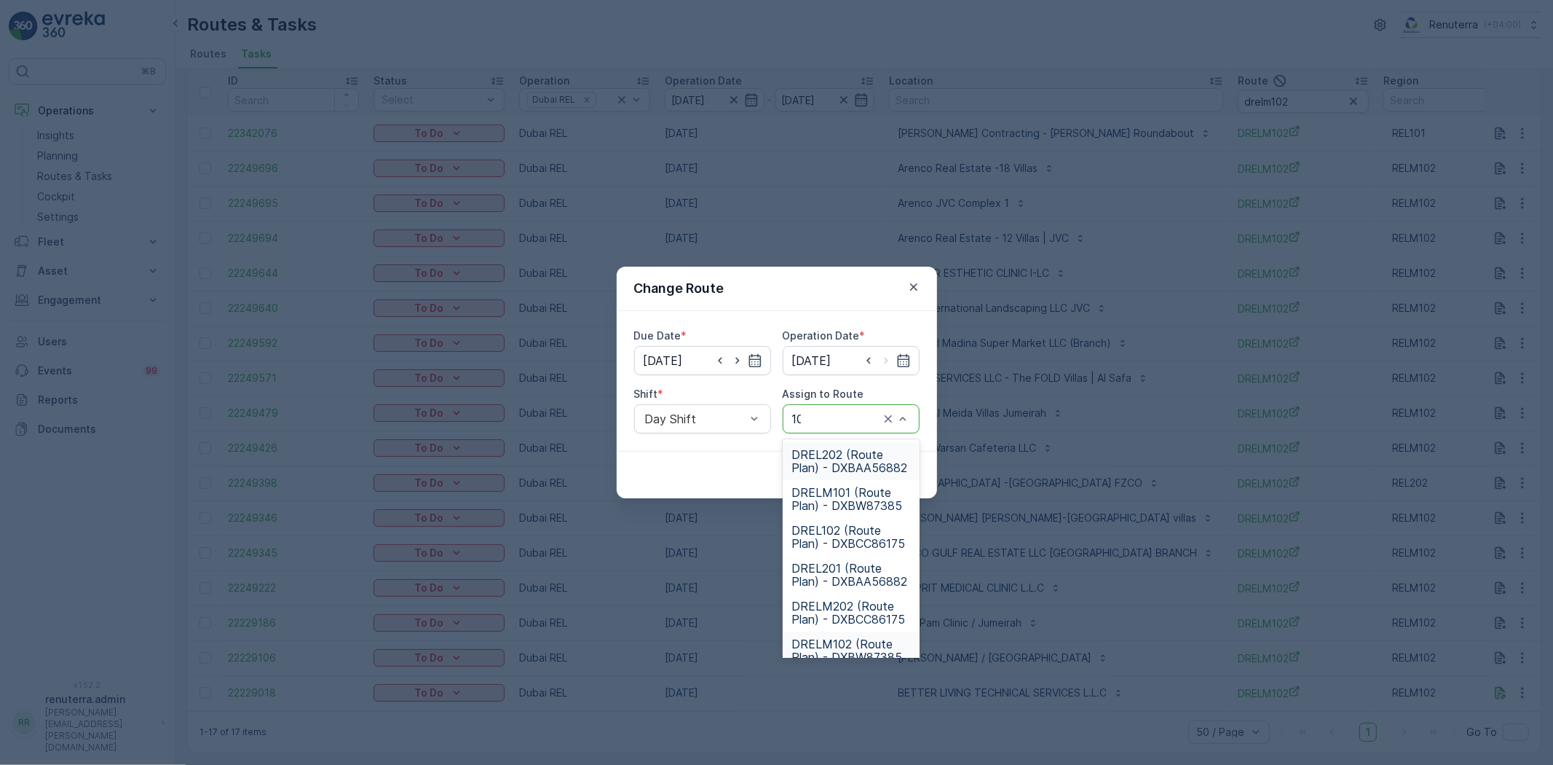
type input "101"
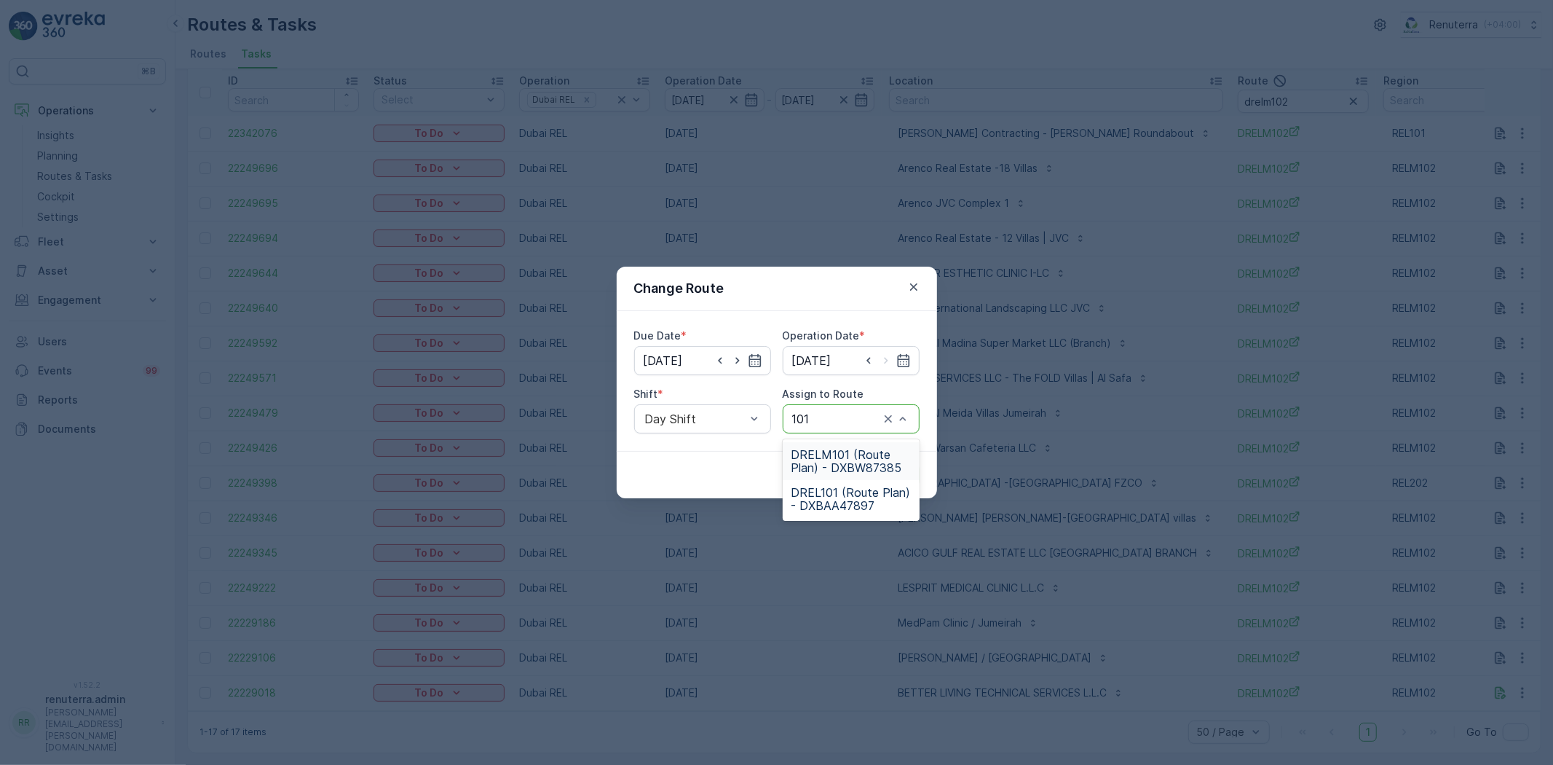
click at [838, 443] on div "DRELM101 (Route Plan) - DXBW87385" at bounding box center [851, 461] width 137 height 38
drag, startPoint x: 857, startPoint y: 466, endPoint x: 868, endPoint y: 468, distance: 11.1
click at [858, 467] on button "Cancel" at bounding box center [834, 474] width 54 height 23
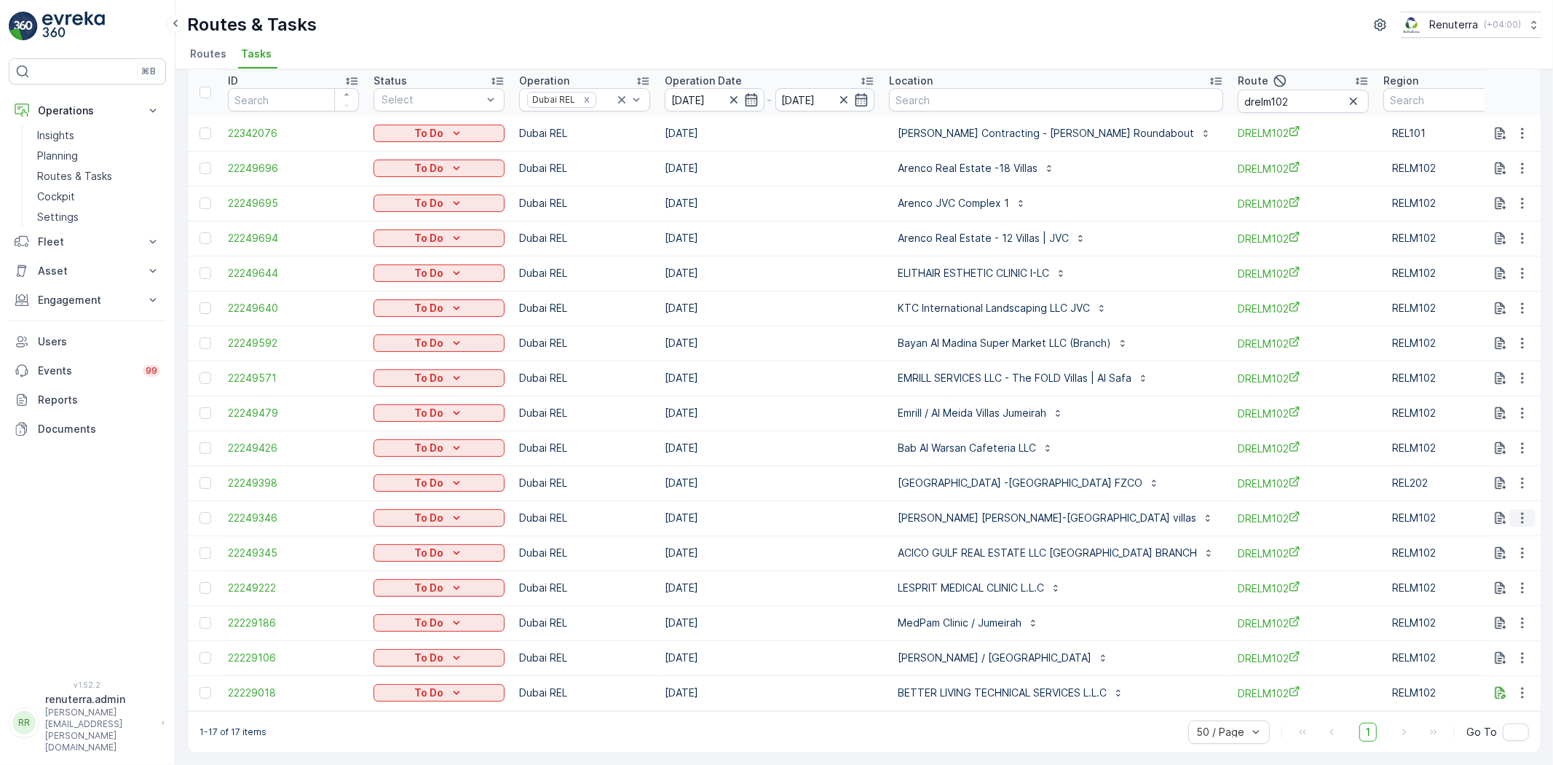
click at [1516, 511] on icon "button" at bounding box center [1523, 518] width 15 height 15
click at [1501, 567] on span "Change Route" at bounding box center [1485, 574] width 71 height 15
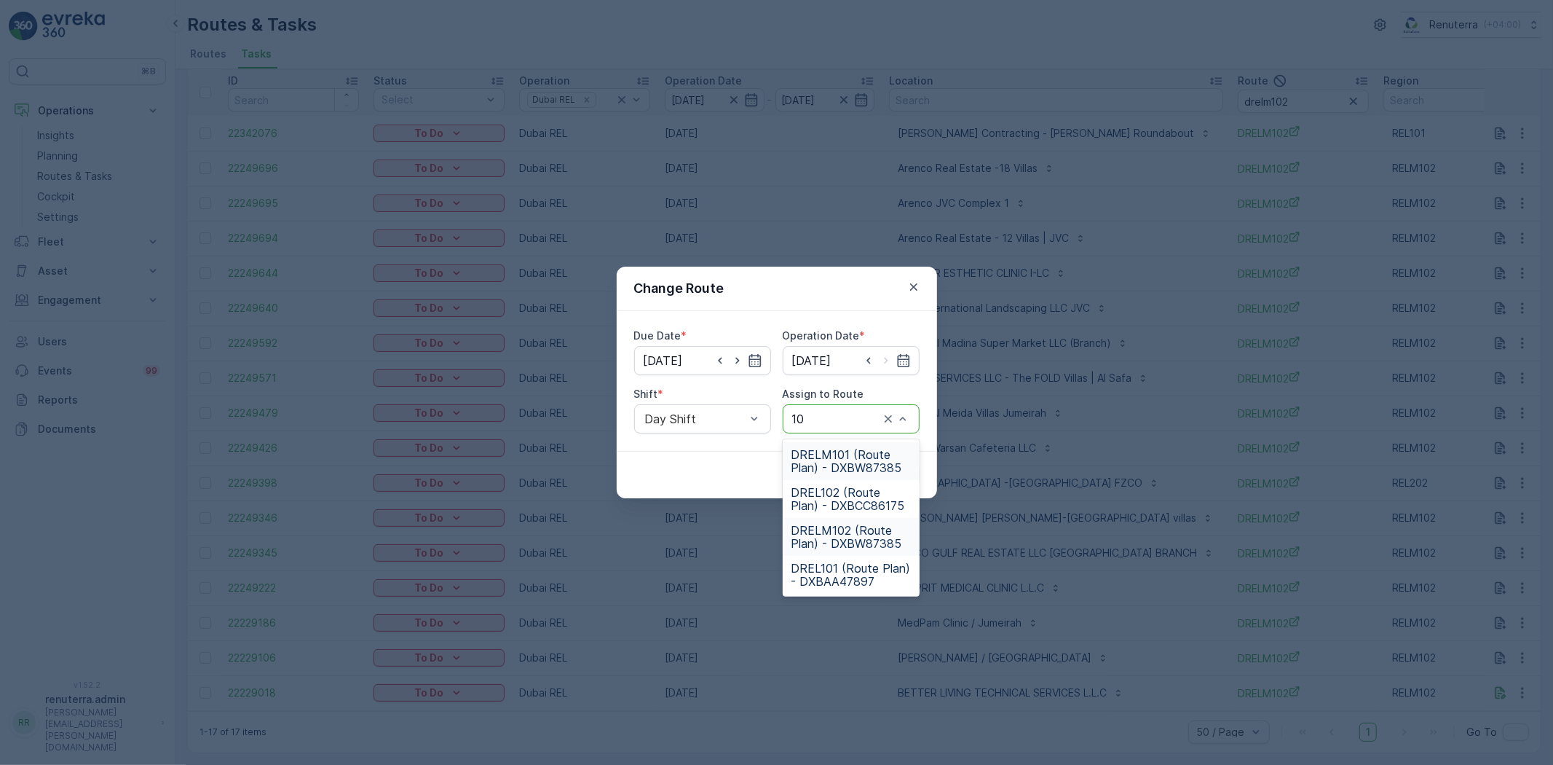
type input "101"
drag, startPoint x: 821, startPoint y: 453, endPoint x: 869, endPoint y: 483, distance: 56.0
click at [821, 454] on span "DRELM101 (Route Plan) - DXBW87385" at bounding box center [851, 461] width 119 height 26
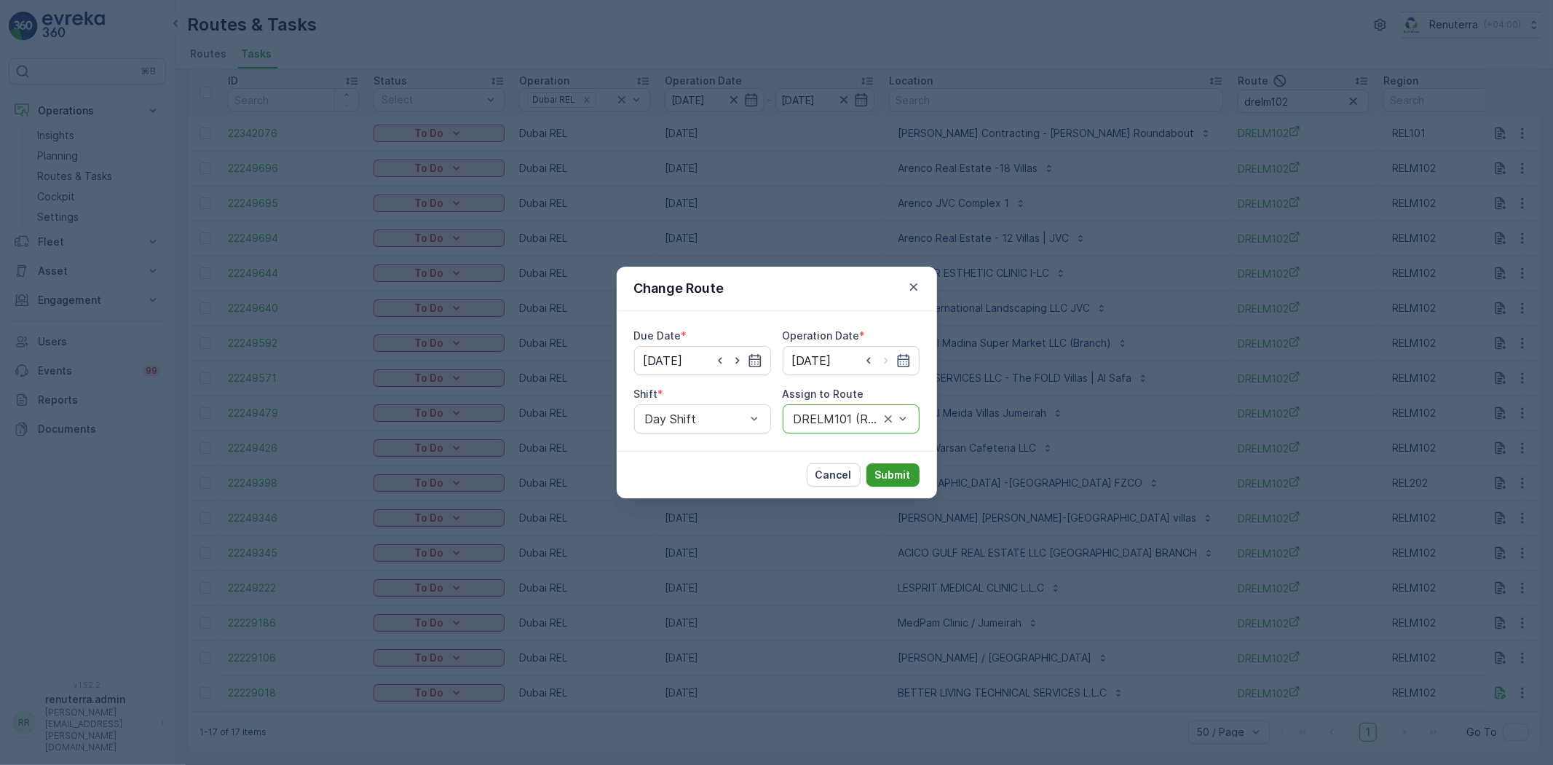
click at [890, 476] on p "Submit" at bounding box center [893, 475] width 36 height 15
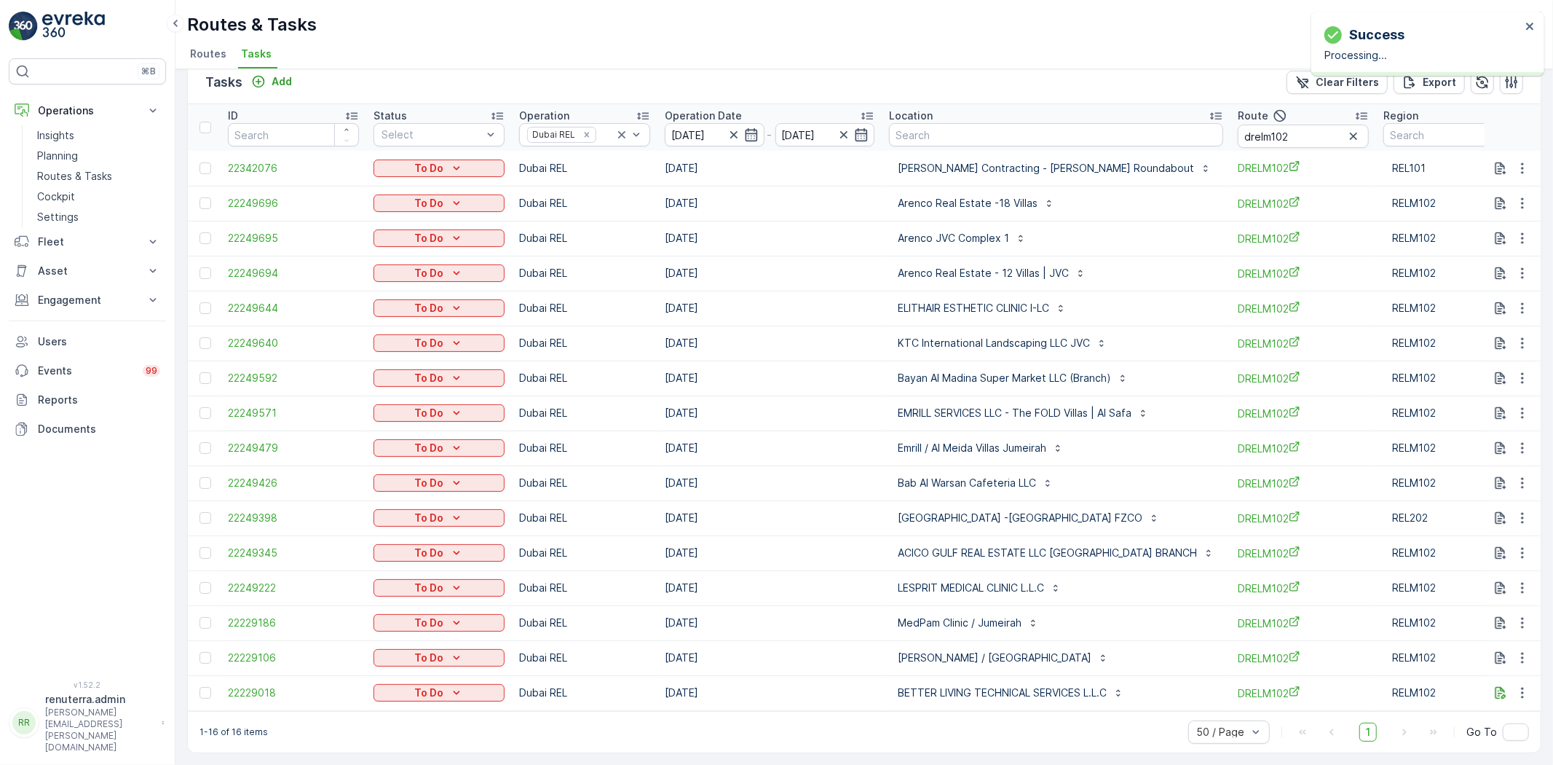
scroll to position [20, 0]
click at [977, 693] on p "BETTER LIVING TECHNICAL SERVICES L.L.C" at bounding box center [1003, 694] width 209 height 15
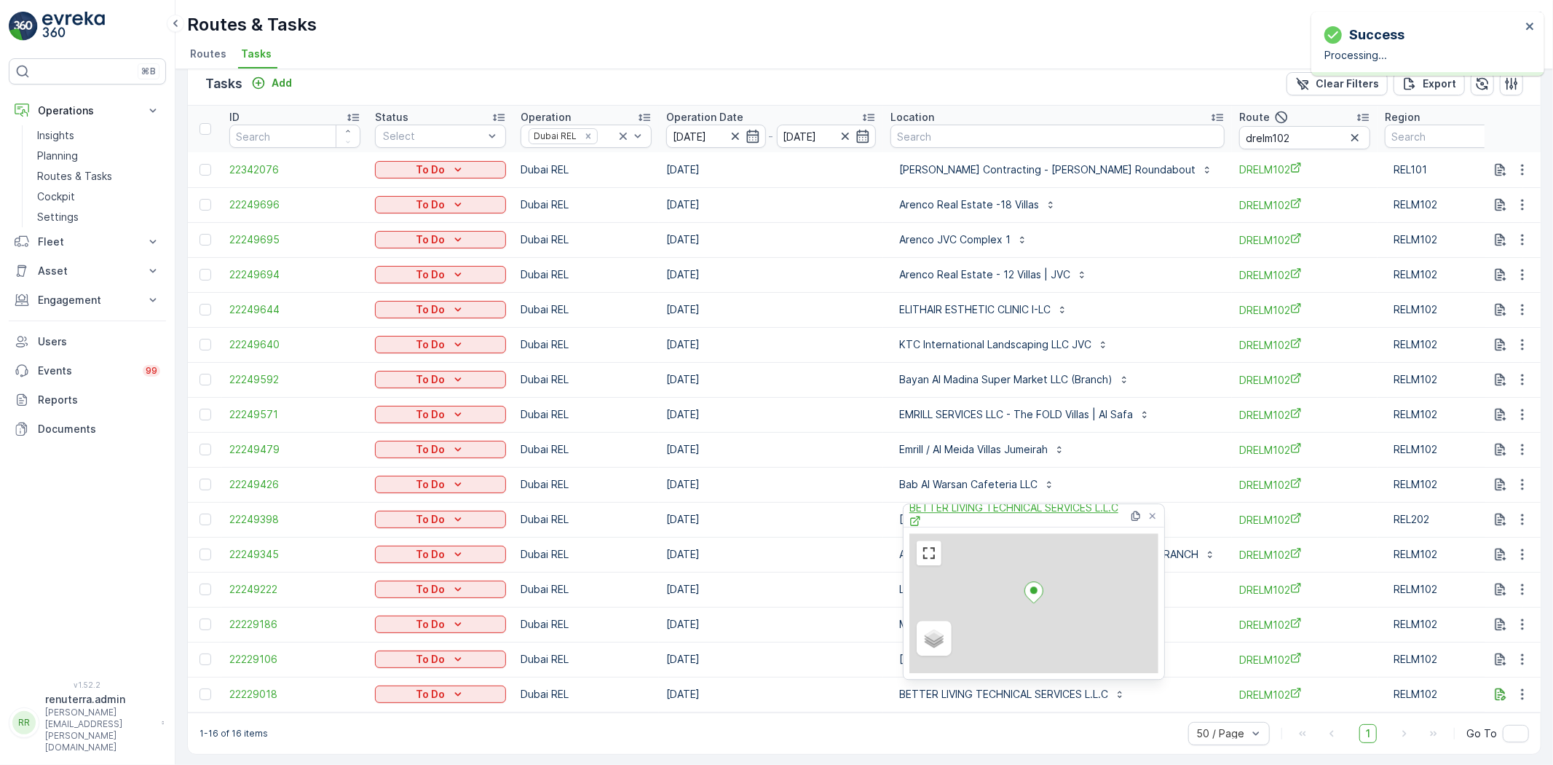
click at [1001, 508] on span "BETTER LIVING TECHNICAL SERVICES L.L.C" at bounding box center [1019, 515] width 219 height 30
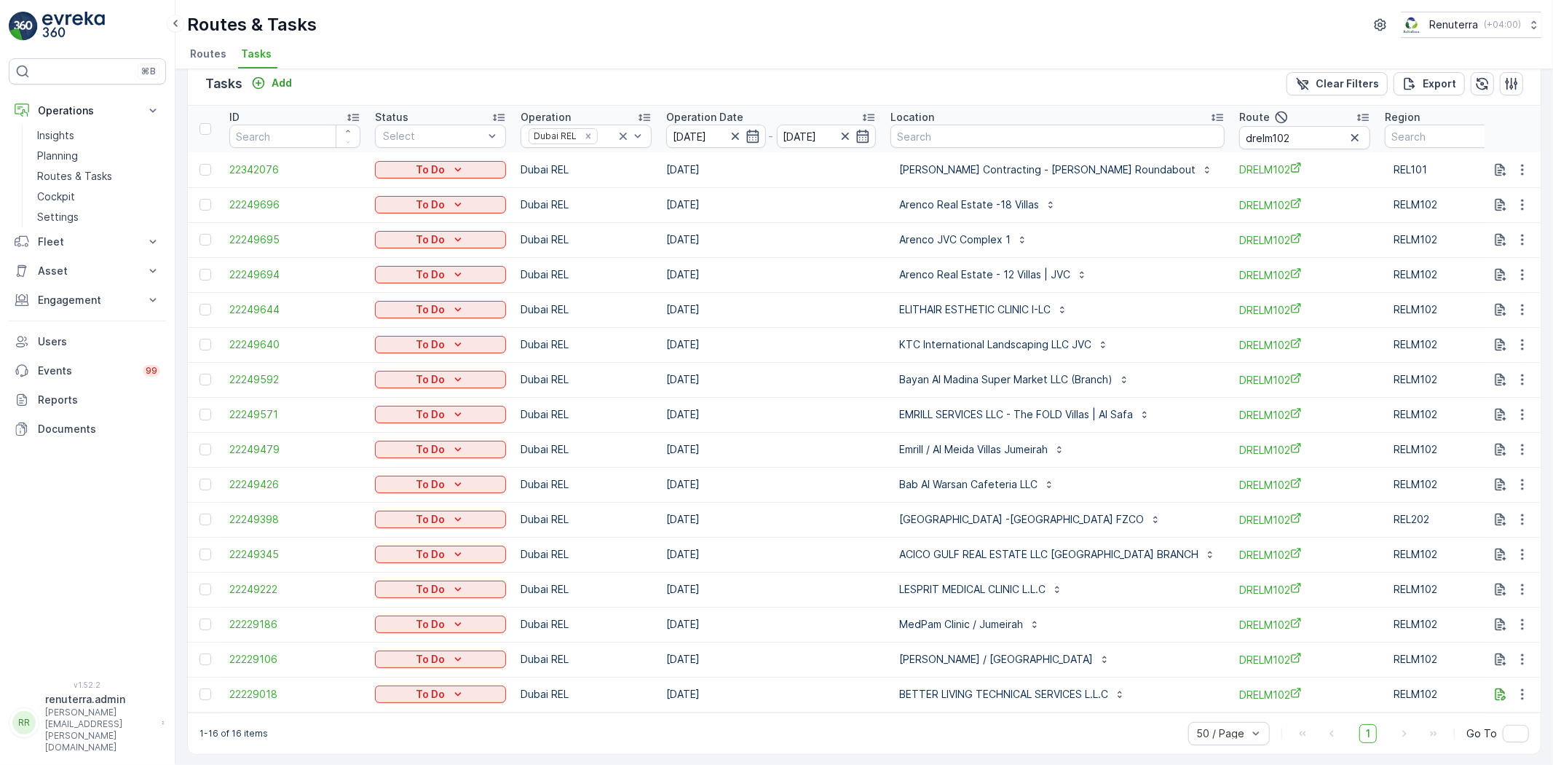
click at [763, 725] on div "1-16 of 16 items 50 / Page 1 Go To" at bounding box center [864, 733] width 1353 height 42
click at [945, 447] on p "Emrill / Al Meida Villas Jumeirah" at bounding box center [973, 449] width 149 height 15
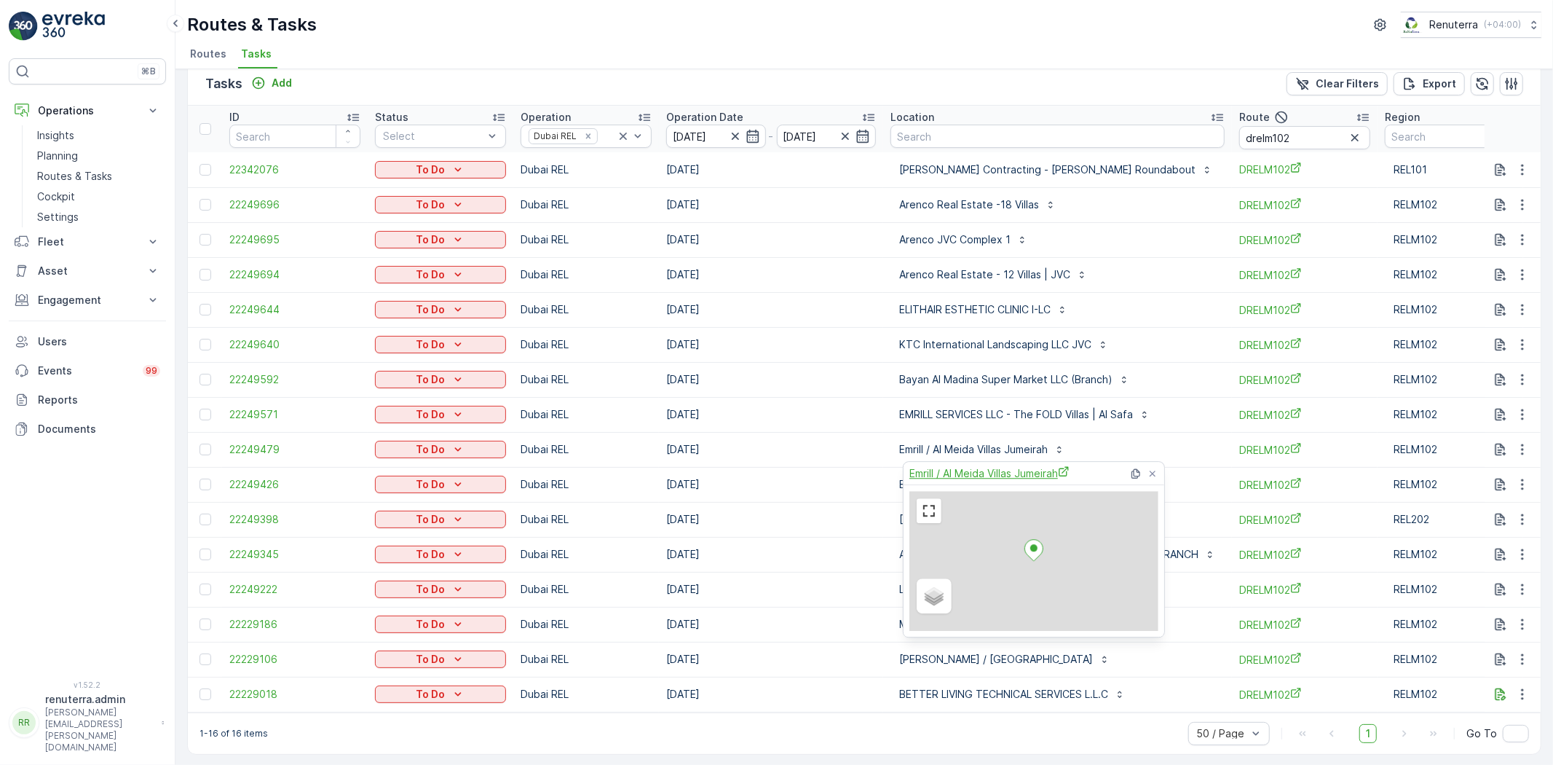
click at [965, 467] on span "Emrill / Al Meida Villas Jumeirah" at bounding box center [990, 472] width 160 height 15
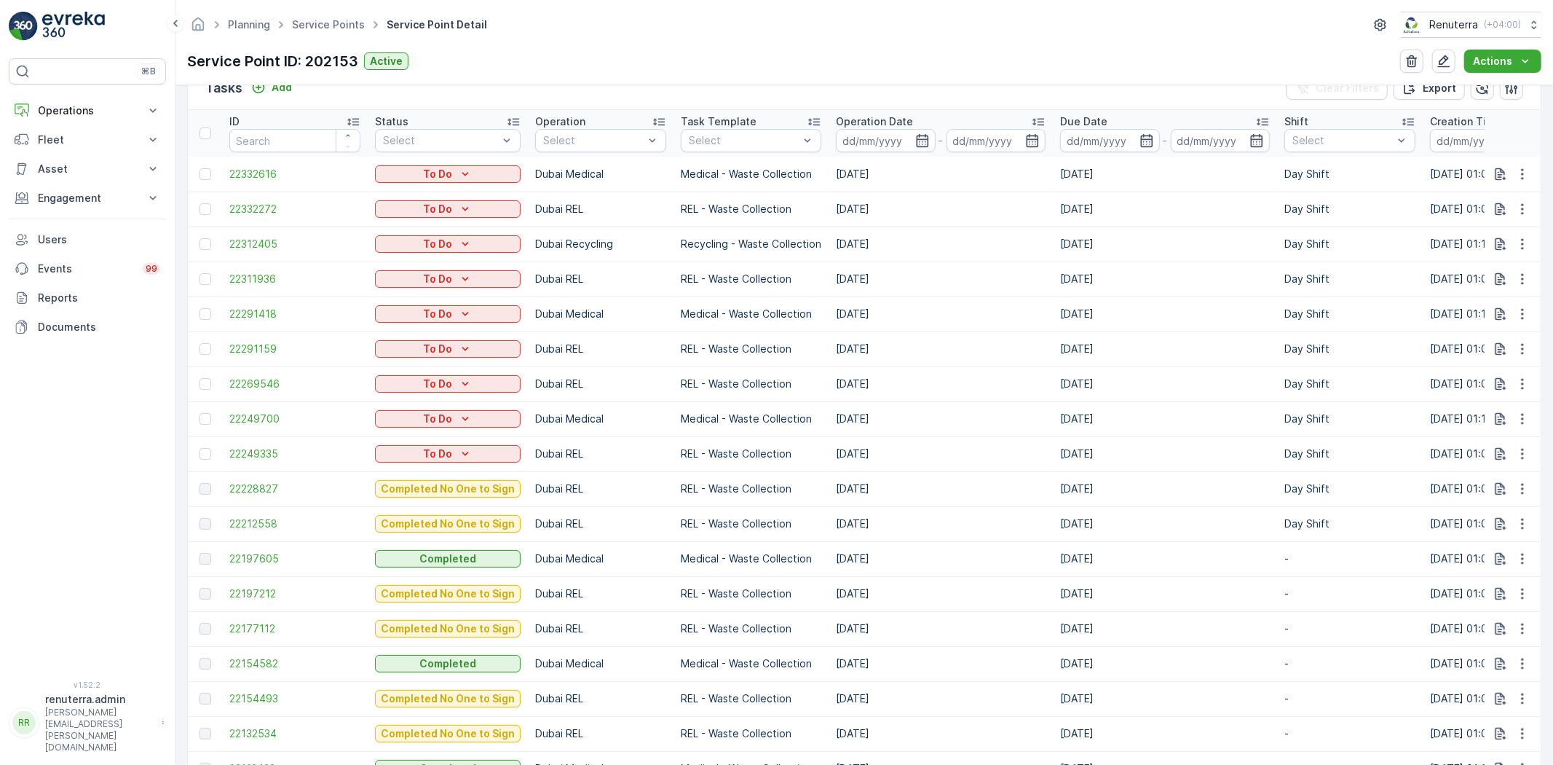
scroll to position [485, 0]
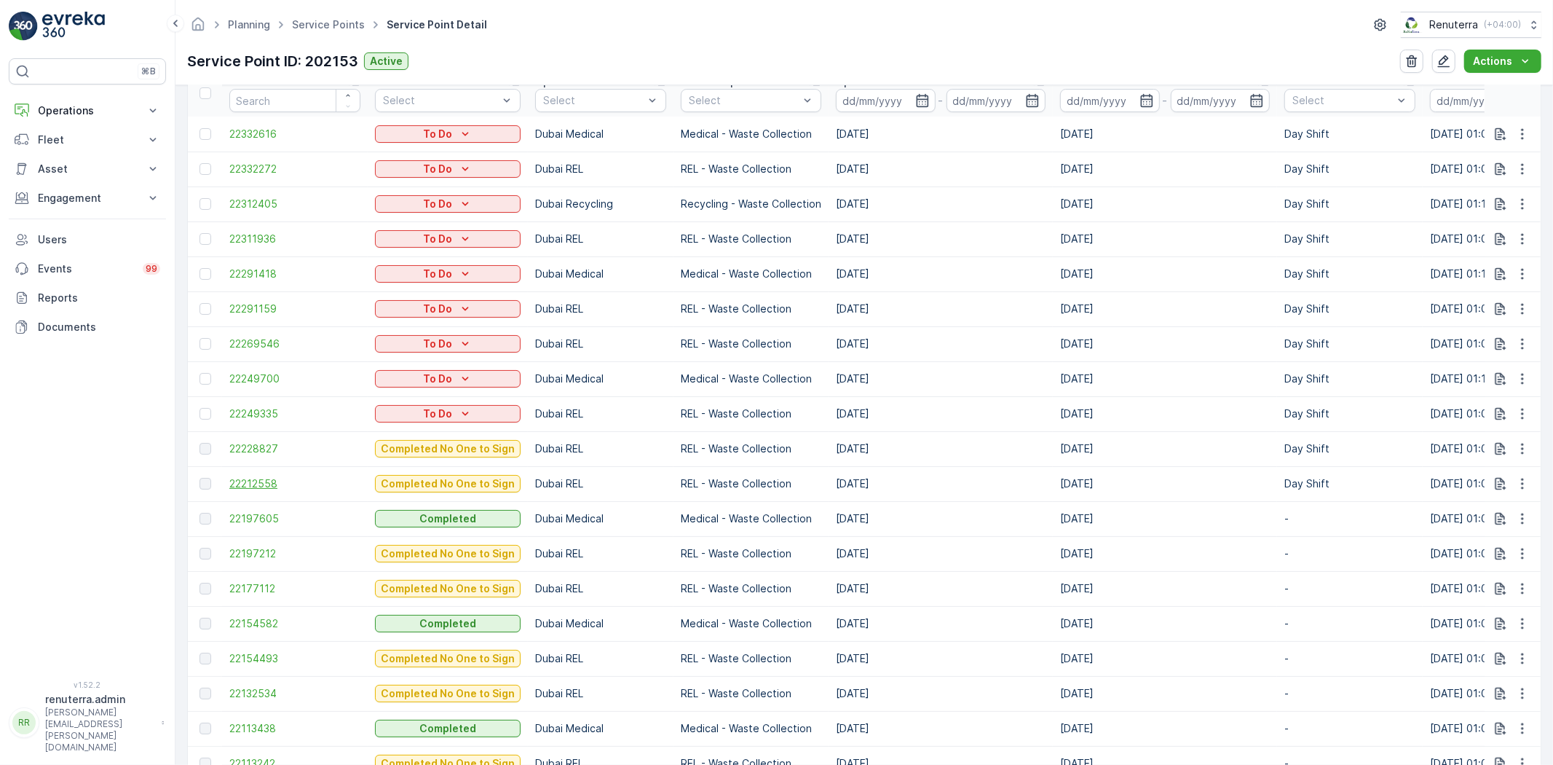
click at [243, 484] on span "22212558" at bounding box center [294, 483] width 131 height 15
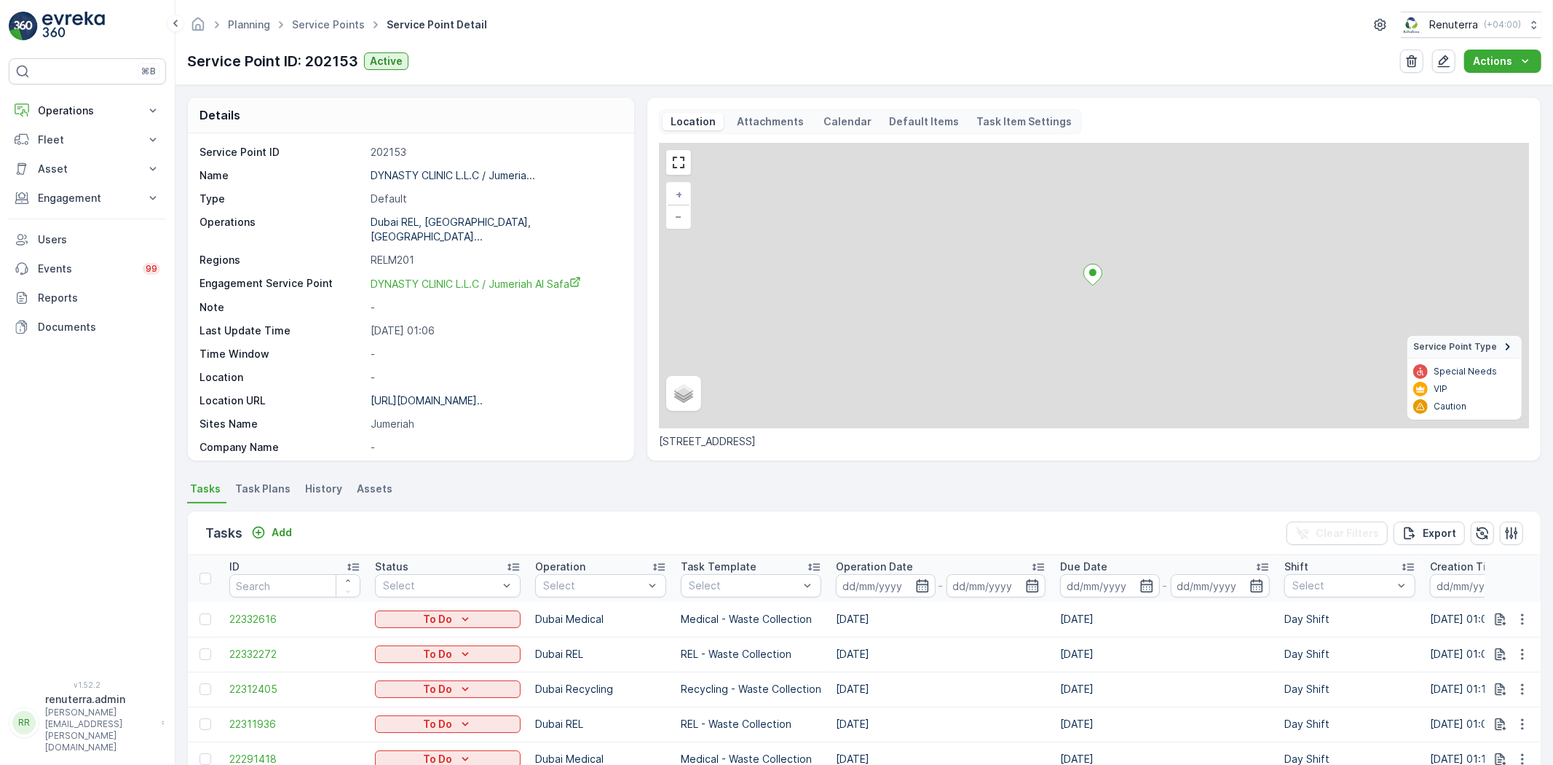
scroll to position [485, 0]
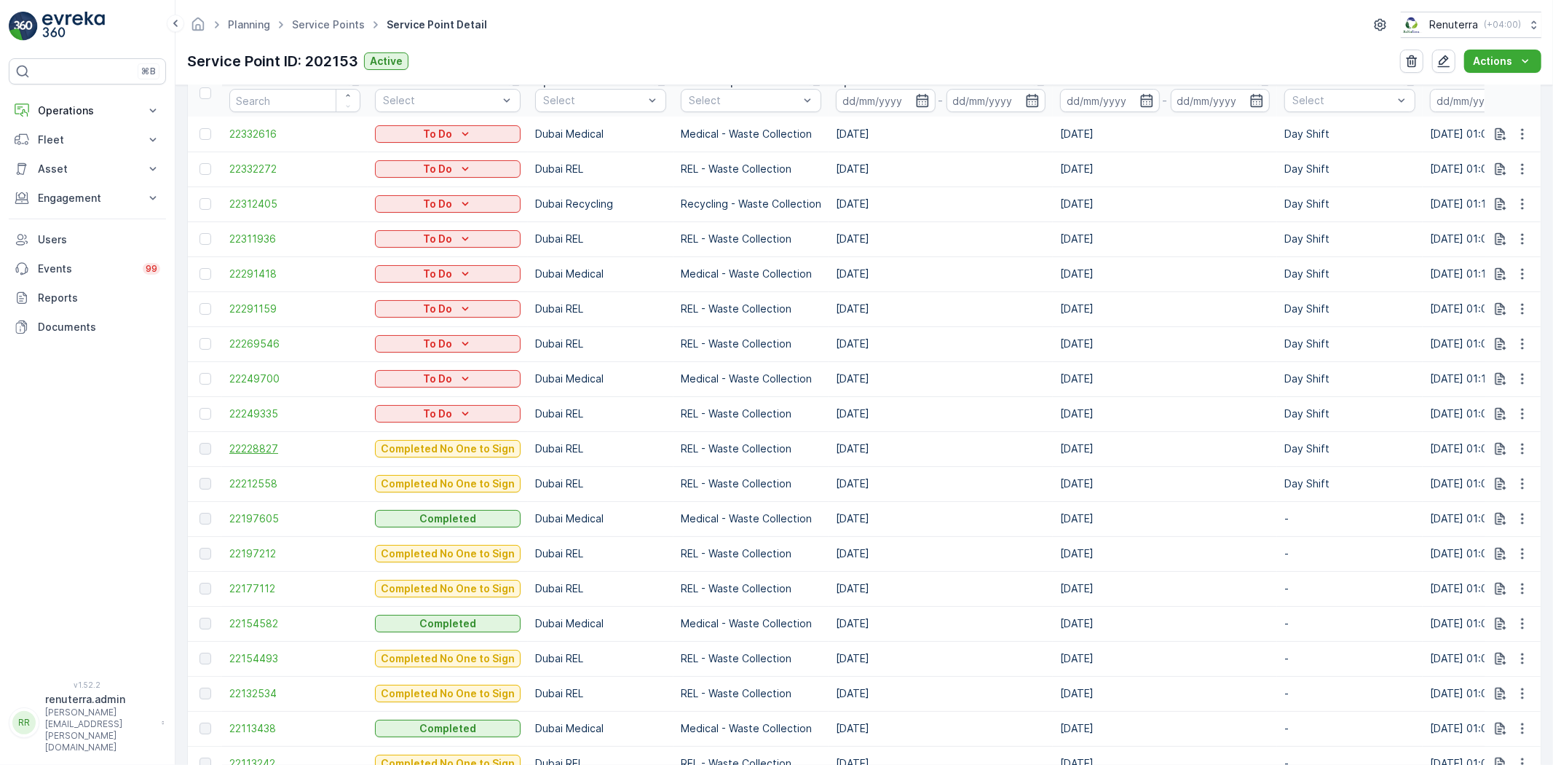
click at [258, 446] on span "22228827" at bounding box center [294, 448] width 131 height 15
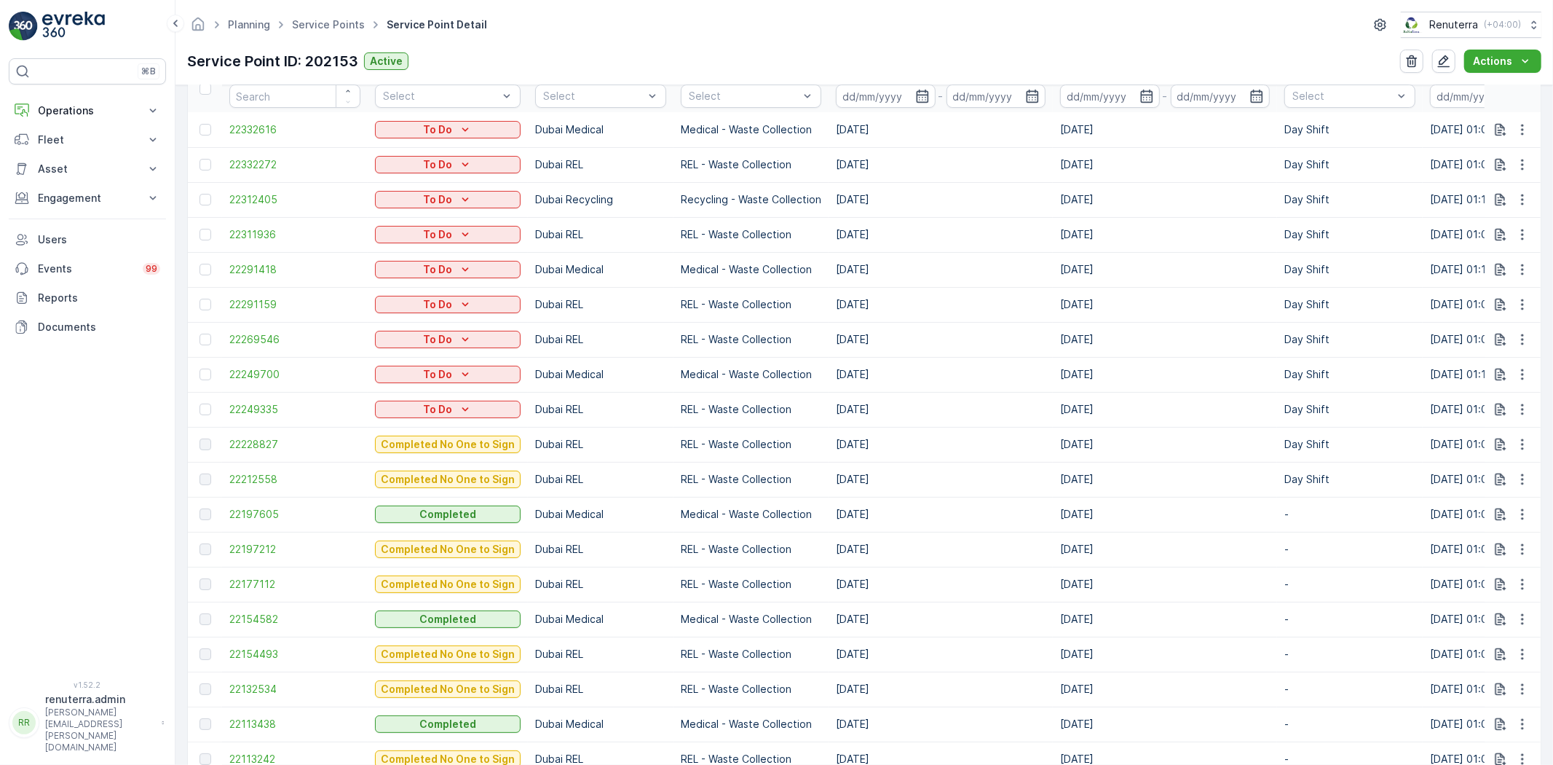
scroll to position [485, 0]
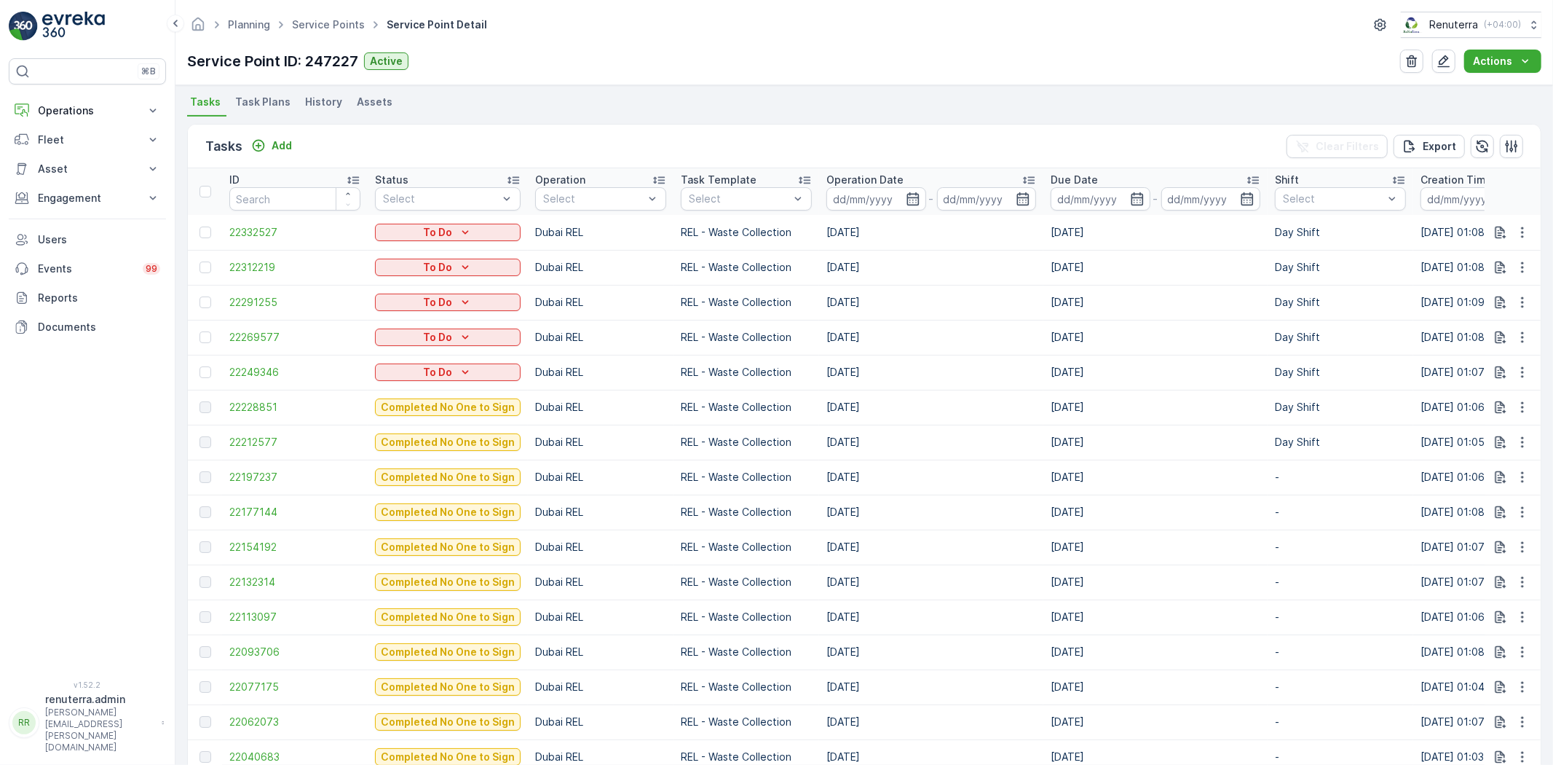
scroll to position [404, 0]
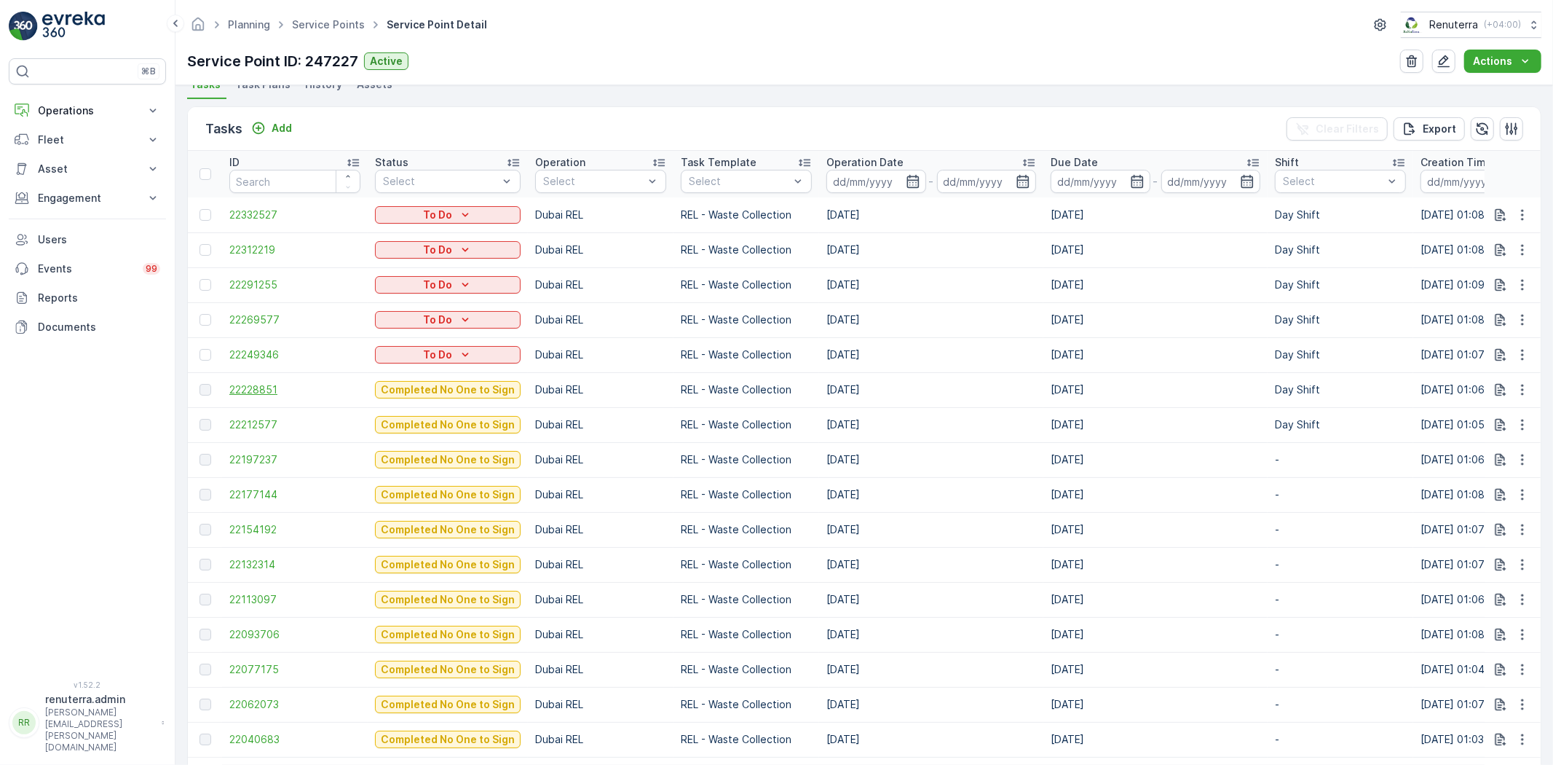
click at [277, 390] on span "22228851" at bounding box center [294, 389] width 131 height 15
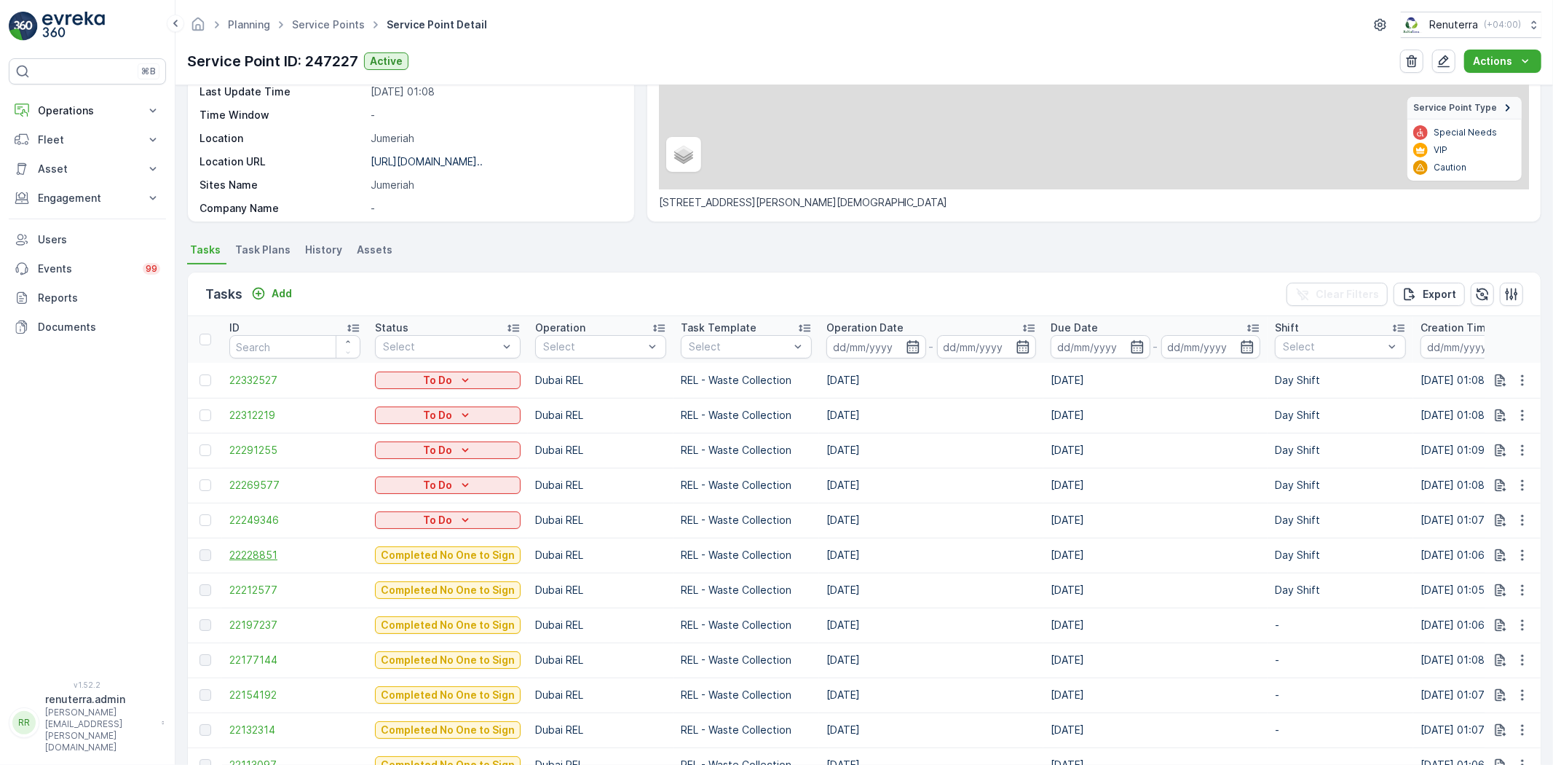
scroll to position [243, 0]
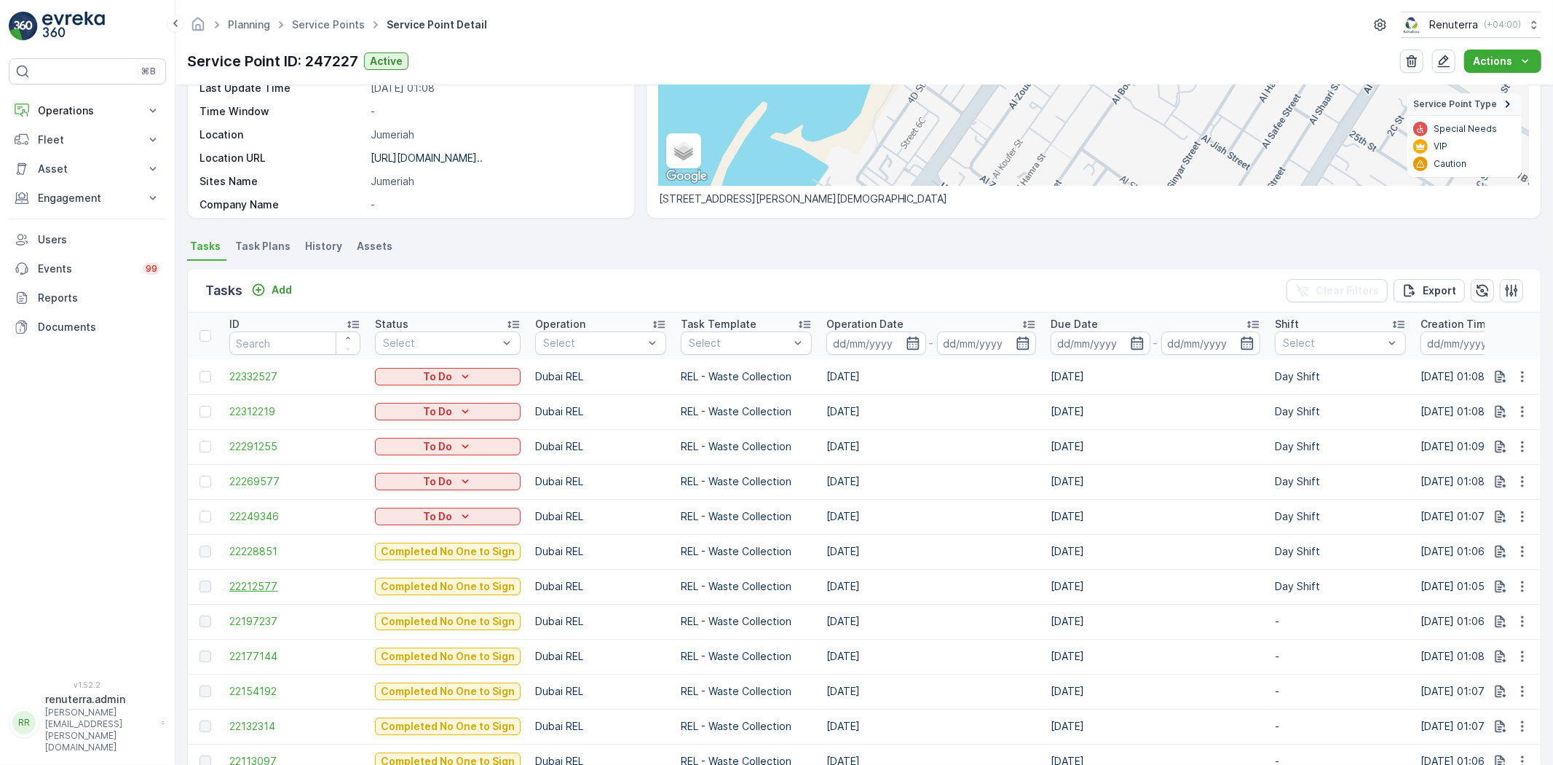
click at [248, 591] on span "22212577" at bounding box center [294, 586] width 131 height 15
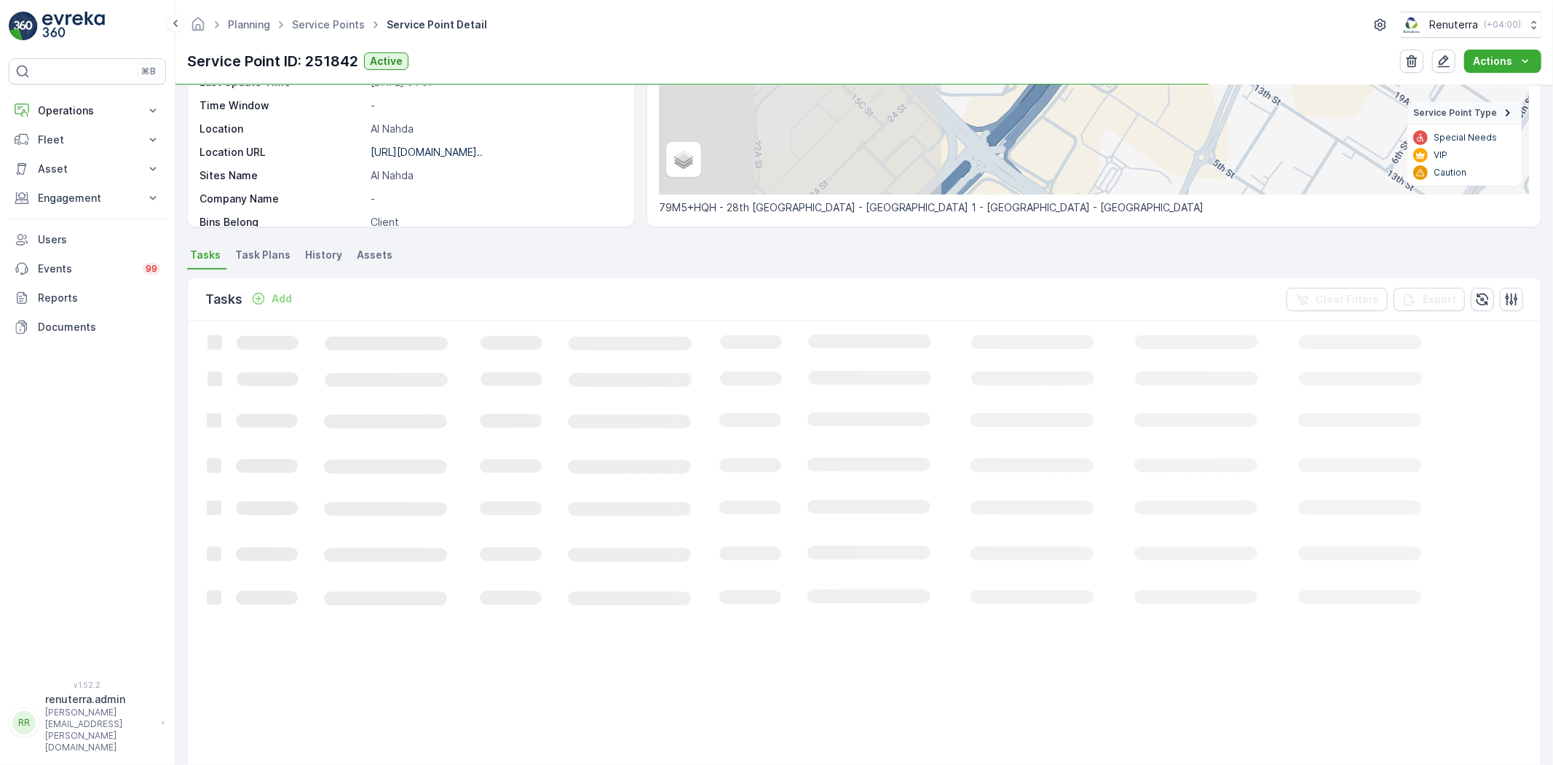
scroll to position [243, 0]
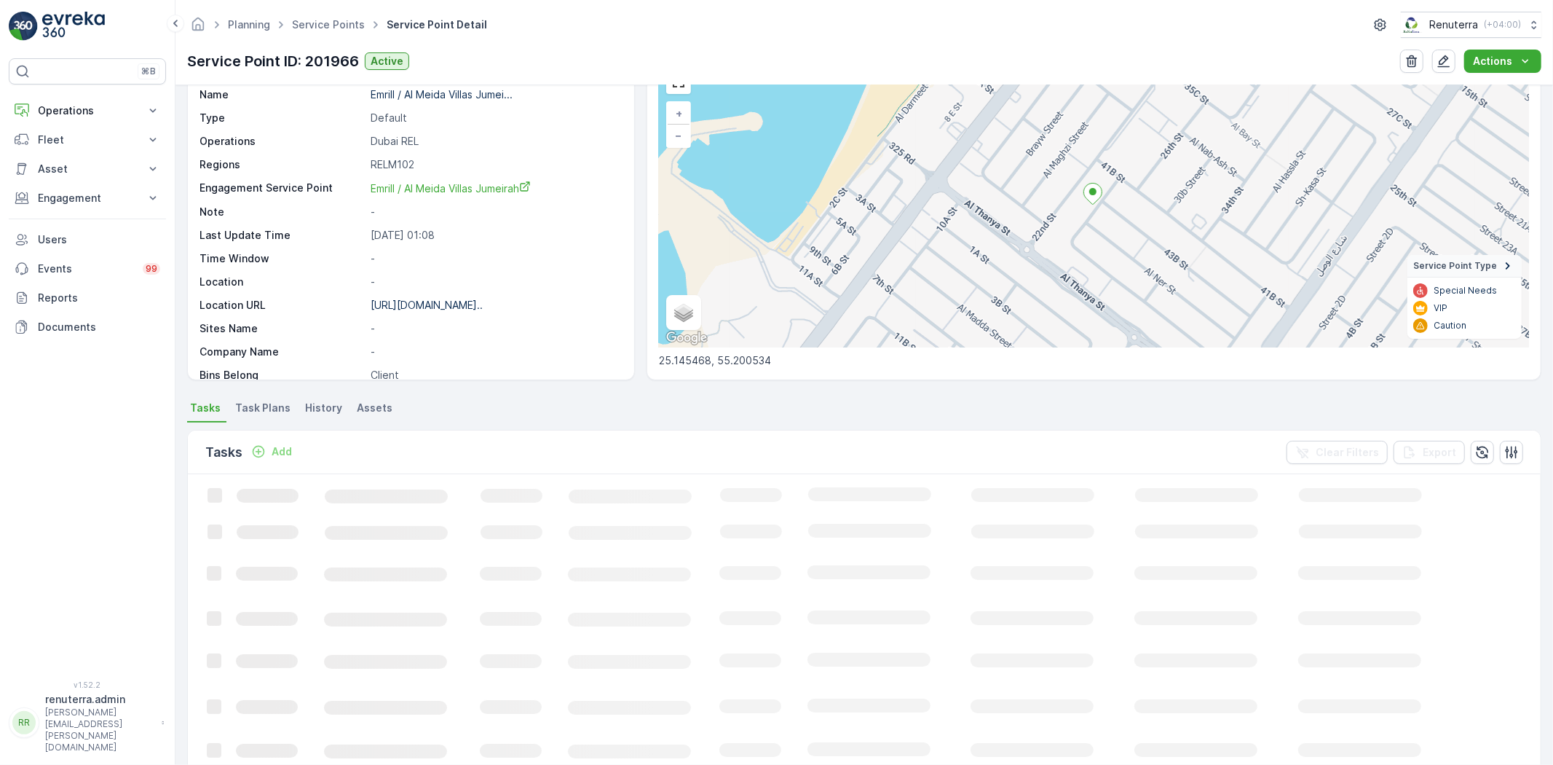
scroll to position [162, 0]
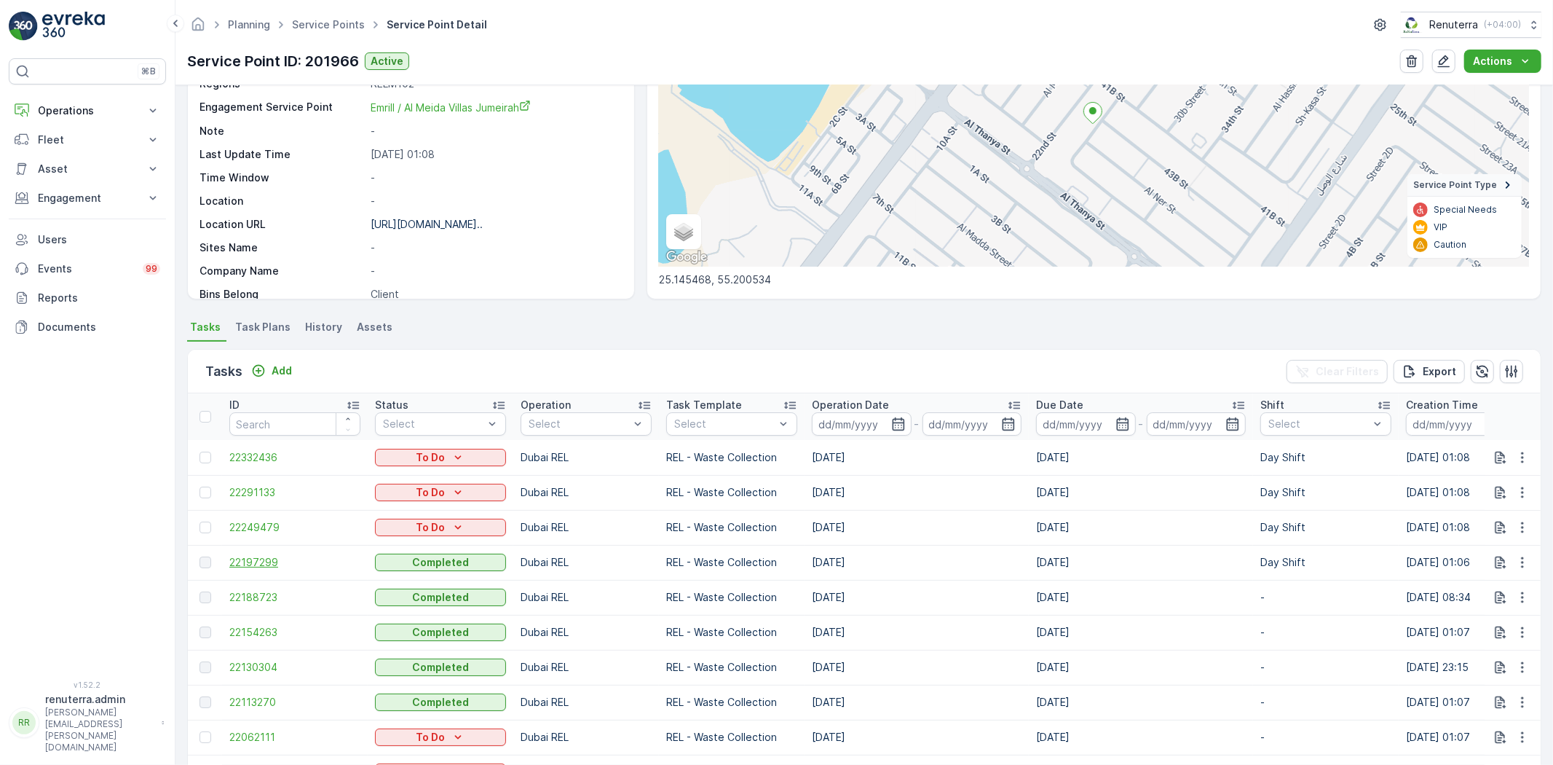
click at [259, 564] on span "22197299" at bounding box center [294, 562] width 131 height 15
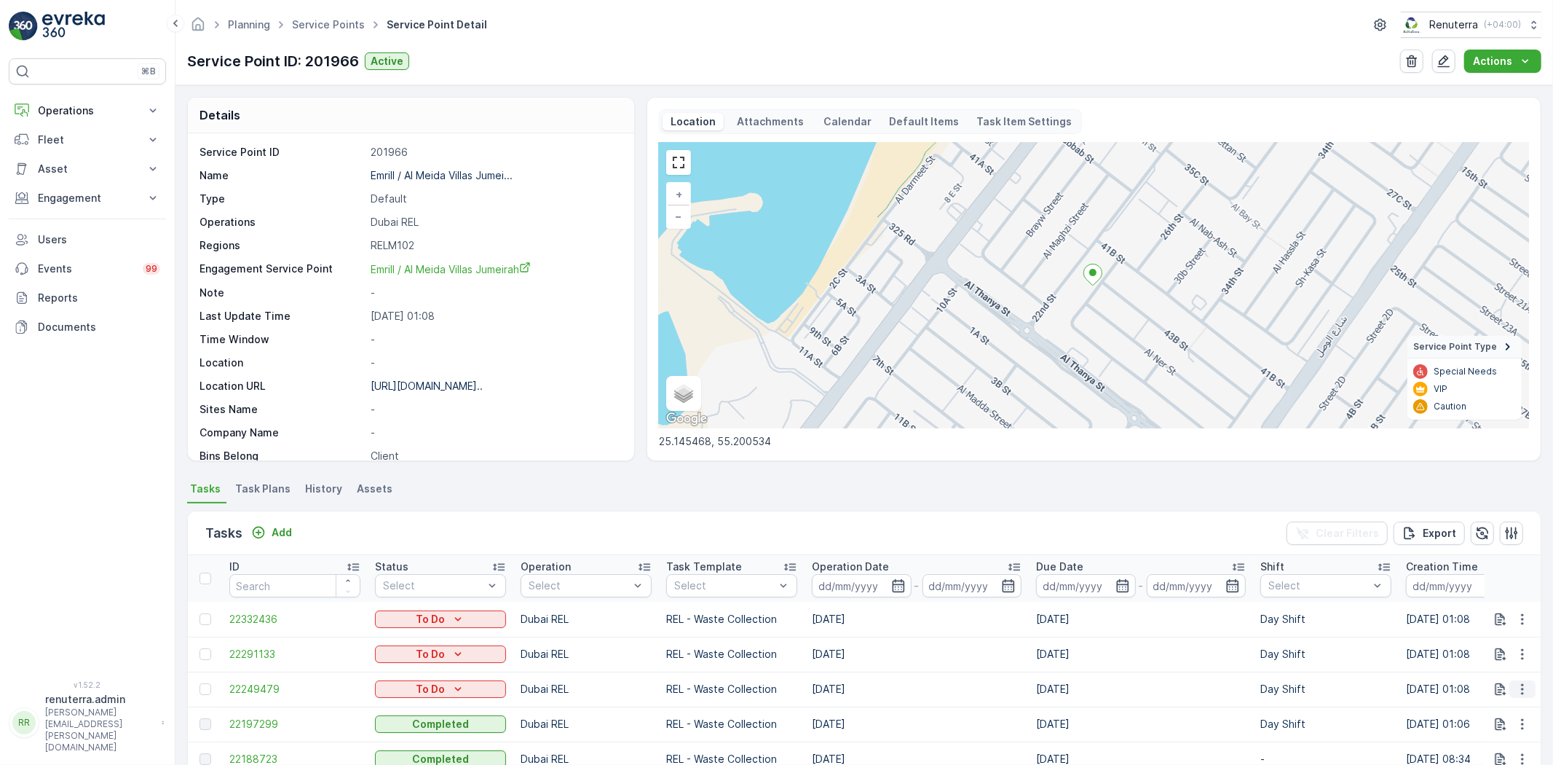
click at [1526, 686] on icon "button" at bounding box center [1523, 689] width 15 height 15
click at [1498, 617] on span "Change Route" at bounding box center [1485, 619] width 71 height 15
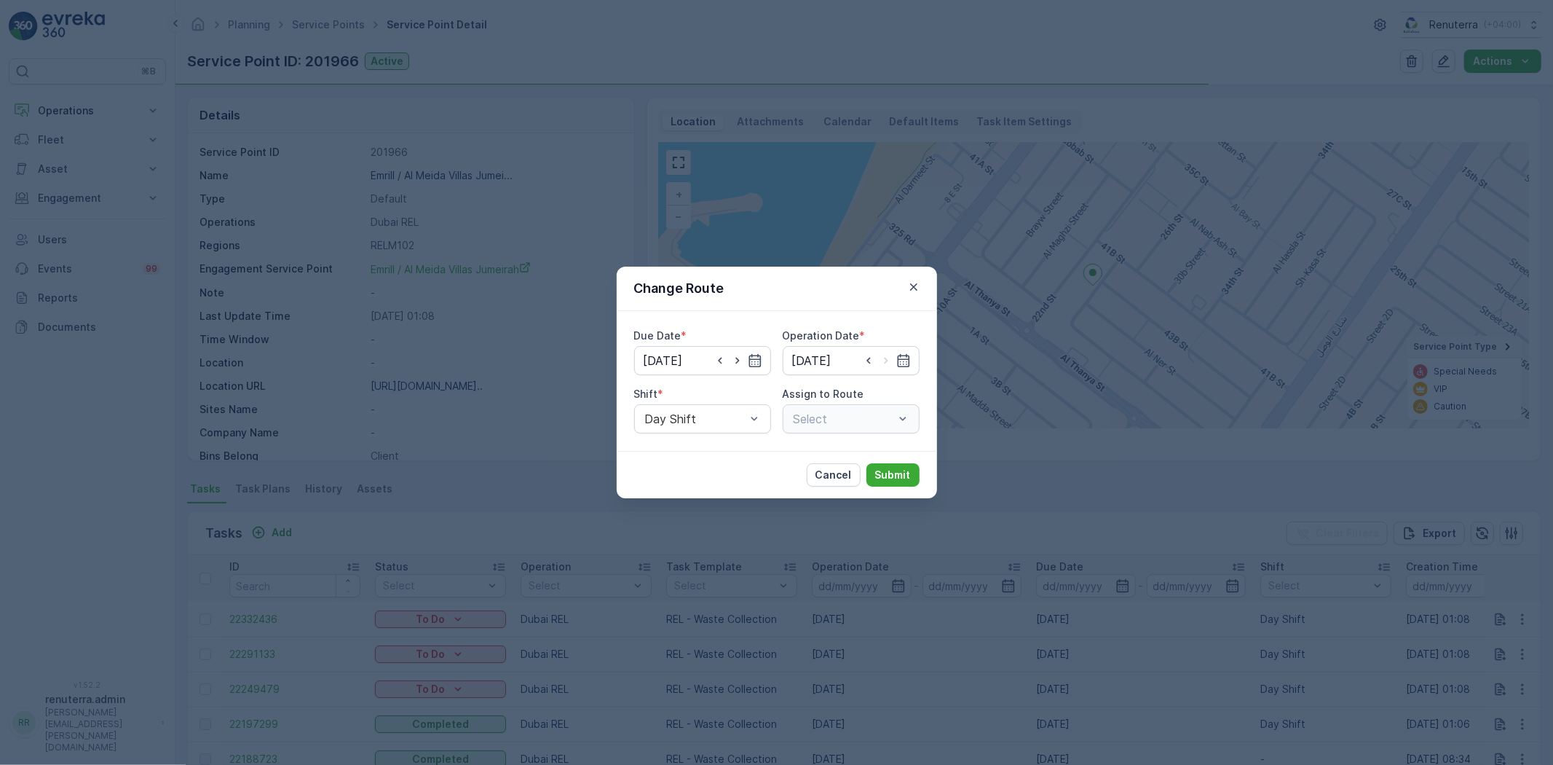
type input "[DATE]"
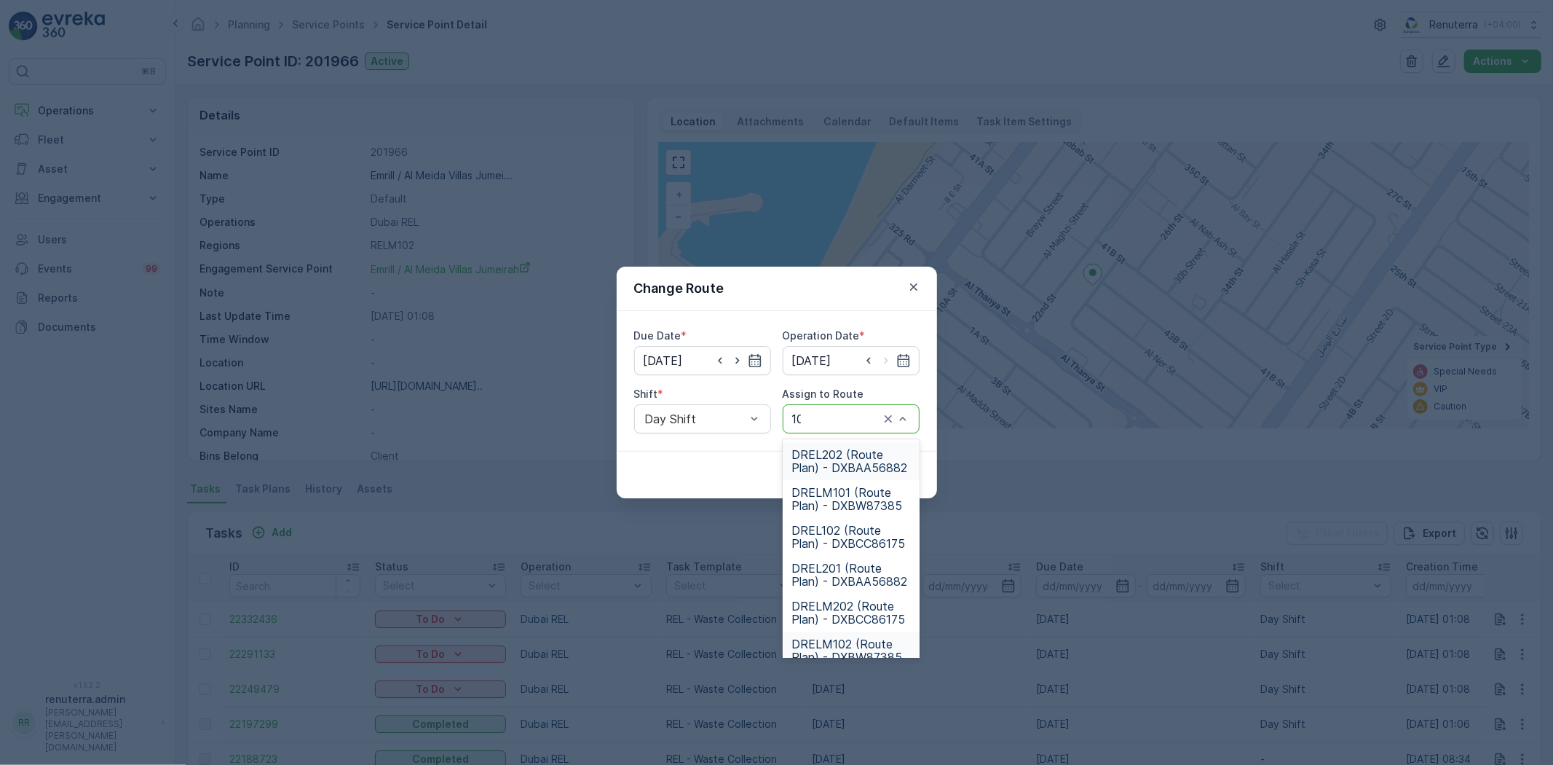
type input "101"
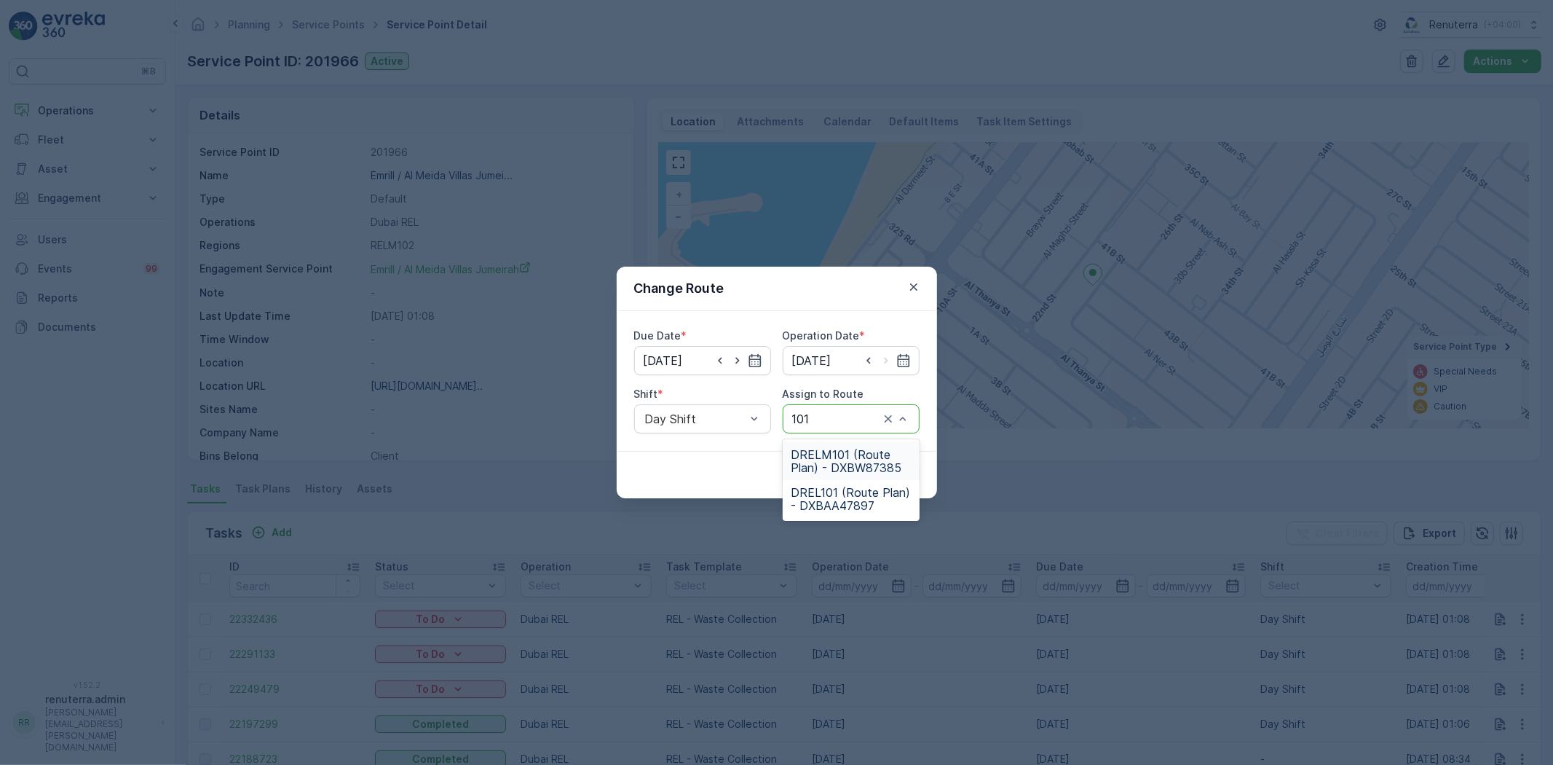
click at [848, 461] on span "DRELM101 (Route Plan) - DXBW87385" at bounding box center [851, 461] width 119 height 26
click at [887, 475] on p "Submit" at bounding box center [893, 475] width 36 height 15
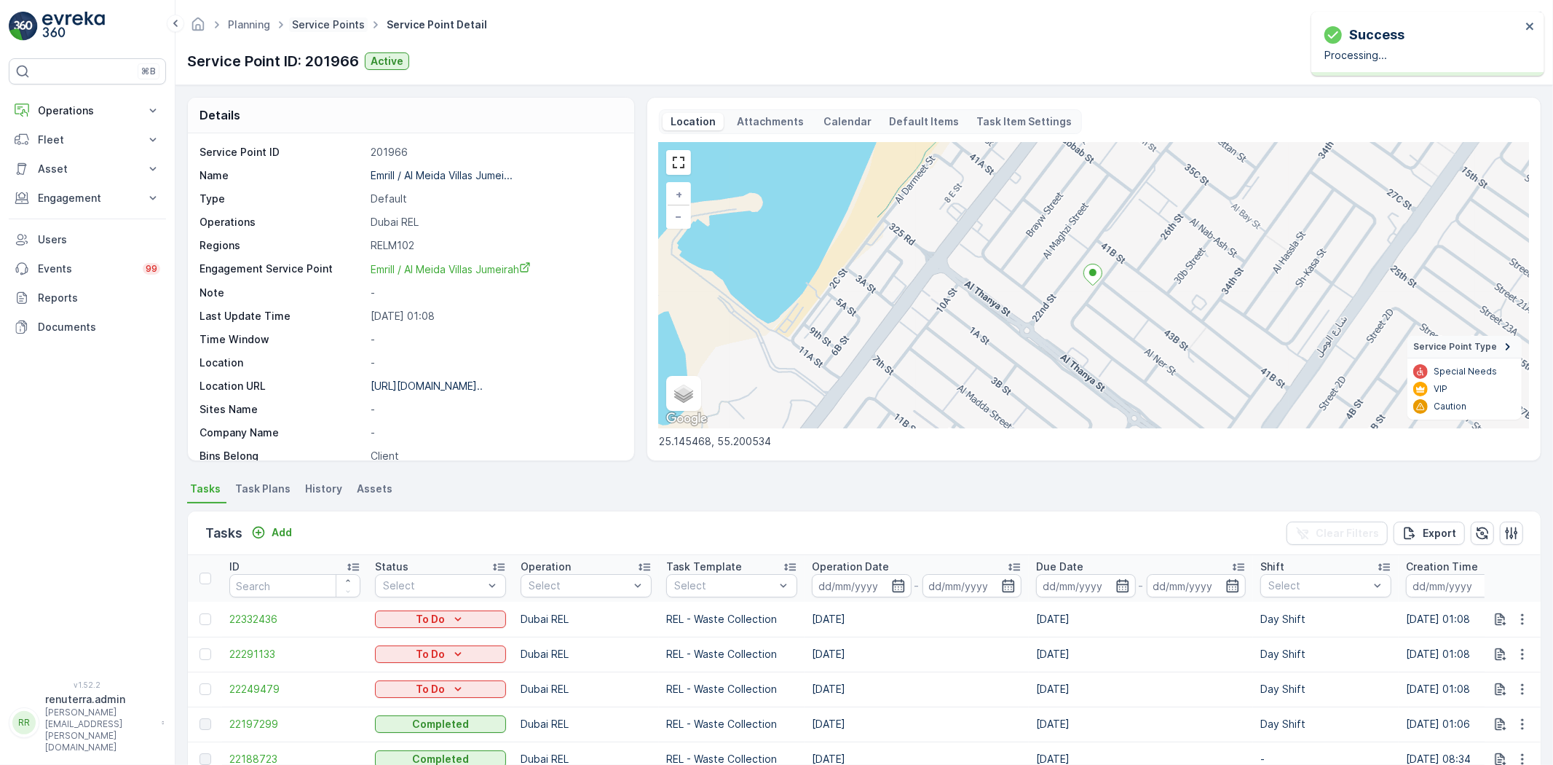
drag, startPoint x: 319, startPoint y: 17, endPoint x: 317, endPoint y: 24, distance: 7.6
click at [319, 17] on span "Service Points" at bounding box center [328, 24] width 79 height 15
click at [321, 12] on div "Planning Service Points Service Point Detail Renuterra ( +04:00 )" at bounding box center [864, 25] width 1355 height 26
click at [320, 16] on ul "Service Points" at bounding box center [336, 25] width 95 height 21
click at [319, 24] on link "Service Points" at bounding box center [328, 24] width 73 height 12
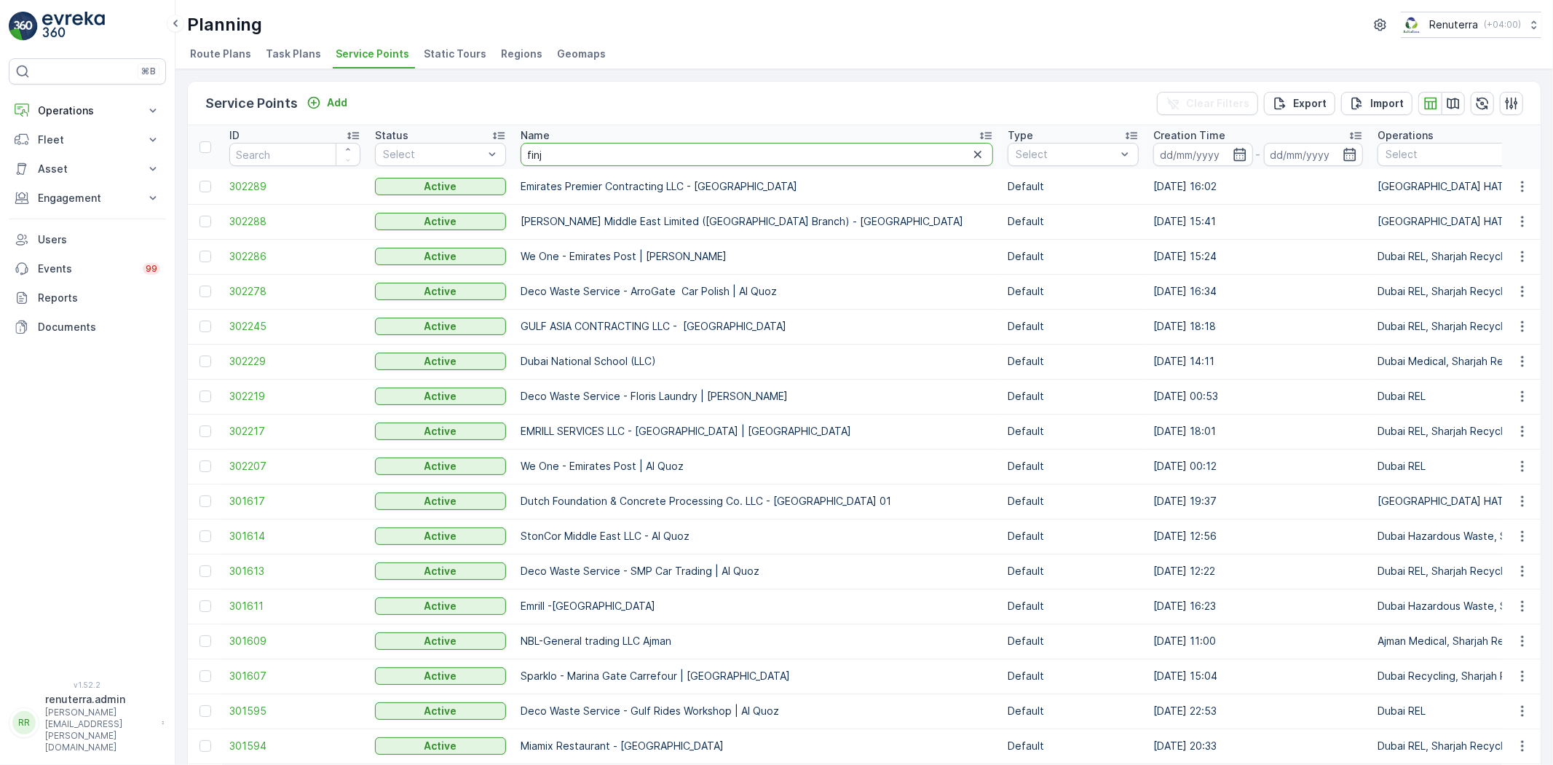
type input "finja"
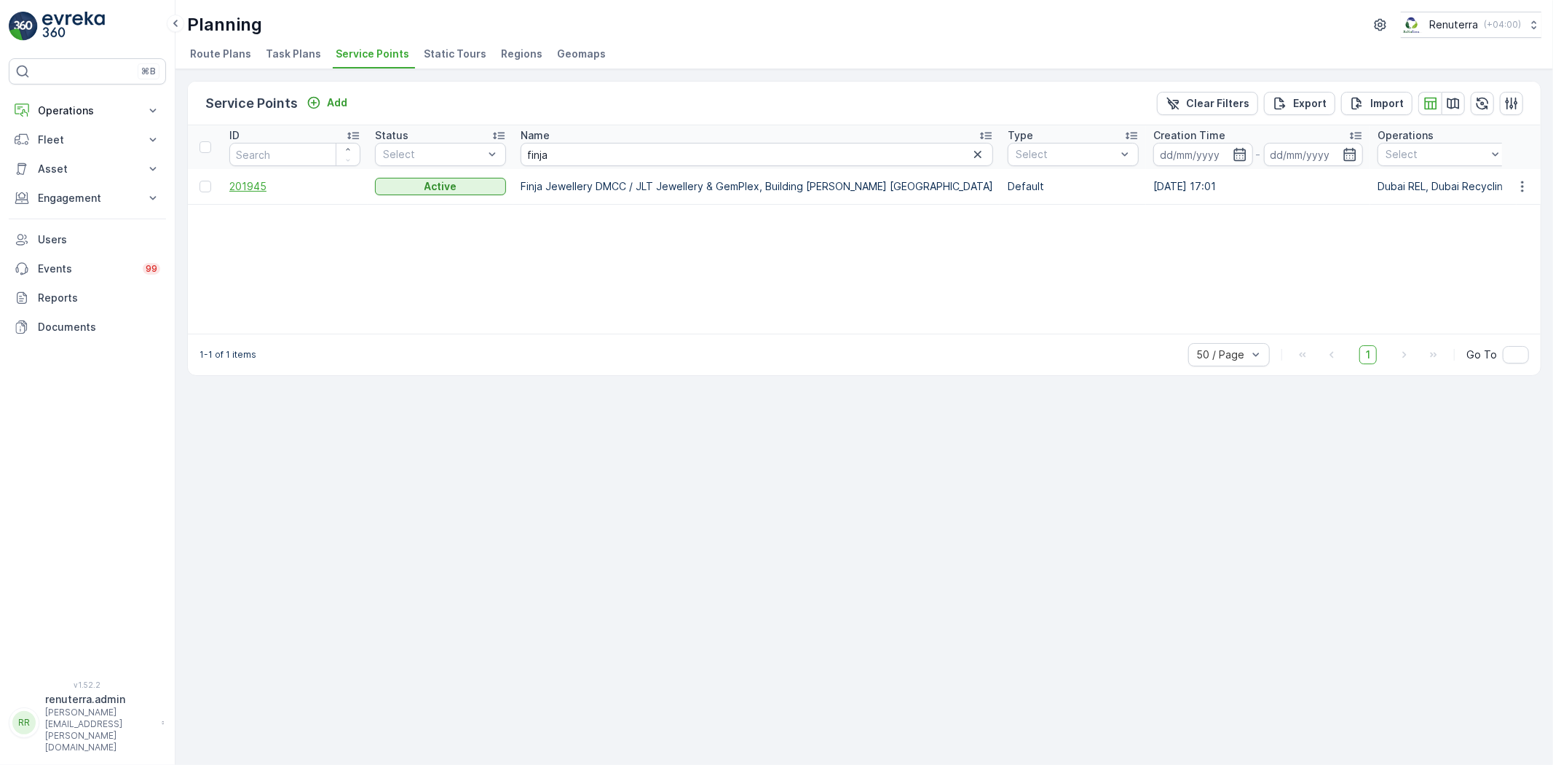
click at [232, 184] on span "201945" at bounding box center [294, 186] width 131 height 15
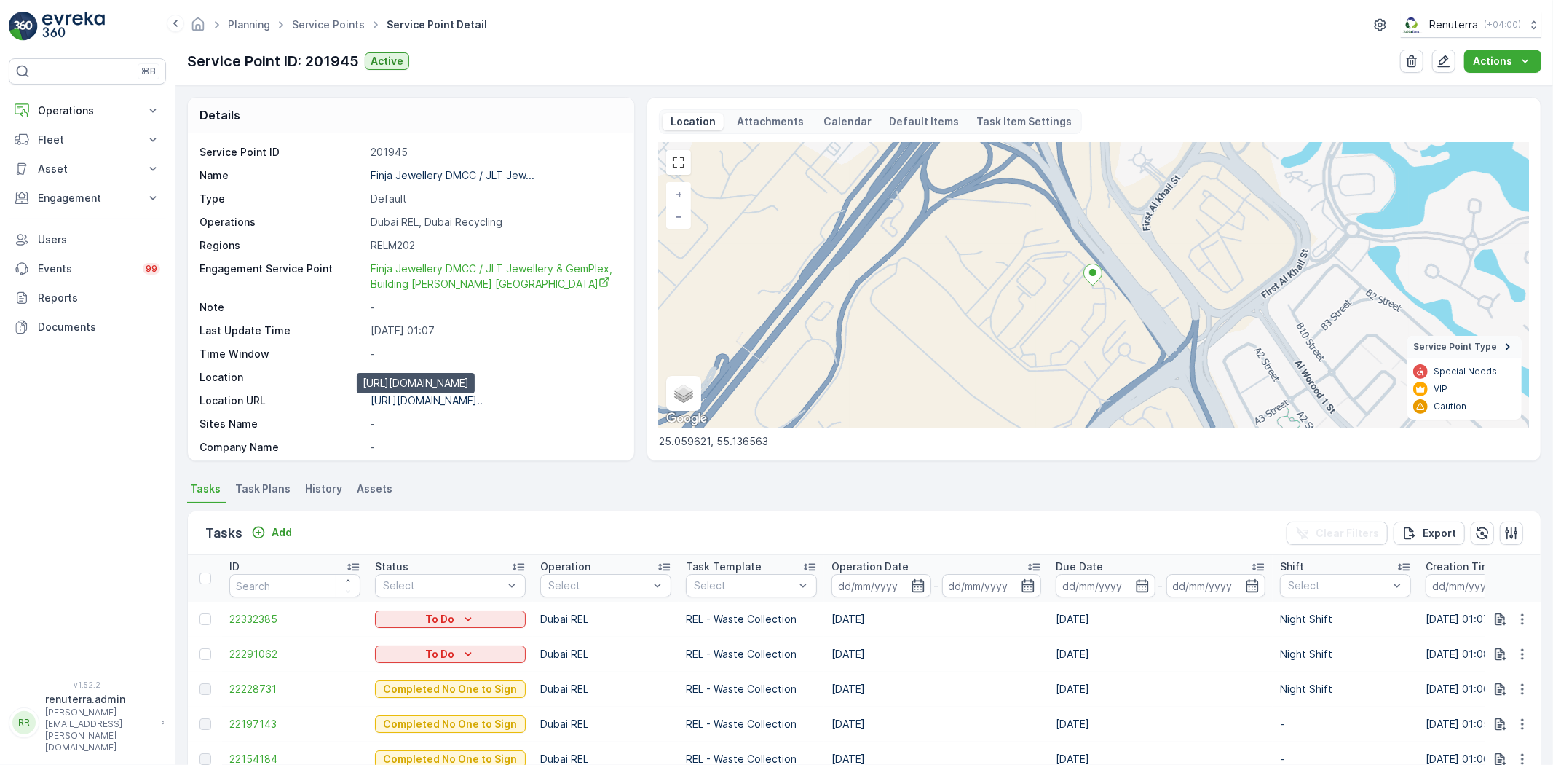
scroll to position [81, 0]
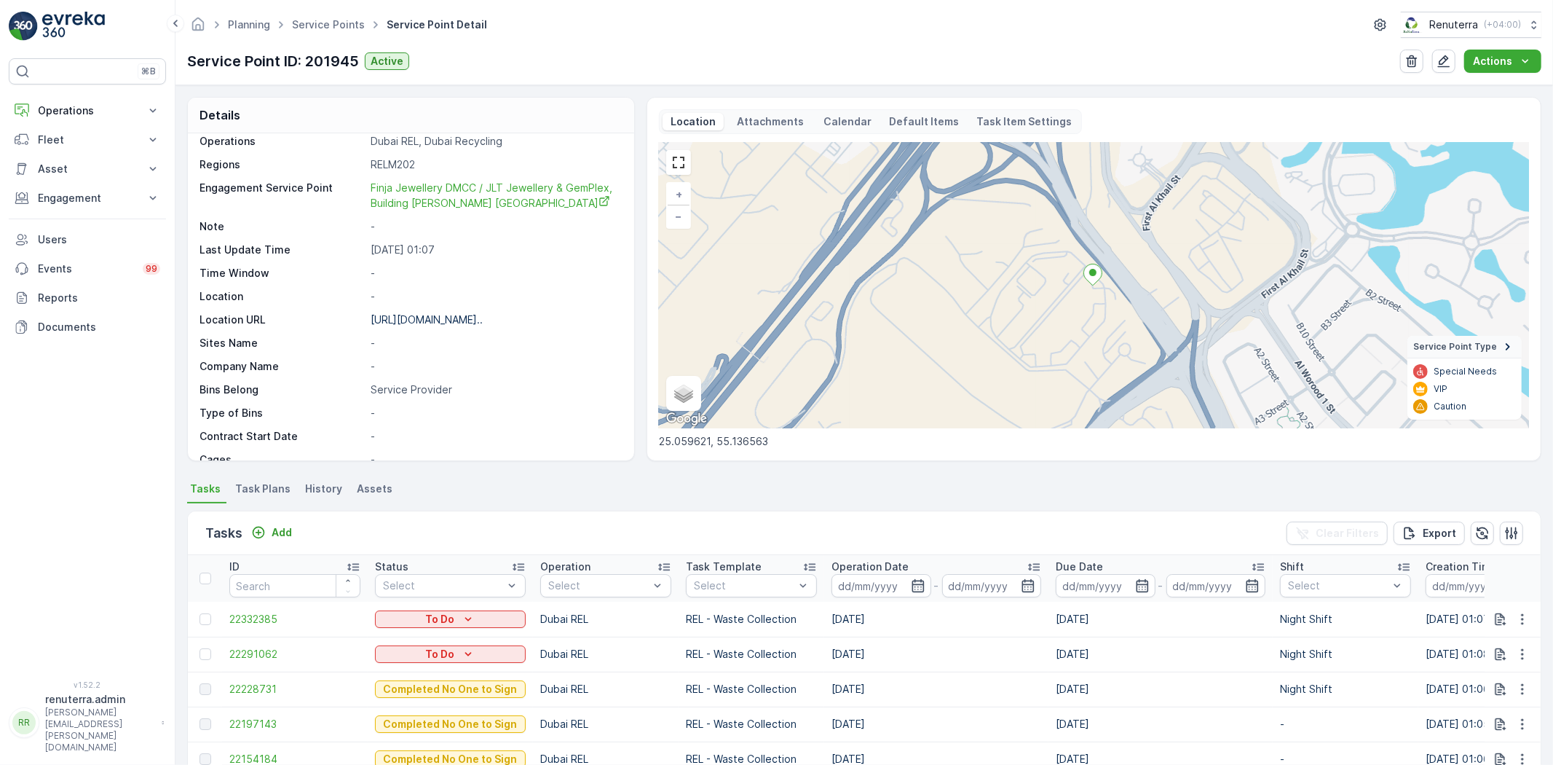
click at [261, 486] on span "Task Plans" at bounding box center [262, 488] width 55 height 15
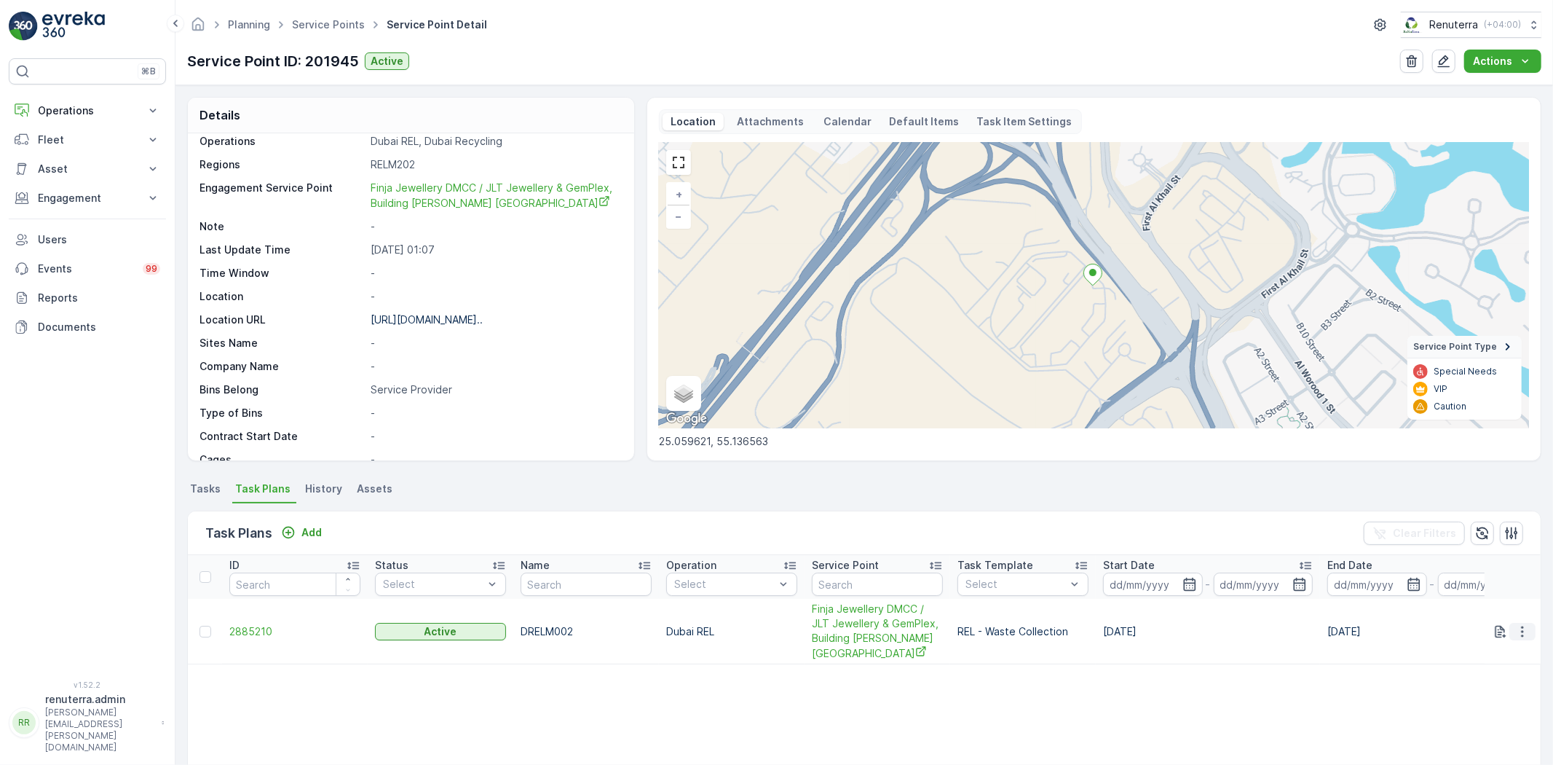
click at [1520, 629] on icon "button" at bounding box center [1523, 631] width 15 height 15
click at [1493, 672] on span "Edit Task Plan" at bounding box center [1497, 673] width 68 height 15
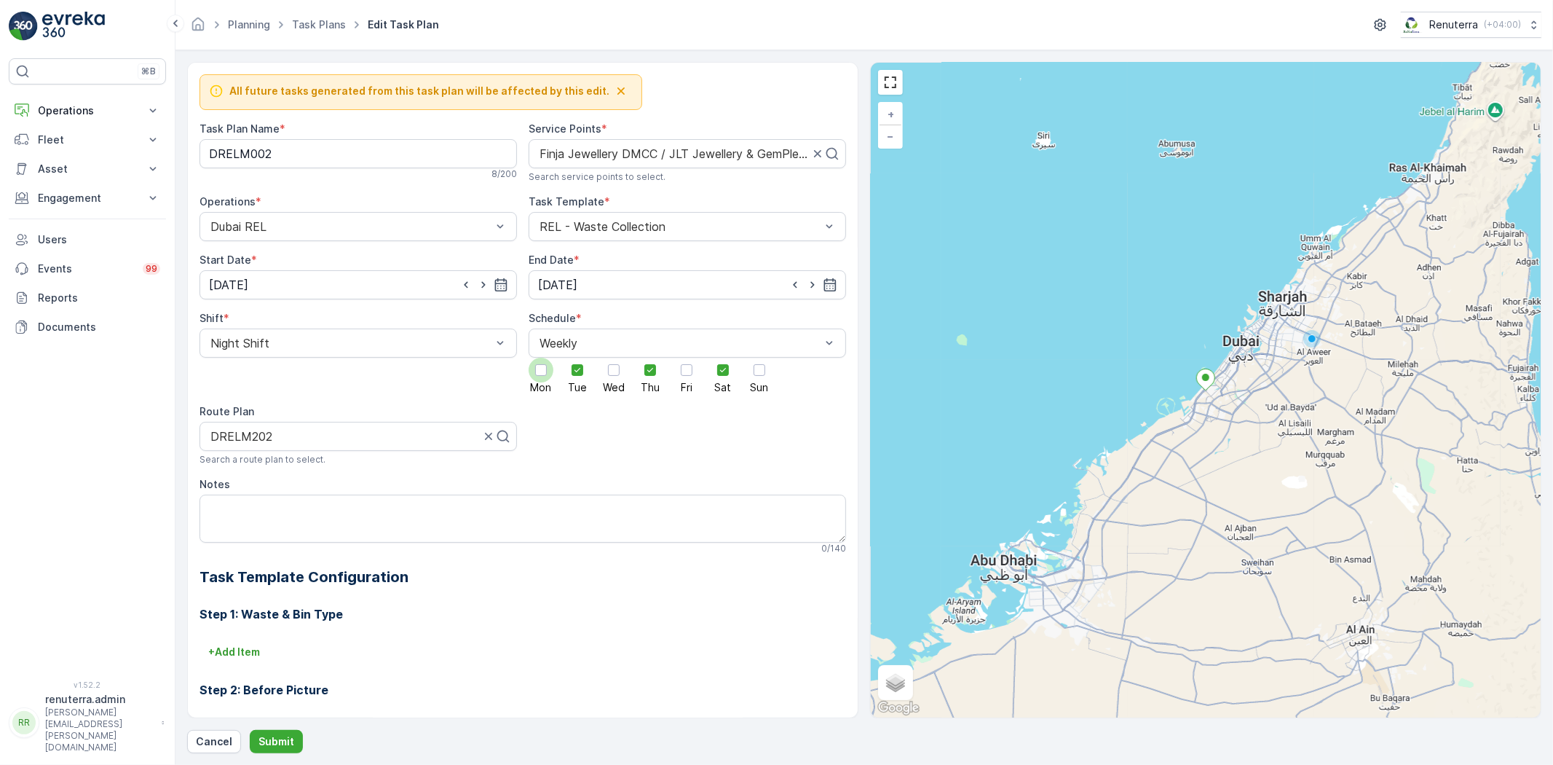
click at [537, 382] on span "Mon" at bounding box center [541, 387] width 21 height 10
click at [541, 358] on input "Mon" at bounding box center [541, 358] width 0 height 0
click at [723, 375] on icon at bounding box center [723, 370] width 10 height 10
click at [723, 358] on input "Sat" at bounding box center [723, 358] width 0 height 0
click at [569, 382] on span "Tue" at bounding box center [577, 387] width 19 height 10
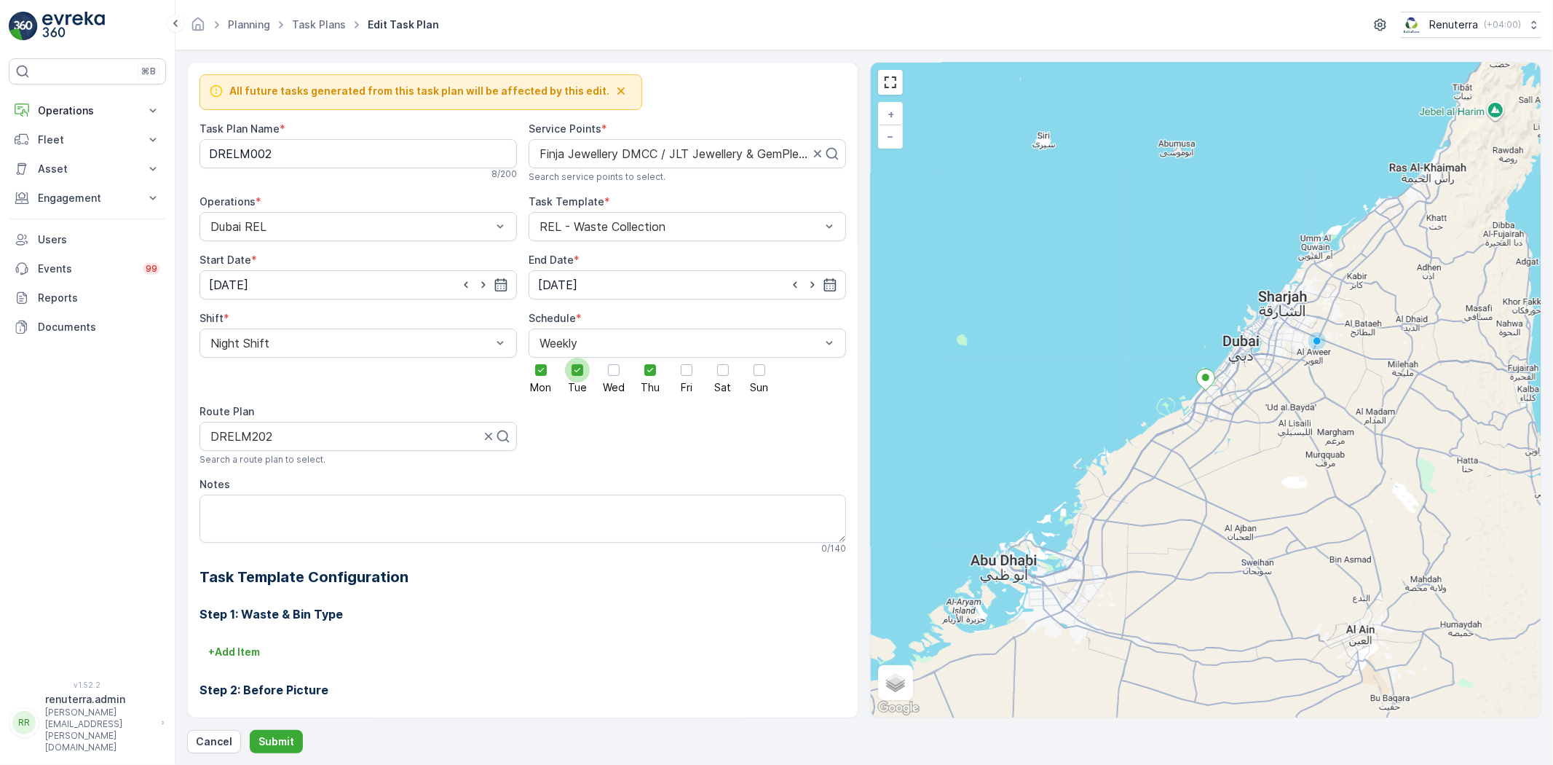
click at [578, 358] on input "Tue" at bounding box center [578, 358] width 0 height 0
click at [602, 369] on div at bounding box center [614, 370] width 25 height 25
click at [614, 358] on input "Wed" at bounding box center [614, 358] width 0 height 0
click at [651, 368] on icon at bounding box center [650, 370] width 10 height 10
click at [650, 358] on input "Thu" at bounding box center [650, 358] width 0 height 0
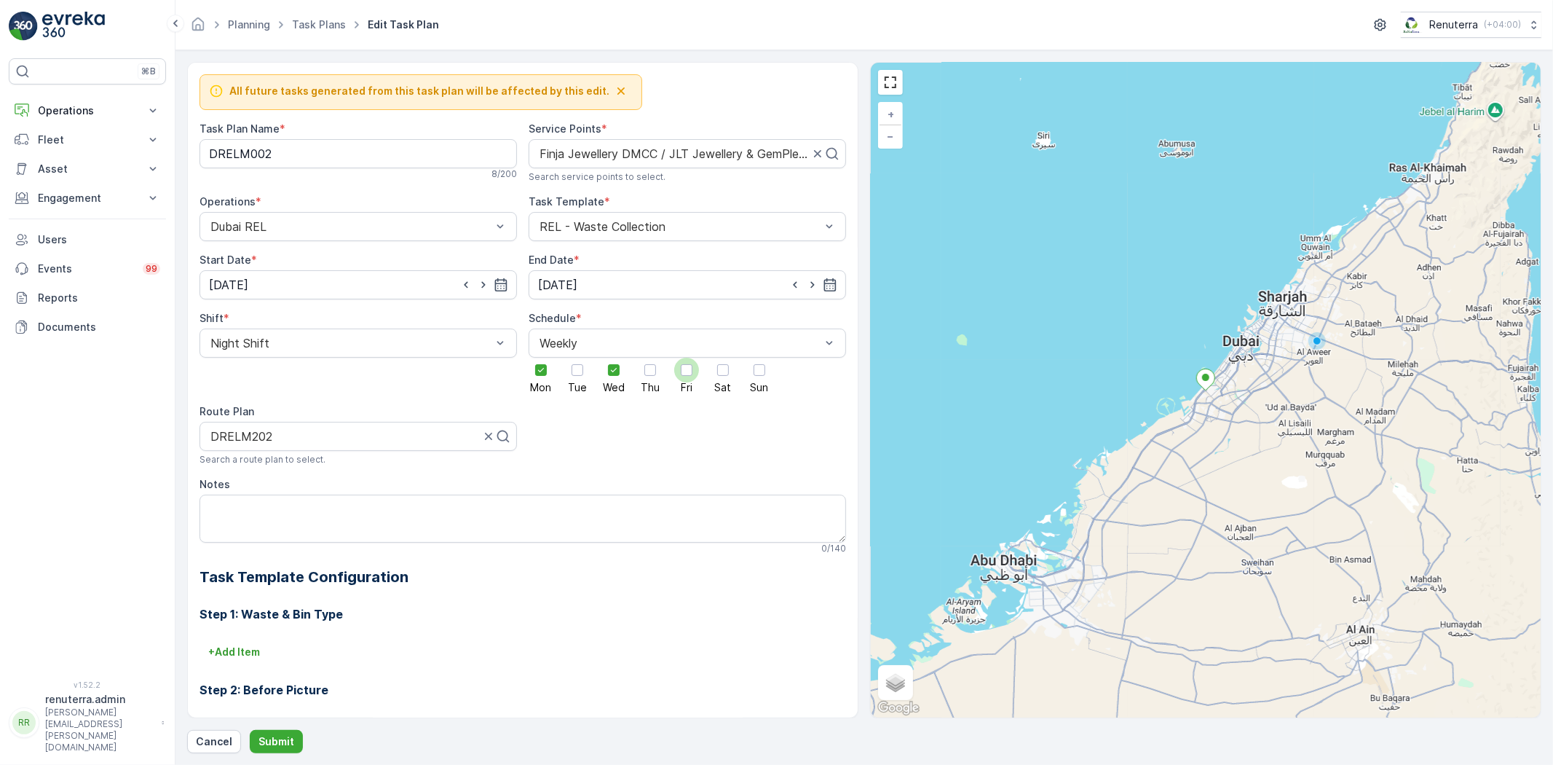
click at [674, 375] on div at bounding box center [686, 370] width 25 height 25
click at [687, 358] on input "Fri" at bounding box center [687, 358] width 0 height 0
click at [284, 736] on p "Submit" at bounding box center [277, 741] width 36 height 15
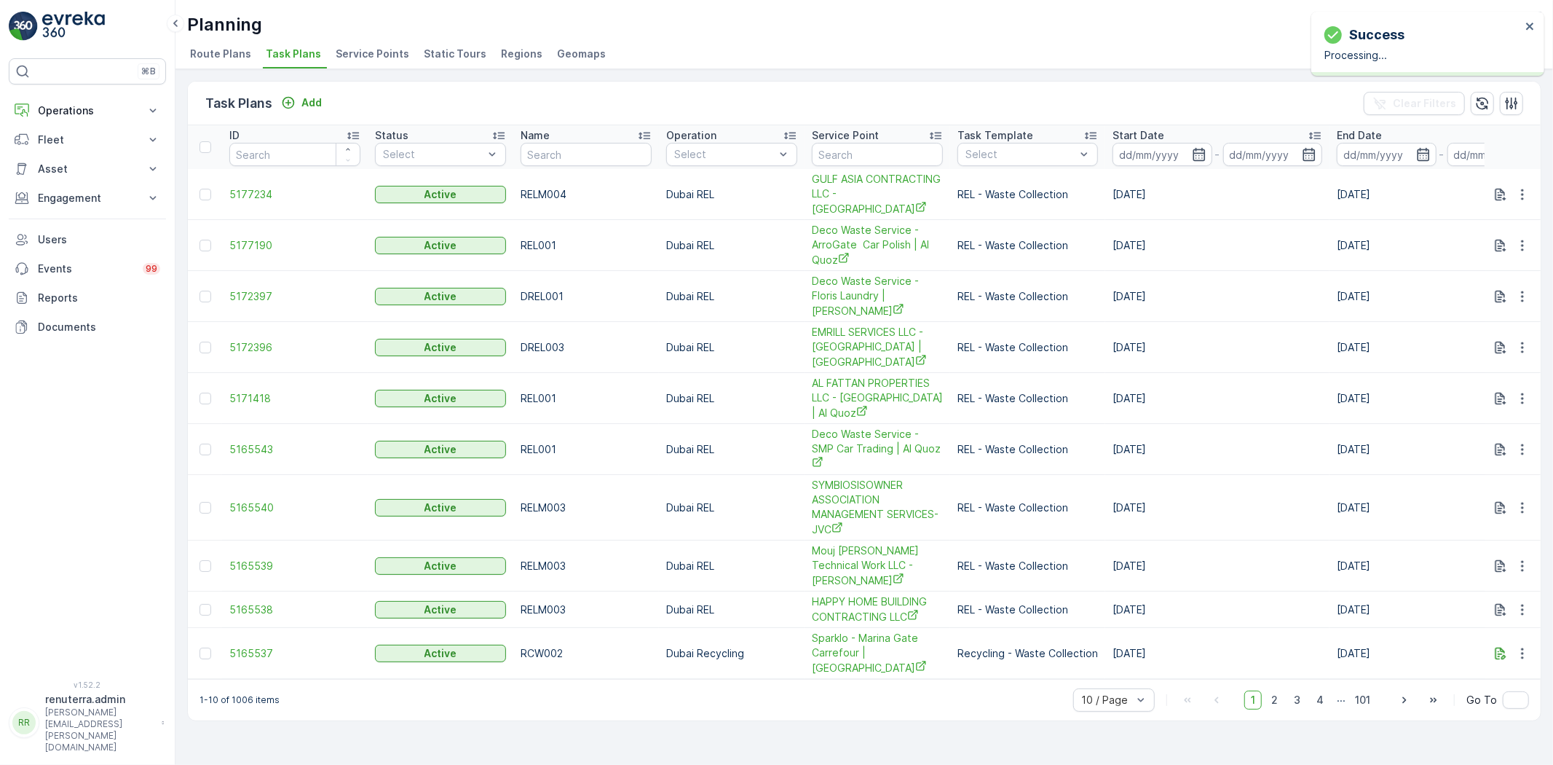
click at [363, 69] on div "Task Plans Add Clear Filters ID Status Select Name Operation Select Service Poi…" at bounding box center [865, 417] width 1378 height 696
click at [358, 57] on span "Service Points" at bounding box center [373, 54] width 74 height 15
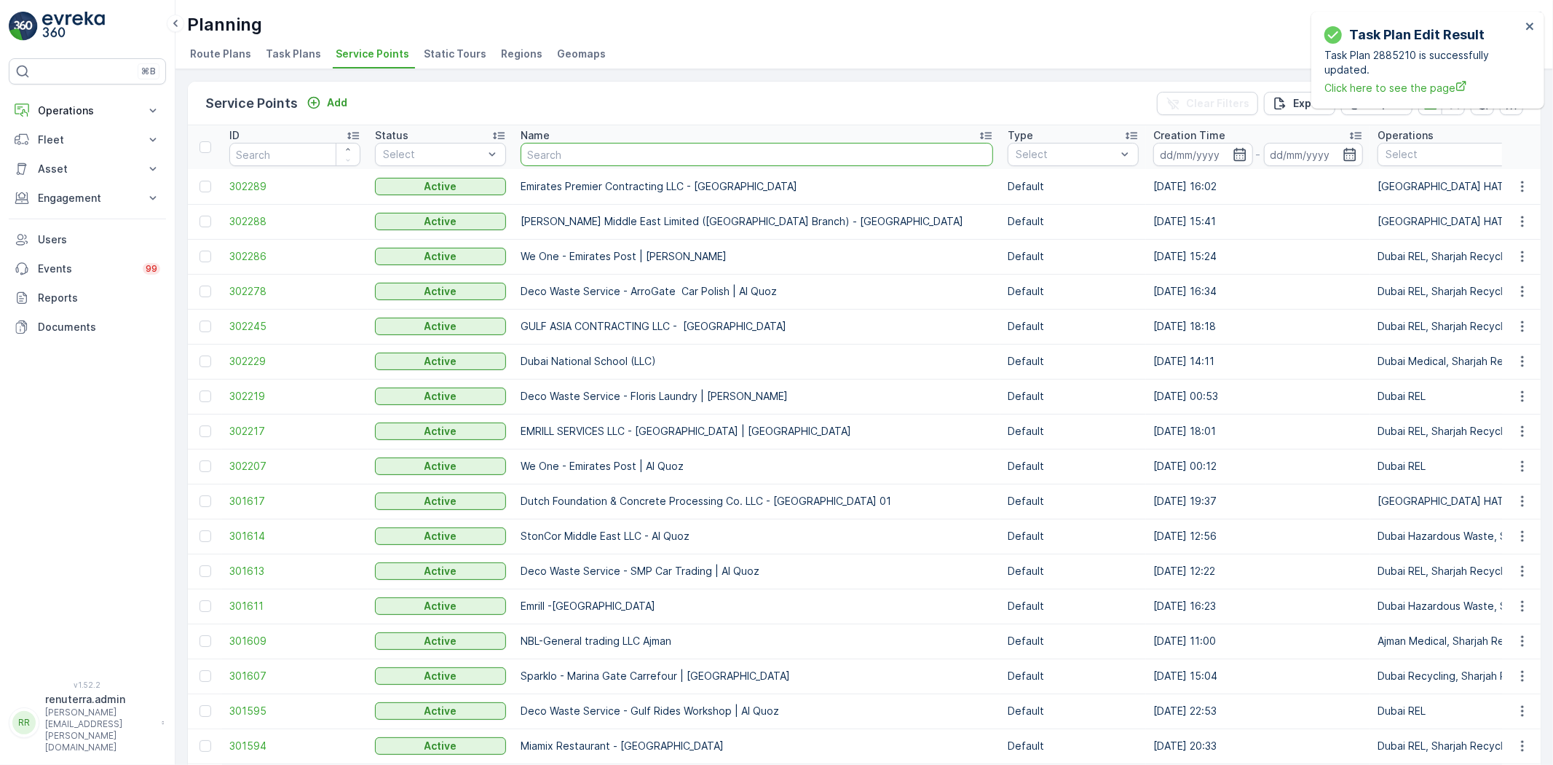
click at [623, 158] on input "text" at bounding box center [757, 154] width 473 height 23
type input "finja"
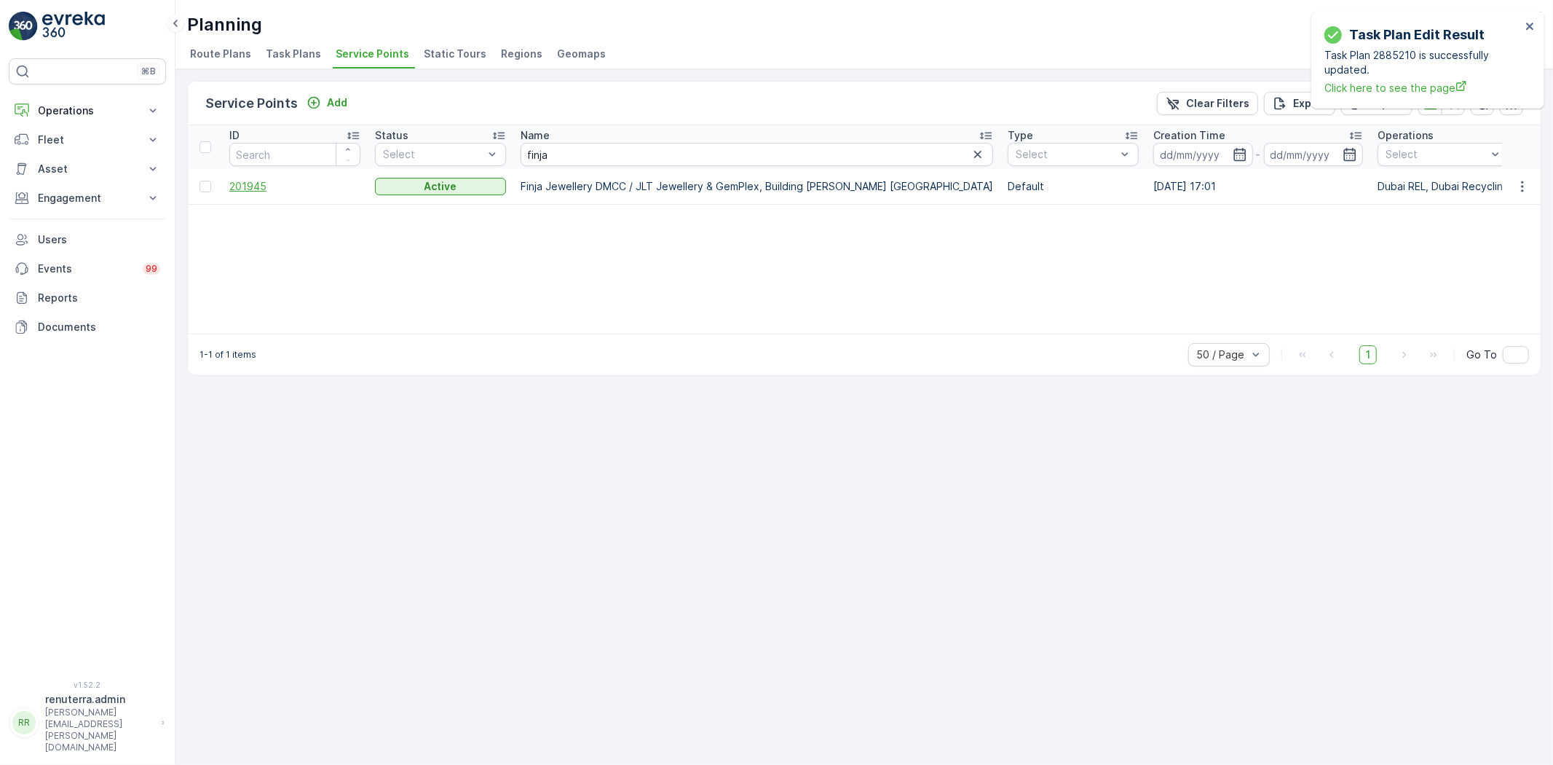
click at [237, 183] on span "201945" at bounding box center [294, 186] width 131 height 15
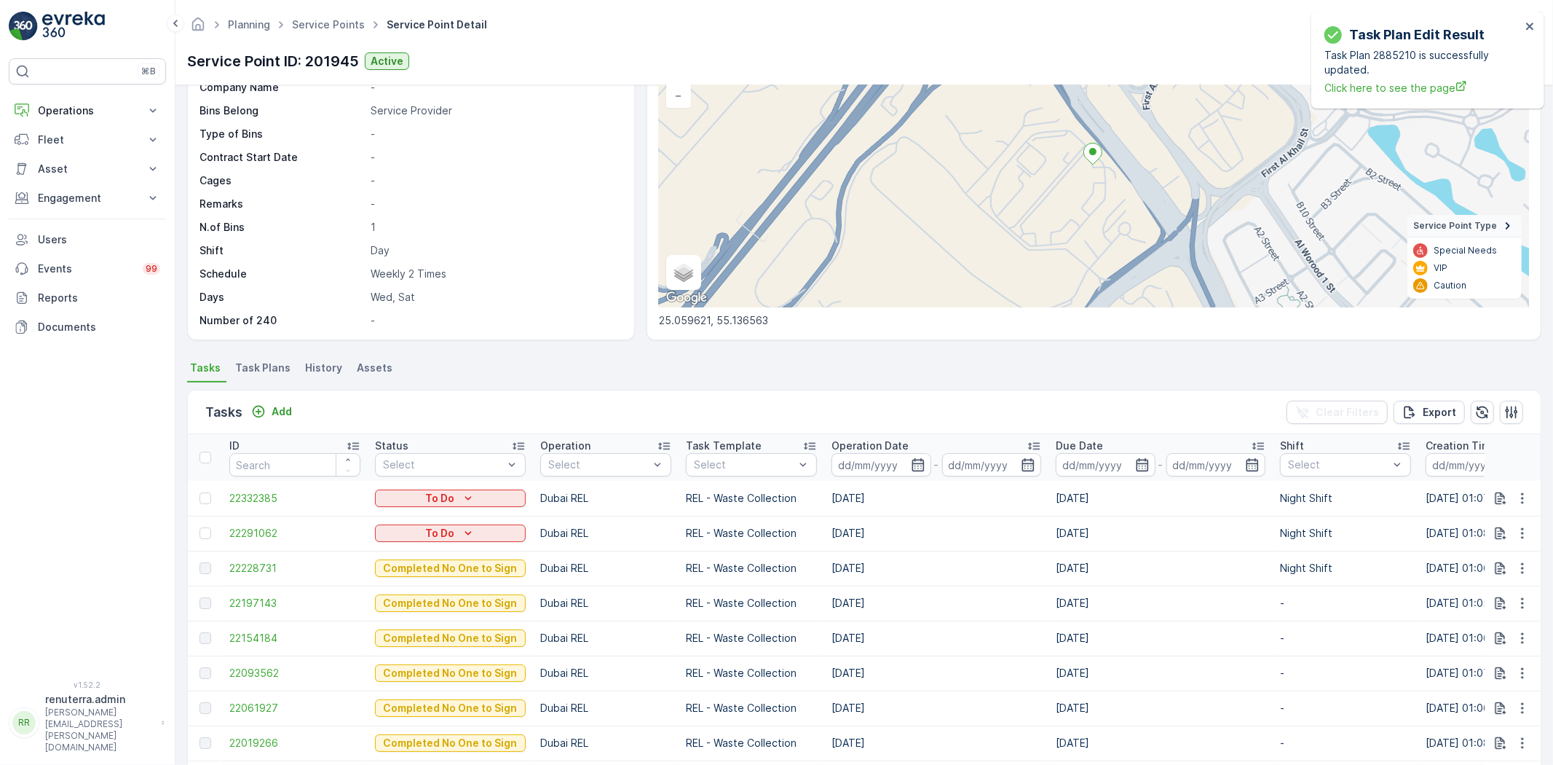
scroll to position [81, 0]
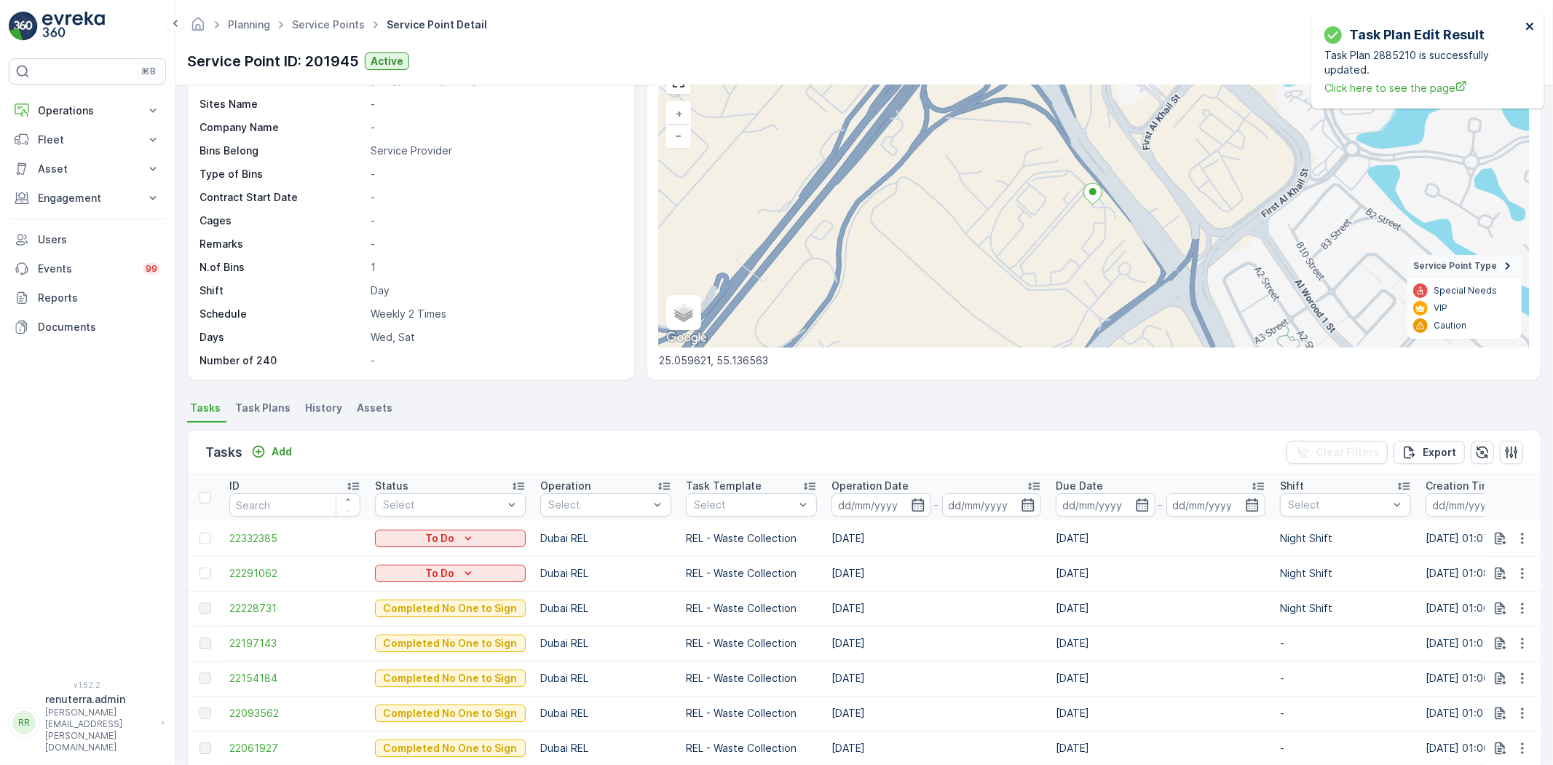
click at [1527, 27] on icon "close" at bounding box center [1531, 26] width 10 height 12
click at [1446, 54] on icon "button" at bounding box center [1444, 61] width 15 height 15
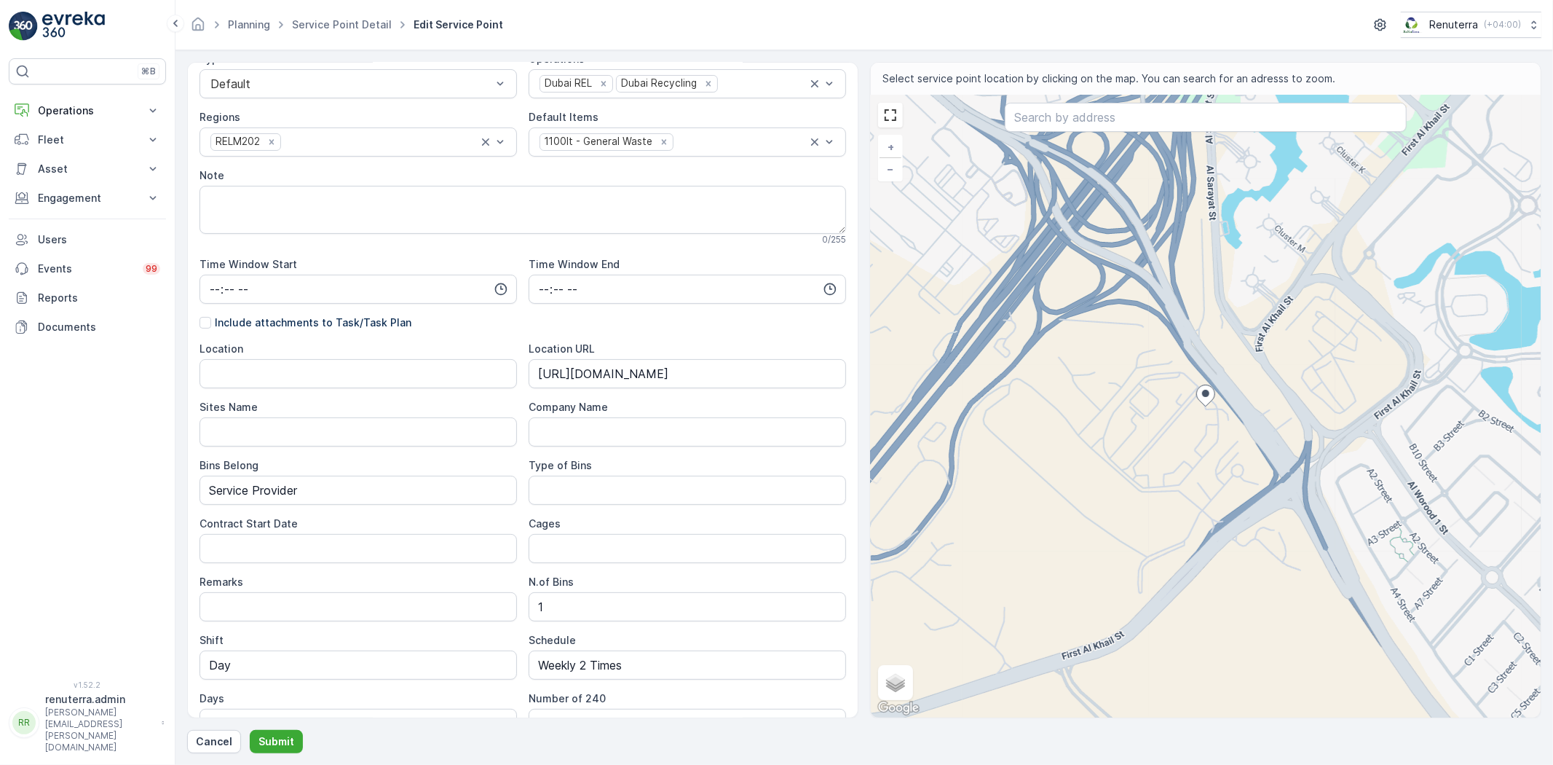
scroll to position [314, 0]
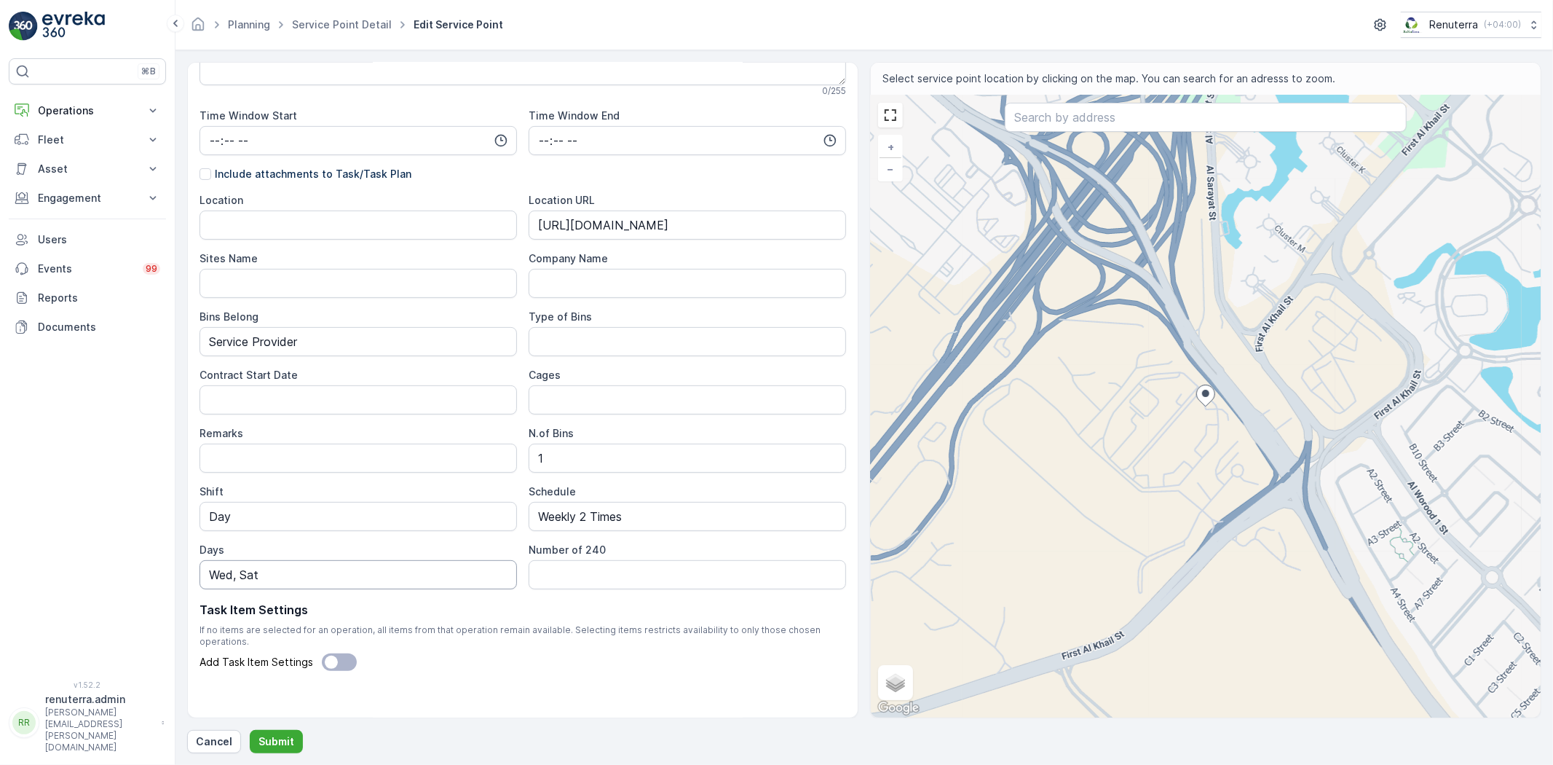
click at [212, 572] on input "Wed, Sat" at bounding box center [359, 574] width 318 height 29
click at [250, 730] on button "Submit" at bounding box center [276, 741] width 53 height 23
type input "Mon ,Wed, Sat"
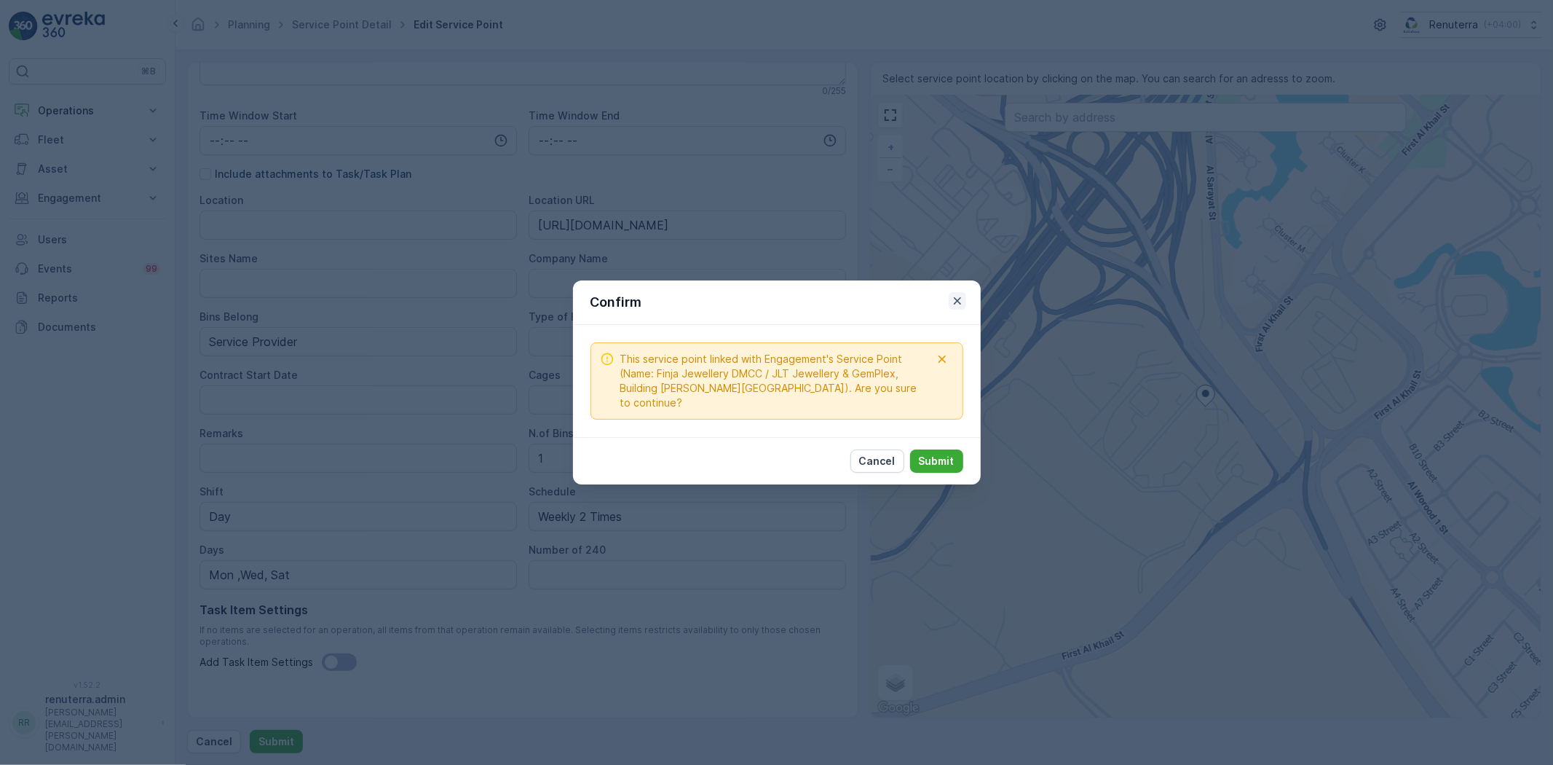
click at [957, 293] on icon "button" at bounding box center [957, 300] width 15 height 15
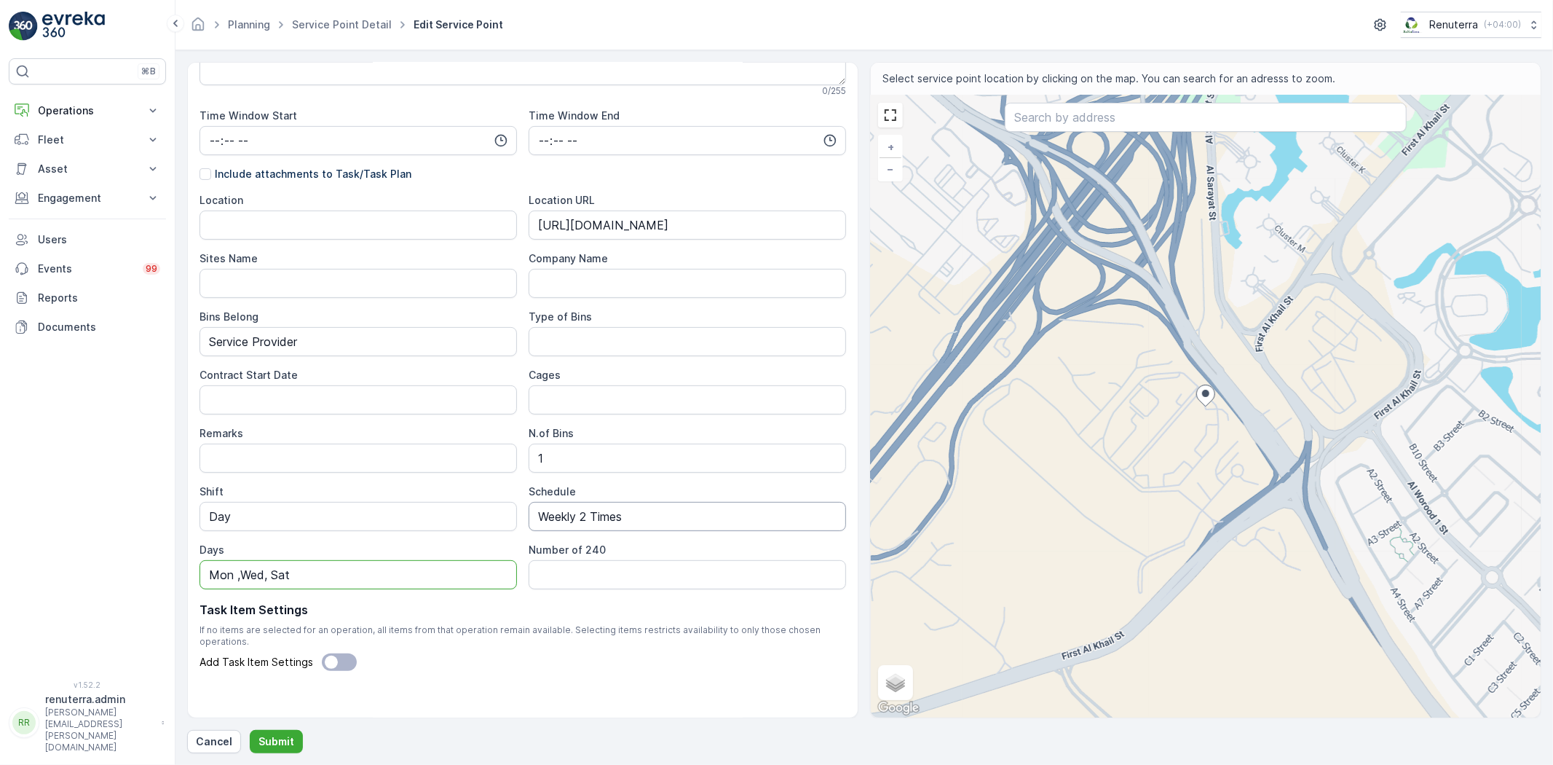
click at [583, 511] on input "Weekly 2 Times" at bounding box center [688, 516] width 318 height 29
type input "Weekly 3 Times"
click at [279, 741] on p "Submit" at bounding box center [277, 741] width 36 height 15
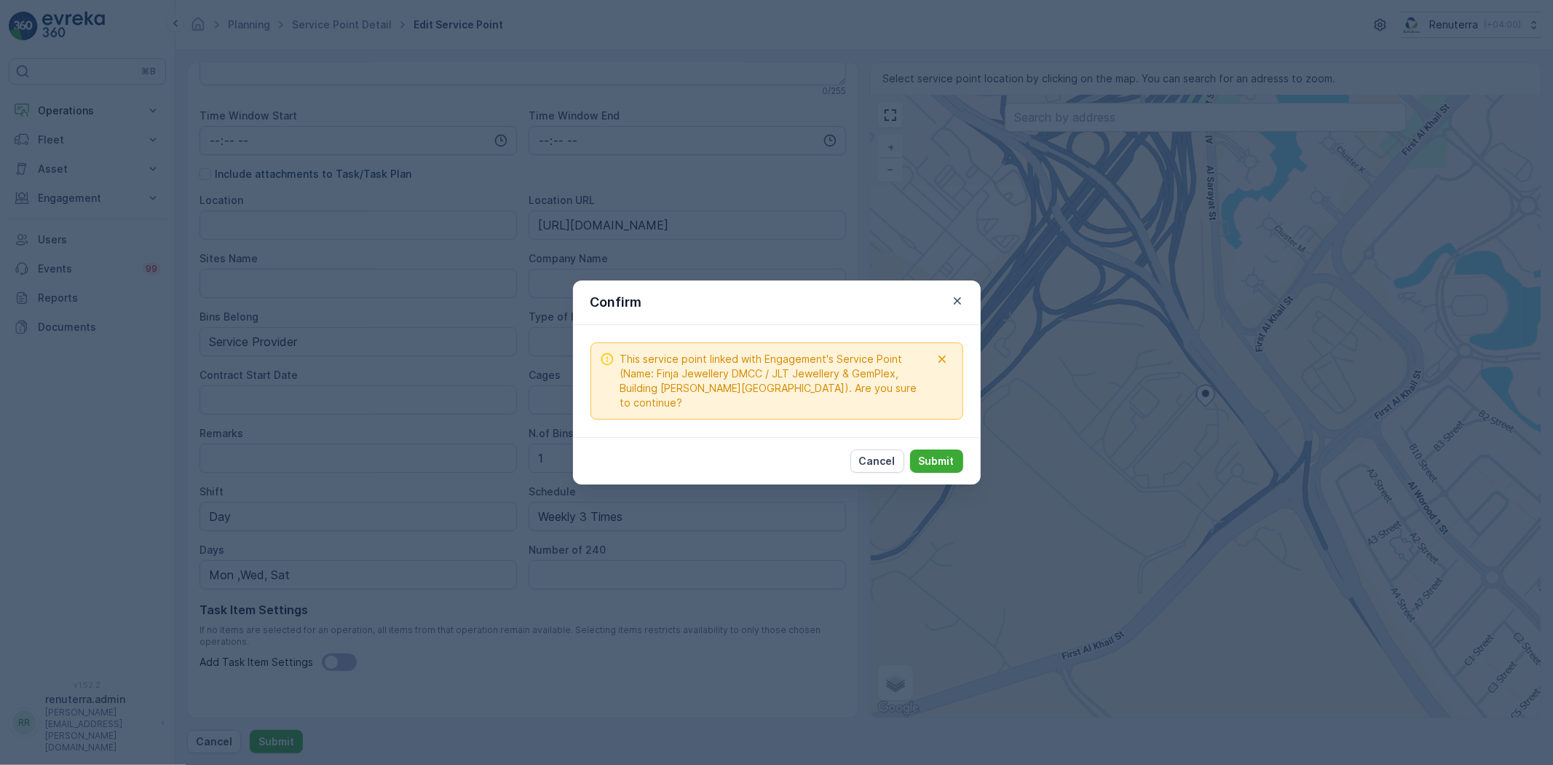
click at [907, 456] on div "Cancel Submit" at bounding box center [907, 460] width 113 height 23
click at [923, 462] on p "Submit" at bounding box center [937, 461] width 36 height 15
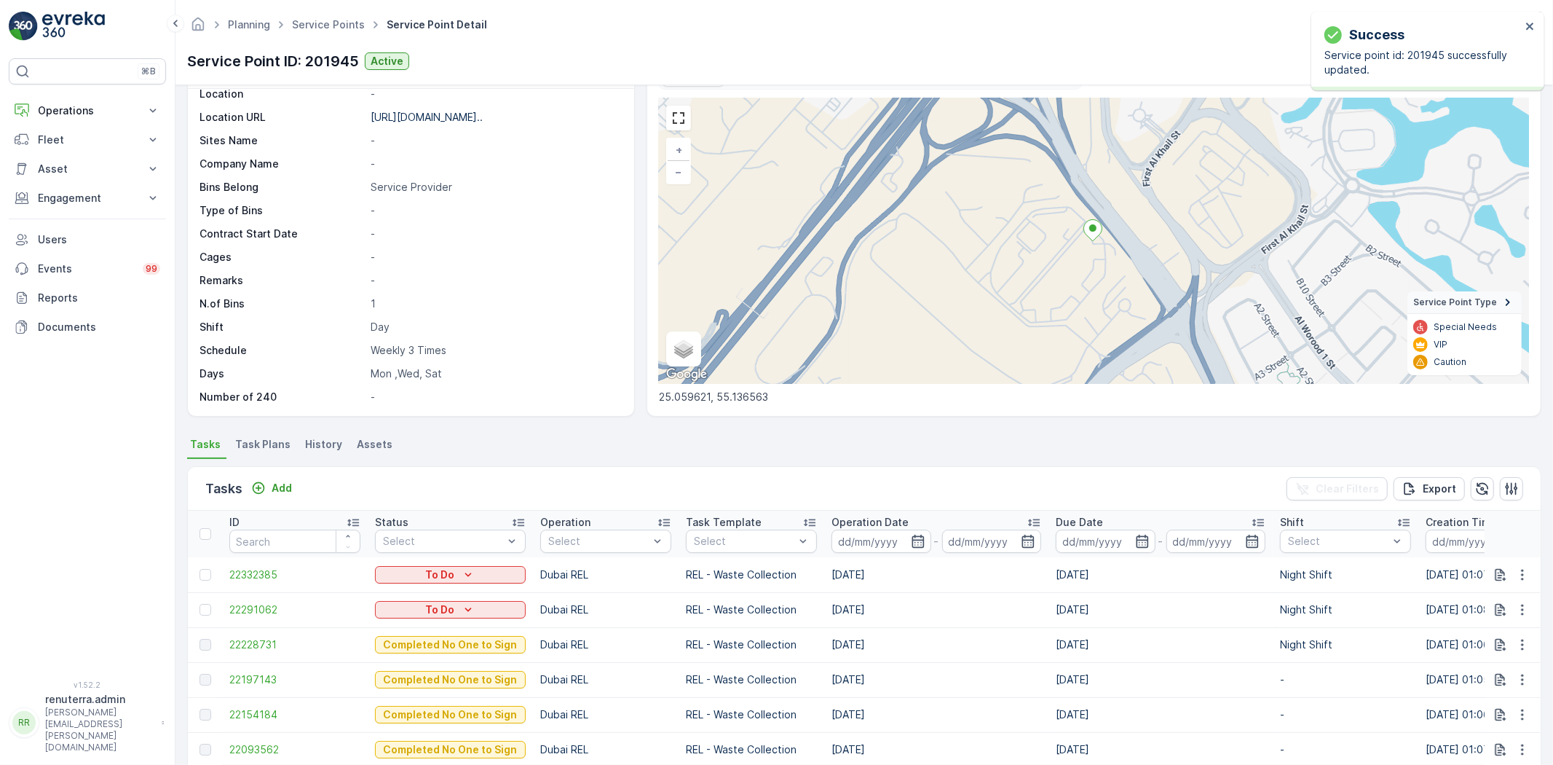
scroll to position [81, 0]
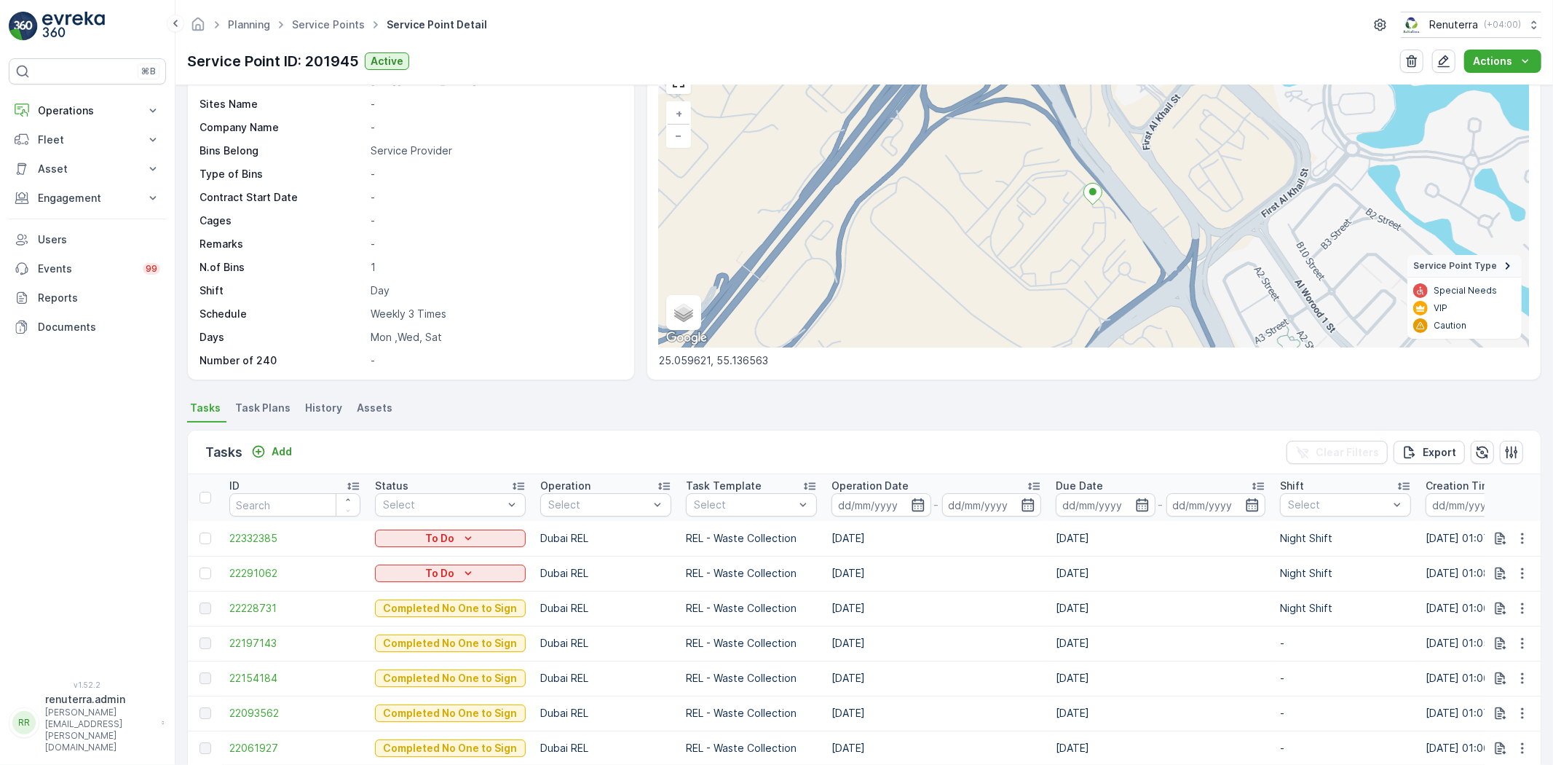
click at [259, 413] on span "Task Plans" at bounding box center [262, 408] width 55 height 15
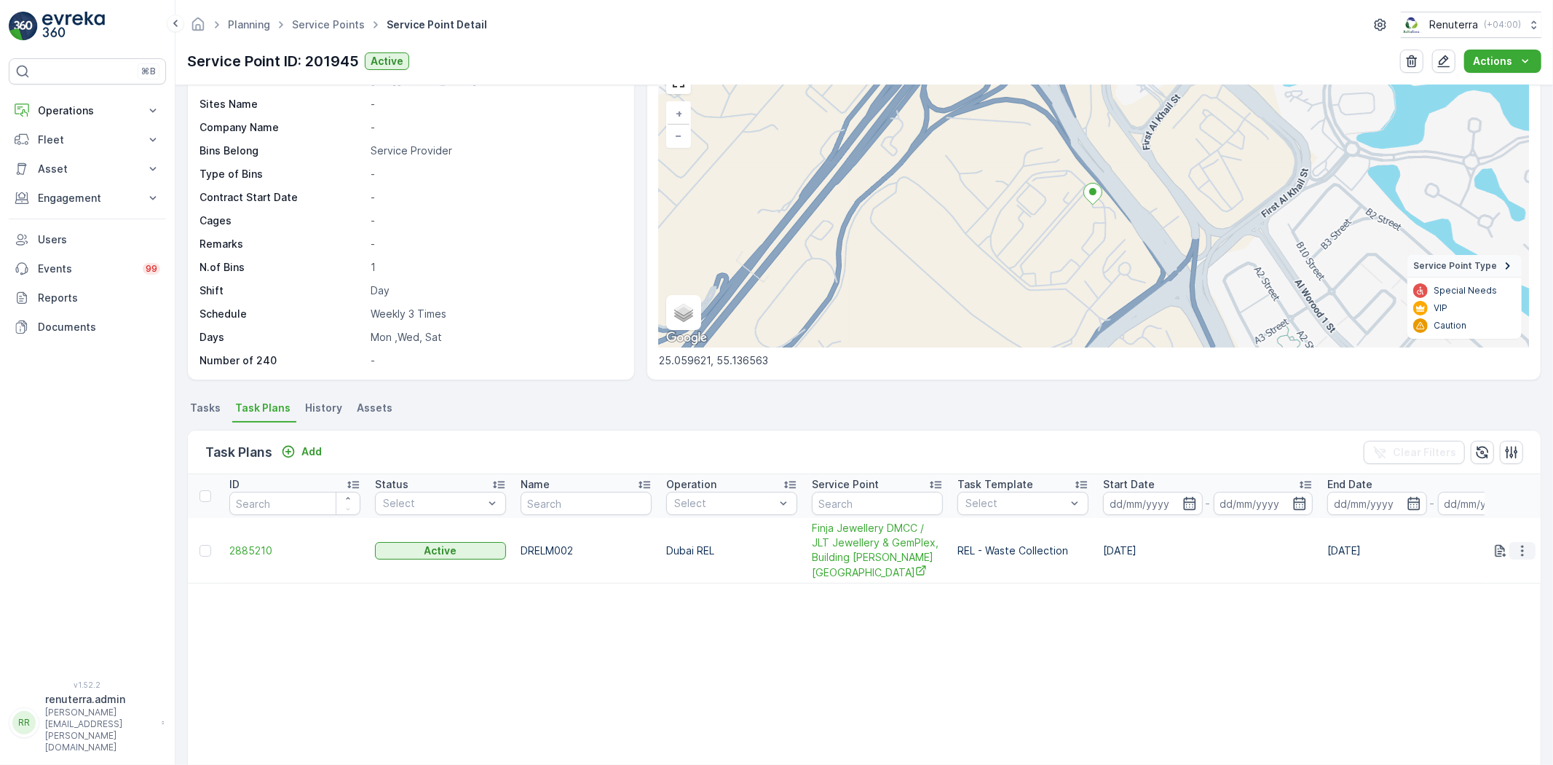
click at [1523, 546] on icon "button" at bounding box center [1523, 550] width 15 height 15
click at [1497, 588] on span "Edit Task Plan" at bounding box center [1497, 592] width 68 height 15
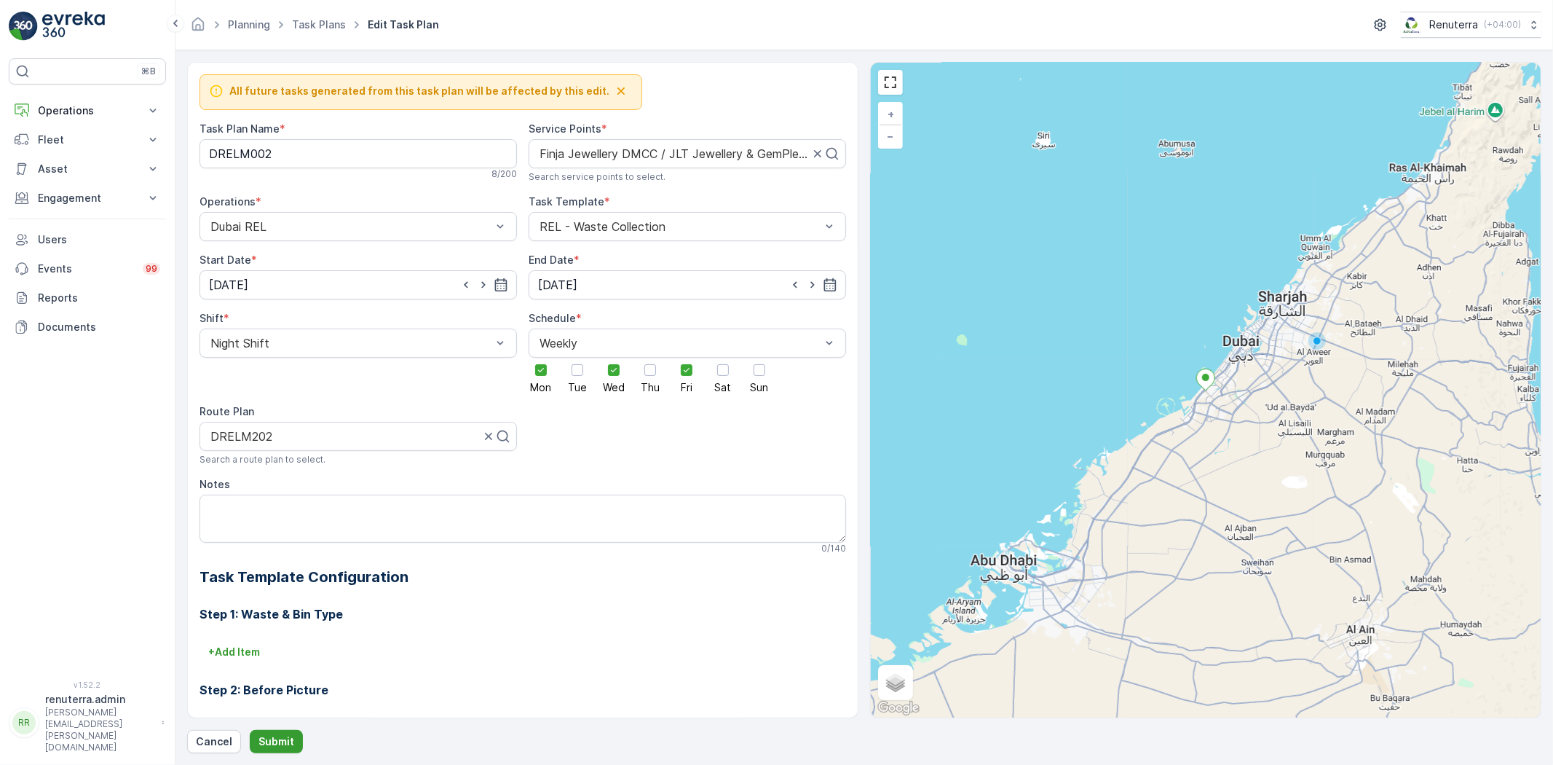
click at [267, 734] on p "Submit" at bounding box center [277, 741] width 36 height 15
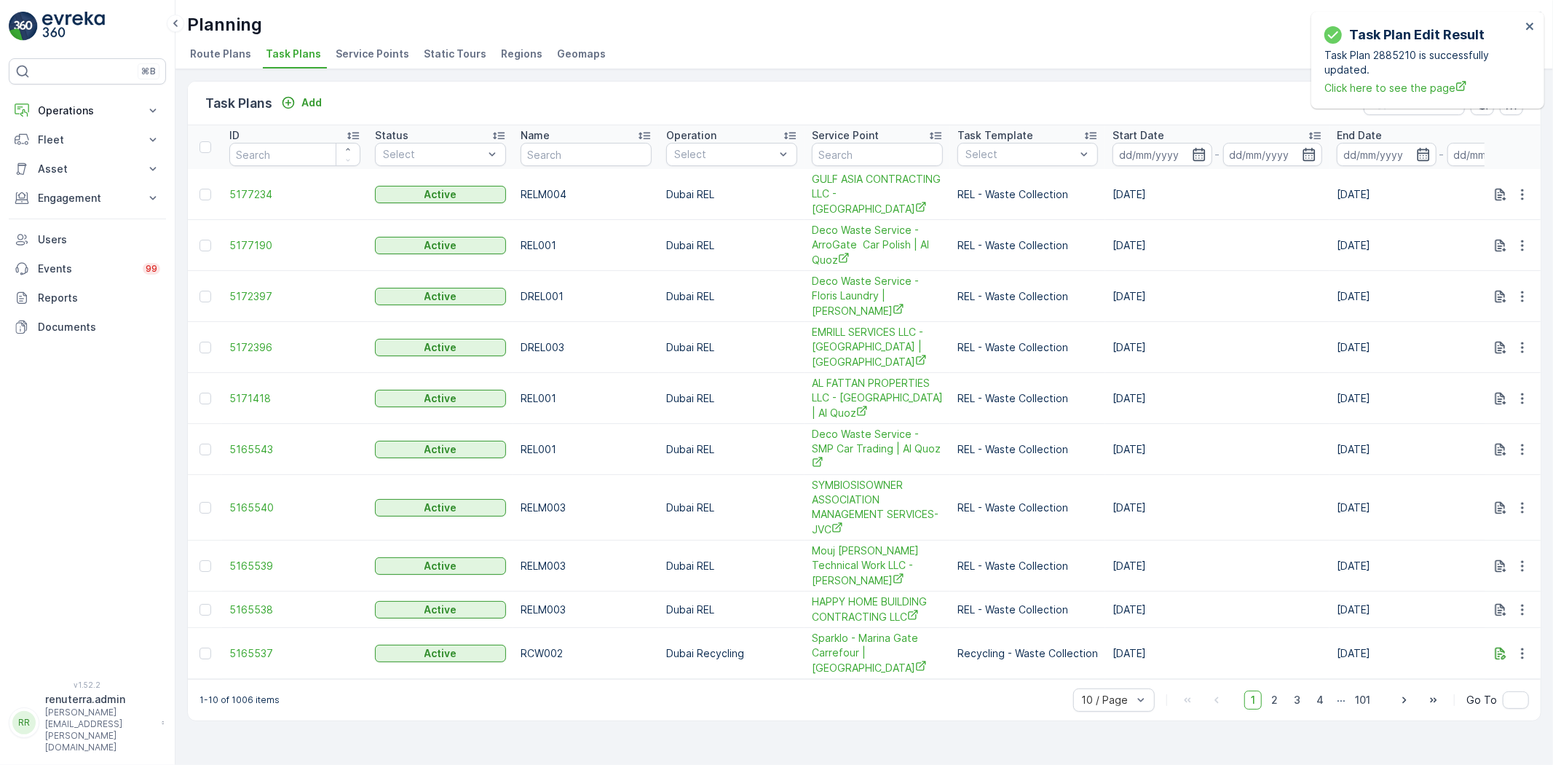
click at [382, 60] on span "Service Points" at bounding box center [373, 54] width 74 height 15
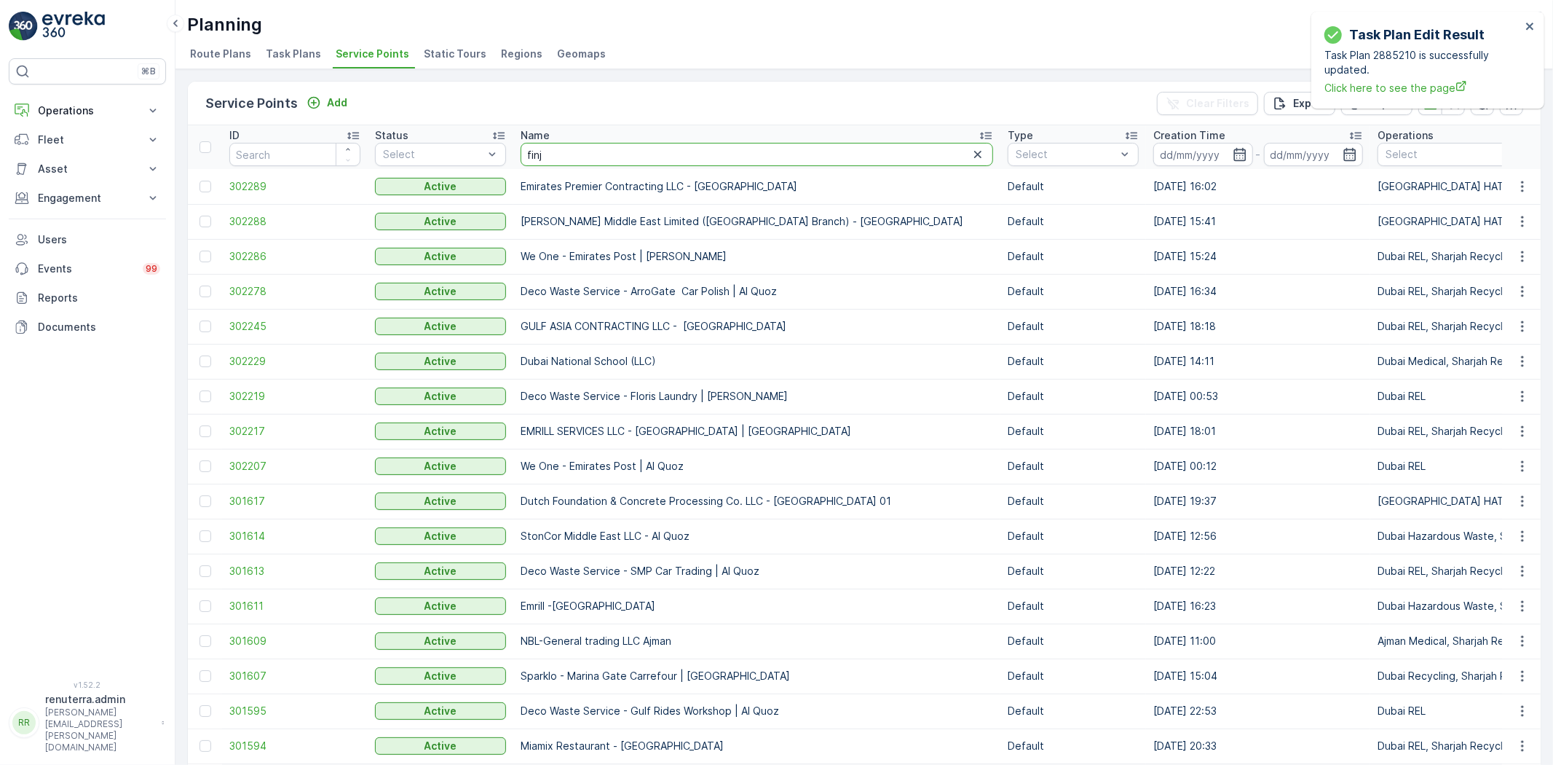
type input "finja"
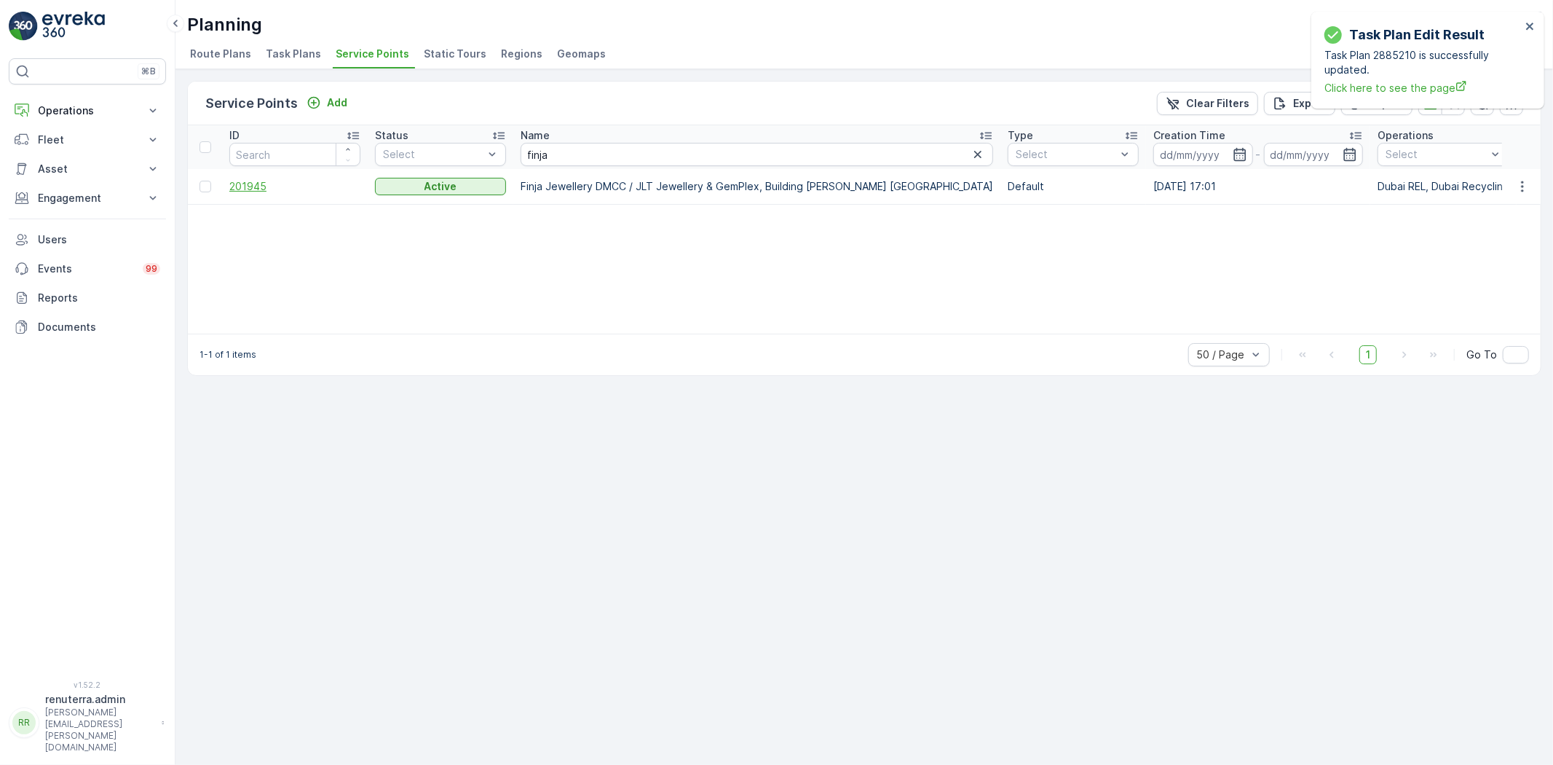
click at [256, 189] on span "201945" at bounding box center [294, 186] width 131 height 15
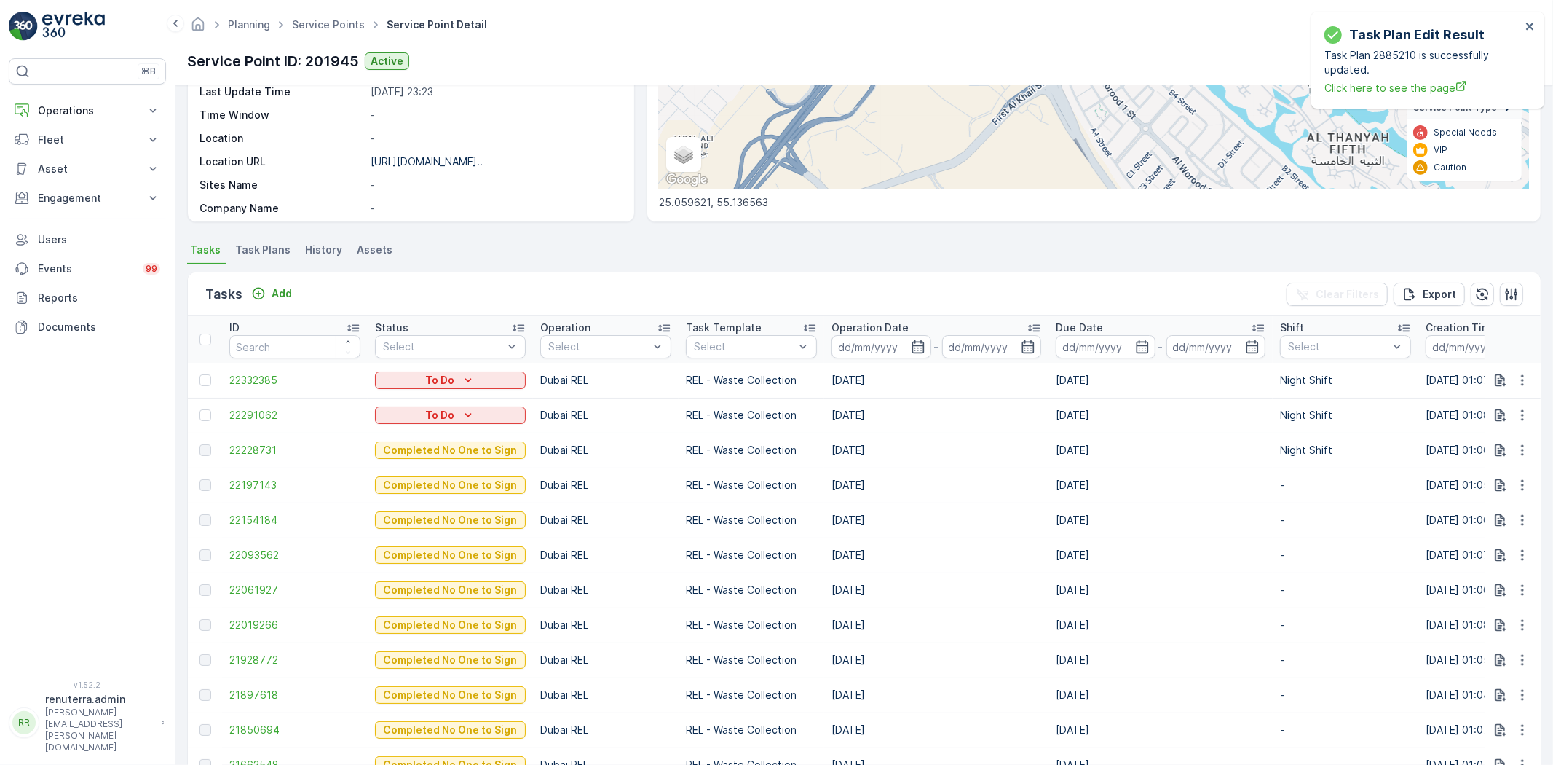
scroll to position [243, 0]
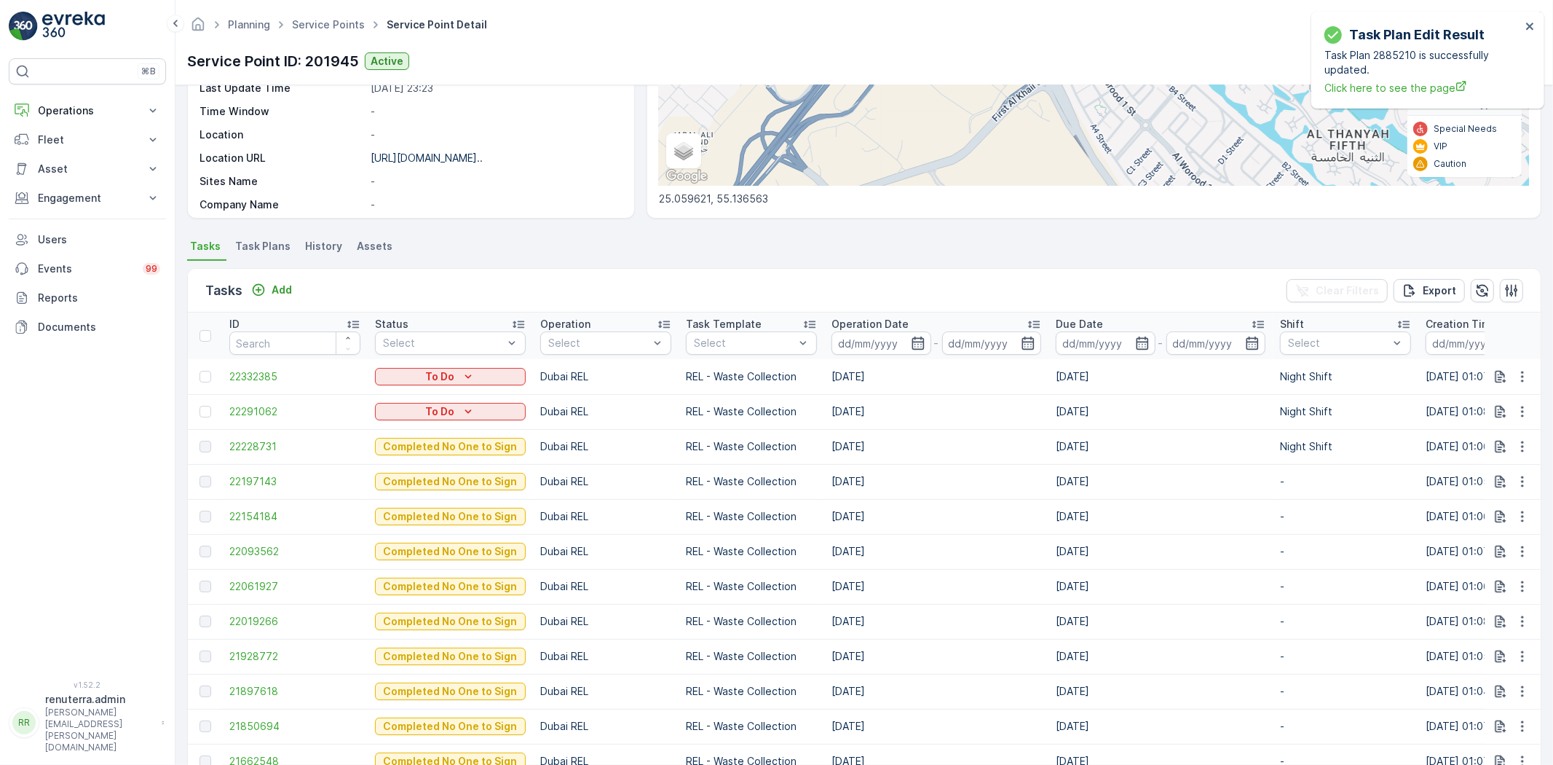
click at [729, 277] on div "Tasks Add Clear Filters Export" at bounding box center [864, 291] width 1353 height 44
click at [251, 256] on li "Task Plans" at bounding box center [264, 248] width 64 height 25
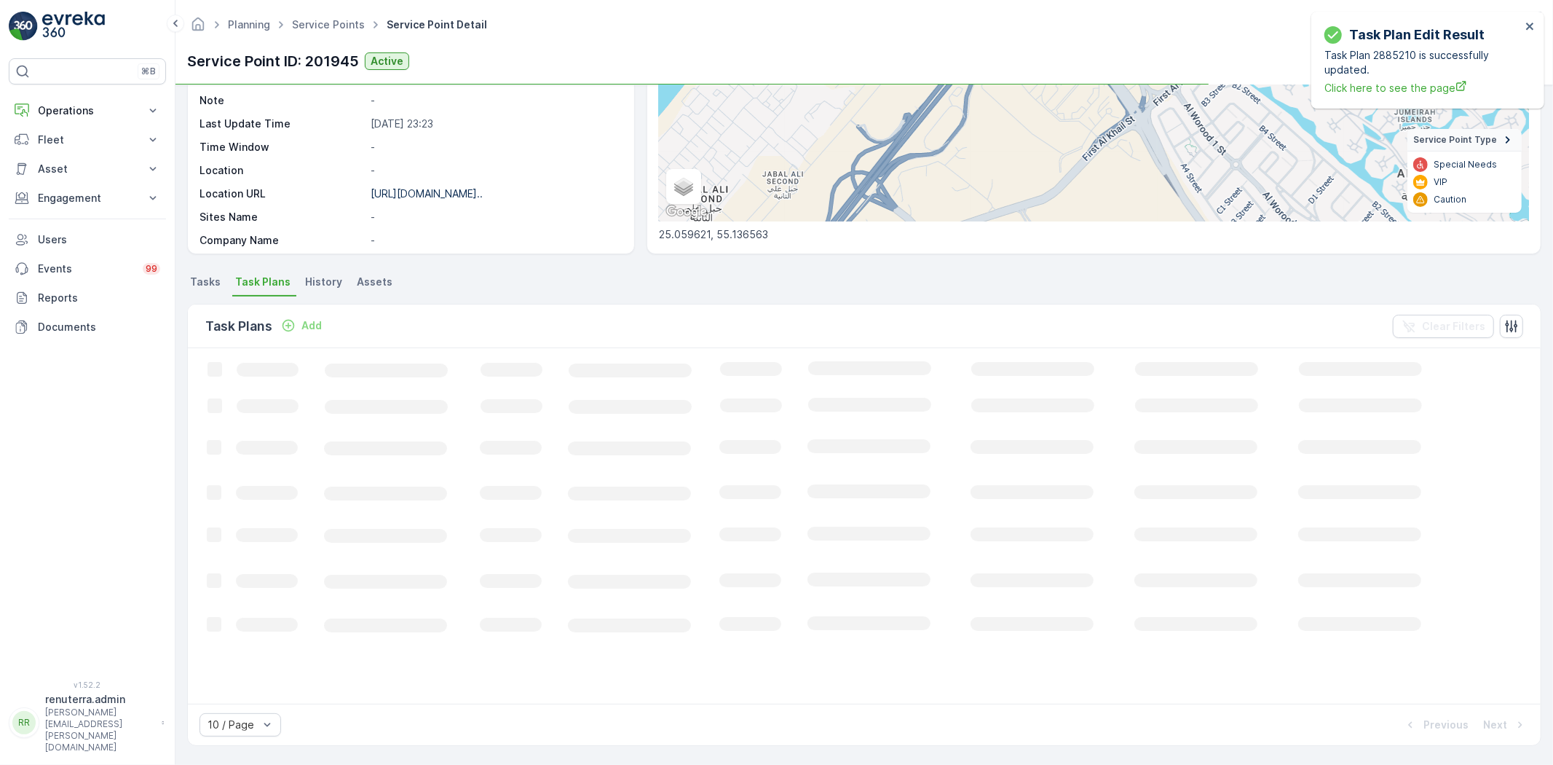
scroll to position [207, 0]
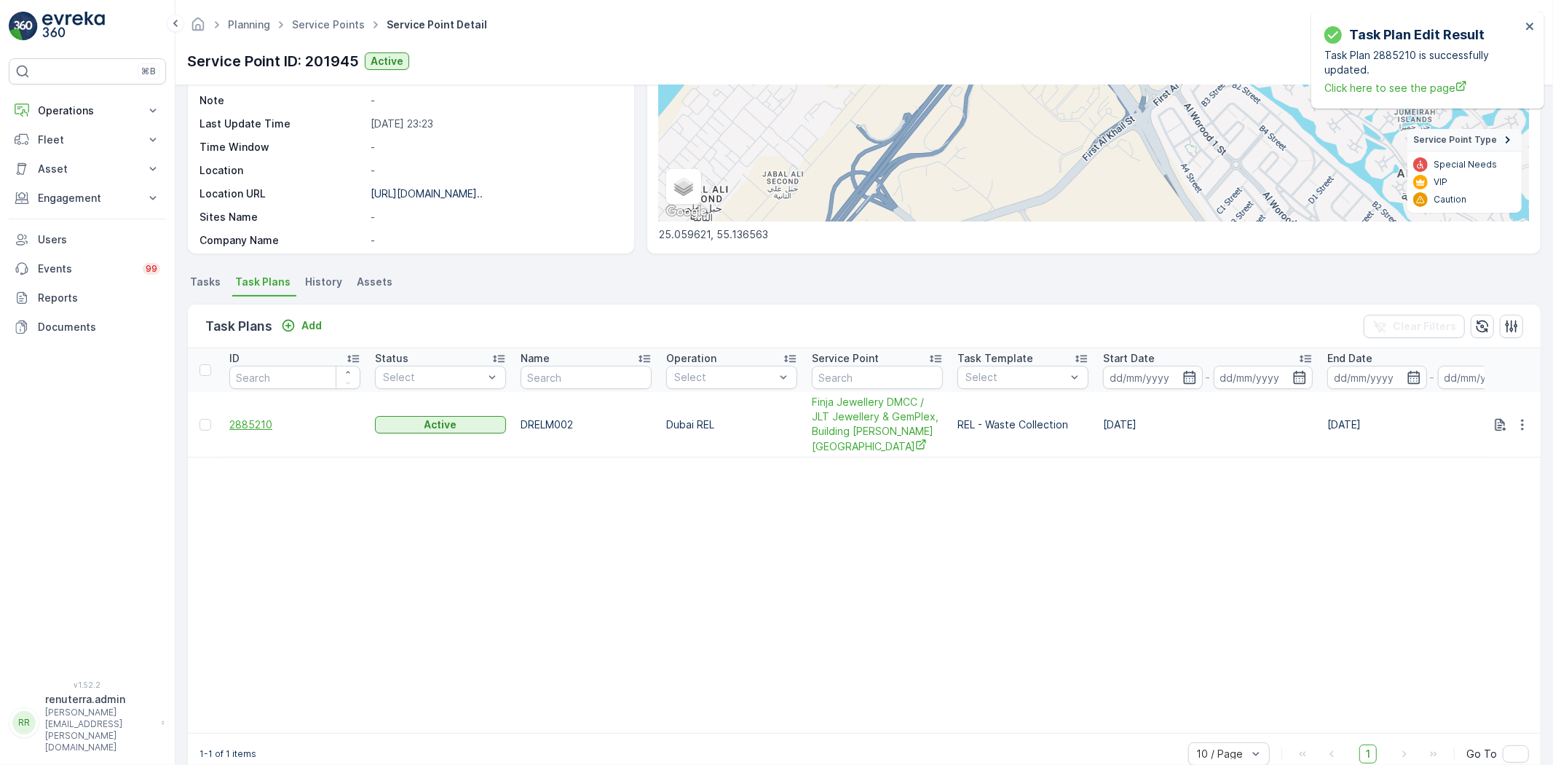
click at [256, 421] on span "2885210" at bounding box center [294, 424] width 131 height 15
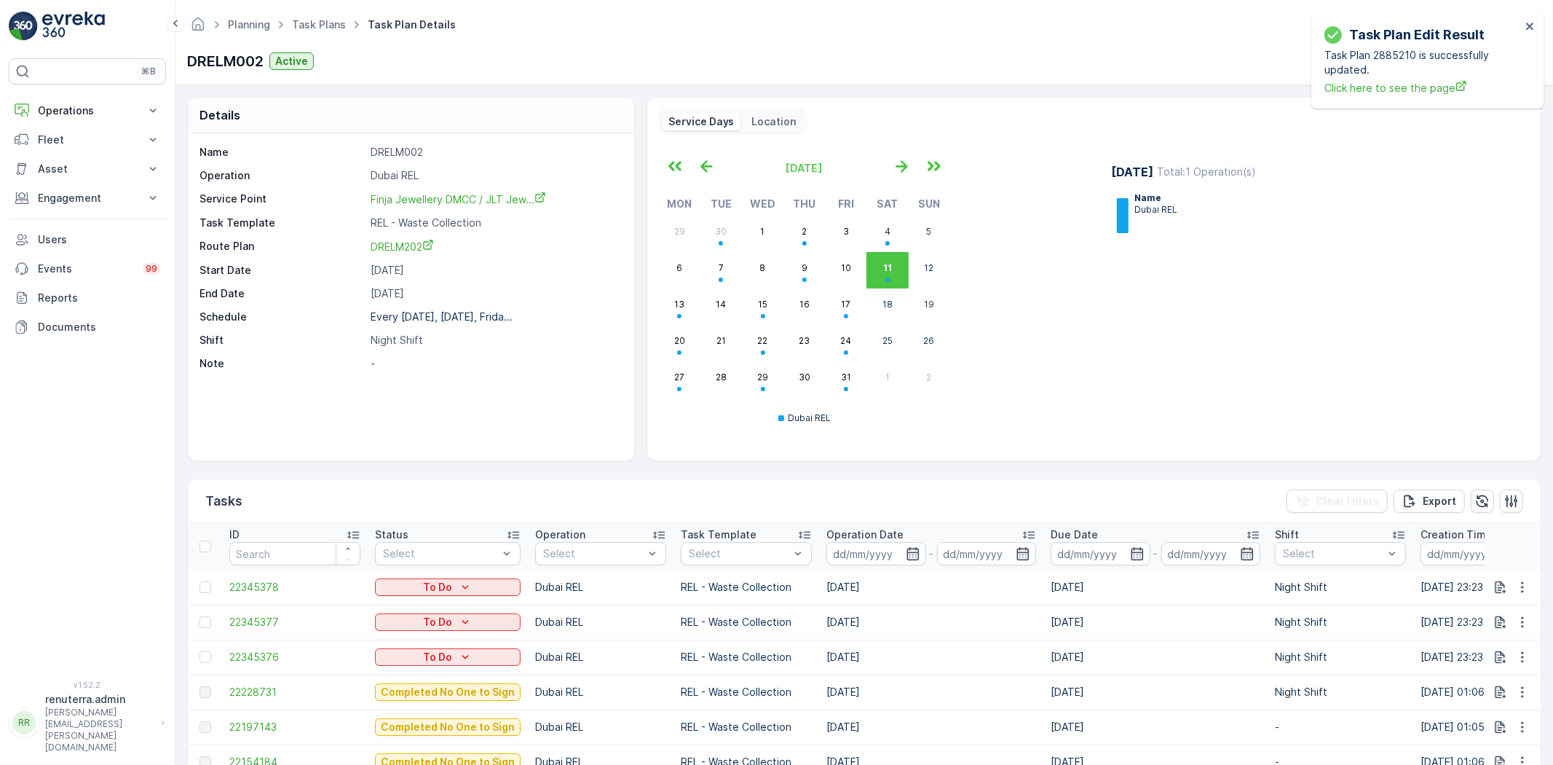
click at [1539, 25] on div "Task Plan Edit Result Task Plan 2885210 is successfully updated. Click here to …" at bounding box center [1428, 60] width 233 height 97
click at [1529, 29] on icon "close" at bounding box center [1531, 26] width 10 height 12
click at [1520, 66] on button "button" at bounding box center [1529, 61] width 23 height 23
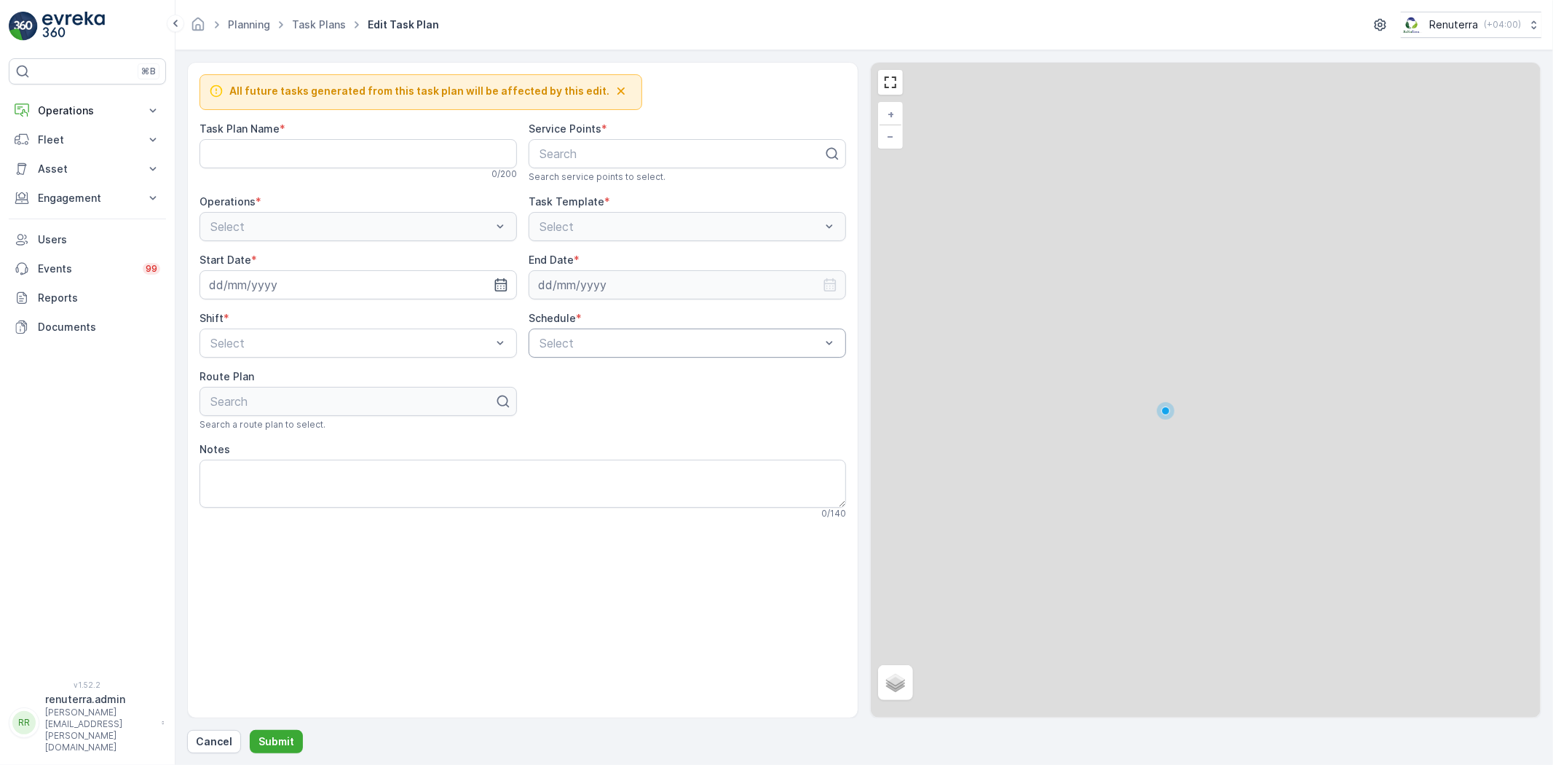
type Name "DRELM002"
type input "21.09.2024"
type input "31.12.2025"
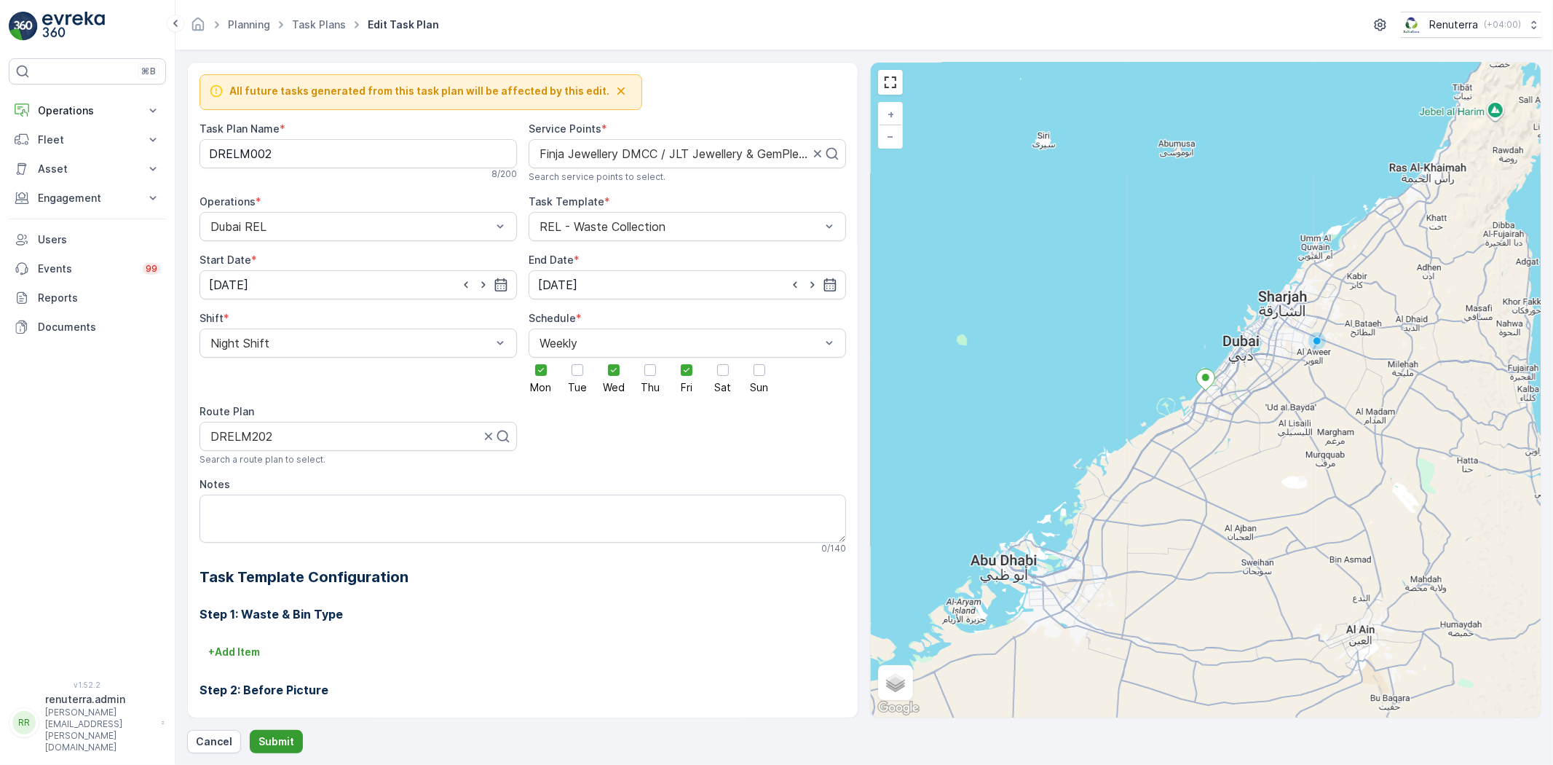
click at [283, 736] on p "Submit" at bounding box center [277, 741] width 36 height 15
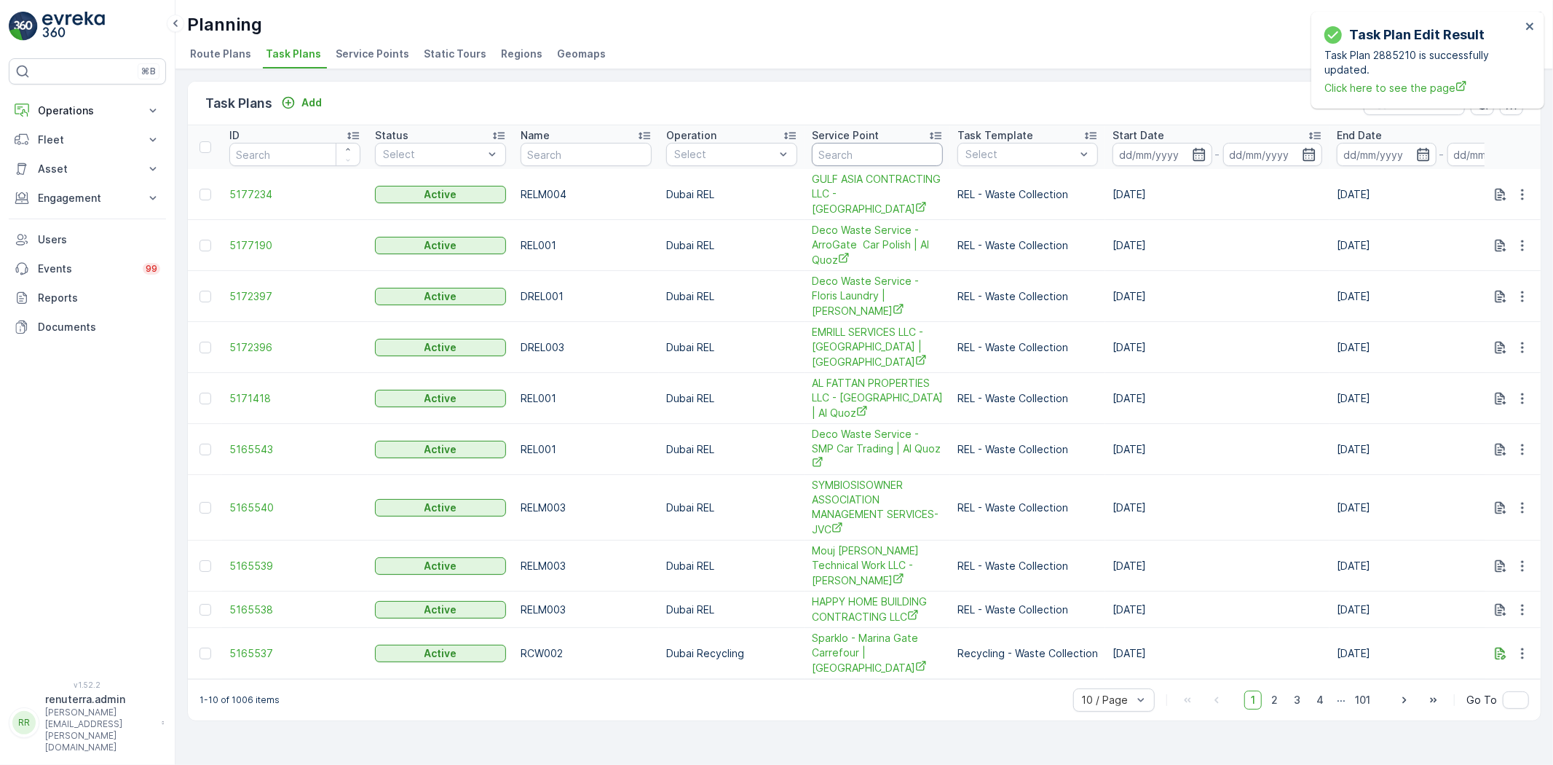
click at [893, 151] on input "text" at bounding box center [877, 154] width 131 height 23
type input "finja"
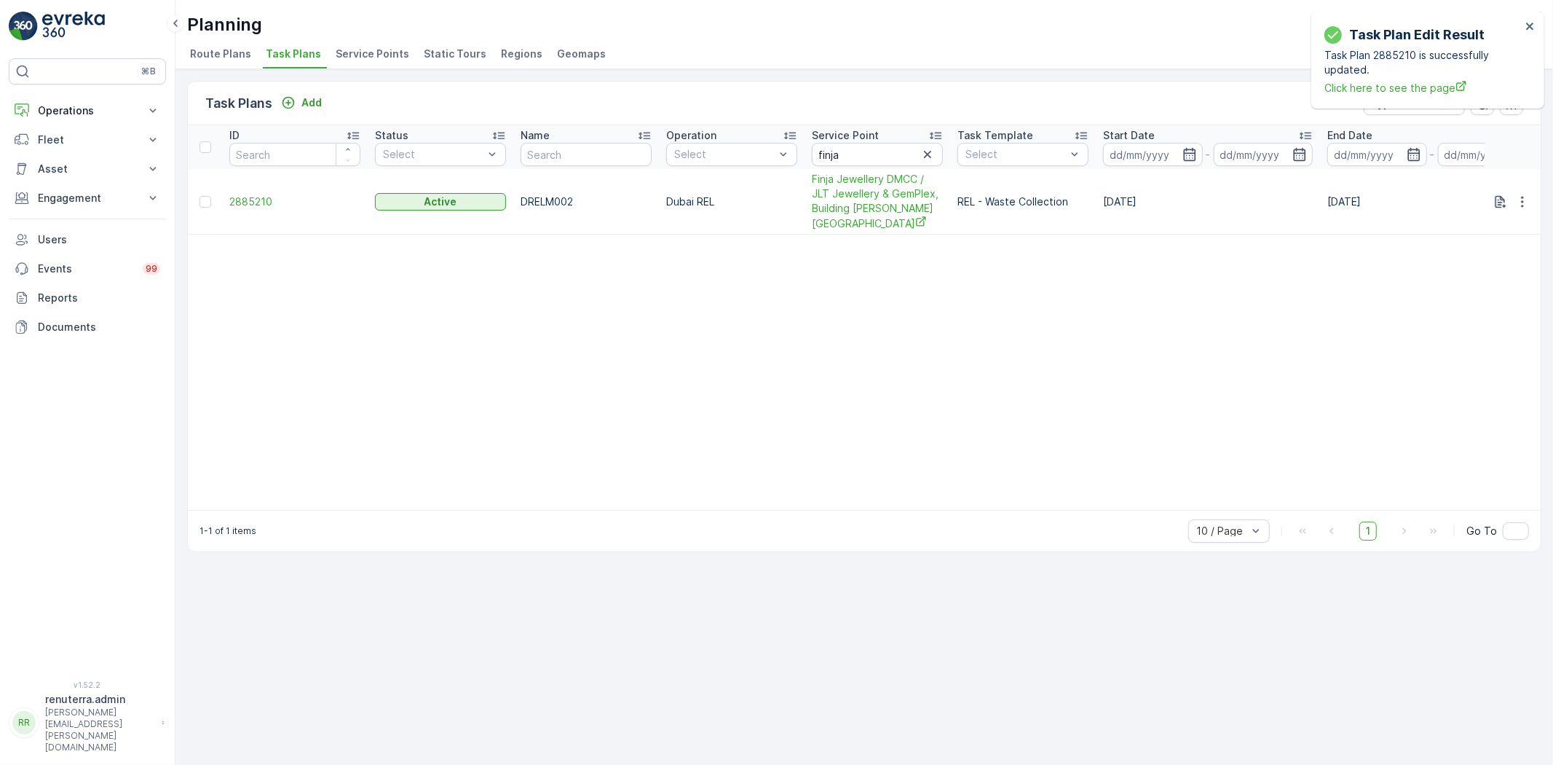
click at [272, 183] on td "2885210" at bounding box center [295, 202] width 146 height 66
click at [259, 197] on span "2885210" at bounding box center [294, 201] width 131 height 15
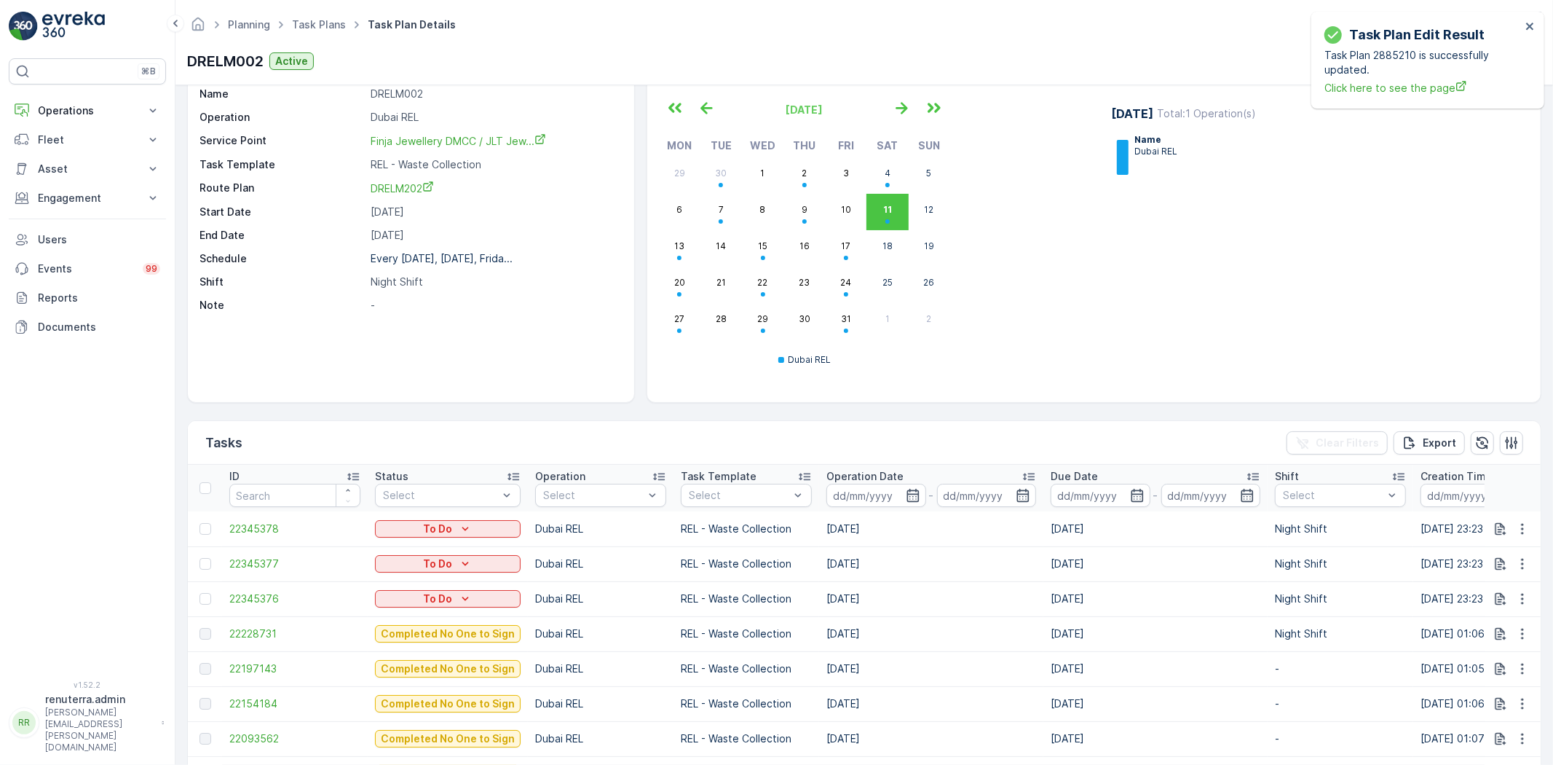
scroll to position [216, 0]
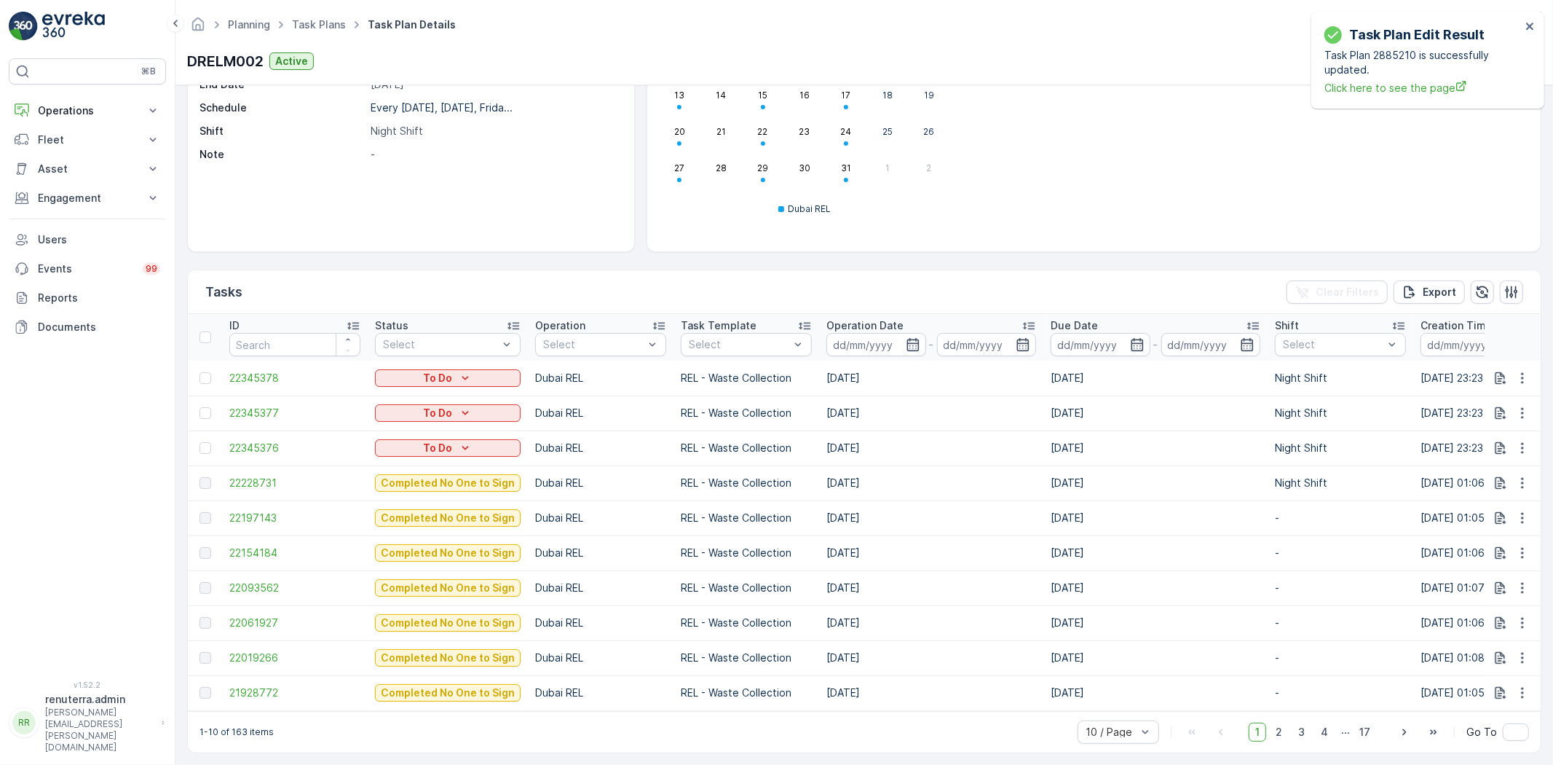
click at [1158, 226] on div "October 2025 Mon Tue Wed Thu Fri Sat Sun 29 30 1 2 3 4 5 6 7 8 9 10 11 12 13 14…" at bounding box center [1094, 87] width 870 height 306
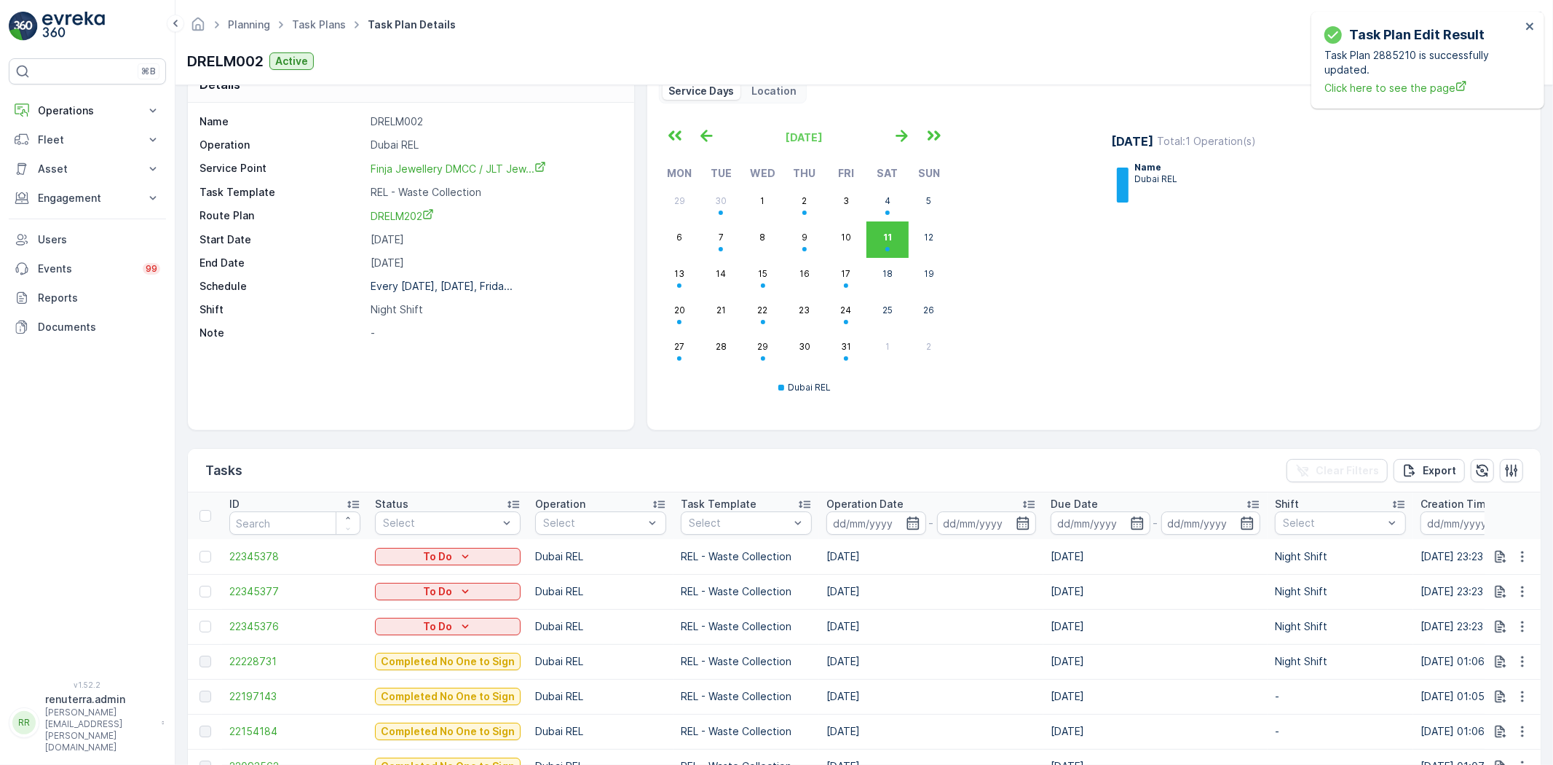
scroll to position [0, 0]
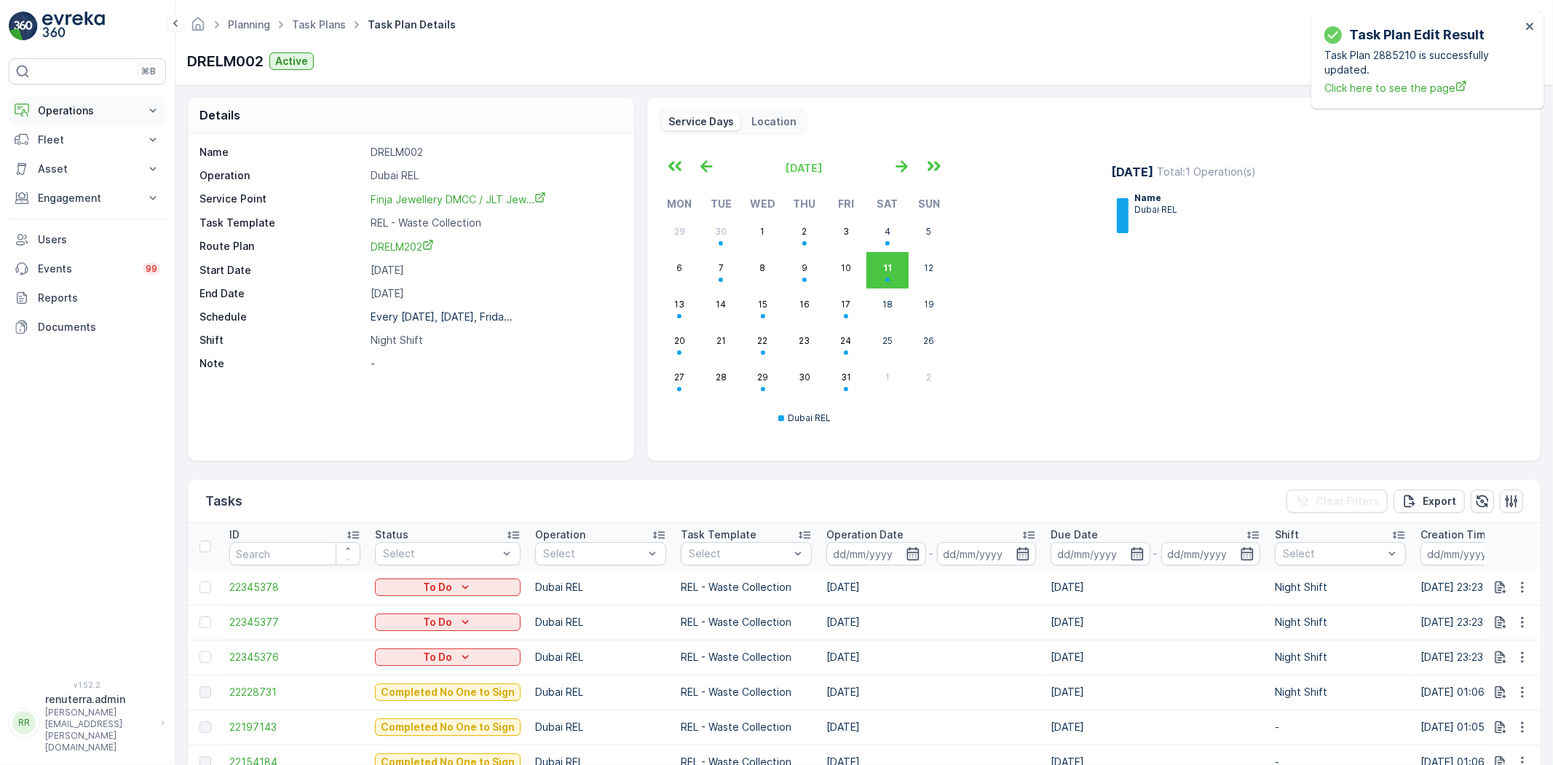
click at [86, 114] on p "Operations" at bounding box center [87, 110] width 99 height 15
click at [81, 148] on link "Planning" at bounding box center [98, 156] width 135 height 20
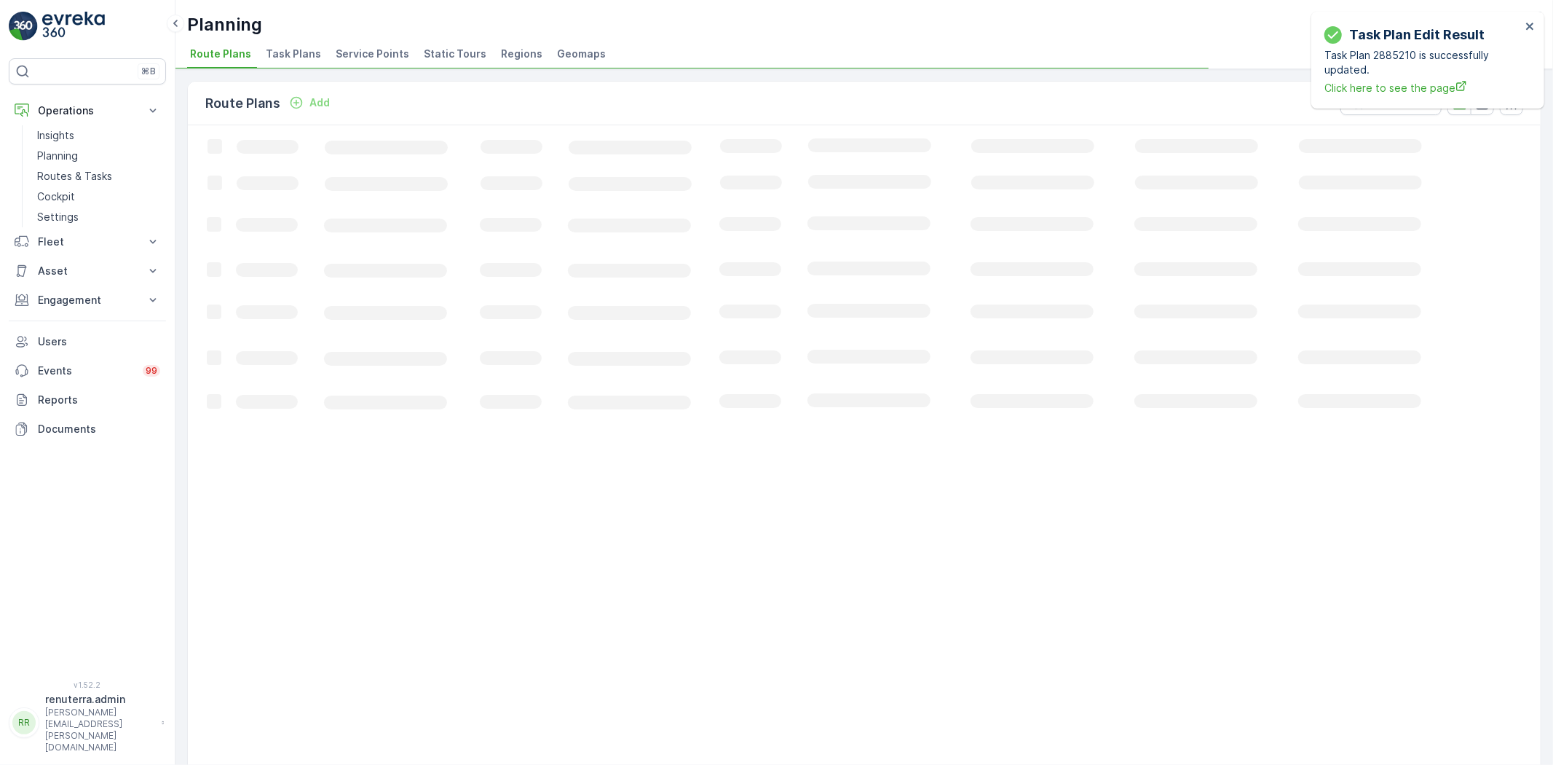
click at [347, 52] on span "Service Points" at bounding box center [373, 54] width 74 height 15
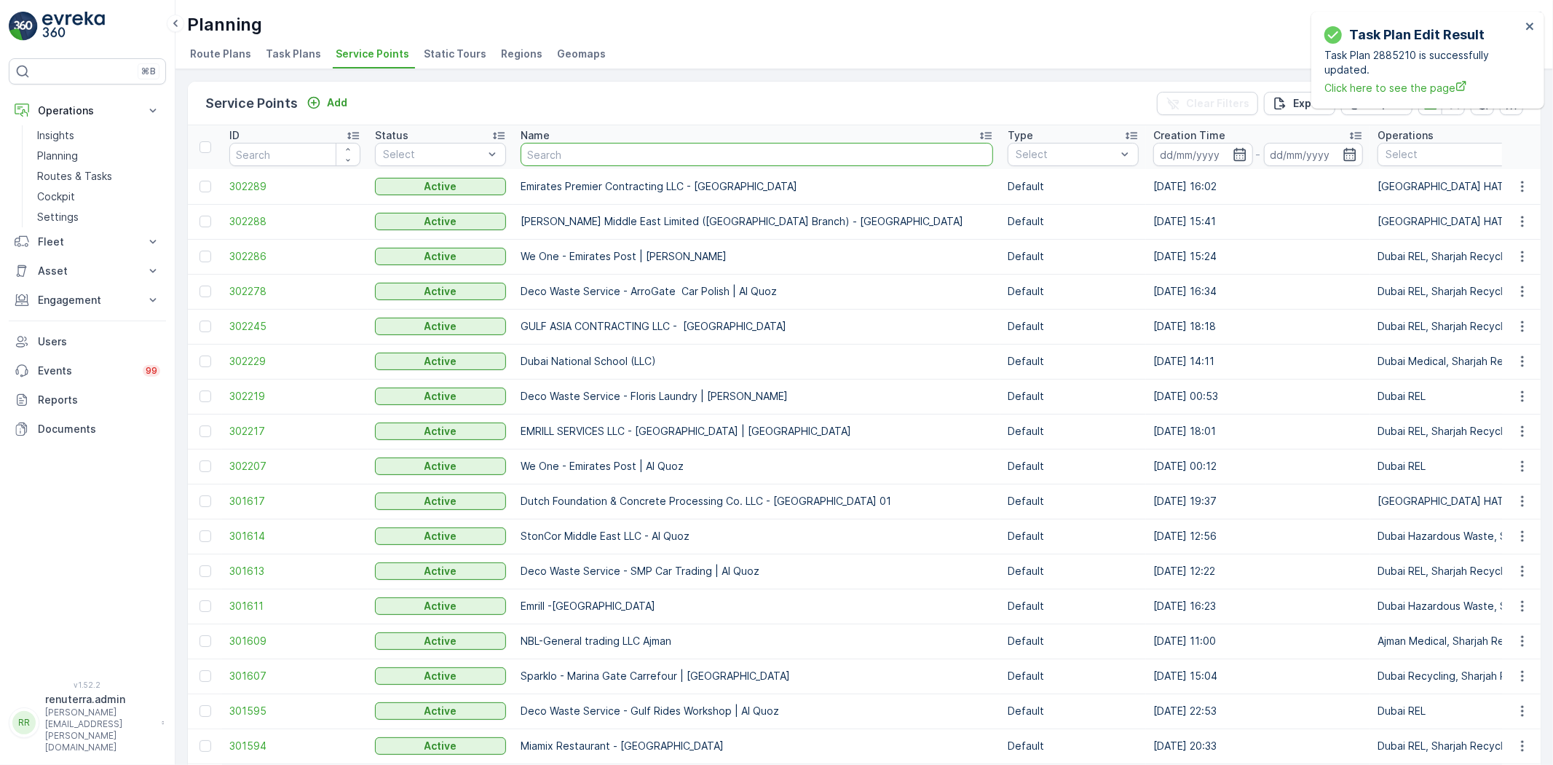
click at [561, 151] on input "text" at bounding box center [757, 154] width 473 height 23
click at [564, 151] on input "text" at bounding box center [757, 154] width 473 height 23
type input "r"
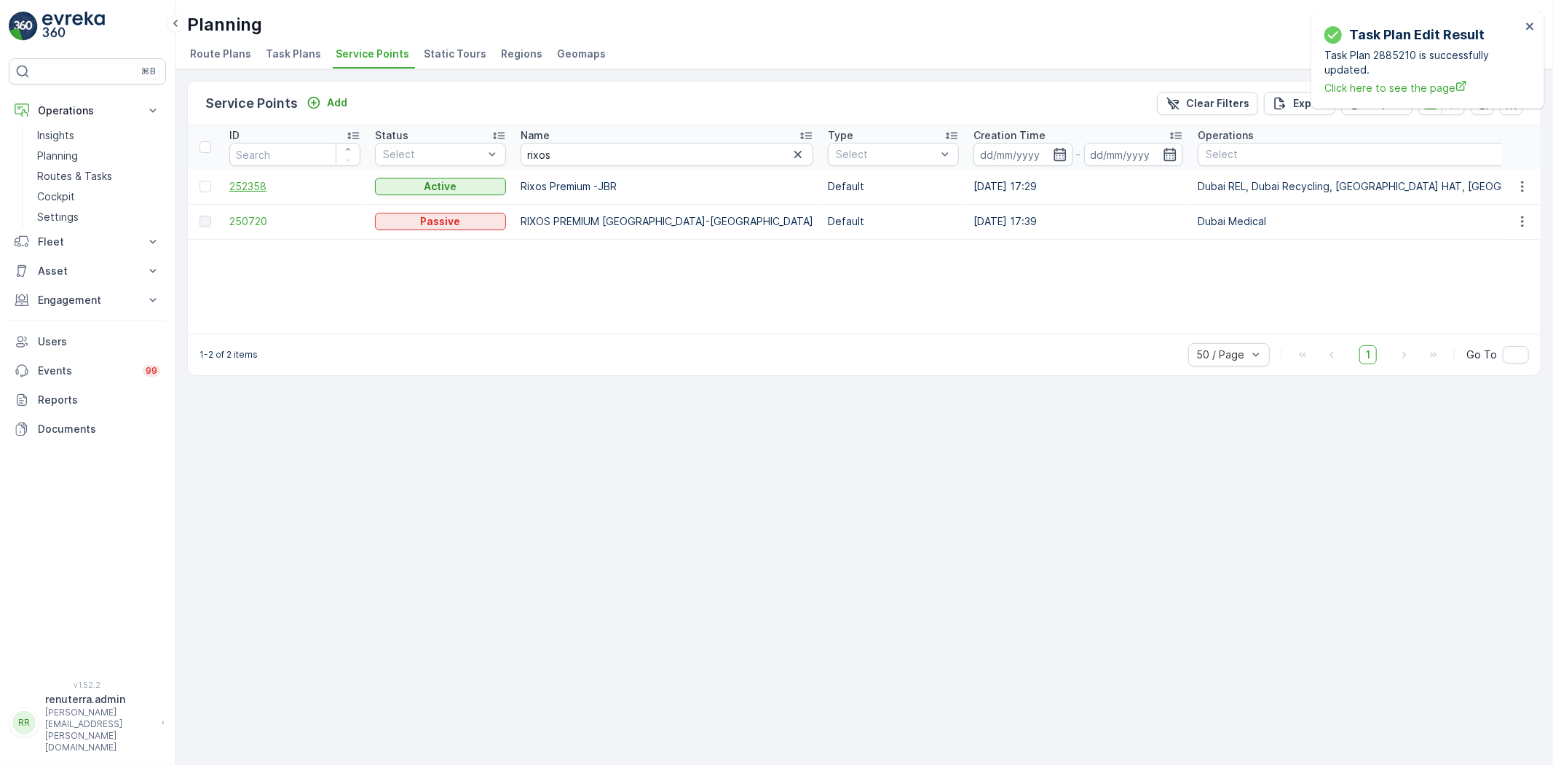
click at [252, 185] on span "252358" at bounding box center [294, 186] width 131 height 15
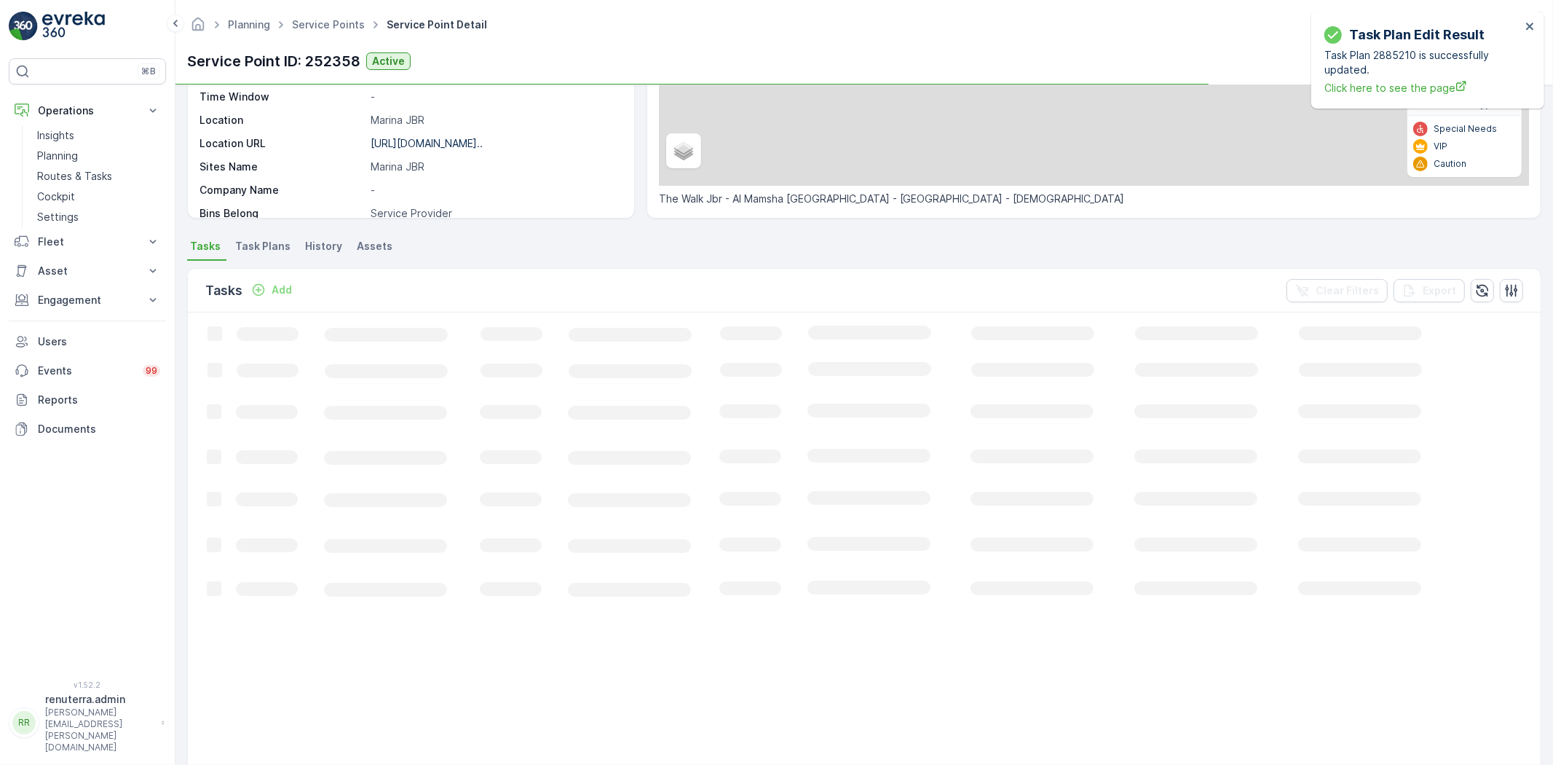
scroll to position [243, 0]
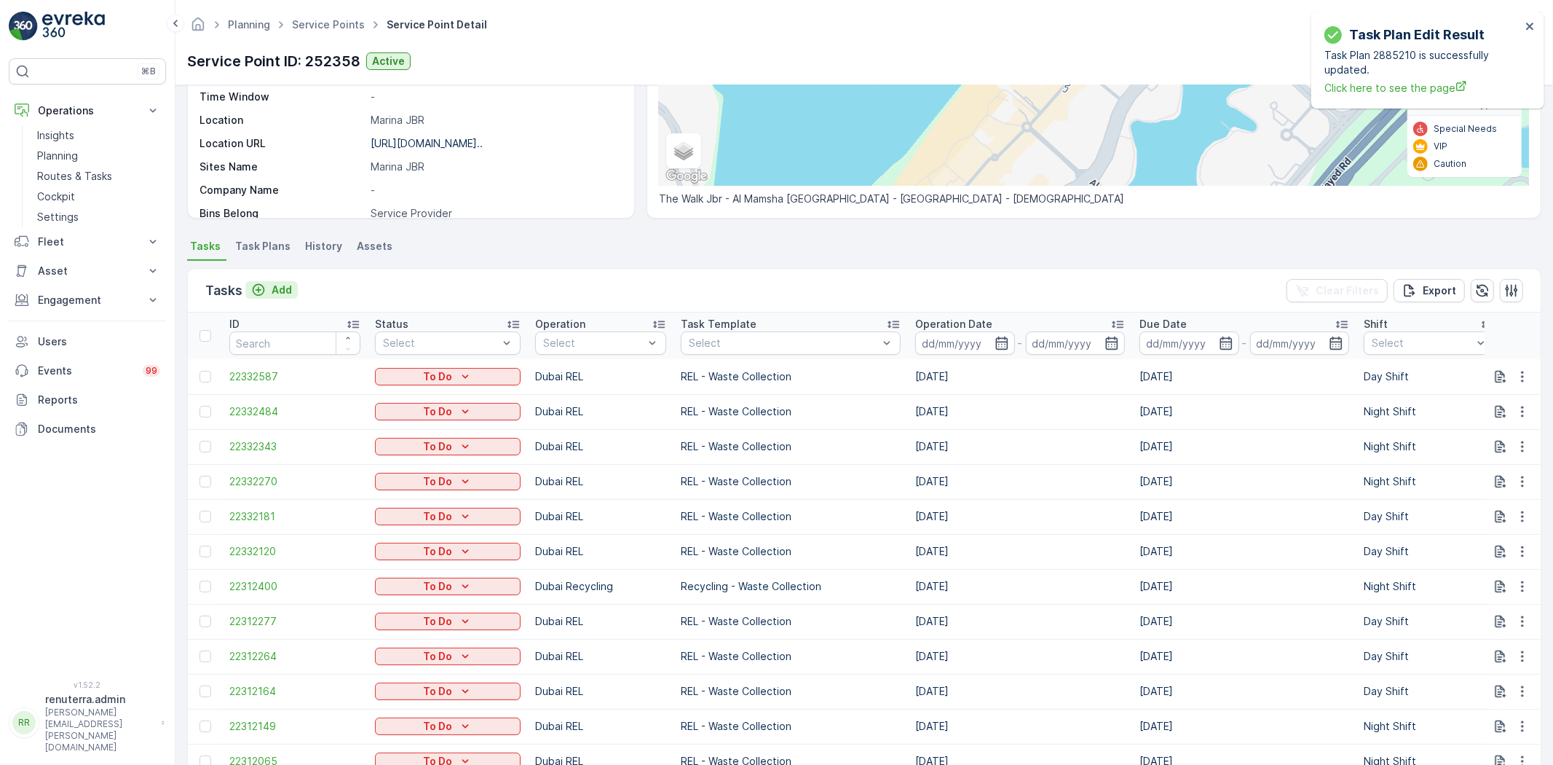
click at [269, 292] on div "Add" at bounding box center [271, 290] width 41 height 15
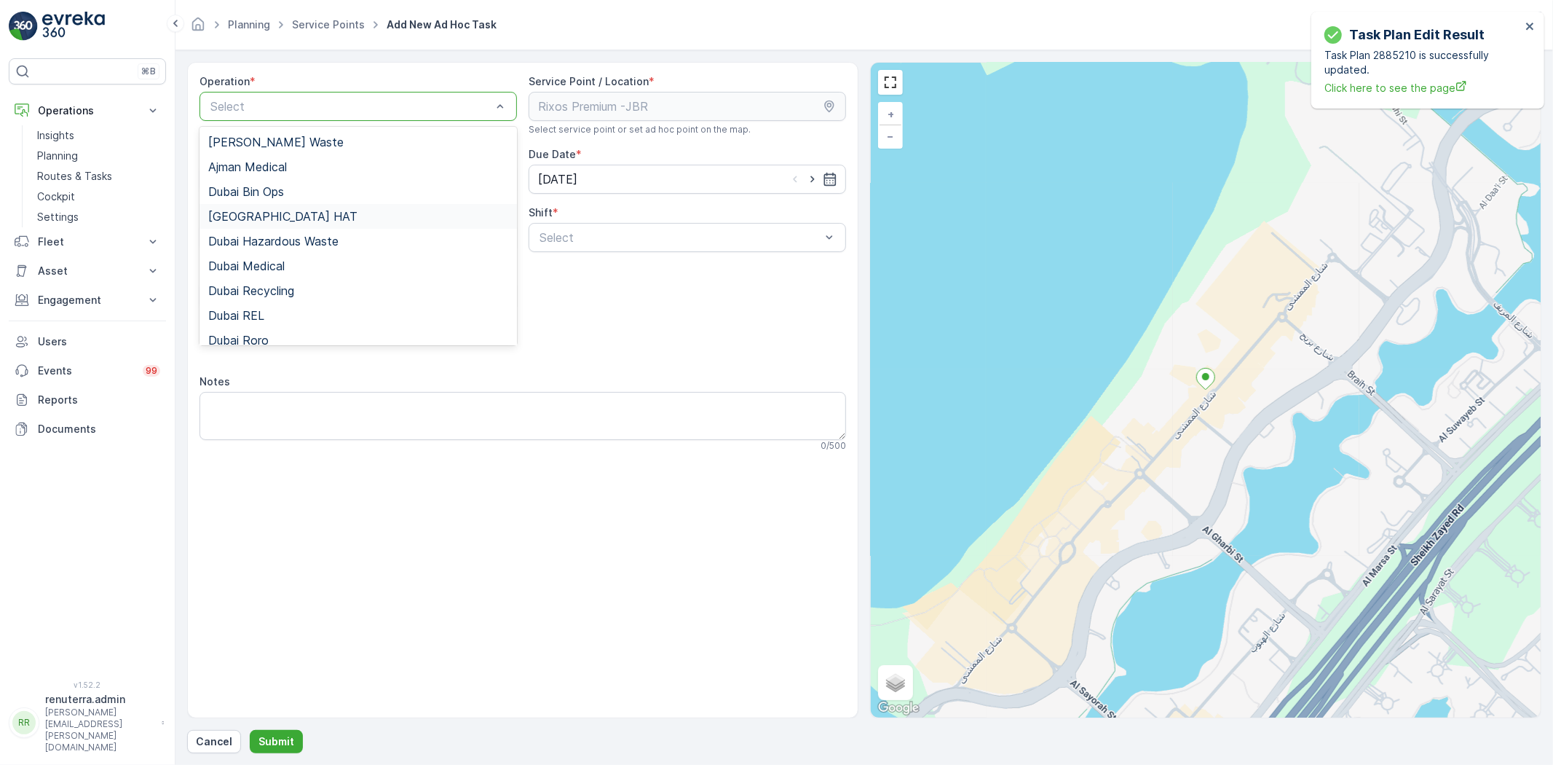
click at [265, 210] on span "[GEOGRAPHIC_DATA] HAT" at bounding box center [282, 216] width 149 height 13
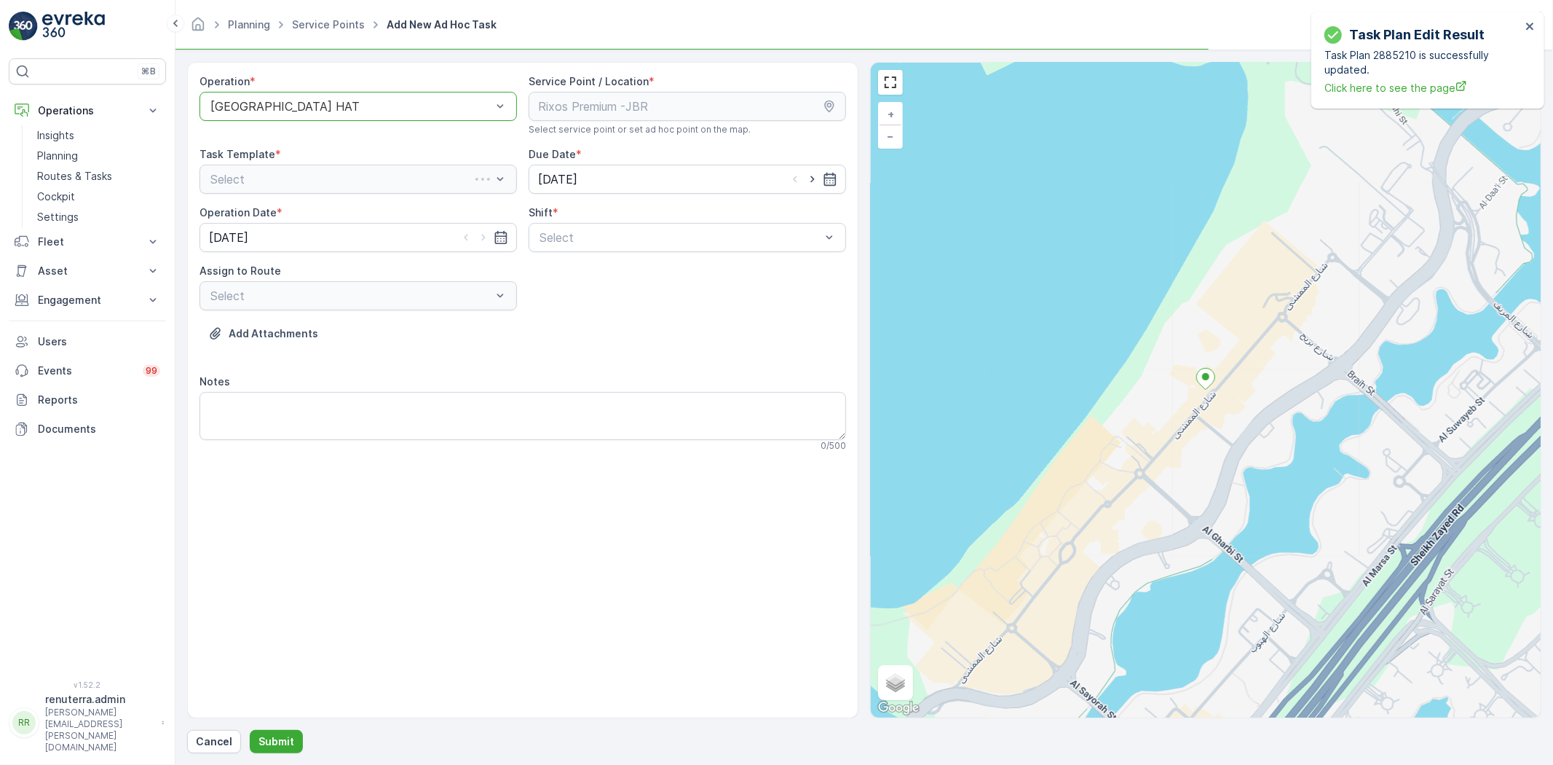
click at [570, 216] on div "Shift *" at bounding box center [688, 212] width 318 height 15
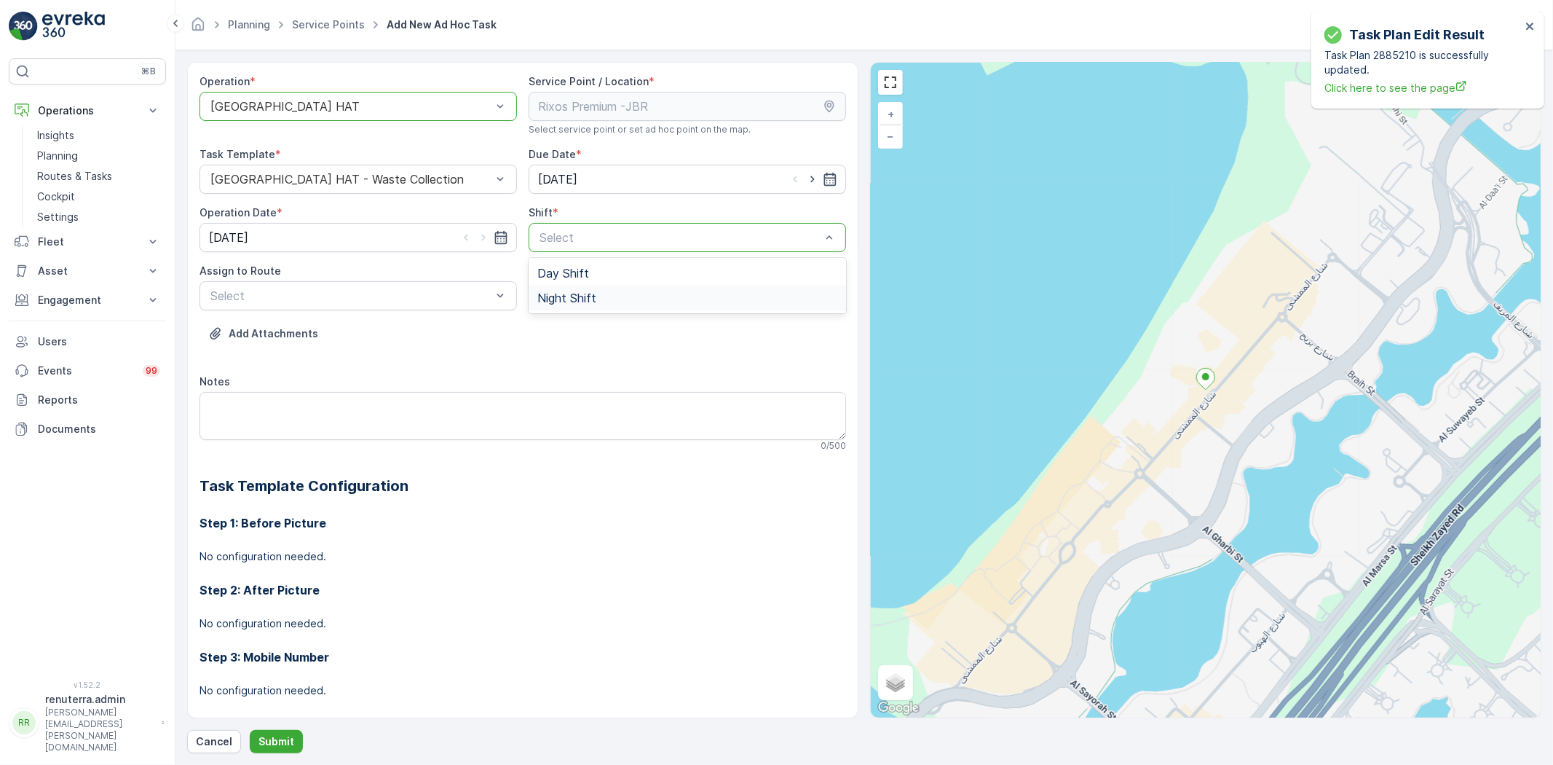
click at [561, 293] on span "Night Shift" at bounding box center [566, 297] width 59 height 13
click at [375, 307] on div "Select" at bounding box center [359, 295] width 318 height 29
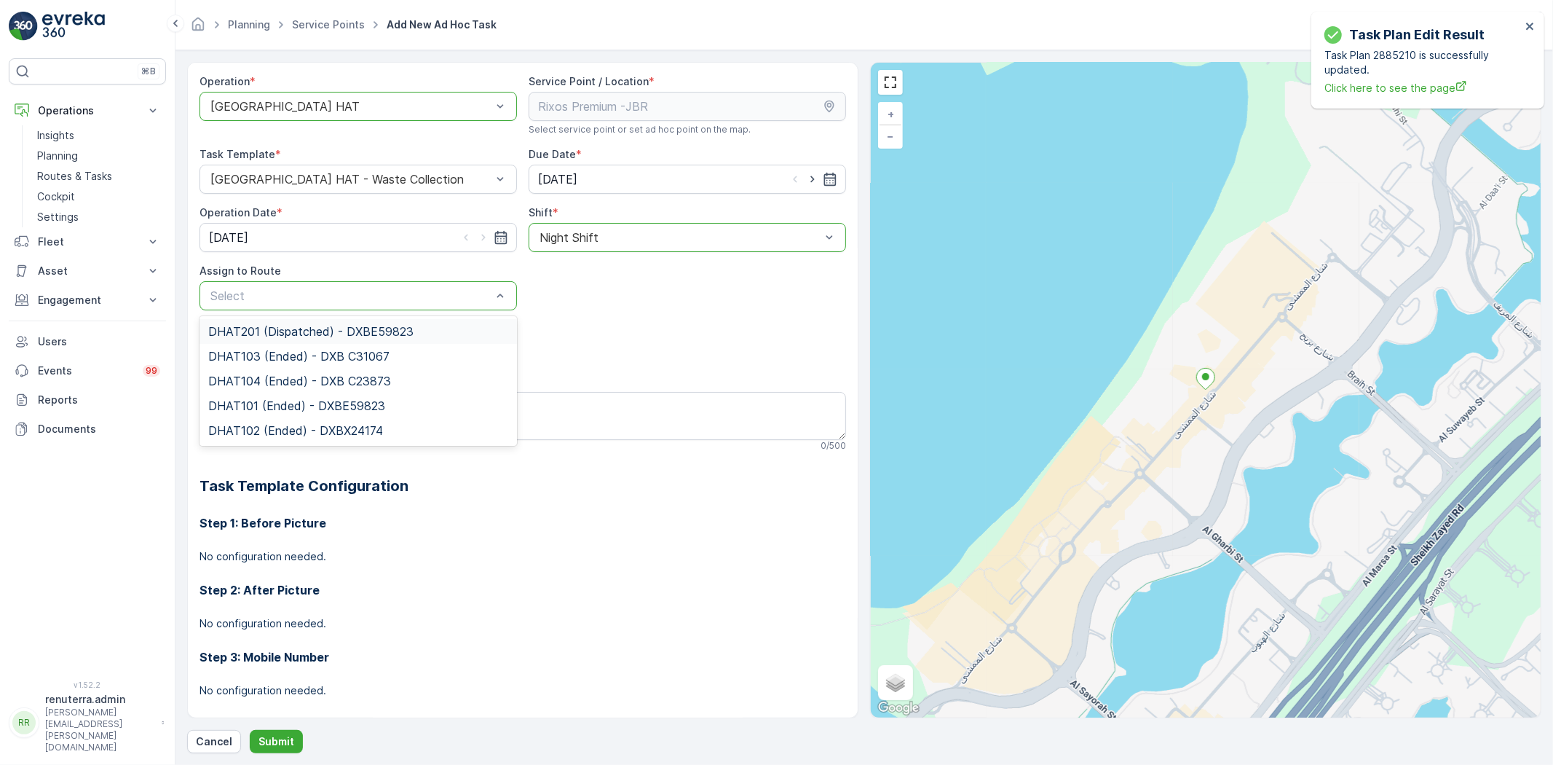
click at [341, 338] on div "DHAT201 (Dispatched) - DXBE59823" at bounding box center [359, 331] width 318 height 25
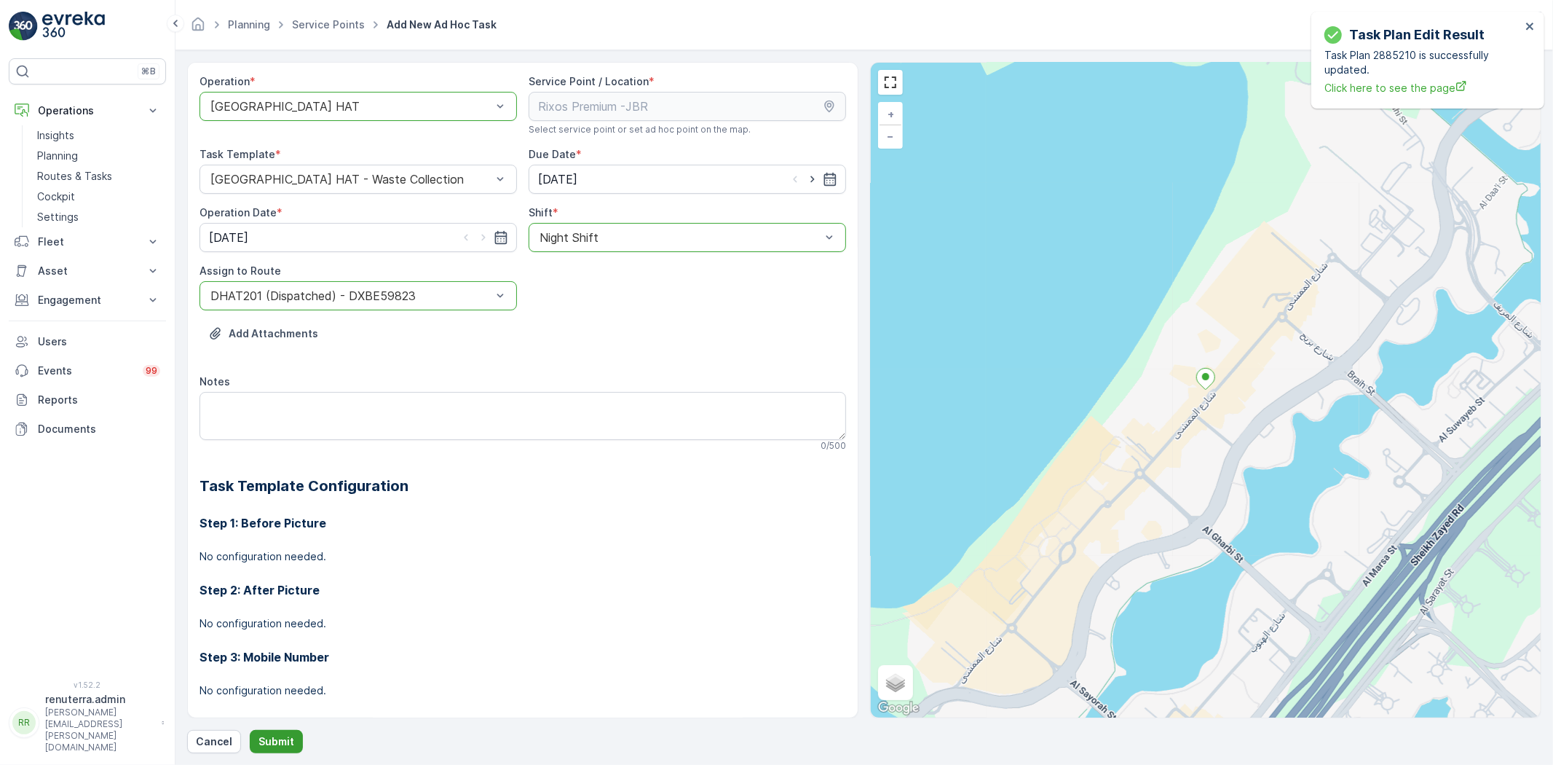
click at [278, 741] on p "Submit" at bounding box center [277, 741] width 36 height 15
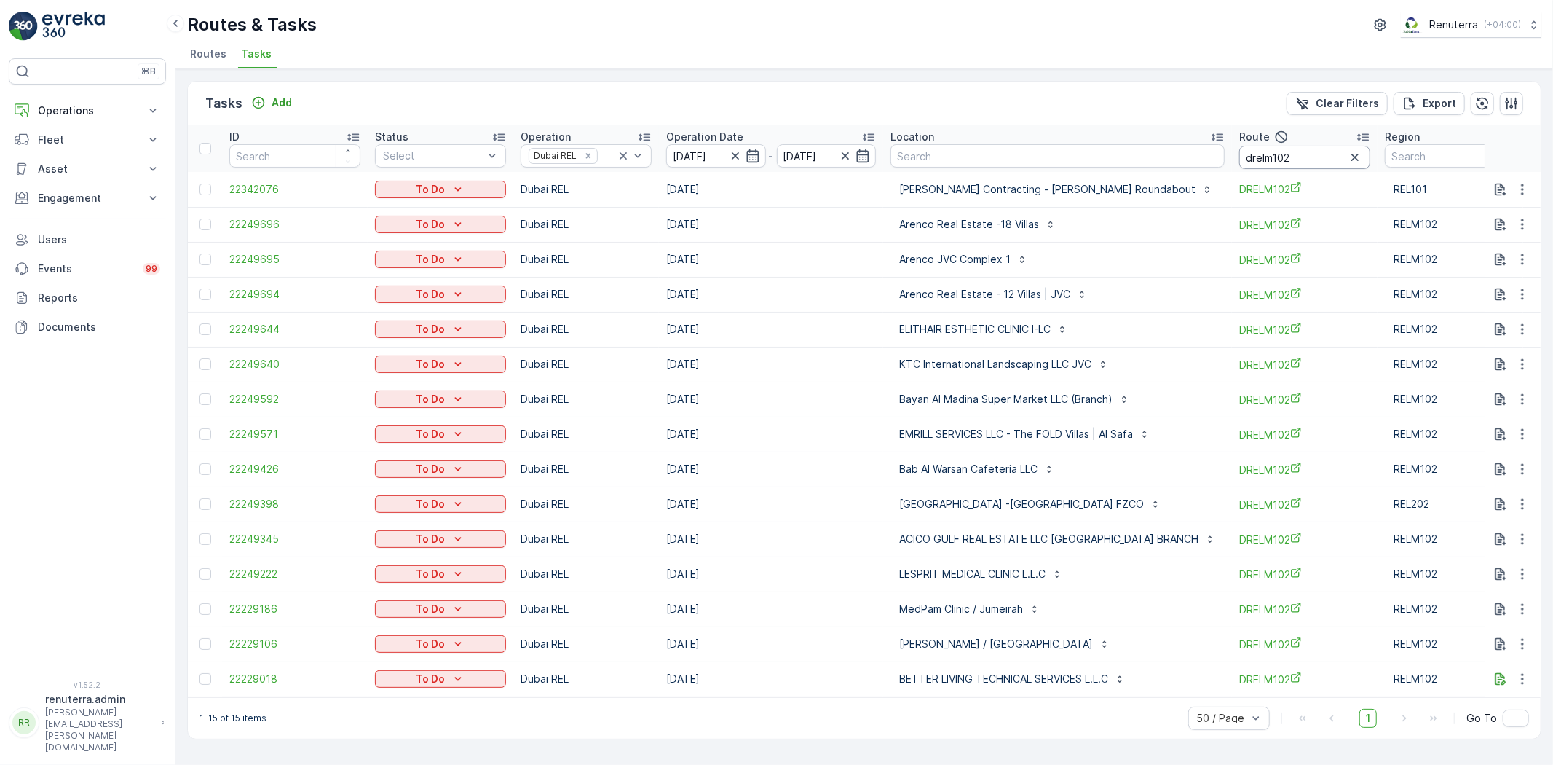
click at [1266, 153] on input "drelm102" at bounding box center [1305, 157] width 131 height 23
type input "dre102"
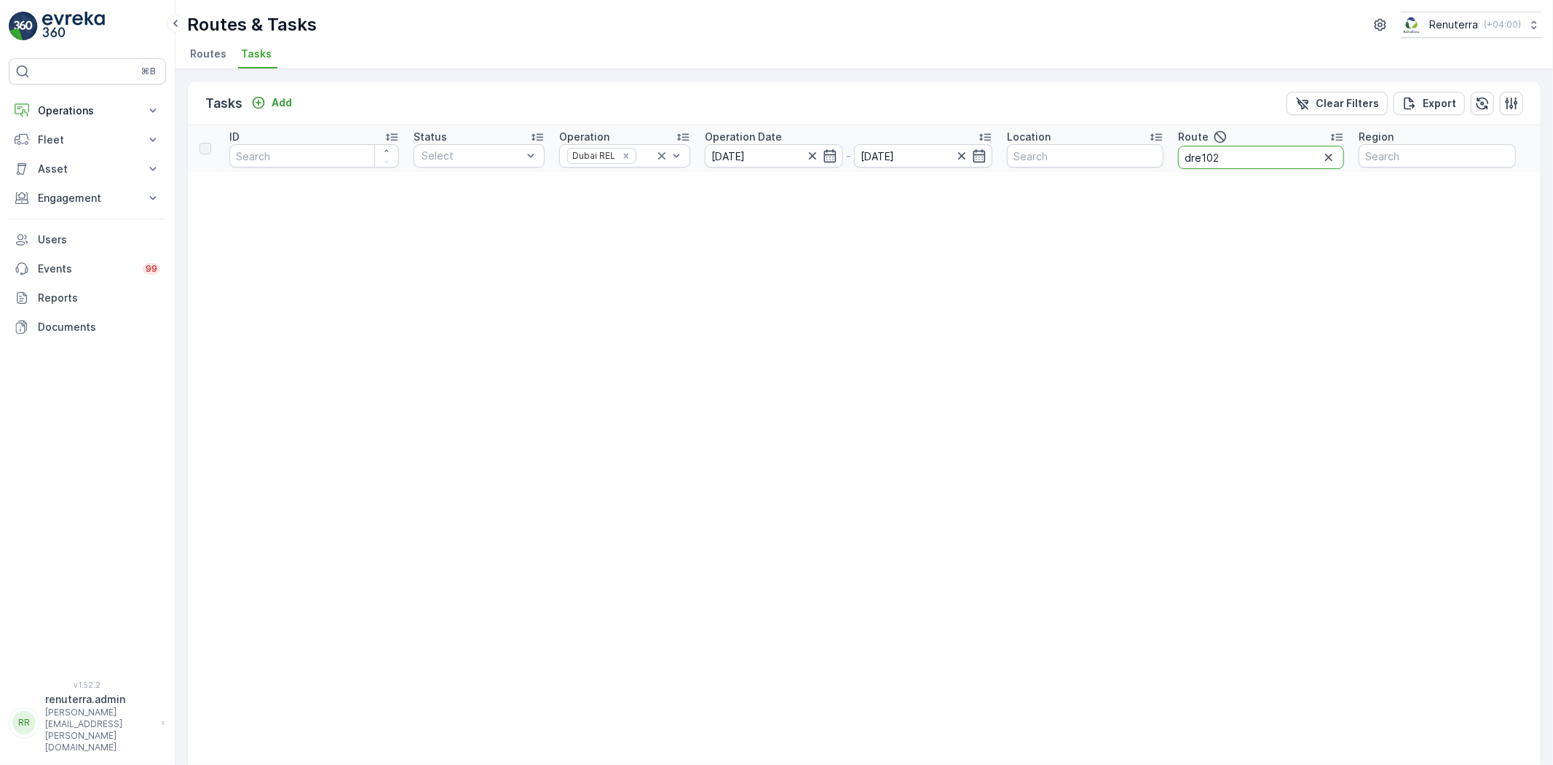
click at [1265, 153] on input "dre102" at bounding box center [1261, 157] width 166 height 23
type input "rel102"
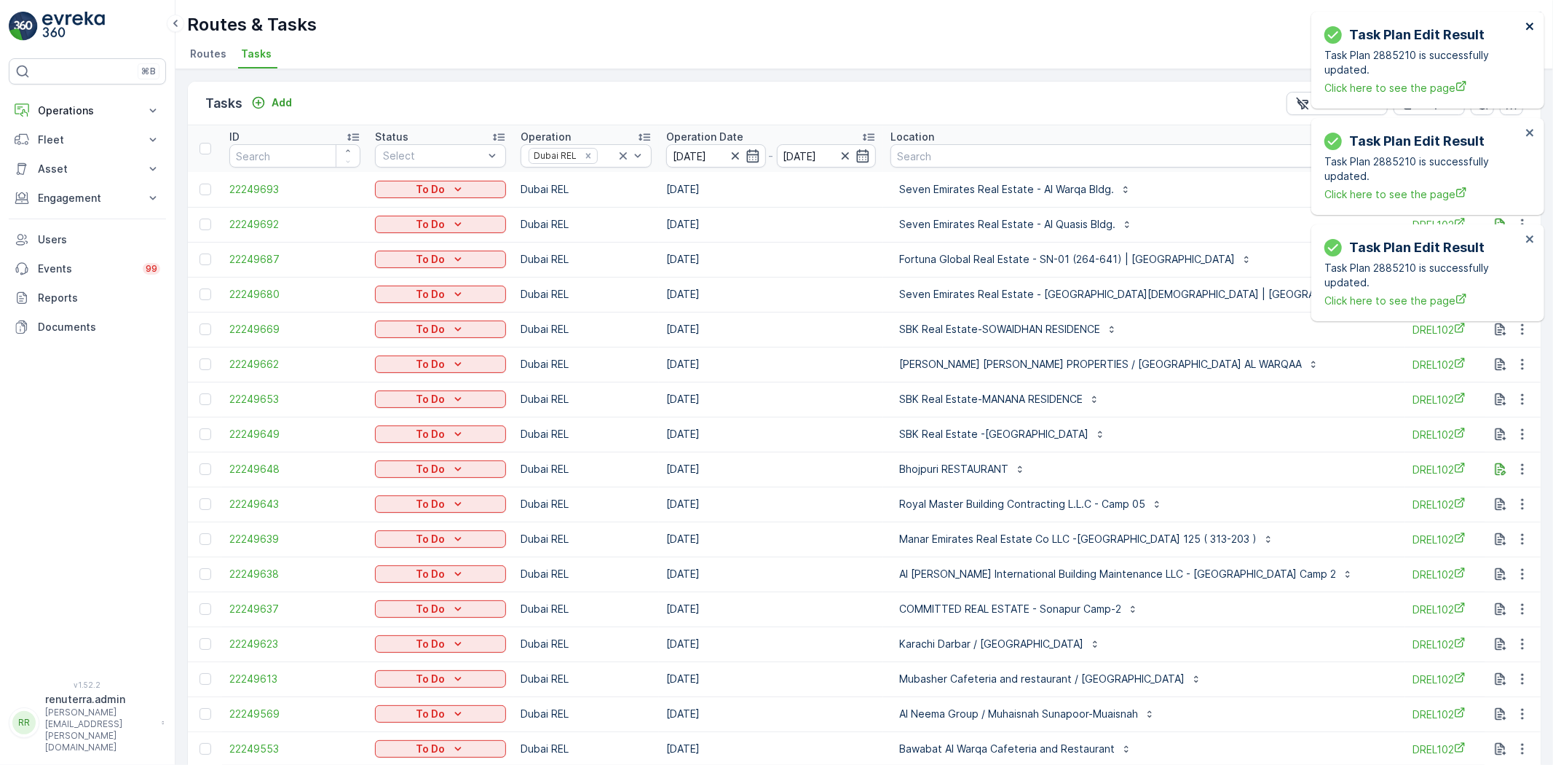
click at [1532, 27] on icon "close" at bounding box center [1529, 26] width 7 height 7
click at [1528, 28] on icon "close" at bounding box center [1529, 26] width 7 height 7
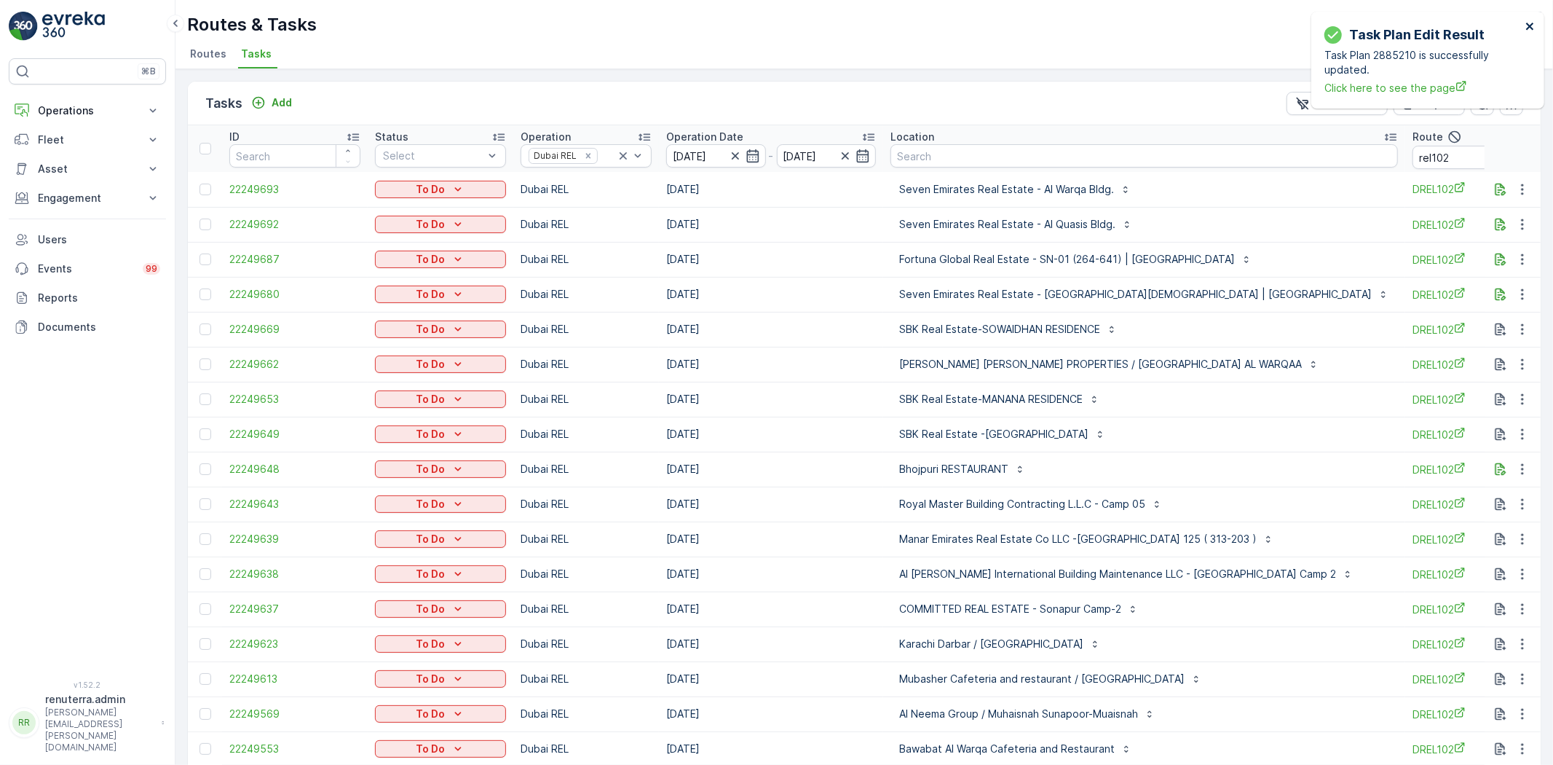
click at [1529, 25] on icon "close" at bounding box center [1529, 26] width 7 height 7
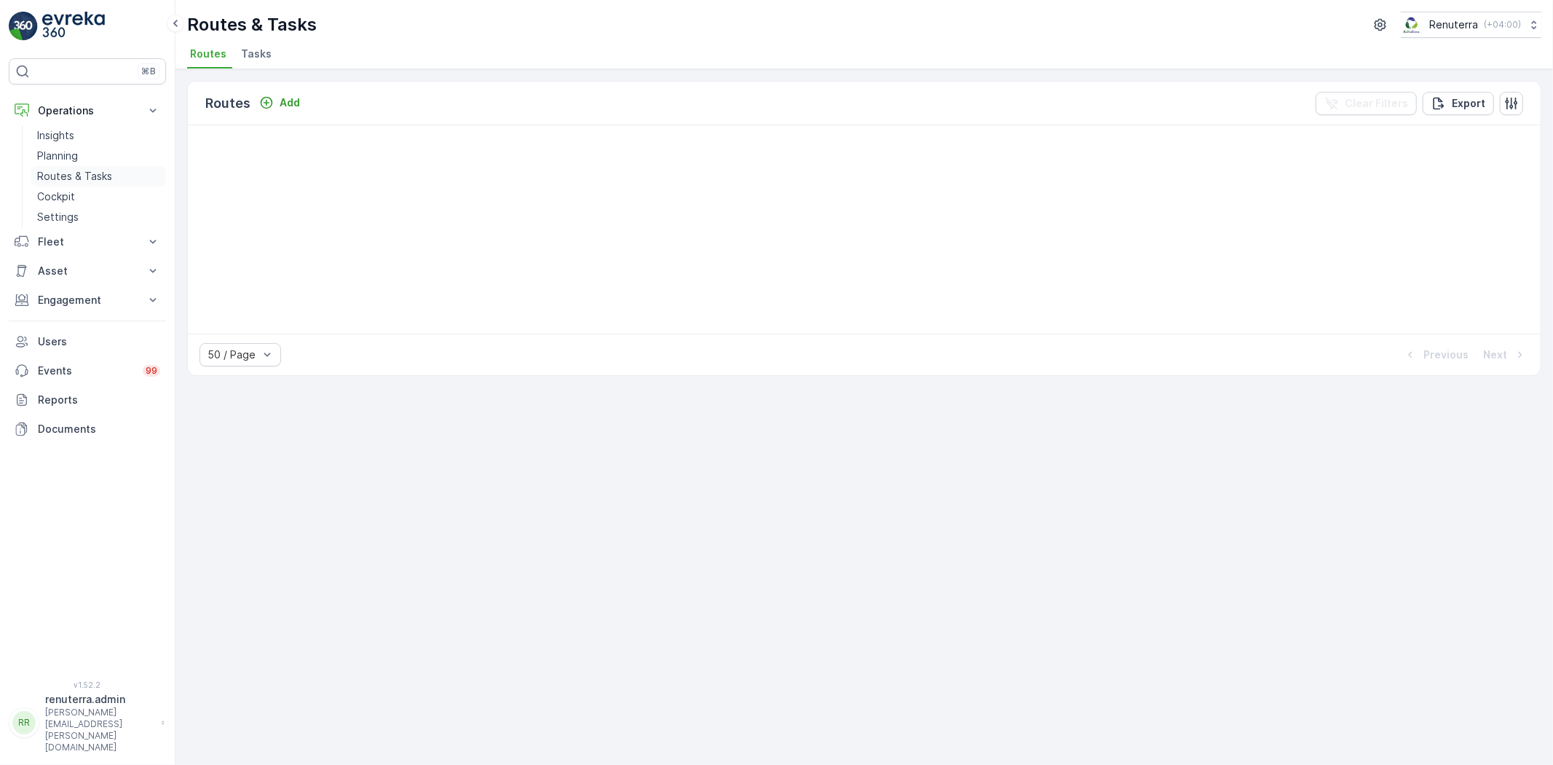
click at [103, 163] on link "Planning" at bounding box center [98, 156] width 135 height 20
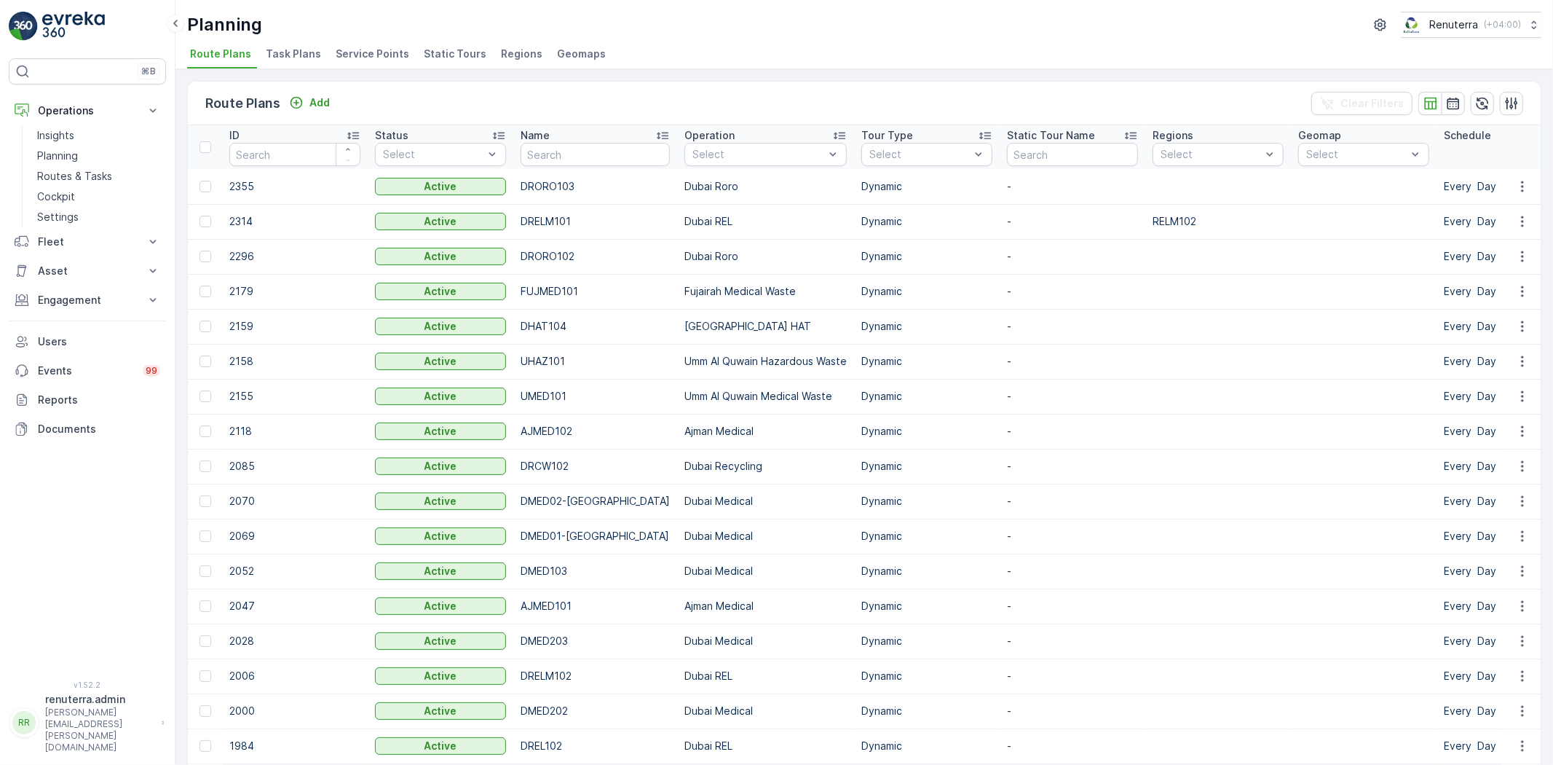
click at [382, 55] on span "Service Points" at bounding box center [373, 54] width 74 height 15
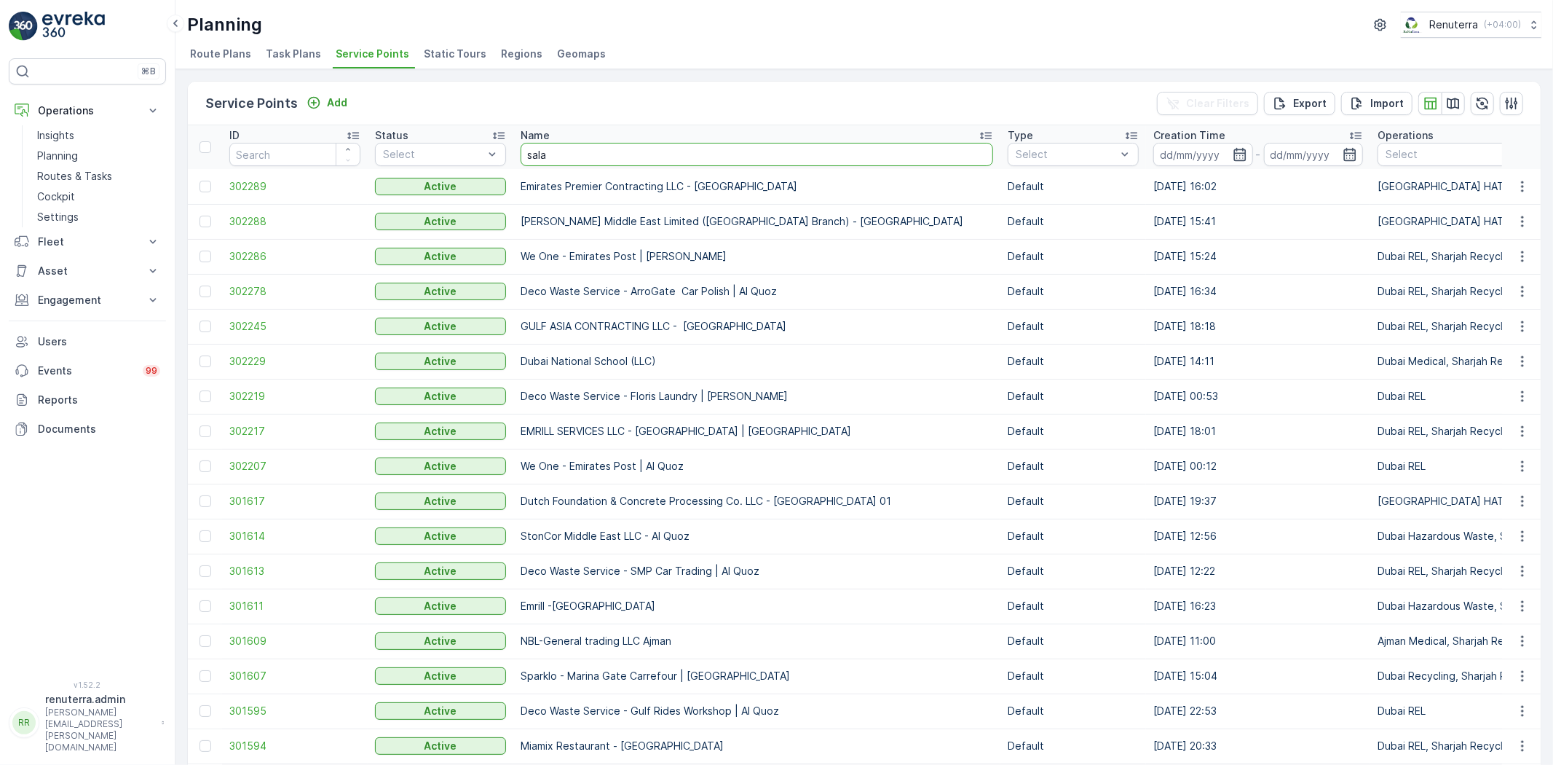
type input "salam"
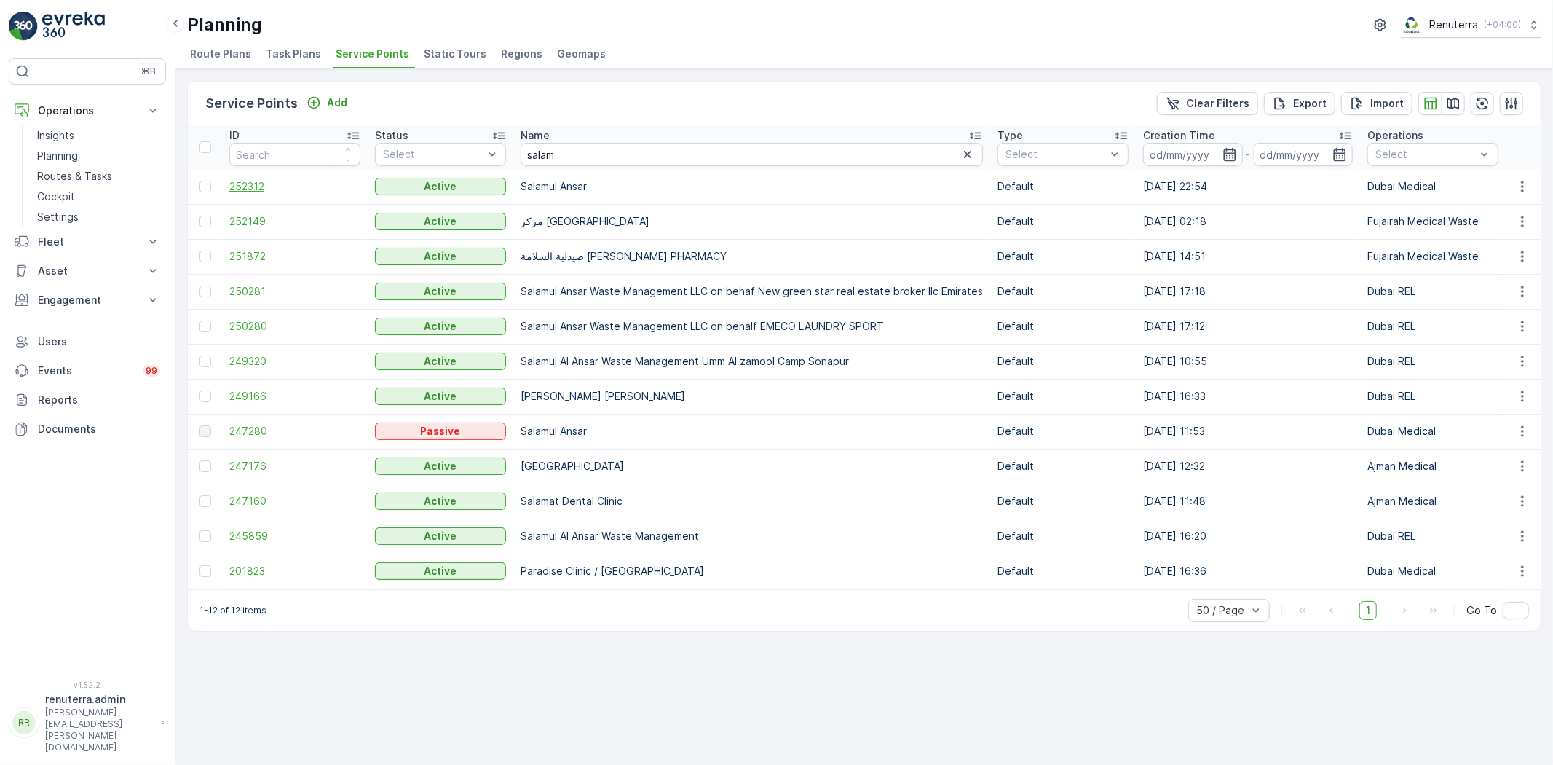
click at [265, 185] on span "252312" at bounding box center [294, 186] width 131 height 15
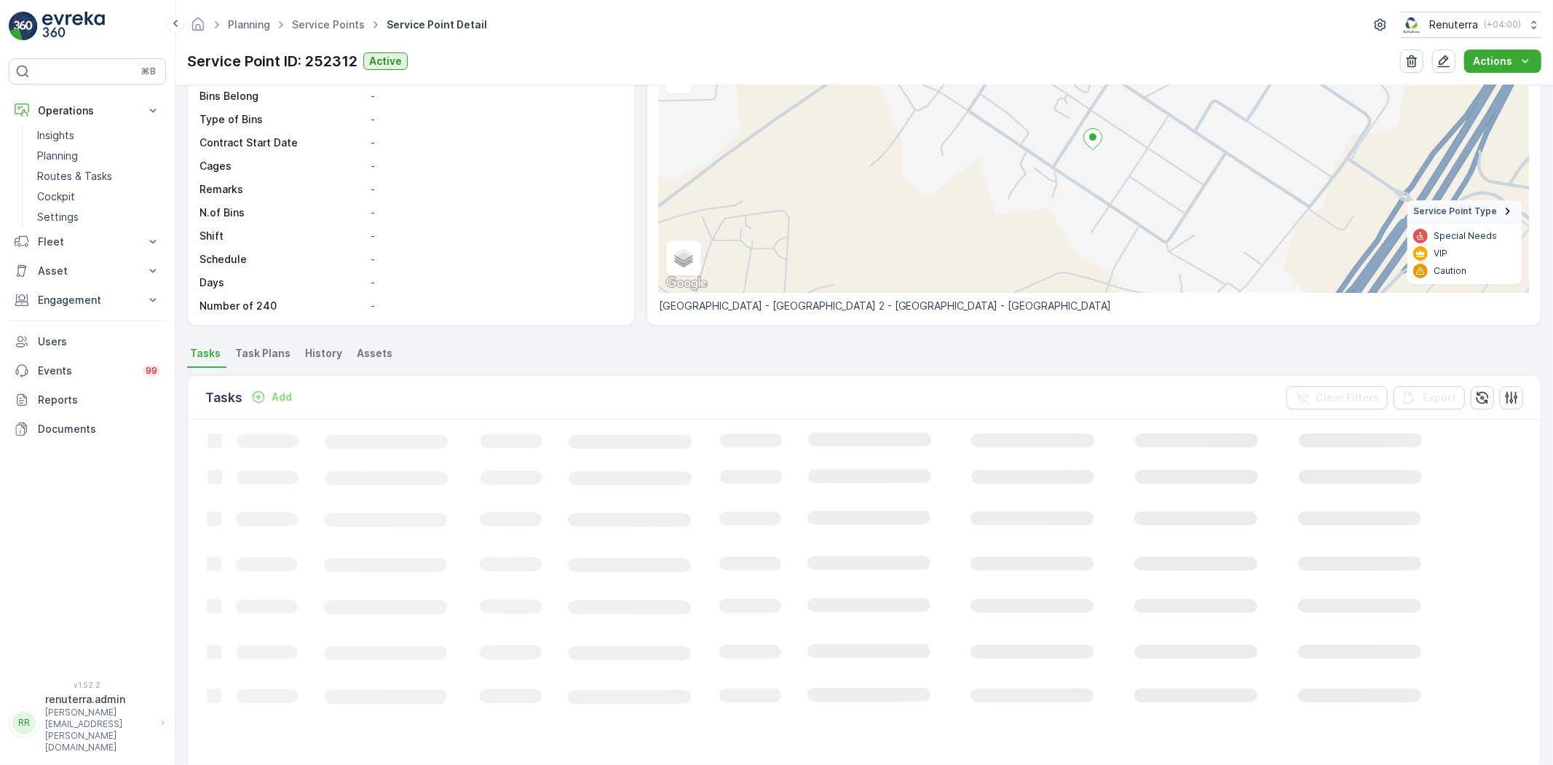
scroll to position [162, 0]
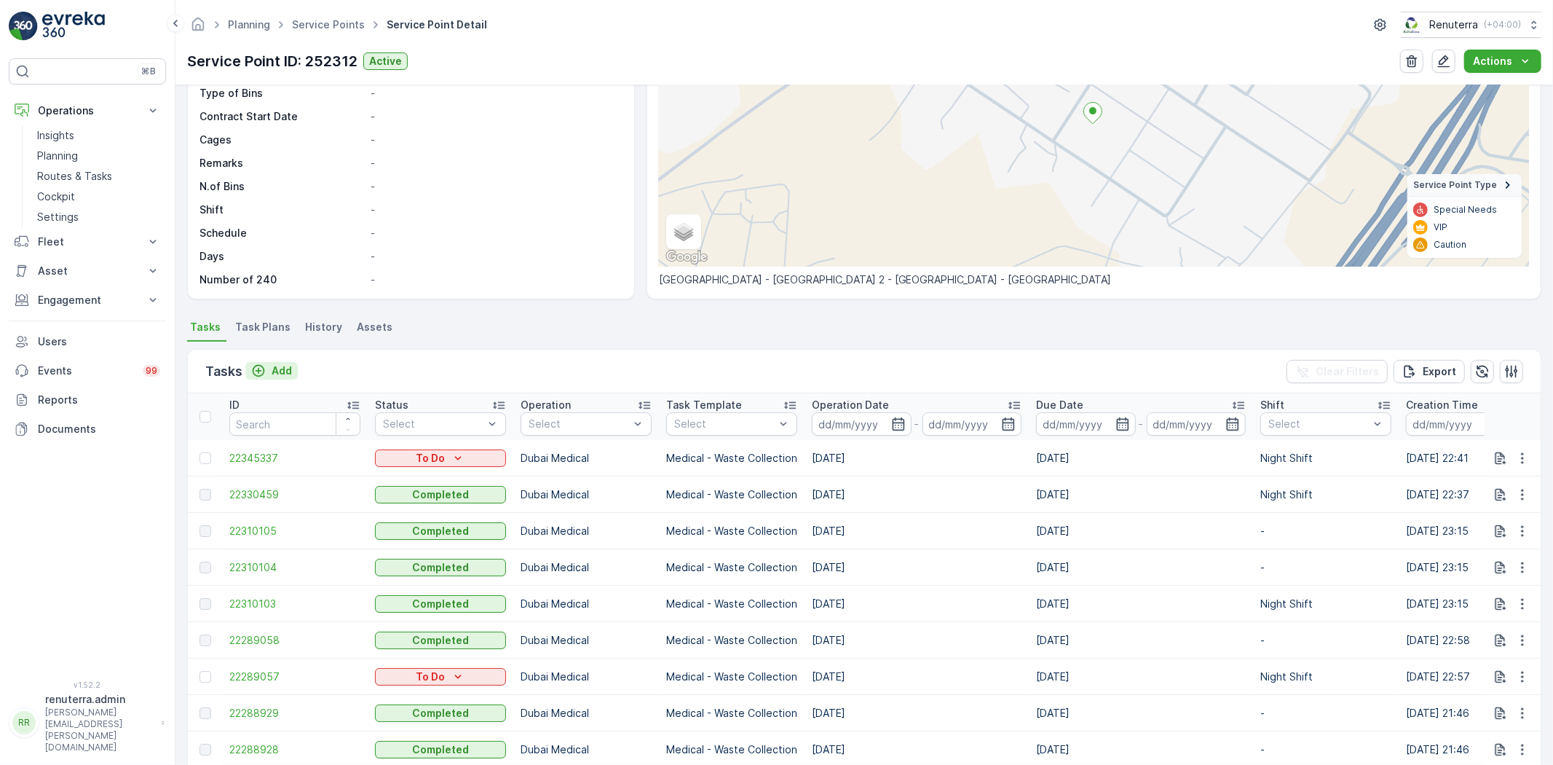
click at [269, 366] on div "Add" at bounding box center [271, 370] width 41 height 15
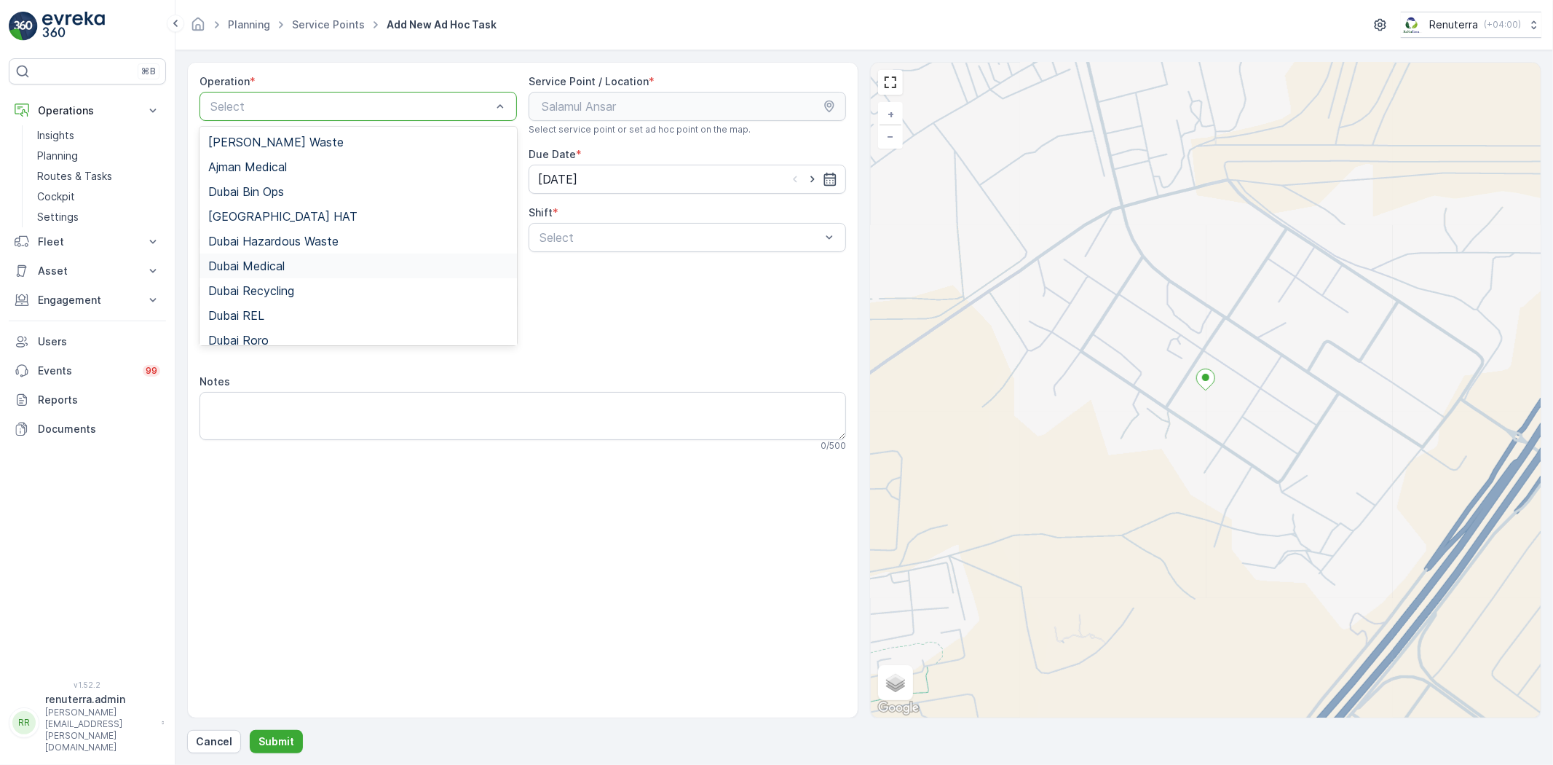
click at [259, 261] on span "Dubai Medical" at bounding box center [246, 265] width 76 height 13
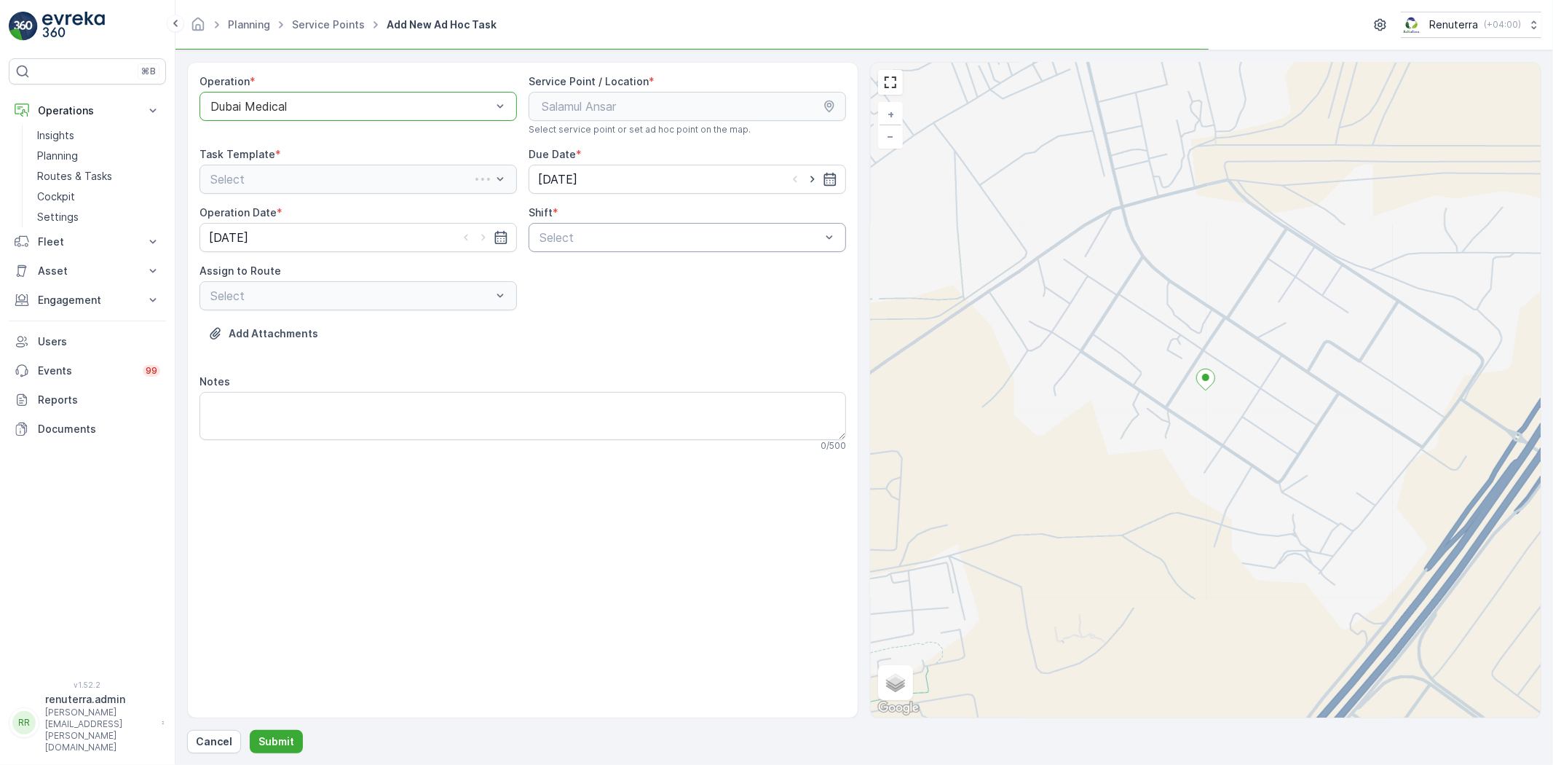
click at [547, 226] on div "Select" at bounding box center [688, 237] width 318 height 29
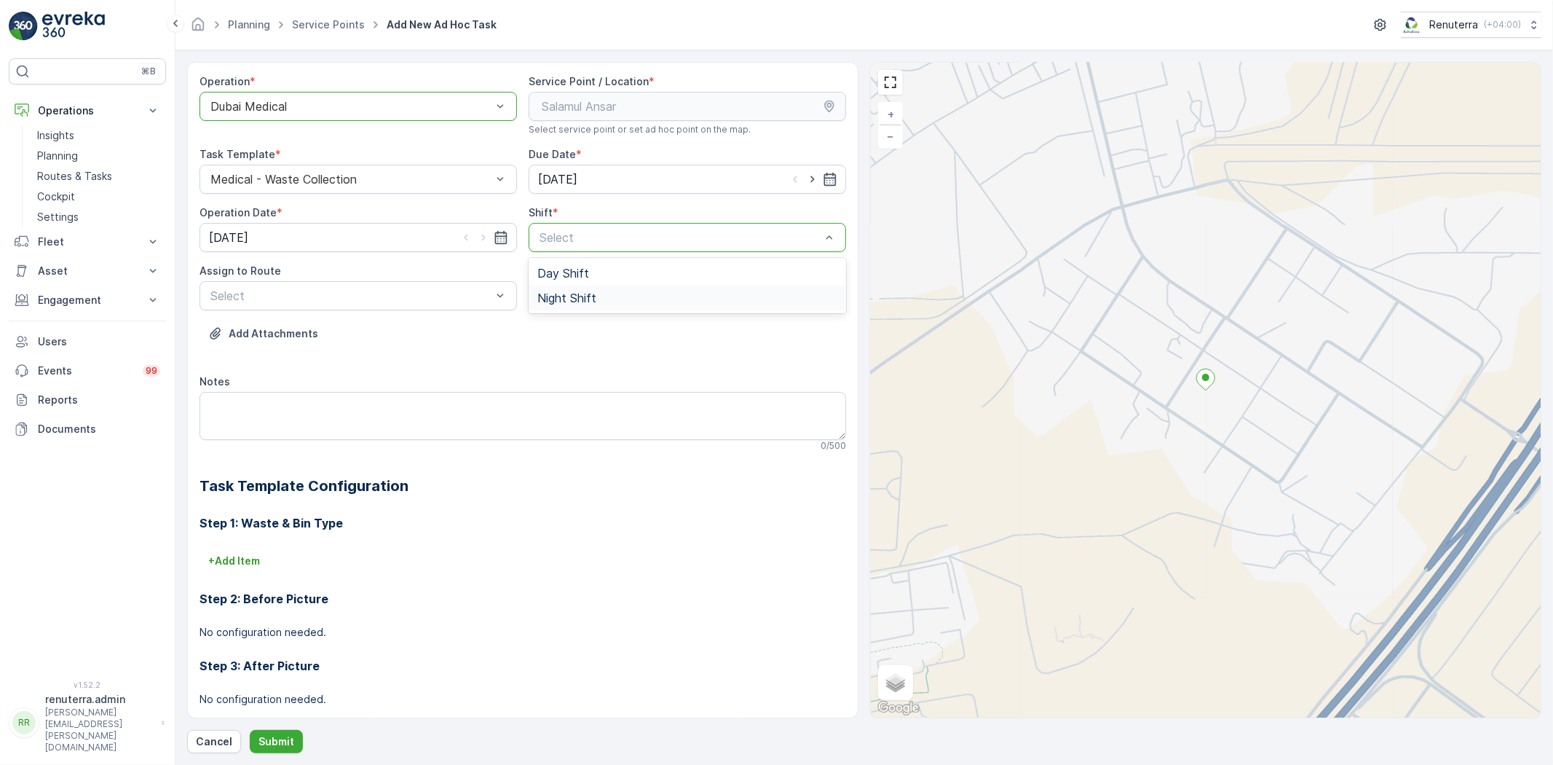
click at [570, 289] on div "Night Shift" at bounding box center [688, 297] width 318 height 25
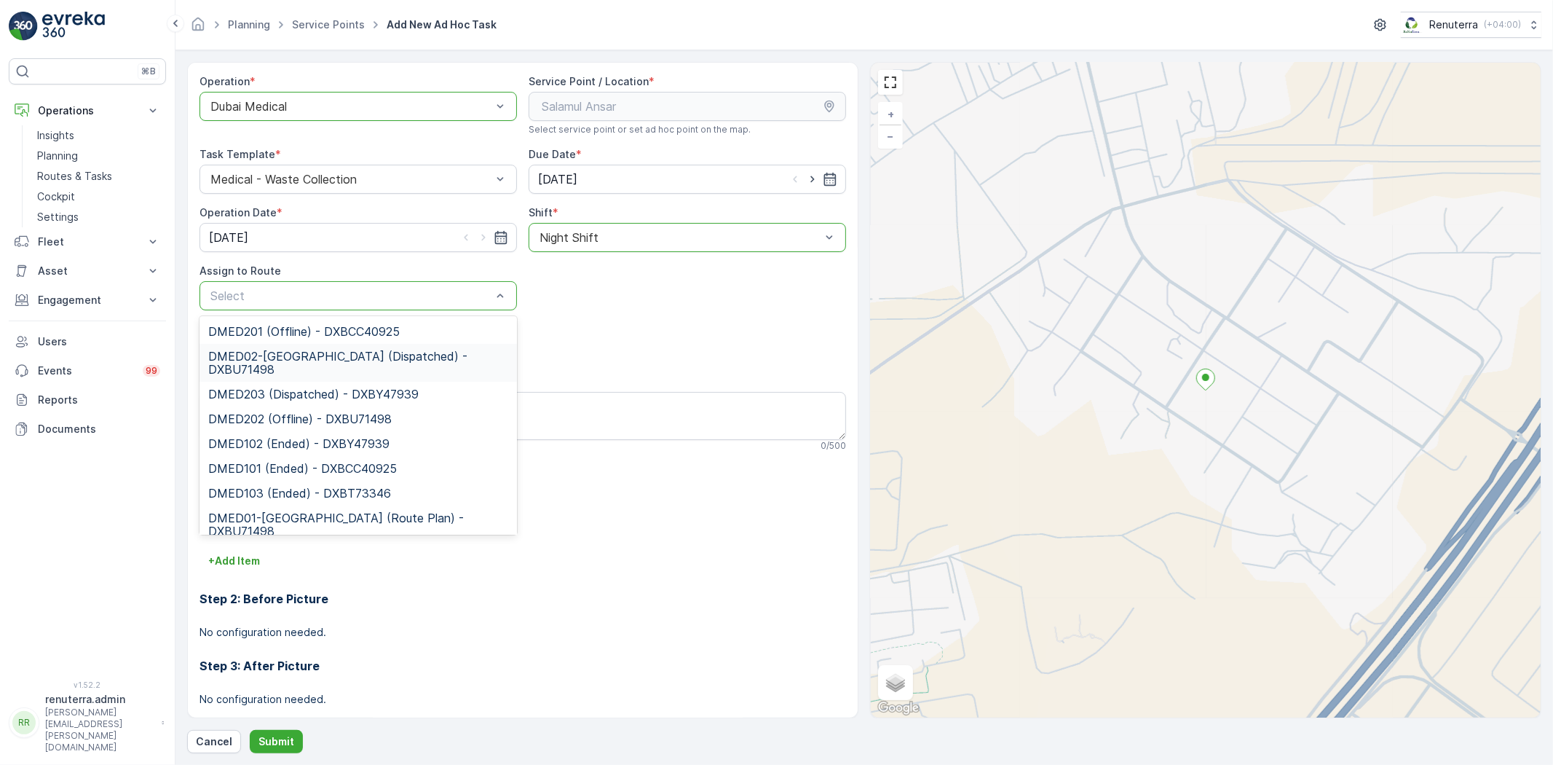
click at [294, 358] on span "DMED02-[GEOGRAPHIC_DATA] (Dispatched) - DXBU71498" at bounding box center [358, 363] width 300 height 26
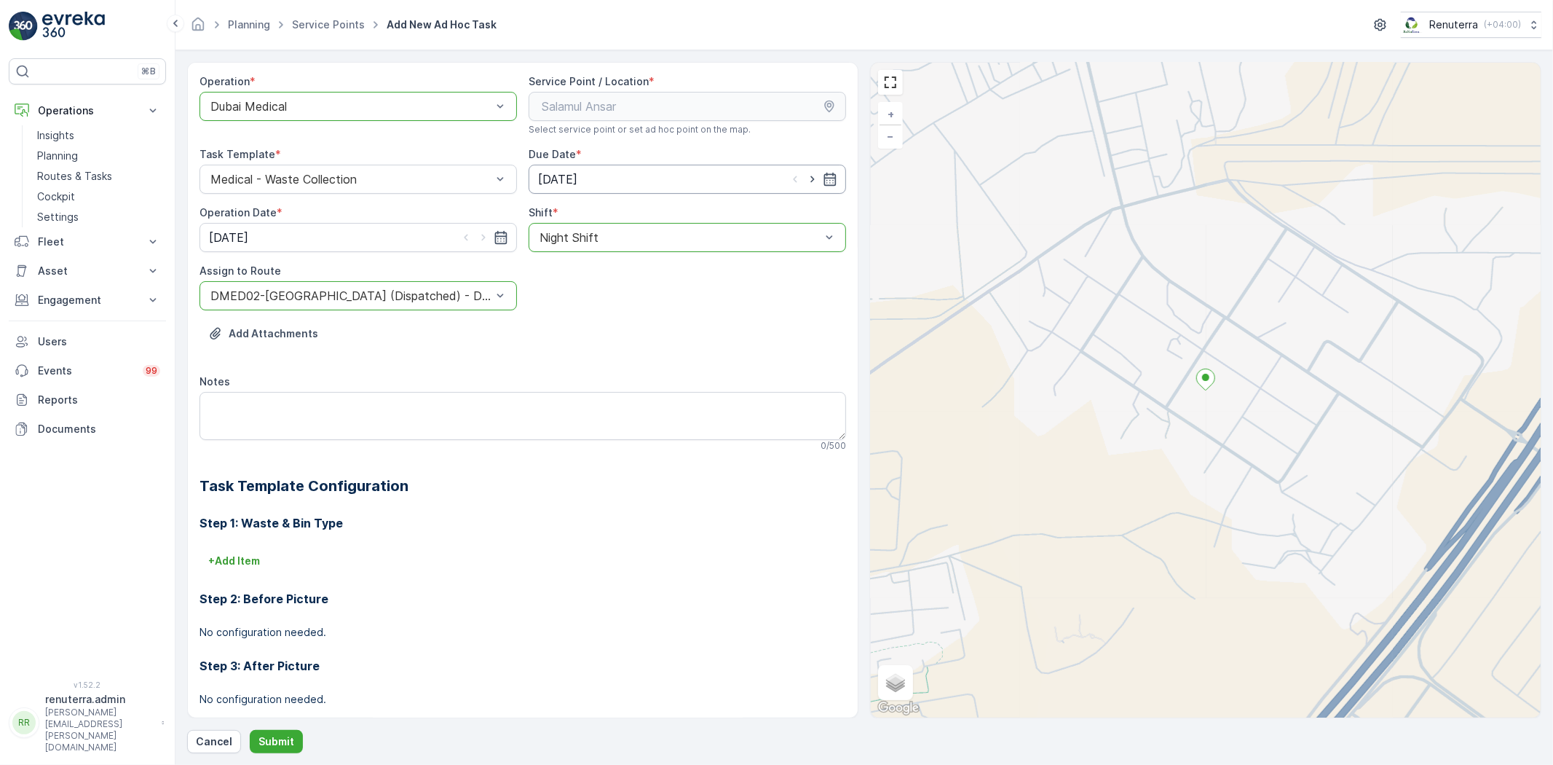
drag, startPoint x: 807, startPoint y: 178, endPoint x: 792, endPoint y: 187, distance: 18.0
click at [805, 178] on icon "button" at bounding box center [812, 179] width 15 height 15
type input "[DATE]"
click at [486, 242] on icon "button" at bounding box center [483, 237] width 15 height 15
type input "[DATE]"
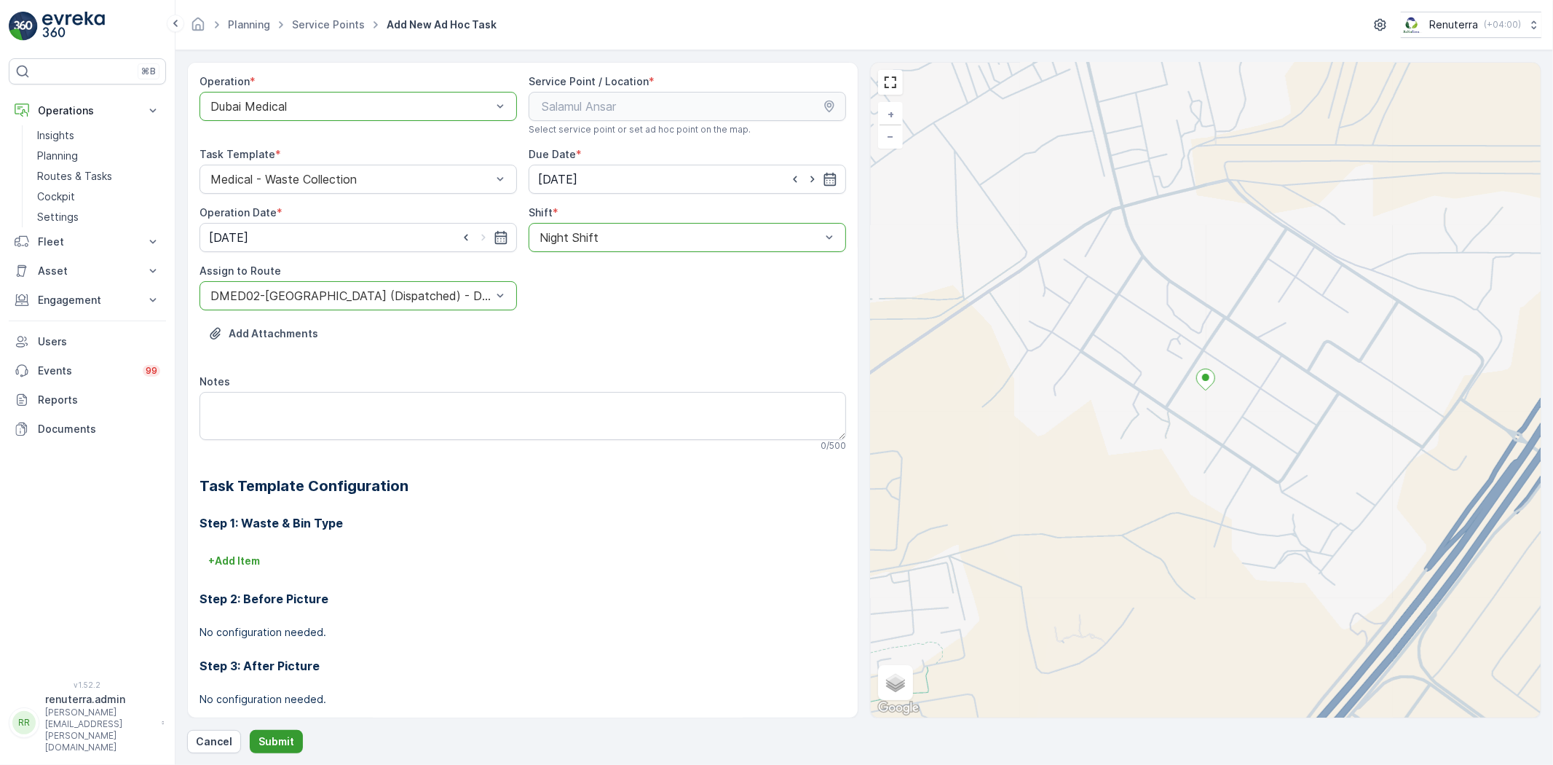
click at [264, 746] on p "Submit" at bounding box center [277, 741] width 36 height 15
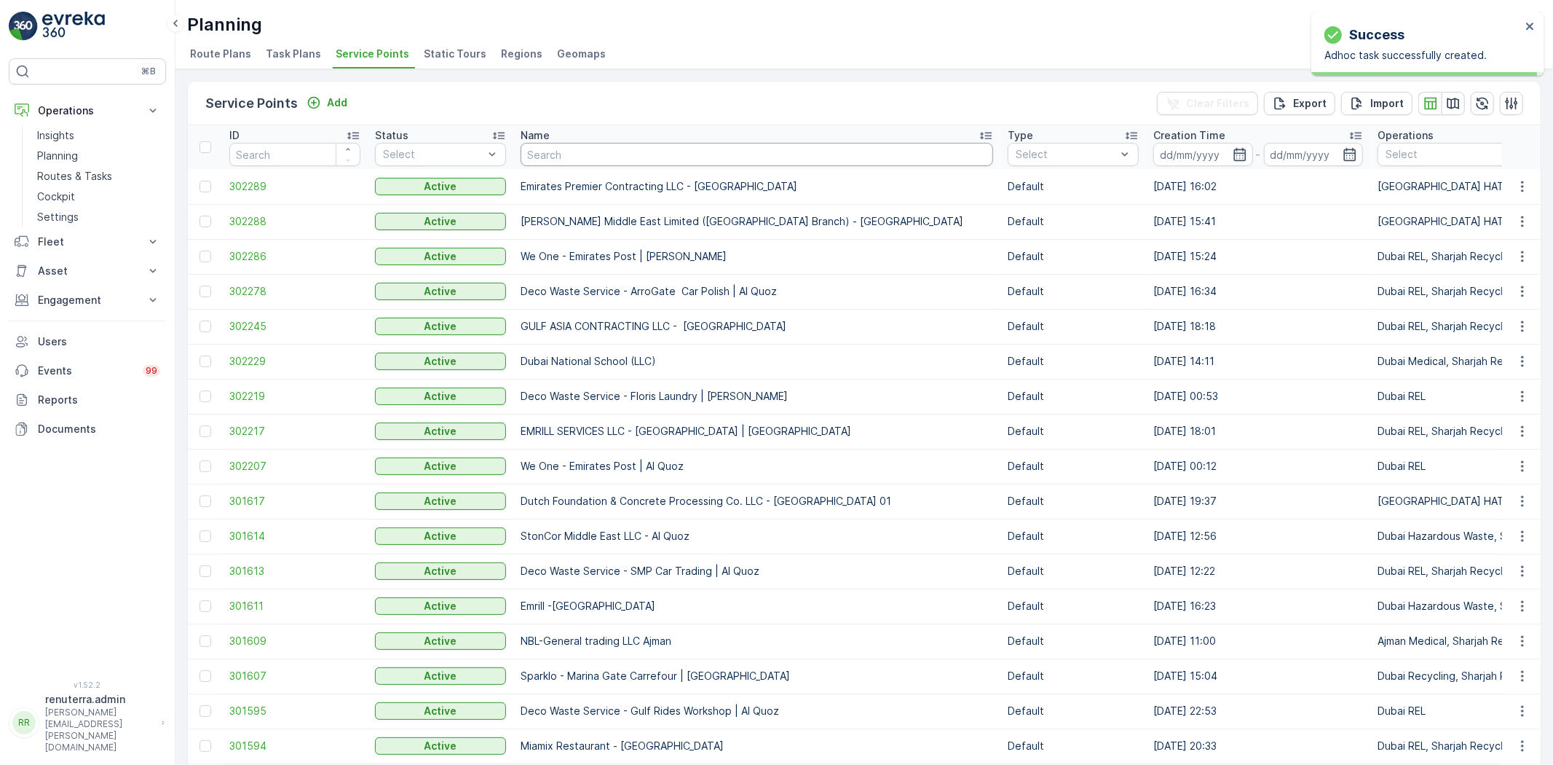
click at [608, 157] on input "text" at bounding box center [757, 154] width 473 height 23
type input "salam"
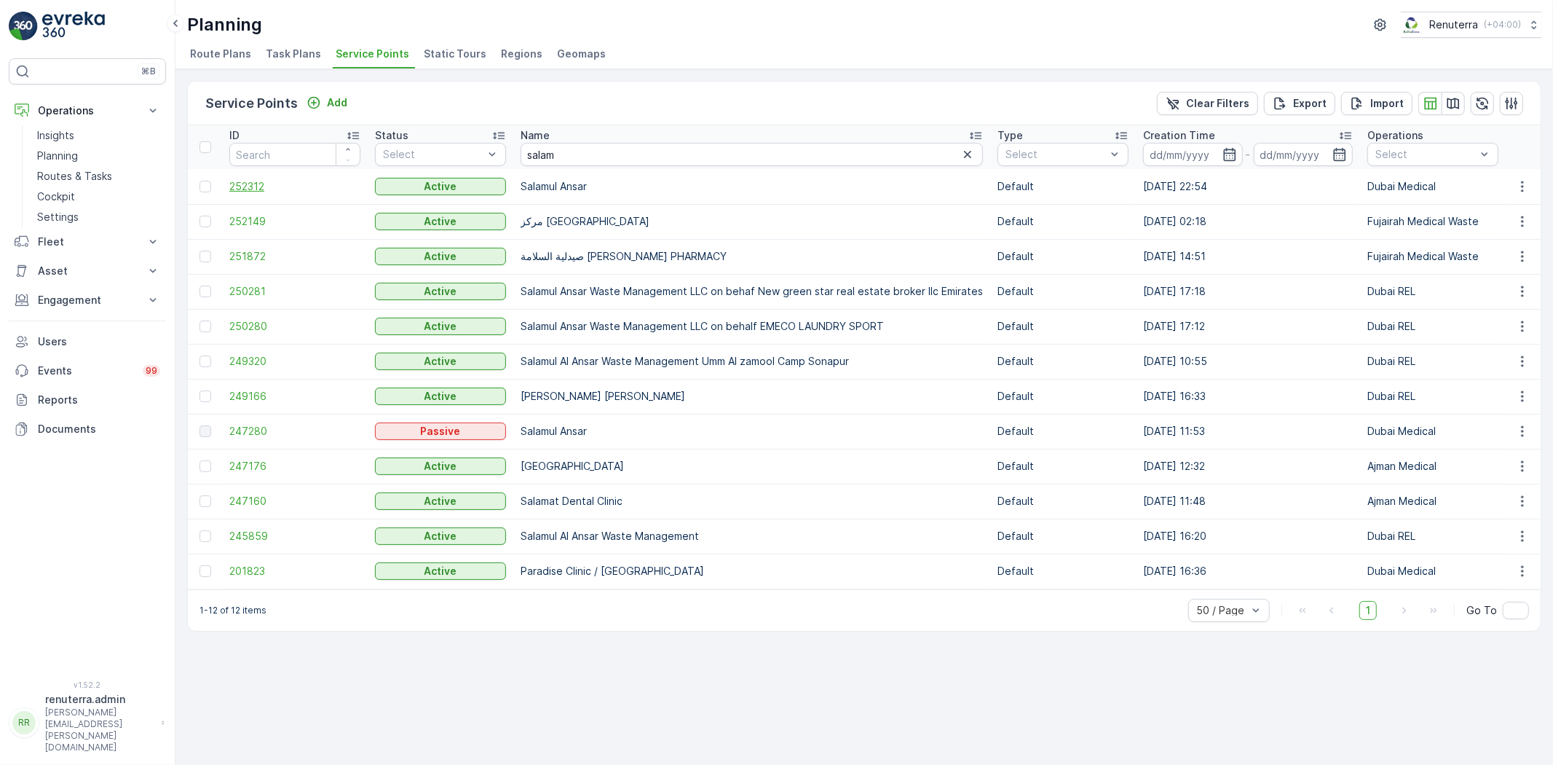
click at [245, 184] on span "252312" at bounding box center [294, 186] width 131 height 15
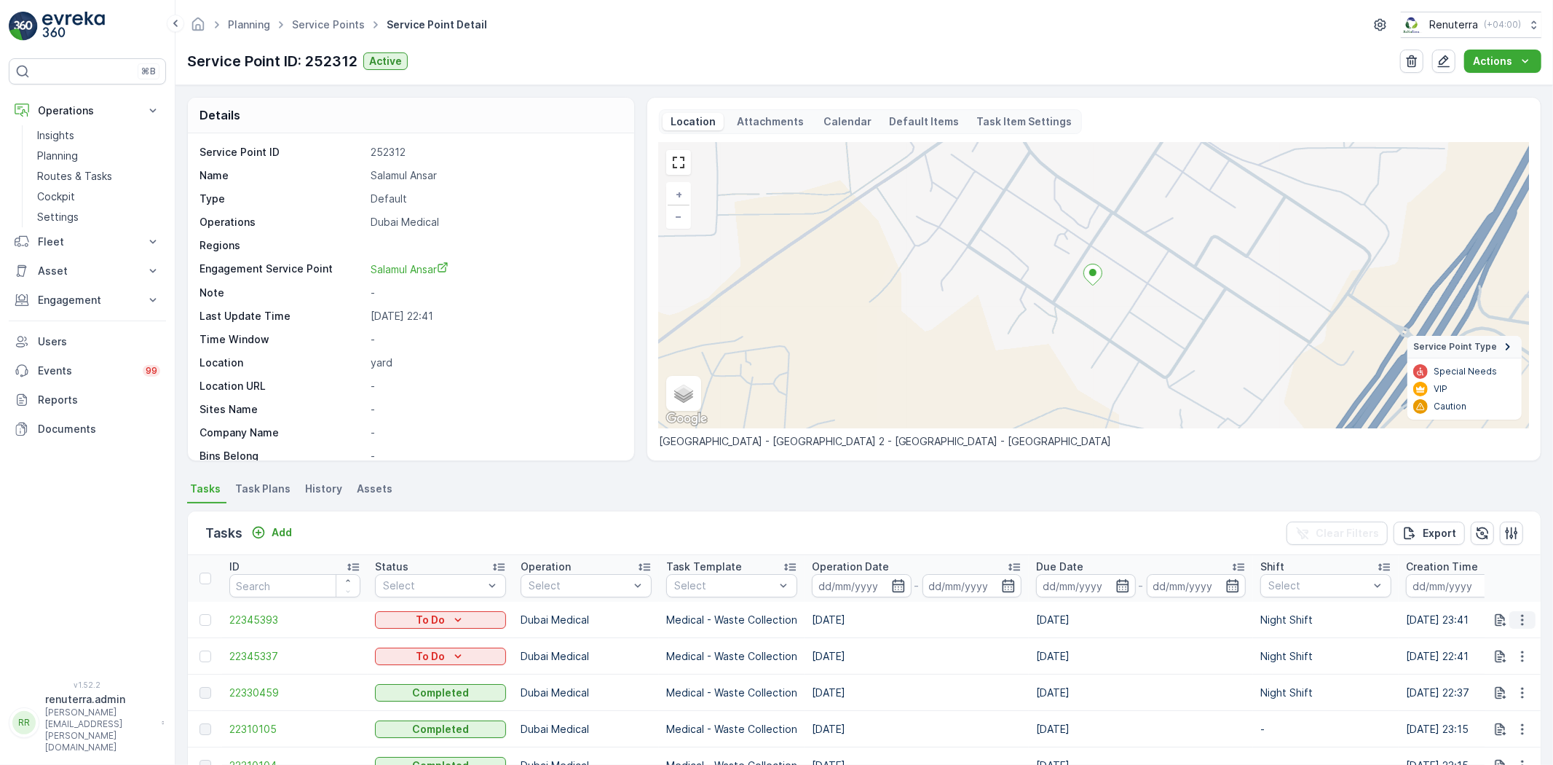
click at [1526, 619] on icon "button" at bounding box center [1523, 619] width 15 height 15
click at [1477, 683] on span "Change Route" at bounding box center [1485, 681] width 71 height 15
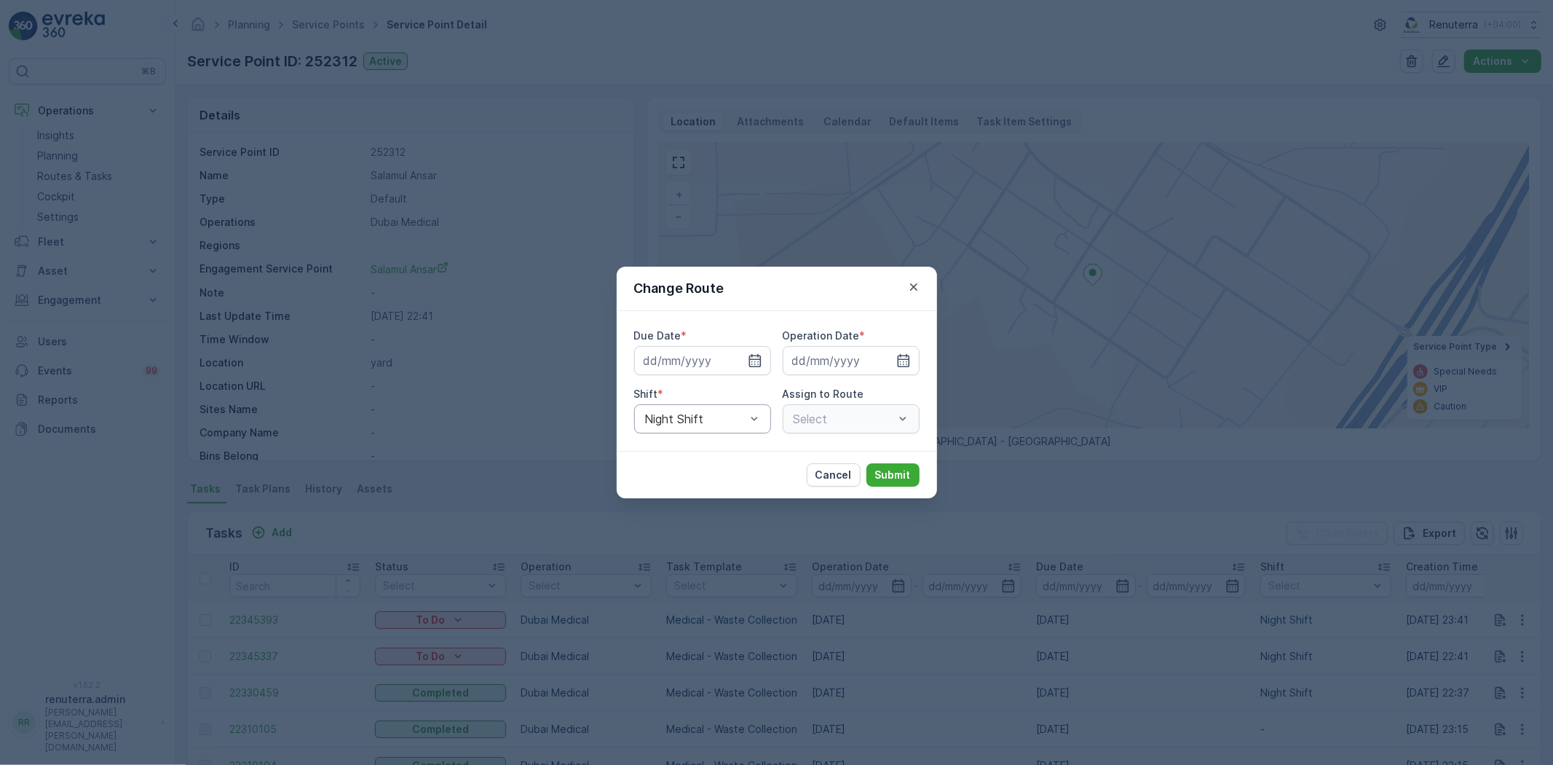
type input "[DATE]"
click at [733, 355] on icon "button" at bounding box center [737, 360] width 15 height 15
type input "[DATE]"
click at [891, 363] on icon "button" at bounding box center [886, 360] width 15 height 15
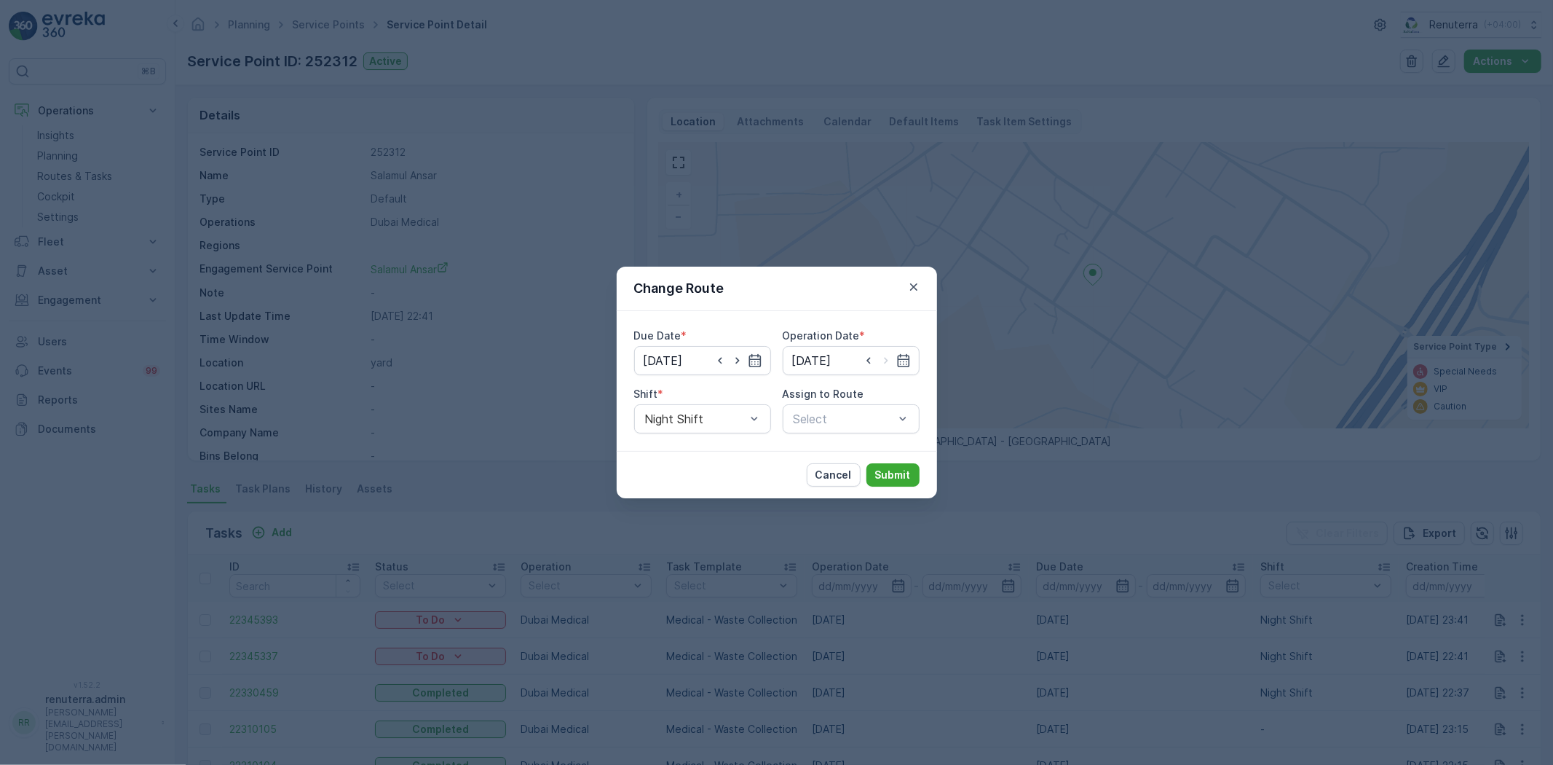
type input "[DATE]"
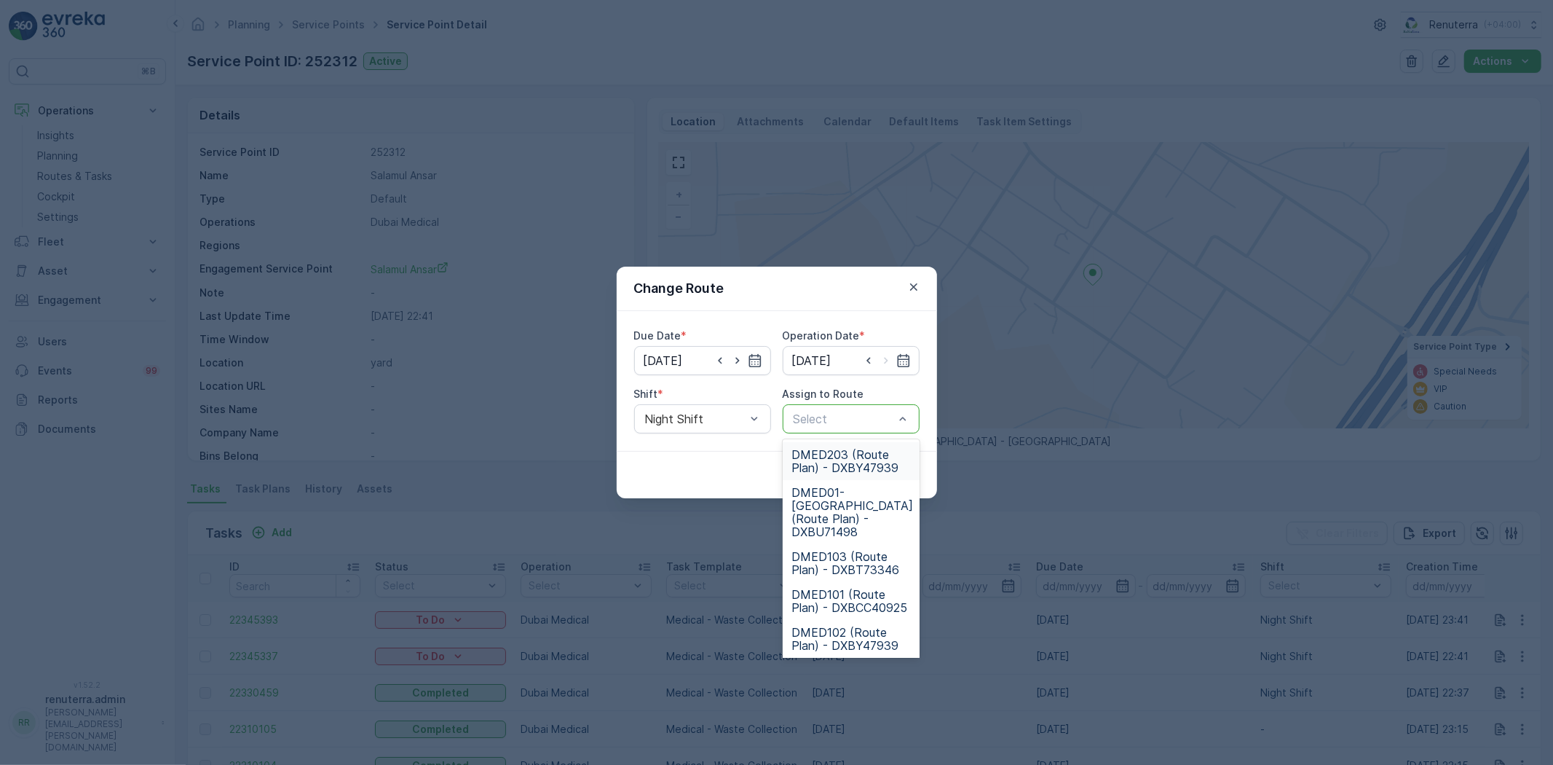
click at [795, 425] on p "Select" at bounding box center [844, 418] width 101 height 17
click at [801, 421] on div at bounding box center [843, 418] width 103 height 13
type input "02"
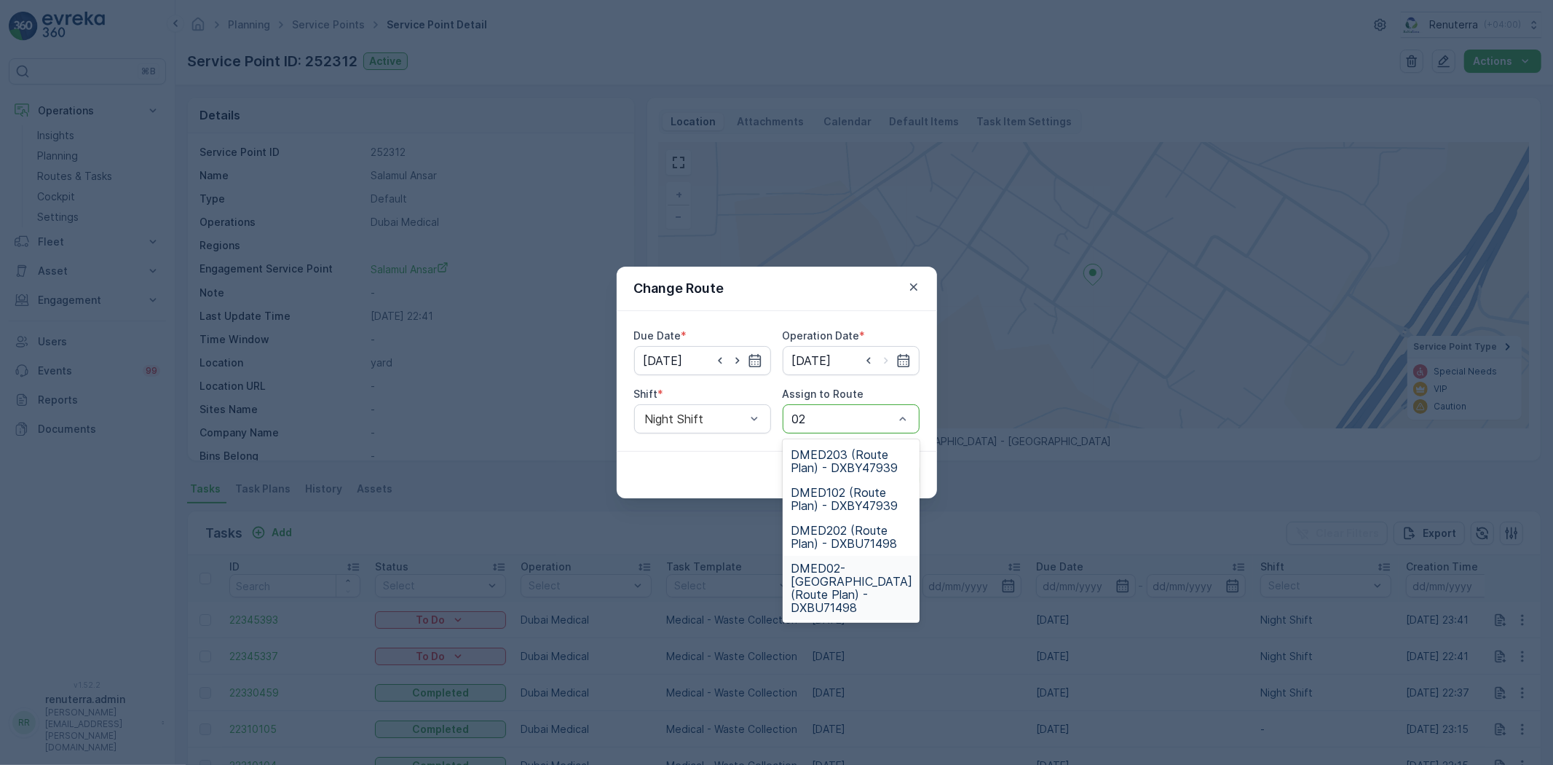
click at [848, 583] on span "DMED02-[GEOGRAPHIC_DATA] (Route Plan) - DXBU71498" at bounding box center [853, 587] width 122 height 52
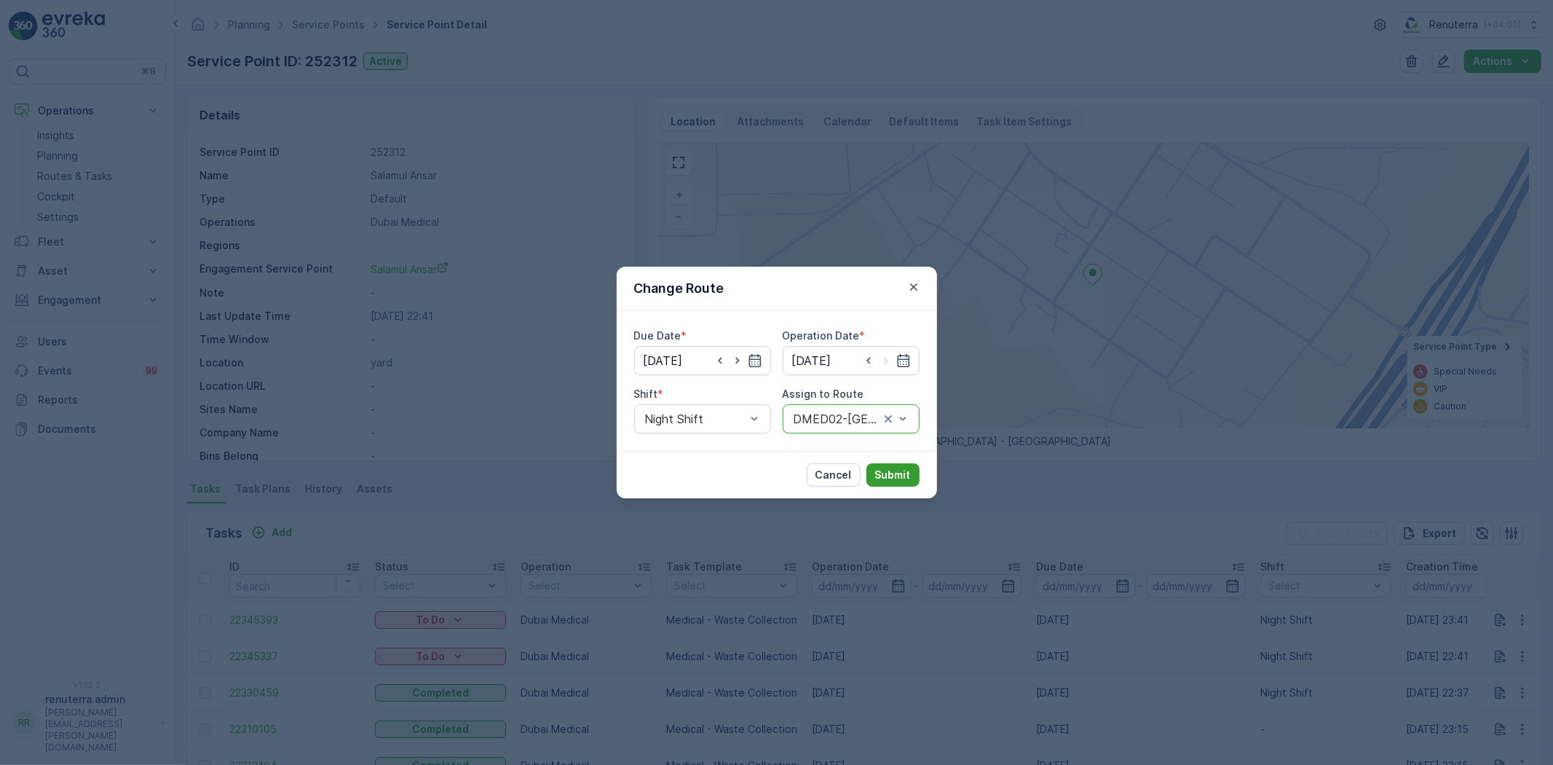
click at [899, 476] on p "Submit" at bounding box center [893, 475] width 36 height 15
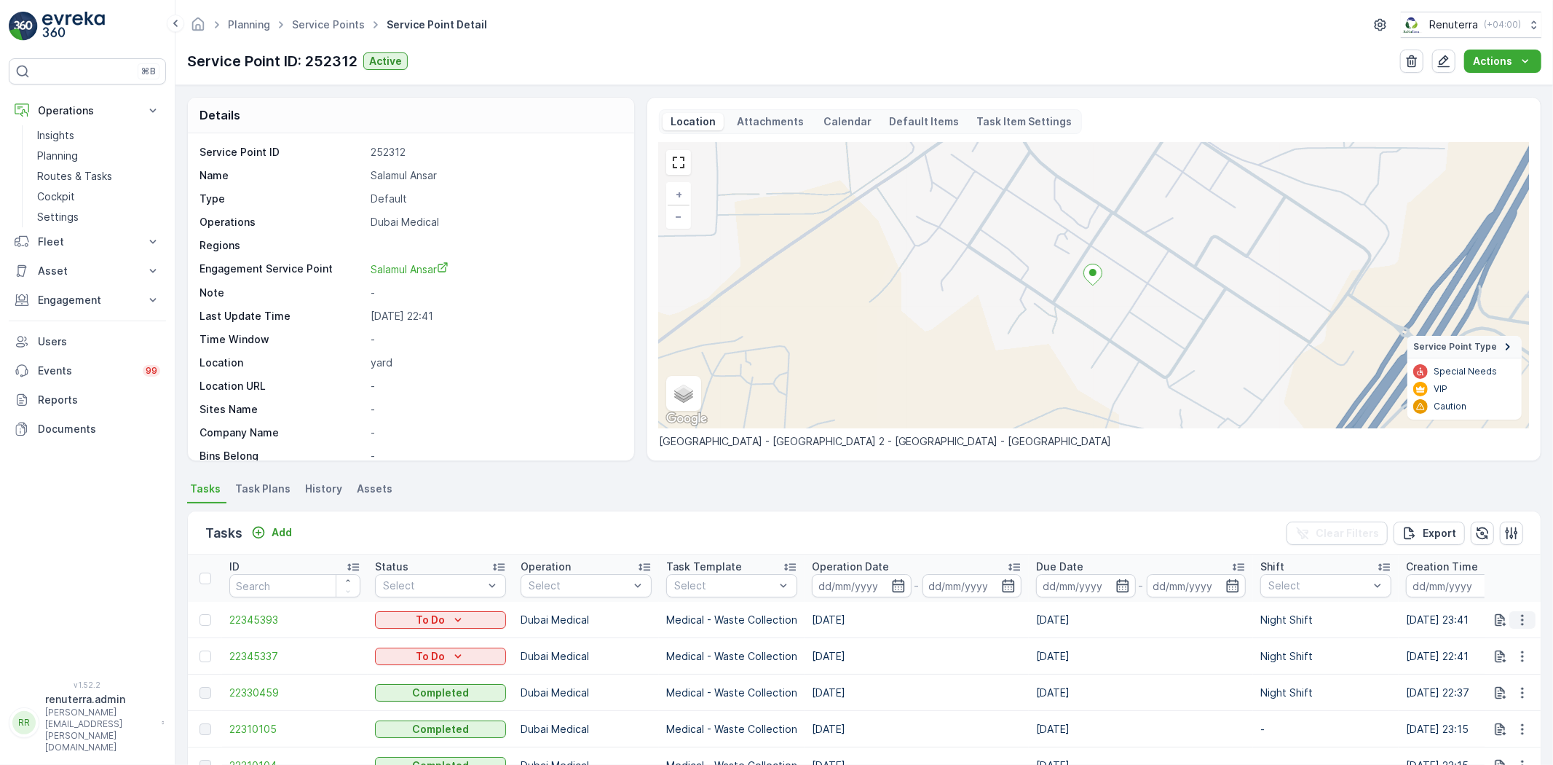
click at [1523, 621] on icon "button" at bounding box center [1523, 619] width 15 height 15
click at [1483, 675] on span "Change Route" at bounding box center [1485, 681] width 71 height 15
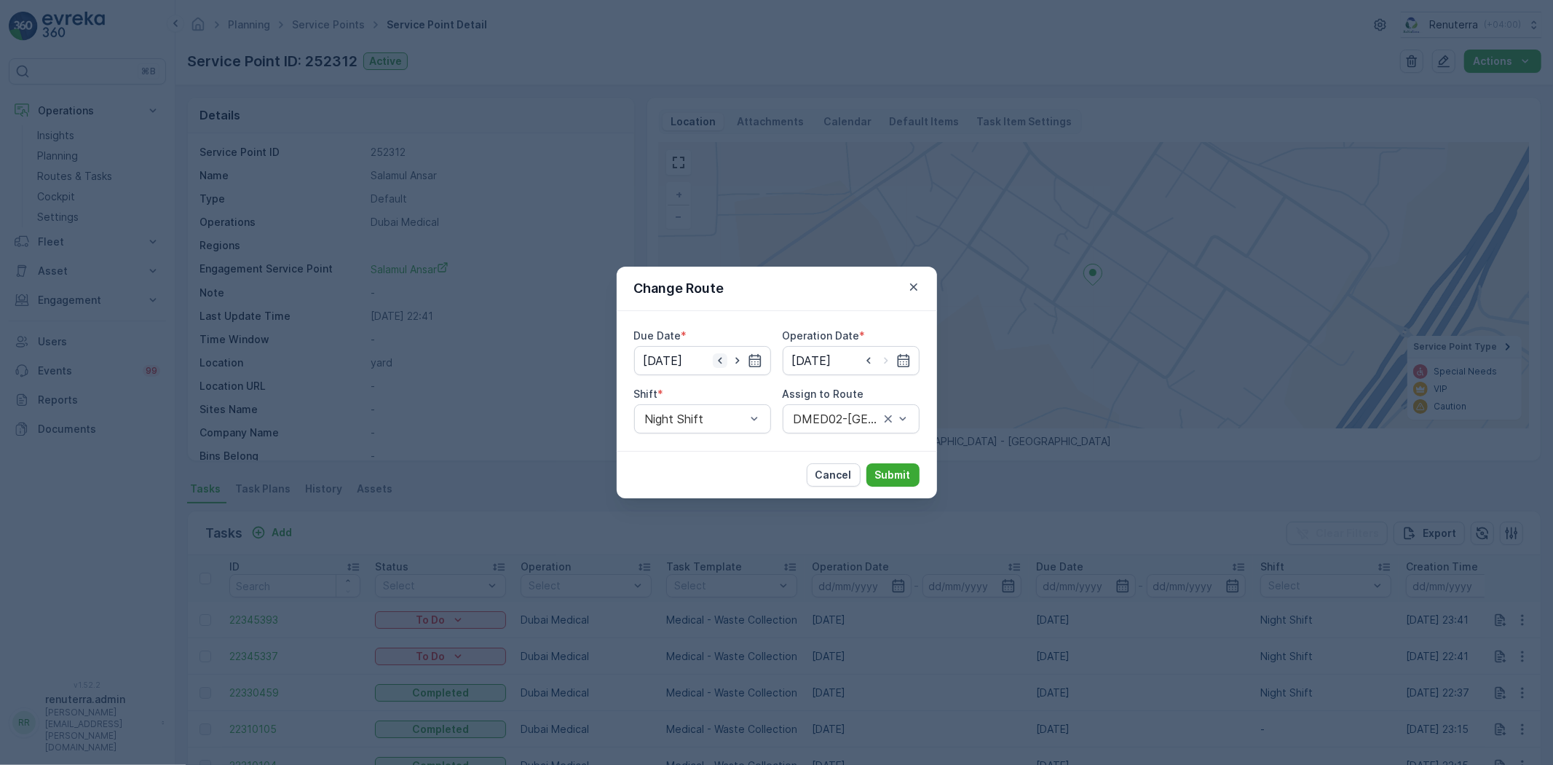
click at [722, 355] on icon "button" at bounding box center [720, 360] width 15 height 15
type input "[DATE]"
click at [899, 359] on icon "button" at bounding box center [903, 360] width 12 height 13
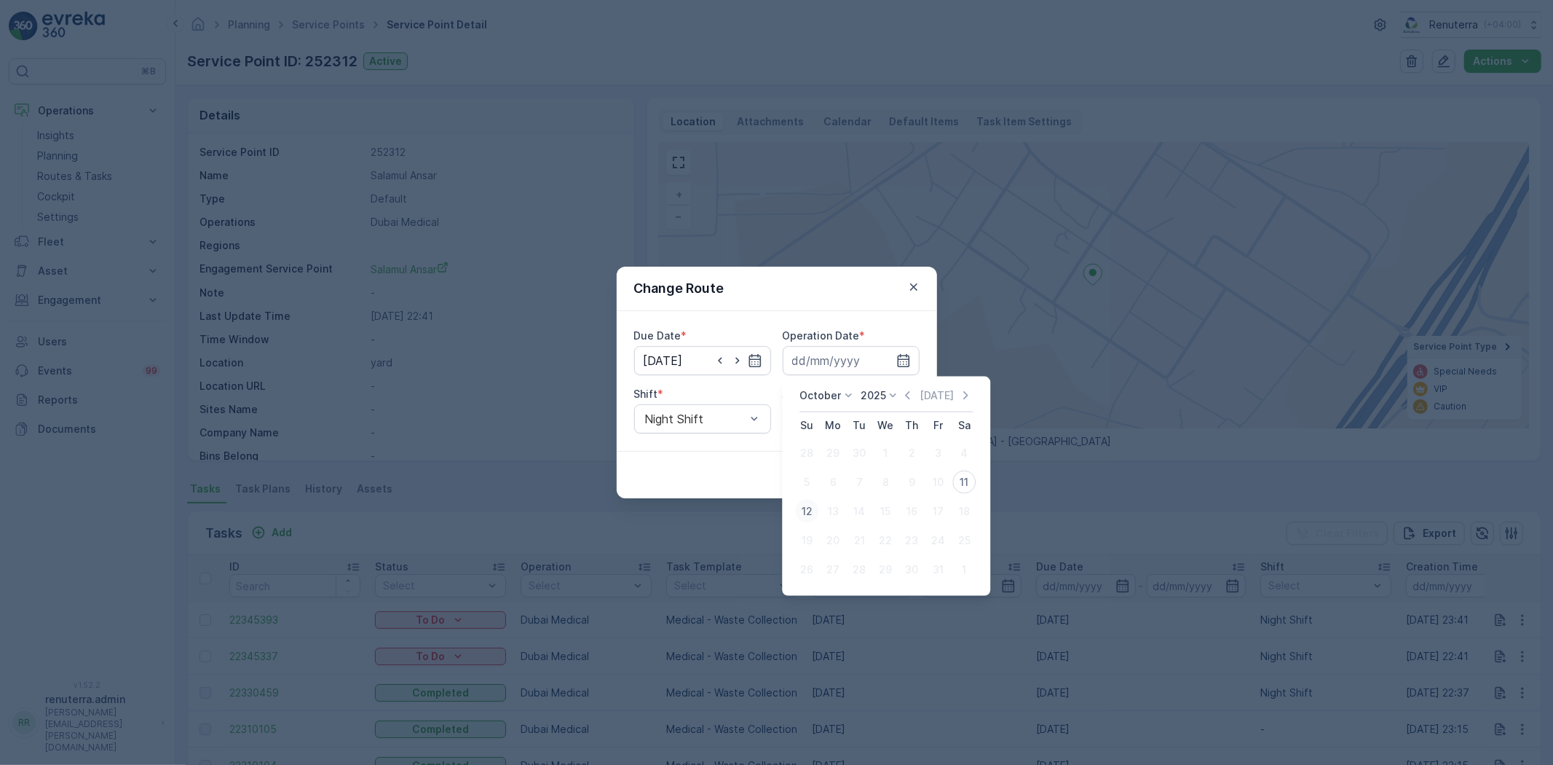
click at [813, 511] on div "12" at bounding box center [806, 511] width 23 height 23
type input "[DATE]"
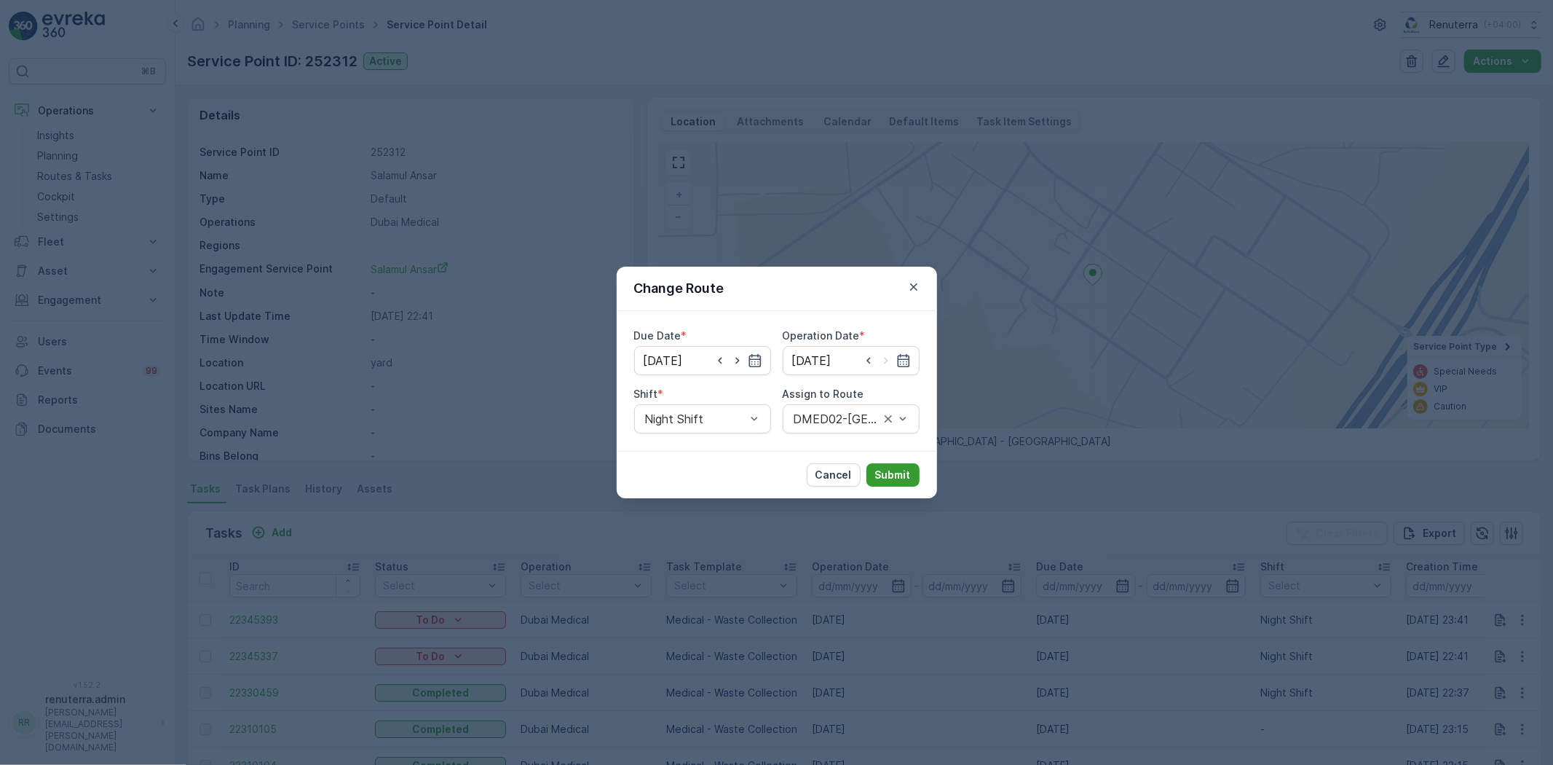
click at [886, 476] on p "Submit" at bounding box center [893, 475] width 36 height 15
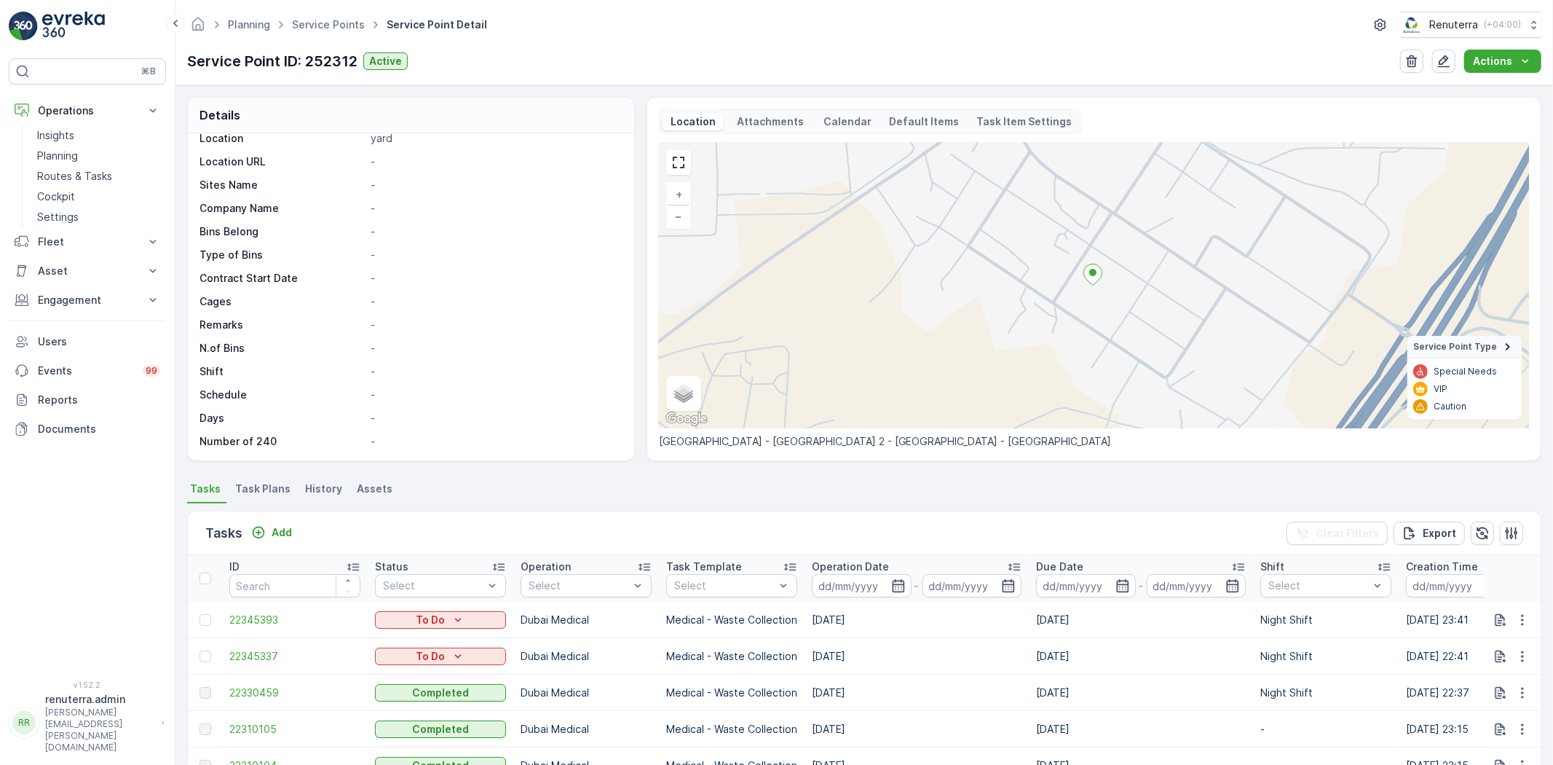
click at [342, 12] on div "Planning Service Points Service Point Detail Renuterra ( +04:00 )" at bounding box center [864, 25] width 1355 height 26
click at [332, 25] on link "Service Points" at bounding box center [328, 24] width 73 height 12
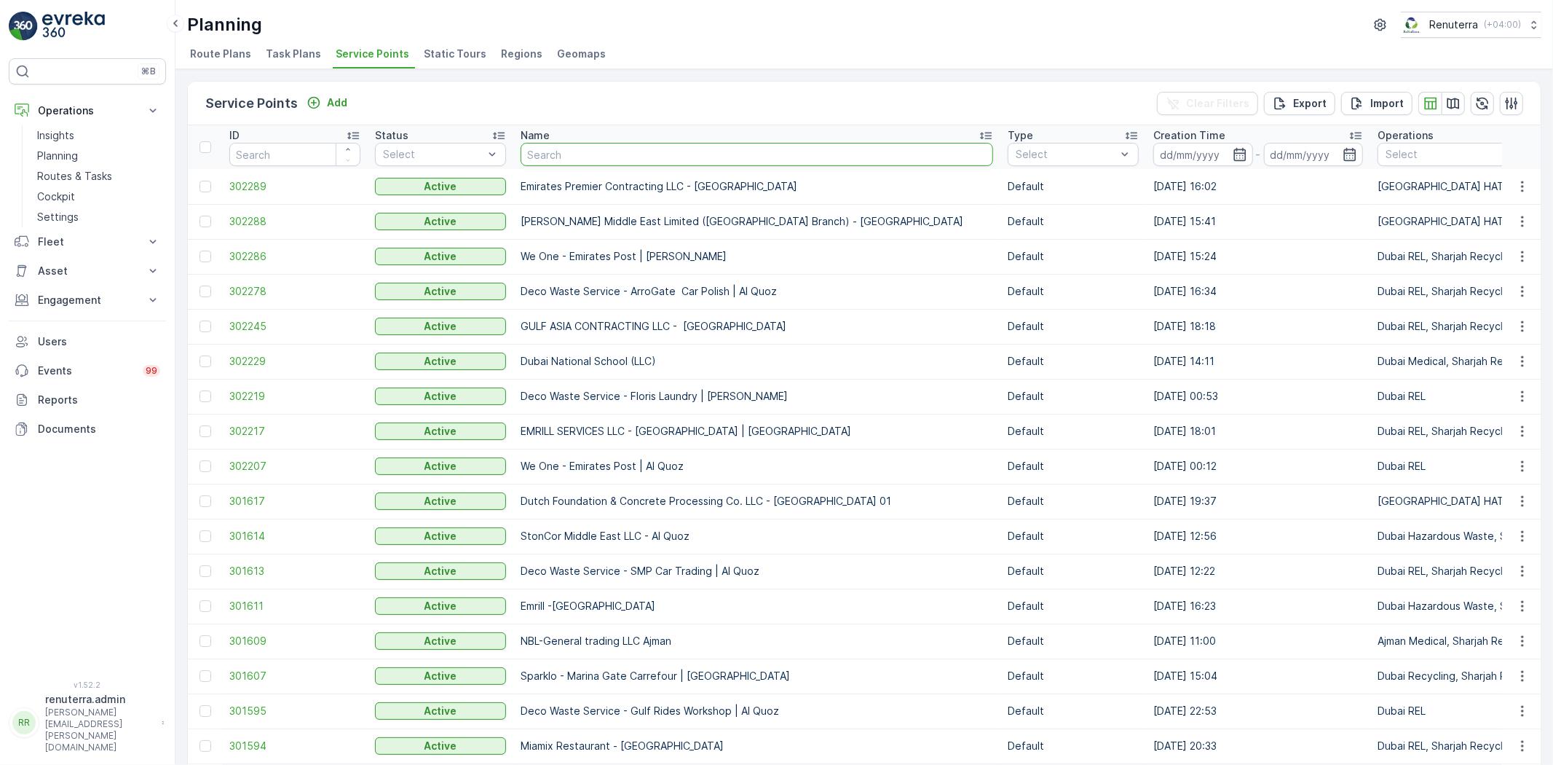
click at [601, 157] on input "text" at bounding box center [757, 154] width 473 height 23
type input "dott"
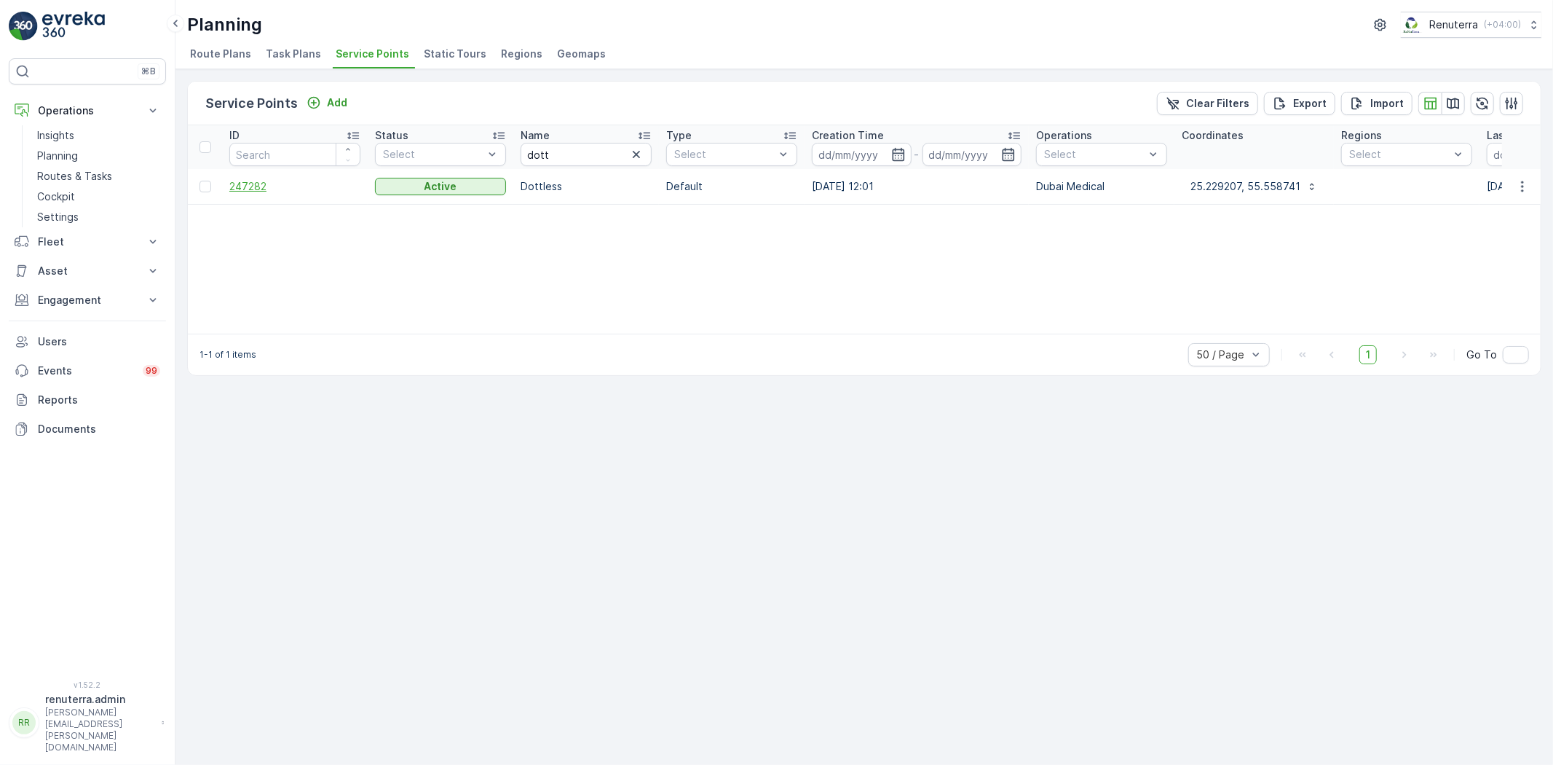
click at [243, 190] on span "247282" at bounding box center [294, 186] width 131 height 15
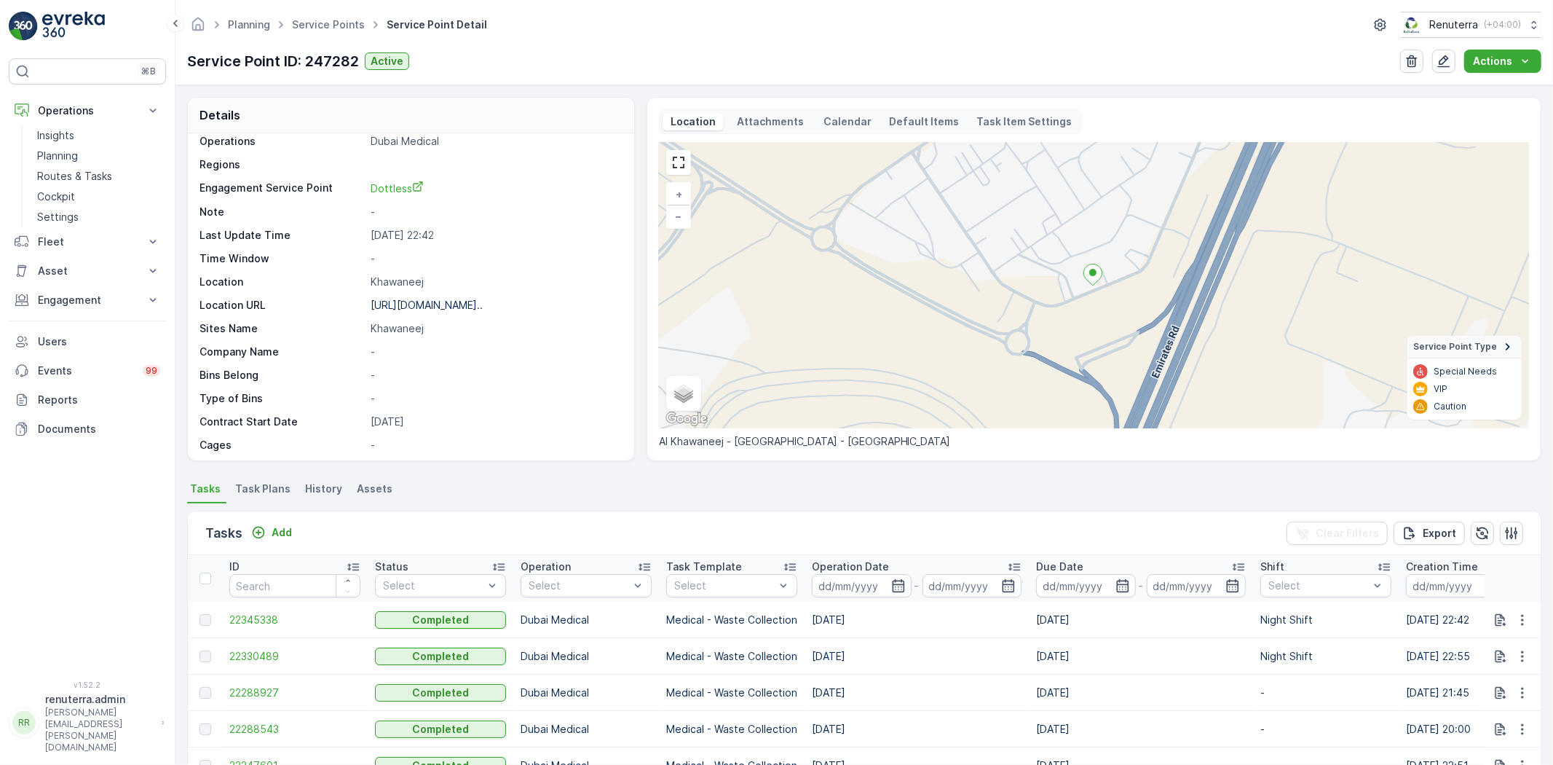
scroll to position [162, 0]
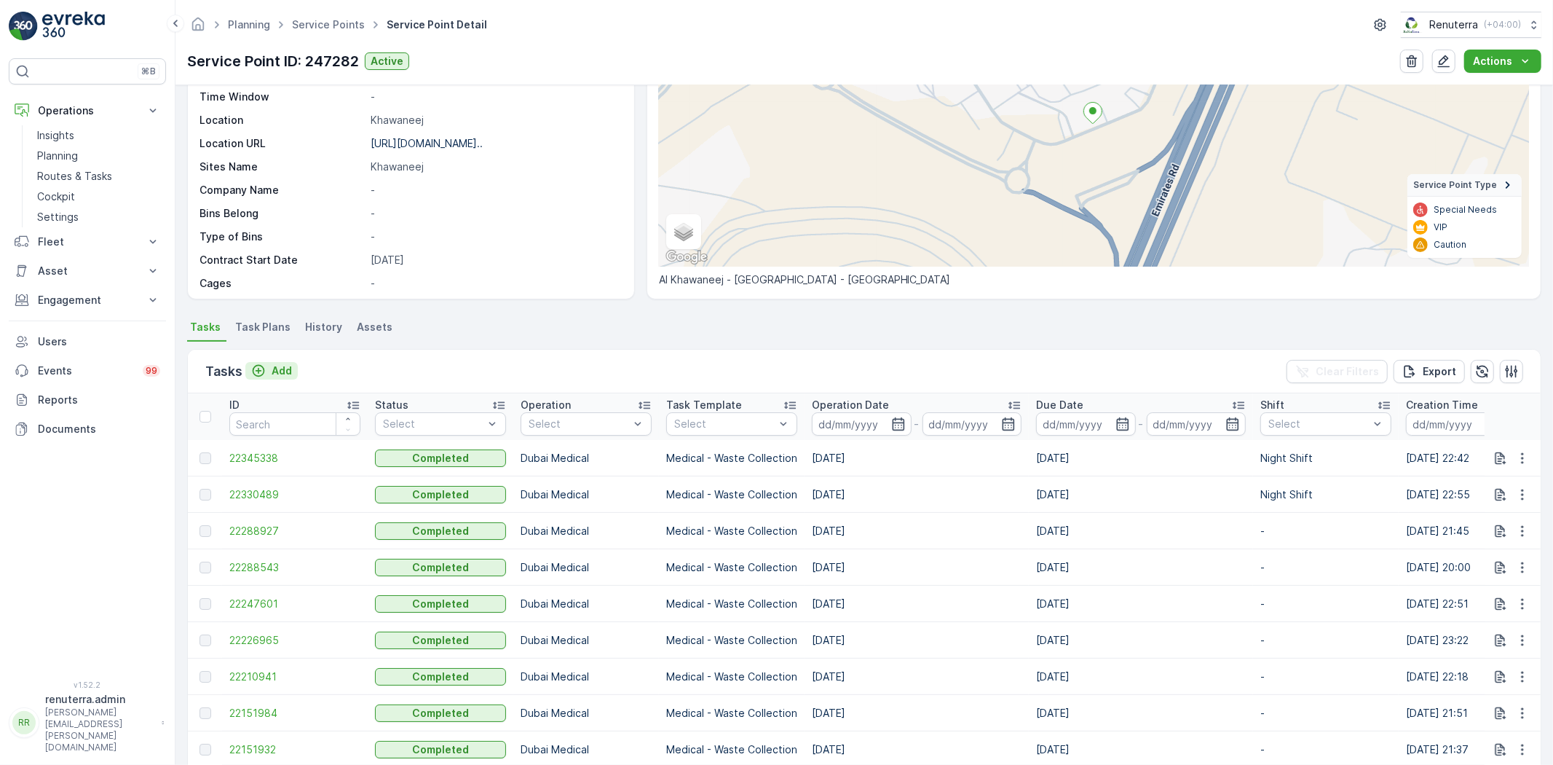
click at [275, 377] on p "Add" at bounding box center [282, 370] width 20 height 15
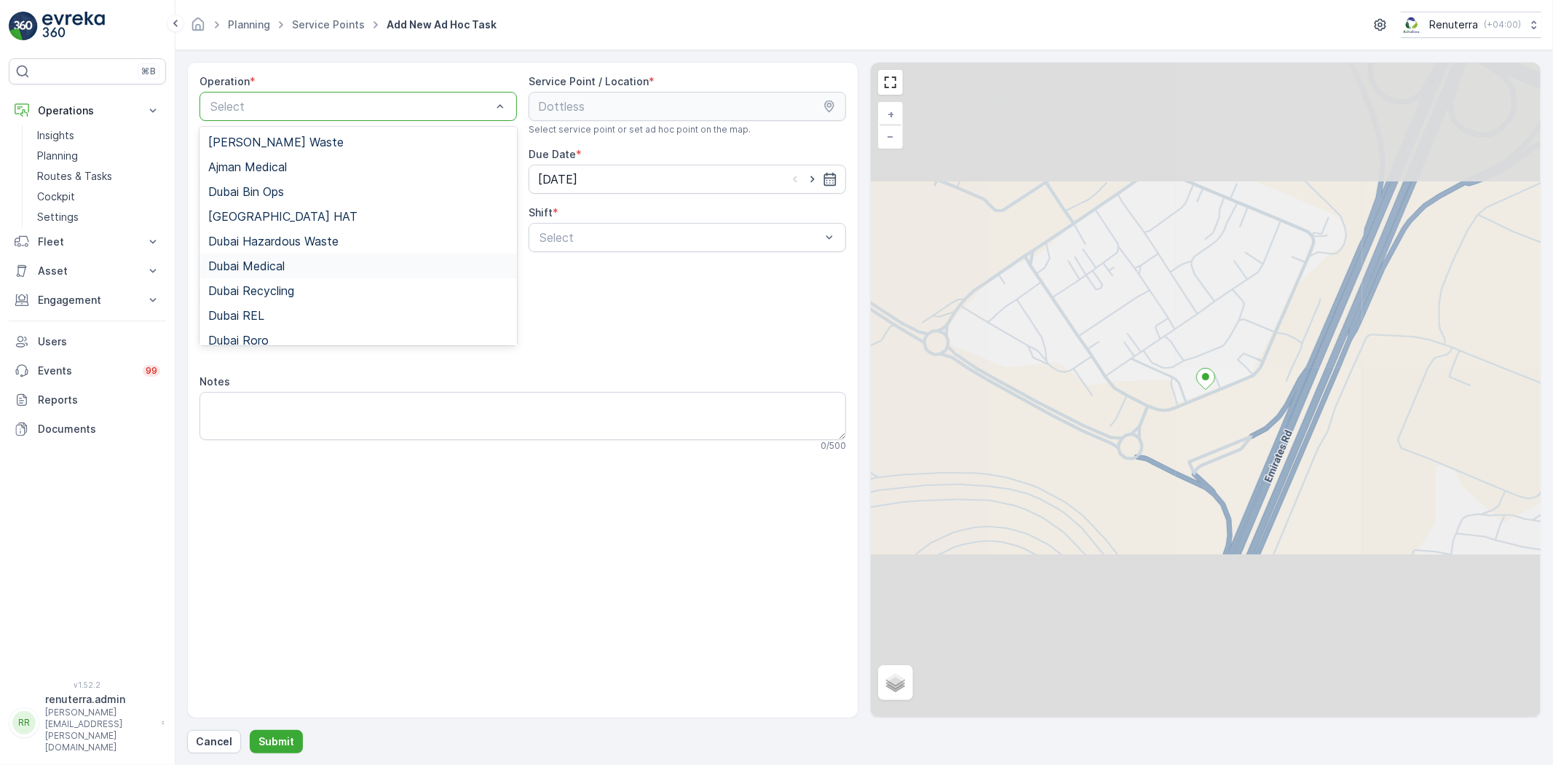
click at [262, 267] on span "Dubai Medical" at bounding box center [246, 265] width 76 height 13
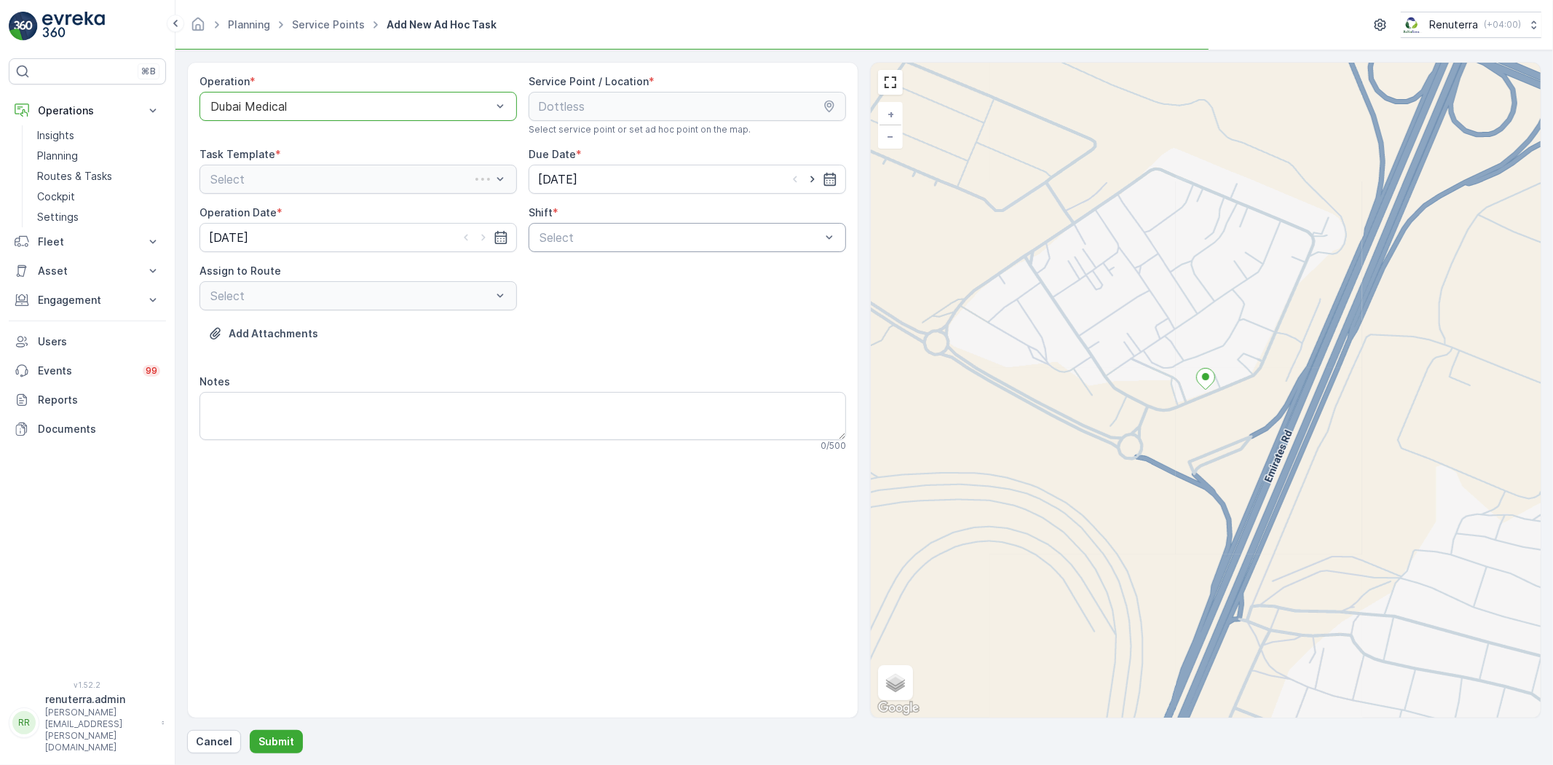
click at [619, 227] on div "Select" at bounding box center [688, 237] width 318 height 29
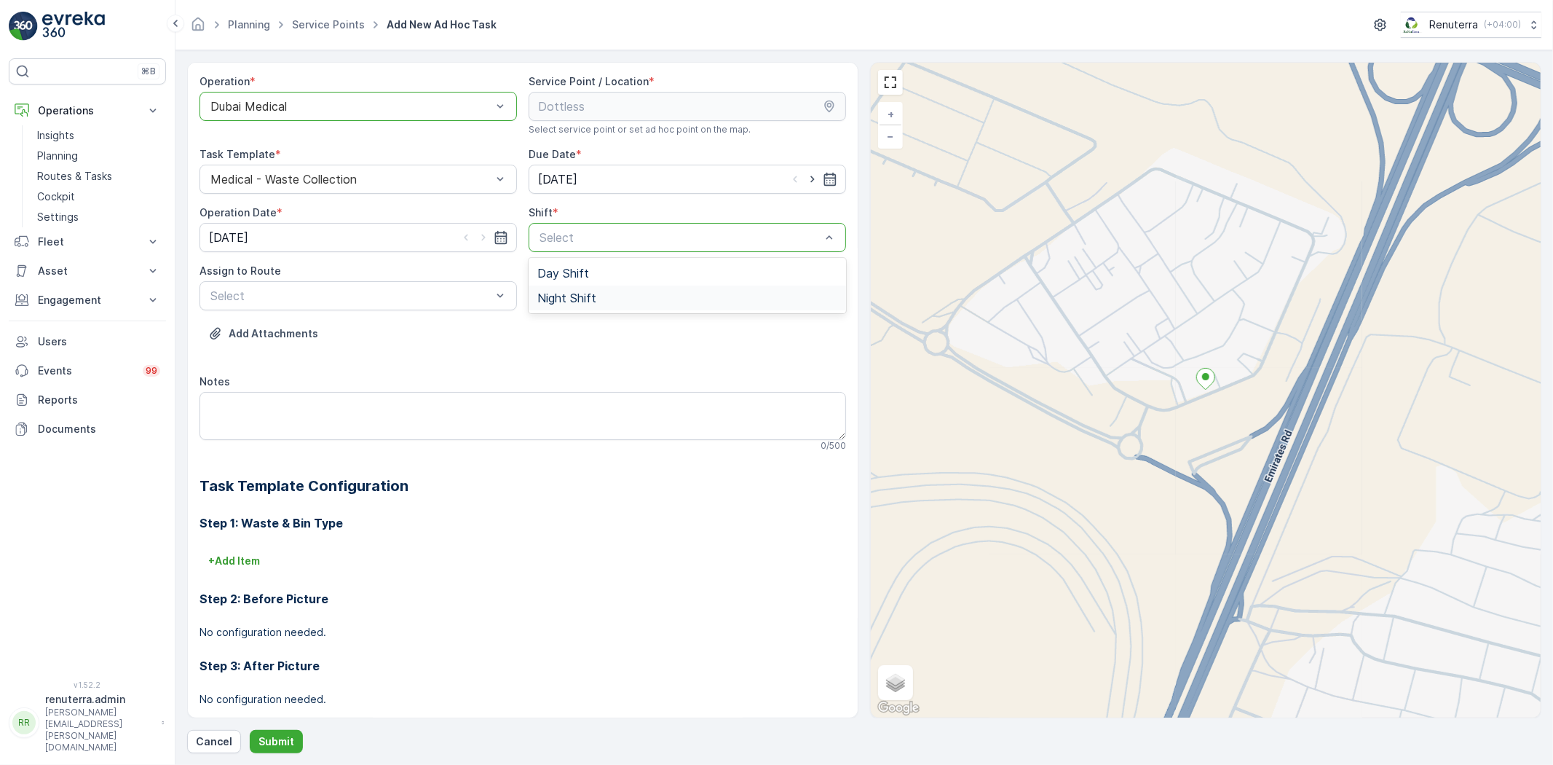
click at [579, 293] on span "Night Shift" at bounding box center [566, 297] width 59 height 13
click at [374, 270] on div "Assign to Route" at bounding box center [359, 271] width 318 height 15
click at [360, 285] on div "Select" at bounding box center [359, 295] width 318 height 29
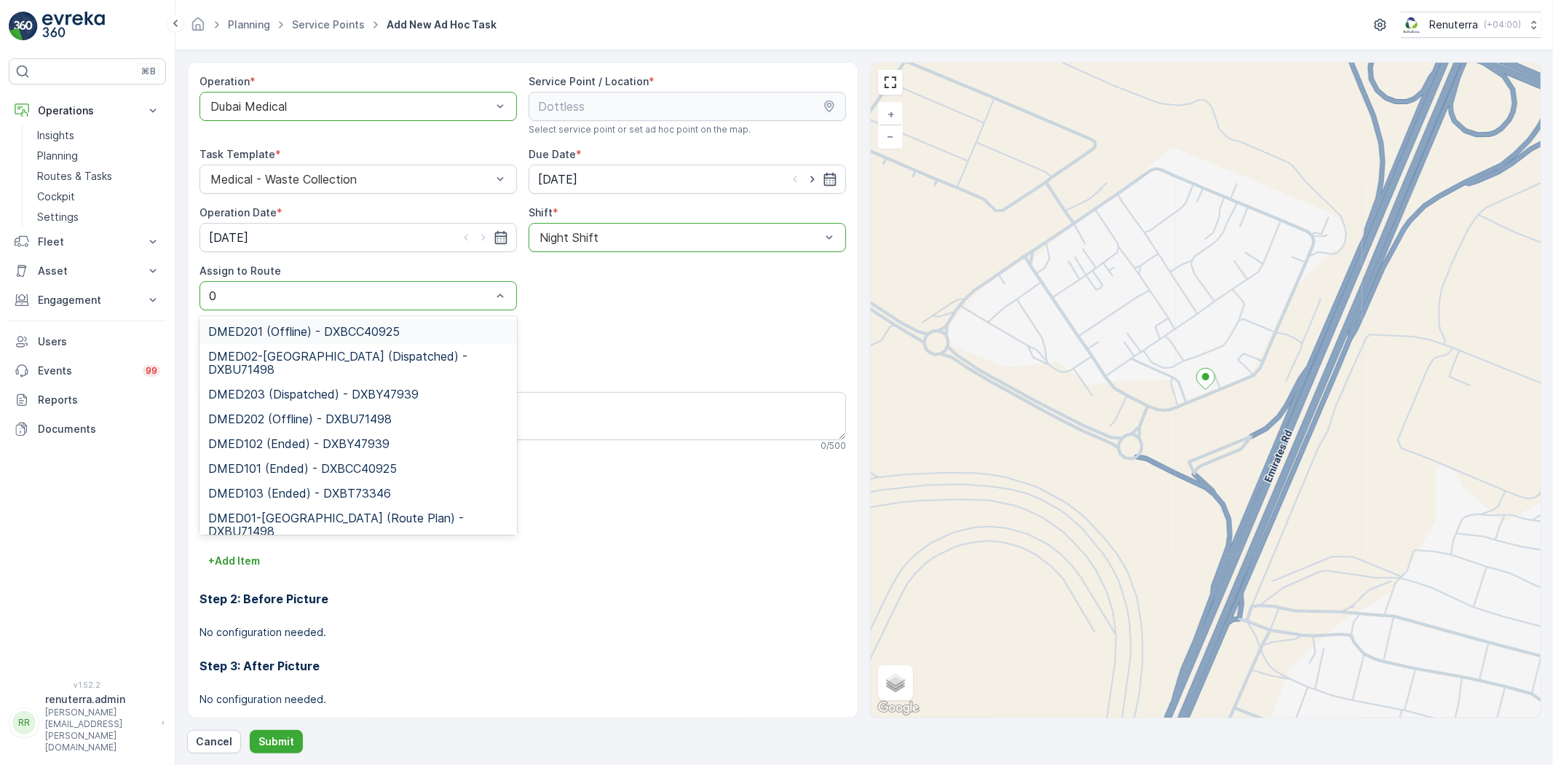
type input "02"
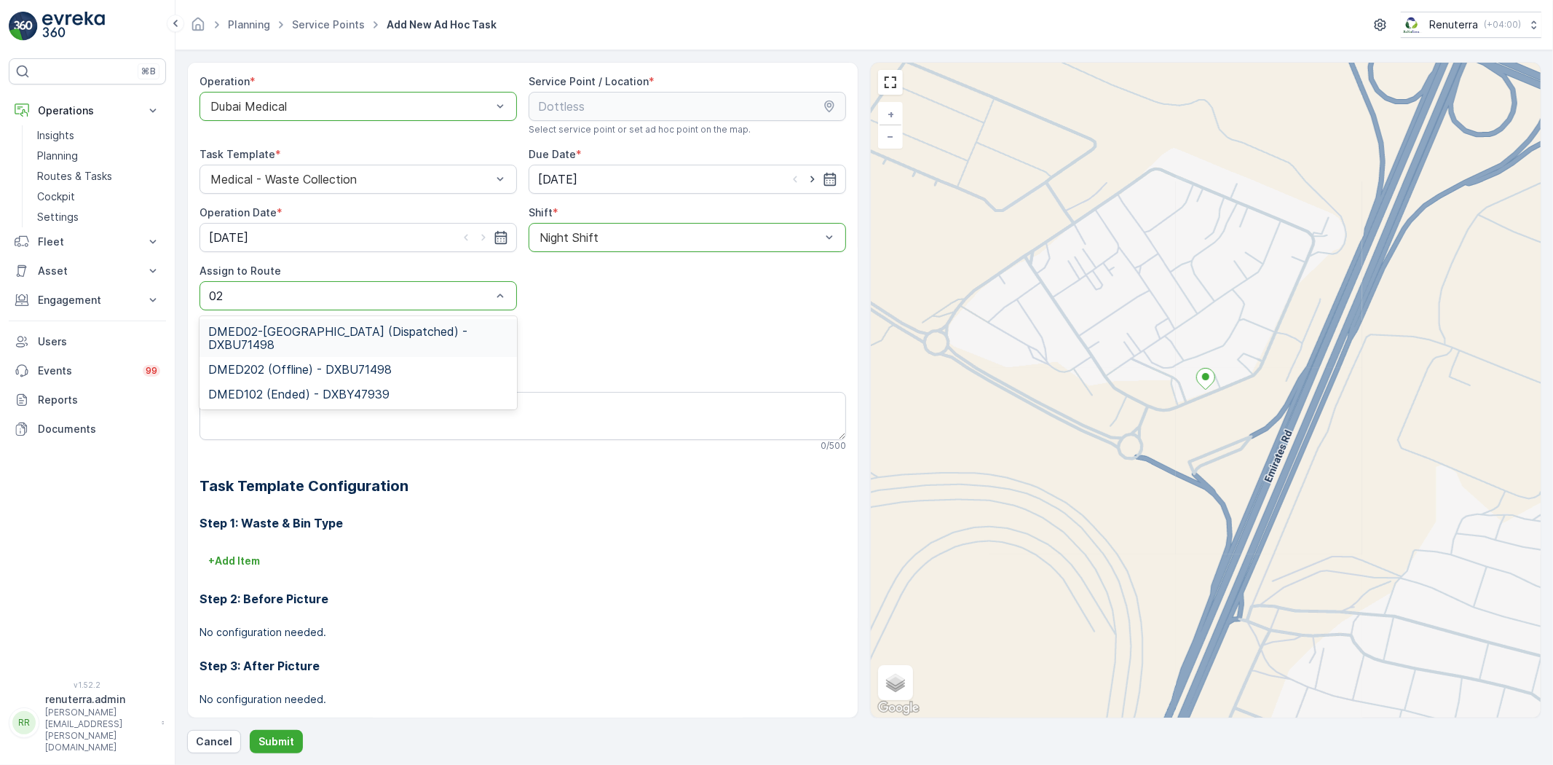
click at [337, 330] on span "DMED02-[GEOGRAPHIC_DATA] (Dispatched) - DXBU71498" at bounding box center [358, 338] width 300 height 26
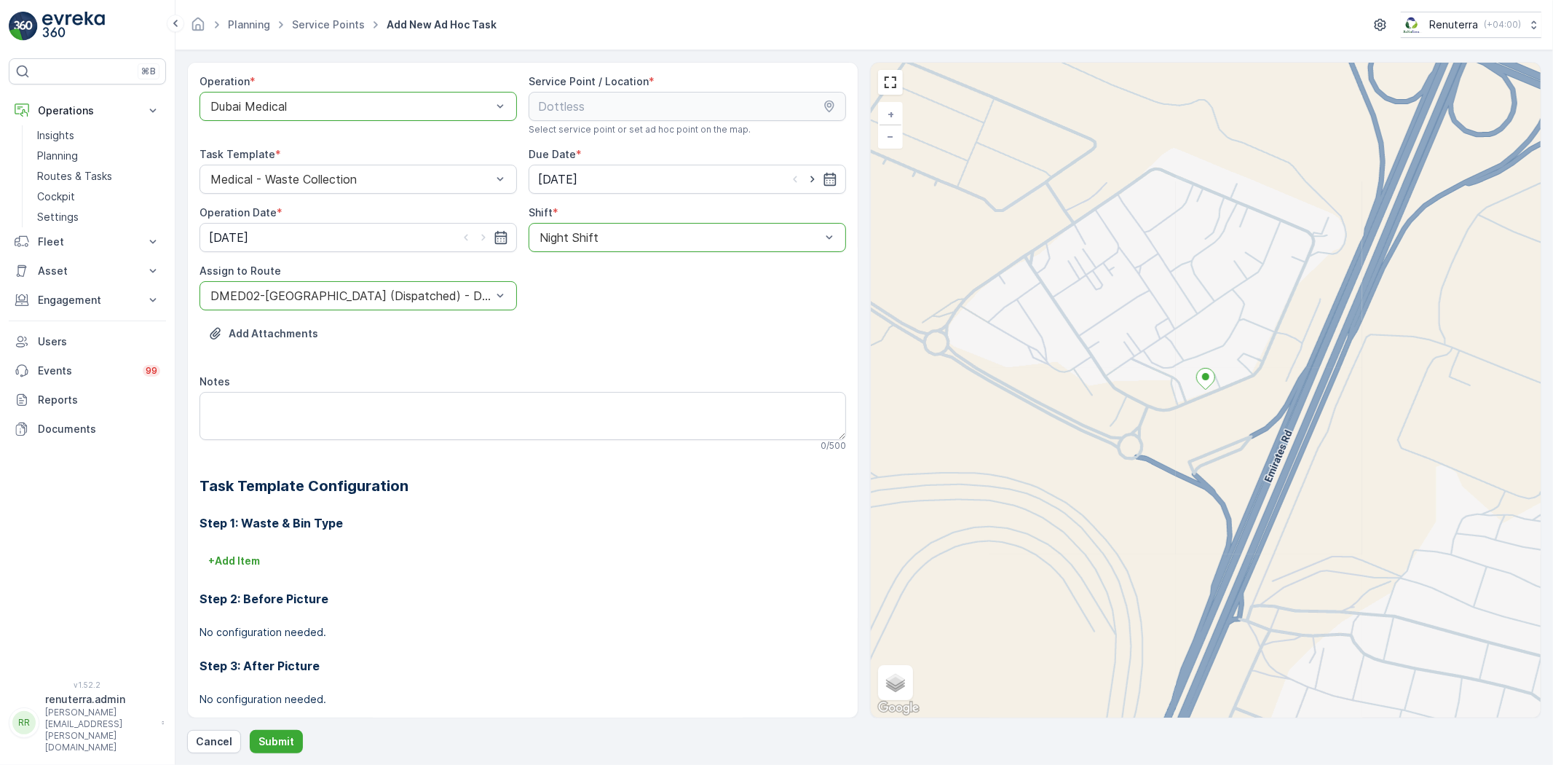
click at [805, 173] on icon "button" at bounding box center [812, 179] width 15 height 15
type input "[DATE]"
click at [485, 239] on icon "button" at bounding box center [483, 237] width 15 height 15
type input "[DATE]"
click at [263, 736] on p "Submit" at bounding box center [277, 741] width 36 height 15
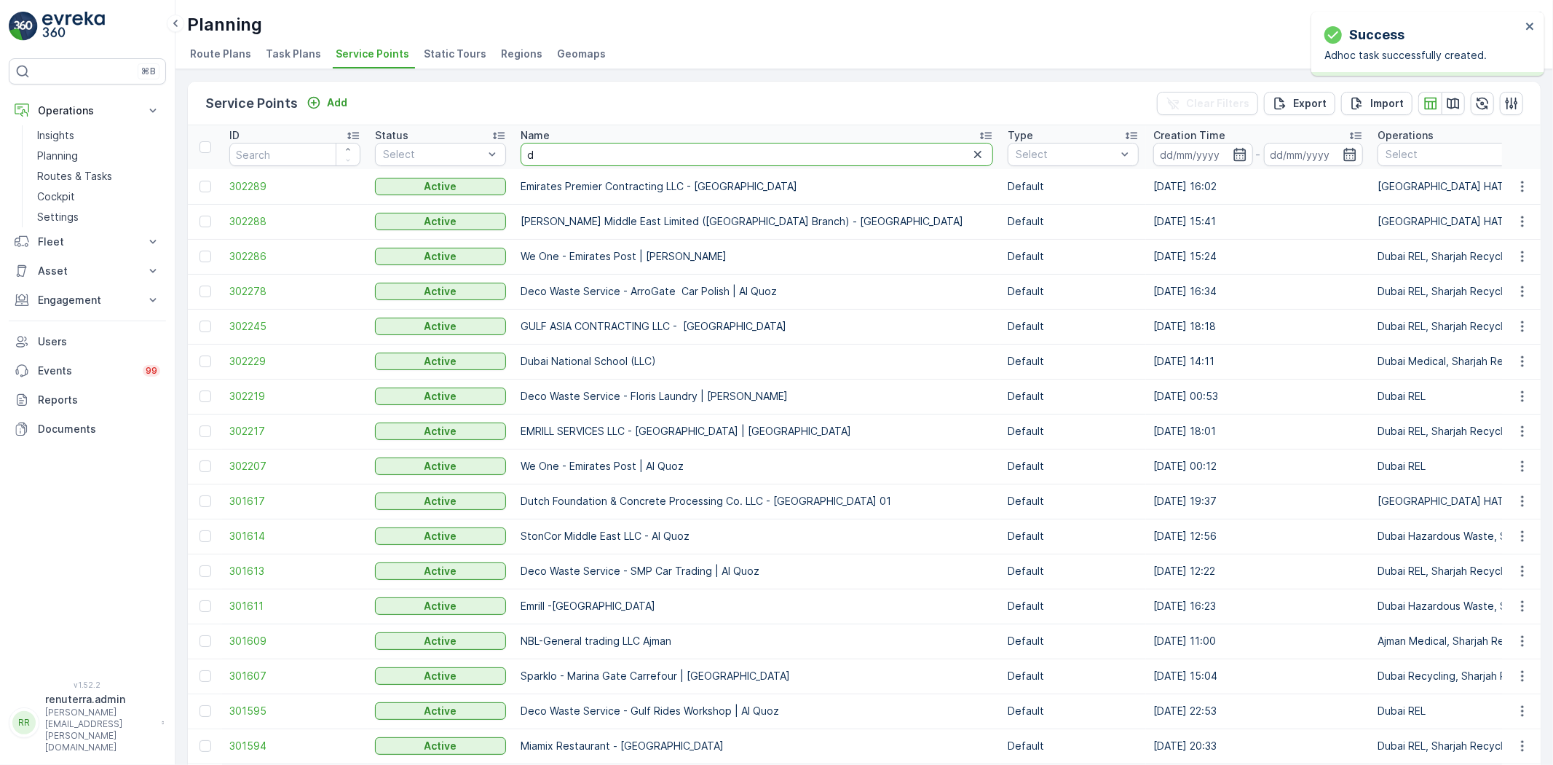
type input "do"
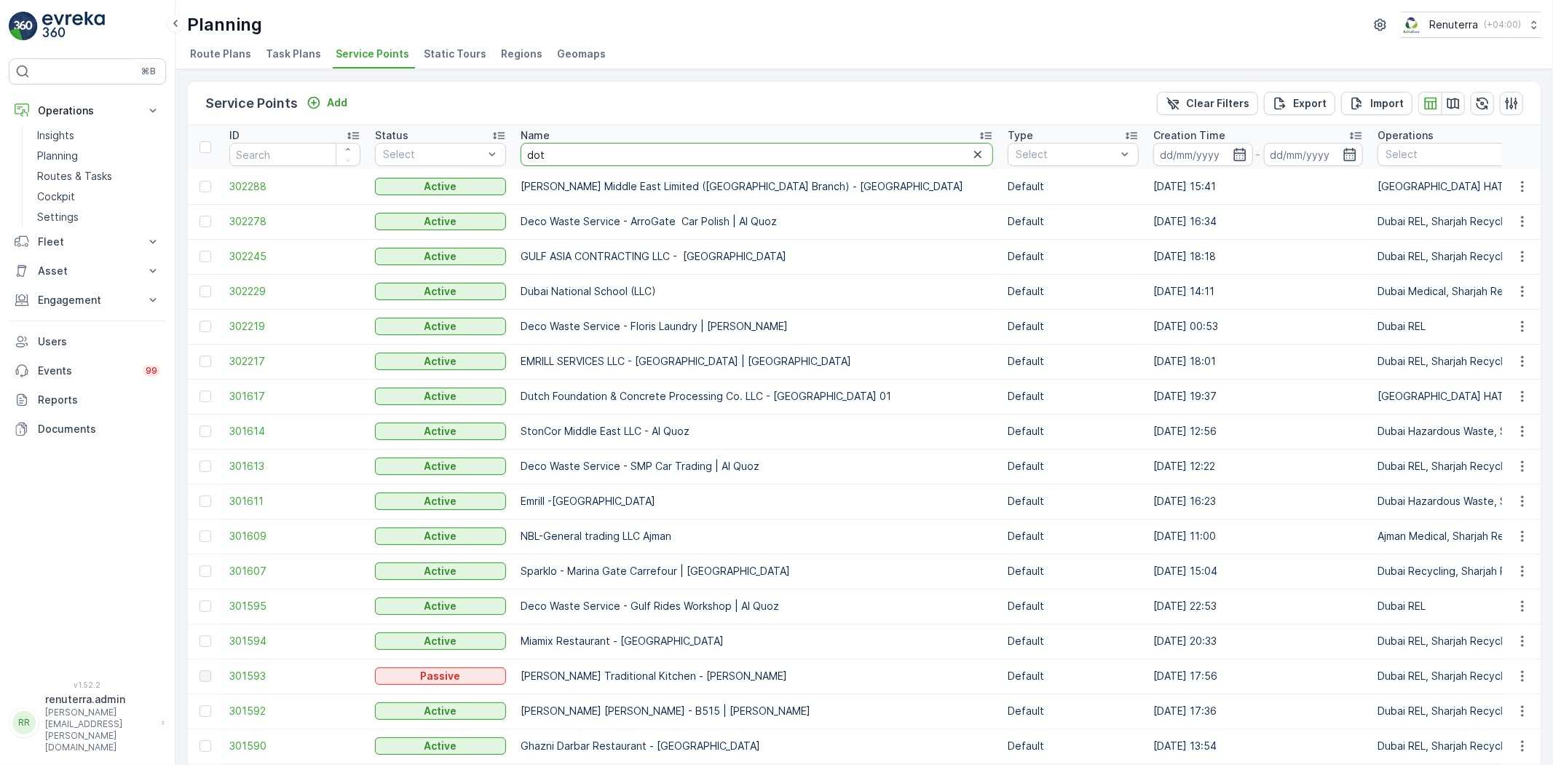
type input "dott"
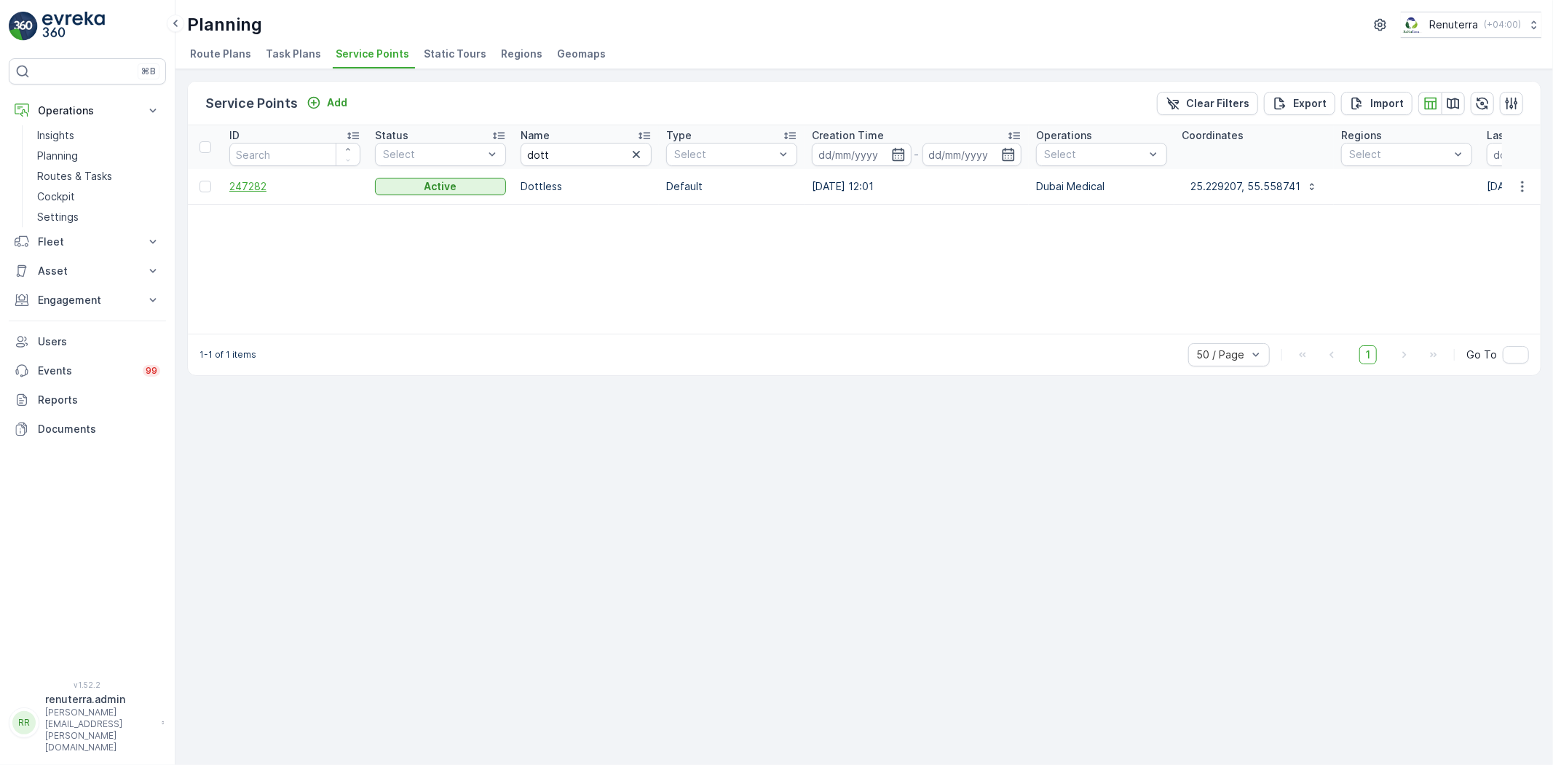
click at [241, 184] on span "247282" at bounding box center [294, 186] width 131 height 15
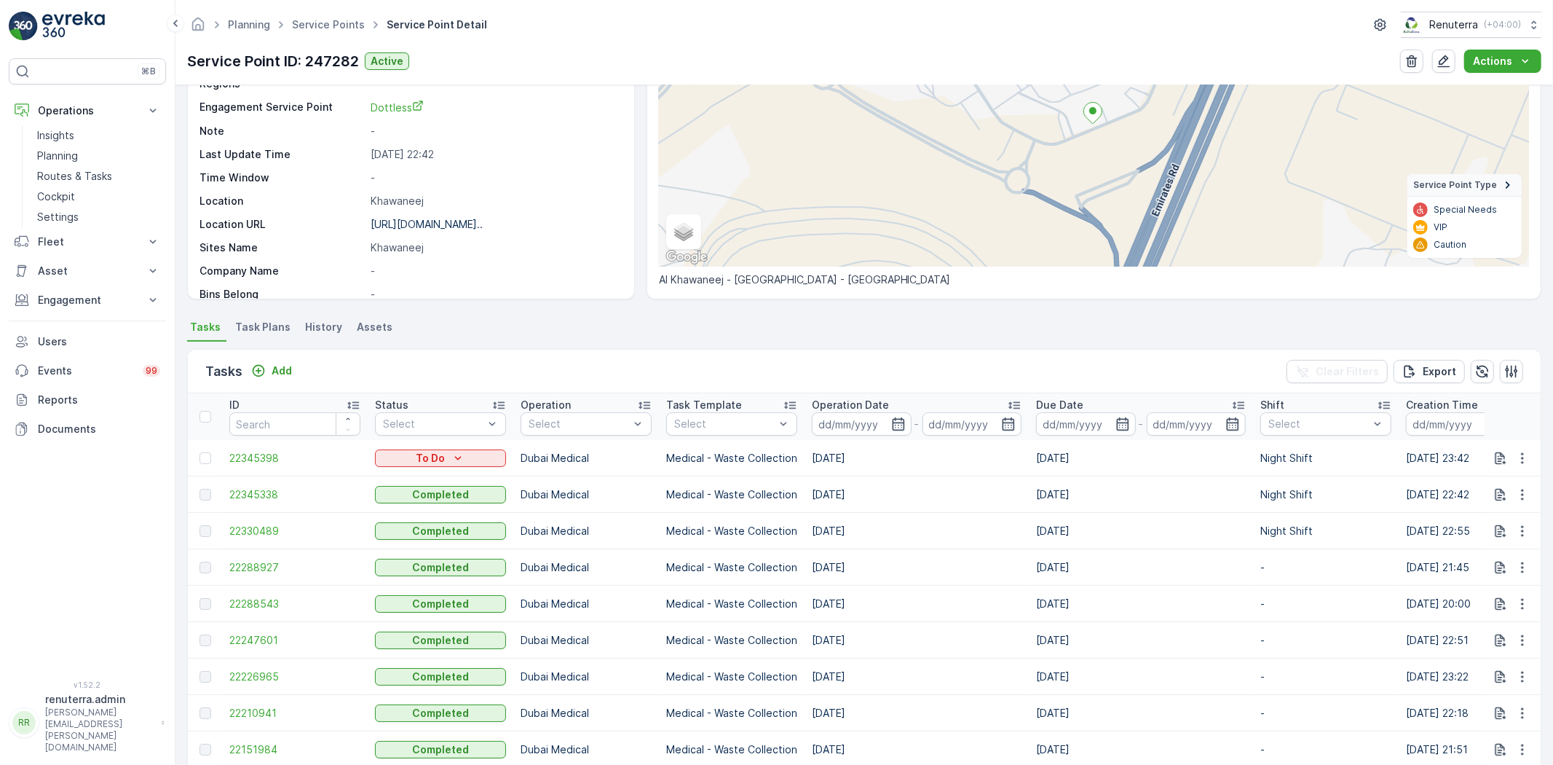
scroll to position [81, 0]
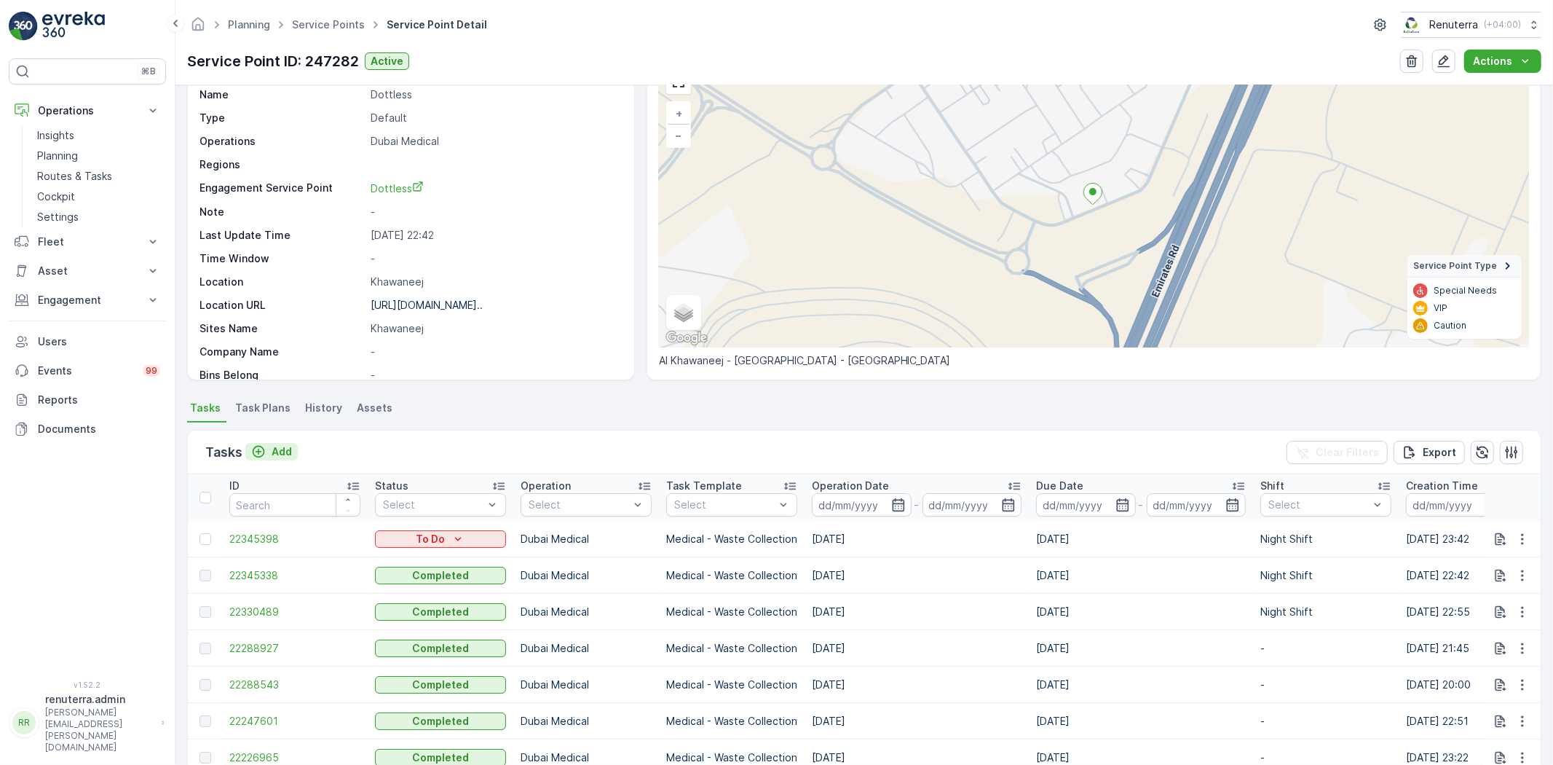
click at [265, 452] on icon "Add" at bounding box center [258, 451] width 15 height 15
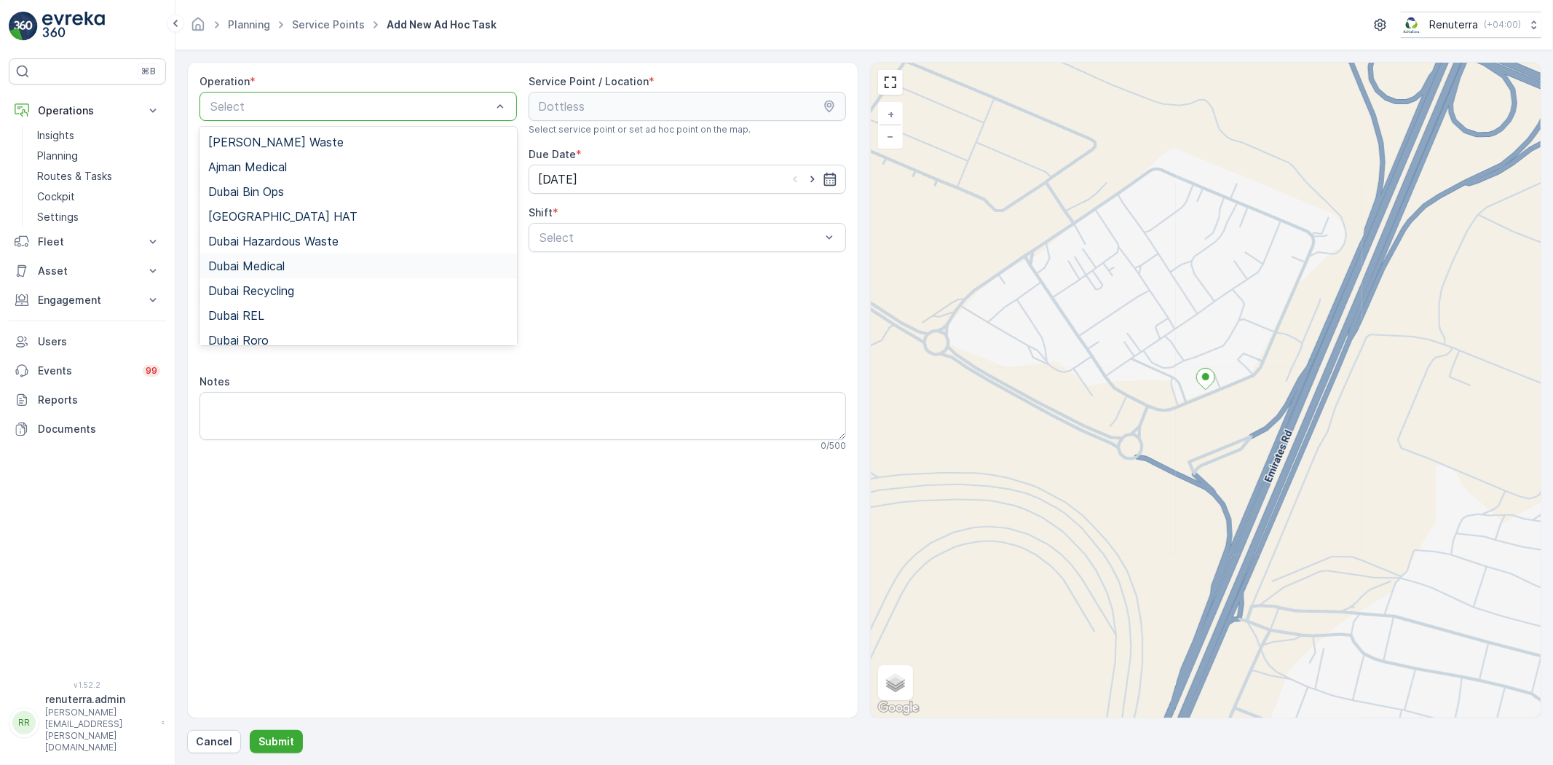
drag, startPoint x: 284, startPoint y: 259, endPoint x: 293, endPoint y: 259, distance: 8.7
click at [285, 259] on span "Dubai Medical" at bounding box center [246, 265] width 76 height 13
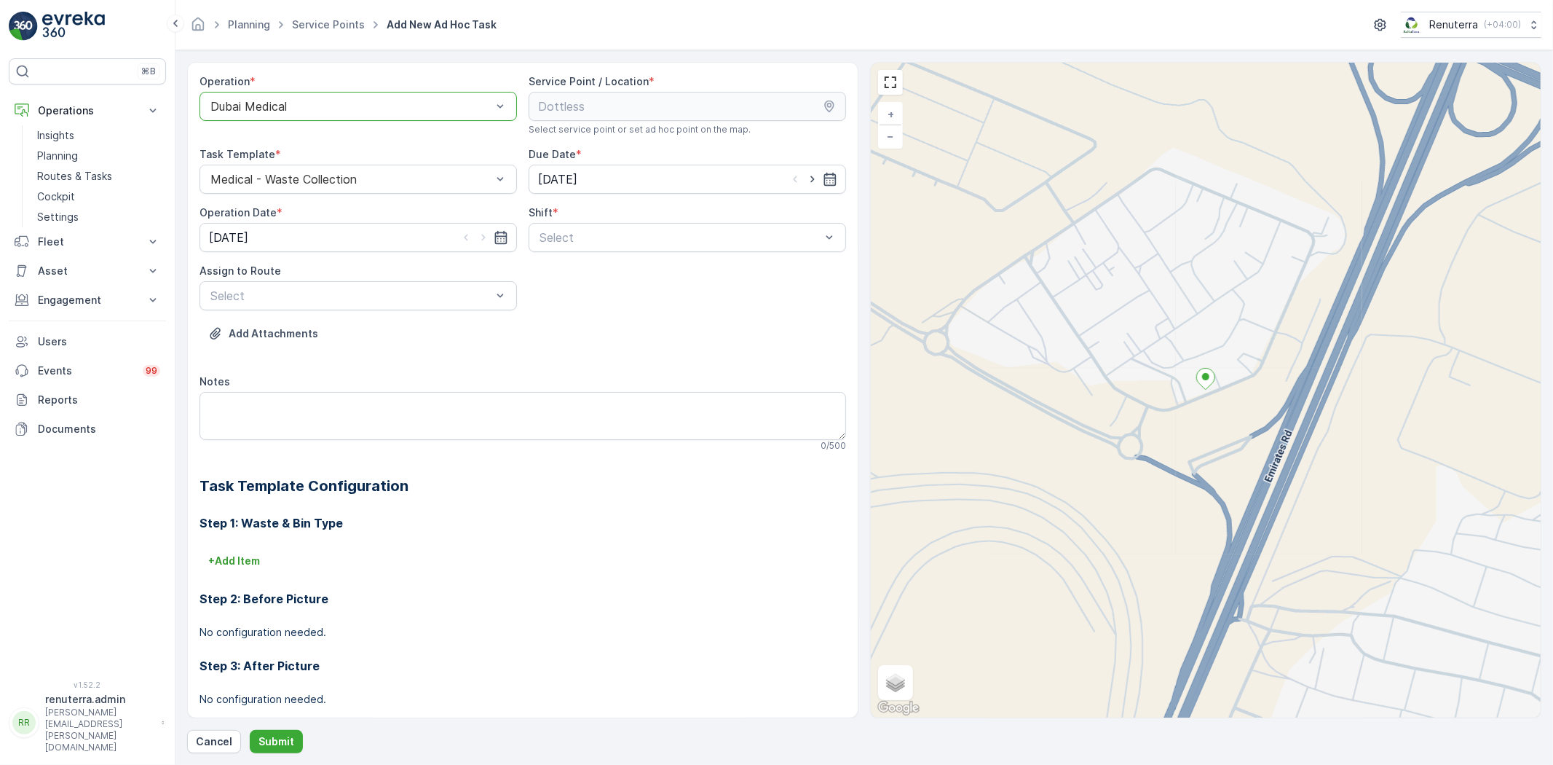
click at [575, 269] on span "Day Shift" at bounding box center [563, 273] width 52 height 13
click at [585, 229] on div "Day Shift" at bounding box center [688, 237] width 318 height 29
click at [570, 283] on div "Day Shift" at bounding box center [688, 273] width 318 height 25
drag, startPoint x: 581, startPoint y: 236, endPoint x: 579, endPoint y: 251, distance: 15.4
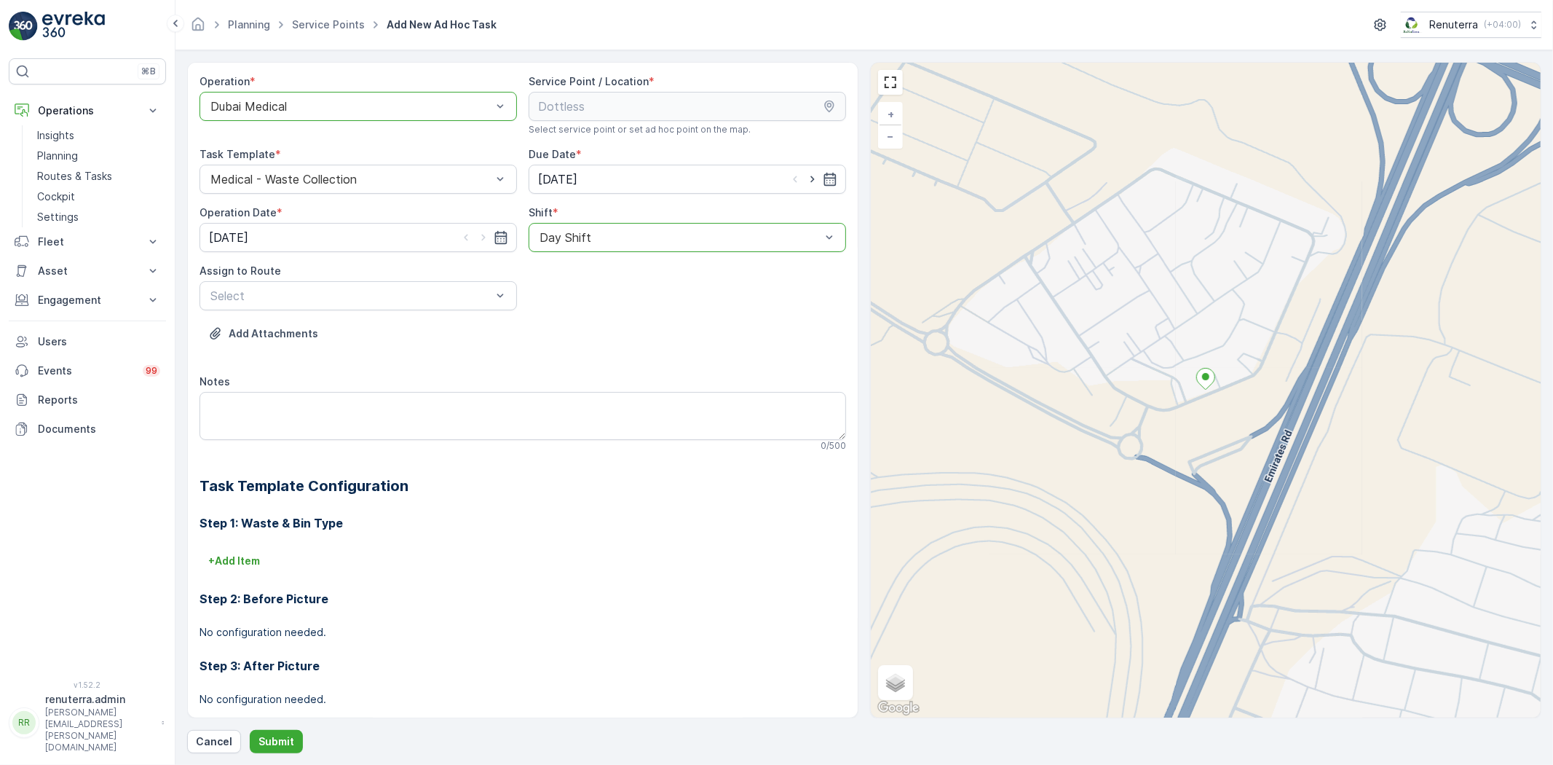
click at [580, 246] on div "Day Shift" at bounding box center [688, 237] width 318 height 29
click at [570, 295] on span "Night Shift" at bounding box center [566, 297] width 59 height 13
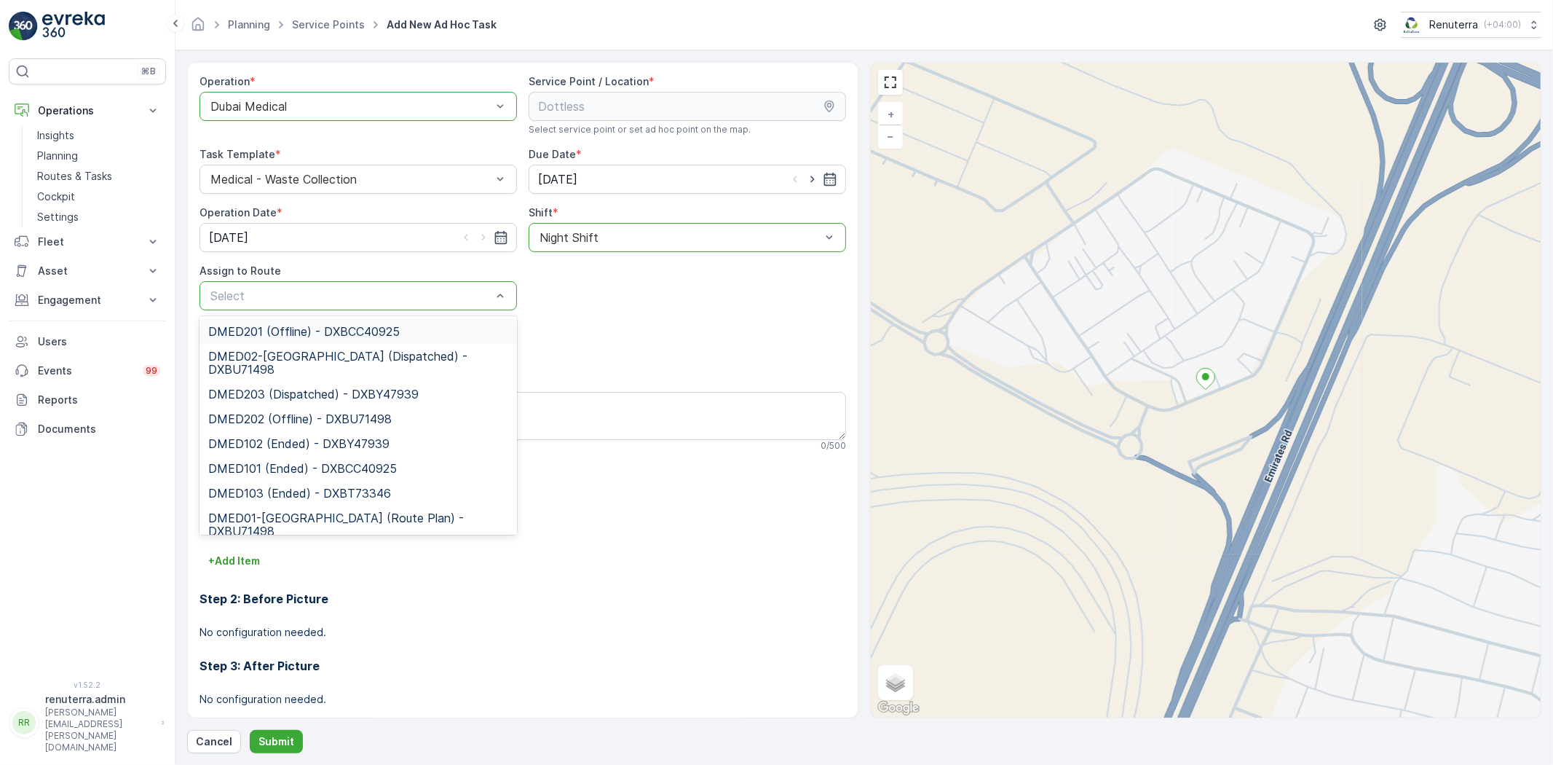
click at [337, 309] on div "Select" at bounding box center [359, 295] width 318 height 29
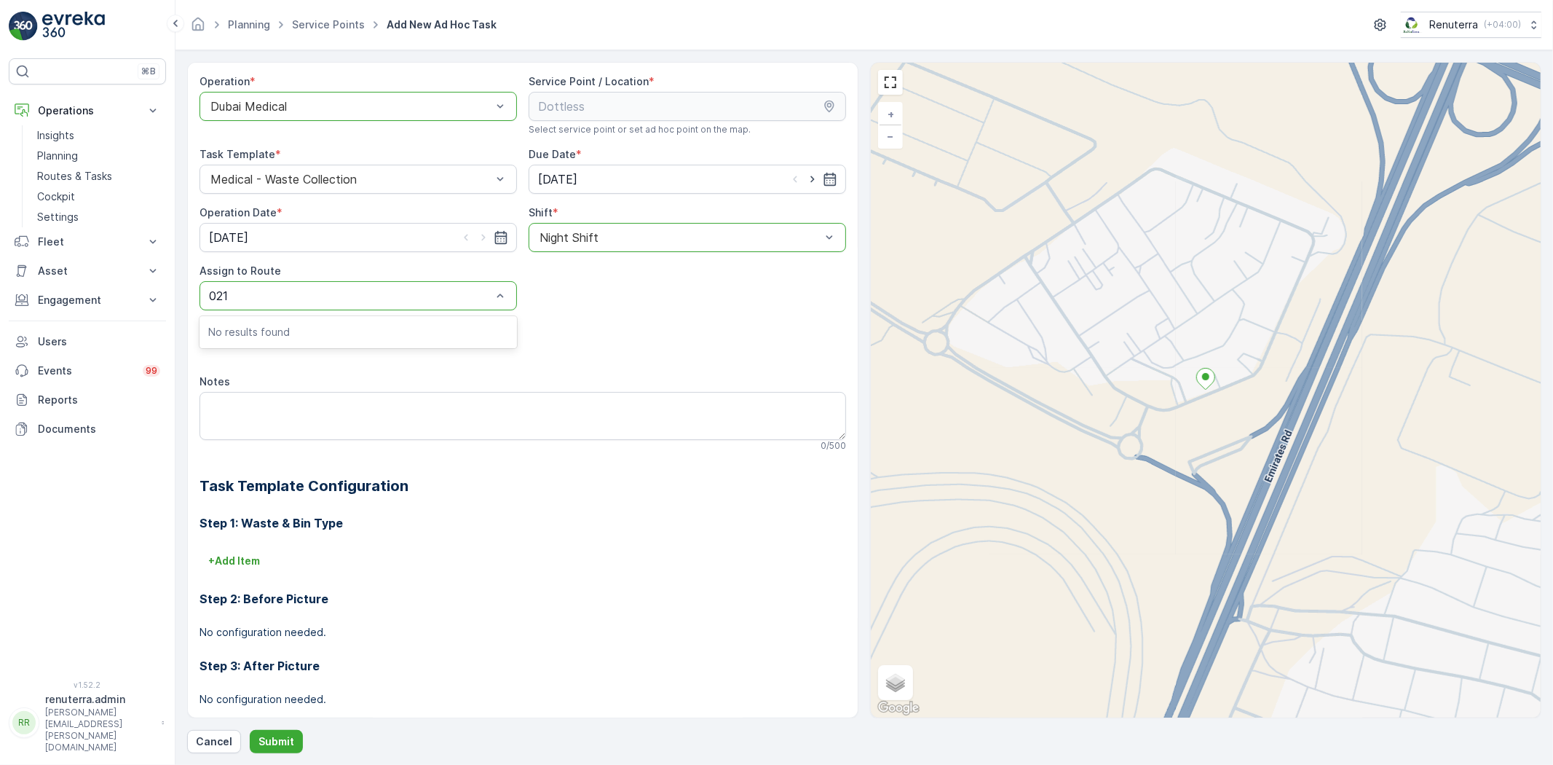
type input "02"
click at [336, 328] on span "DMED02-[GEOGRAPHIC_DATA] (Dispatched) - DXBU71498" at bounding box center [358, 338] width 300 height 26
click at [262, 741] on p "Submit" at bounding box center [277, 741] width 36 height 15
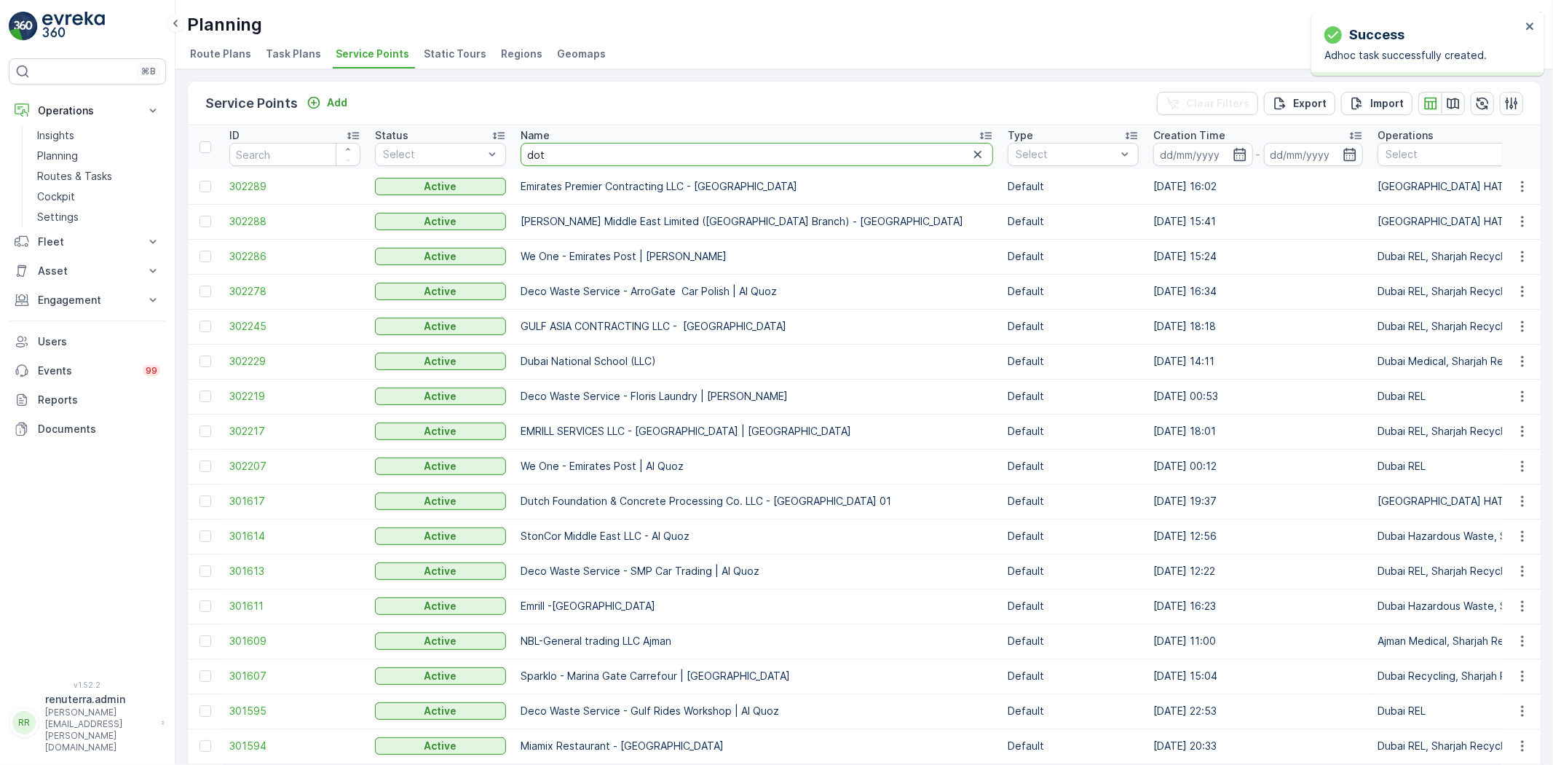
type input "dott"
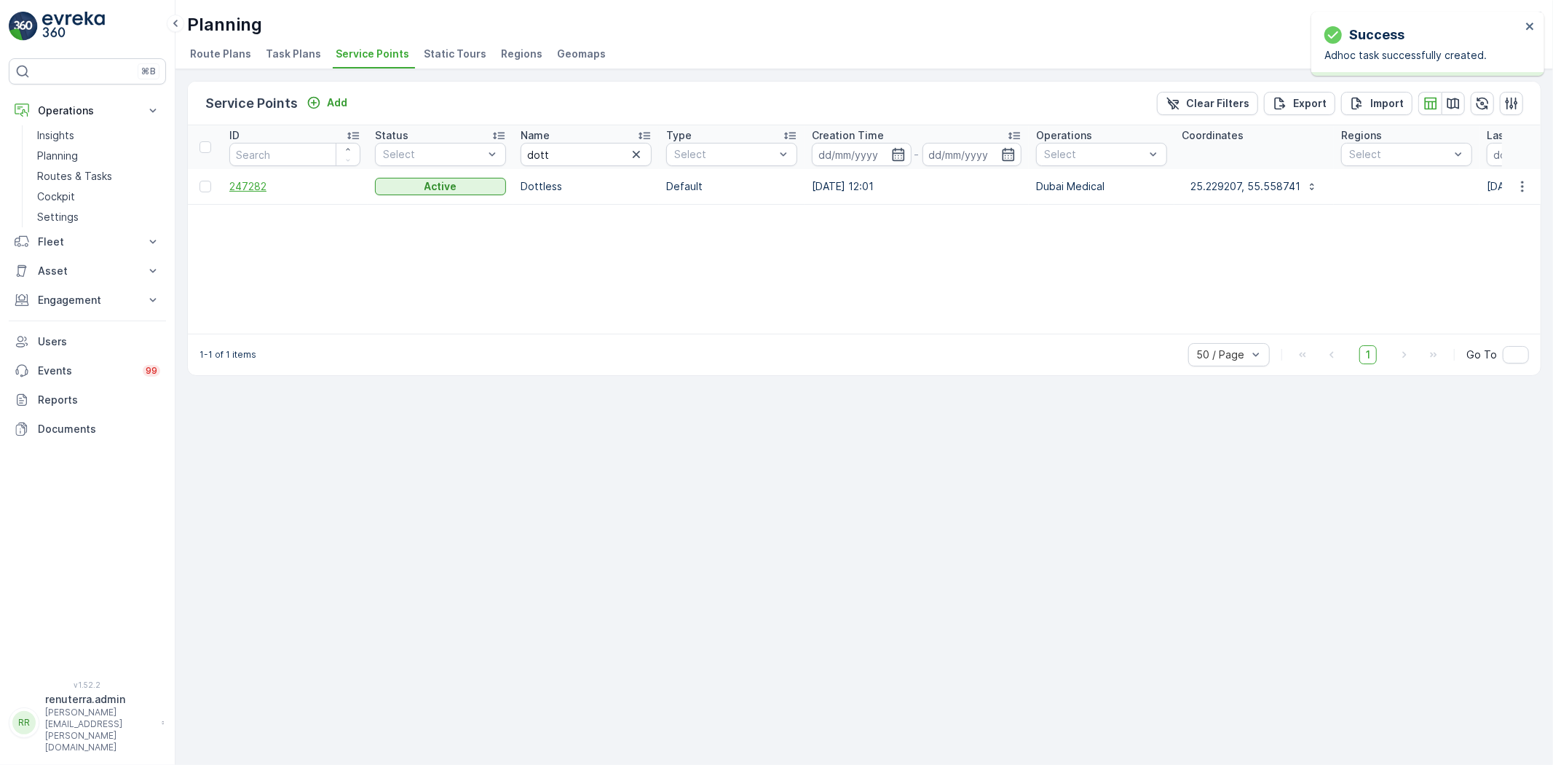
click at [272, 179] on span "247282" at bounding box center [294, 186] width 131 height 15
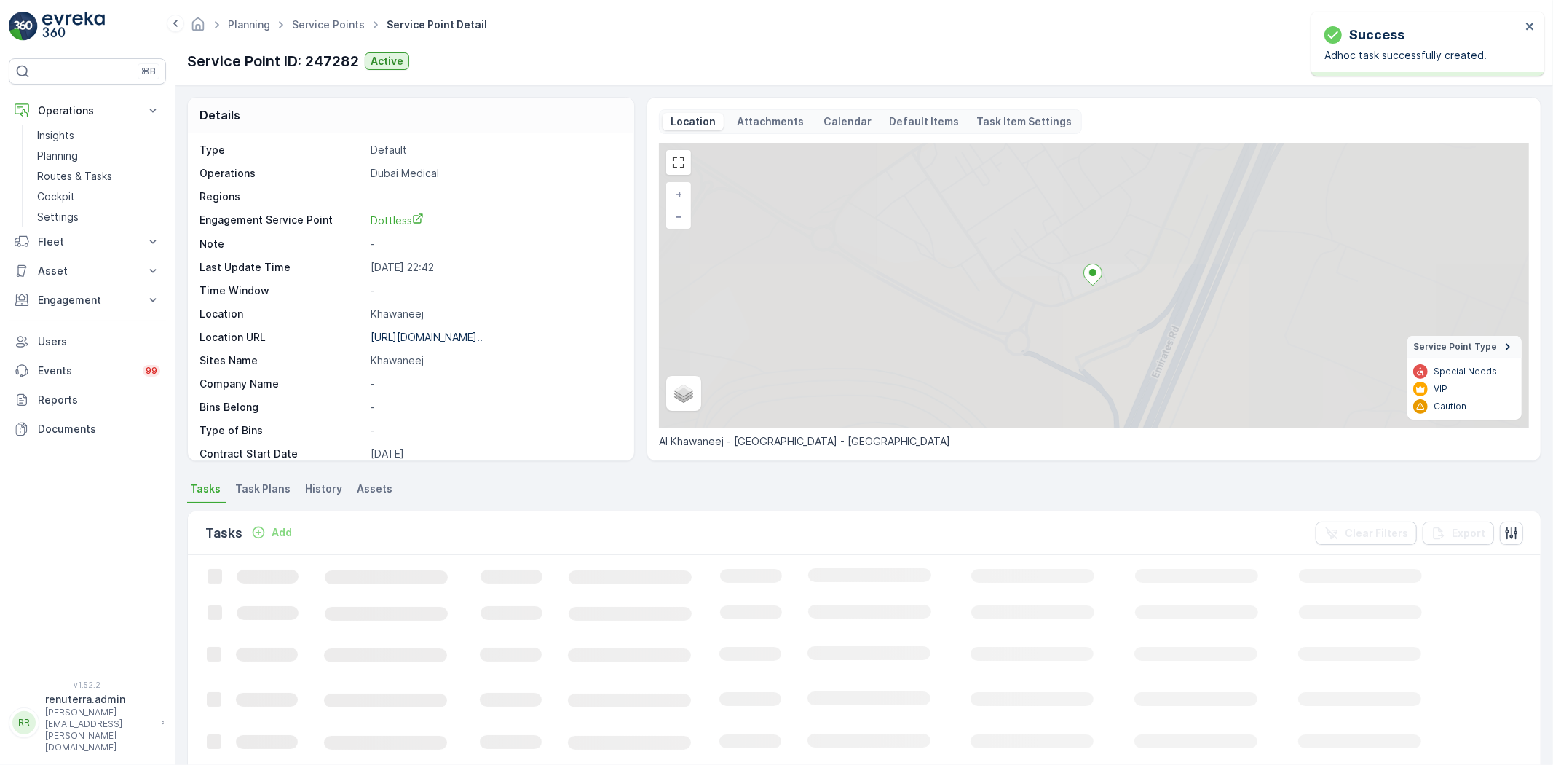
scroll to position [81, 0]
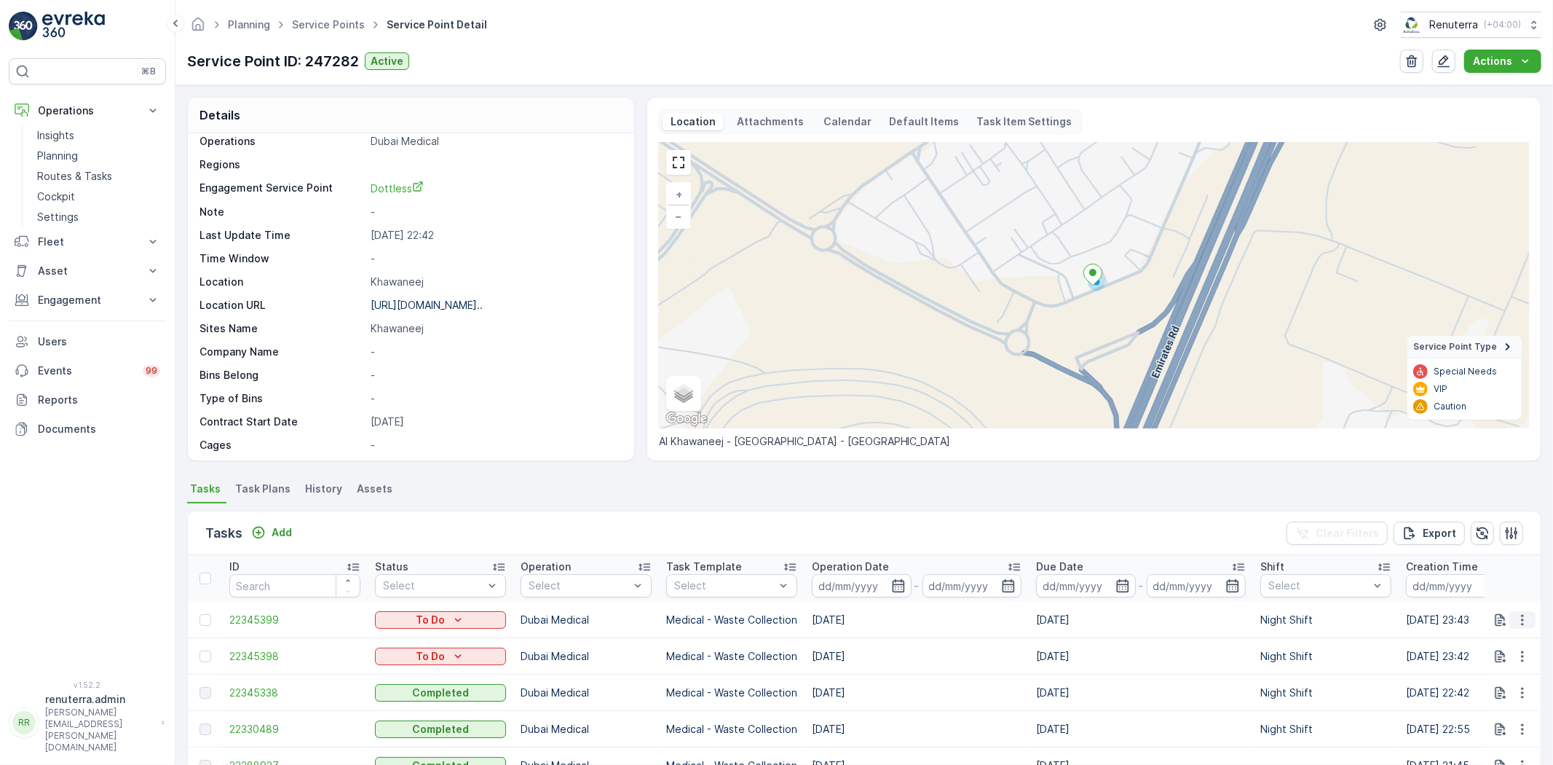
drag, startPoint x: 1526, startPoint y: 620, endPoint x: 1521, endPoint y: 626, distance: 8.3
click at [1526, 620] on icon "button" at bounding box center [1523, 619] width 15 height 15
click at [1475, 675] on span "Change Route" at bounding box center [1485, 681] width 71 height 15
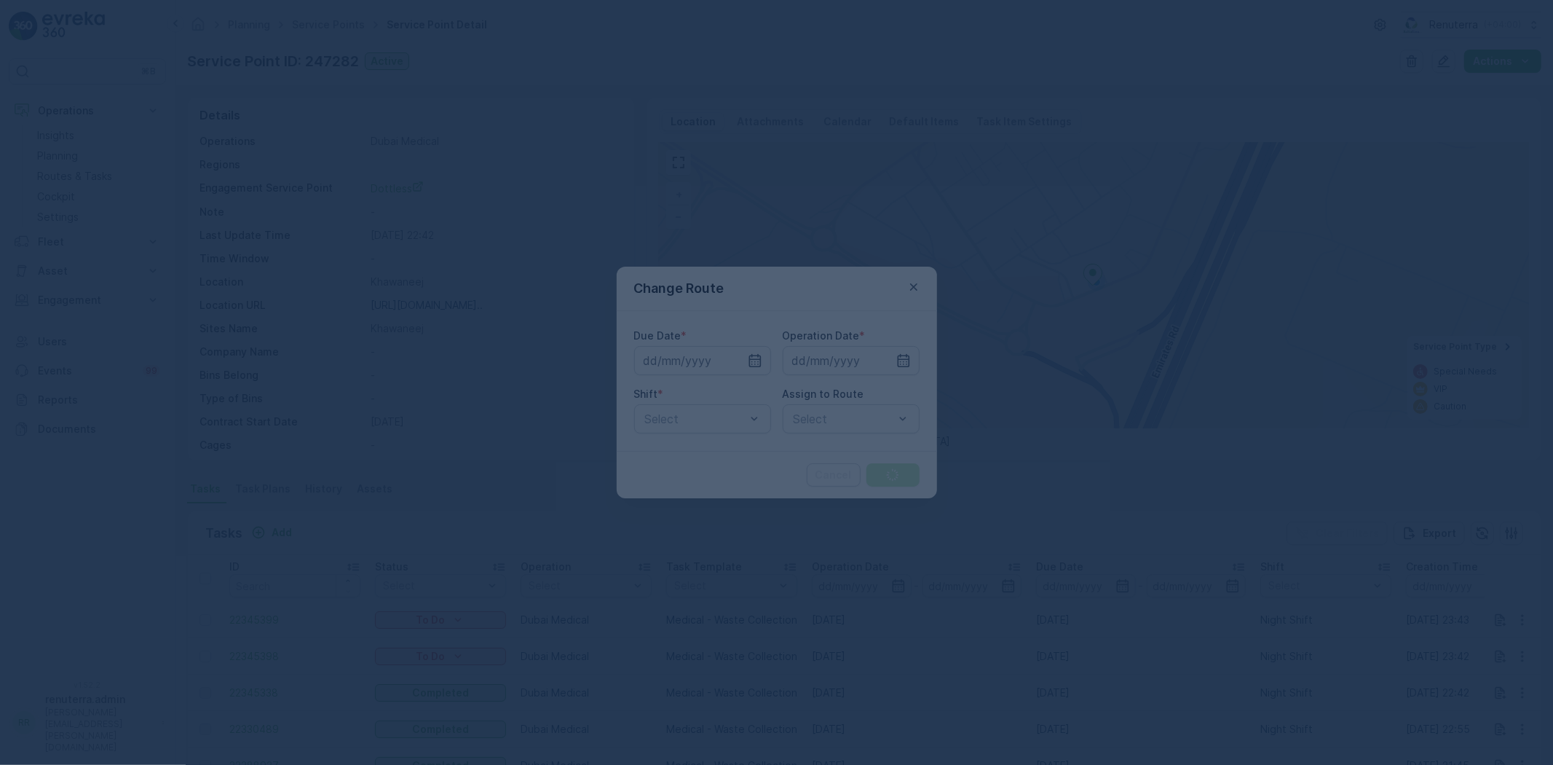
type input "[DATE]"
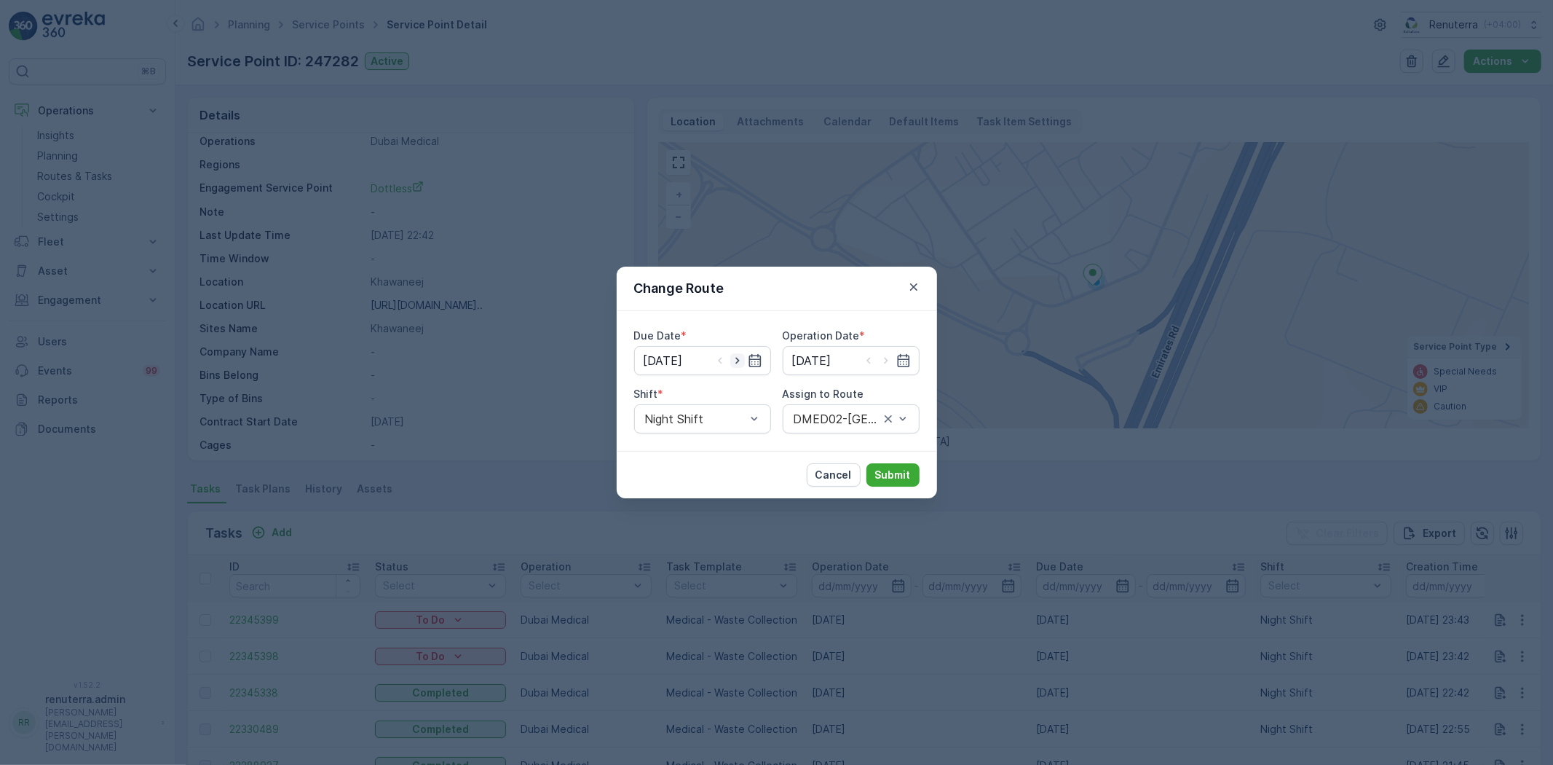
click at [738, 364] on icon "button" at bounding box center [737, 360] width 15 height 15
type input "[DATE]"
click at [887, 358] on icon "button" at bounding box center [886, 360] width 15 height 15
type input "[DATE]"
click at [897, 470] on p "Submit" at bounding box center [893, 475] width 36 height 15
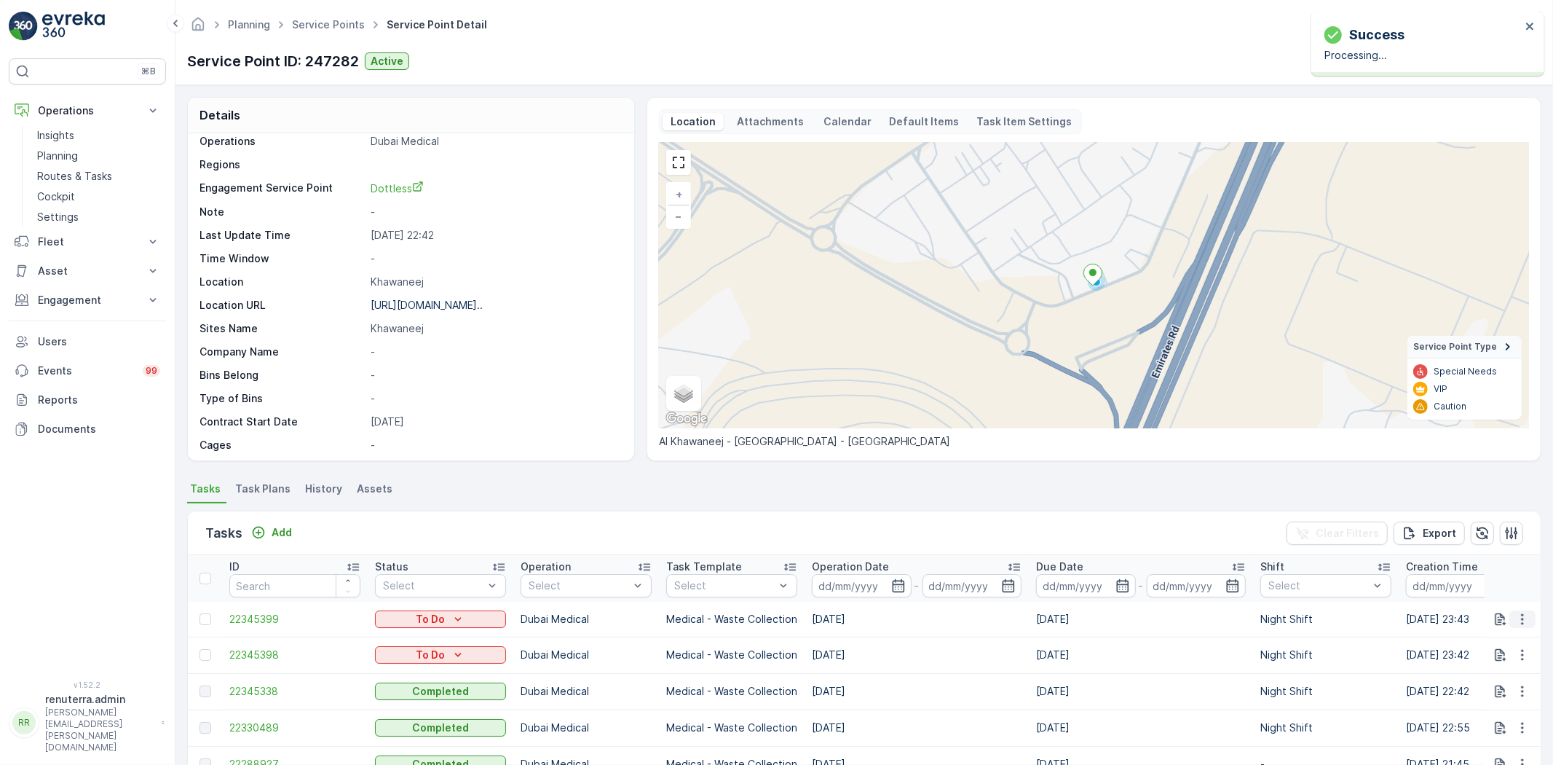
drag, startPoint x: 1525, startPoint y: 615, endPoint x: 1515, endPoint y: 624, distance: 13.4
click at [1524, 617] on icon "button" at bounding box center [1523, 619] width 15 height 15
click at [1486, 681] on span "Change Route" at bounding box center [1485, 681] width 71 height 15
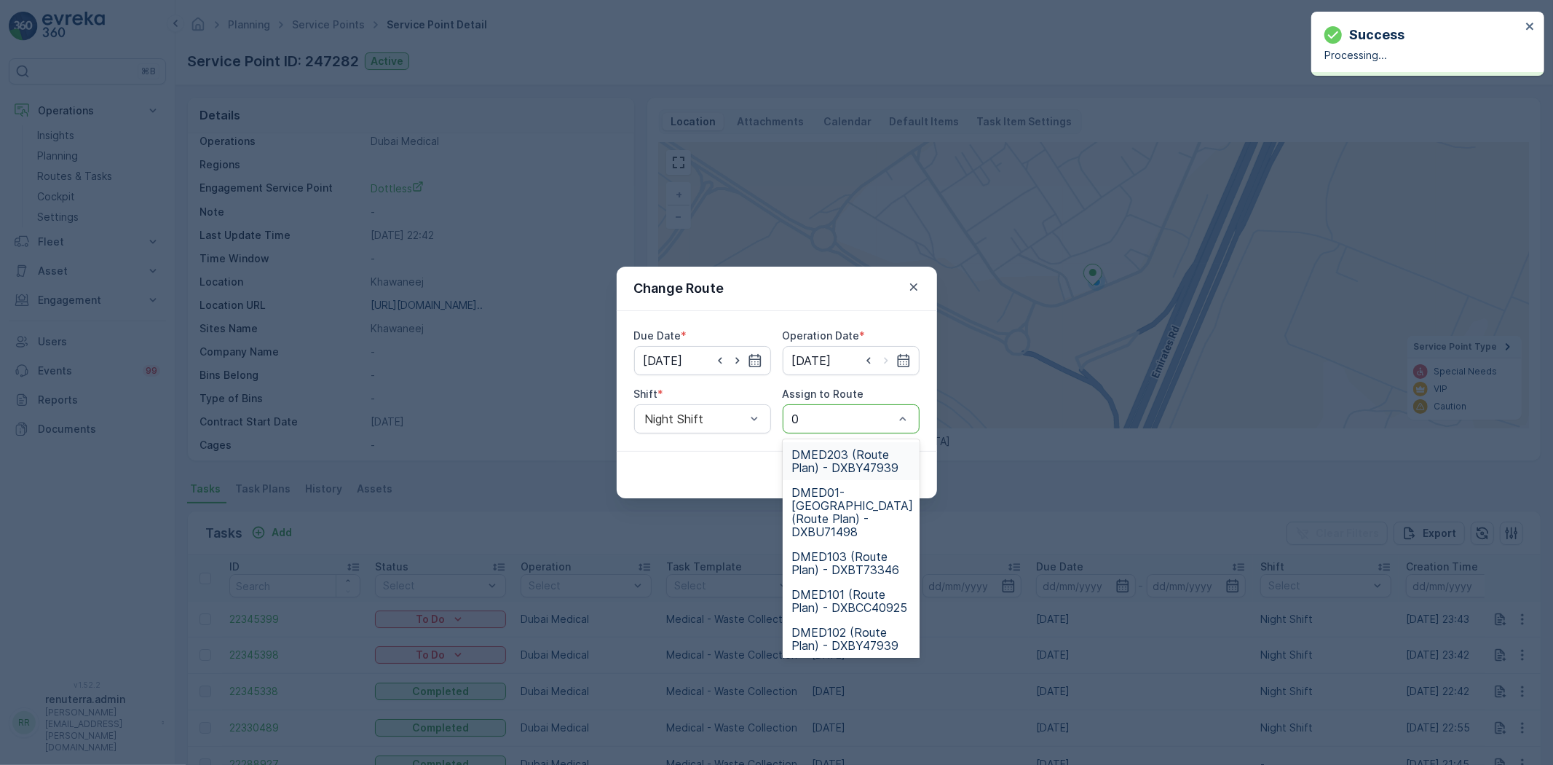
type input "02"
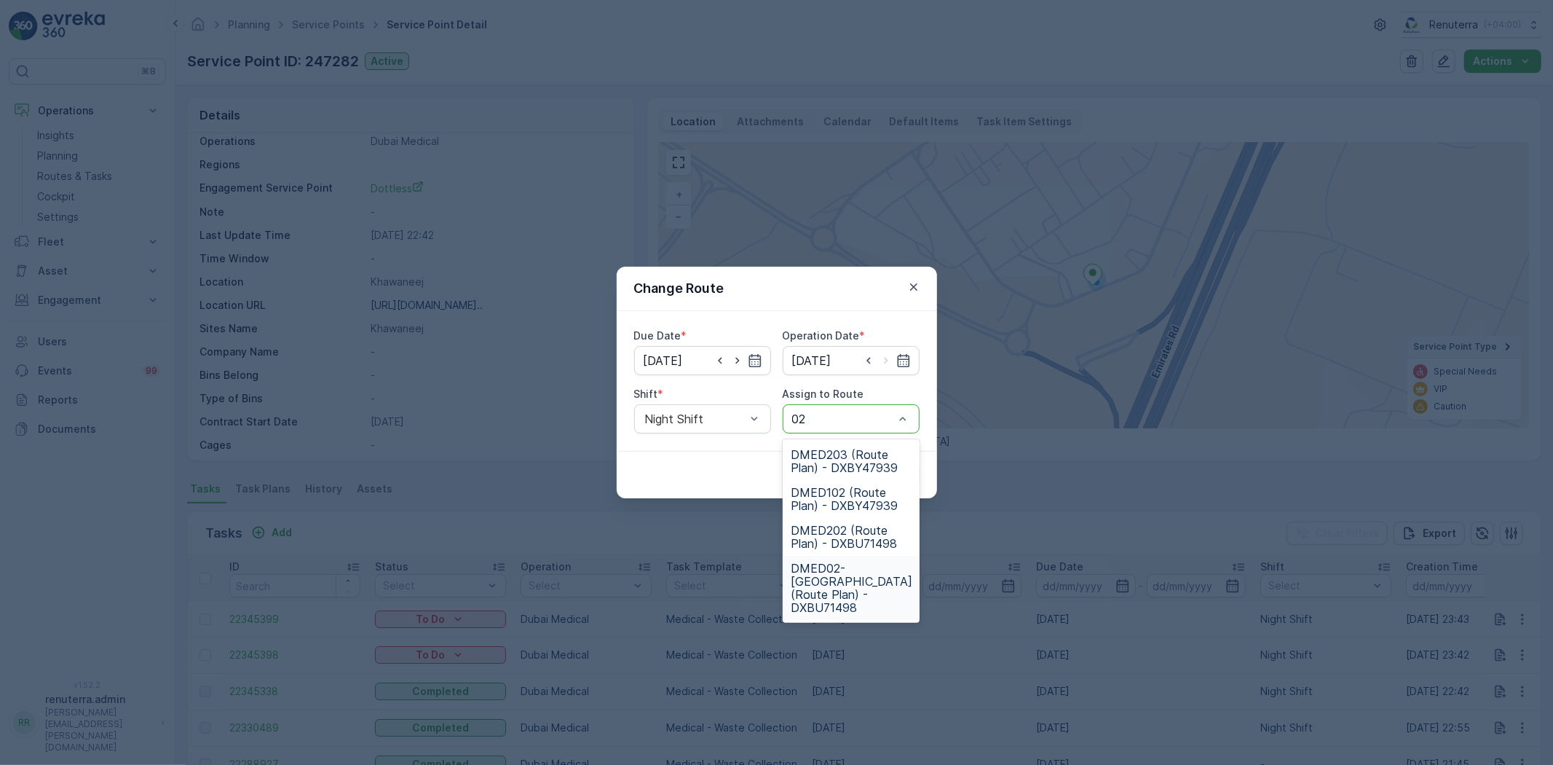
click at [846, 572] on span "DMED02-[GEOGRAPHIC_DATA] (Route Plan) - DXBU71498" at bounding box center [853, 587] width 122 height 52
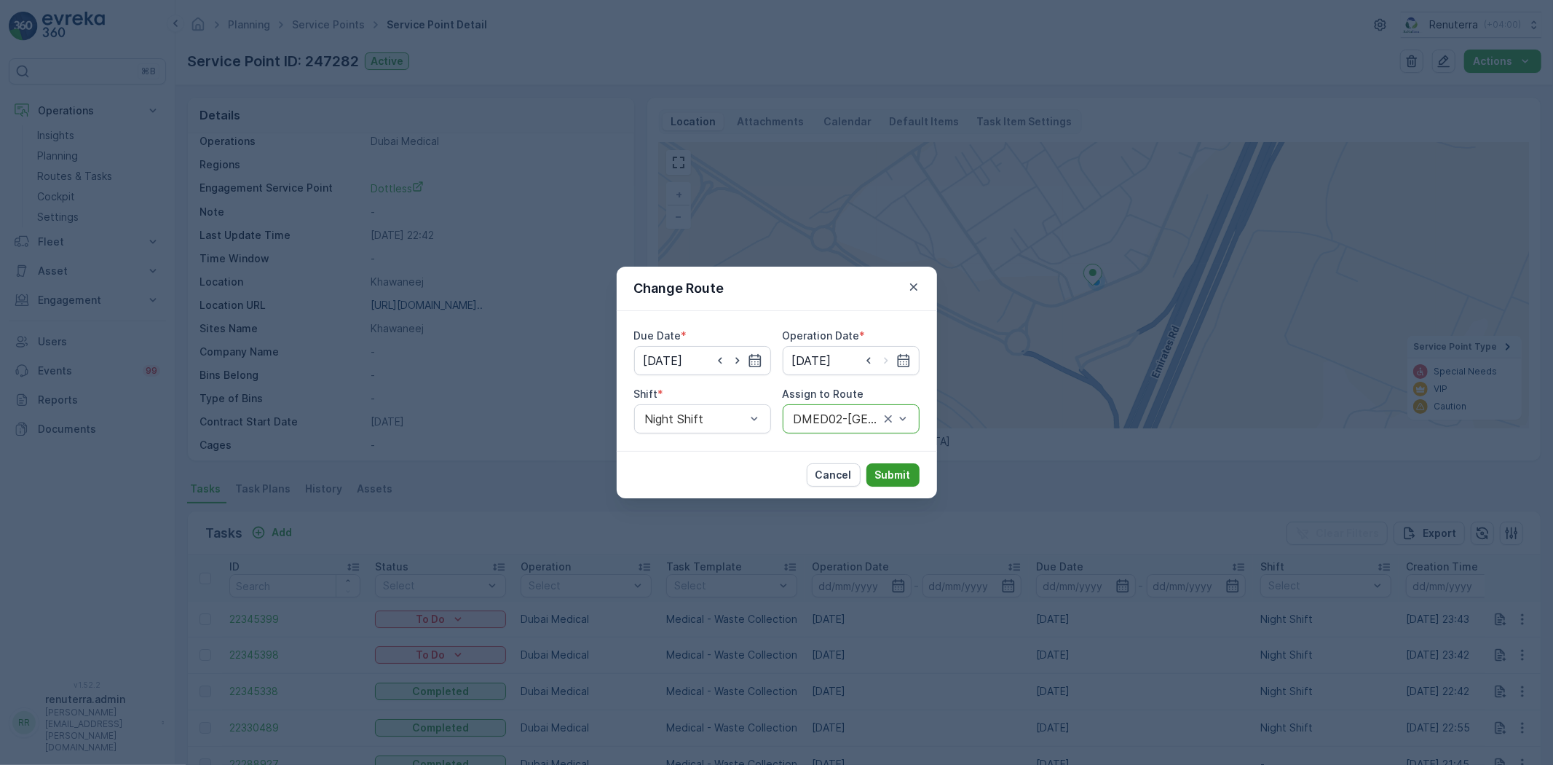
click at [898, 476] on p "Submit" at bounding box center [893, 475] width 36 height 15
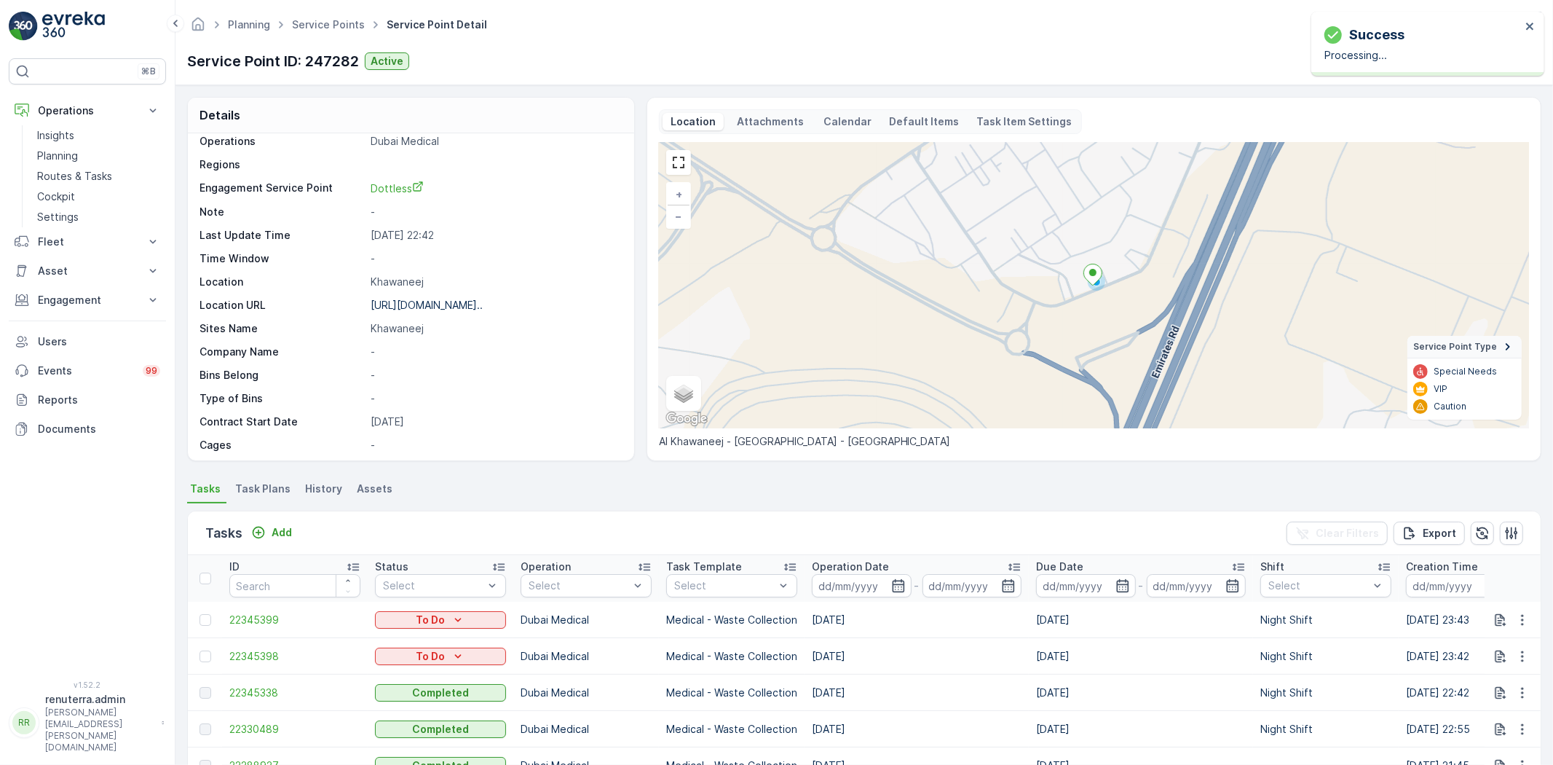
click at [318, 12] on div "Planning Service Points Service Point Detail Renuterra ( +04:00 )" at bounding box center [864, 25] width 1355 height 26
click at [318, 13] on div "Planning Service Points Service Point Detail Renuterra ( +04:00 )" at bounding box center [864, 25] width 1355 height 26
click at [316, 20] on link "Service Points" at bounding box center [328, 24] width 73 height 12
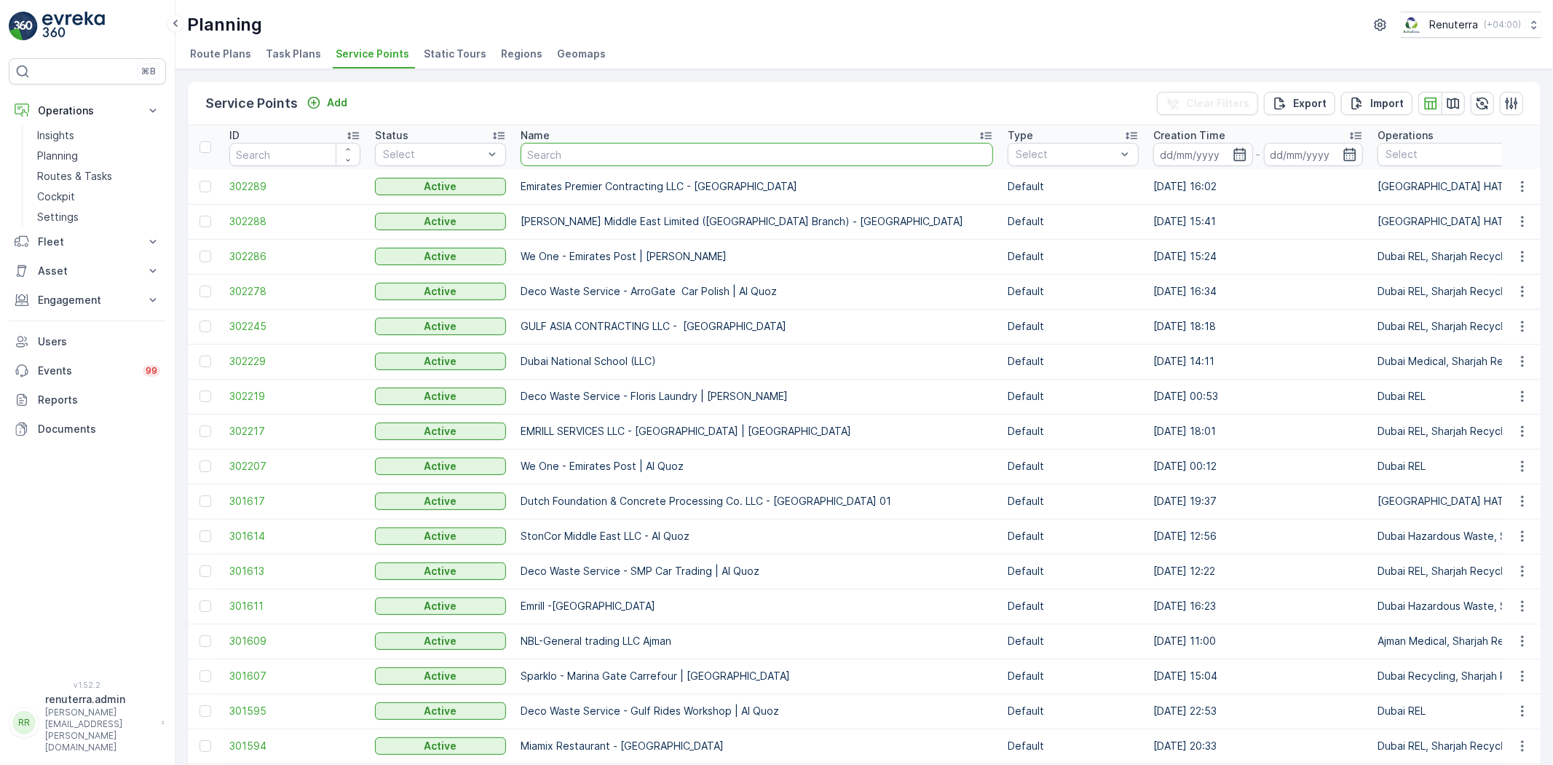
click at [580, 154] on input "text" at bounding box center [757, 154] width 473 height 23
type input "aER"
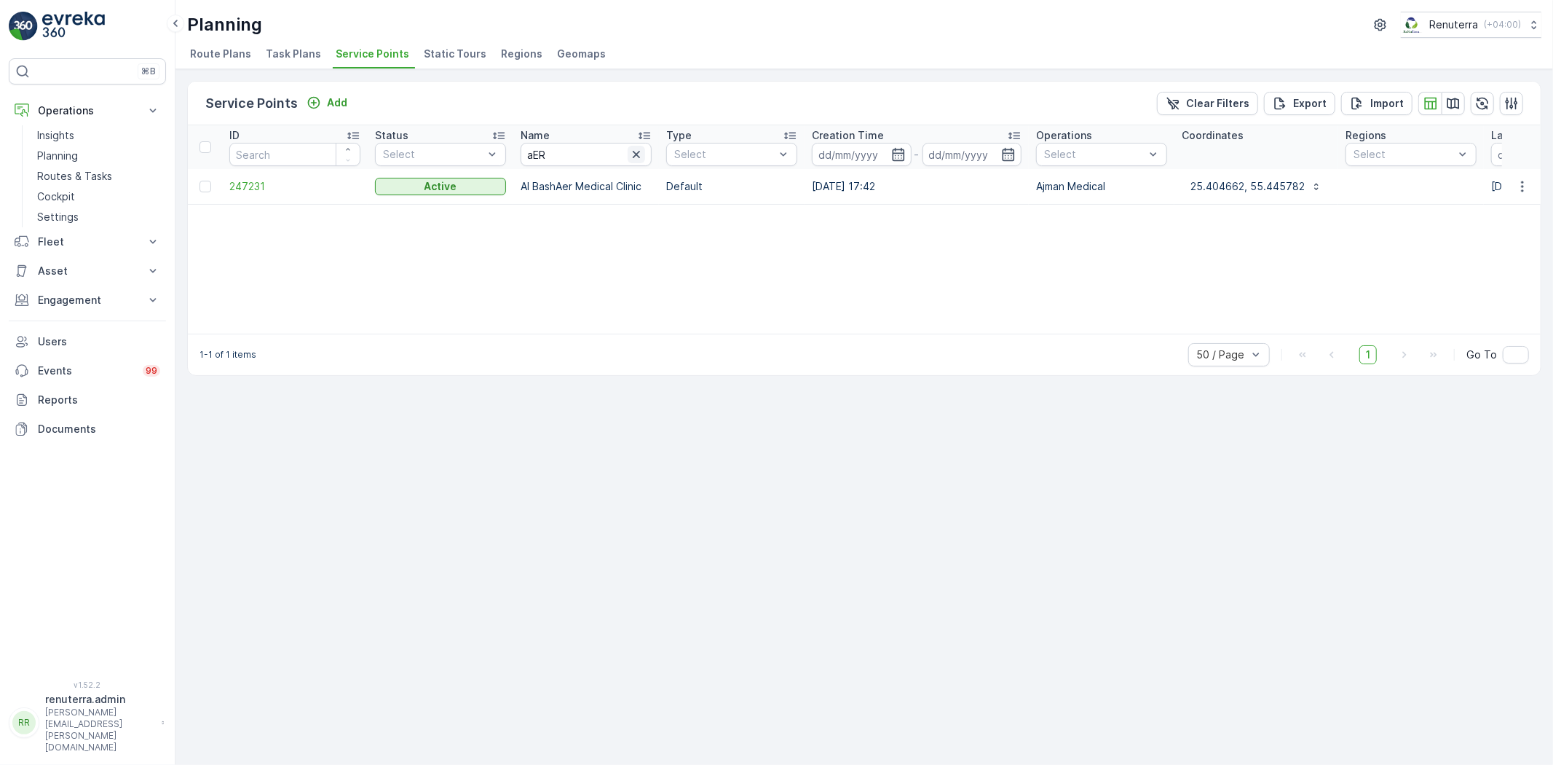
click at [638, 151] on icon "button" at bounding box center [636, 154] width 7 height 7
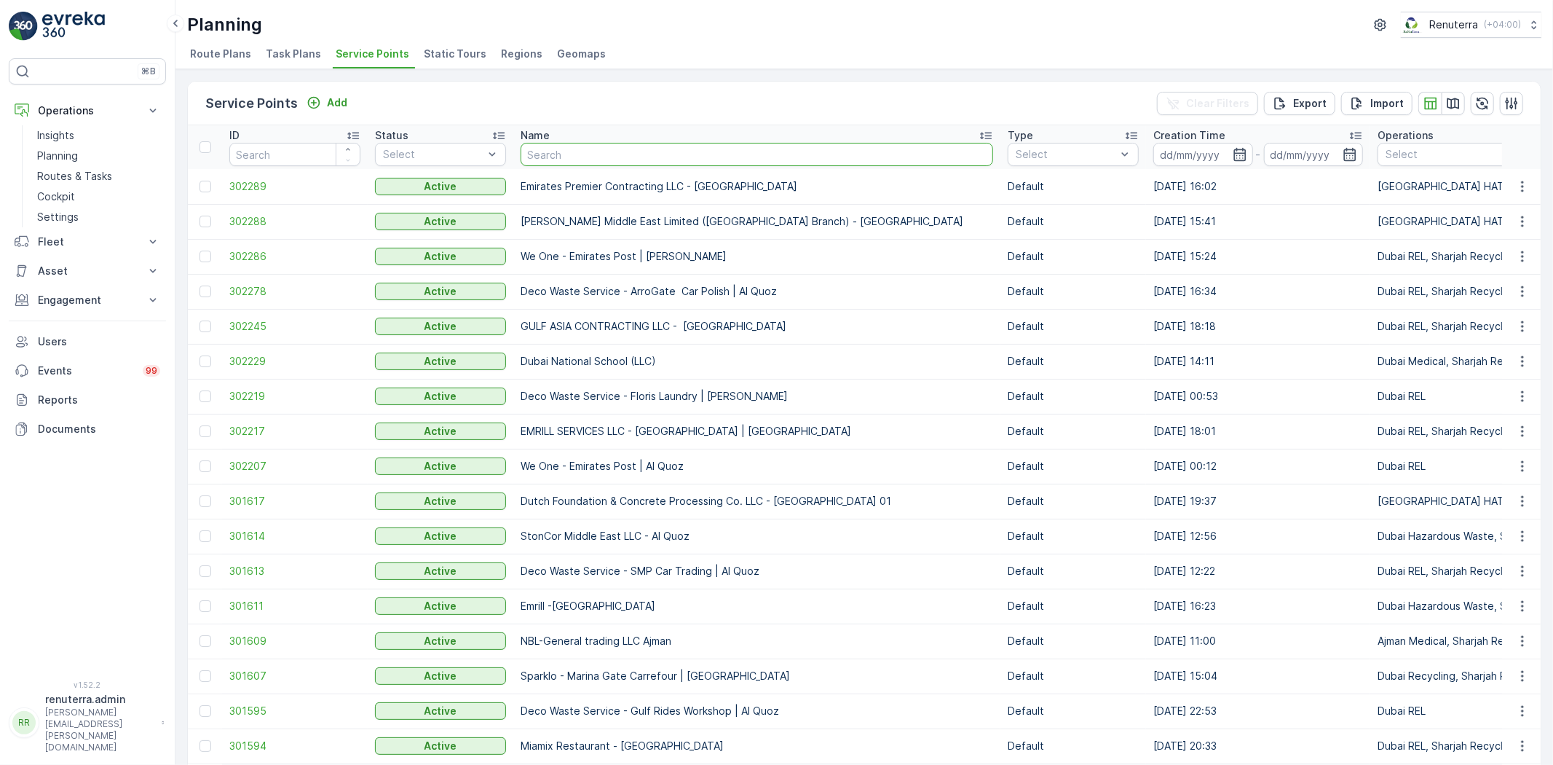
drag, startPoint x: 615, startPoint y: 159, endPoint x: 604, endPoint y: 162, distance: 10.8
click at [604, 162] on input "text" at bounding box center [757, 154] width 473 height 23
click at [604, 158] on input "text" at bounding box center [757, 154] width 473 height 23
type input "ARK AN"
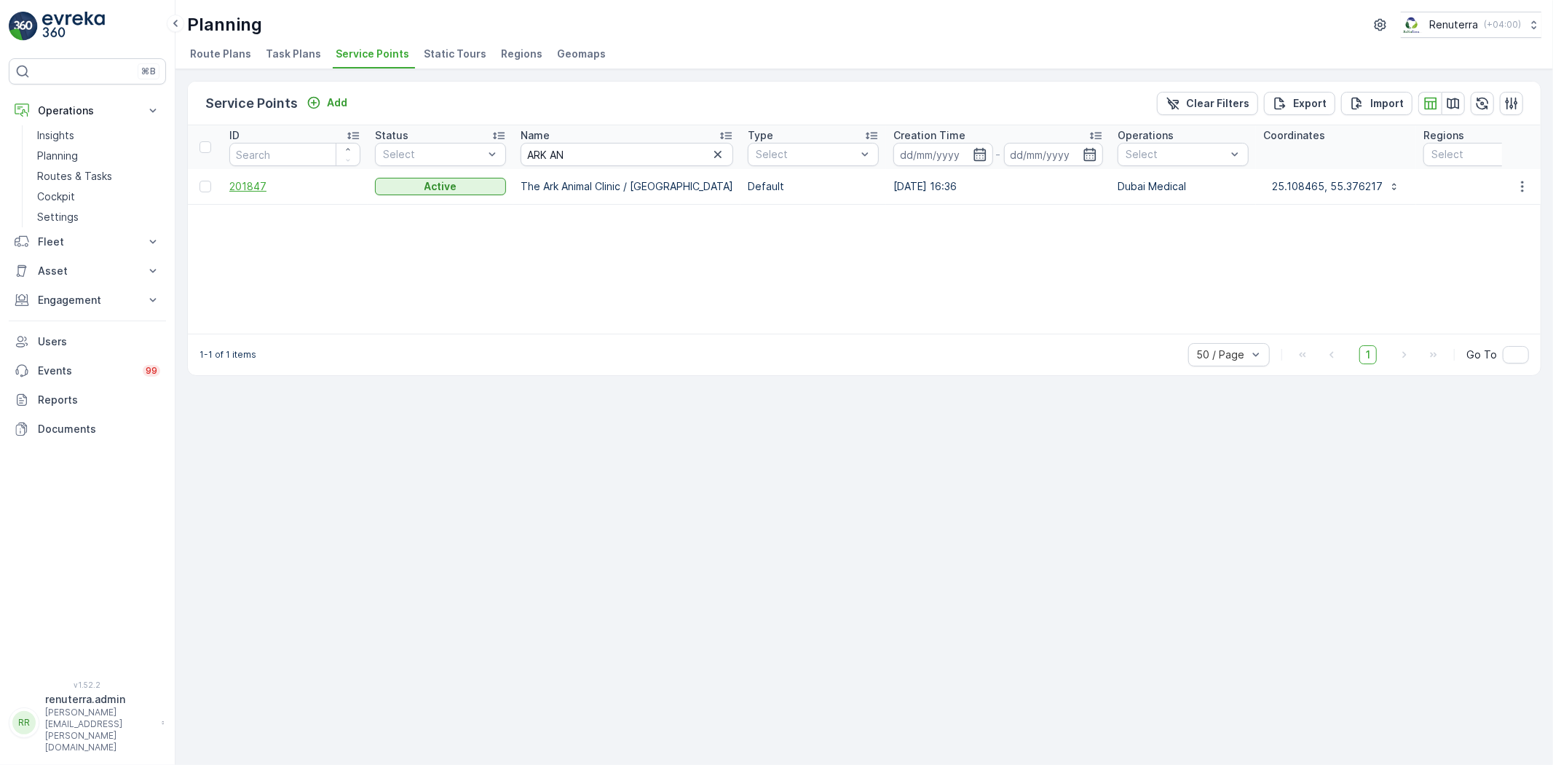
click at [260, 189] on span "201847" at bounding box center [294, 186] width 131 height 15
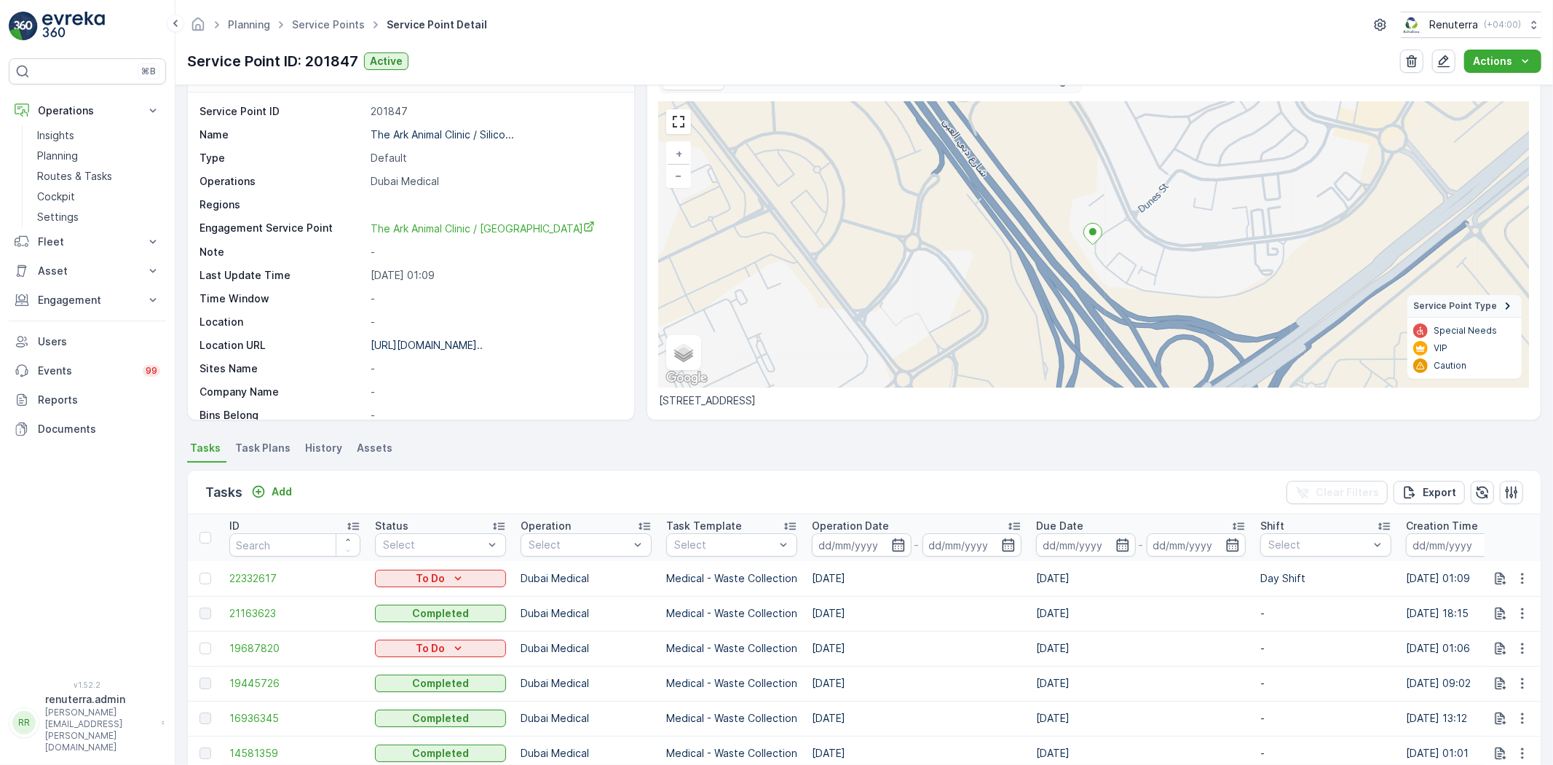
scroll to position [81, 0]
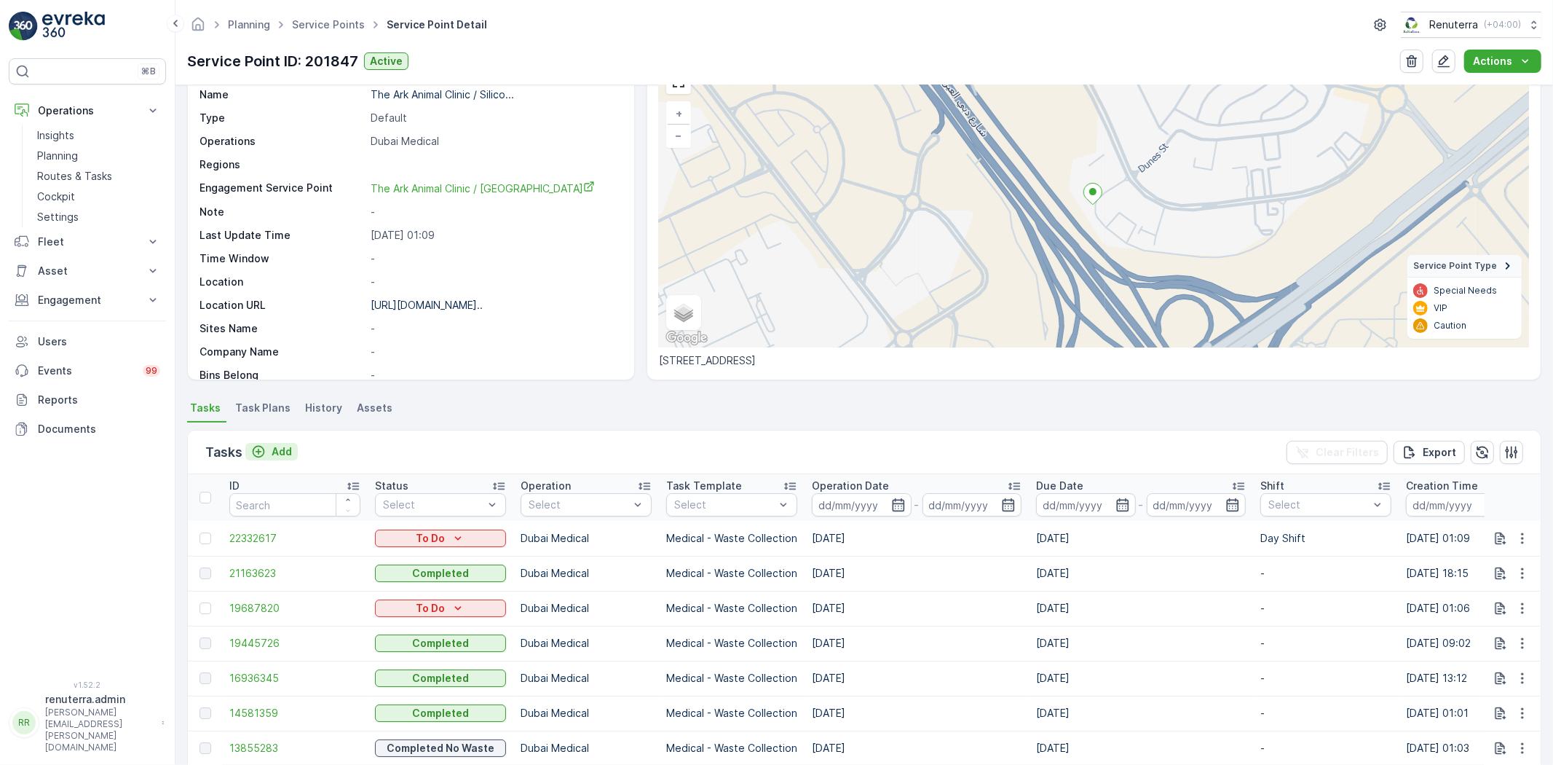
click at [282, 438] on div "Tasks Add Clear Filters Export" at bounding box center [864, 452] width 1353 height 44
click at [277, 454] on p "Add" at bounding box center [282, 451] width 20 height 15
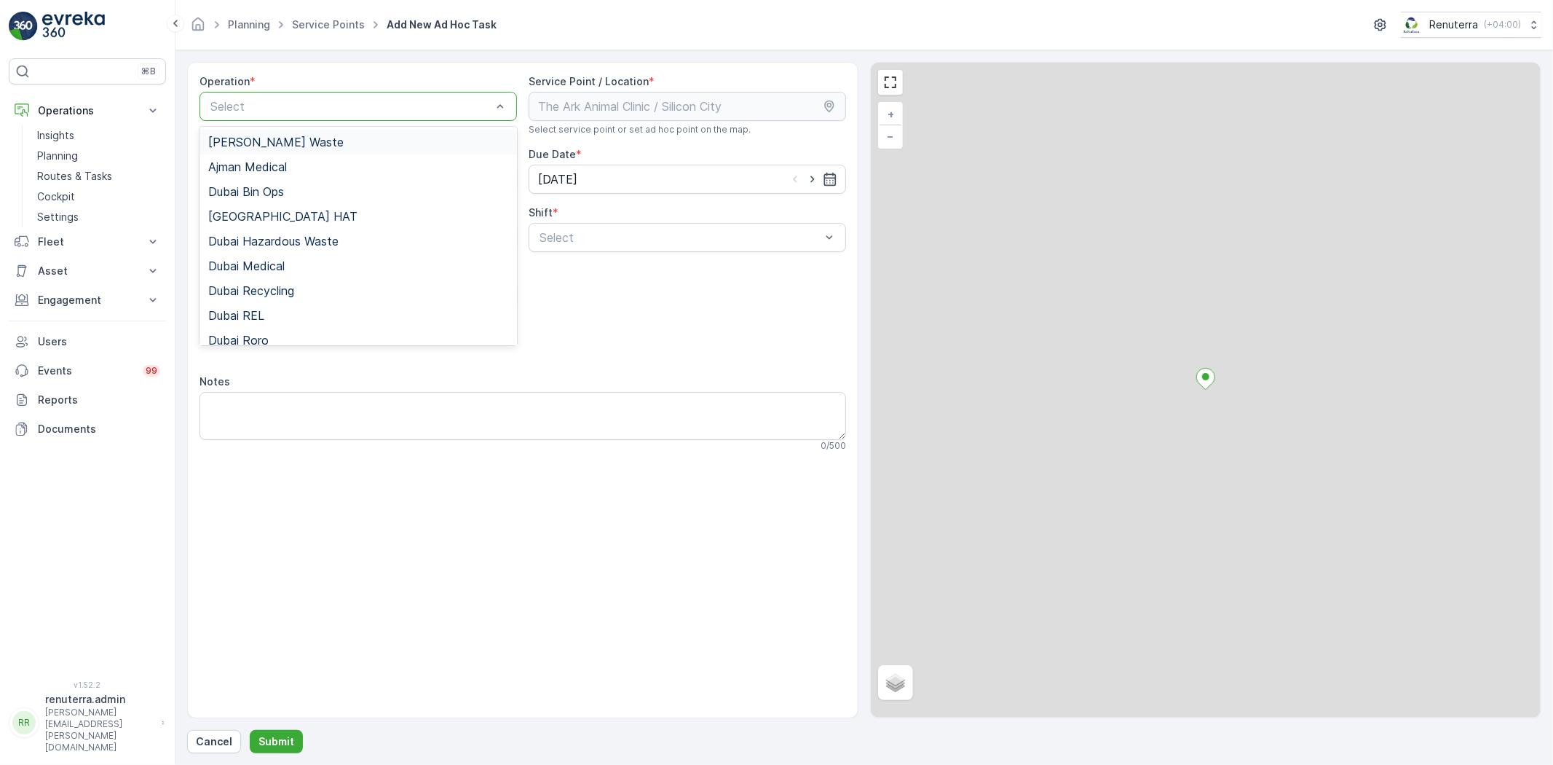
drag, startPoint x: 221, startPoint y: 117, endPoint x: 221, endPoint y: 104, distance: 13.1
click at [221, 117] on div "Select" at bounding box center [359, 106] width 318 height 29
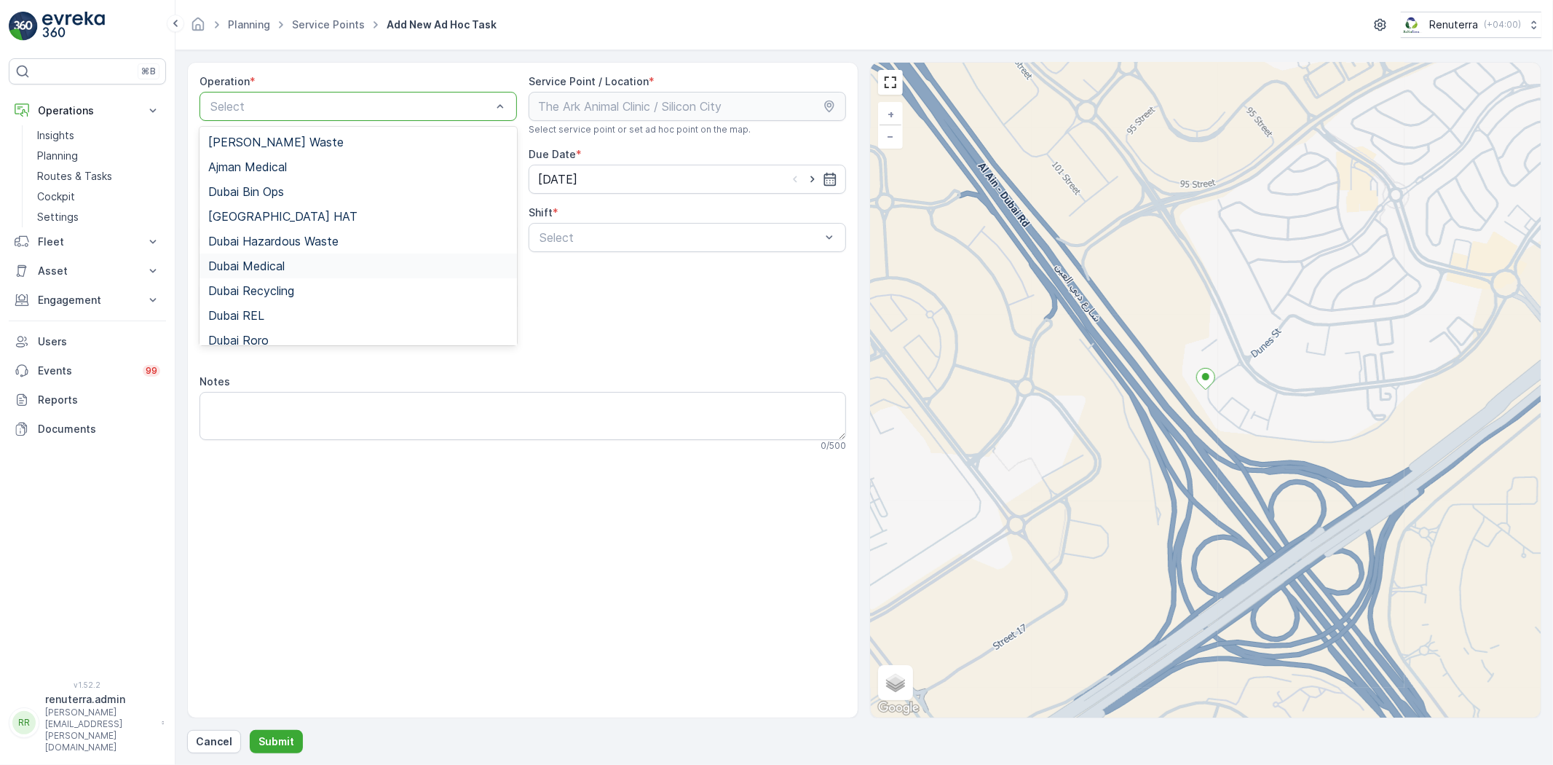
click at [259, 271] on span "Dubai Medical" at bounding box center [246, 265] width 76 height 13
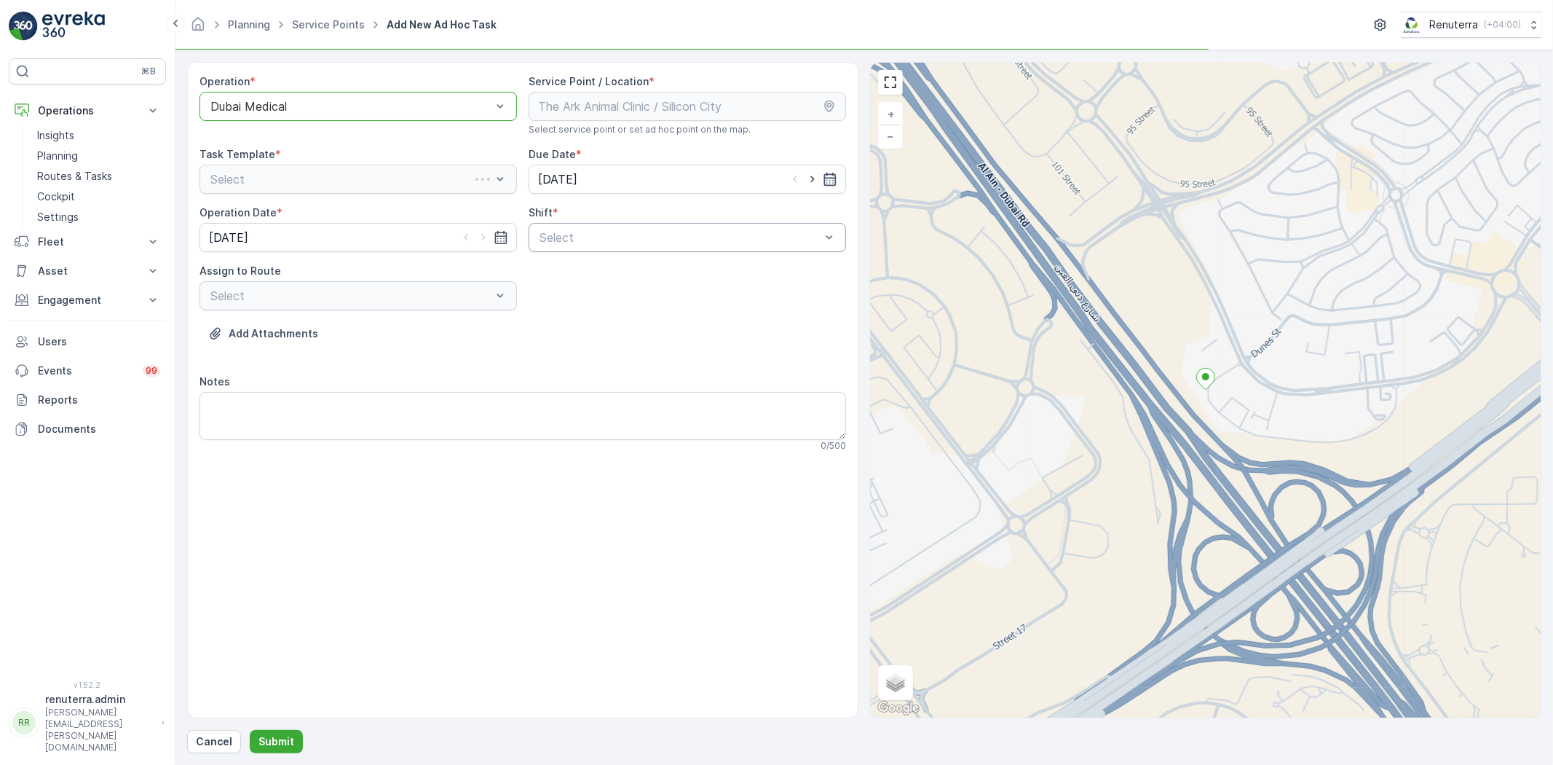
click at [651, 223] on div "Select" at bounding box center [688, 237] width 318 height 29
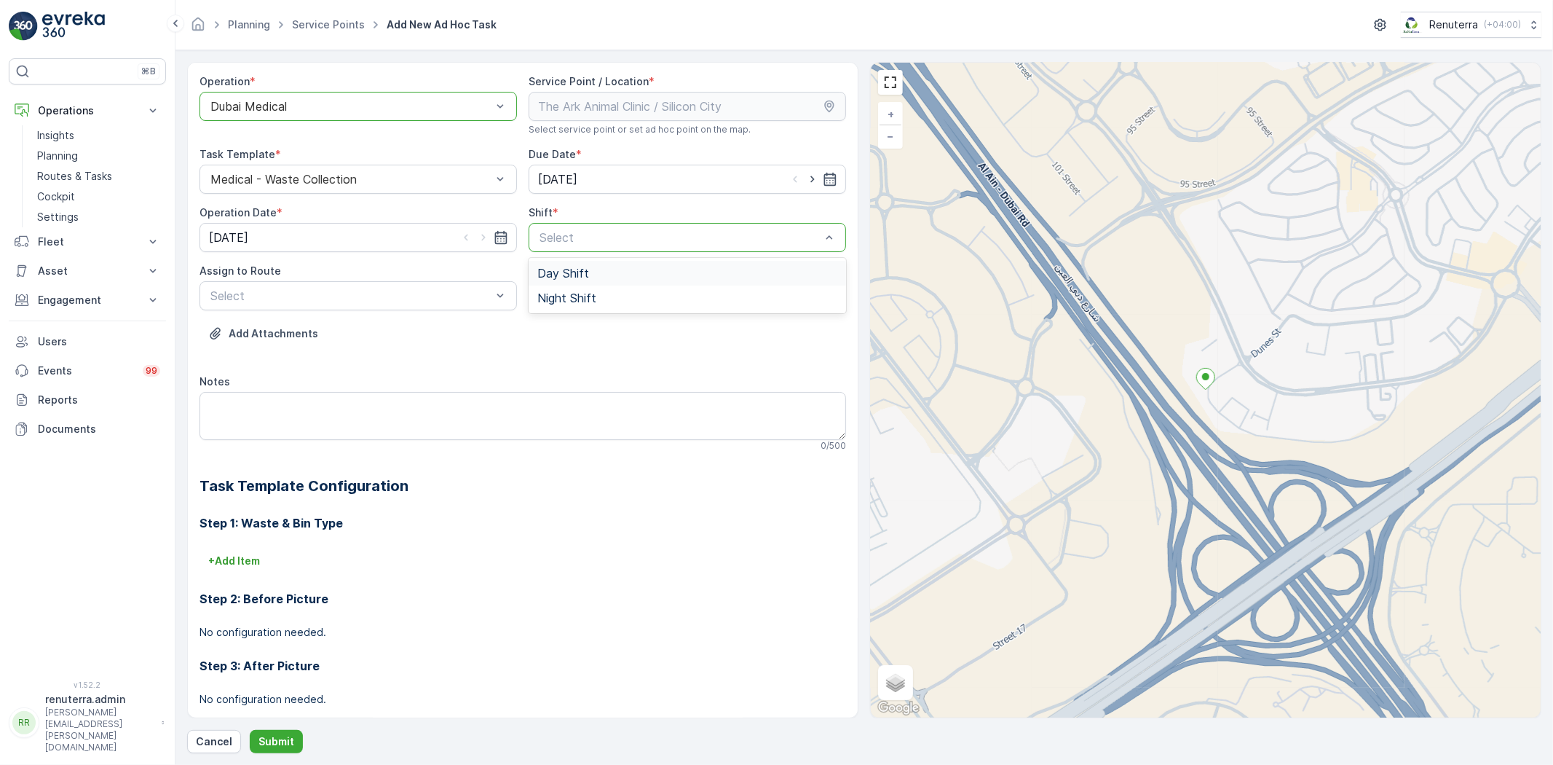
click at [819, 180] on div at bounding box center [813, 179] width 50 height 15
click at [811, 177] on icon "button" at bounding box center [812, 179] width 15 height 15
type input "[DATE]"
click at [607, 273] on div "Day Shift" at bounding box center [687, 273] width 300 height 13
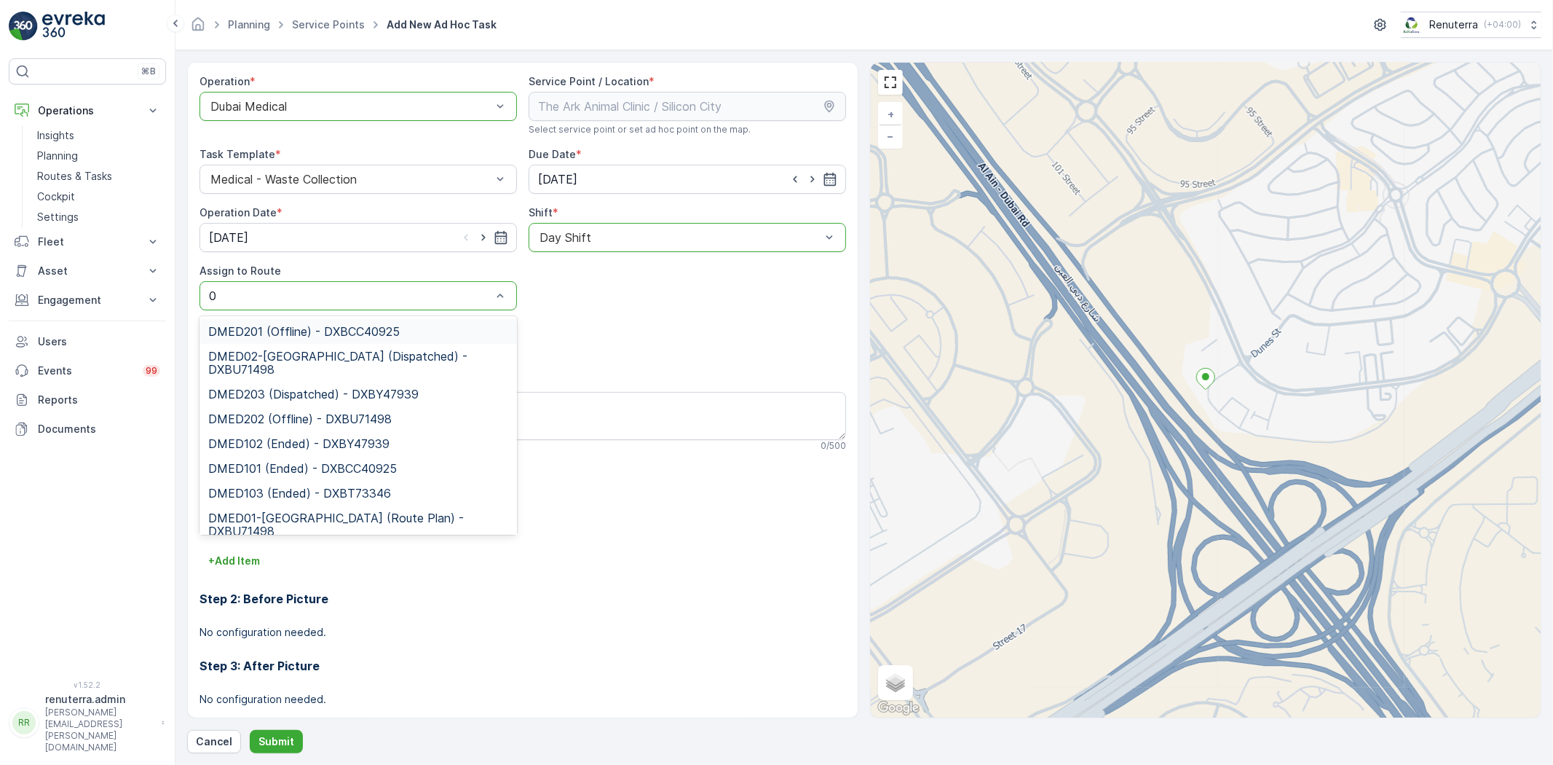
type input "01"
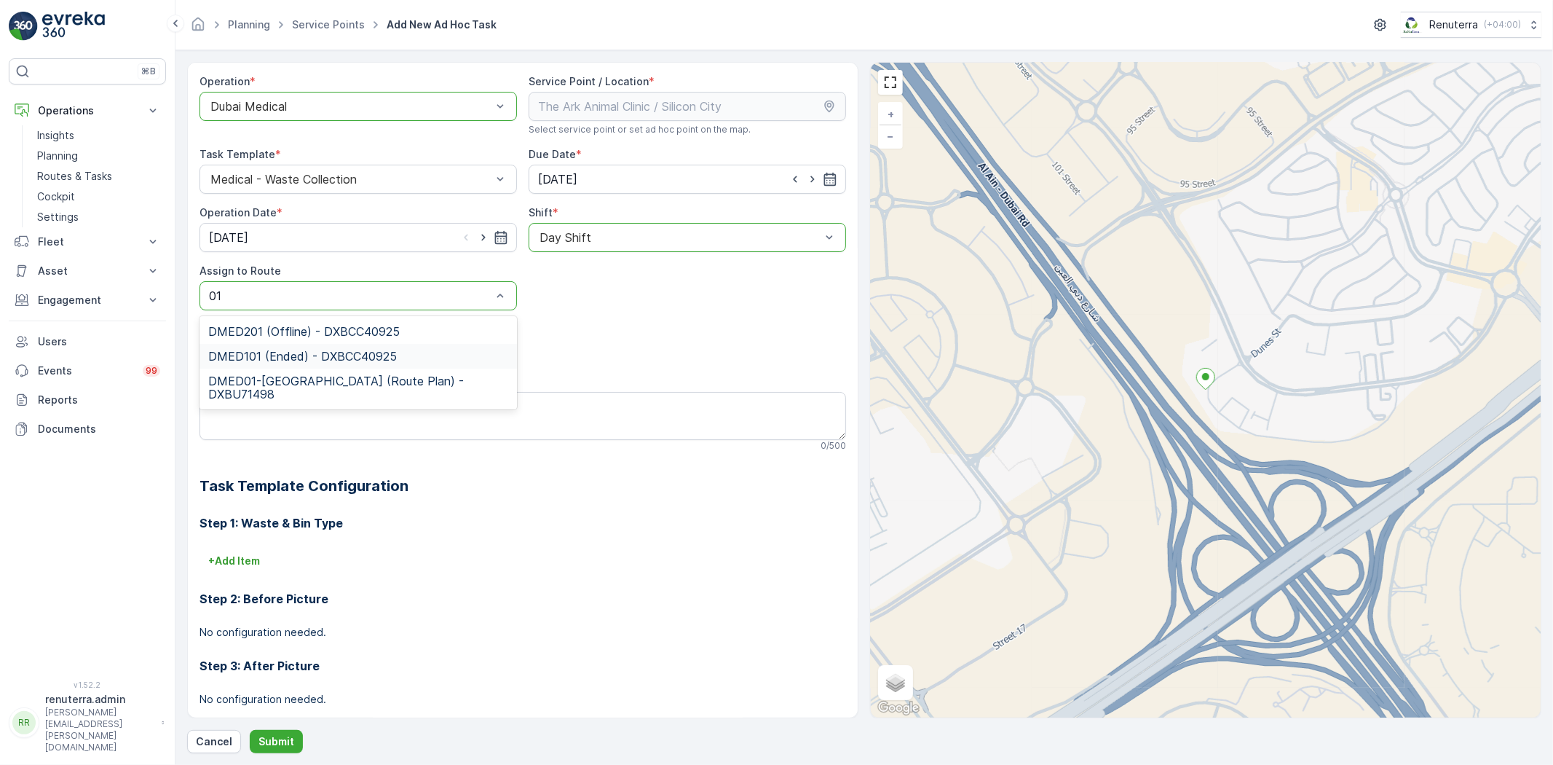
click at [329, 355] on span "DMED101 (Ended) - DXBCC40925" at bounding box center [302, 356] width 189 height 13
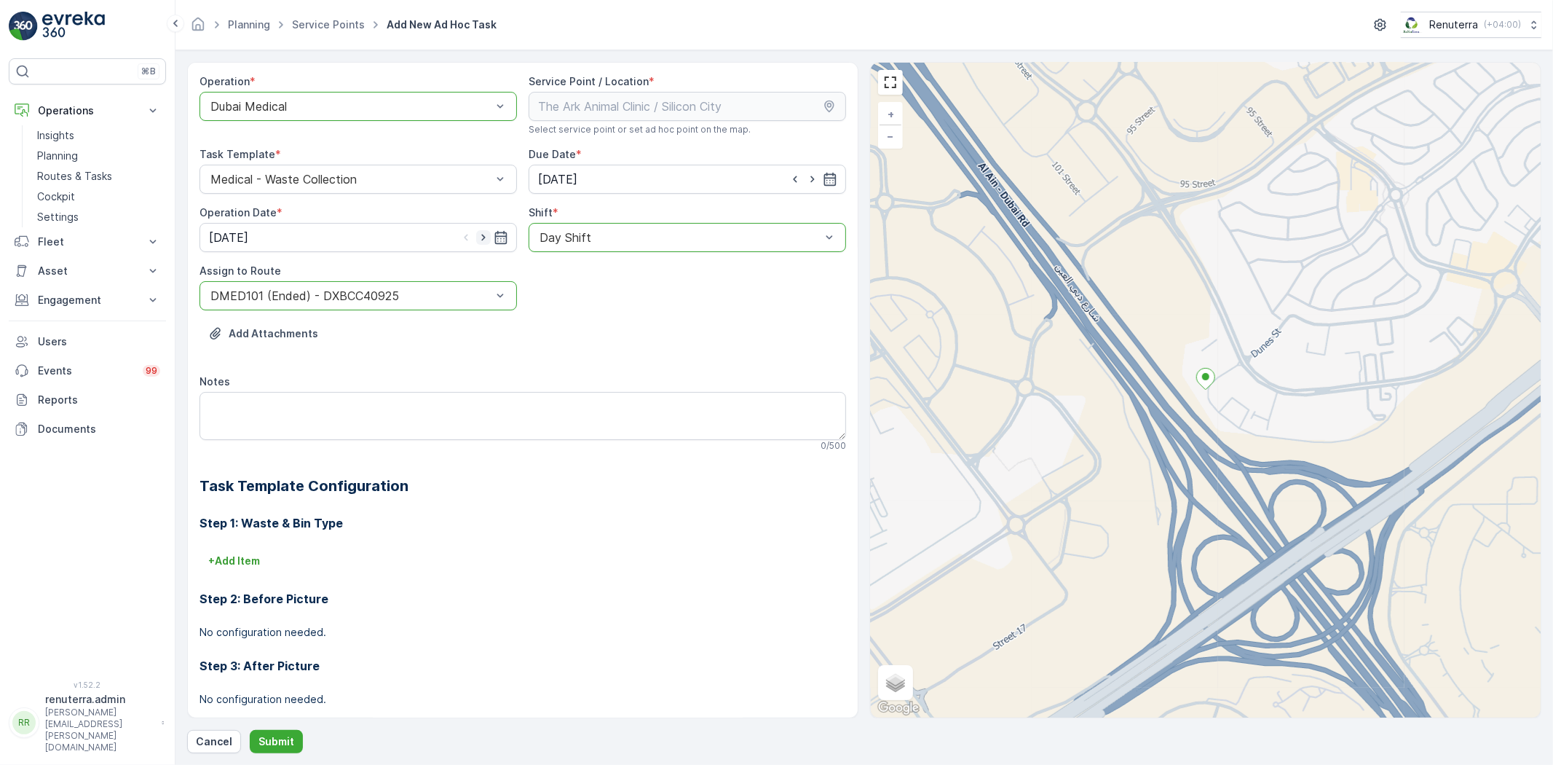
click at [478, 234] on icon "button" at bounding box center [483, 237] width 15 height 15
type input "[DATE]"
click at [259, 741] on p "Submit" at bounding box center [277, 741] width 36 height 15
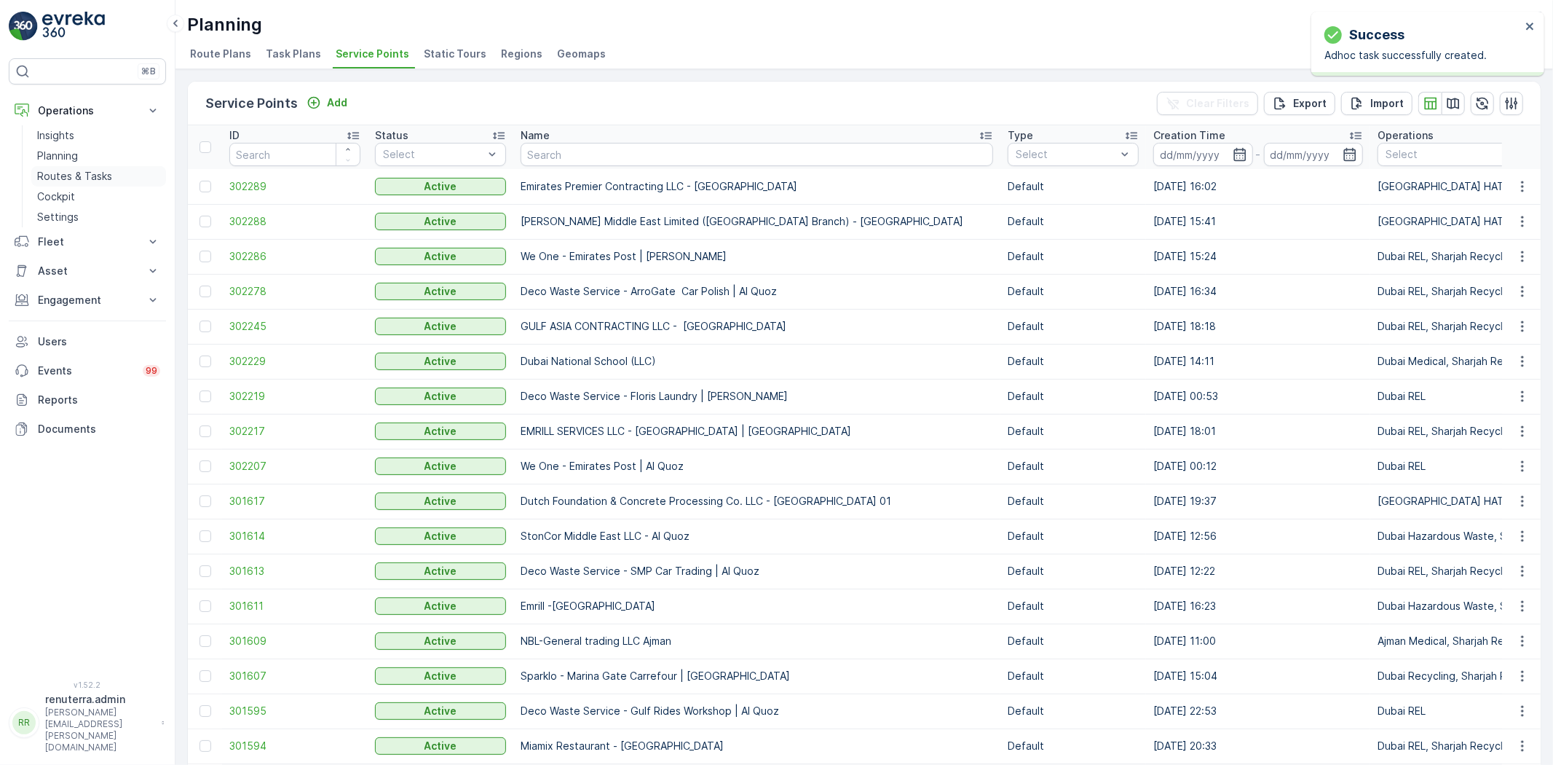
click at [56, 182] on p "Routes & Tasks" at bounding box center [74, 176] width 75 height 15
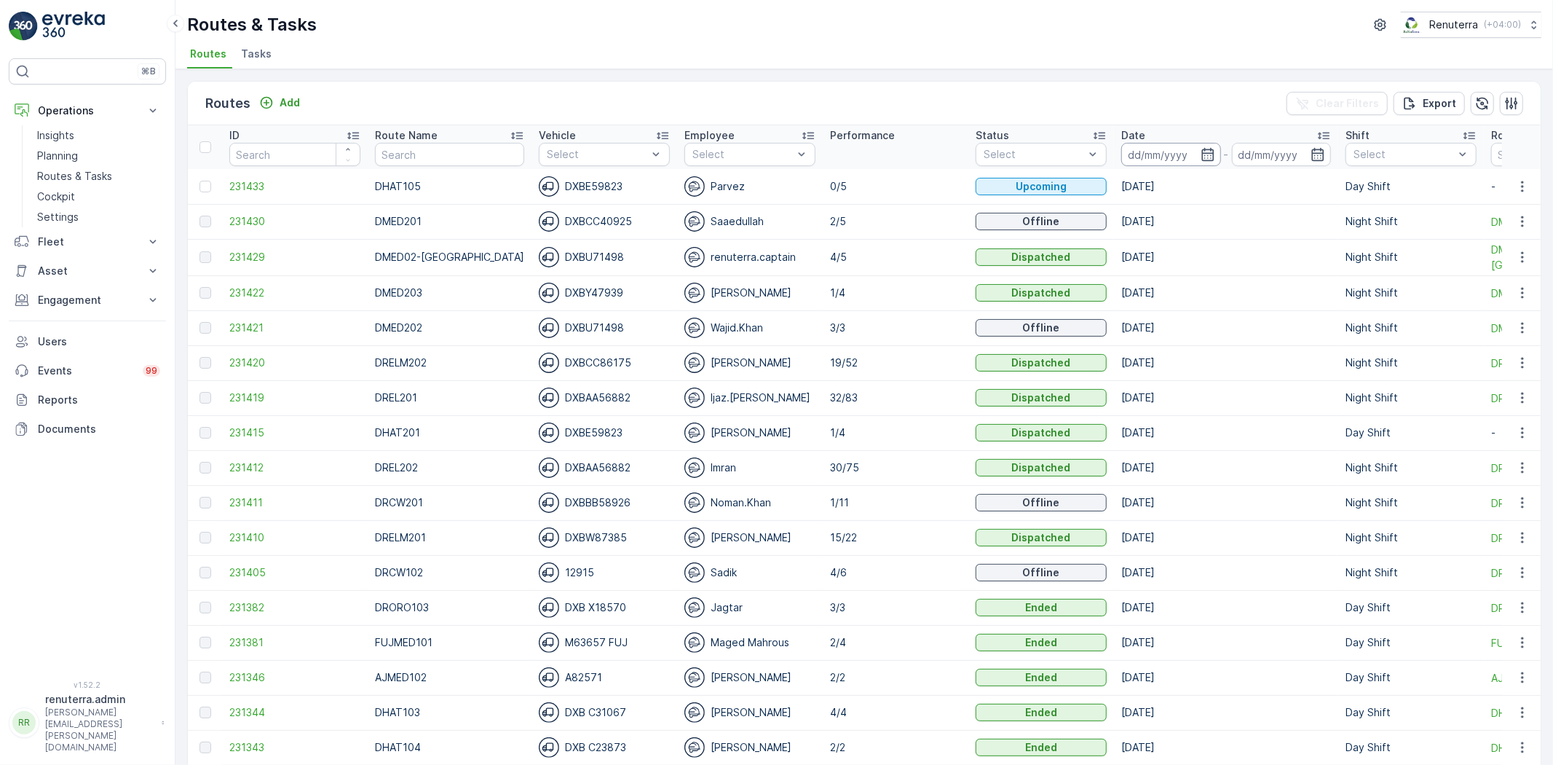
click at [1189, 162] on input at bounding box center [1172, 154] width 100 height 23
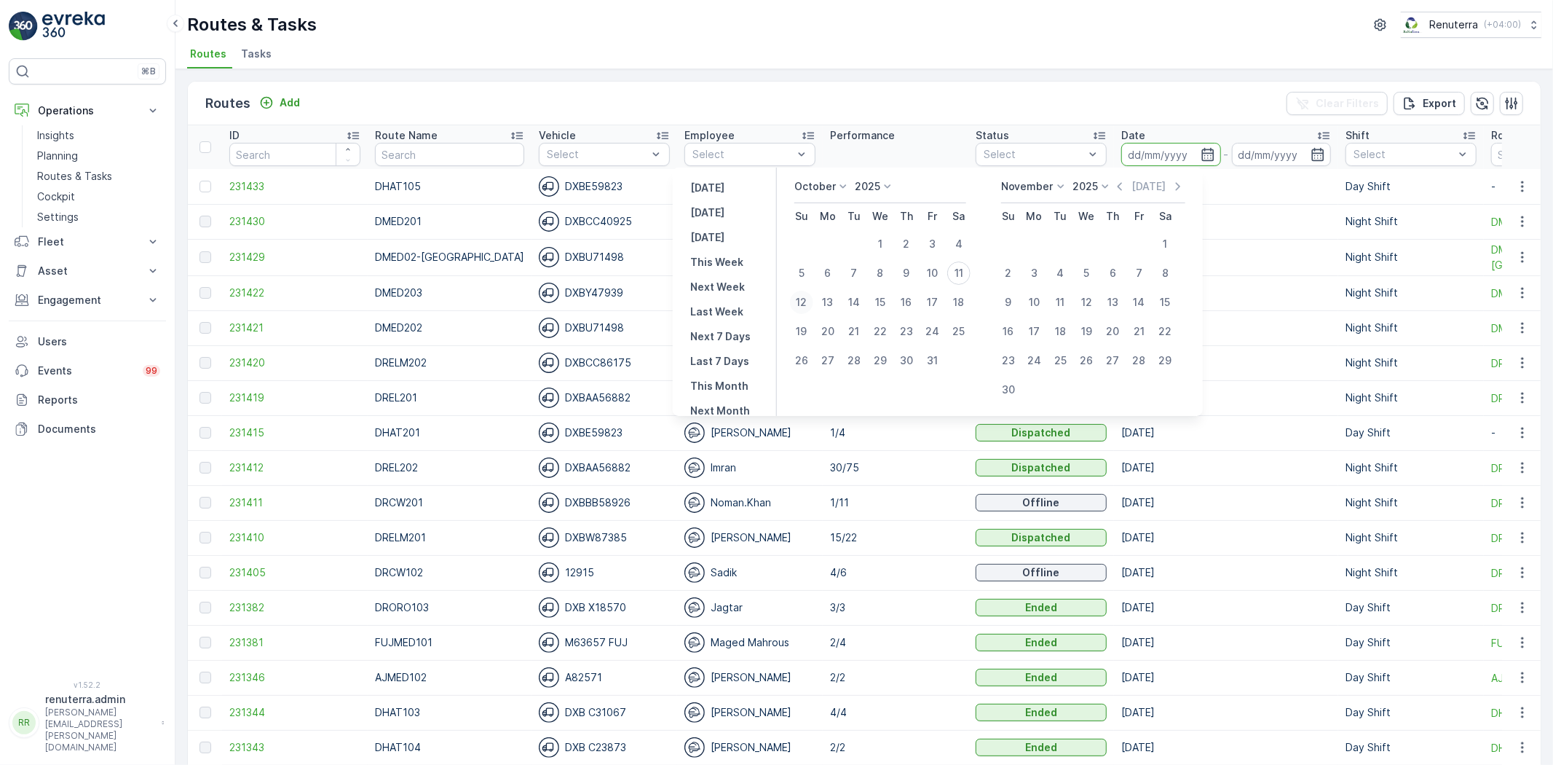
click at [811, 302] on div "12" at bounding box center [801, 302] width 23 height 23
type input "[DATE]"
click at [811, 302] on div "12" at bounding box center [801, 302] width 23 height 23
type input "[DATE]"
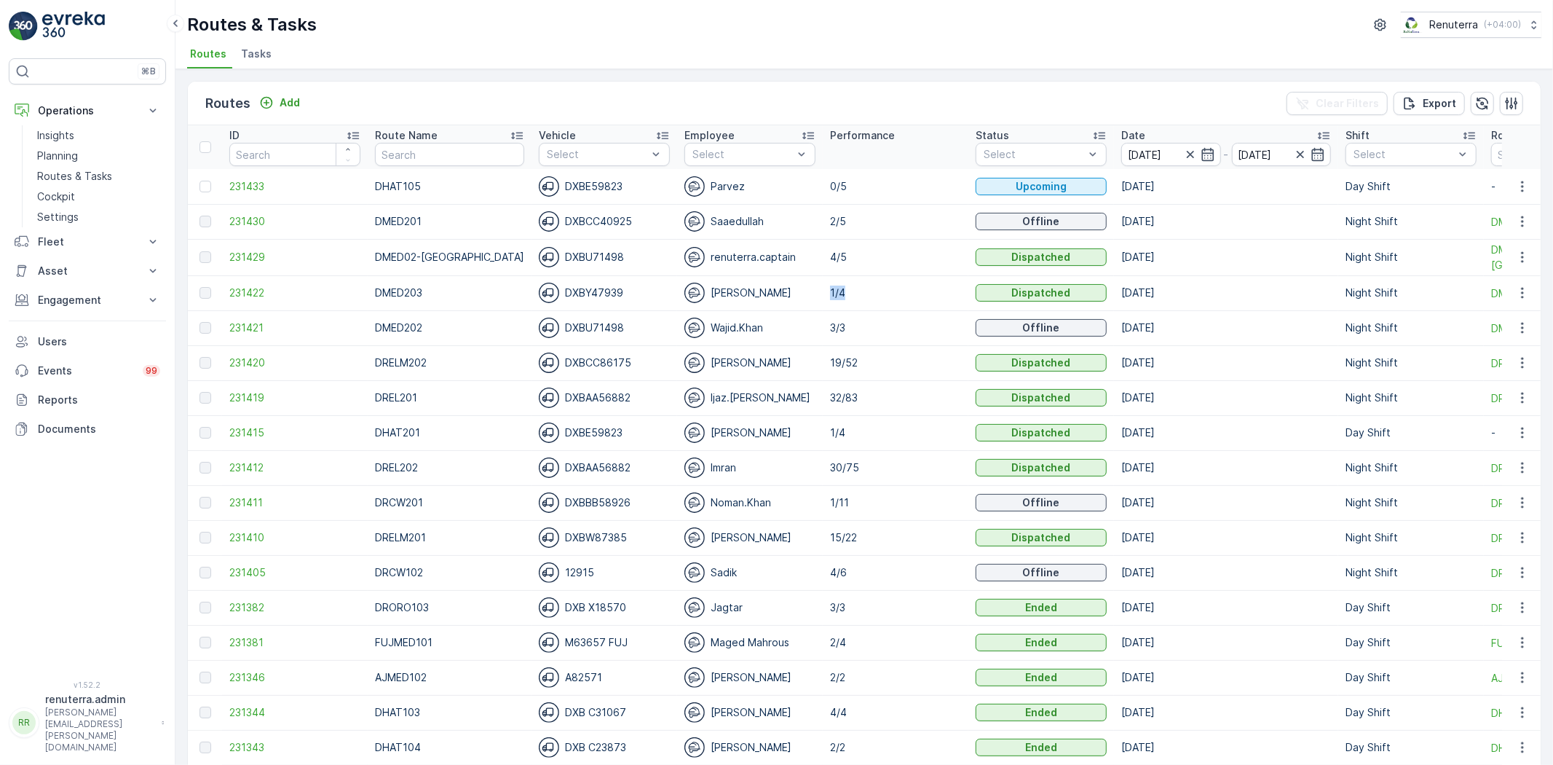
click at [823, 302] on td "1/4" at bounding box center [896, 292] width 146 height 35
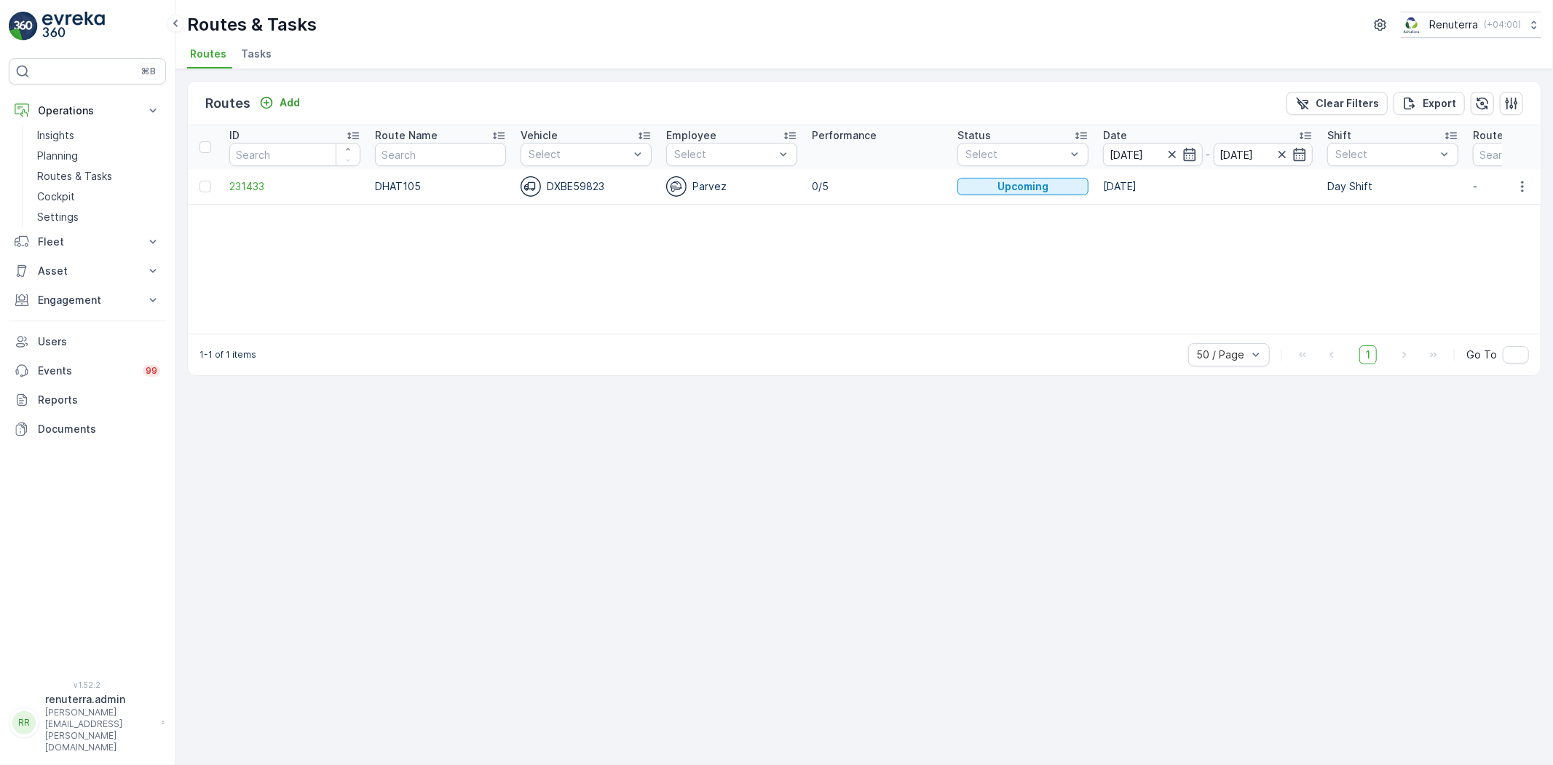
scroll to position [0, 109]
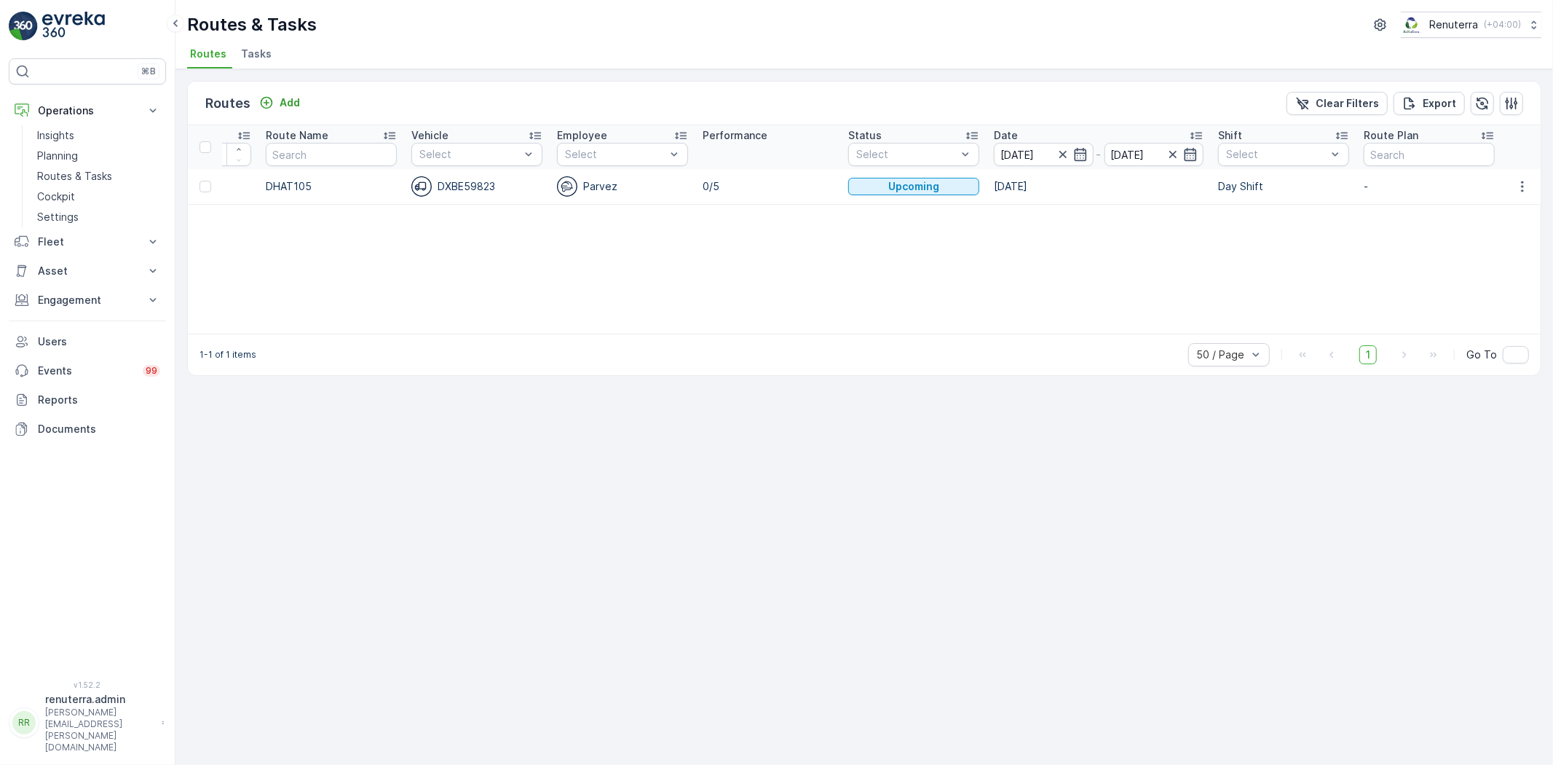
click at [252, 51] on span "Tasks" at bounding box center [256, 54] width 31 height 15
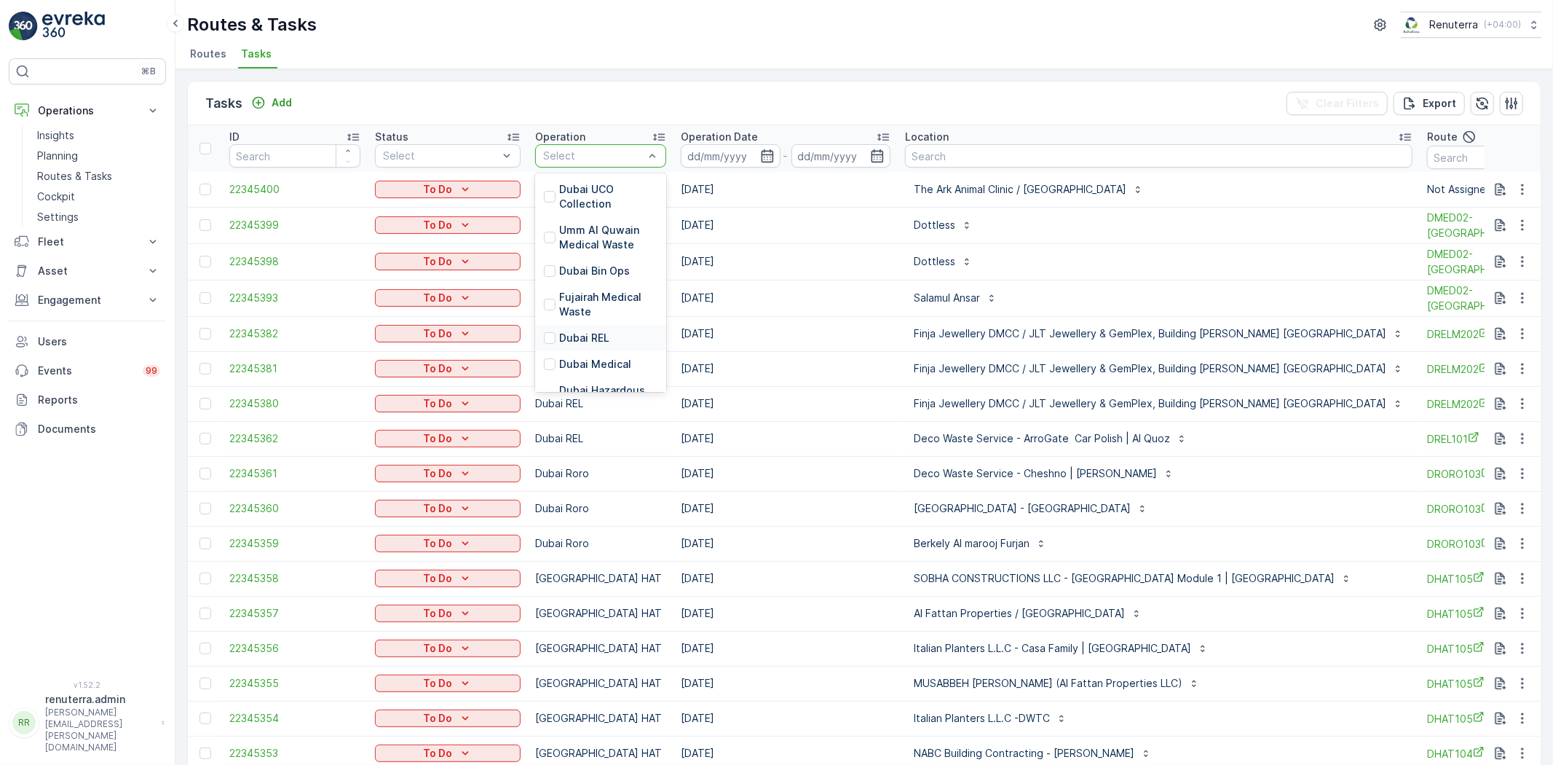
click at [591, 332] on p "Dubai REL" at bounding box center [584, 338] width 50 height 15
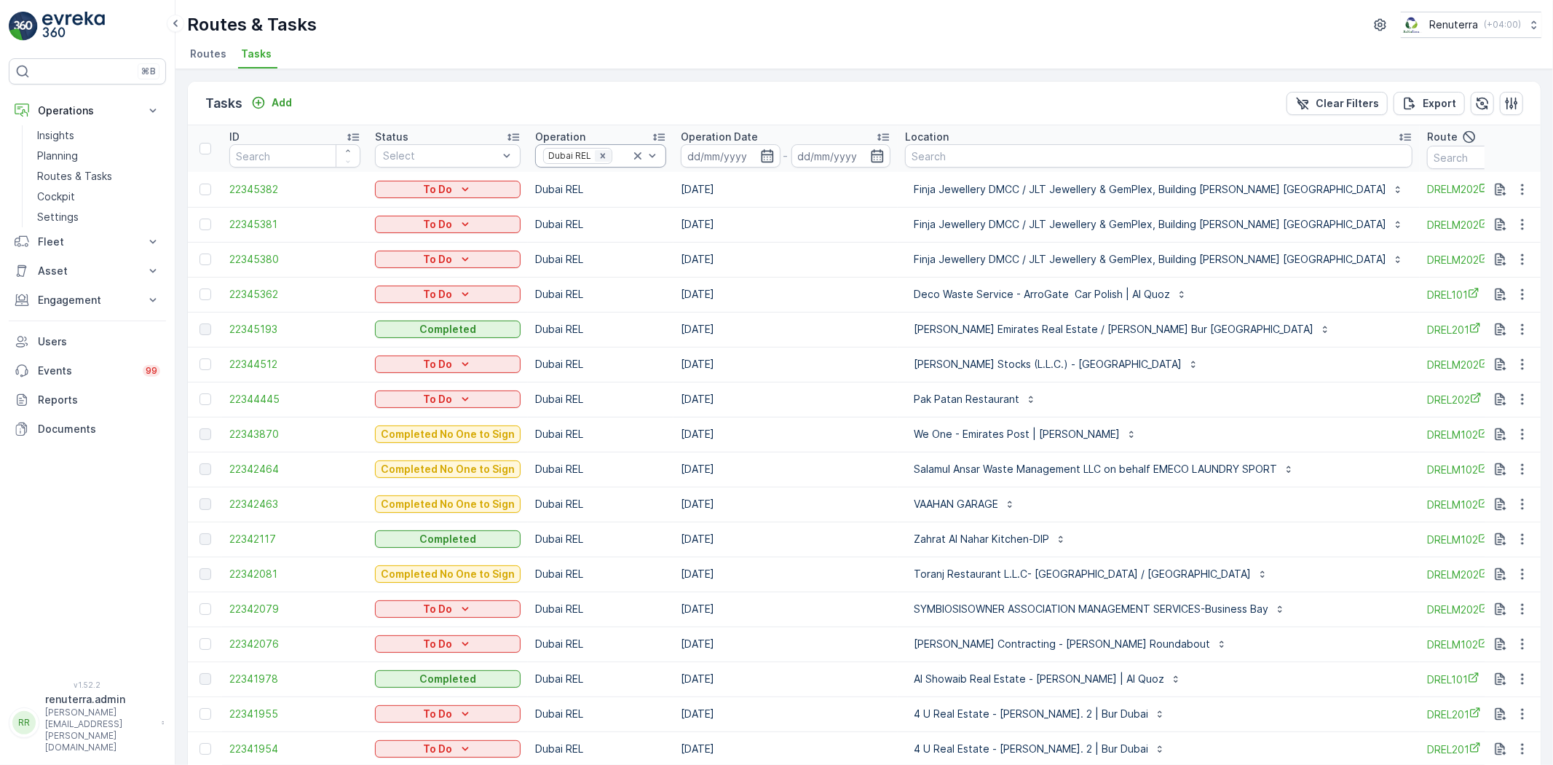
click at [598, 154] on icon "Remove Dubai REL" at bounding box center [603, 156] width 10 height 10
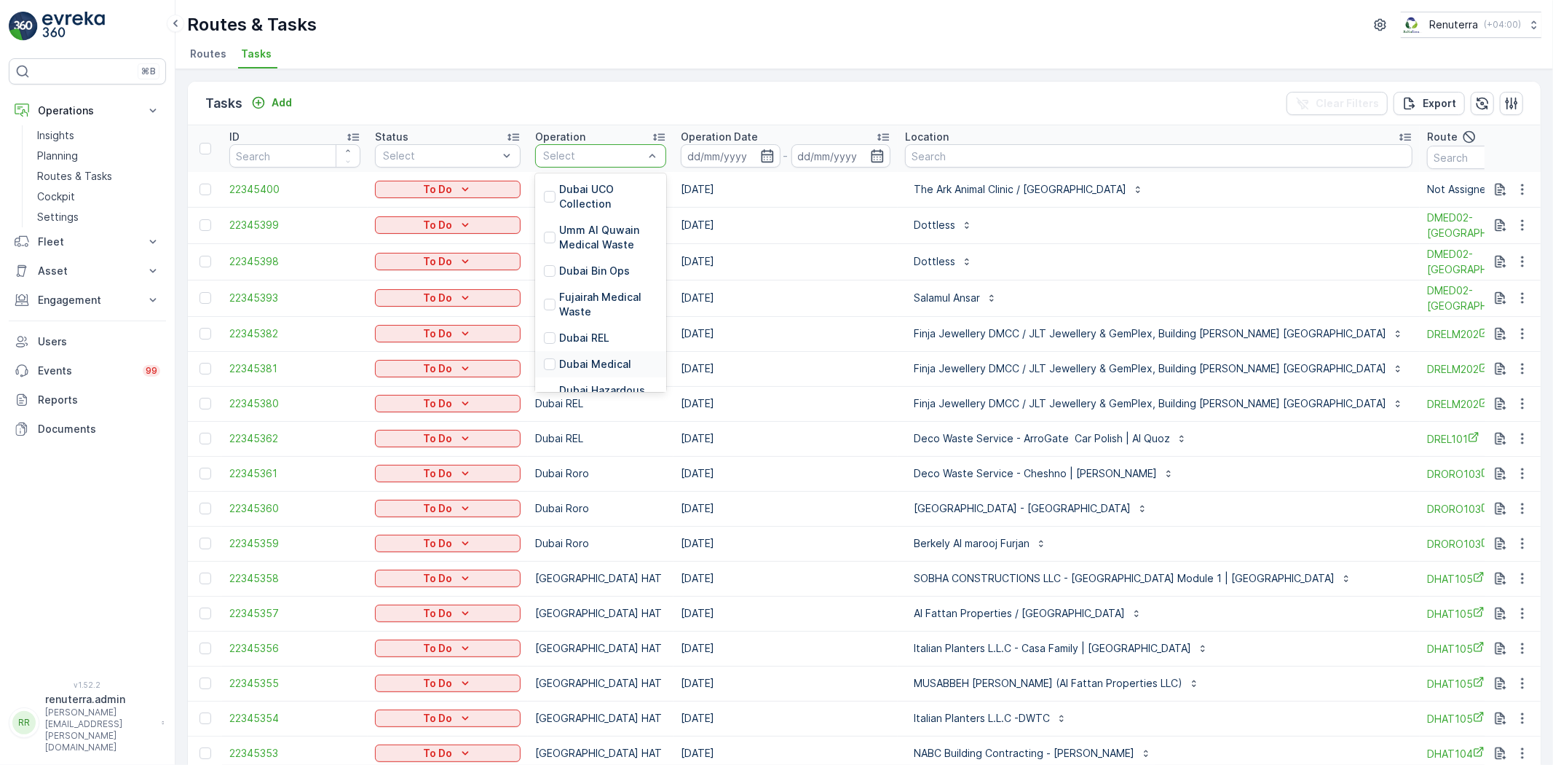
click at [599, 359] on p "Dubai Medical" at bounding box center [595, 364] width 72 height 15
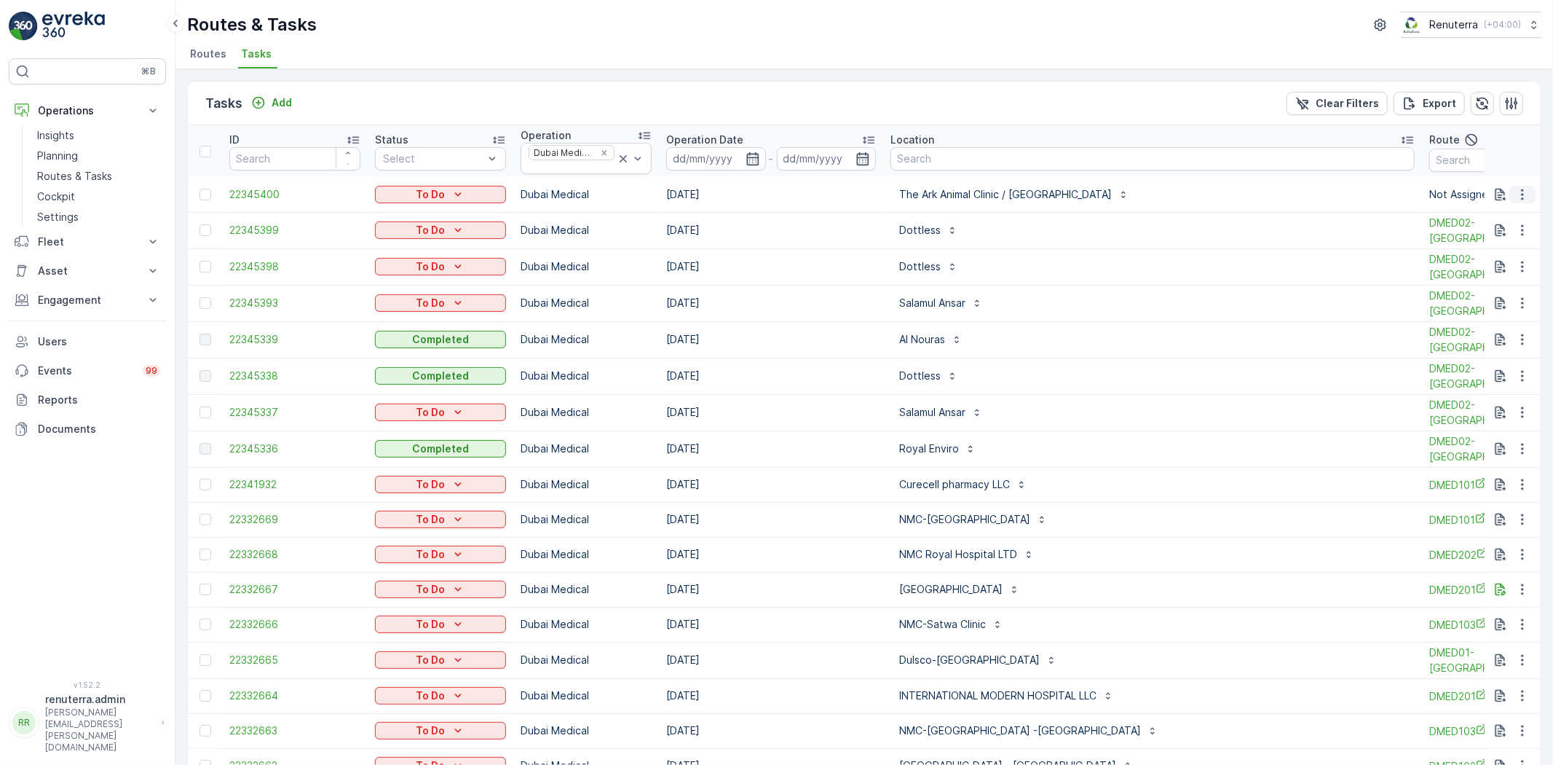
click at [1516, 201] on button "button" at bounding box center [1523, 194] width 26 height 17
click at [1499, 260] on span "Change Route" at bounding box center [1485, 257] width 71 height 15
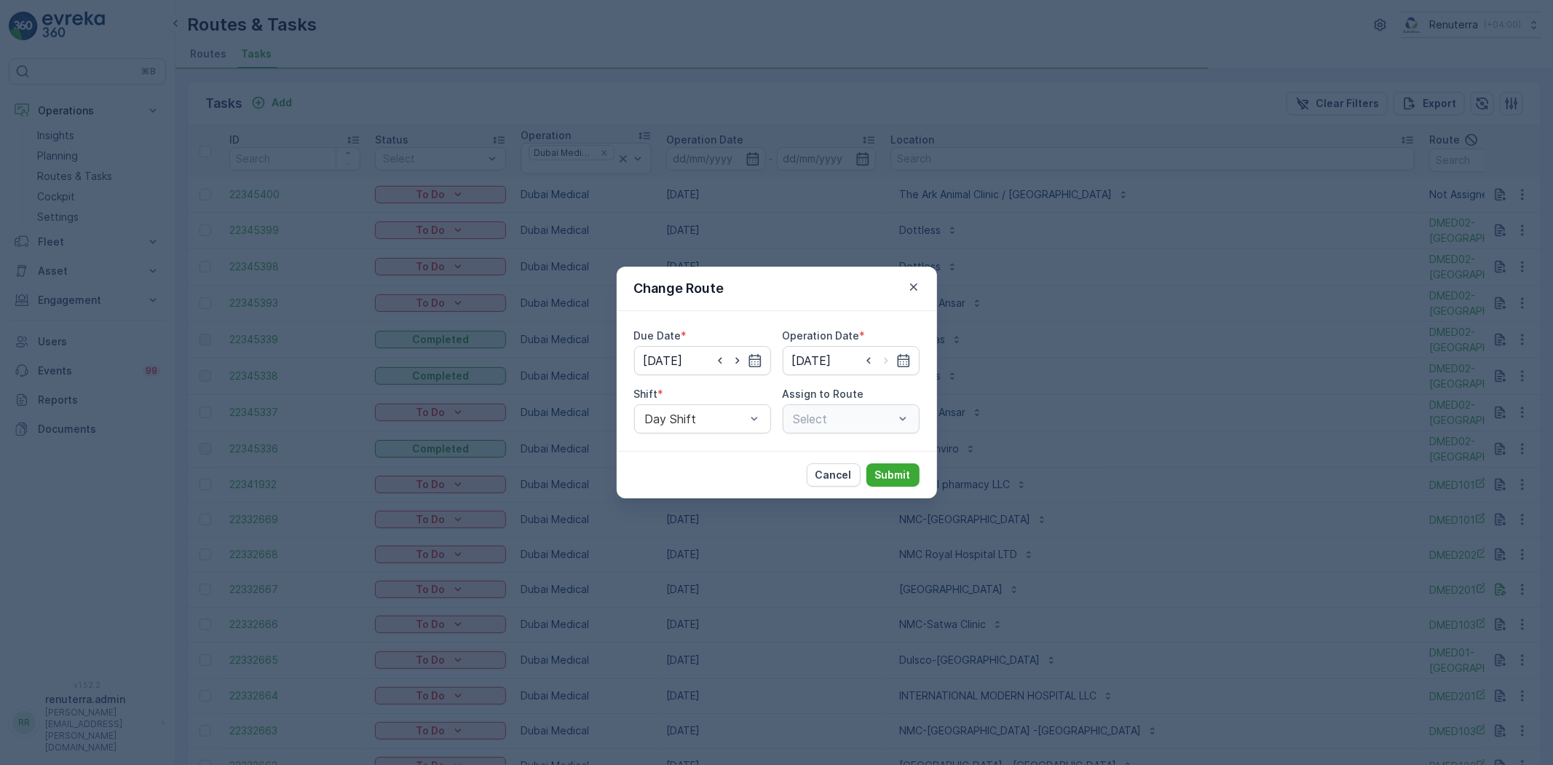
type input "[DATE]"
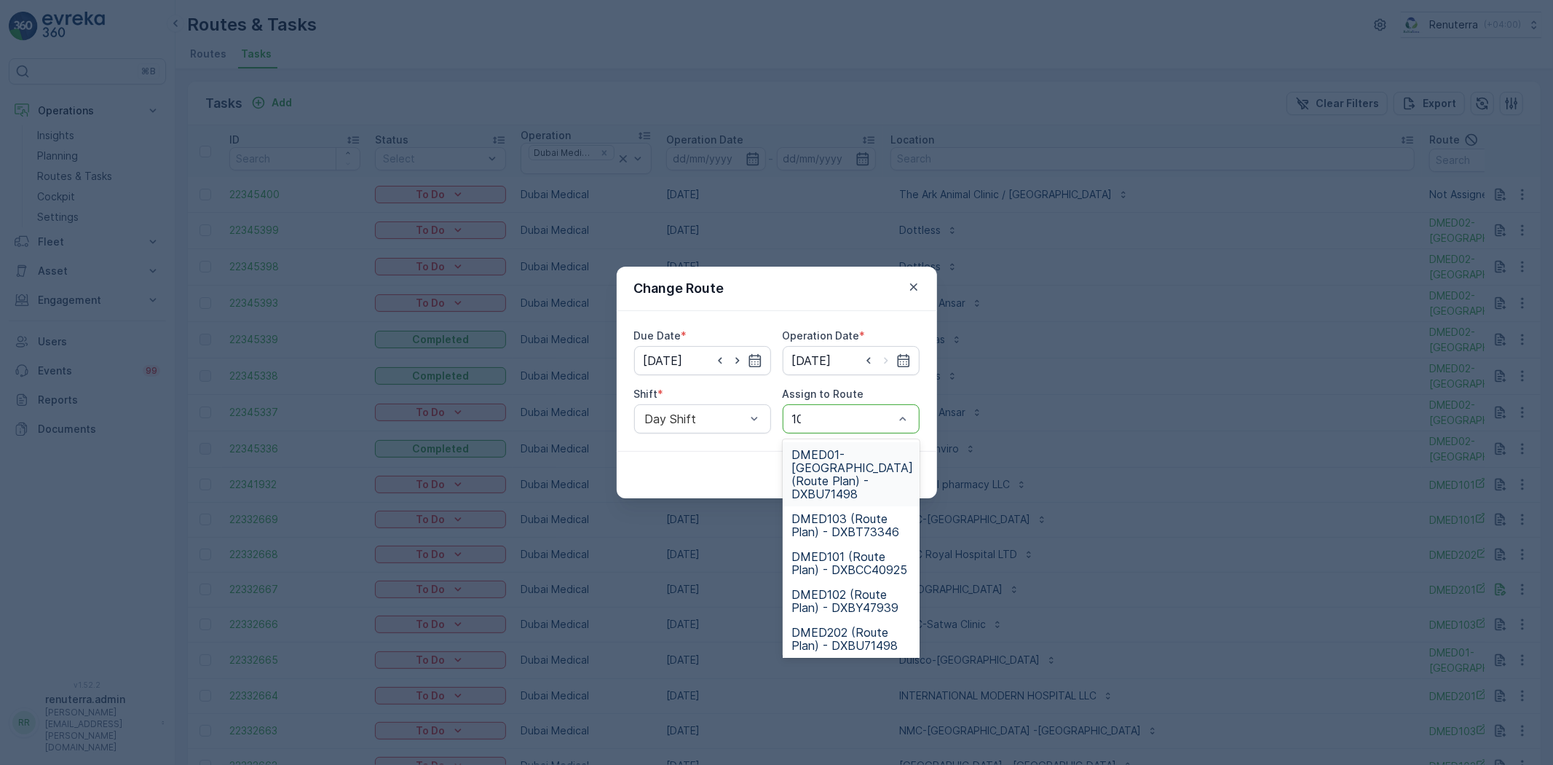
type input "101"
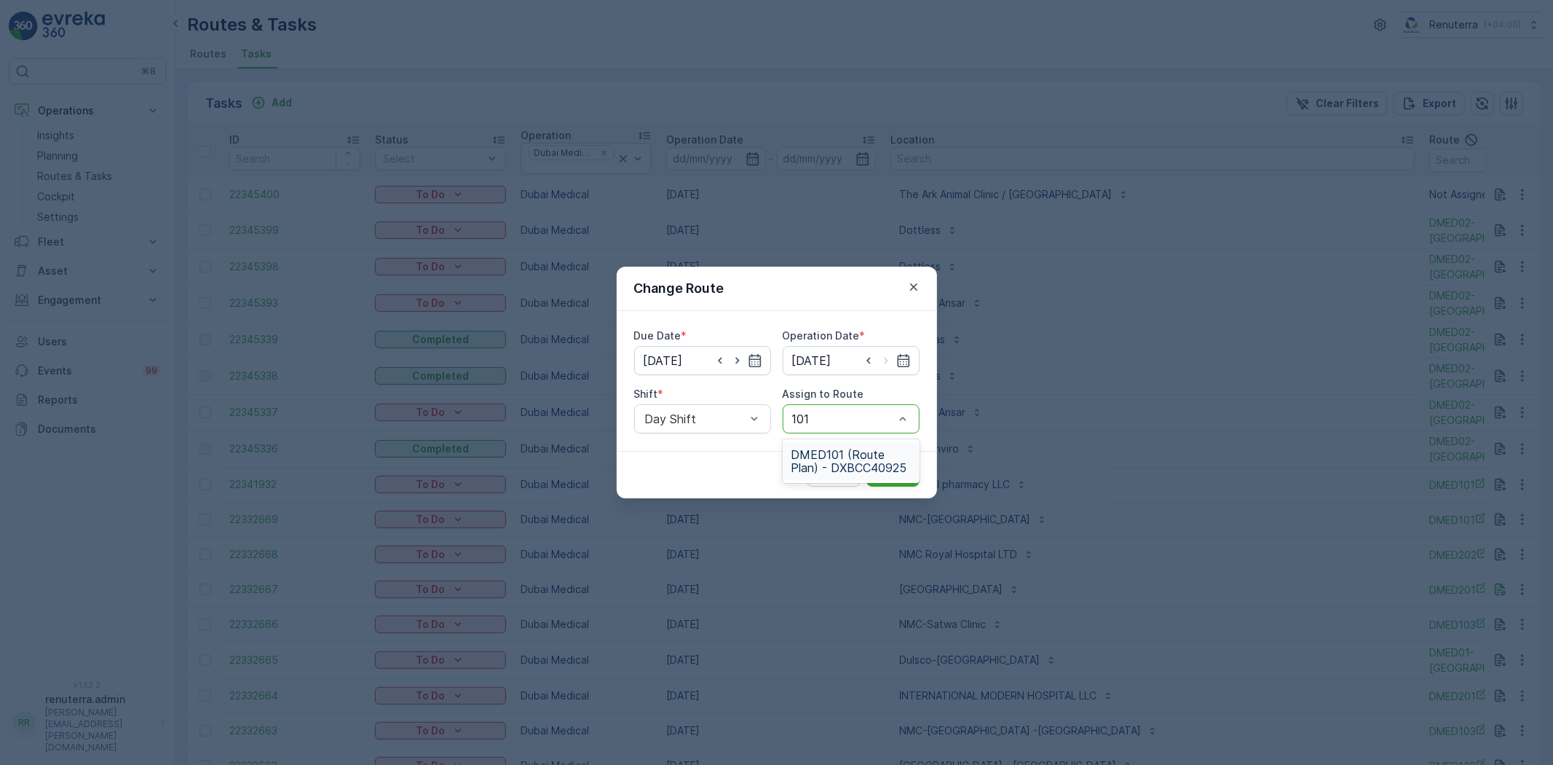
click at [852, 449] on span "DMED101 (Route Plan) - DXBCC40925" at bounding box center [851, 461] width 119 height 26
click at [881, 462] on div "Cancel Submit" at bounding box center [777, 474] width 320 height 47
click at [887, 469] on p "Submit" at bounding box center [893, 475] width 36 height 15
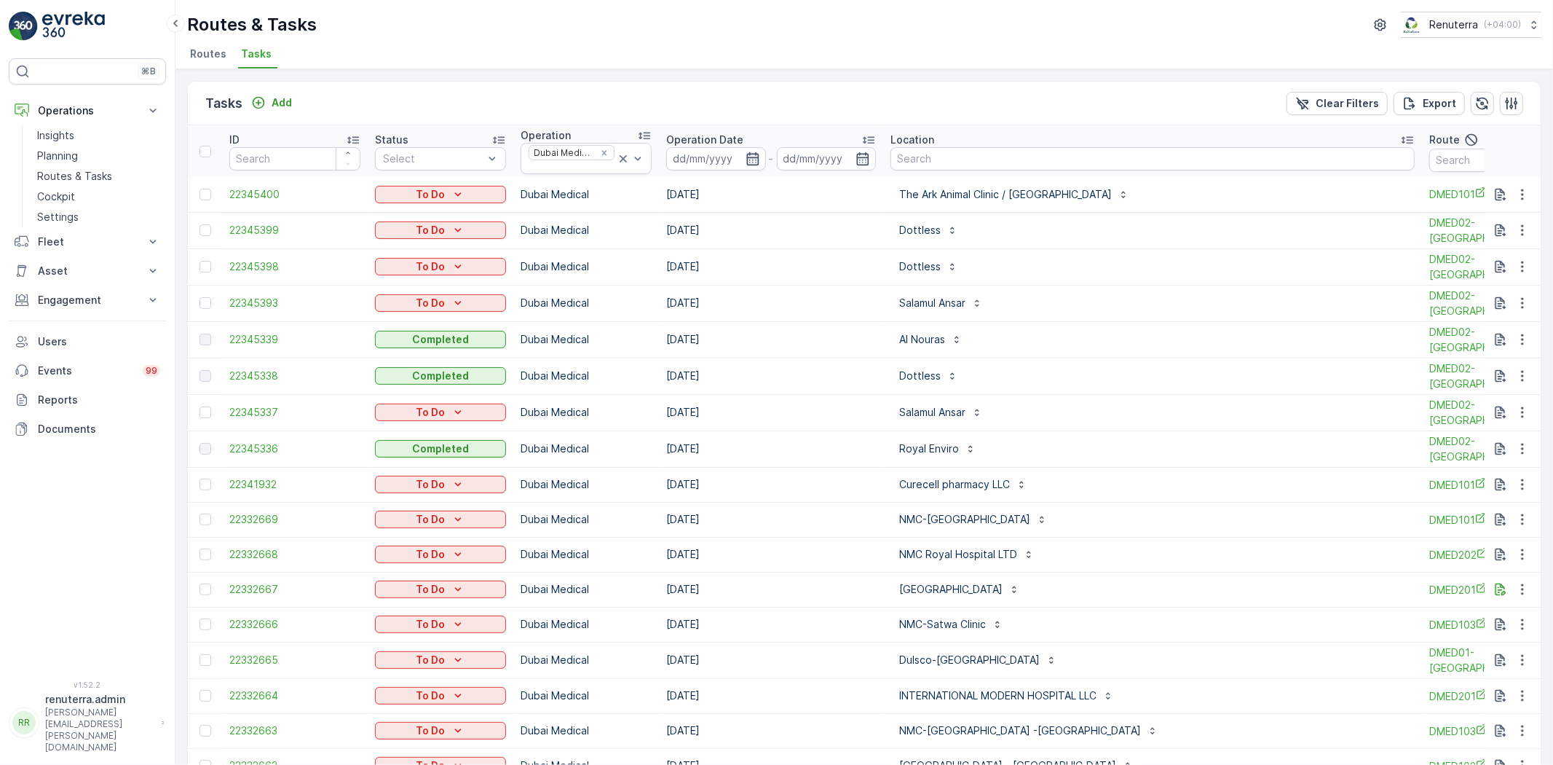
click at [746, 157] on icon "button" at bounding box center [753, 158] width 15 height 15
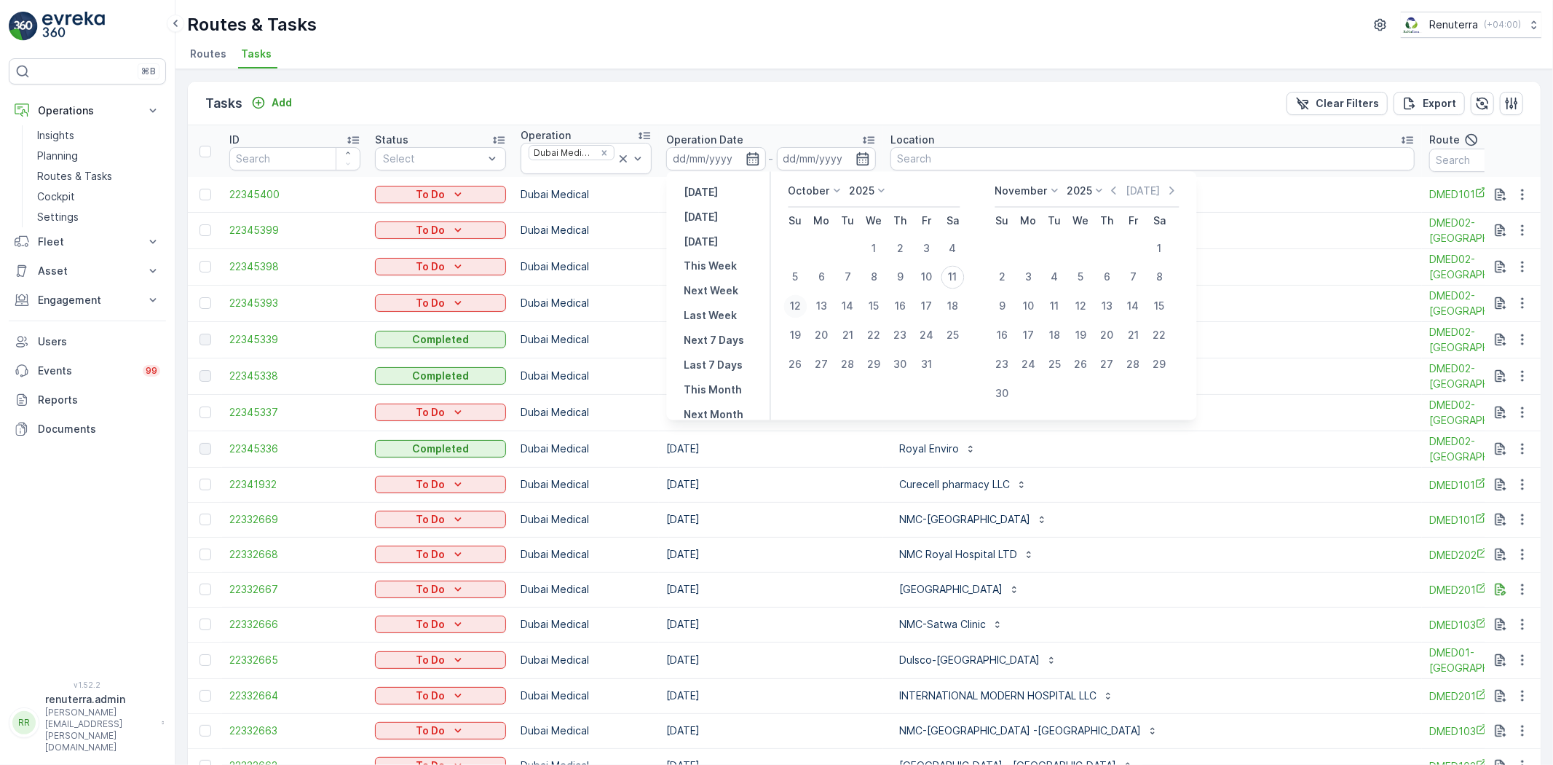
click at [801, 303] on div "12" at bounding box center [795, 306] width 23 height 23
type input "[DATE]"
click at [801, 303] on div "12" at bounding box center [795, 306] width 23 height 23
type input "[DATE]"
click at [801, 303] on div "12" at bounding box center [795, 306] width 23 height 23
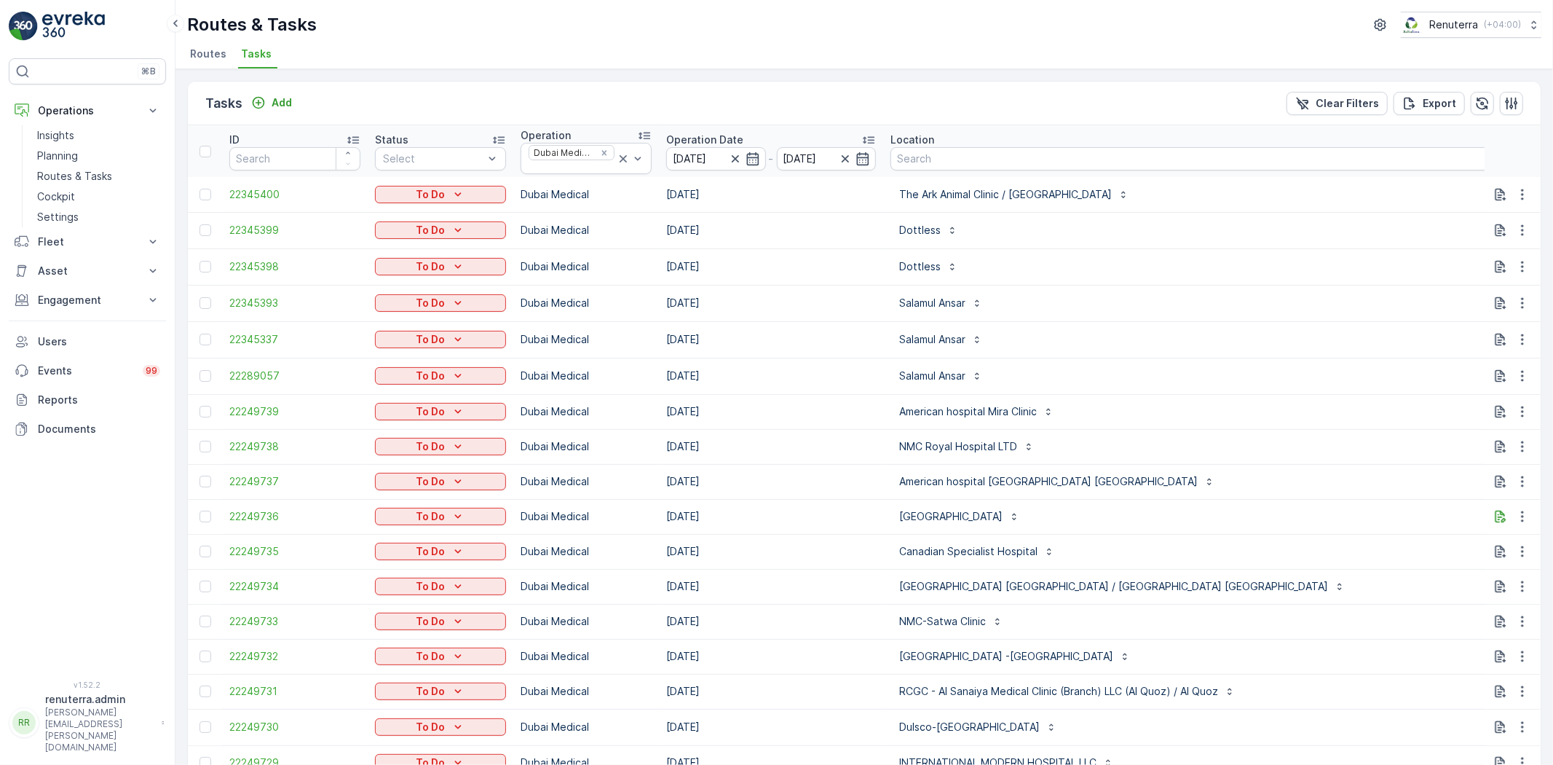
type input "101"
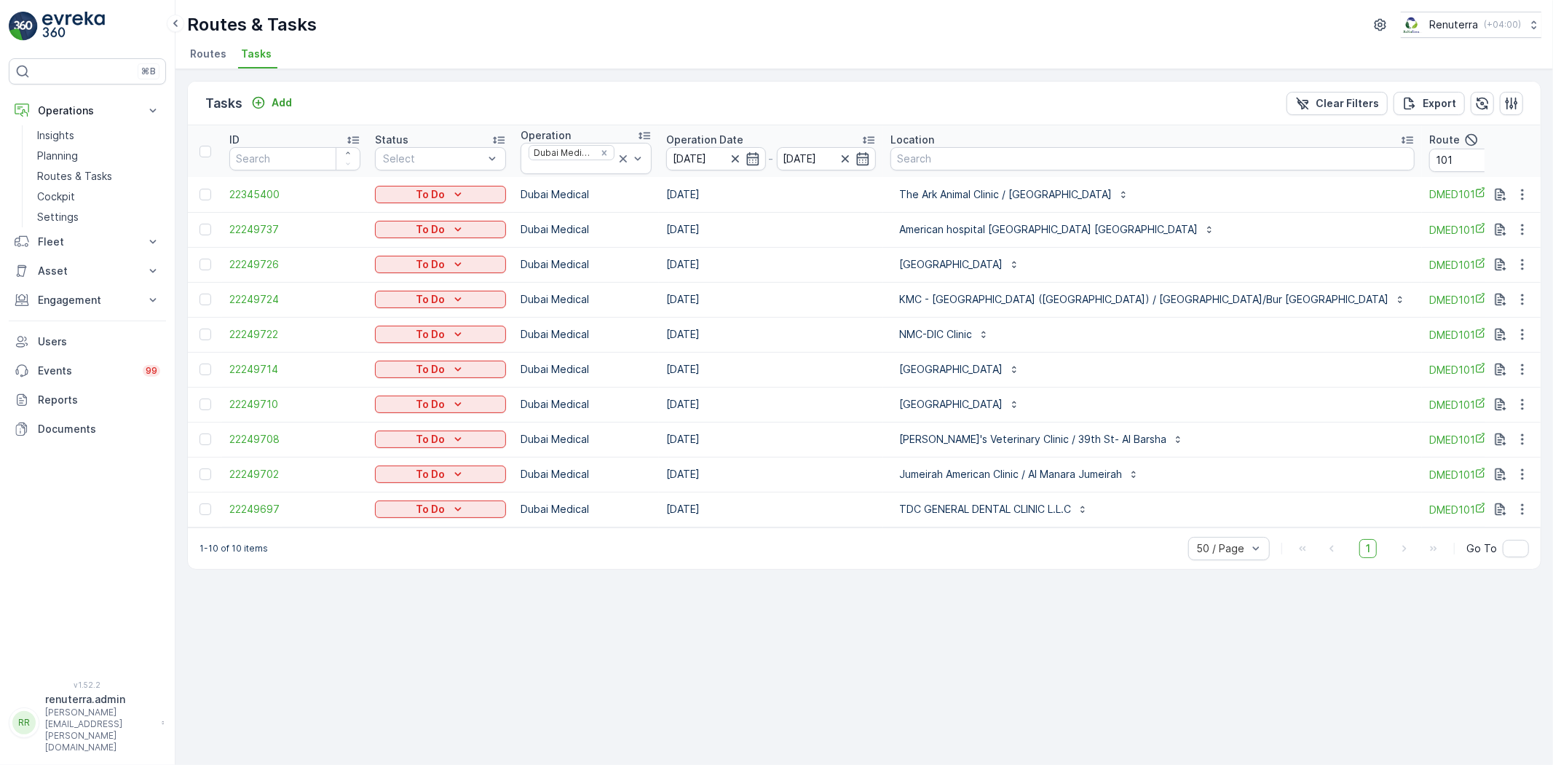
click at [1522, 493] on td at bounding box center [1513, 509] width 57 height 35
drag, startPoint x: 1512, startPoint y: 505, endPoint x: 1522, endPoint y: 510, distance: 11.1
click at [1512, 505] on button "button" at bounding box center [1523, 508] width 26 height 17
click at [1486, 583] on div "Remove from Route" at bounding box center [1499, 592] width 110 height 20
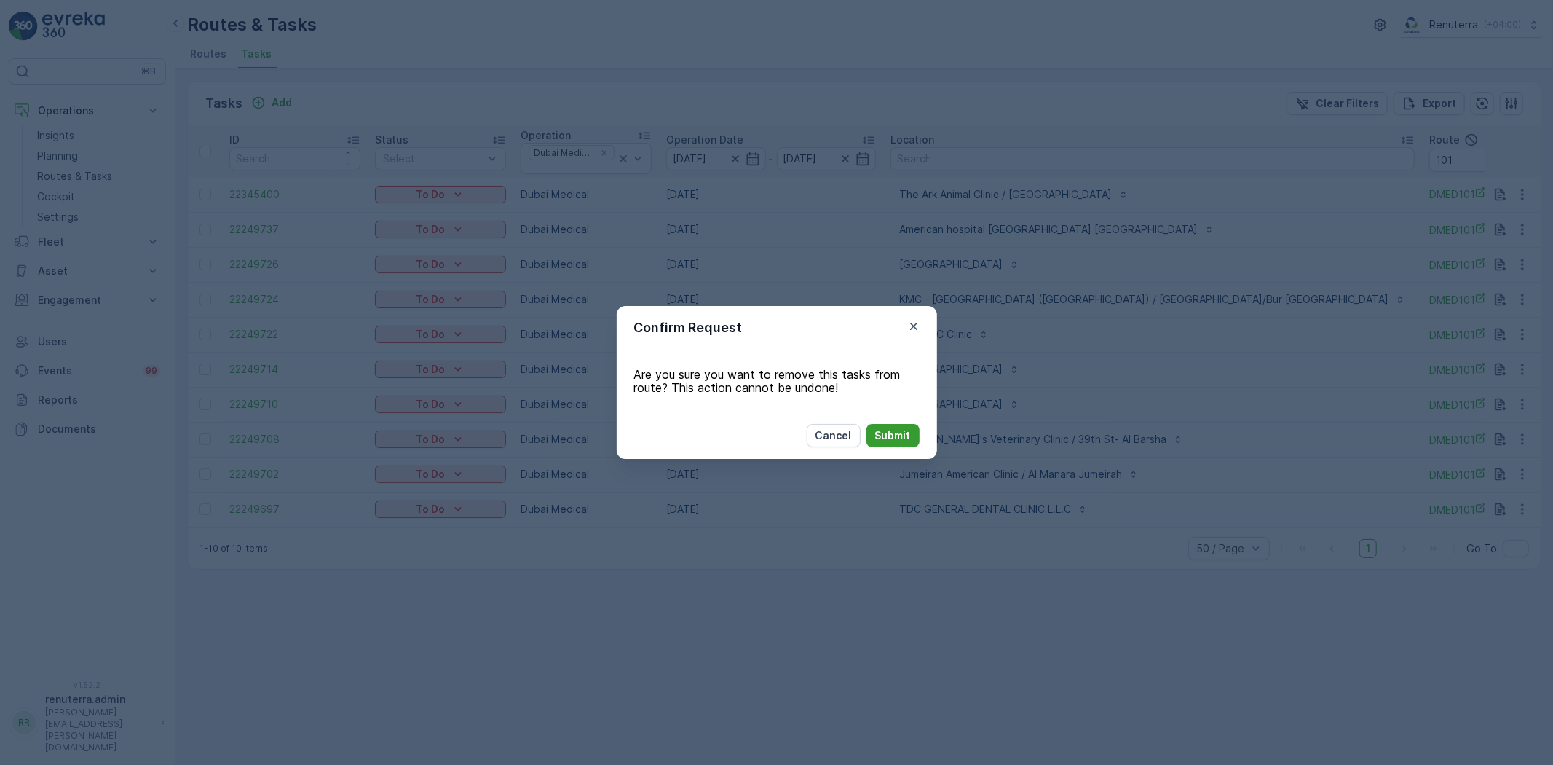
click at [883, 428] on p "Submit" at bounding box center [893, 435] width 36 height 15
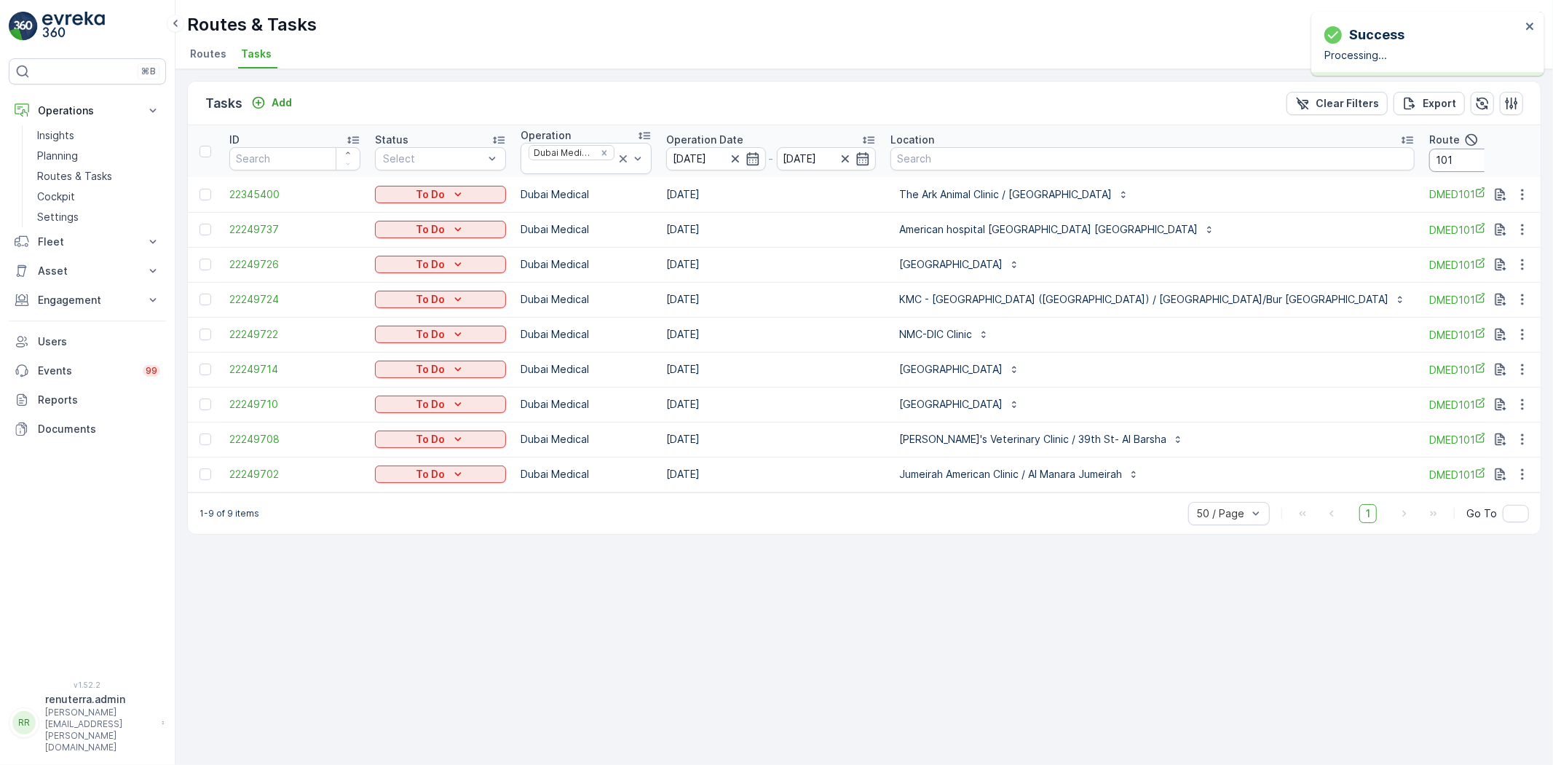
click at [1430, 161] on input "101" at bounding box center [1495, 160] width 131 height 23
type input "103"
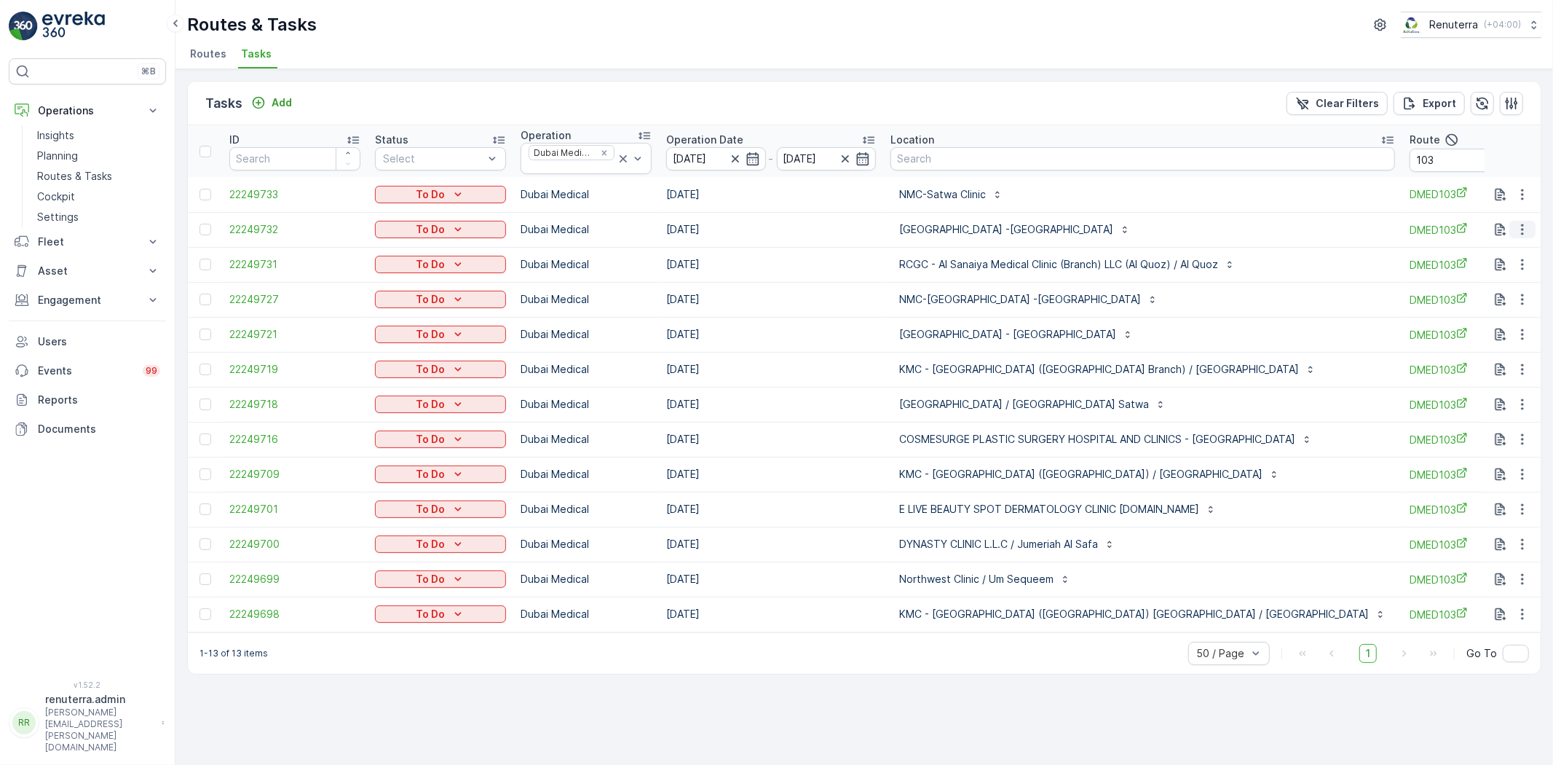
click at [1517, 229] on icon "button" at bounding box center [1523, 229] width 15 height 15
click at [1506, 291] on span "Change Route" at bounding box center [1485, 292] width 71 height 15
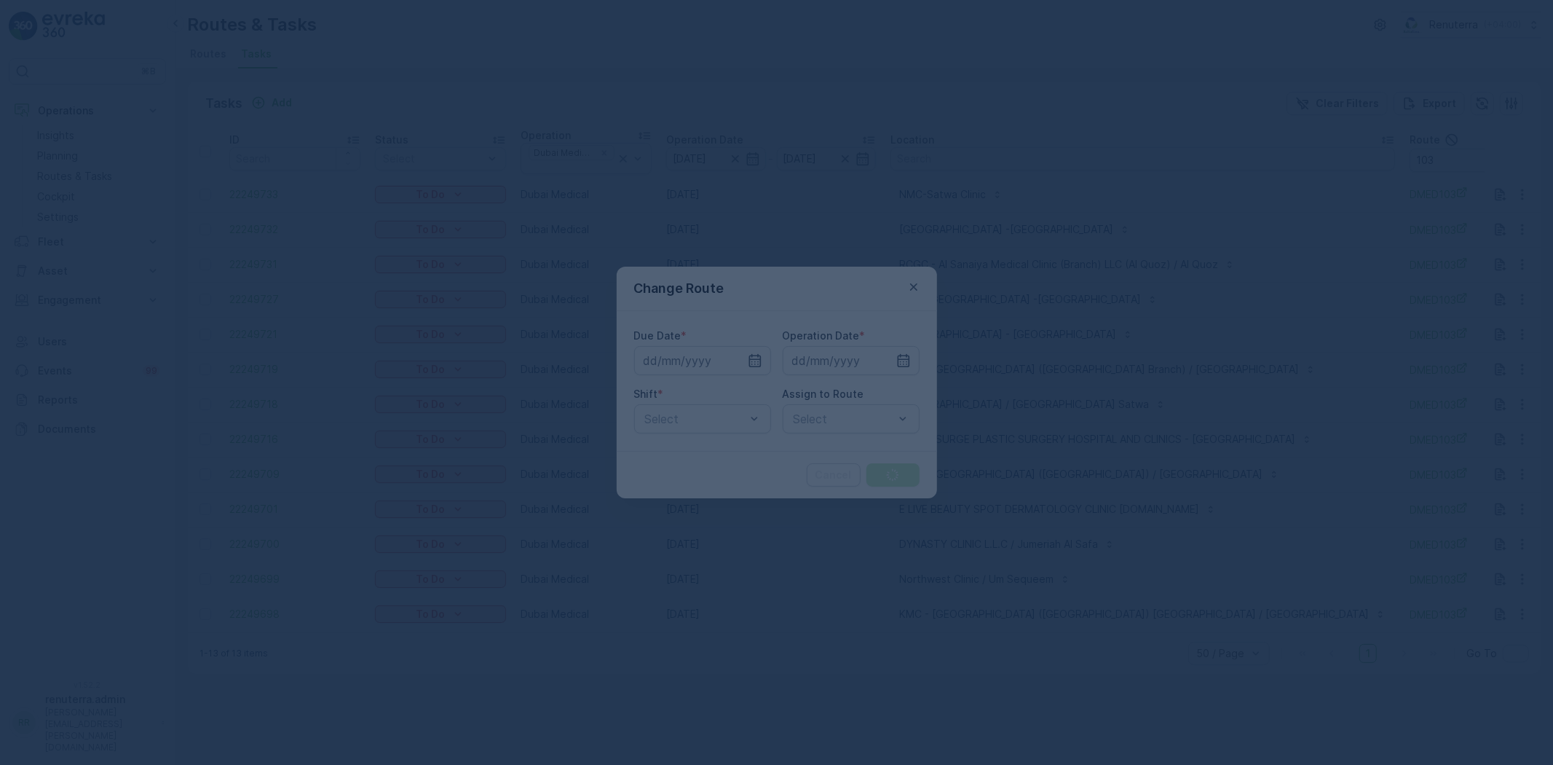
type input "[DATE]"
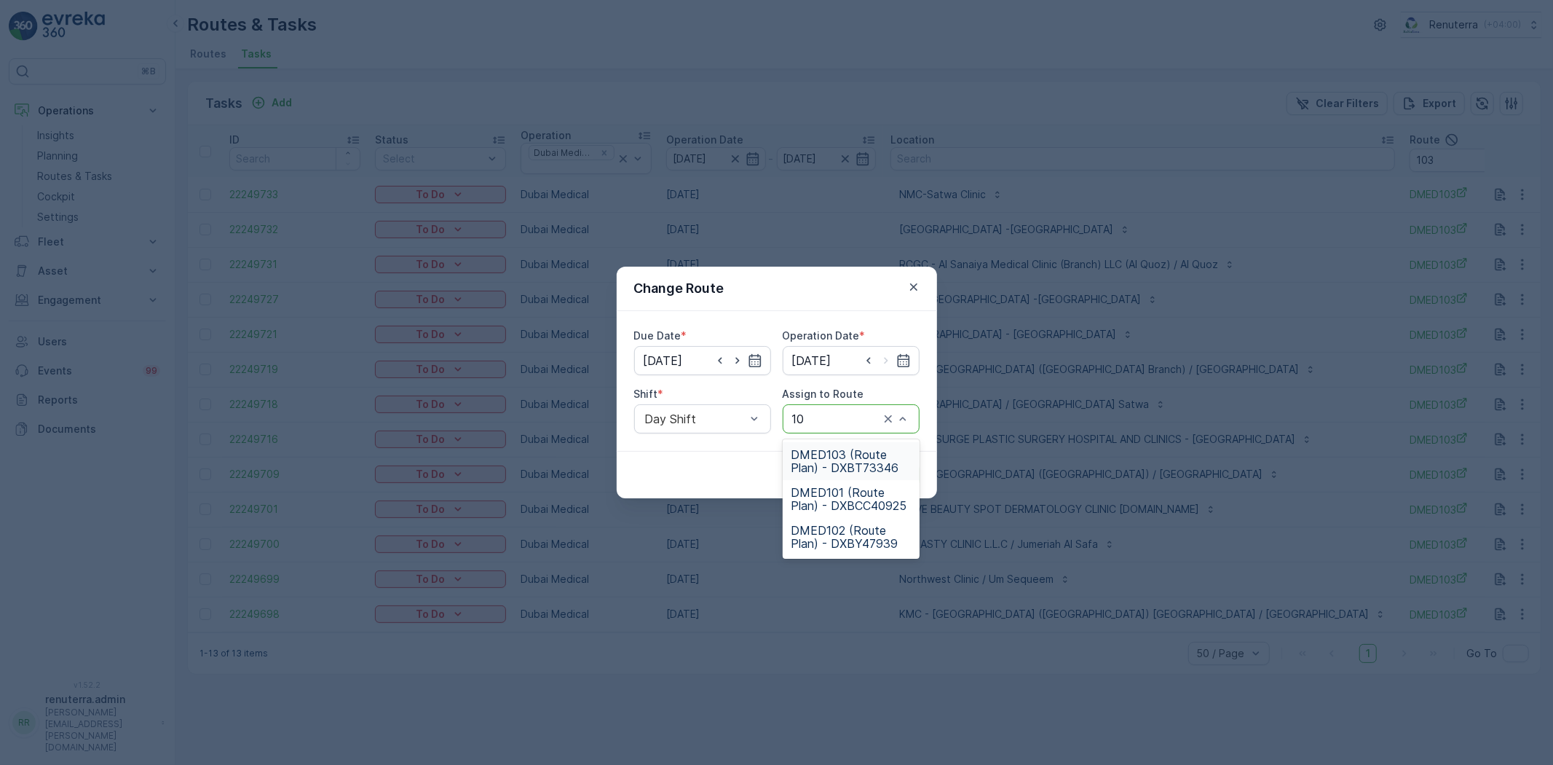
type input "102"
click at [852, 446] on div "DMED102 (Route Plan) - DXBY47939" at bounding box center [851, 461] width 137 height 38
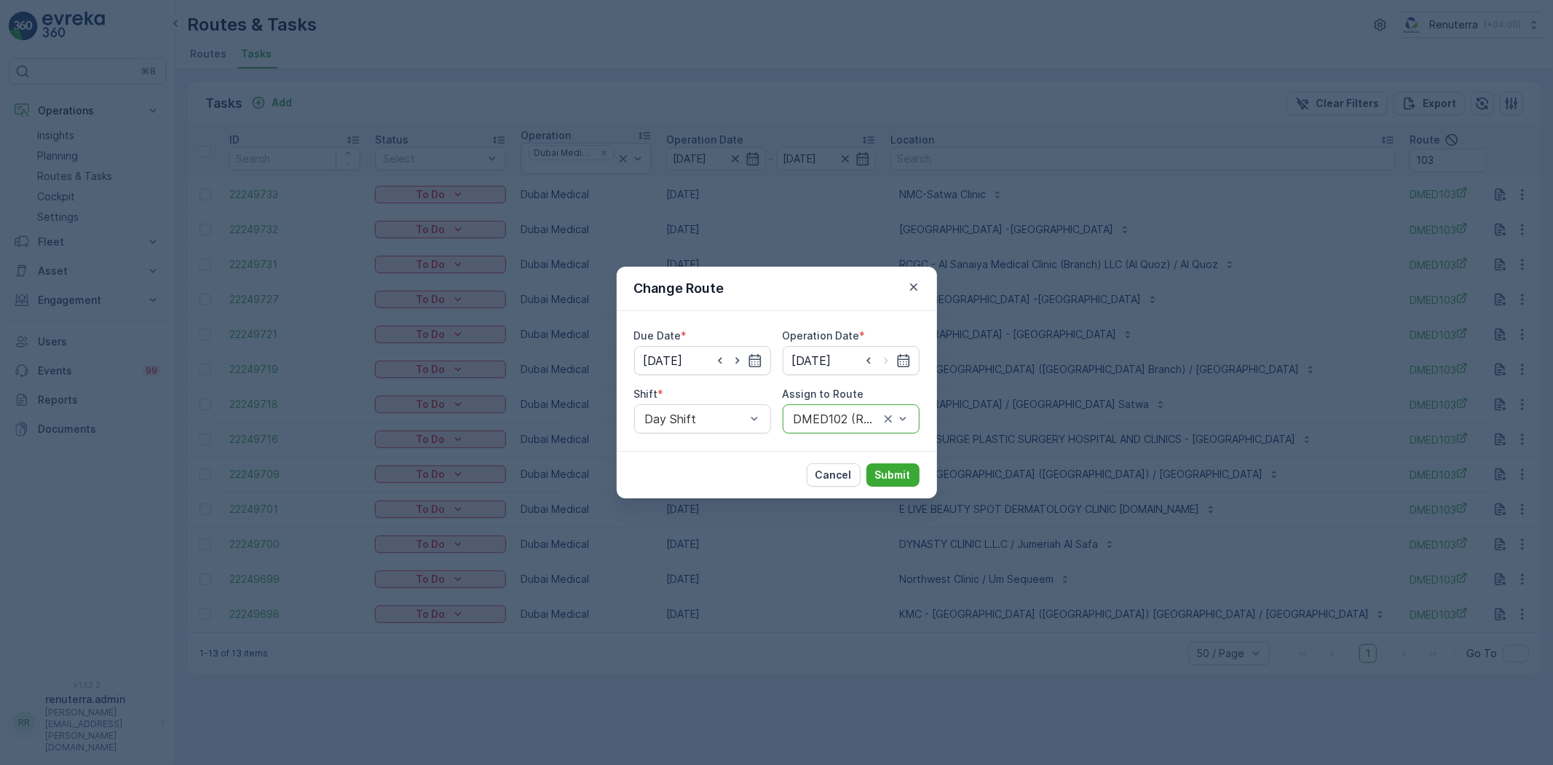
click at [869, 460] on div "Cancel Submit" at bounding box center [777, 474] width 320 height 47
click at [876, 468] on p "Submit" at bounding box center [893, 475] width 36 height 15
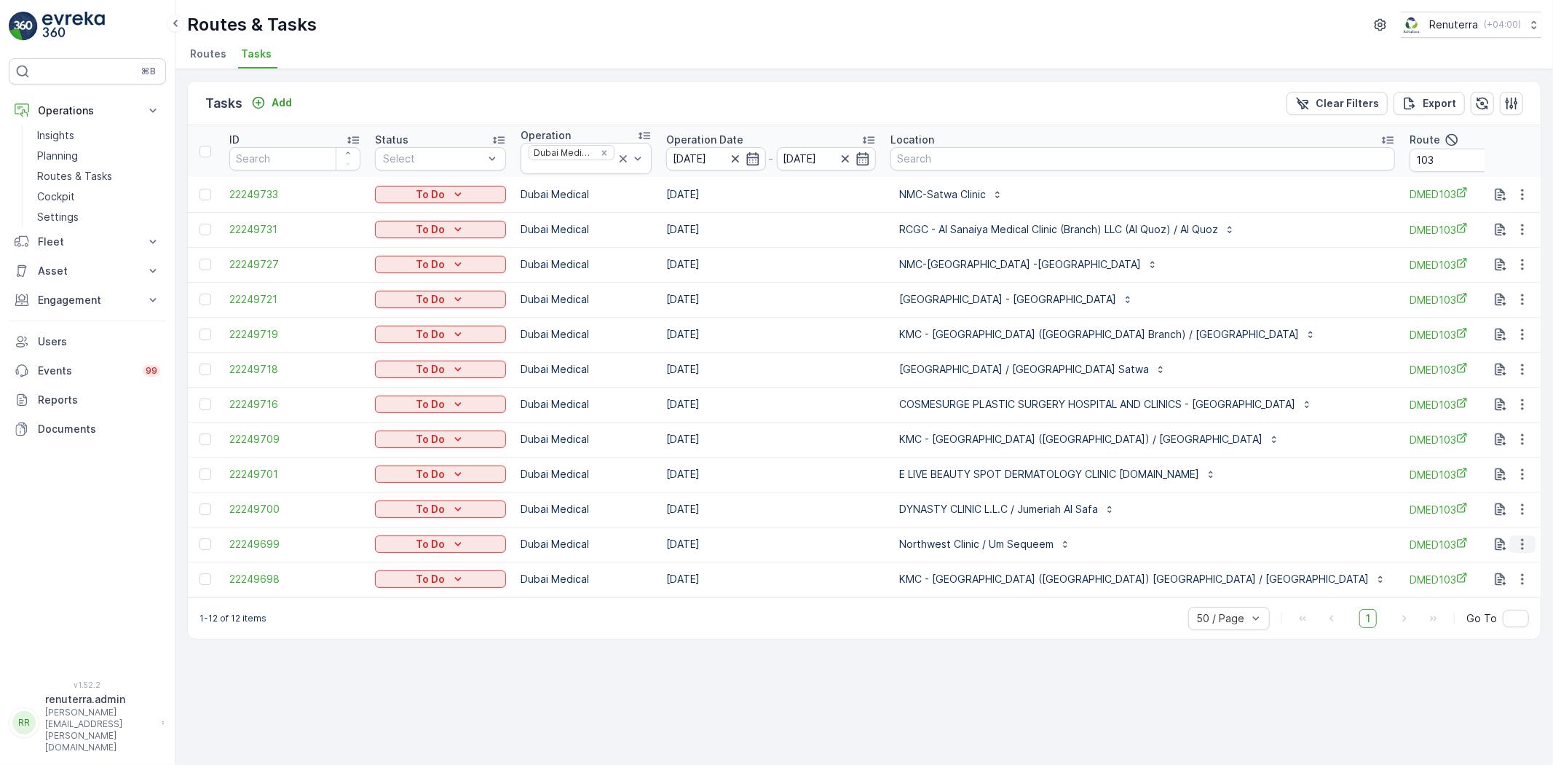
click at [1525, 543] on icon "button" at bounding box center [1523, 544] width 15 height 15
click at [1502, 605] on span "Change Route" at bounding box center [1485, 606] width 71 height 15
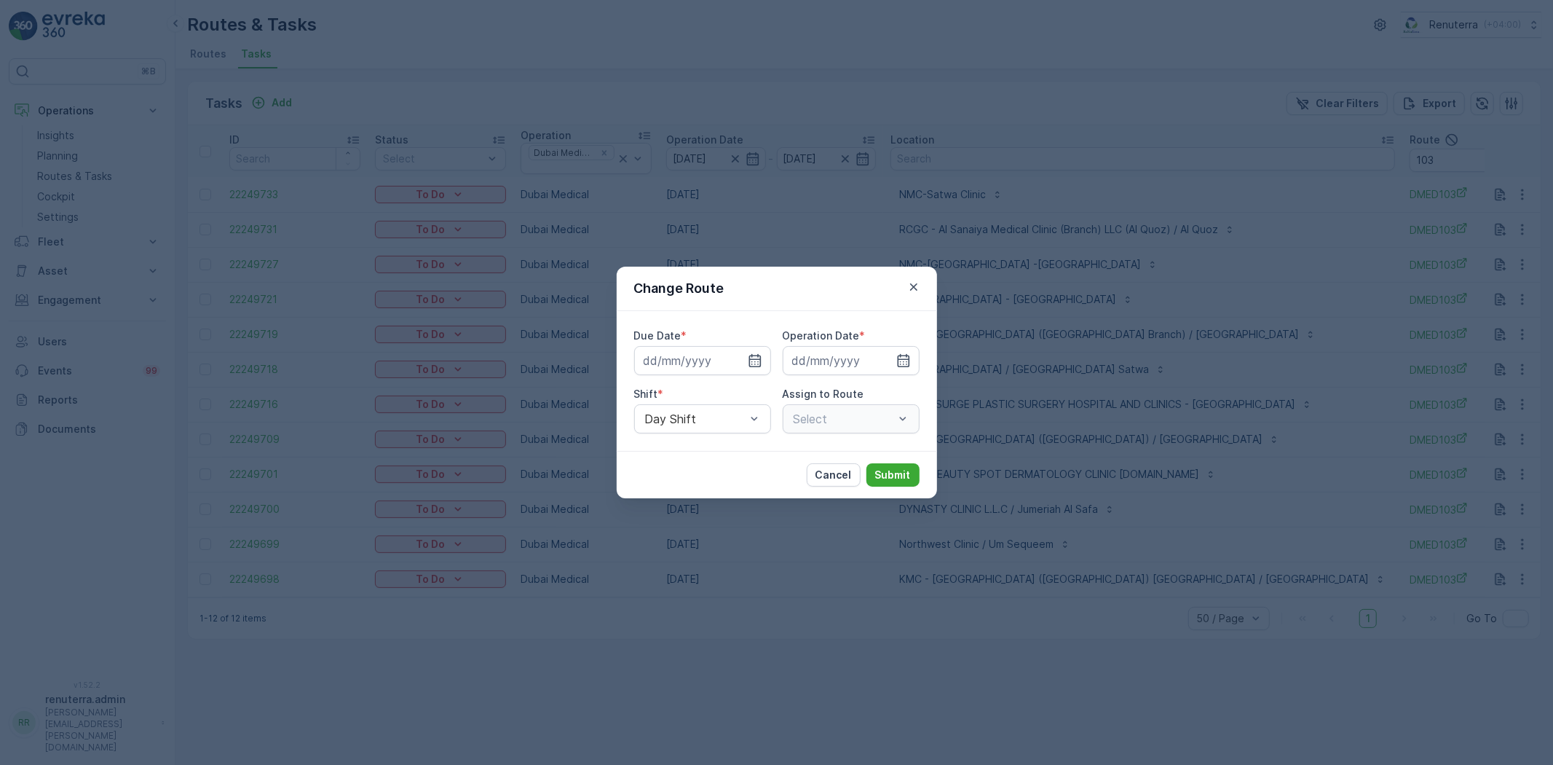
type input "[DATE]"
click at [739, 360] on icon "button" at bounding box center [737, 360] width 15 height 15
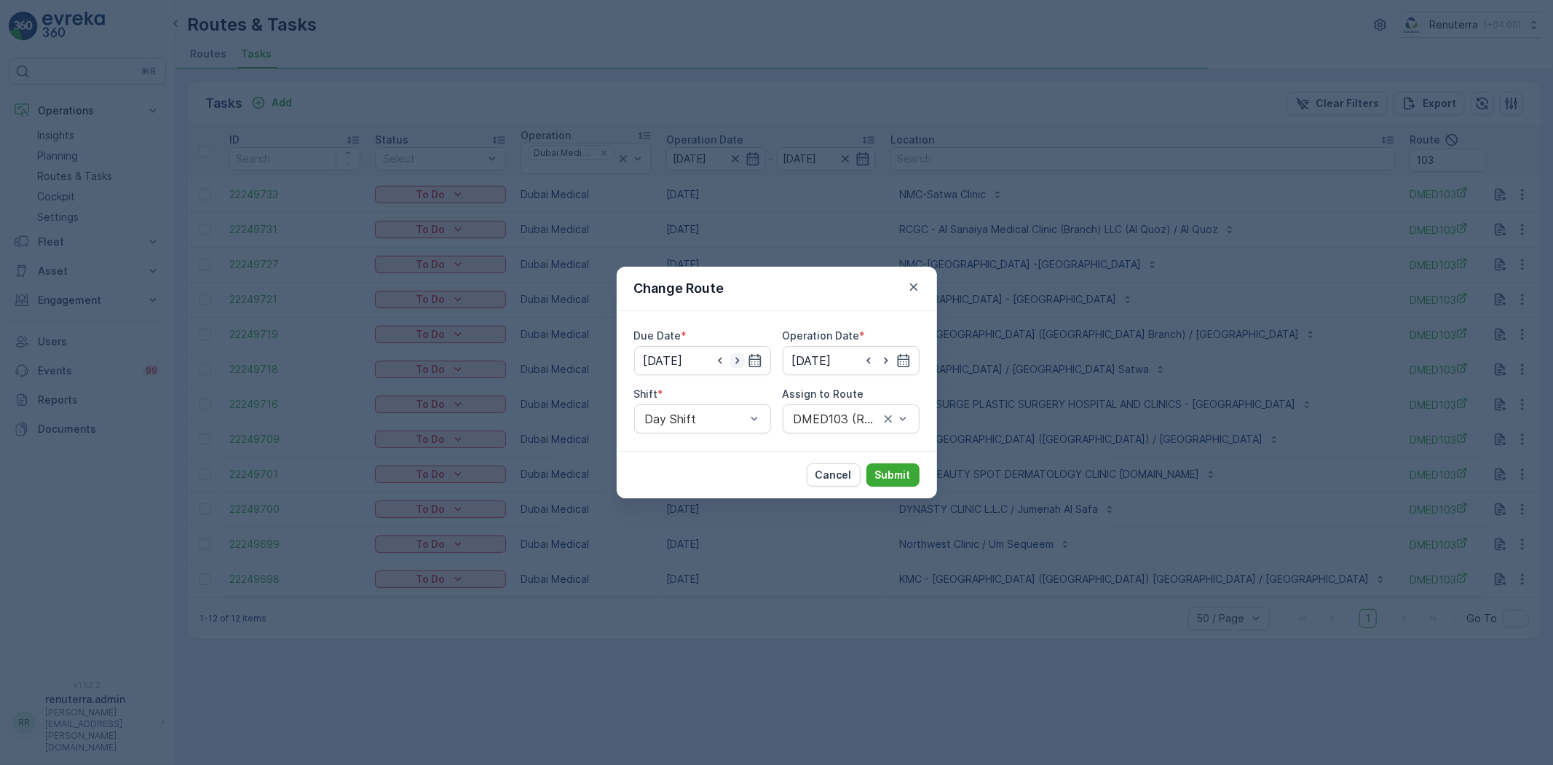
type input "[DATE]"
click at [889, 363] on icon "button" at bounding box center [886, 360] width 15 height 15
type input "[DATE]"
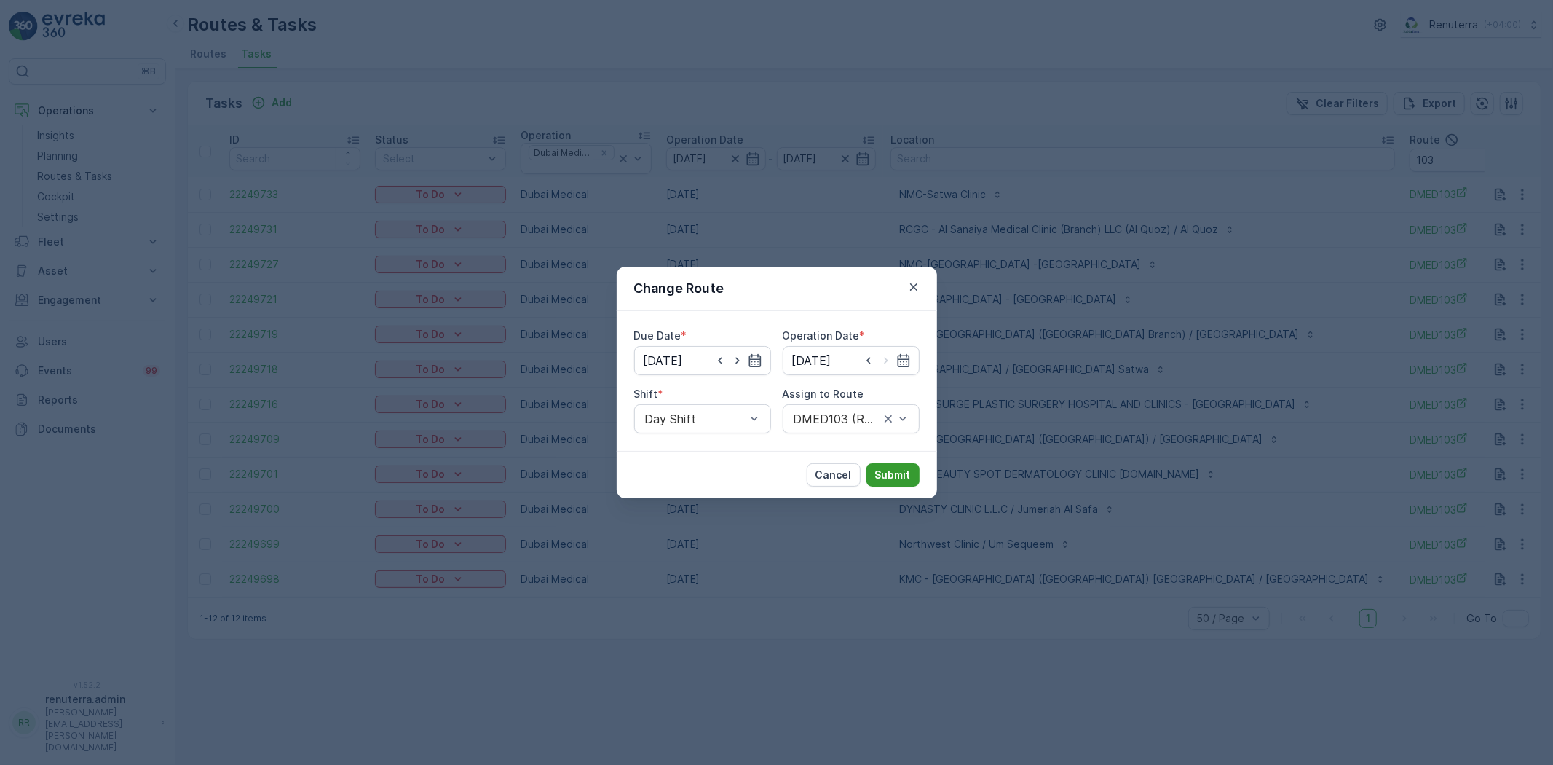
click at [893, 470] on p "Submit" at bounding box center [893, 475] width 36 height 15
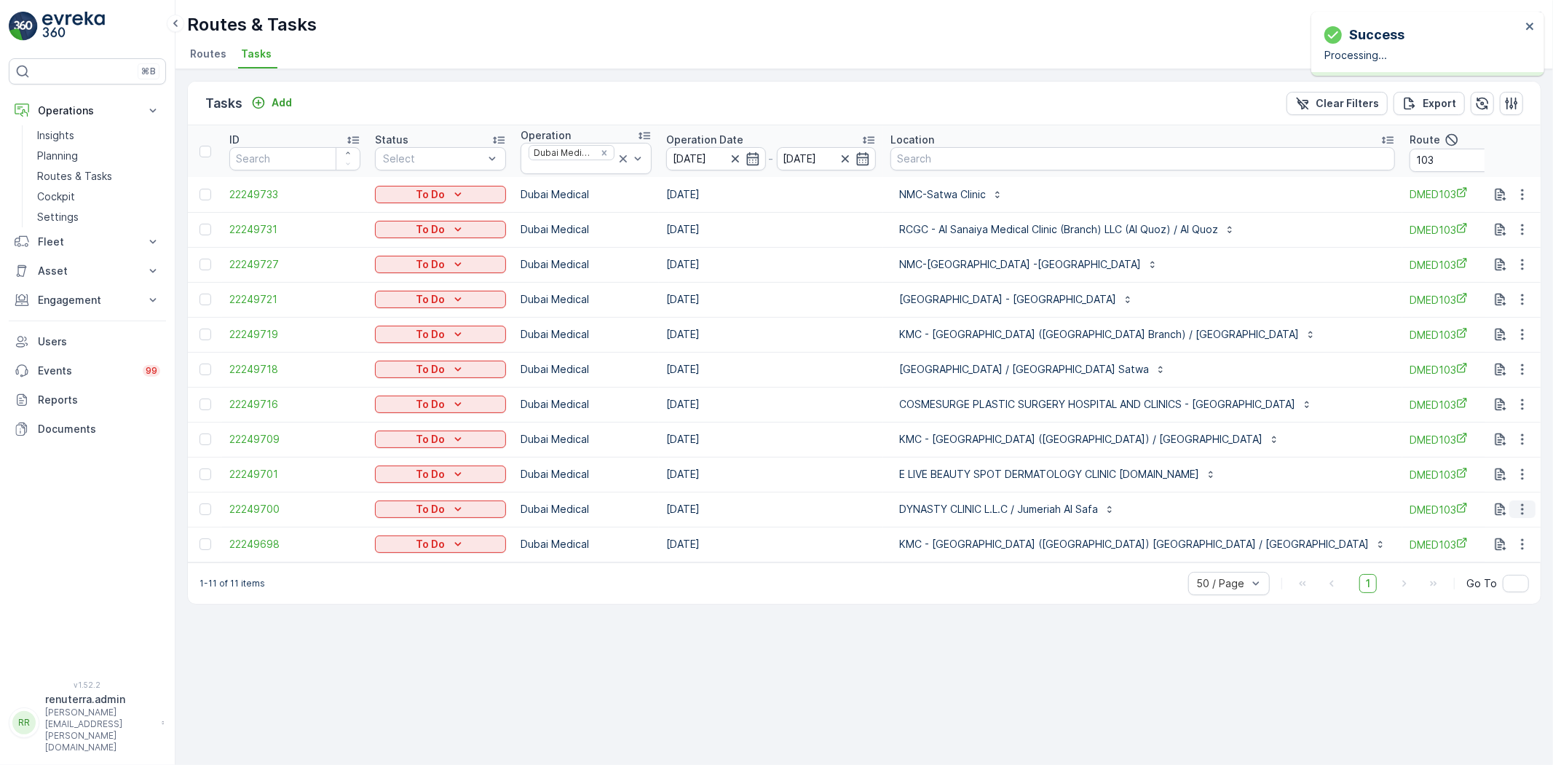
click at [1523, 508] on icon "button" at bounding box center [1522, 509] width 2 height 11
click at [1493, 563] on div "Change Route" at bounding box center [1499, 571] width 110 height 20
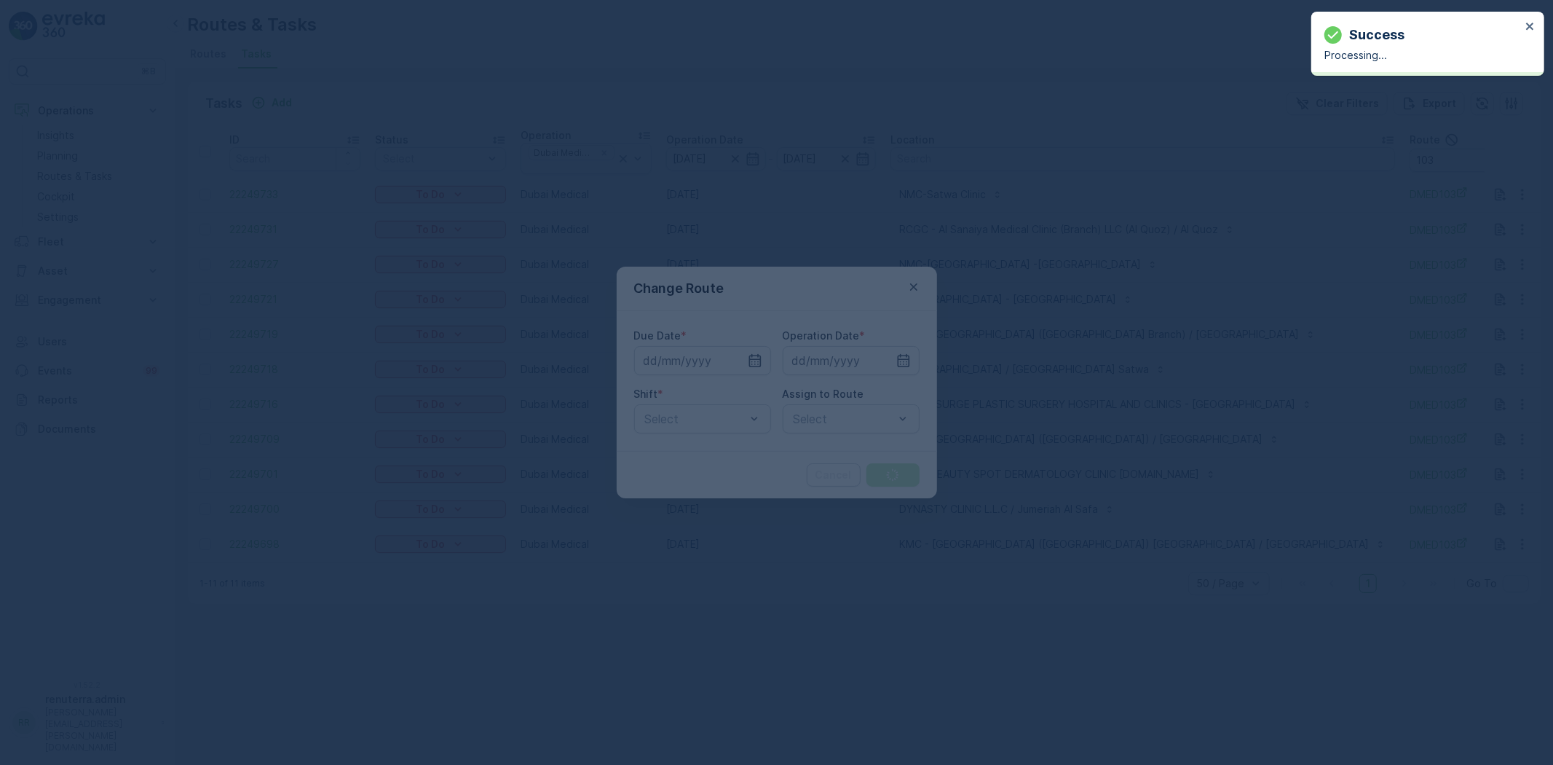
type input "[DATE]"
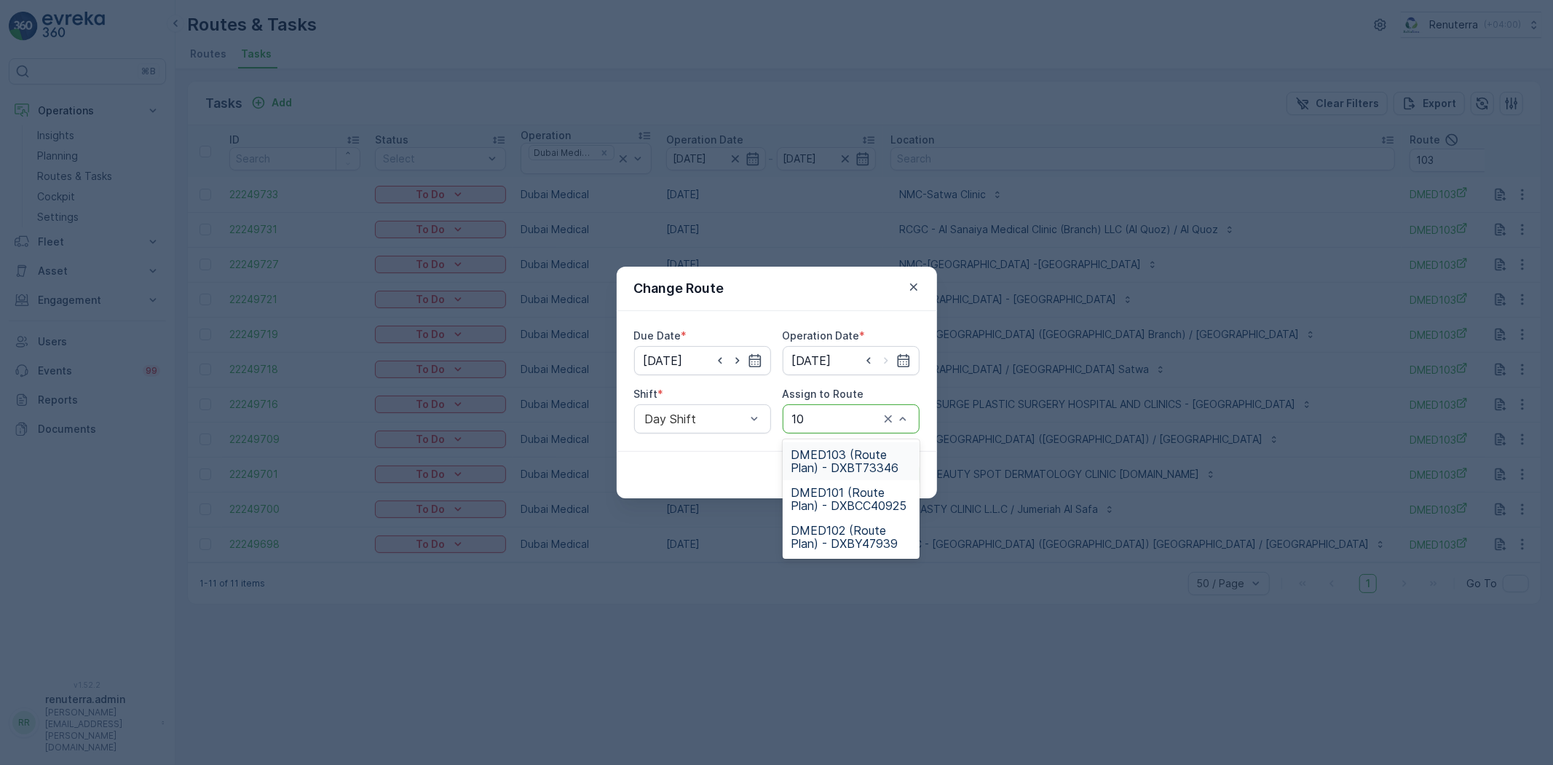
type input "101"
click at [865, 468] on span "DMED101 (Route Plan) - DXBCC40925" at bounding box center [851, 461] width 119 height 26
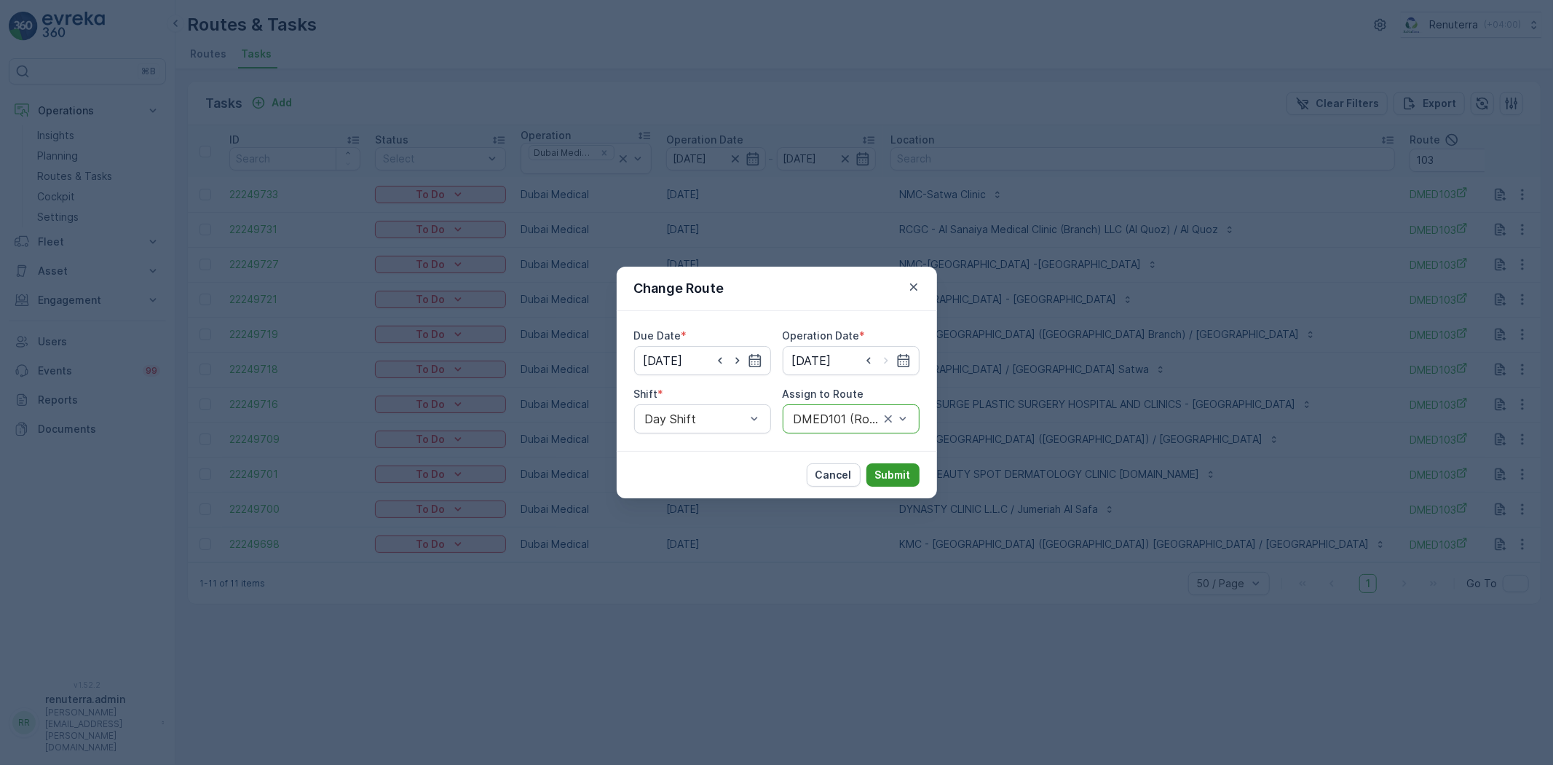
click at [894, 474] on p "Submit" at bounding box center [893, 475] width 36 height 15
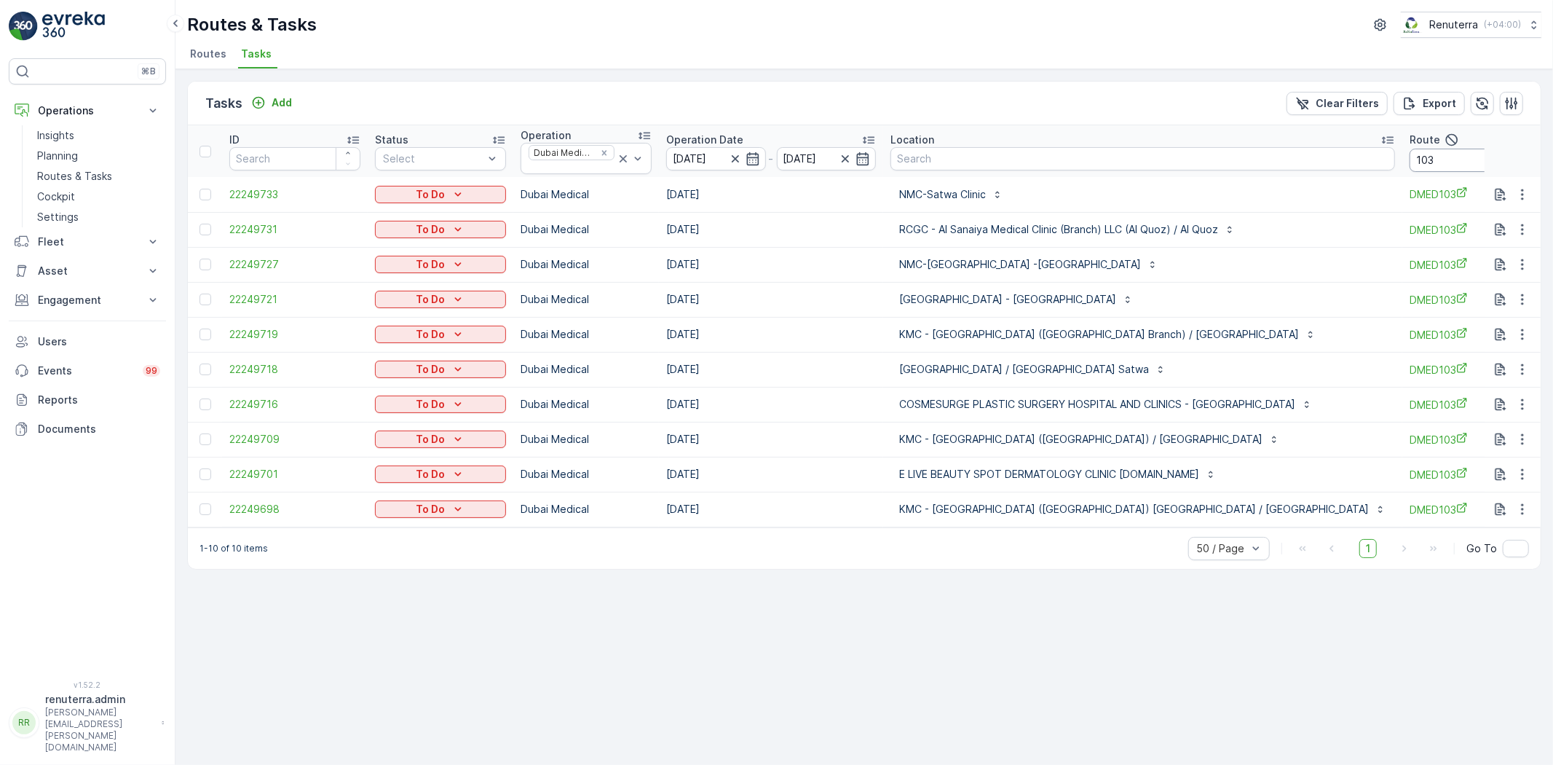
click at [1410, 151] on input "103" at bounding box center [1475, 160] width 131 height 23
type input "101"
